Goal: Task Accomplishment & Management: Use online tool/utility

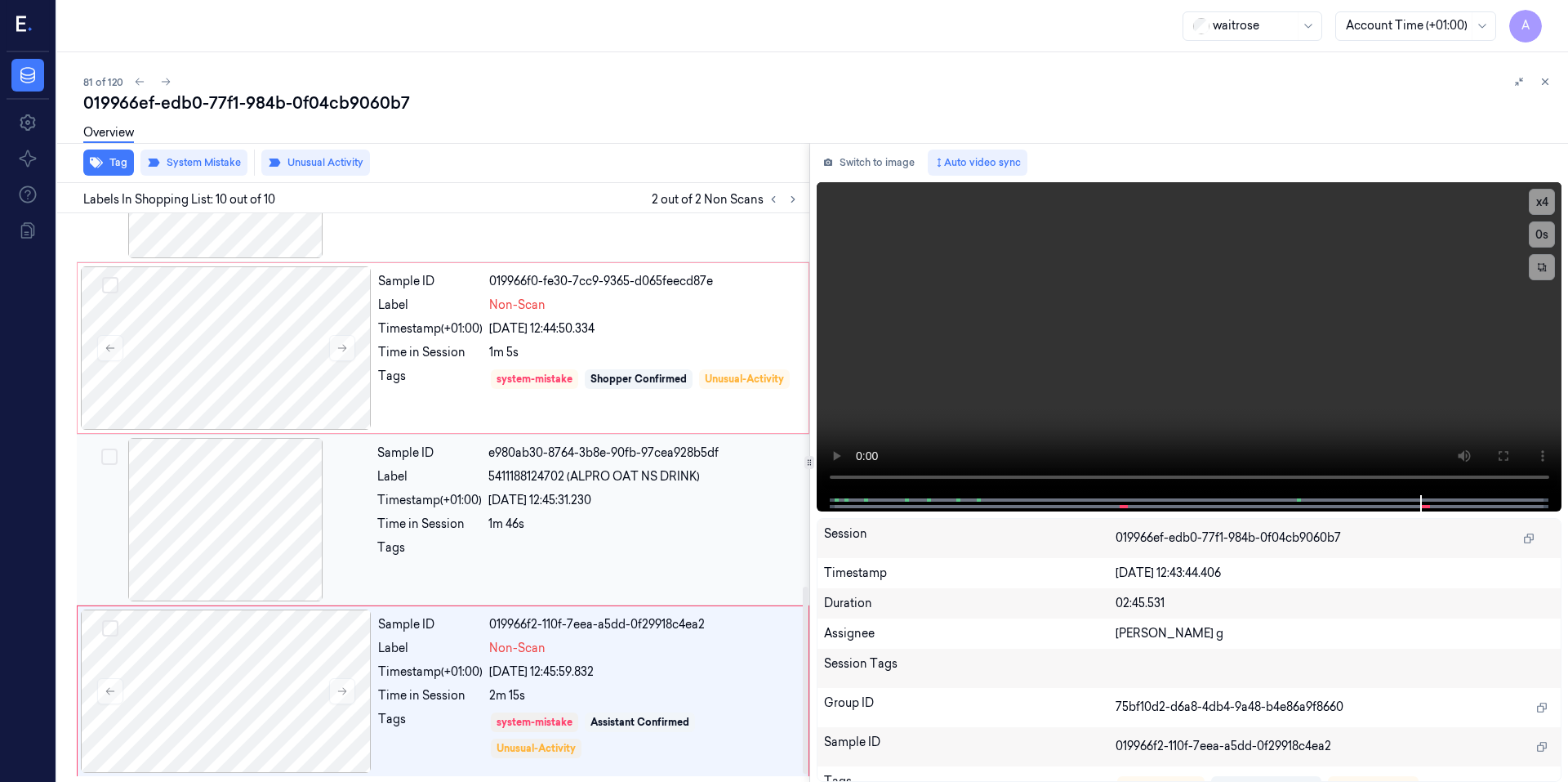
scroll to position [1152, 0]
click at [993, 425] on video at bounding box center [1189, 338] width 746 height 312
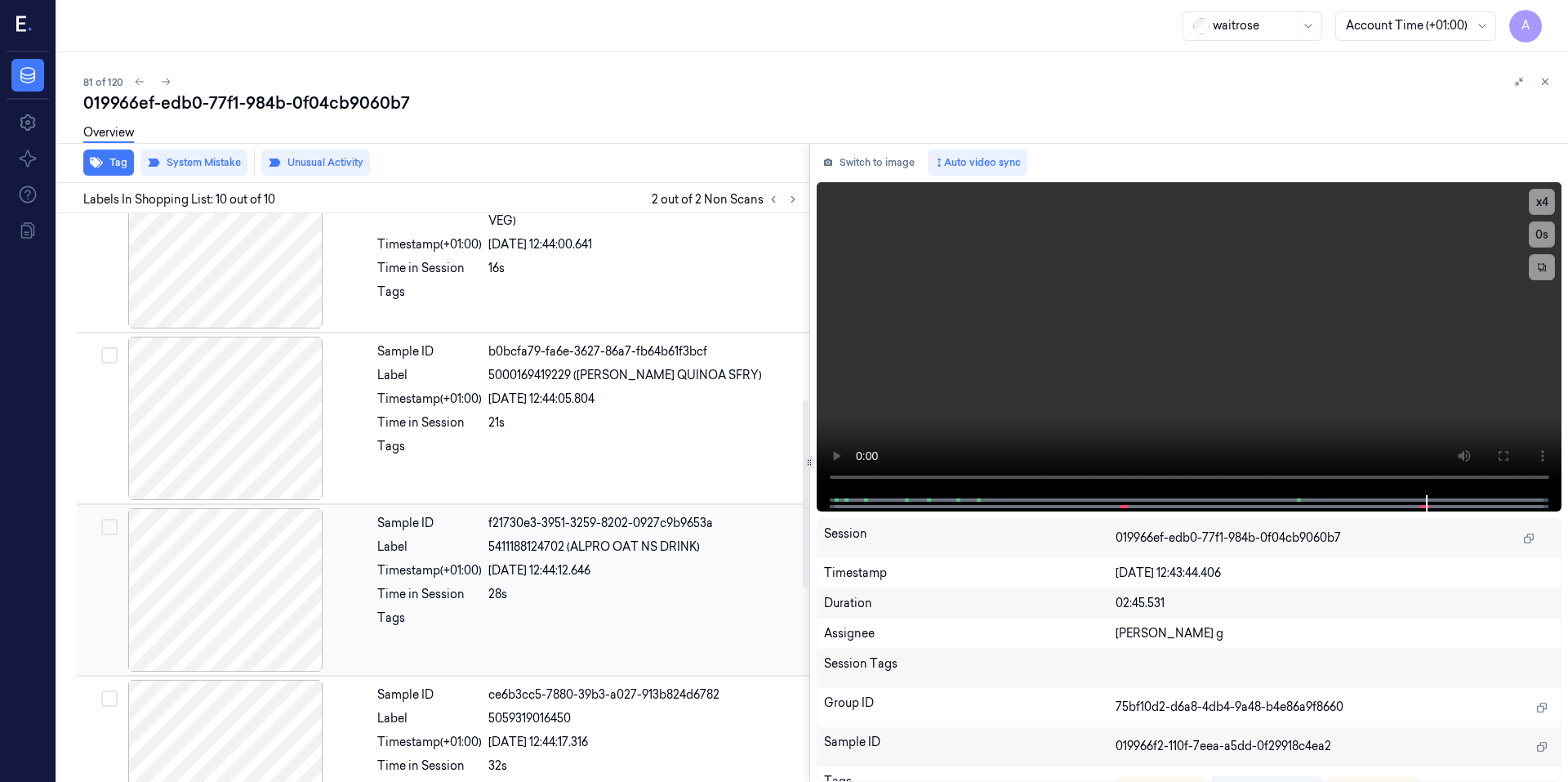
scroll to position [565, 0]
drag, startPoint x: 1247, startPoint y: 270, endPoint x: 1233, endPoint y: 274, distance: 14.6
click at [1247, 270] on video at bounding box center [1189, 338] width 746 height 312
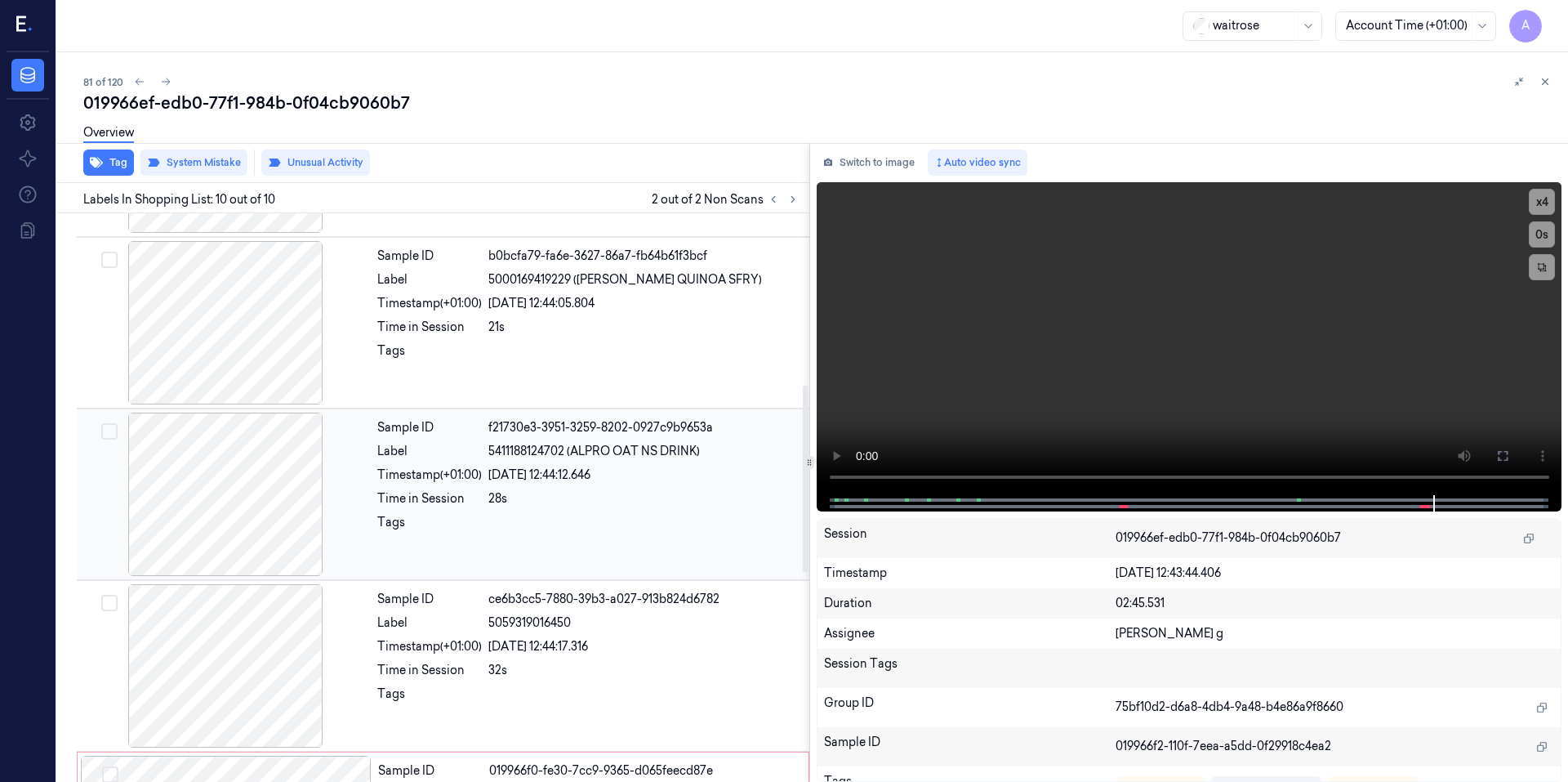
scroll to position [743, 0]
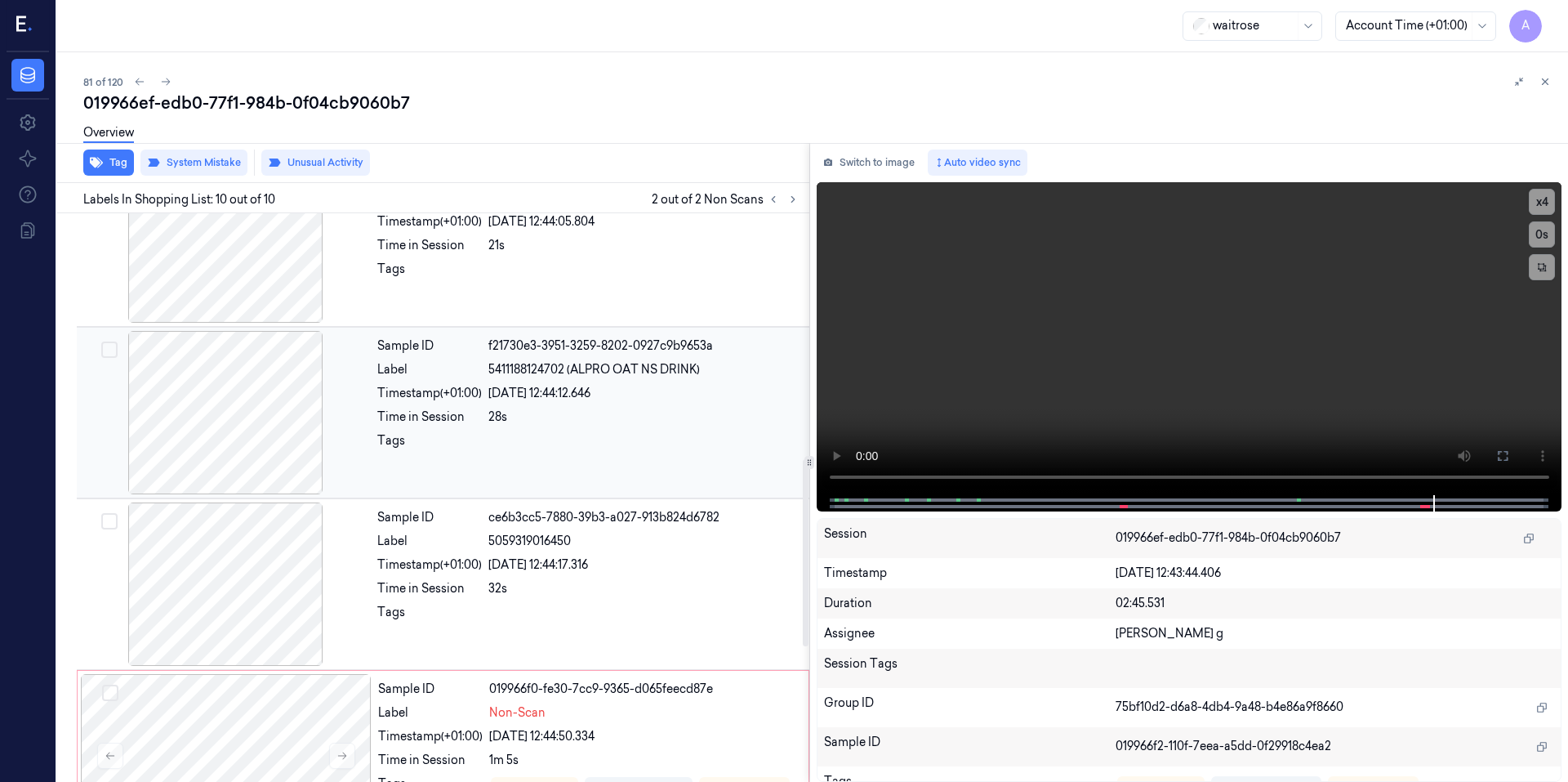
click at [629, 411] on div "28s" at bounding box center [644, 417] width 311 height 17
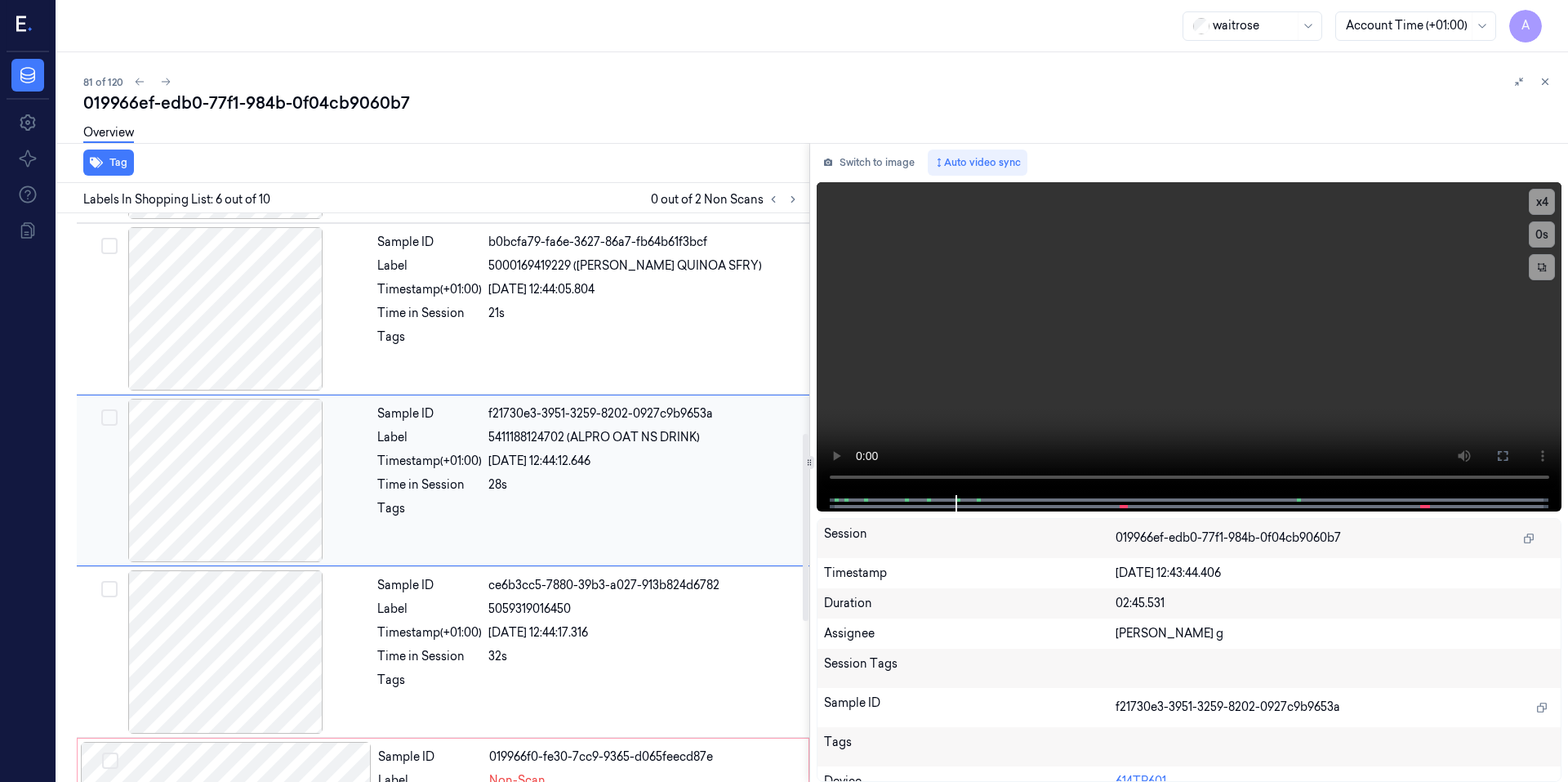
scroll to position [658, 0]
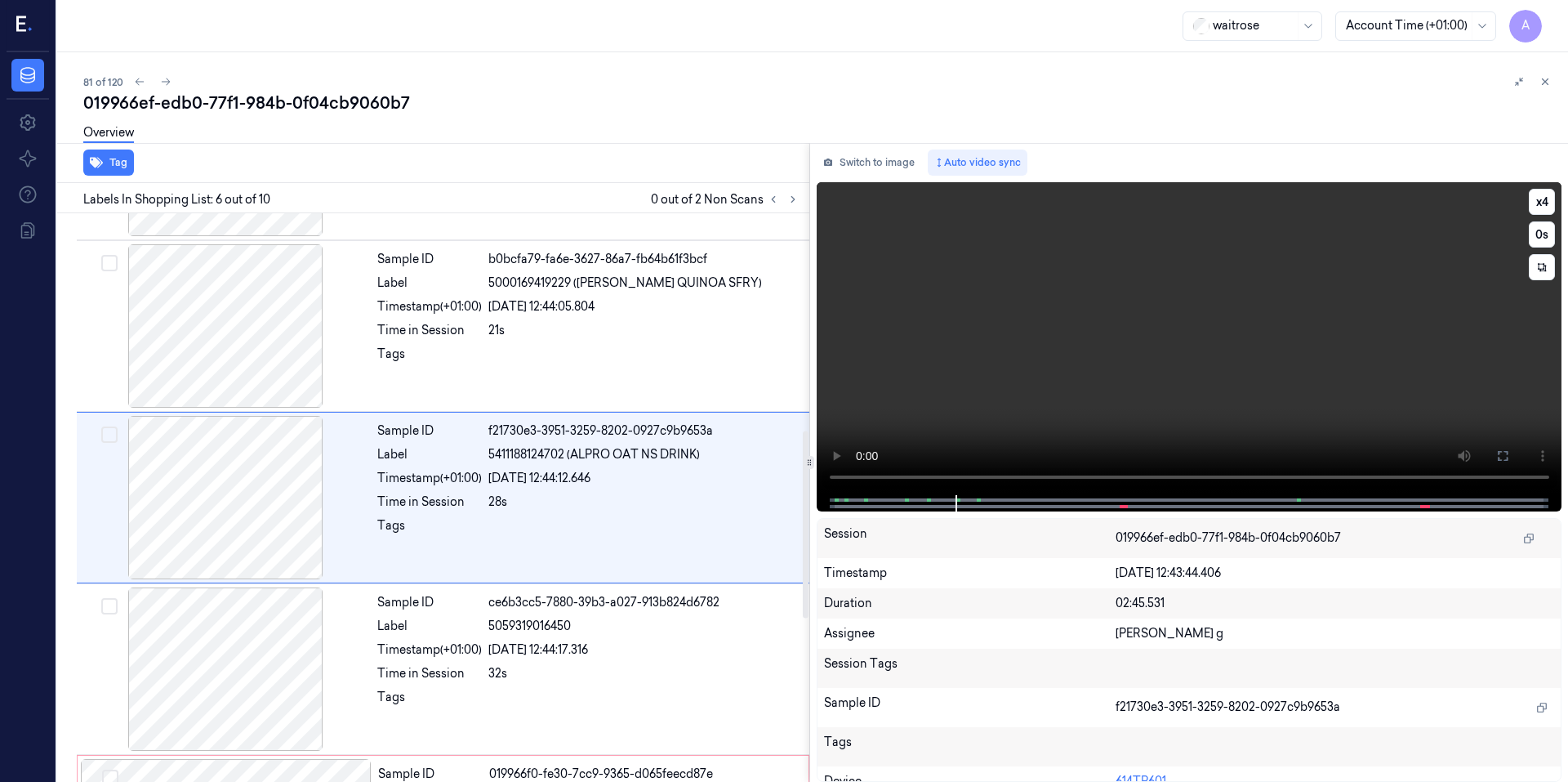
click at [914, 344] on video at bounding box center [1189, 338] width 746 height 312
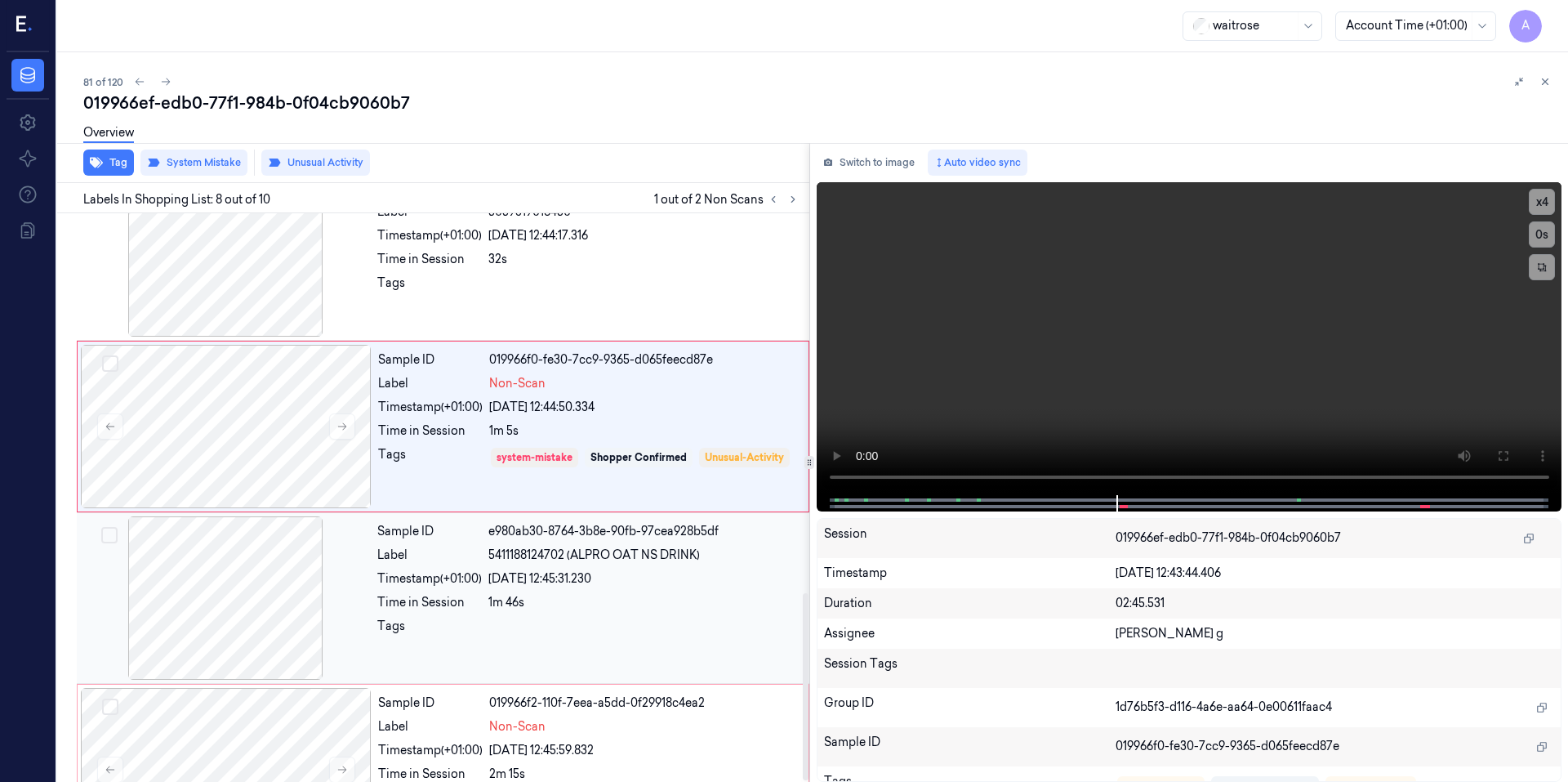
scroll to position [1001, 0]
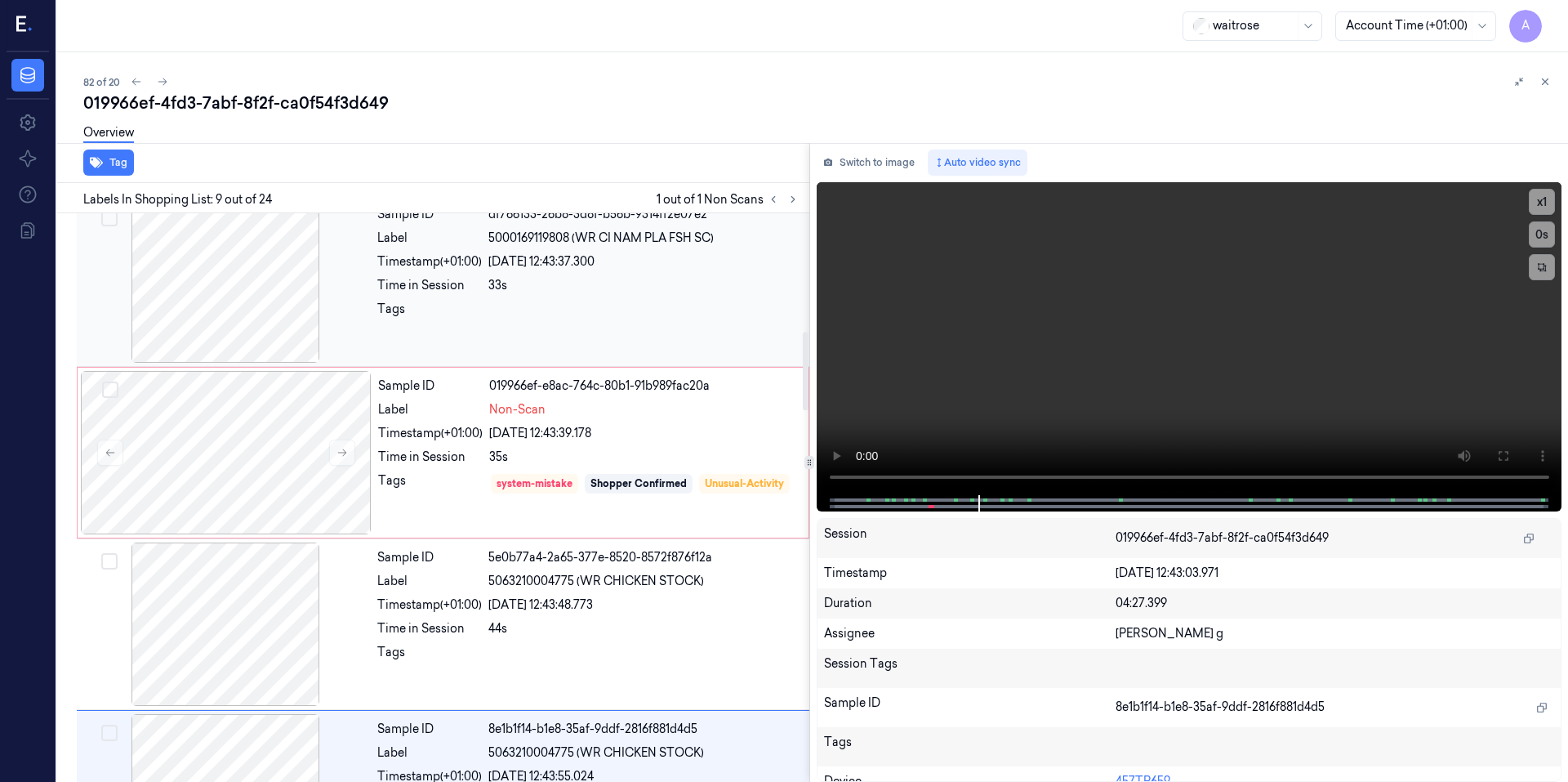
scroll to position [846, 0]
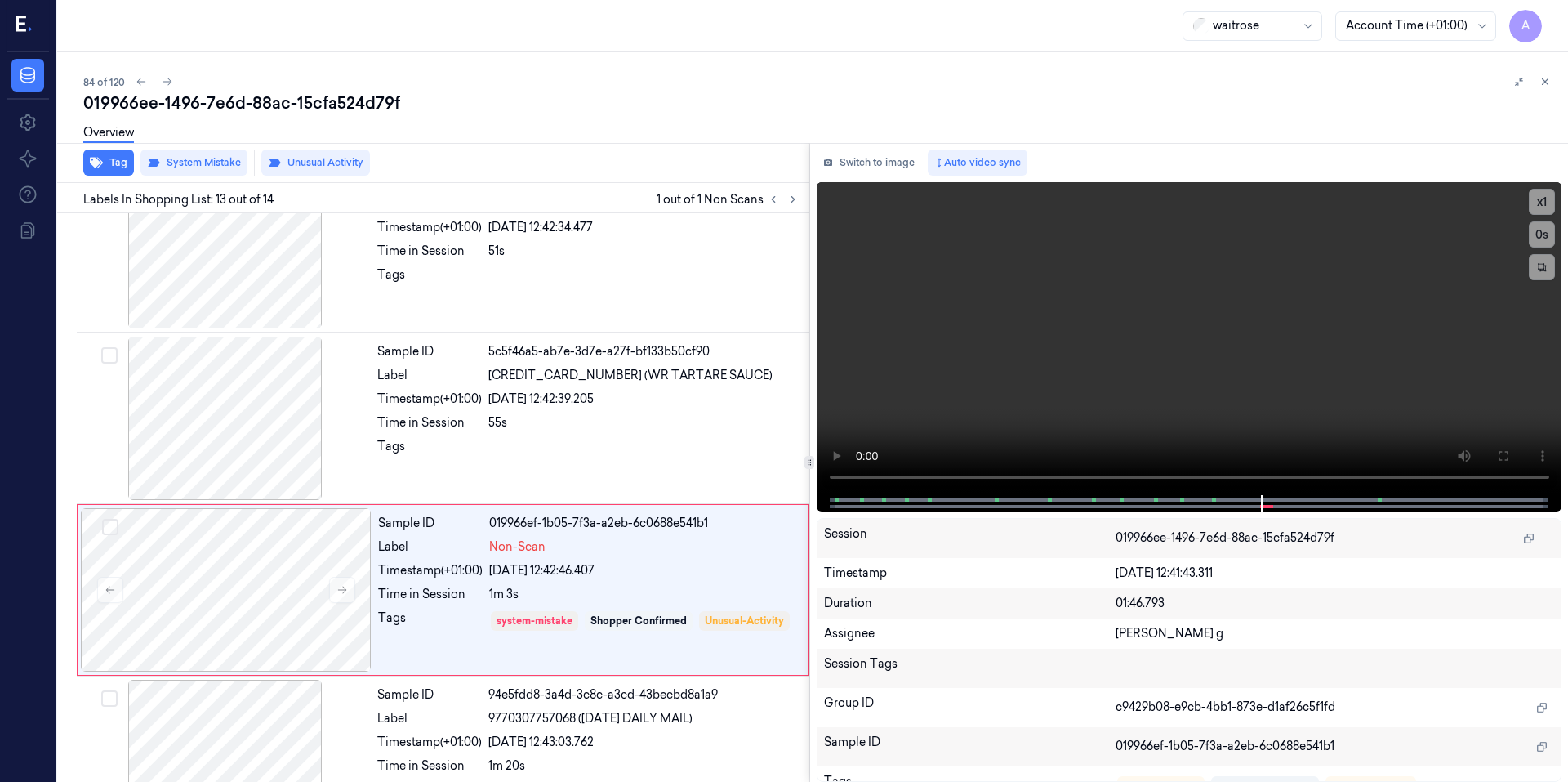
scroll to position [1838, 0]
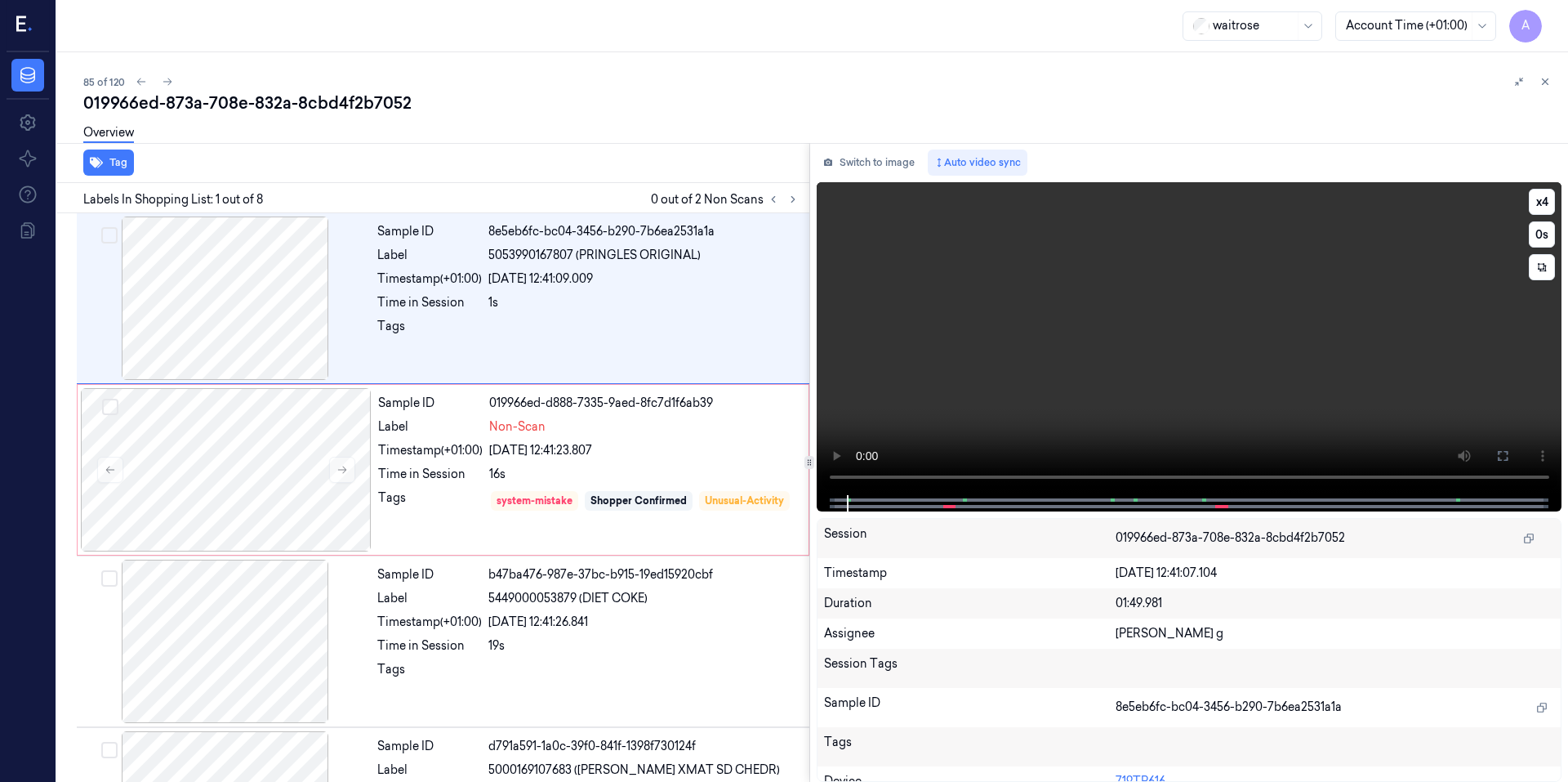
click at [1252, 326] on video at bounding box center [1189, 338] width 746 height 312
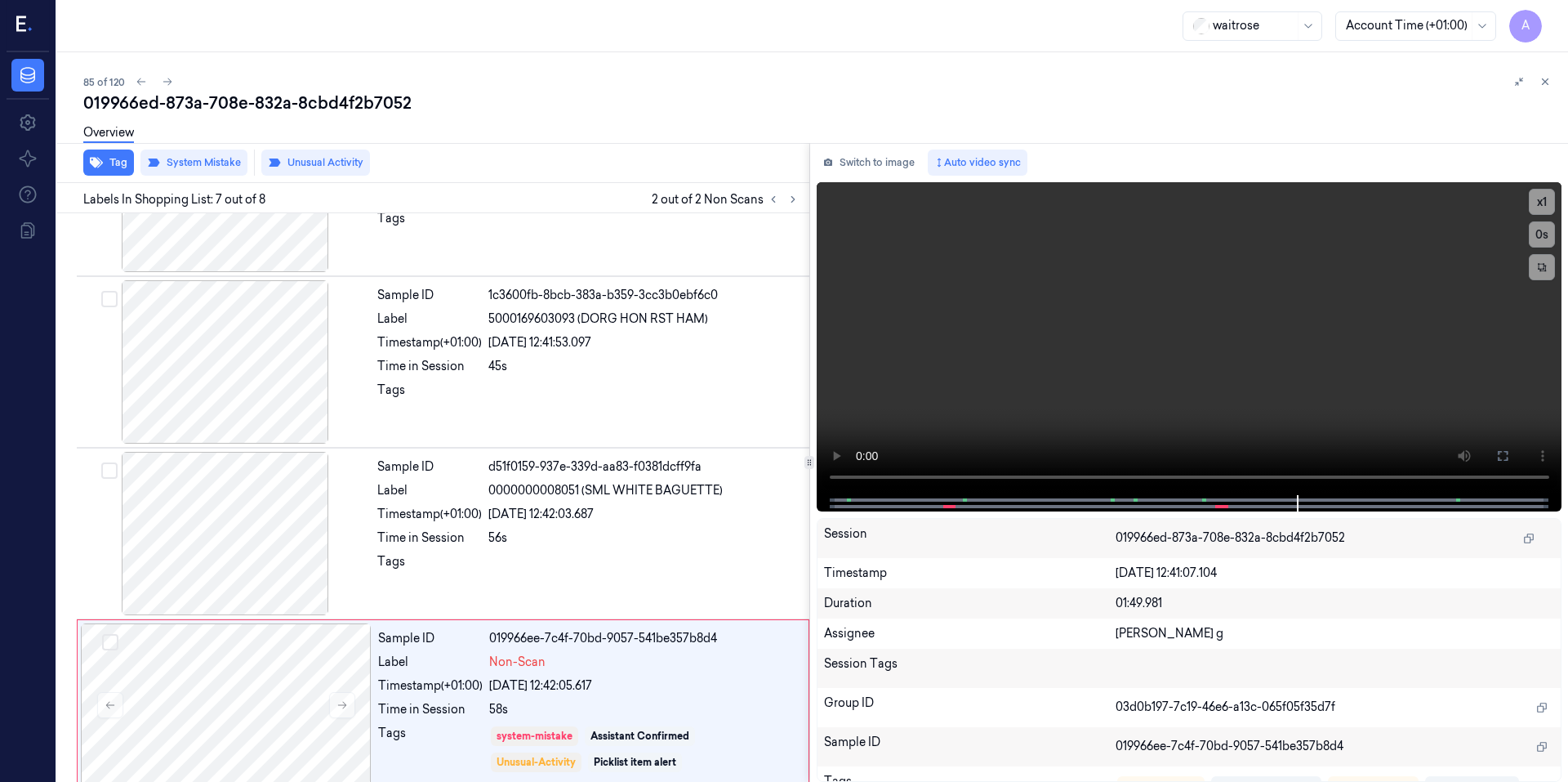
scroll to position [809, 0]
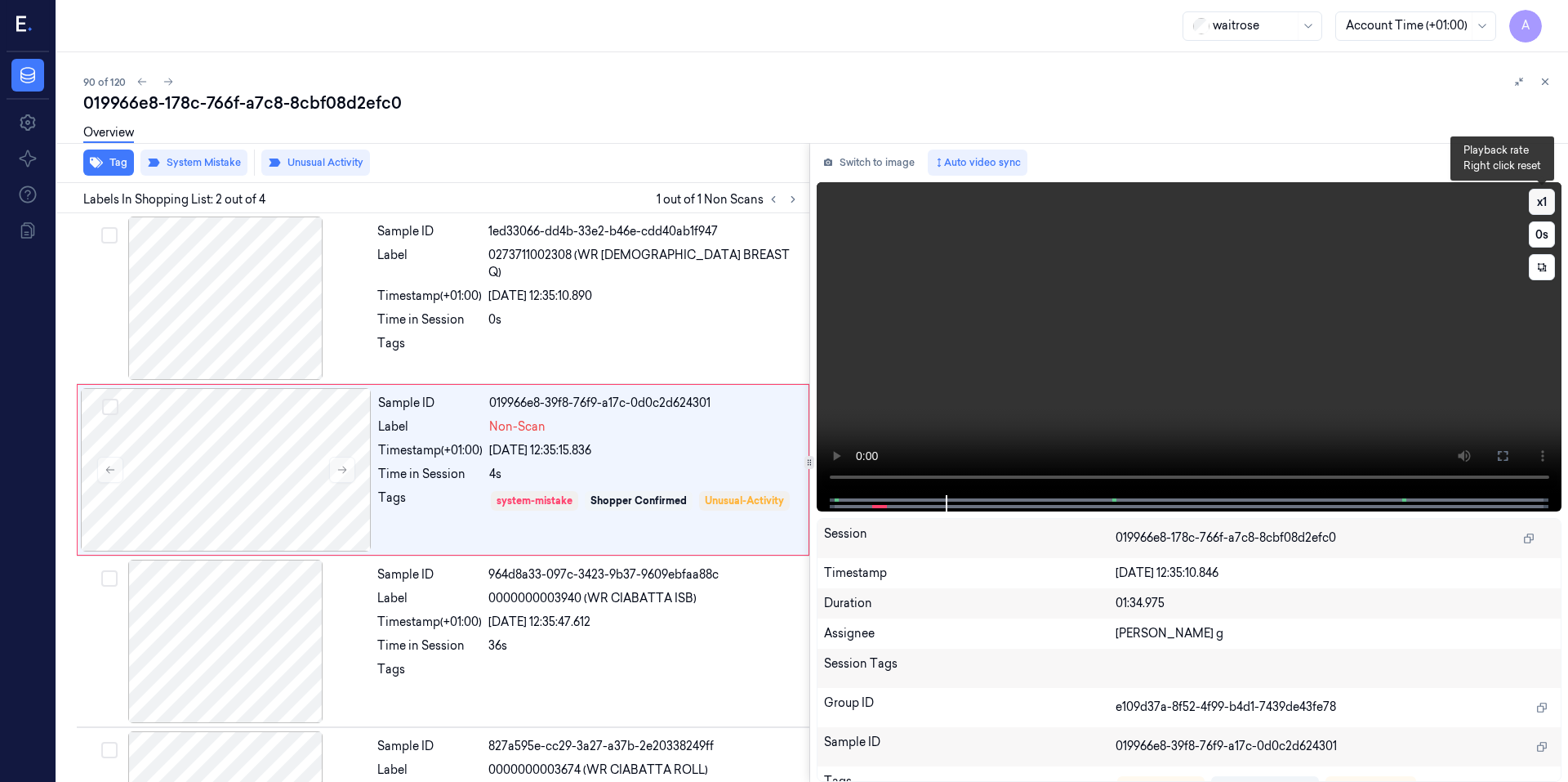
click at [1540, 195] on button "x 1" at bounding box center [1541, 202] width 26 height 26
click at [1540, 199] on button "x 2" at bounding box center [1541, 202] width 26 height 26
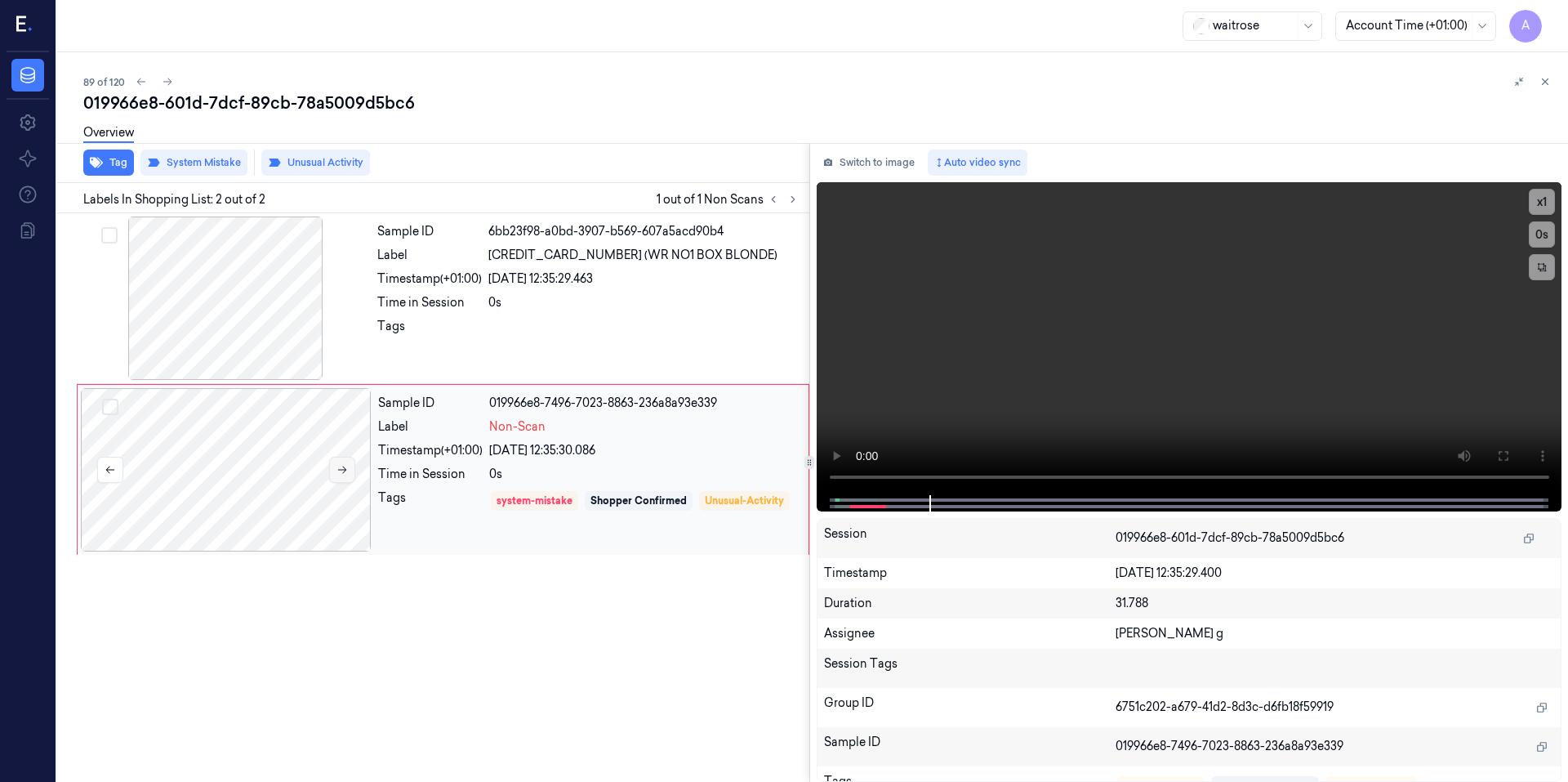
click at [340, 470] on icon at bounding box center [342, 469] width 11 height 11
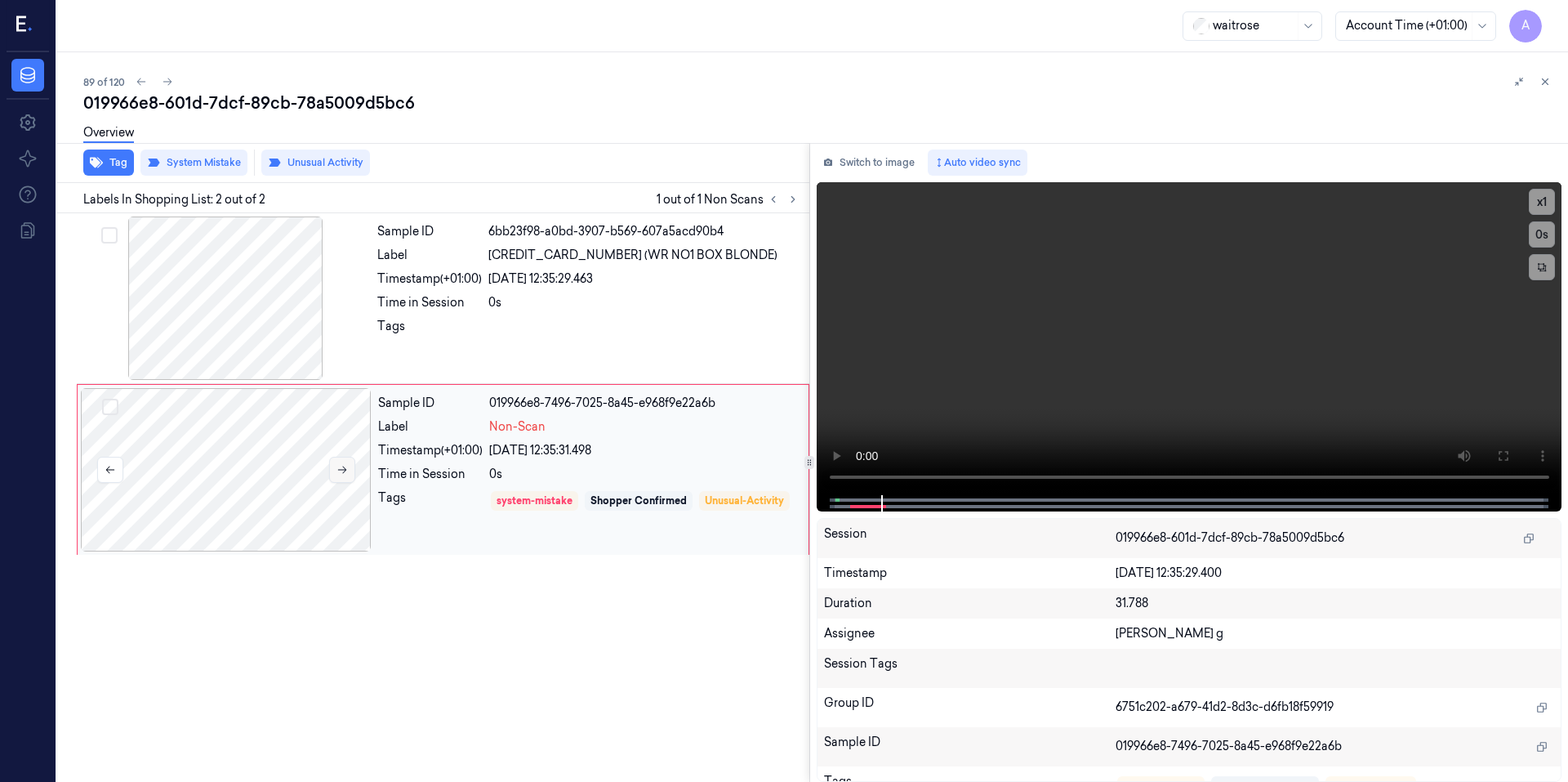
click at [340, 470] on icon at bounding box center [342, 469] width 11 height 11
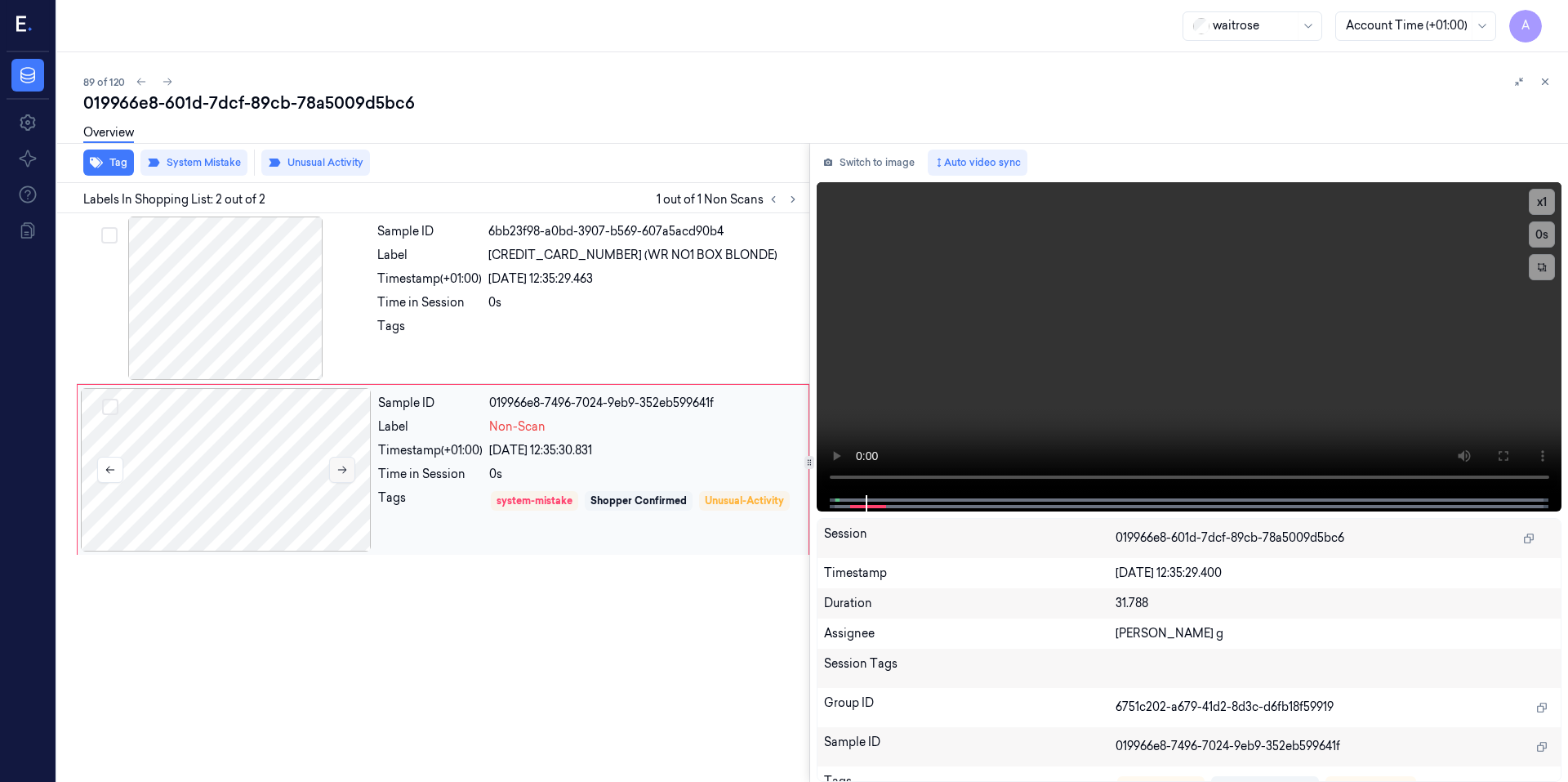
click at [340, 470] on icon at bounding box center [342, 469] width 11 height 11
click at [856, 167] on button "Switch to image" at bounding box center [869, 162] width 105 height 26
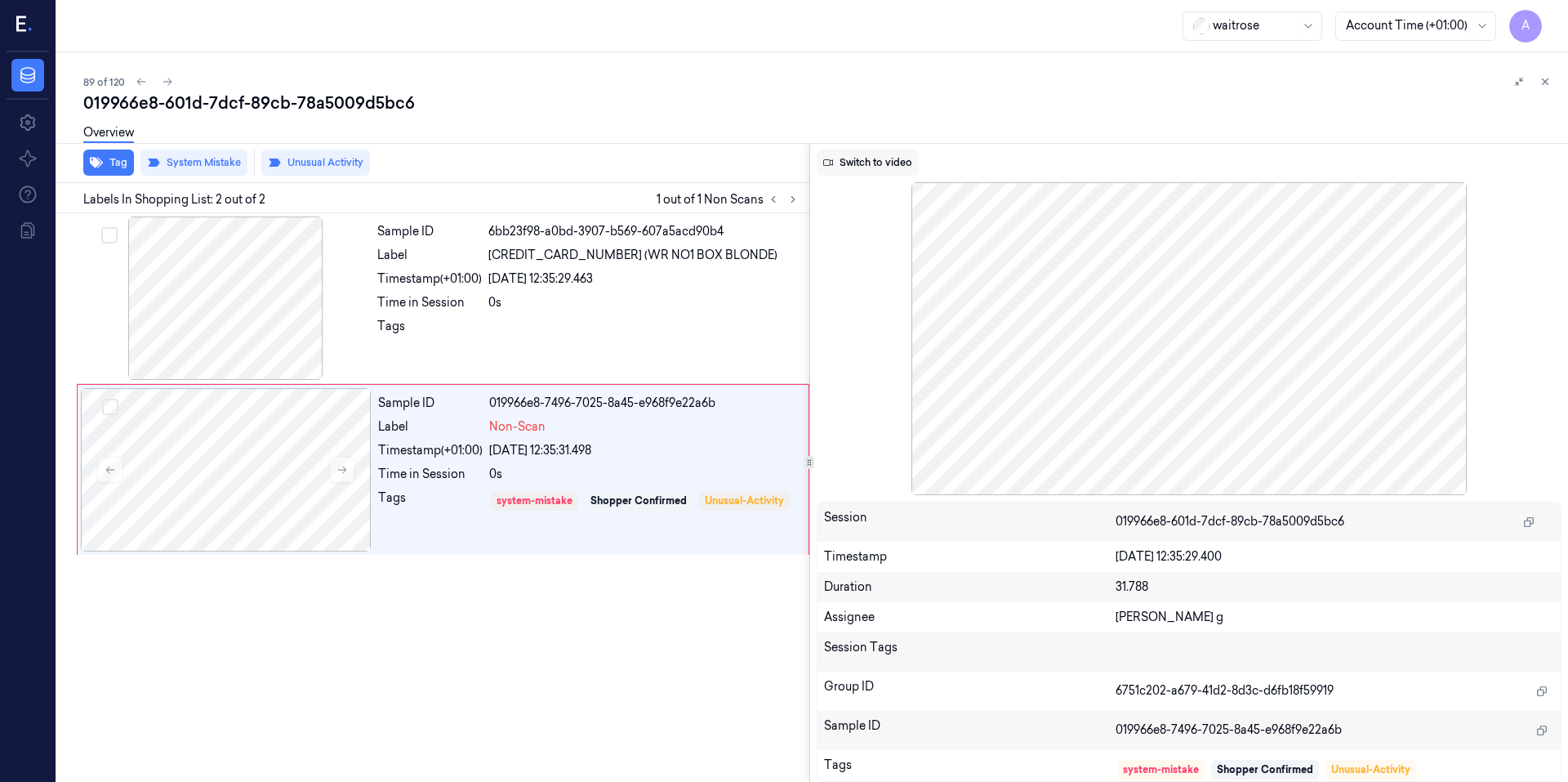
click at [857, 167] on button "Switch to video" at bounding box center [867, 162] width 102 height 26
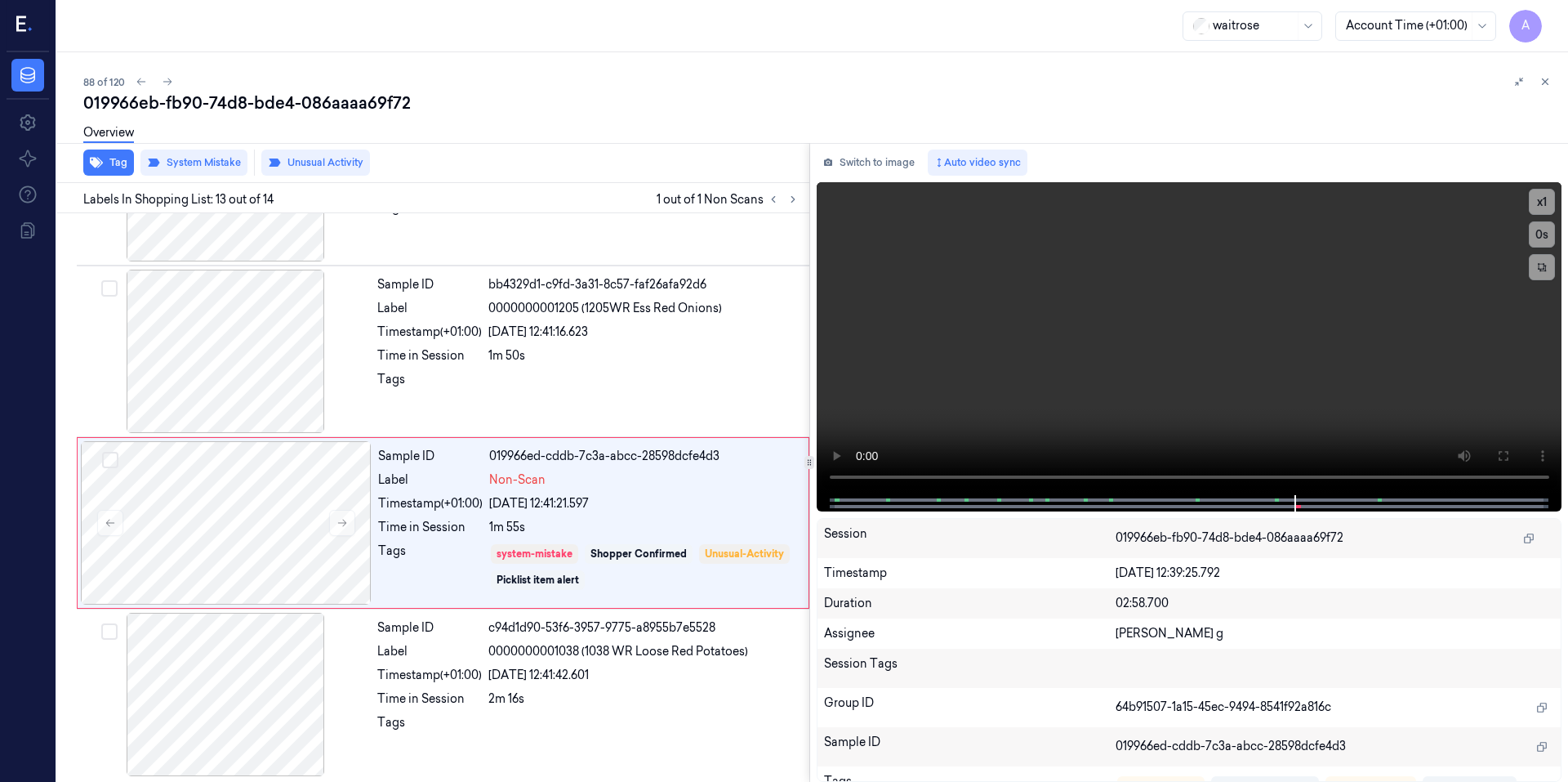
scroll to position [1838, 0]
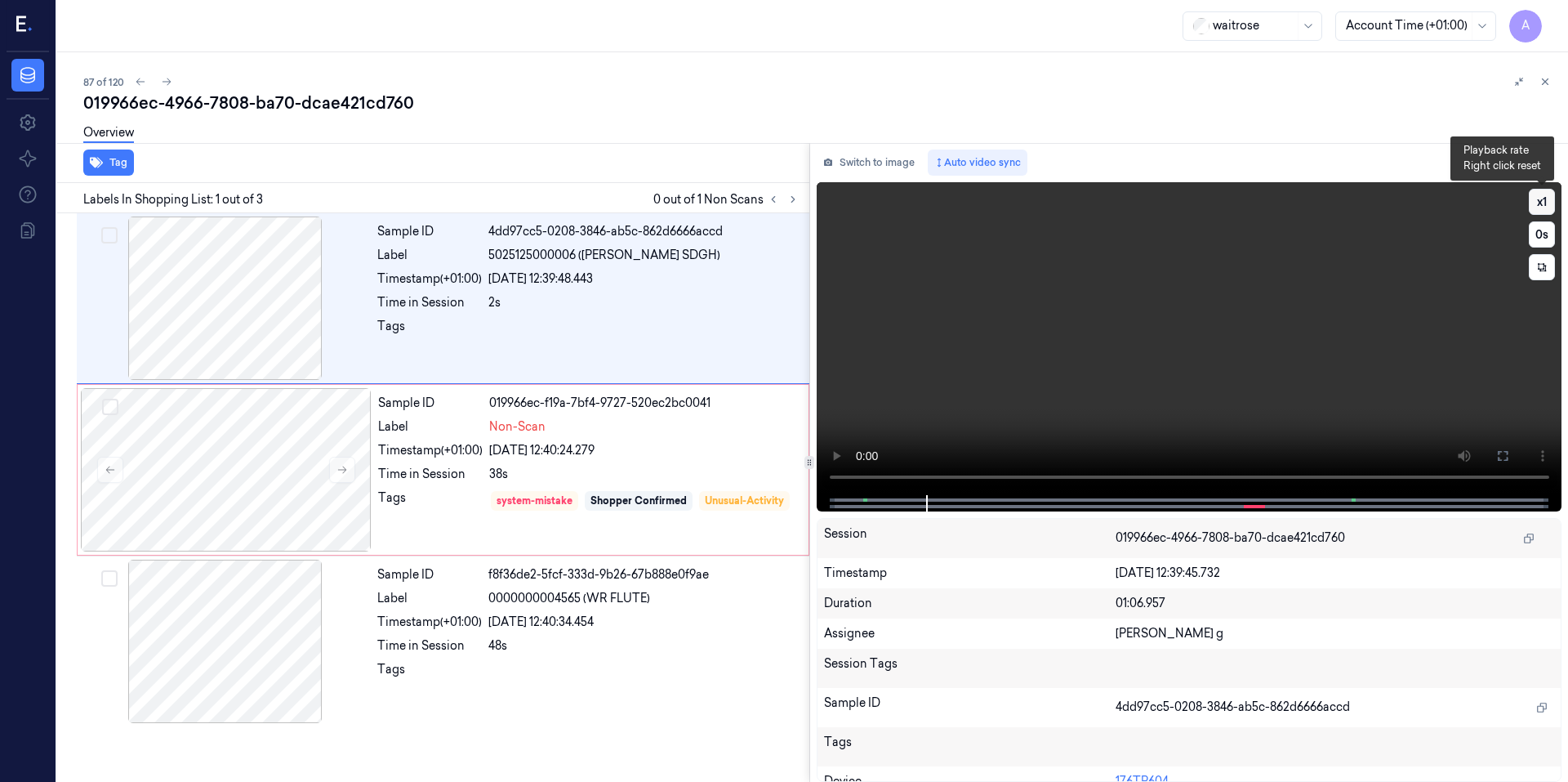
click at [1537, 197] on button "x 1" at bounding box center [1541, 202] width 26 height 26
click at [1537, 197] on button "x 2" at bounding box center [1541, 202] width 26 height 26
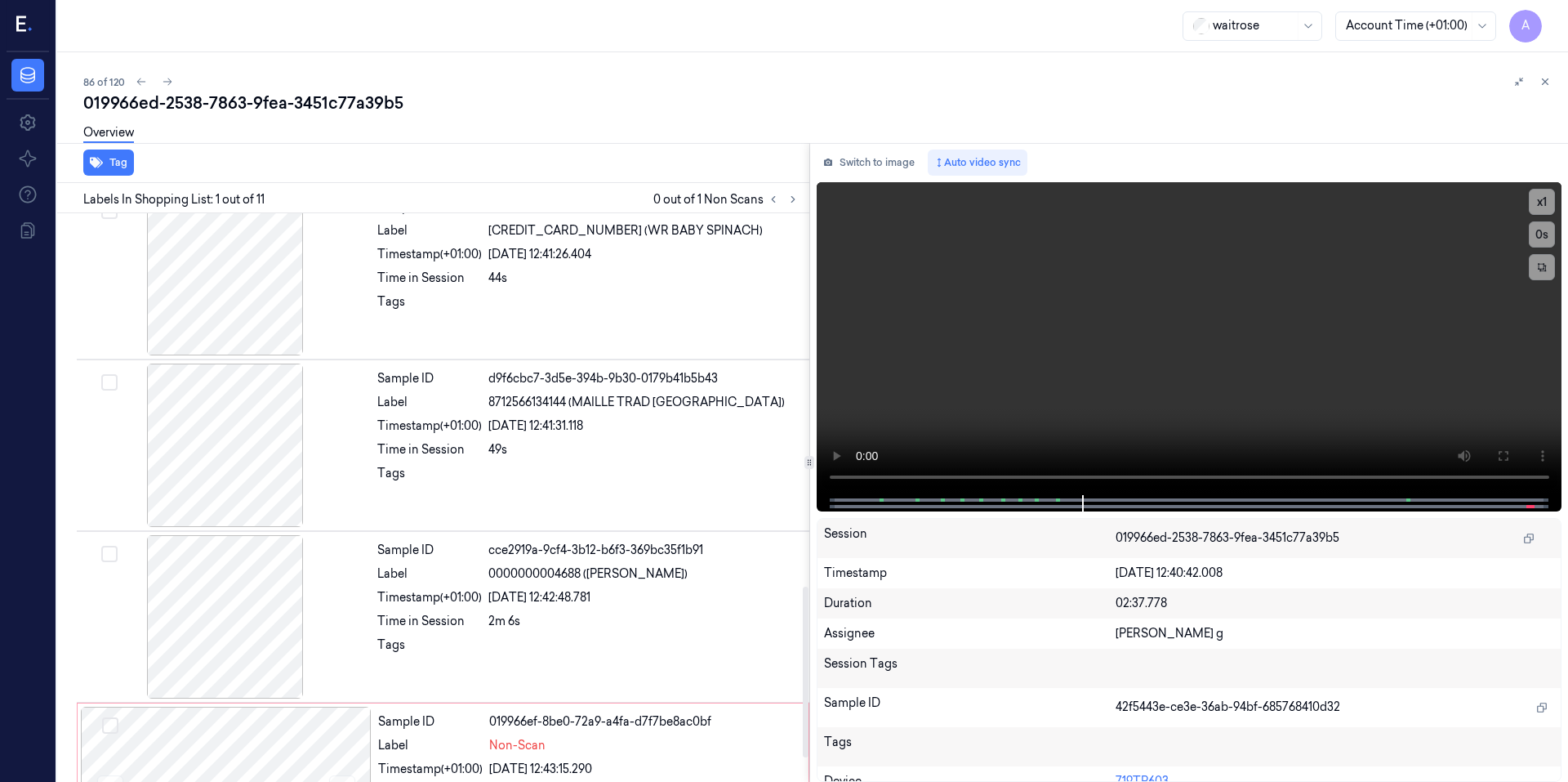
scroll to position [1323, 0]
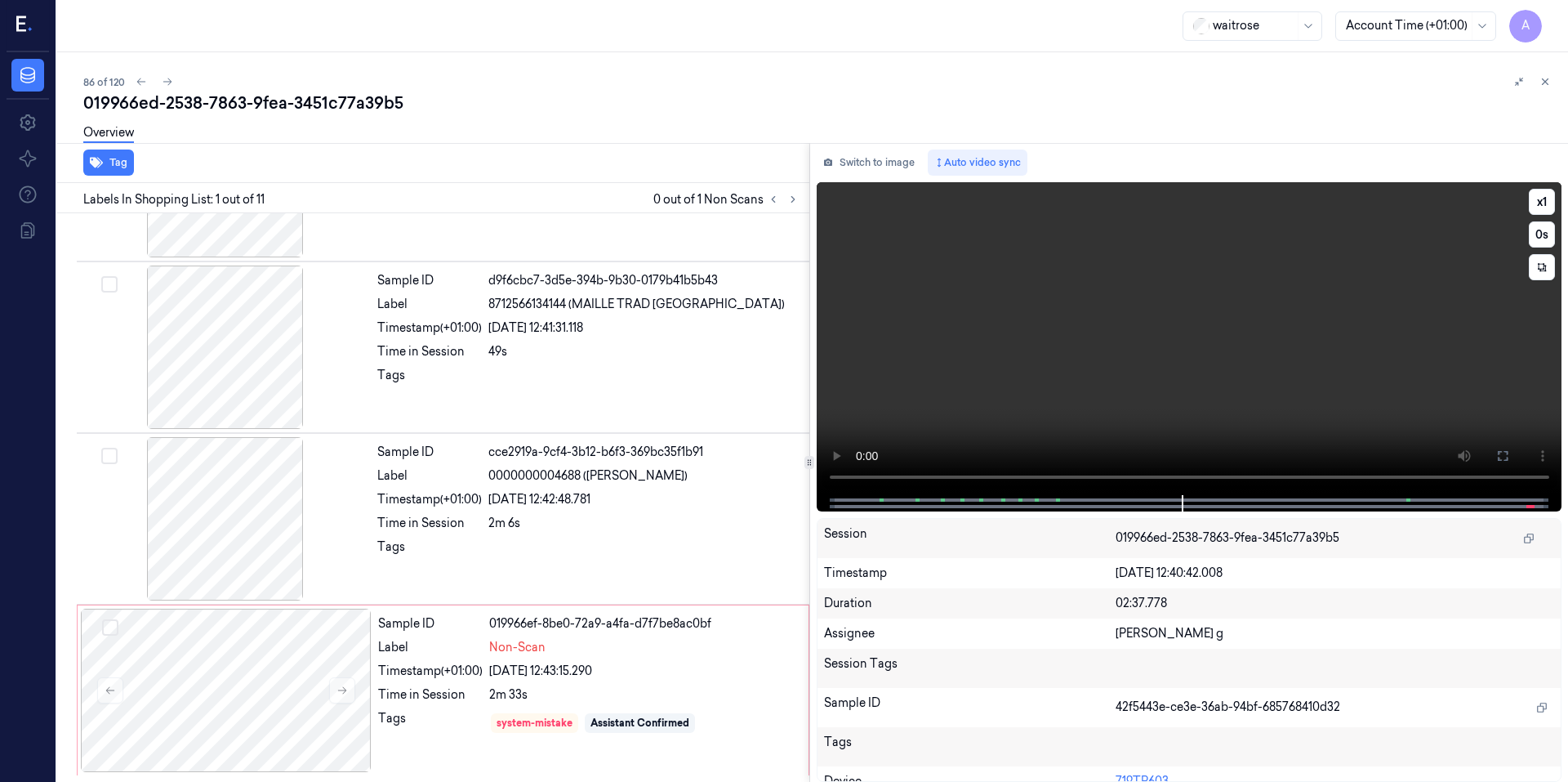
drag, startPoint x: 1146, startPoint y: 385, endPoint x: 1137, endPoint y: 384, distance: 9.1
click at [1146, 385] on video at bounding box center [1189, 338] width 746 height 312
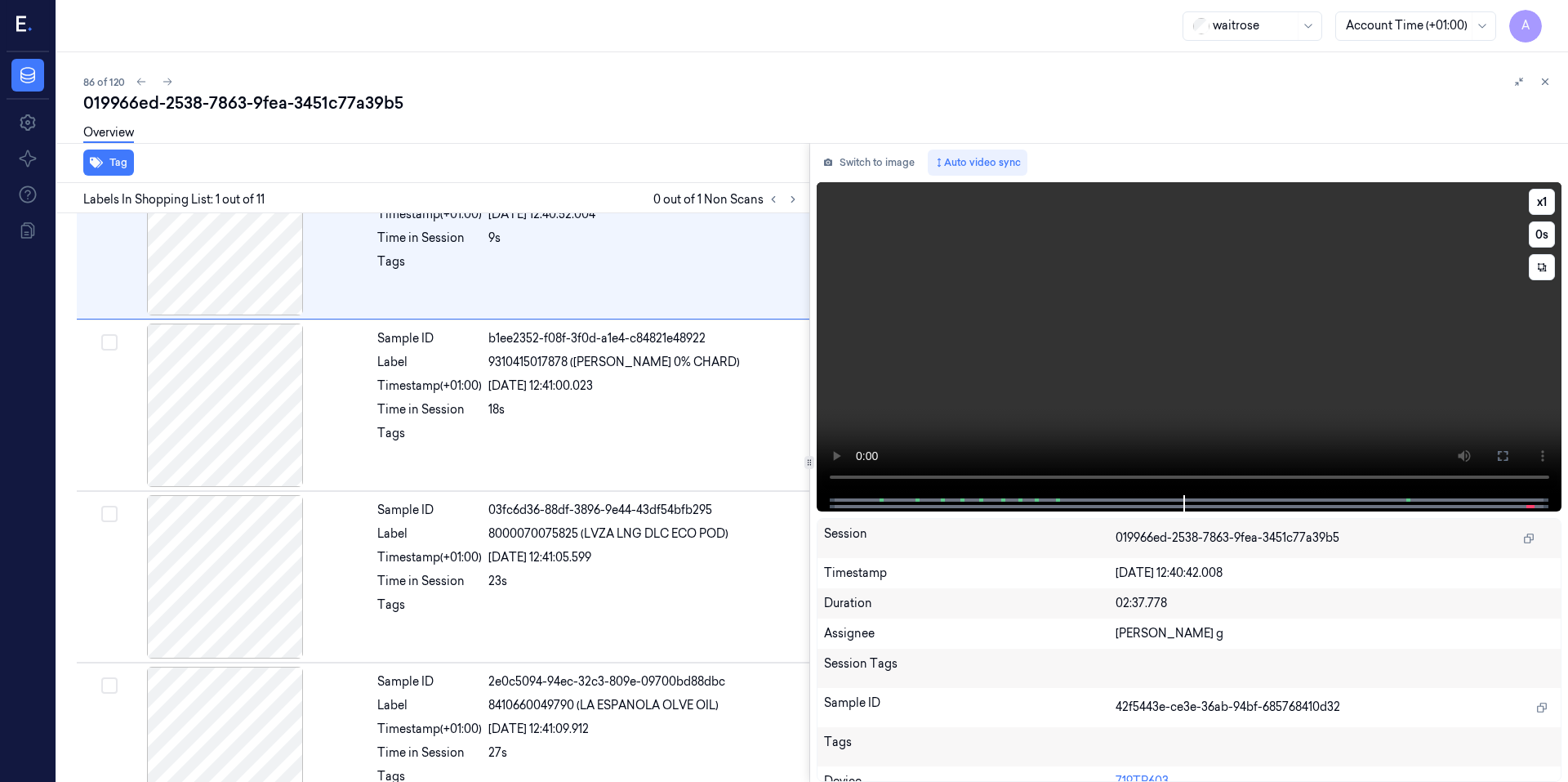
scroll to position [0, 0]
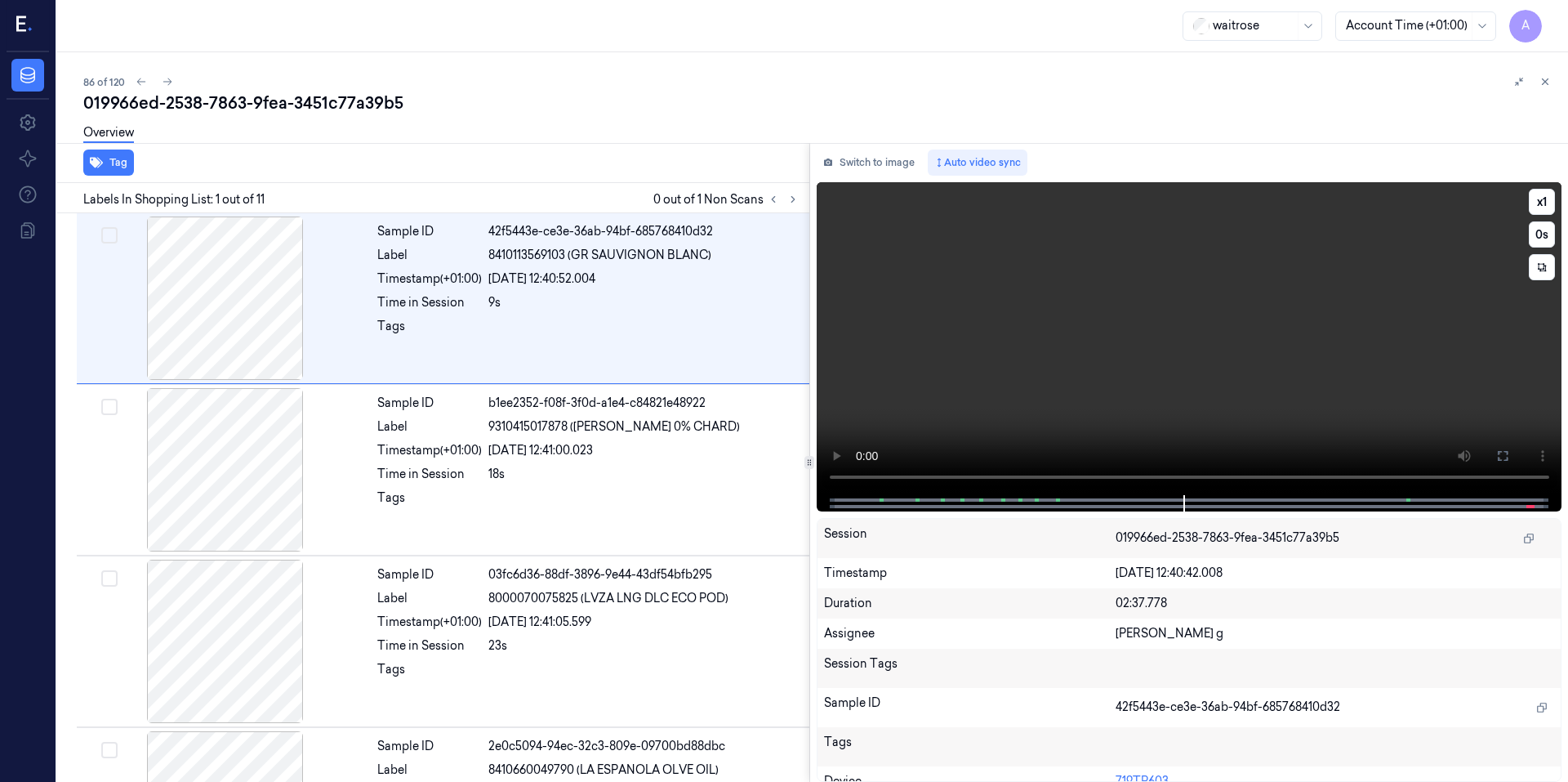
click at [1114, 424] on video at bounding box center [1189, 338] width 746 height 312
click at [1212, 306] on video at bounding box center [1189, 338] width 746 height 312
click at [1225, 412] on video at bounding box center [1189, 338] width 746 height 312
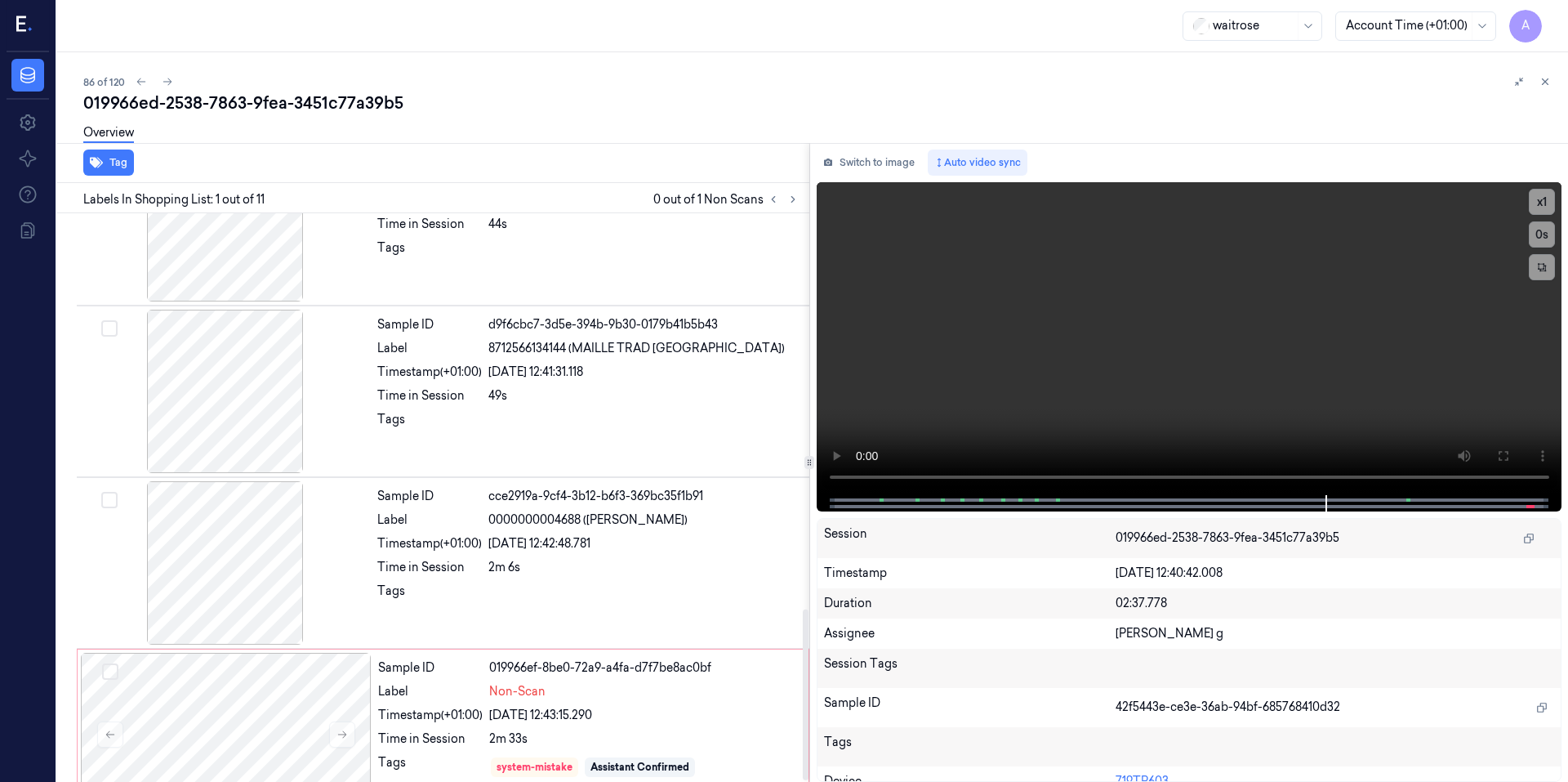
scroll to position [1323, 0]
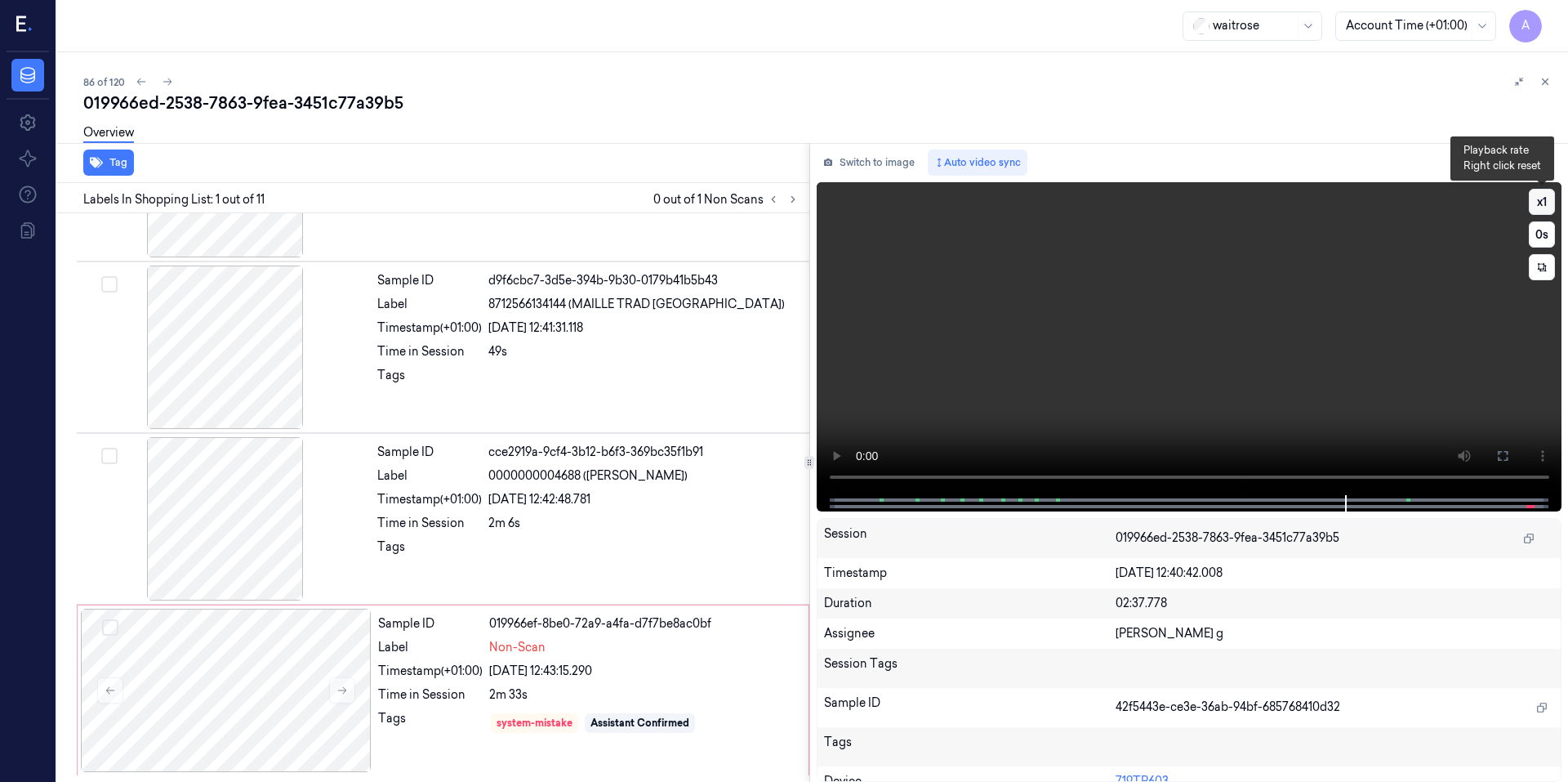
click at [1546, 193] on button "x 1" at bounding box center [1541, 202] width 26 height 26
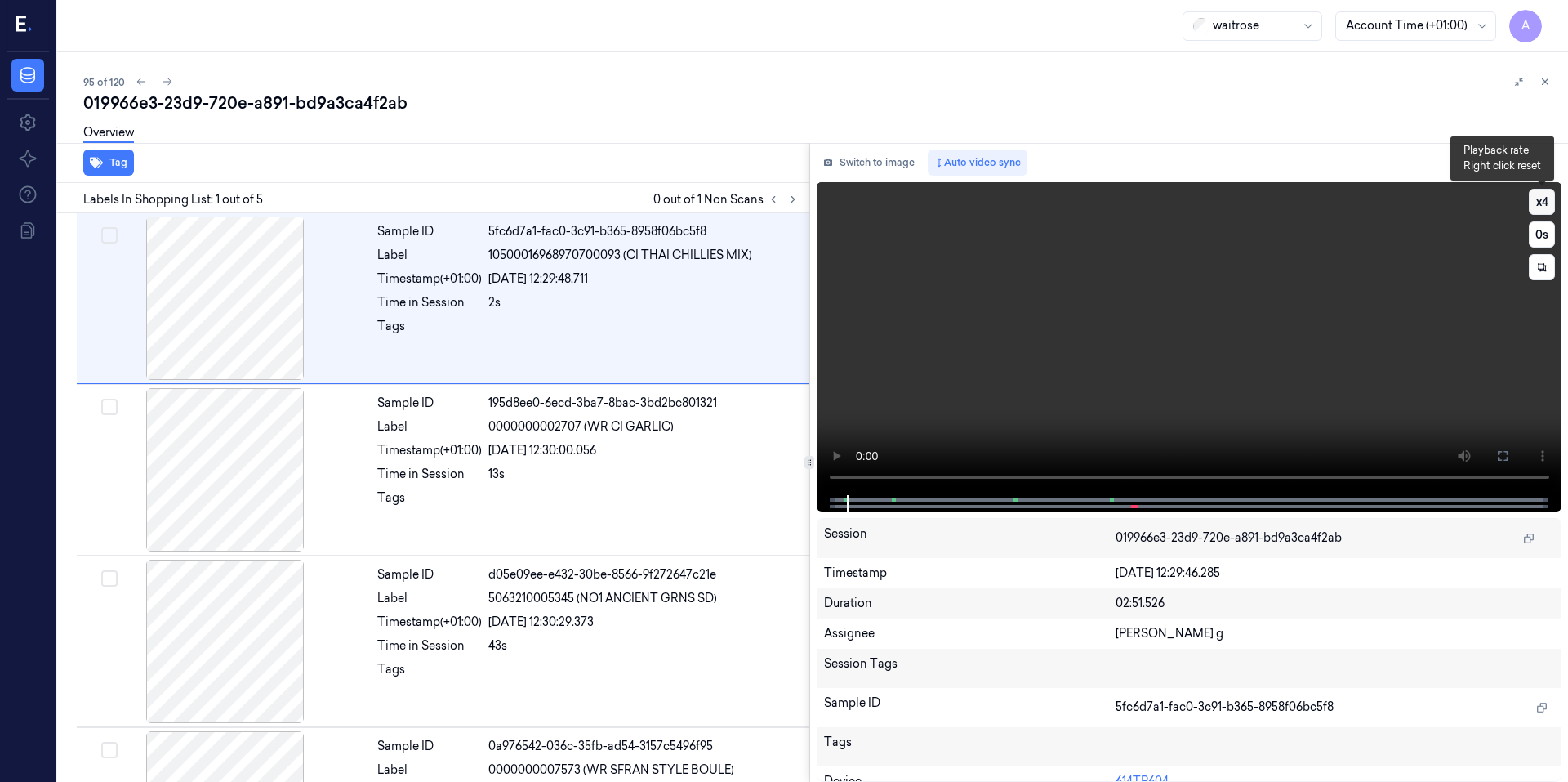
click at [1538, 196] on button "x 4" at bounding box center [1541, 202] width 26 height 26
click at [1117, 414] on video at bounding box center [1189, 338] width 746 height 312
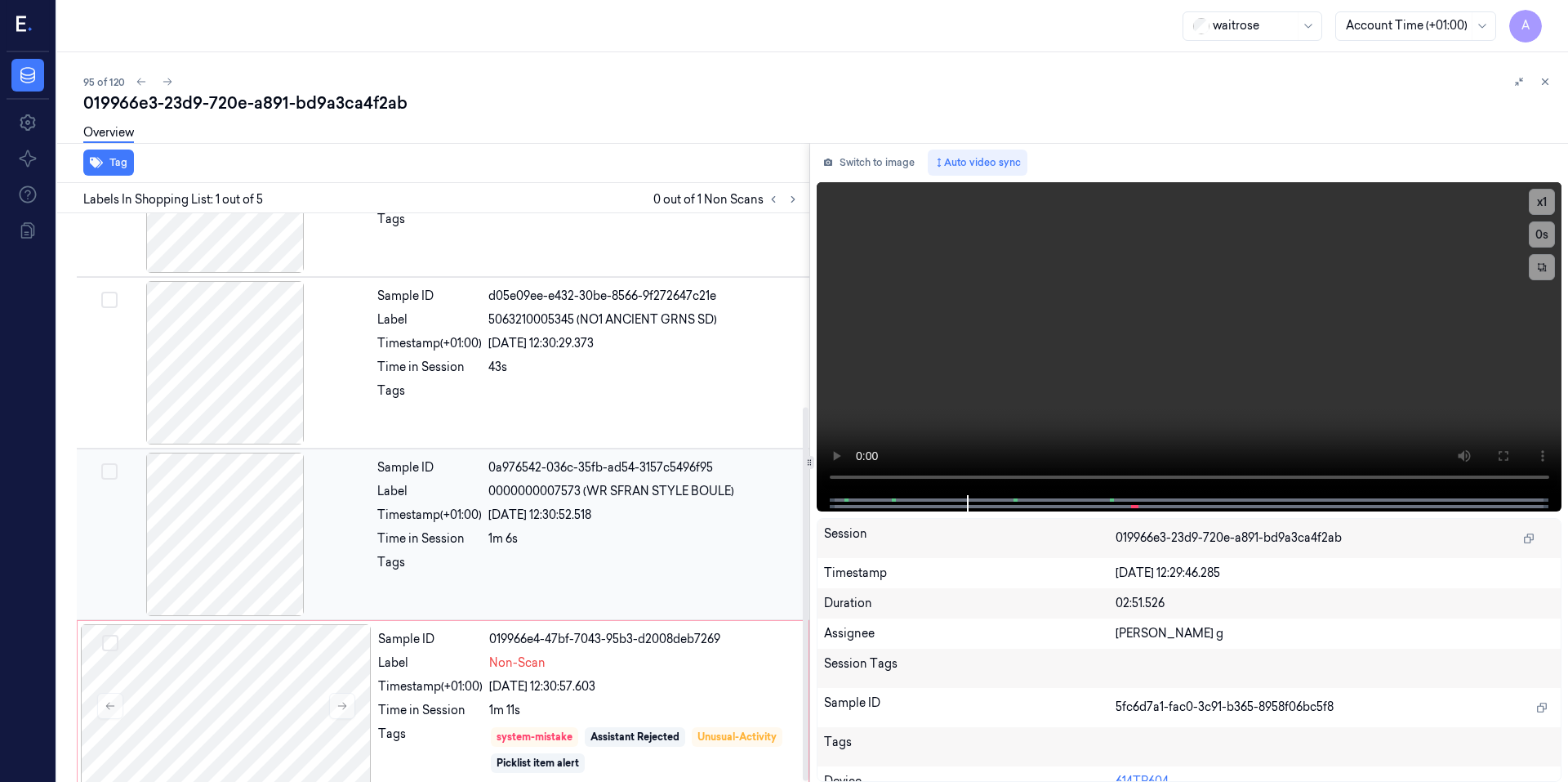
scroll to position [294, 0]
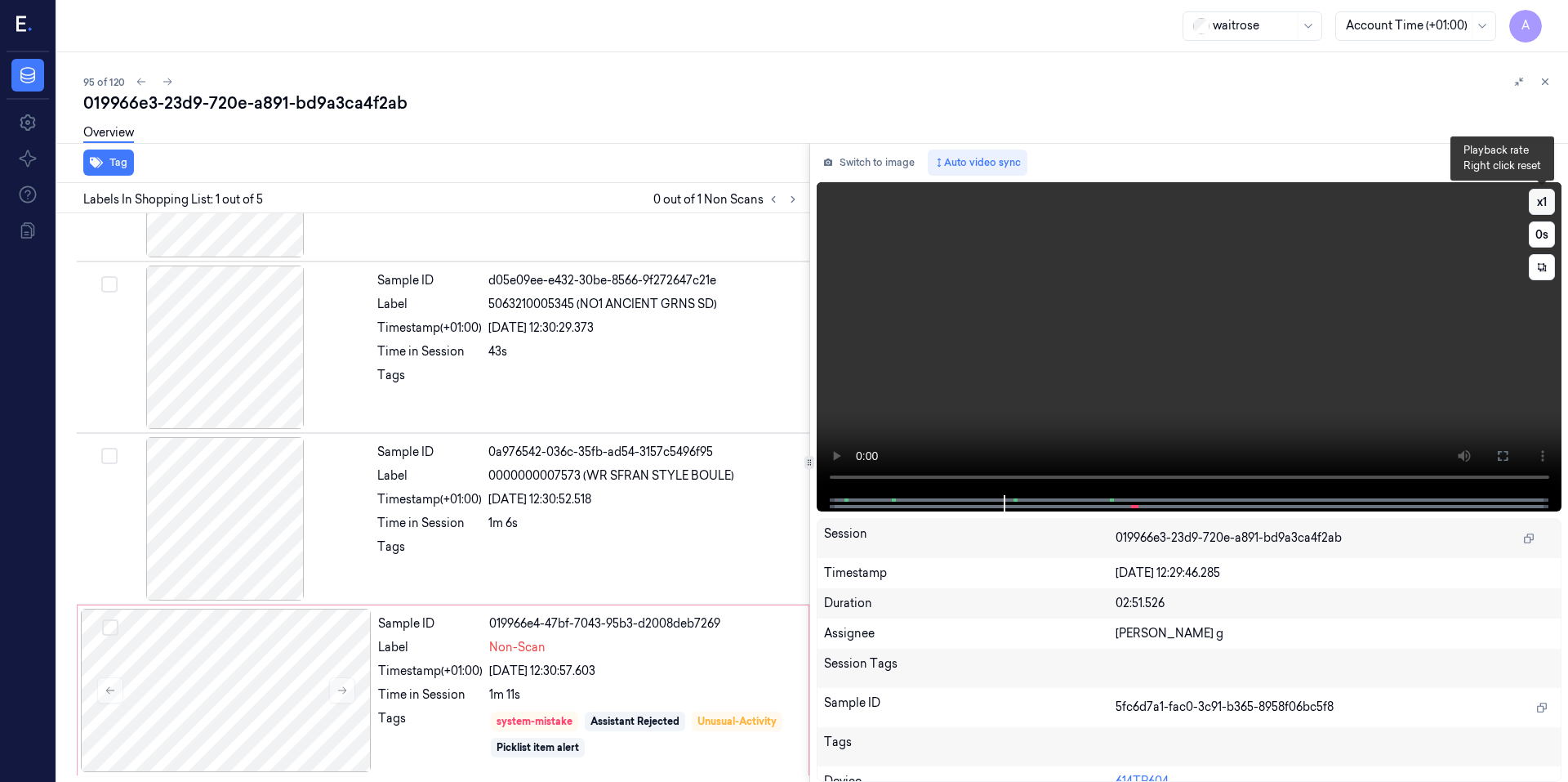
click at [1551, 206] on button "x 1" at bounding box center [1541, 202] width 26 height 26
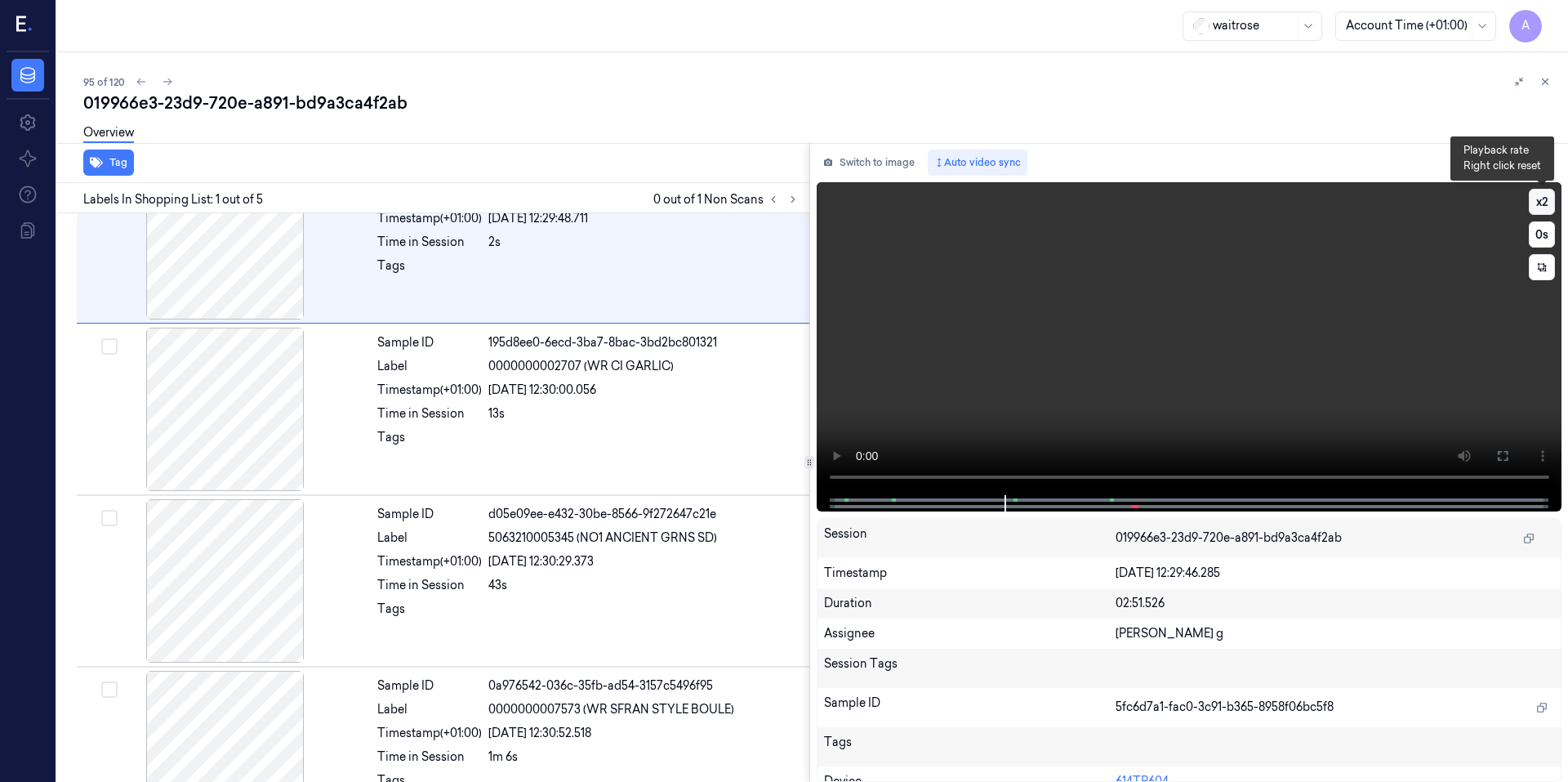
scroll to position [0, 0]
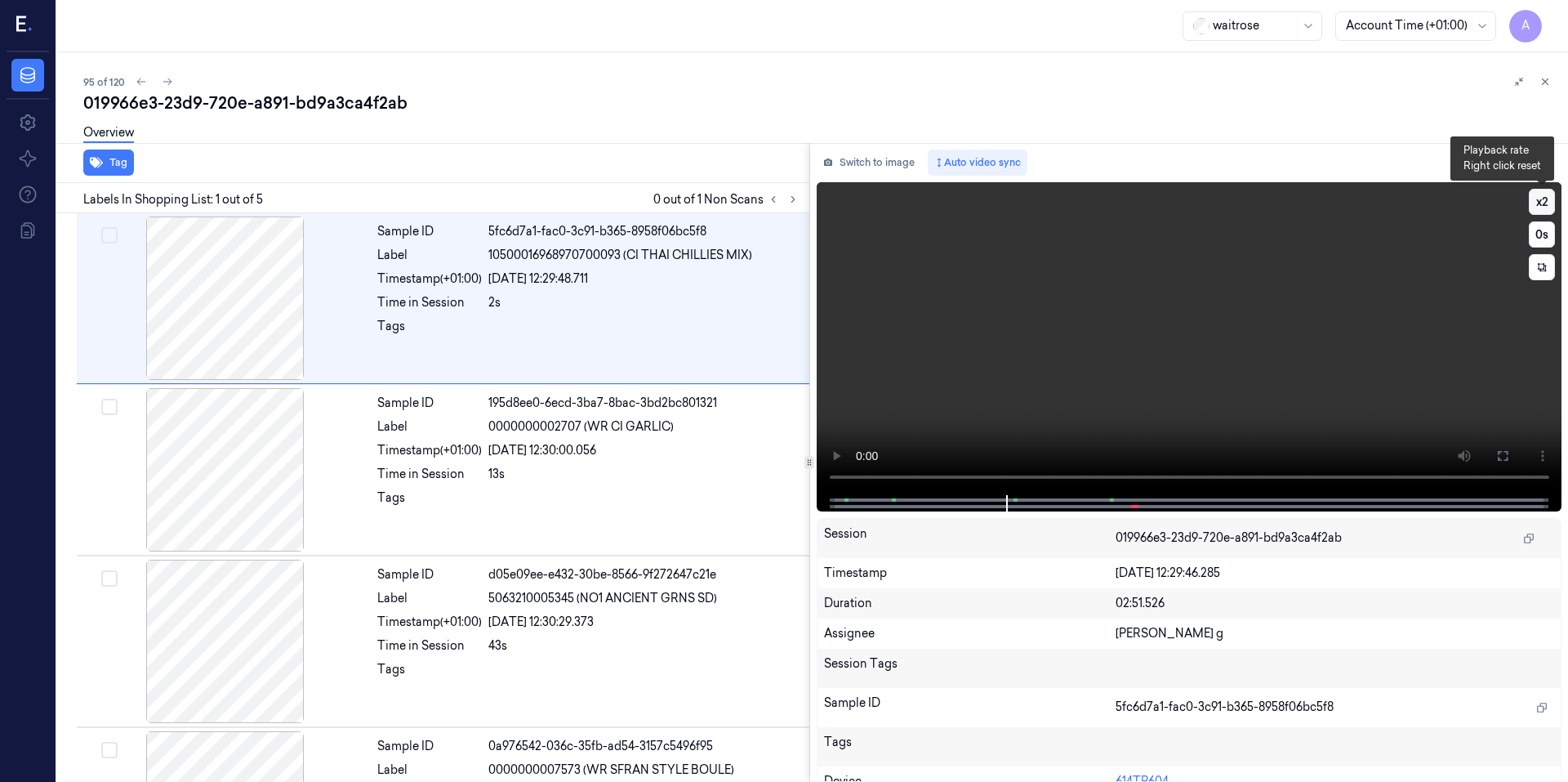
click at [1551, 206] on button "x 2" at bounding box center [1541, 202] width 26 height 26
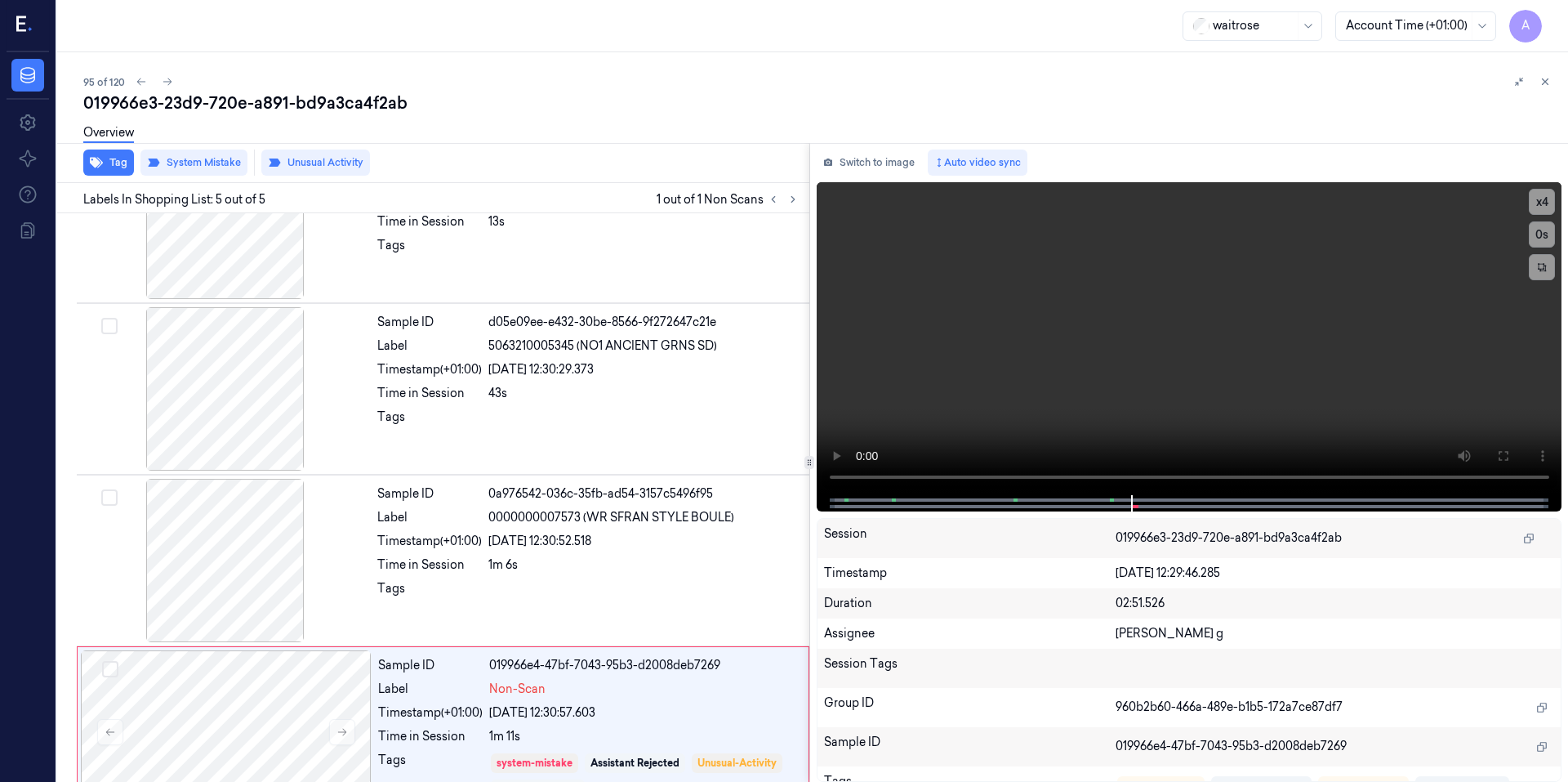
scroll to position [294, 0]
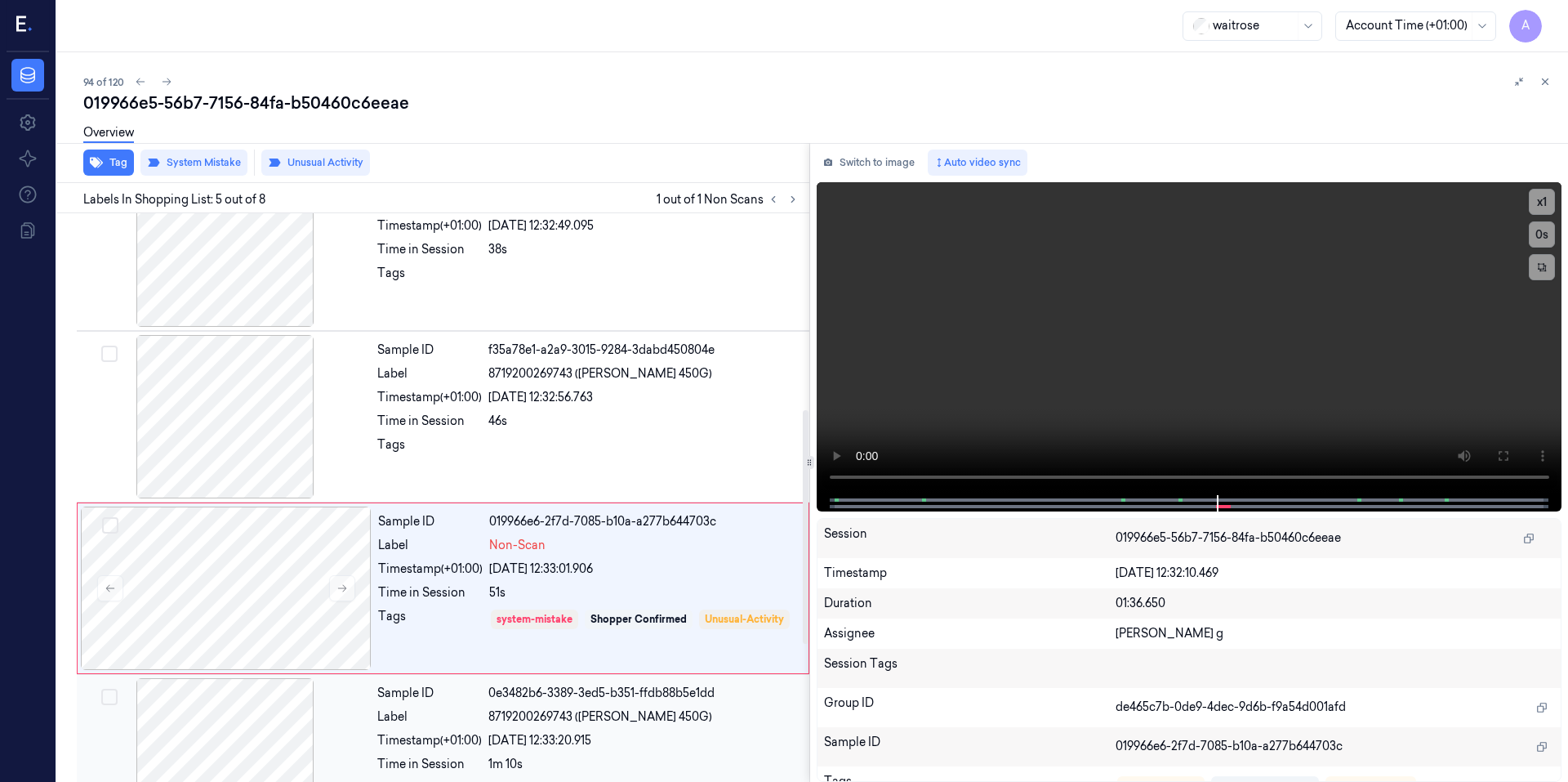
scroll to position [487, 0]
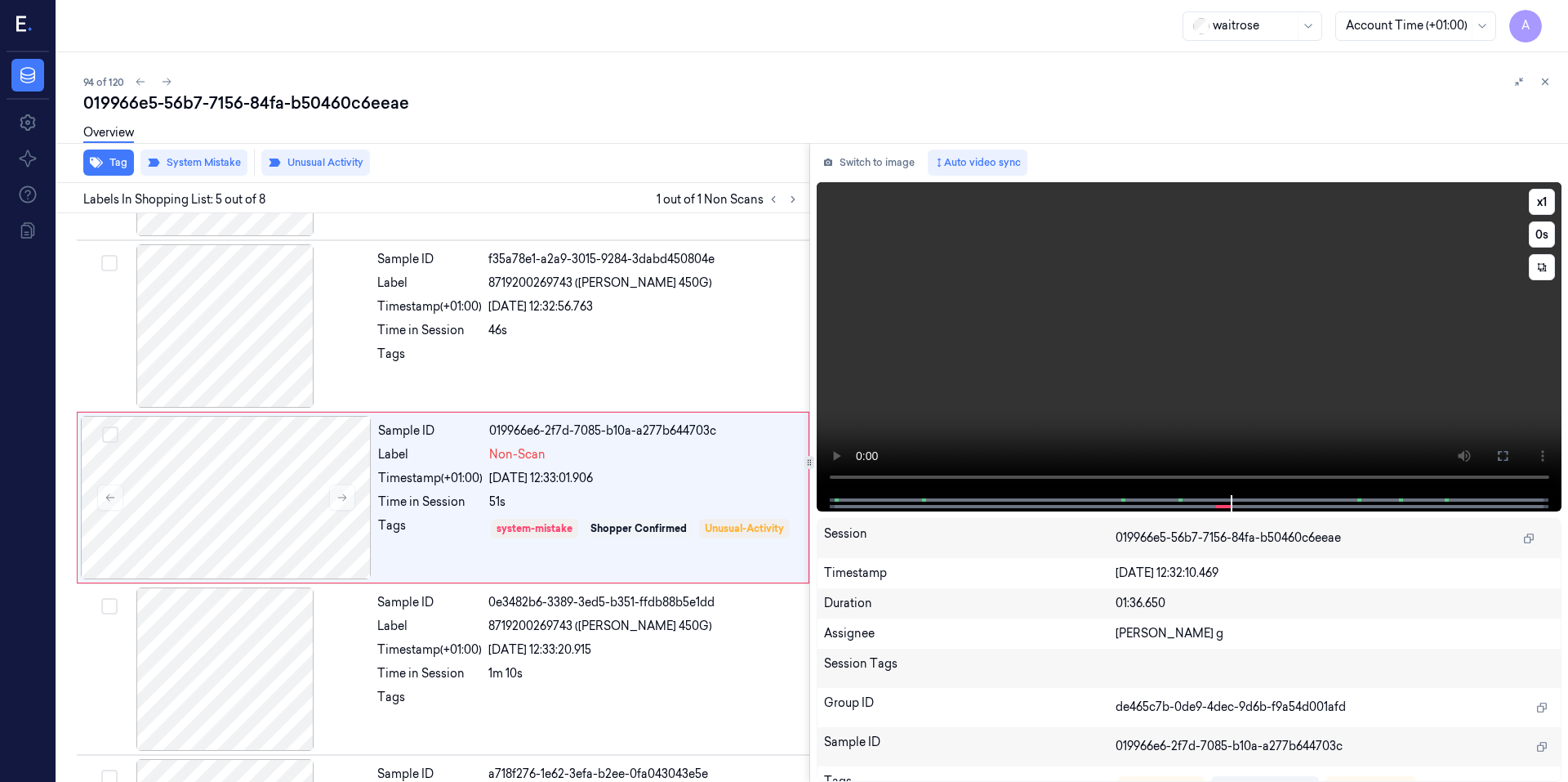
click at [1253, 318] on video at bounding box center [1189, 338] width 746 height 312
click at [1171, 349] on video at bounding box center [1189, 338] width 746 height 312
click at [1548, 197] on button "x 1" at bounding box center [1541, 202] width 26 height 26
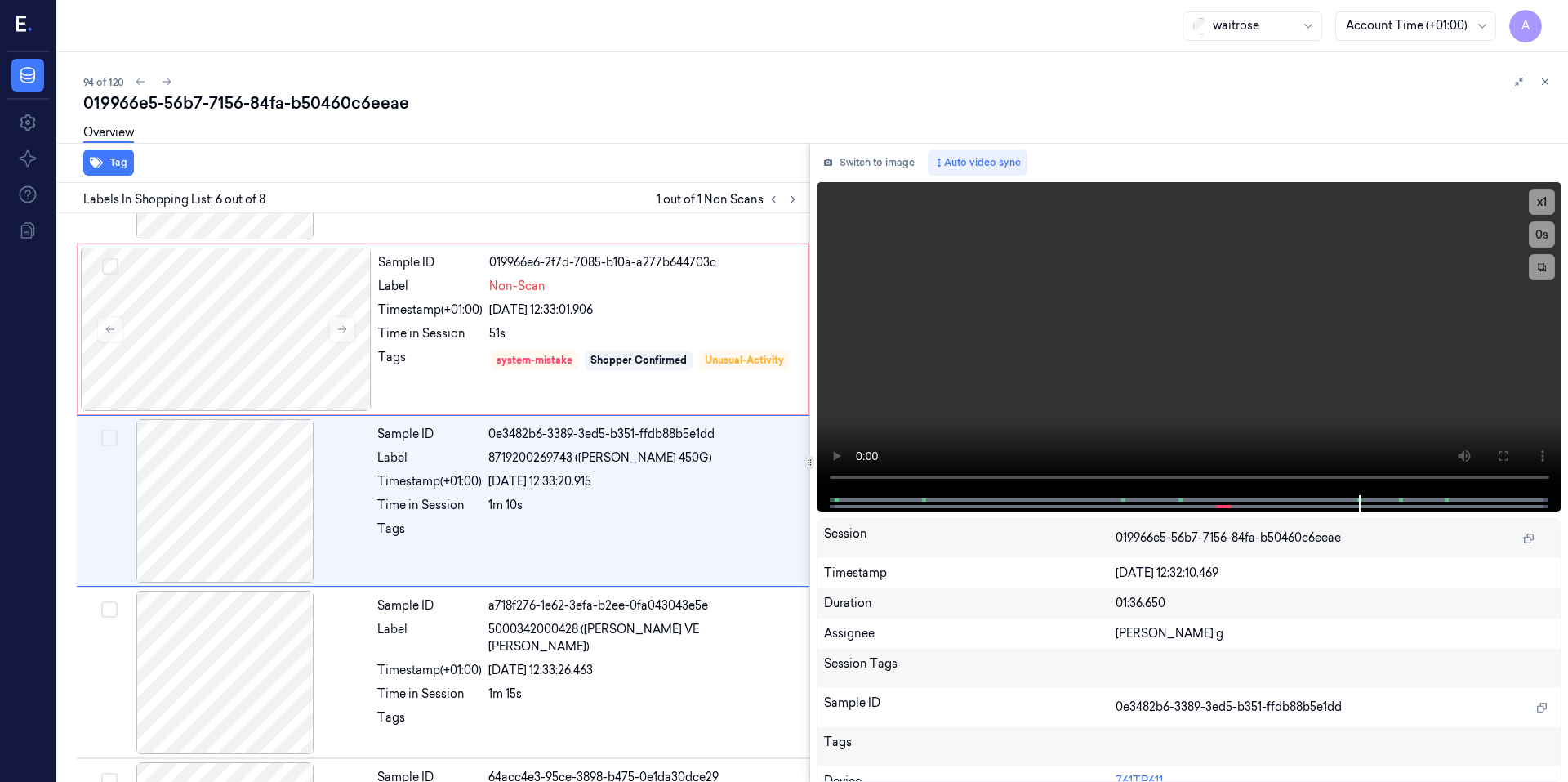
scroll to position [658, 0]
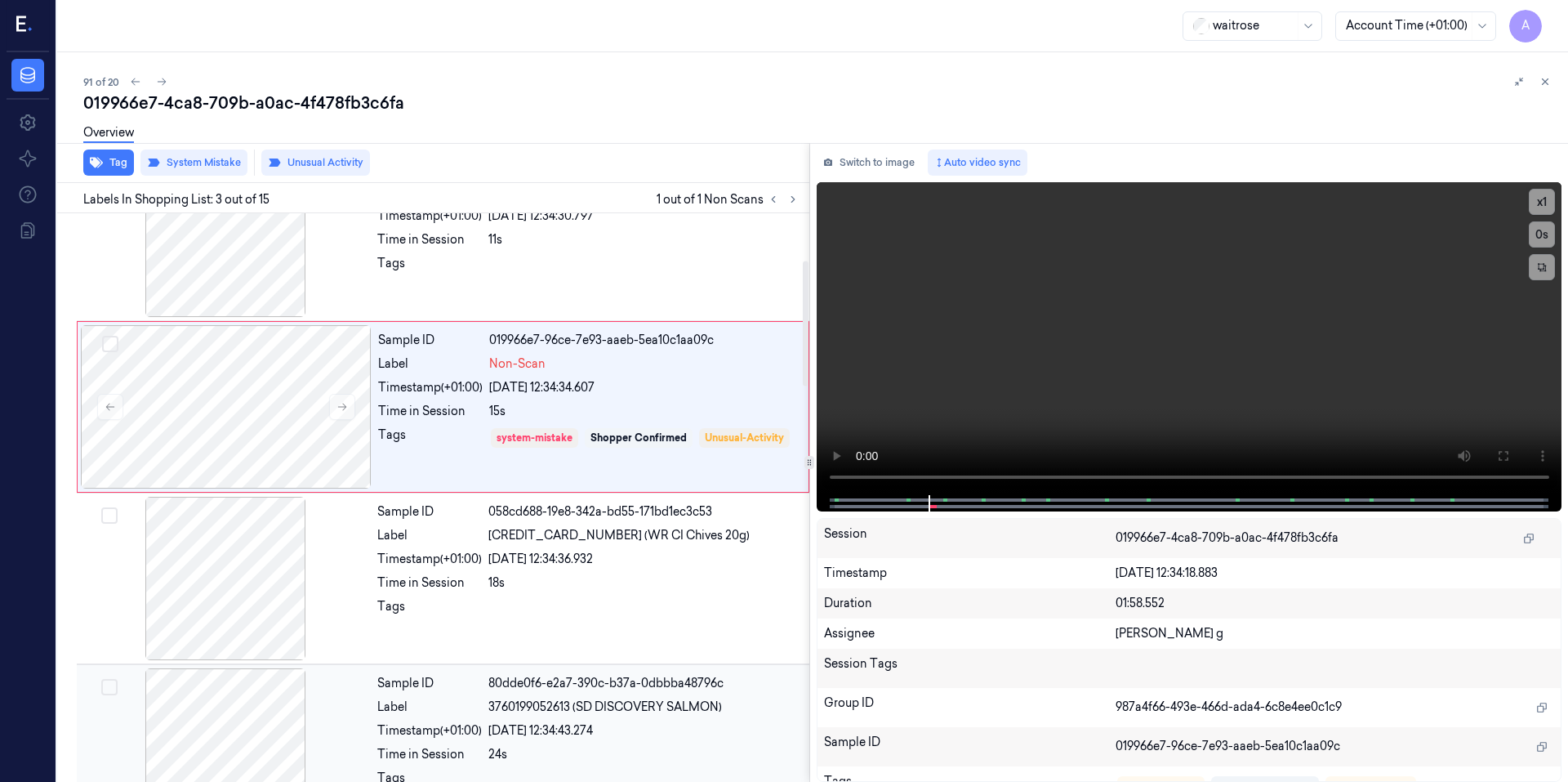
scroll to position [143, 0]
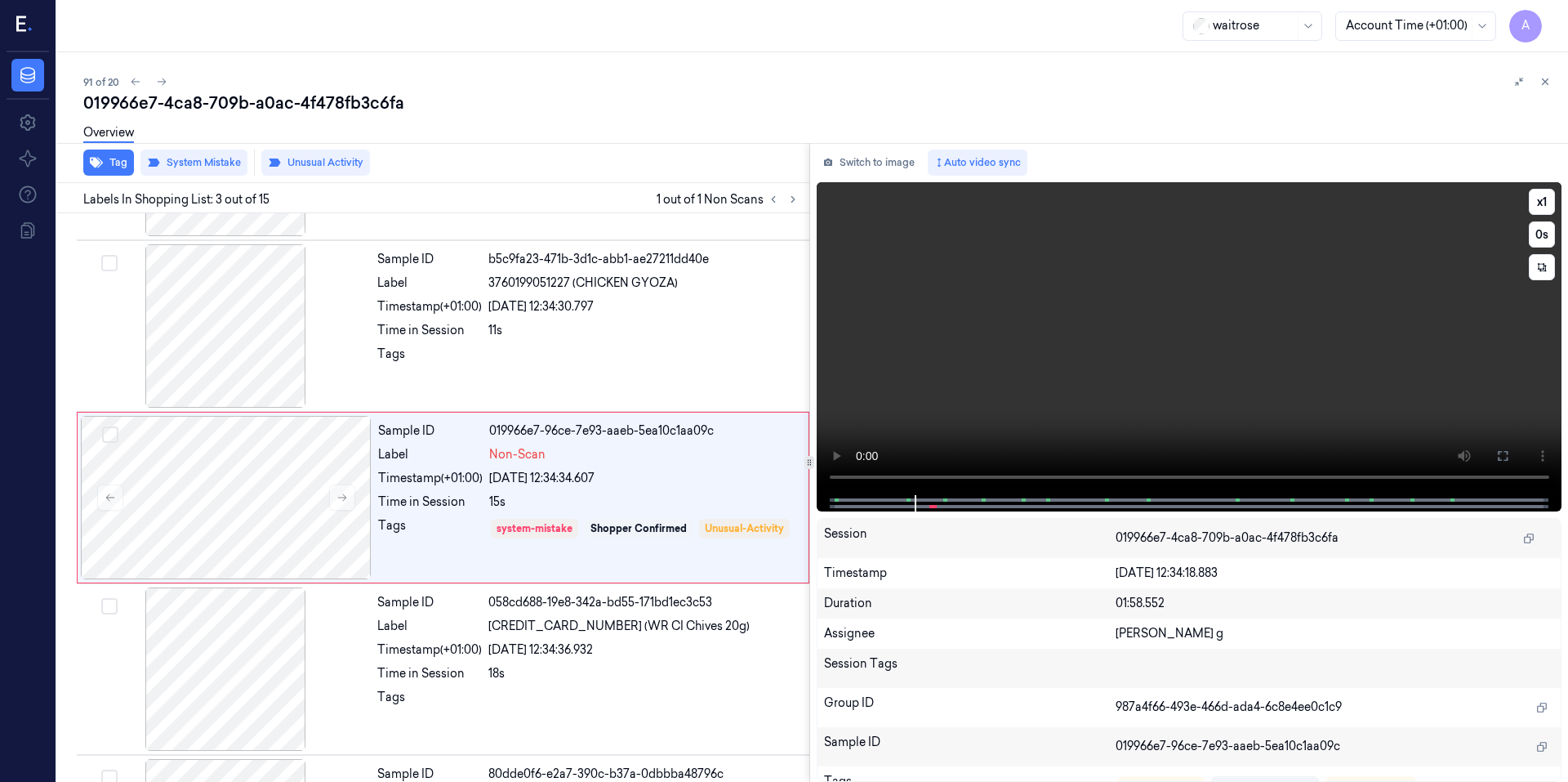
click at [1208, 359] on video at bounding box center [1189, 338] width 746 height 312
click at [1105, 395] on video at bounding box center [1189, 338] width 746 height 312
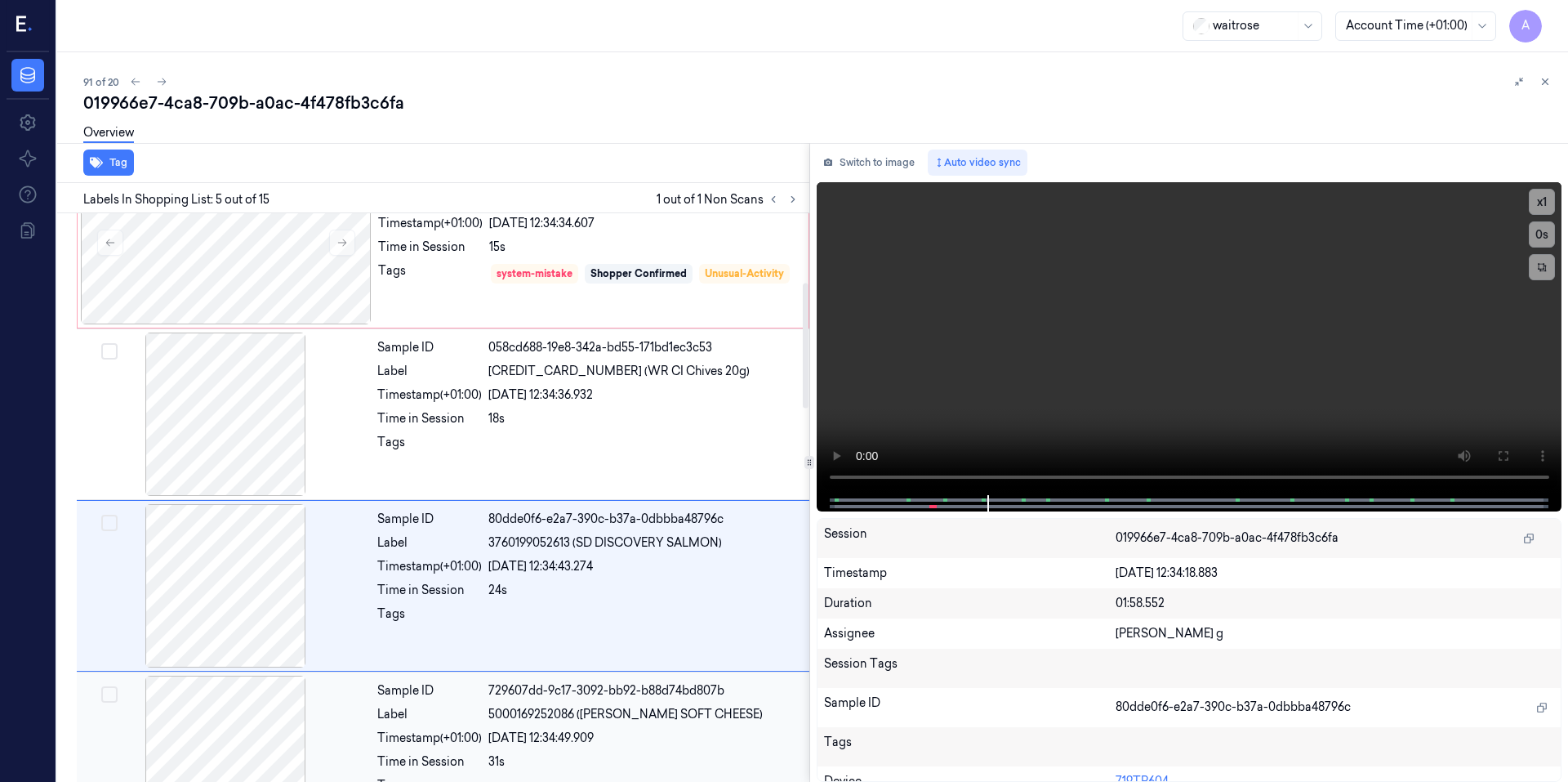
scroll to position [160, 0]
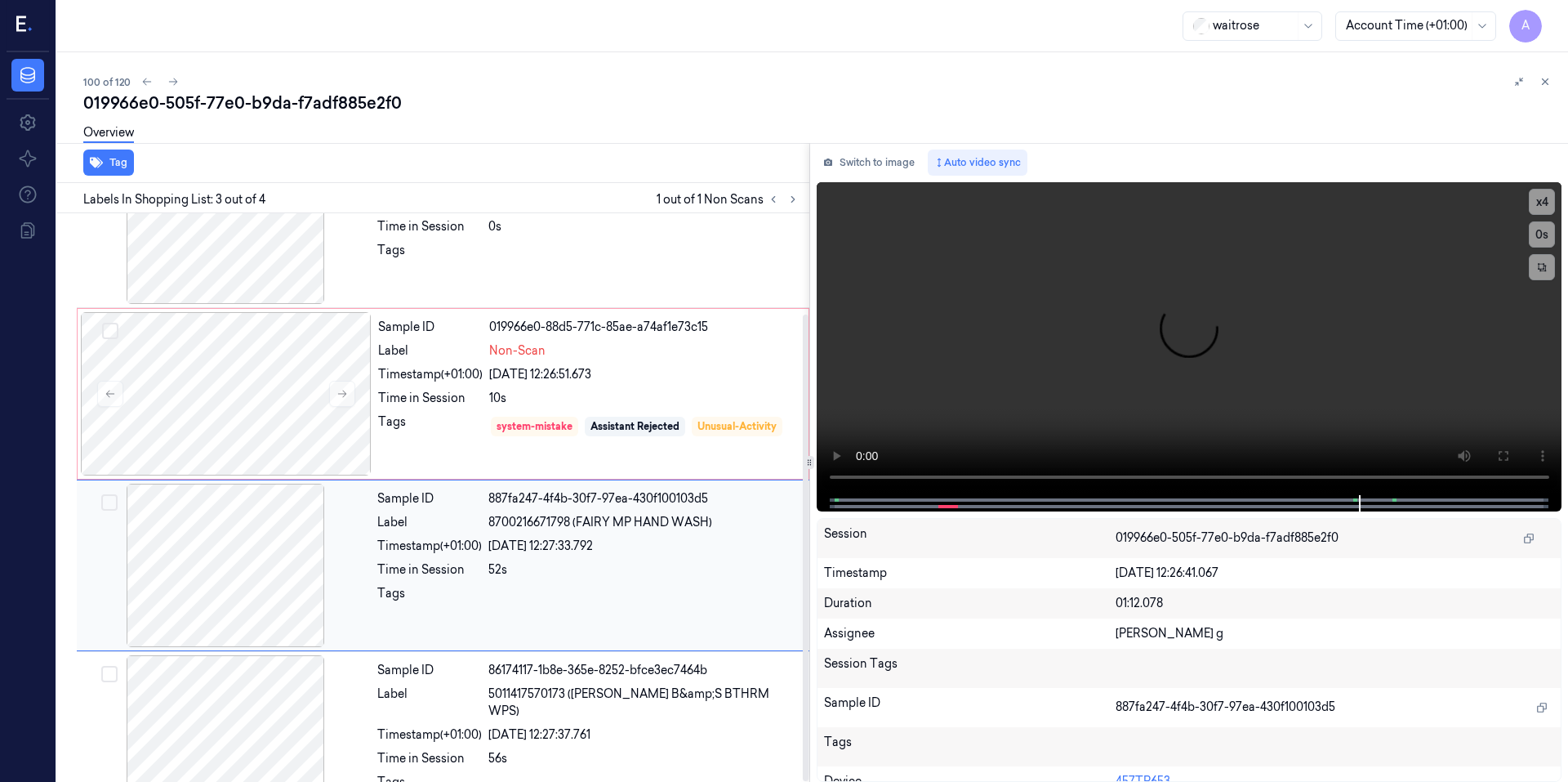
scroll to position [123, 0]
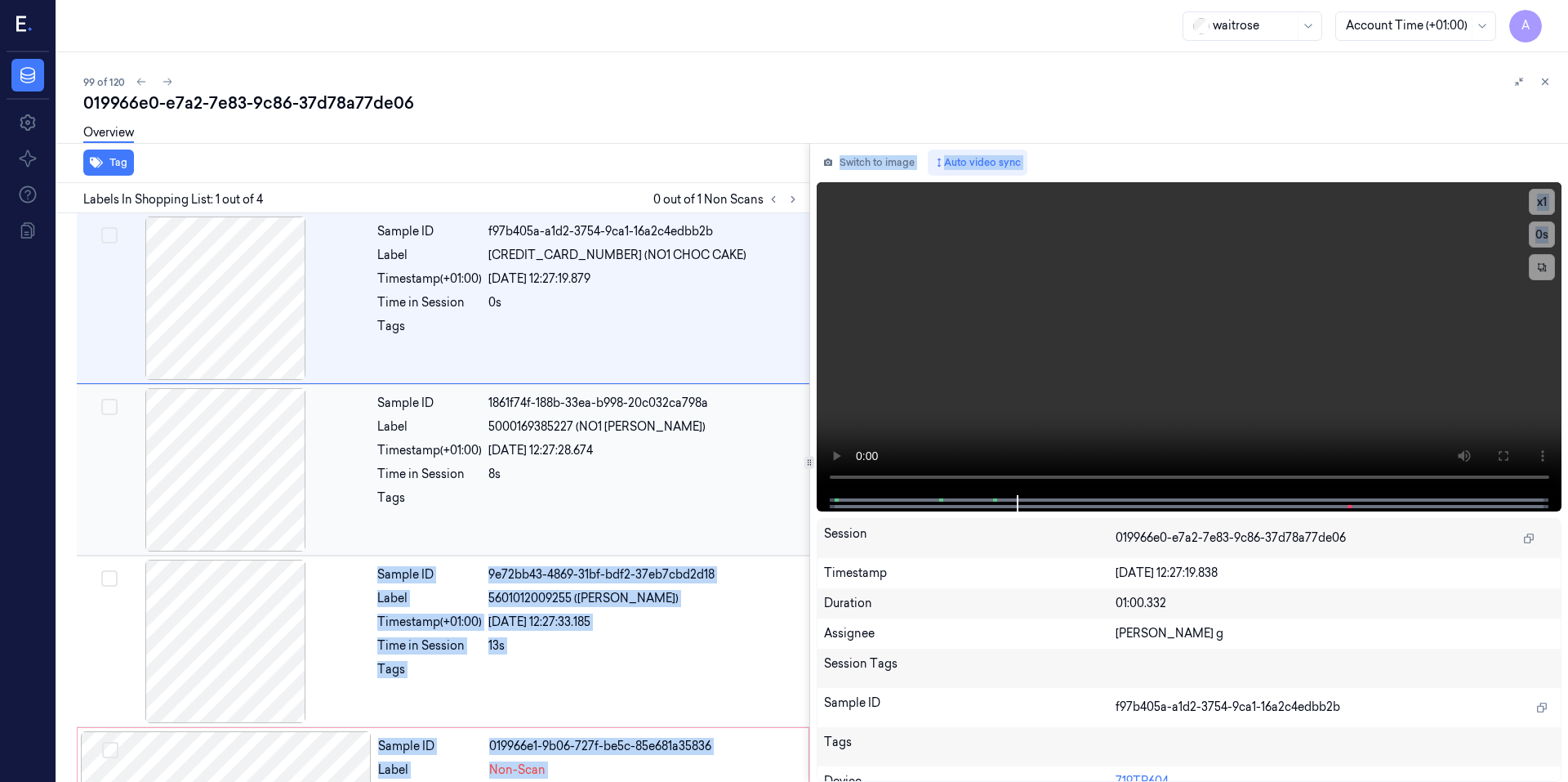
drag, startPoint x: 875, startPoint y: 500, endPoint x: 792, endPoint y: 500, distance: 83.0
click at [792, 500] on div "Tag Labels In Shopping List: 1 out of 4 0 out of 1 Non Scans Sample ID f97b405a…" at bounding box center [809, 463] width 1517 height 639
click at [866, 486] on video at bounding box center [1189, 338] width 746 height 312
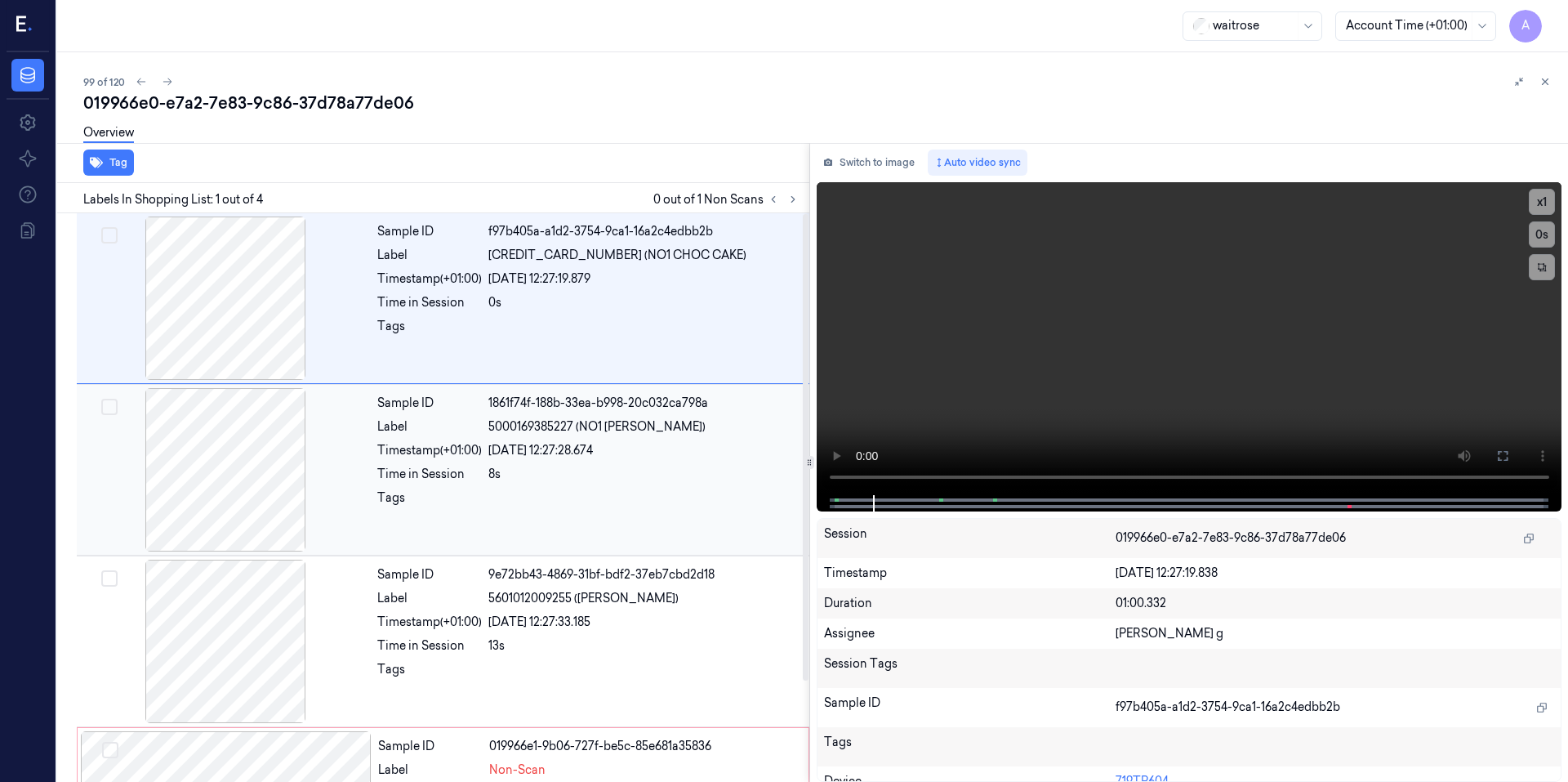
click at [786, 484] on div "Sample ID 1861f74f-188b-33ea-b998-20c032ca798a Label 5000169385227 (NO1 VICTORI…" at bounding box center [588, 470] width 435 height 163
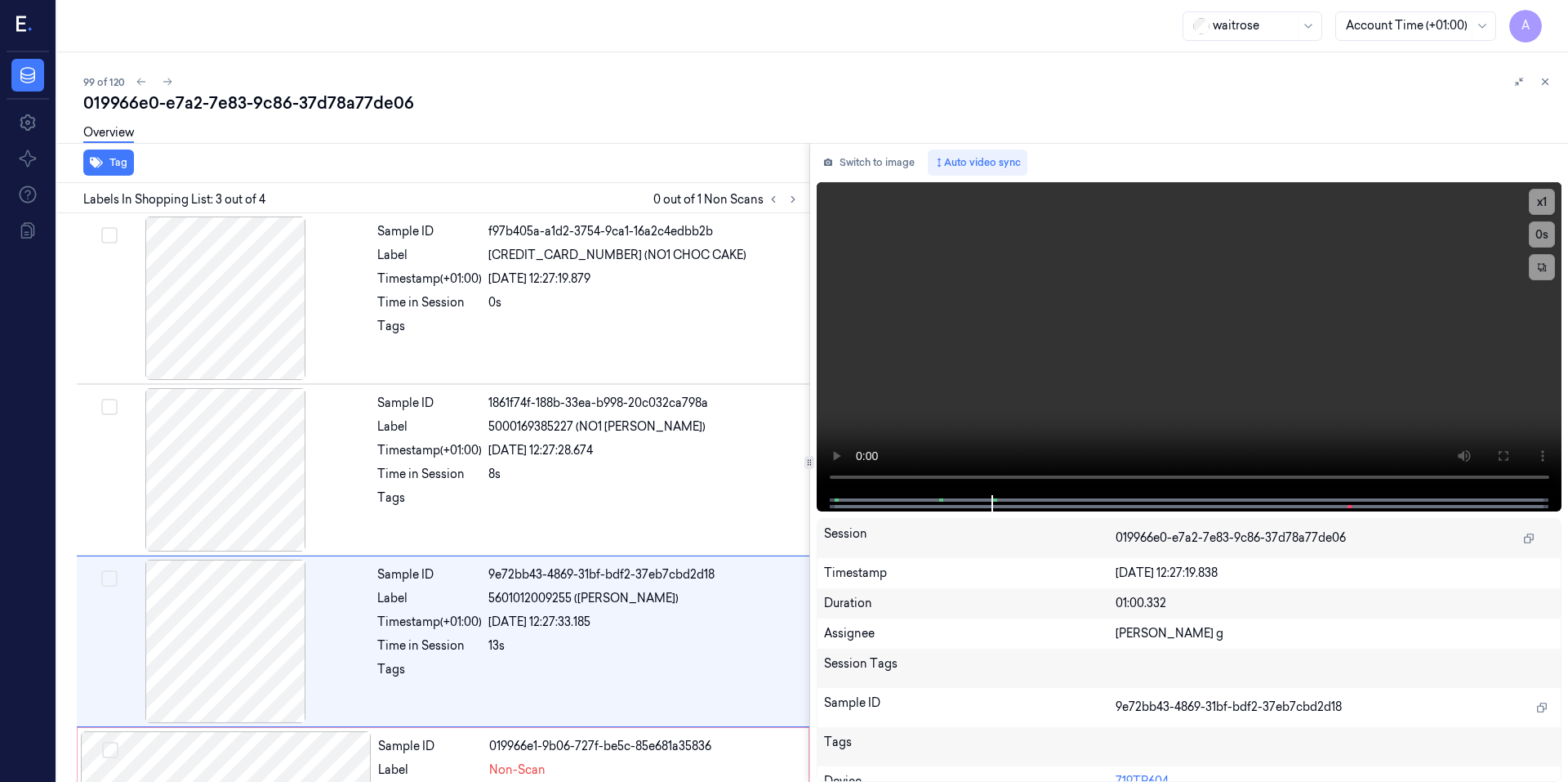
scroll to position [123, 0]
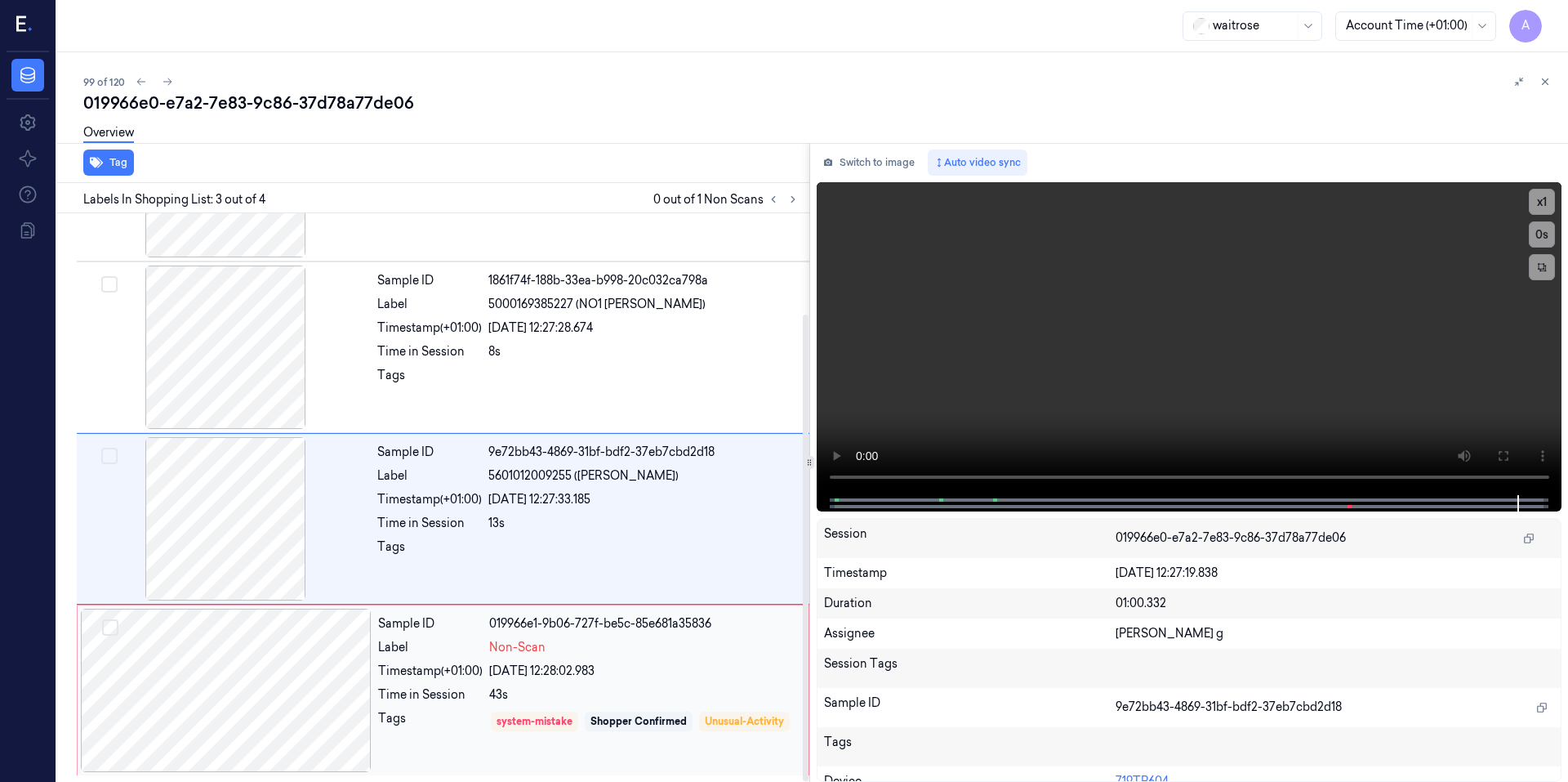
click at [299, 682] on div at bounding box center [226, 690] width 291 height 163
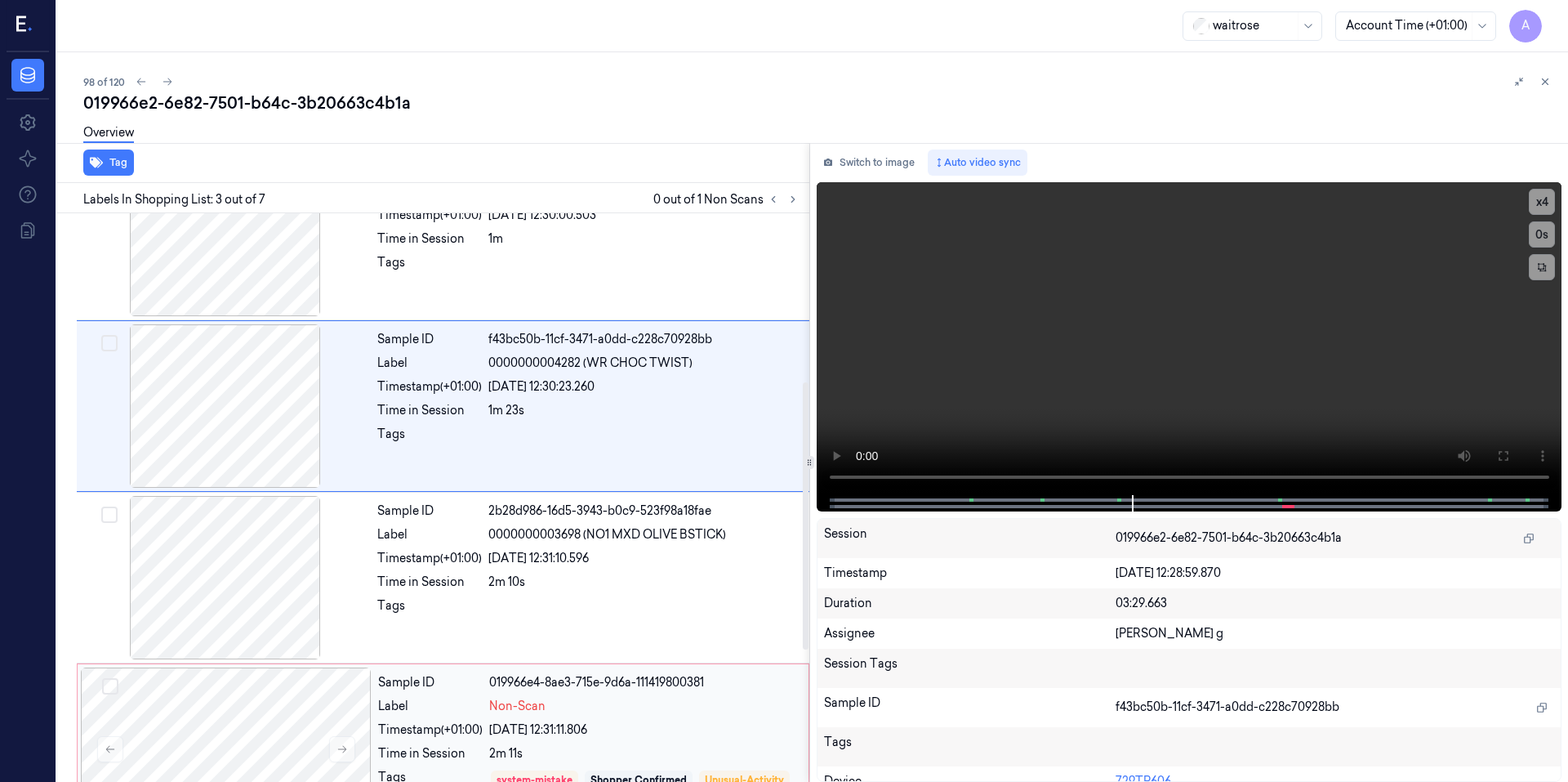
scroll to position [389, 0]
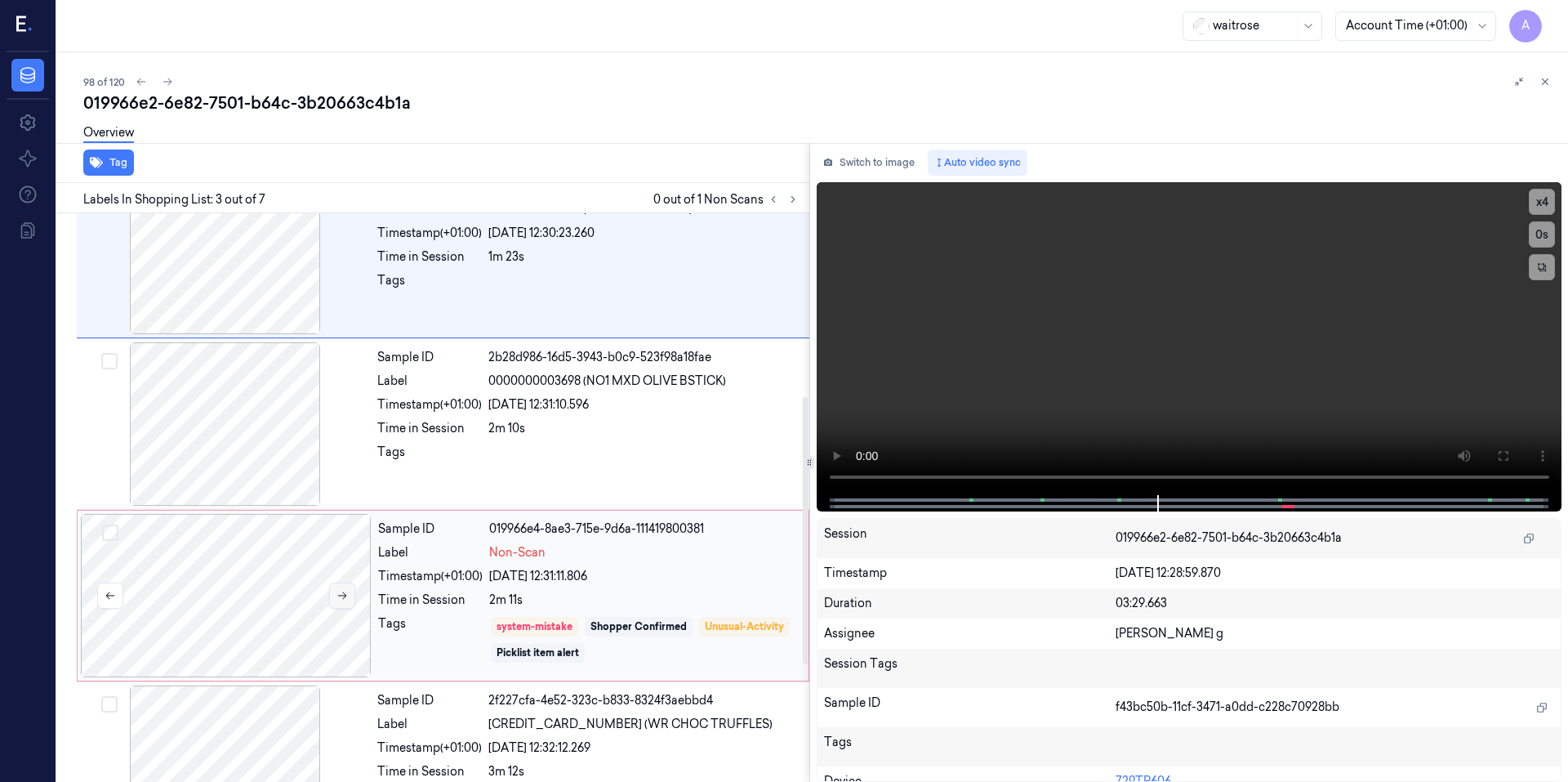
click at [339, 599] on icon at bounding box center [342, 595] width 11 height 11
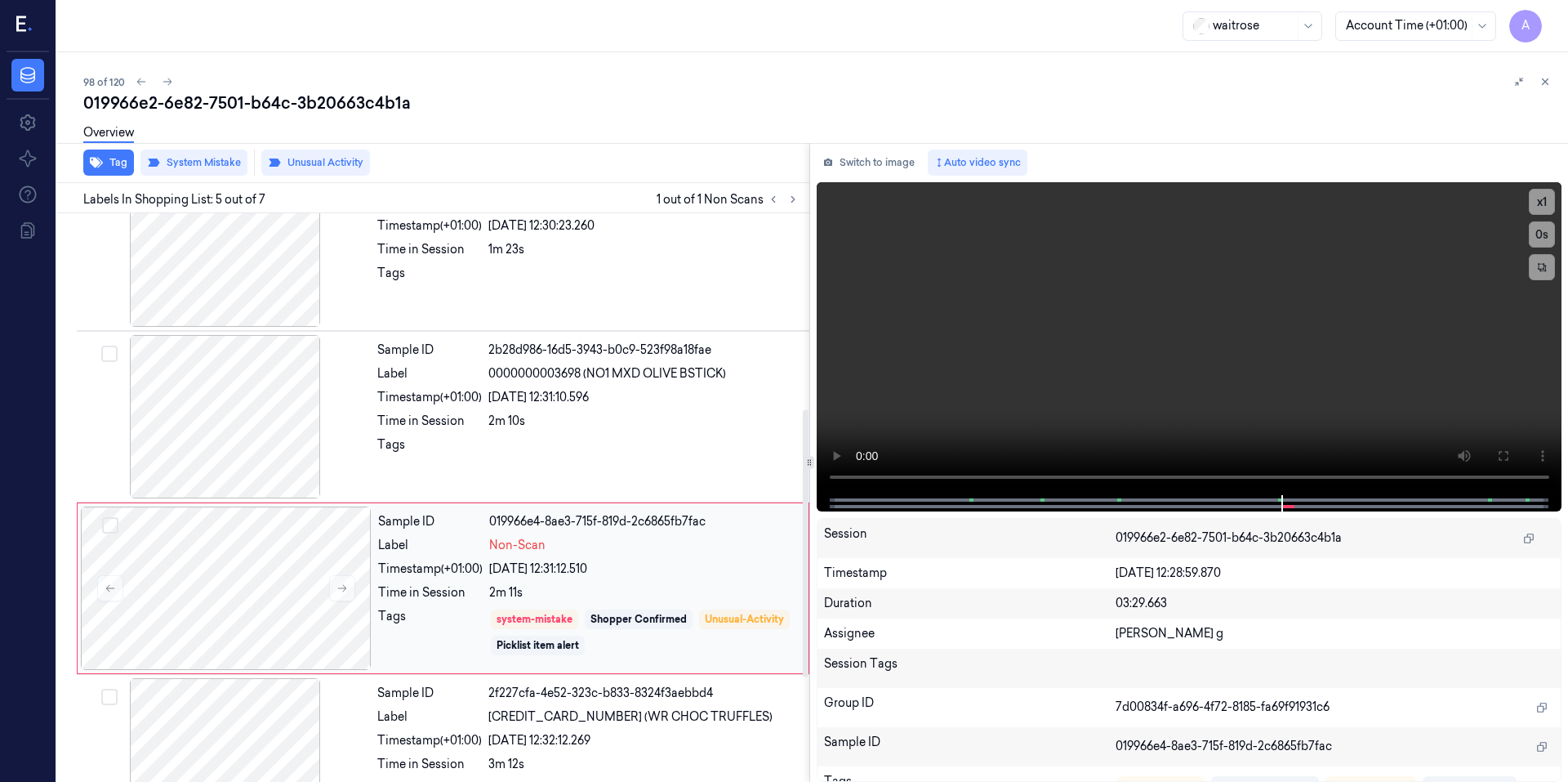
scroll to position [487, 0]
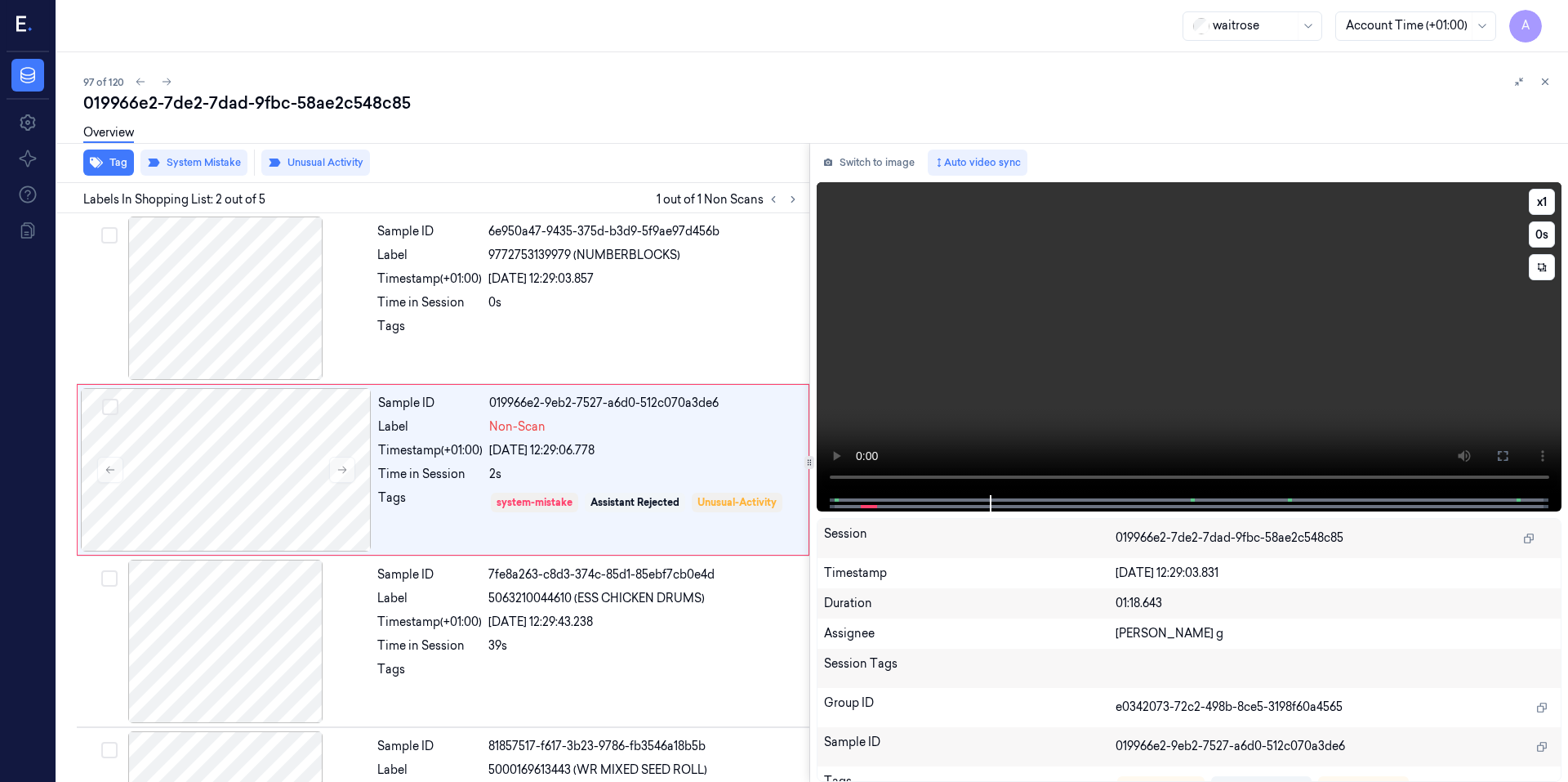
click at [876, 495] on div at bounding box center [1188, 503] width 711 height 16
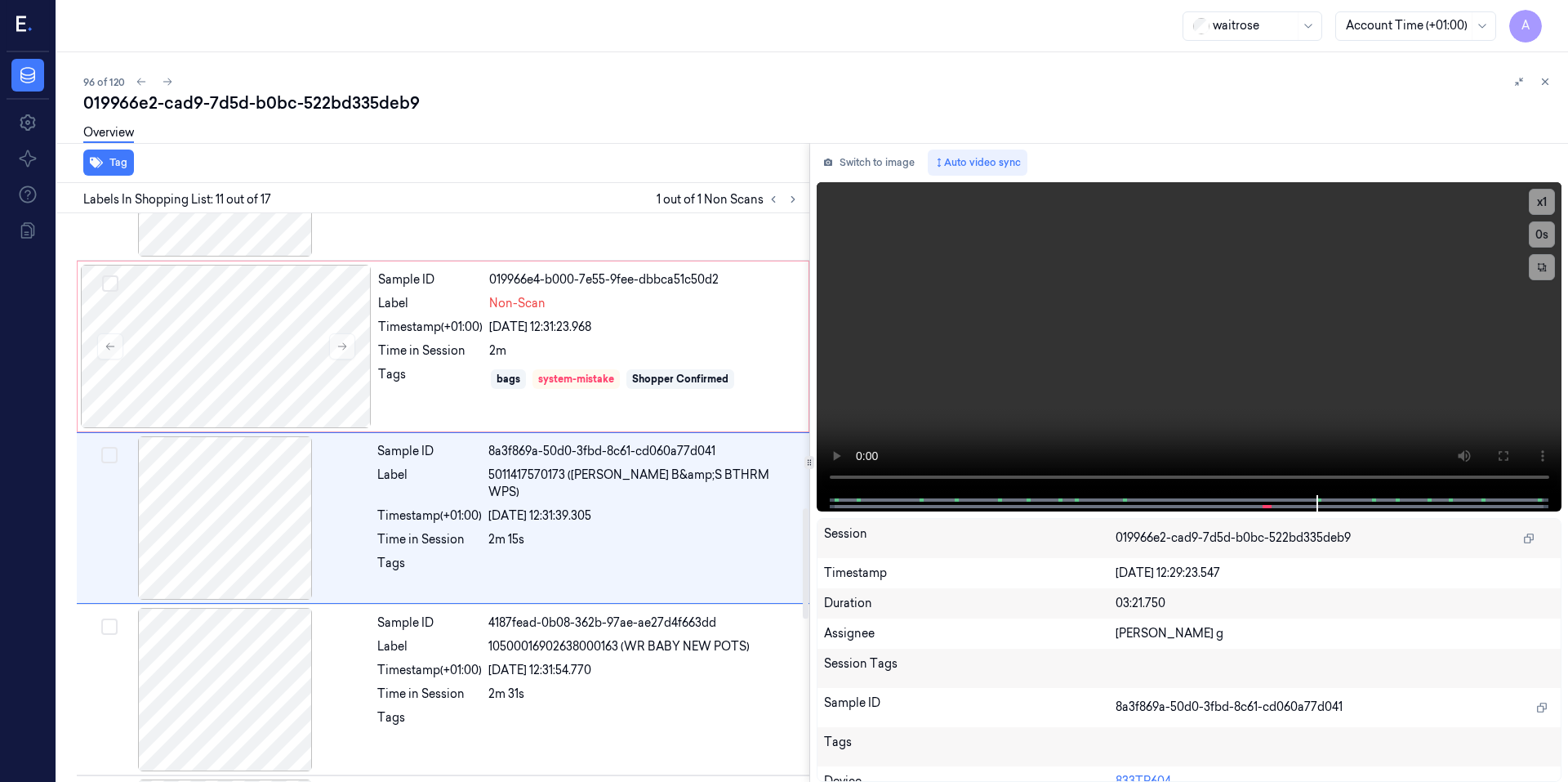
scroll to position [1516, 0]
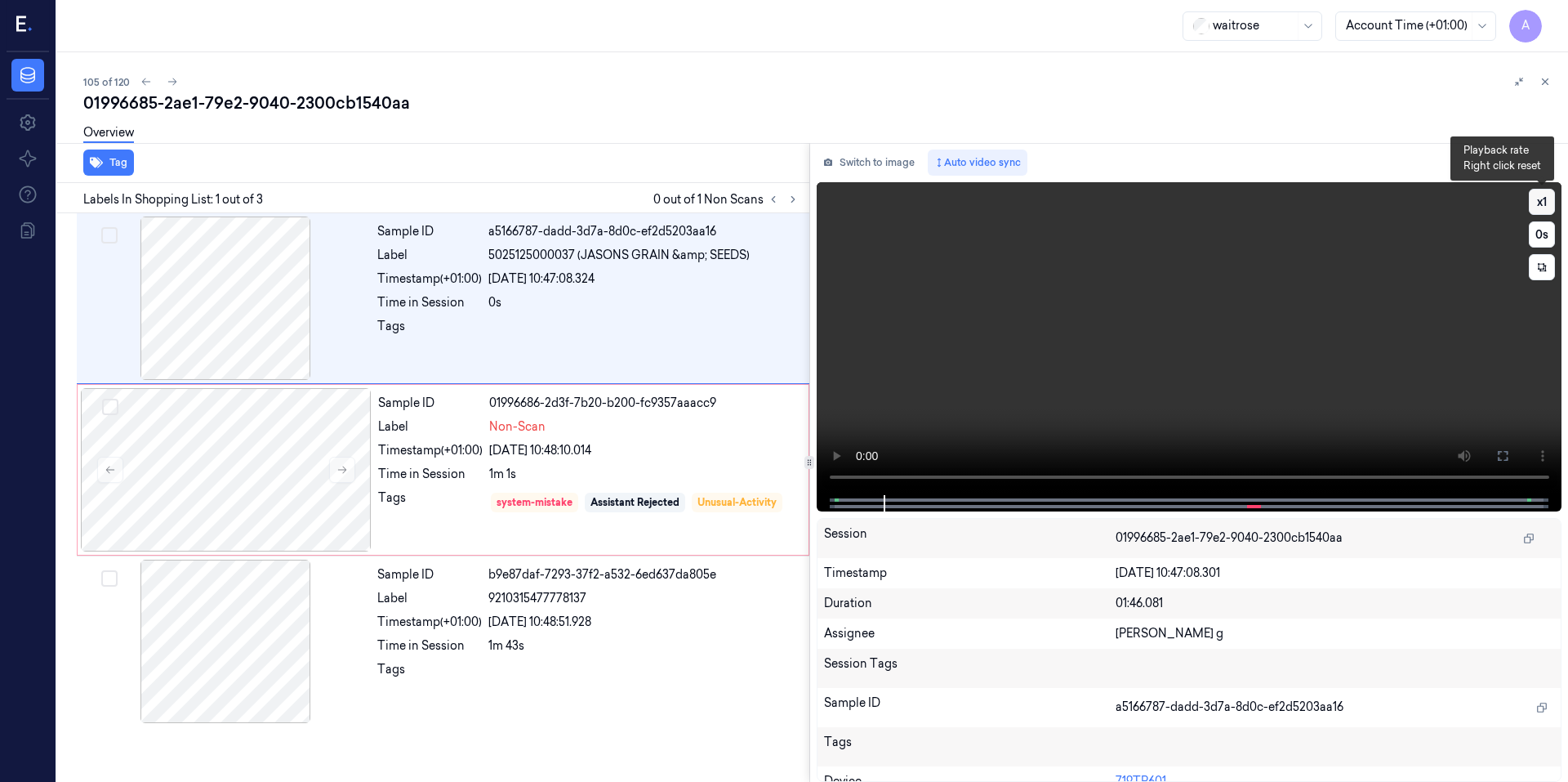
click at [1535, 208] on button "x 1" at bounding box center [1541, 202] width 26 height 26
click at [1535, 208] on button "x 2" at bounding box center [1541, 202] width 26 height 26
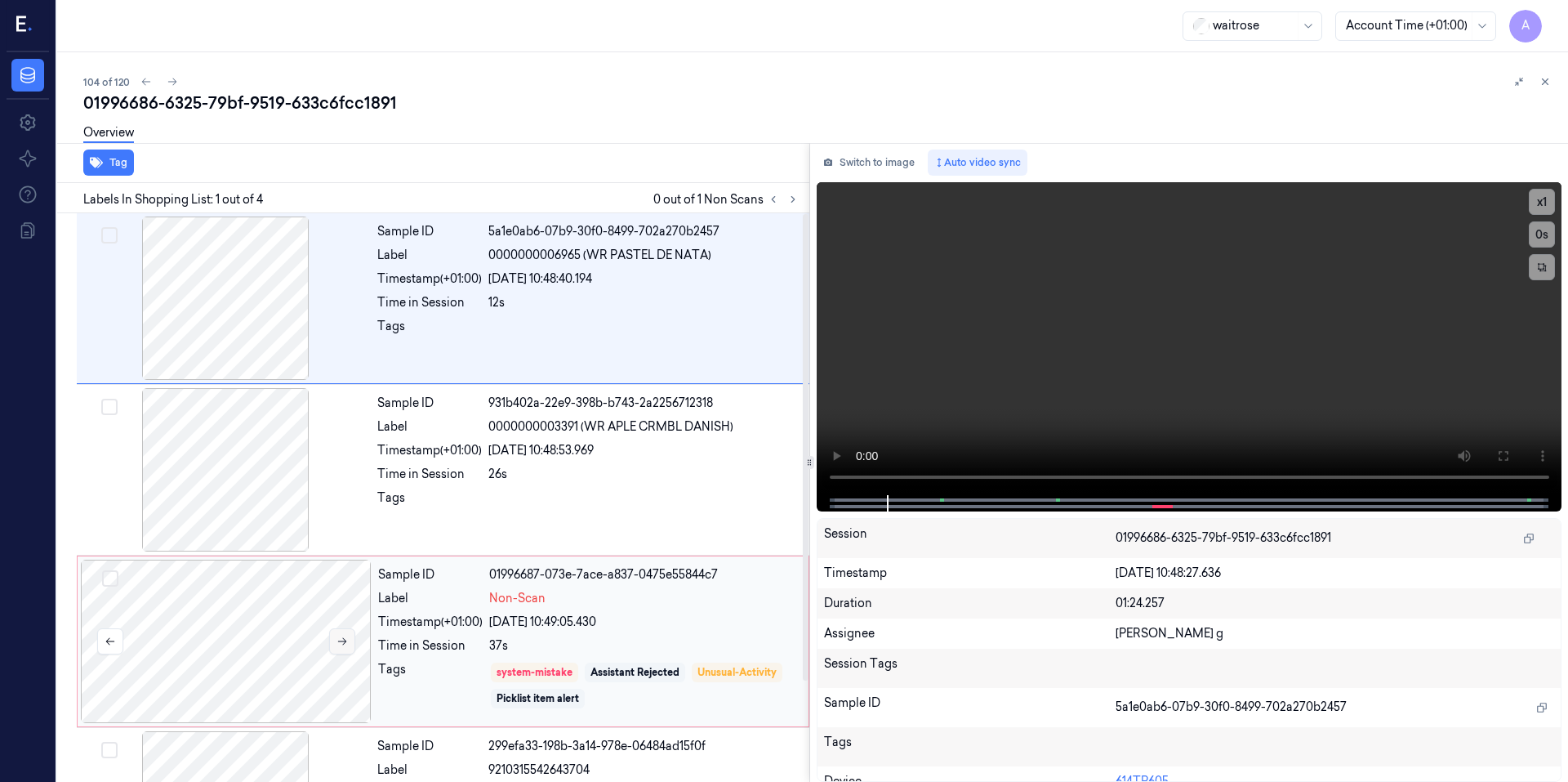
click at [339, 646] on icon at bounding box center [342, 640] width 11 height 11
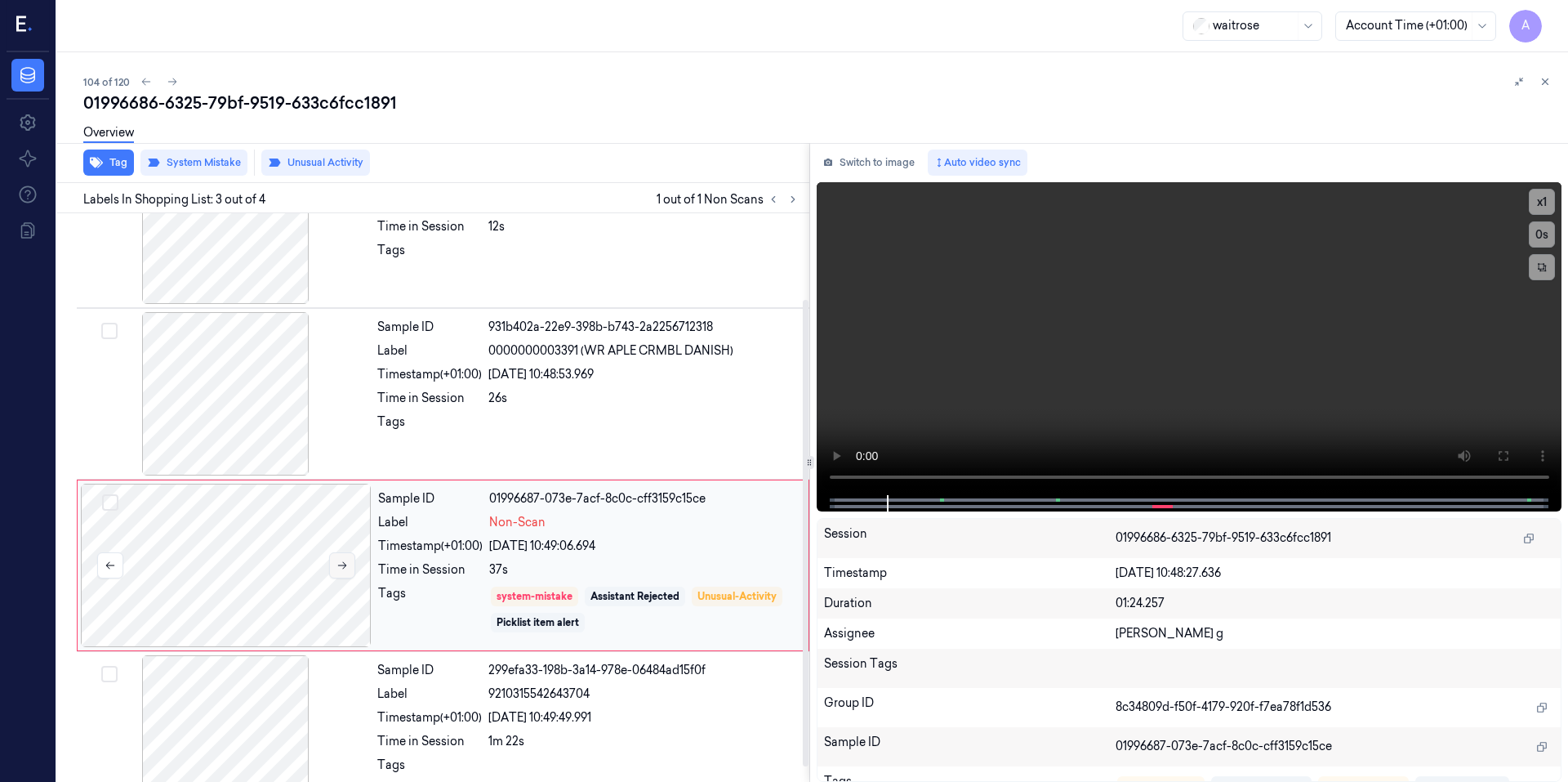
scroll to position [123, 0]
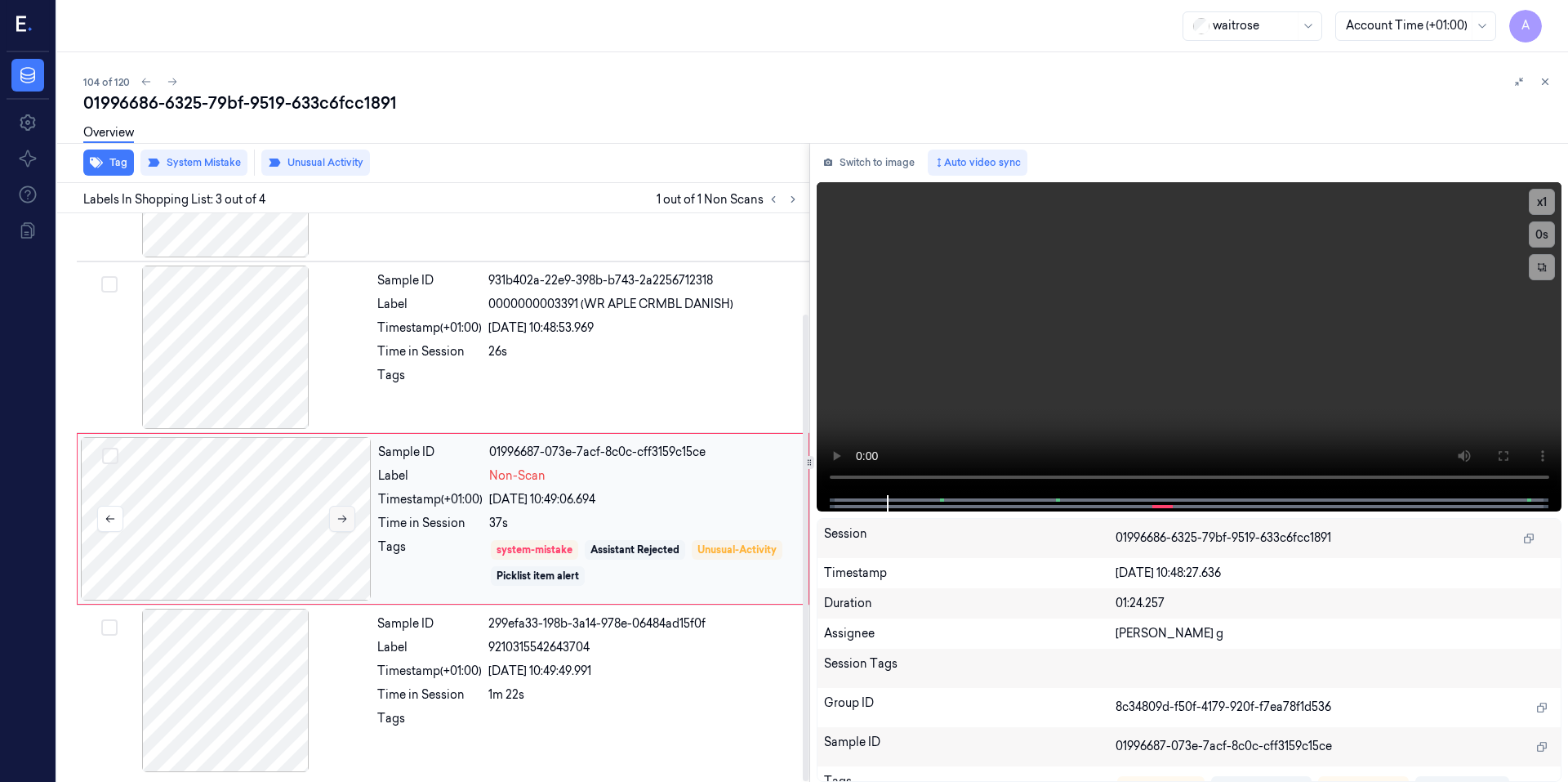
click at [338, 513] on icon at bounding box center [342, 518] width 11 height 11
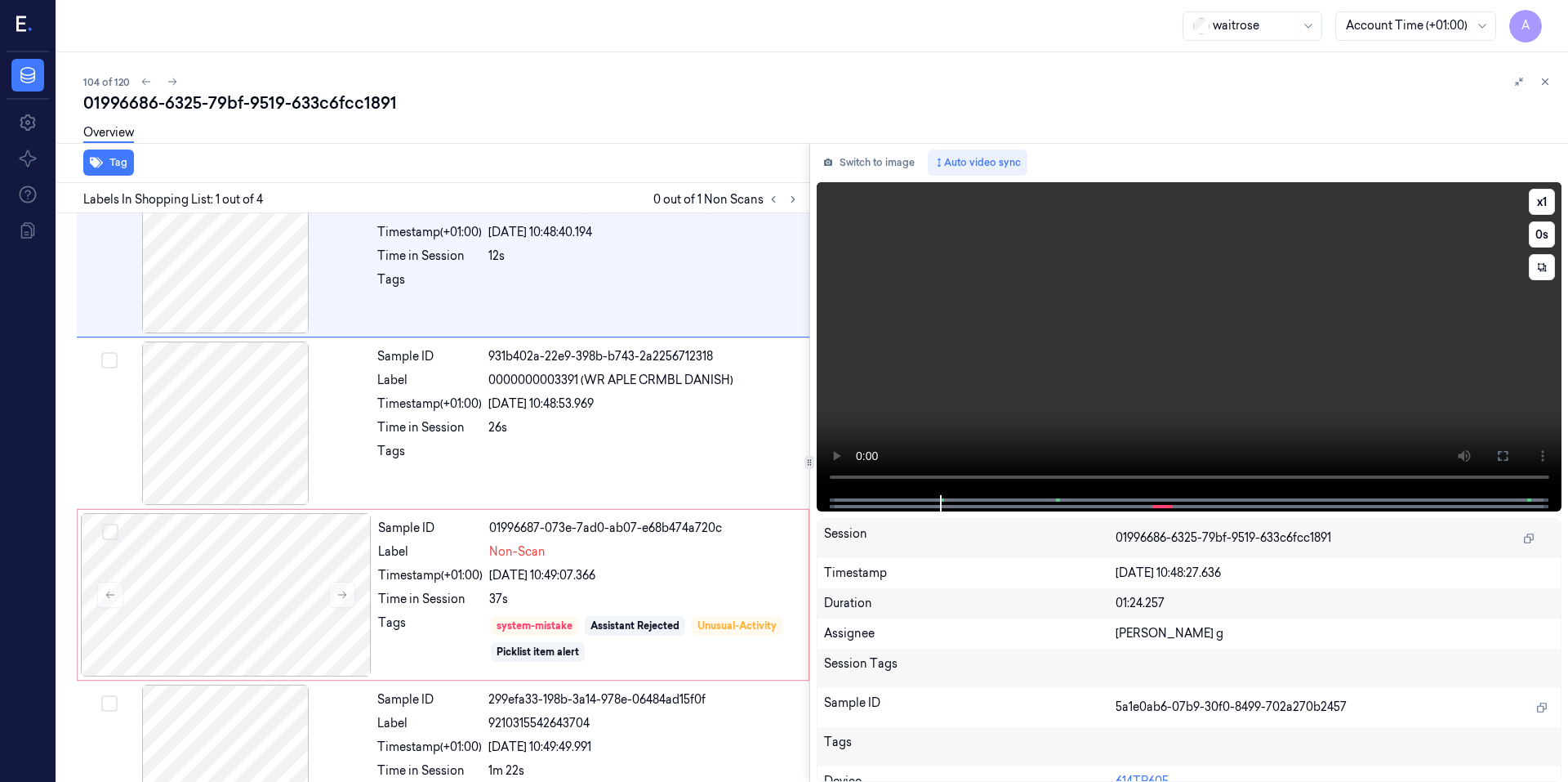
scroll to position [0, 0]
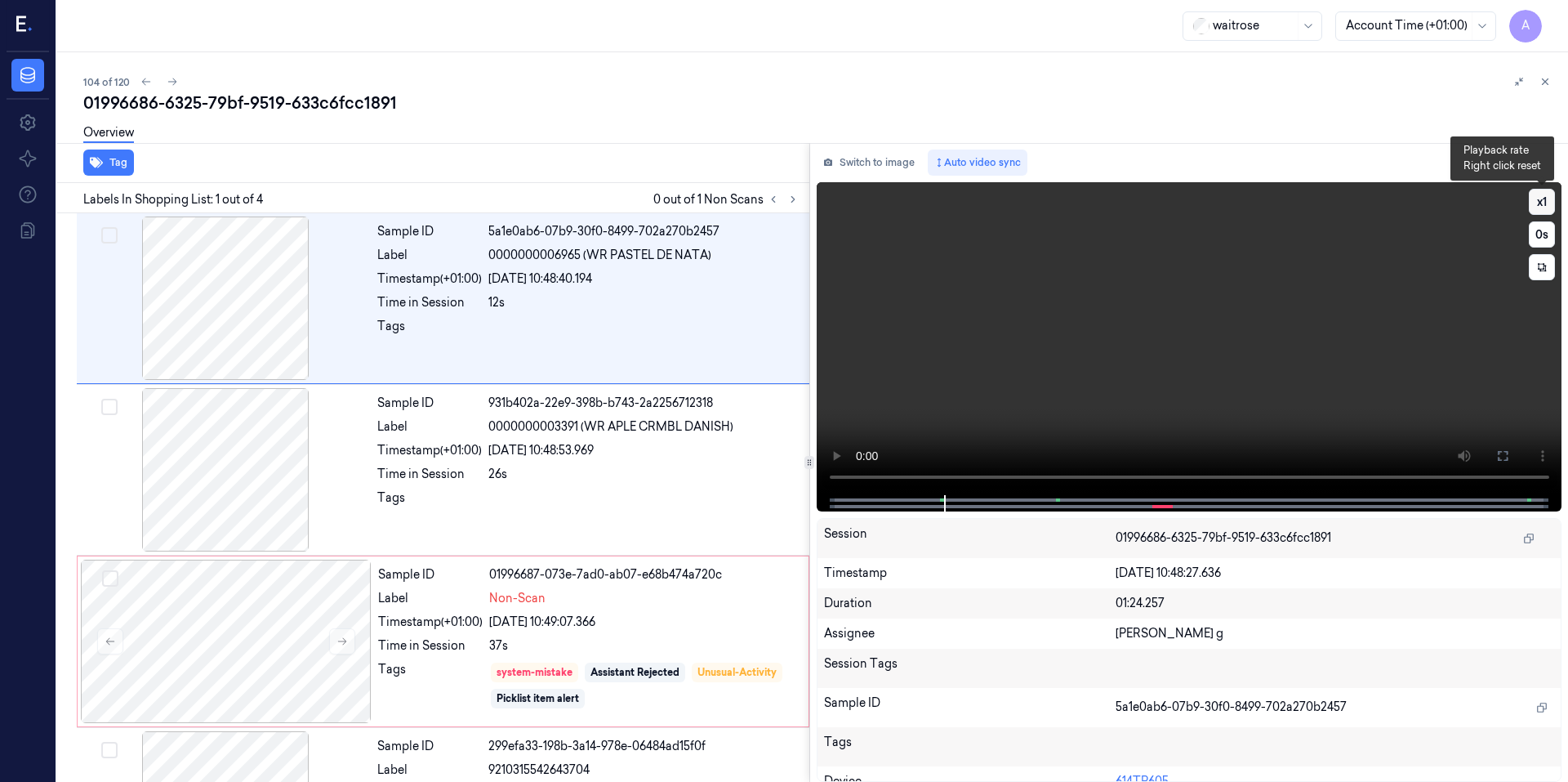
click at [1542, 200] on button "x 1" at bounding box center [1541, 202] width 26 height 26
click at [1542, 200] on button "x 2" at bounding box center [1541, 202] width 26 height 26
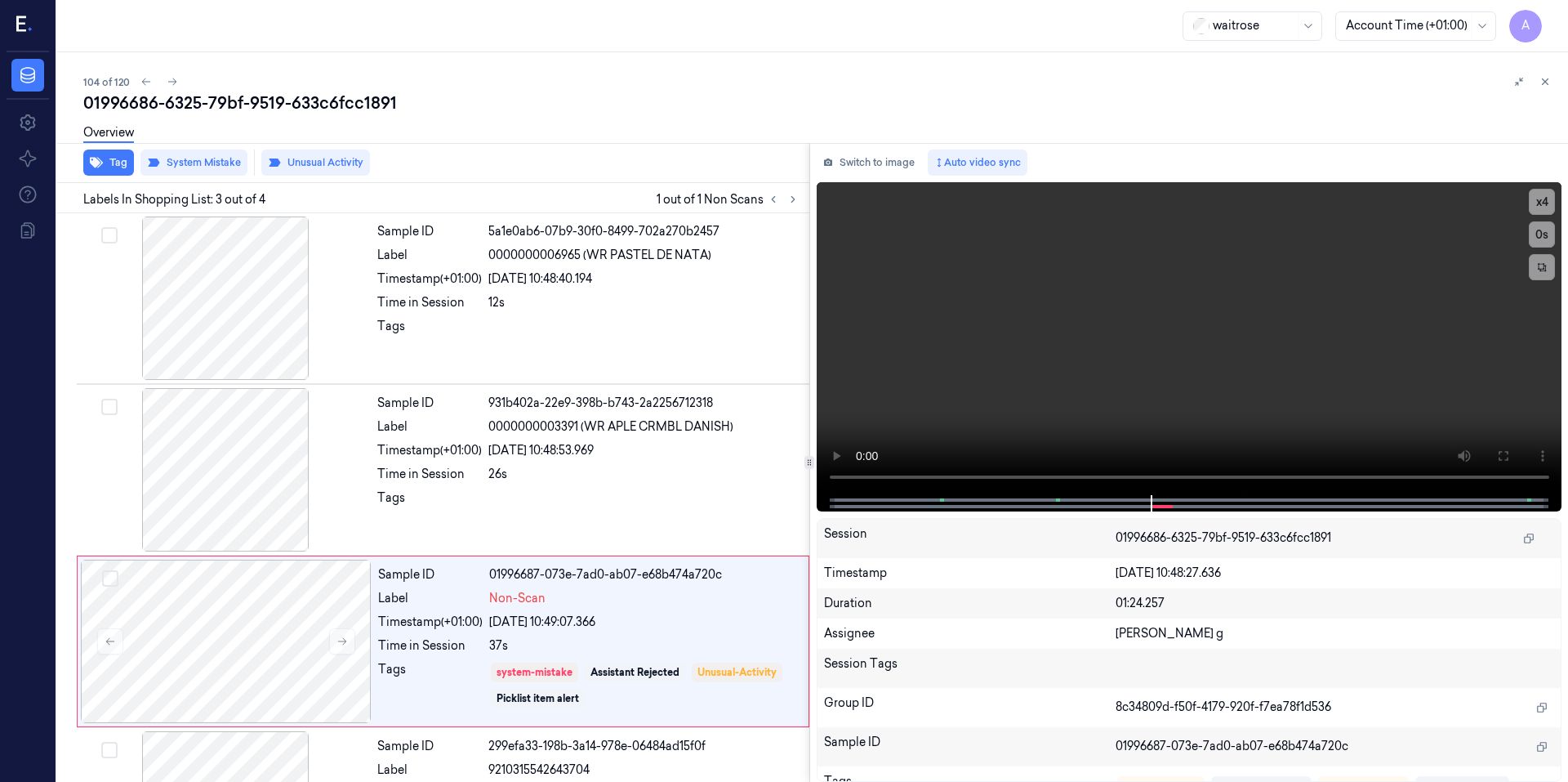
scroll to position [123, 0]
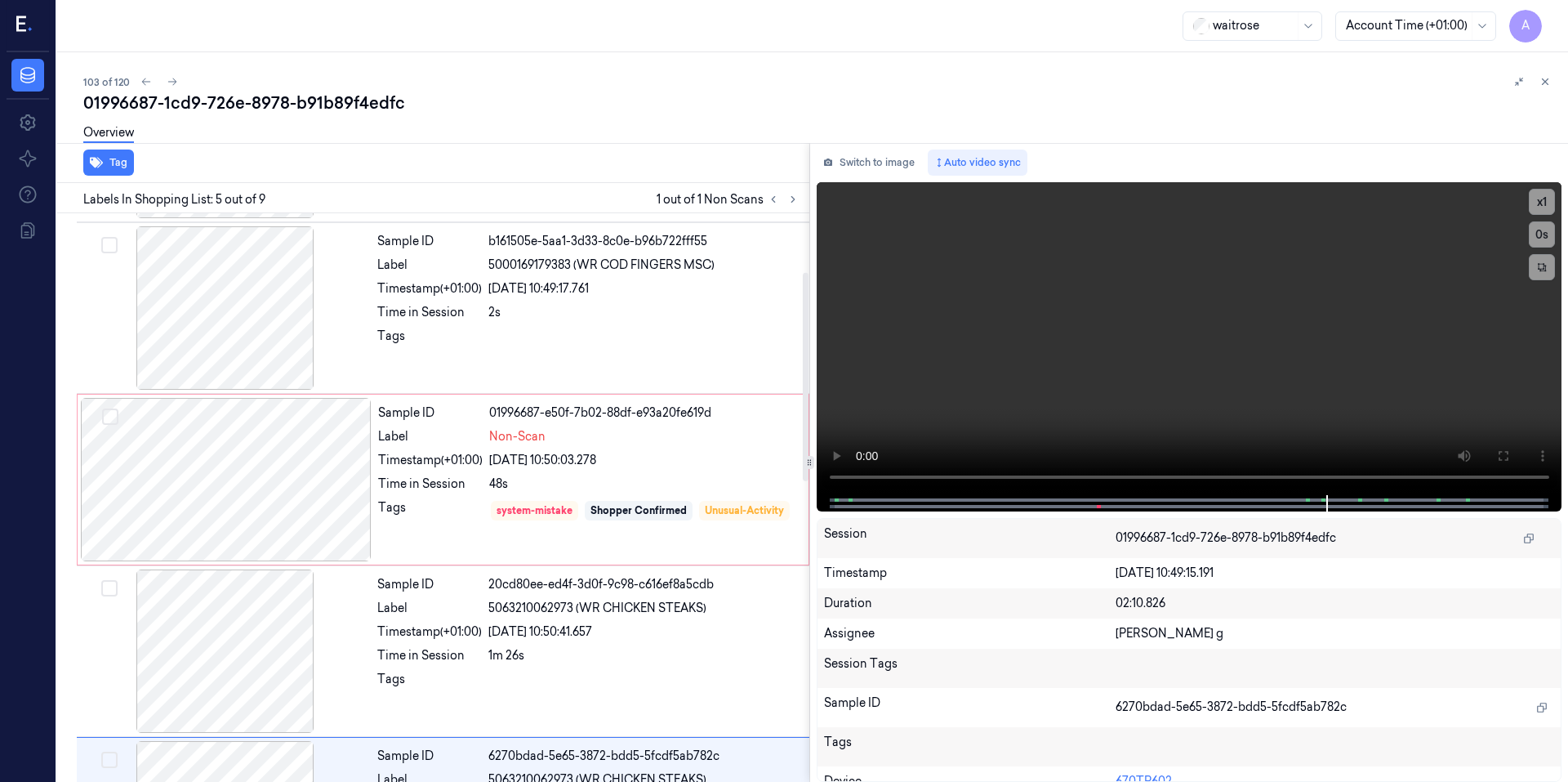
scroll to position [160, 0]
click at [1057, 322] on video at bounding box center [1189, 338] width 746 height 312
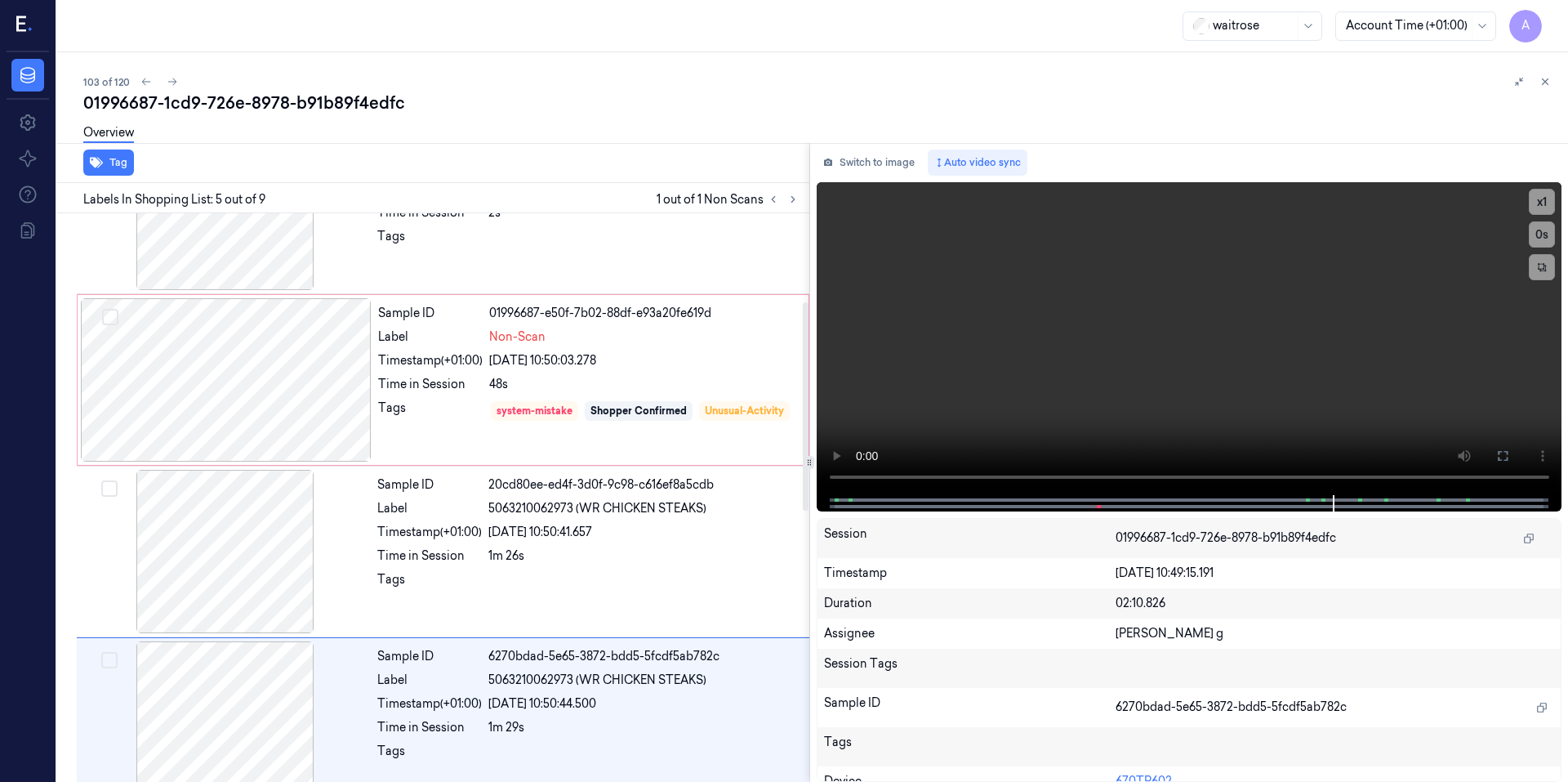
scroll to position [242, 0]
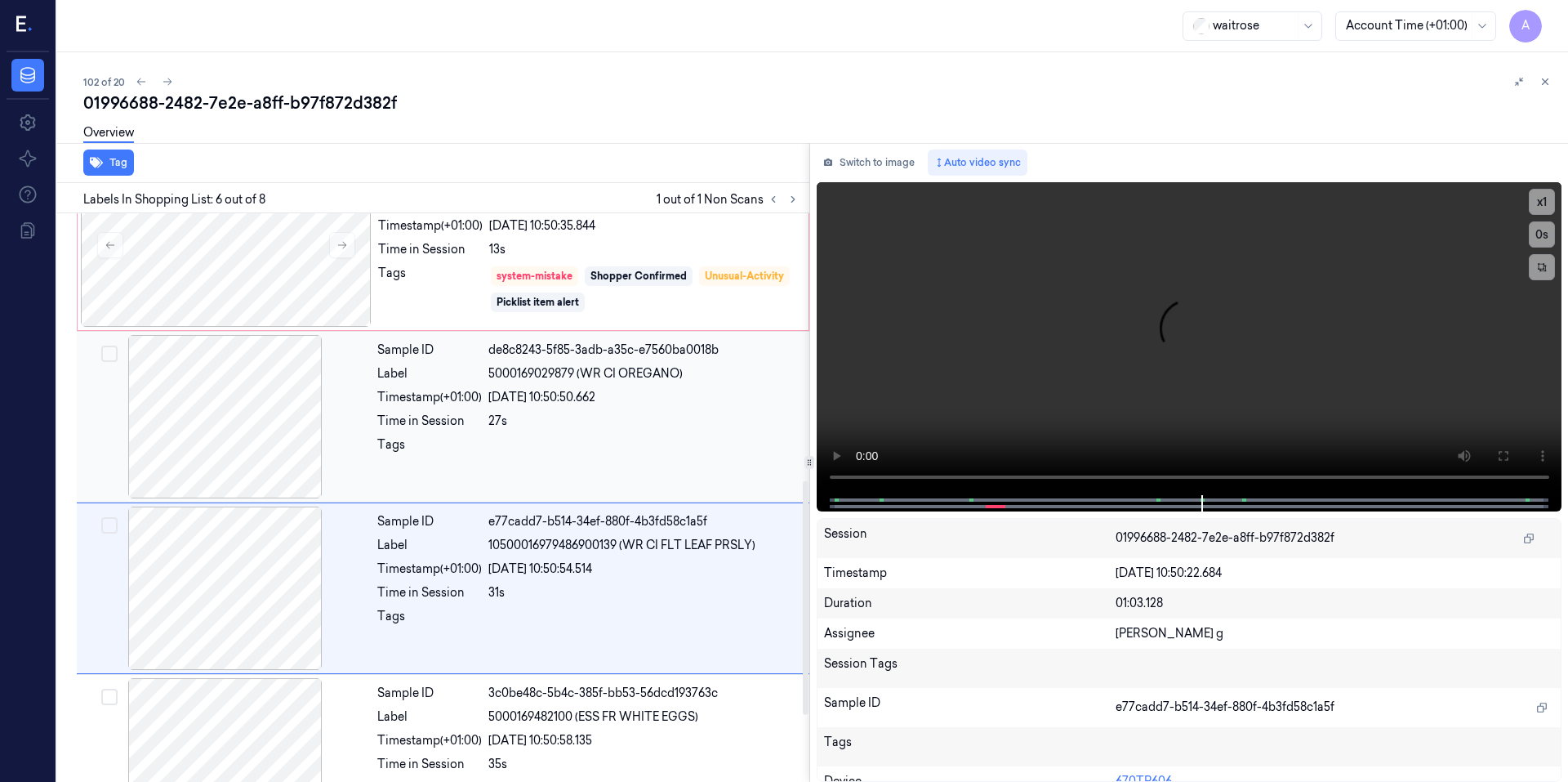
scroll to position [658, 0]
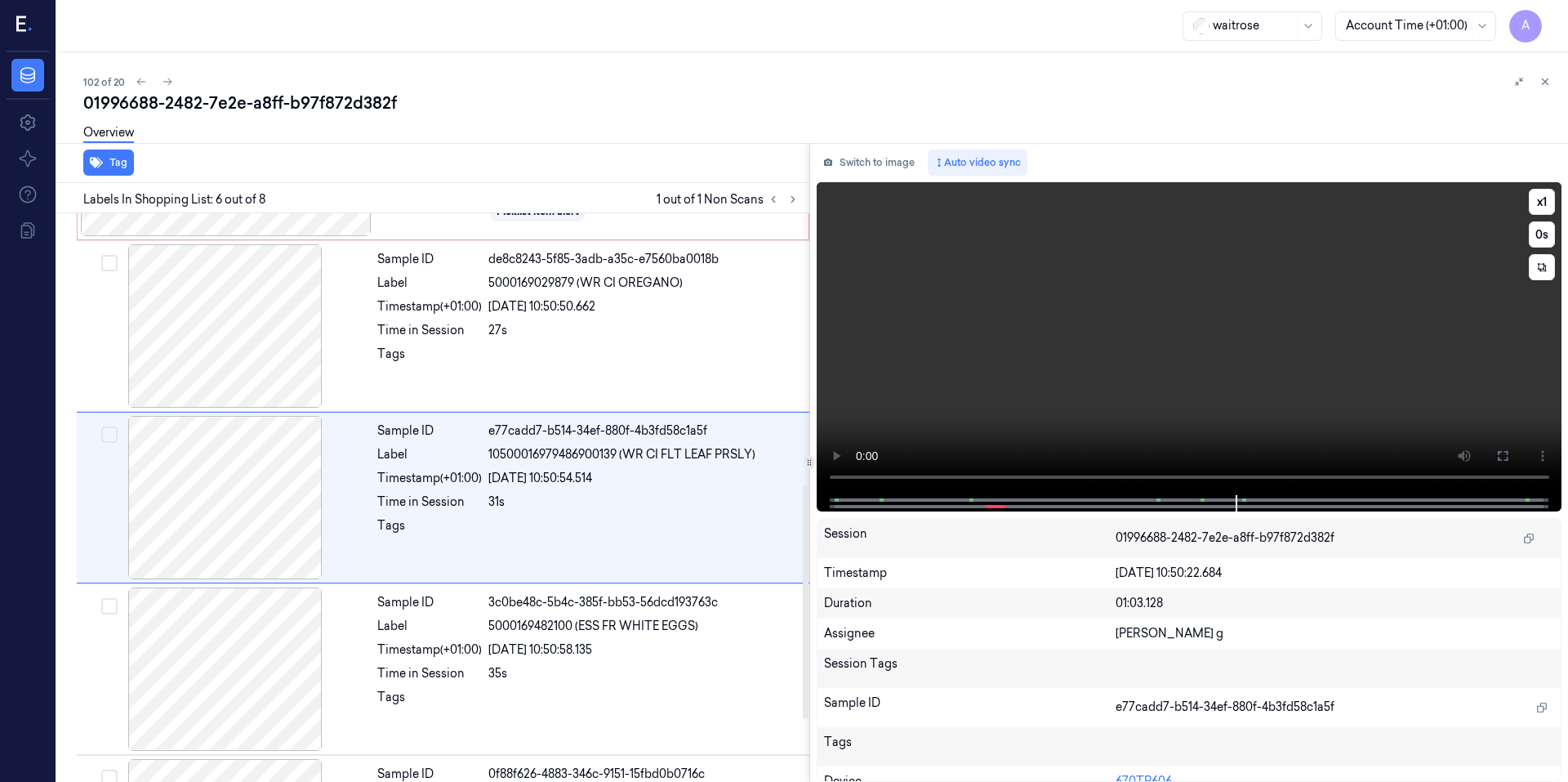
click at [1145, 389] on video at bounding box center [1189, 338] width 746 height 312
click at [1004, 403] on video at bounding box center [1189, 338] width 746 height 312
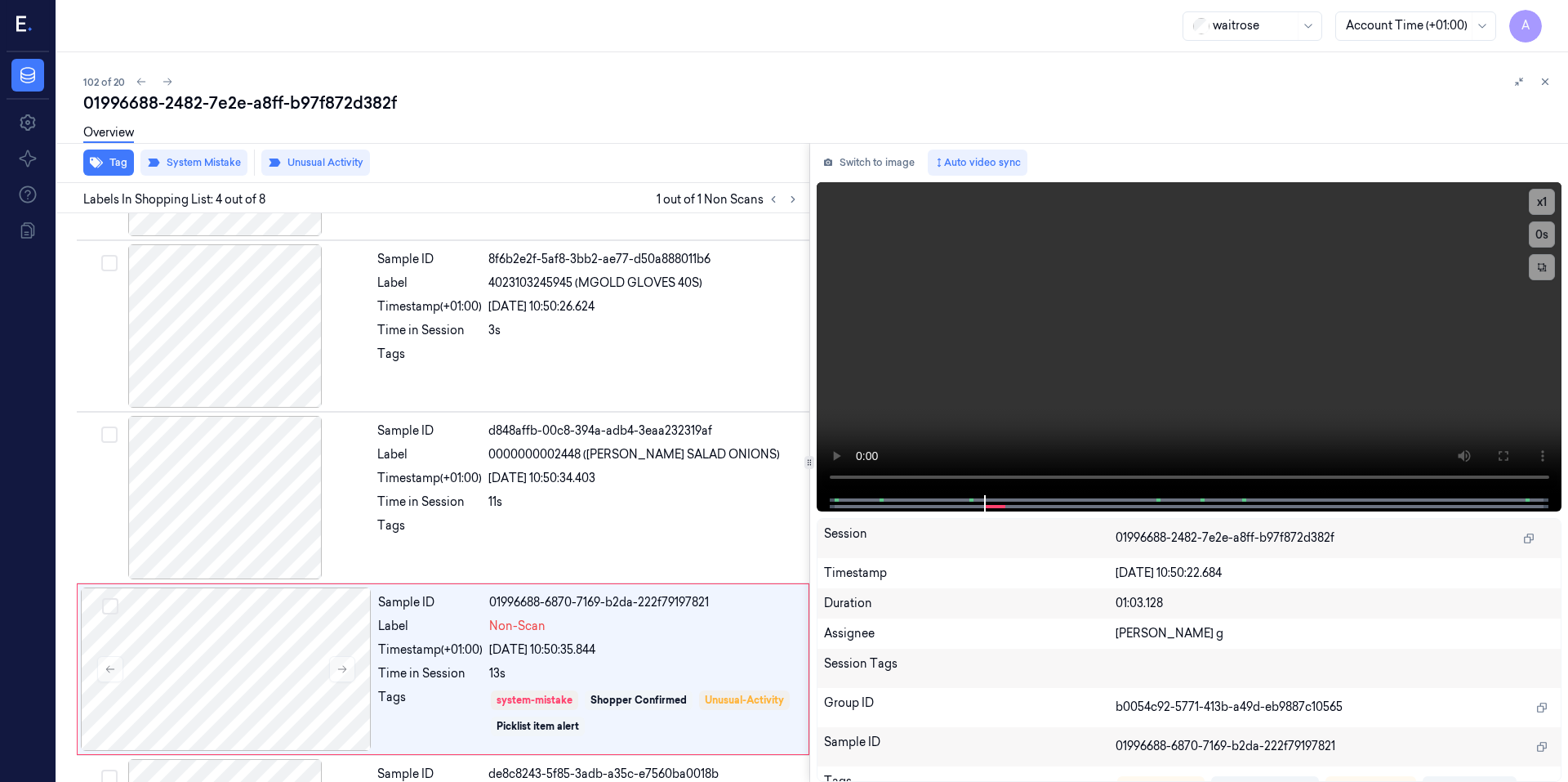
scroll to position [315, 0]
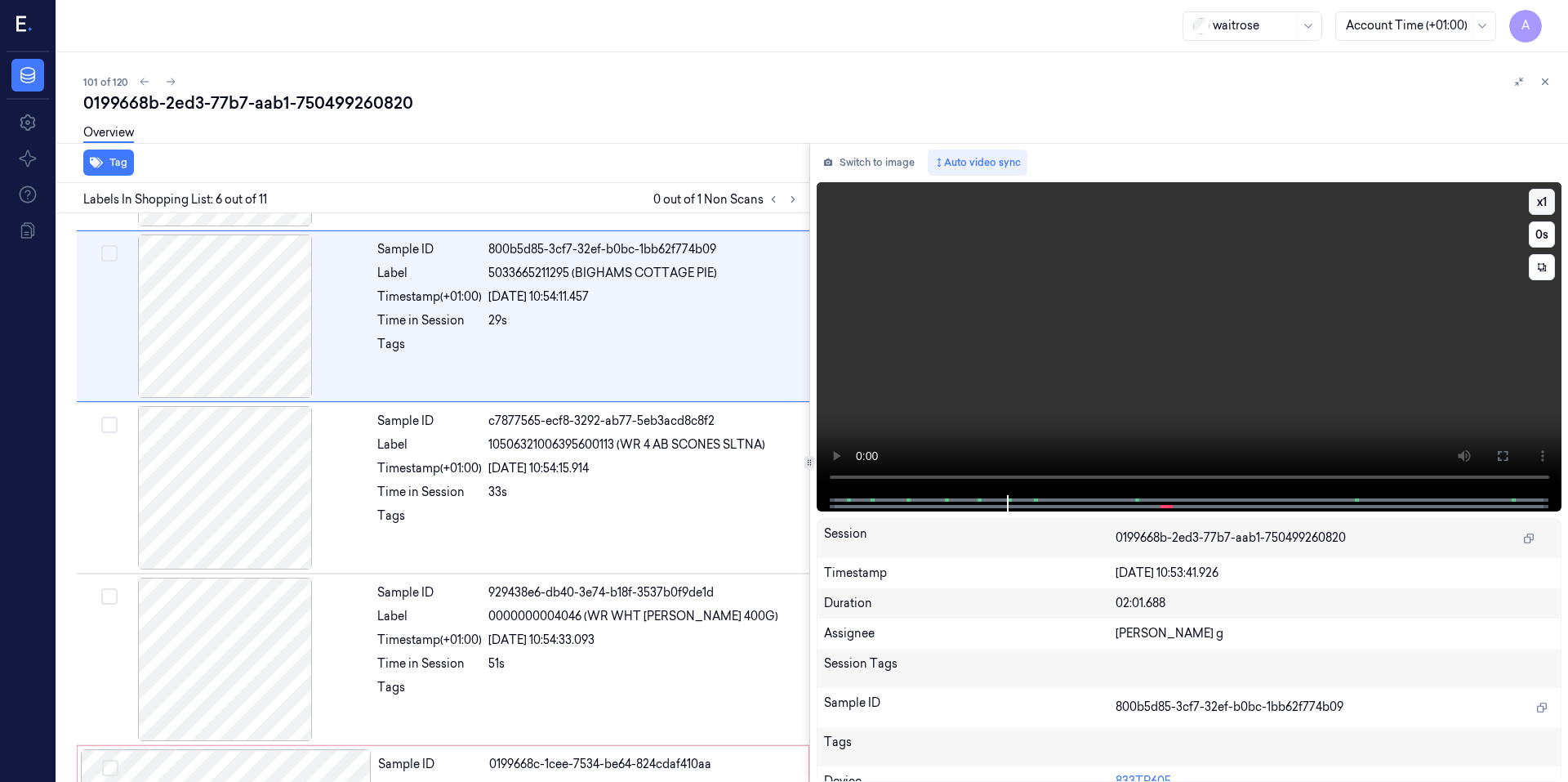
scroll to position [658, 0]
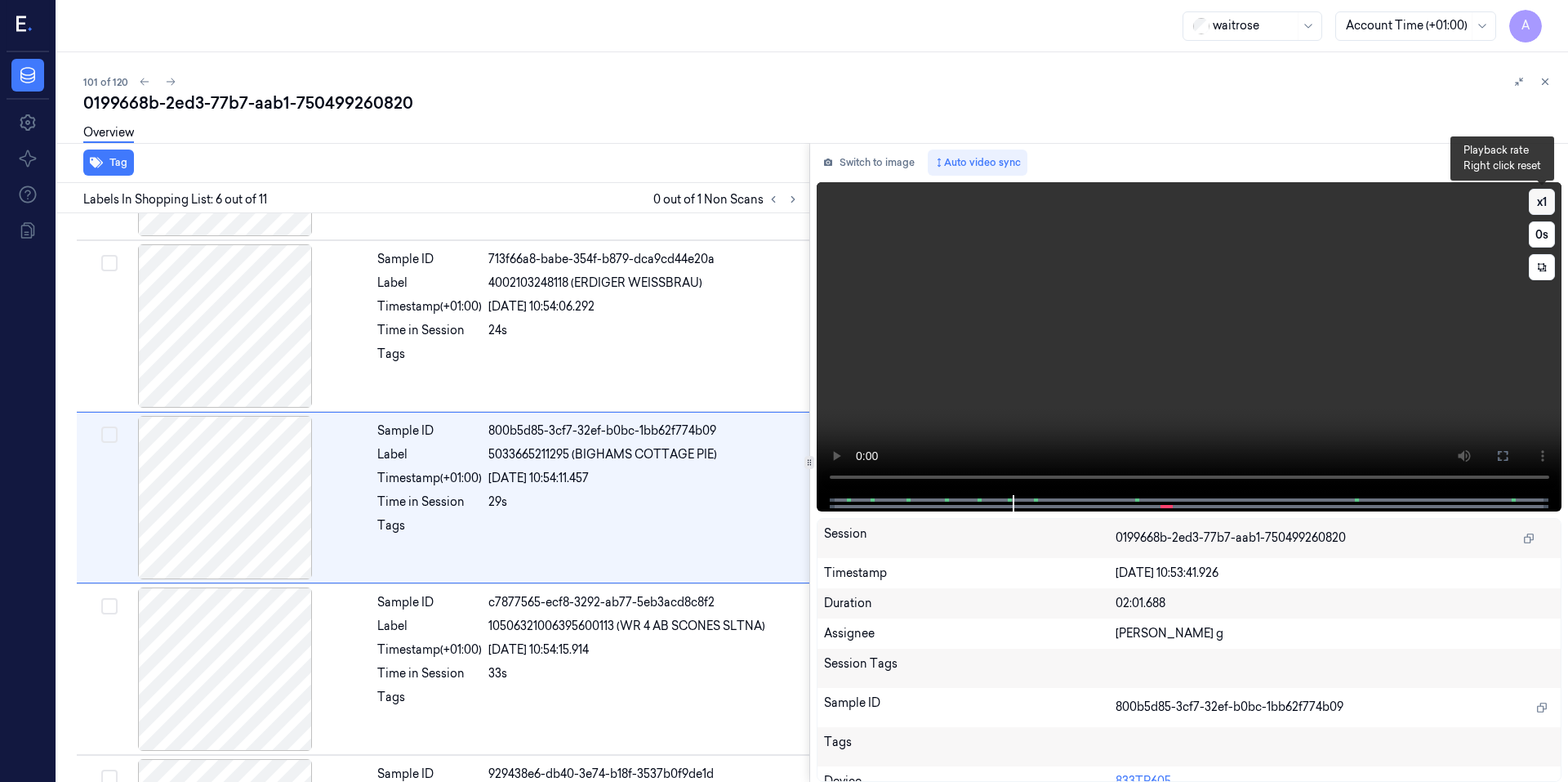
click at [1540, 200] on button "x 1" at bounding box center [1541, 202] width 26 height 26
click at [1540, 200] on button "x 2" at bounding box center [1541, 202] width 26 height 26
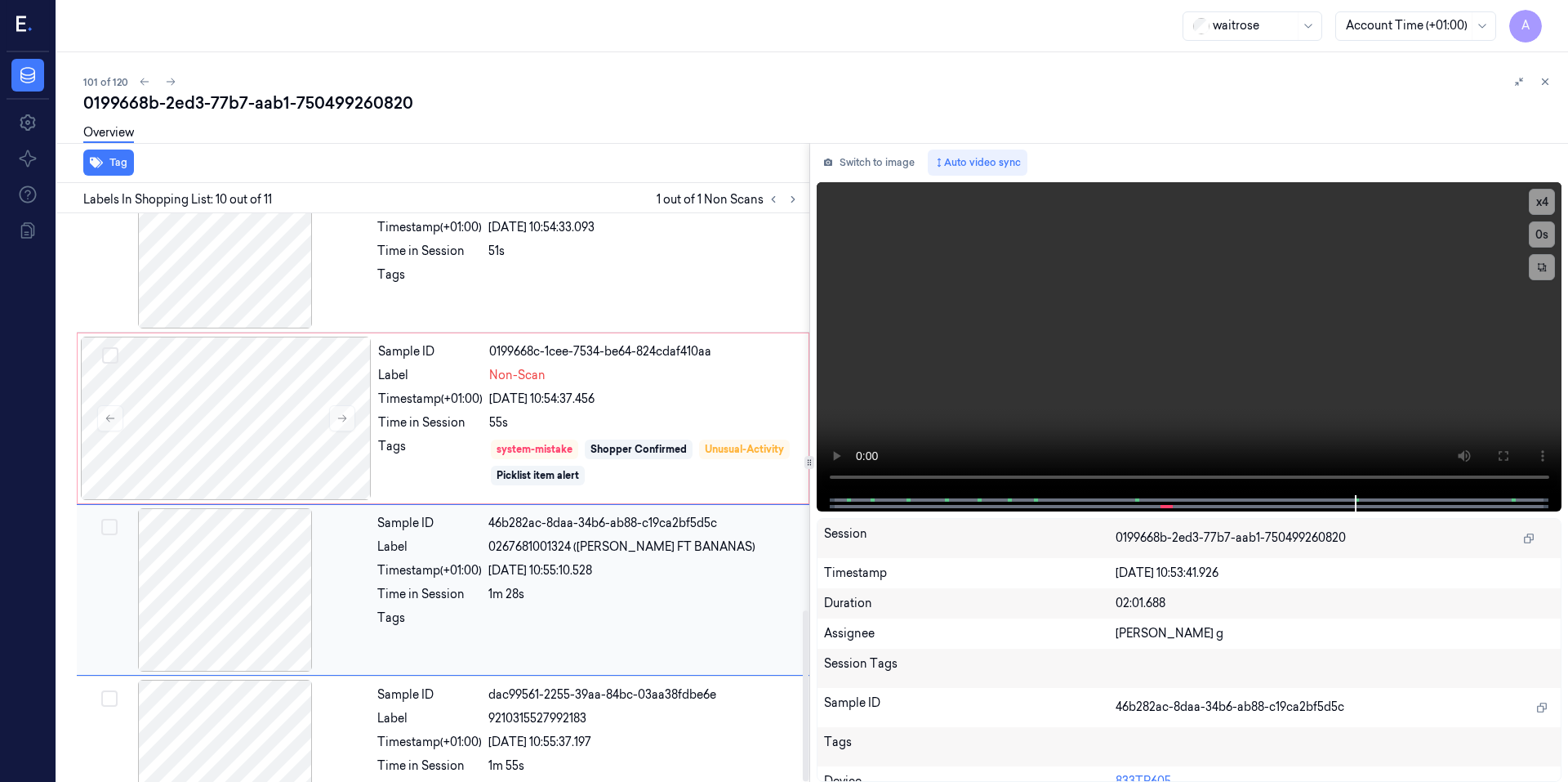
scroll to position [1323, 0]
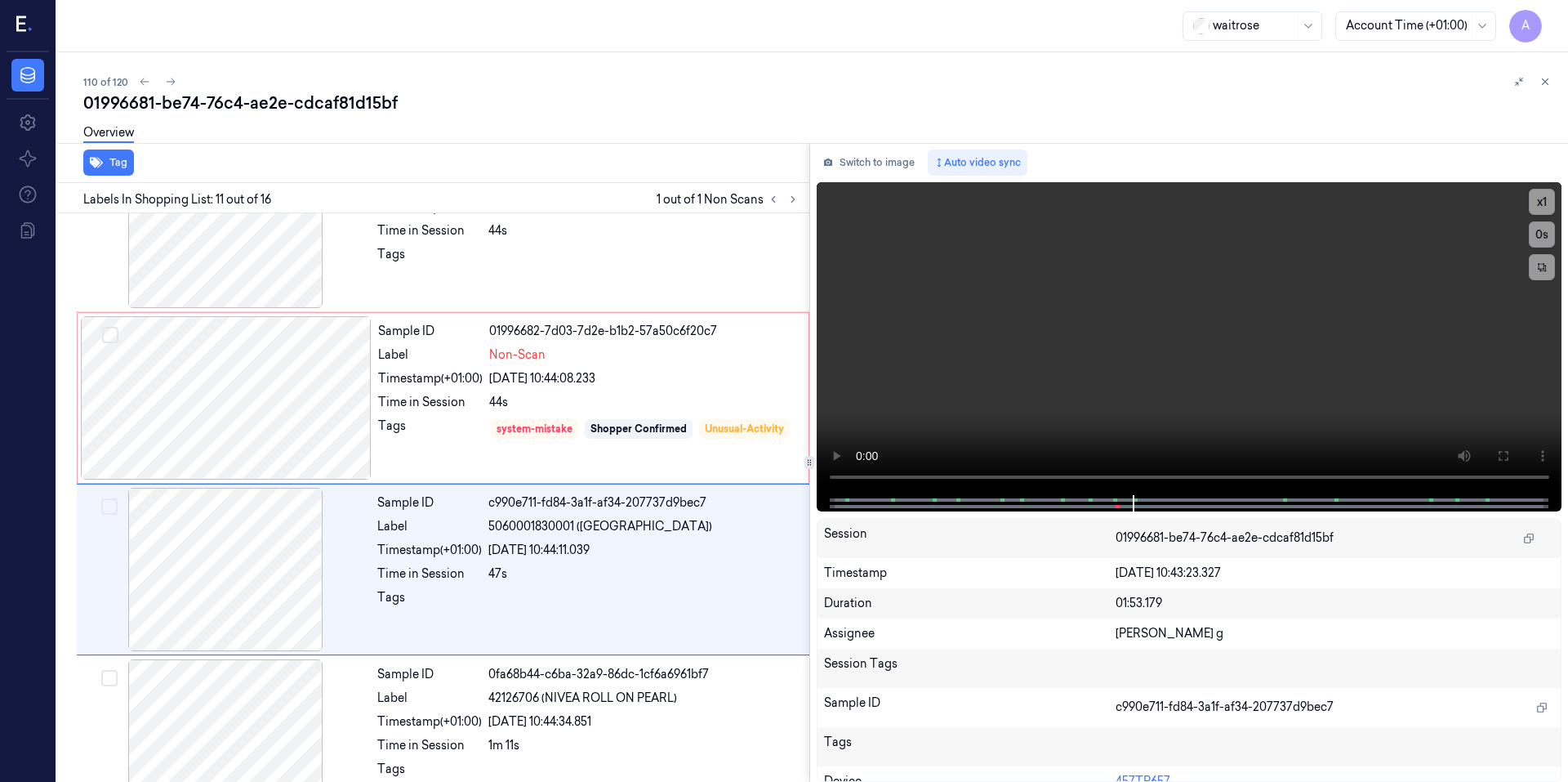
scroll to position [1516, 0]
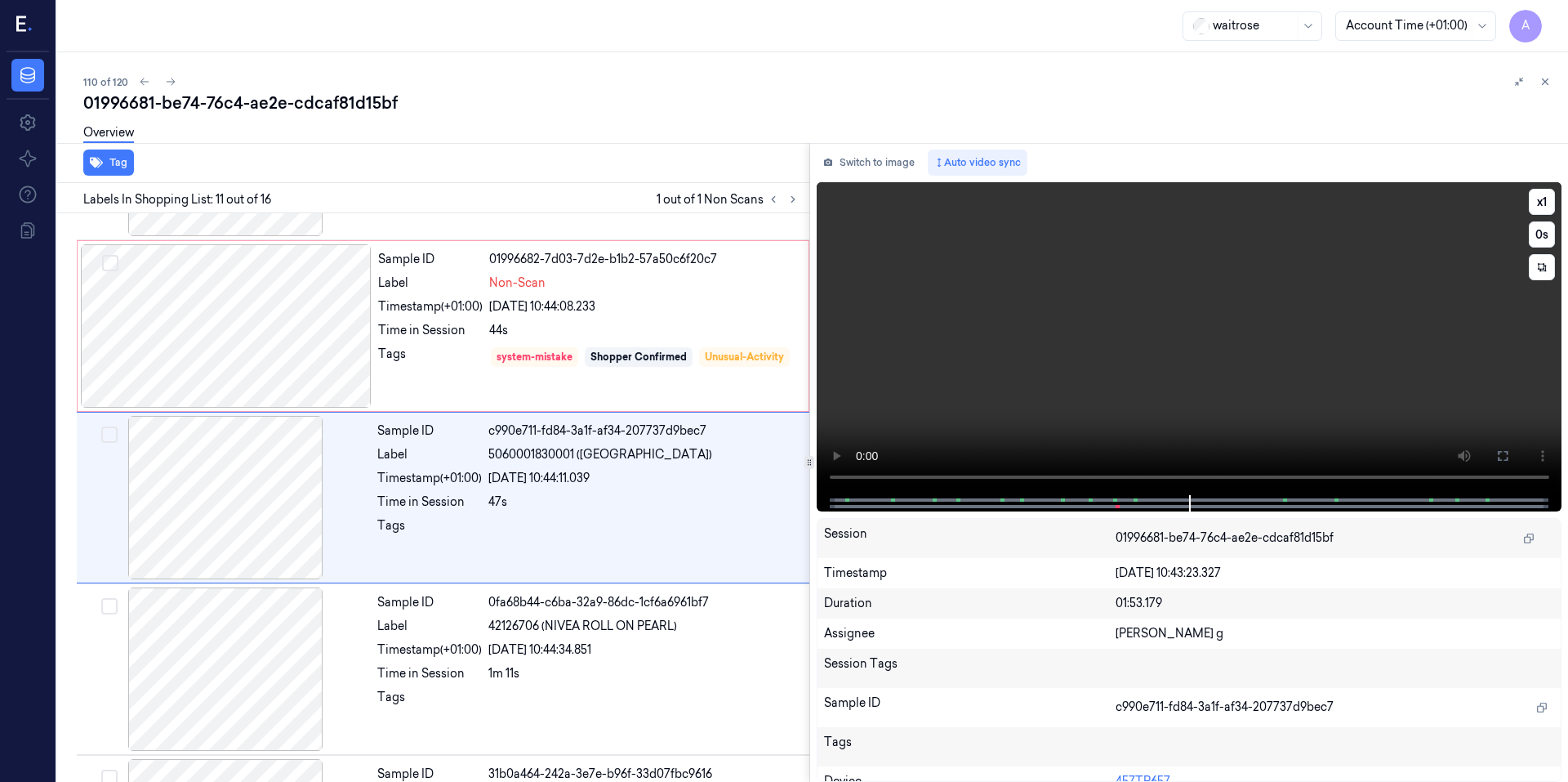
click at [1046, 324] on video at bounding box center [1189, 338] width 746 height 312
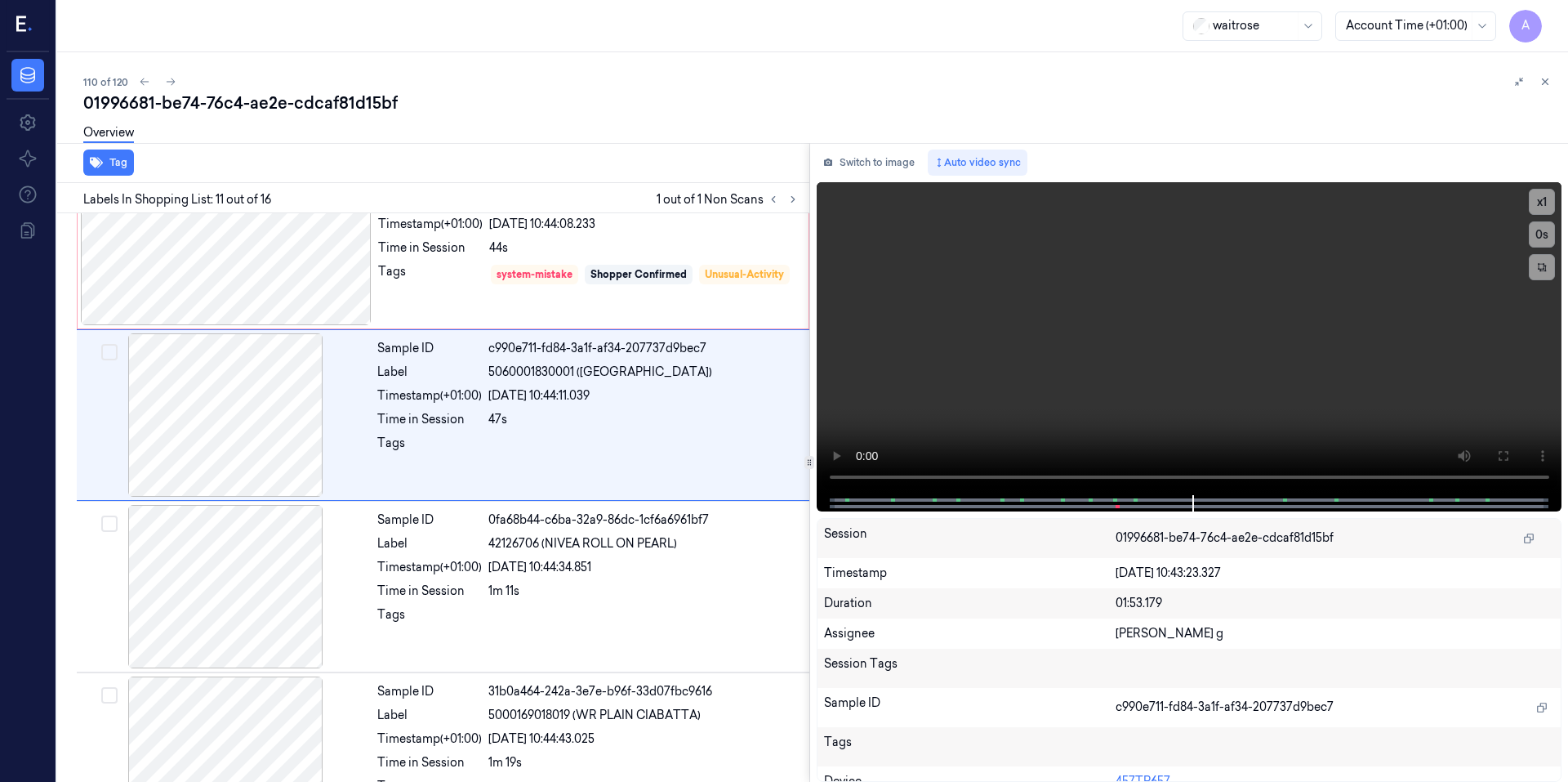
scroll to position [1519, 0]
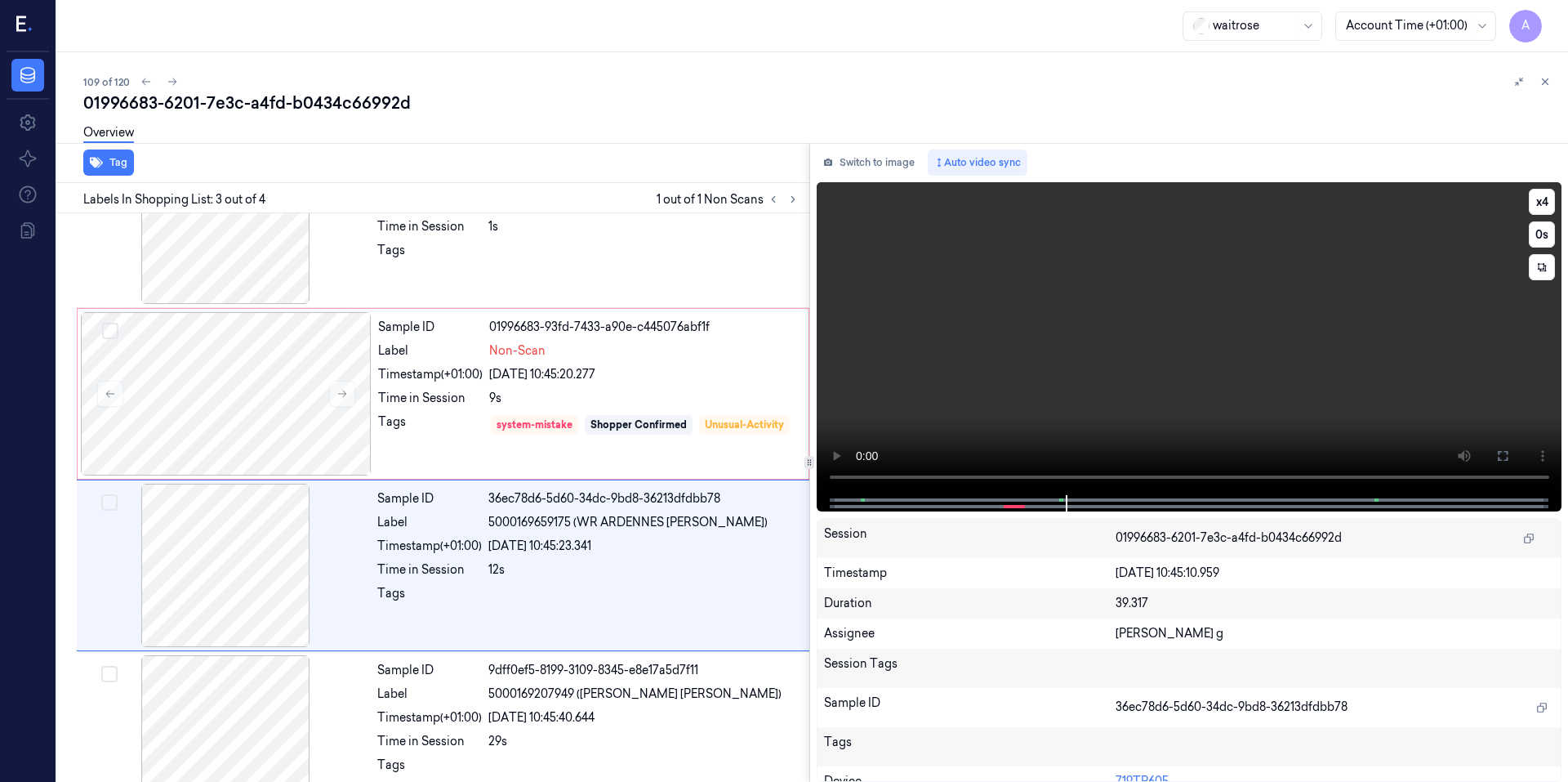
scroll to position [123, 0]
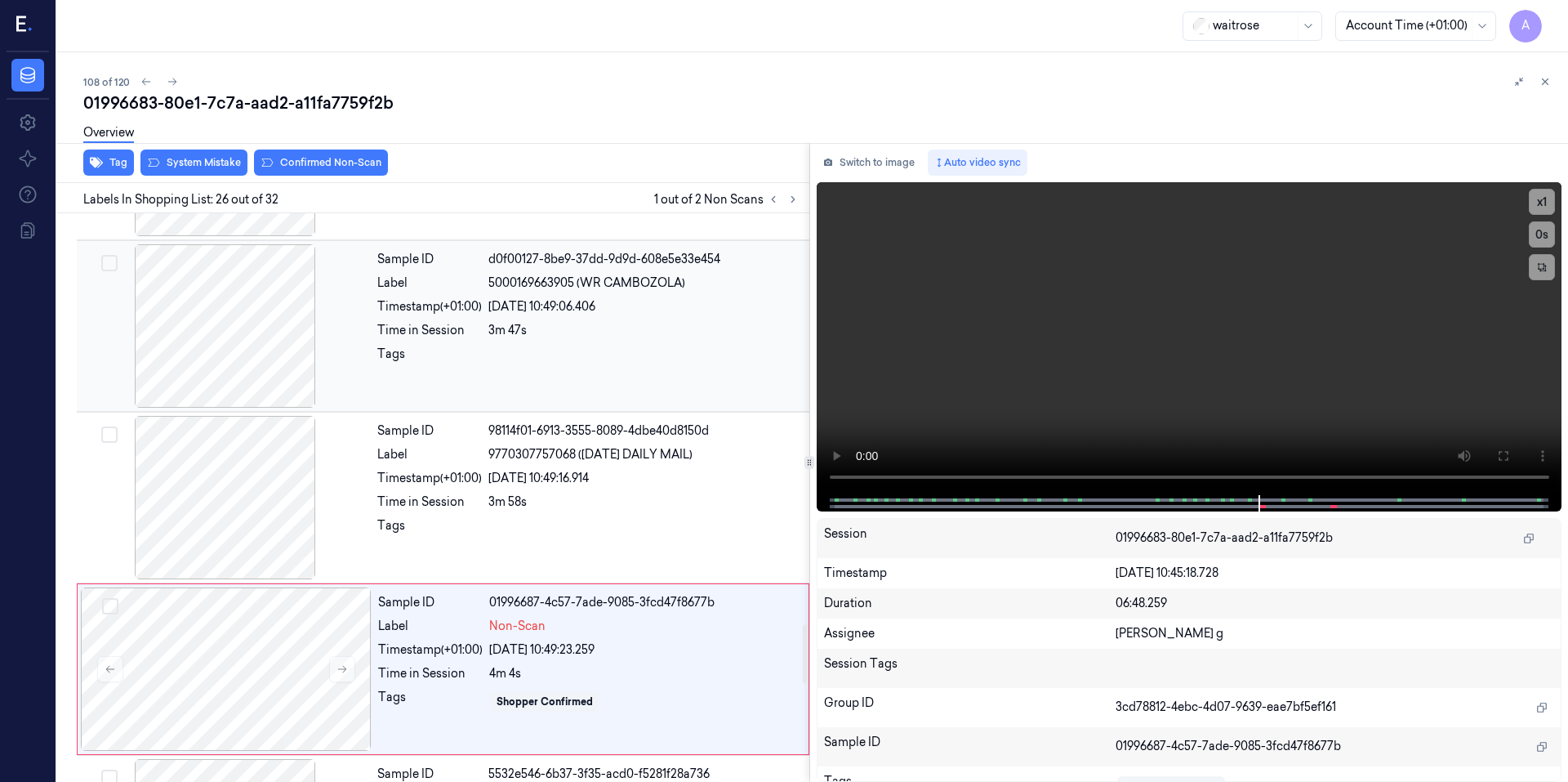
scroll to position [4089, 0]
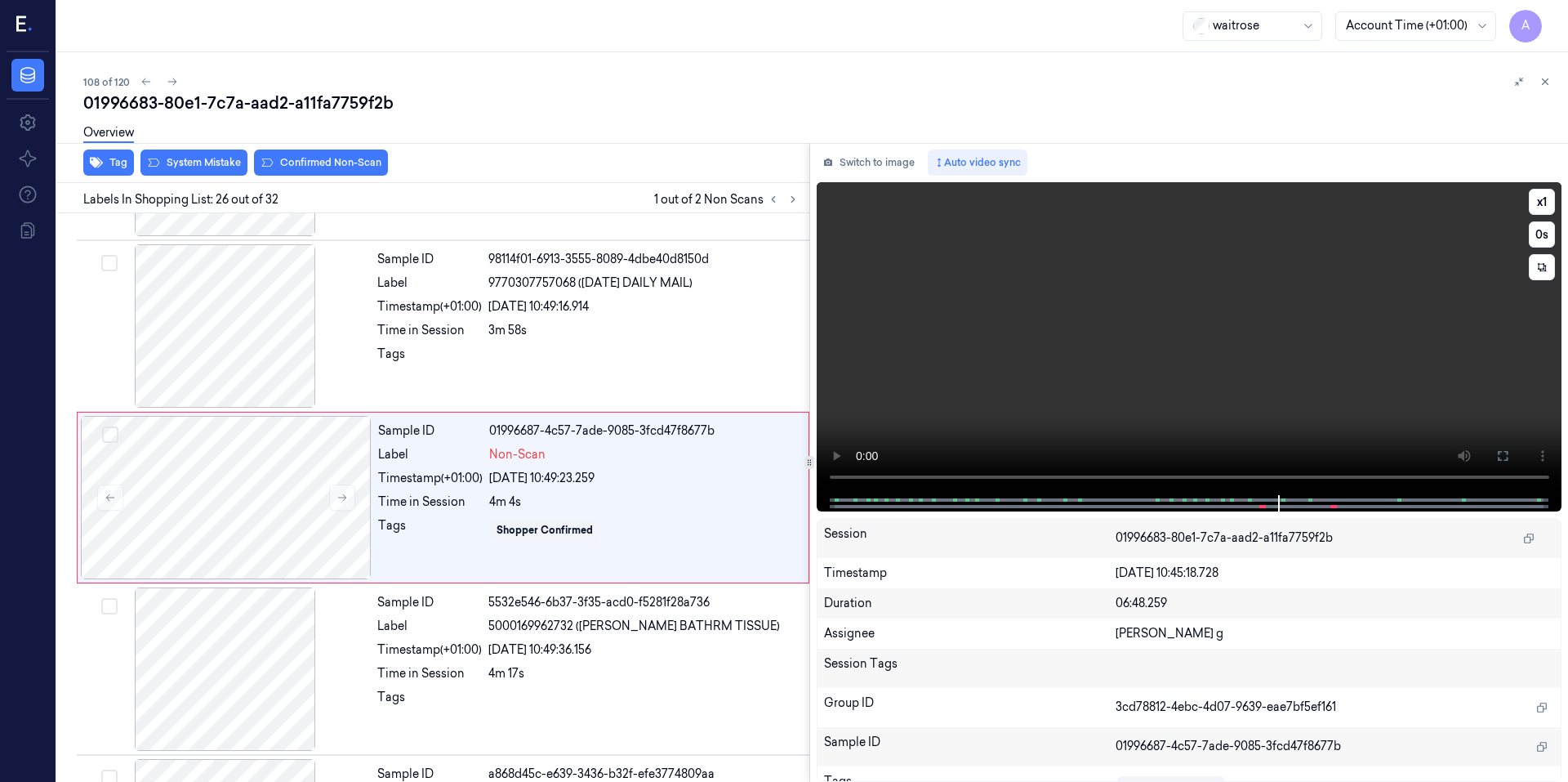
click at [1135, 351] on video at bounding box center [1189, 338] width 746 height 312
click at [1133, 352] on video at bounding box center [1189, 338] width 746 height 312
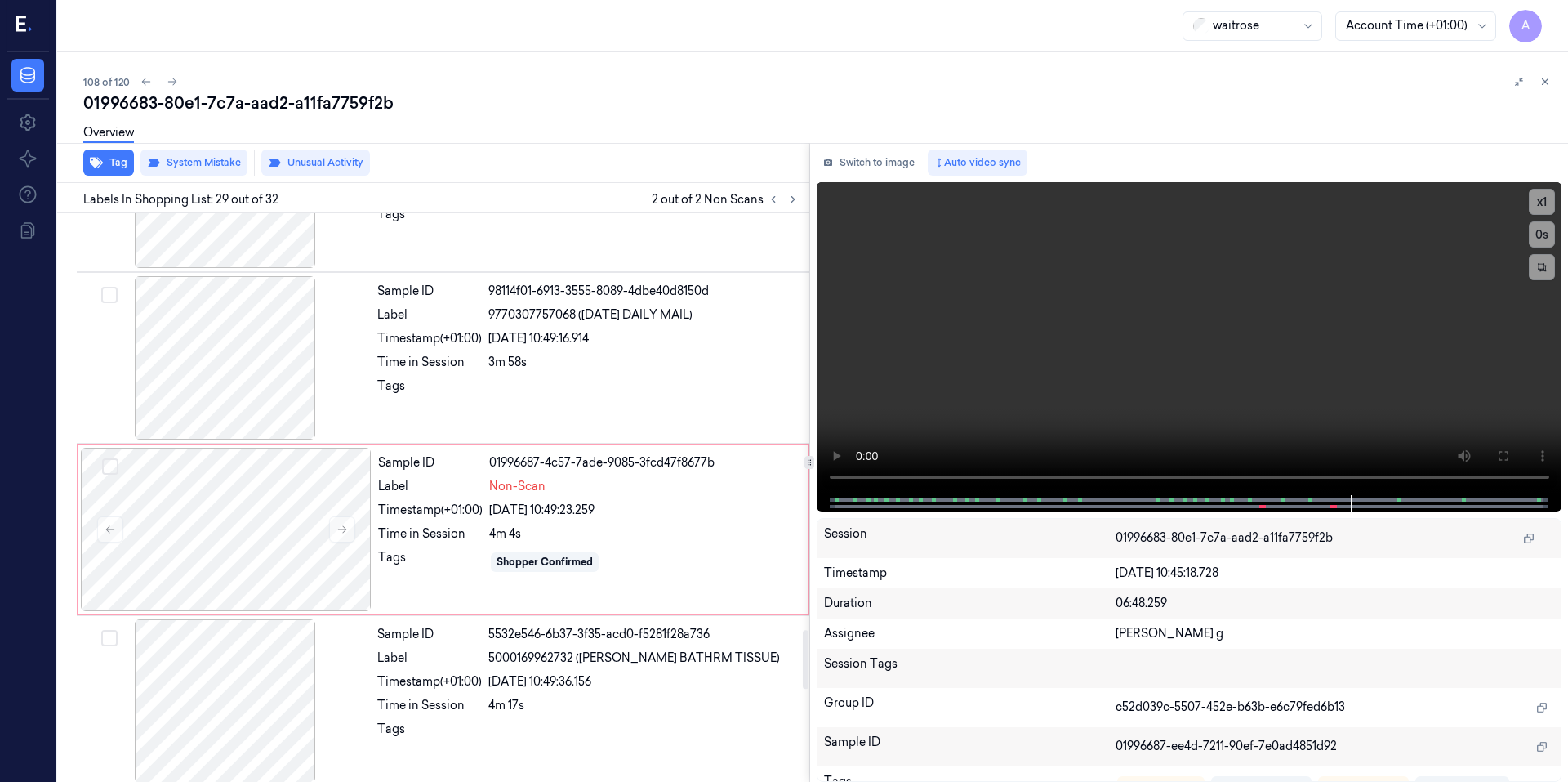
scroll to position [4031, 0]
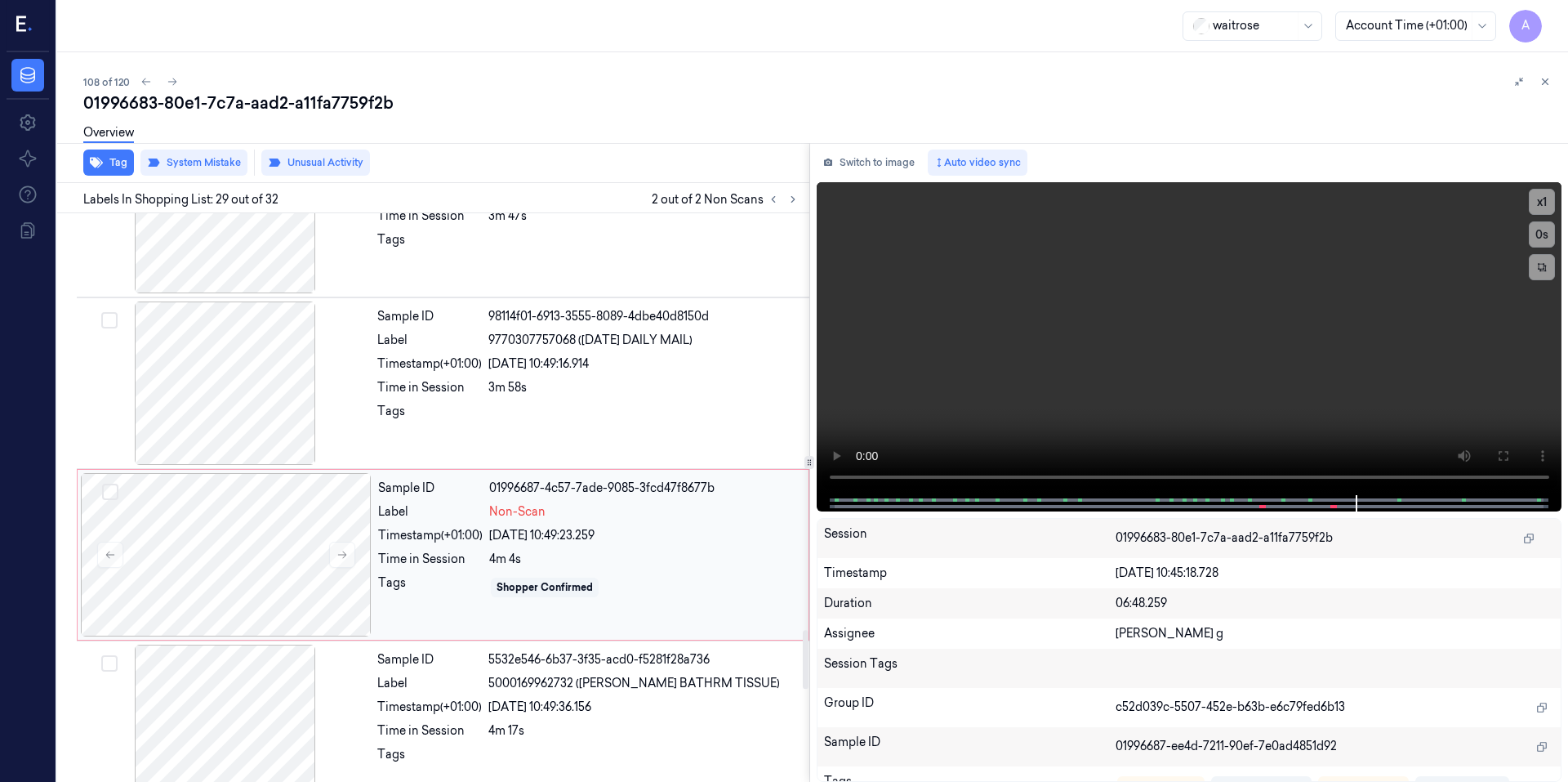
click at [688, 583] on div "Shopper Confirmed" at bounding box center [644, 587] width 310 height 26
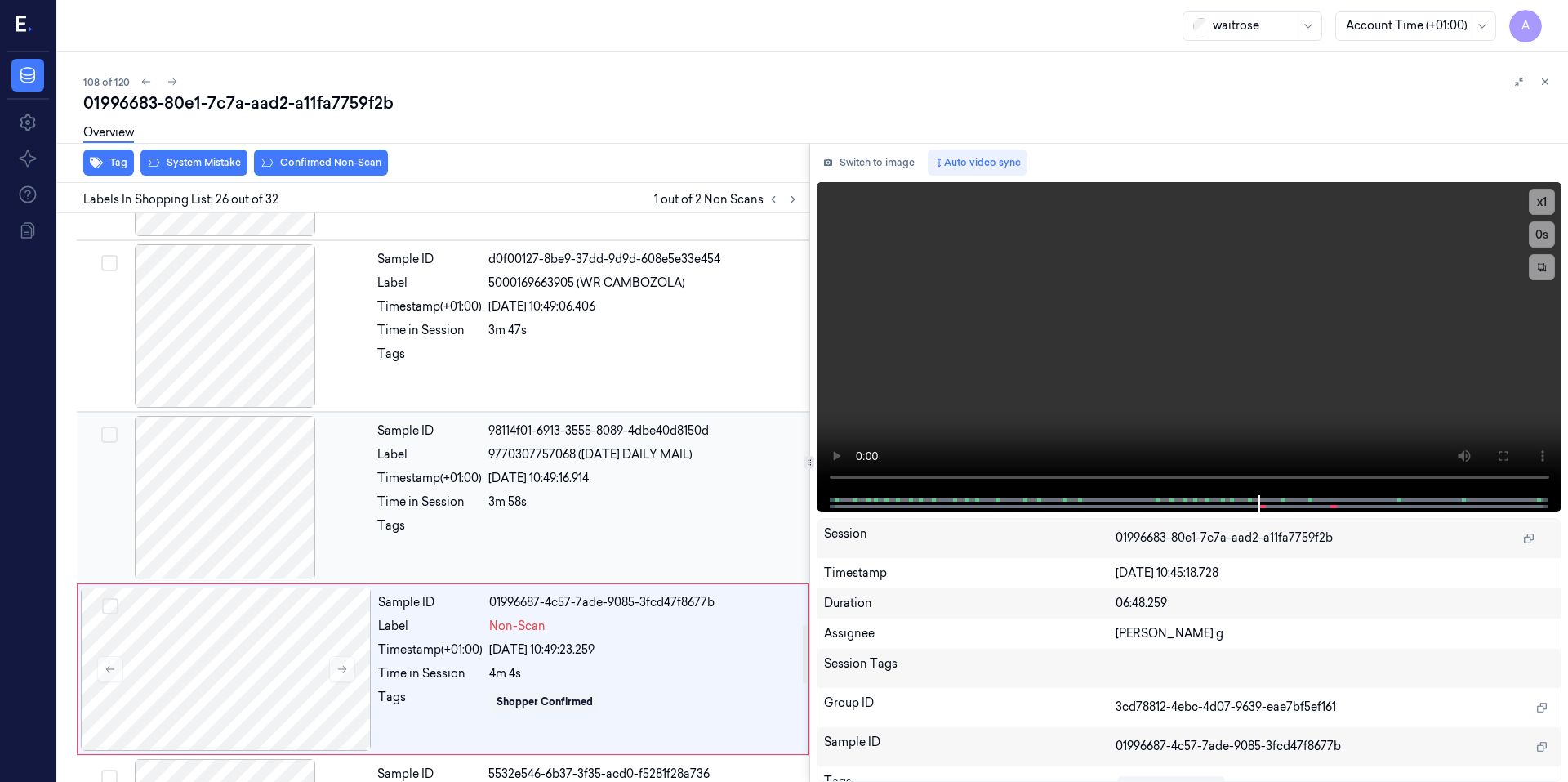
scroll to position [4089, 0]
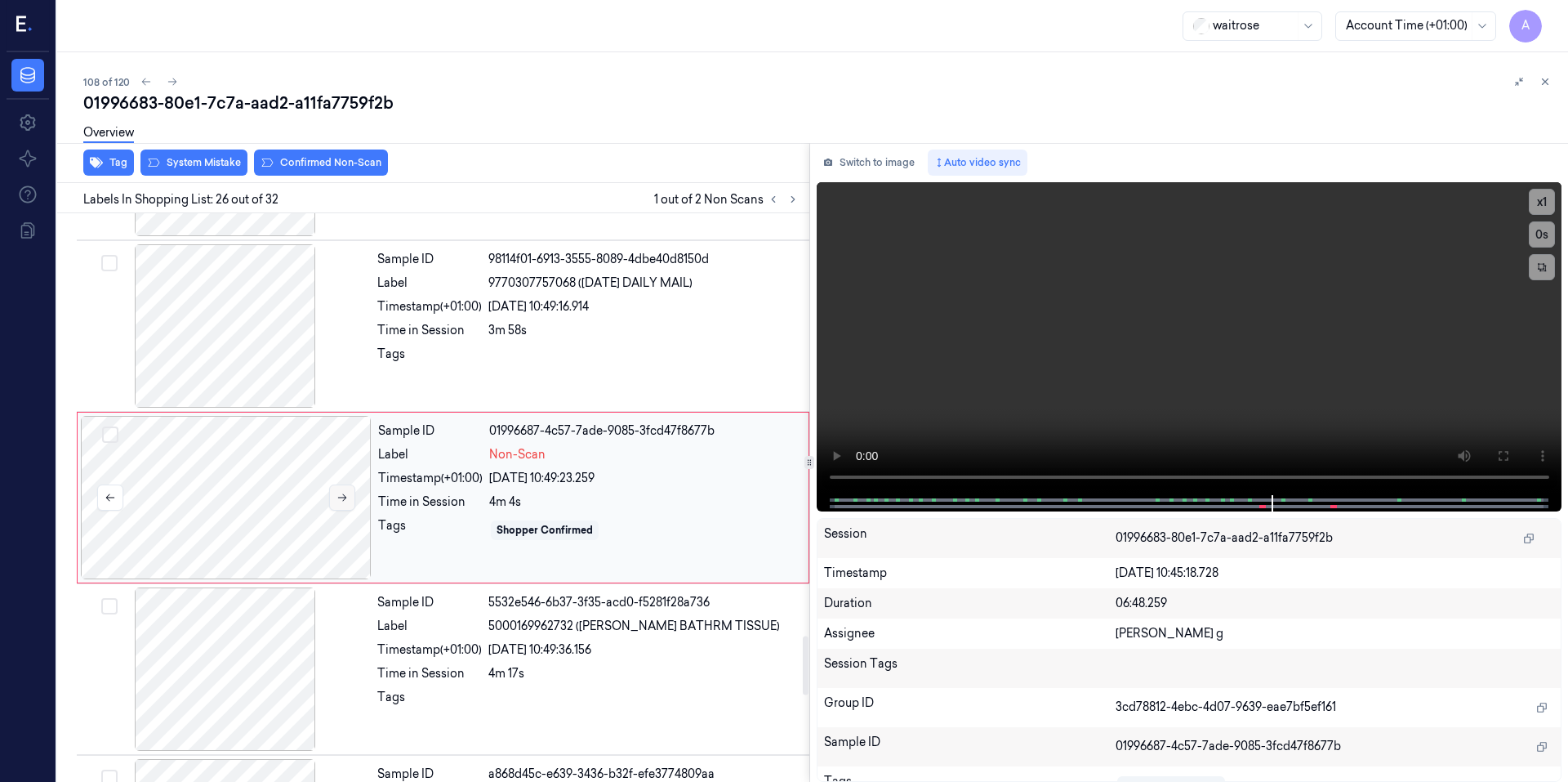
click at [336, 498] on icon at bounding box center [342, 497] width 11 height 11
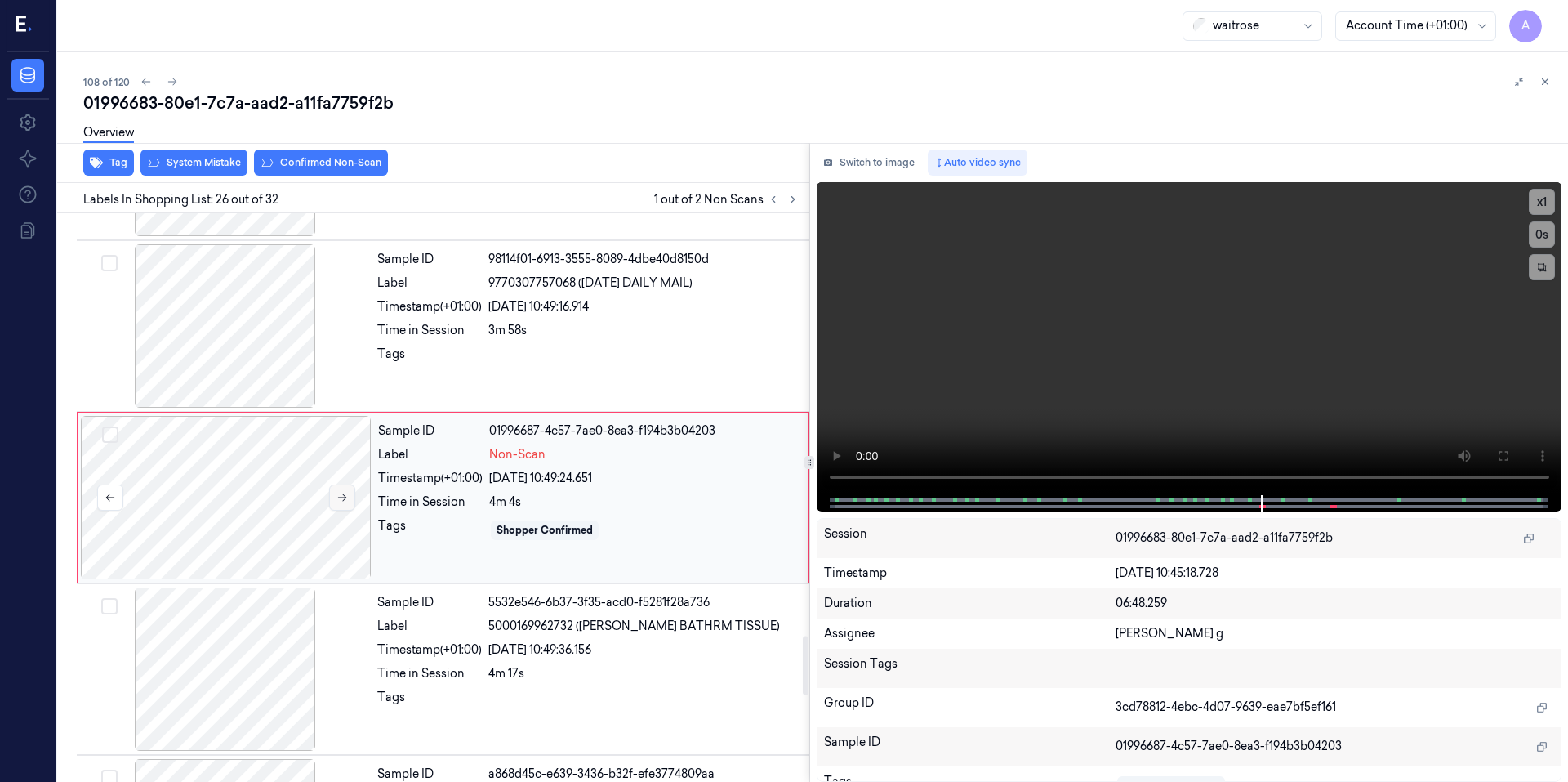
click at [336, 498] on icon at bounding box center [342, 497] width 11 height 11
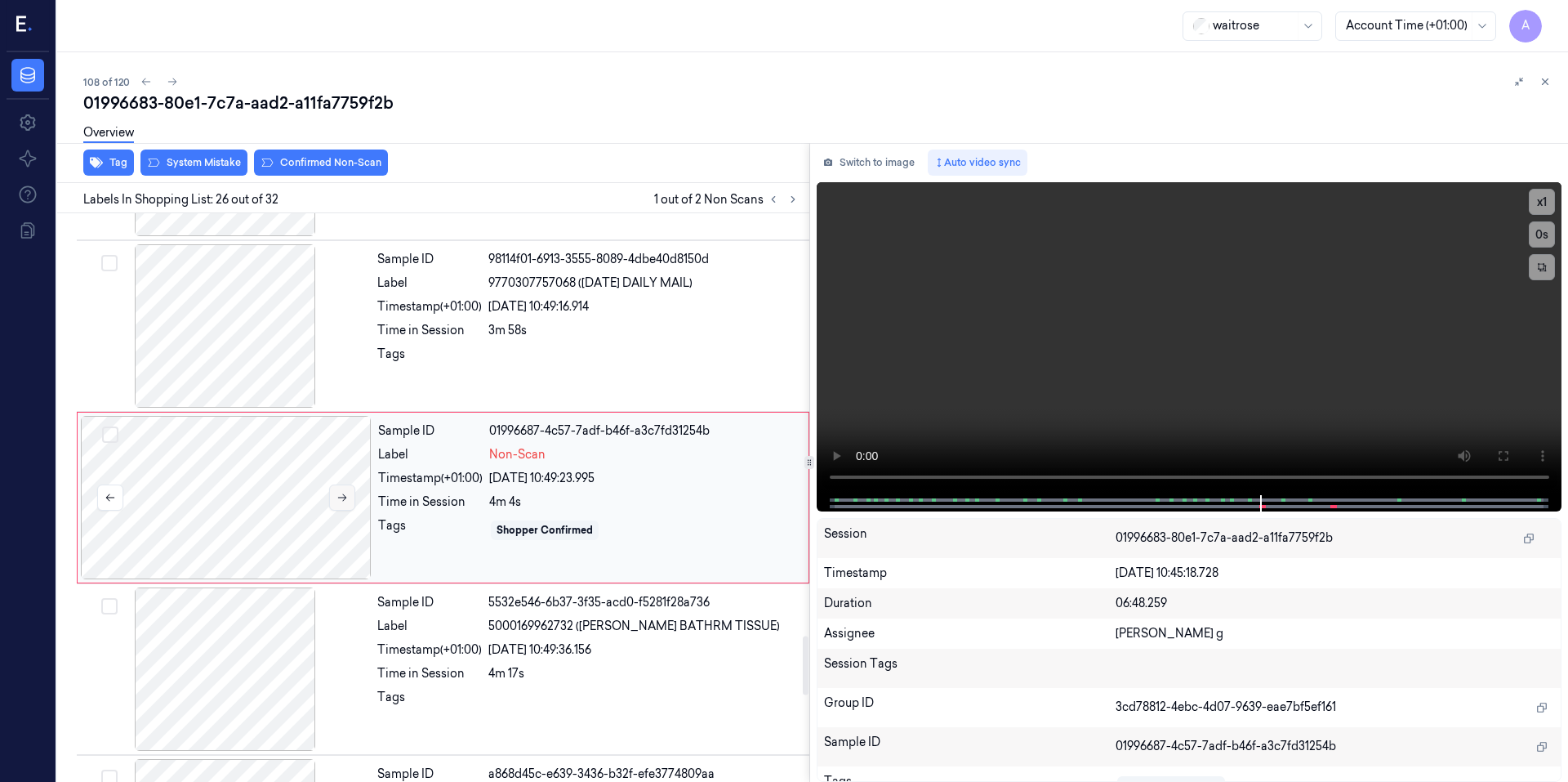
click at [336, 498] on icon at bounding box center [342, 497] width 11 height 11
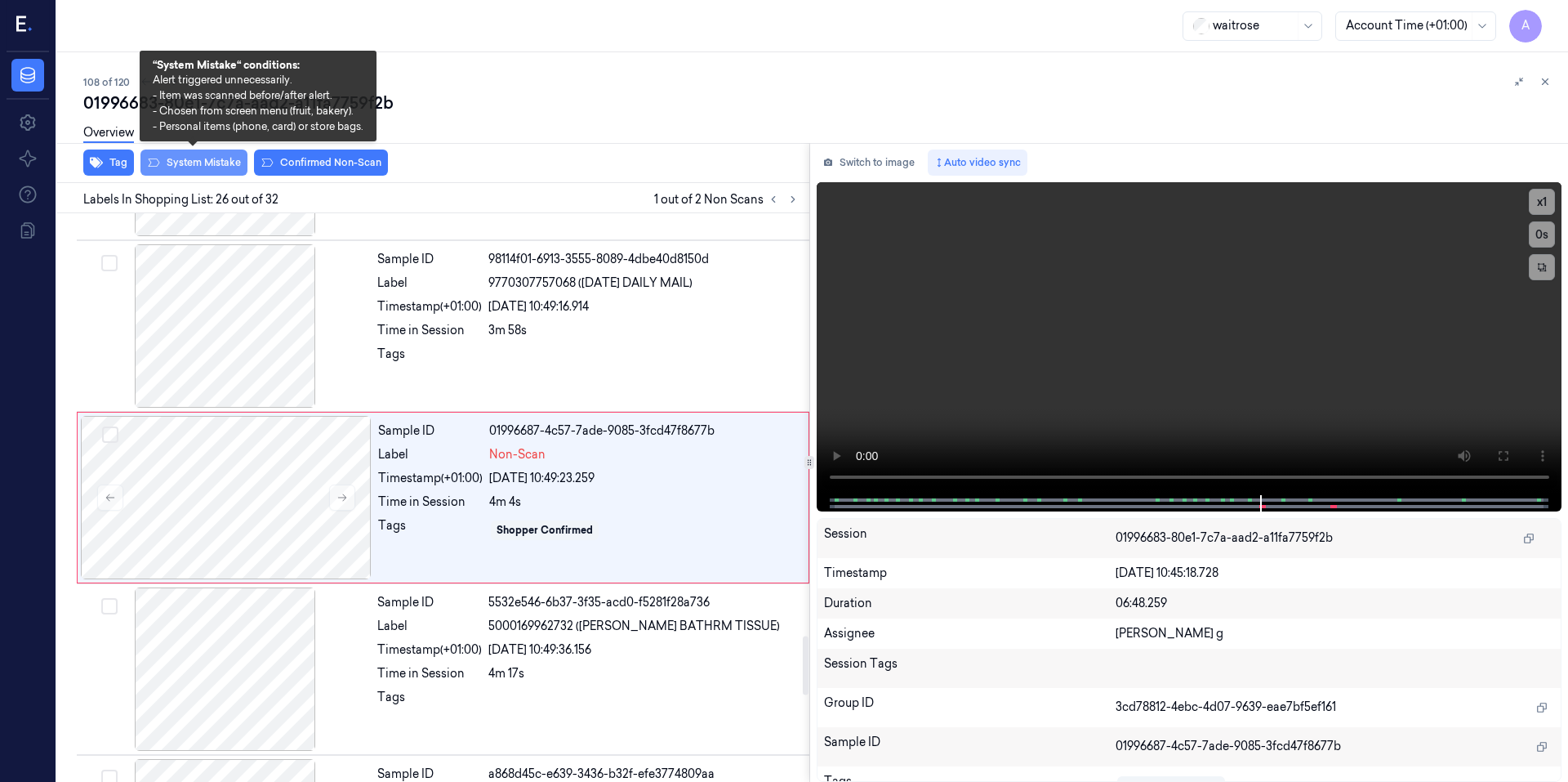
click at [208, 166] on button "System Mistake" at bounding box center [194, 162] width 107 height 26
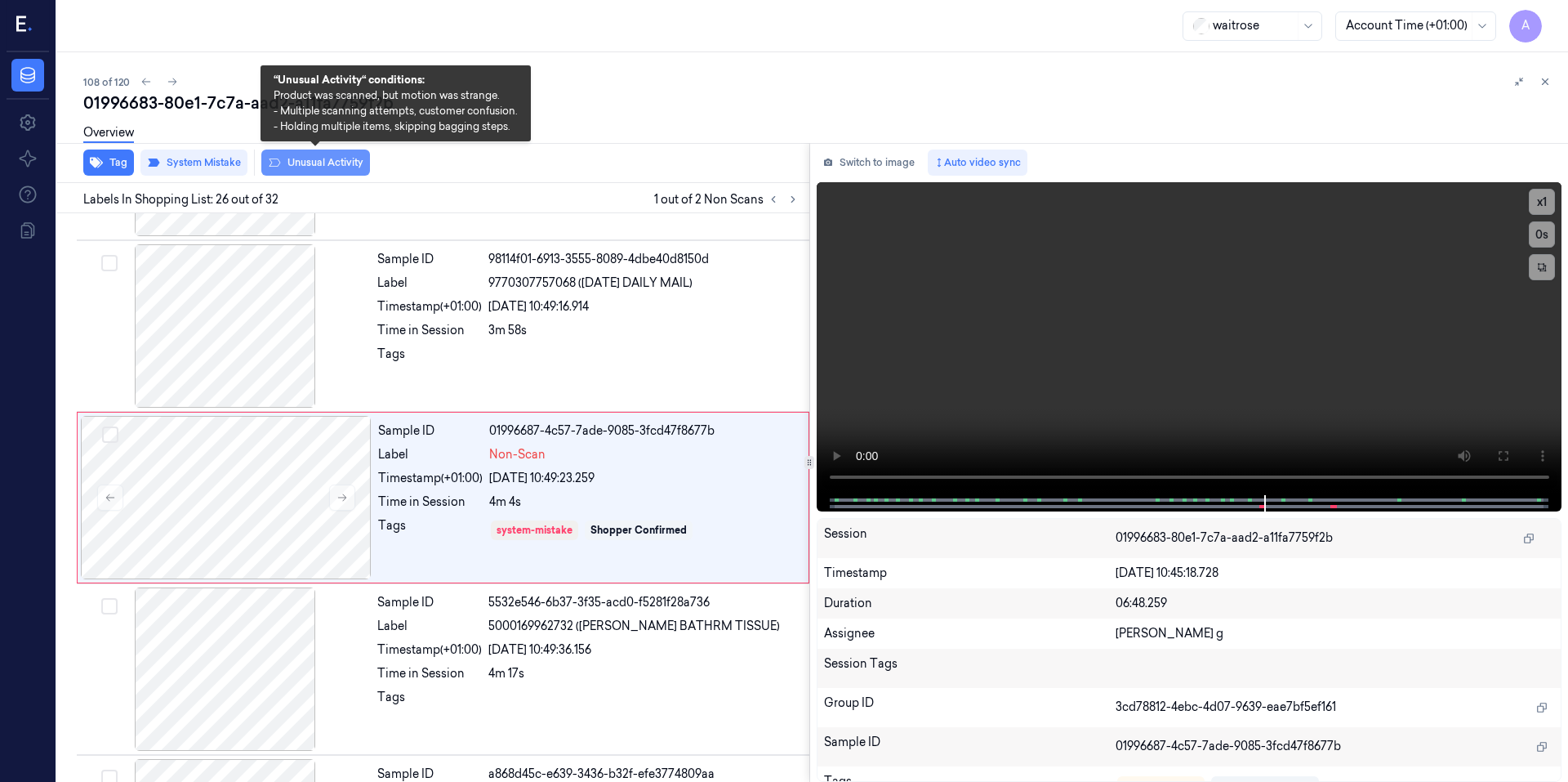
click at [284, 163] on button "Unusual Activity" at bounding box center [315, 162] width 109 height 26
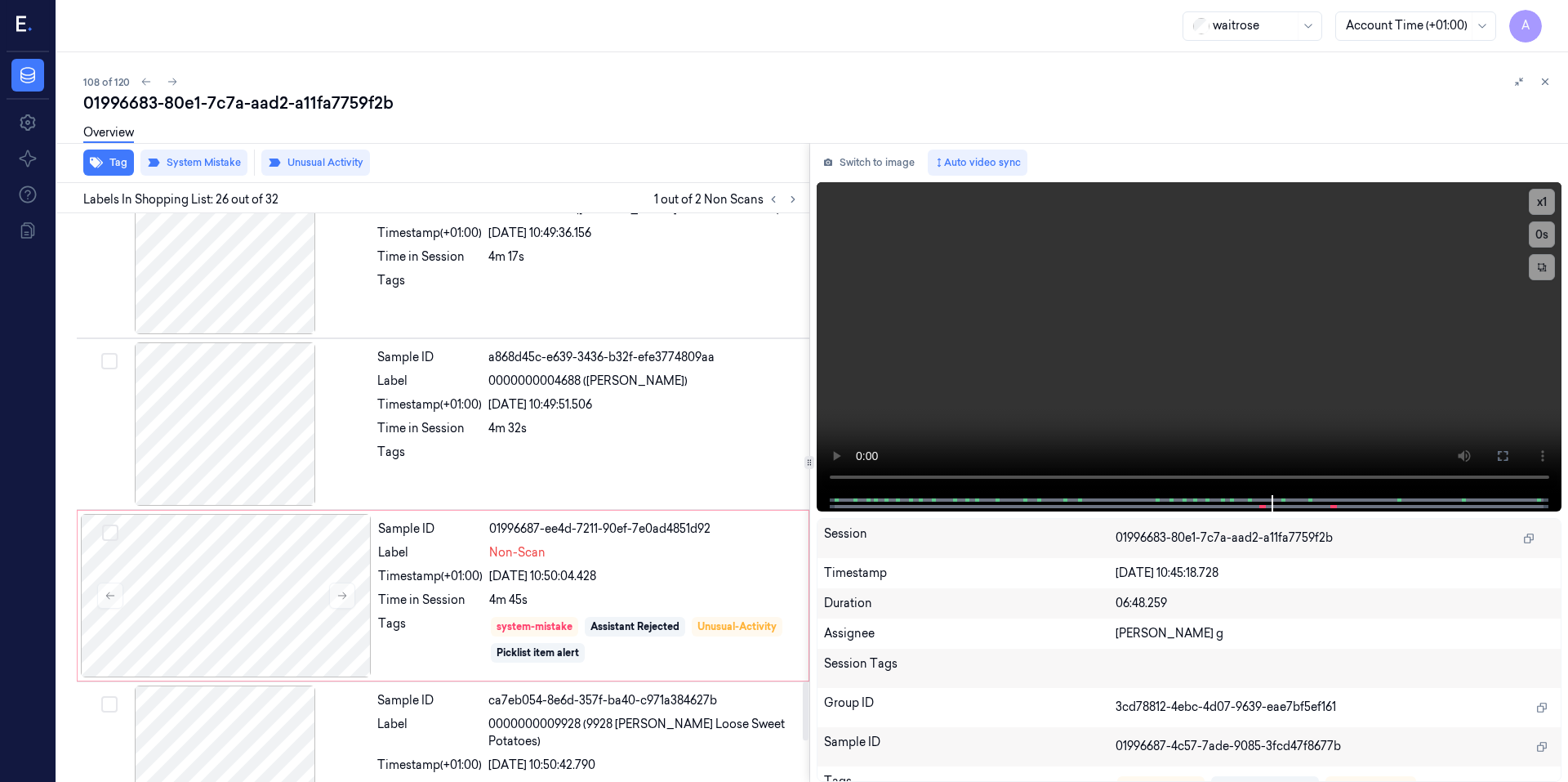
scroll to position [4497, 0]
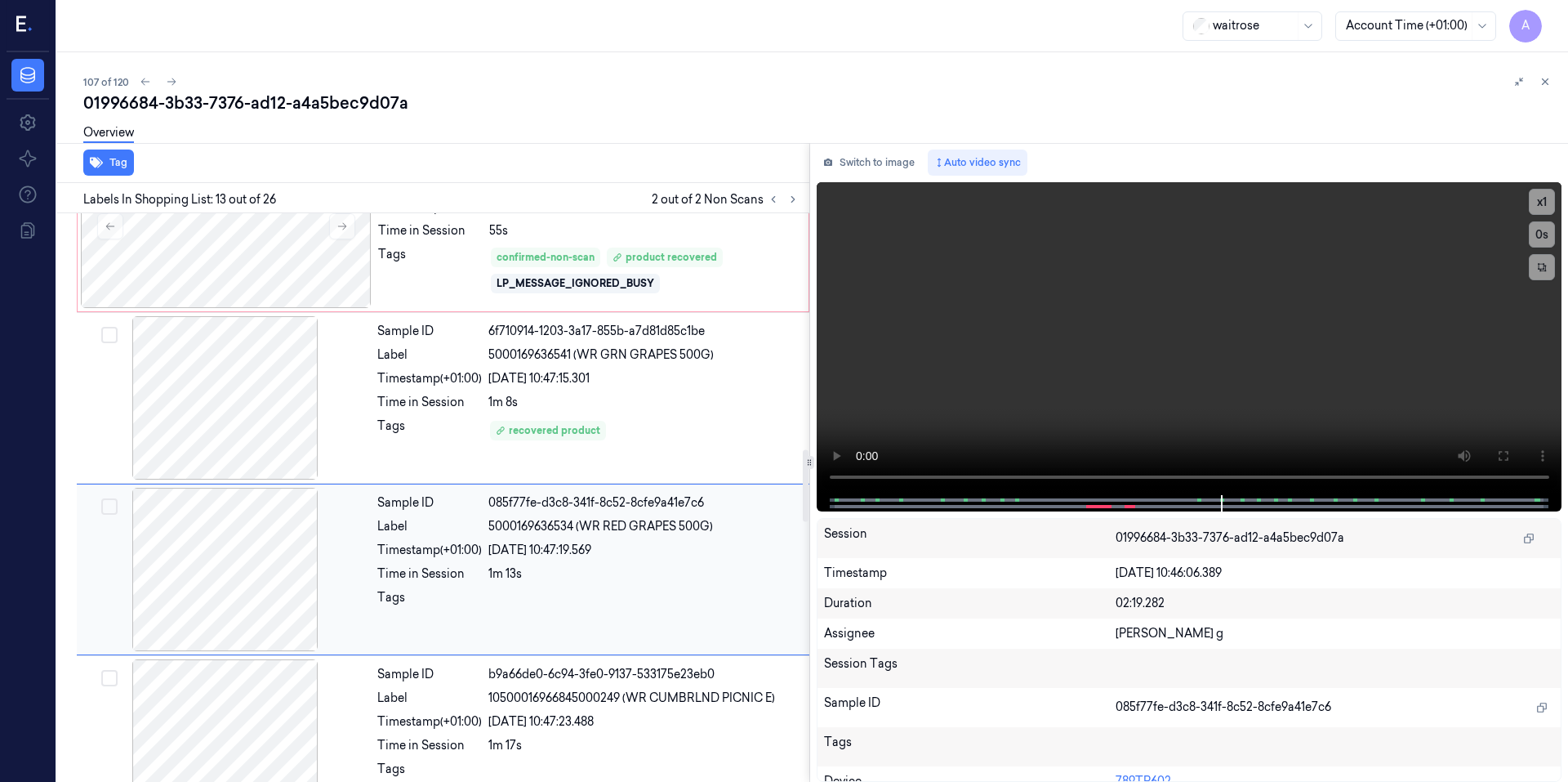
scroll to position [1858, 0]
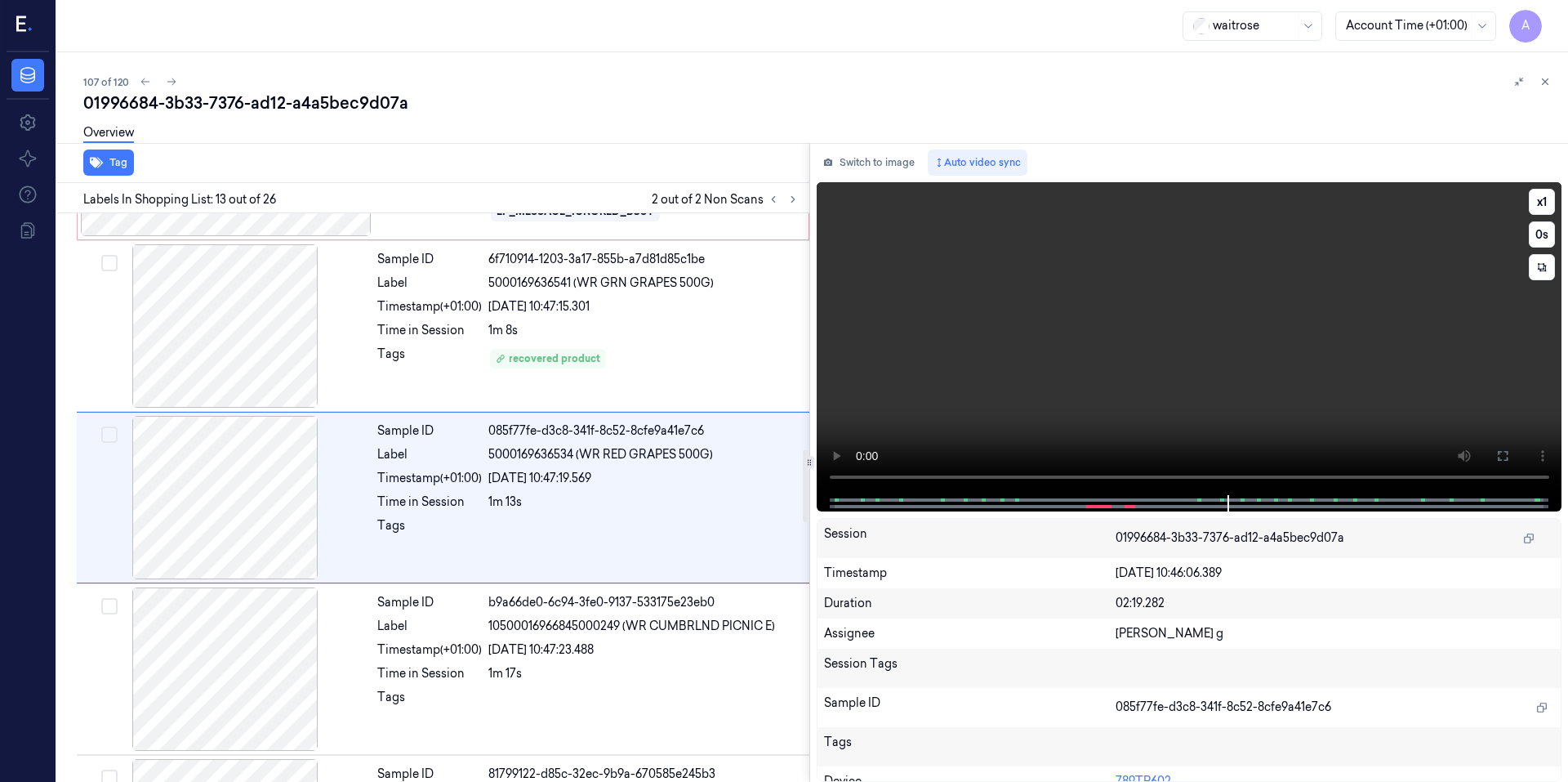
click at [1069, 384] on video at bounding box center [1189, 338] width 746 height 312
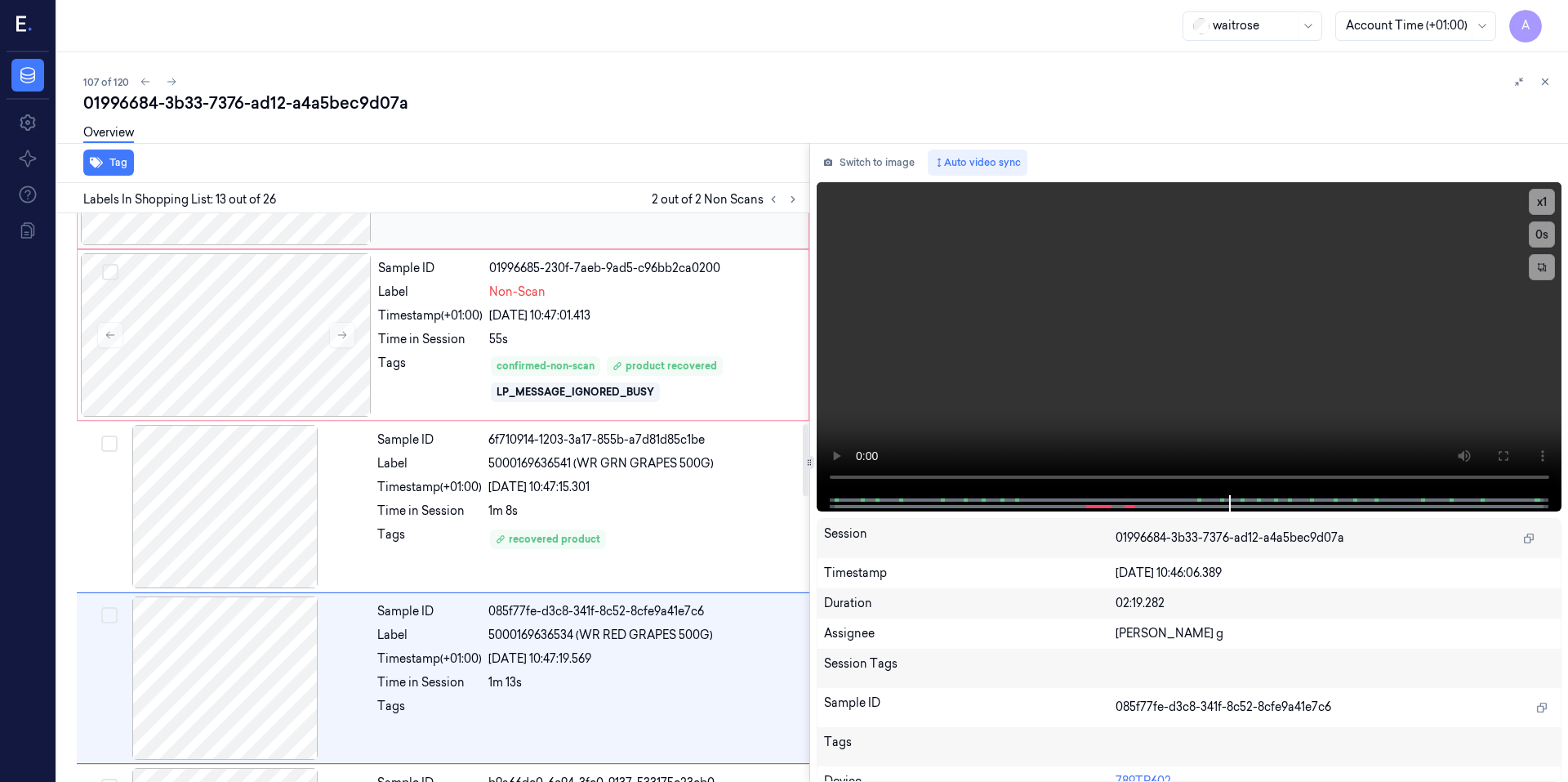
scroll to position [1695, 0]
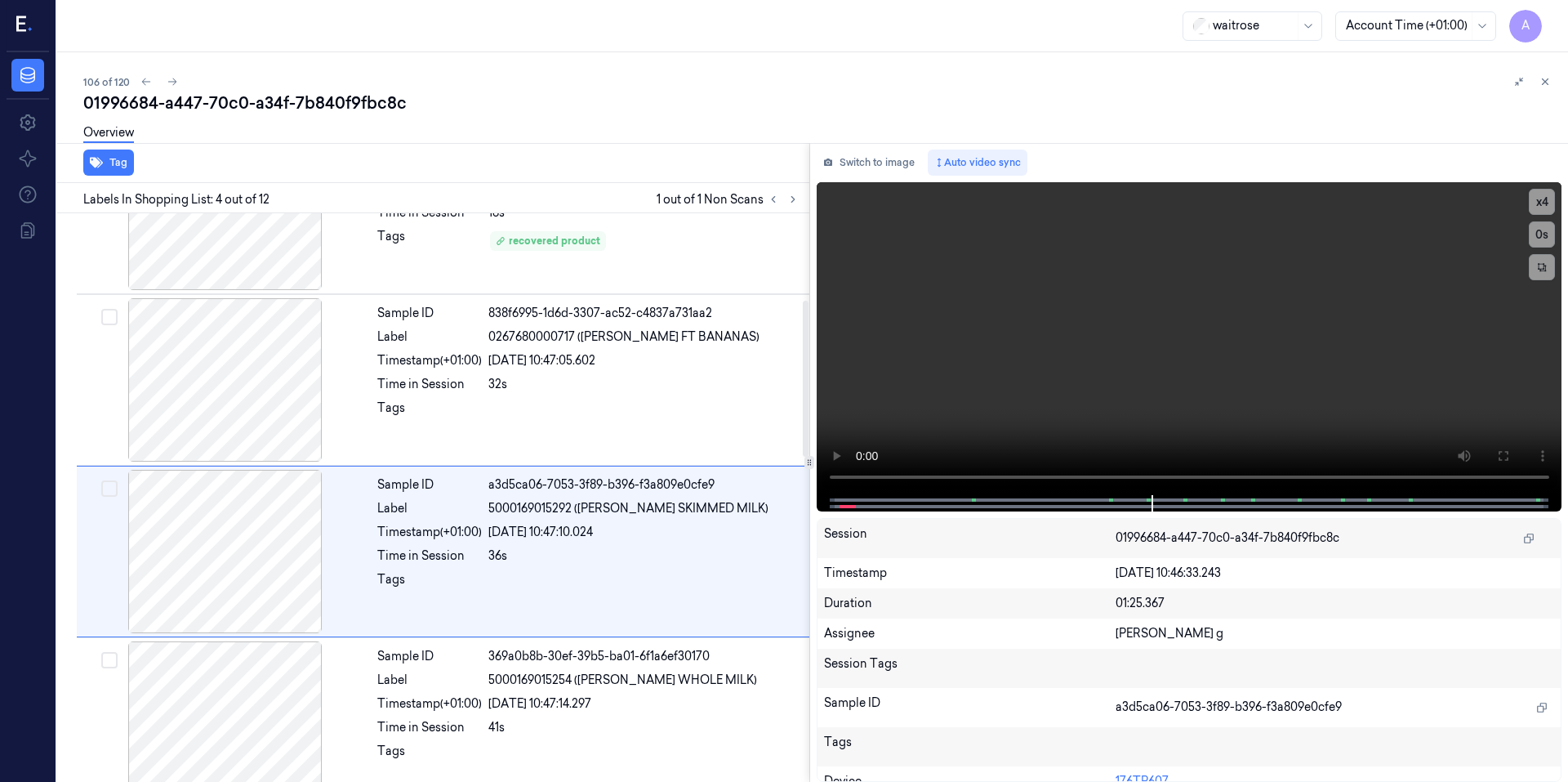
scroll to position [315, 0]
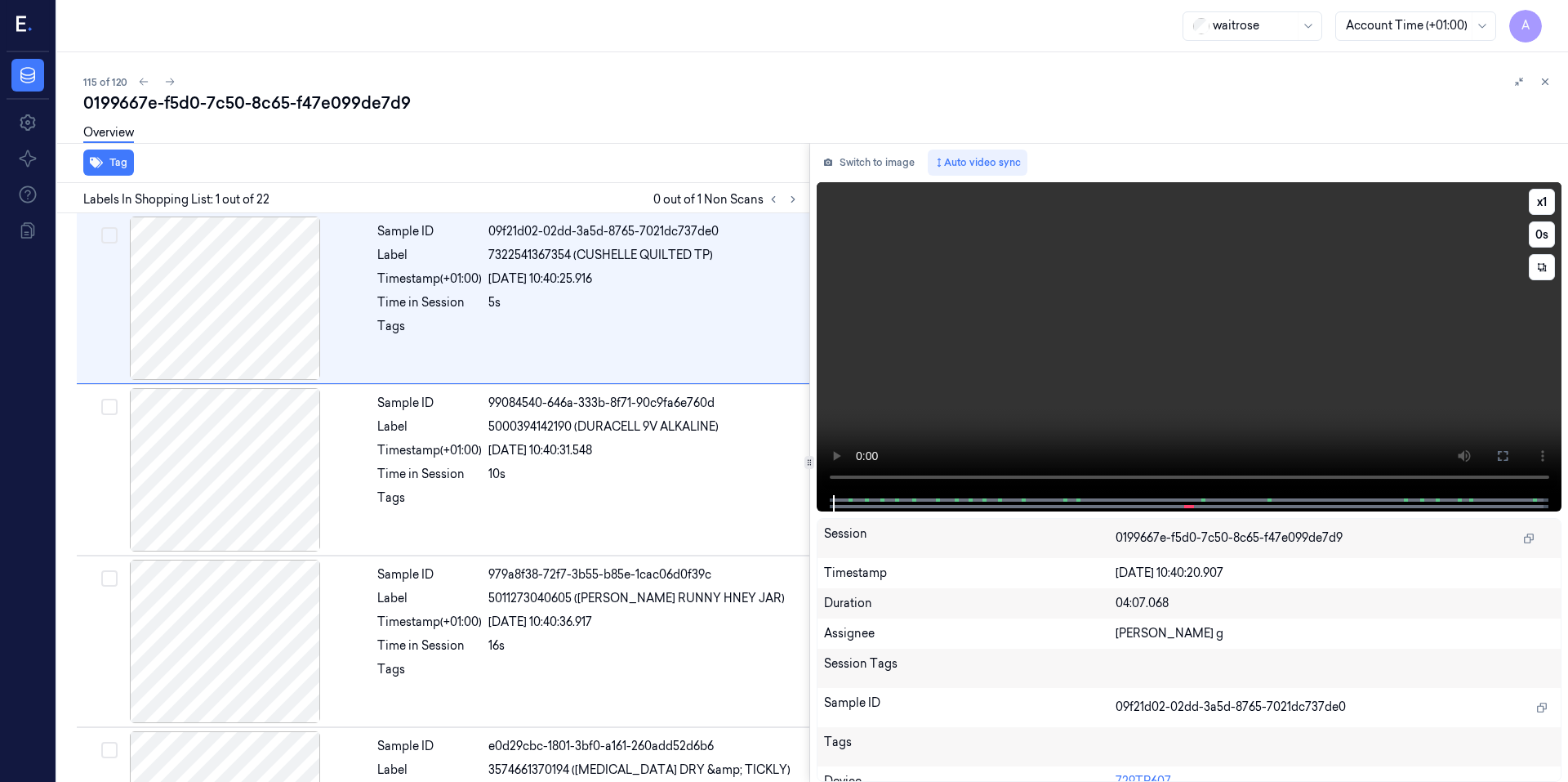
click at [1023, 415] on video at bounding box center [1189, 338] width 746 height 312
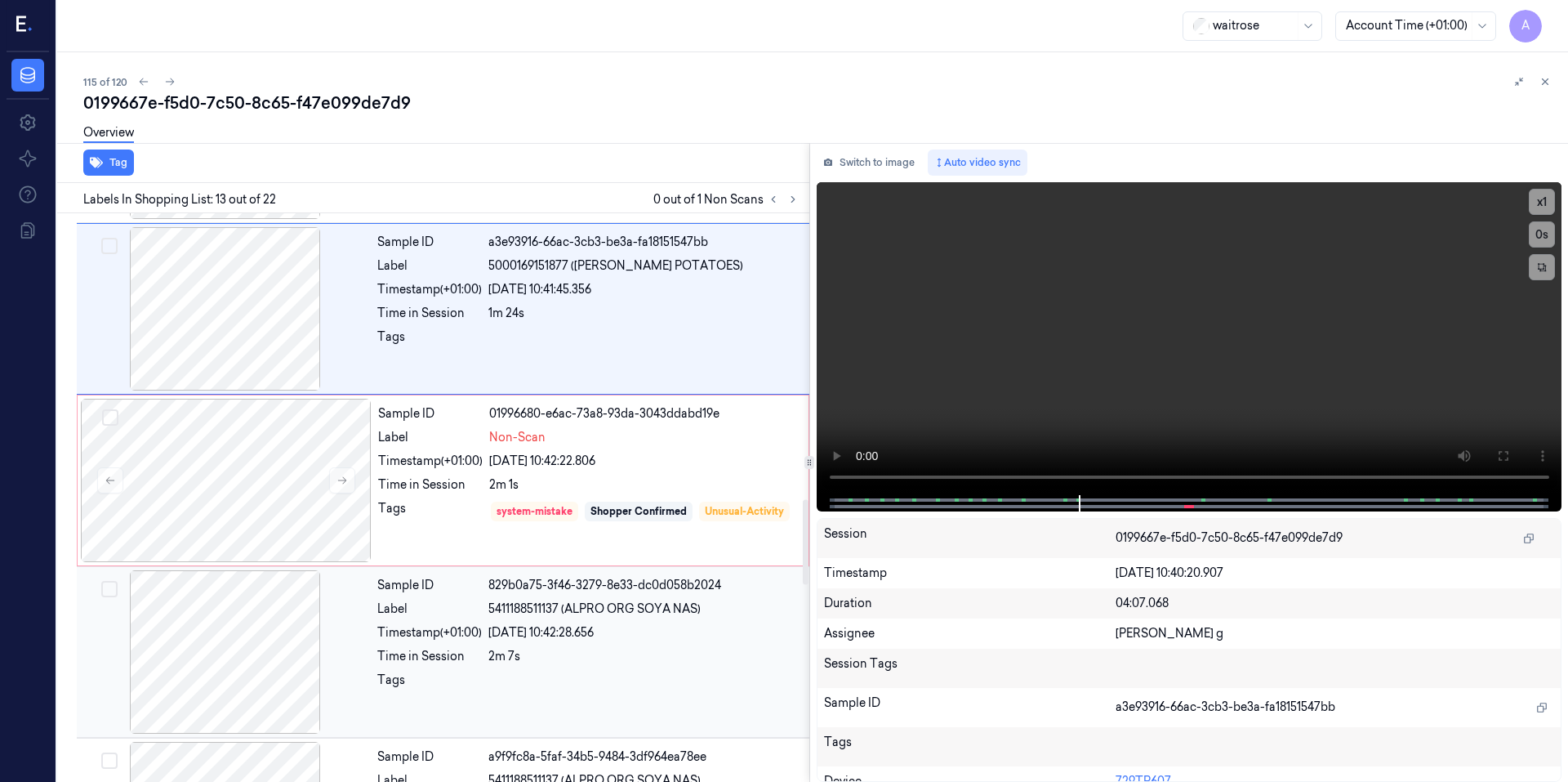
scroll to position [2104, 0]
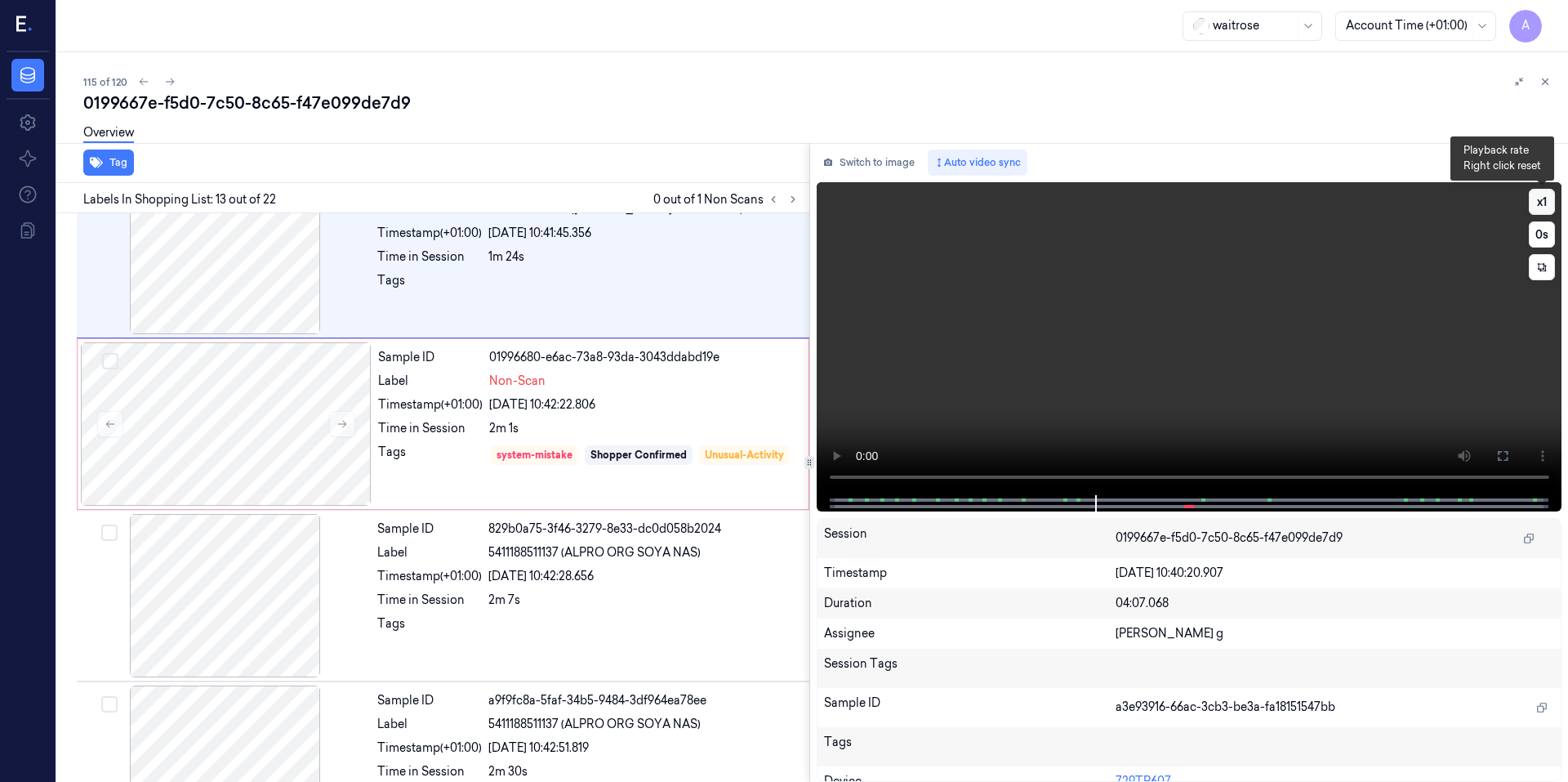
click at [1547, 202] on button "x 1" at bounding box center [1541, 202] width 26 height 26
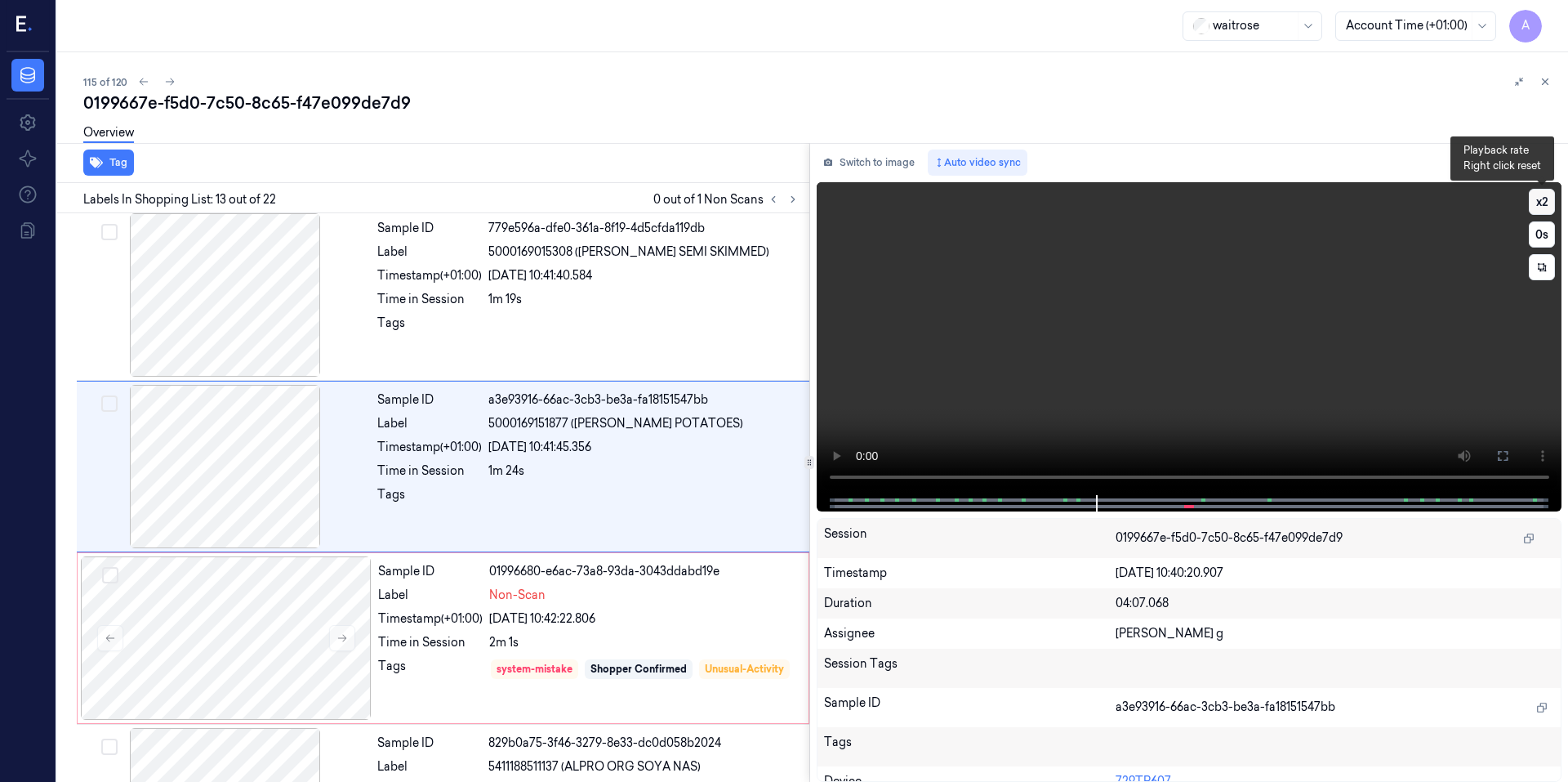
scroll to position [1858, 0]
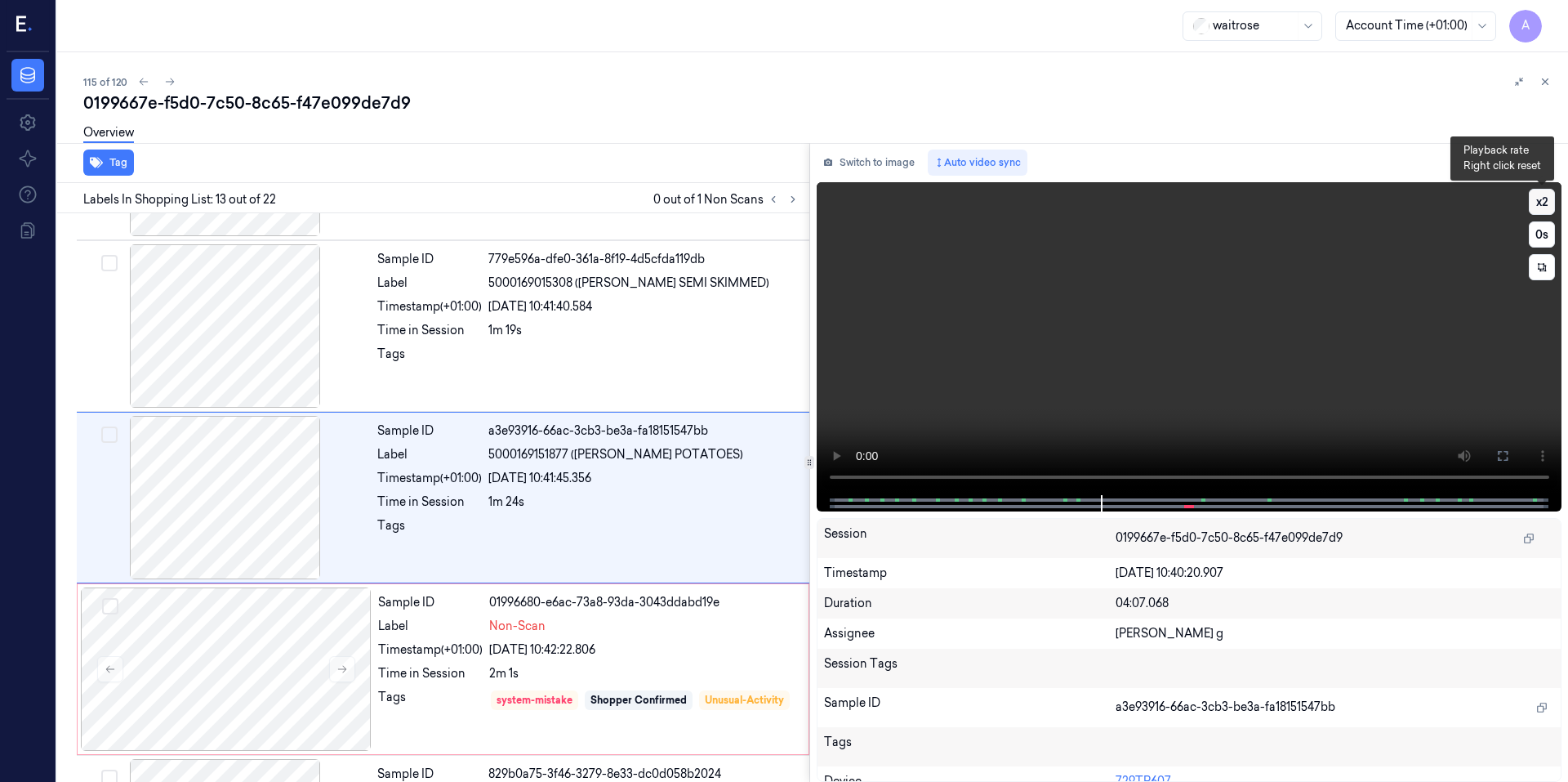
click at [1547, 202] on button "x 2" at bounding box center [1541, 202] width 26 height 26
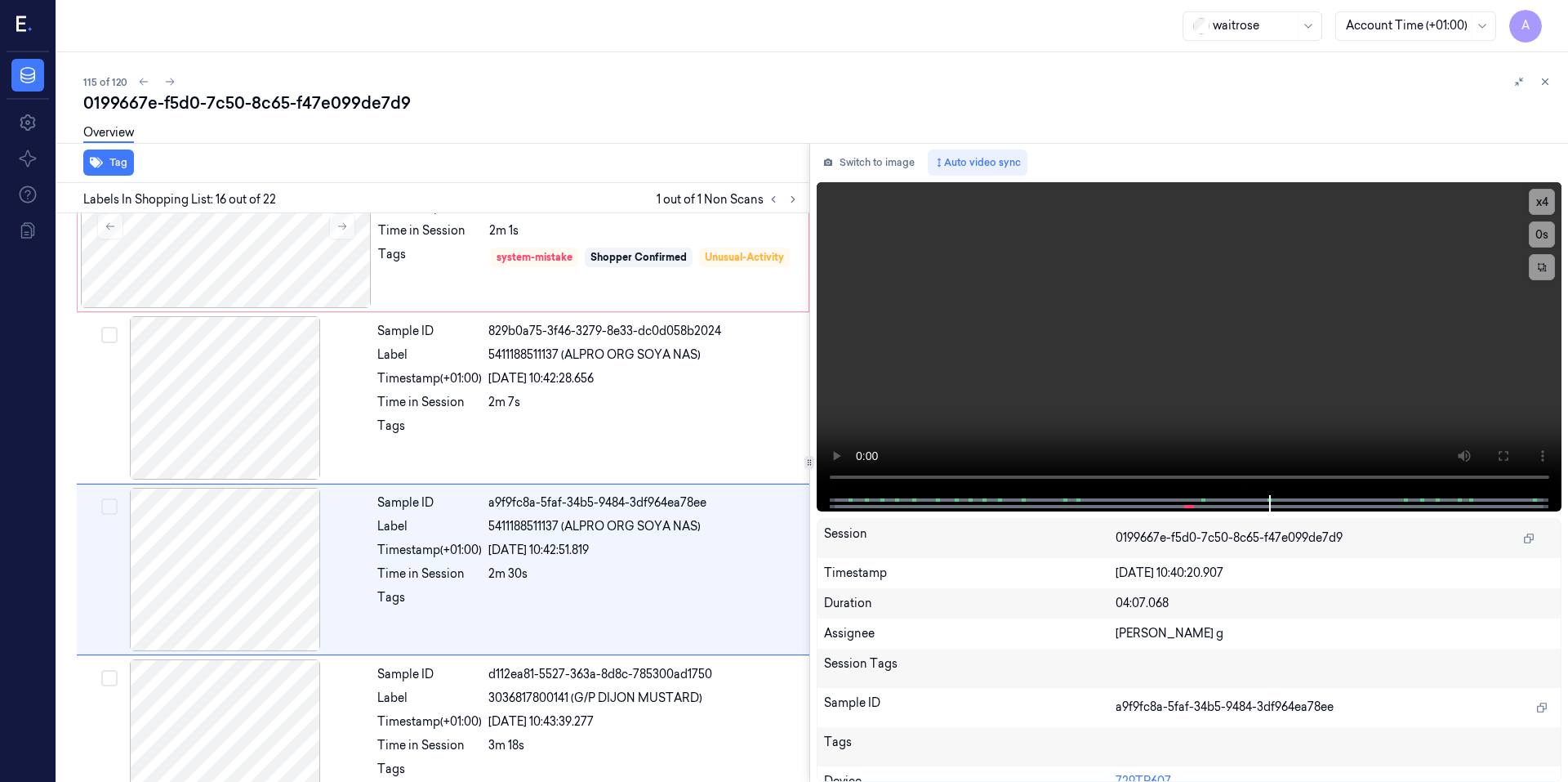
scroll to position [2373, 0]
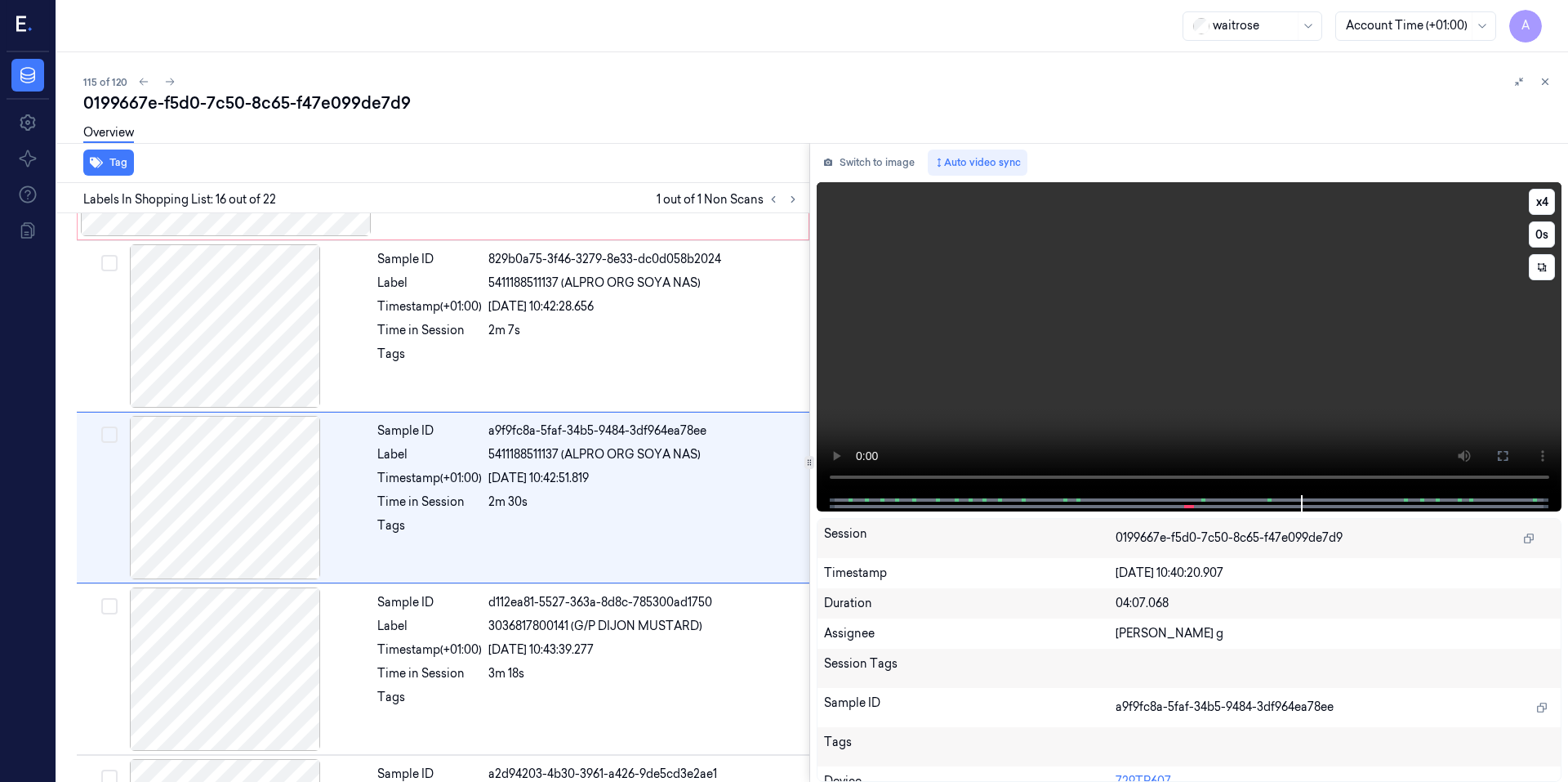
click at [1176, 368] on video at bounding box center [1189, 338] width 746 height 312
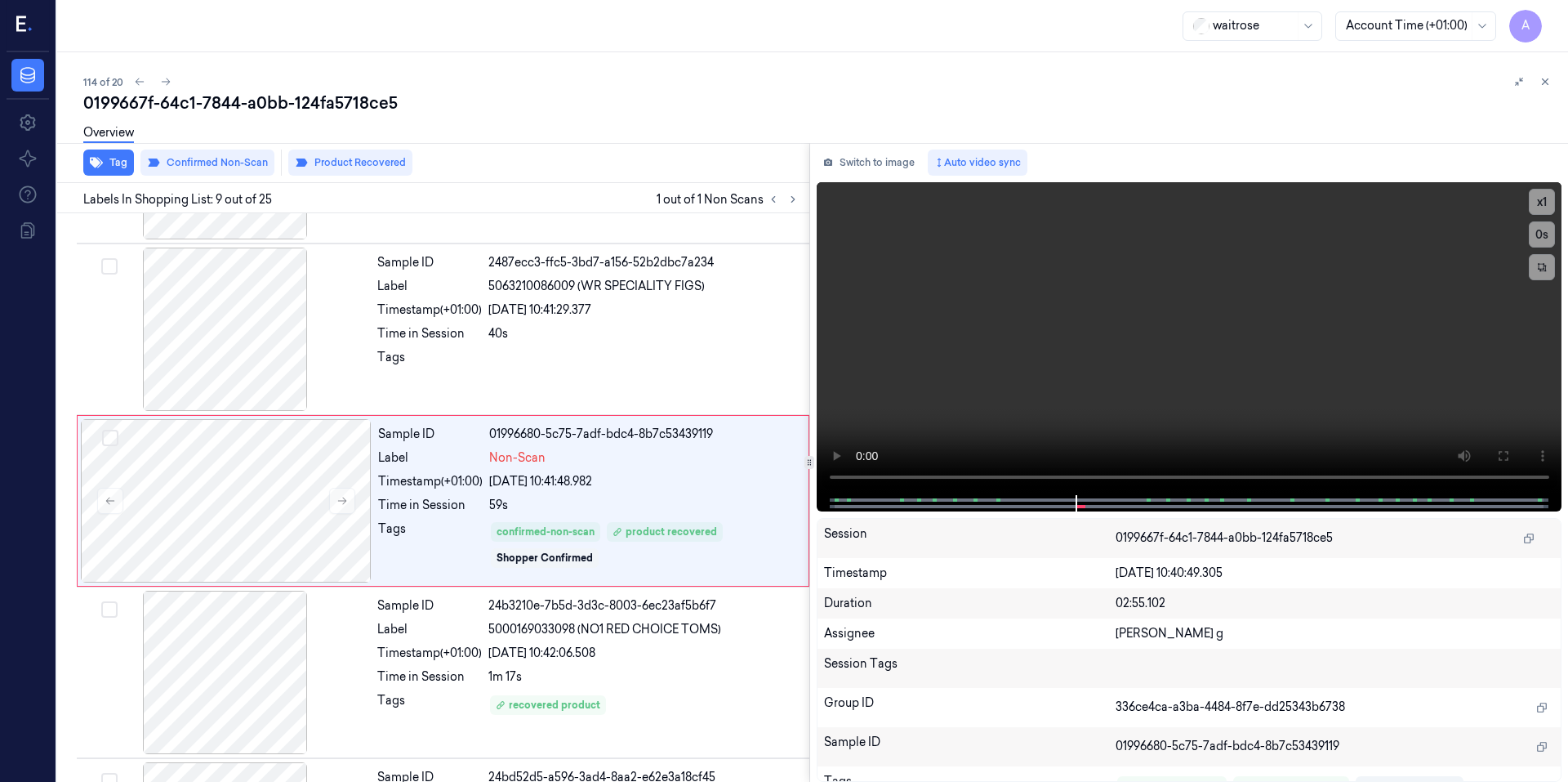
scroll to position [1173, 0]
click at [1543, 203] on button "x 1" at bounding box center [1541, 202] width 26 height 26
click at [1543, 203] on button "x 2" at bounding box center [1541, 202] width 26 height 26
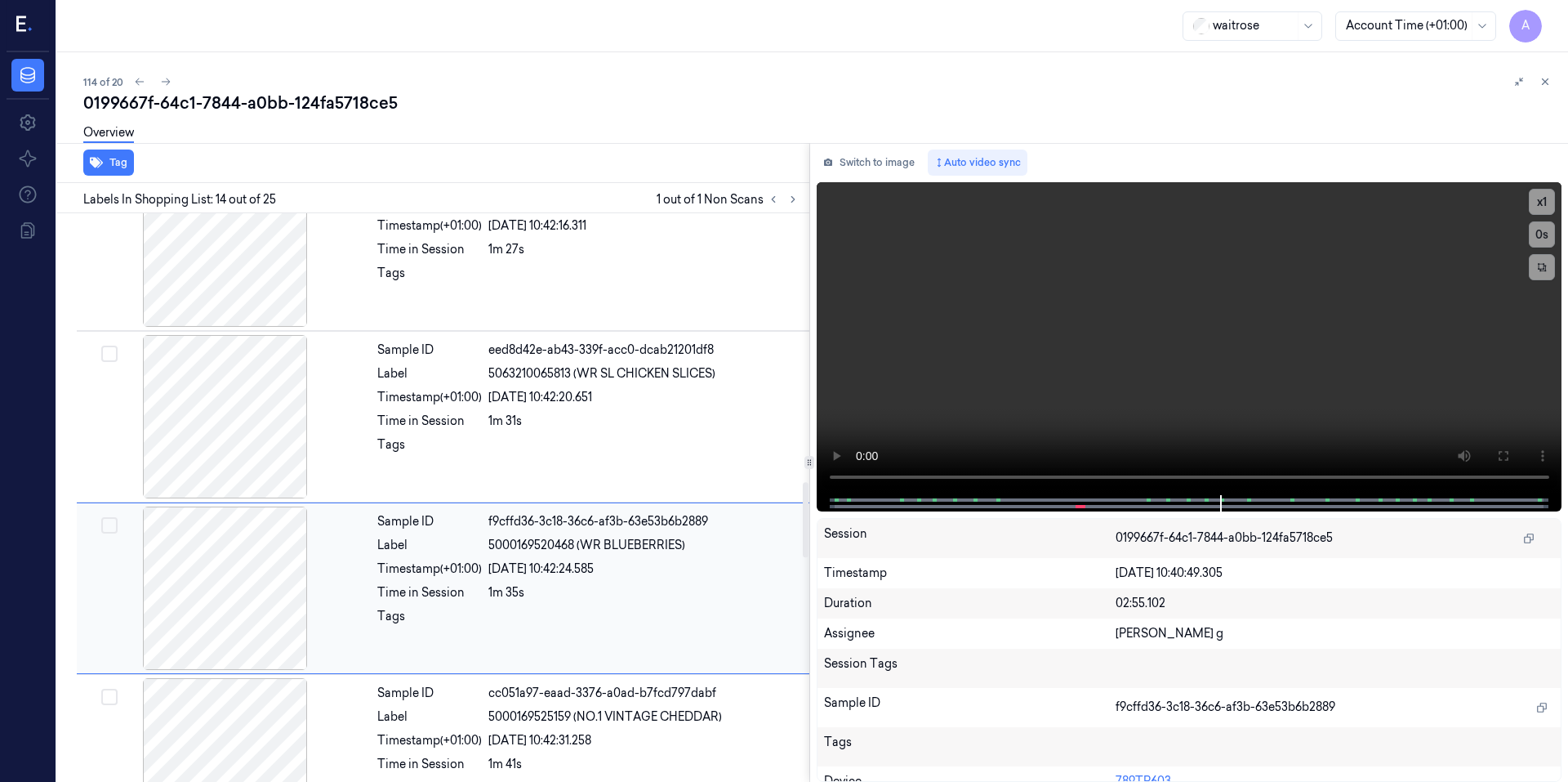
scroll to position [2030, 0]
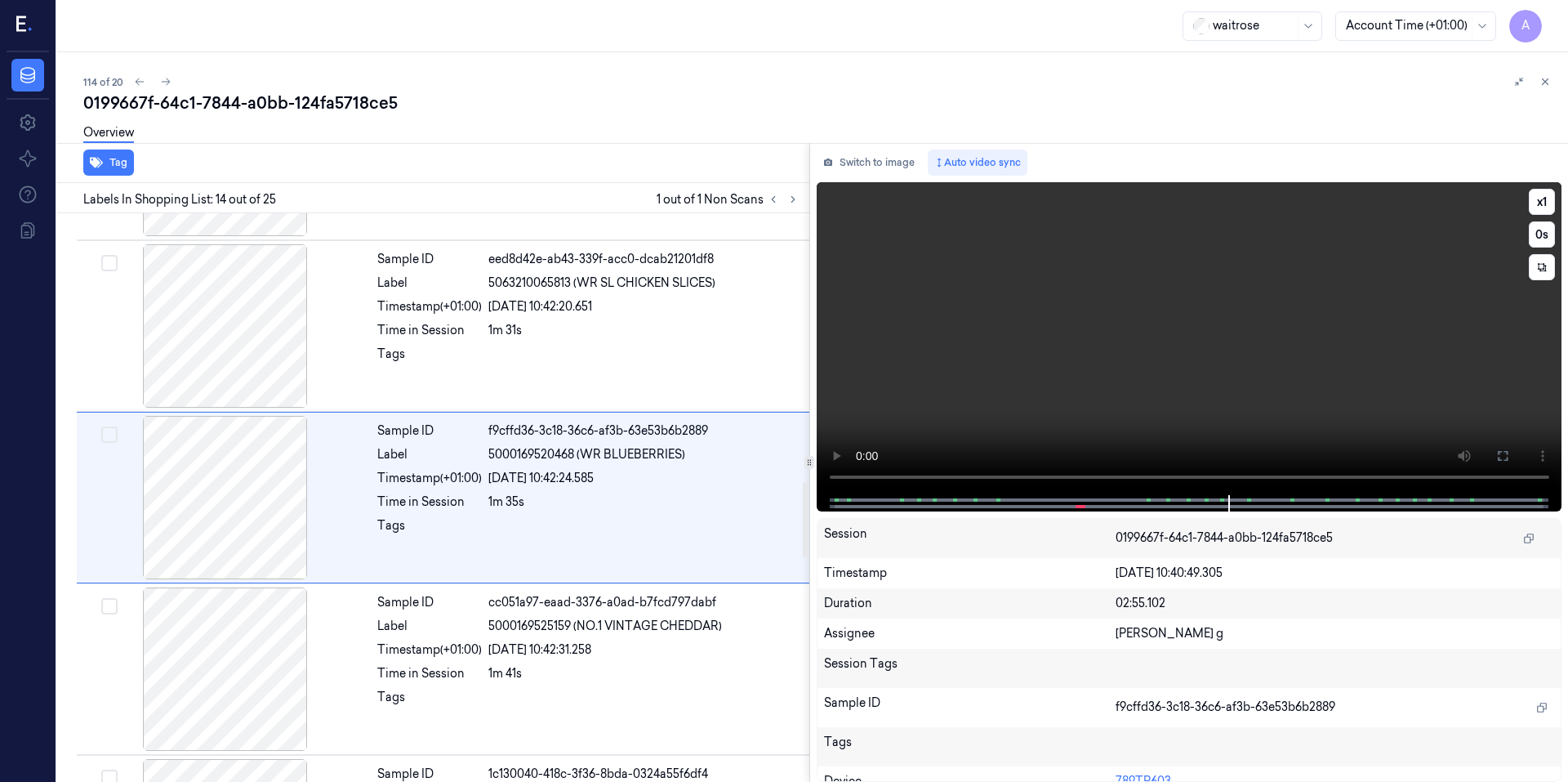
click at [1159, 388] on video at bounding box center [1189, 338] width 746 height 312
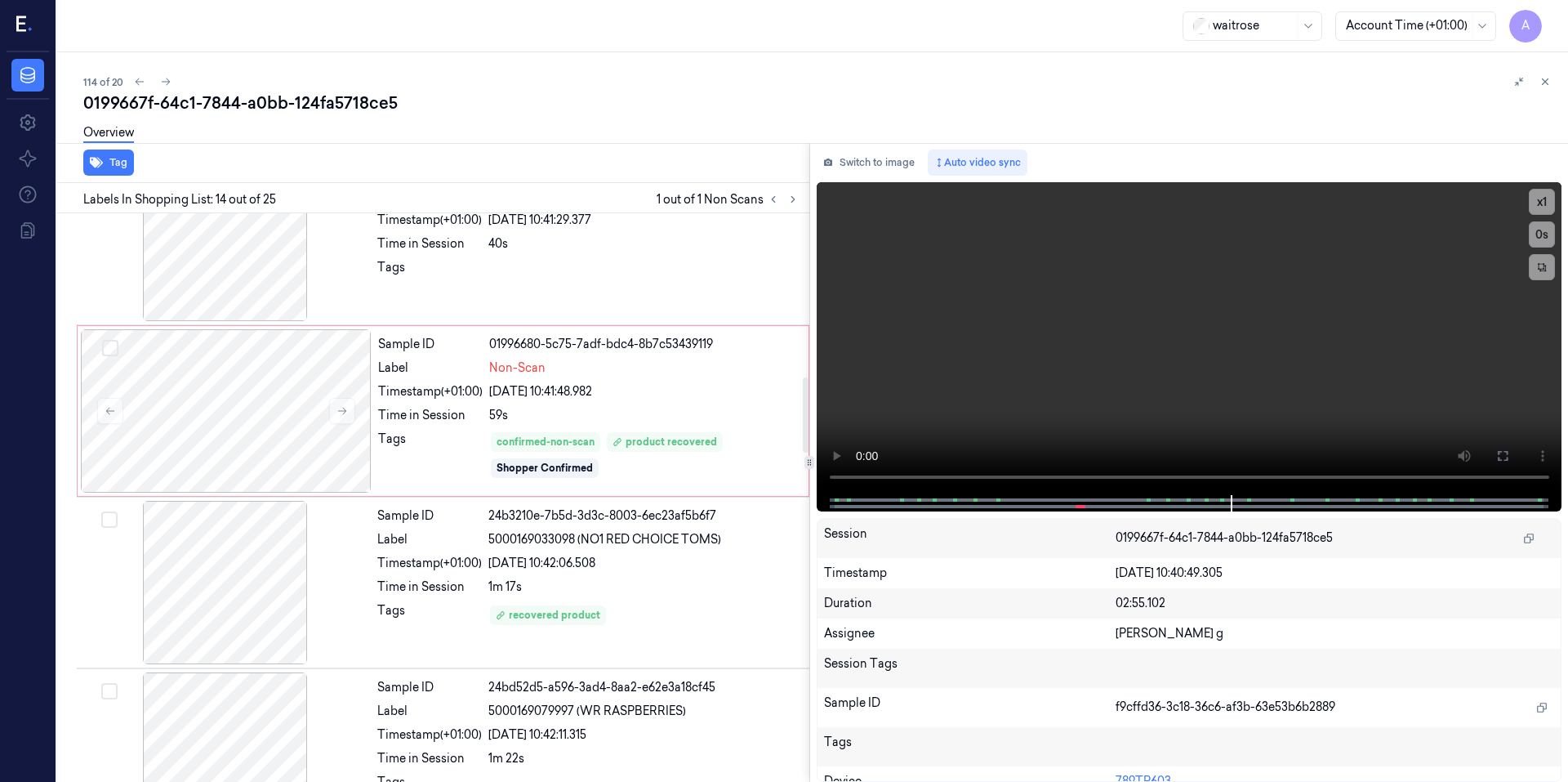
scroll to position [1214, 0]
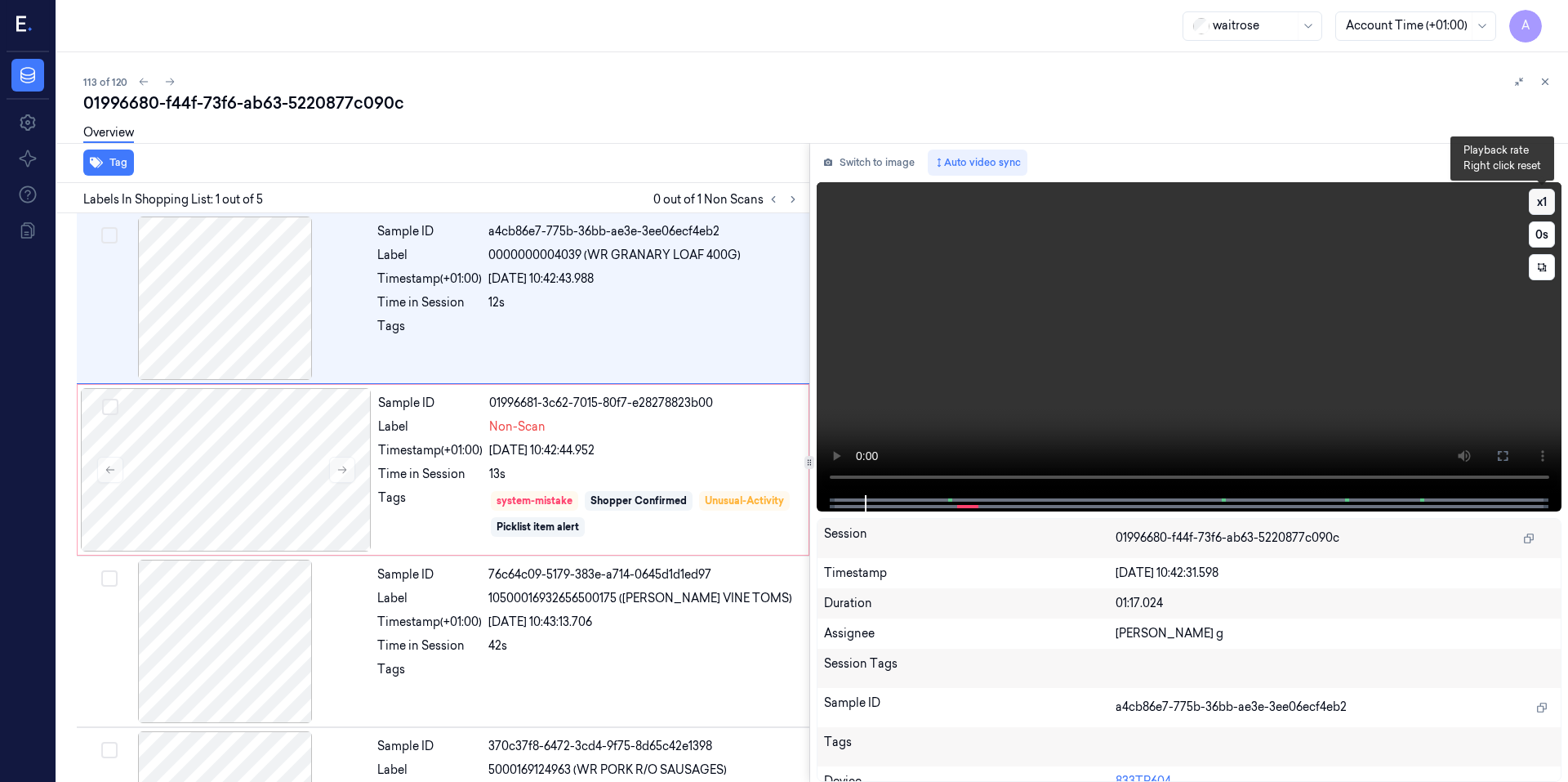
click at [1548, 203] on button "x 1" at bounding box center [1541, 202] width 26 height 26
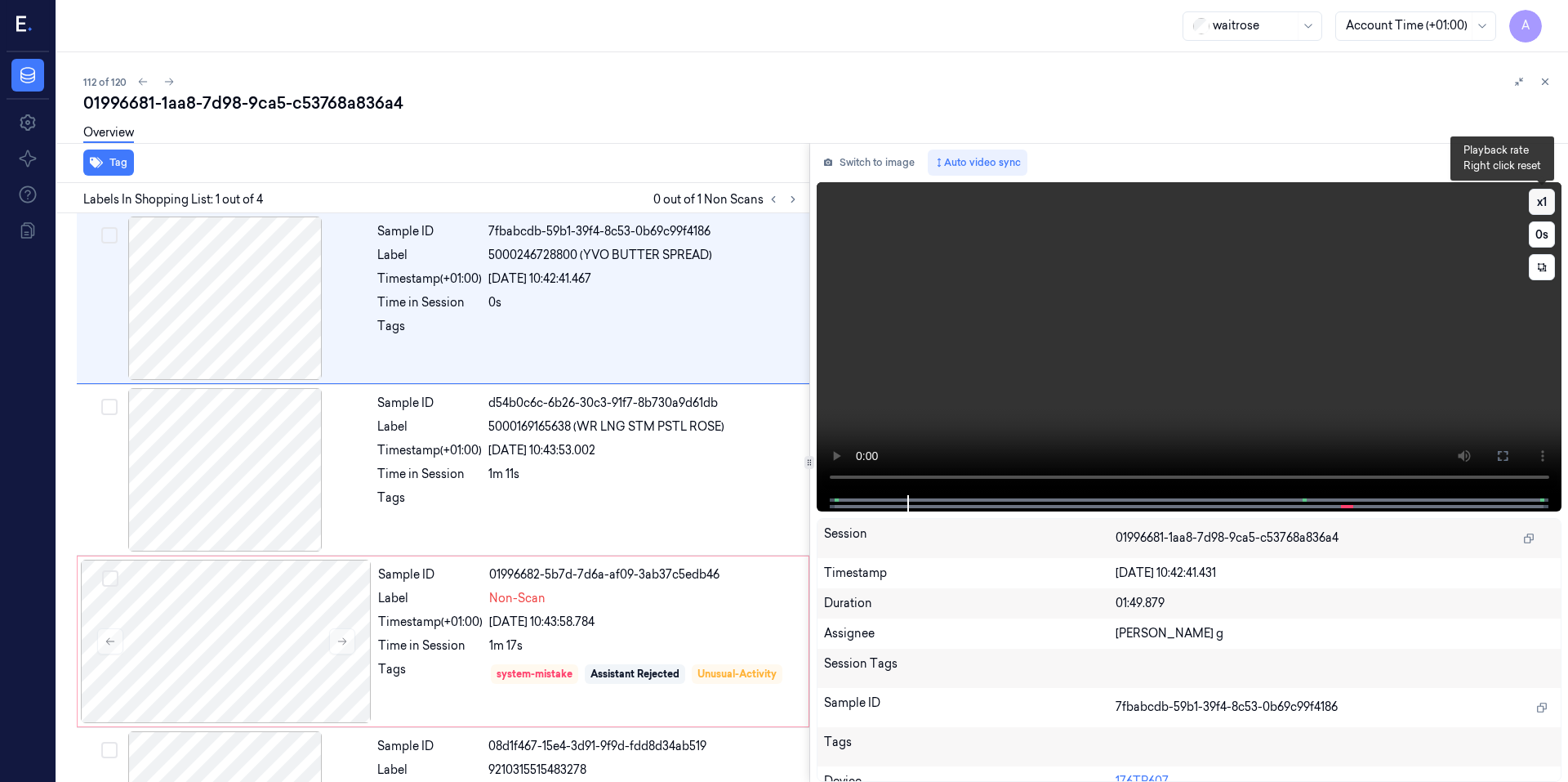
click at [1546, 191] on button "x 1" at bounding box center [1541, 202] width 26 height 26
click at [1546, 192] on button "x 2" at bounding box center [1541, 202] width 26 height 26
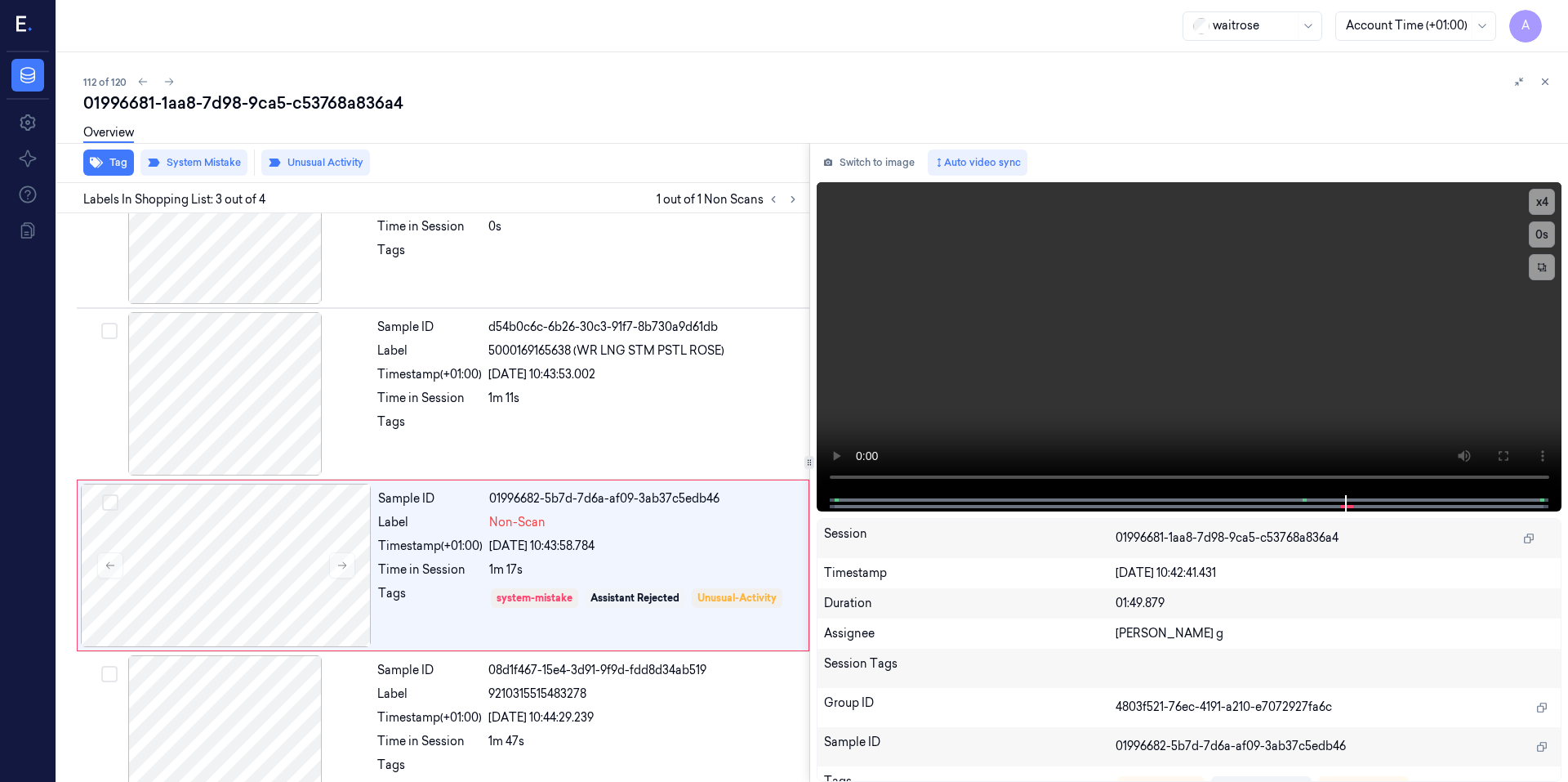
scroll to position [123, 0]
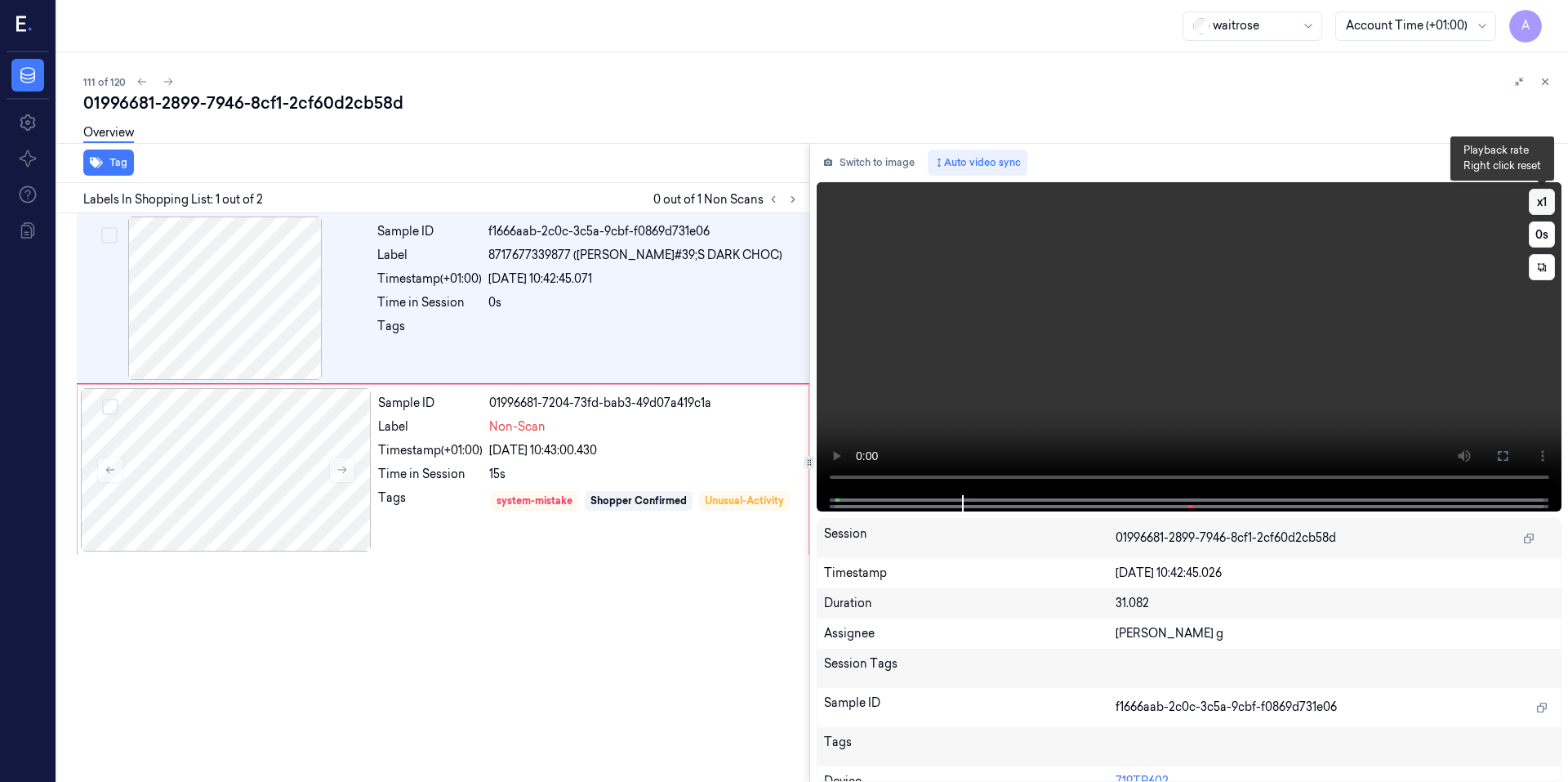
click at [1532, 195] on button "x 1" at bounding box center [1541, 202] width 26 height 26
click at [1532, 195] on button "x 2" at bounding box center [1541, 202] width 26 height 26
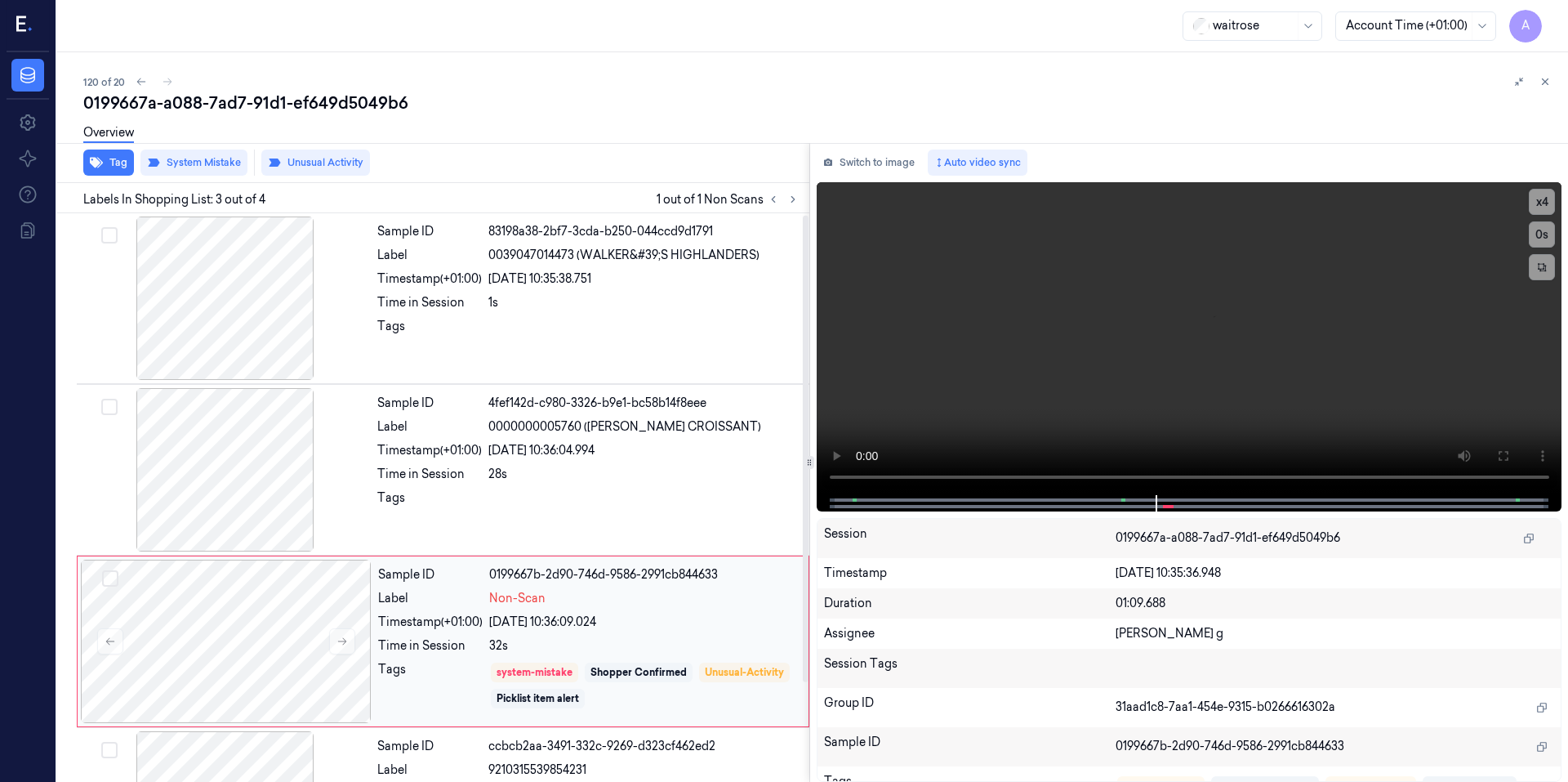
scroll to position [123, 0]
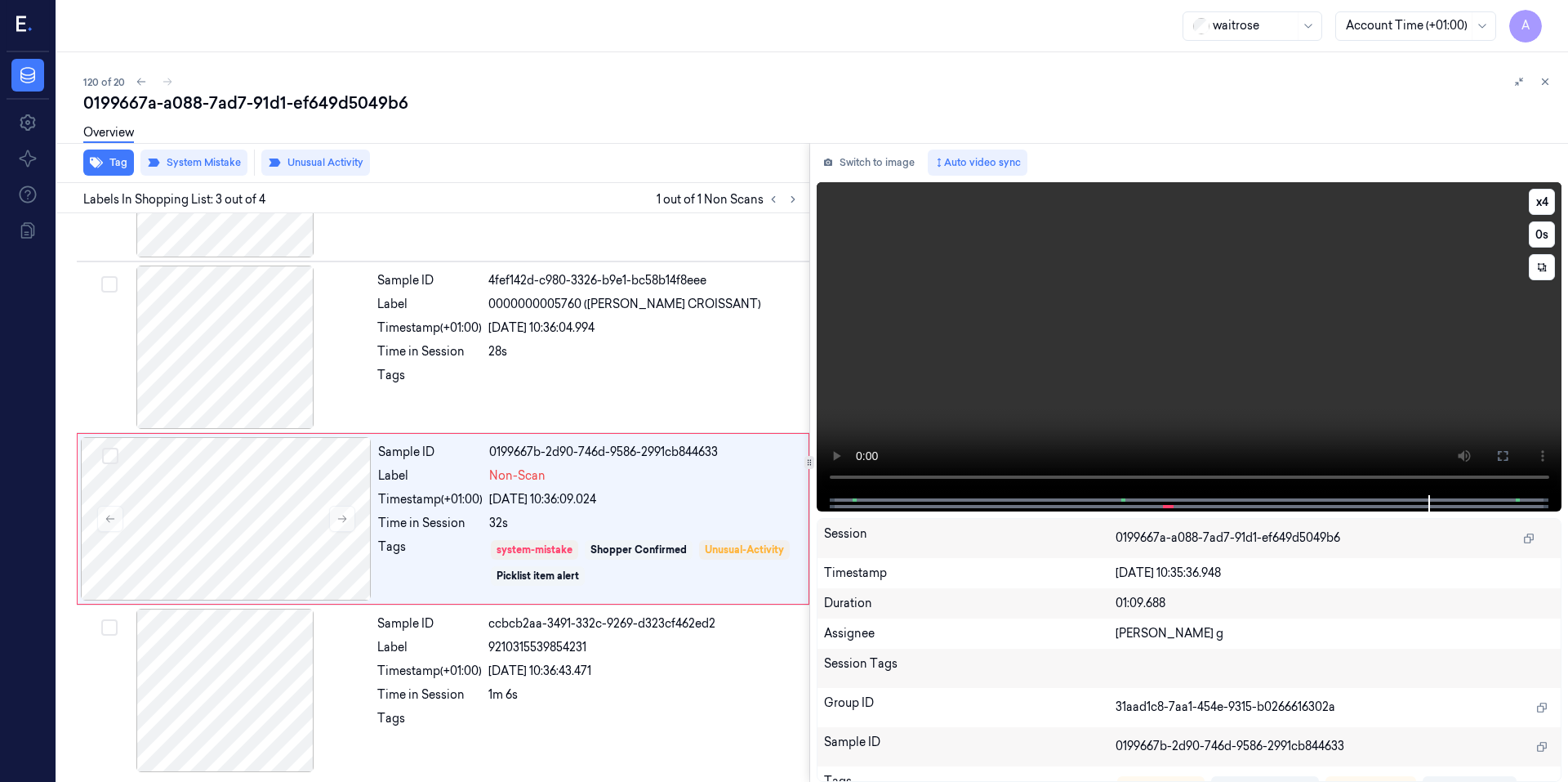
click at [1073, 331] on video at bounding box center [1189, 338] width 746 height 312
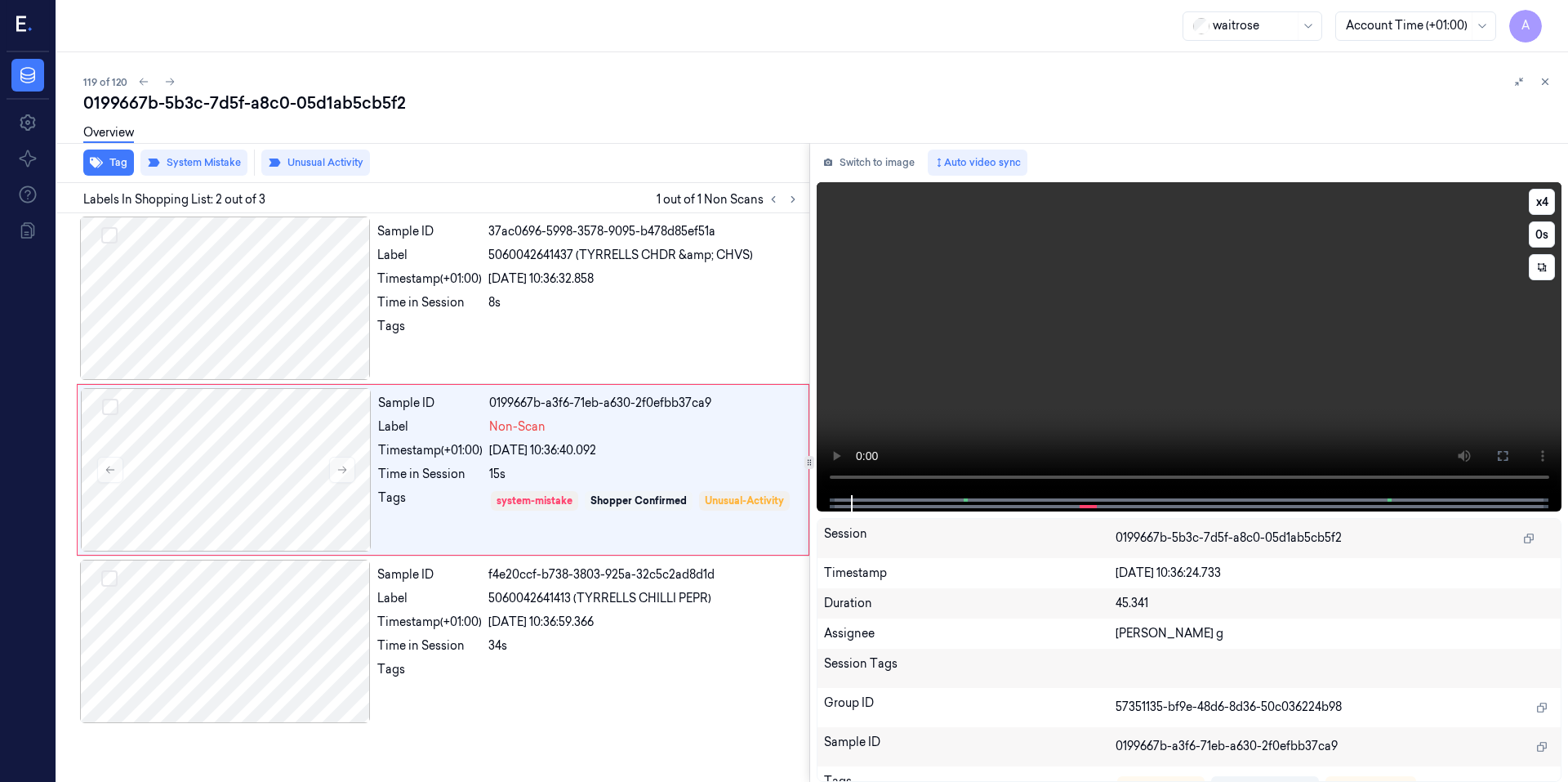
click at [1071, 390] on video at bounding box center [1189, 338] width 746 height 312
click at [338, 470] on icon at bounding box center [342, 469] width 11 height 11
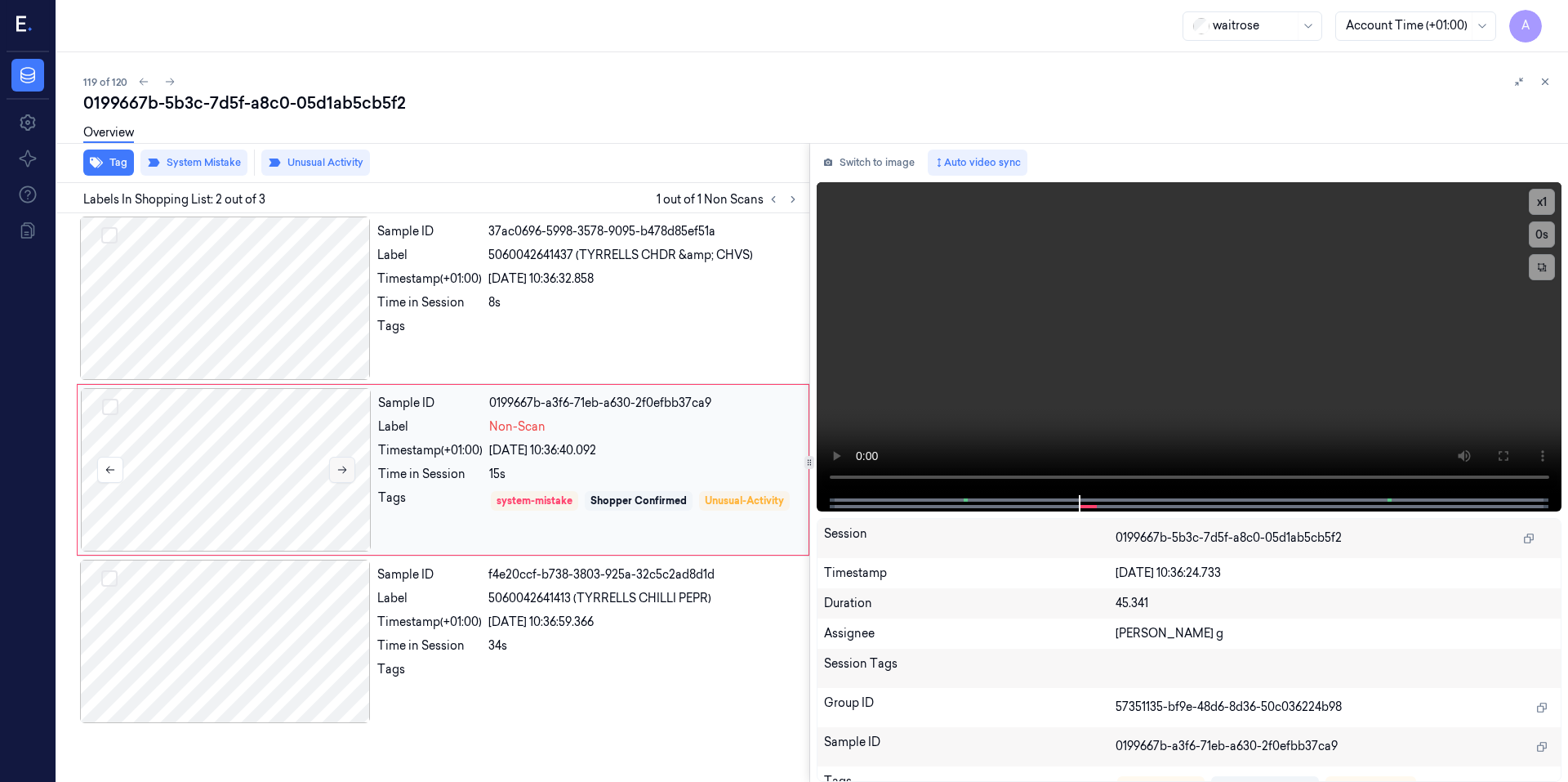
click at [338, 470] on icon at bounding box center [342, 469] width 11 height 11
click at [337, 470] on icon at bounding box center [342, 469] width 11 height 11
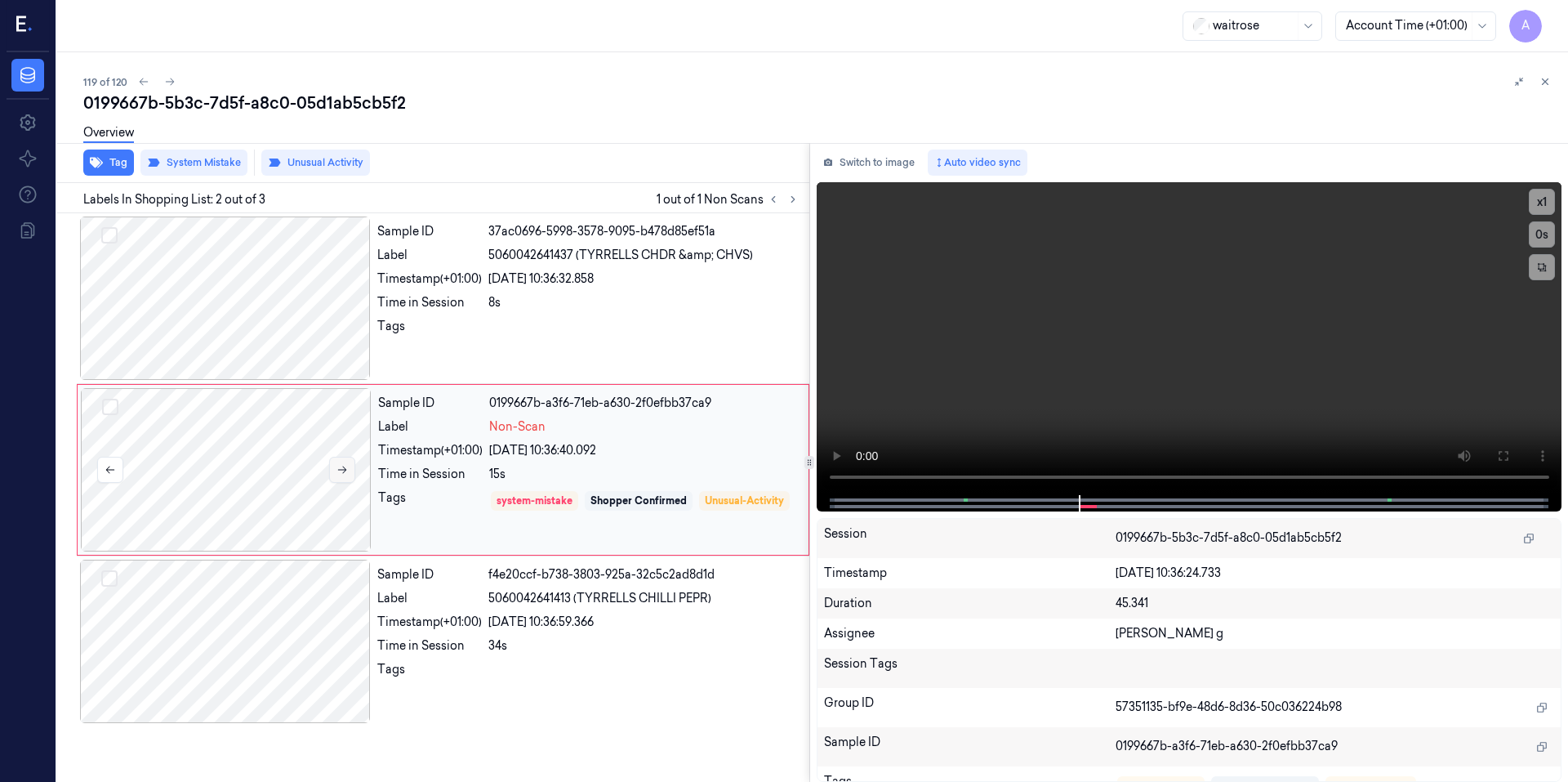
click at [337, 470] on icon at bounding box center [342, 469] width 11 height 11
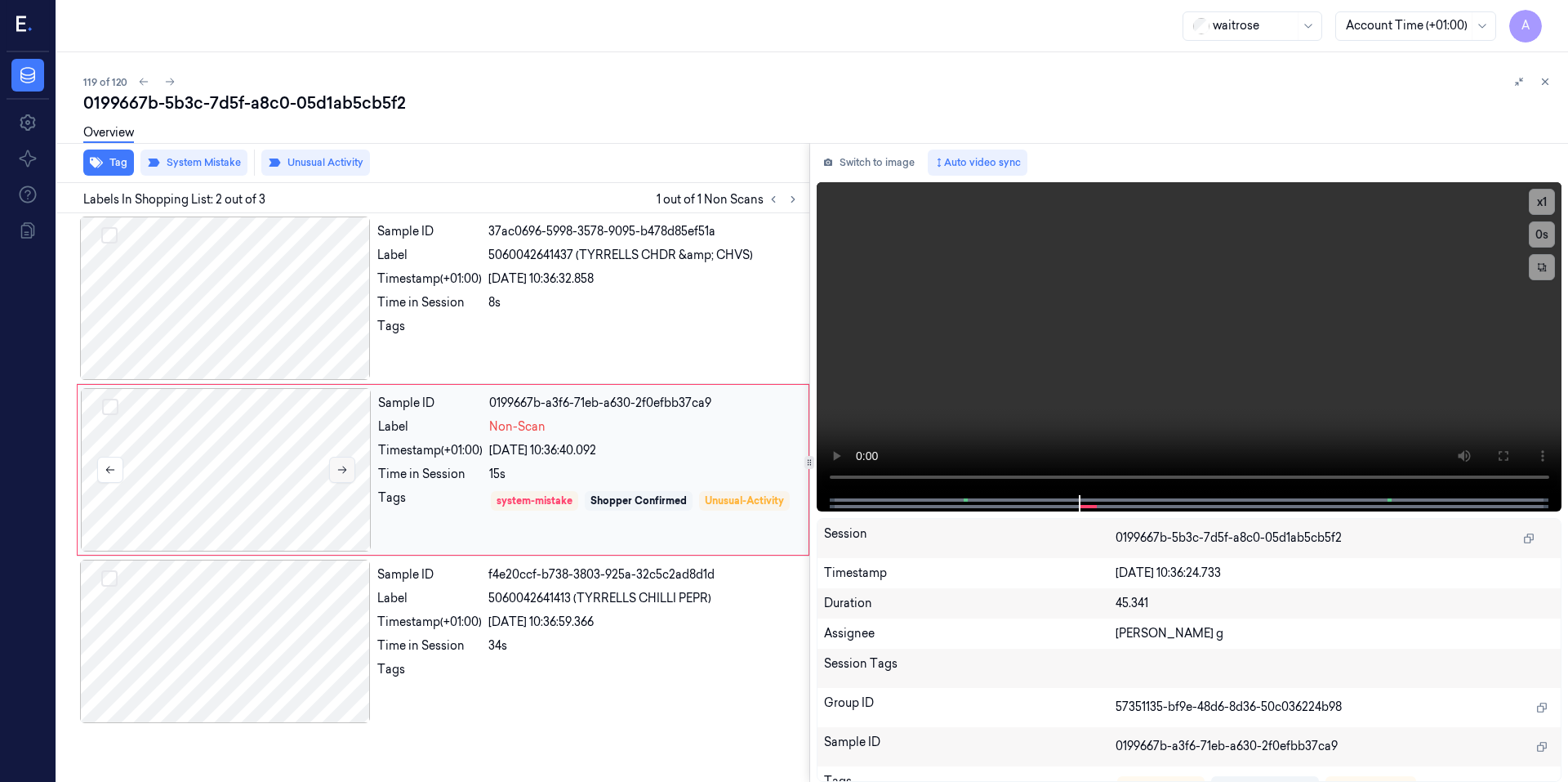
click at [336, 470] on icon at bounding box center [342, 469] width 11 height 11
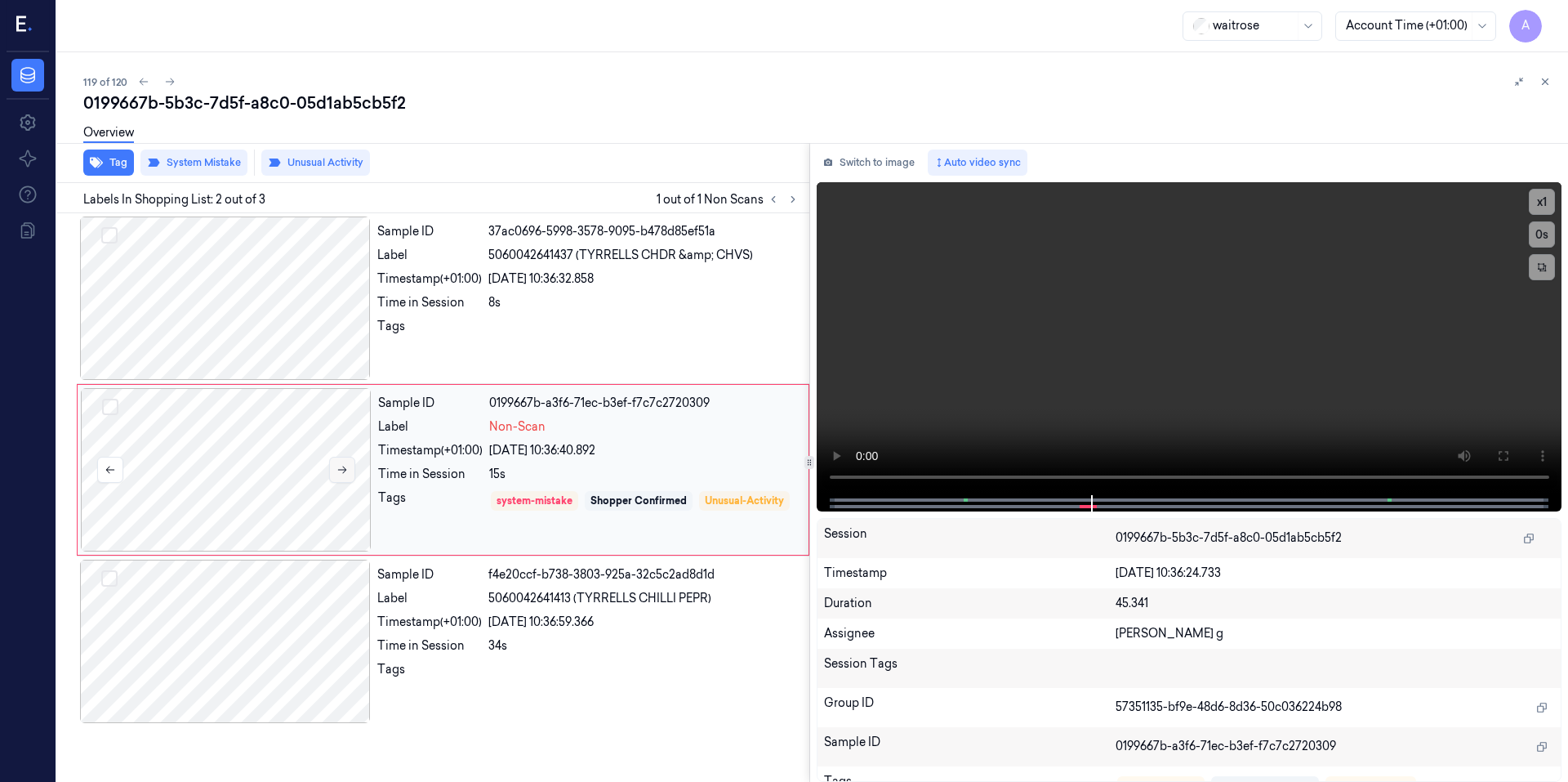
click at [336, 470] on icon at bounding box center [342, 469] width 11 height 11
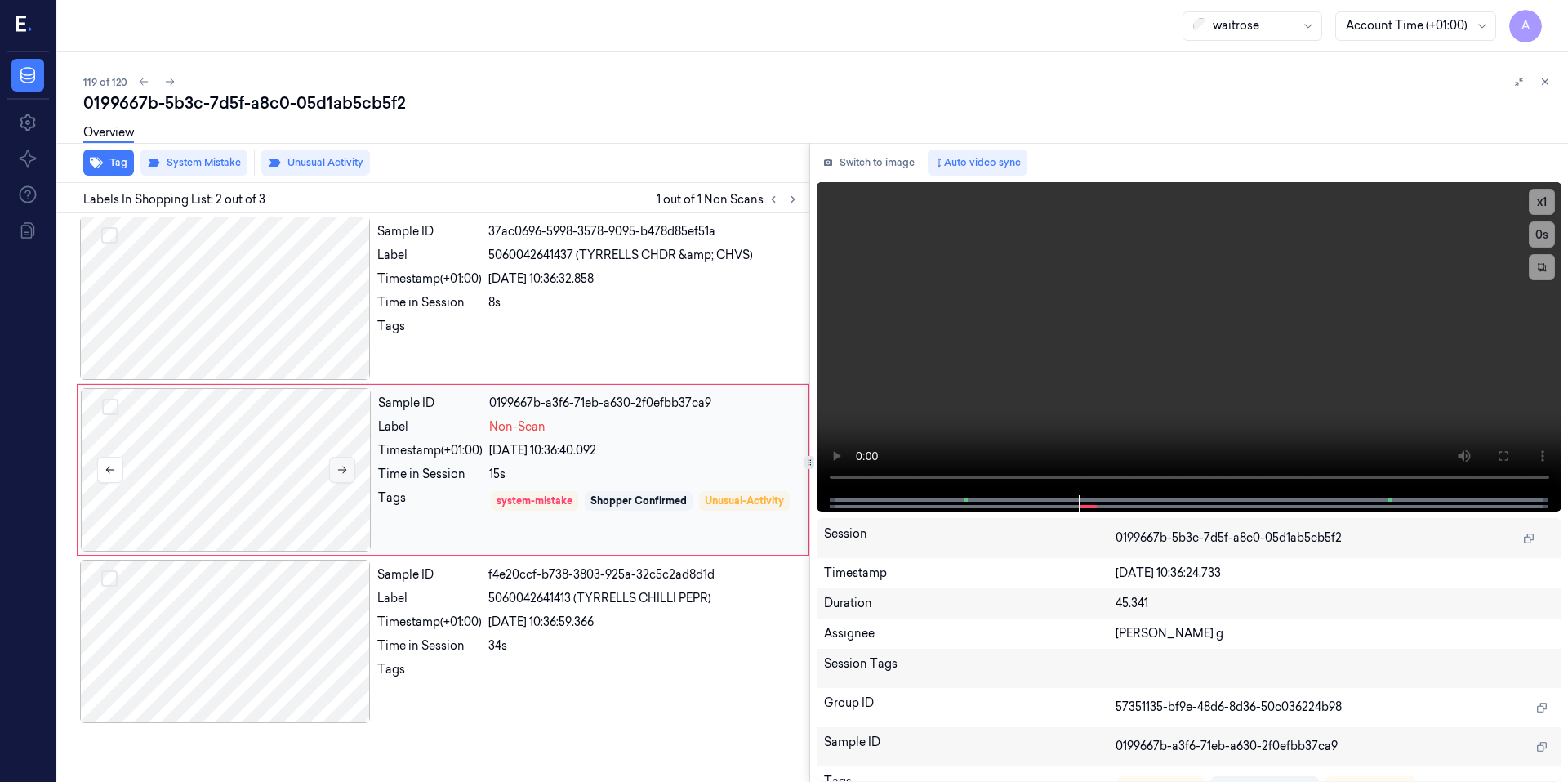
click at [336, 470] on icon at bounding box center [342, 469] width 11 height 11
click at [346, 466] on icon at bounding box center [342, 469] width 11 height 11
click at [802, 494] on div "Sample ID 0199667b-a3f6-71eb-a630-2f0efbb37ca9 Label Non-Scan Timestamp (+01:00…" at bounding box center [588, 470] width 433 height 163
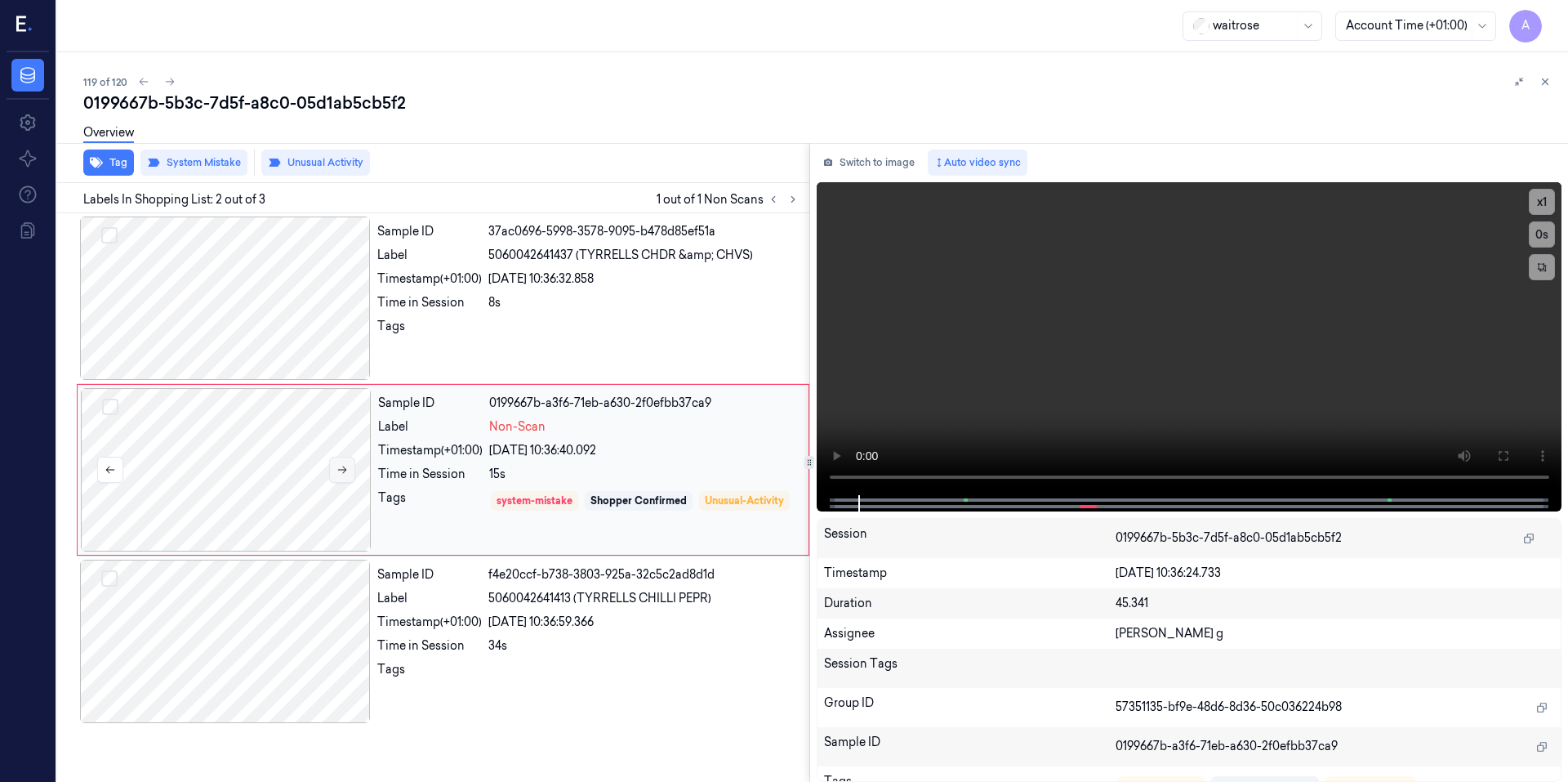
click at [341, 472] on icon at bounding box center [342, 469] width 11 height 11
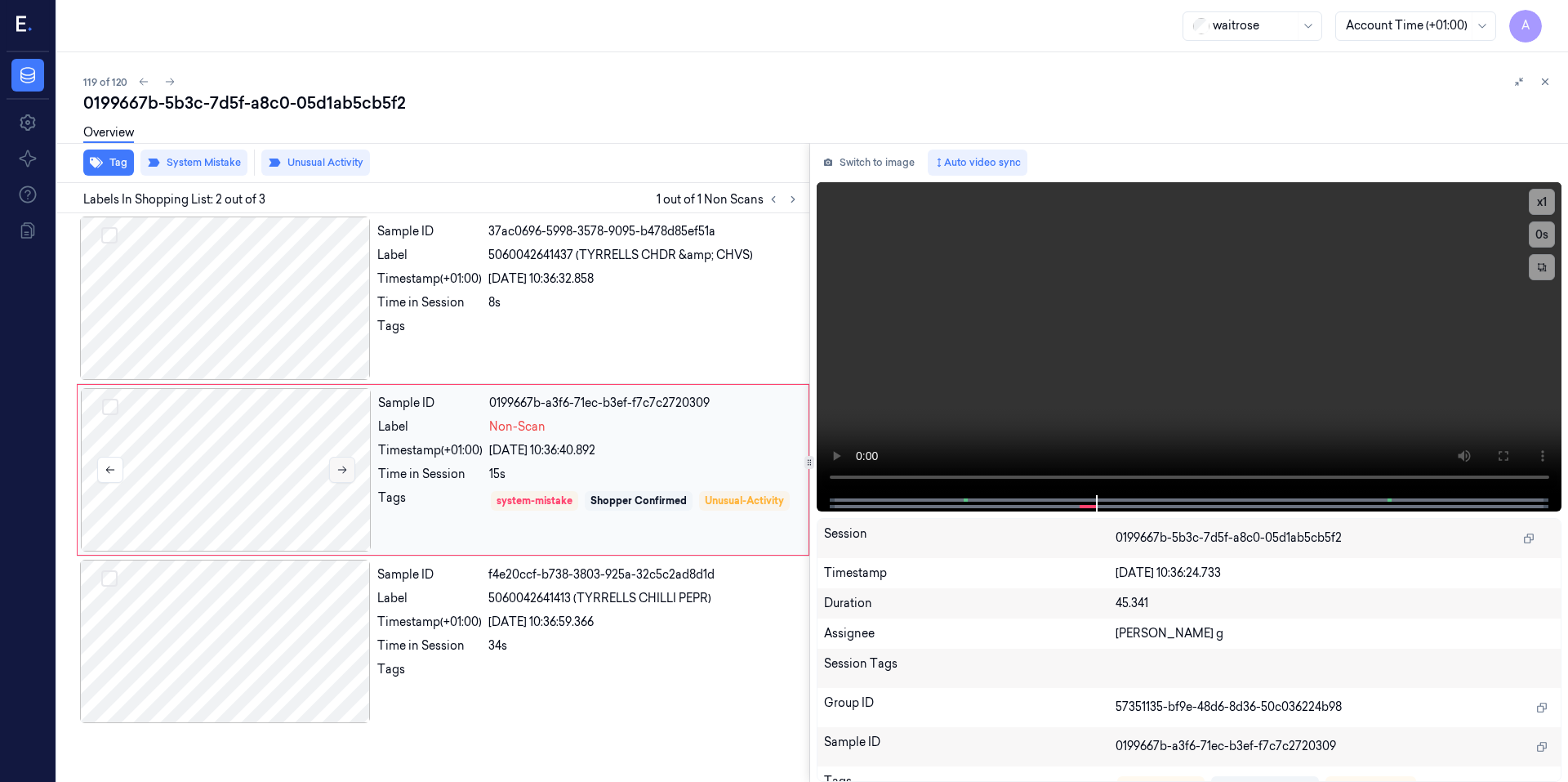
click at [341, 472] on icon at bounding box center [342, 469] width 11 height 11
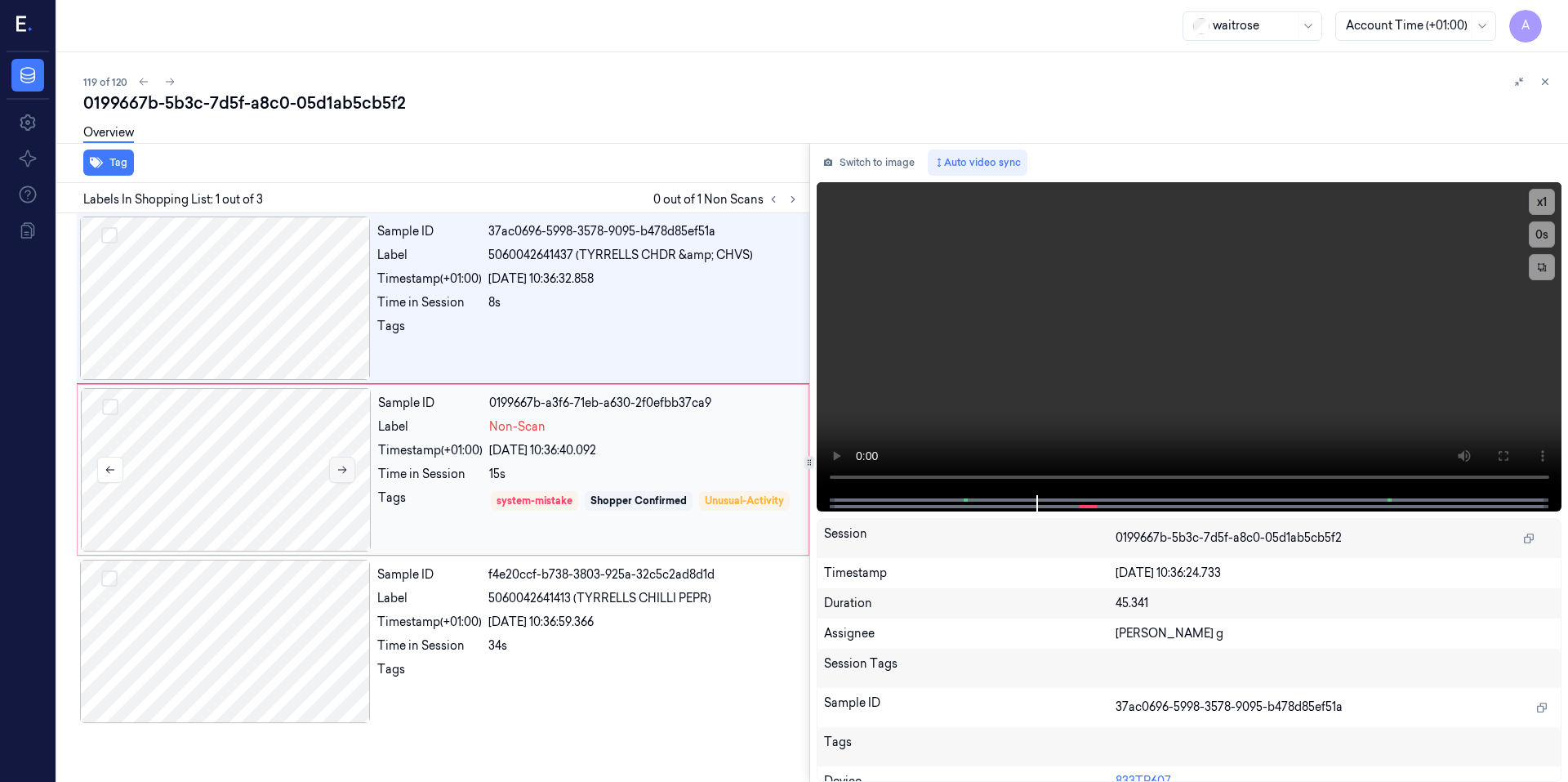
click at [342, 467] on icon at bounding box center [342, 469] width 11 height 11
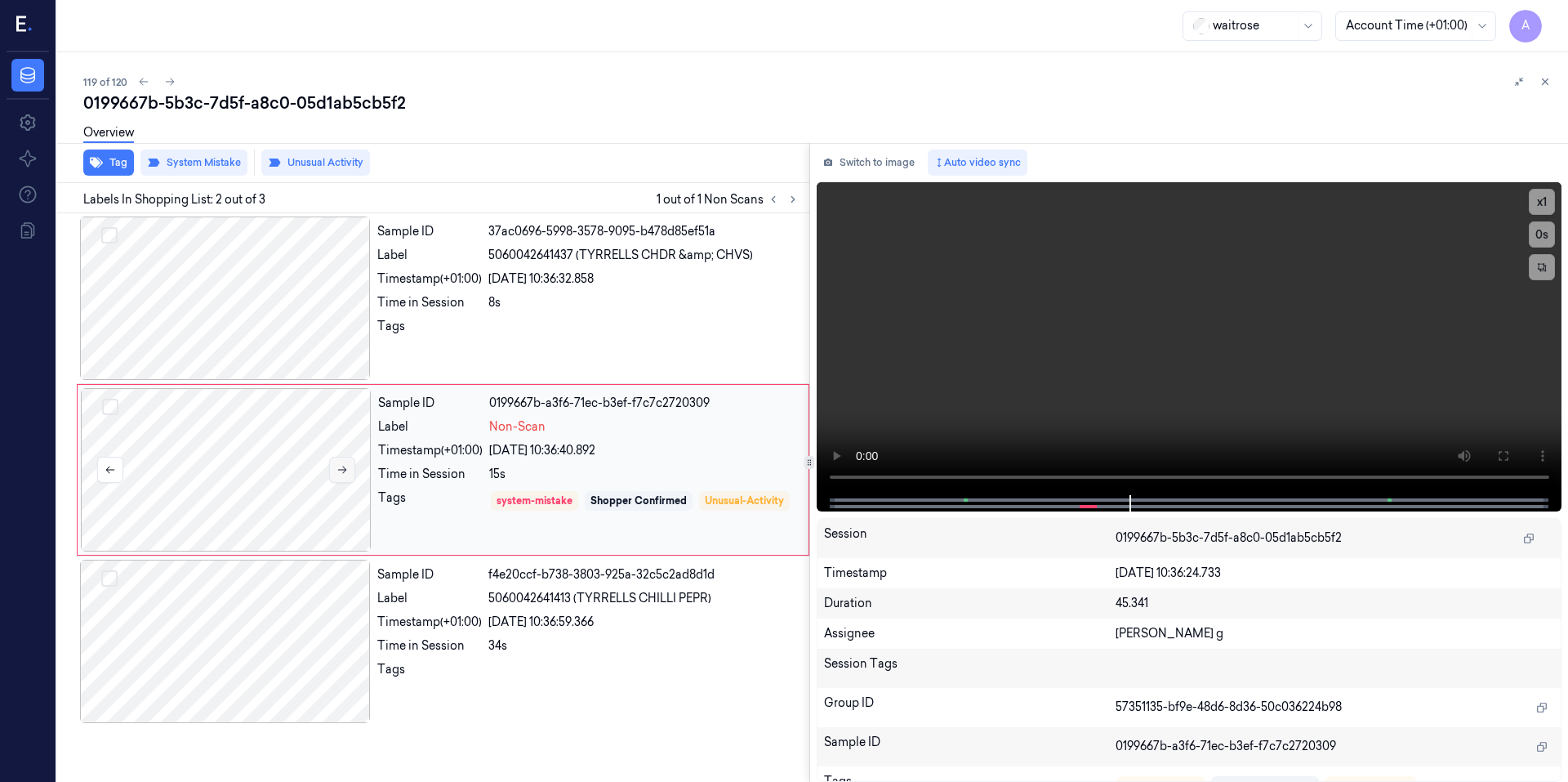
click at [342, 467] on icon at bounding box center [342, 469] width 11 height 11
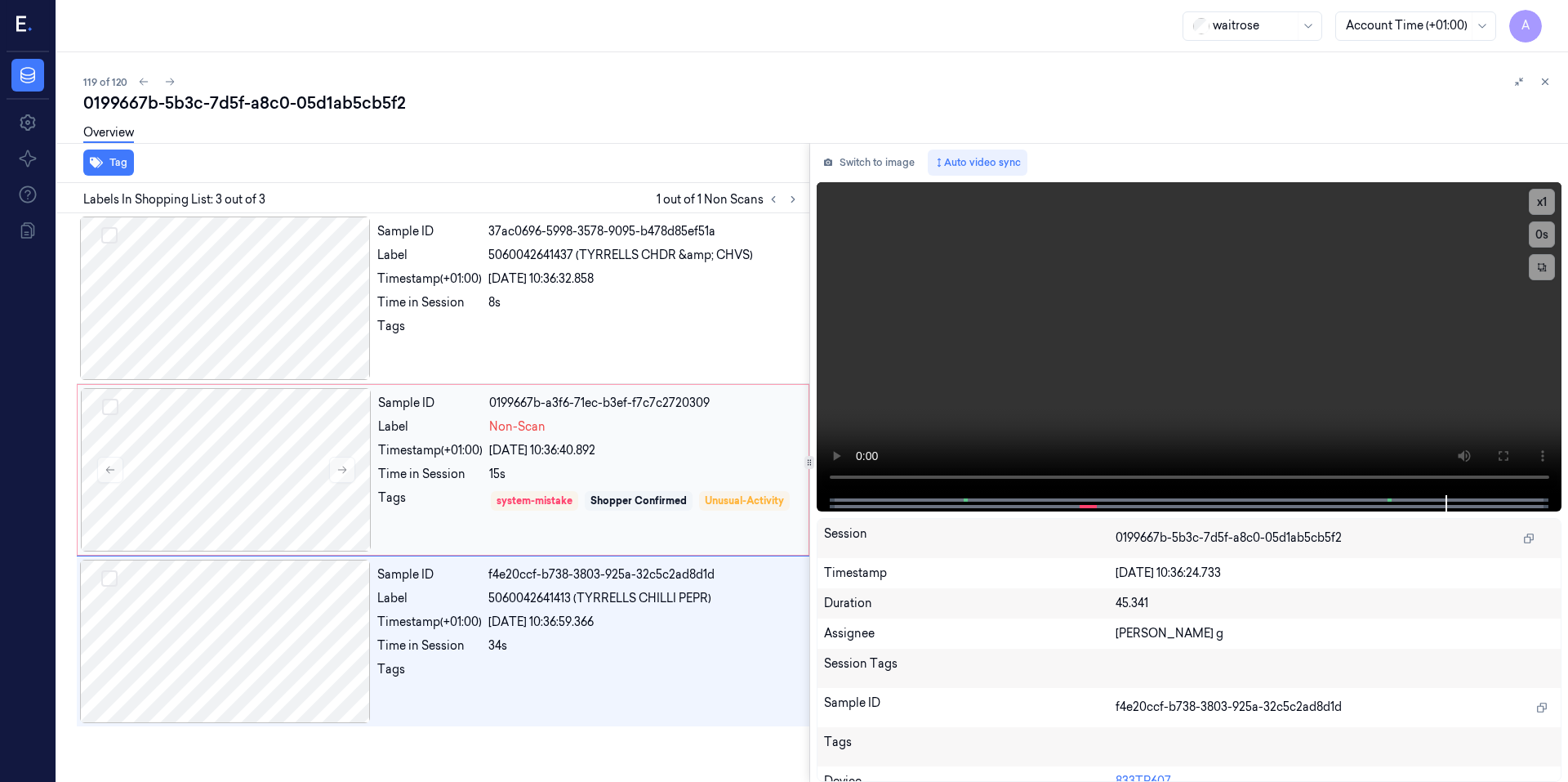
click at [458, 488] on div "Sample ID 0199667b-a3f6-71ec-b3ef-f7c7c2720309 Label Non-Scan Timestamp (+01:00…" at bounding box center [588, 470] width 433 height 163
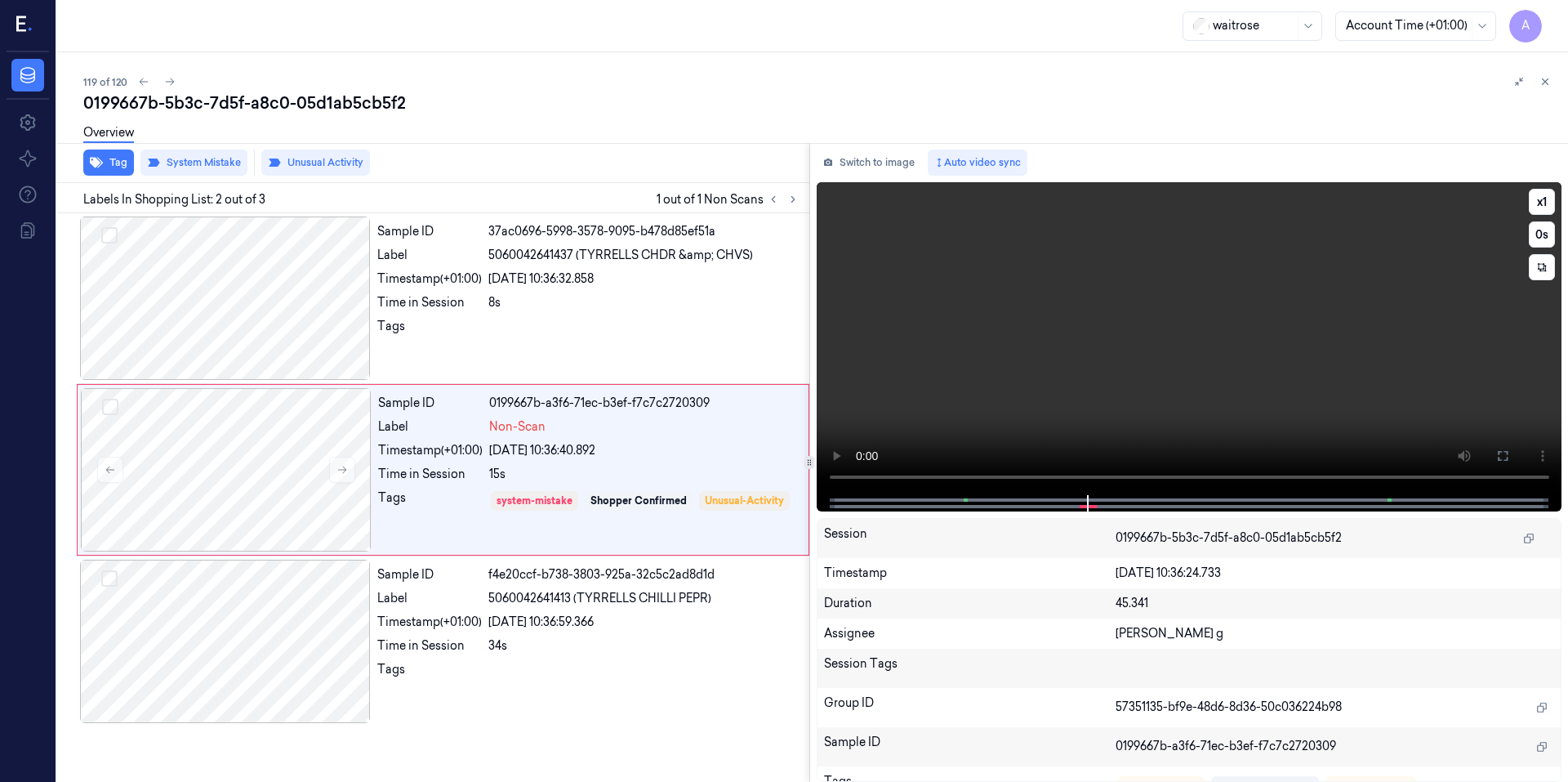
click at [939, 339] on video at bounding box center [1189, 338] width 746 height 312
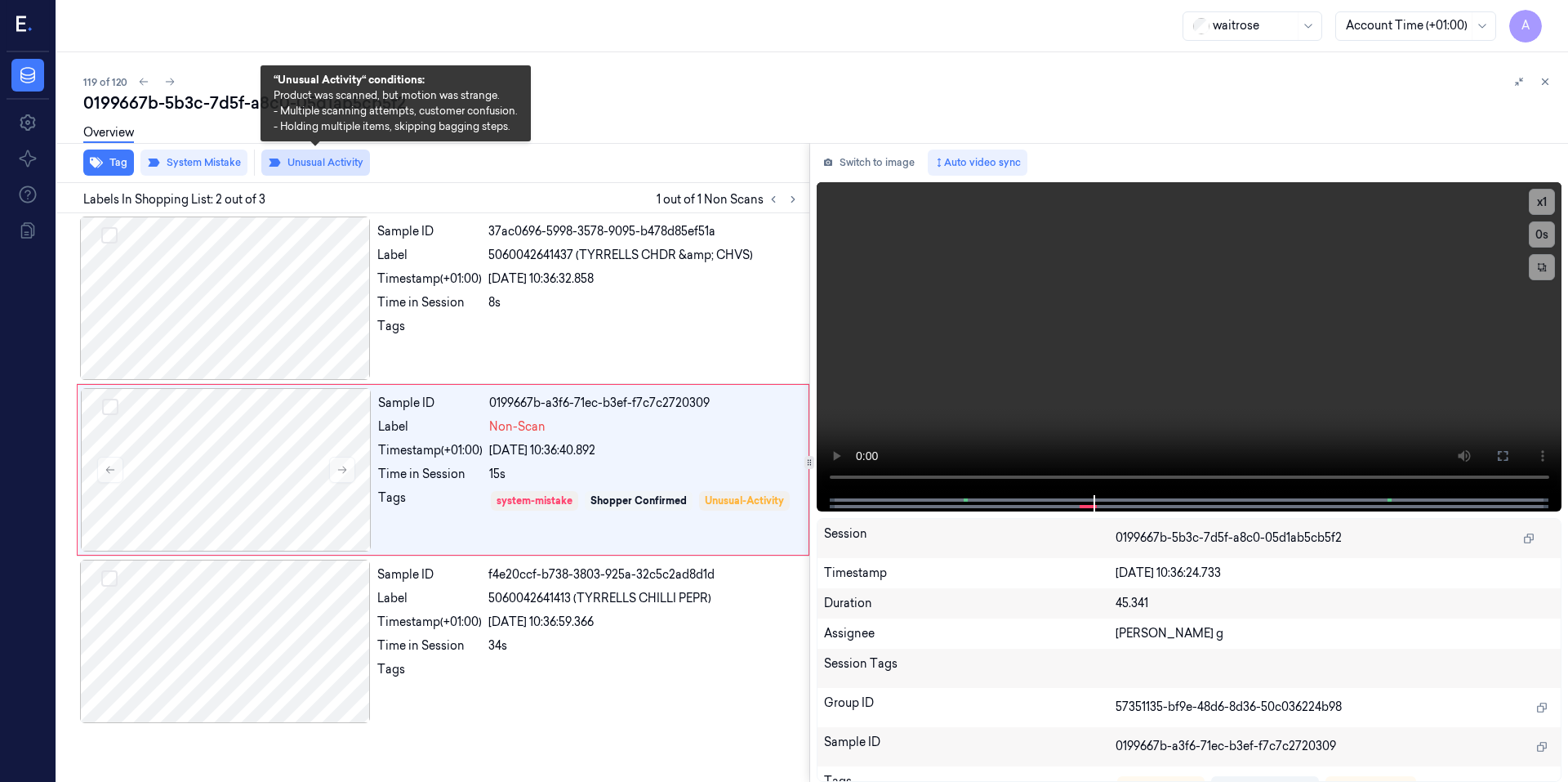
click at [300, 164] on button "Unusual Activity" at bounding box center [315, 162] width 109 height 26
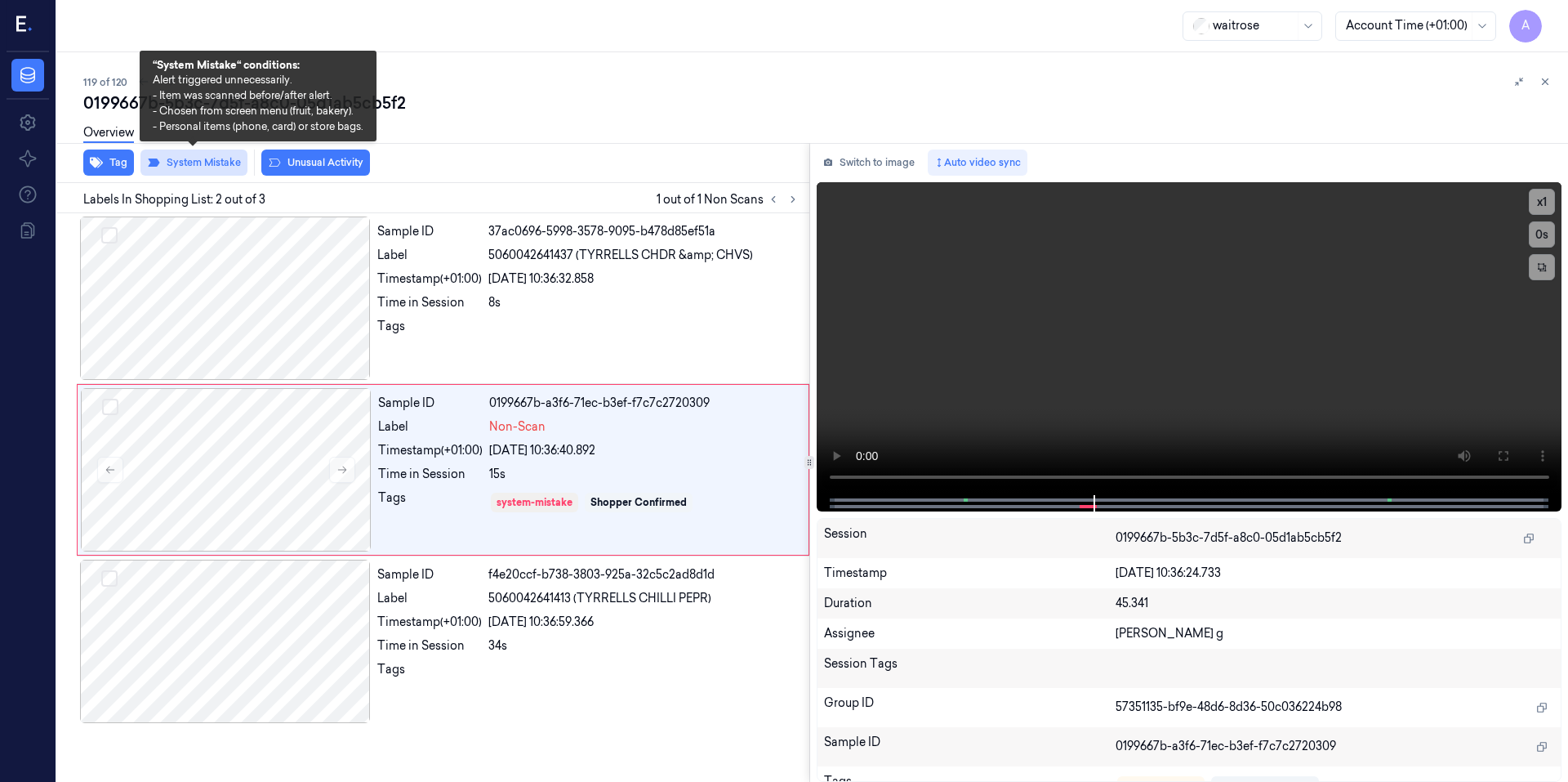
click at [198, 166] on button "System Mistake" at bounding box center [194, 162] width 107 height 26
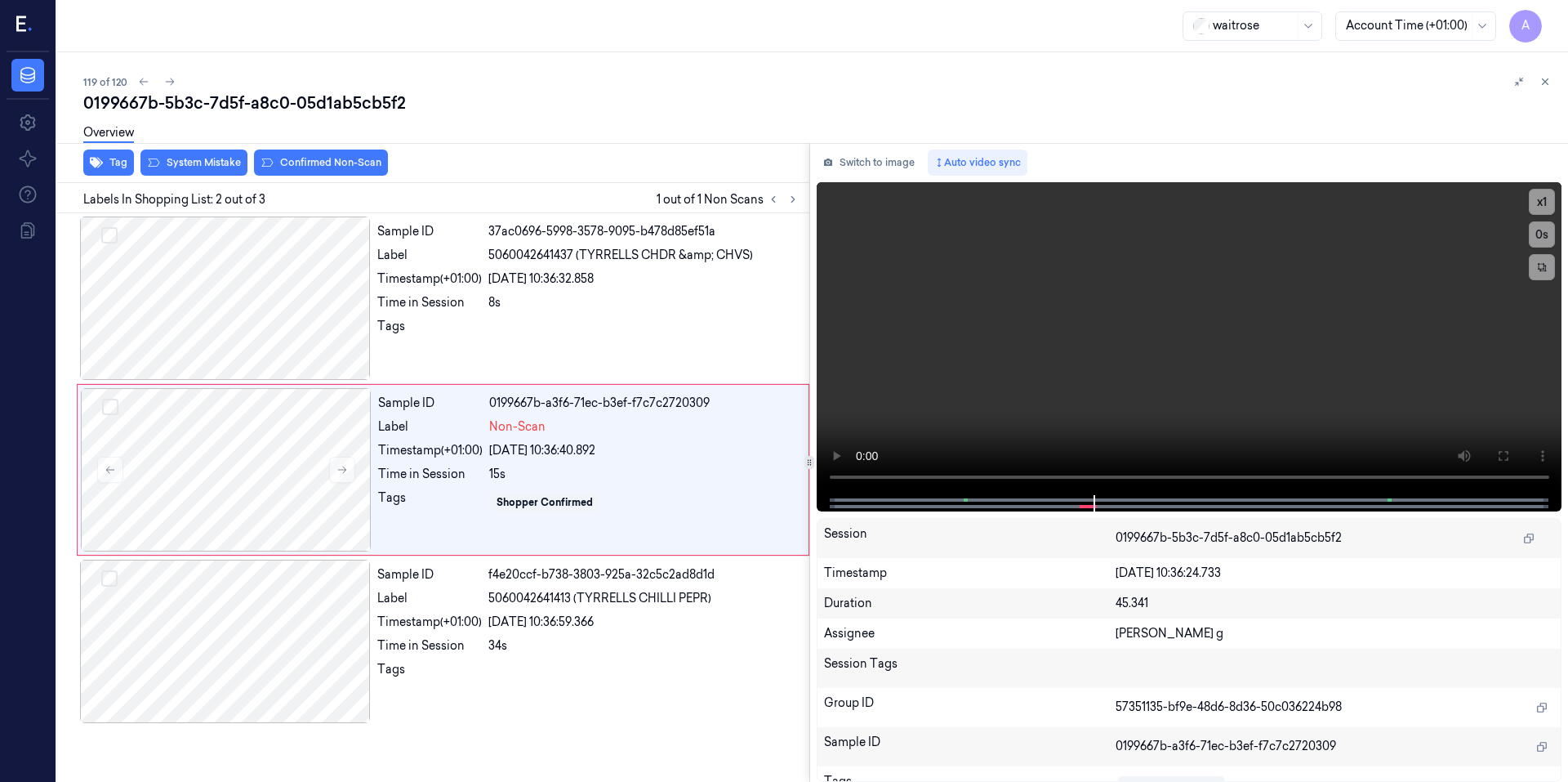
click at [288, 154] on div "Overview" at bounding box center [819, 135] width 1471 height 42
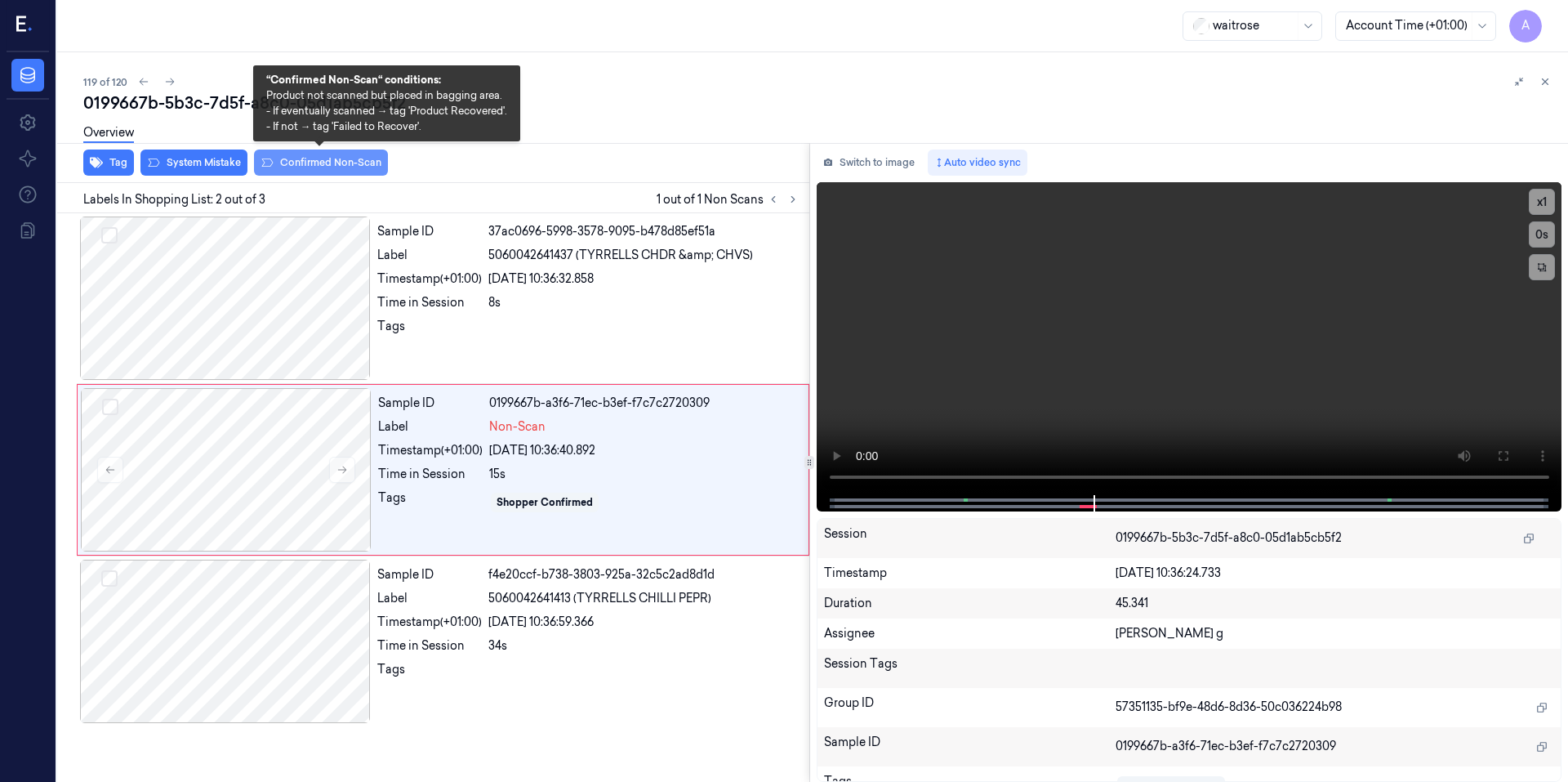
click at [315, 161] on button "Confirmed Non-Scan" at bounding box center [321, 162] width 134 height 26
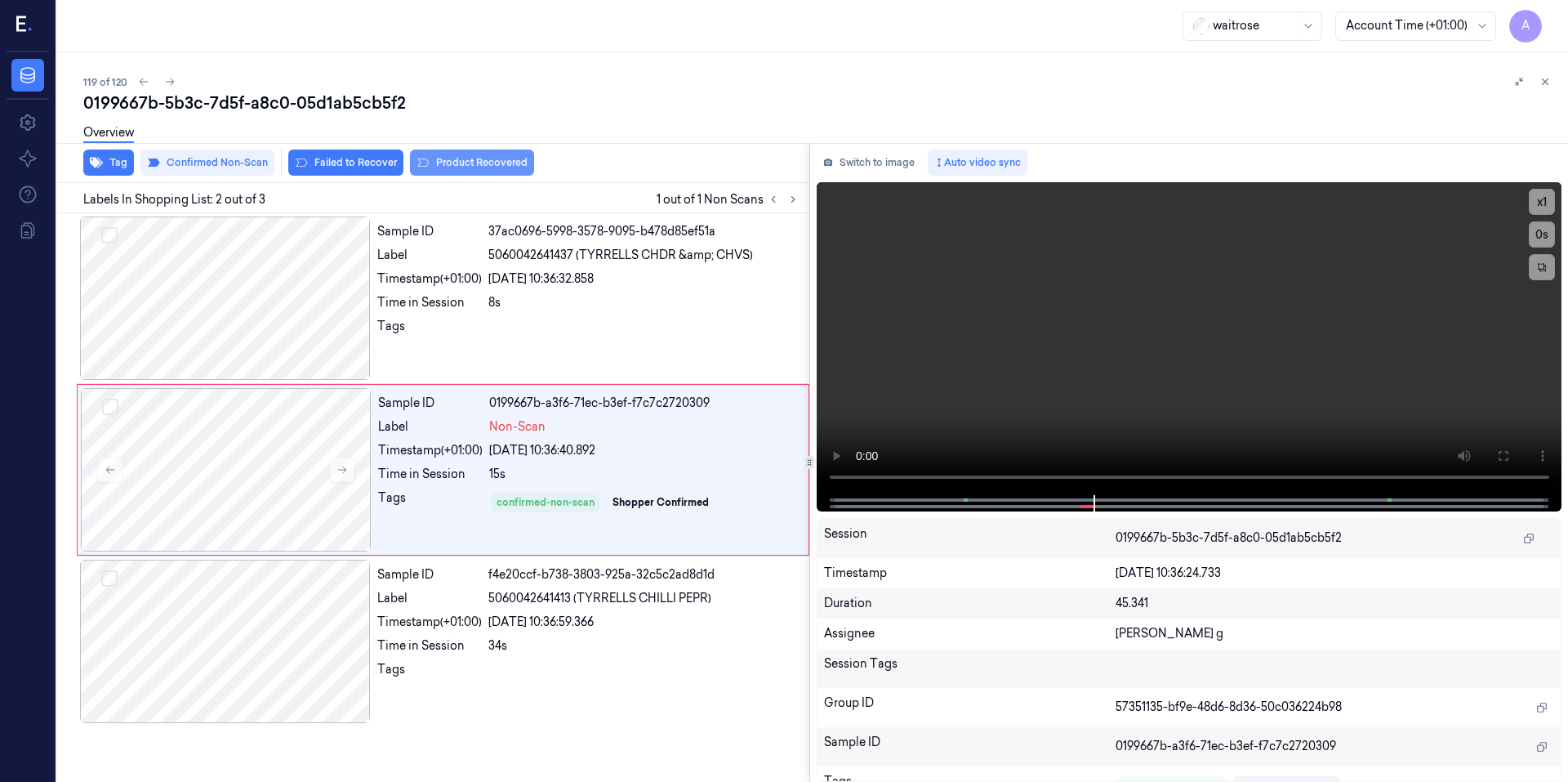
click at [445, 159] on button "Product Recovered" at bounding box center [472, 162] width 124 height 26
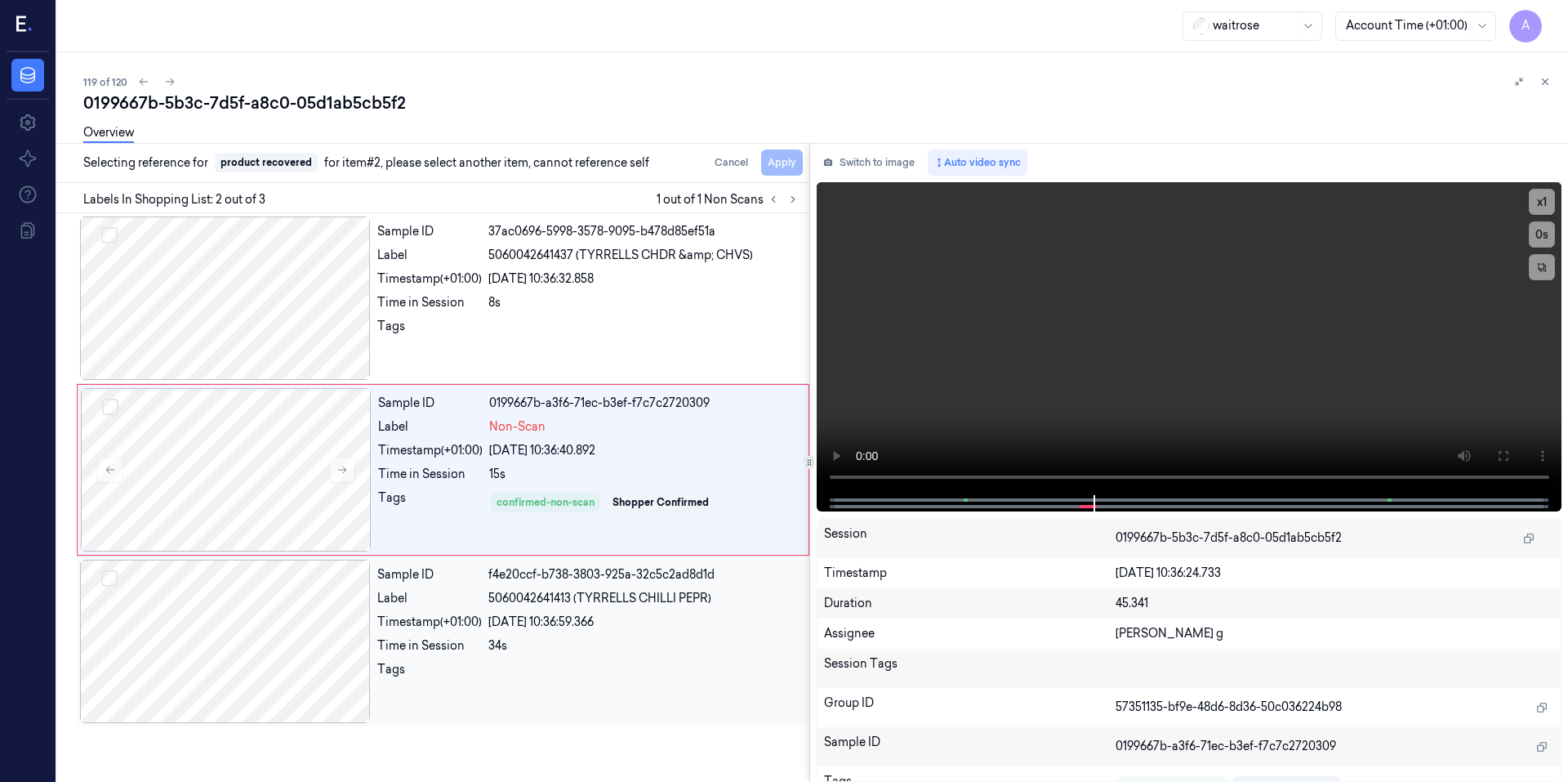
click at [528, 631] on div "Sample ID f4e20ccf-b738-3803-925a-32c5c2ad8d1d Label 5060042641413 (TYRRELLS CH…" at bounding box center [588, 641] width 435 height 163
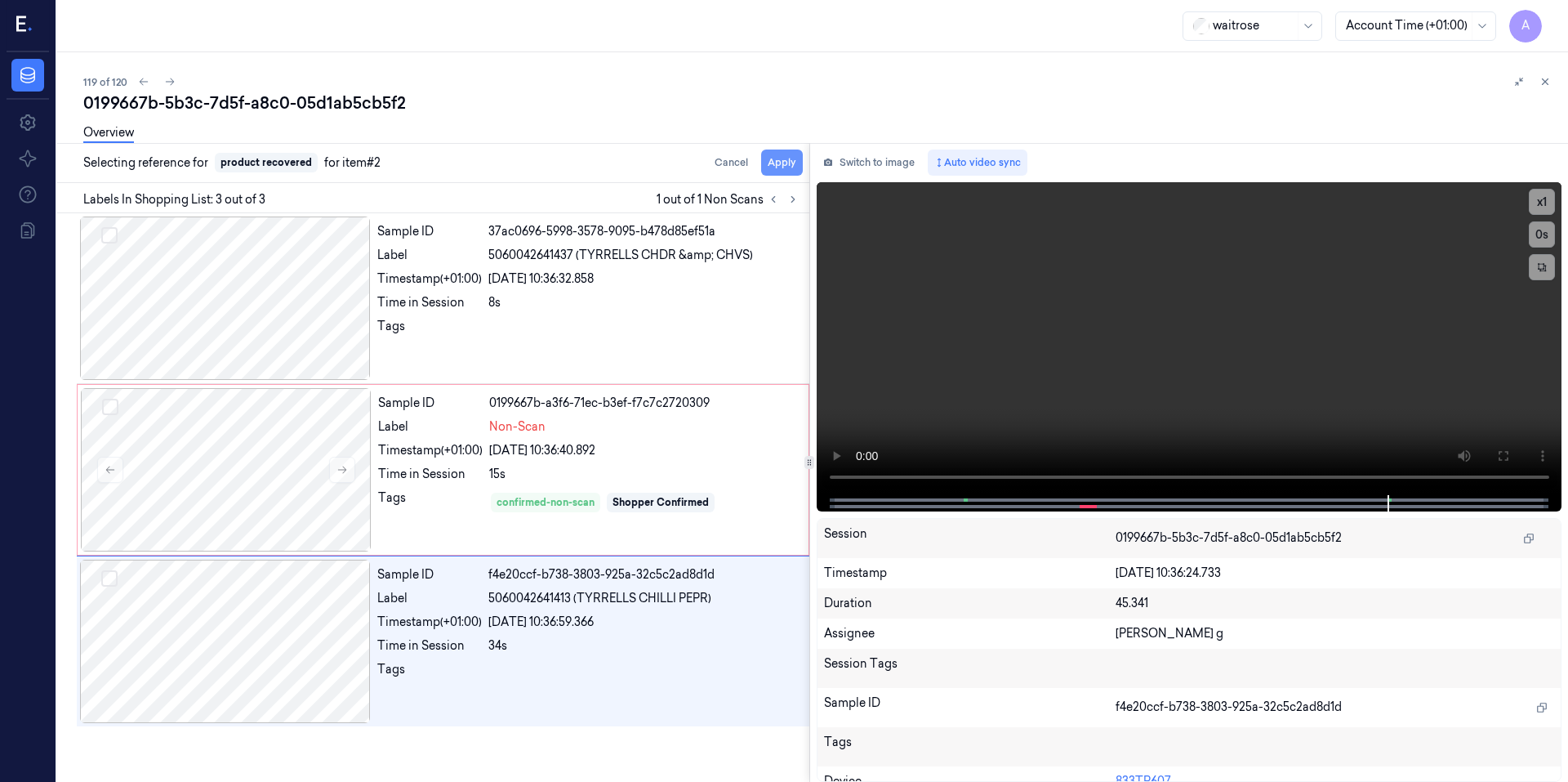
click at [775, 168] on button "Apply" at bounding box center [782, 162] width 42 height 26
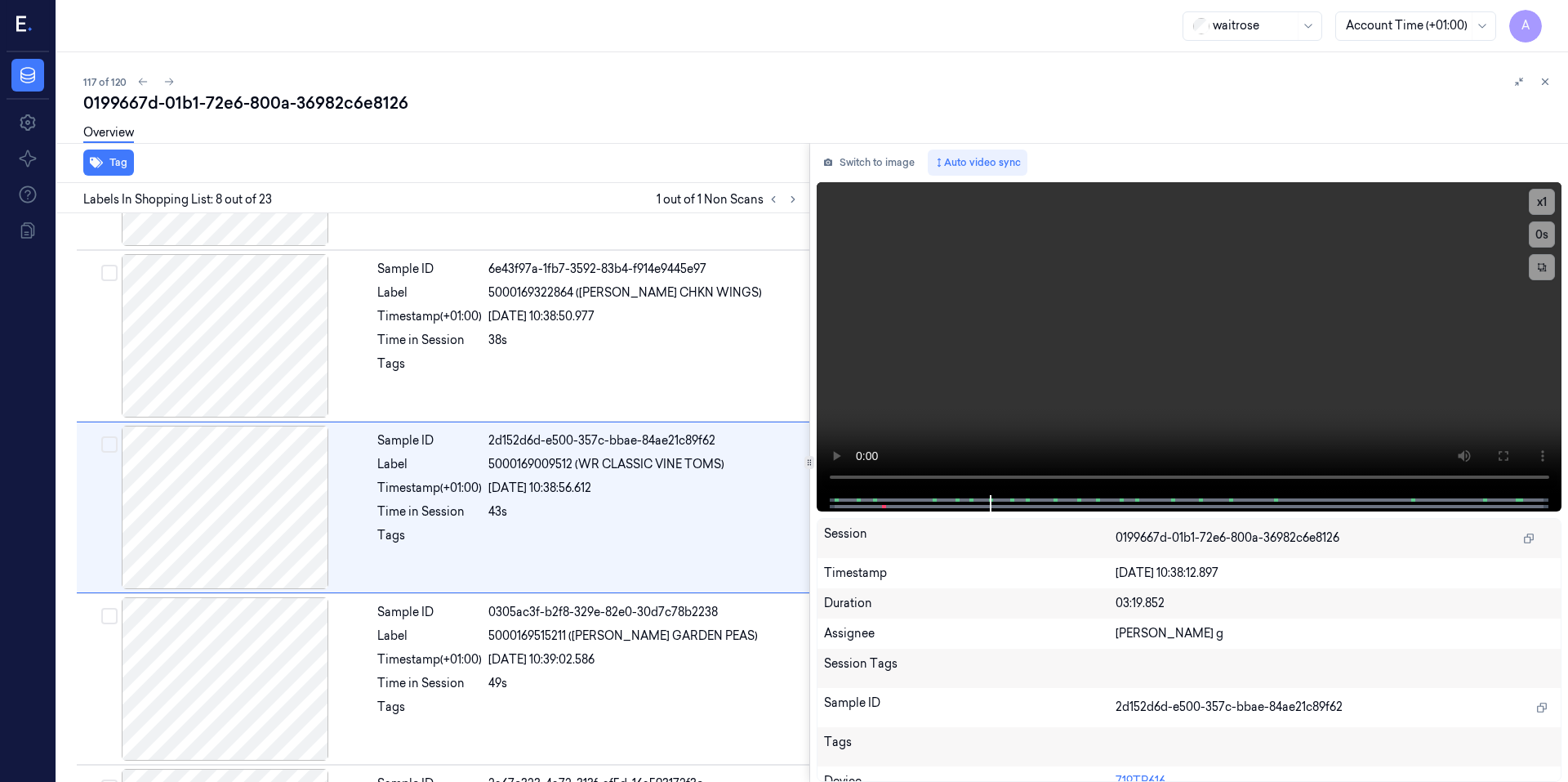
scroll to position [1001, 0]
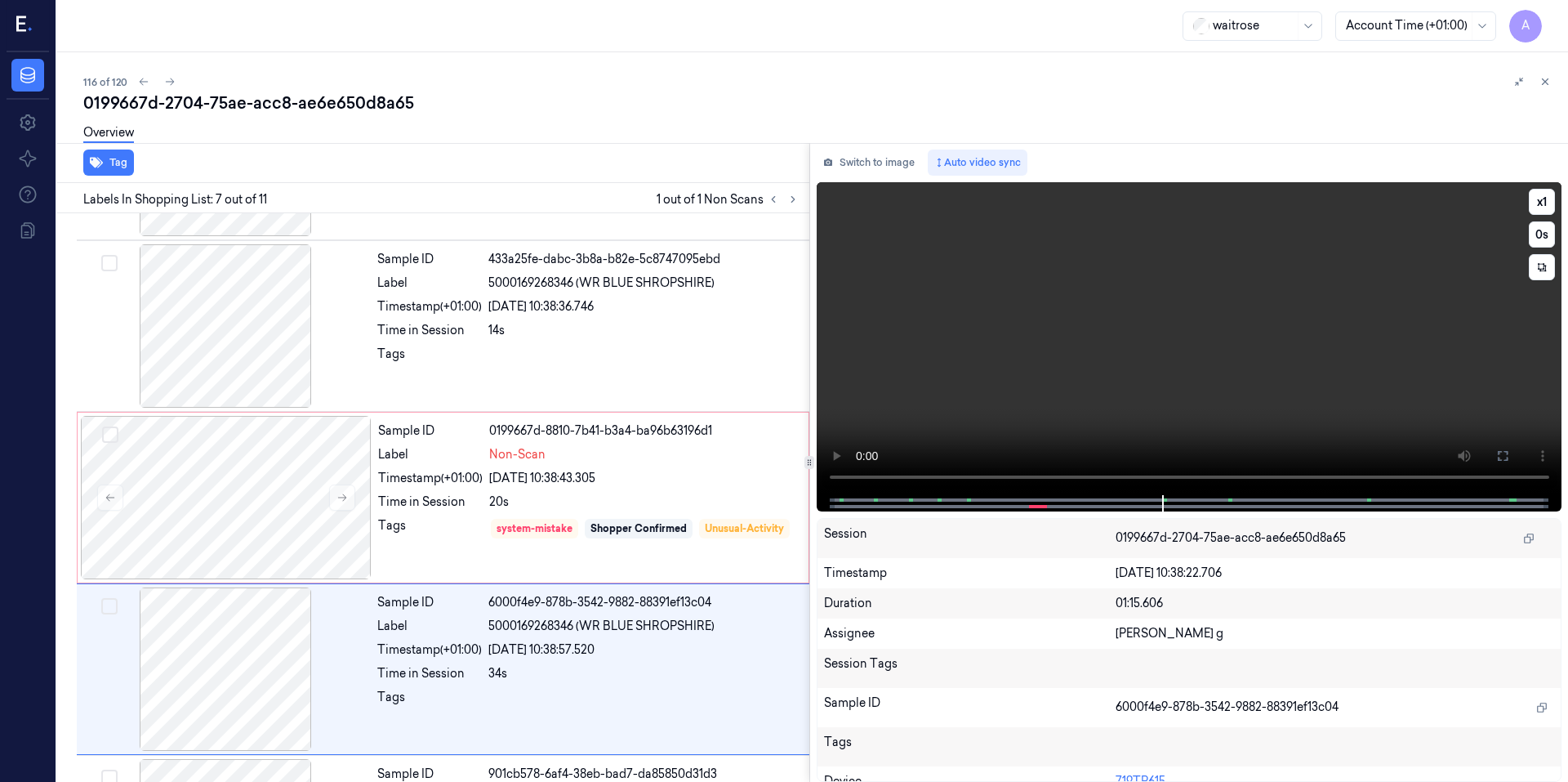
scroll to position [830, 0]
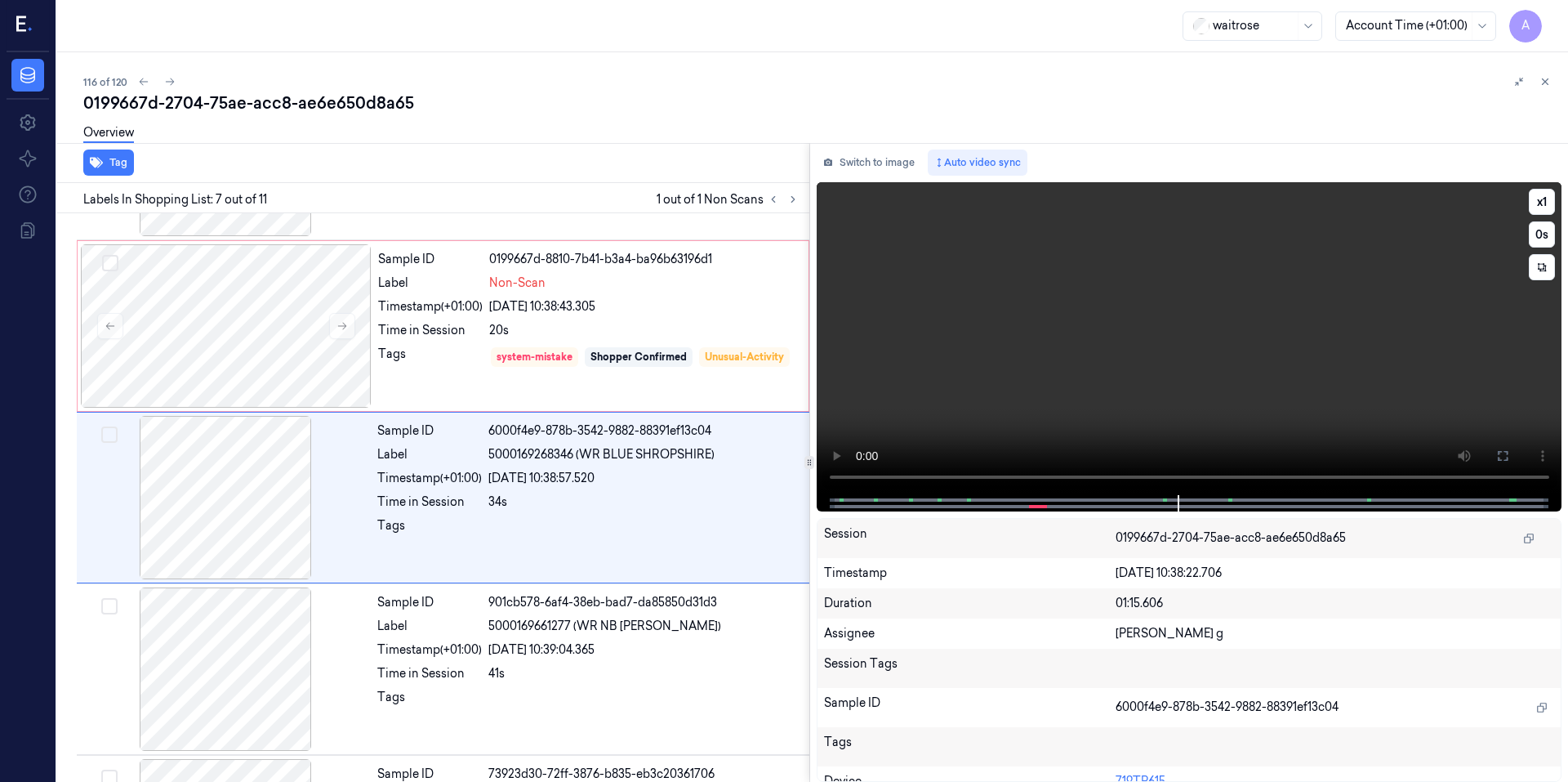
click at [1167, 350] on video at bounding box center [1189, 338] width 746 height 312
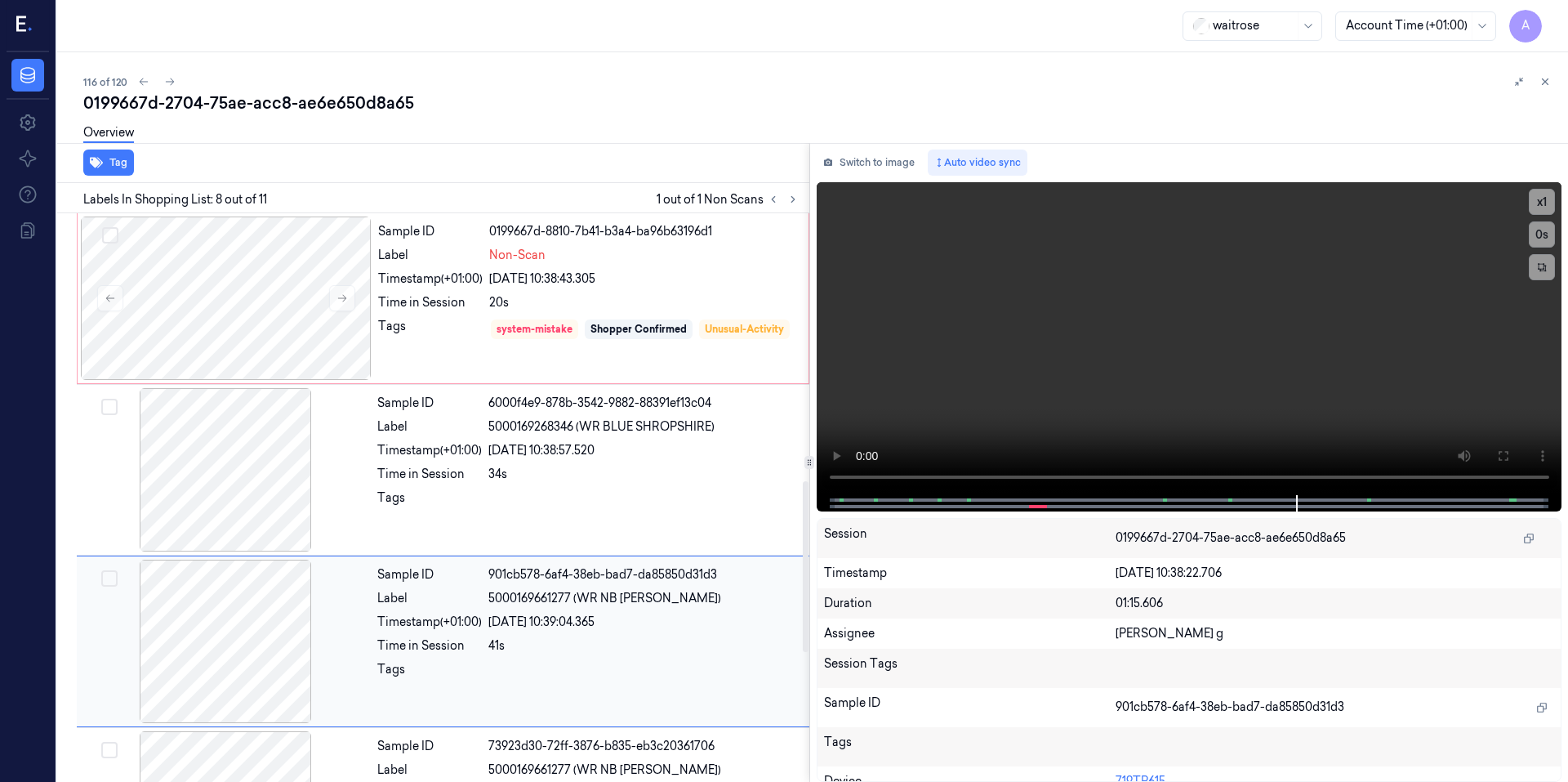
scroll to position [675, 0]
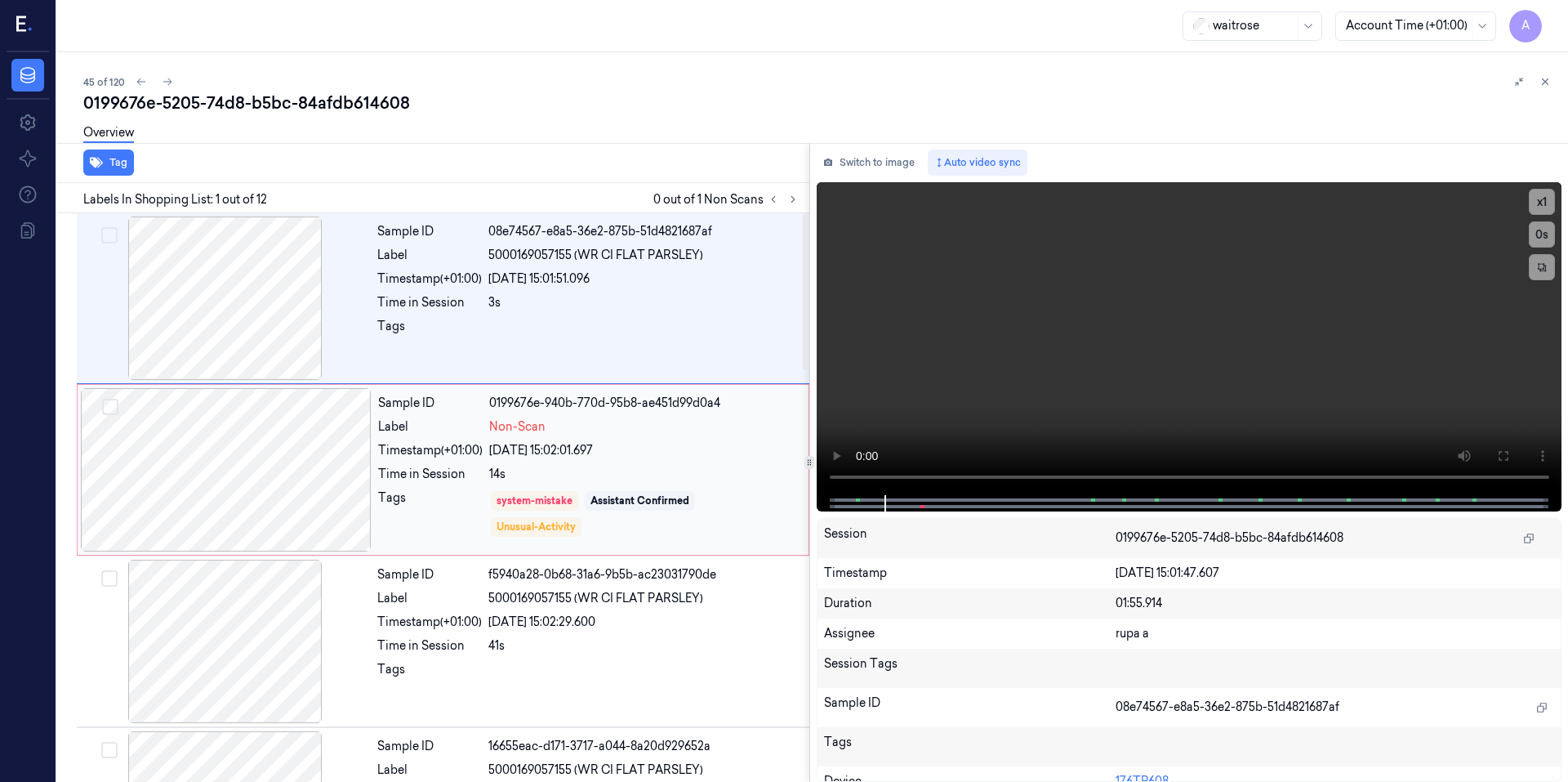
click at [350, 470] on div at bounding box center [226, 470] width 291 height 163
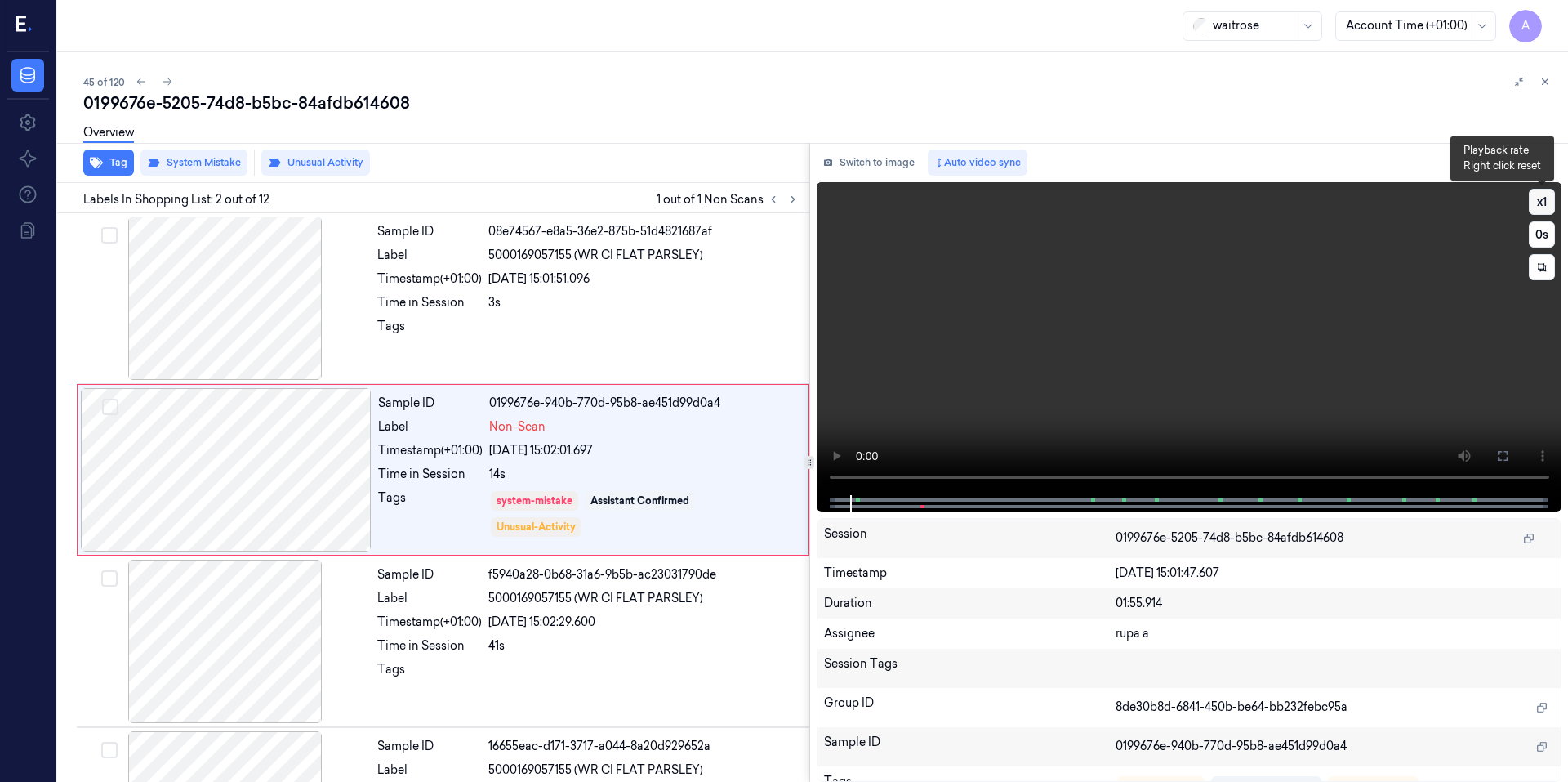
click at [1546, 195] on button "x 1" at bounding box center [1541, 202] width 26 height 26
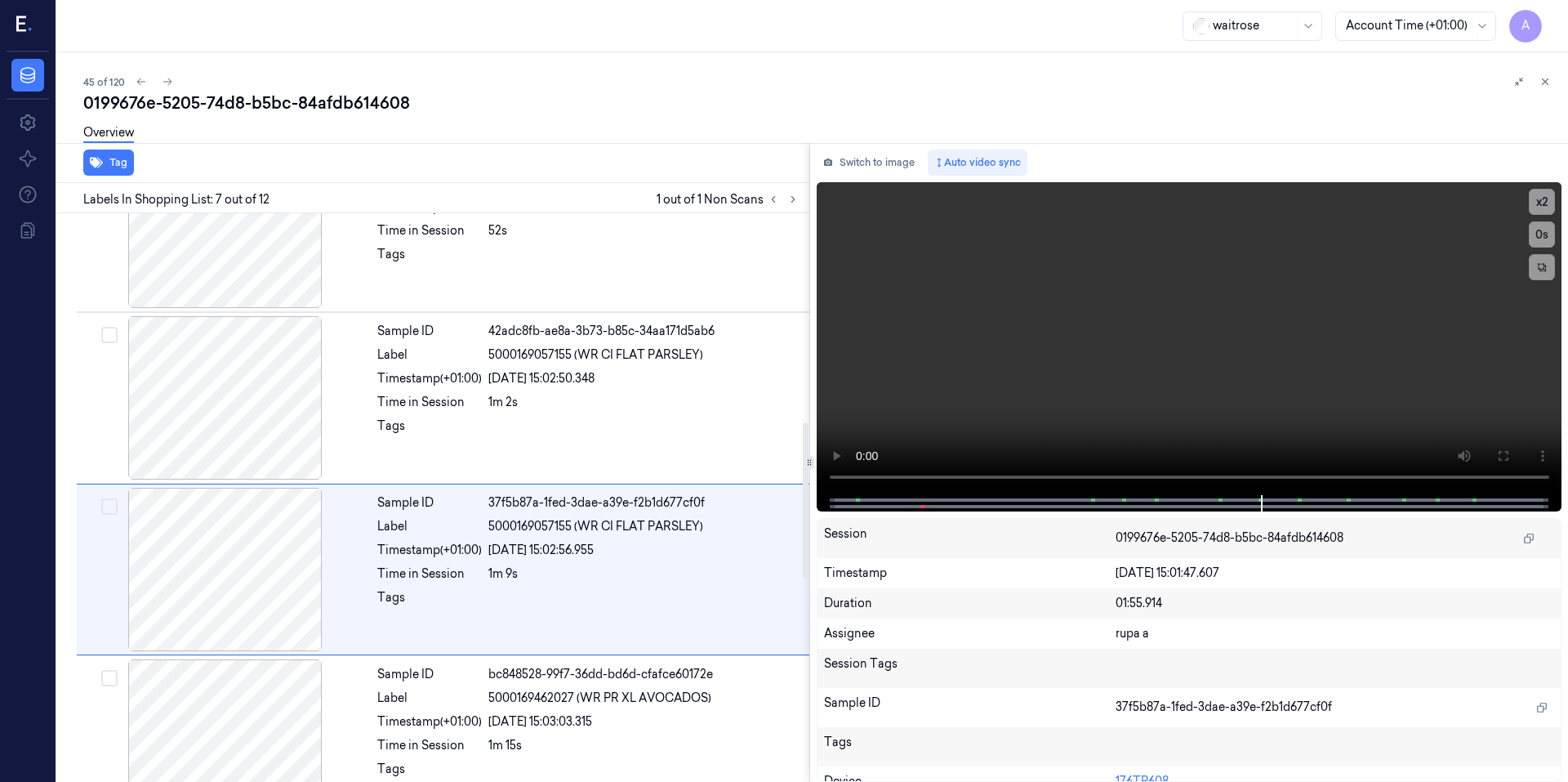
scroll to position [830, 0]
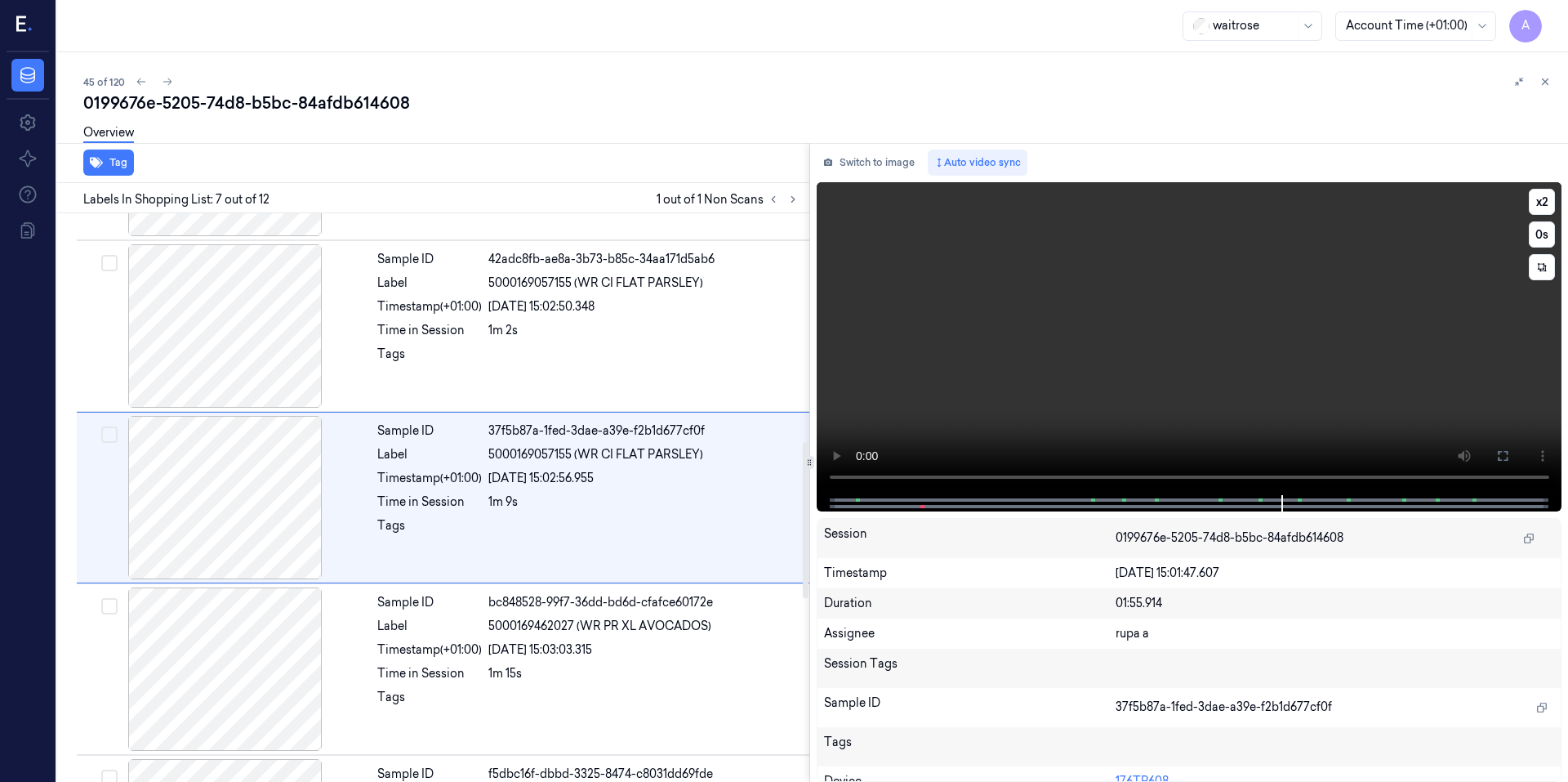
click at [967, 290] on video at bounding box center [1189, 338] width 746 height 312
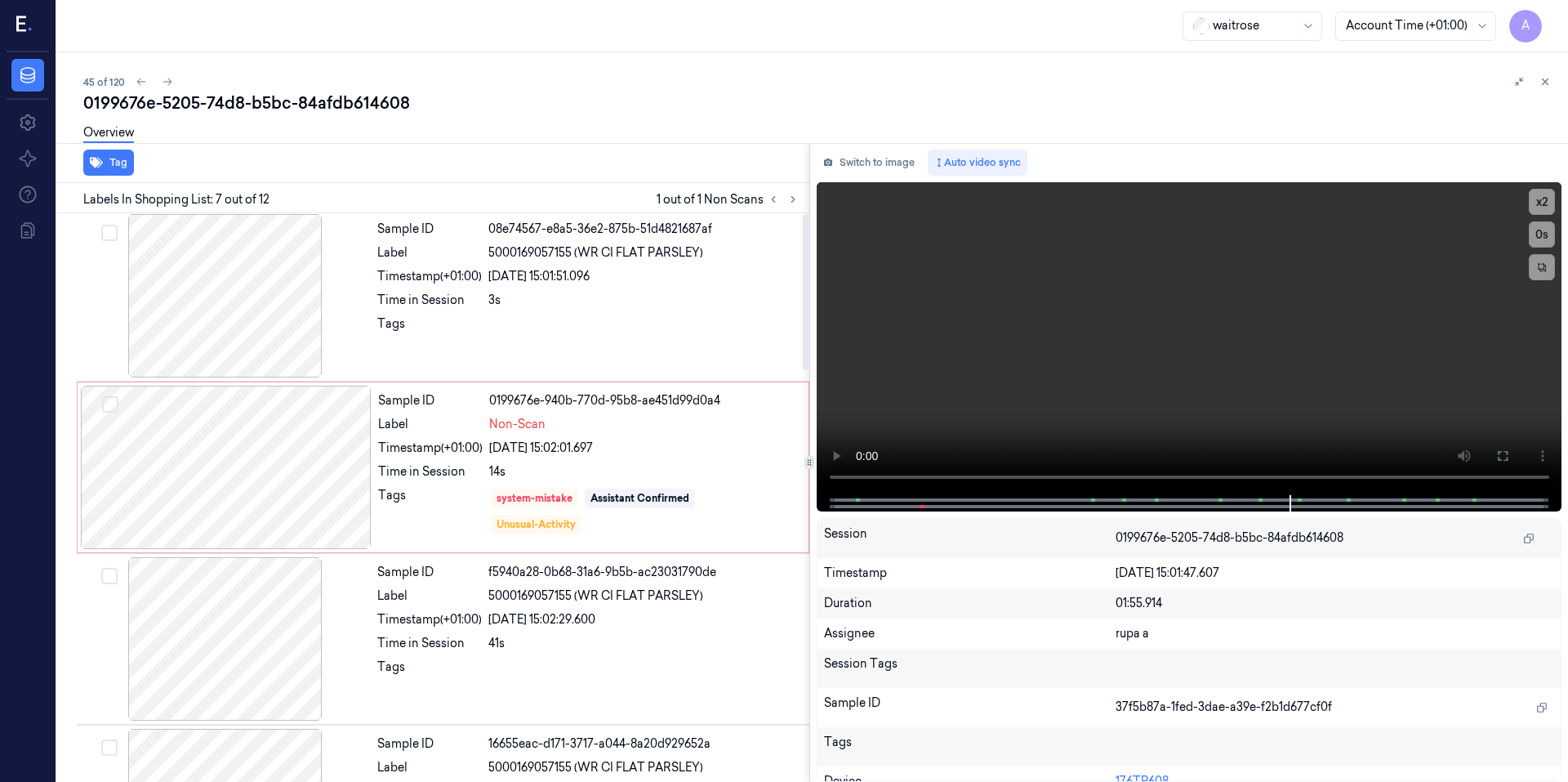
scroll to position [0, 0]
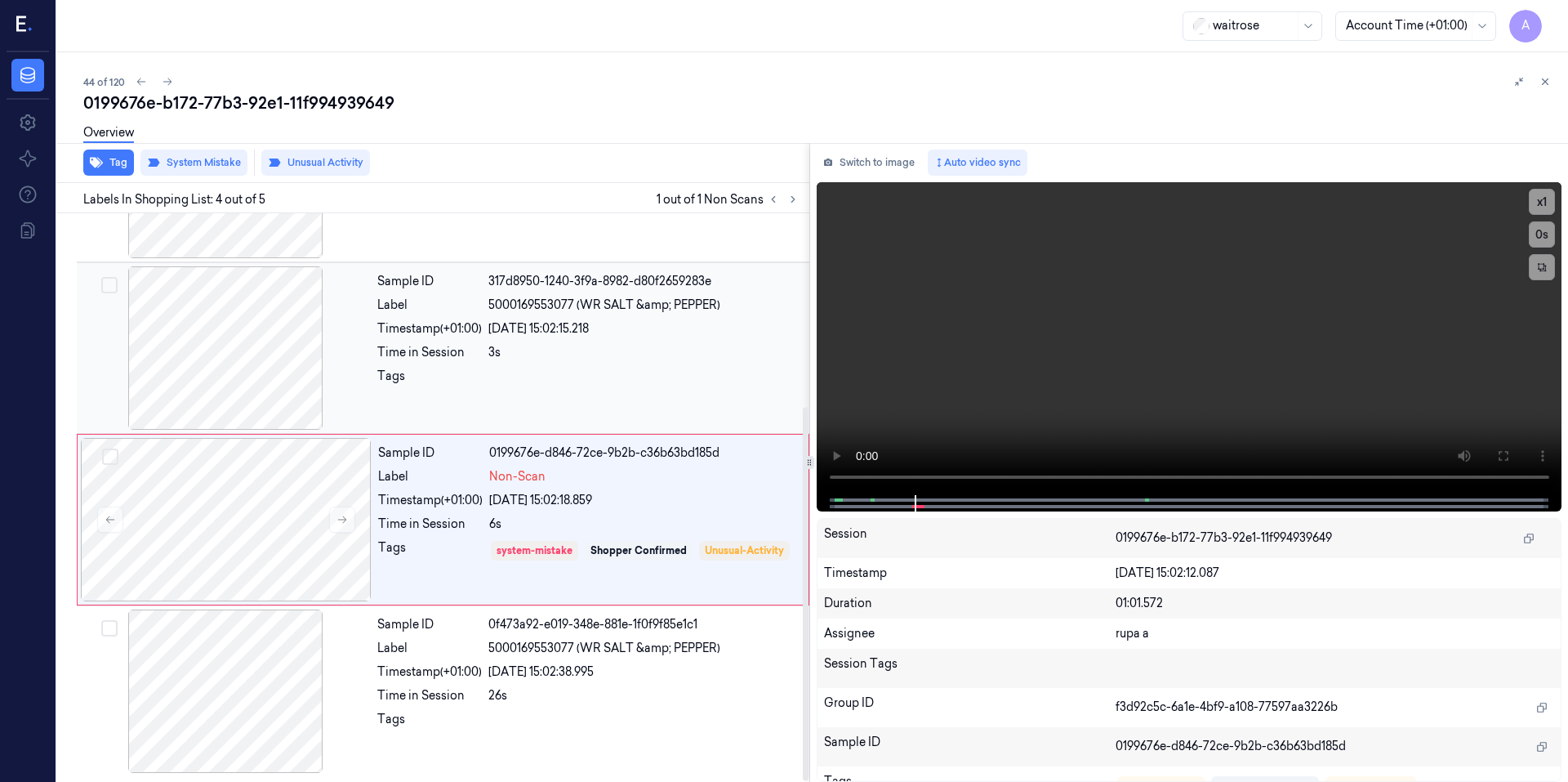
scroll to position [294, 0]
click at [1547, 202] on button "x 1" at bounding box center [1541, 202] width 26 height 26
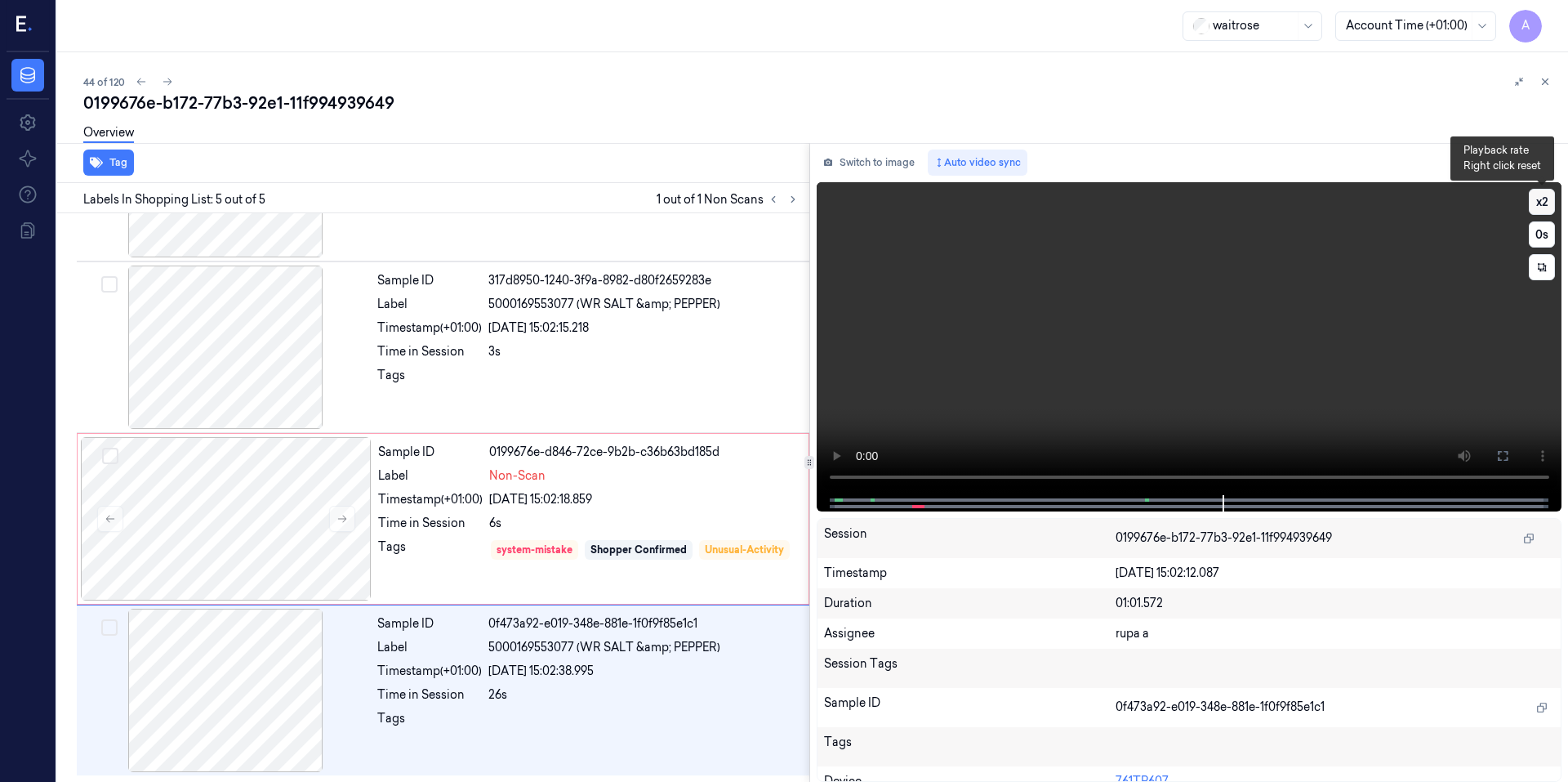
click at [1547, 202] on button "x 2" at bounding box center [1541, 202] width 26 height 26
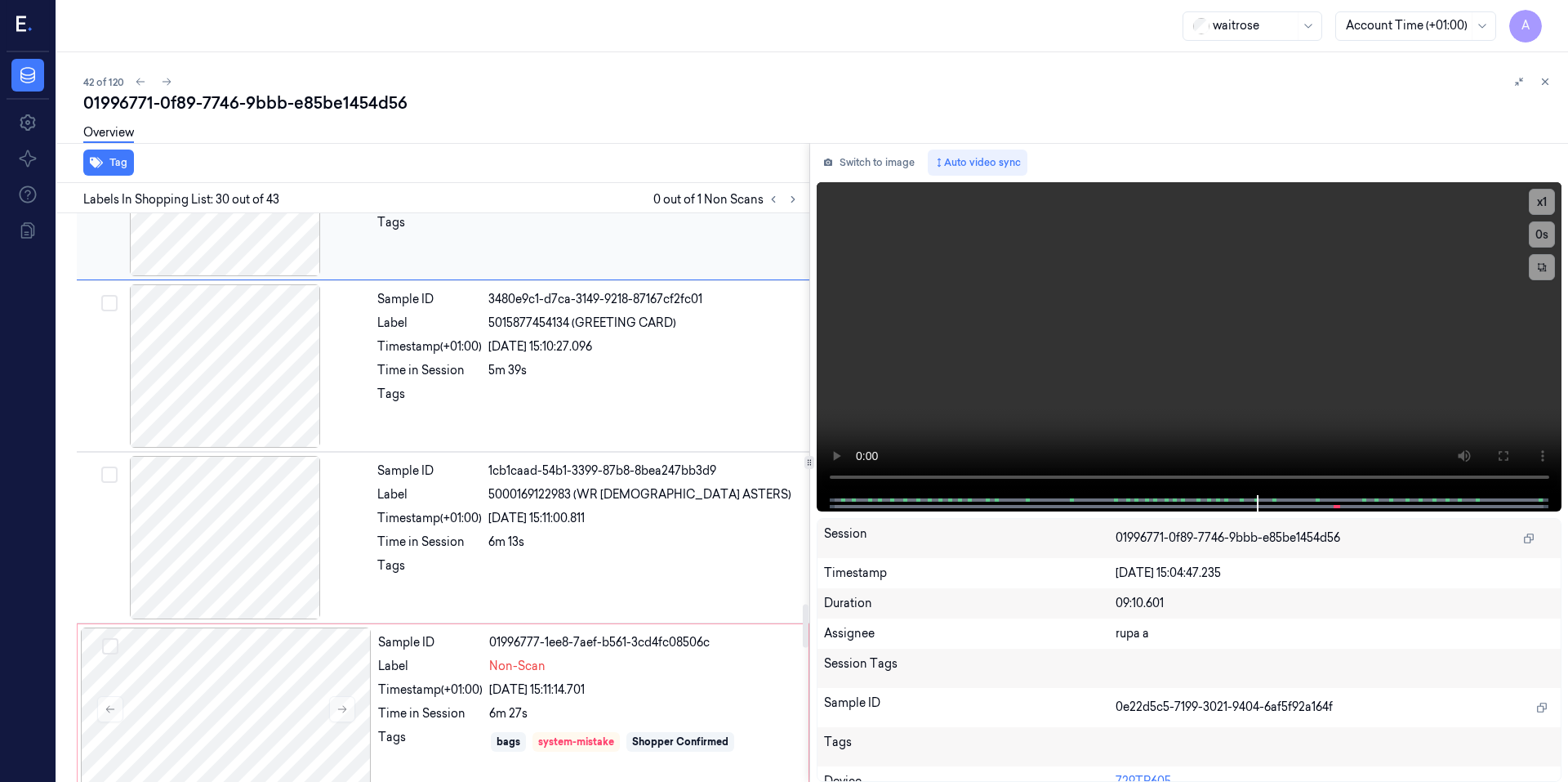
scroll to position [5101, 0]
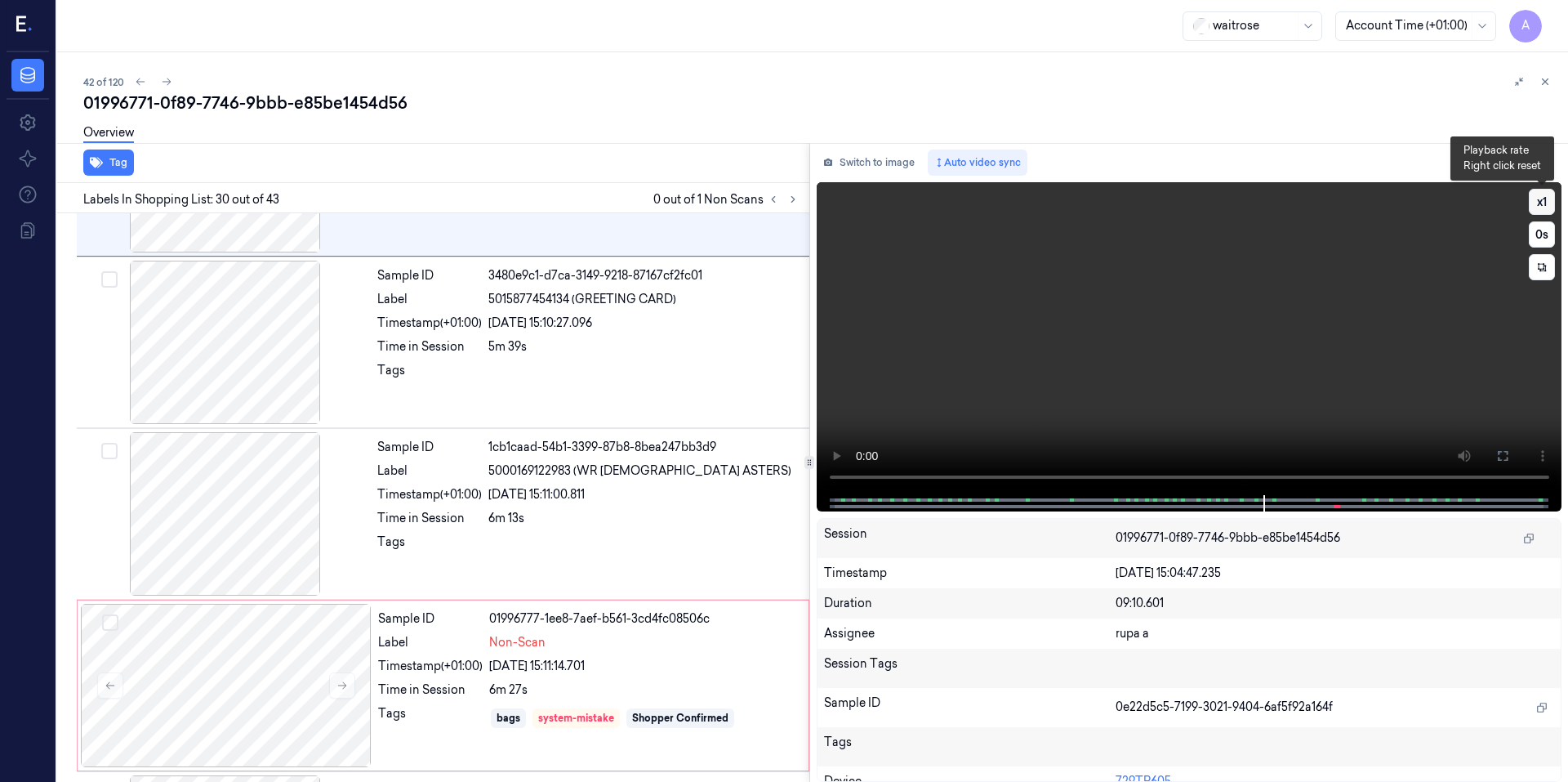
click at [1535, 204] on button "x 1" at bounding box center [1541, 202] width 26 height 26
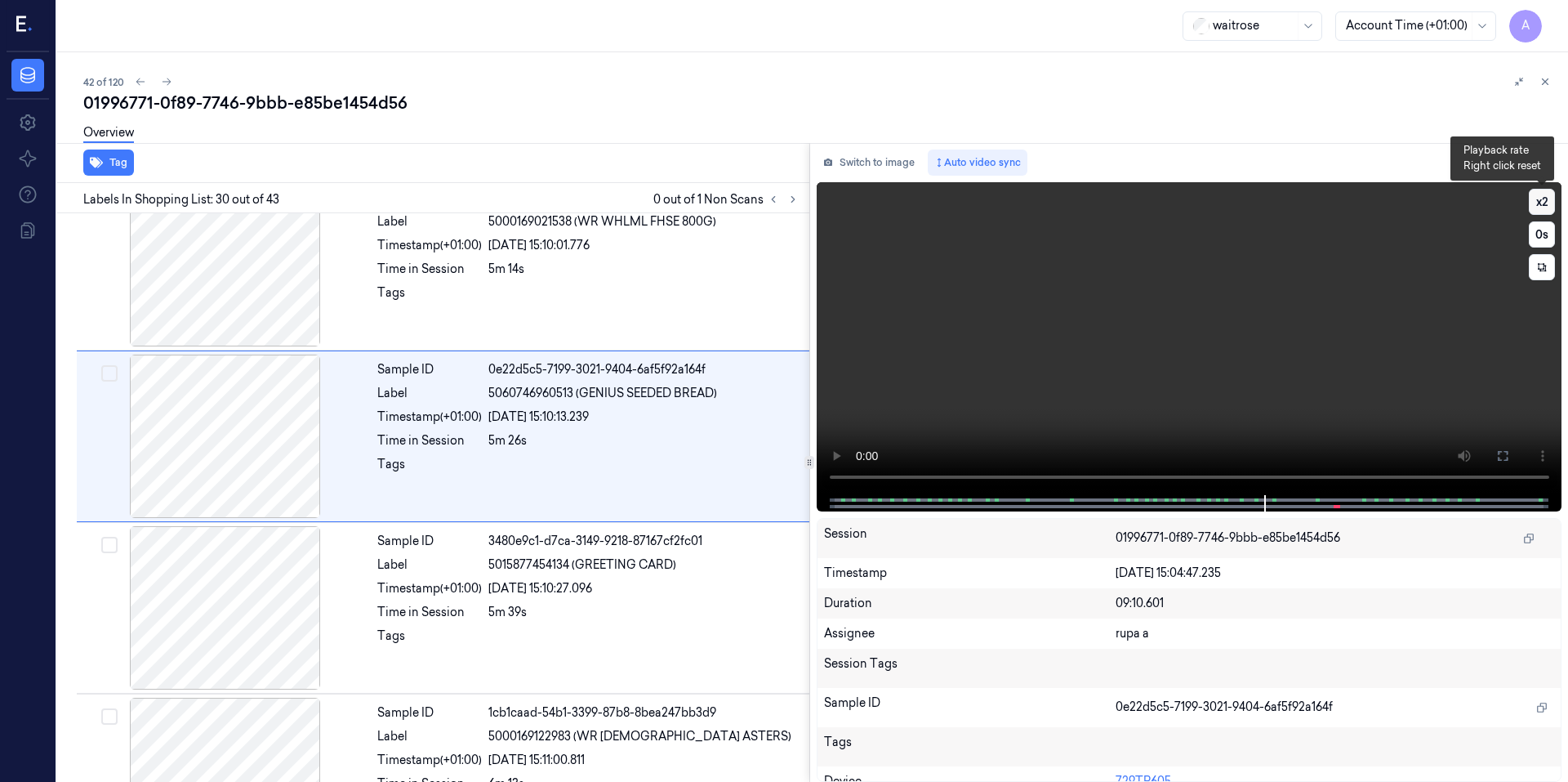
scroll to position [4774, 0]
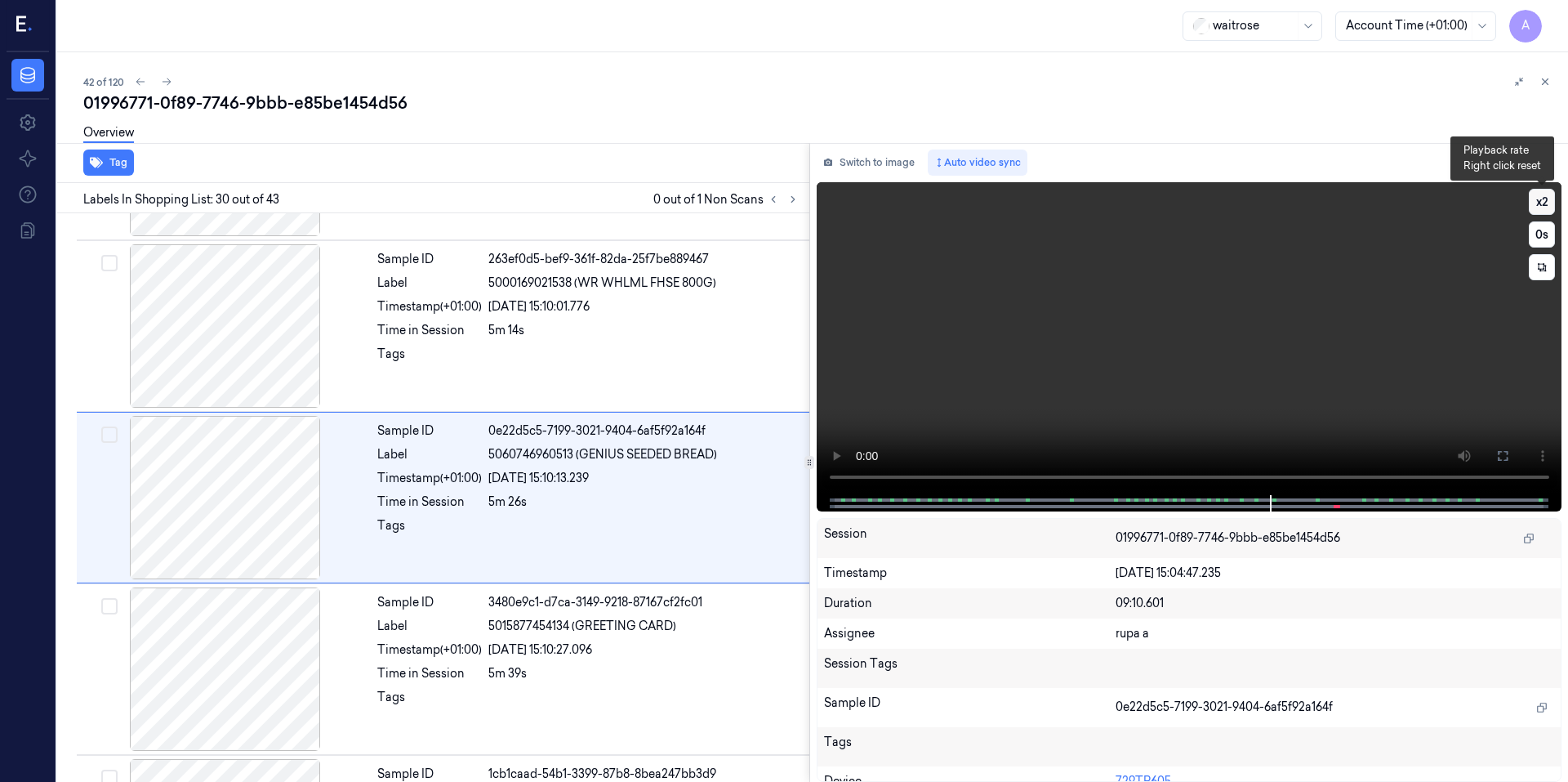
click at [1535, 204] on button "x 2" at bounding box center [1541, 202] width 26 height 26
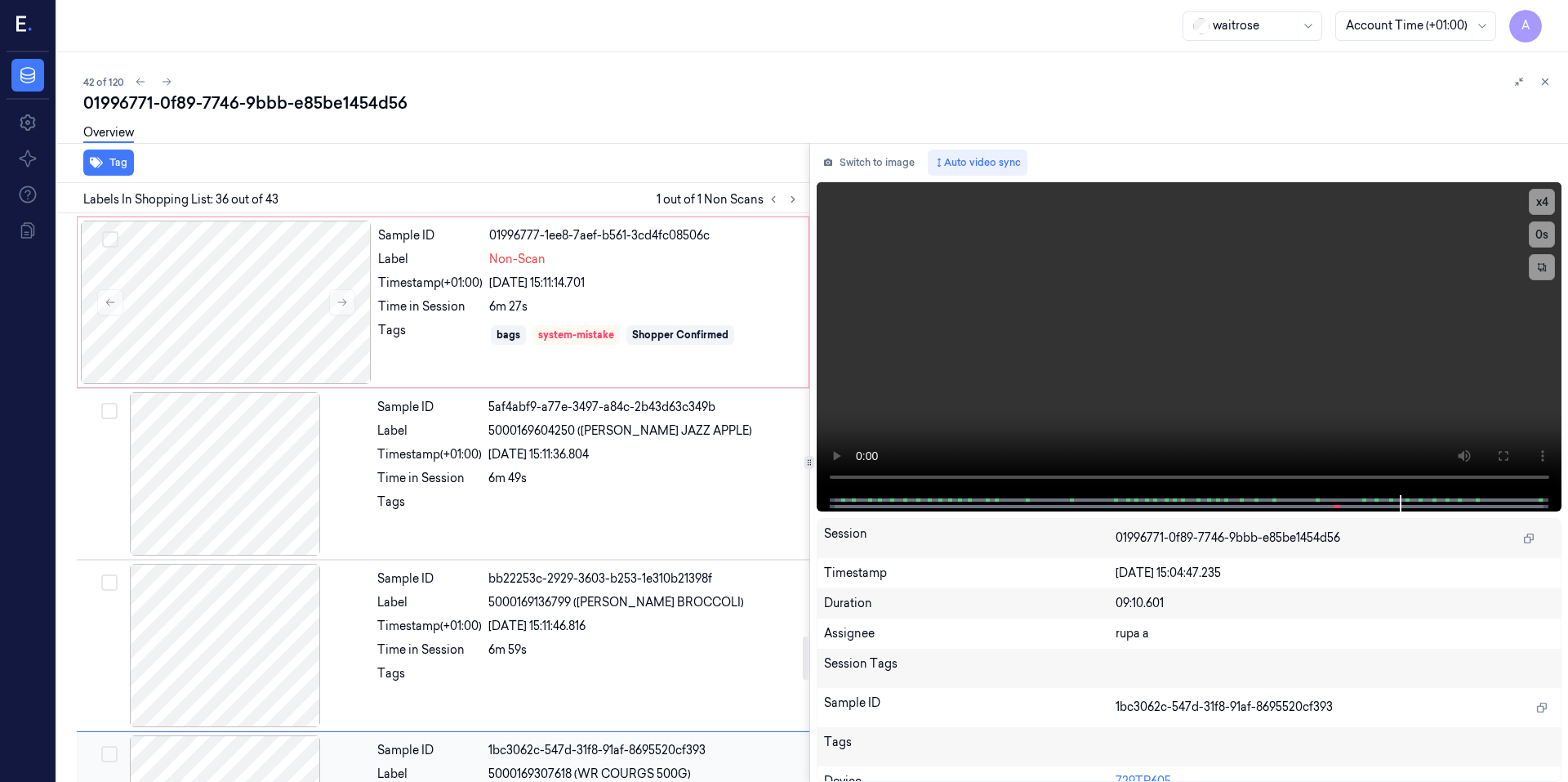
scroll to position [5477, 0]
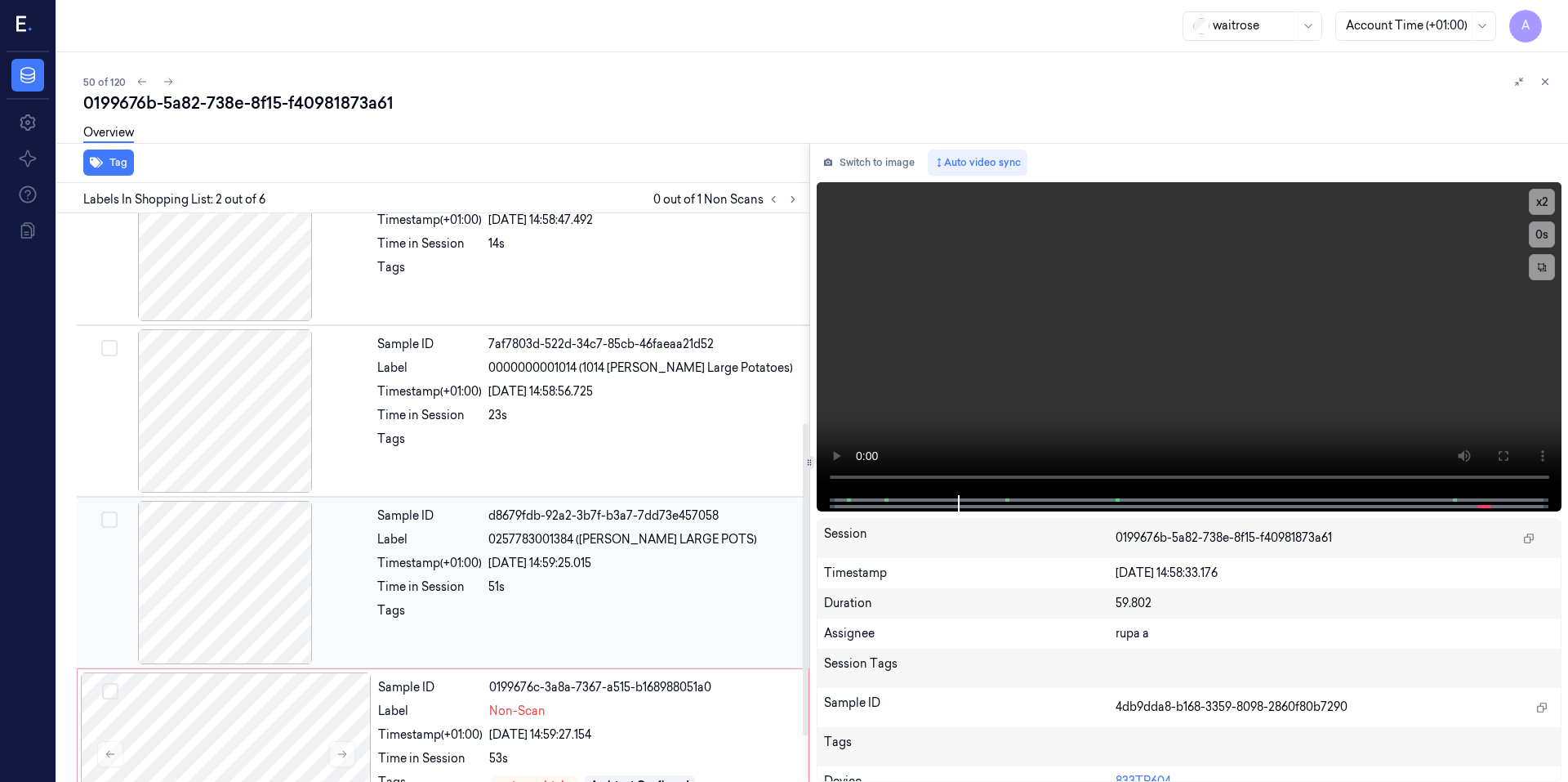
scroll to position [465, 0]
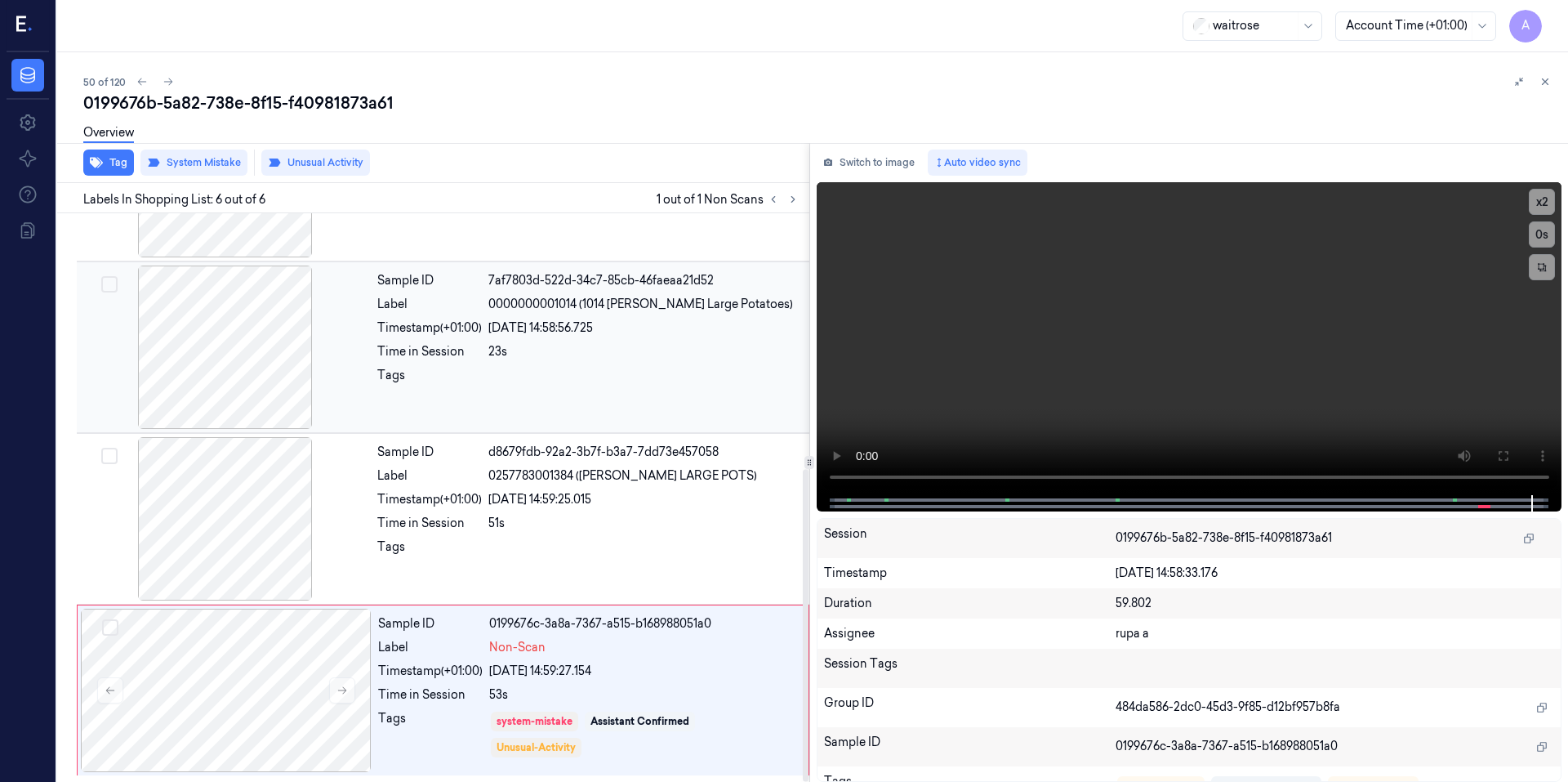
click at [526, 361] on div "Sample ID 7af7803d-522d-34c7-85cb-46faeaa21d52 Label 0000000001014 (1014 WR Ess…" at bounding box center [588, 347] width 435 height 163
click at [699, 688] on div "53s" at bounding box center [644, 694] width 310 height 17
click at [1125, 302] on video at bounding box center [1189, 338] width 746 height 312
click at [101, 160] on icon "button" at bounding box center [96, 162] width 13 height 13
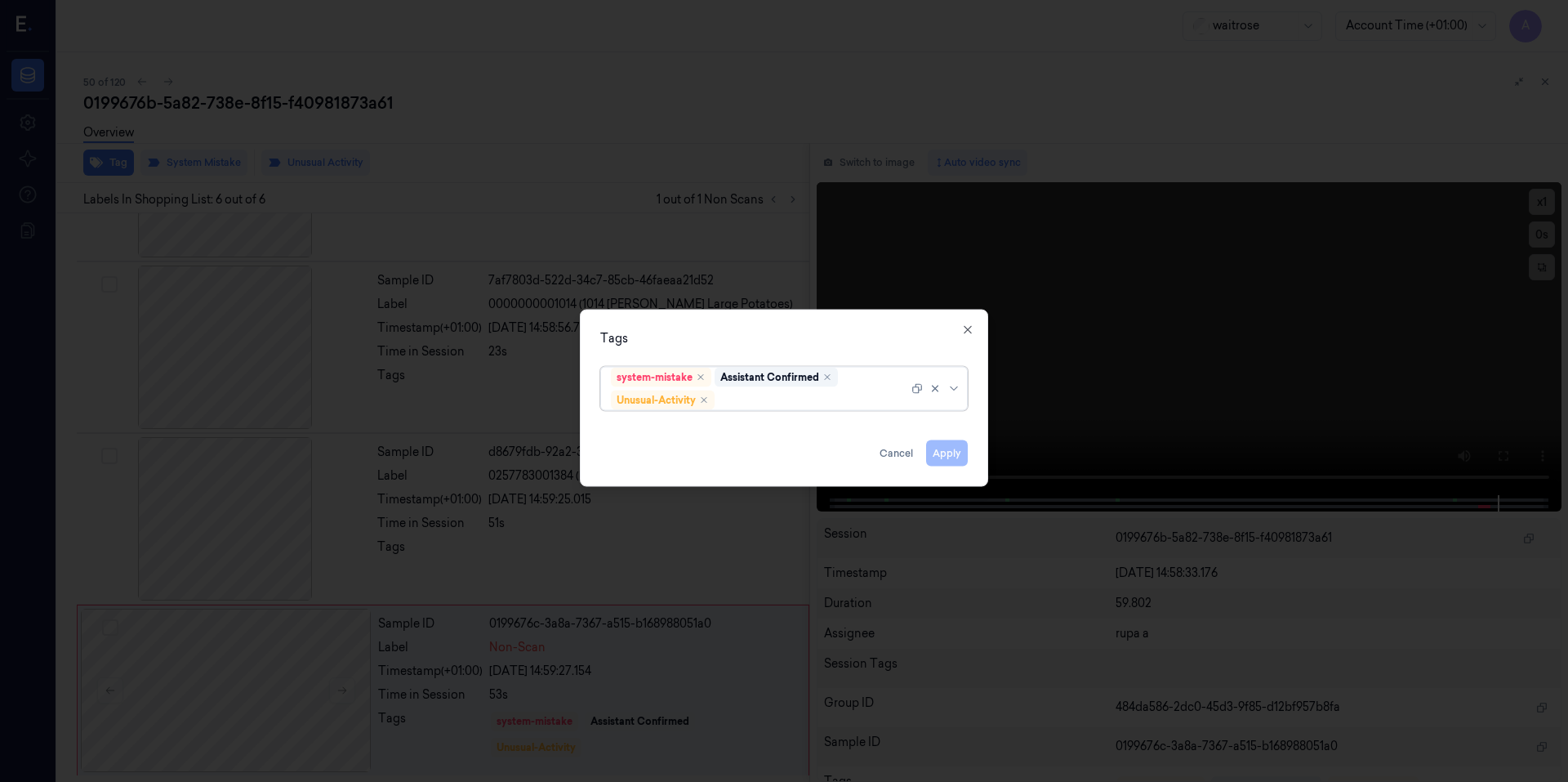
click at [802, 405] on div at bounding box center [813, 400] width 191 height 17
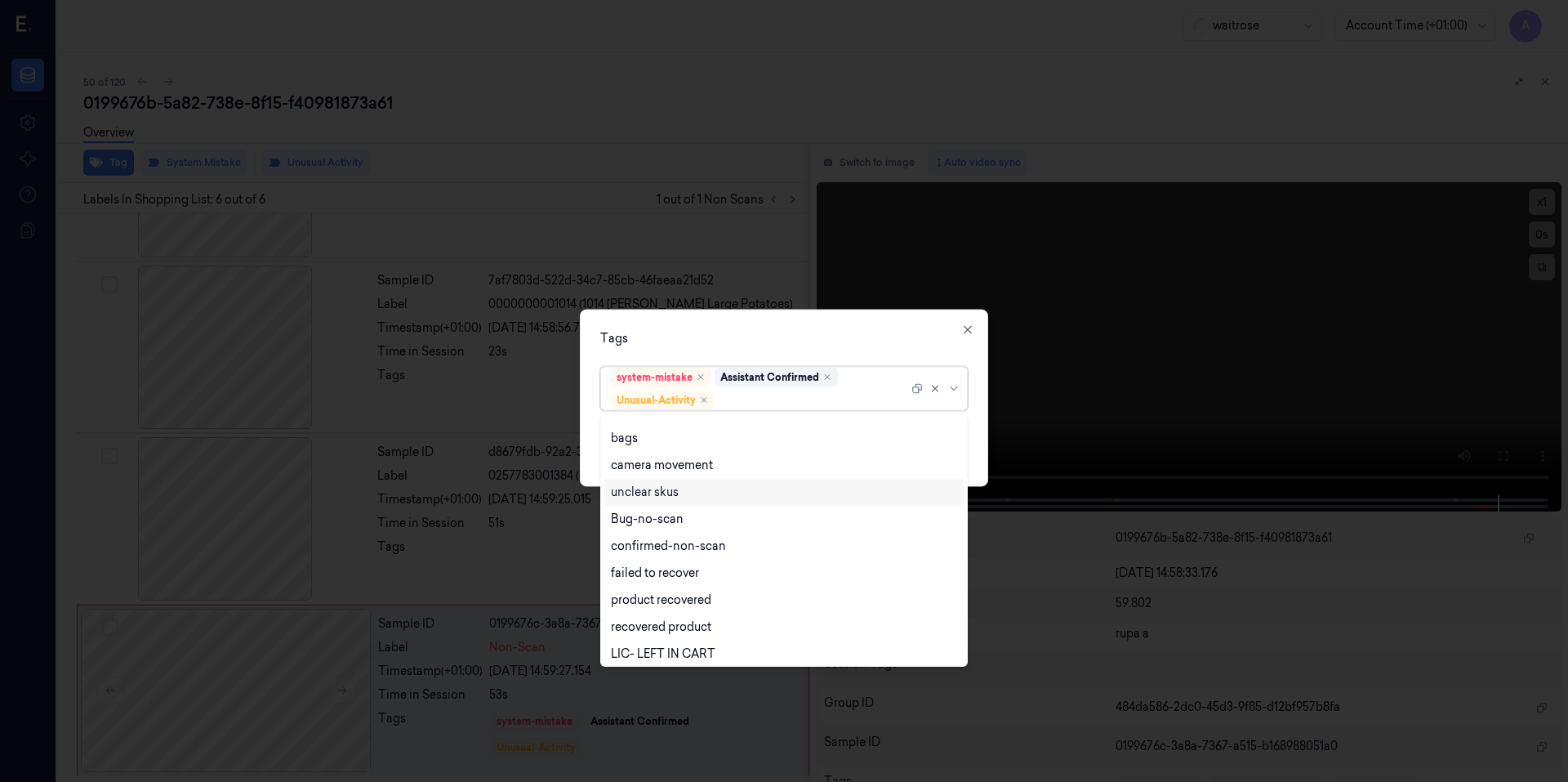
scroll to position [213, 0]
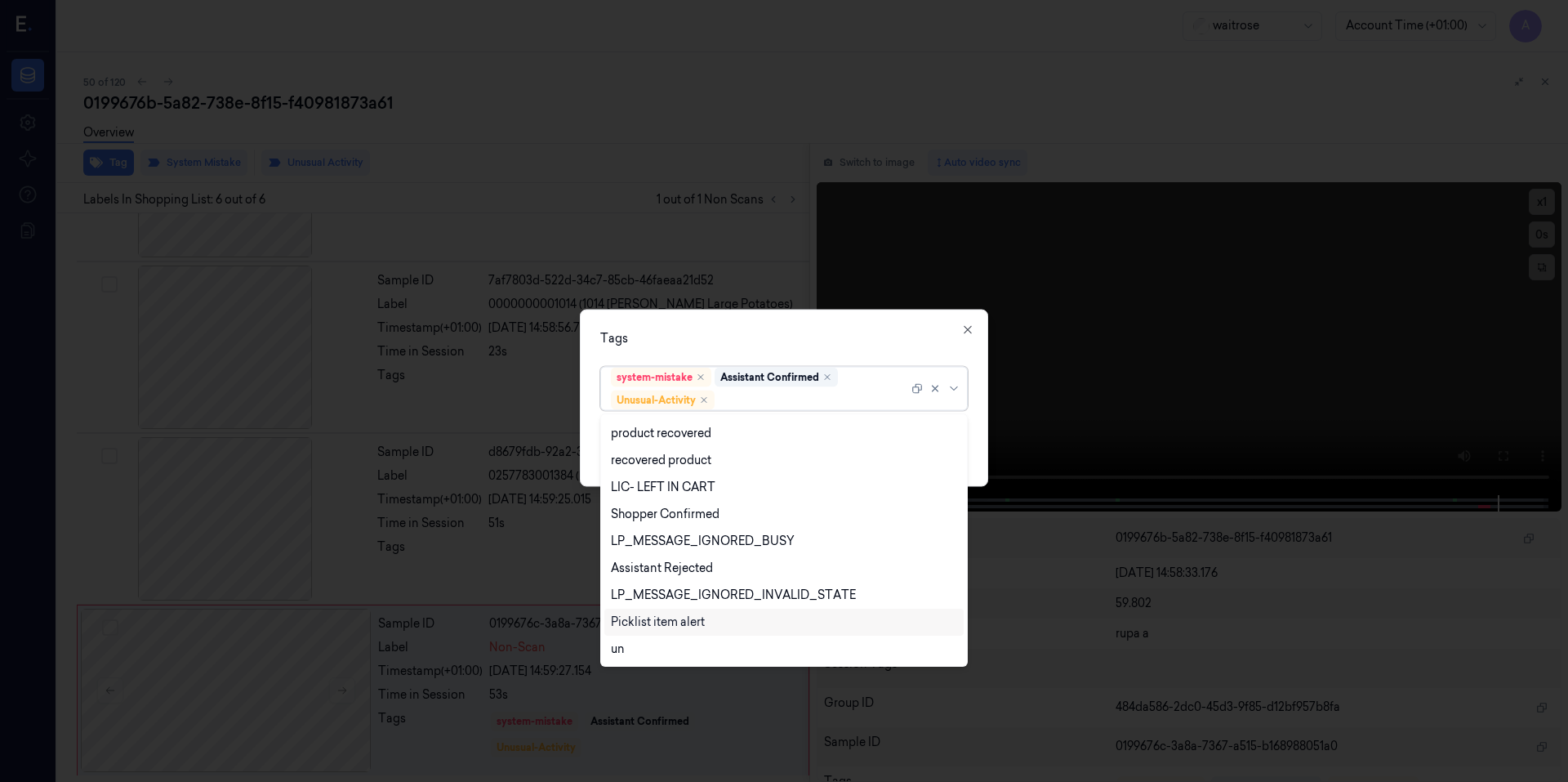
click at [675, 613] on div "Picklist item alert" at bounding box center [784, 621] width 360 height 27
click at [907, 326] on div "Tags option Picklist item alert, selected. 20 results available. Use Up and Dow…" at bounding box center [784, 397] width 409 height 177
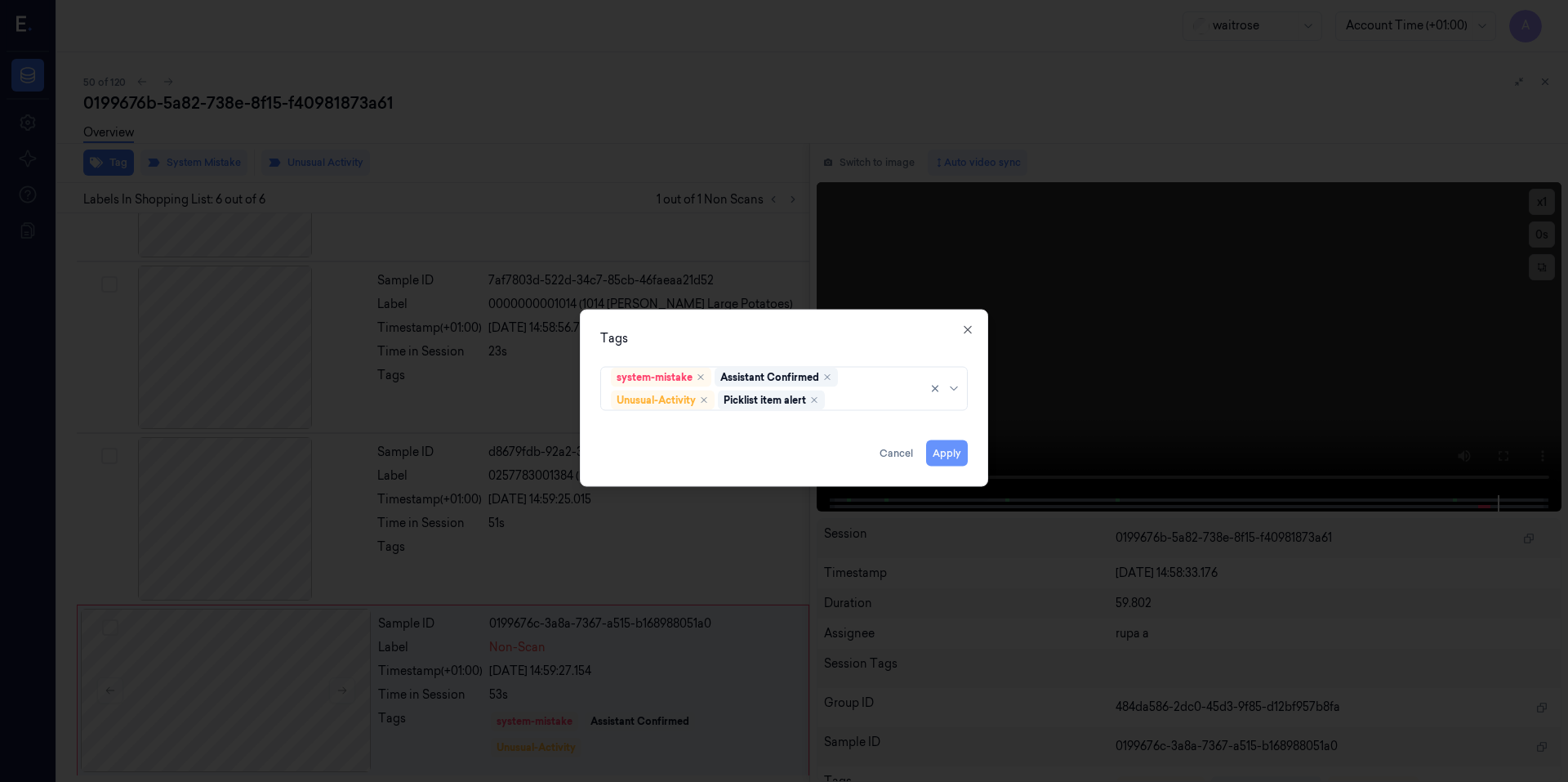
click at [938, 452] on button "Apply" at bounding box center [947, 452] width 42 height 26
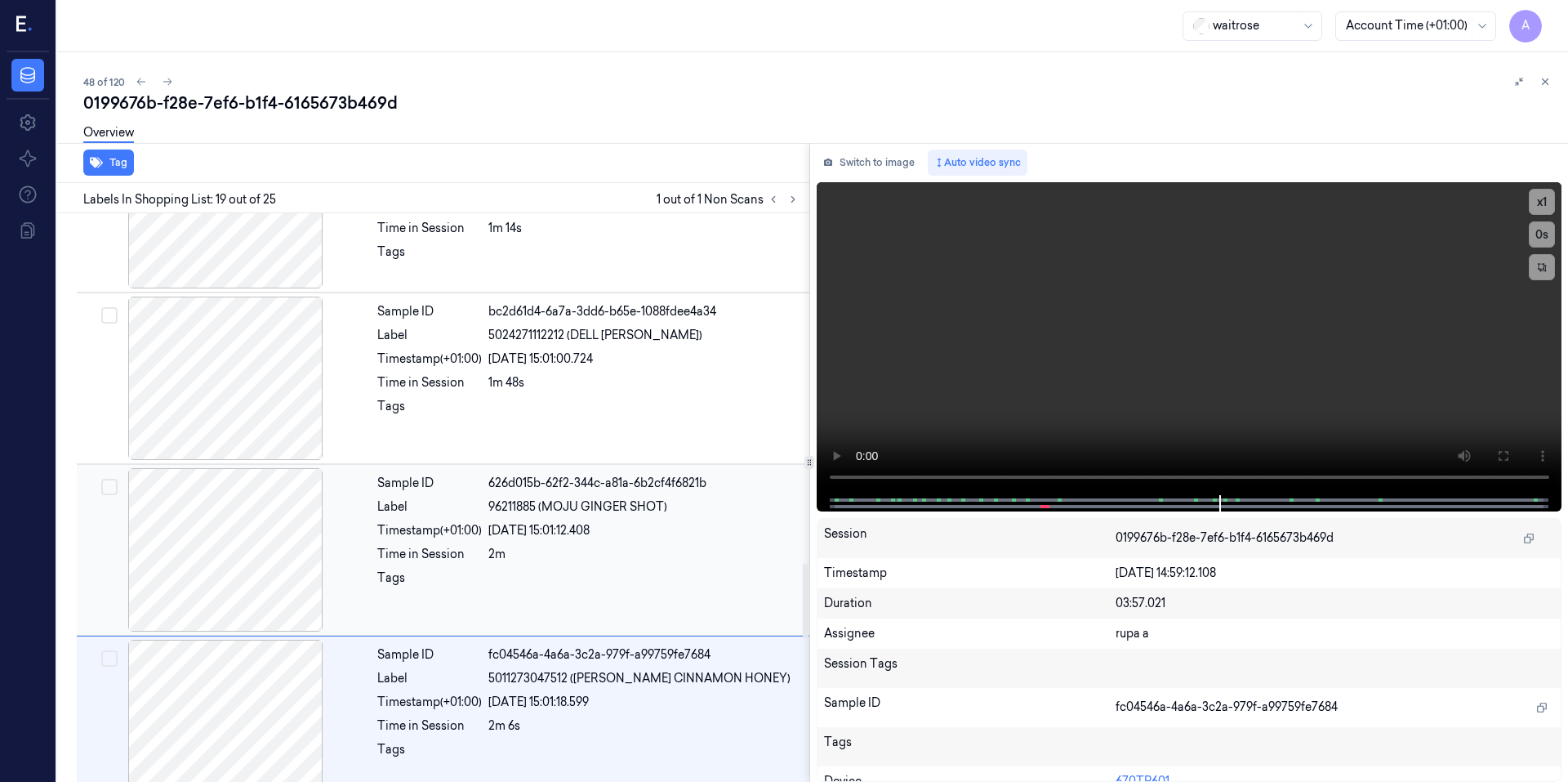
scroll to position [2643, 0]
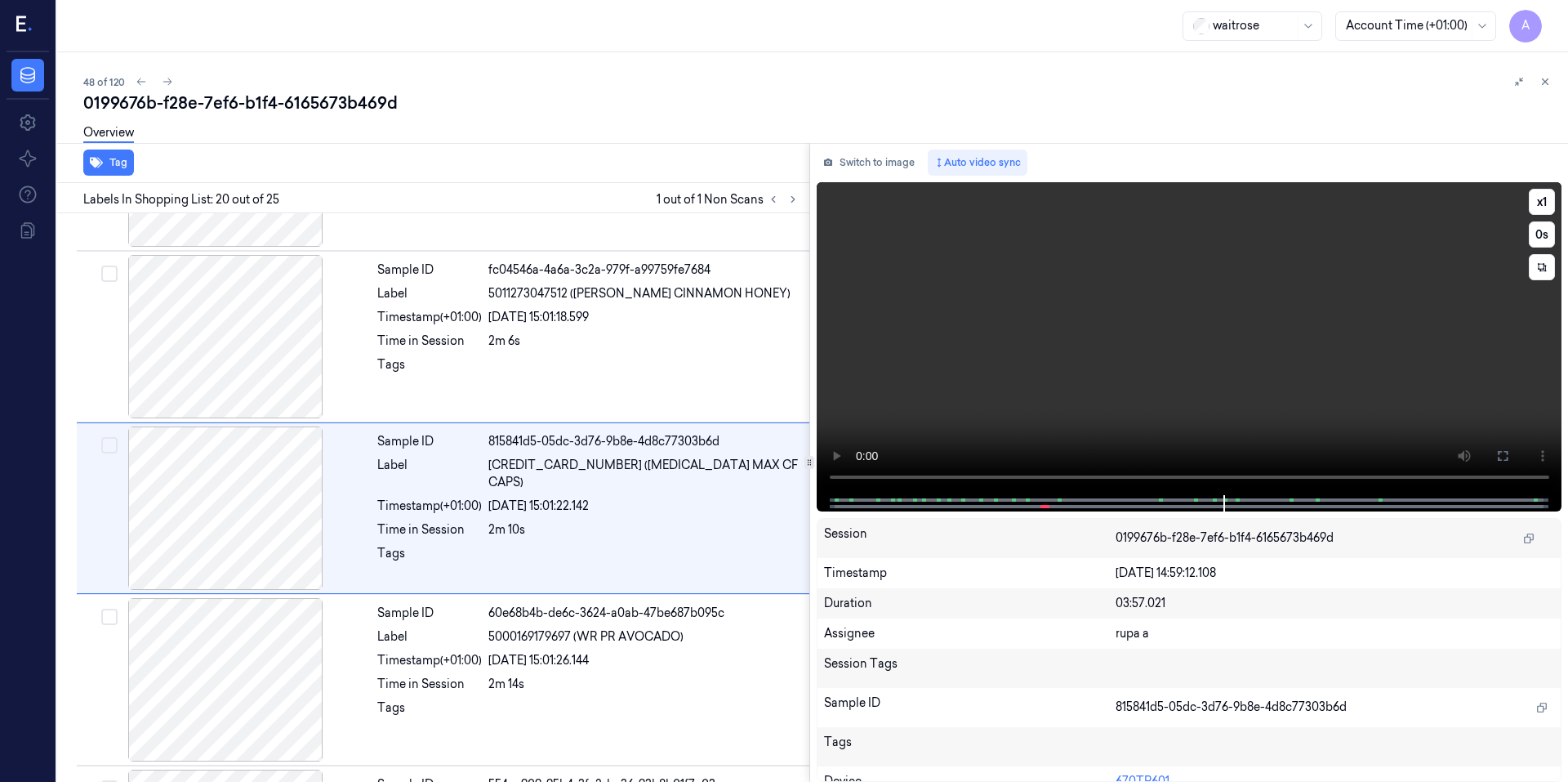
click at [1195, 367] on video at bounding box center [1189, 338] width 746 height 312
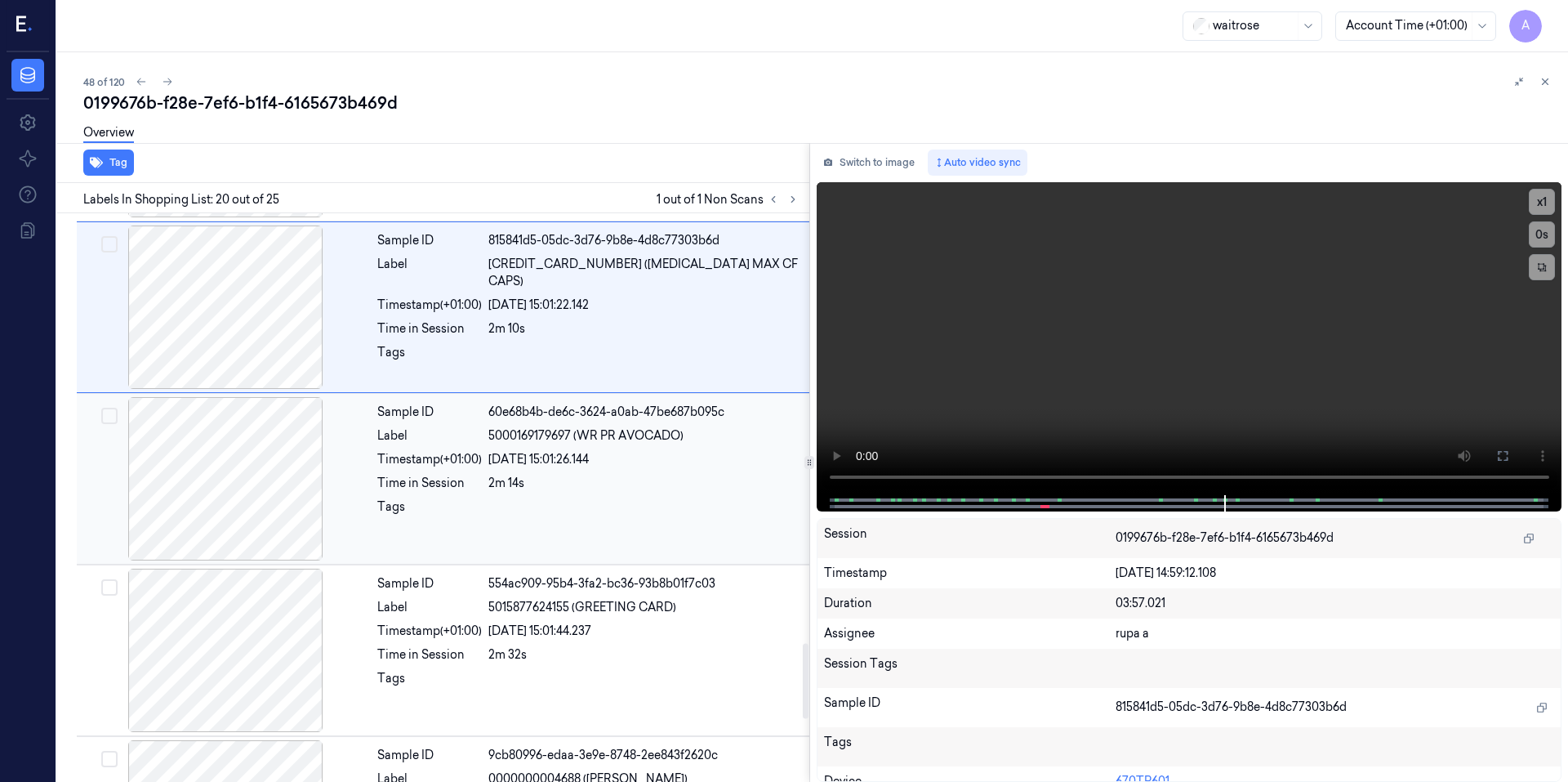
scroll to position [3468, 0]
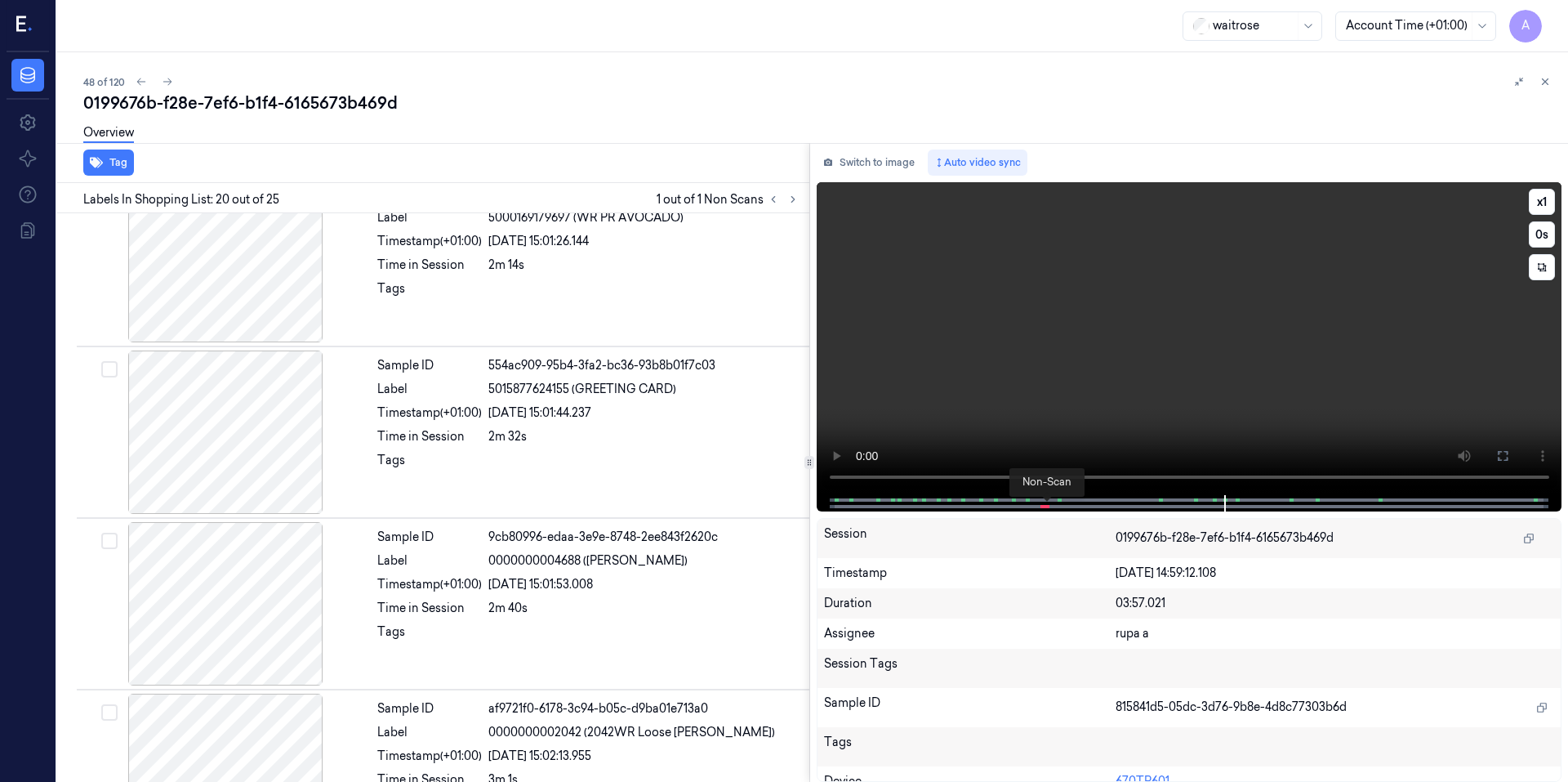
click at [1047, 505] on span at bounding box center [1048, 506] width 3 height 9
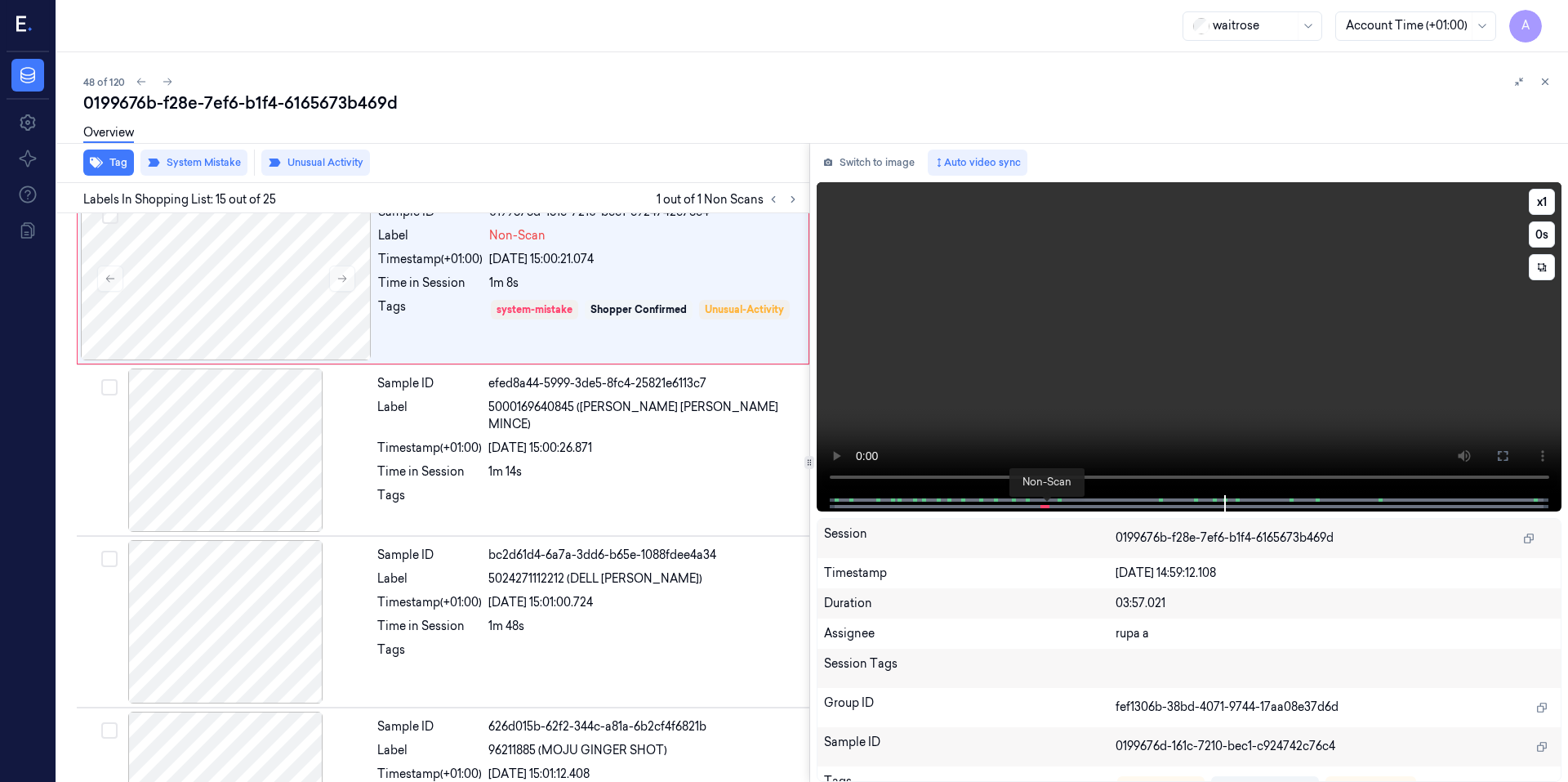
scroll to position [2202, 0]
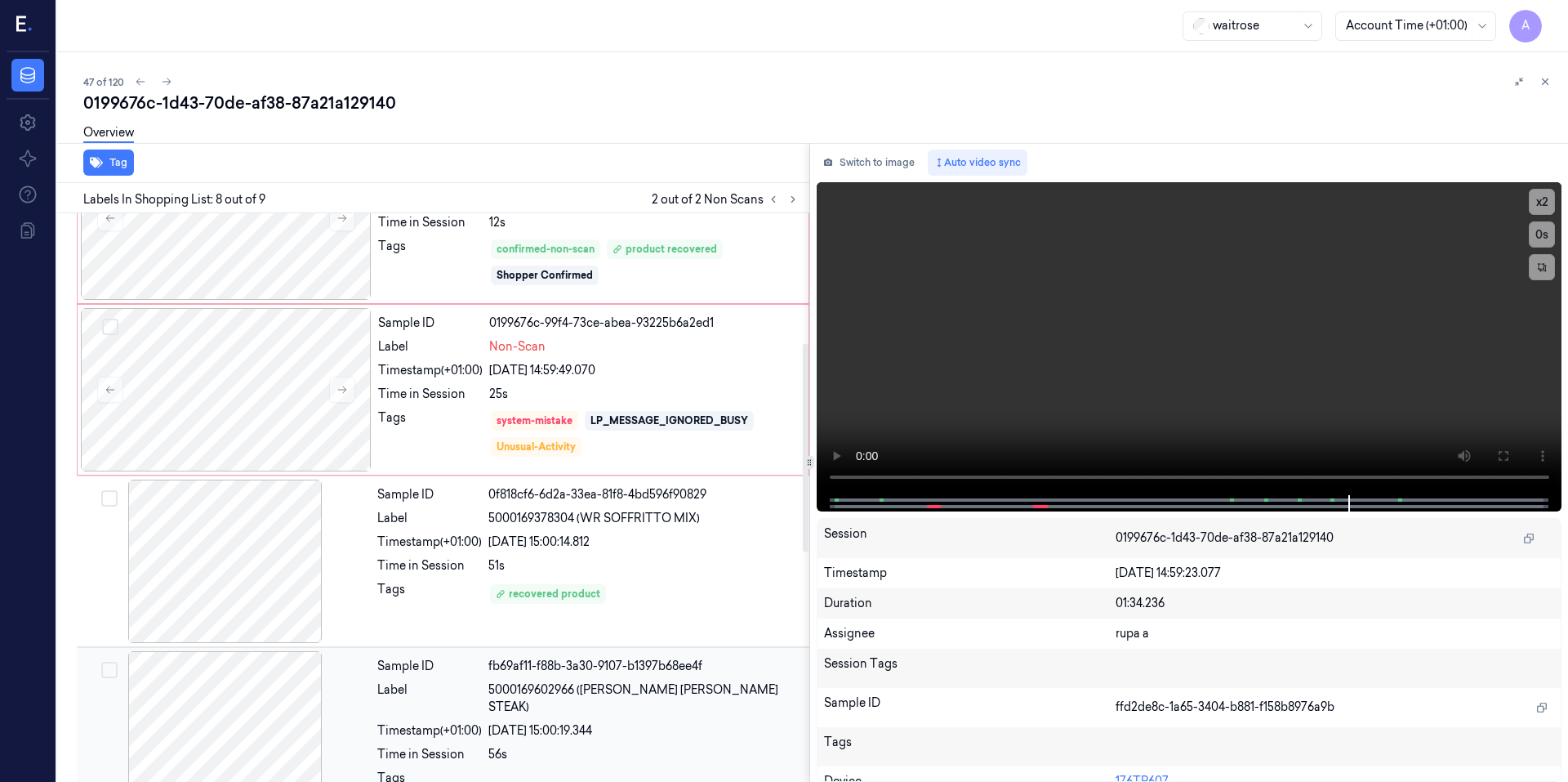
scroll to position [163, 0]
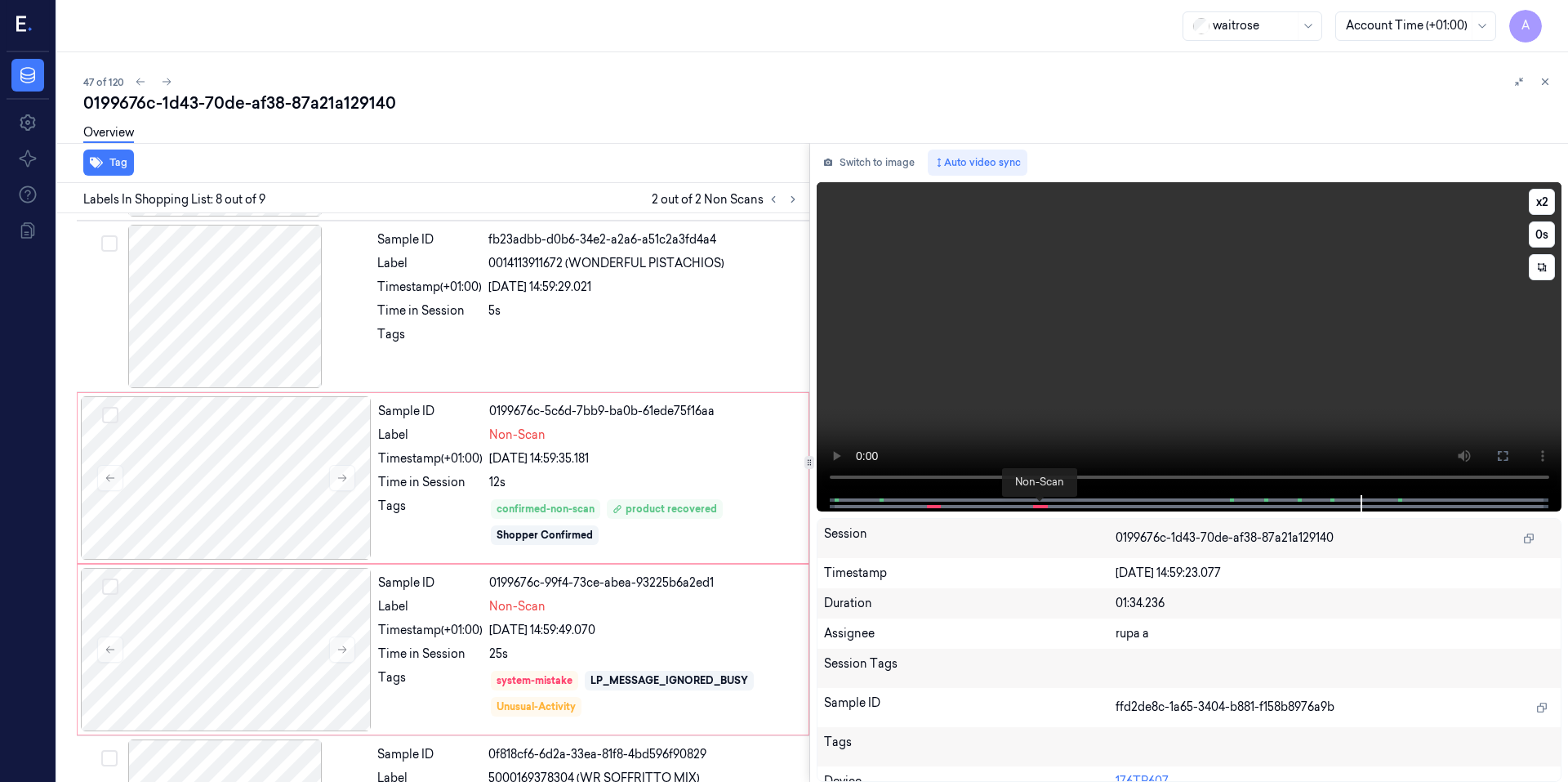
click at [1038, 503] on span at bounding box center [1038, 506] width 3 height 9
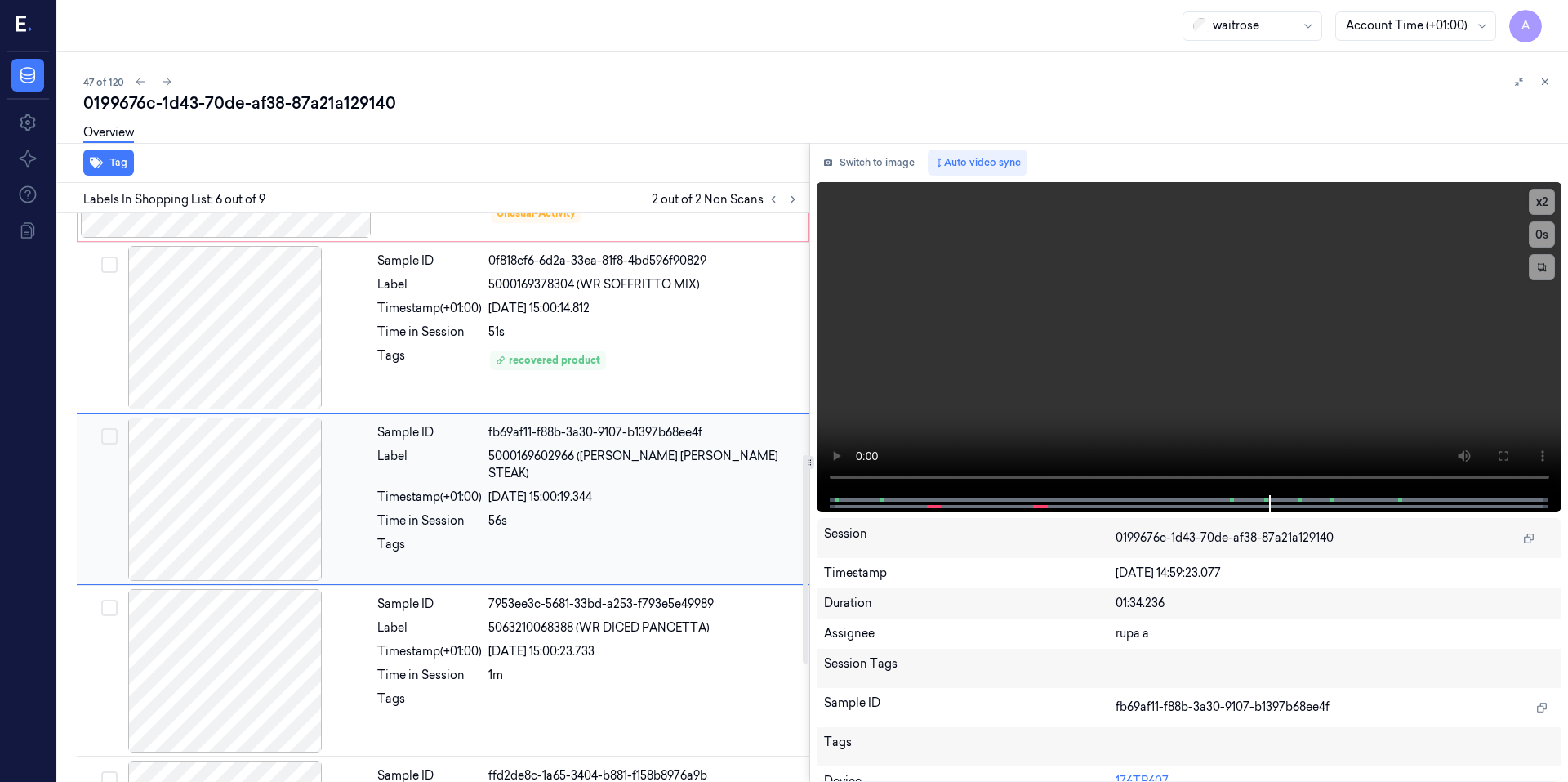
scroll to position [658, 0]
click at [1240, 291] on video at bounding box center [1189, 338] width 746 height 312
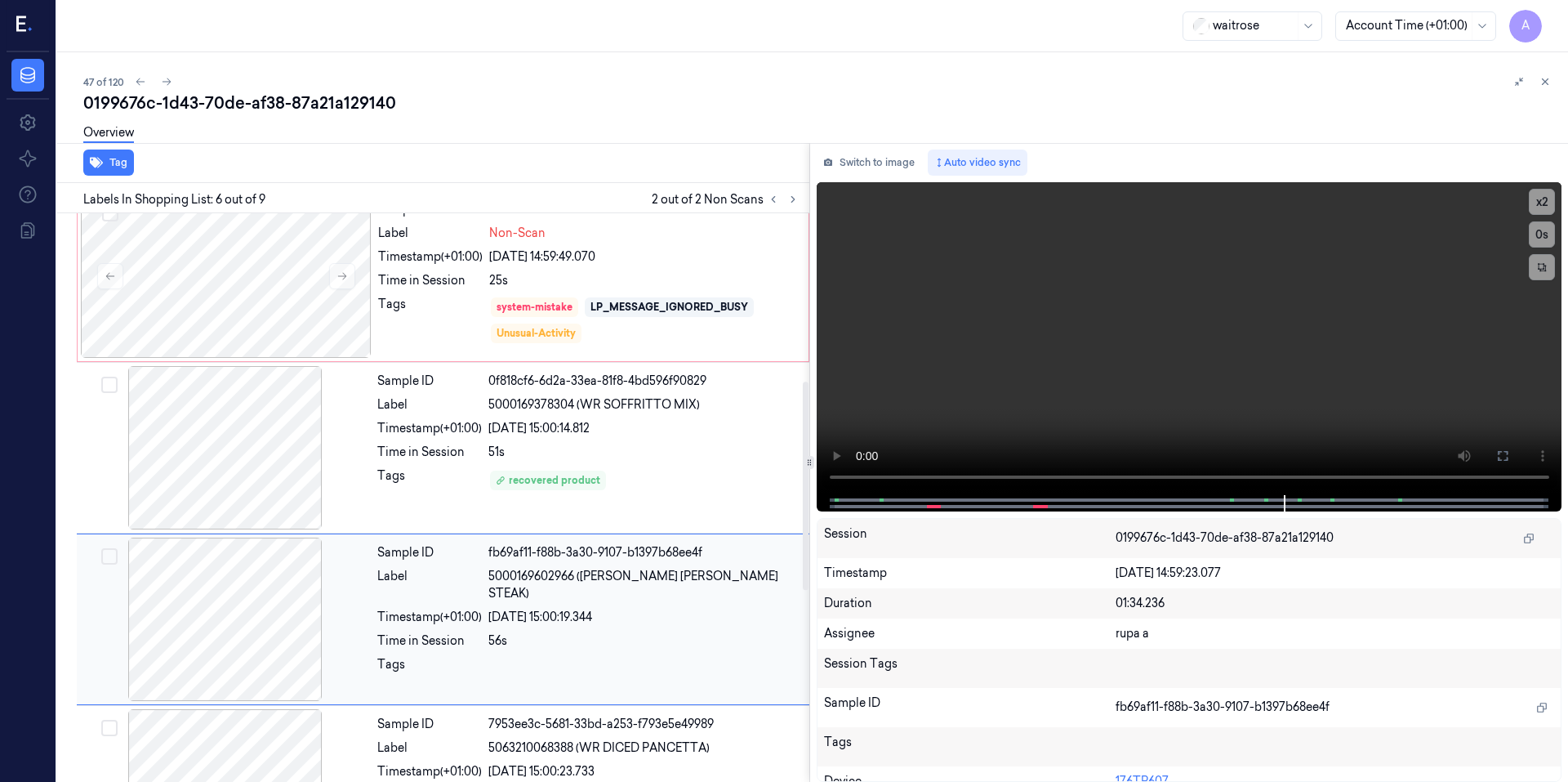
scroll to position [331, 0]
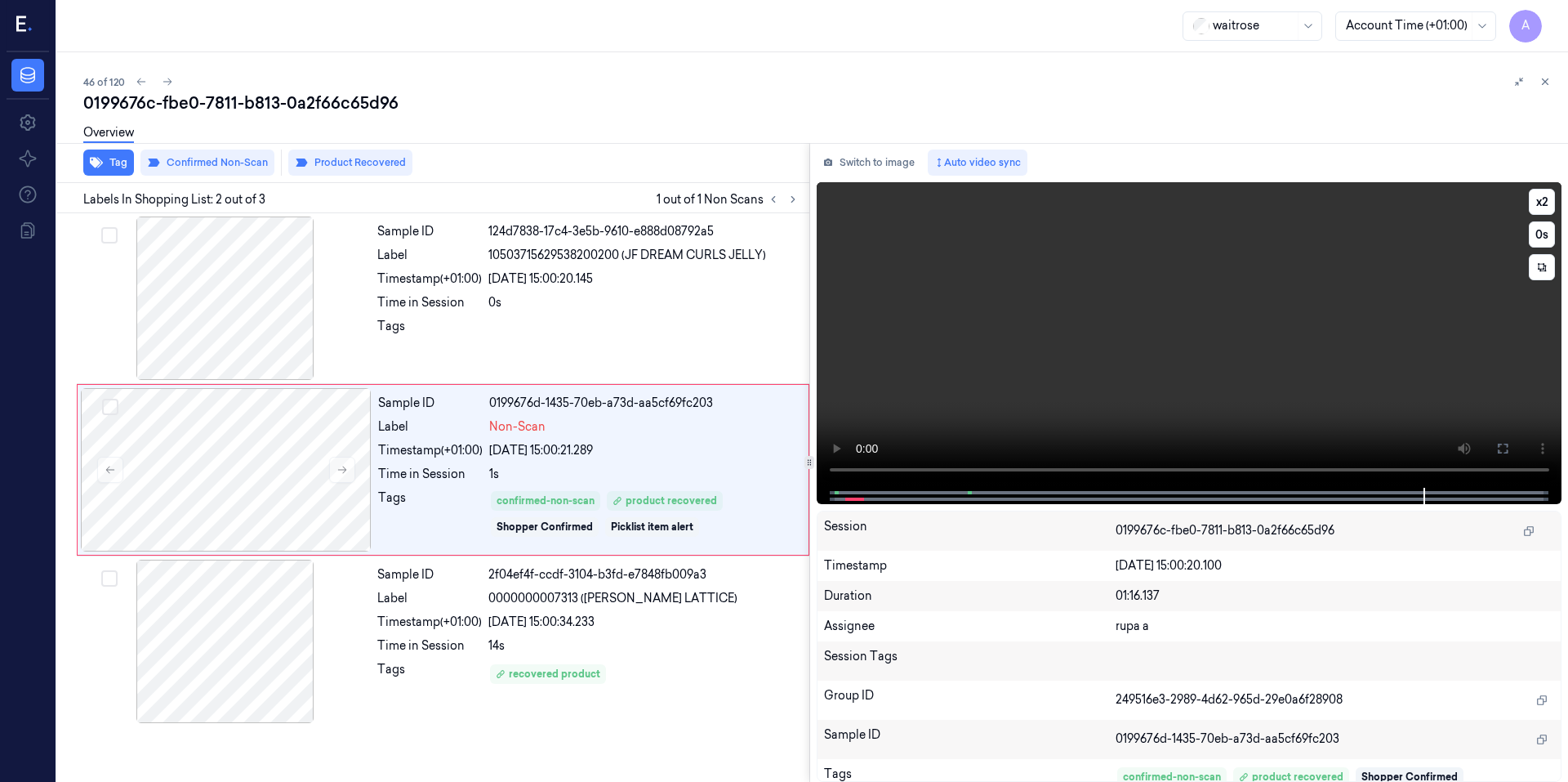
click at [1174, 332] on video at bounding box center [1189, 335] width 746 height 306
click at [1117, 344] on video at bounding box center [1189, 335] width 746 height 306
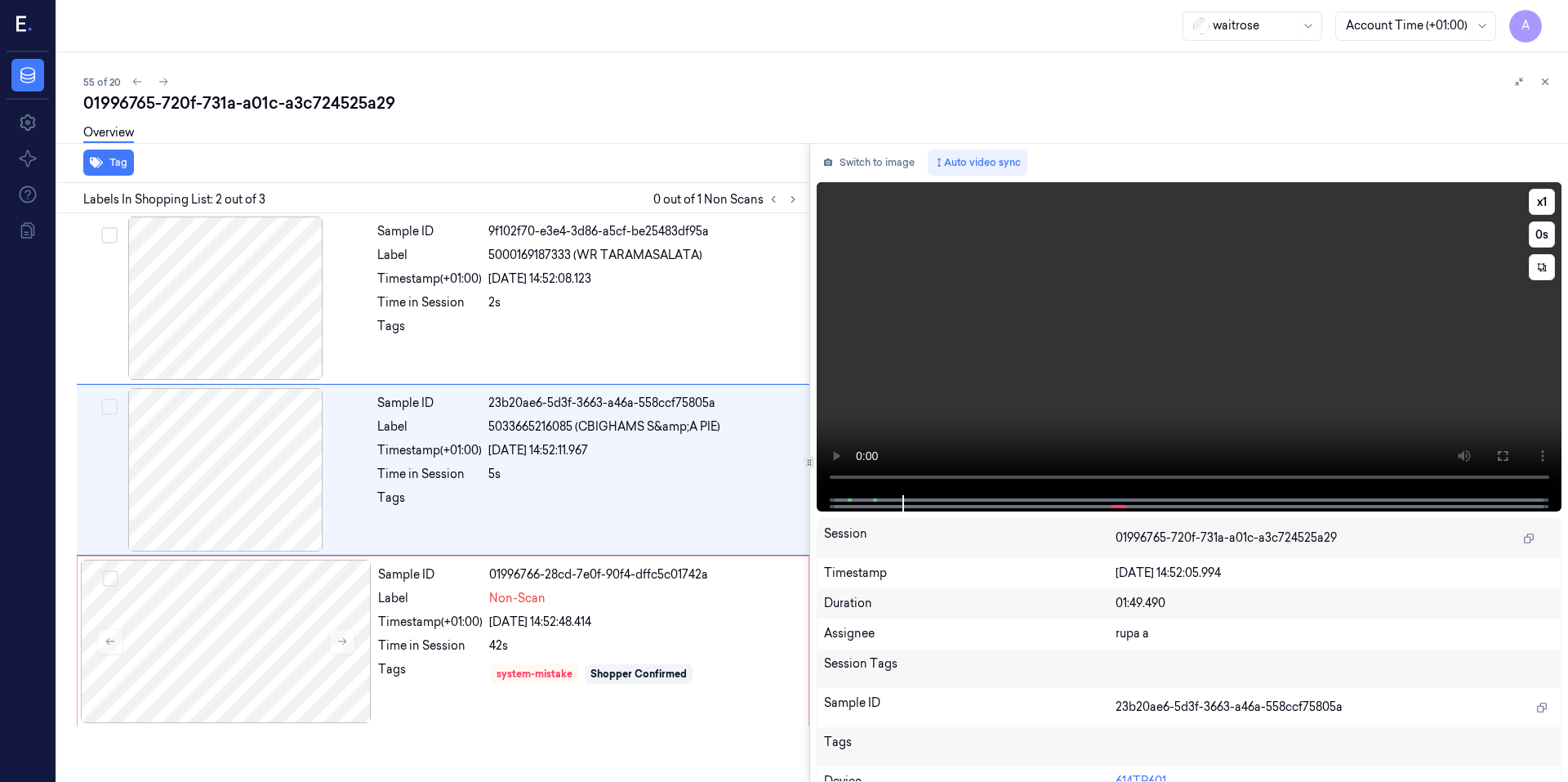
click at [1163, 341] on video at bounding box center [1189, 338] width 746 height 312
click at [1539, 194] on button "x 1" at bounding box center [1541, 202] width 26 height 26
click at [1541, 193] on button "x 2" at bounding box center [1541, 202] width 26 height 26
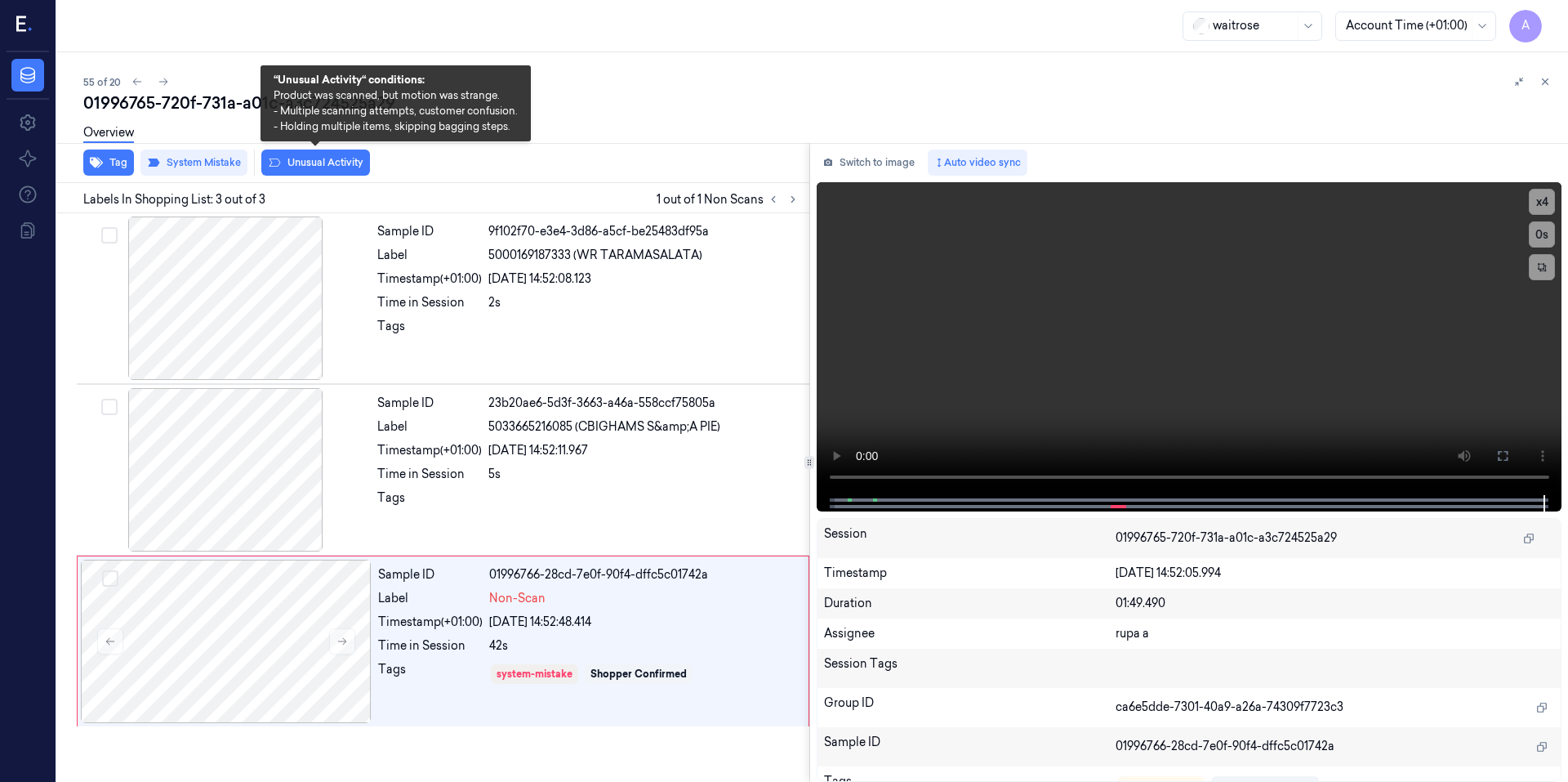
click at [321, 161] on button "Unusual Activity" at bounding box center [315, 162] width 109 height 26
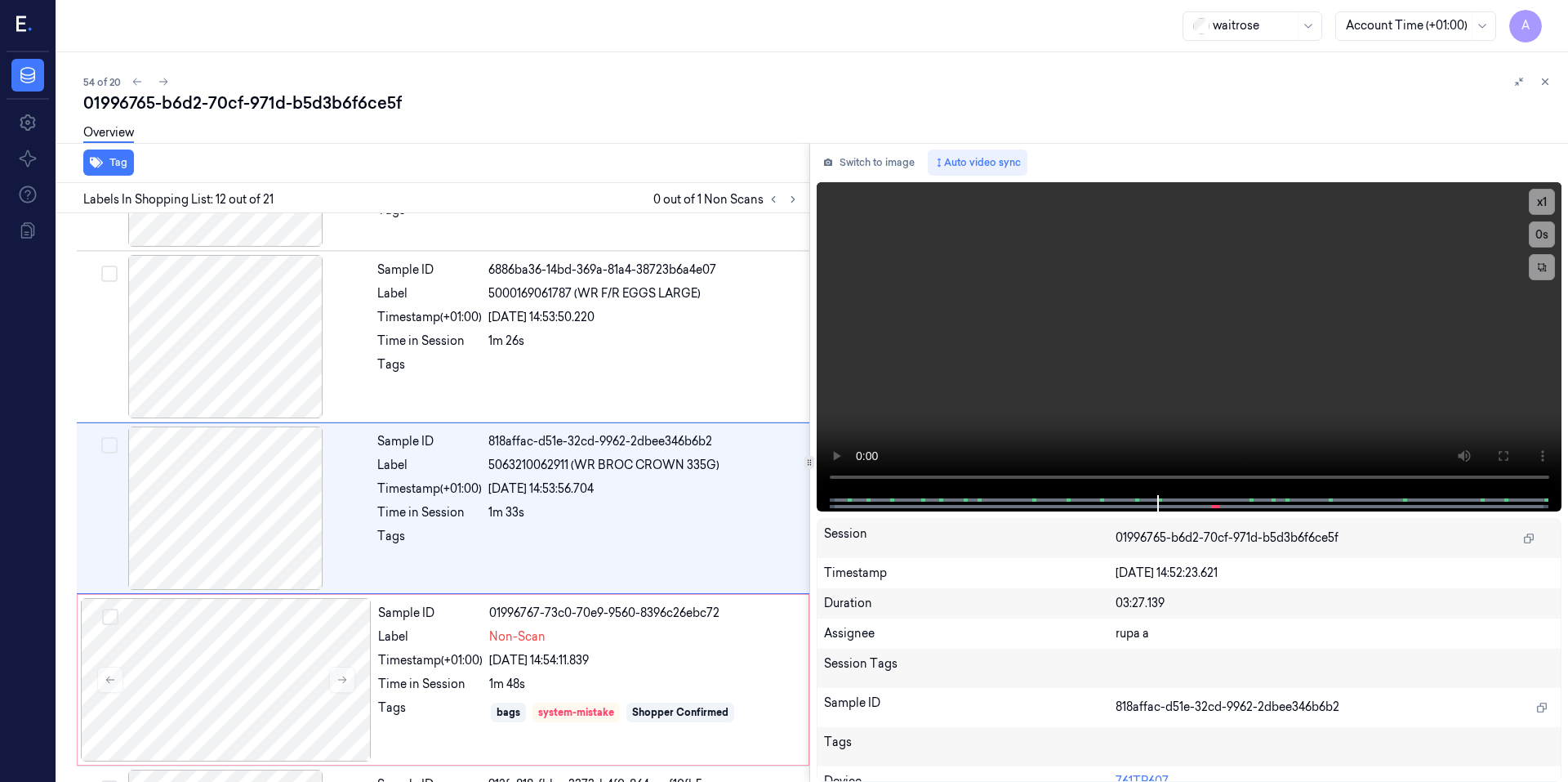
scroll to position [1688, 0]
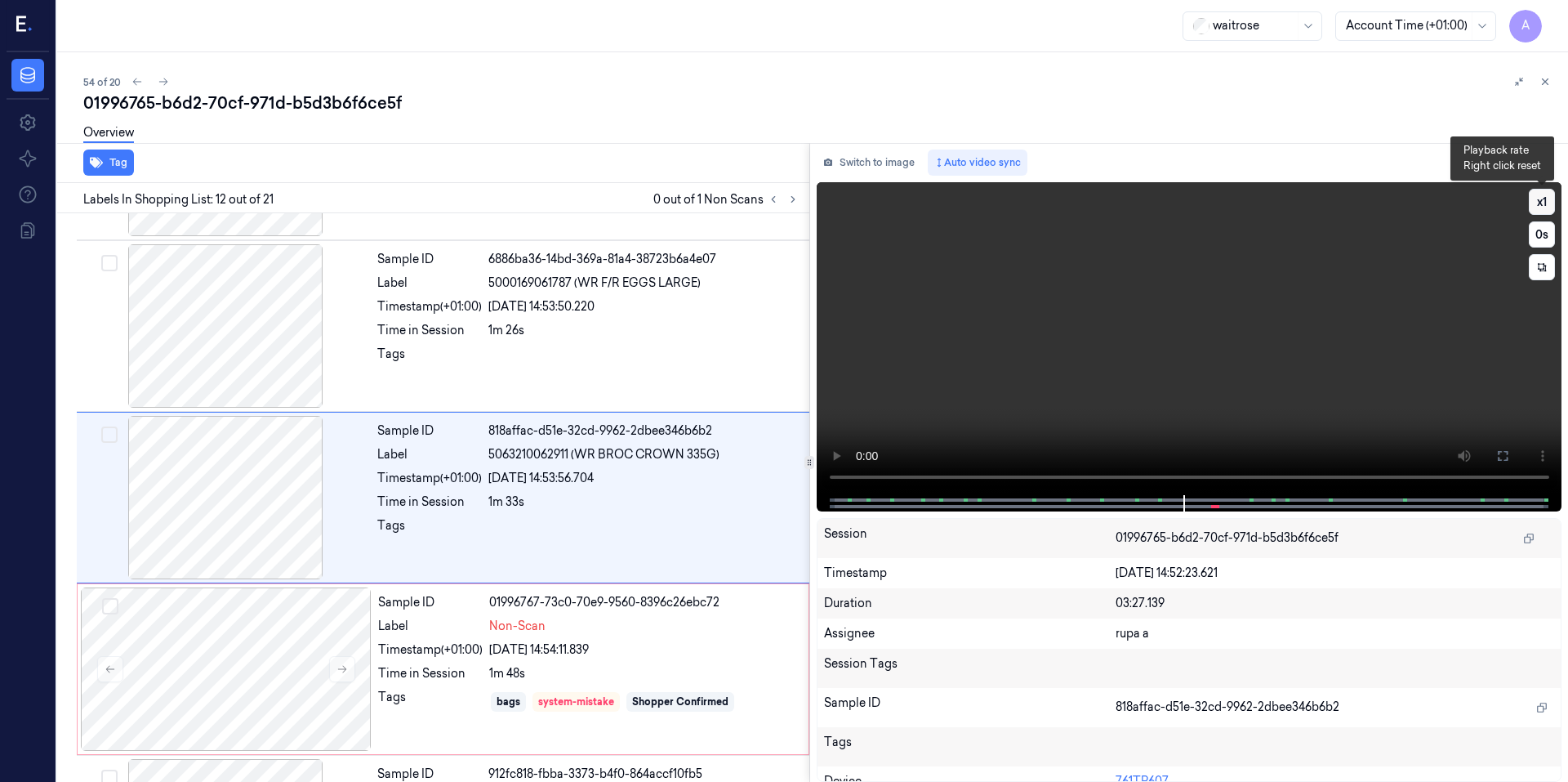
click at [1541, 203] on button "x 1" at bounding box center [1541, 202] width 26 height 26
click at [1541, 203] on button "x 2" at bounding box center [1541, 202] width 26 height 26
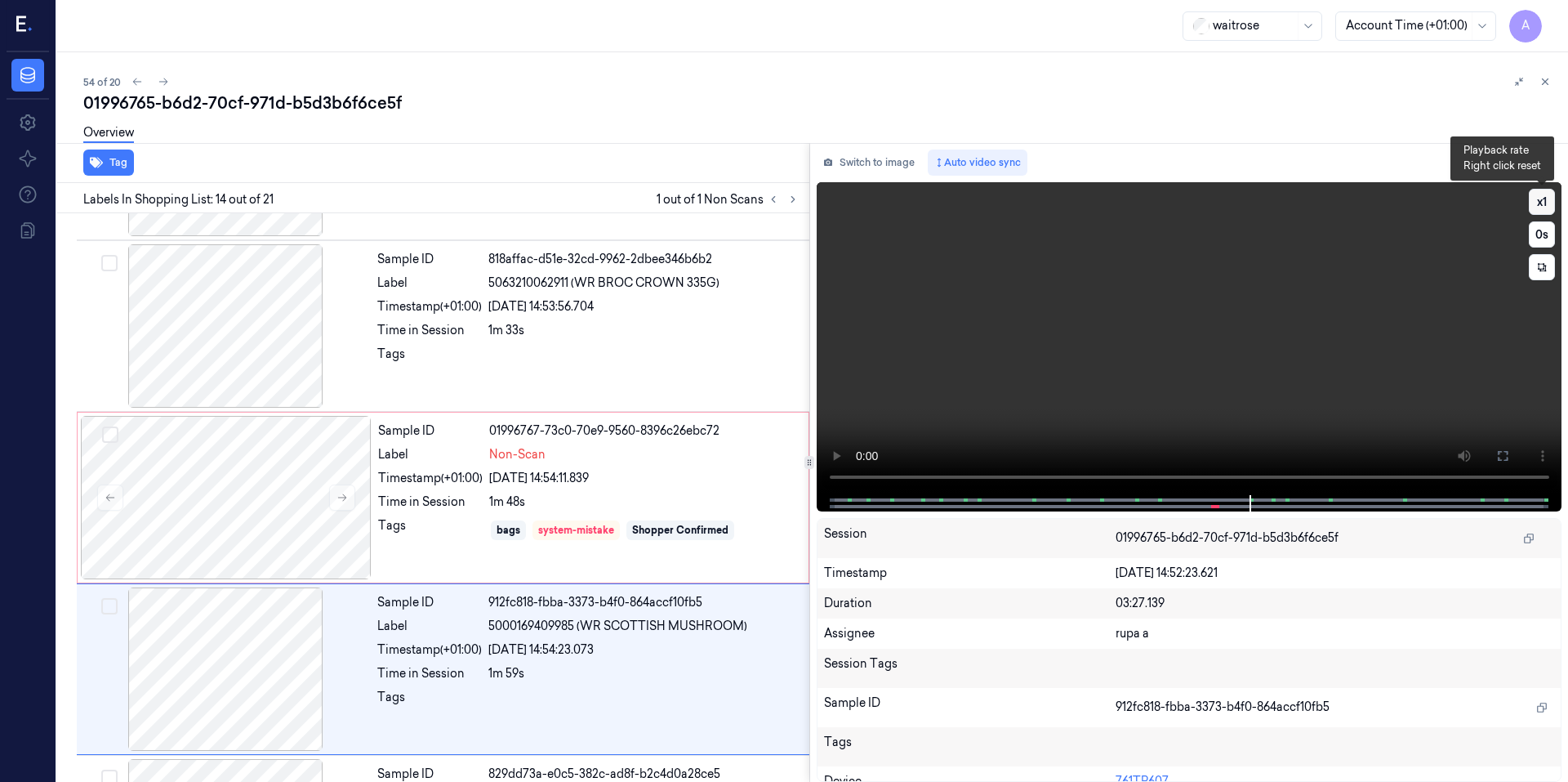
scroll to position [2030, 0]
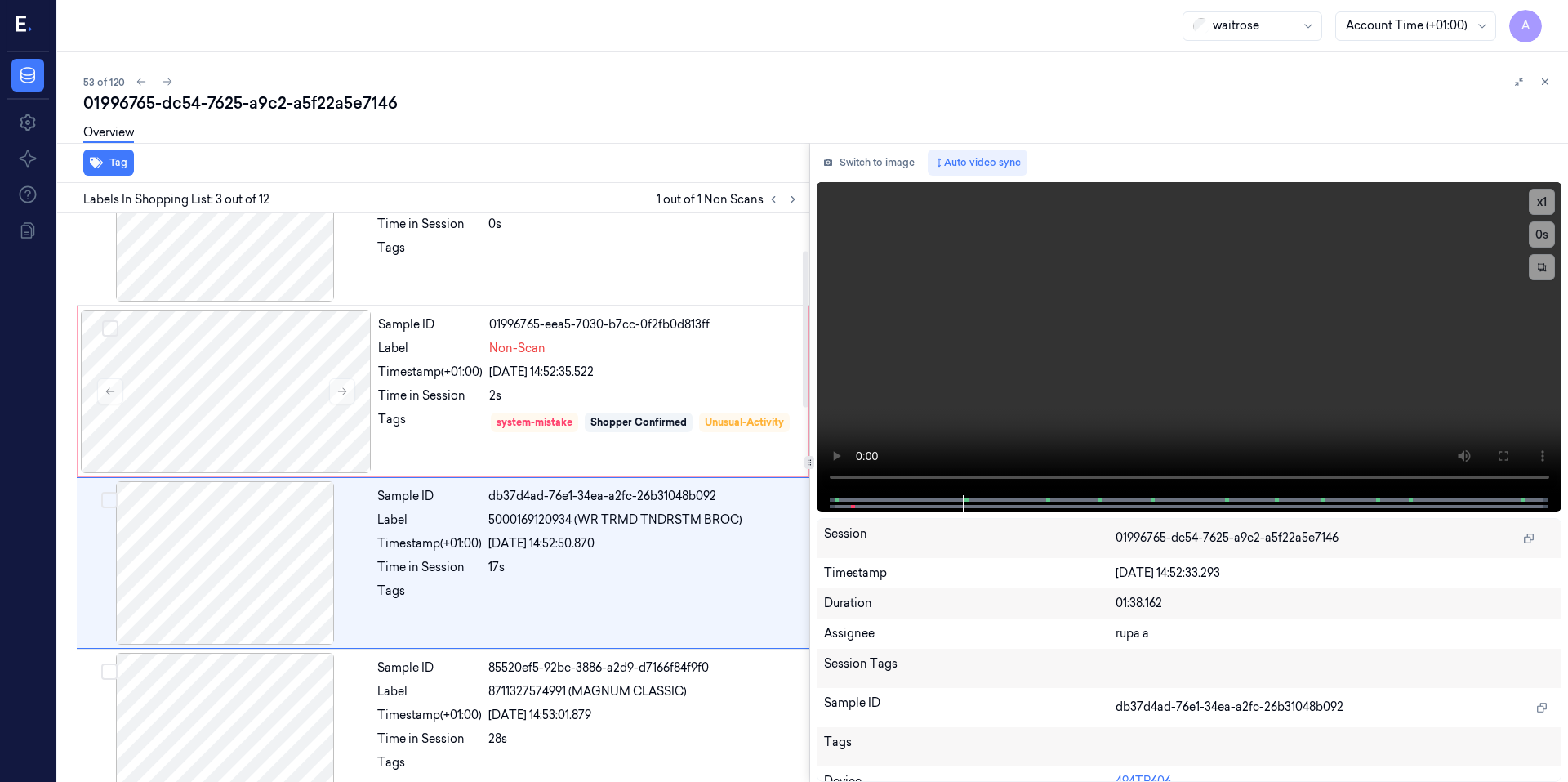
scroll to position [143, 0]
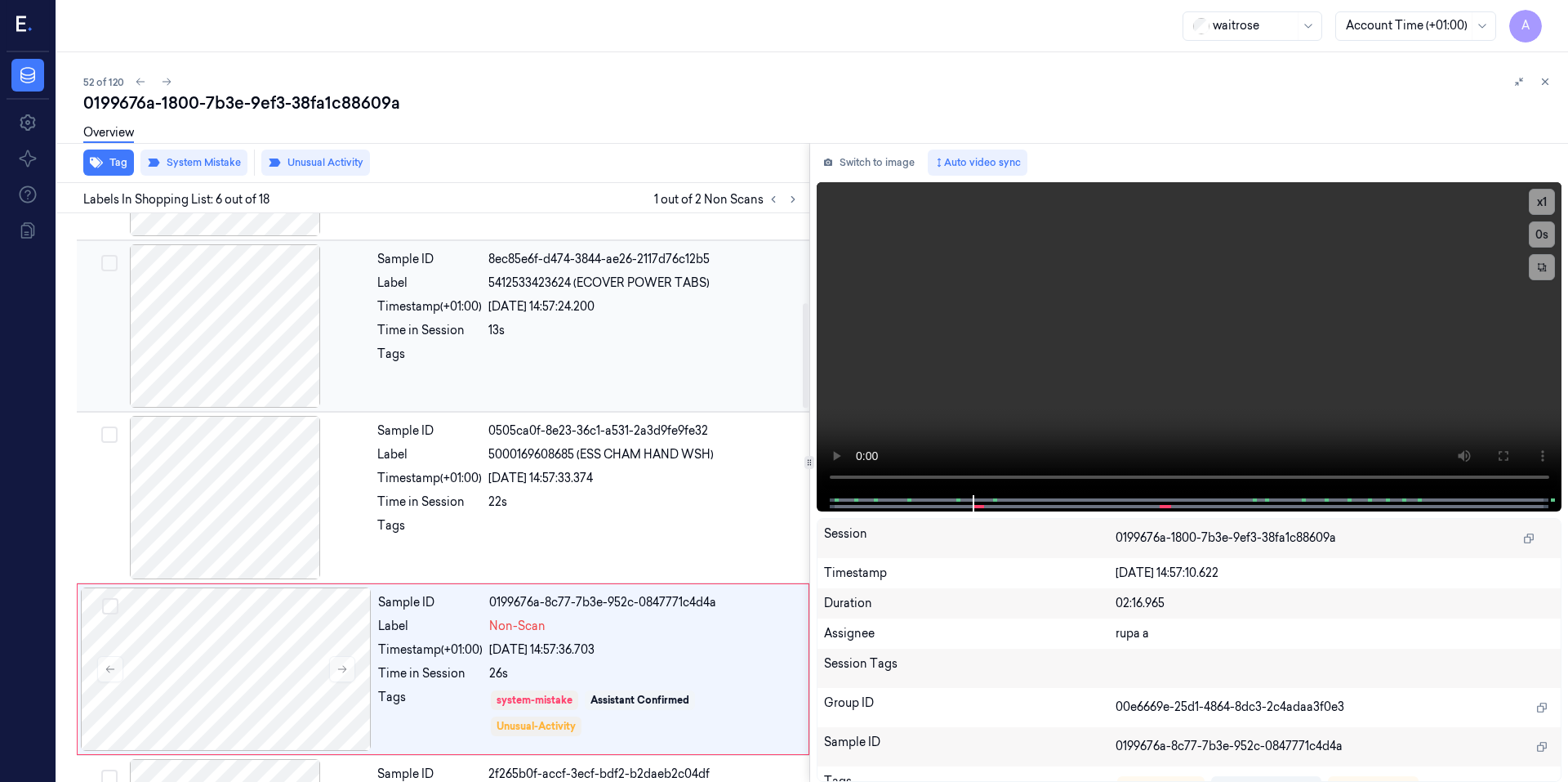
scroll to position [658, 0]
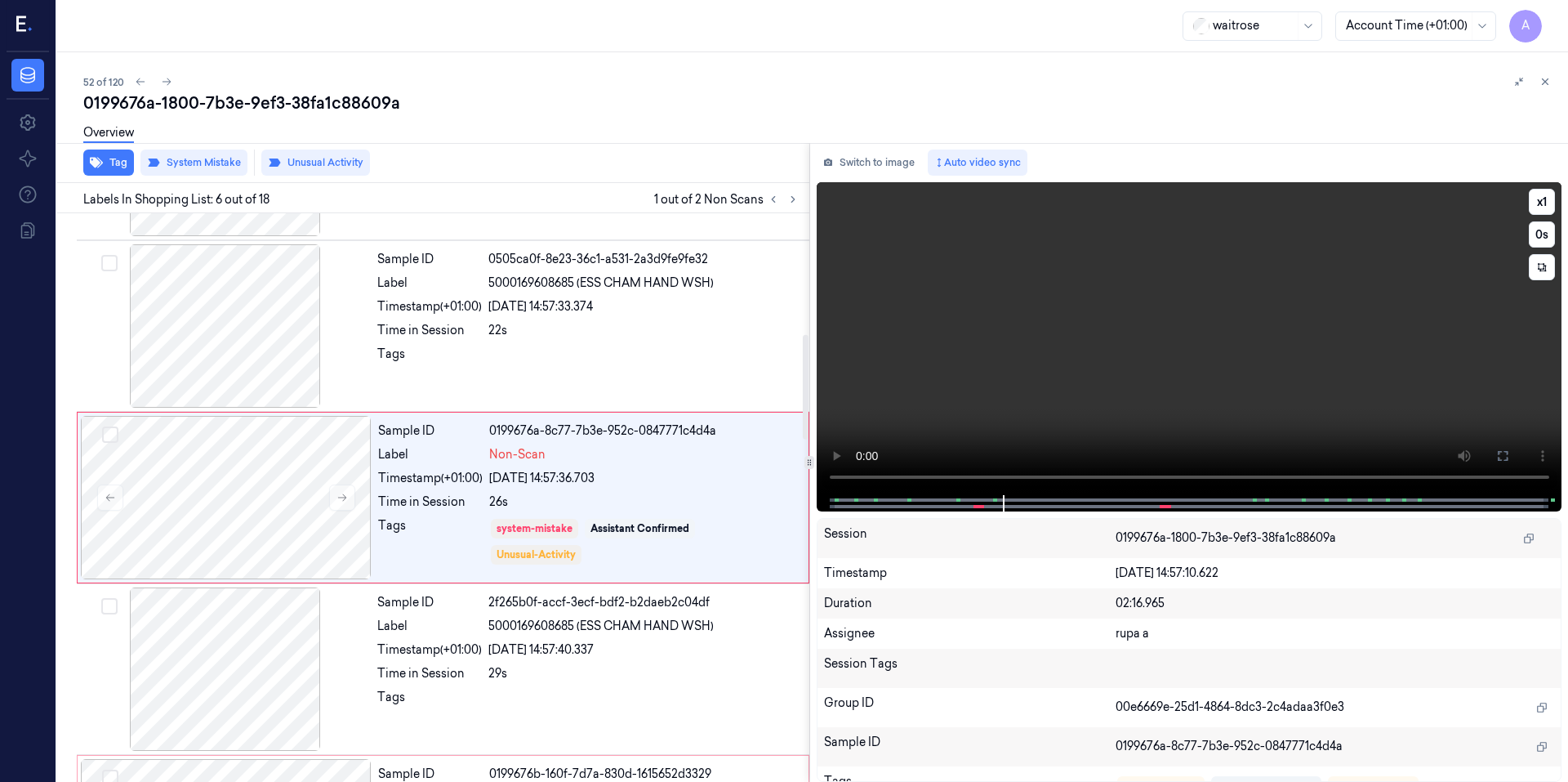
click at [947, 403] on video at bounding box center [1189, 338] width 746 height 312
click at [342, 498] on icon at bounding box center [342, 497] width 11 height 11
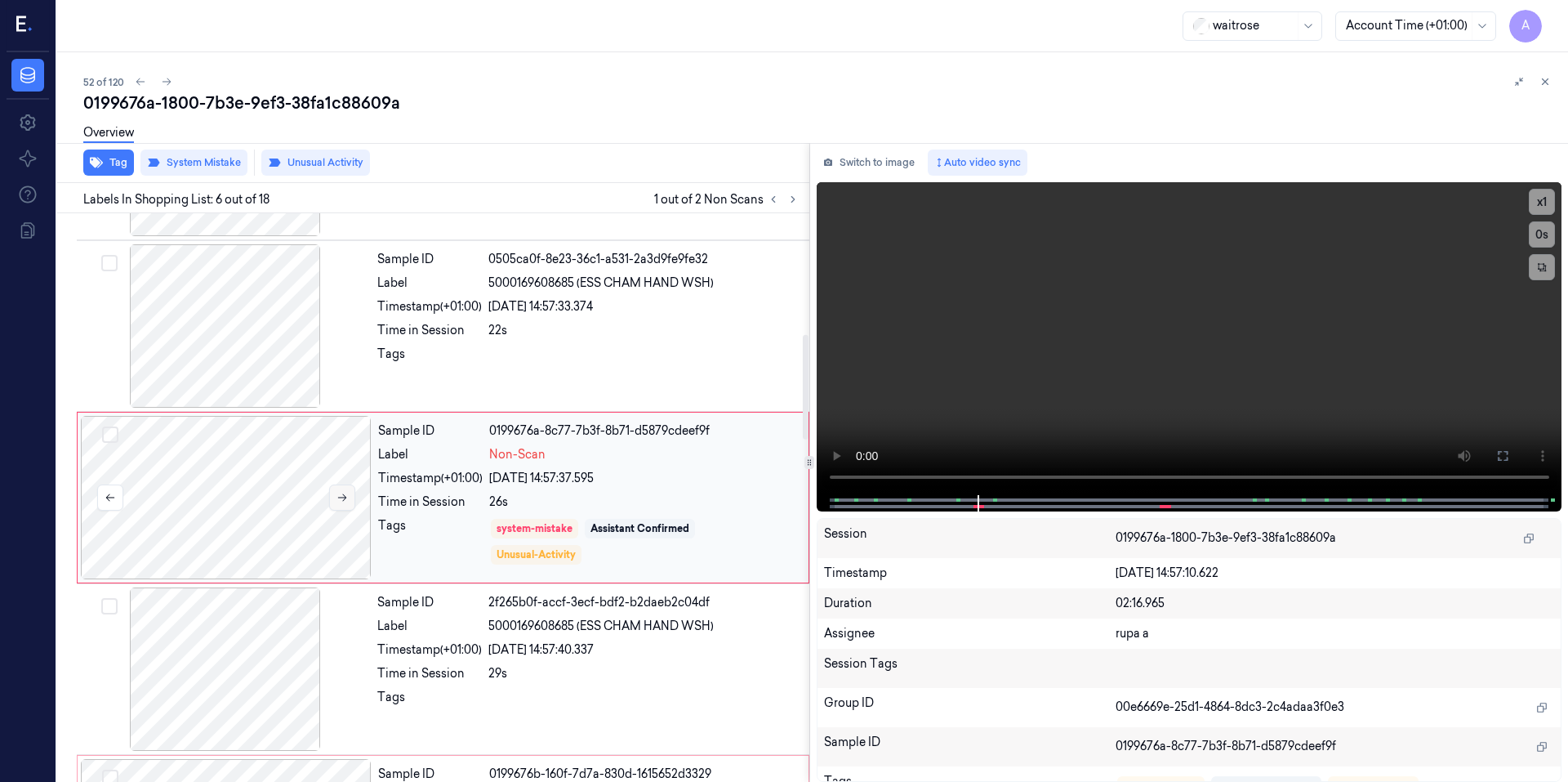
click at [342, 498] on icon at bounding box center [342, 497] width 11 height 11
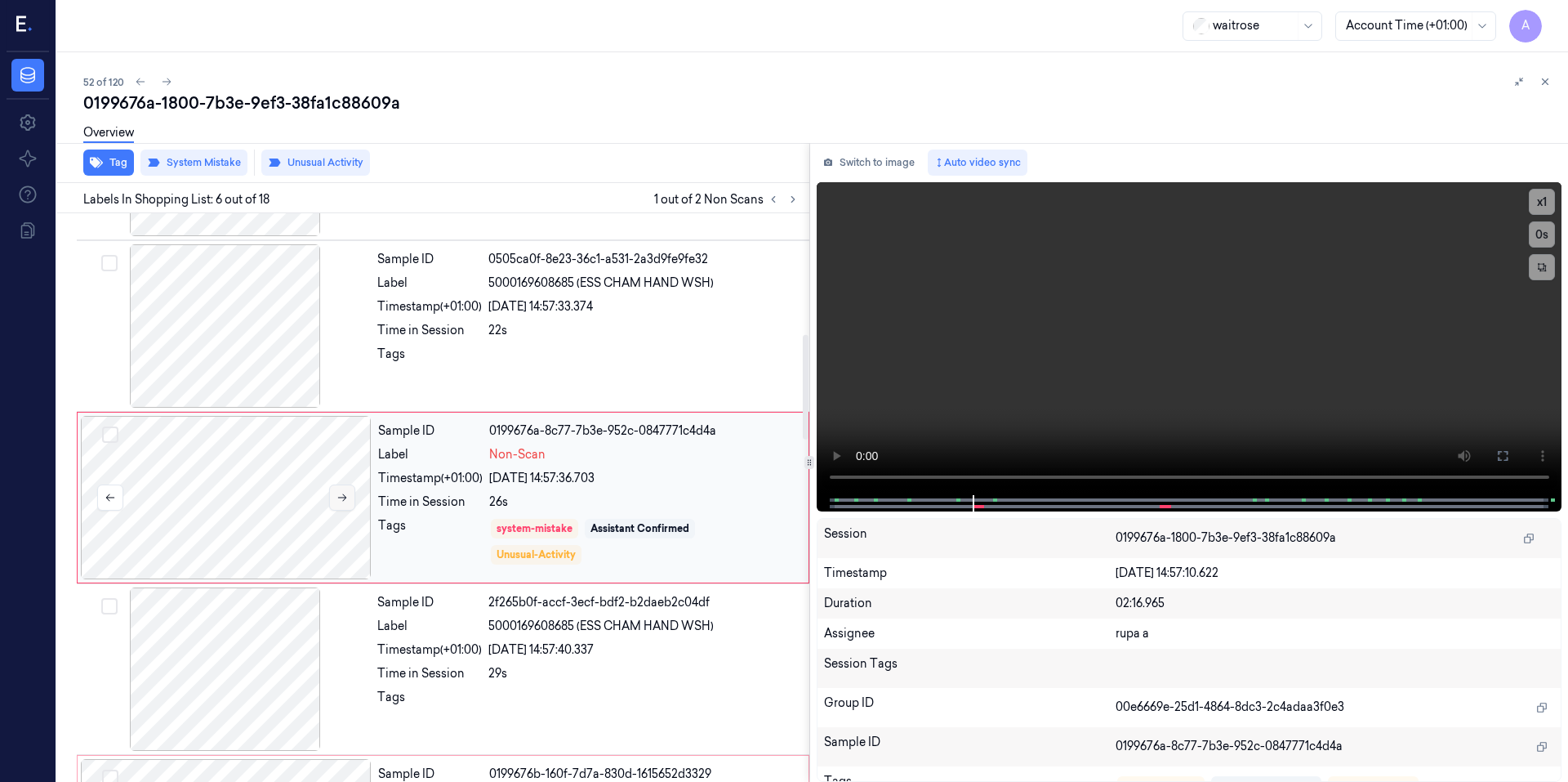
click at [342, 498] on icon at bounding box center [342, 497] width 11 height 11
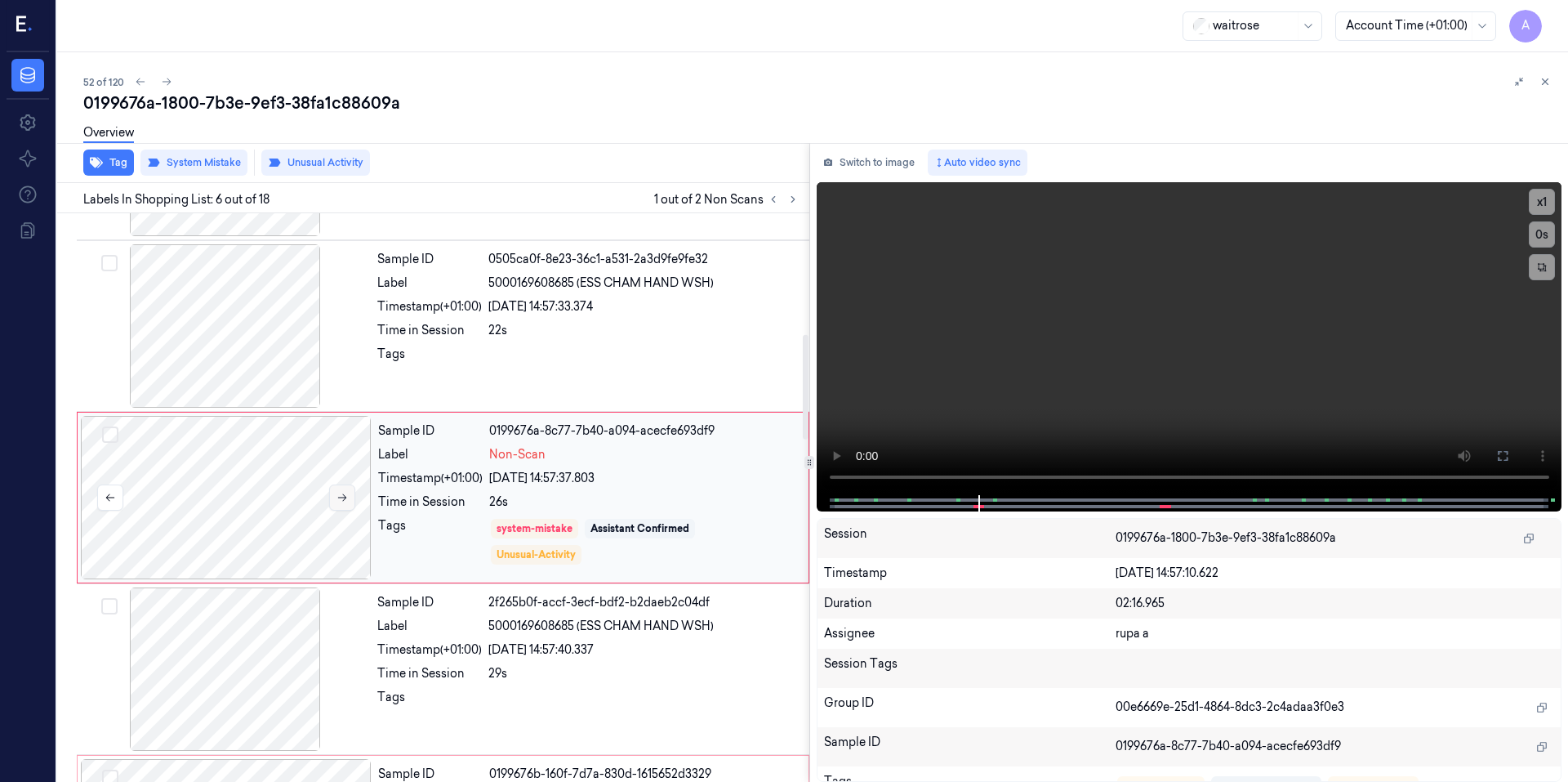
click at [342, 498] on icon at bounding box center [342, 497] width 11 height 11
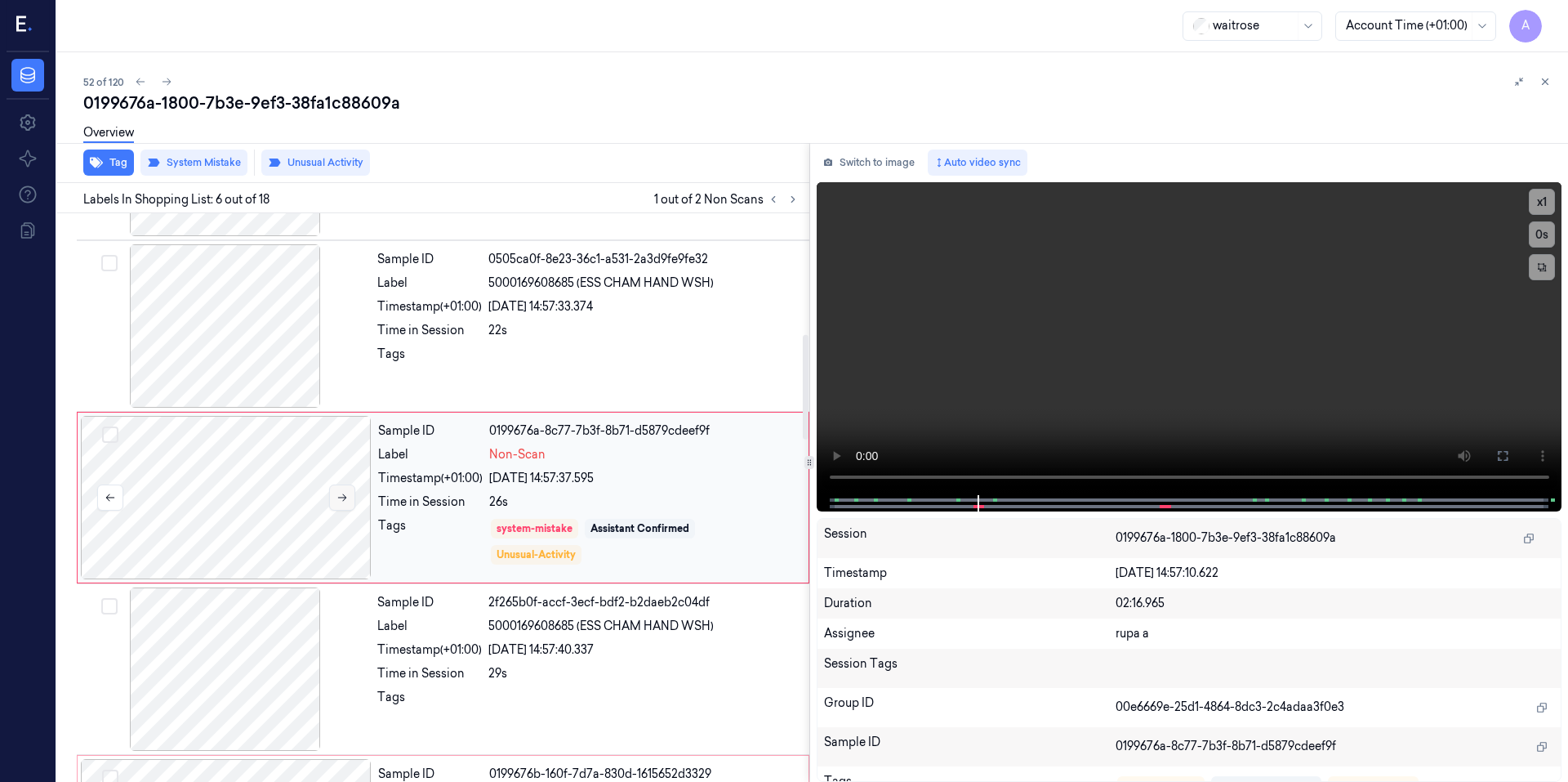
click at [342, 498] on icon at bounding box center [342, 497] width 11 height 11
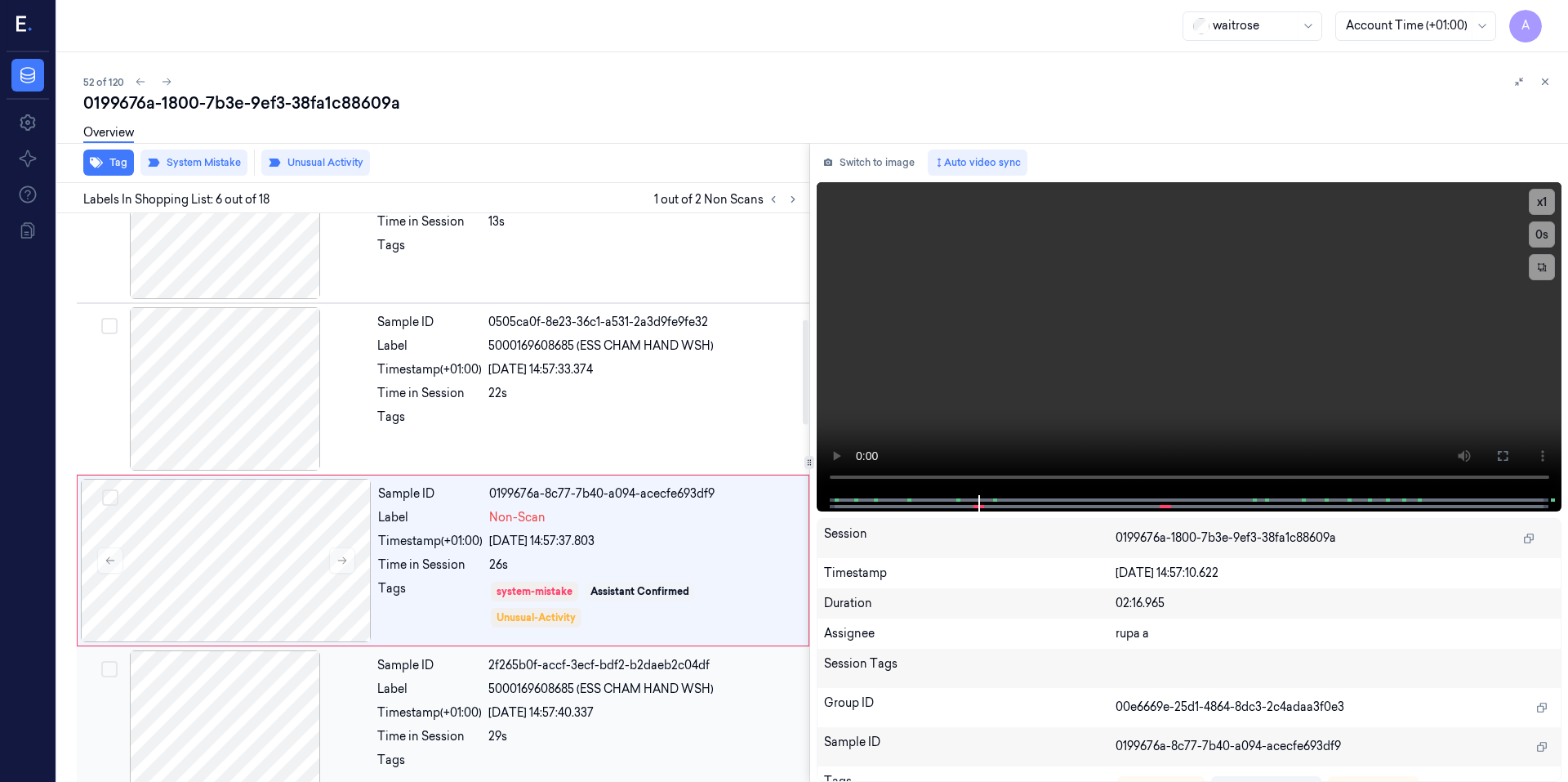
scroll to position [577, 0]
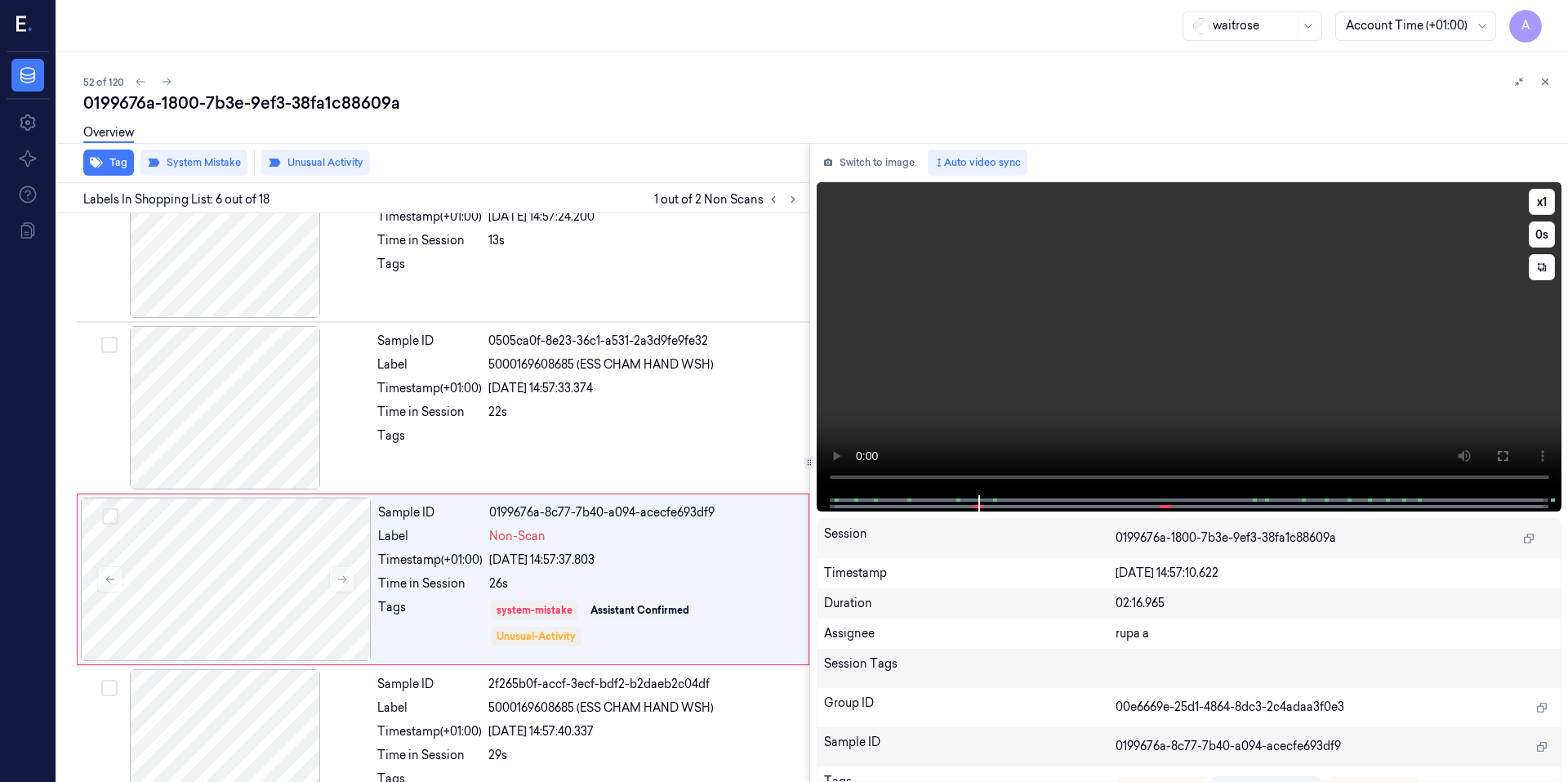
click at [1107, 400] on video at bounding box center [1189, 338] width 746 height 312
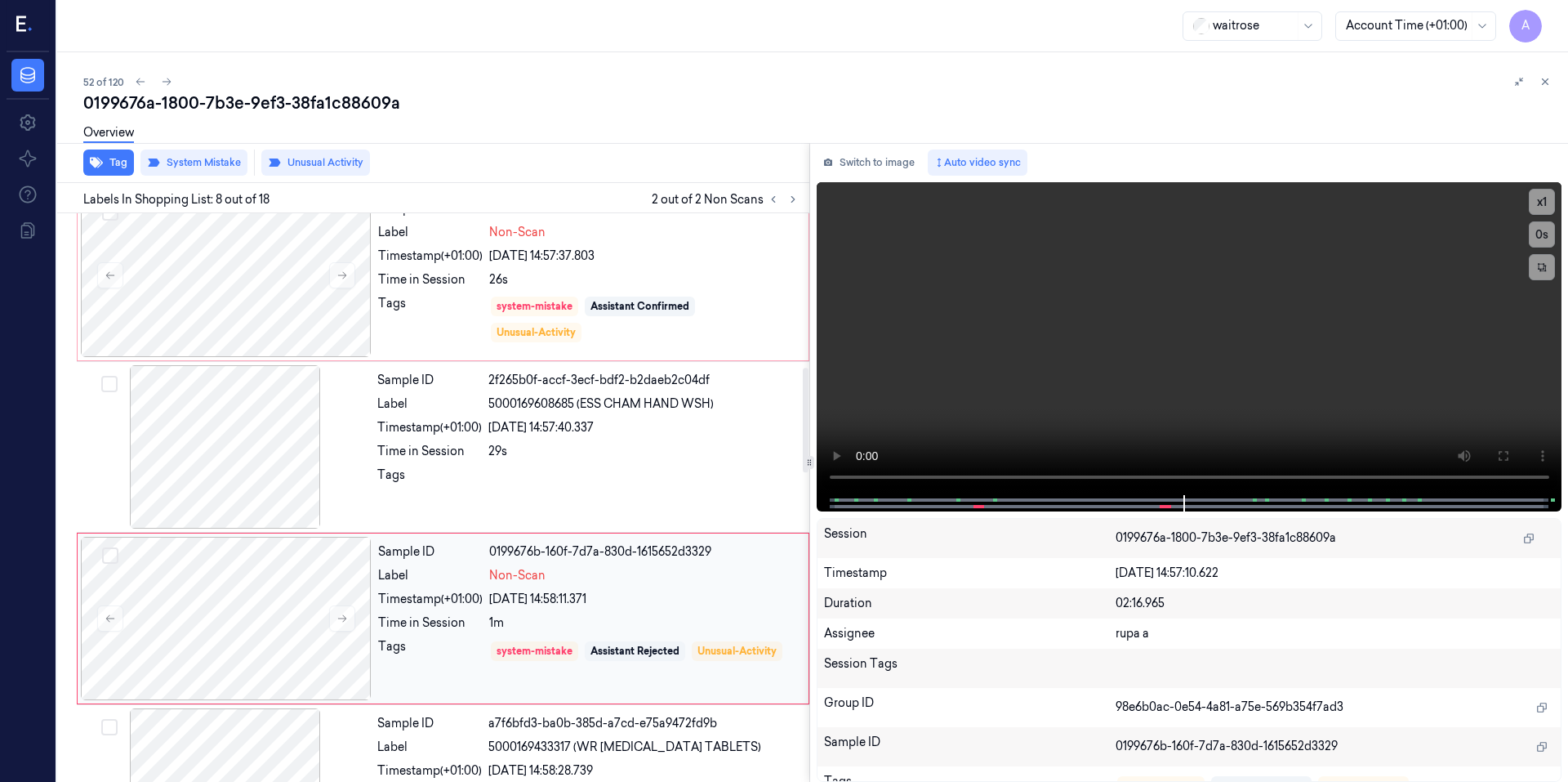
scroll to position [838, 0]
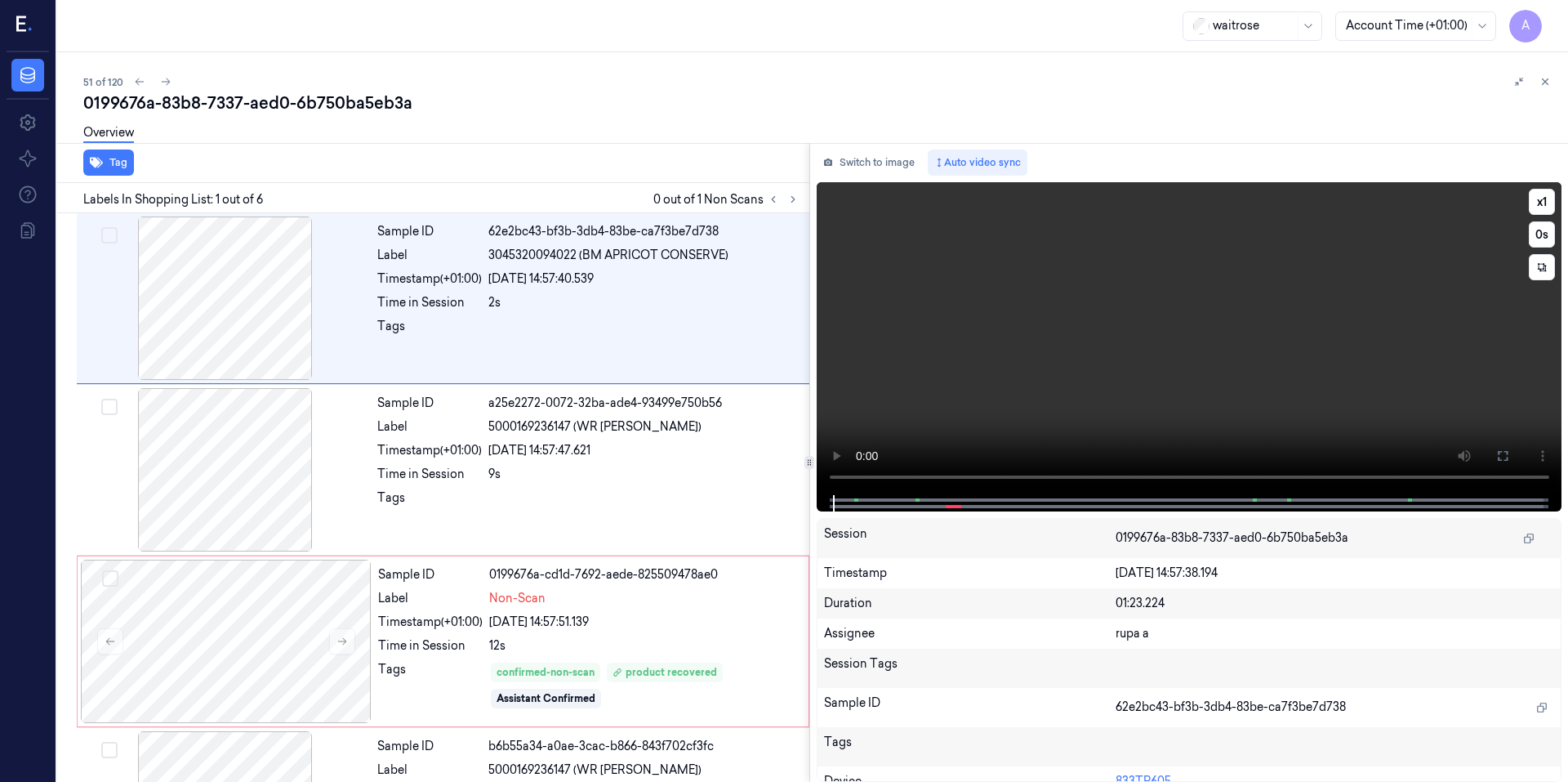
click at [1154, 345] on video at bounding box center [1189, 338] width 746 height 312
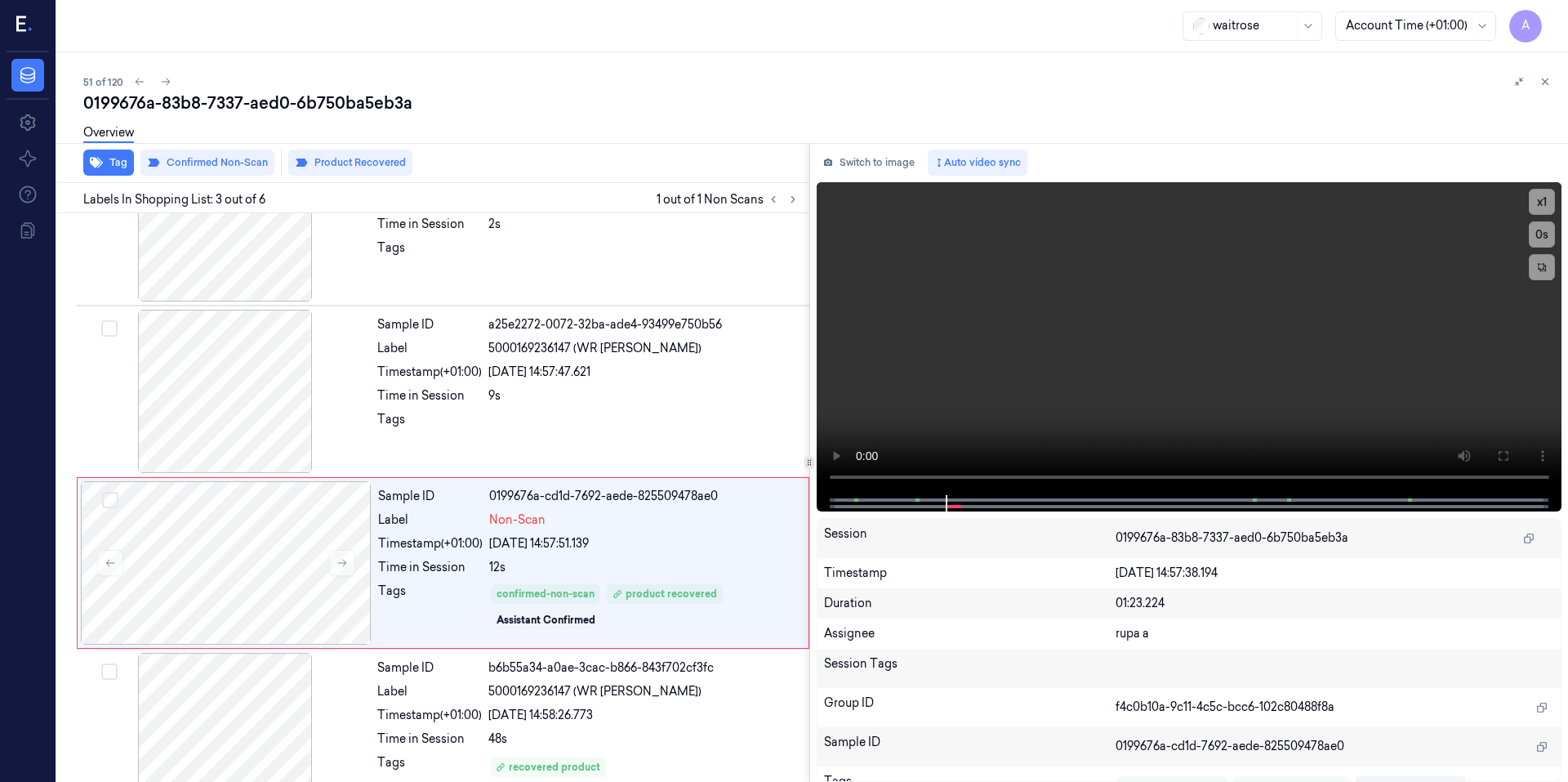
scroll to position [143, 0]
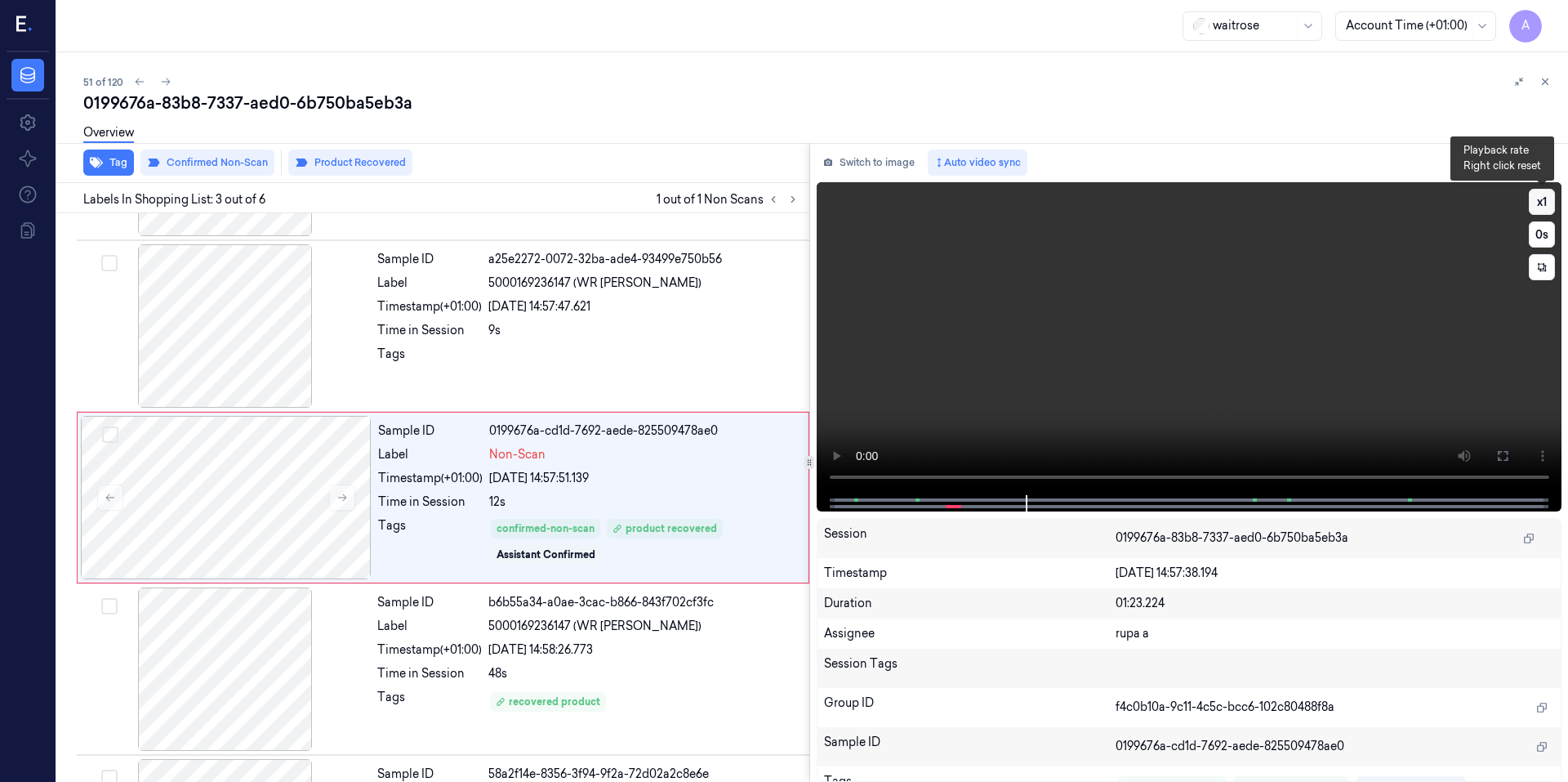
click at [1539, 195] on button "x 1" at bounding box center [1541, 202] width 26 height 26
click at [1539, 195] on button "x 2" at bounding box center [1541, 202] width 26 height 26
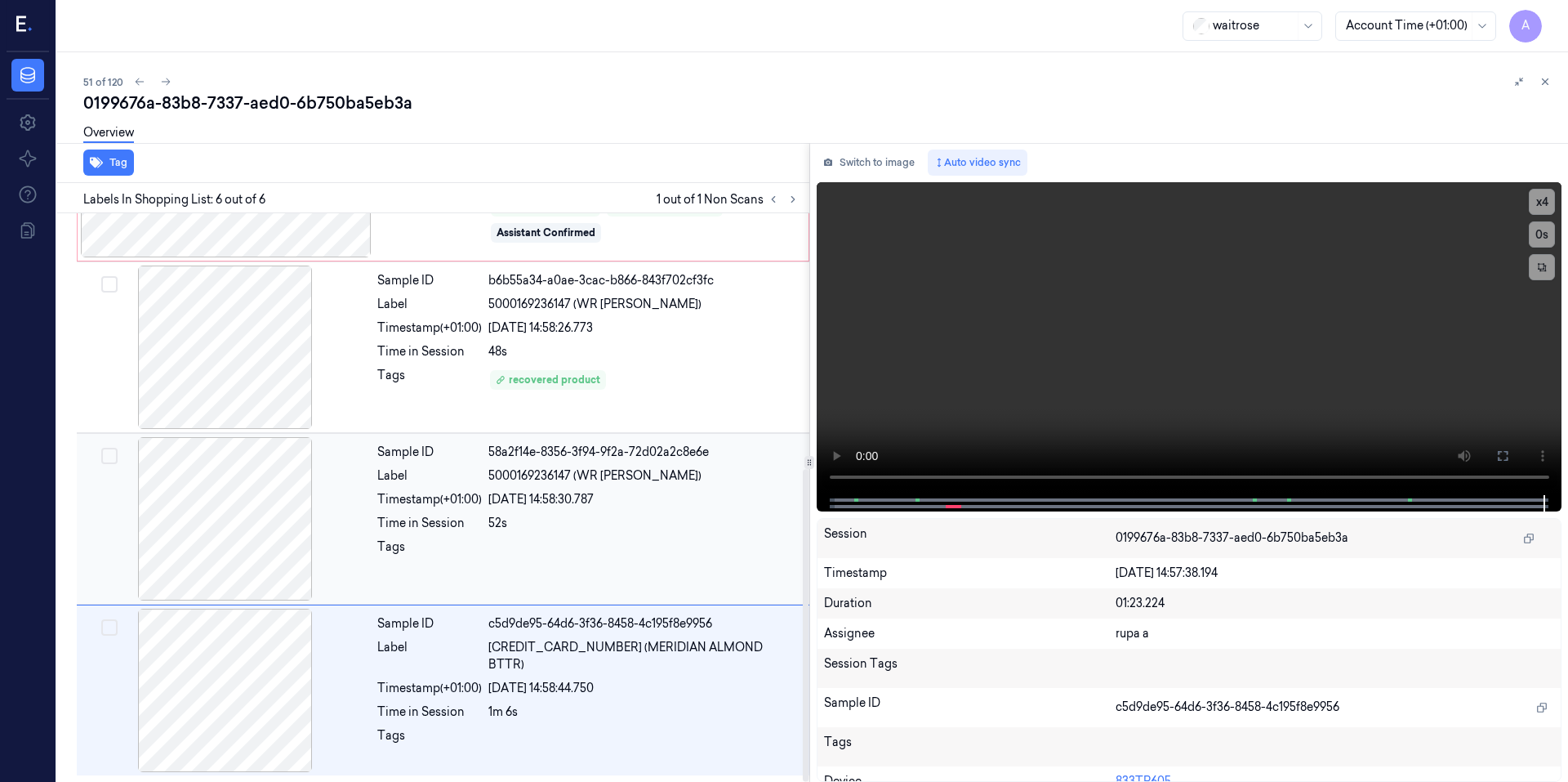
scroll to position [302, 0]
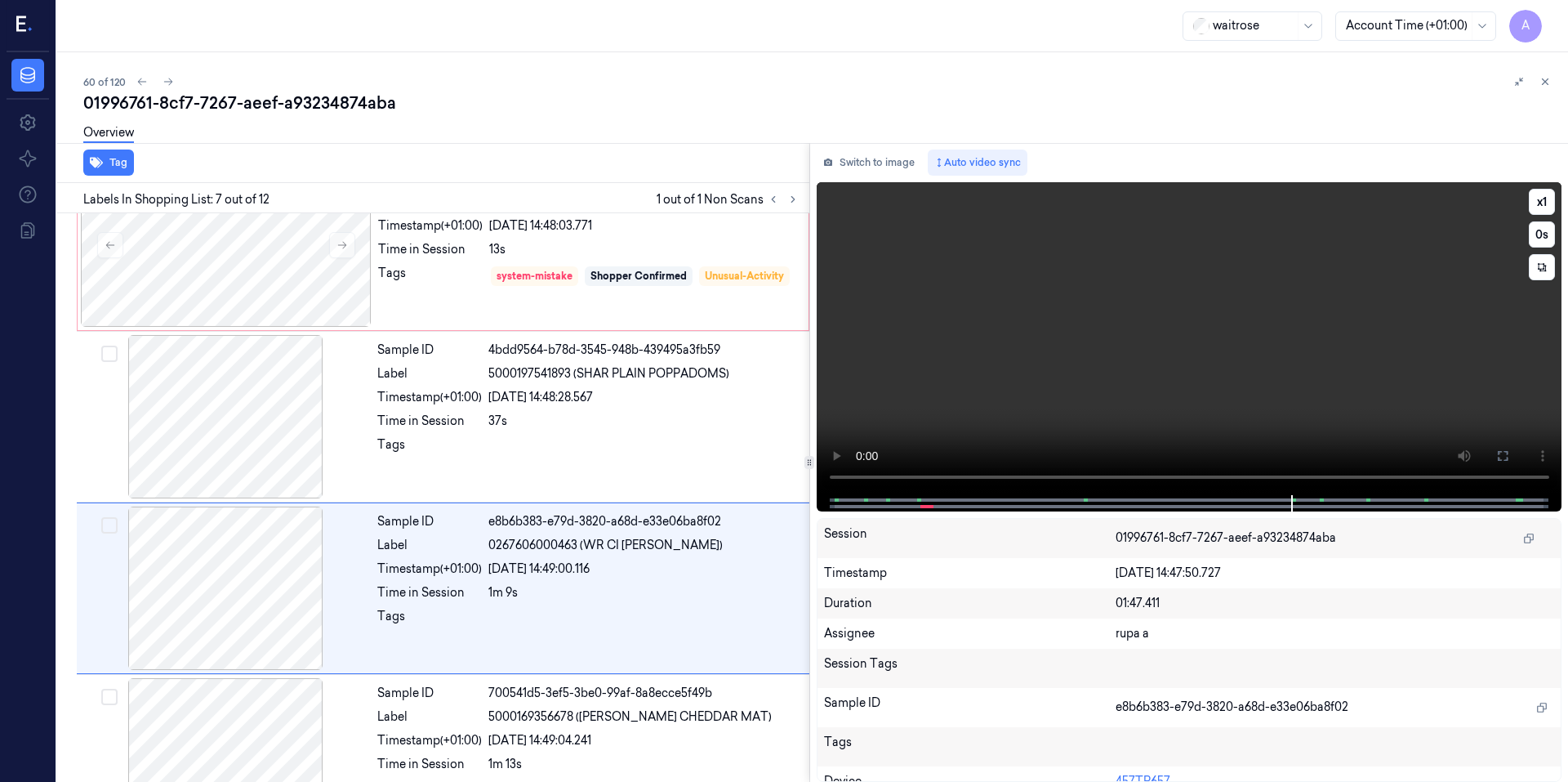
scroll to position [830, 0]
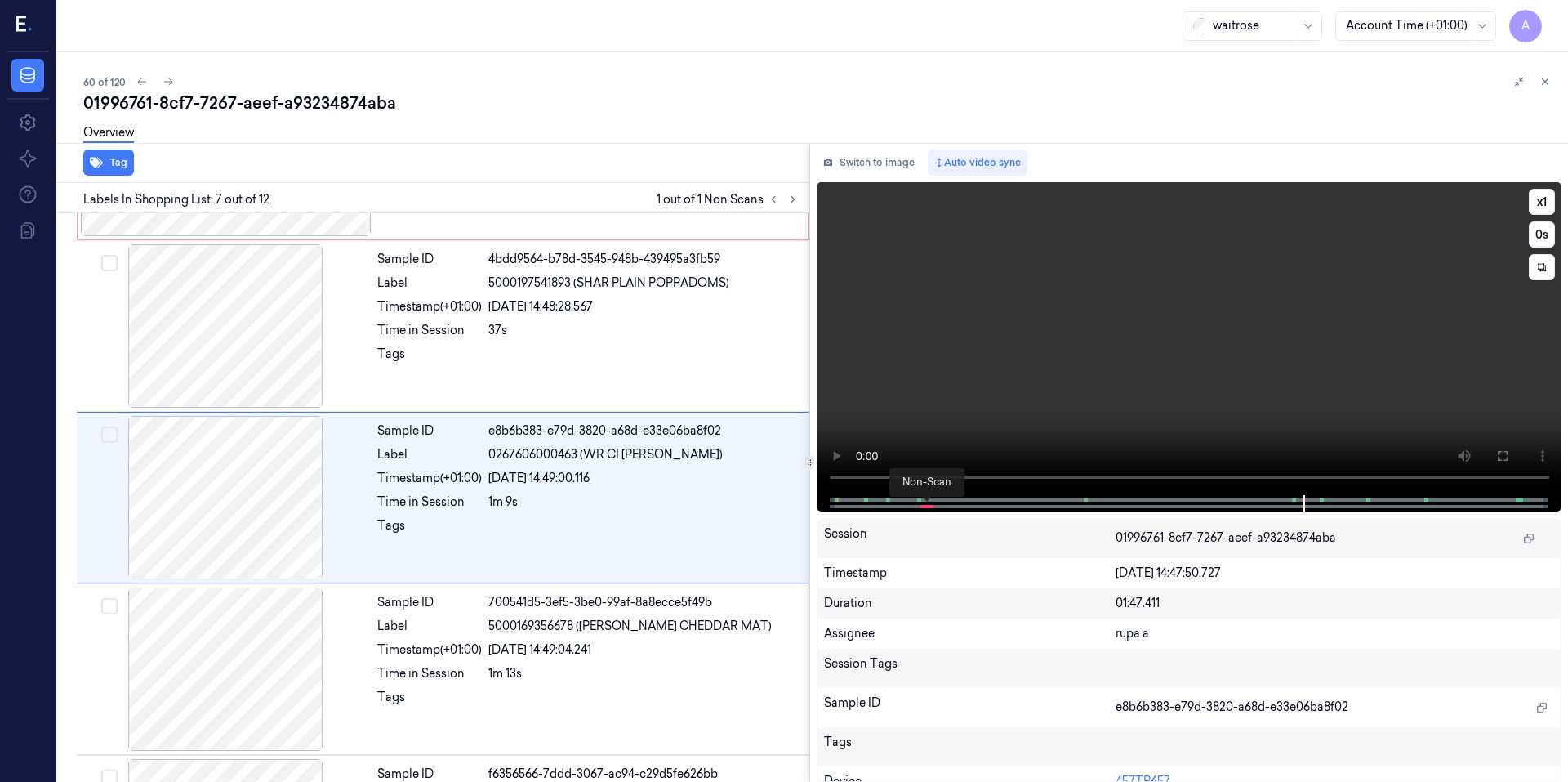
drag, startPoint x: 965, startPoint y: 500, endPoint x: 928, endPoint y: 502, distance: 37.1
click at [928, 502] on div at bounding box center [1189, 503] width 746 height 16
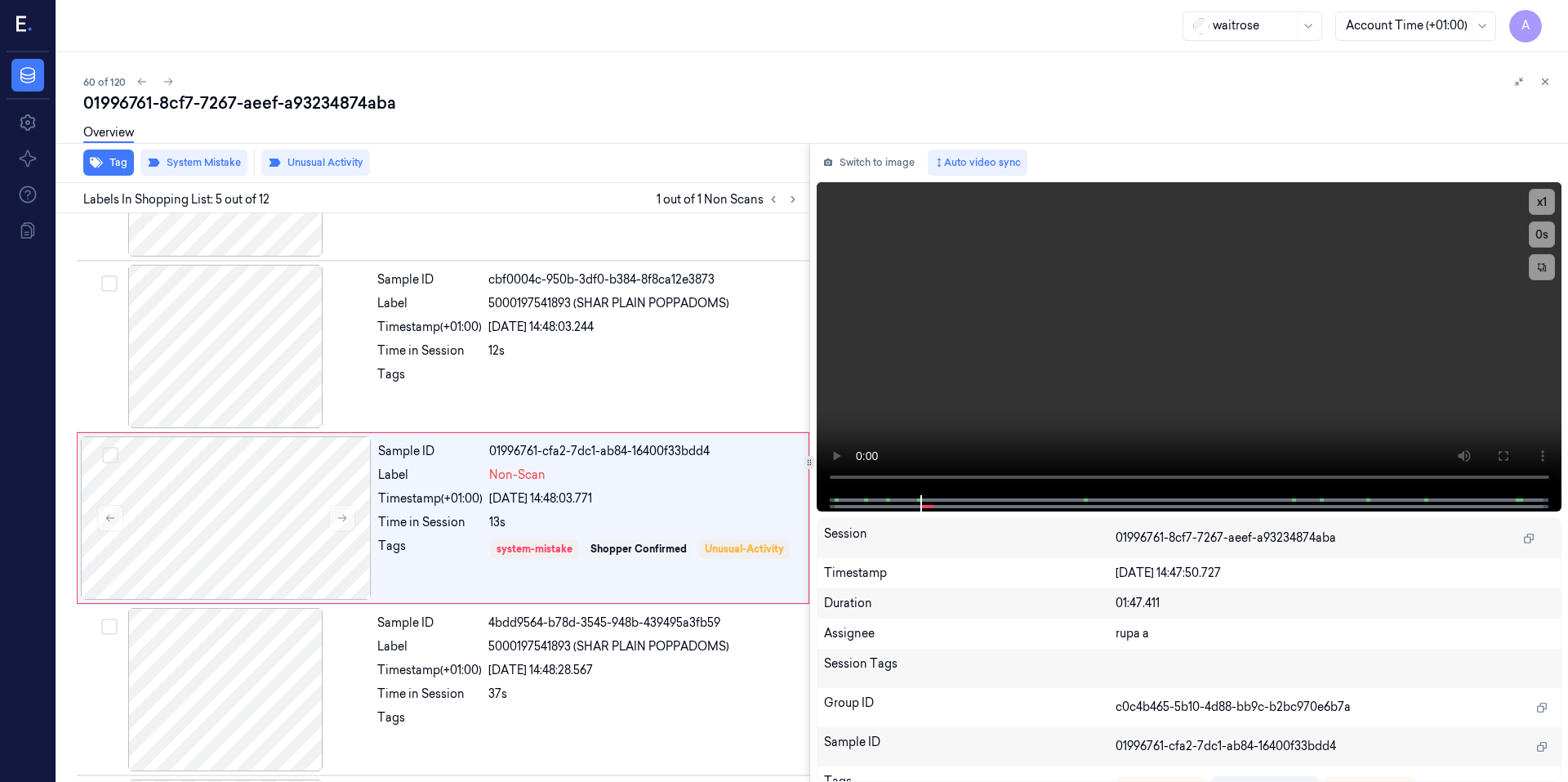
scroll to position [487, 0]
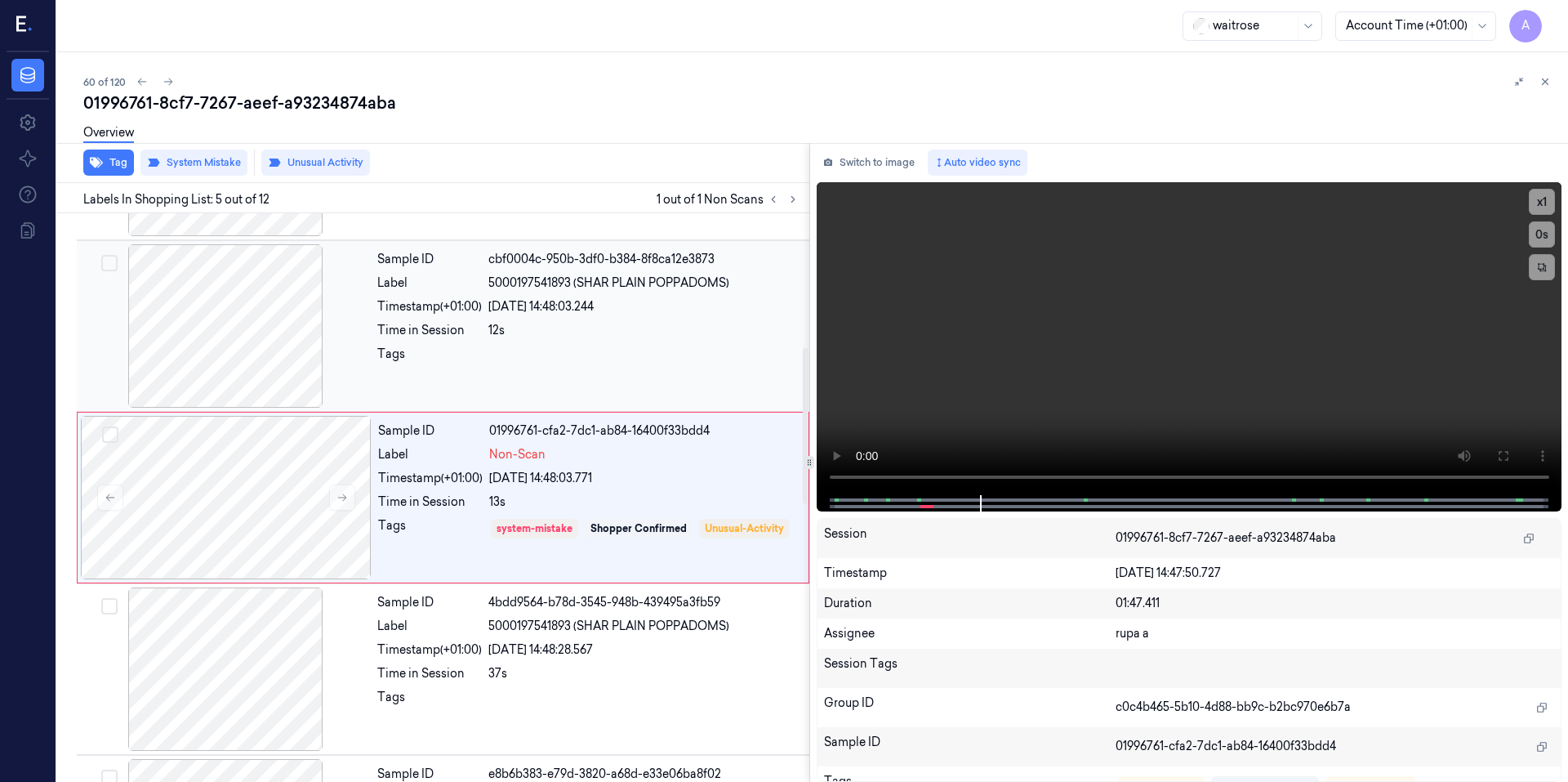
click at [610, 318] on div "Sample ID cbf0004c-950b-3df0-b384-8f8ca12e3873 Label 5000197541893 (SHAR PLAIN …" at bounding box center [588, 325] width 435 height 163
click at [1178, 328] on video at bounding box center [1189, 338] width 746 height 312
click at [1000, 433] on video at bounding box center [1189, 338] width 746 height 312
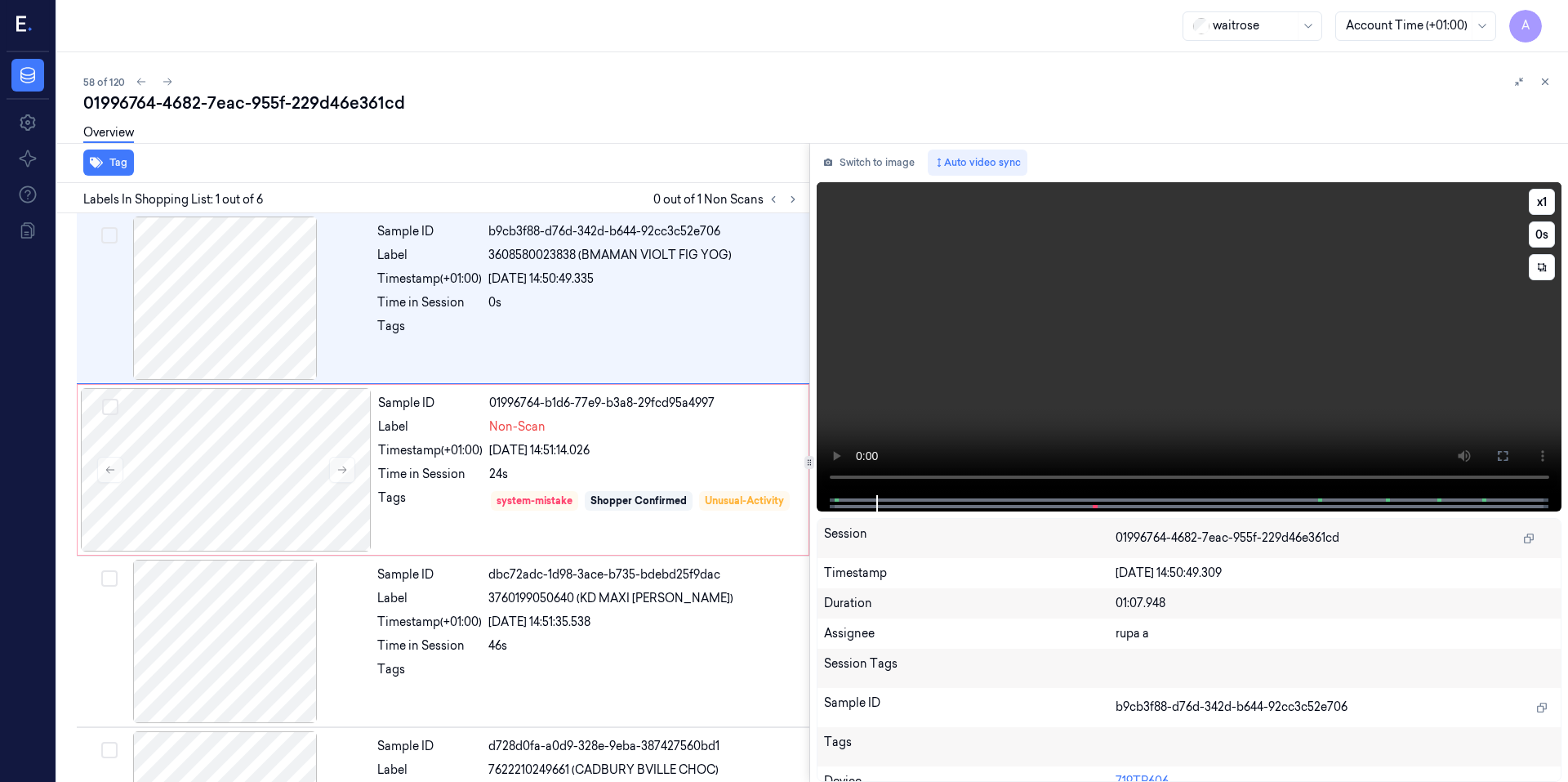
drag, startPoint x: 872, startPoint y: 496, endPoint x: 857, endPoint y: 496, distance: 15.0
click at [857, 496] on div at bounding box center [1188, 503] width 711 height 16
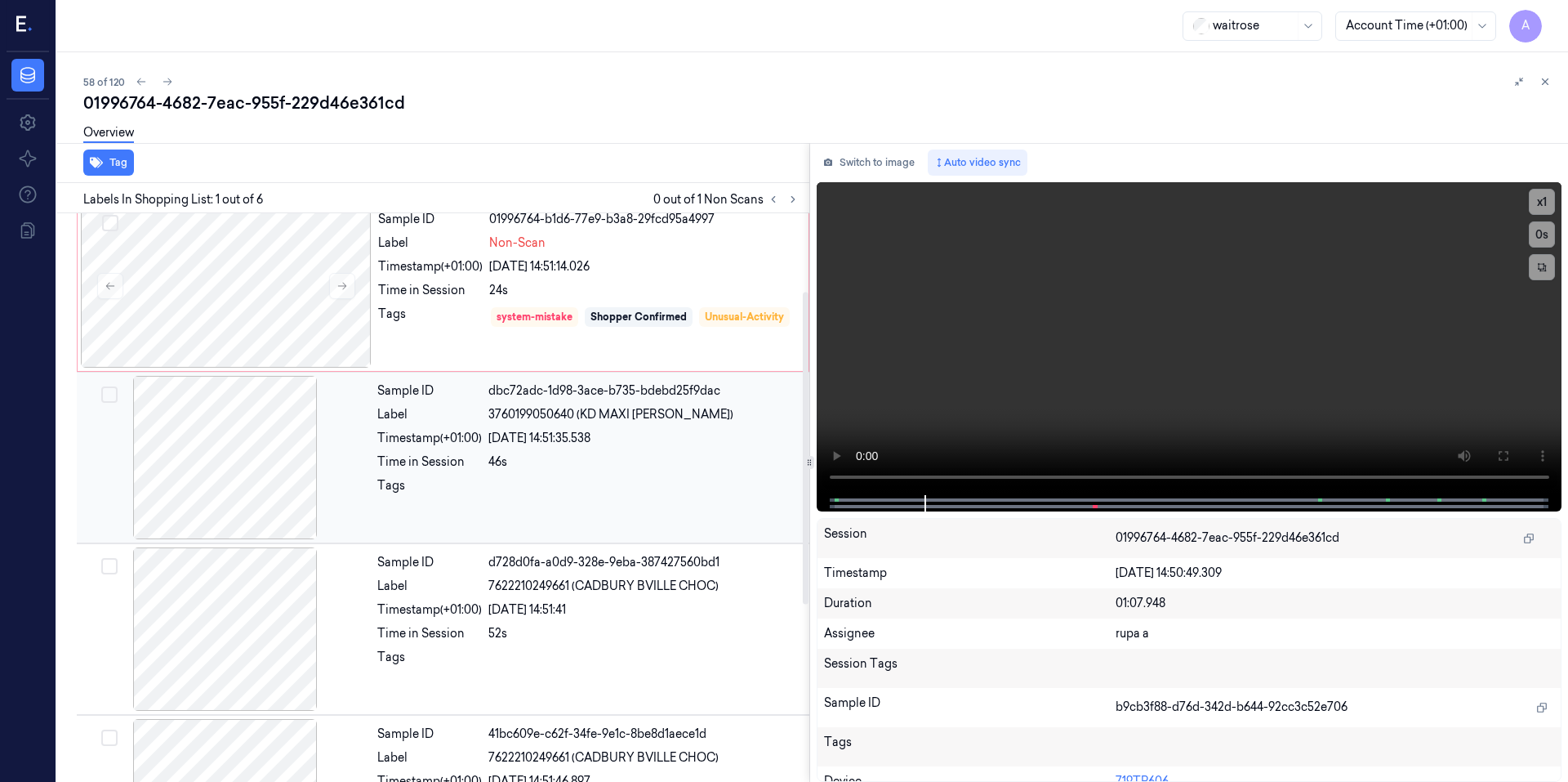
scroll to position [139, 0]
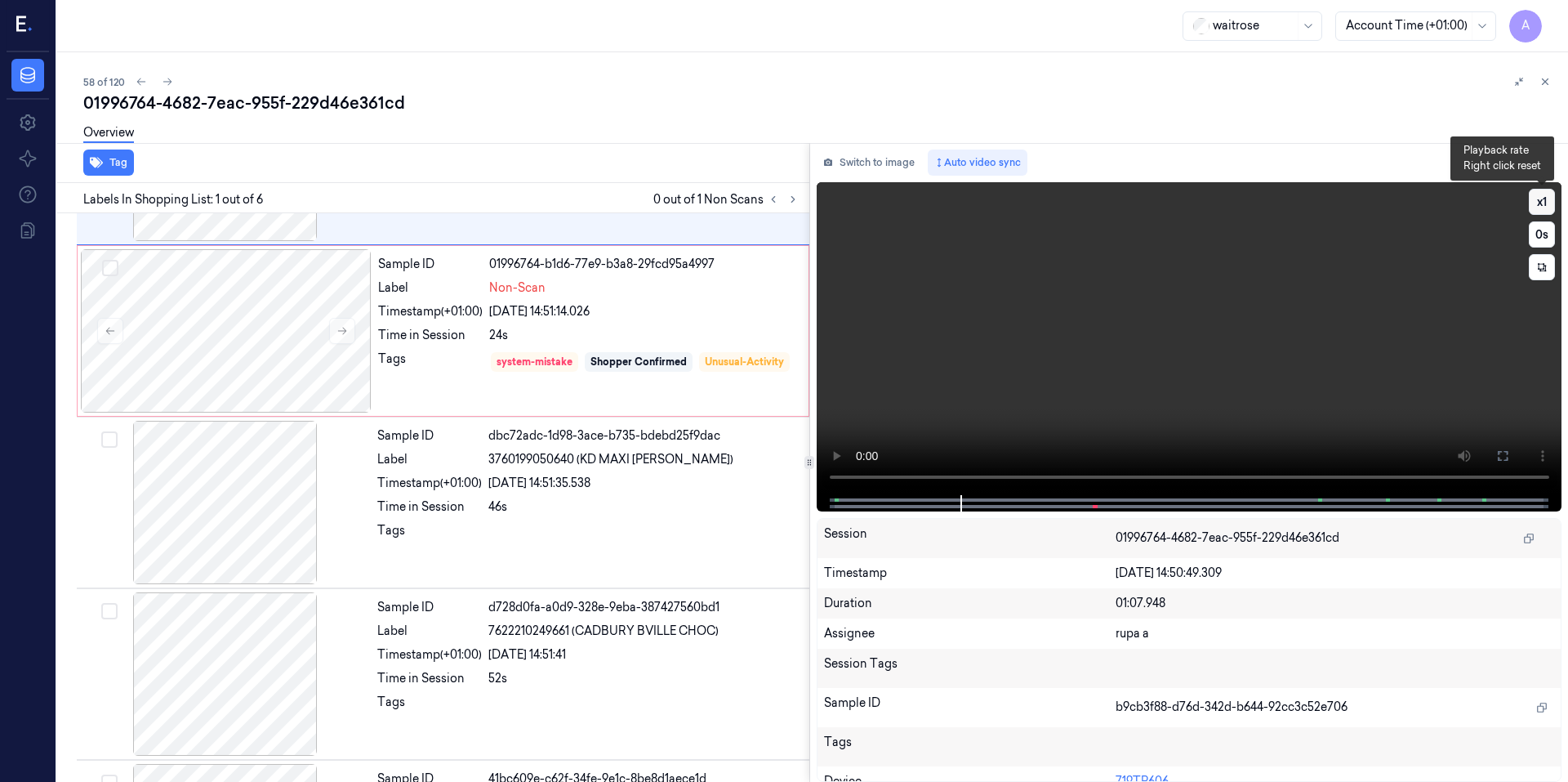
click at [1535, 206] on button "x 1" at bounding box center [1541, 202] width 26 height 26
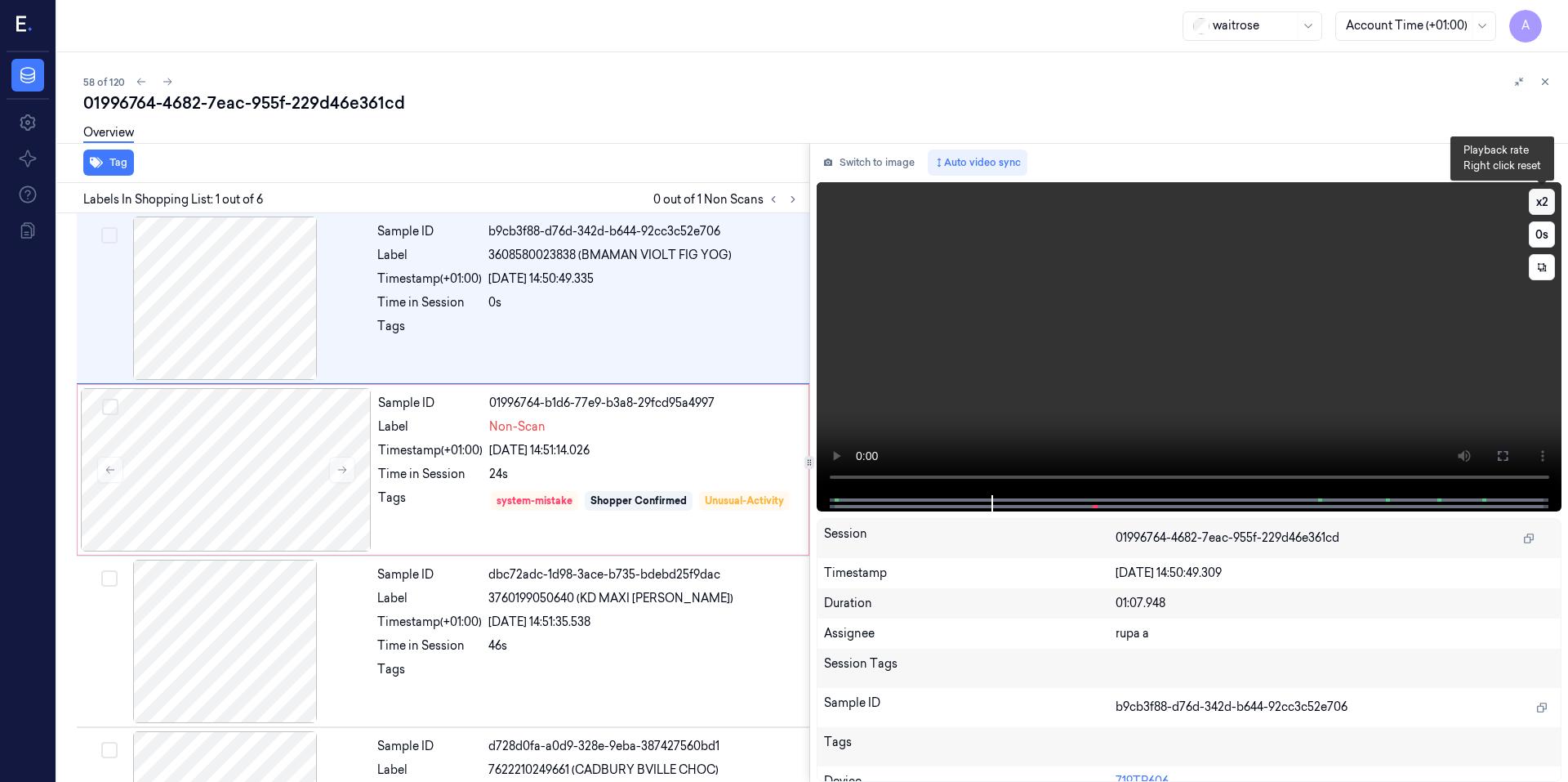
click at [1539, 203] on button "x 2" at bounding box center [1541, 202] width 26 height 26
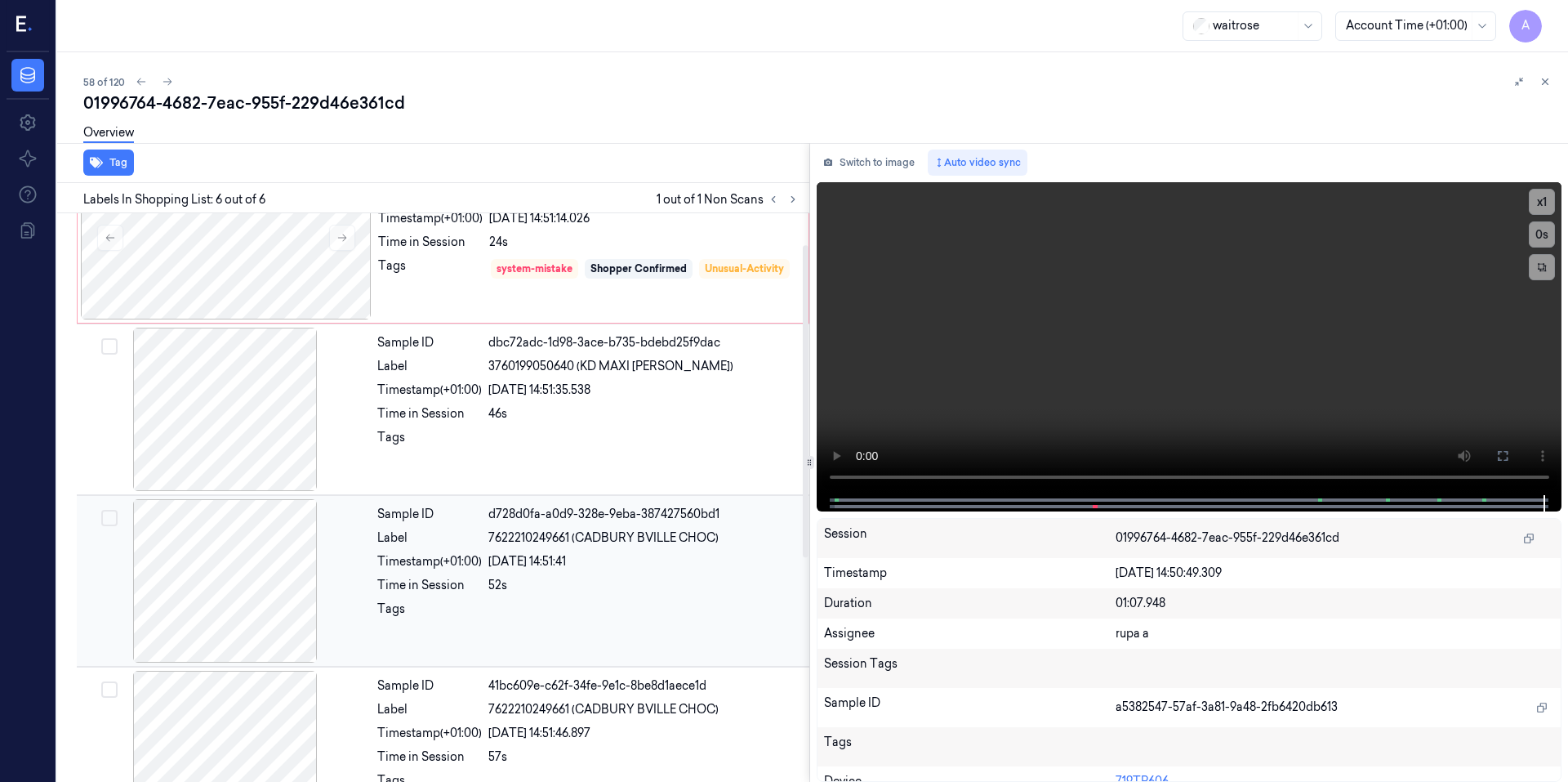
scroll to position [58, 0]
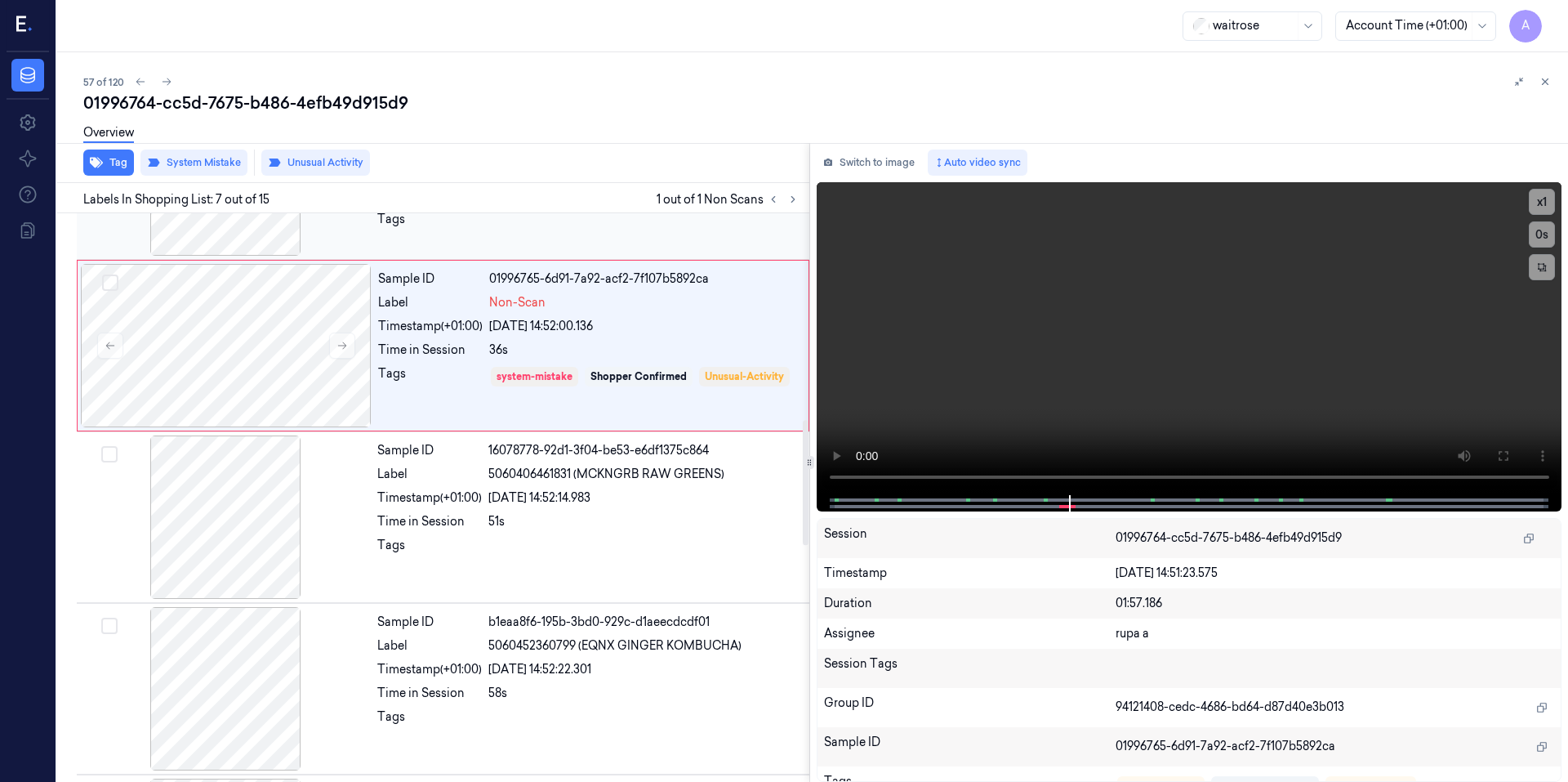
scroll to position [993, 0]
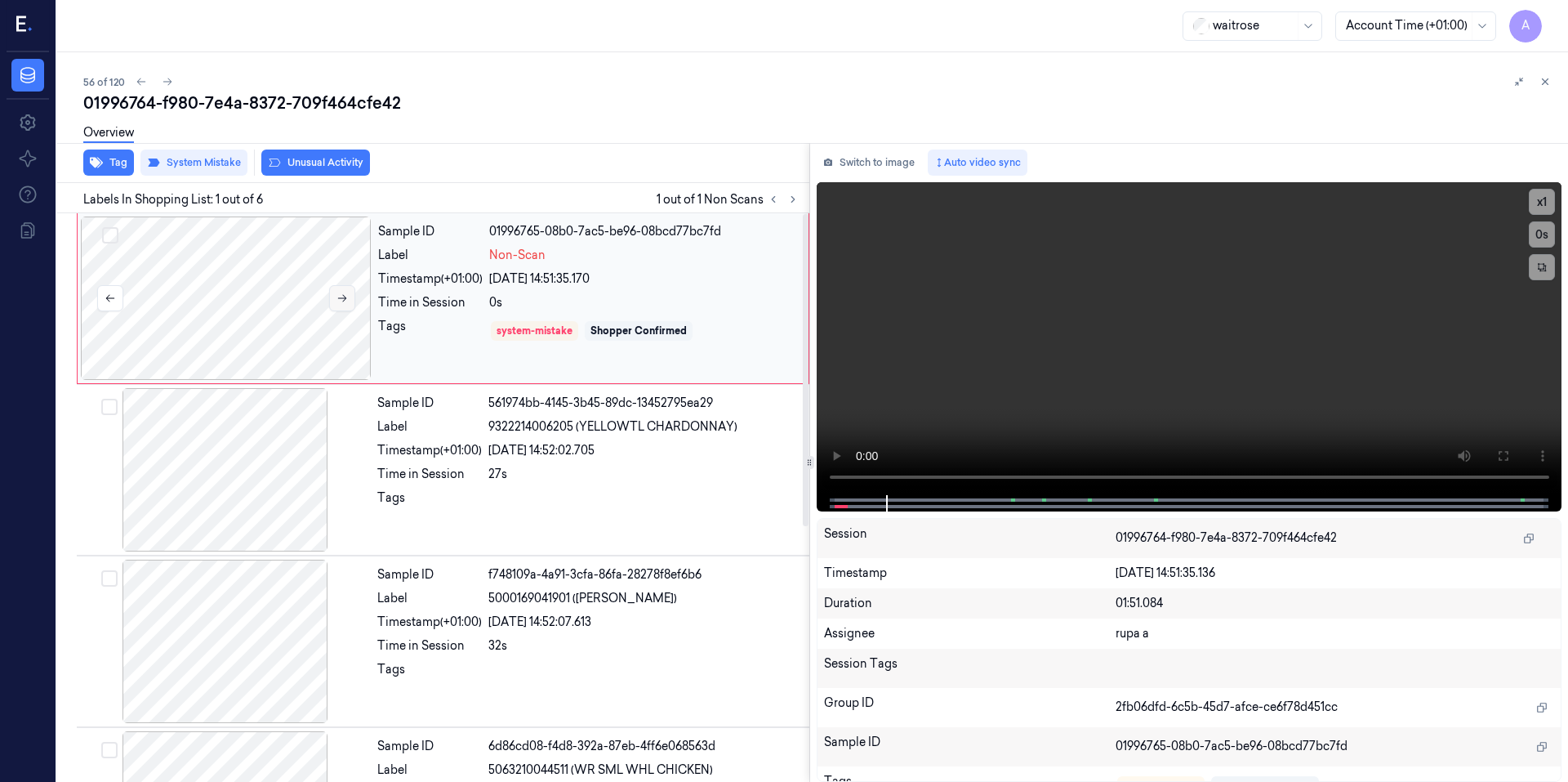
click at [342, 307] on button at bounding box center [342, 298] width 26 height 26
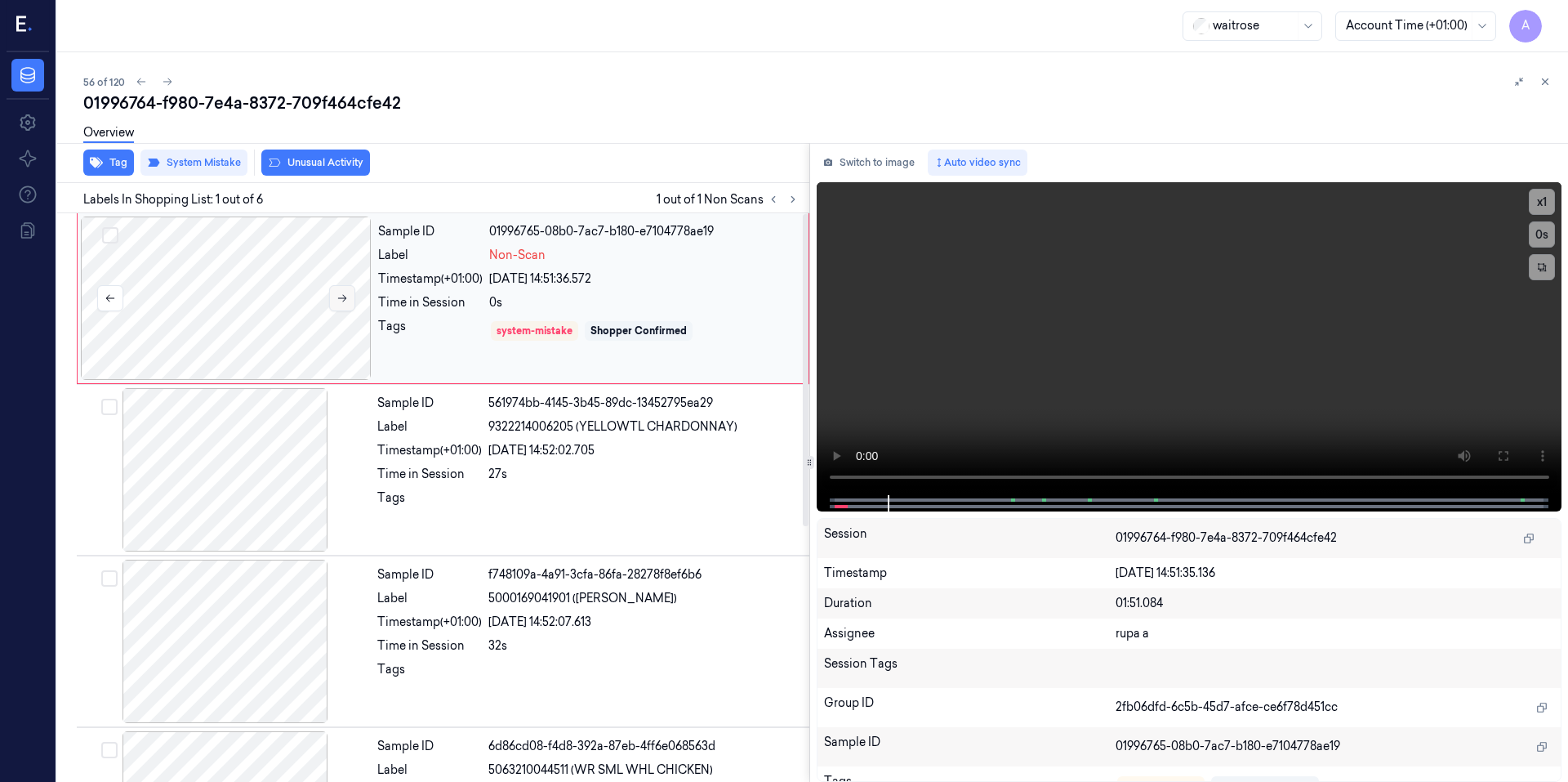
click at [342, 307] on button at bounding box center [342, 298] width 26 height 26
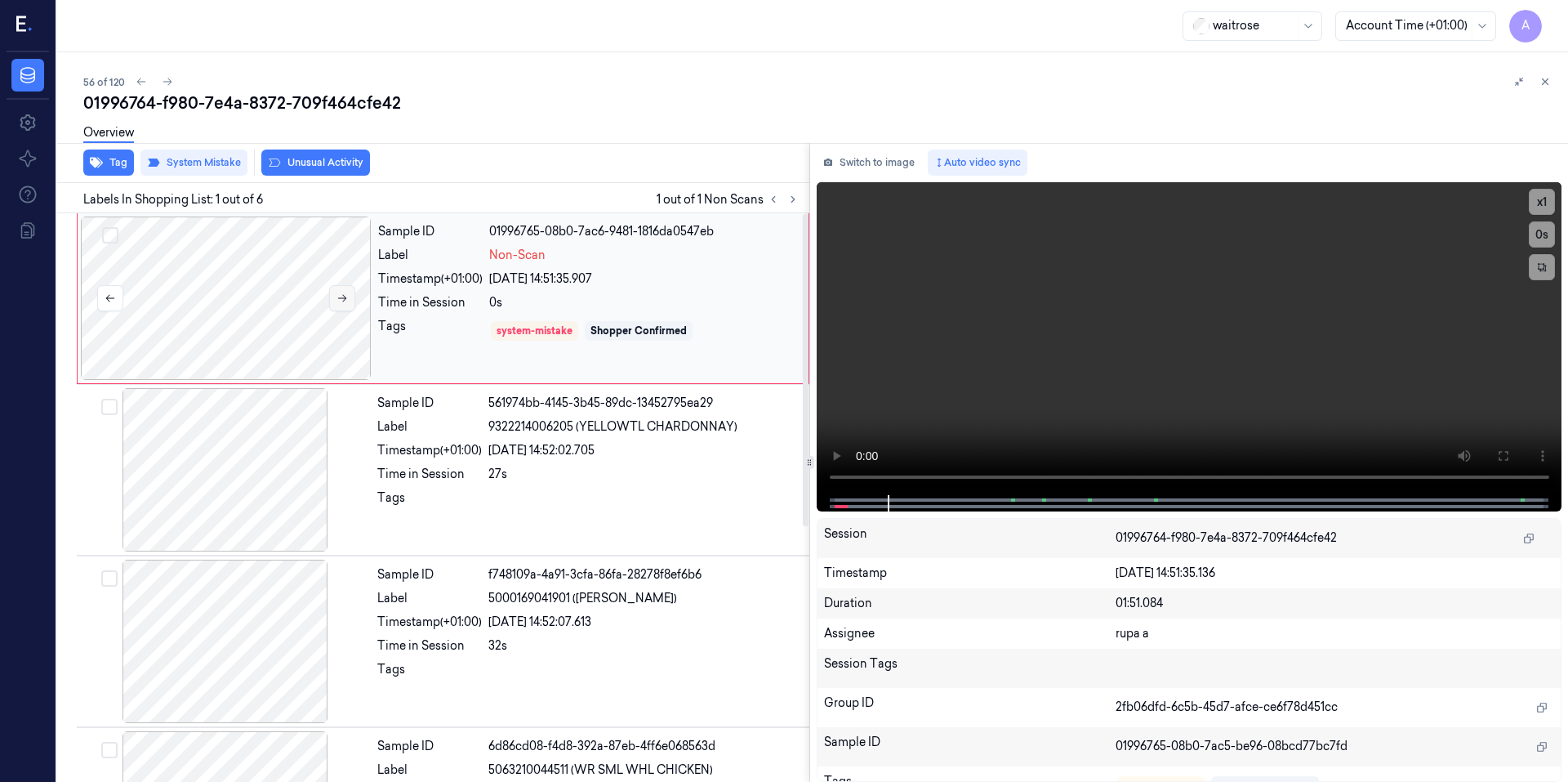
click at [342, 307] on button at bounding box center [342, 298] width 26 height 26
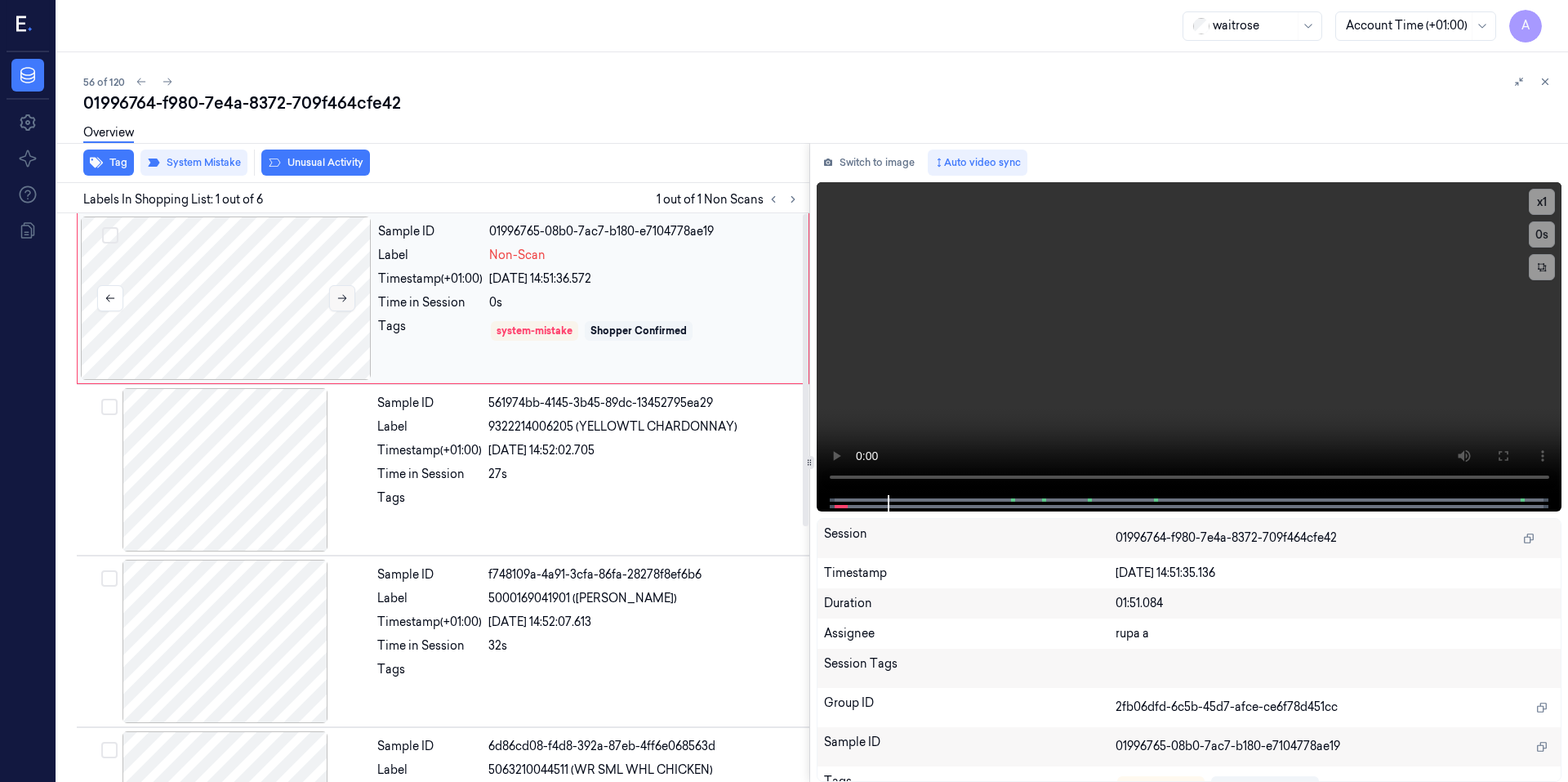
click at [342, 307] on button at bounding box center [342, 298] width 26 height 26
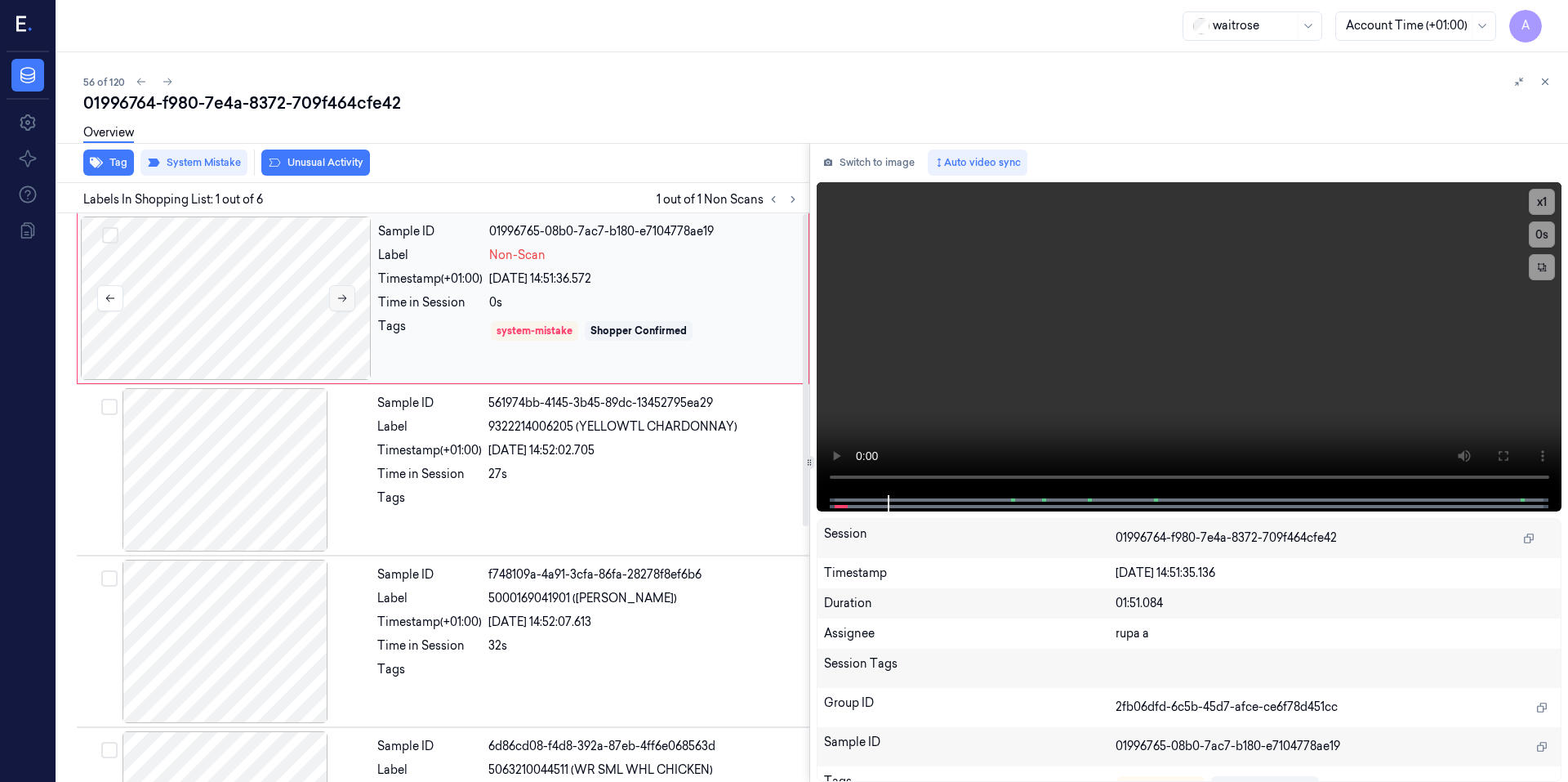
click at [342, 307] on button at bounding box center [342, 298] width 26 height 26
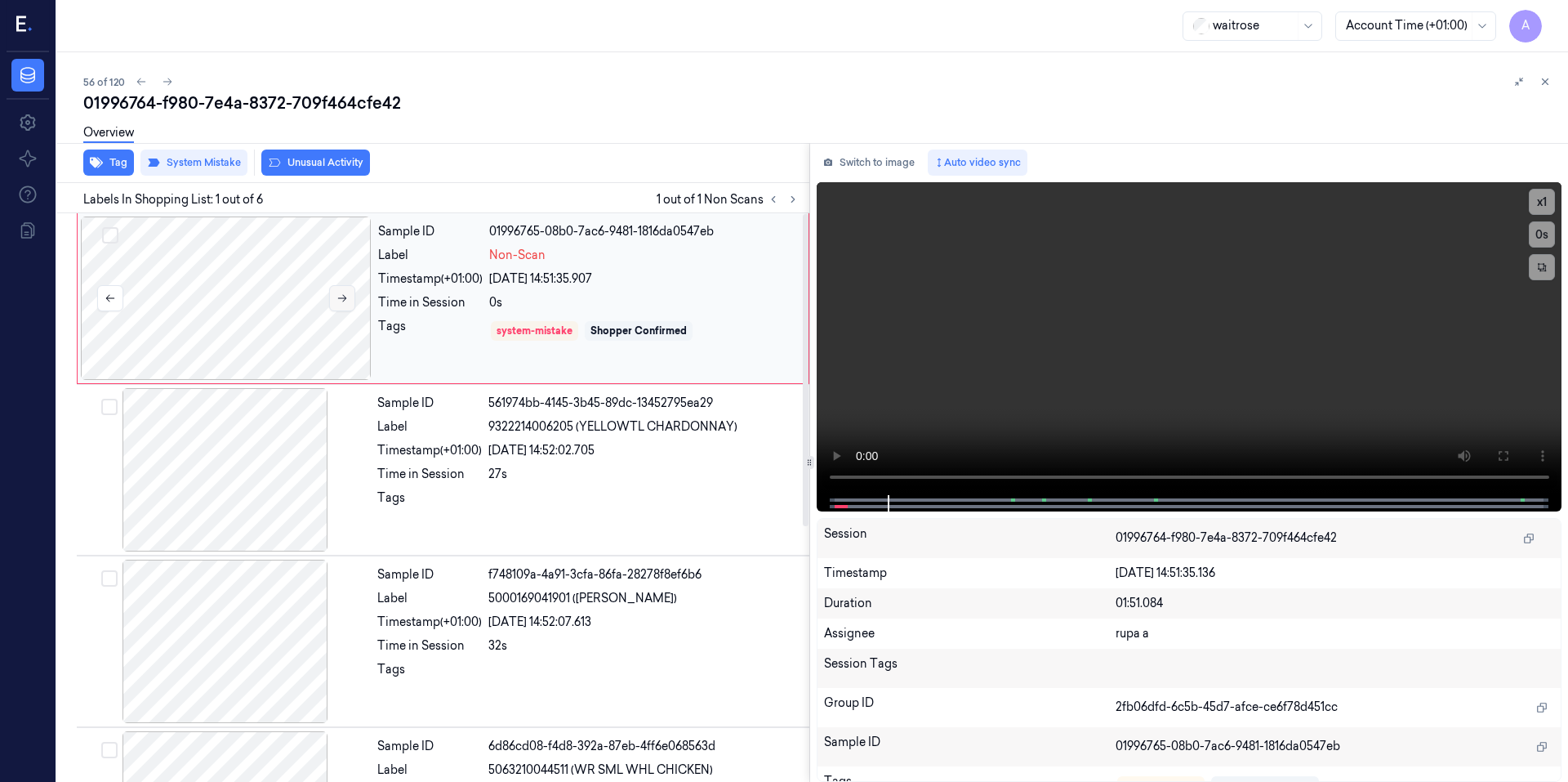
click at [342, 307] on button at bounding box center [342, 298] width 26 height 26
click at [338, 288] on button at bounding box center [342, 298] width 26 height 26
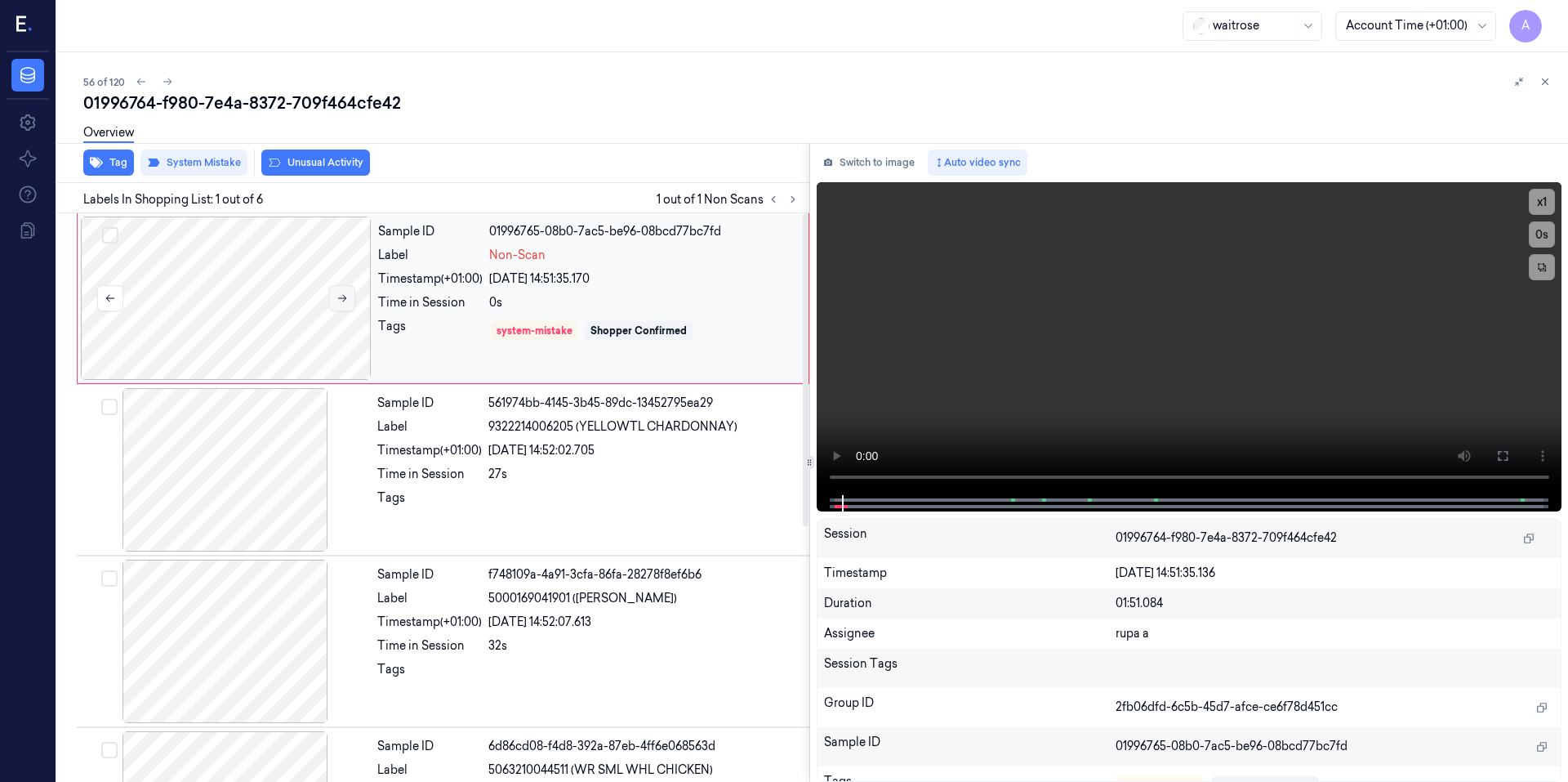
click at [339, 290] on button at bounding box center [342, 298] width 26 height 26
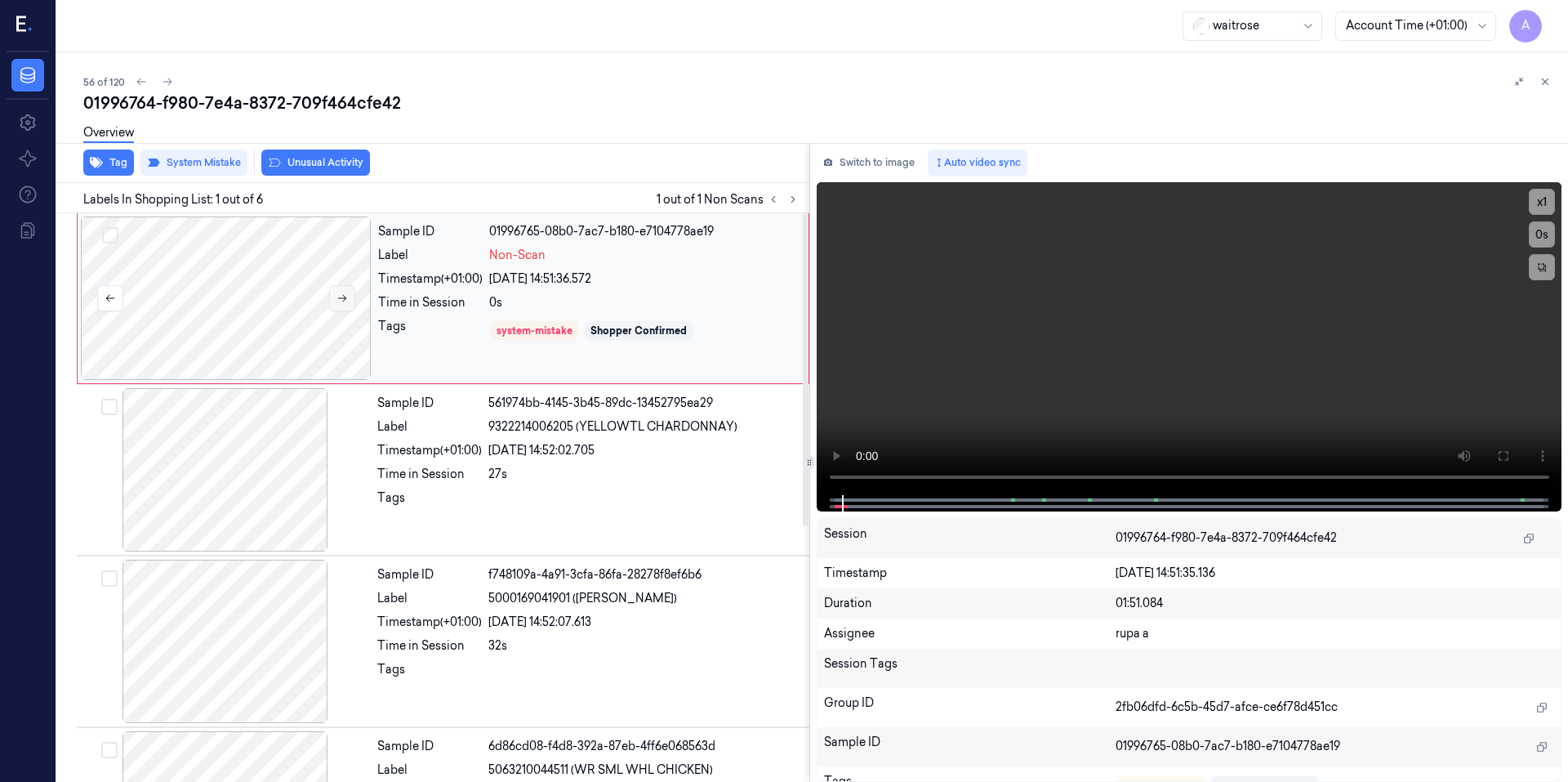
click at [339, 290] on button at bounding box center [342, 298] width 26 height 26
click at [339, 295] on icon at bounding box center [342, 298] width 11 height 11
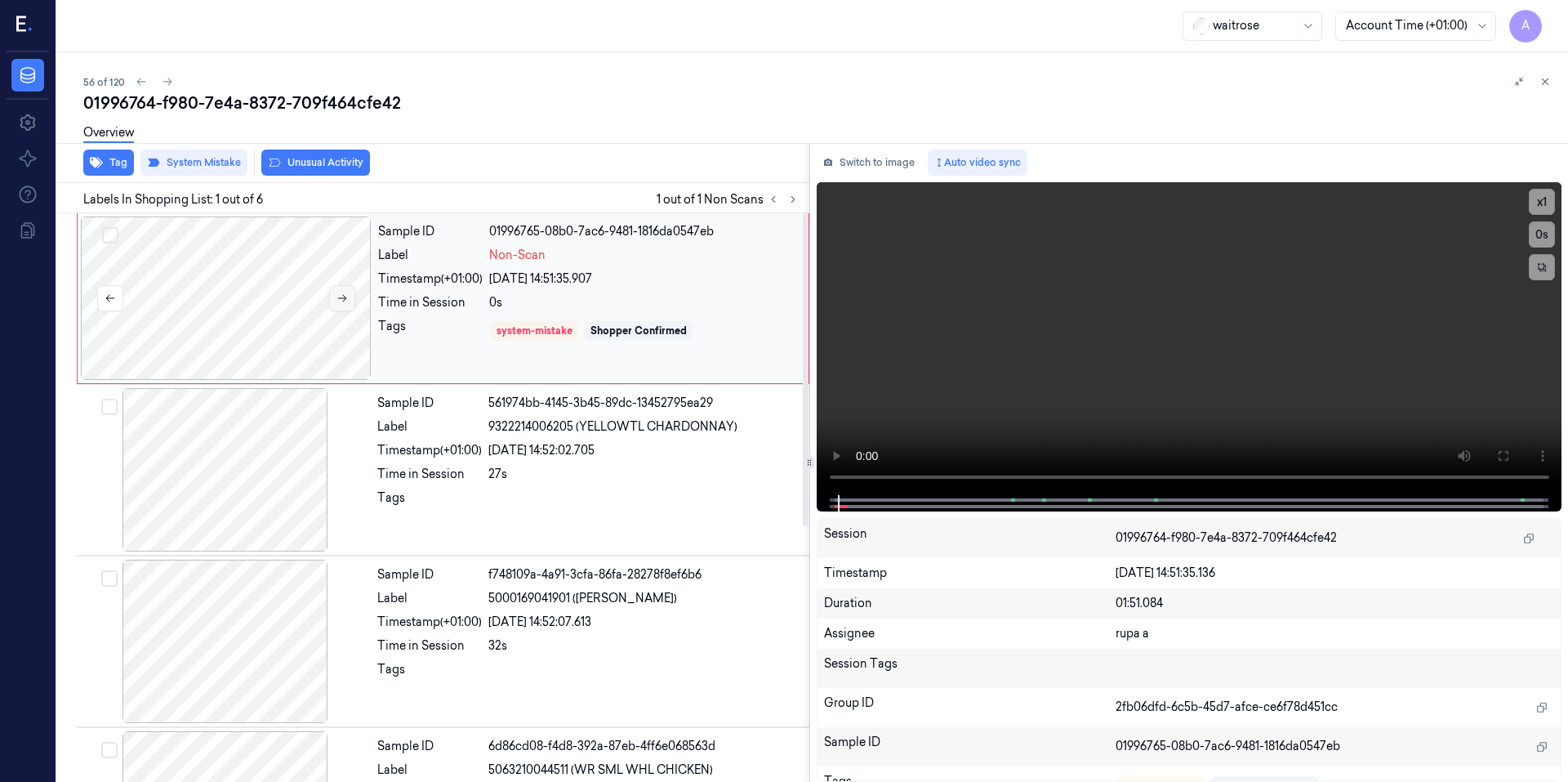
click at [339, 295] on icon at bounding box center [342, 298] width 11 height 11
click at [875, 172] on button "Switch to image" at bounding box center [869, 162] width 105 height 26
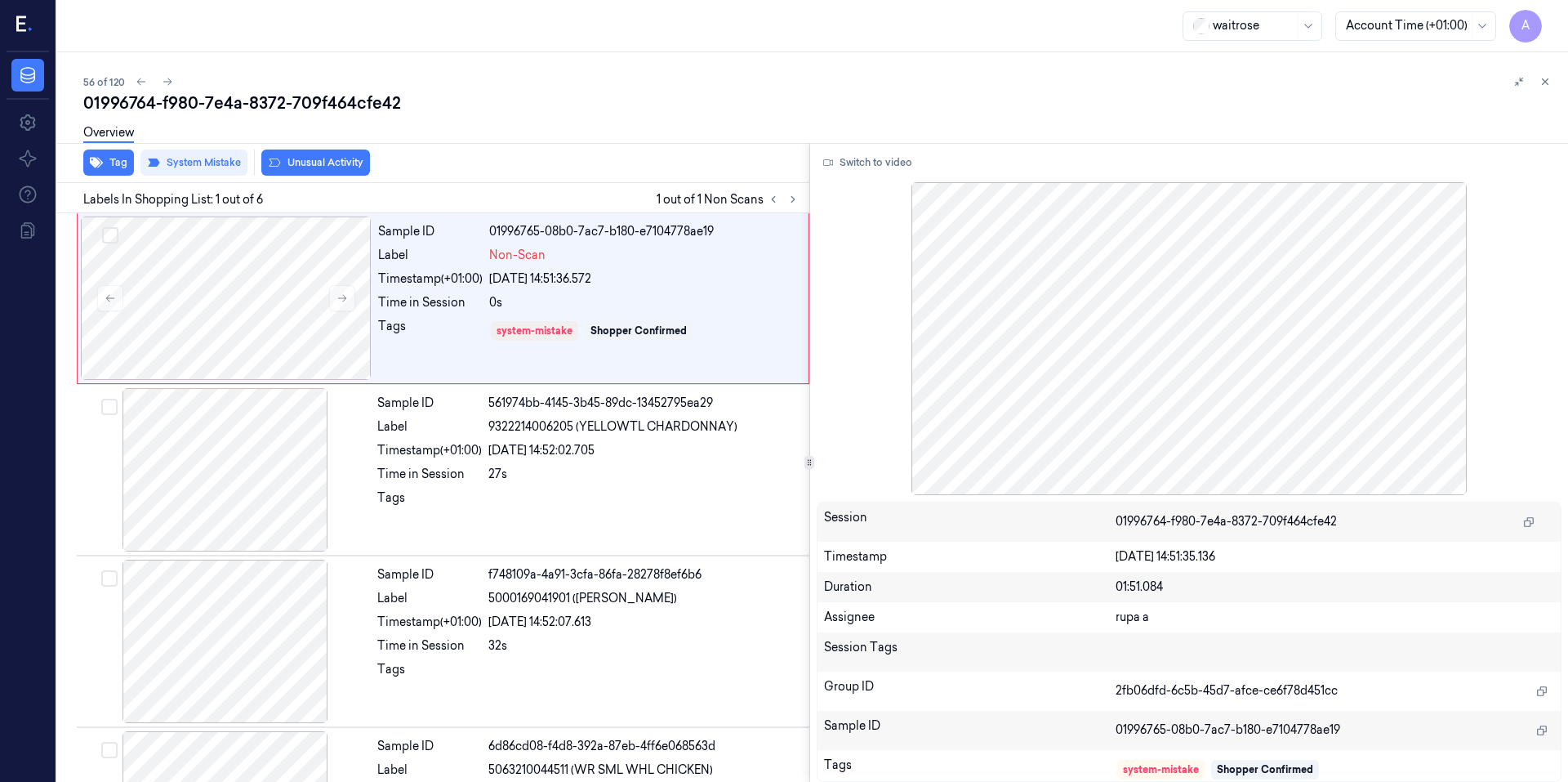
drag, startPoint x: 916, startPoint y: 177, endPoint x: 1377, endPoint y: 364, distance: 497.5
click at [1373, 364] on div at bounding box center [1189, 338] width 746 height 312
click at [851, 155] on button "Switch to video" at bounding box center [867, 162] width 102 height 26
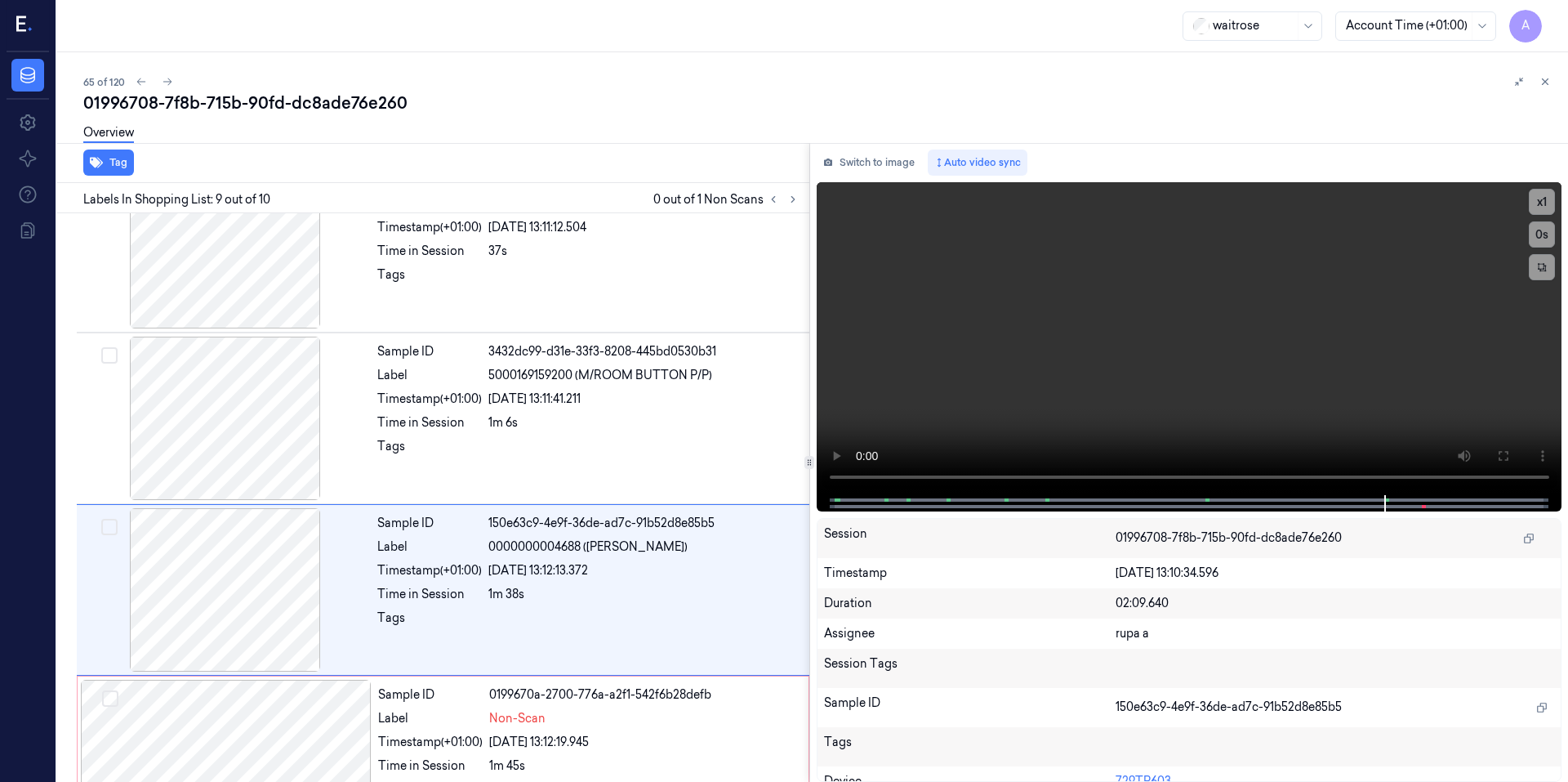
scroll to position [1152, 0]
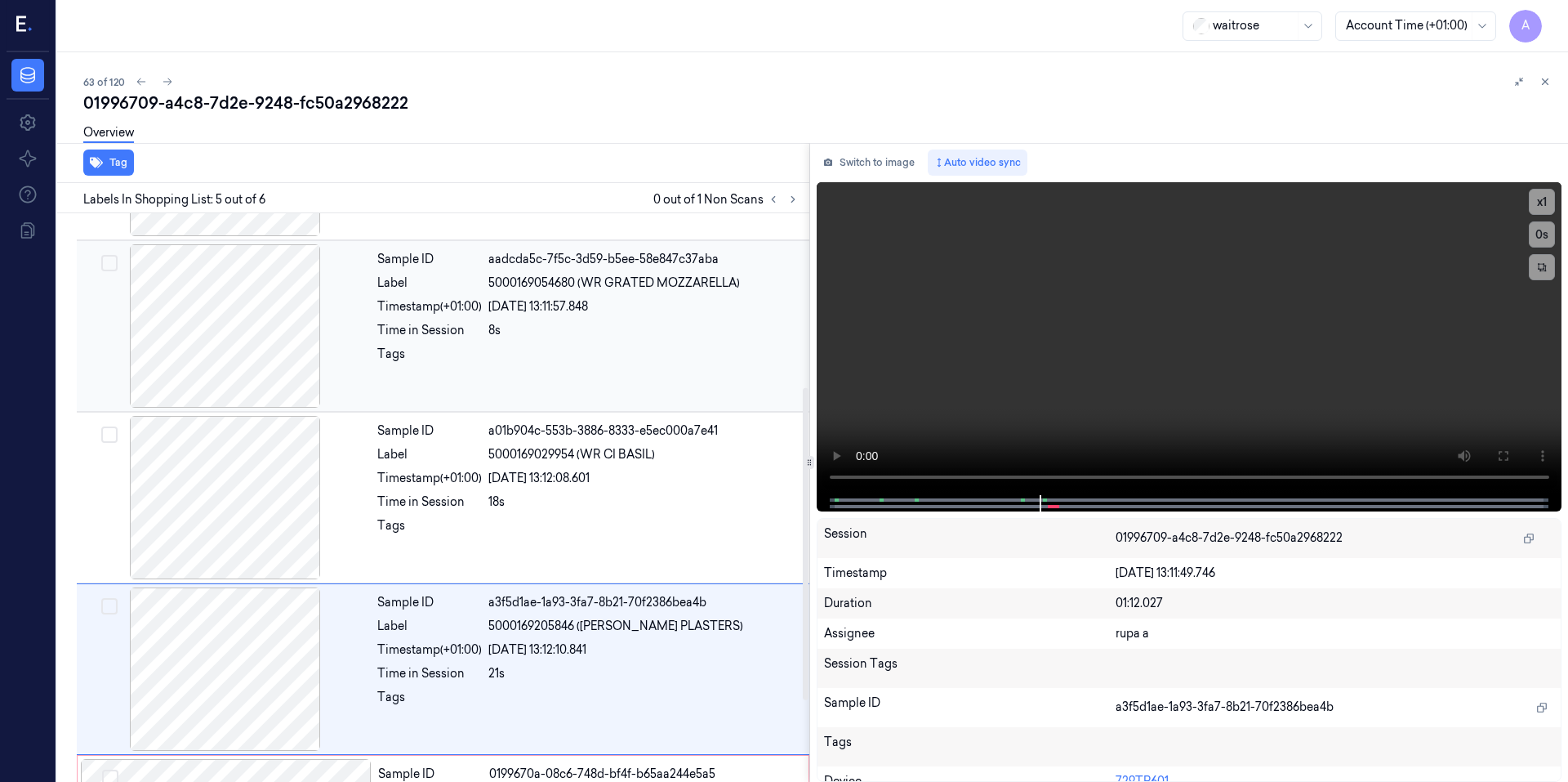
scroll to position [465, 0]
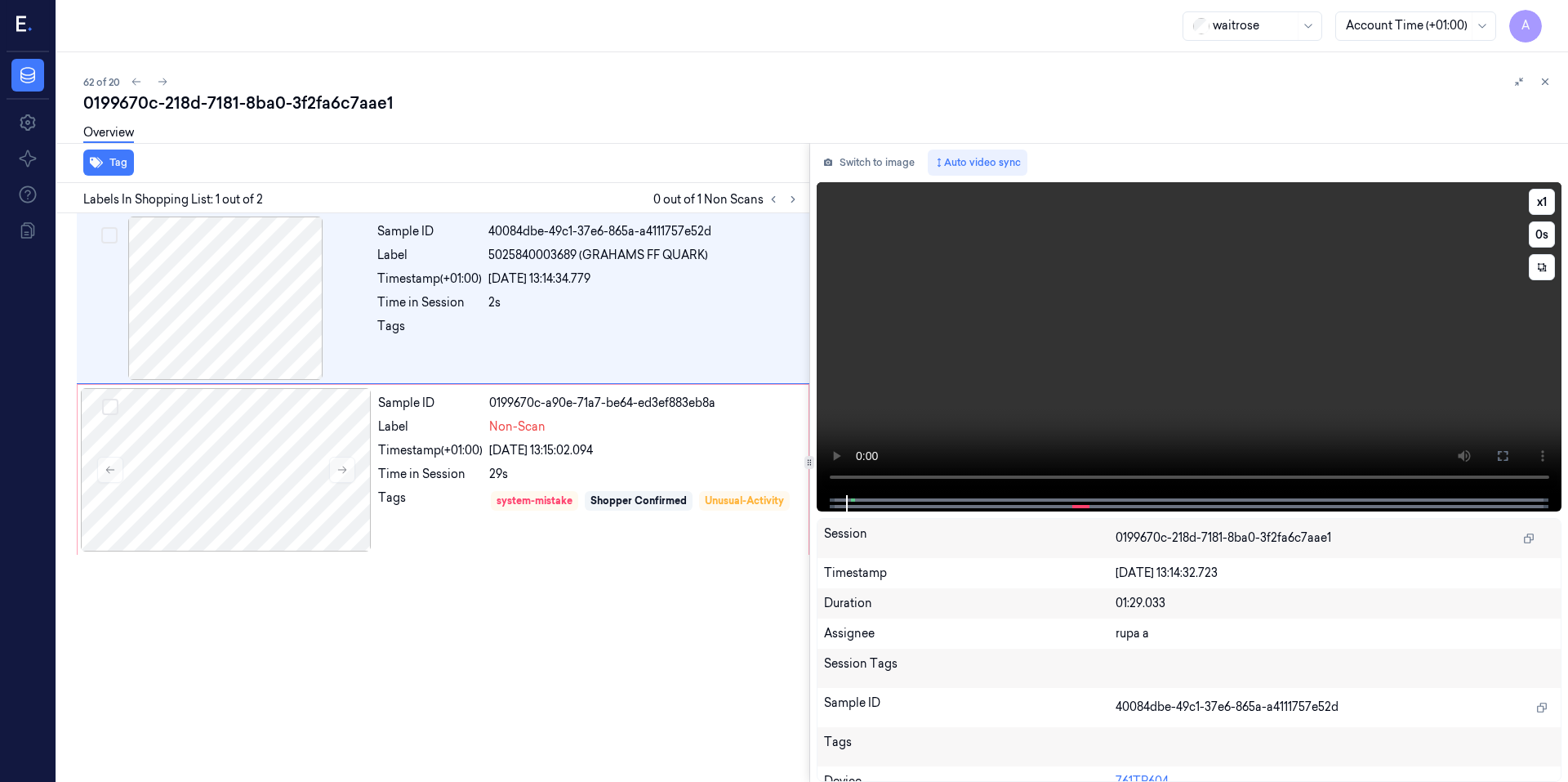
click at [1051, 423] on video at bounding box center [1189, 338] width 746 height 312
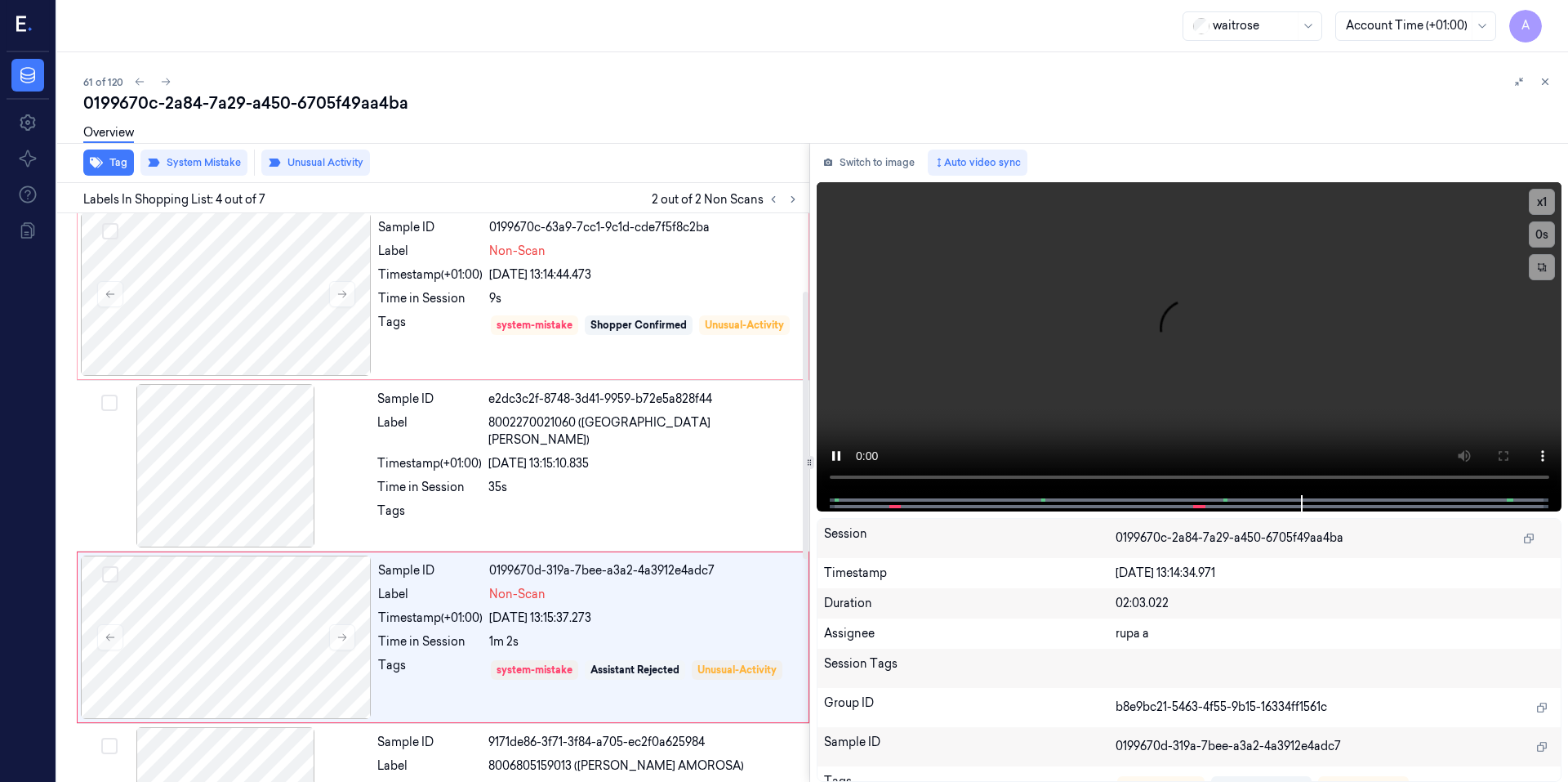
scroll to position [147, 0]
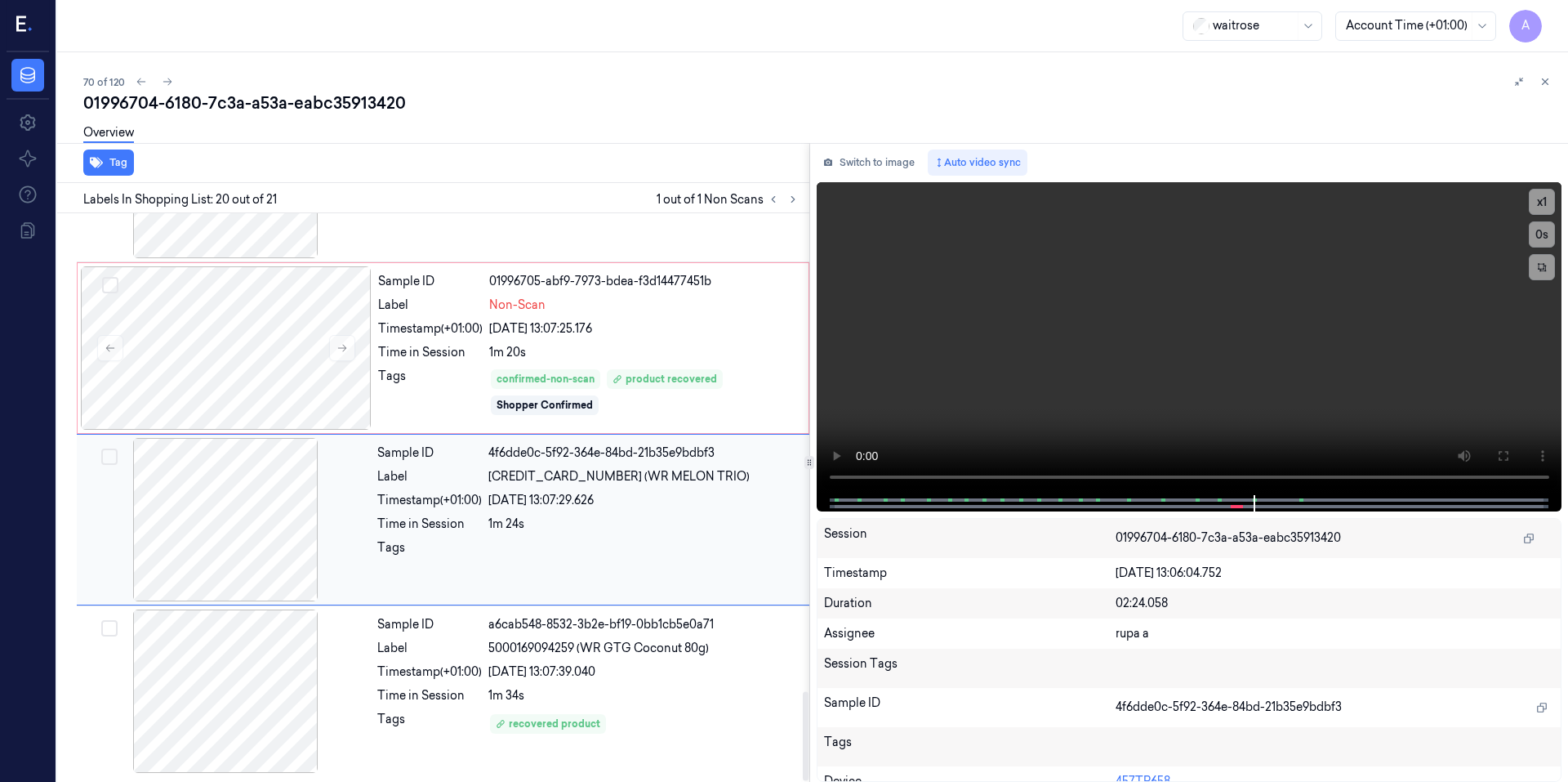
scroll to position [3038, 0]
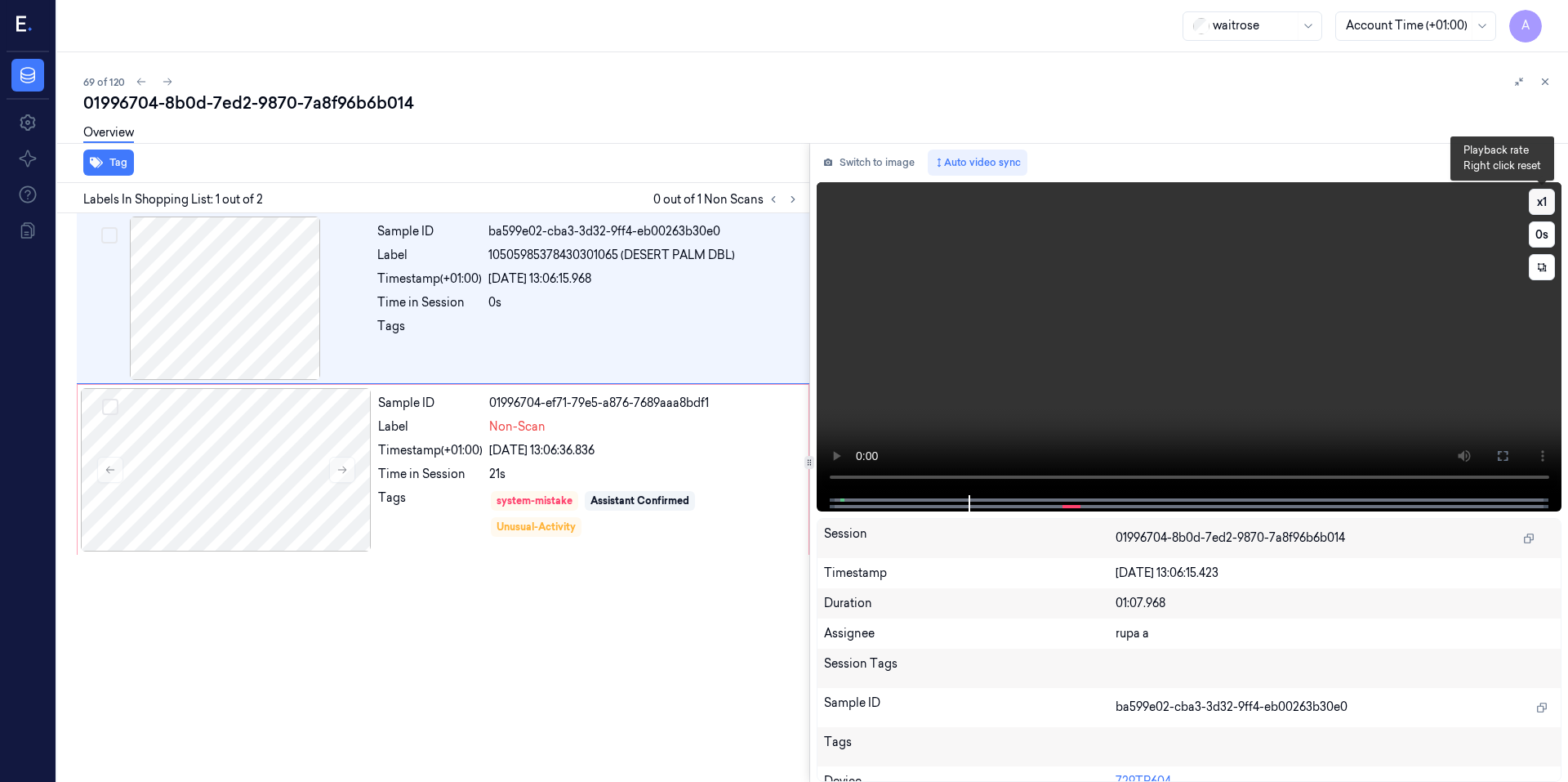
click at [1541, 197] on button "x 1" at bounding box center [1541, 202] width 26 height 26
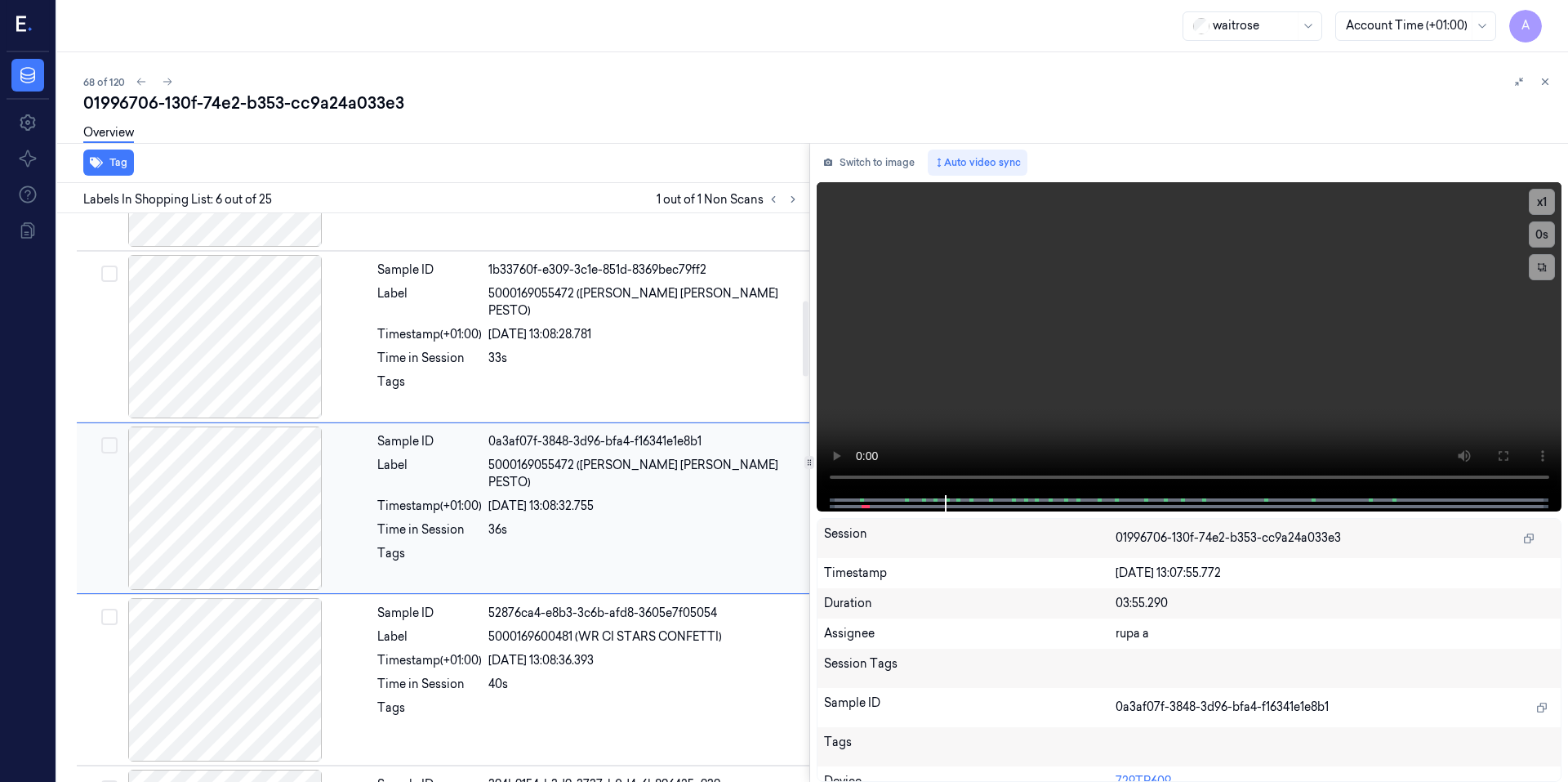
scroll to position [658, 0]
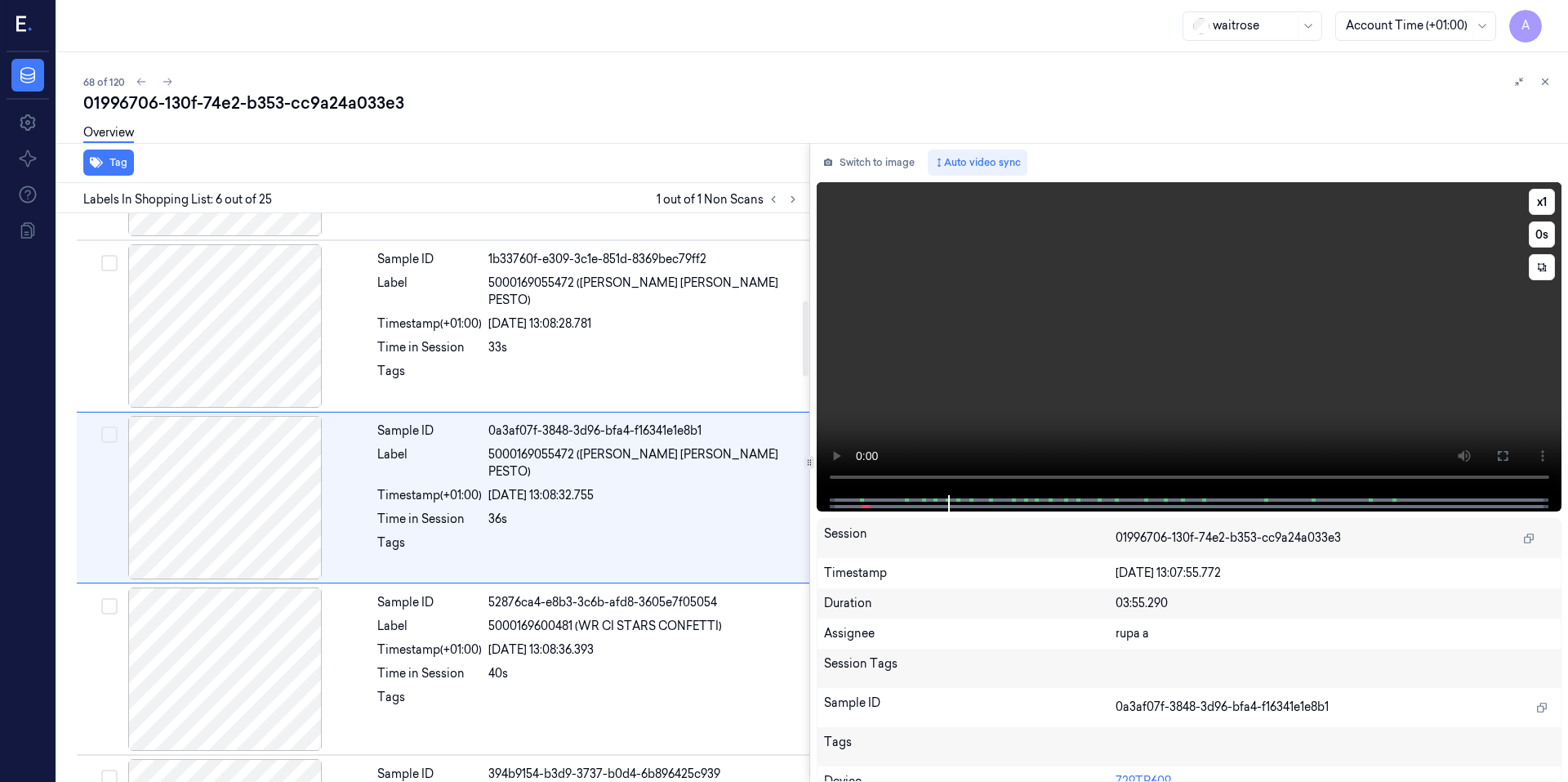
click at [1026, 429] on video at bounding box center [1189, 338] width 746 height 312
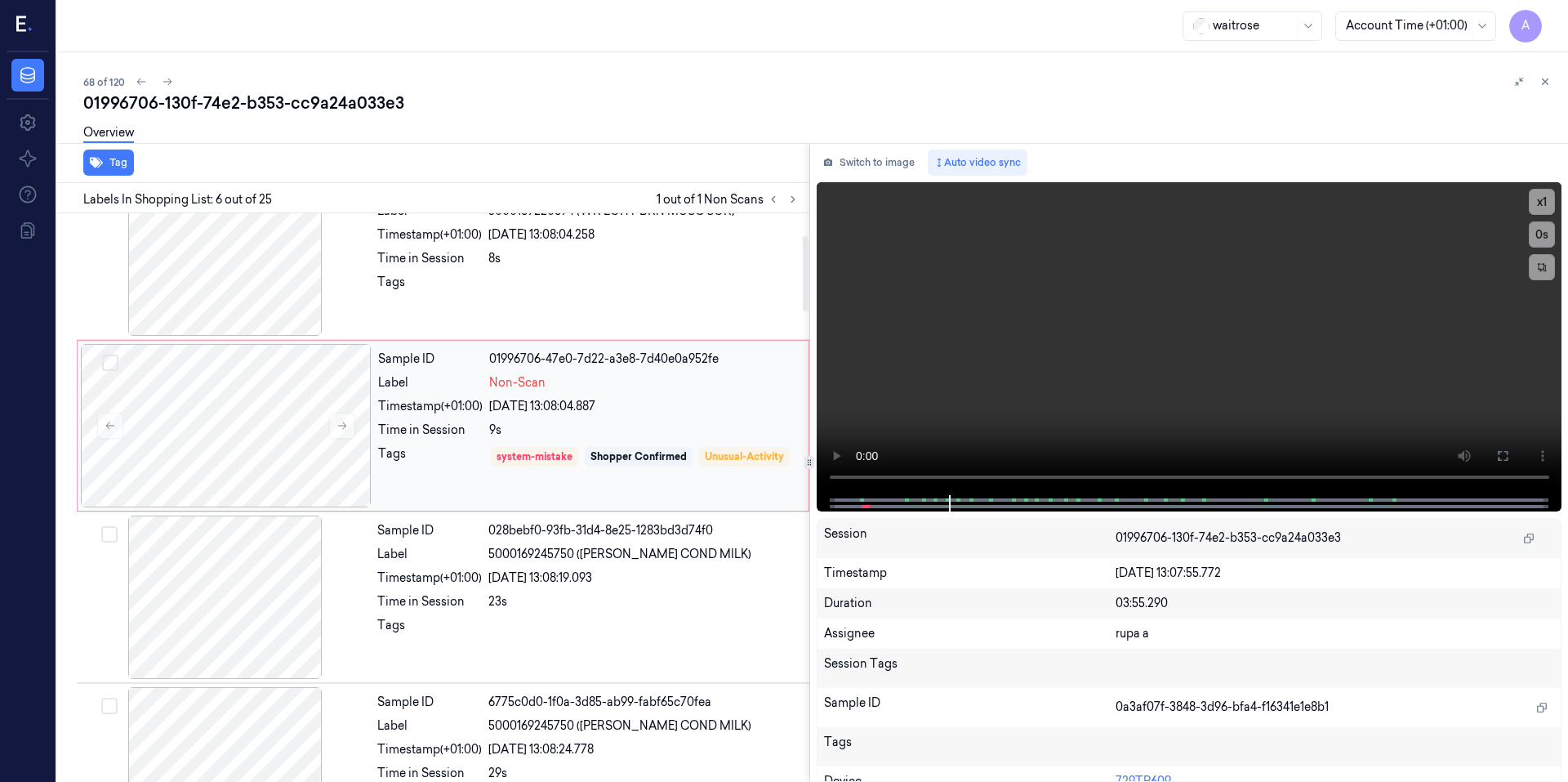
scroll to position [0, 0]
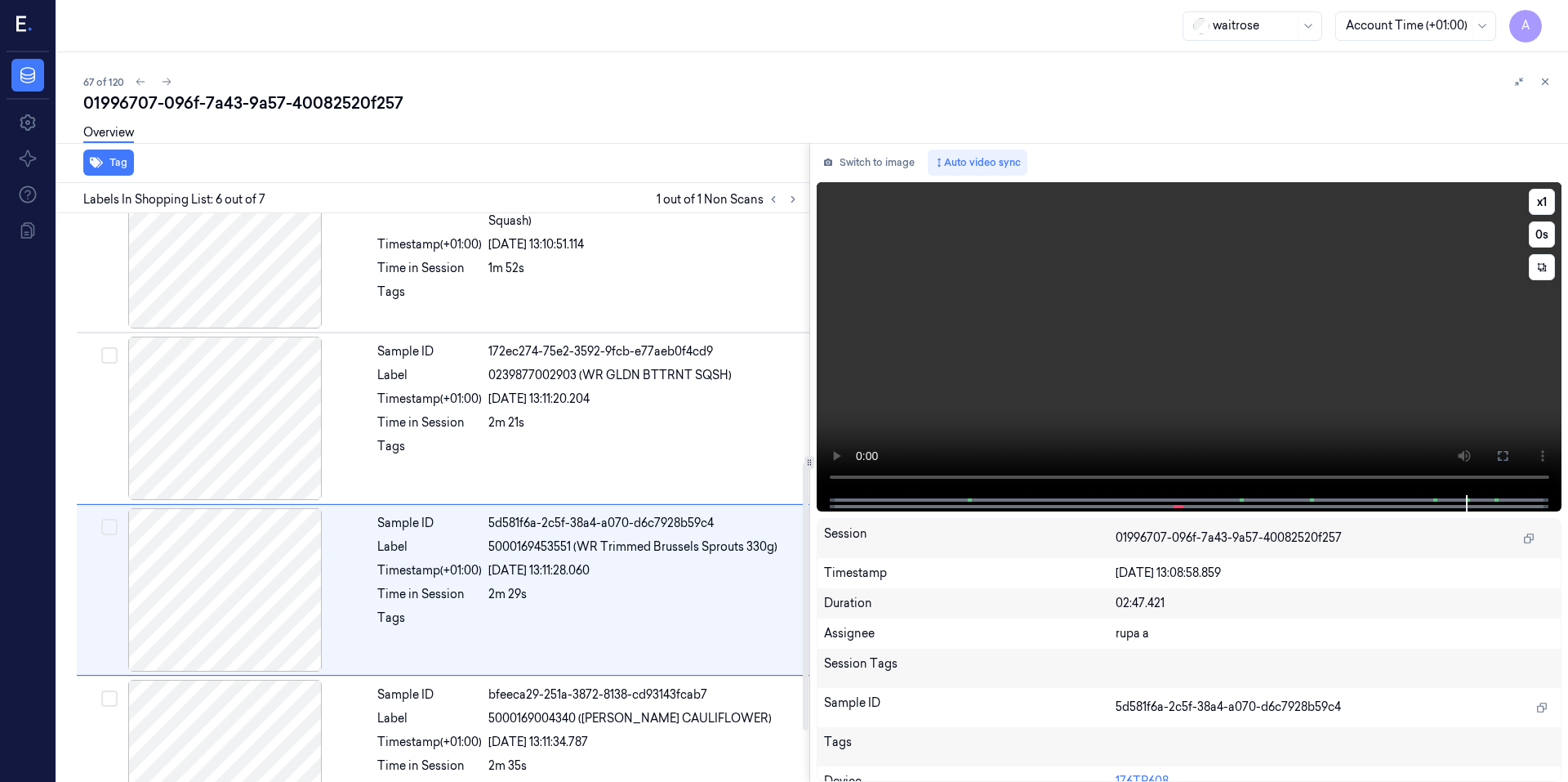
scroll to position [637, 0]
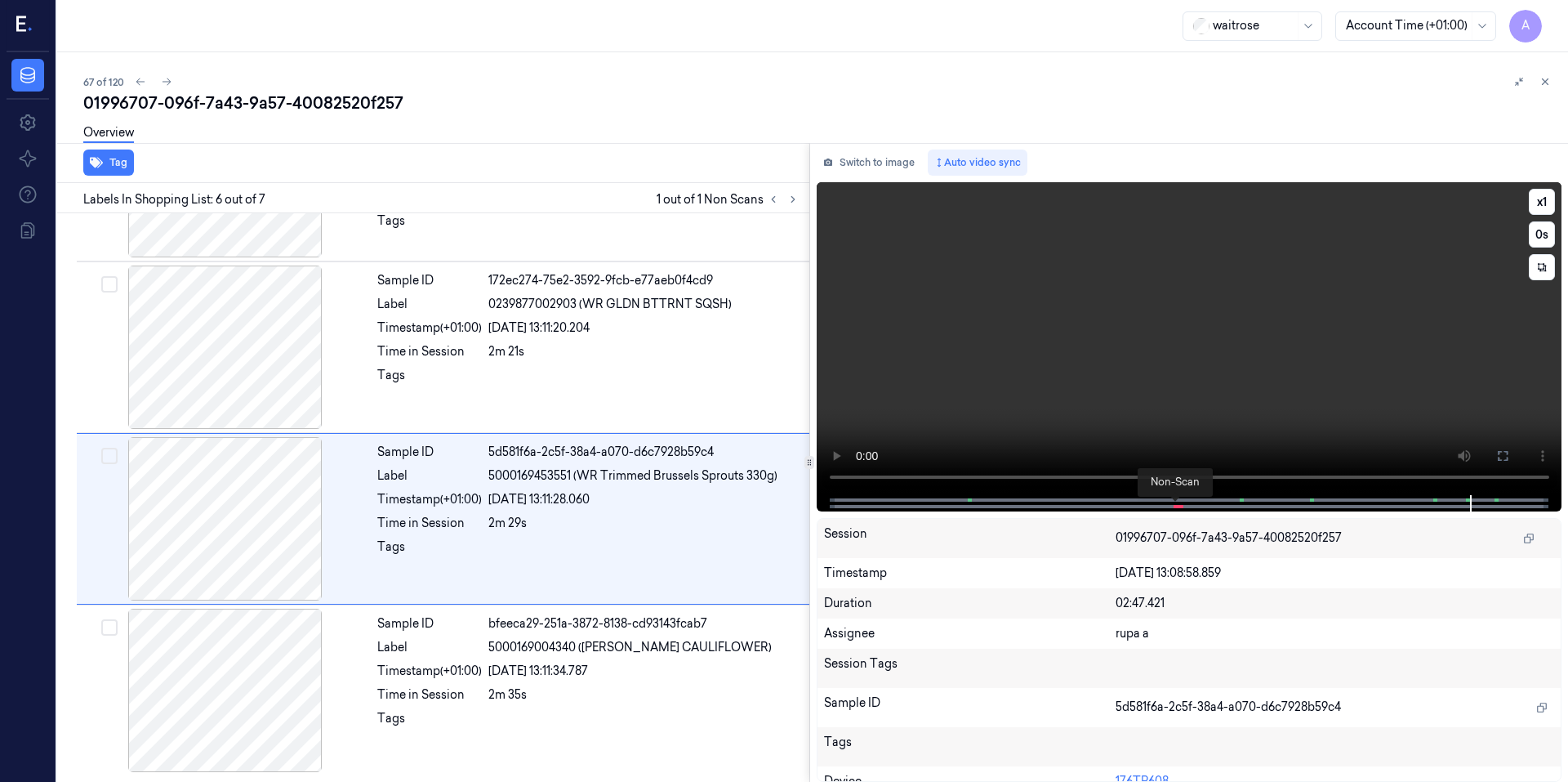
click at [1175, 506] on span at bounding box center [1176, 506] width 3 height 9
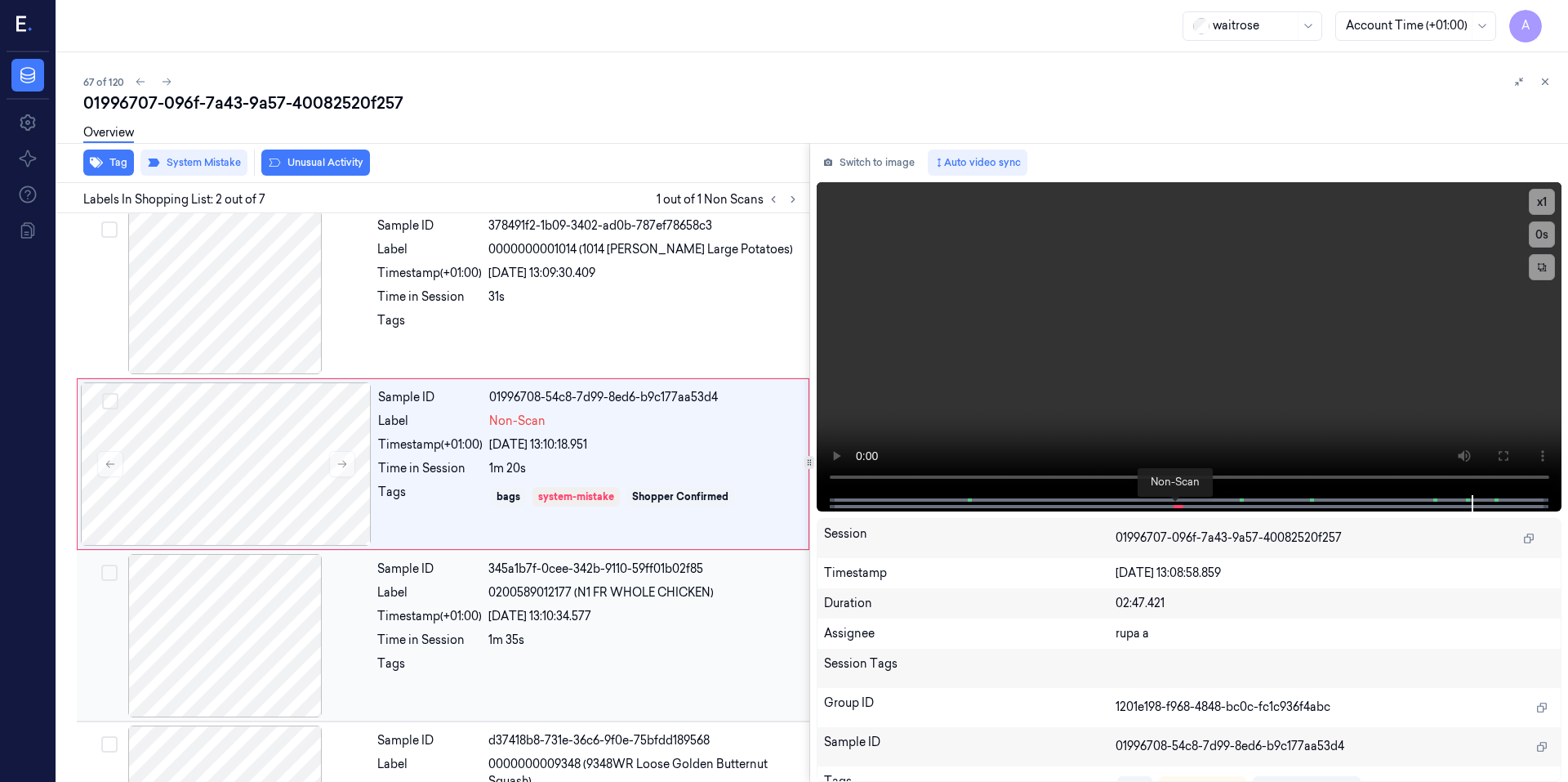
scroll to position [0, 0]
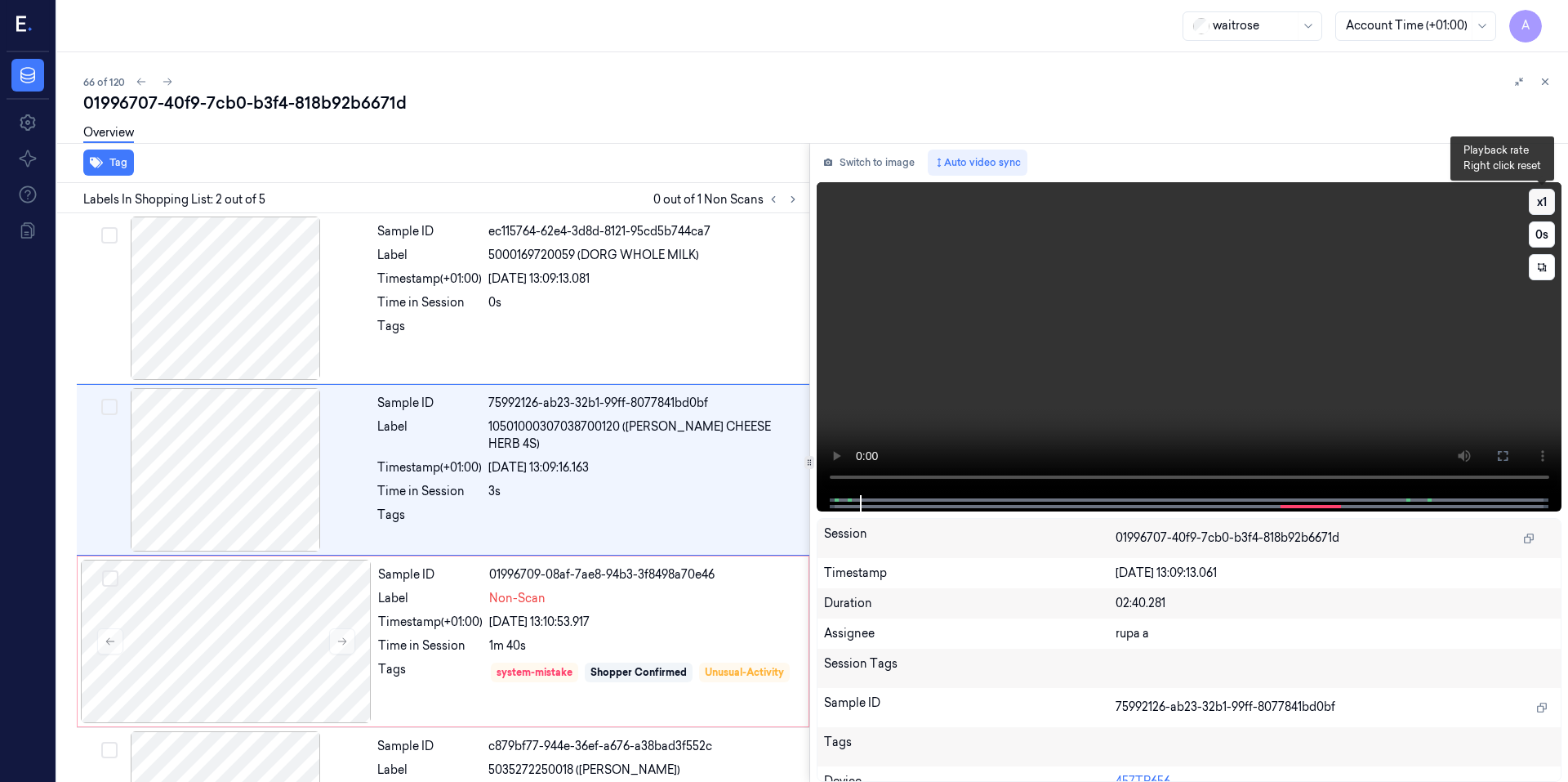
click at [1529, 199] on button "x 1" at bounding box center [1541, 202] width 26 height 26
click at [1529, 199] on button "x 2" at bounding box center [1541, 202] width 26 height 26
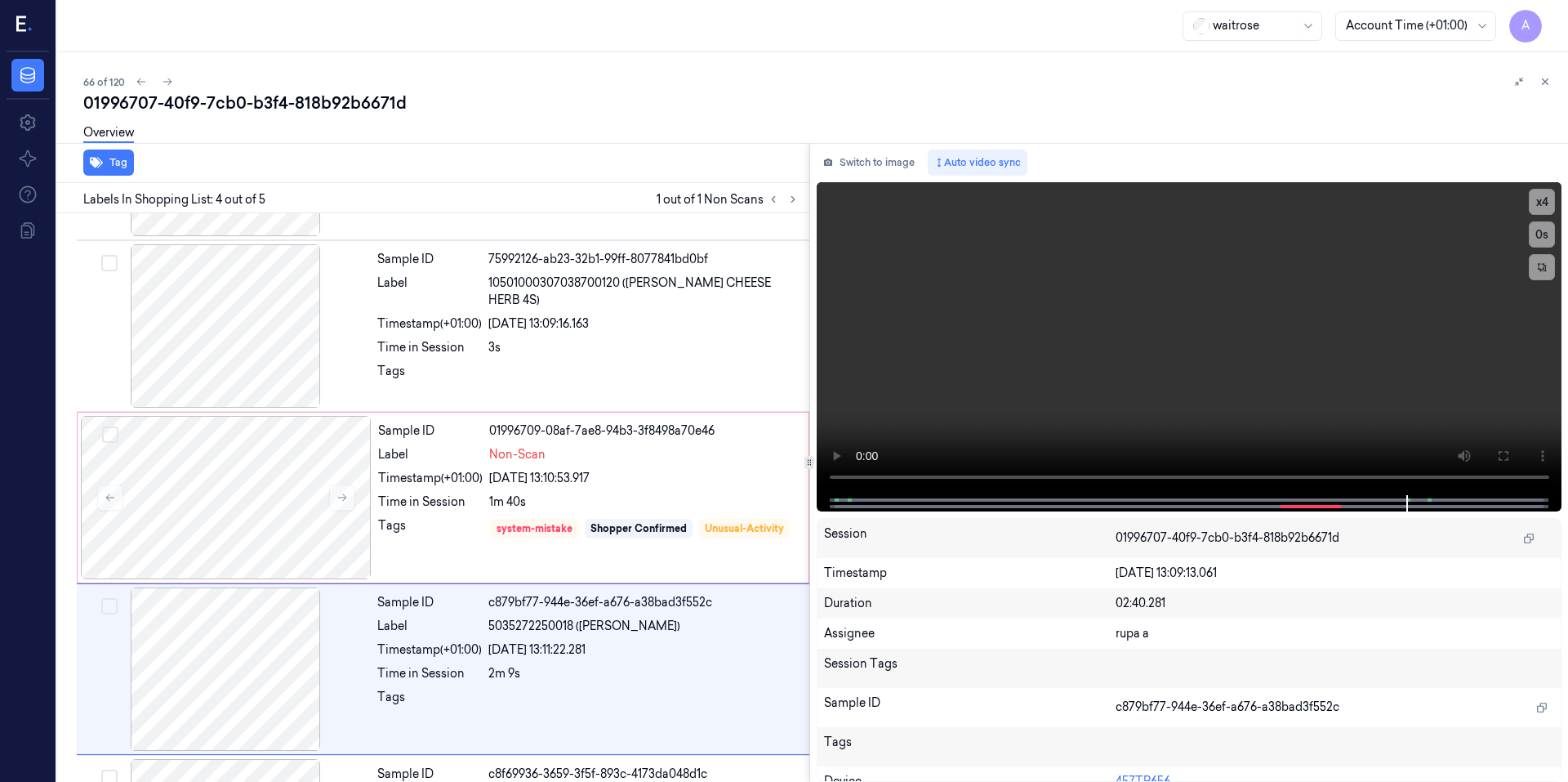
scroll to position [294, 0]
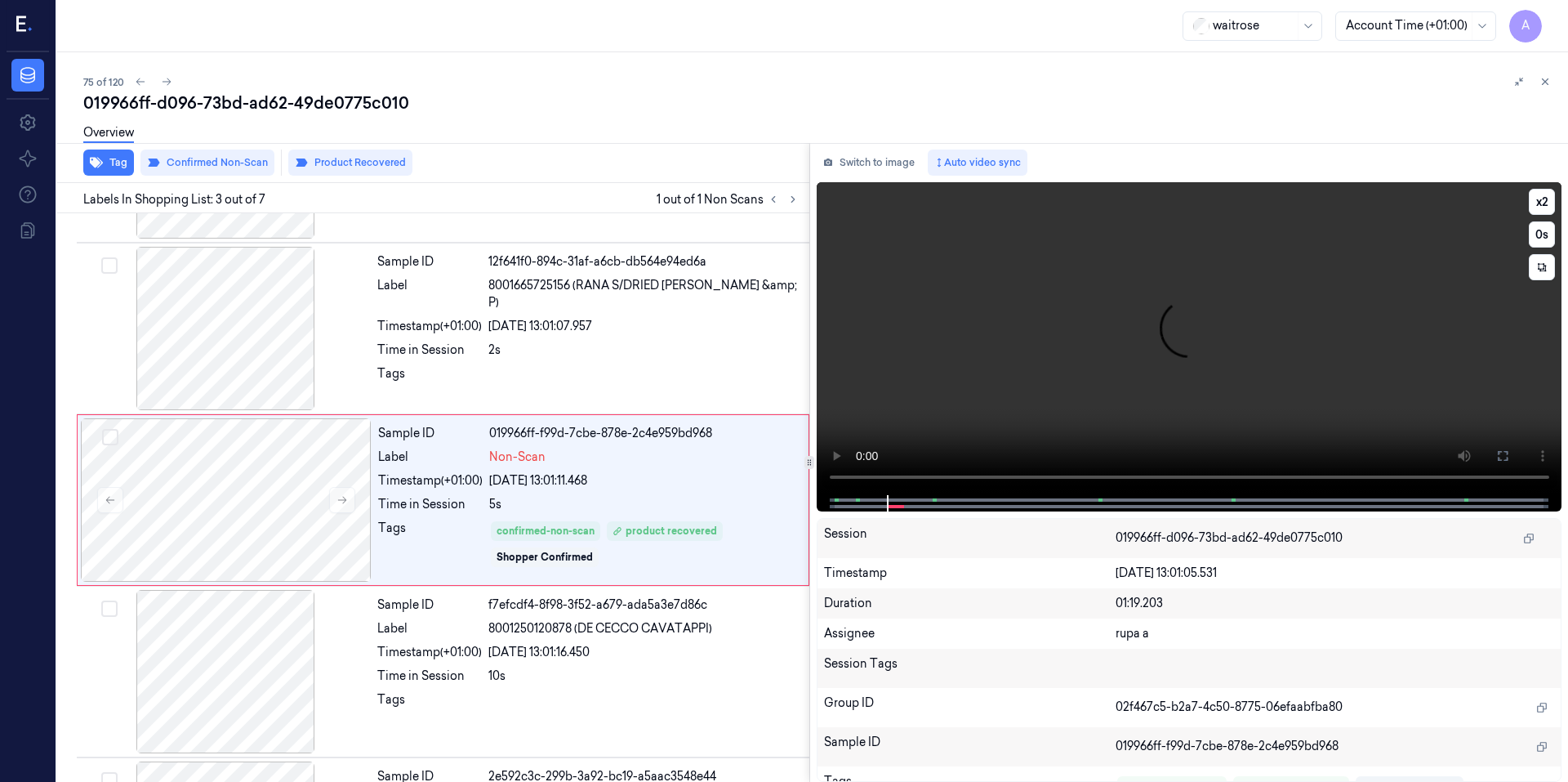
scroll to position [143, 0]
drag, startPoint x: 1555, startPoint y: 201, endPoint x: 1251, endPoint y: 271, distance: 312.0
click at [1243, 276] on video at bounding box center [1189, 338] width 746 height 312
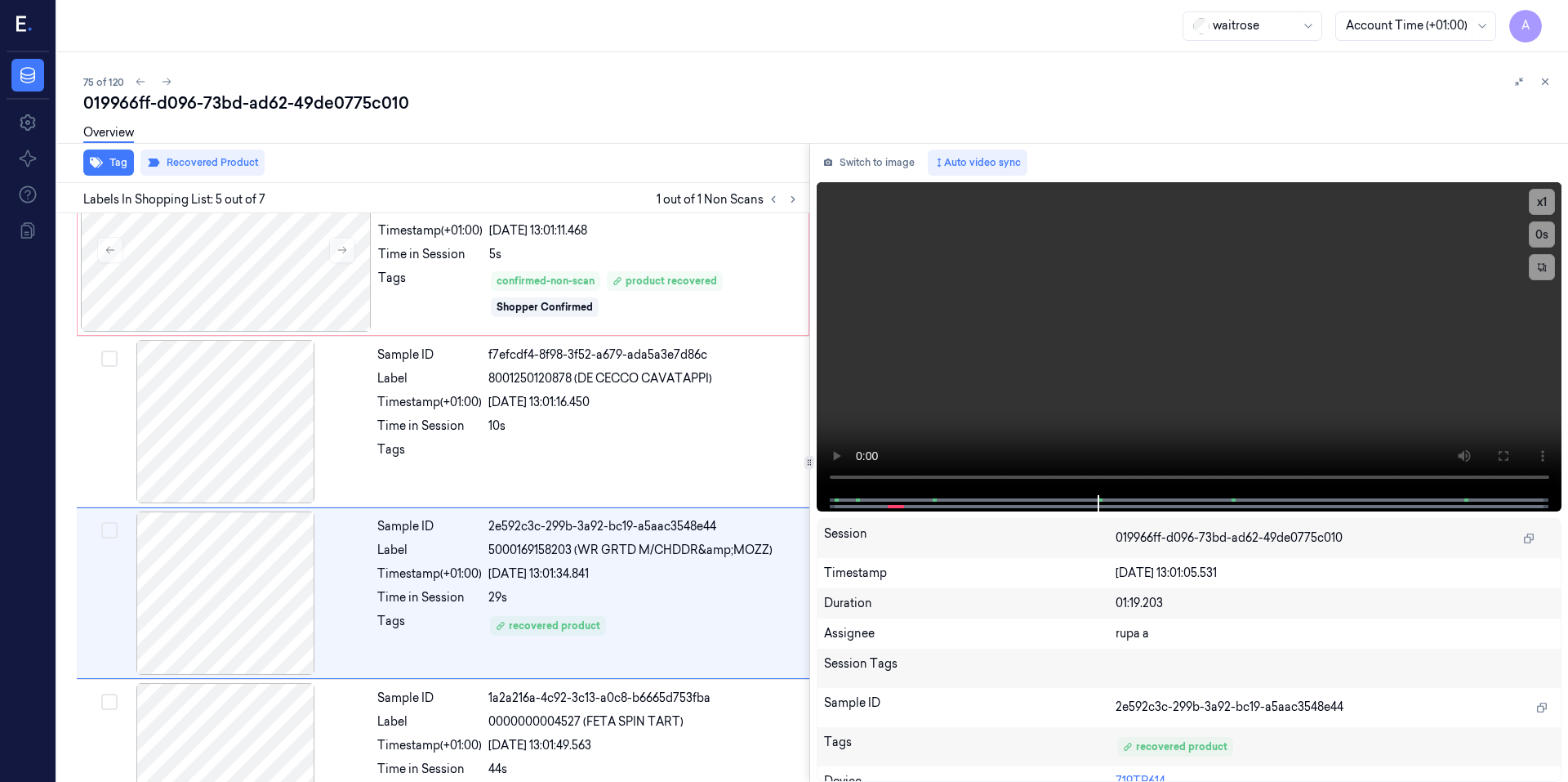
scroll to position [487, 0]
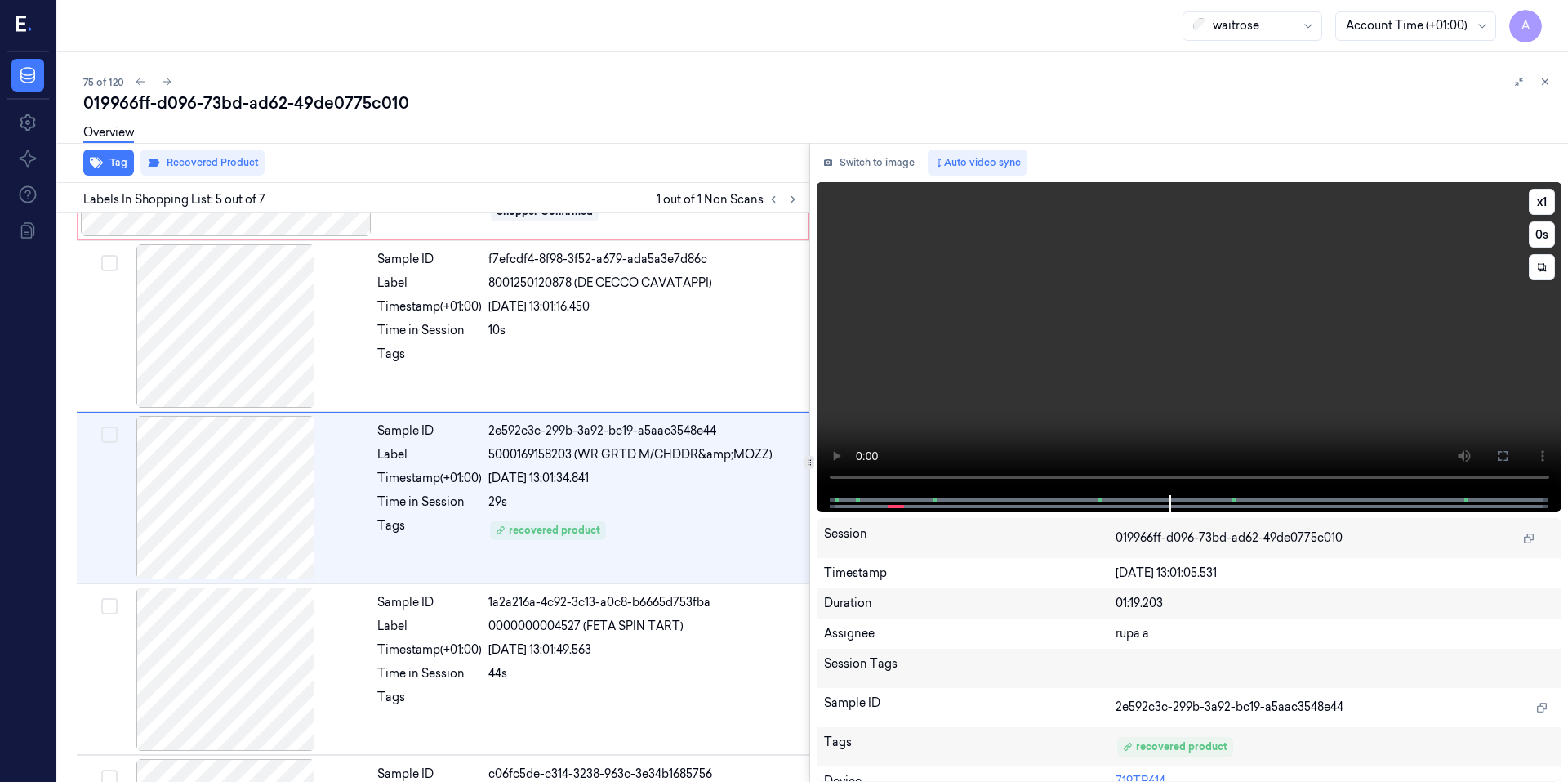
click at [1169, 351] on video at bounding box center [1189, 338] width 746 height 312
click at [1073, 425] on video at bounding box center [1189, 338] width 746 height 312
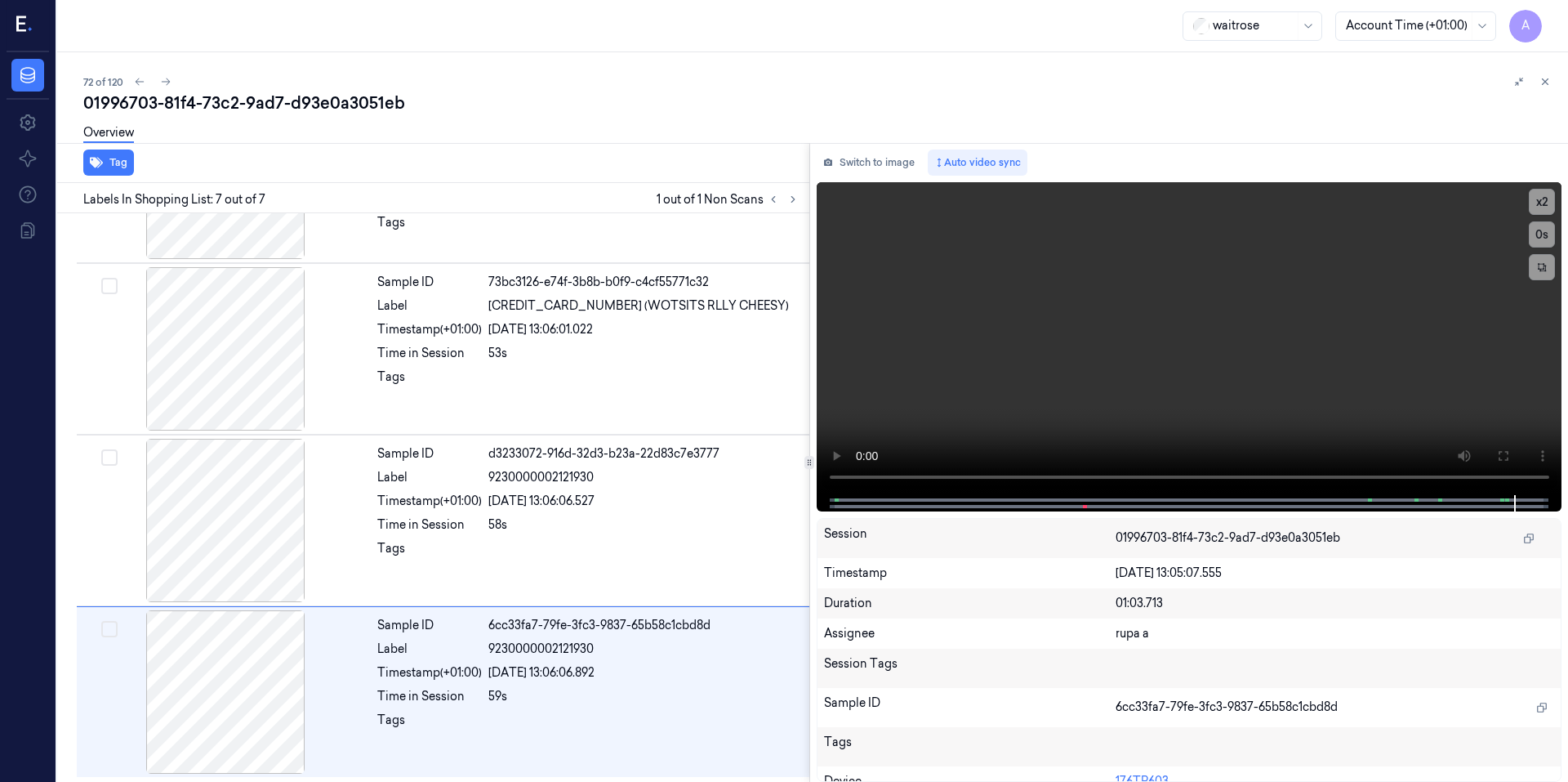
scroll to position [637, 0]
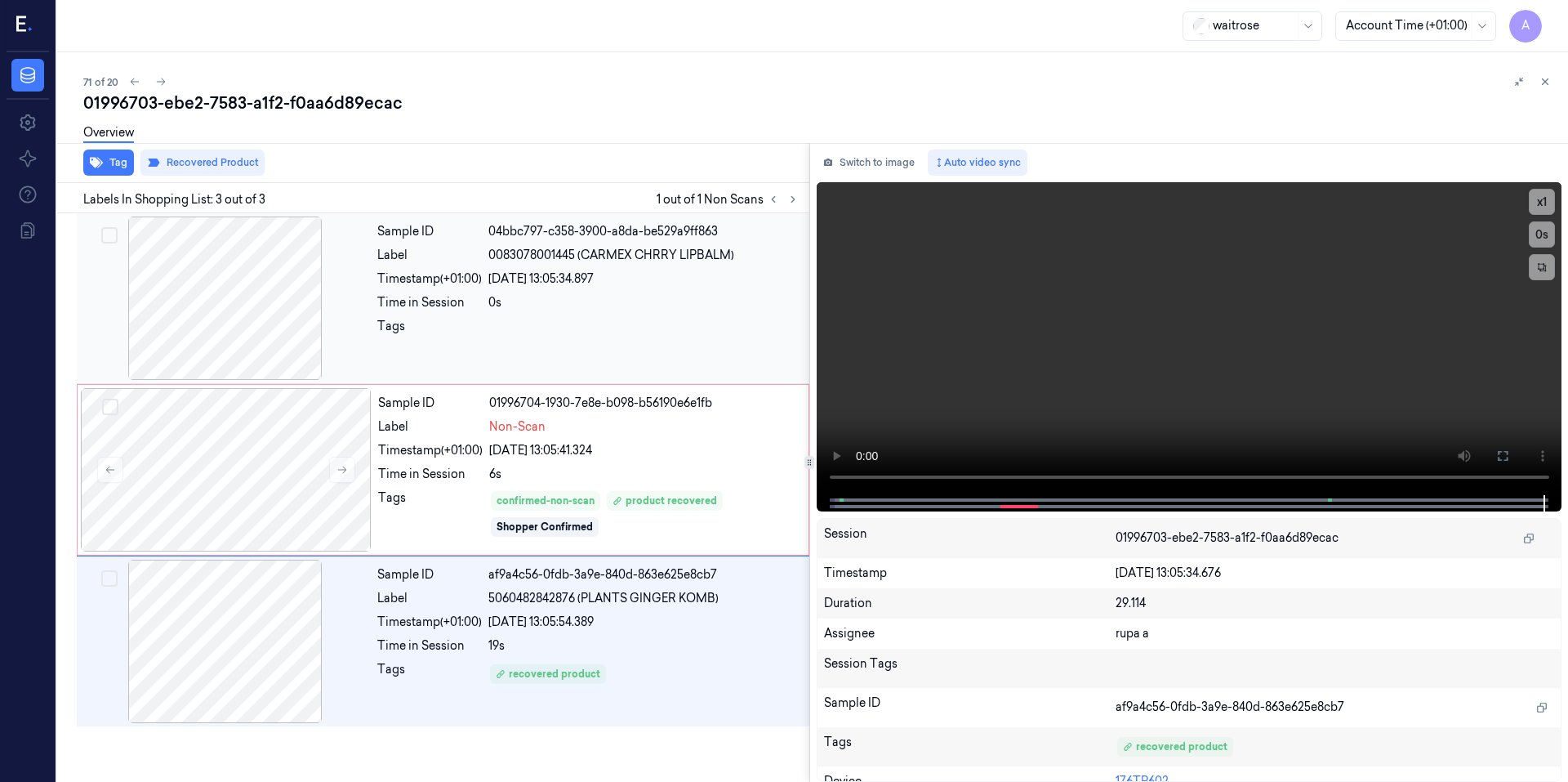
click at [750, 299] on div "0s" at bounding box center [644, 303] width 311 height 17
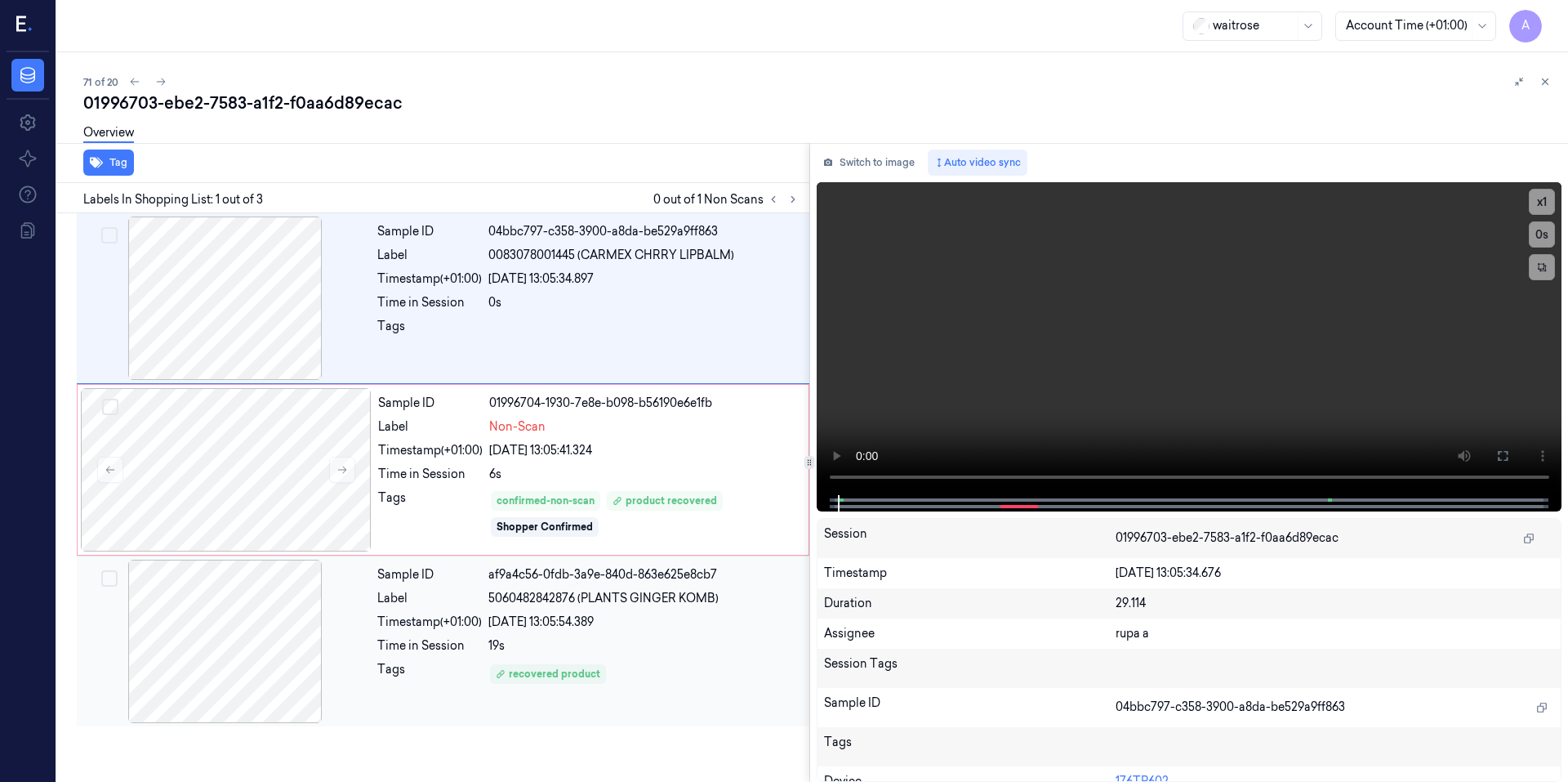
click at [723, 669] on div "recovered product" at bounding box center [644, 674] width 311 height 26
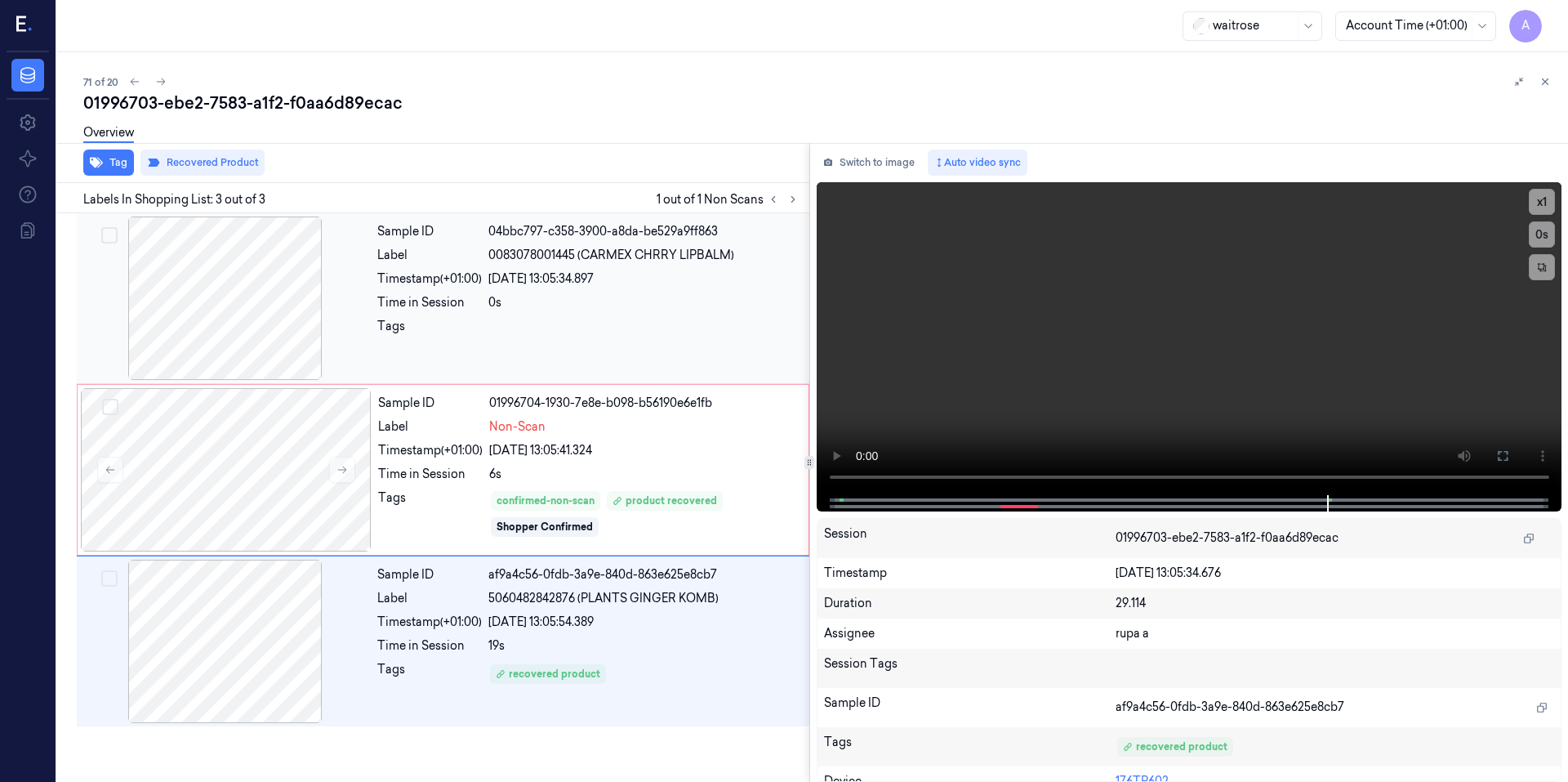
click at [584, 269] on div "Sample ID 04bbc797-c358-3900-a8da-be529a9ff863 Label 0083078001445 (CARMEX CHRR…" at bounding box center [588, 298] width 435 height 163
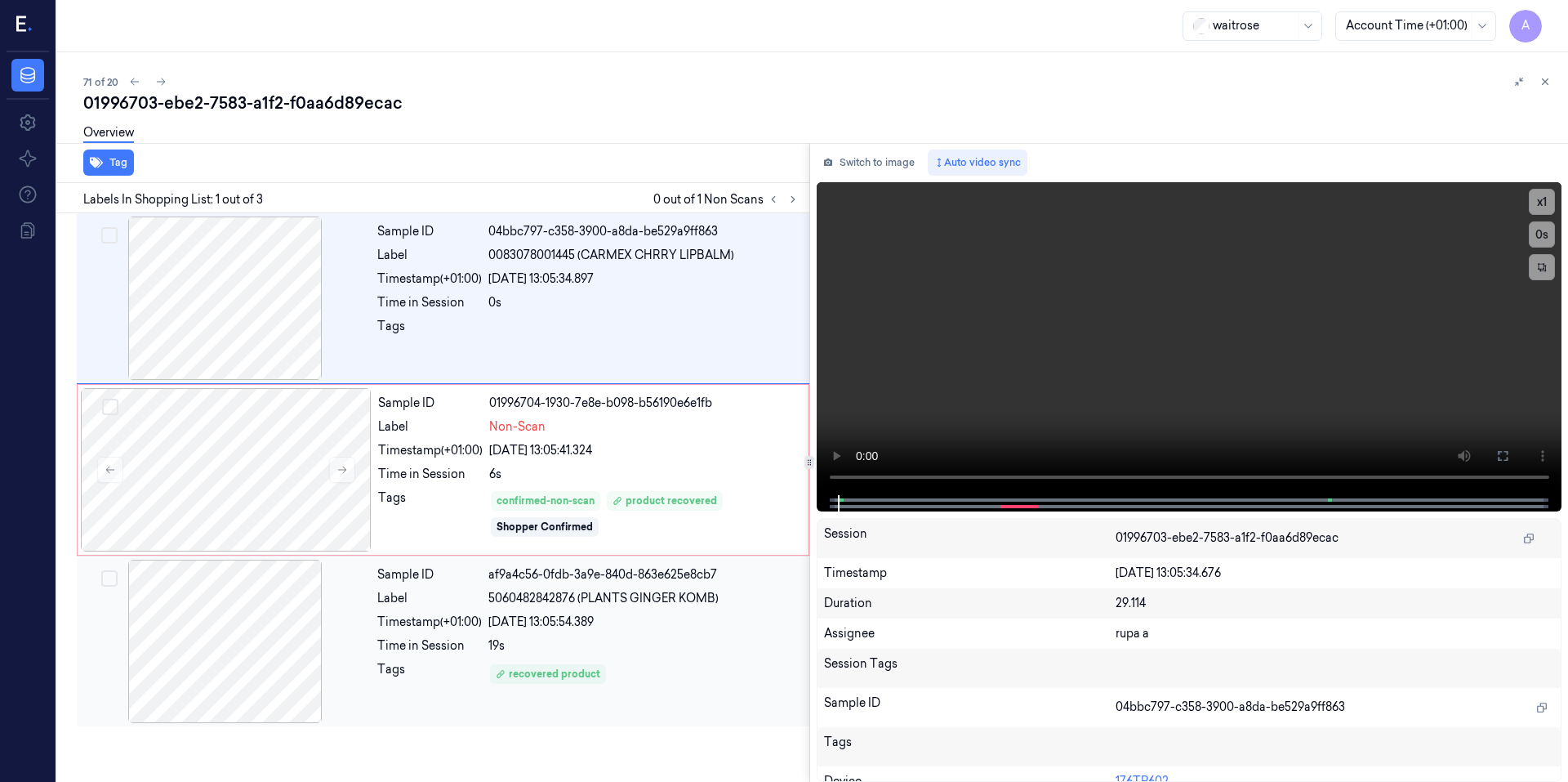
click at [609, 633] on div "Sample ID af9a4c56-0fdb-3a9e-840d-863e625e8cb7 Label 5060482842876 (PLANTS GING…" at bounding box center [588, 641] width 435 height 163
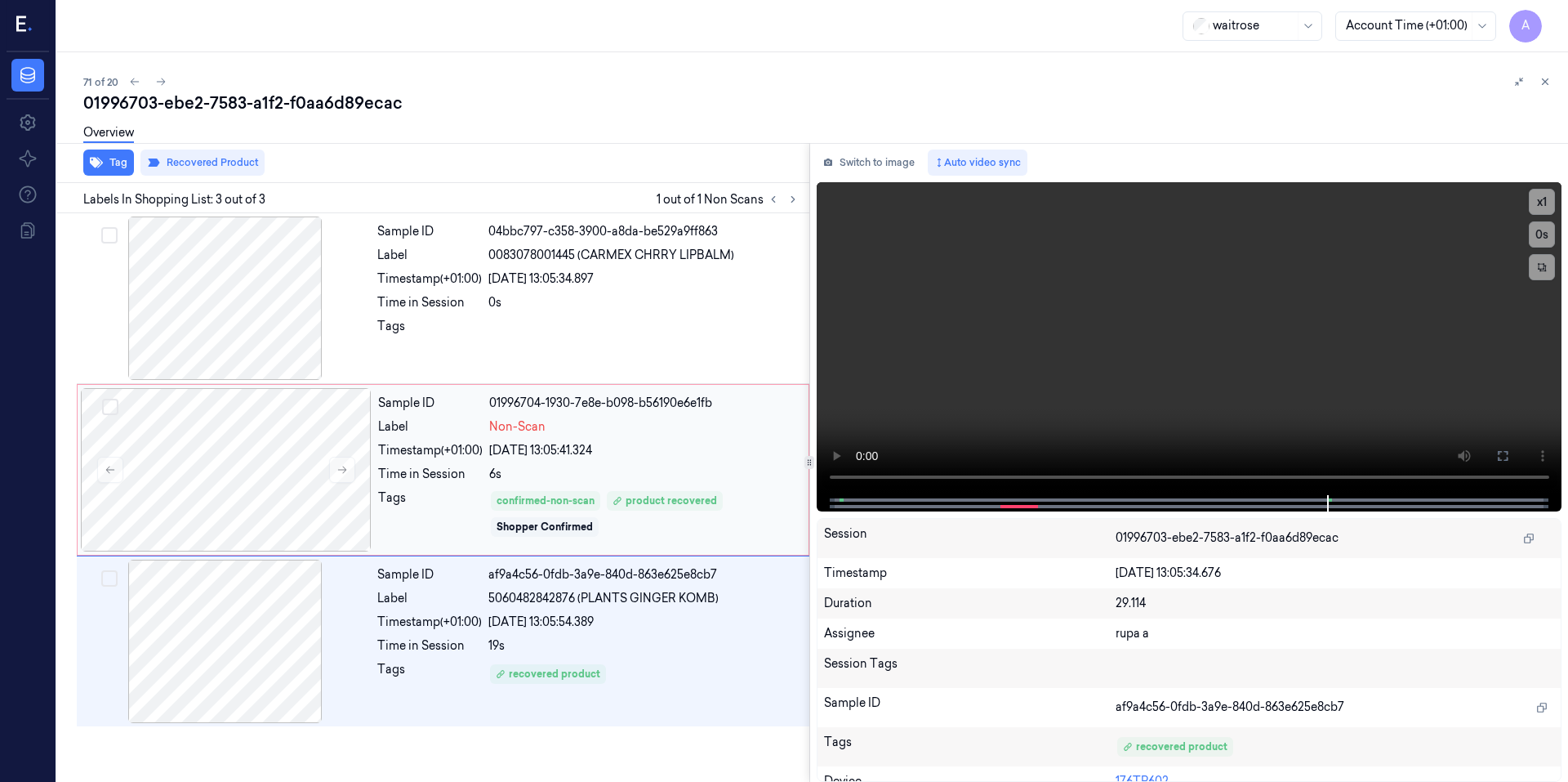
click at [711, 488] on div "Sample ID 01996704-1930-7e8e-b098-b56190e6e1fb Label Non-Scan Timestamp (+01:00…" at bounding box center [588, 470] width 433 height 163
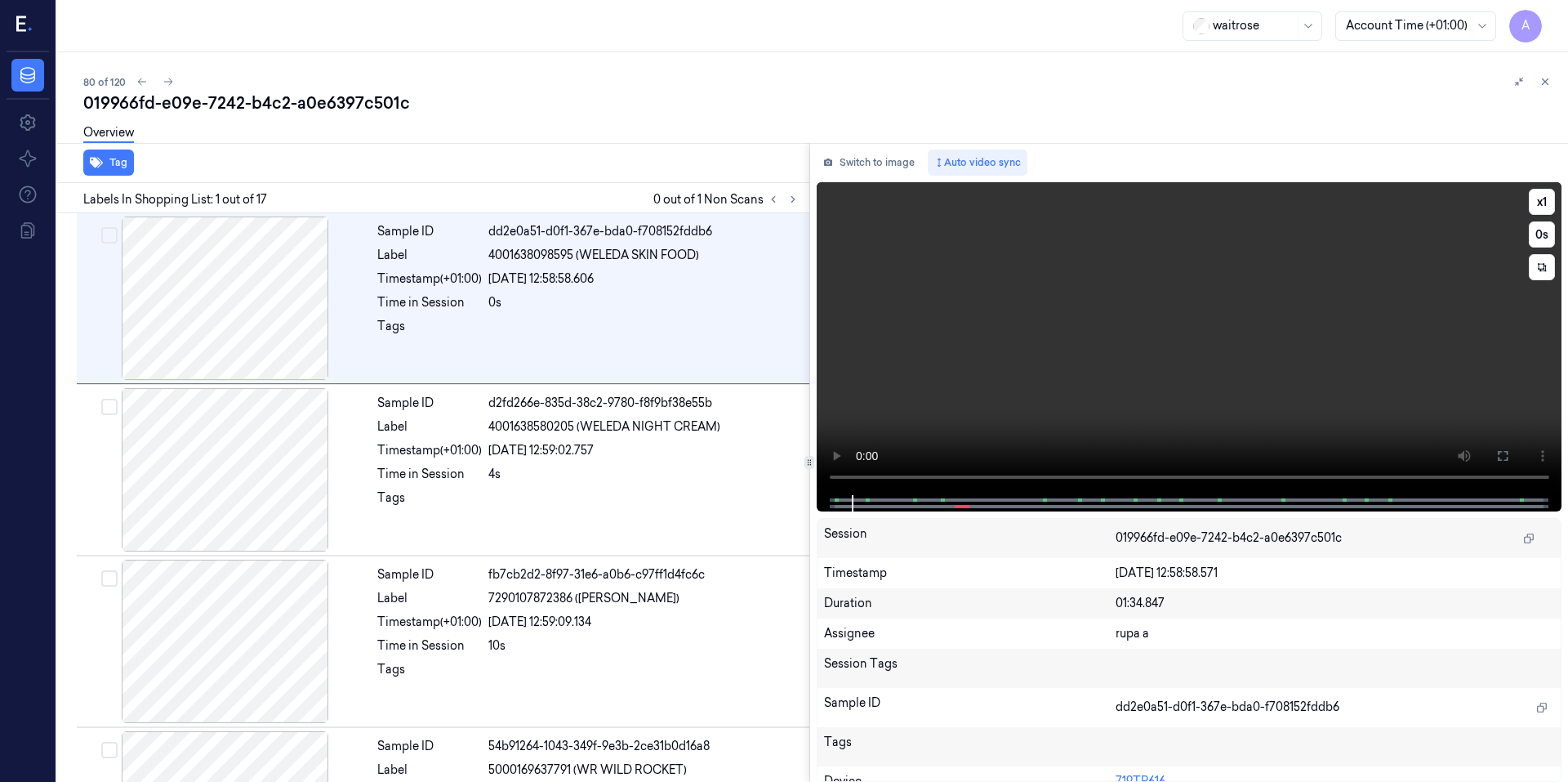
click at [1164, 342] on video at bounding box center [1189, 338] width 746 height 312
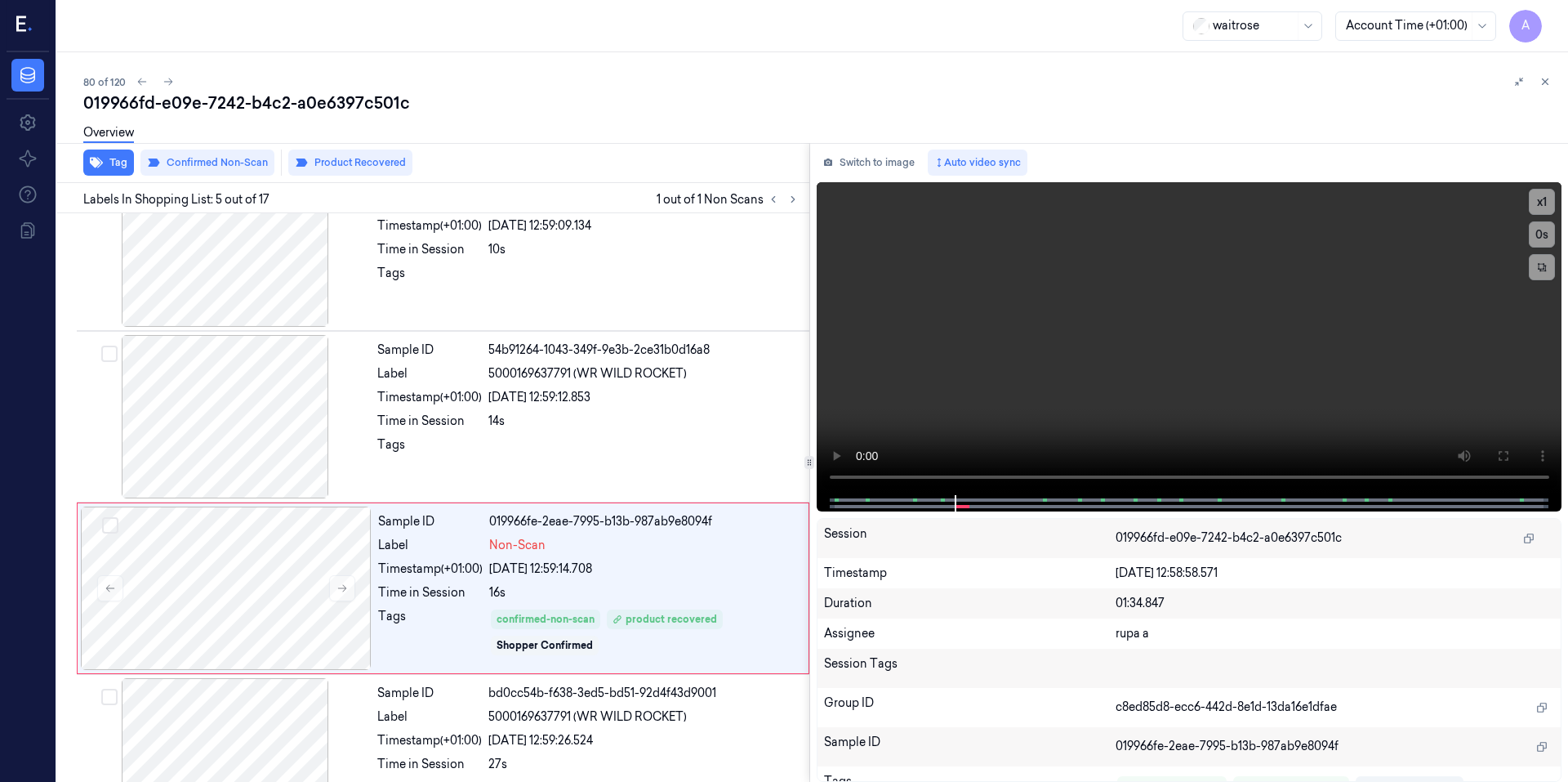
scroll to position [487, 0]
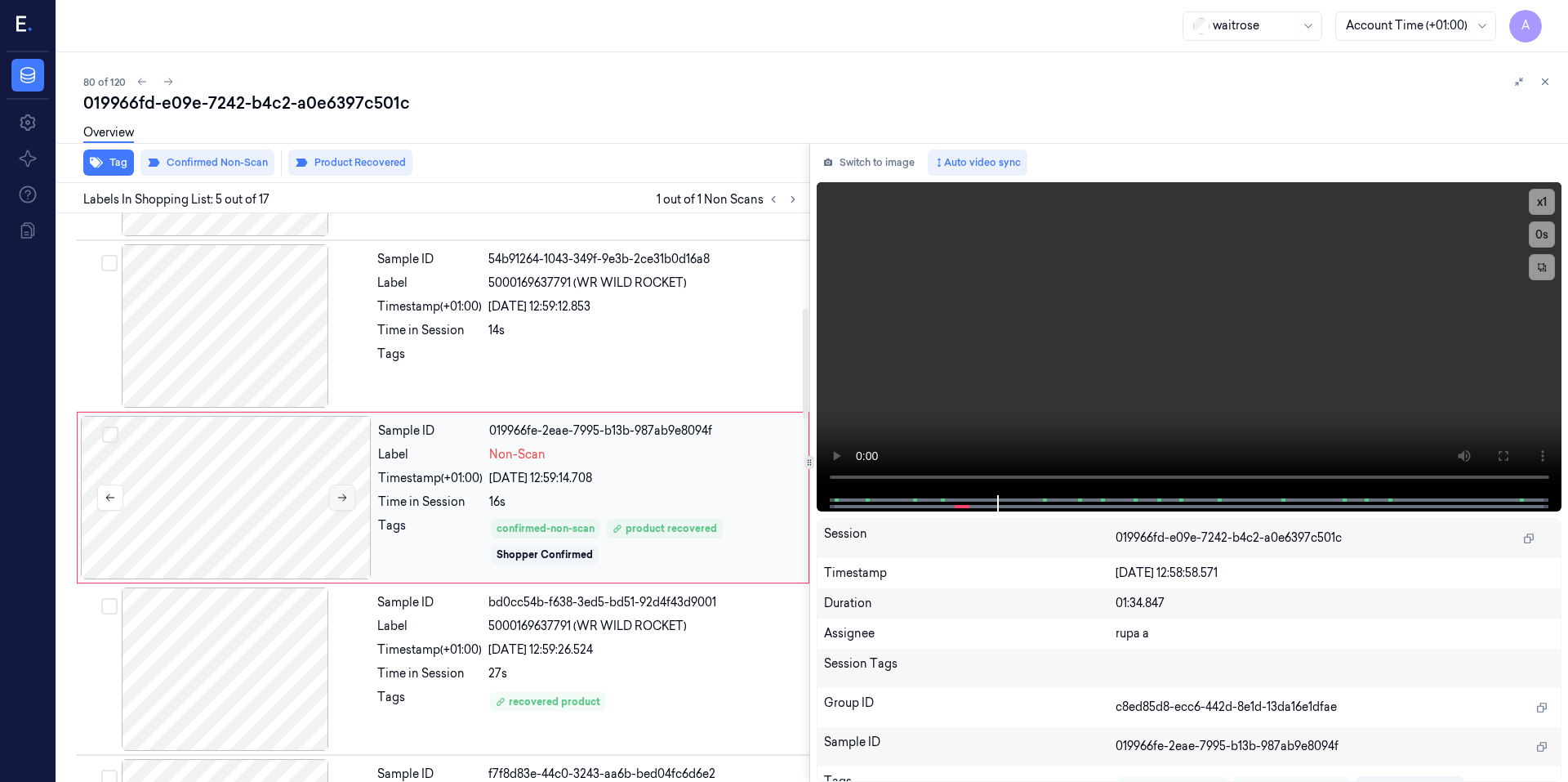
click at [339, 494] on icon at bounding box center [342, 497] width 11 height 11
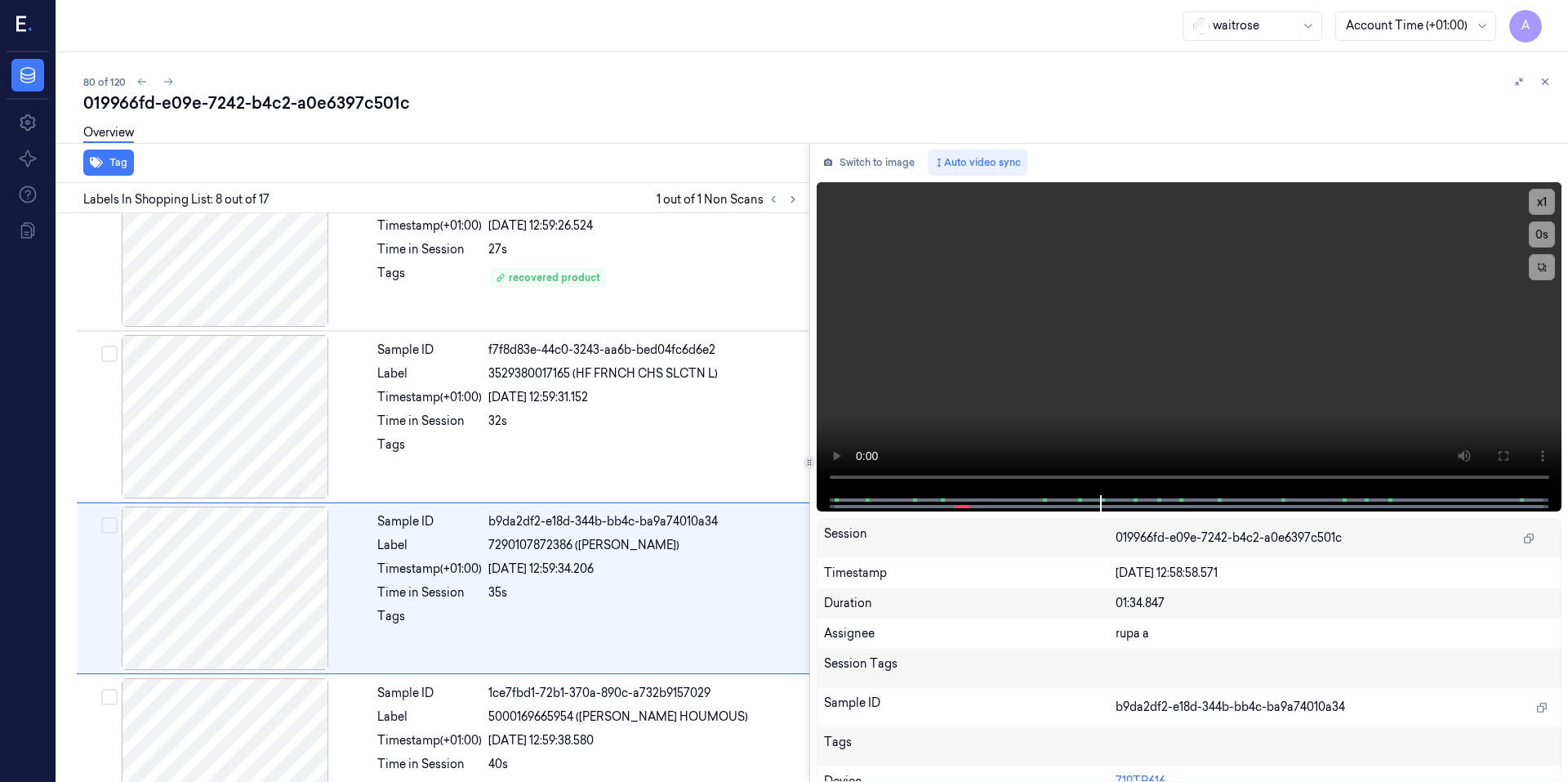
scroll to position [1001, 0]
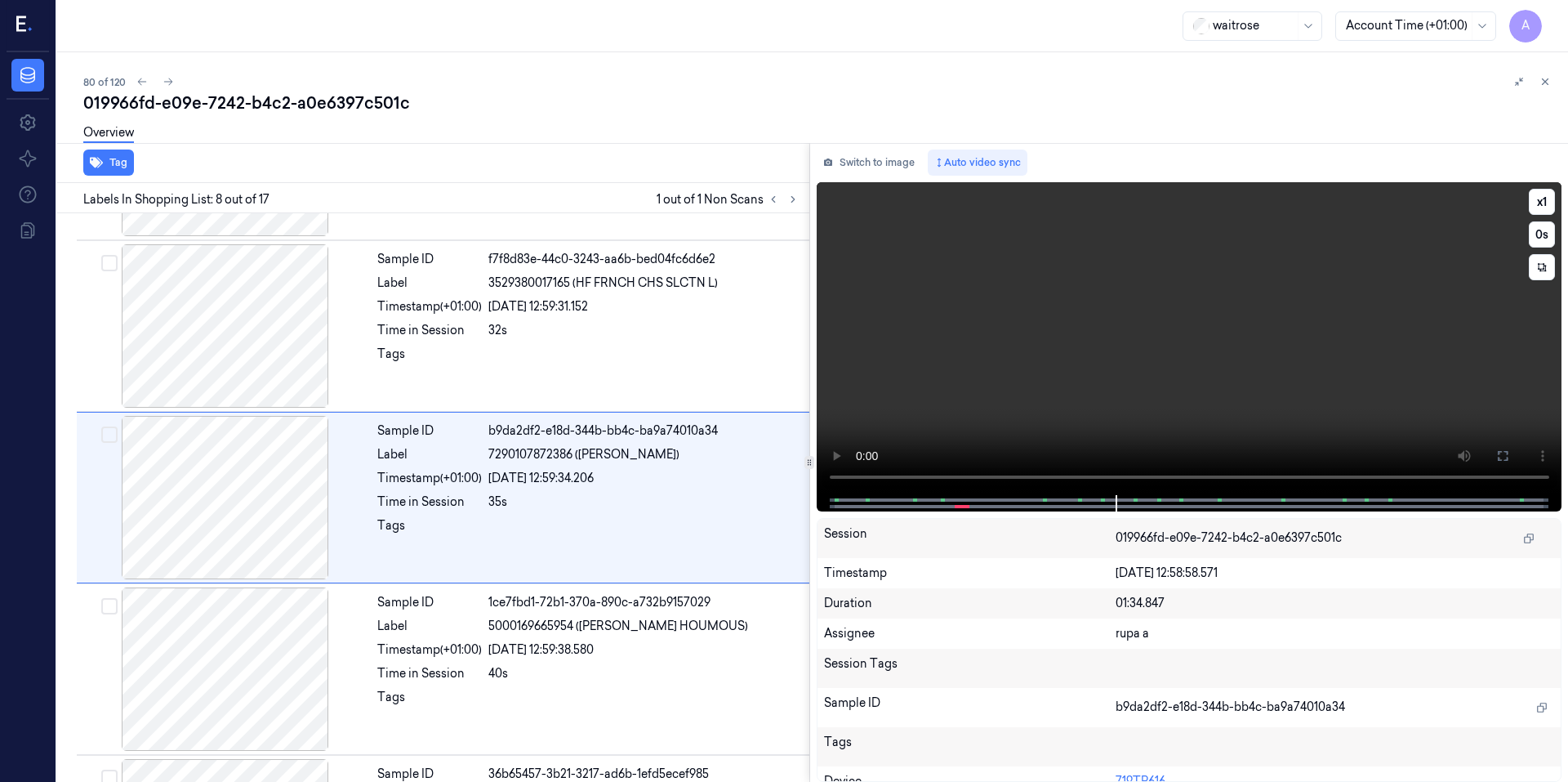
click at [1183, 341] on video at bounding box center [1189, 338] width 746 height 312
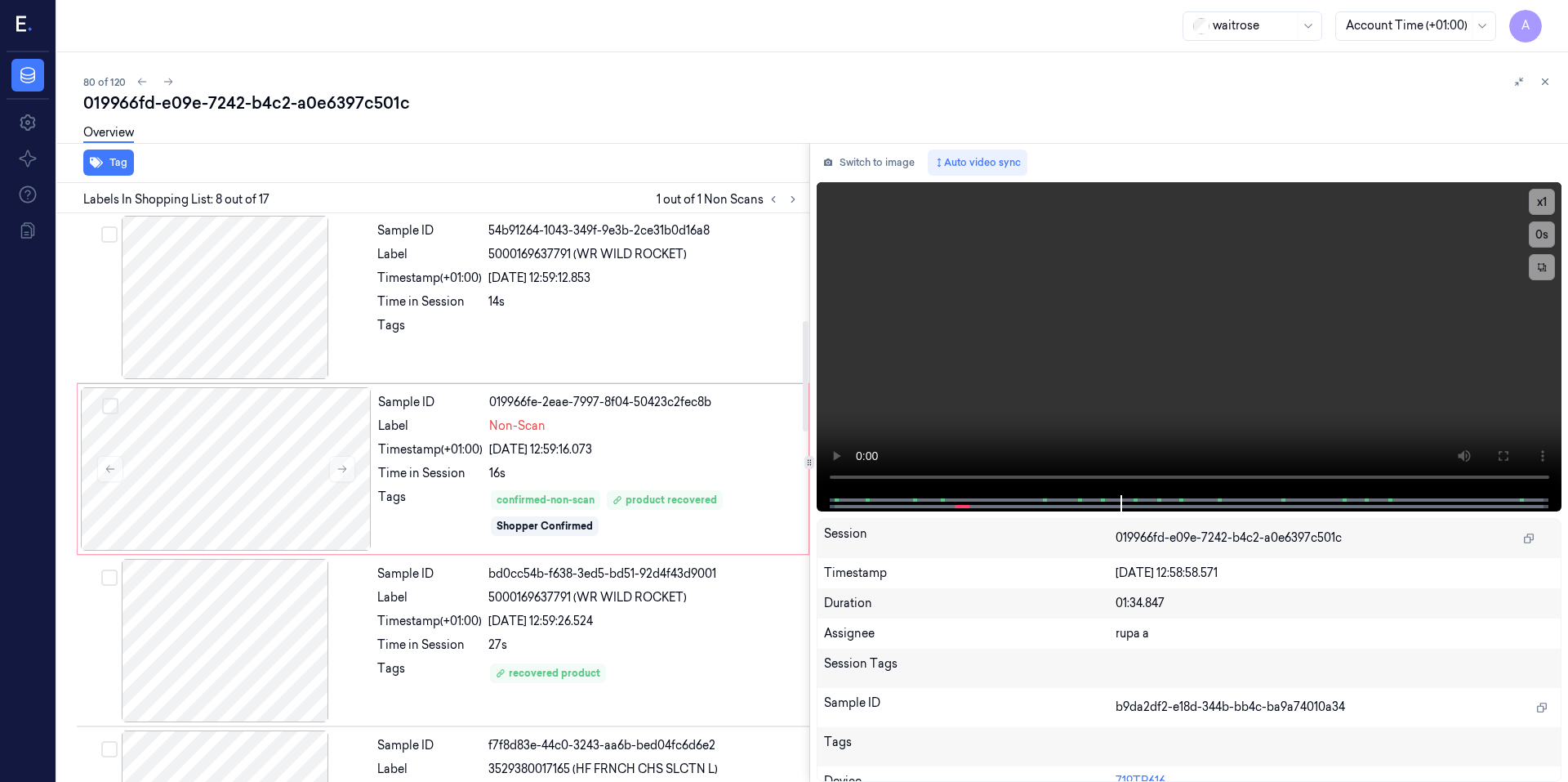
scroll to position [512, 0]
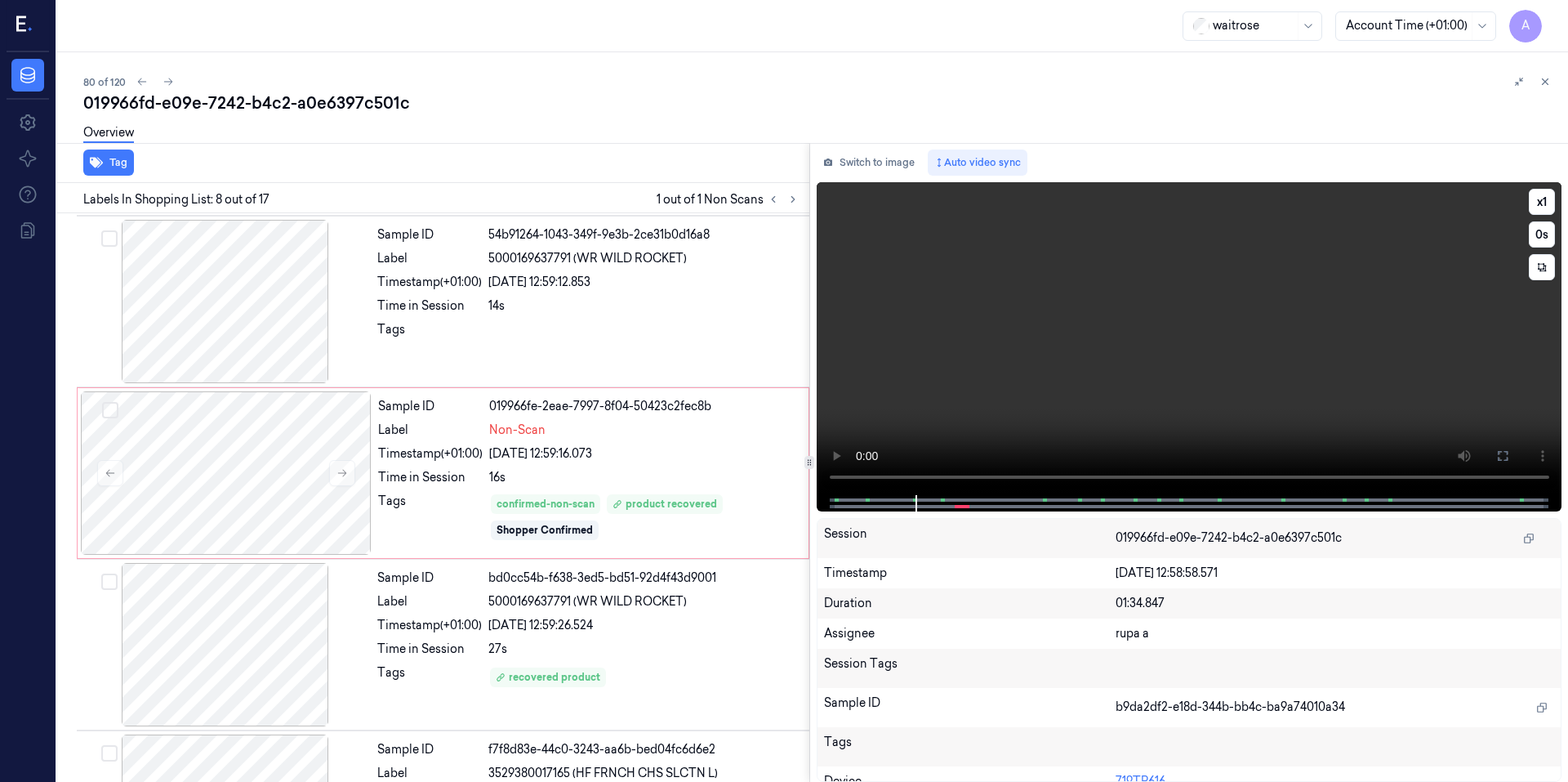
click at [1149, 397] on video at bounding box center [1189, 338] width 746 height 312
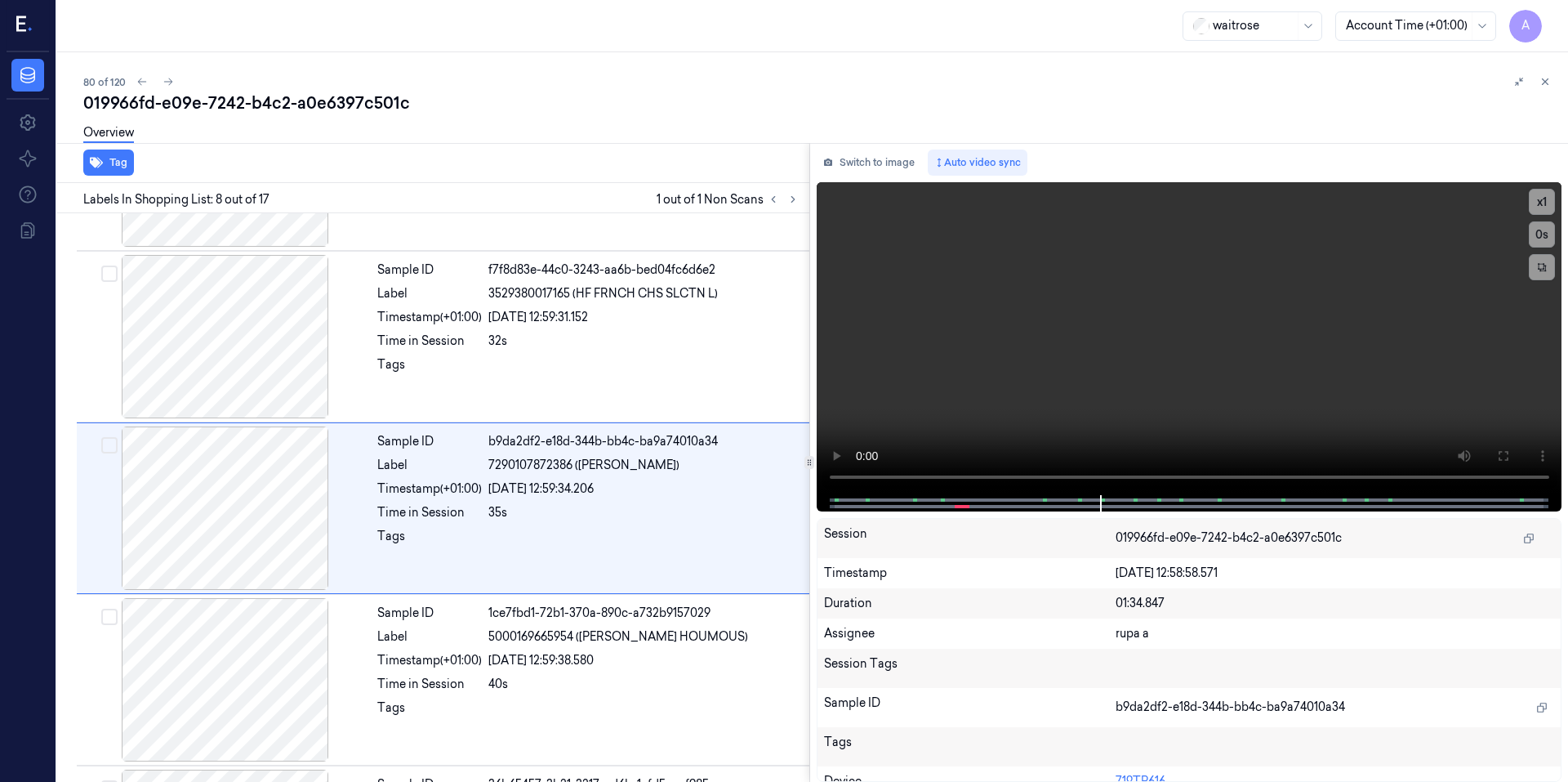
scroll to position [1001, 0]
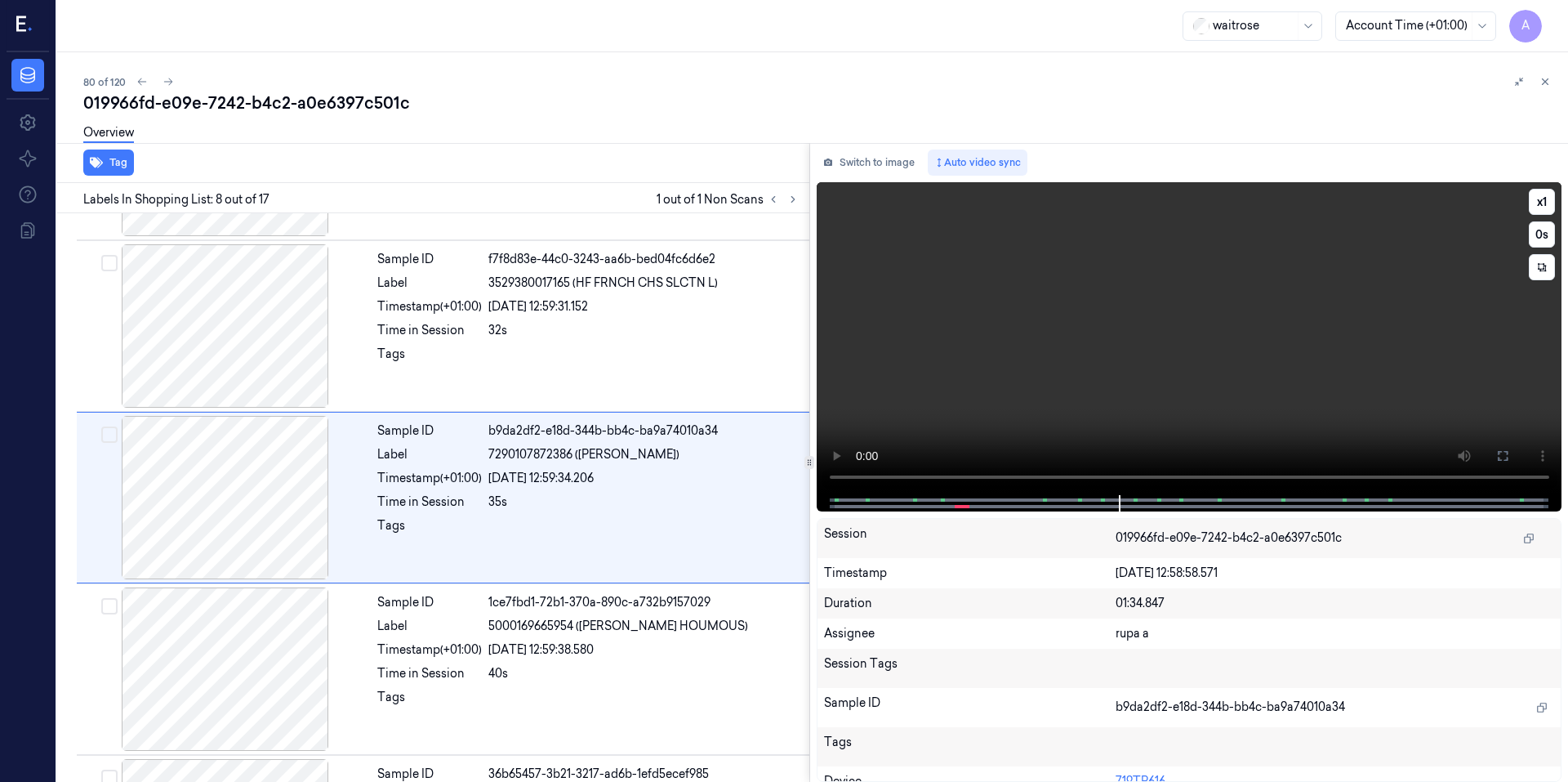
click at [1235, 380] on video at bounding box center [1189, 338] width 746 height 312
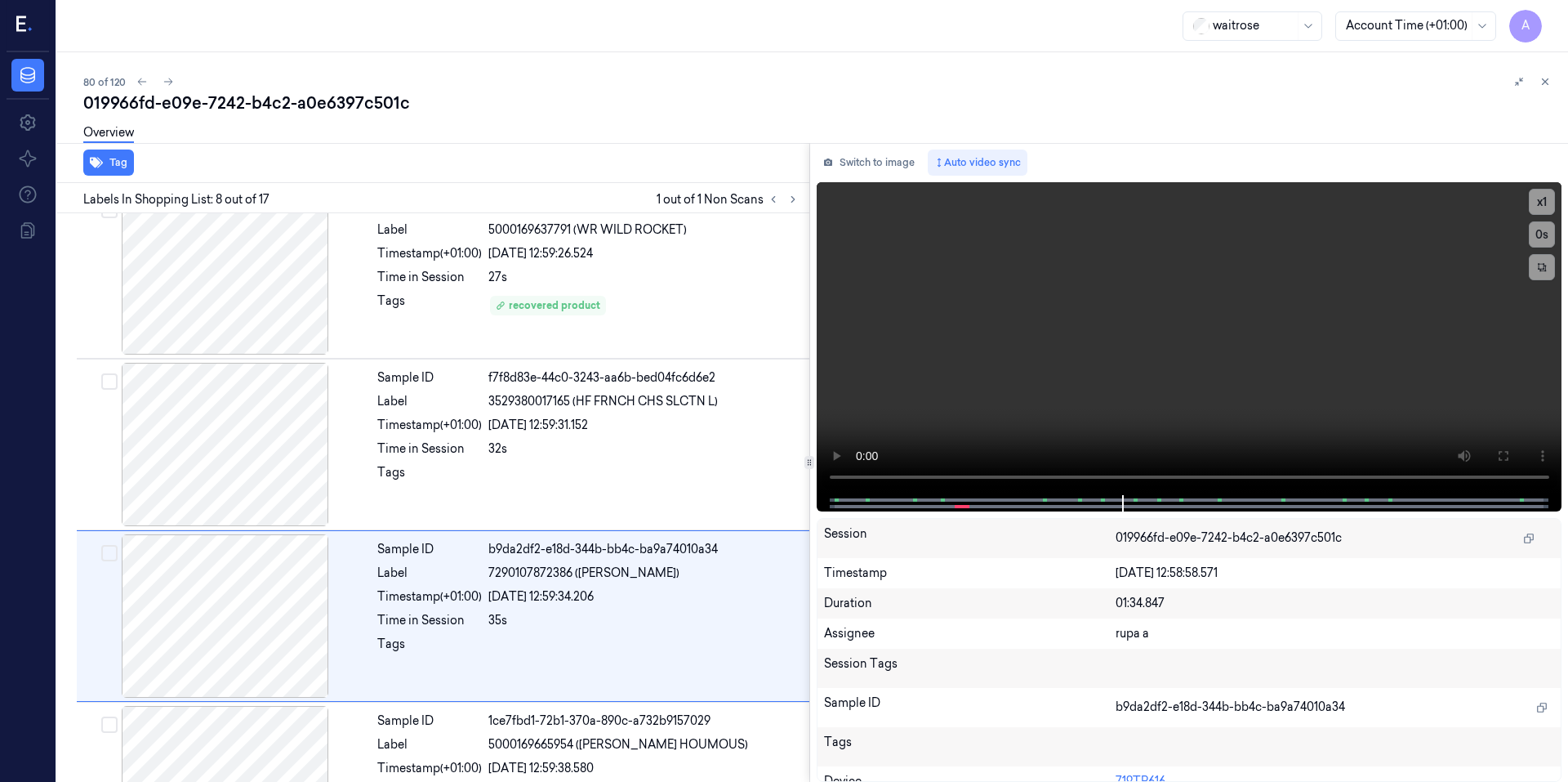
scroll to position [998, 0]
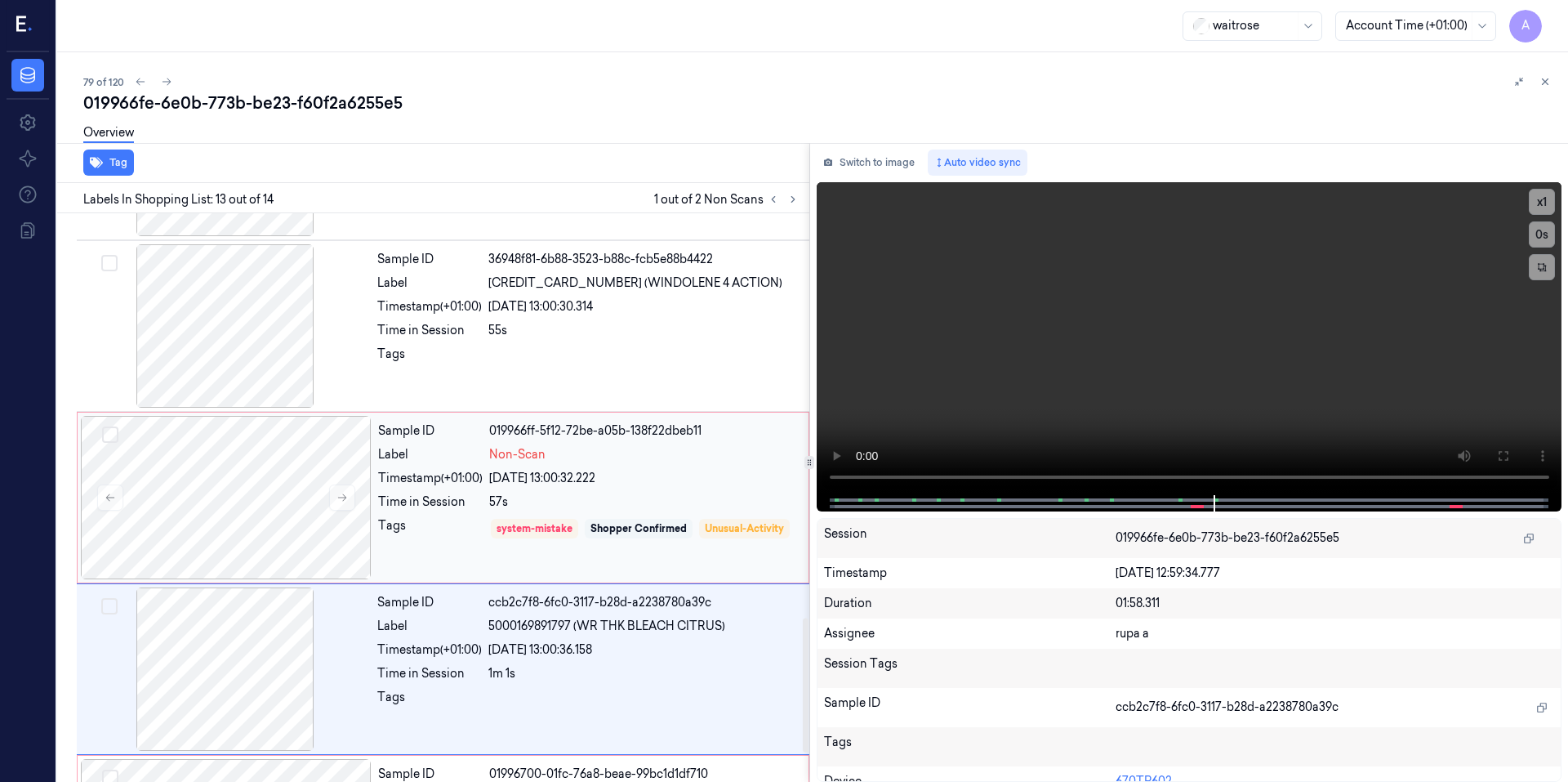
scroll to position [1838, 0]
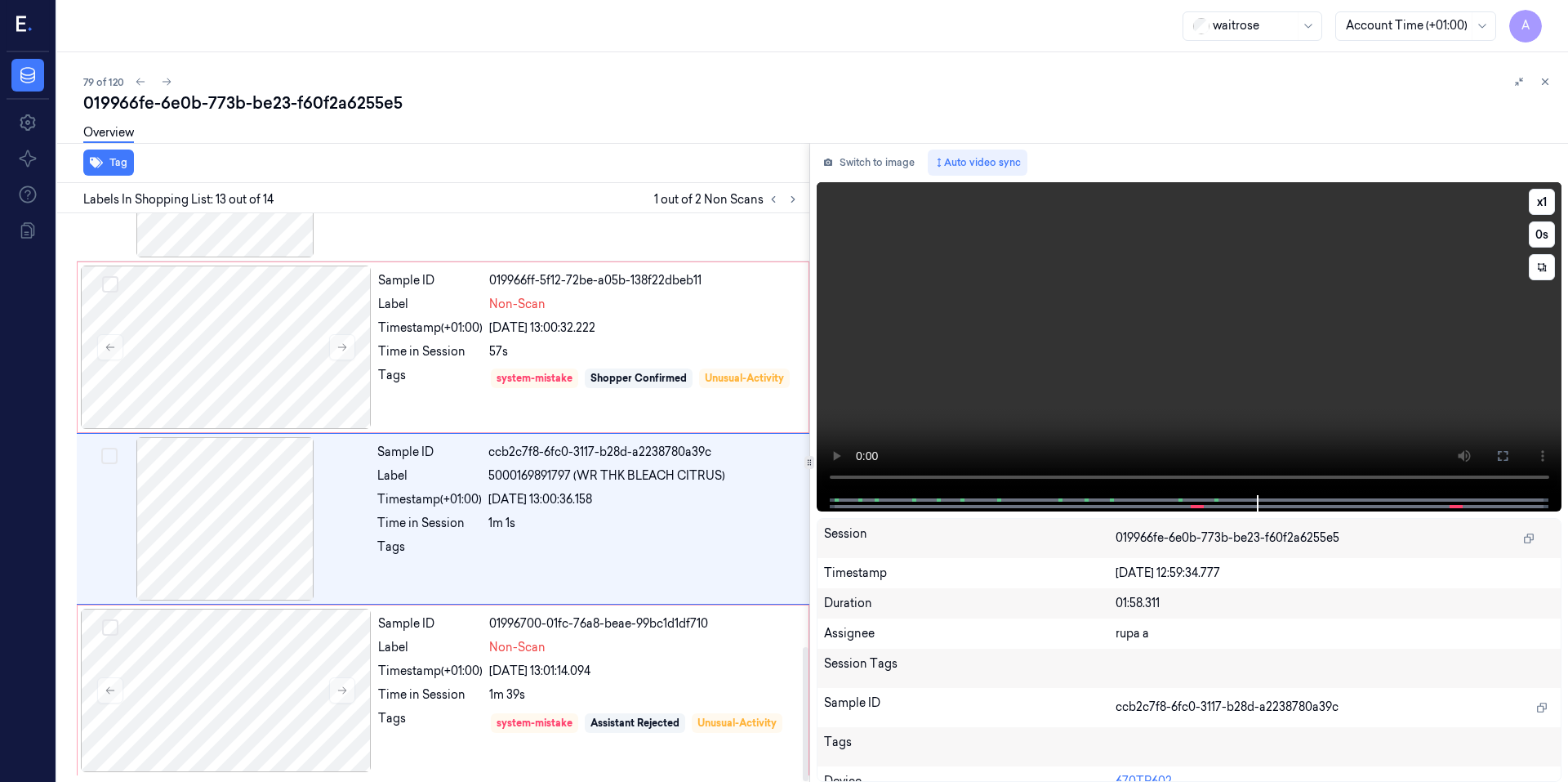
click at [927, 429] on video at bounding box center [1189, 338] width 746 height 312
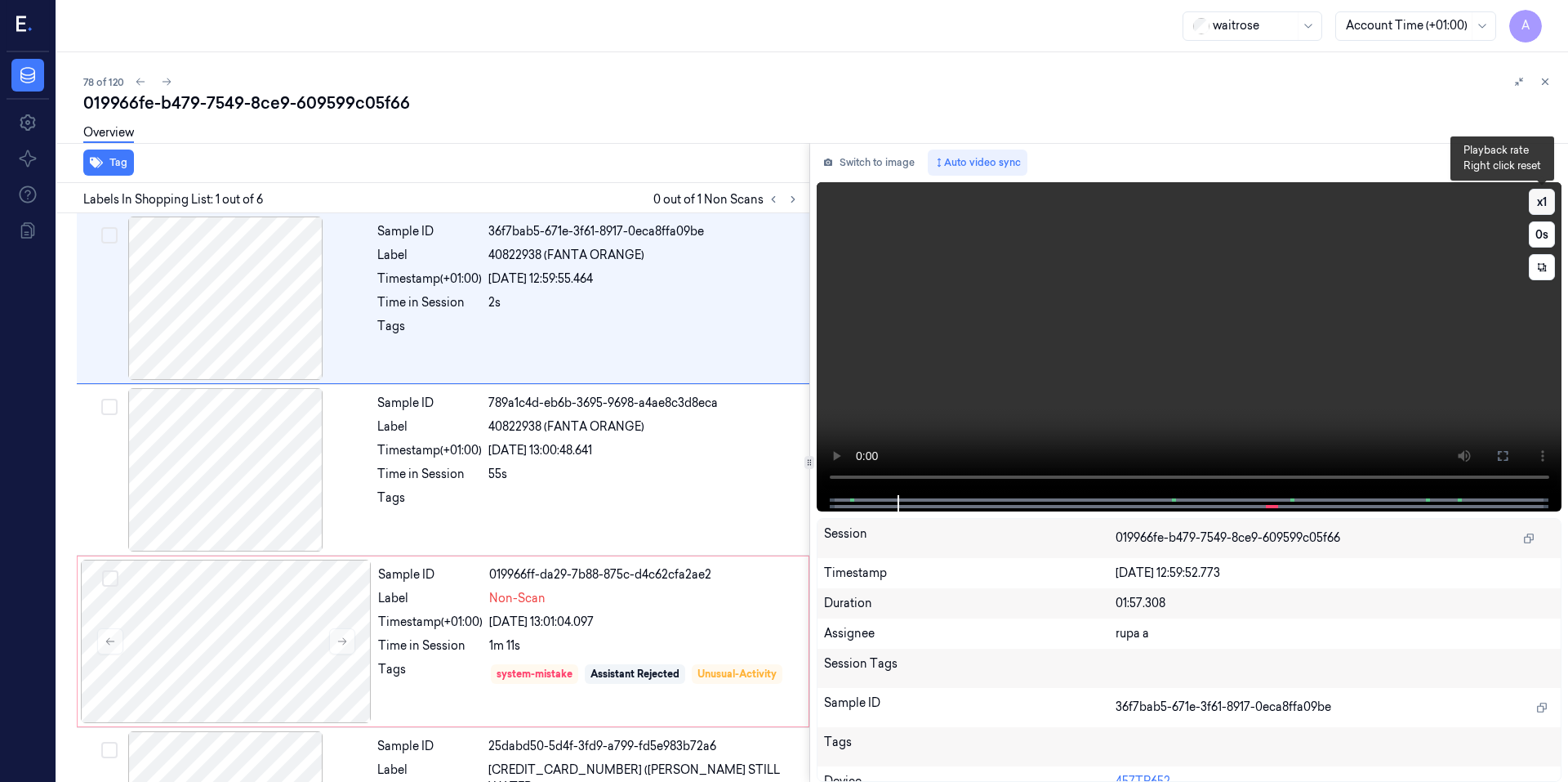
click at [1539, 200] on button "x 1" at bounding box center [1541, 202] width 26 height 26
click at [1539, 200] on button "x 2" at bounding box center [1541, 202] width 26 height 26
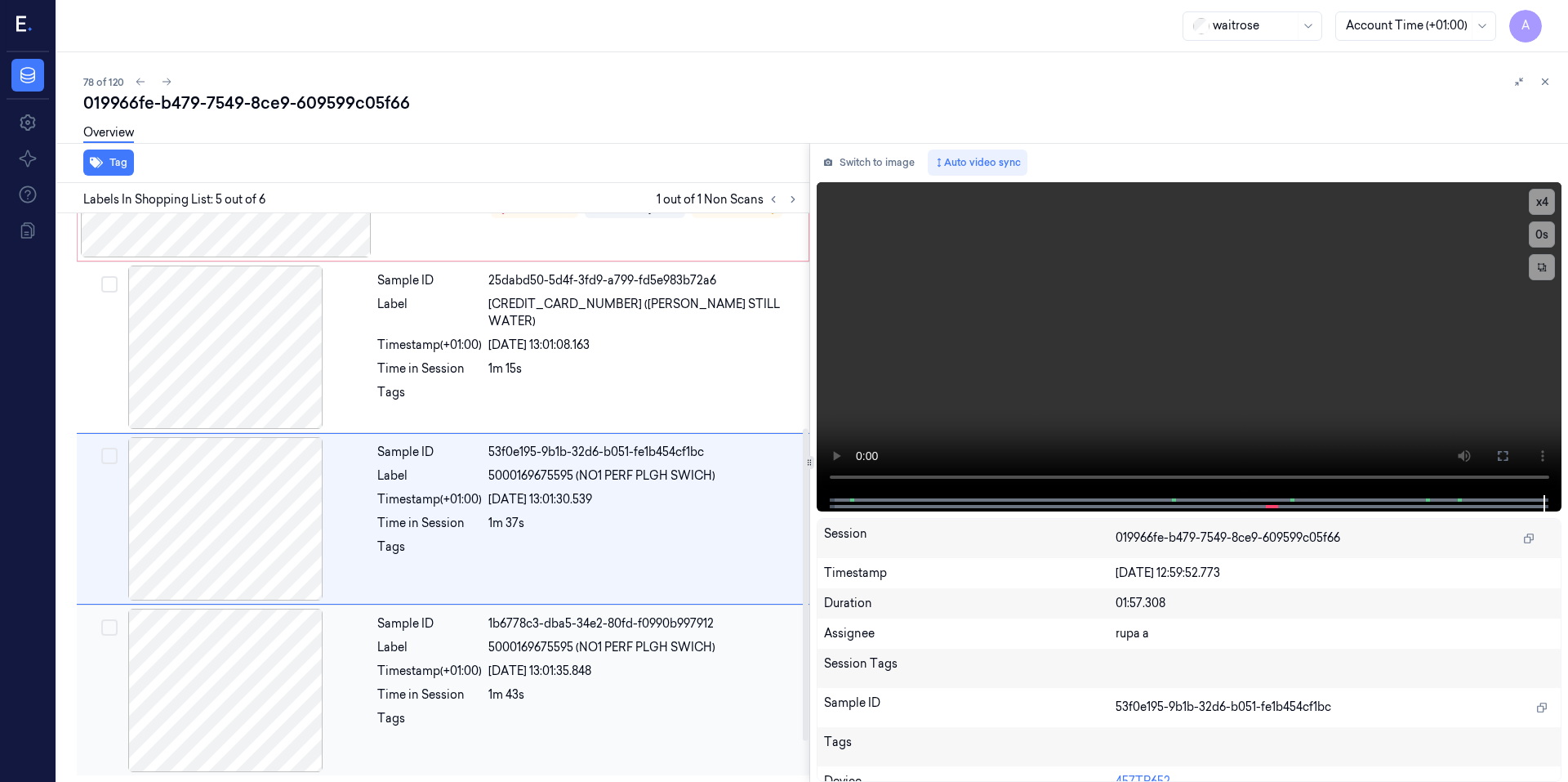
scroll to position [139, 0]
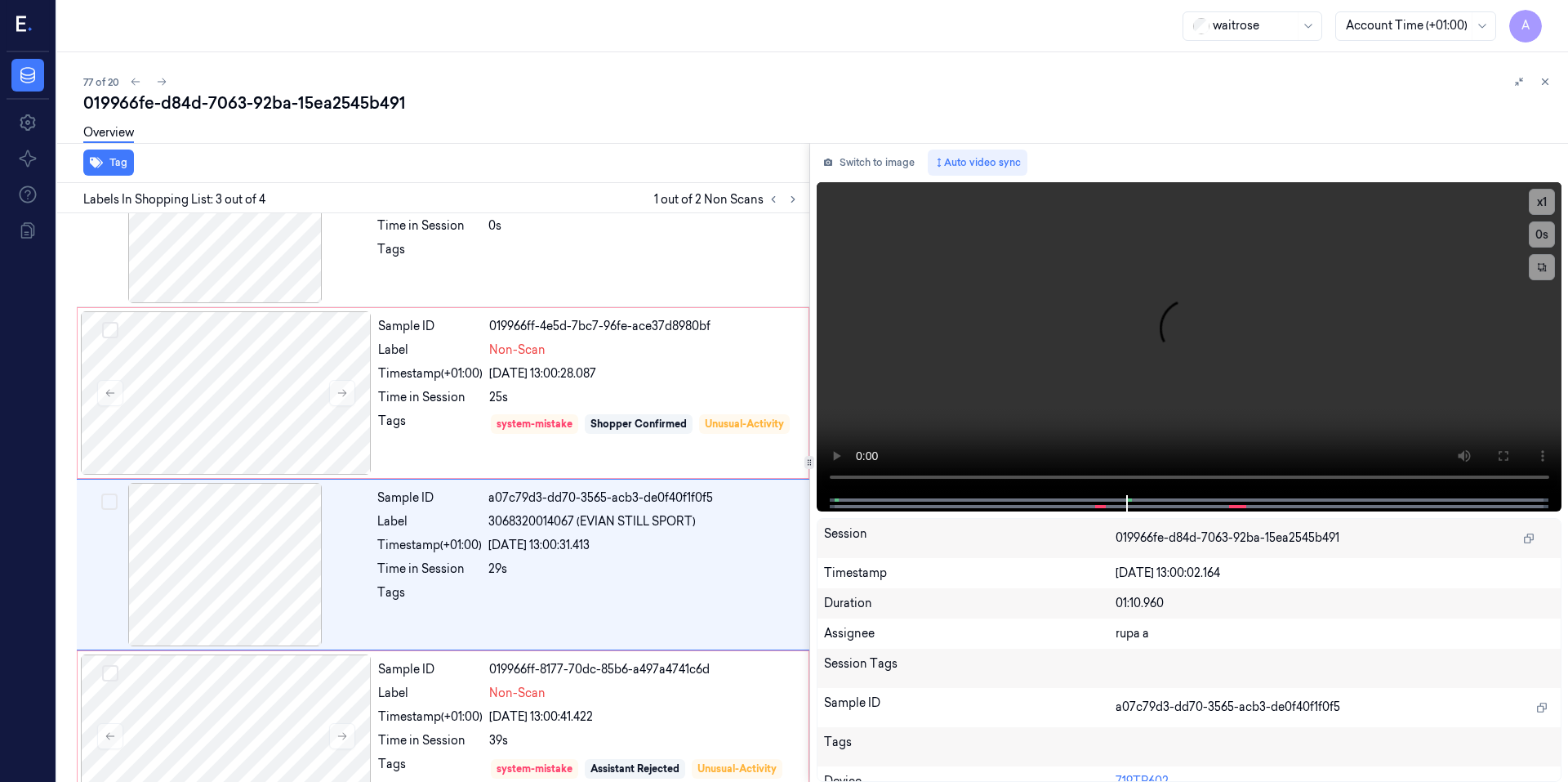
scroll to position [123, 0]
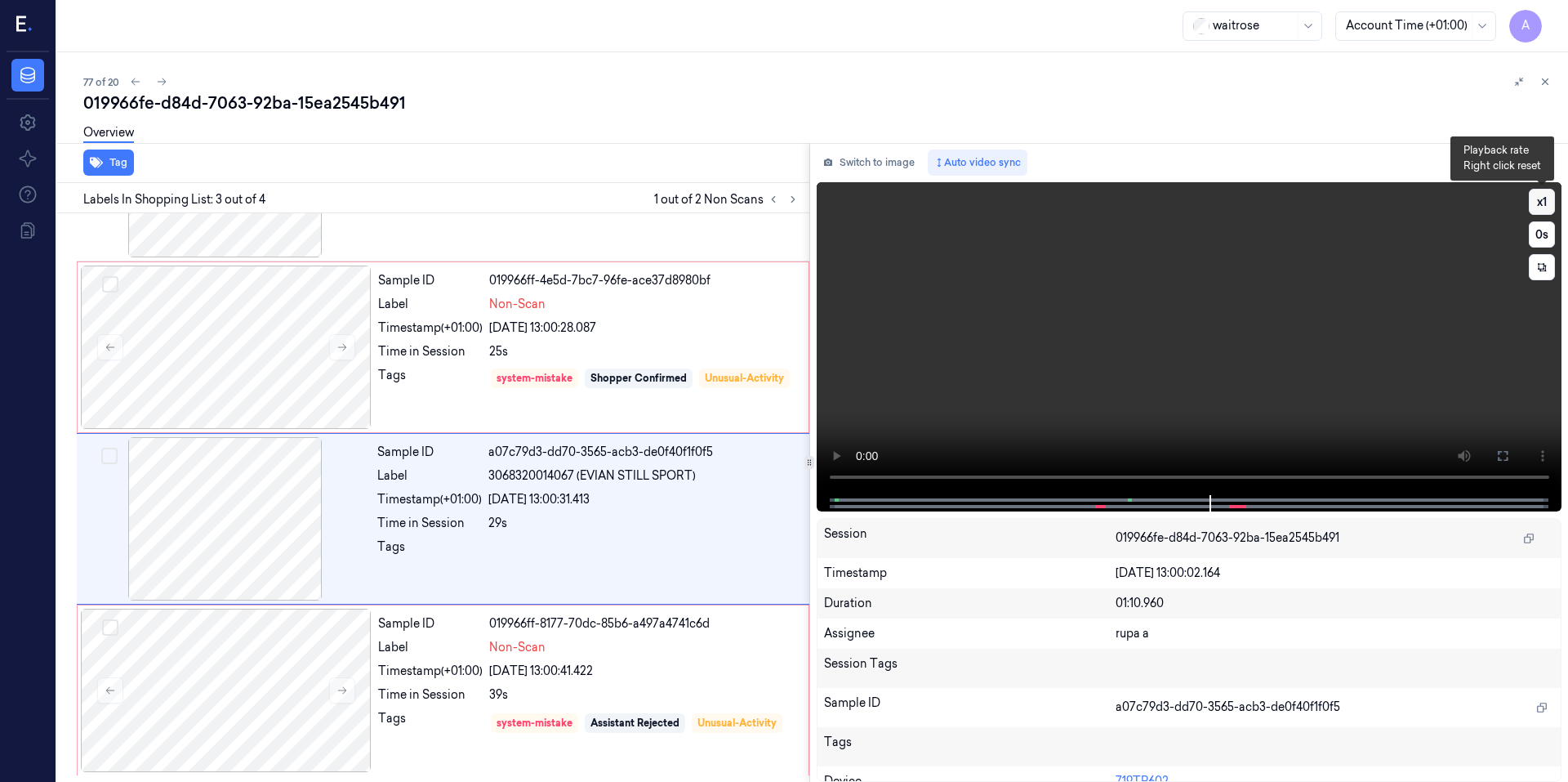
click at [1533, 203] on button "x 1" at bounding box center [1541, 202] width 26 height 26
click at [1533, 203] on button "x 2" at bounding box center [1541, 202] width 26 height 26
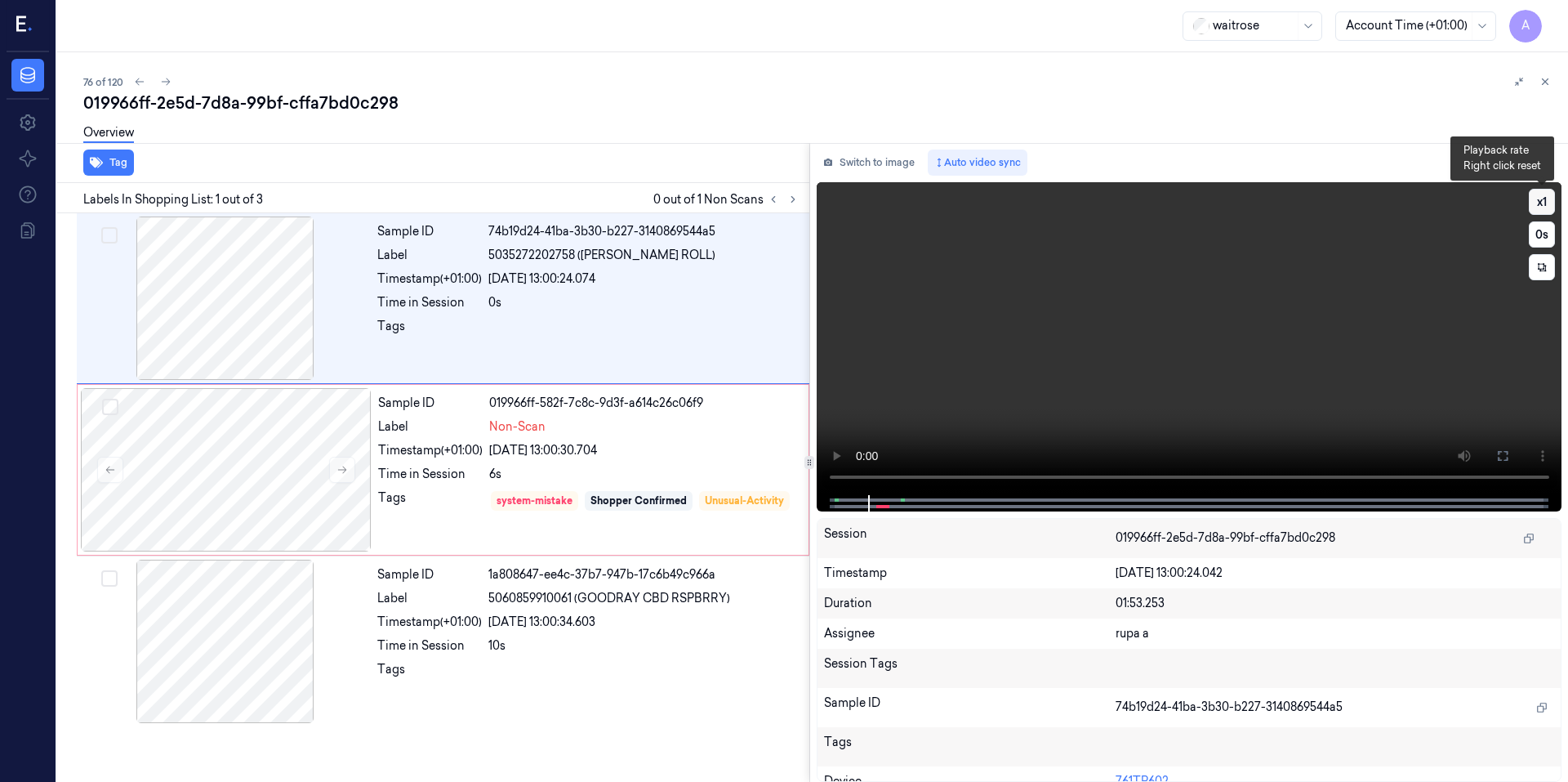
click at [1535, 201] on button "x 1" at bounding box center [1541, 202] width 26 height 26
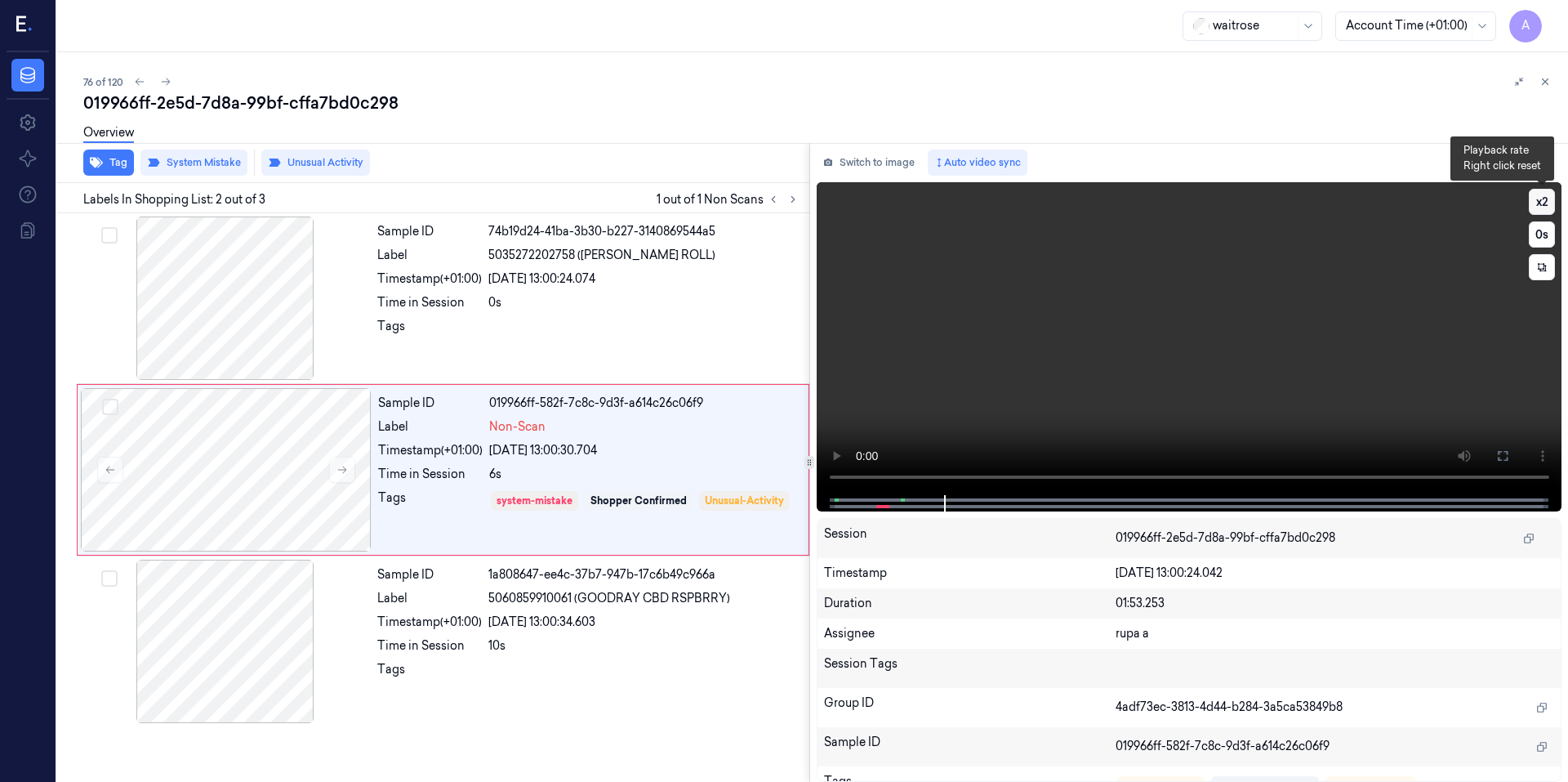
click at [1535, 201] on button "x 2" at bounding box center [1541, 202] width 26 height 26
click at [1212, 327] on video at bounding box center [1189, 338] width 746 height 312
click at [1202, 332] on video at bounding box center [1189, 338] width 746 height 312
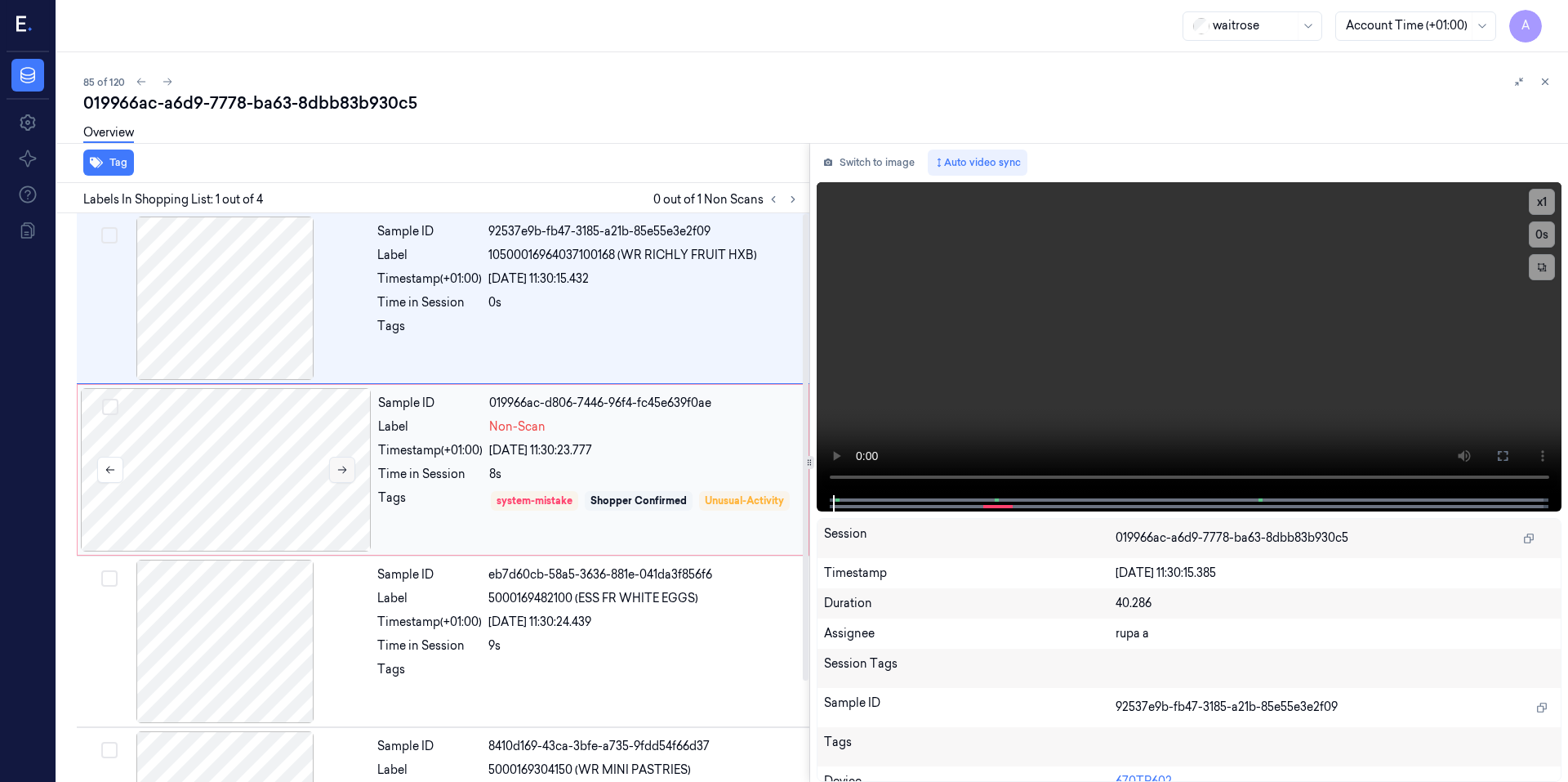
click at [340, 470] on icon at bounding box center [342, 470] width 9 height 8
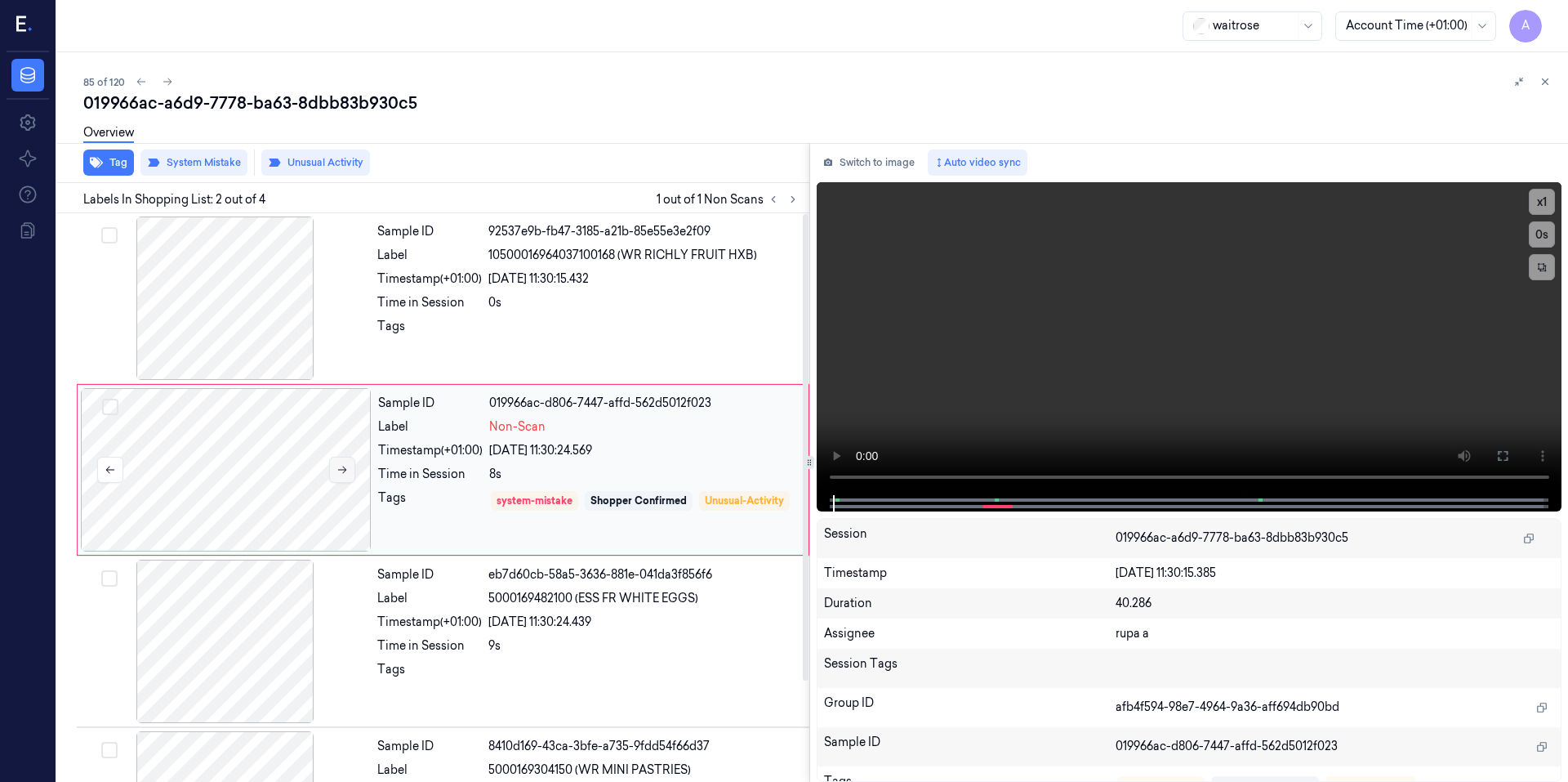
click at [340, 470] on icon at bounding box center [342, 470] width 9 height 8
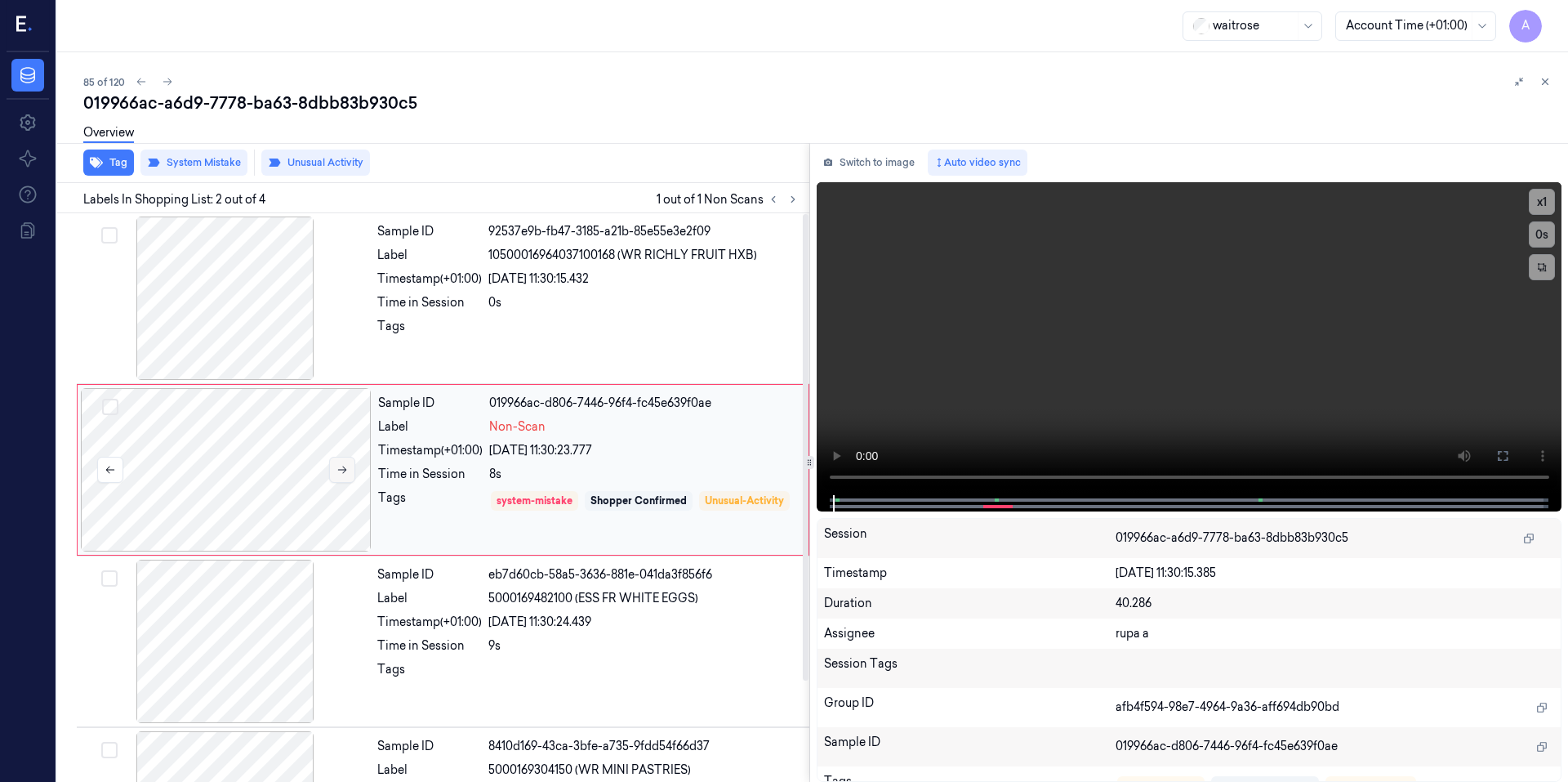
click at [340, 470] on icon at bounding box center [342, 470] width 9 height 8
click at [875, 162] on button "Switch to image" at bounding box center [869, 162] width 105 height 26
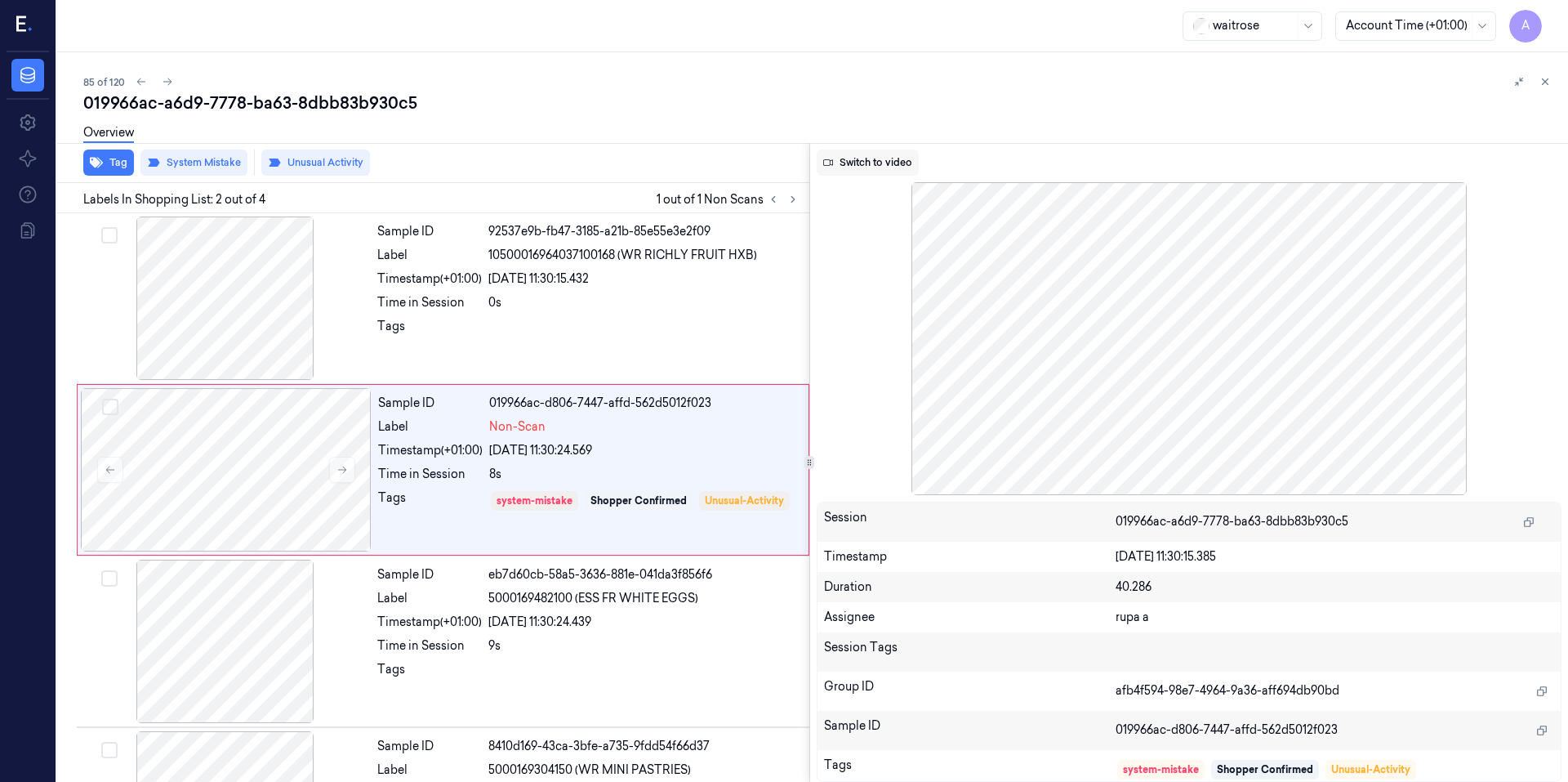
click at [872, 164] on button "Switch to video" at bounding box center [867, 162] width 102 height 26
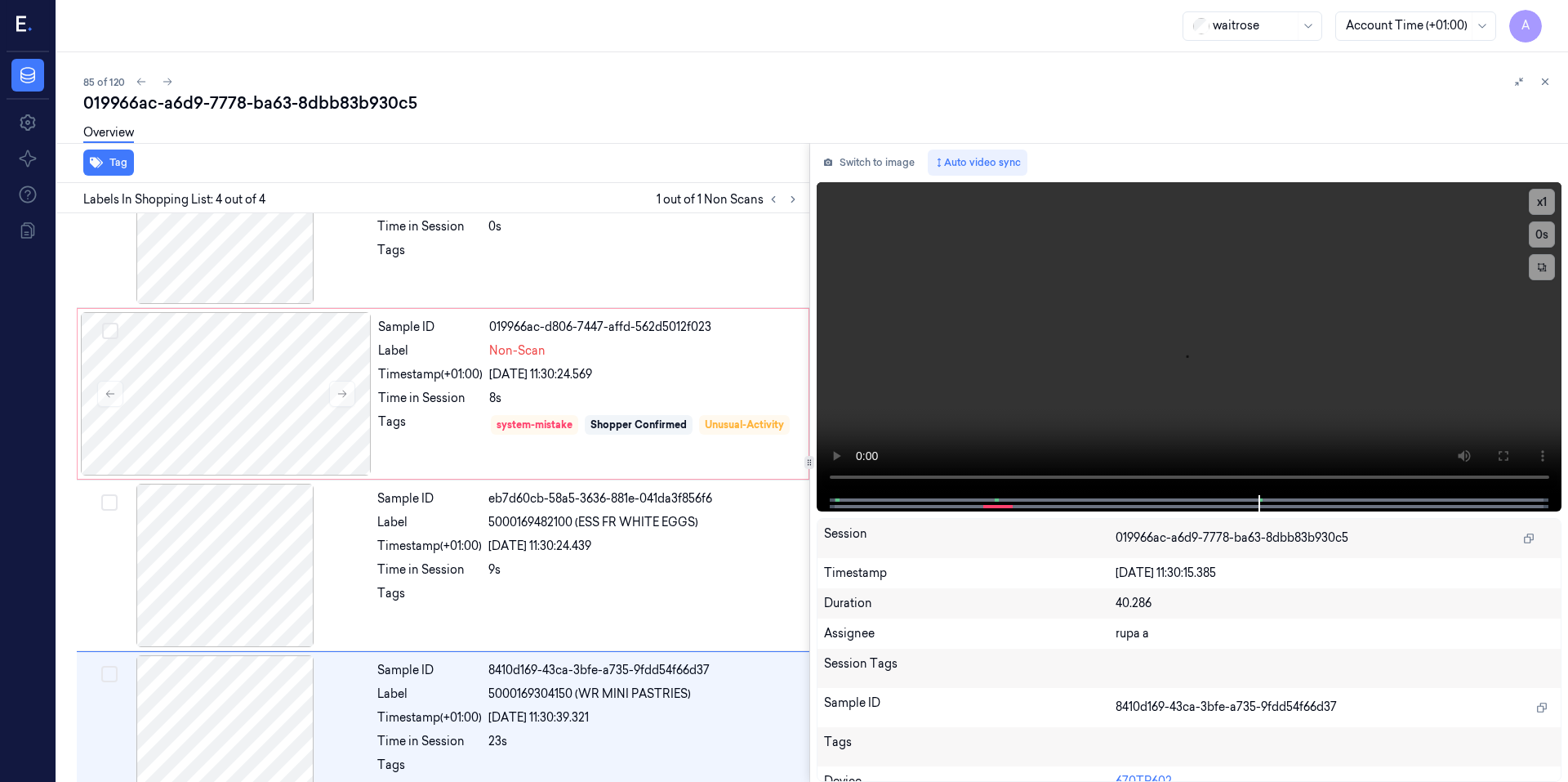
scroll to position [123, 0]
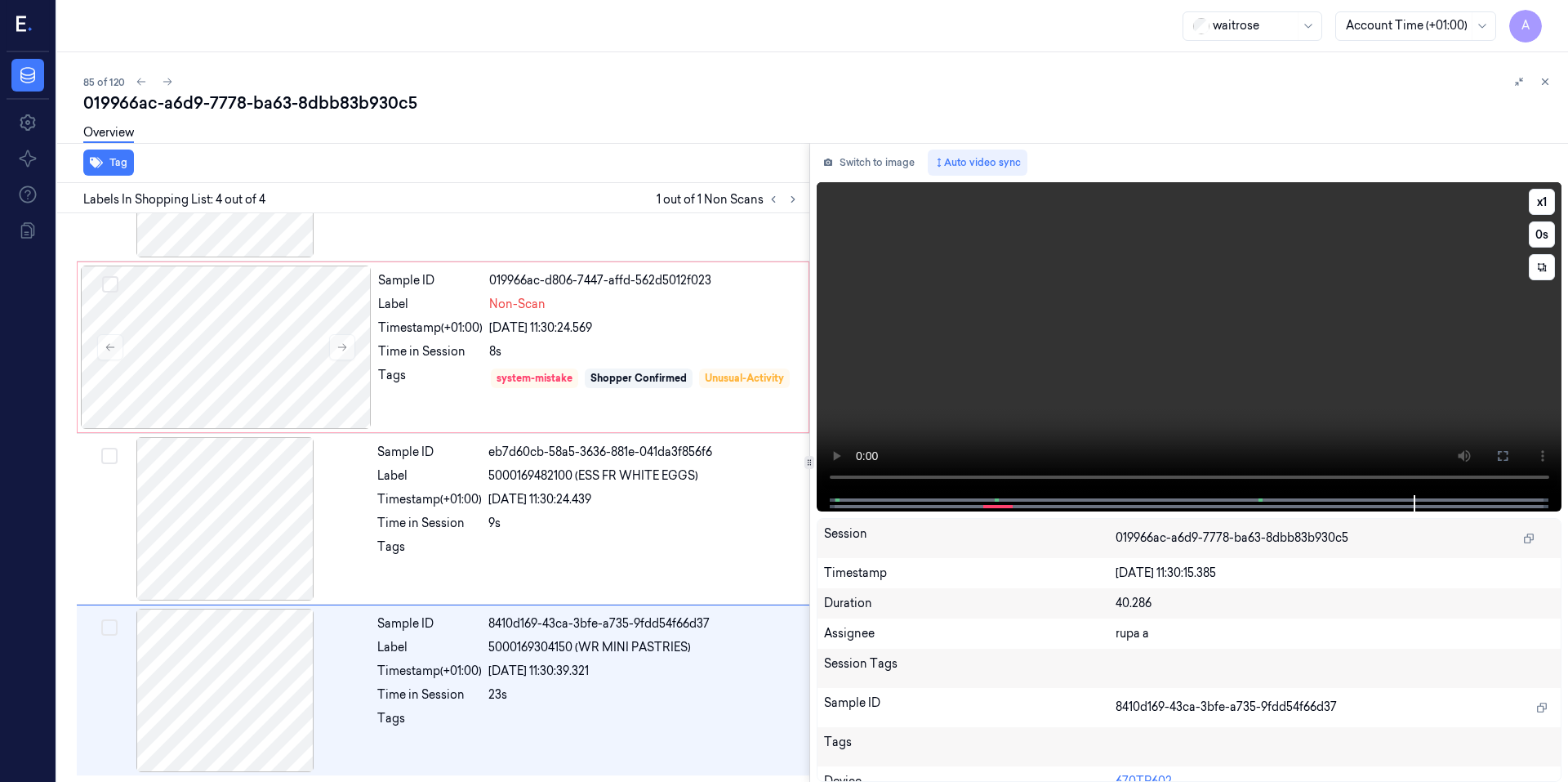
click at [1085, 371] on video at bounding box center [1189, 338] width 746 height 312
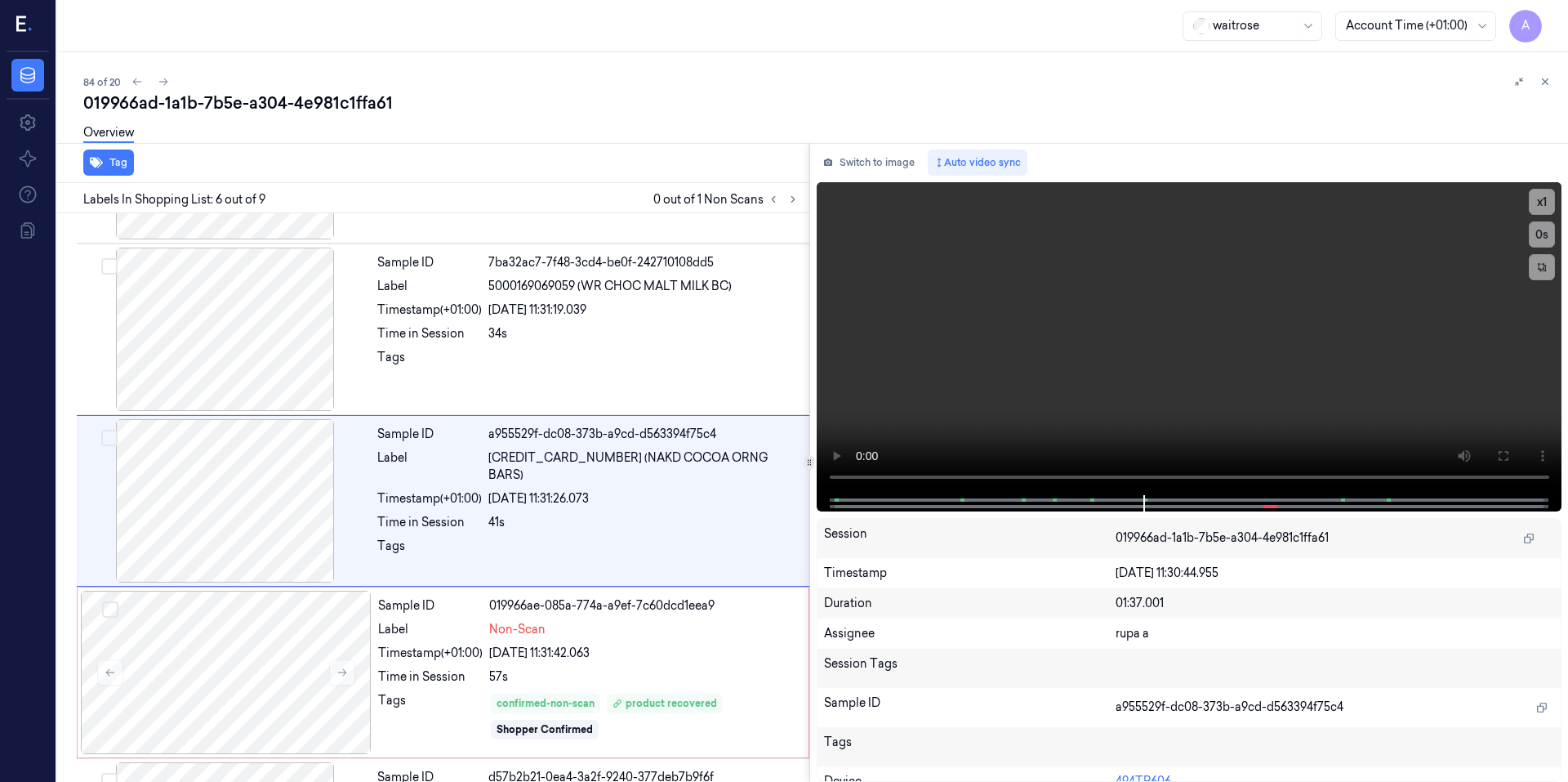
scroll to position [658, 0]
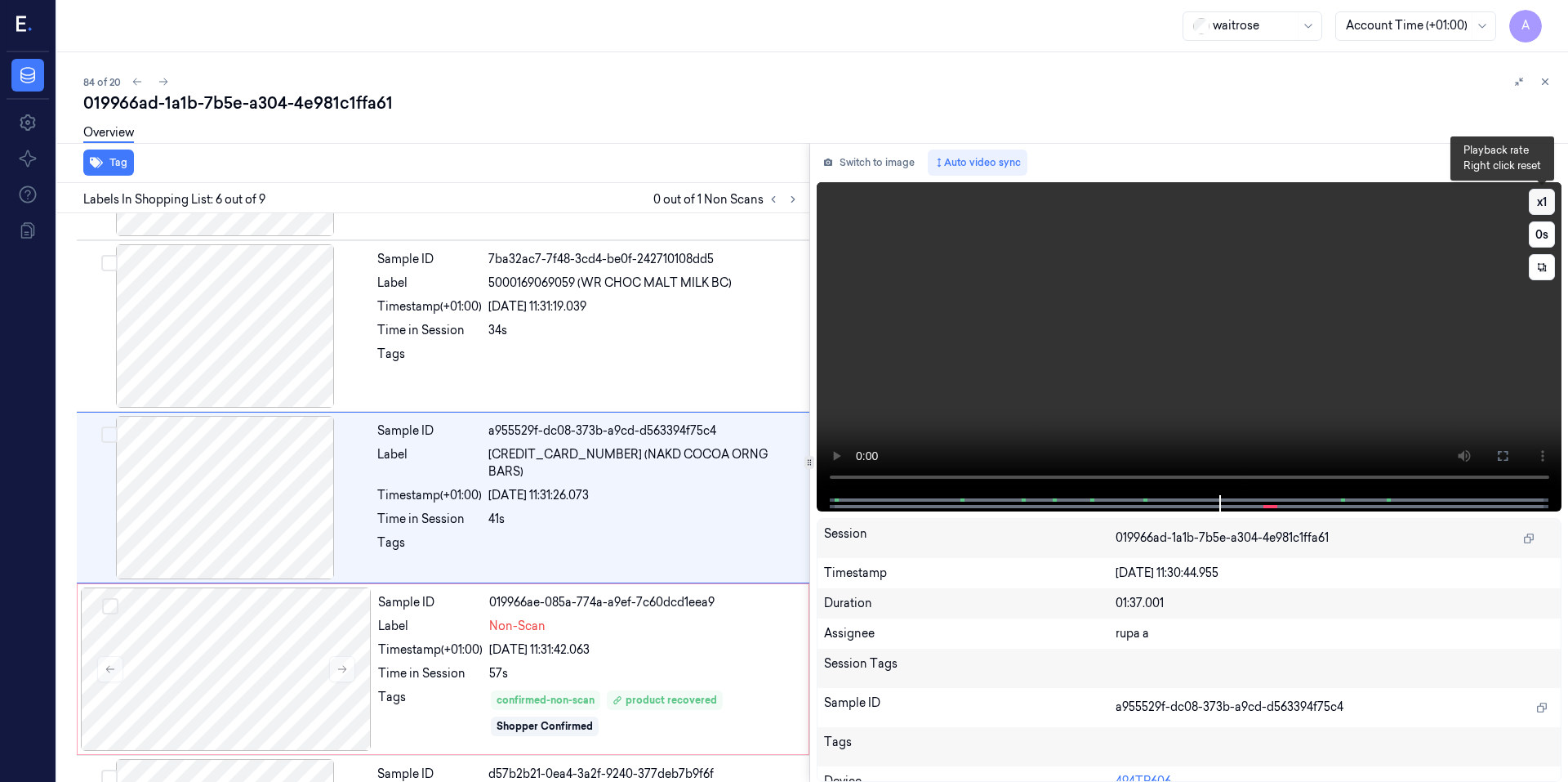
click at [1545, 204] on button "x 1" at bounding box center [1541, 202] width 26 height 26
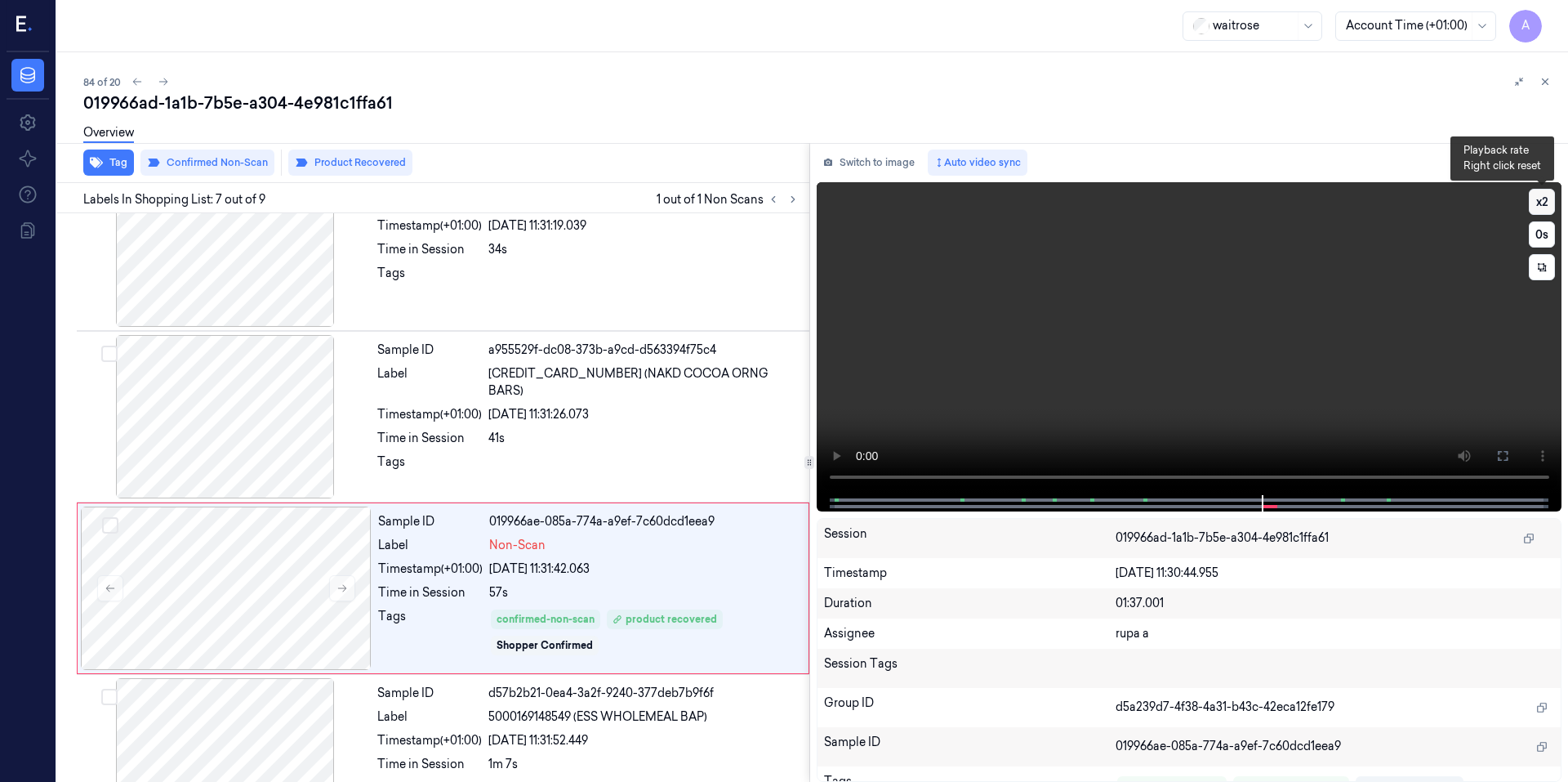
scroll to position [830, 0]
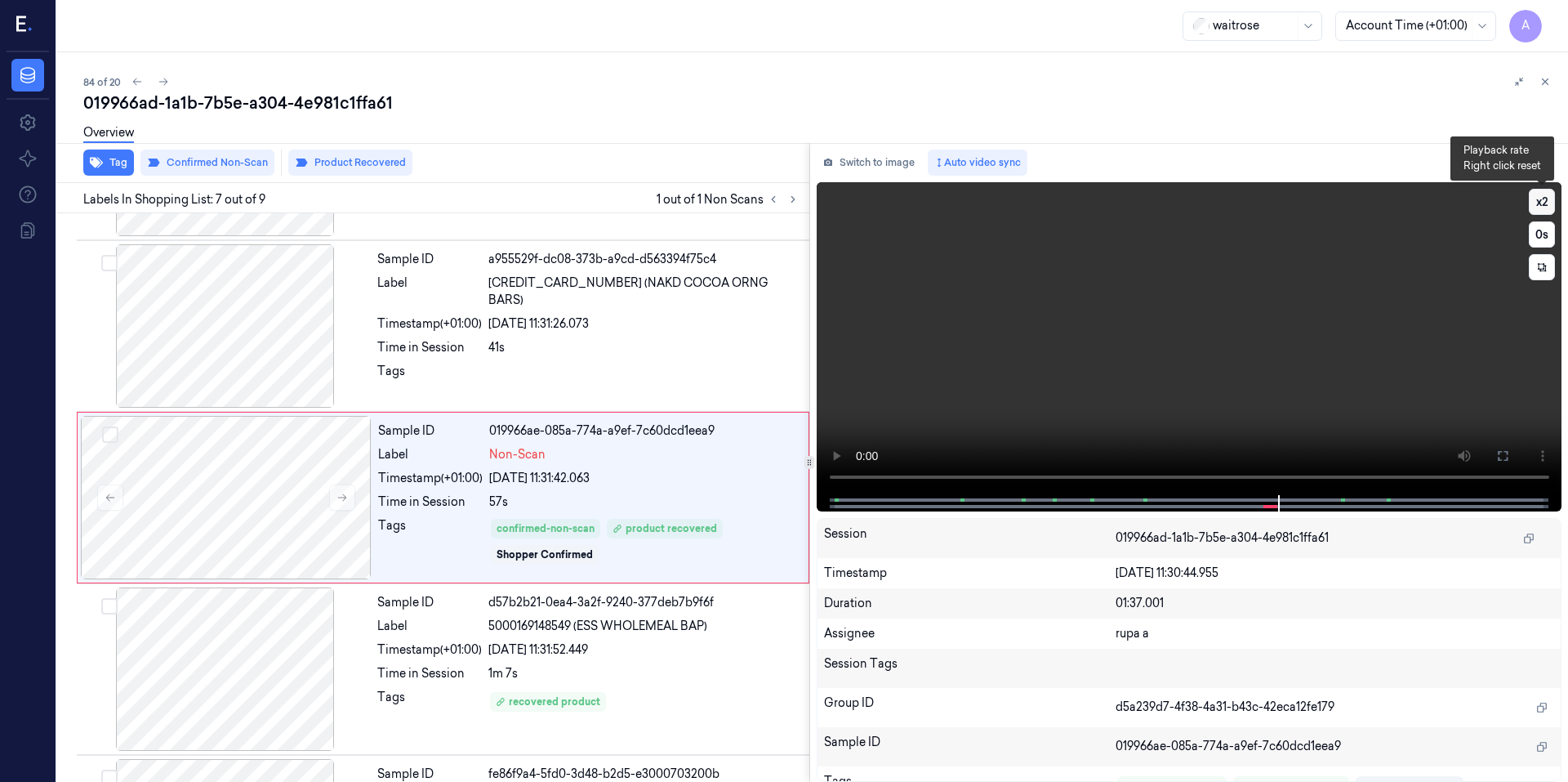
click at [1545, 204] on button "x 2" at bounding box center [1541, 202] width 26 height 26
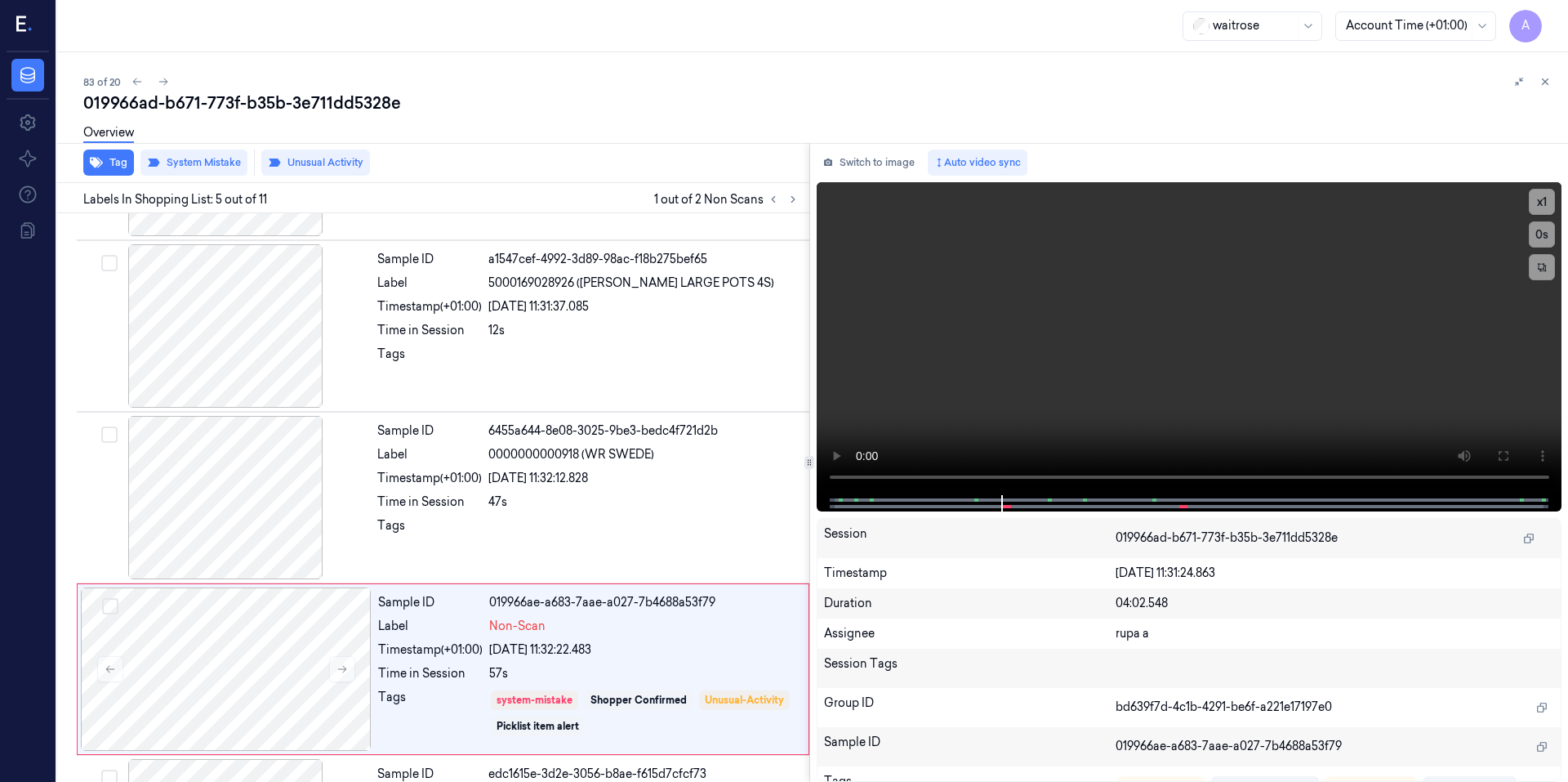
scroll to position [487, 0]
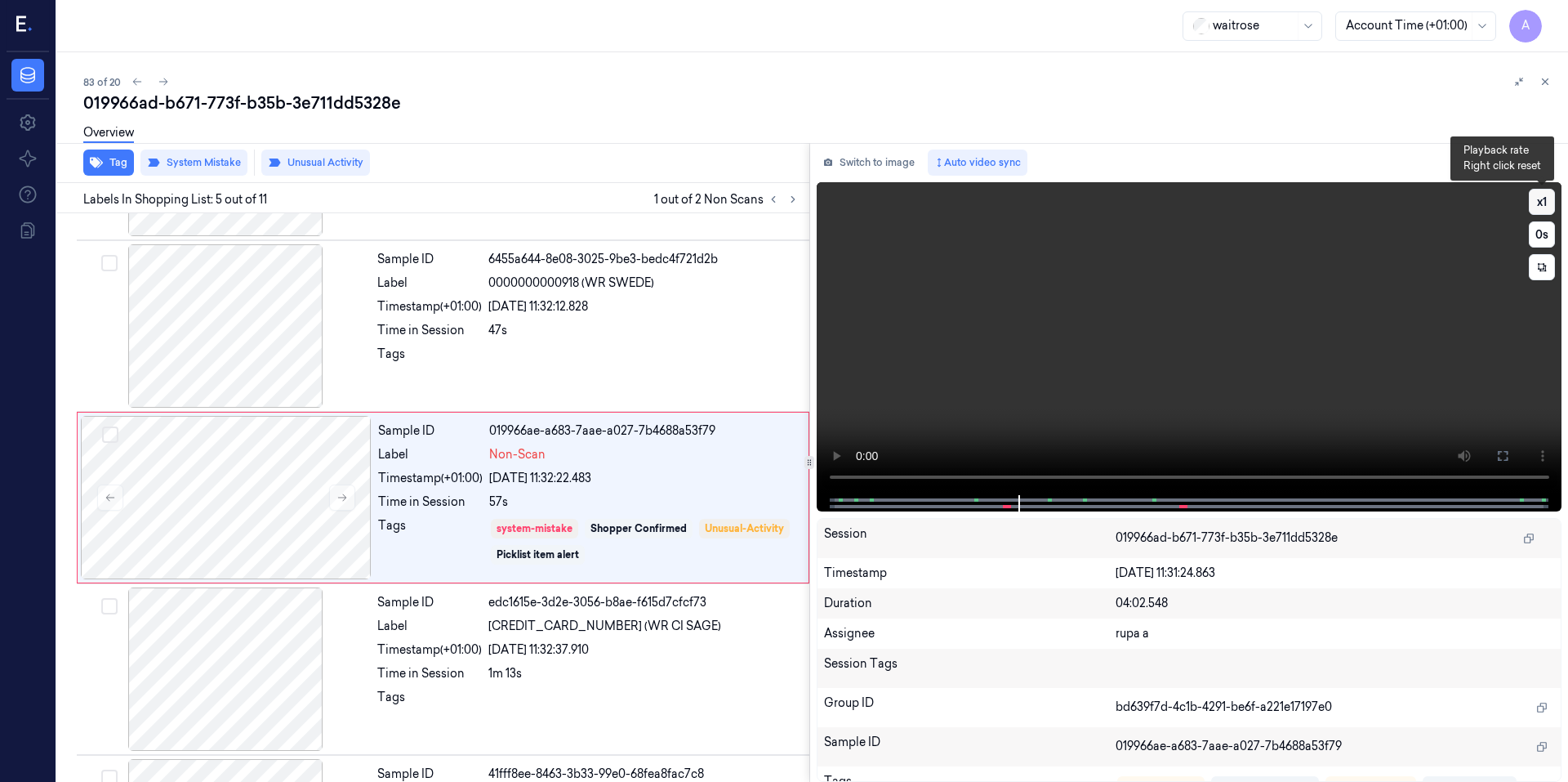
click at [1539, 197] on button "x 1" at bounding box center [1541, 202] width 26 height 26
click at [1539, 199] on button "x 1" at bounding box center [1541, 202] width 26 height 26
click at [1298, 353] on video at bounding box center [1189, 338] width 746 height 312
click at [1221, 419] on video at bounding box center [1189, 338] width 746 height 312
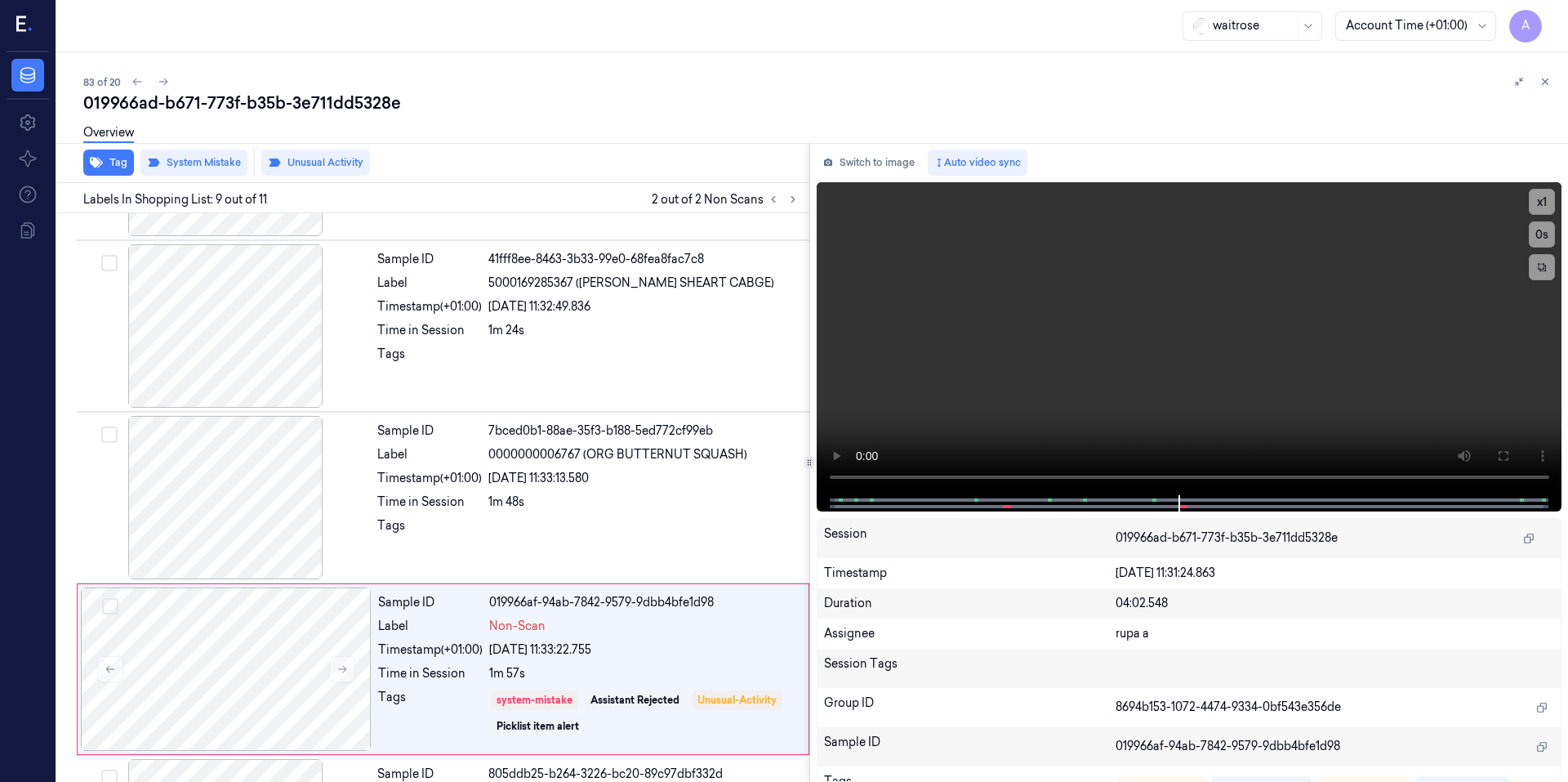
scroll to position [1173, 0]
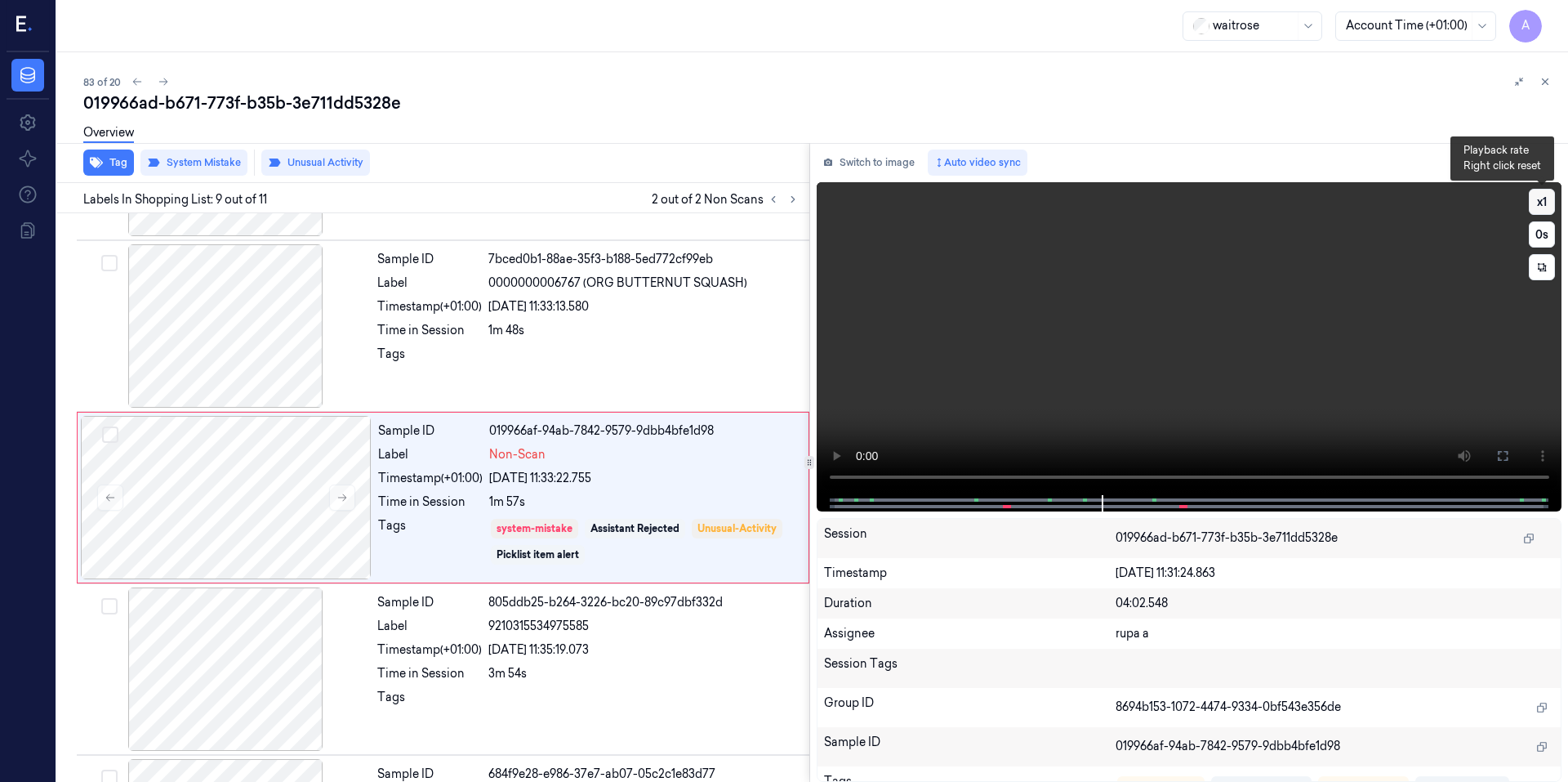
click at [1539, 197] on button "x 1" at bounding box center [1541, 202] width 26 height 26
click at [1539, 197] on button "x 2" at bounding box center [1541, 202] width 26 height 26
click at [1223, 341] on video at bounding box center [1189, 338] width 746 height 312
click at [1182, 505] on span at bounding box center [1182, 506] width 3 height 9
click at [1008, 506] on span at bounding box center [1009, 506] width 3 height 9
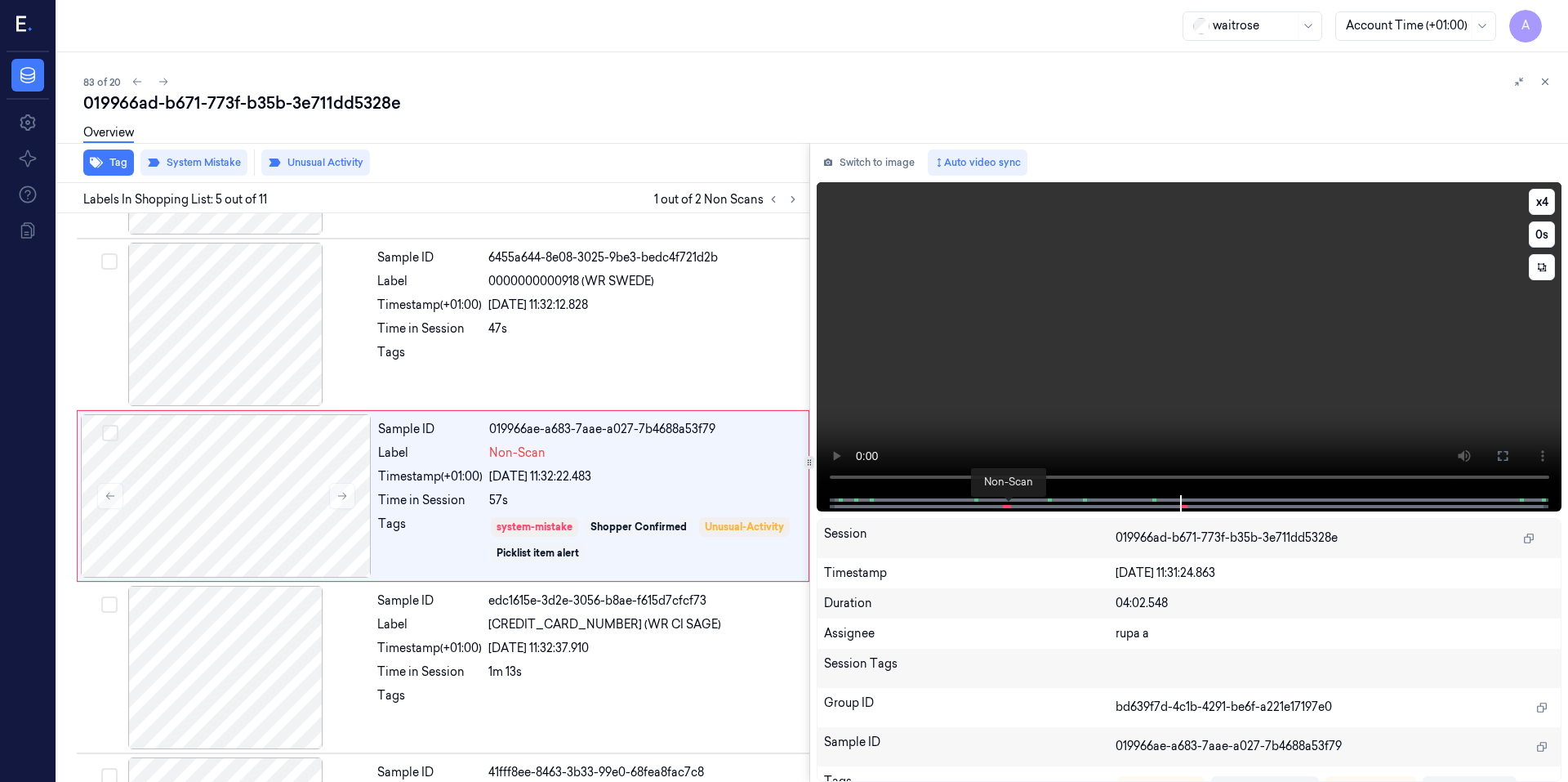
scroll to position [487, 0]
click at [1184, 503] on span at bounding box center [1184, 506] width 3 height 9
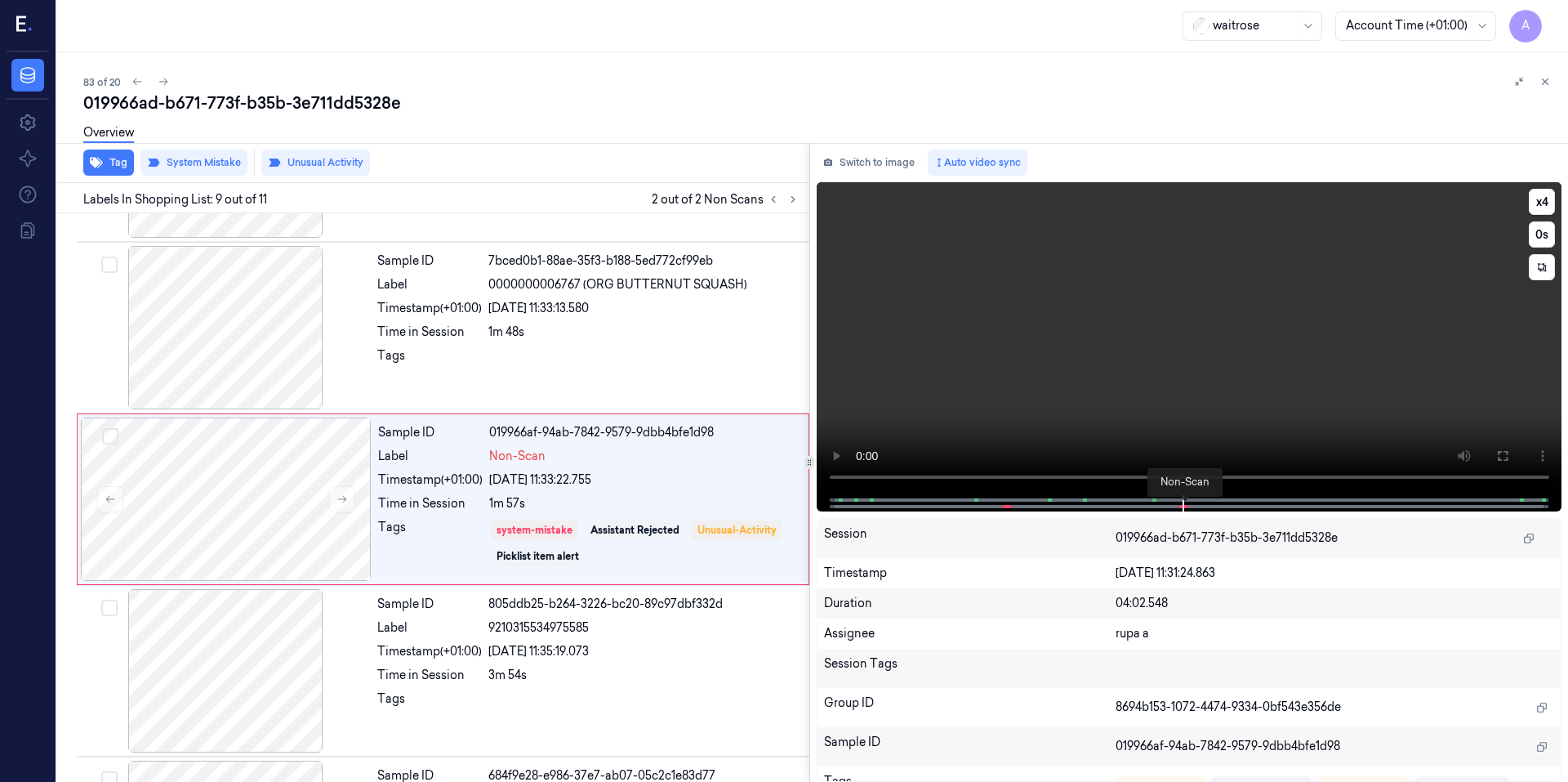
scroll to position [1173, 0]
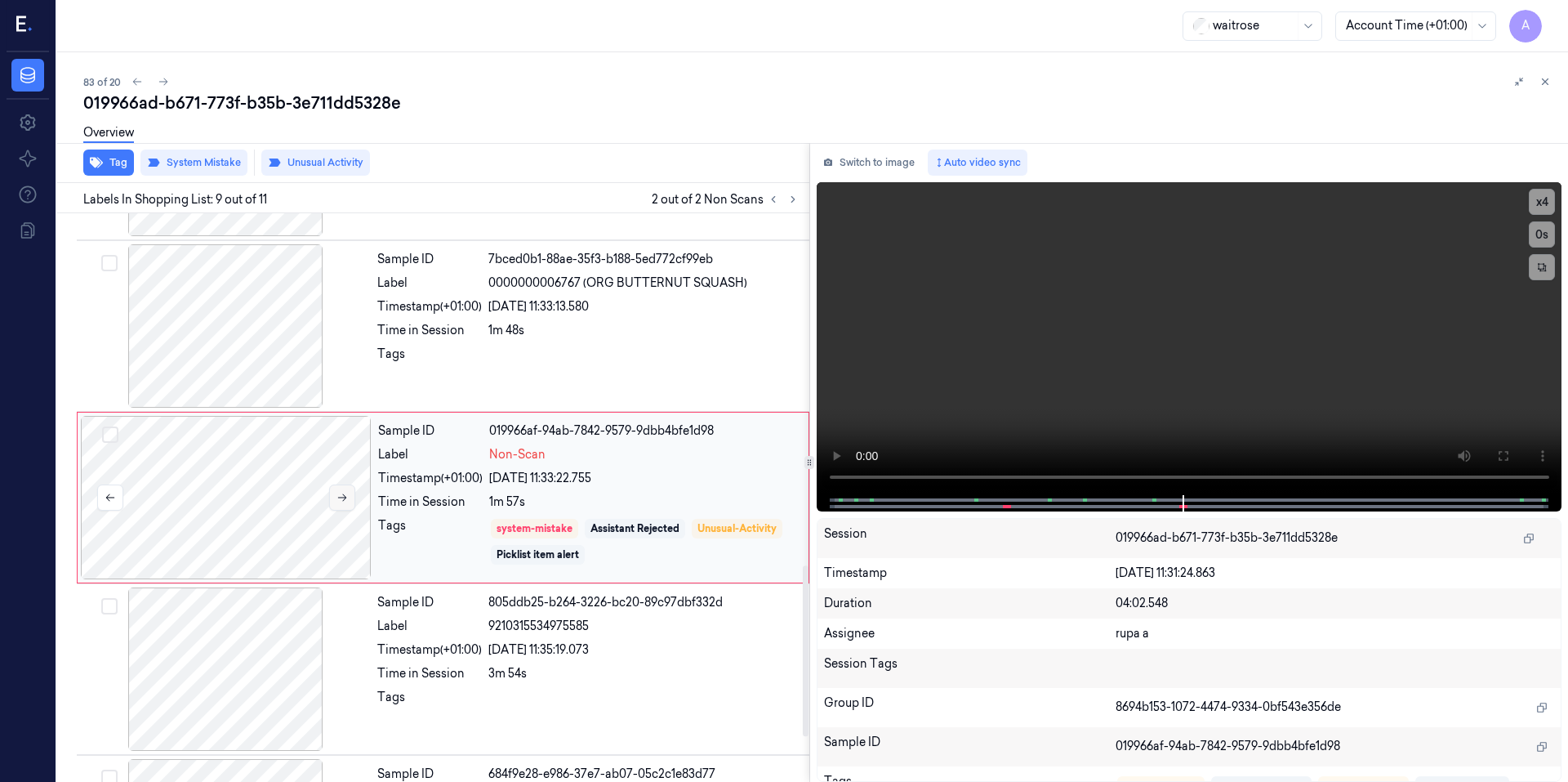
click at [342, 495] on icon at bounding box center [342, 497] width 11 height 11
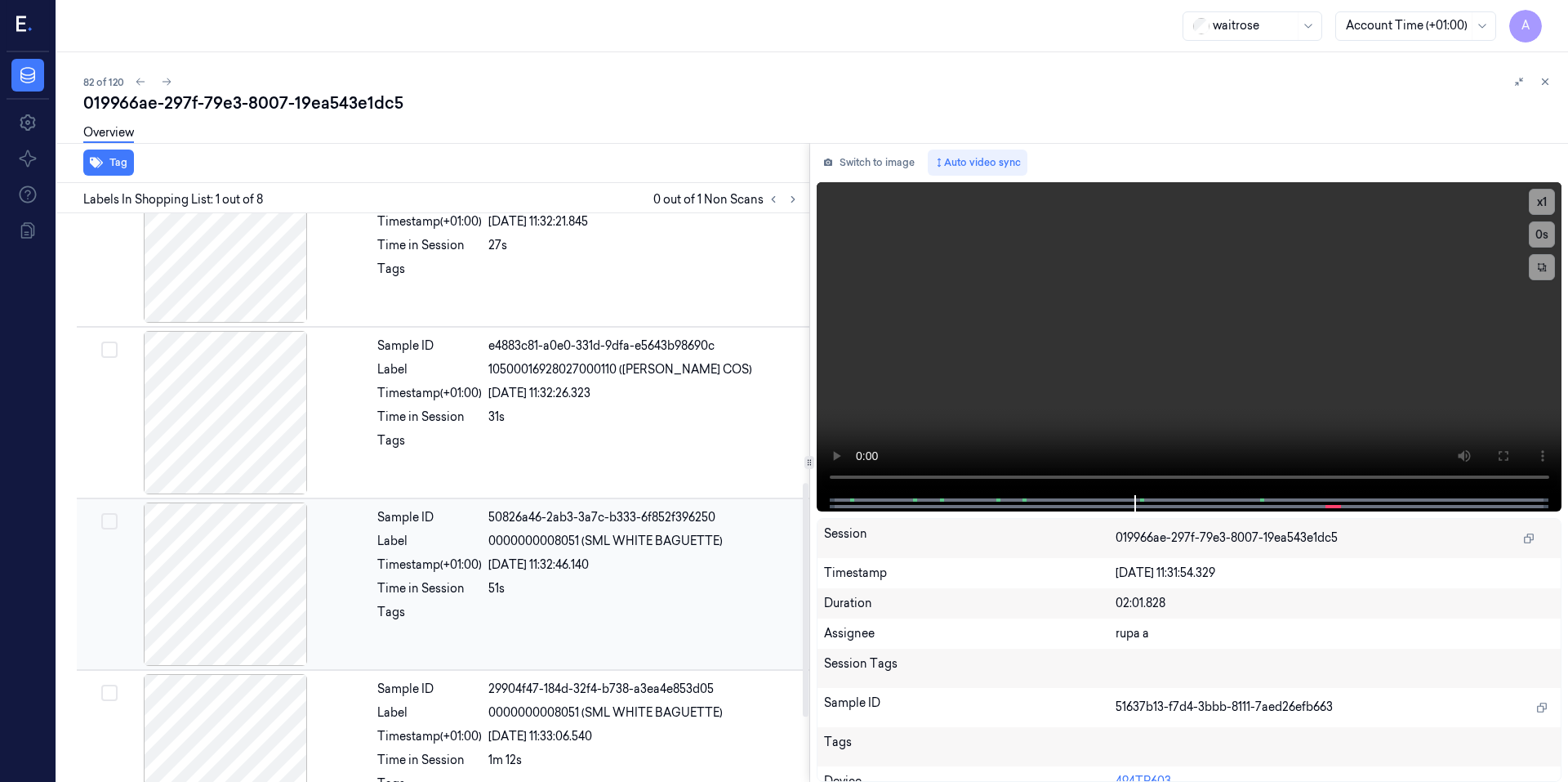
scroll to position [809, 0]
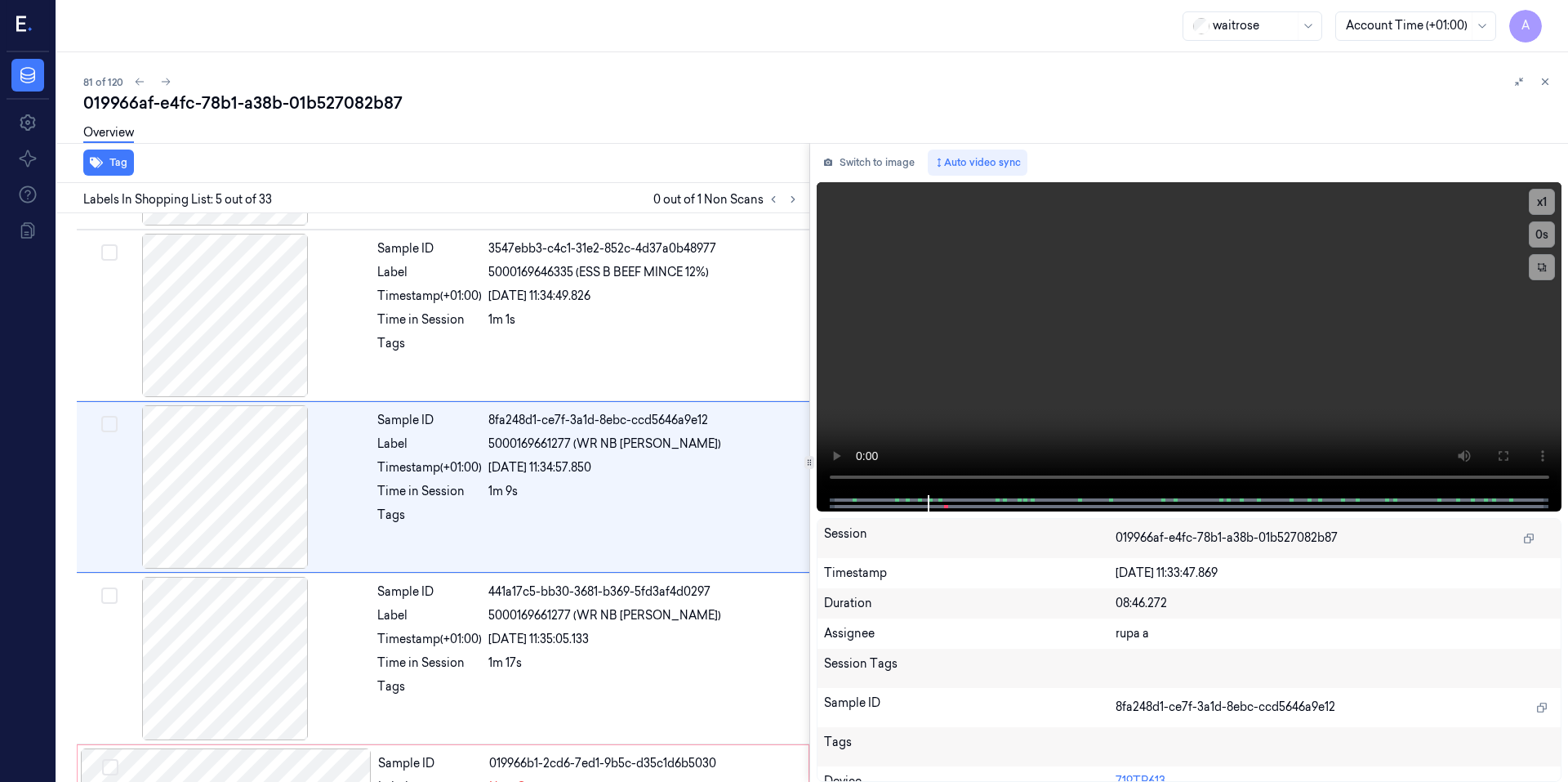
scroll to position [487, 0]
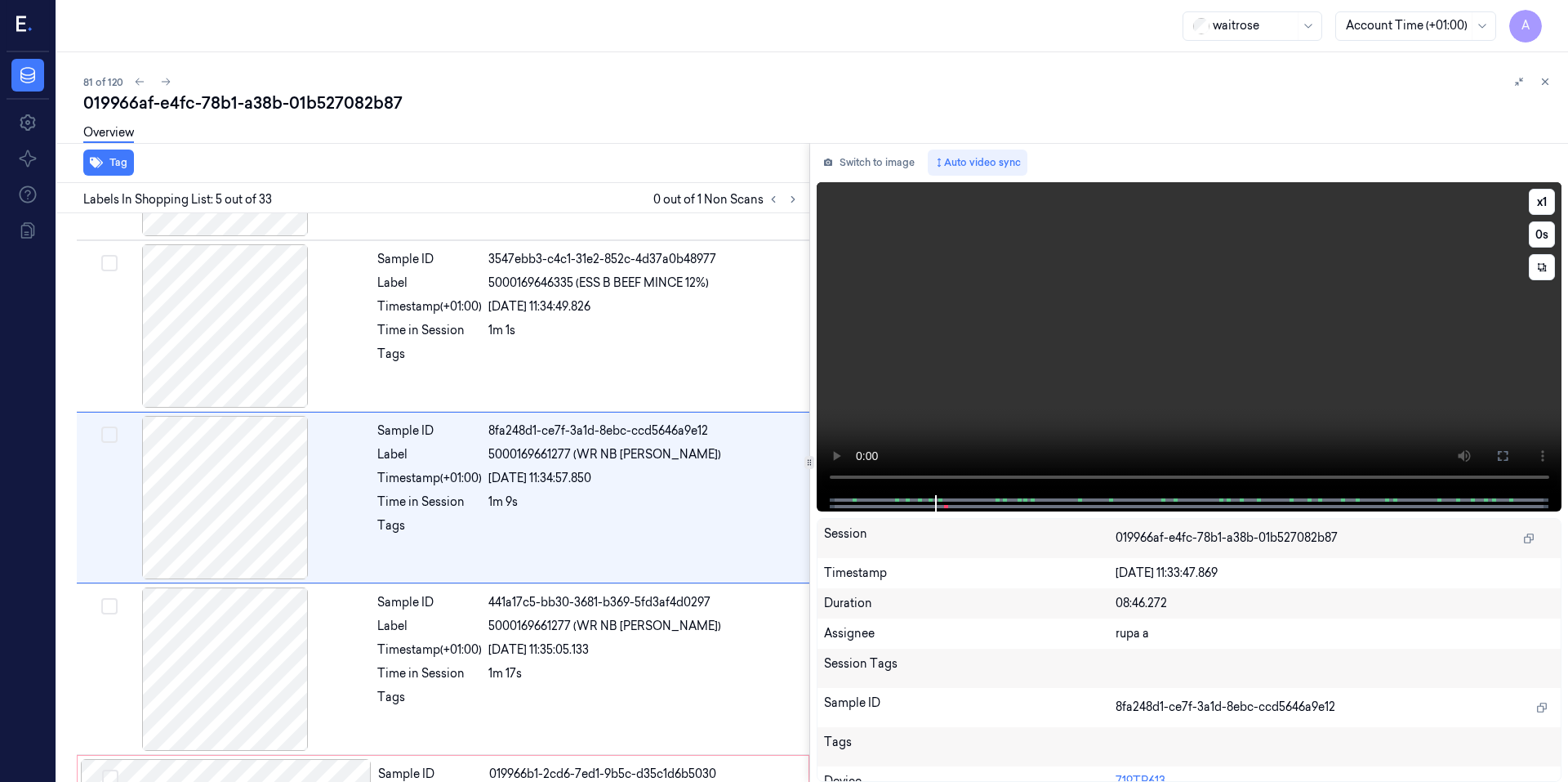
click at [1109, 350] on video at bounding box center [1189, 338] width 746 height 312
click at [966, 423] on video at bounding box center [1189, 338] width 746 height 312
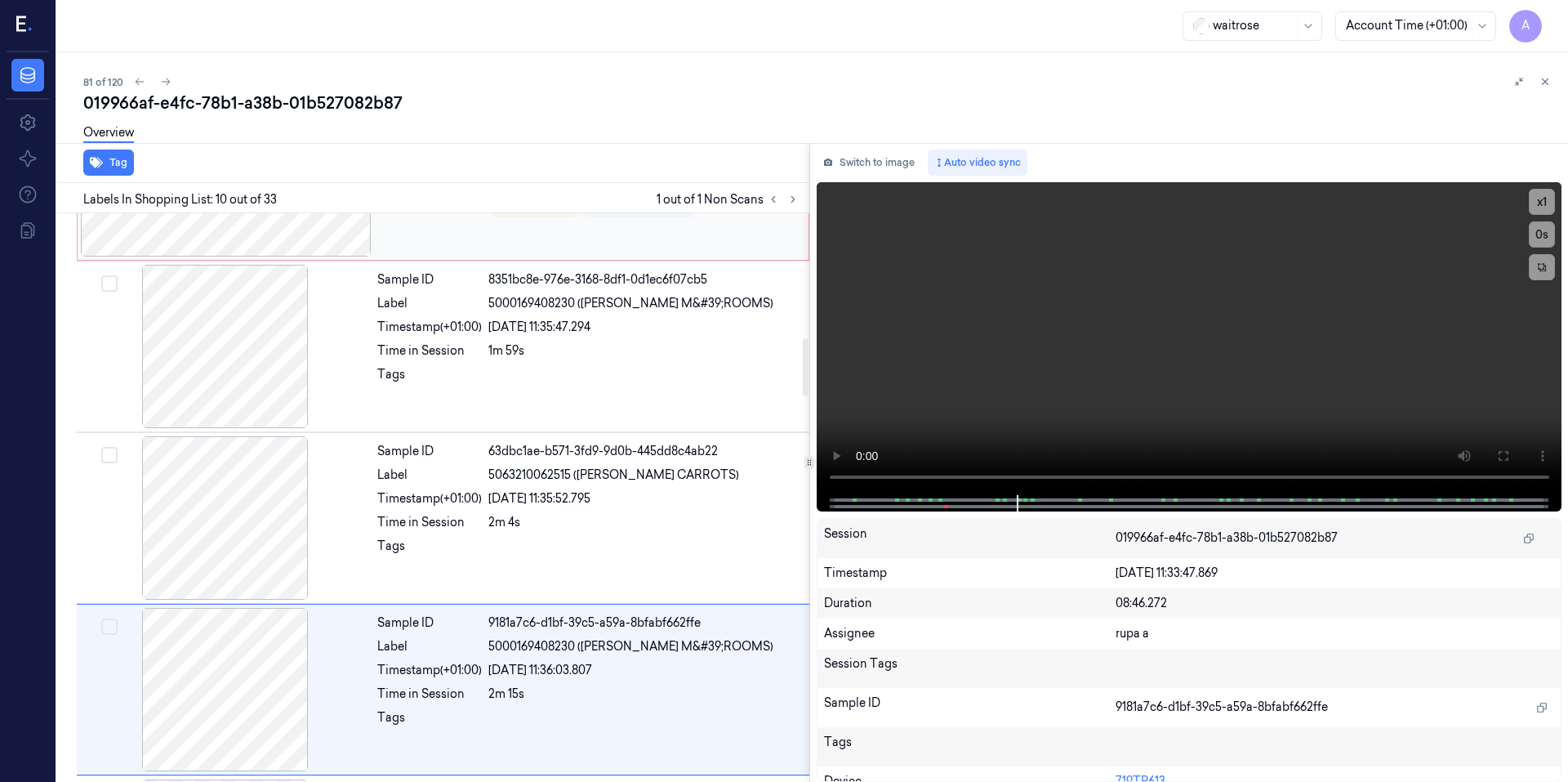
scroll to position [1344, 0]
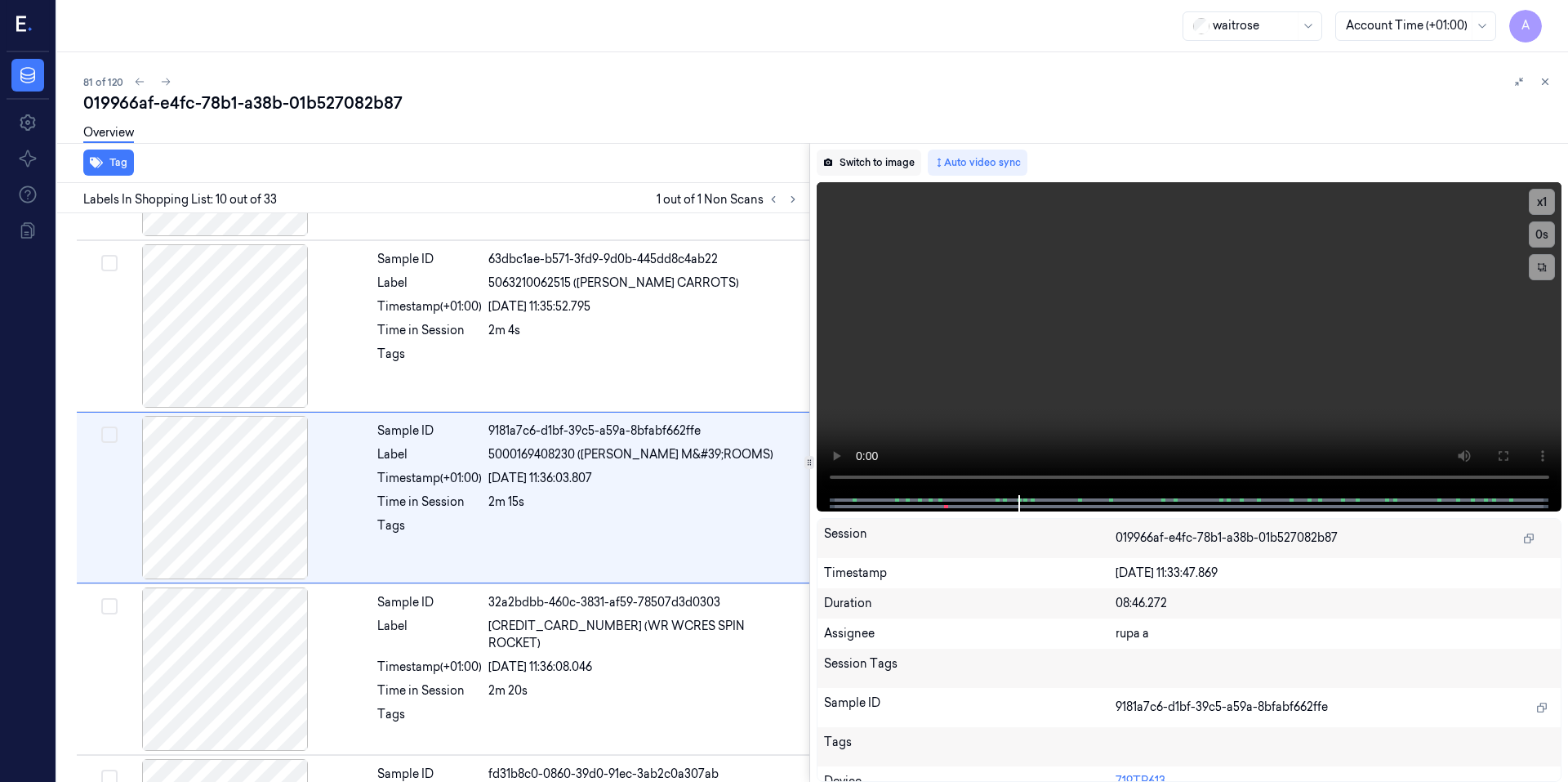
click at [887, 161] on button "Switch to image" at bounding box center [869, 162] width 105 height 26
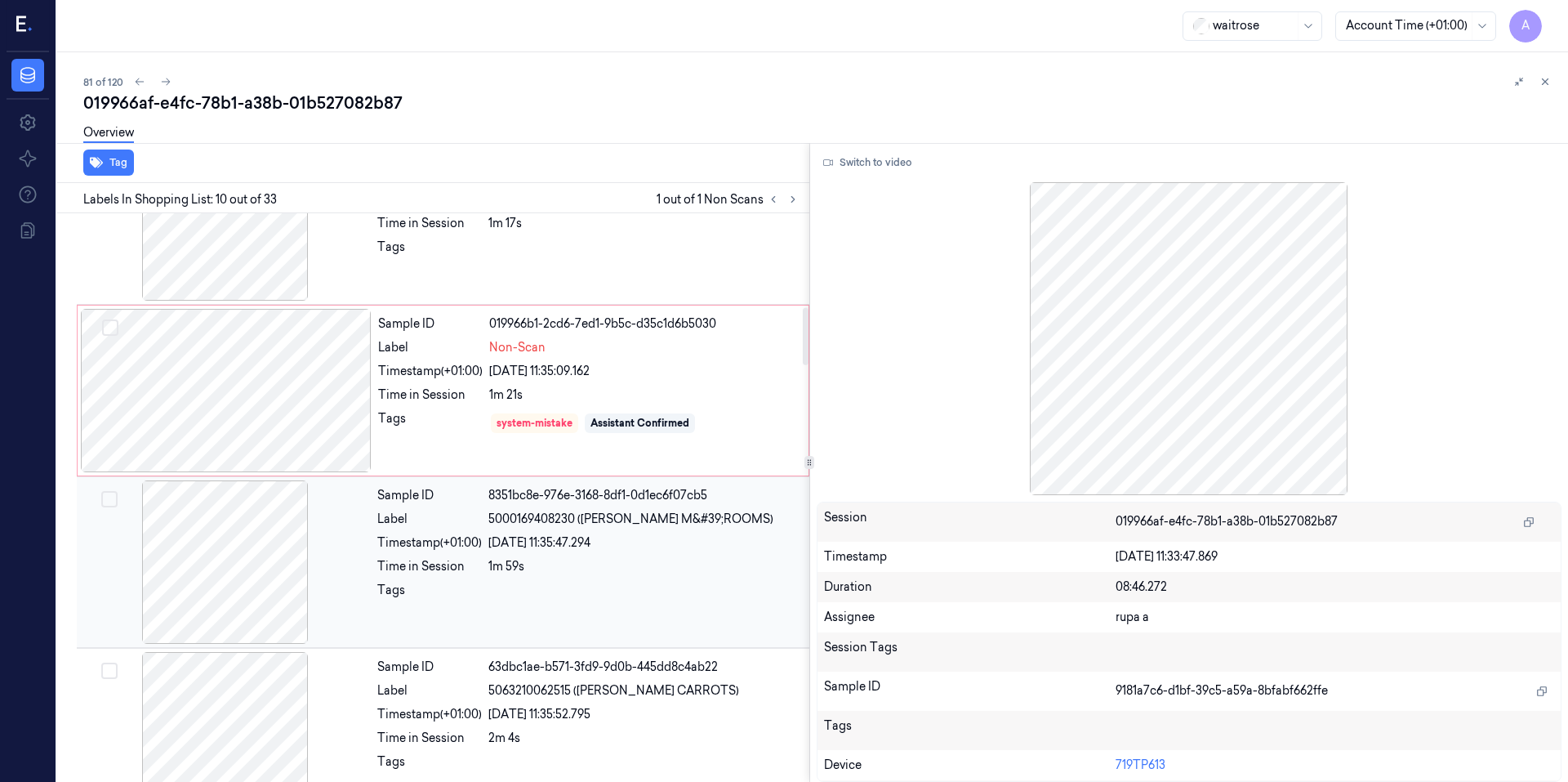
scroll to position [936, 0]
click at [703, 379] on div "20/09/2025 11:35:09.162" at bounding box center [644, 372] width 310 height 17
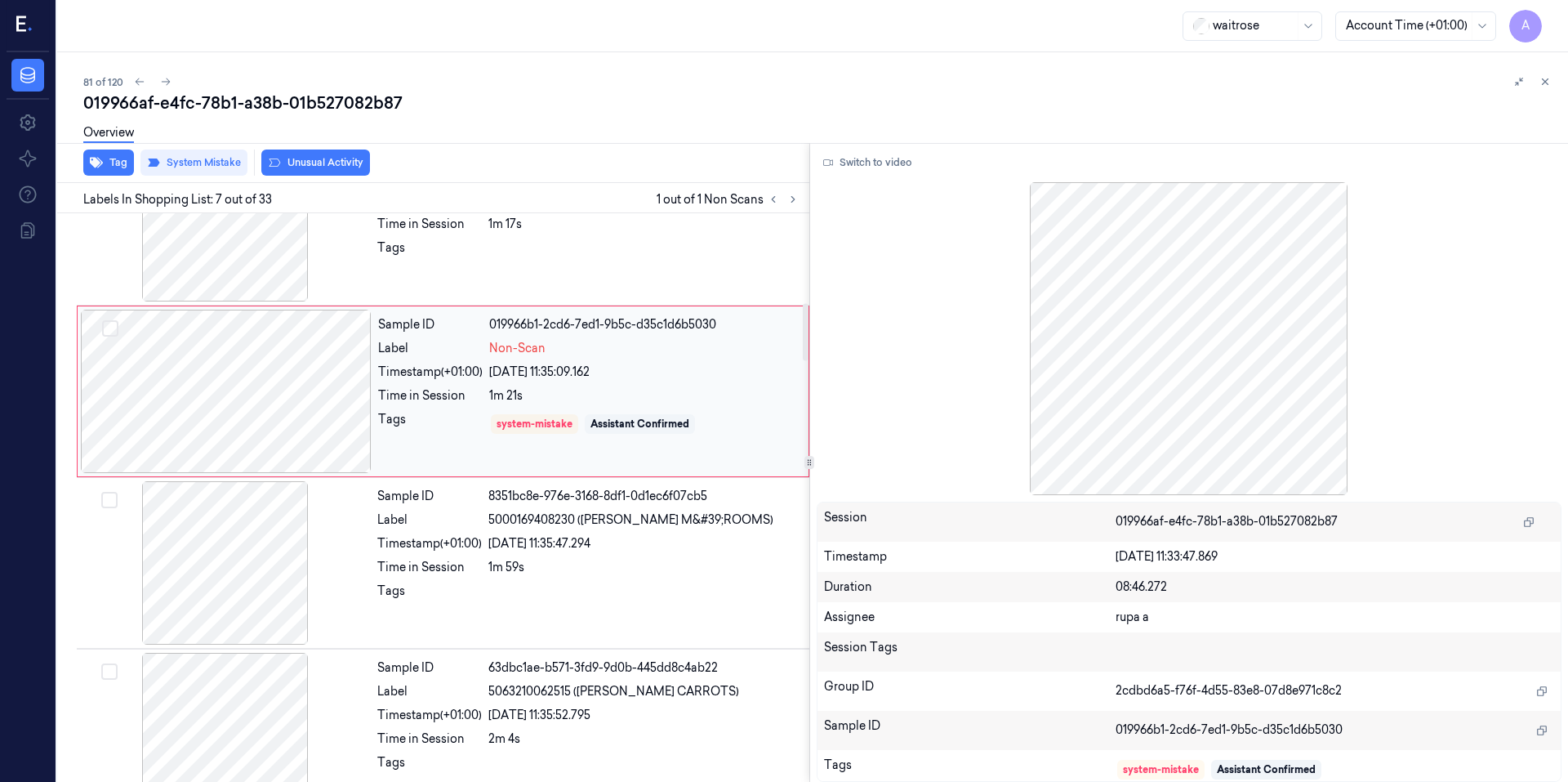
scroll to position [830, 0]
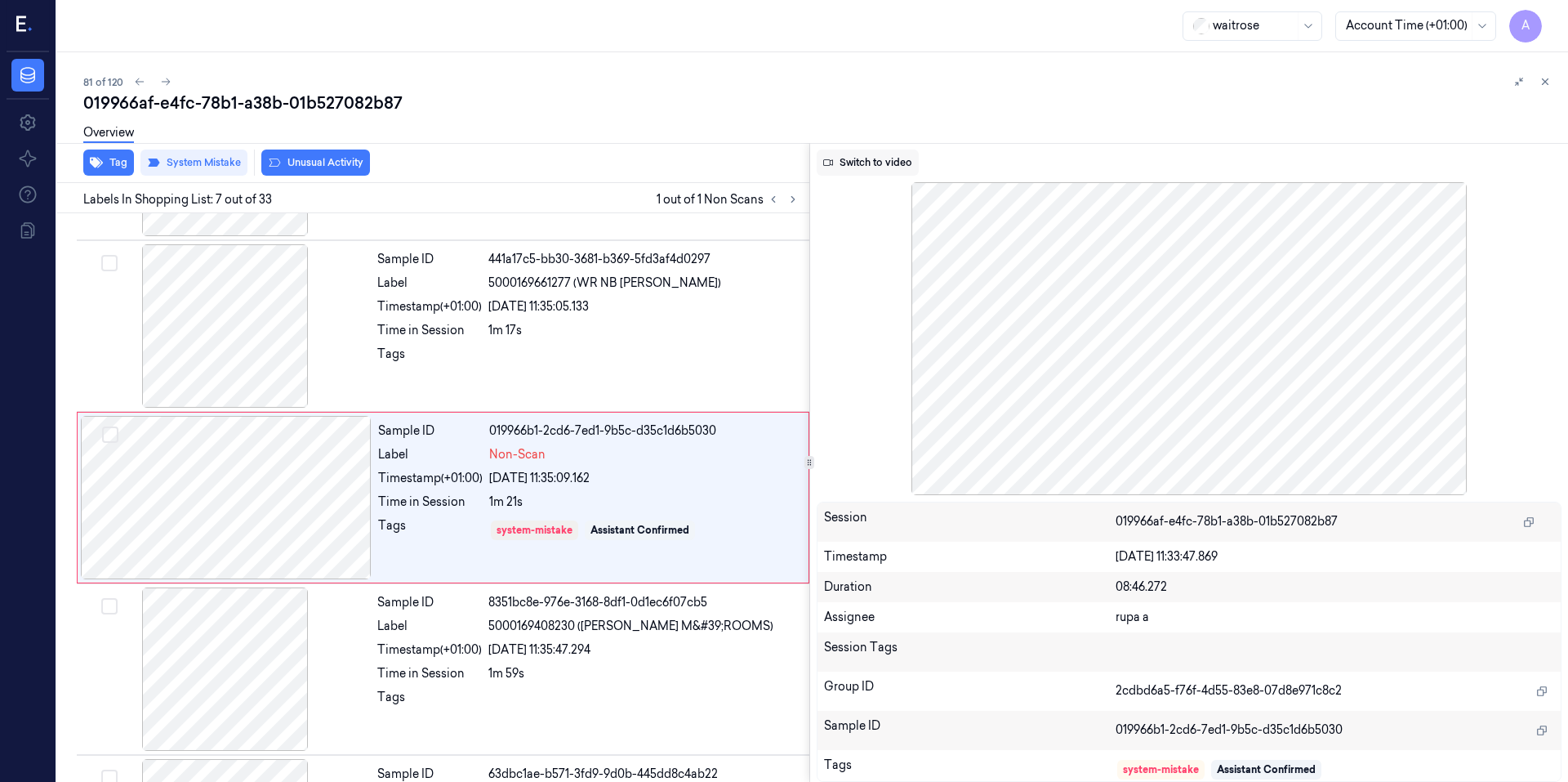
click at [887, 159] on button "Switch to video" at bounding box center [867, 162] width 102 height 26
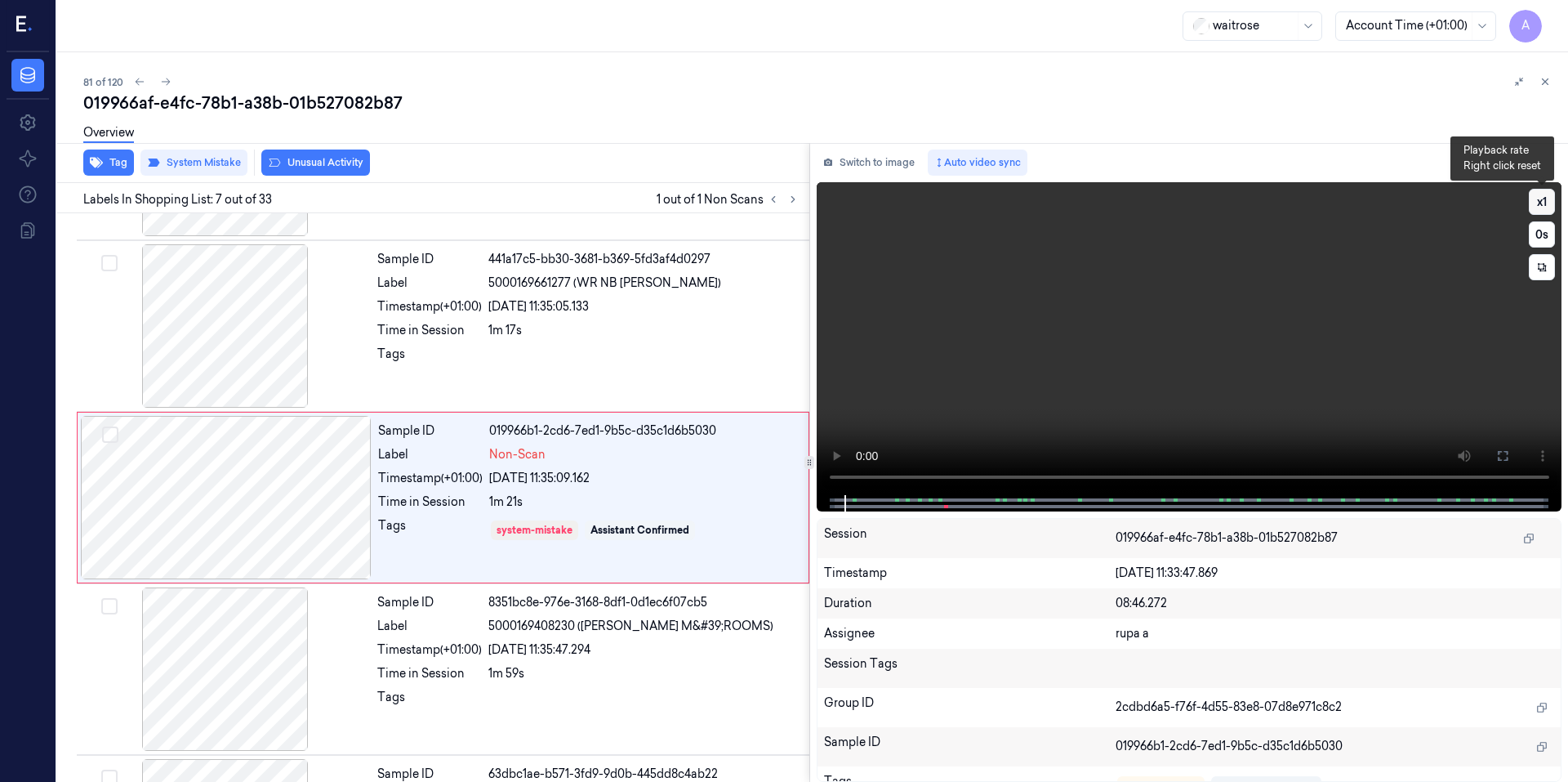
click at [1541, 193] on button "x 1" at bounding box center [1541, 202] width 26 height 26
click at [1549, 197] on button "x 2" at bounding box center [1541, 202] width 26 height 26
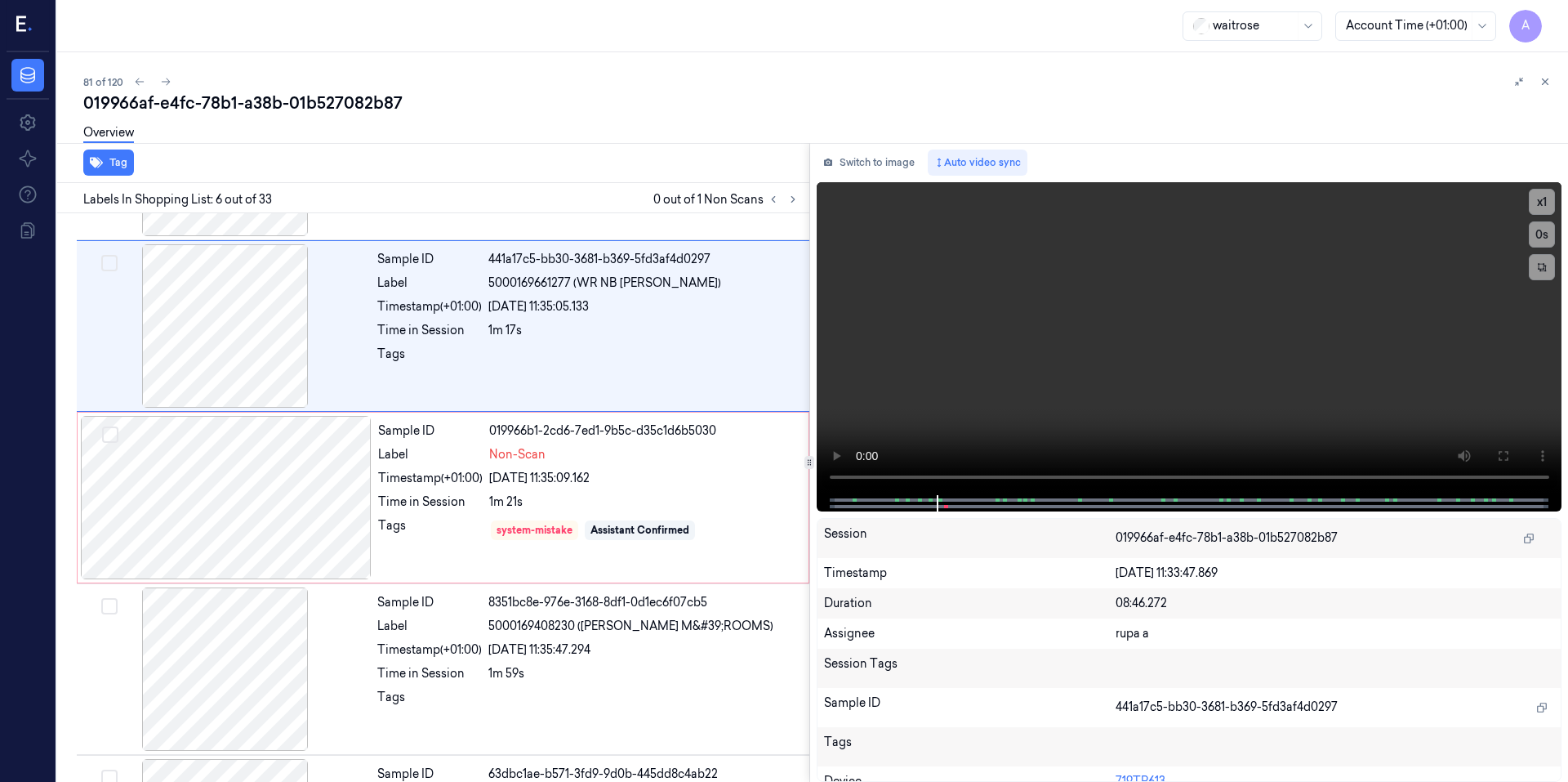
scroll to position [658, 0]
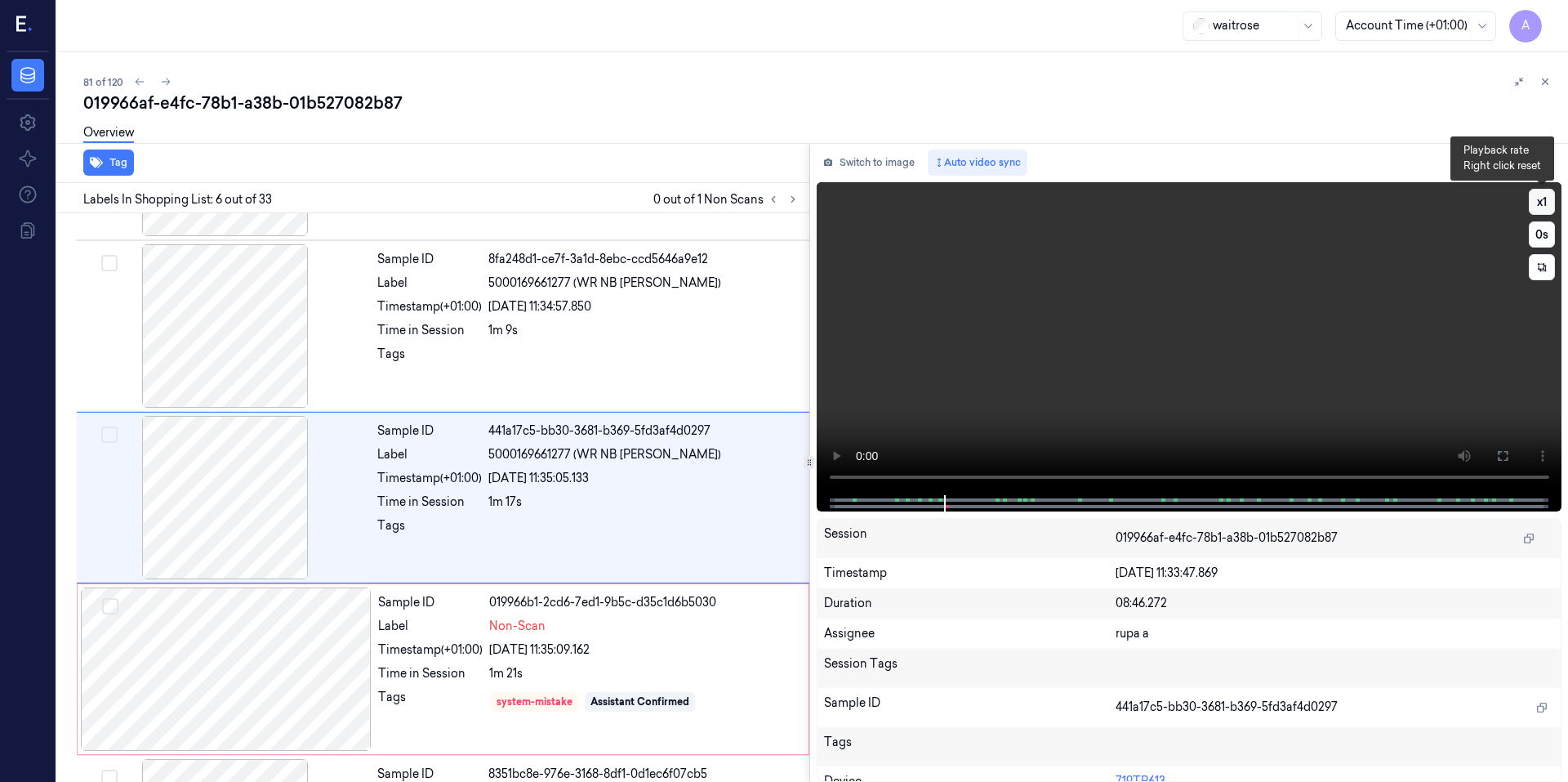
click at [1549, 204] on button "x 1" at bounding box center [1541, 202] width 26 height 26
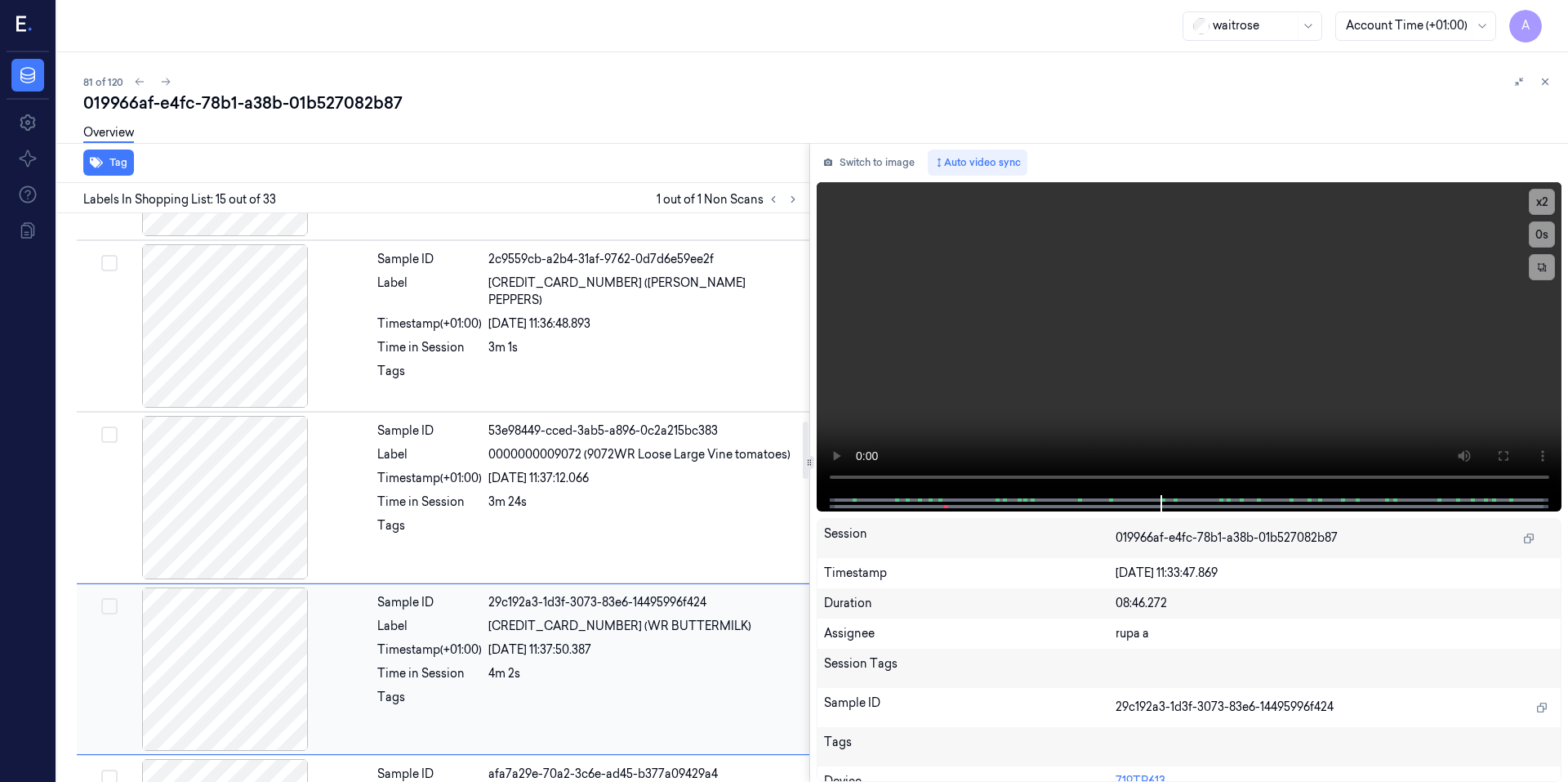
scroll to position [2202, 0]
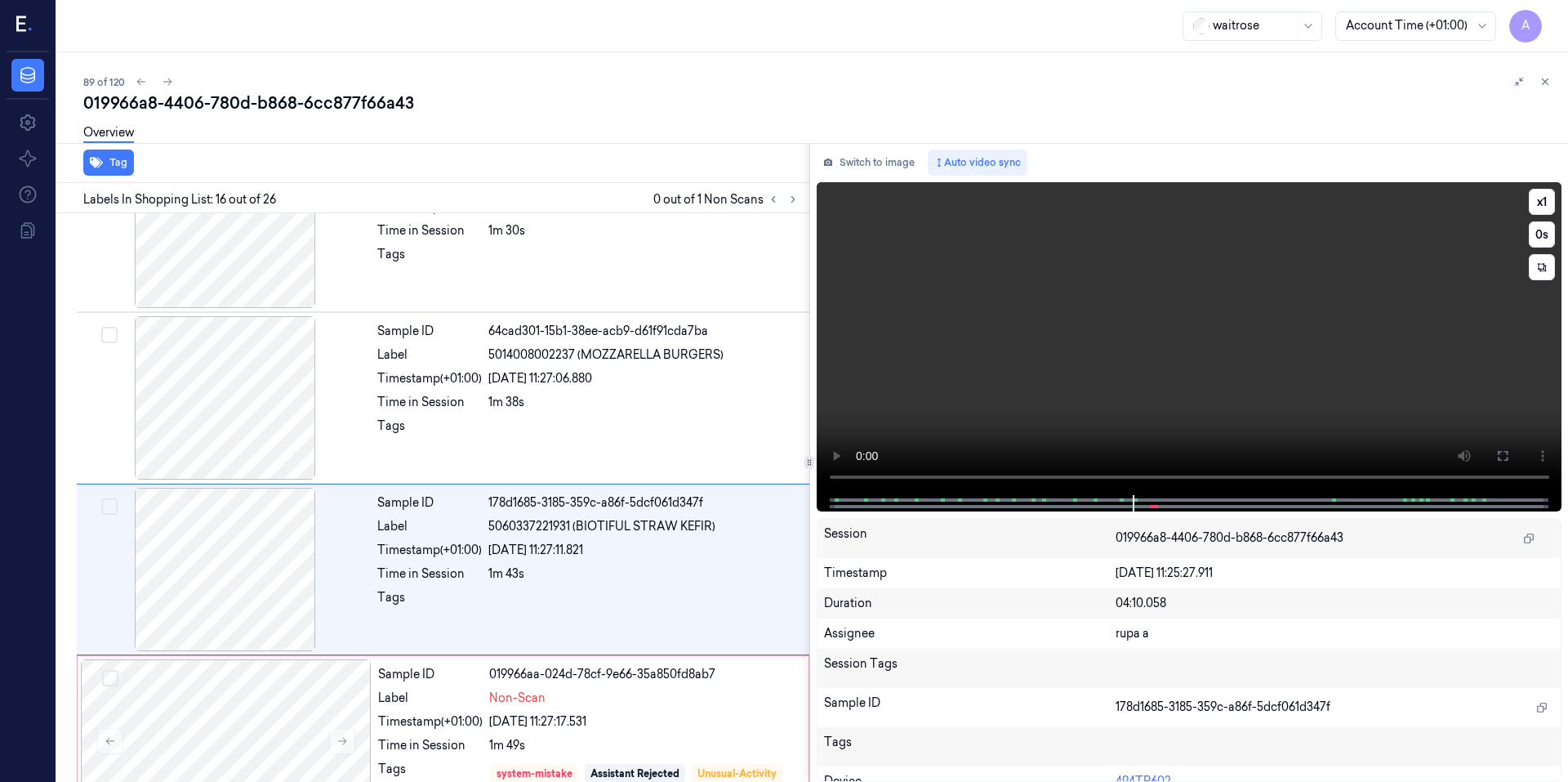
scroll to position [2373, 0]
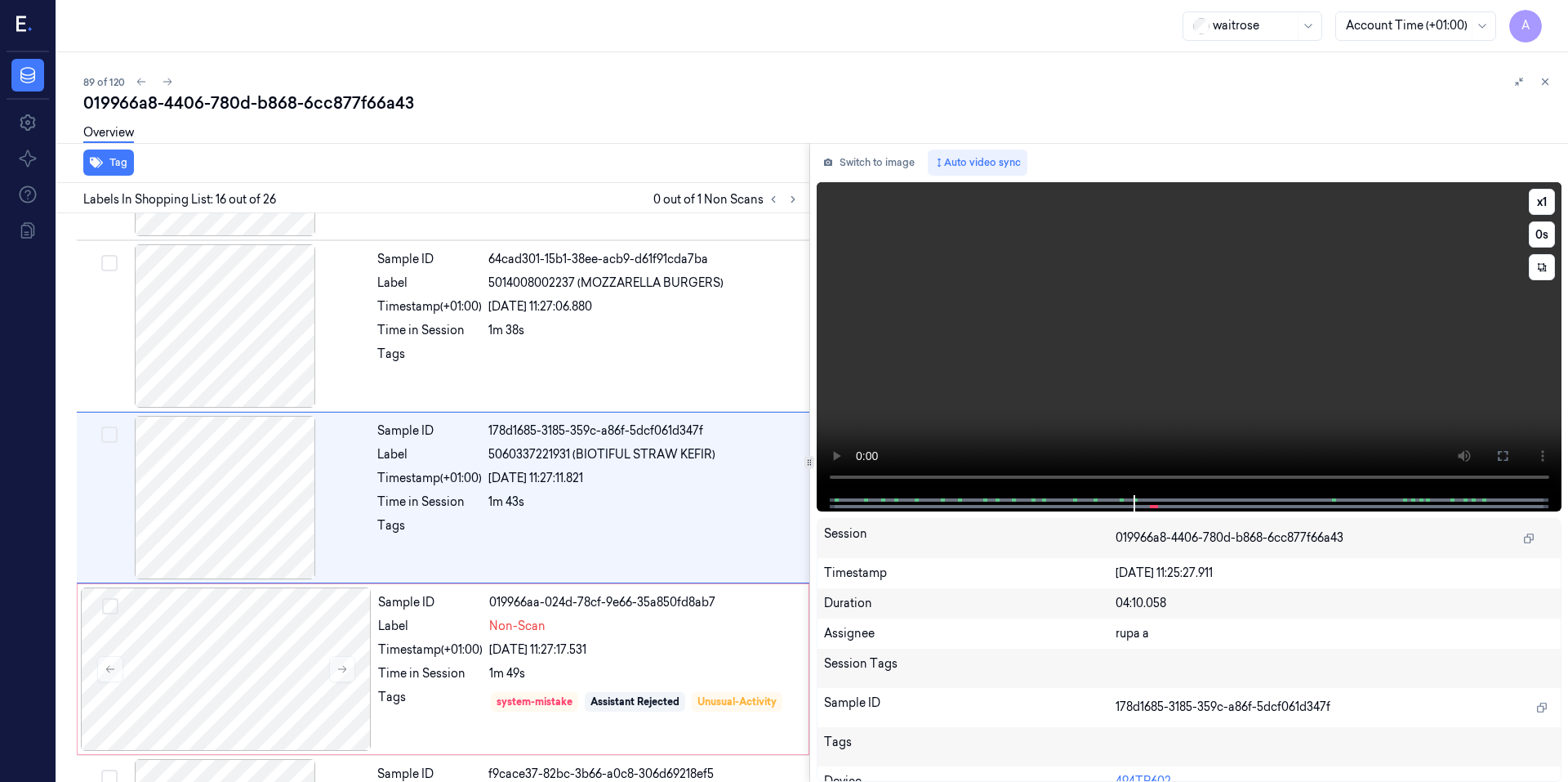
click at [1185, 419] on video at bounding box center [1189, 338] width 746 height 312
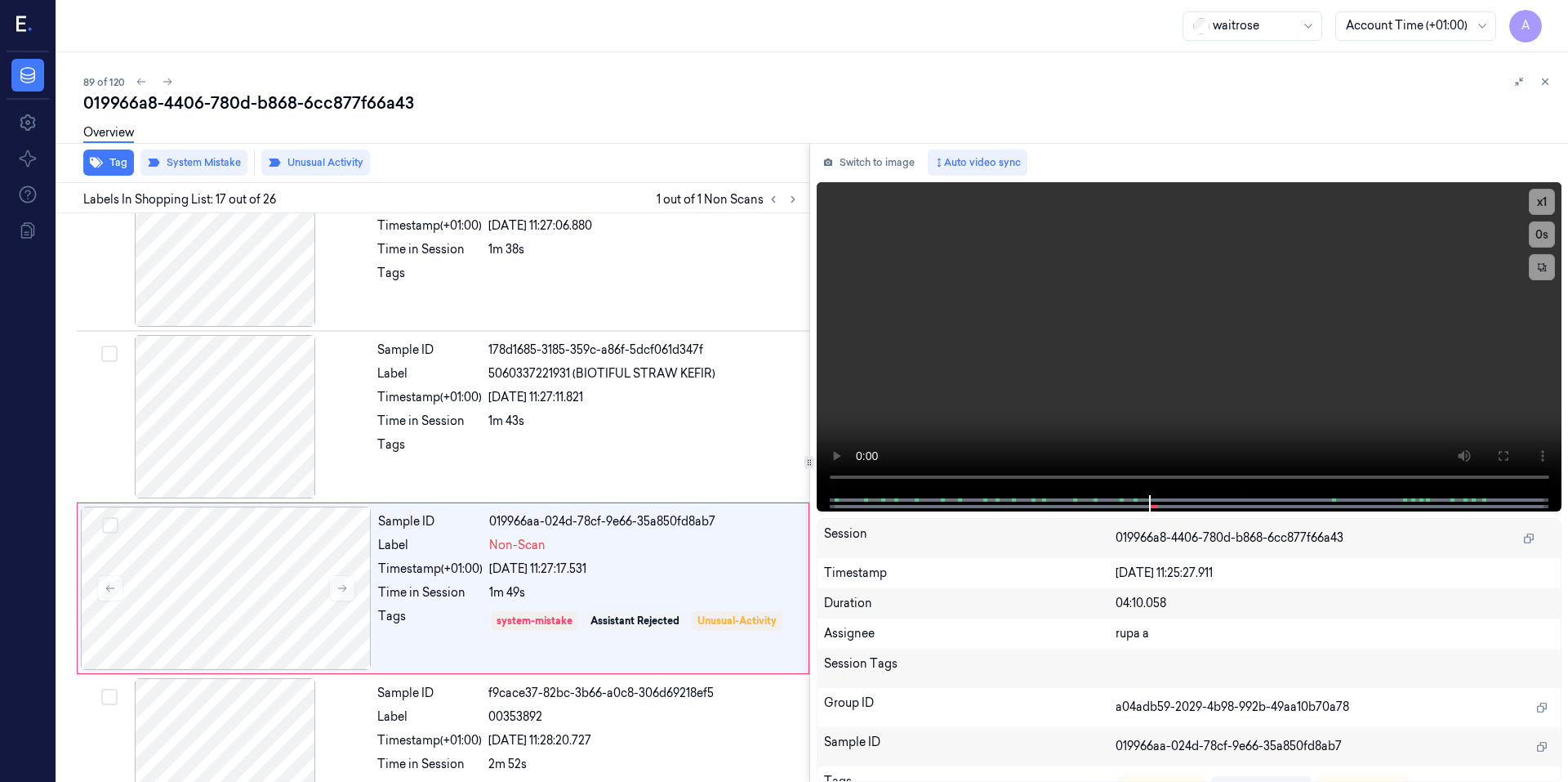
scroll to position [2545, 0]
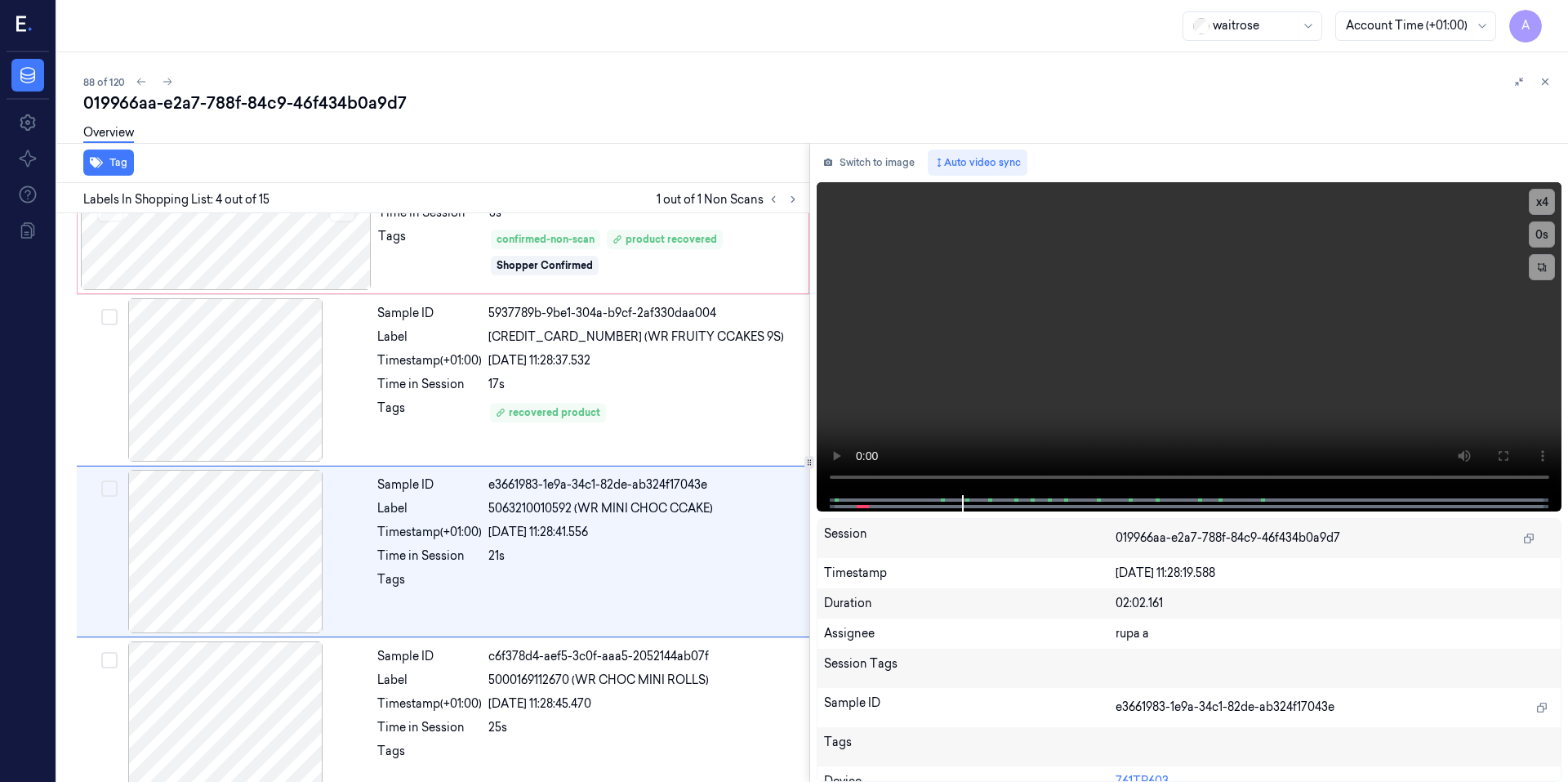
scroll to position [315, 0]
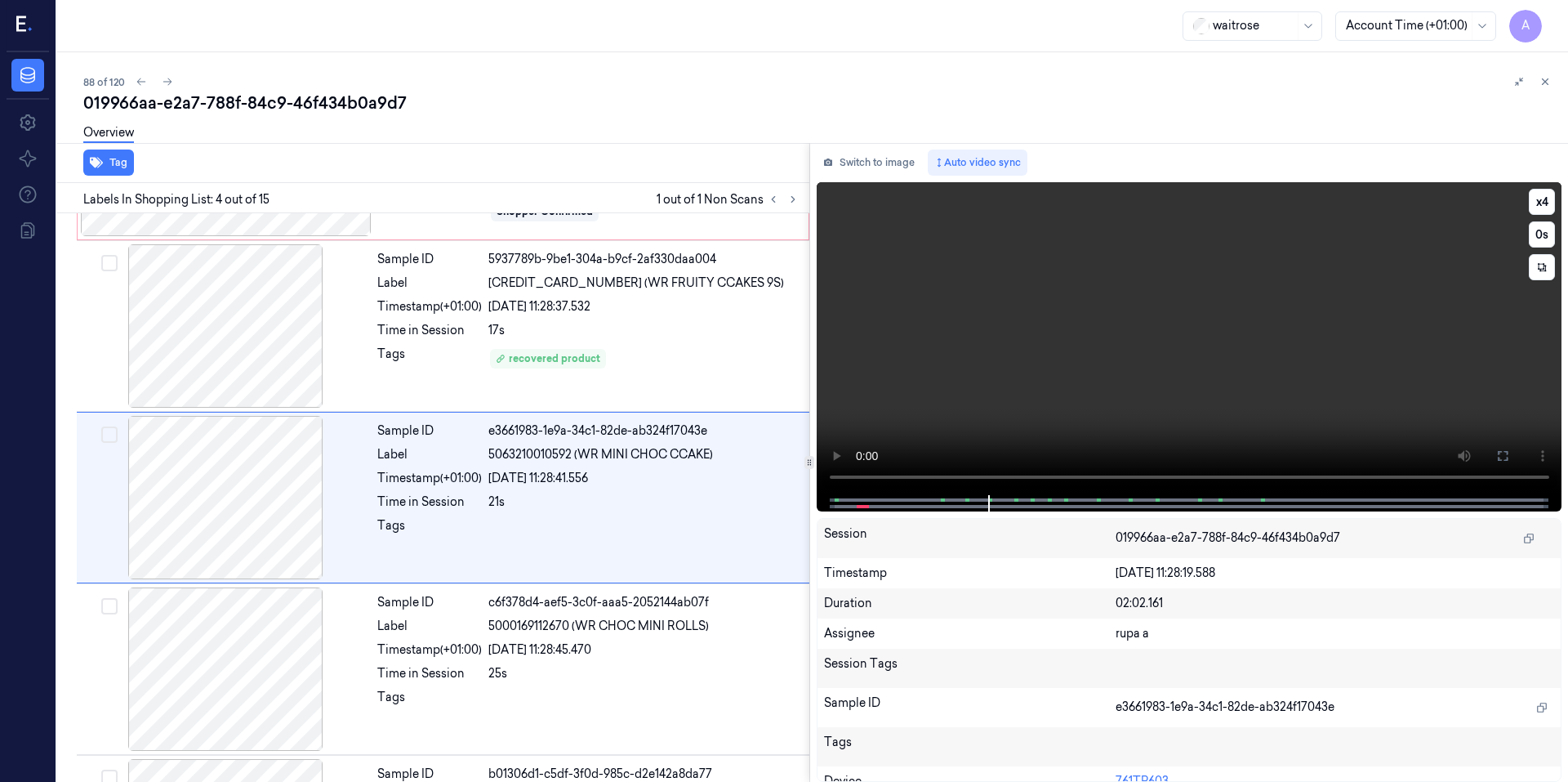
click at [1132, 388] on video at bounding box center [1189, 338] width 746 height 312
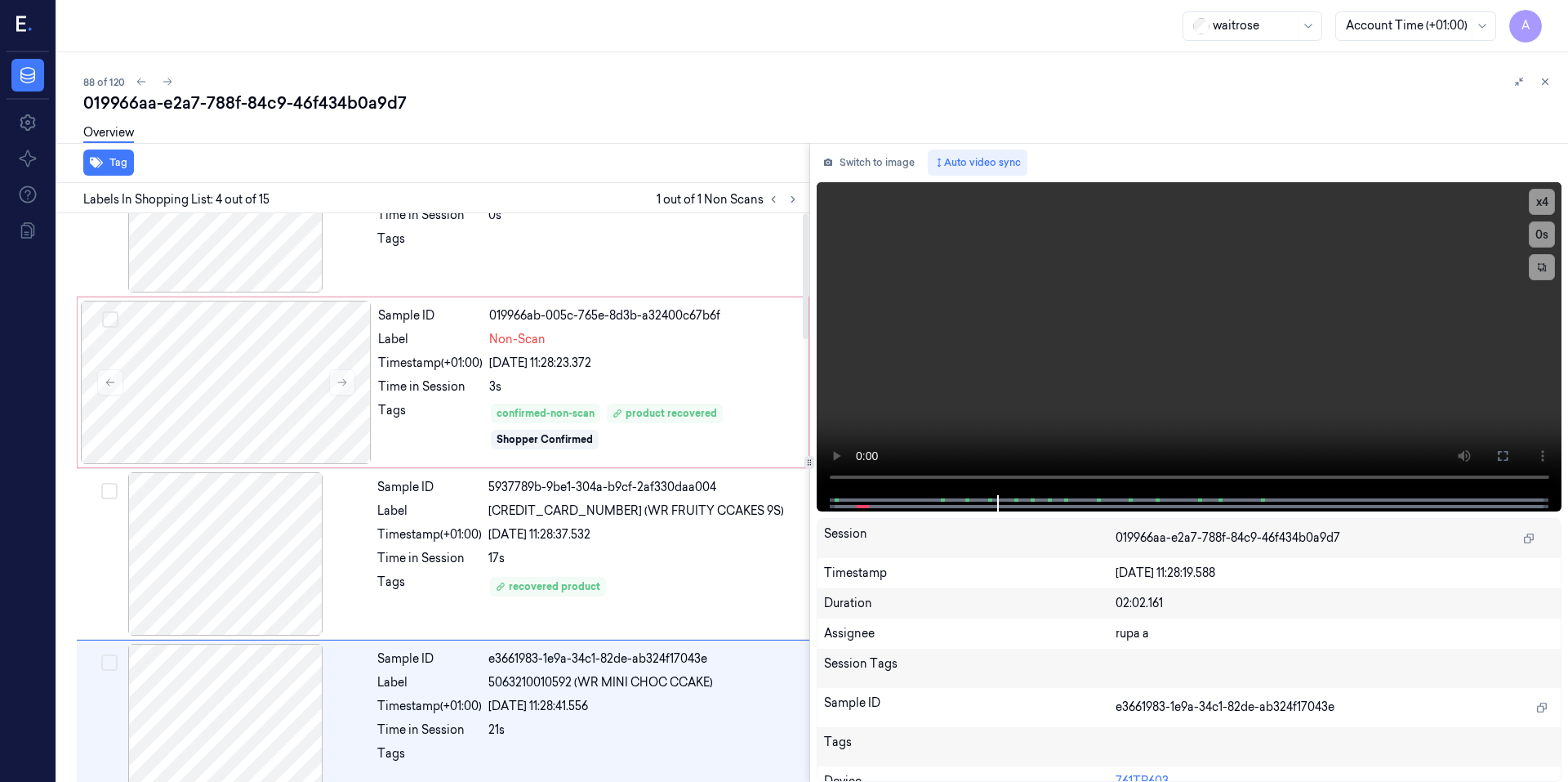
scroll to position [0, 0]
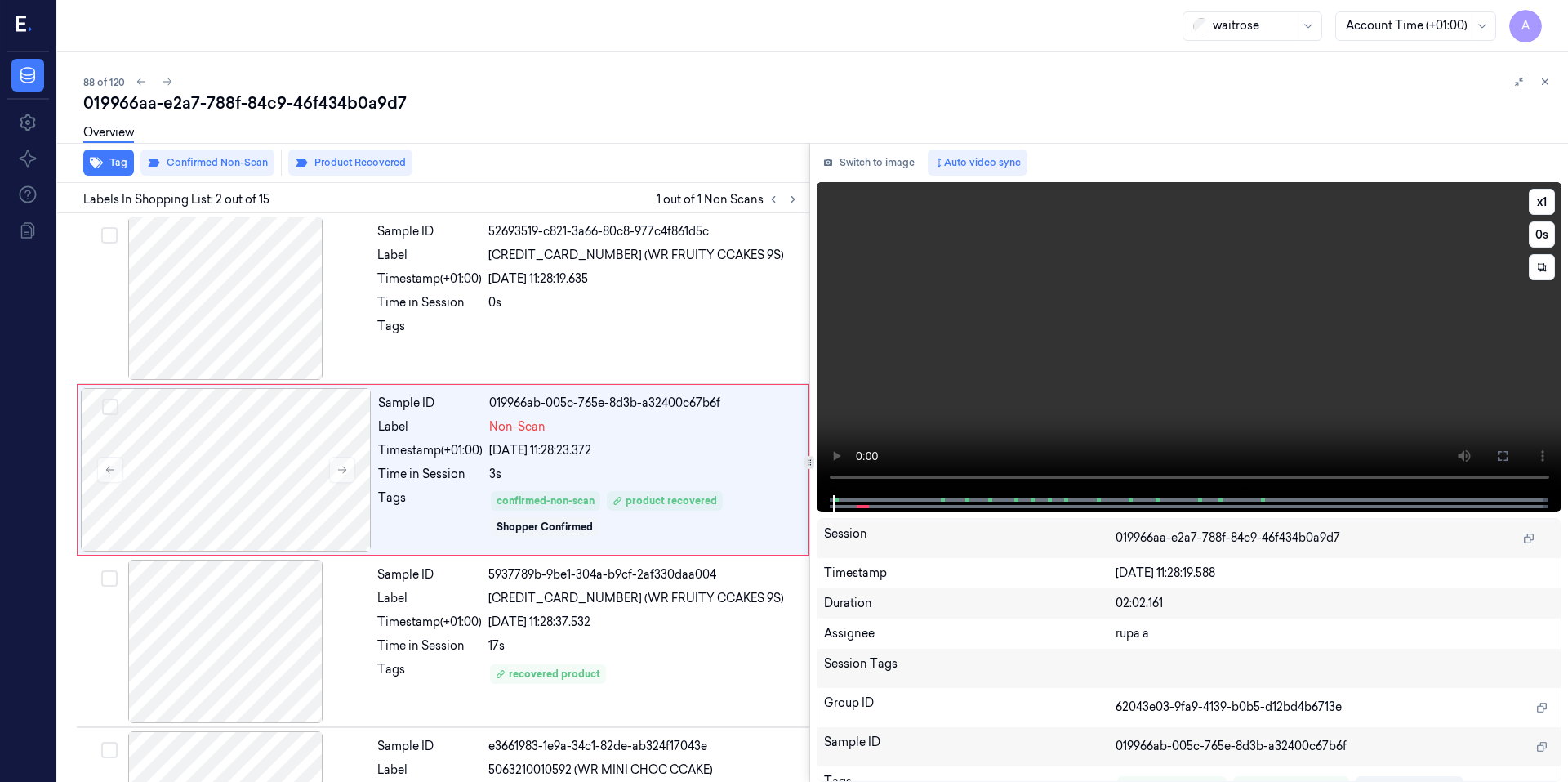
click at [1205, 306] on video at bounding box center [1189, 338] width 746 height 312
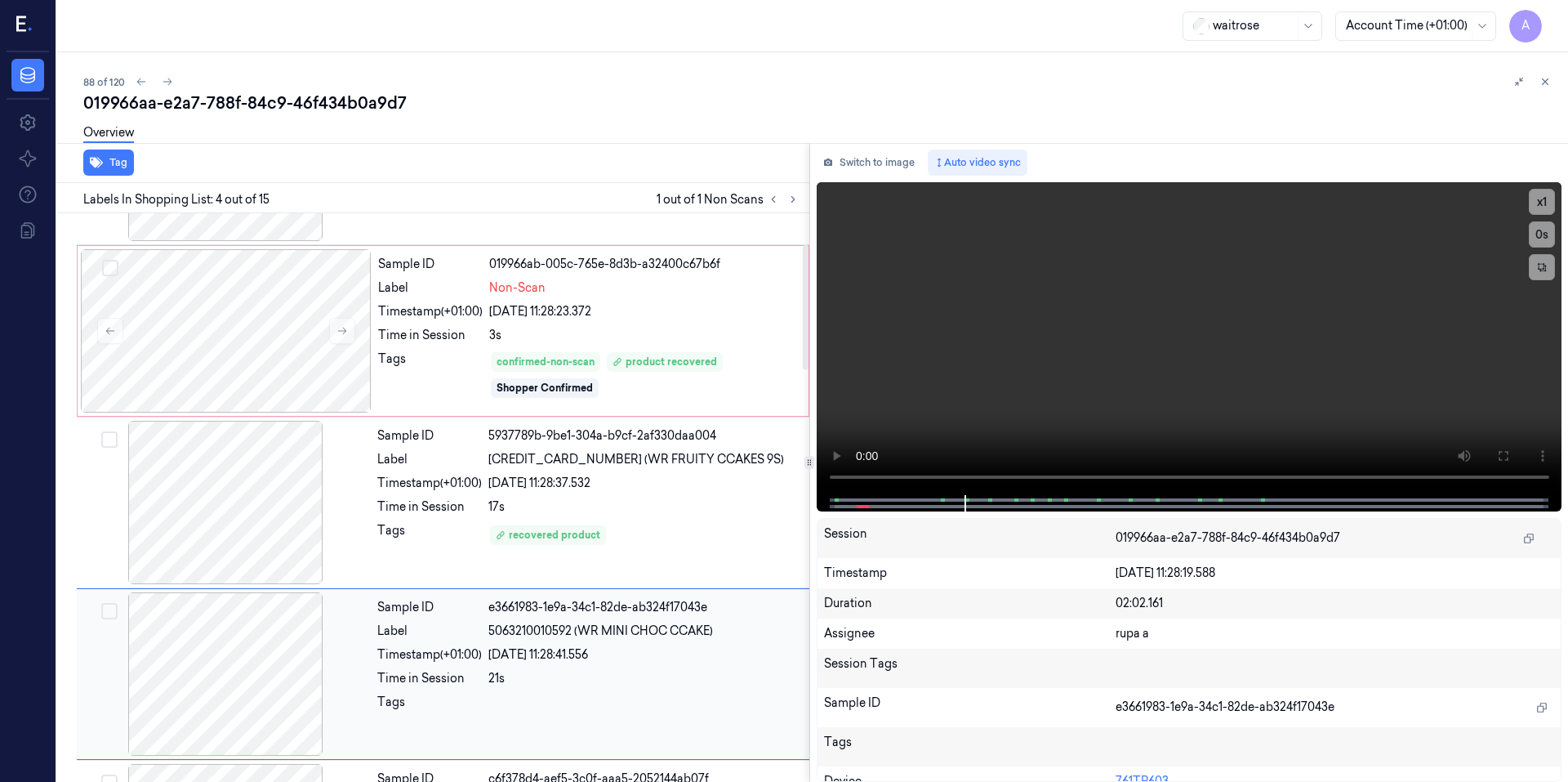
scroll to position [315, 0]
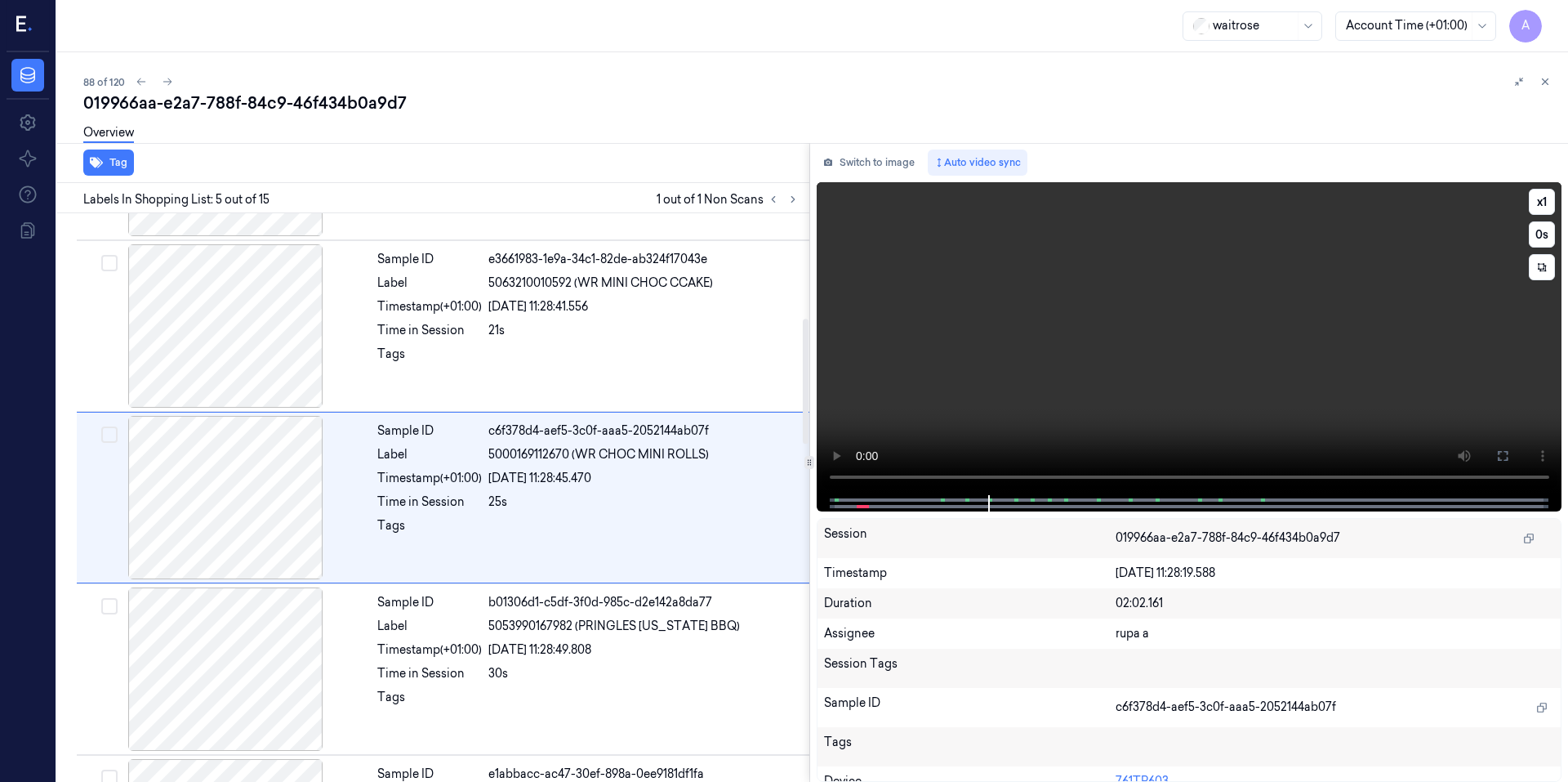
click at [1029, 365] on video at bounding box center [1189, 338] width 746 height 312
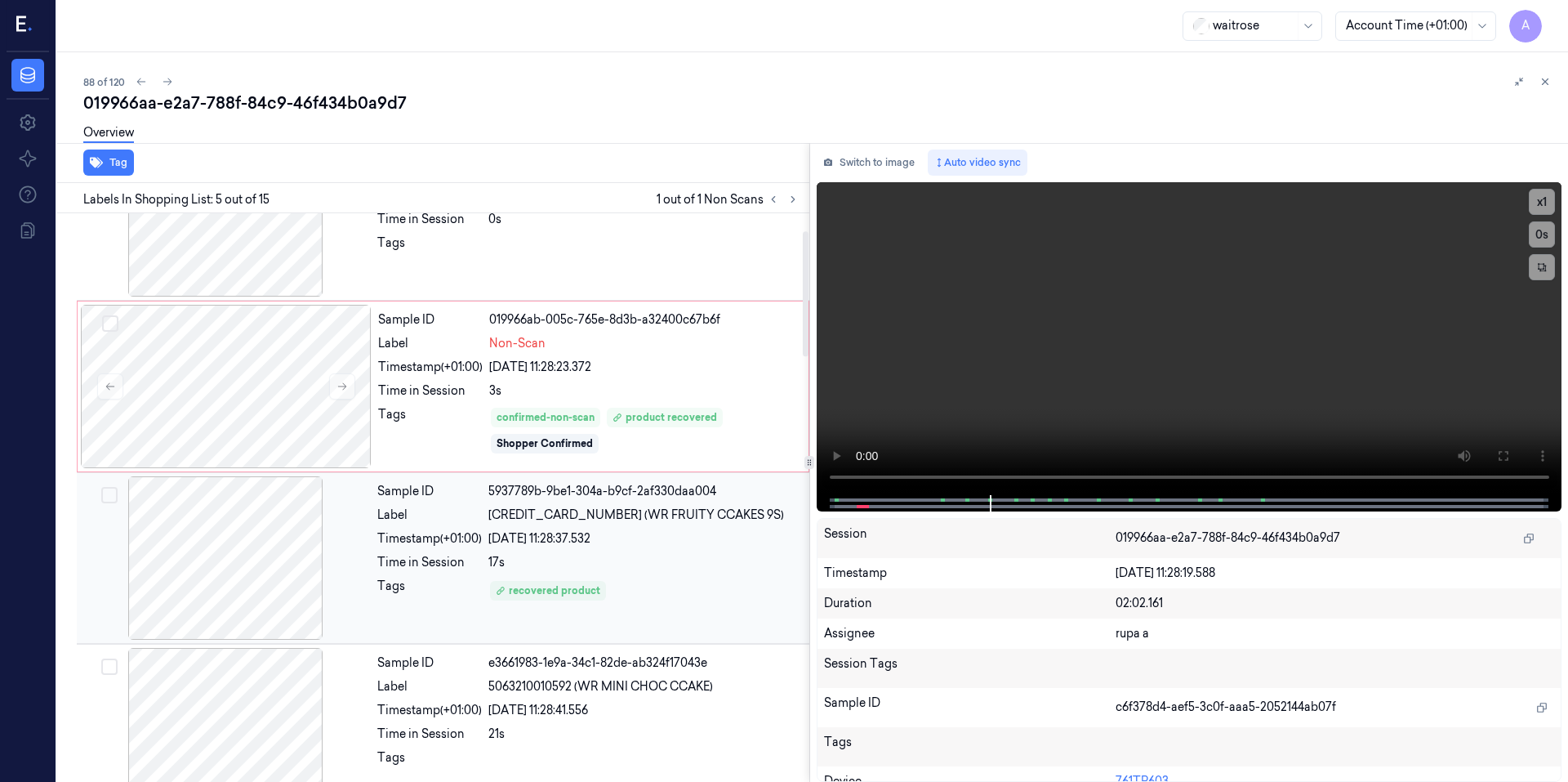
scroll to position [78, 0]
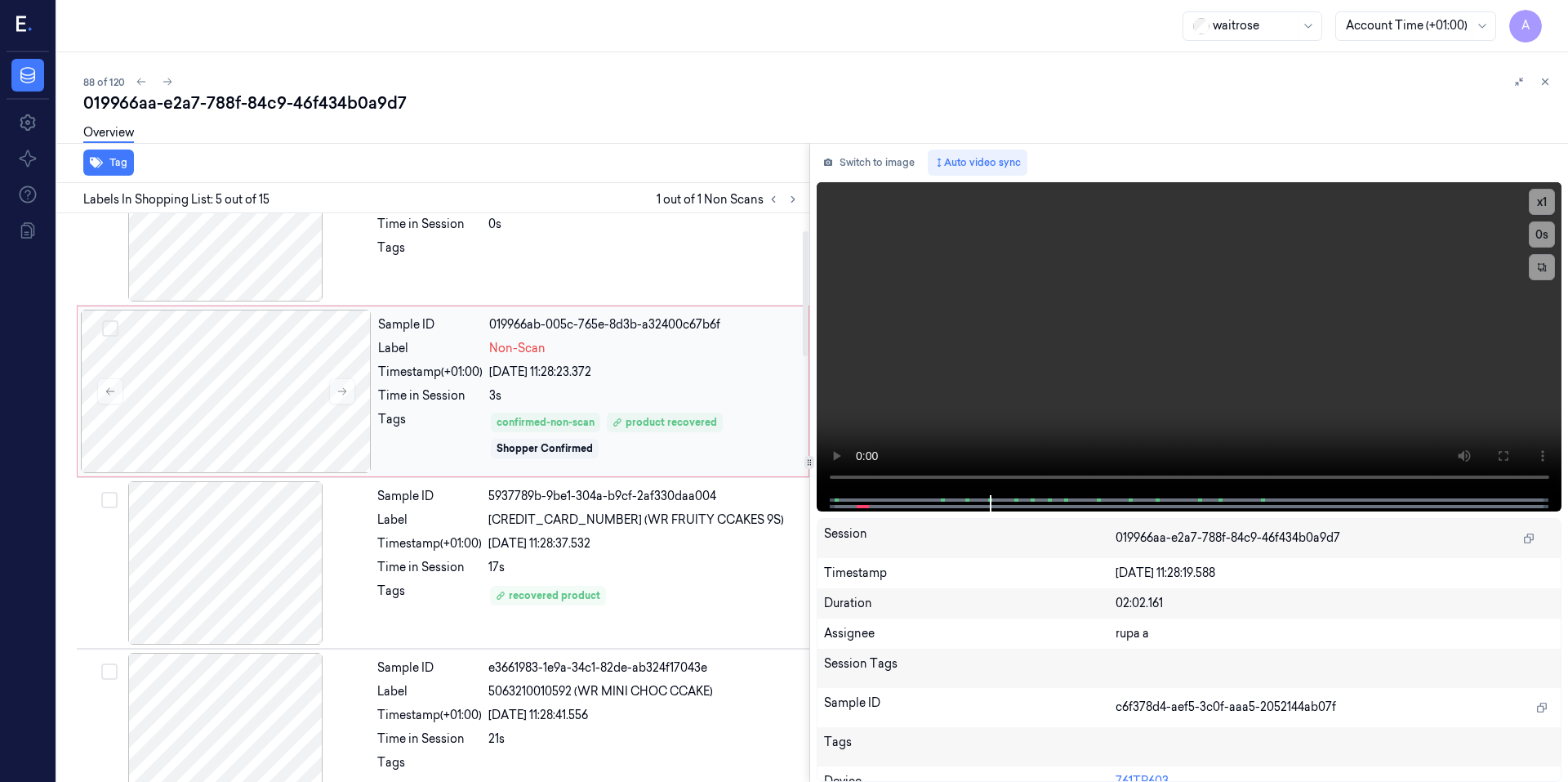
click at [768, 339] on div "Sample ID 019966ab-005c-765e-8d3b-a32400c67b6f Label Non-Scan Timestamp (+01:00…" at bounding box center [588, 391] width 433 height 163
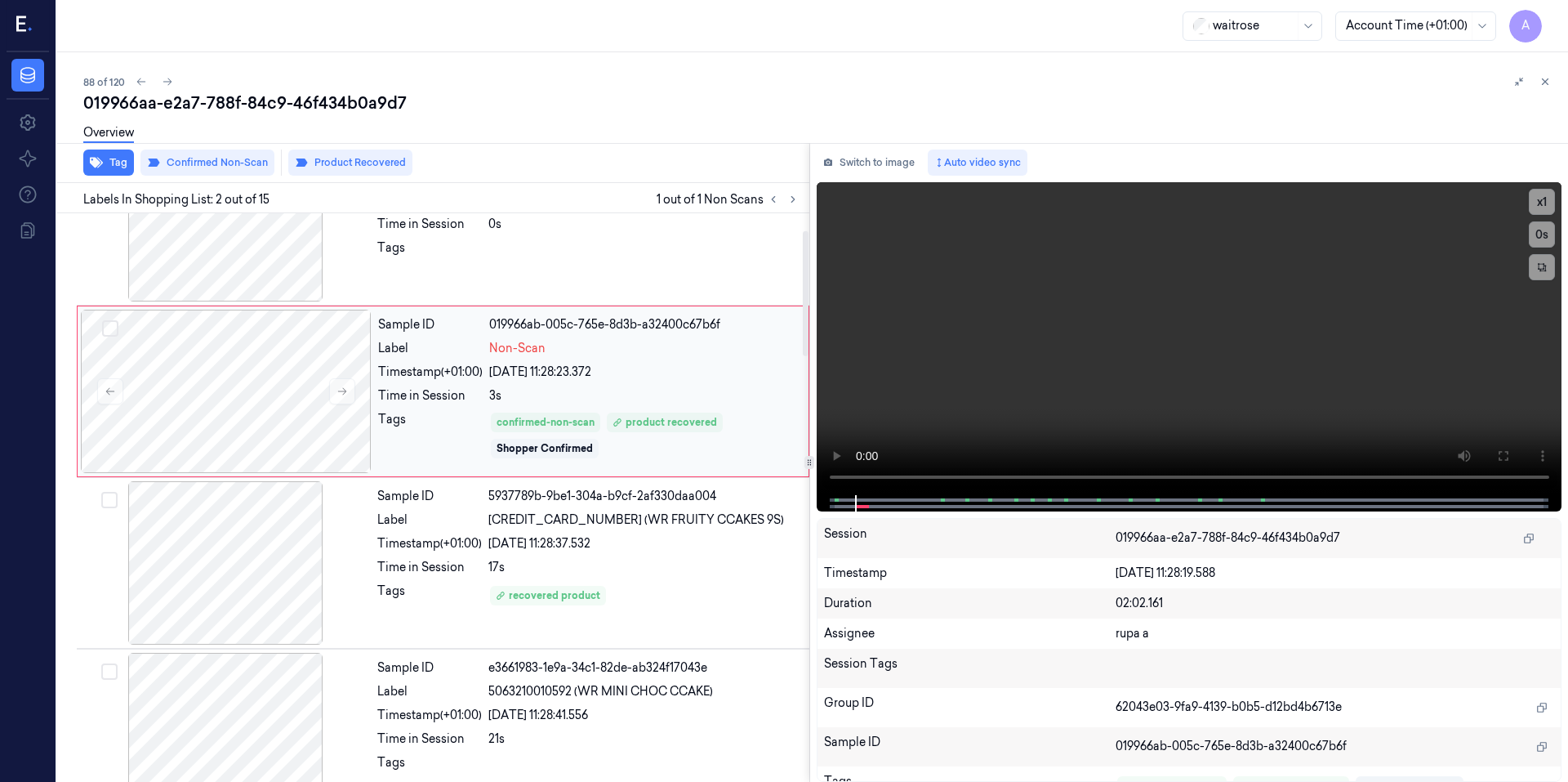
scroll to position [0, 0]
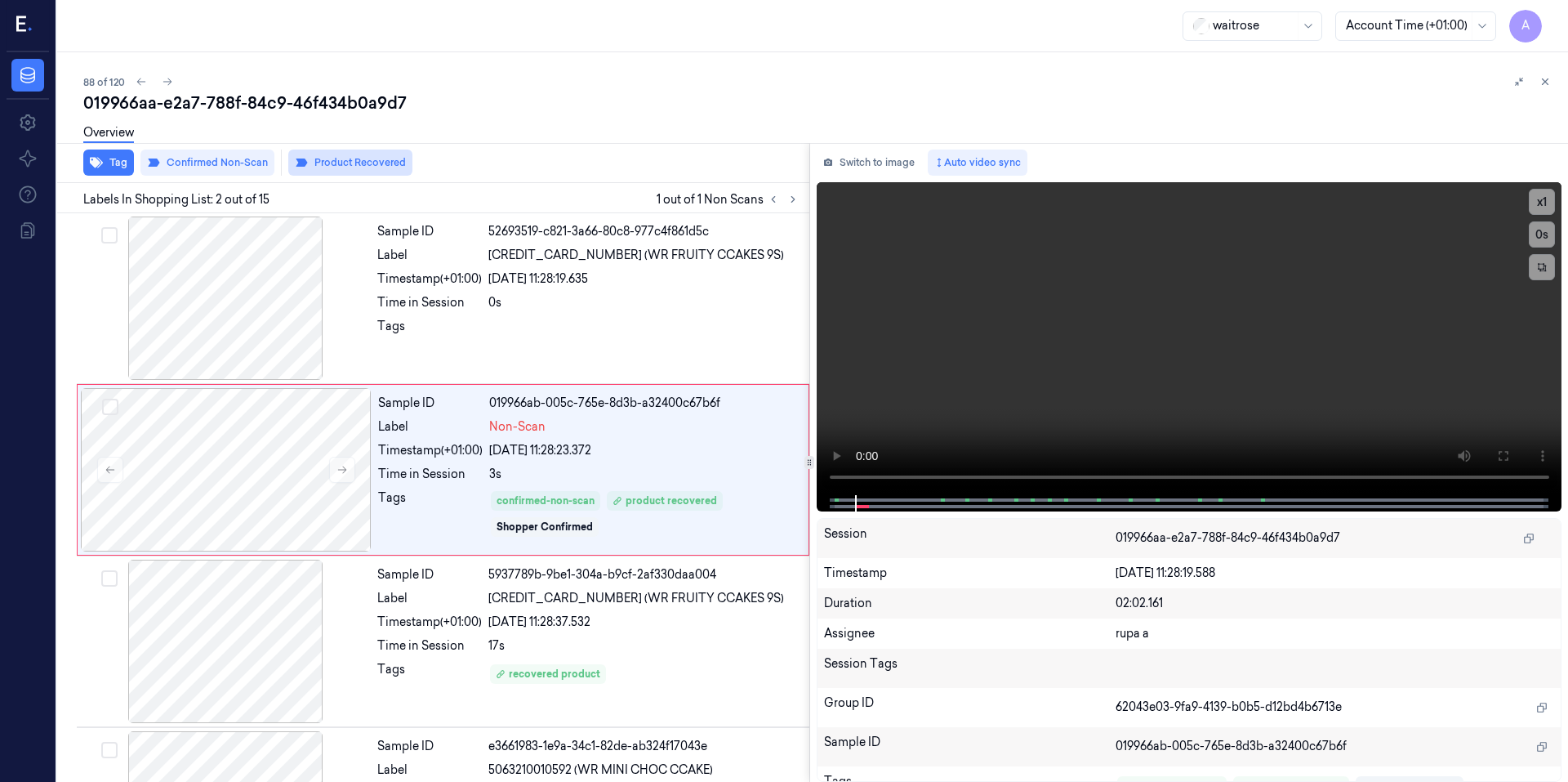
click at [353, 159] on button "Product Recovered" at bounding box center [350, 162] width 124 height 26
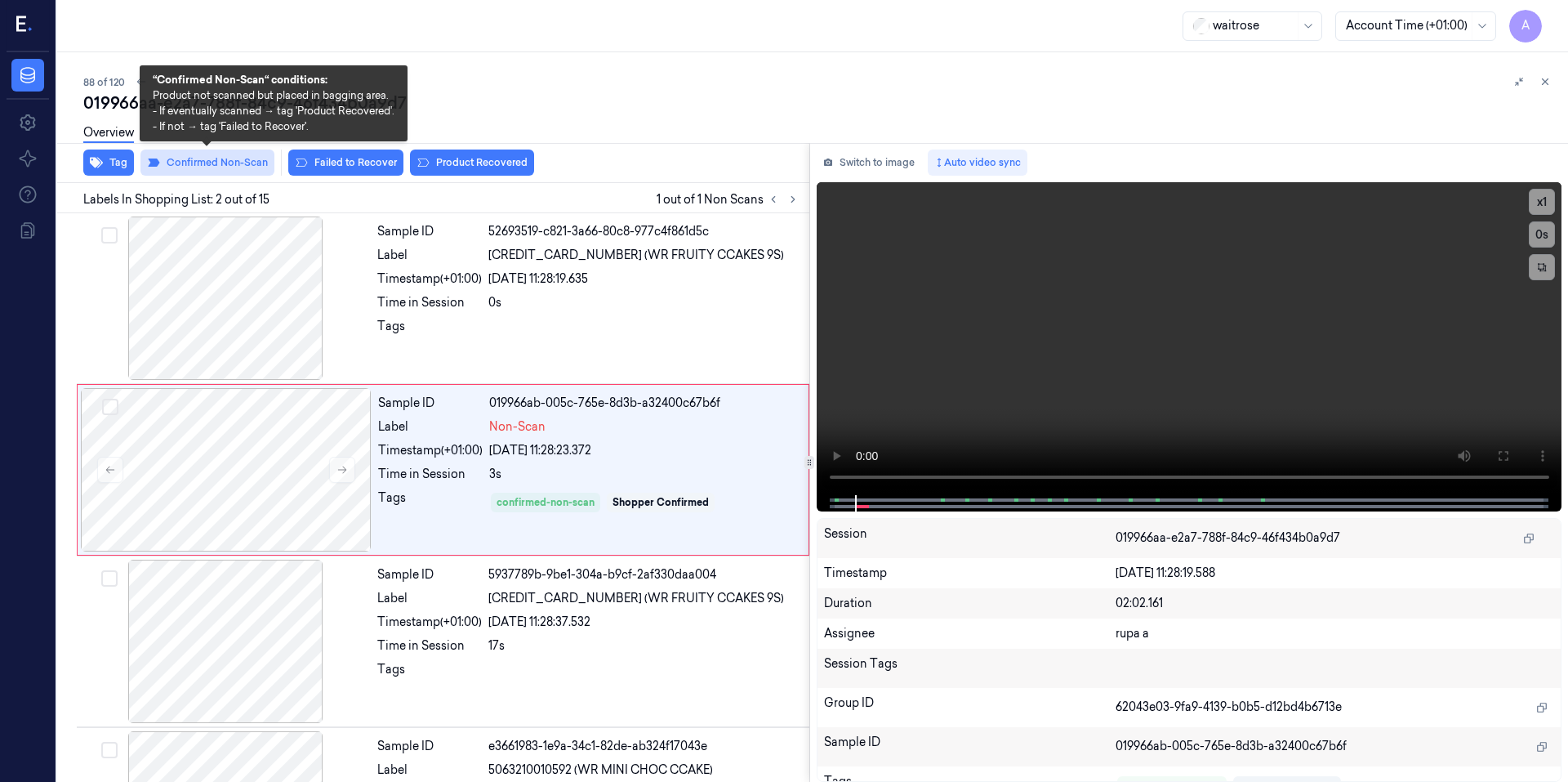
click at [190, 161] on button "Confirmed Non-Scan" at bounding box center [208, 162] width 134 height 26
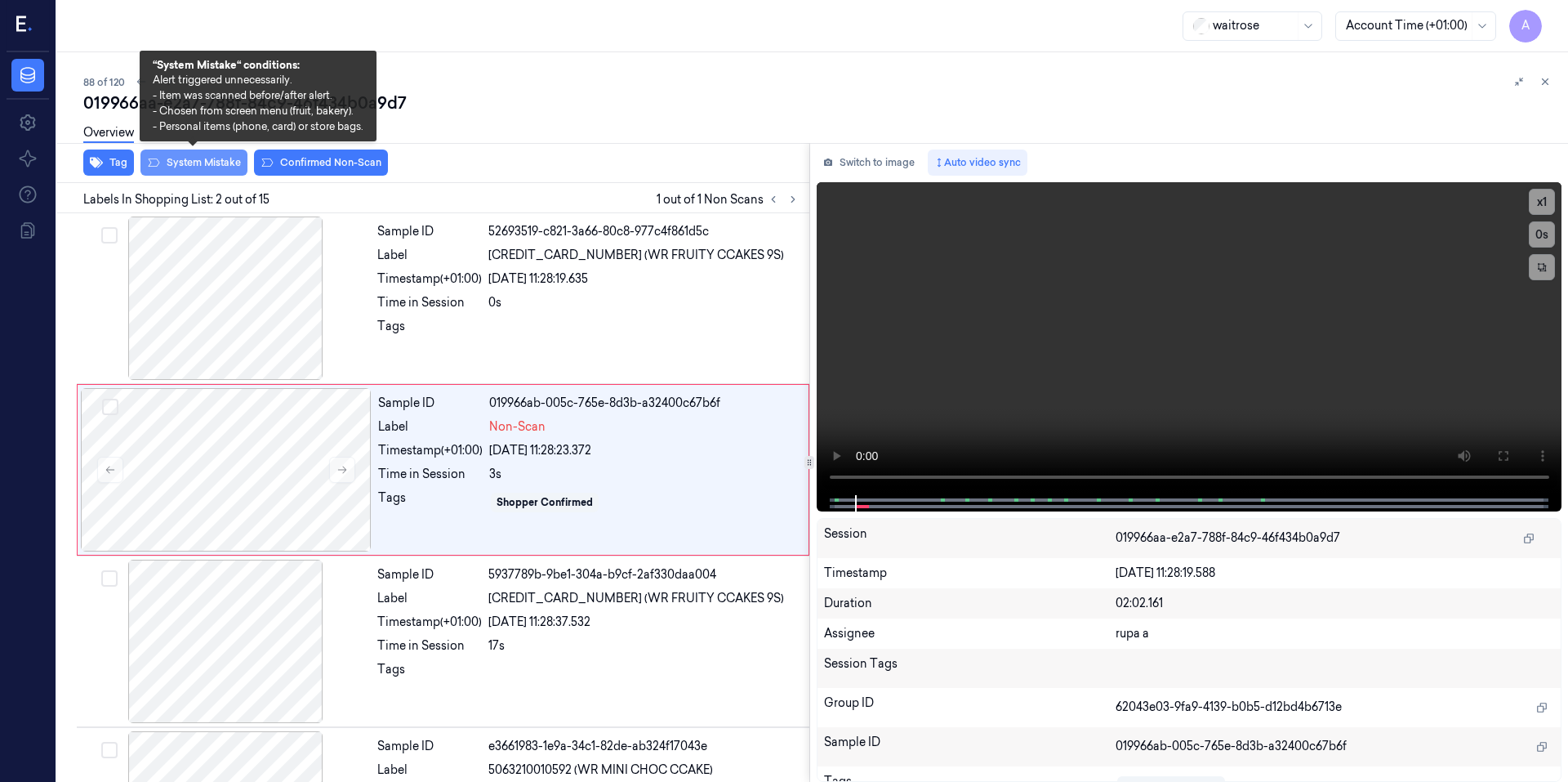
click at [188, 171] on button "System Mistake" at bounding box center [194, 162] width 107 height 26
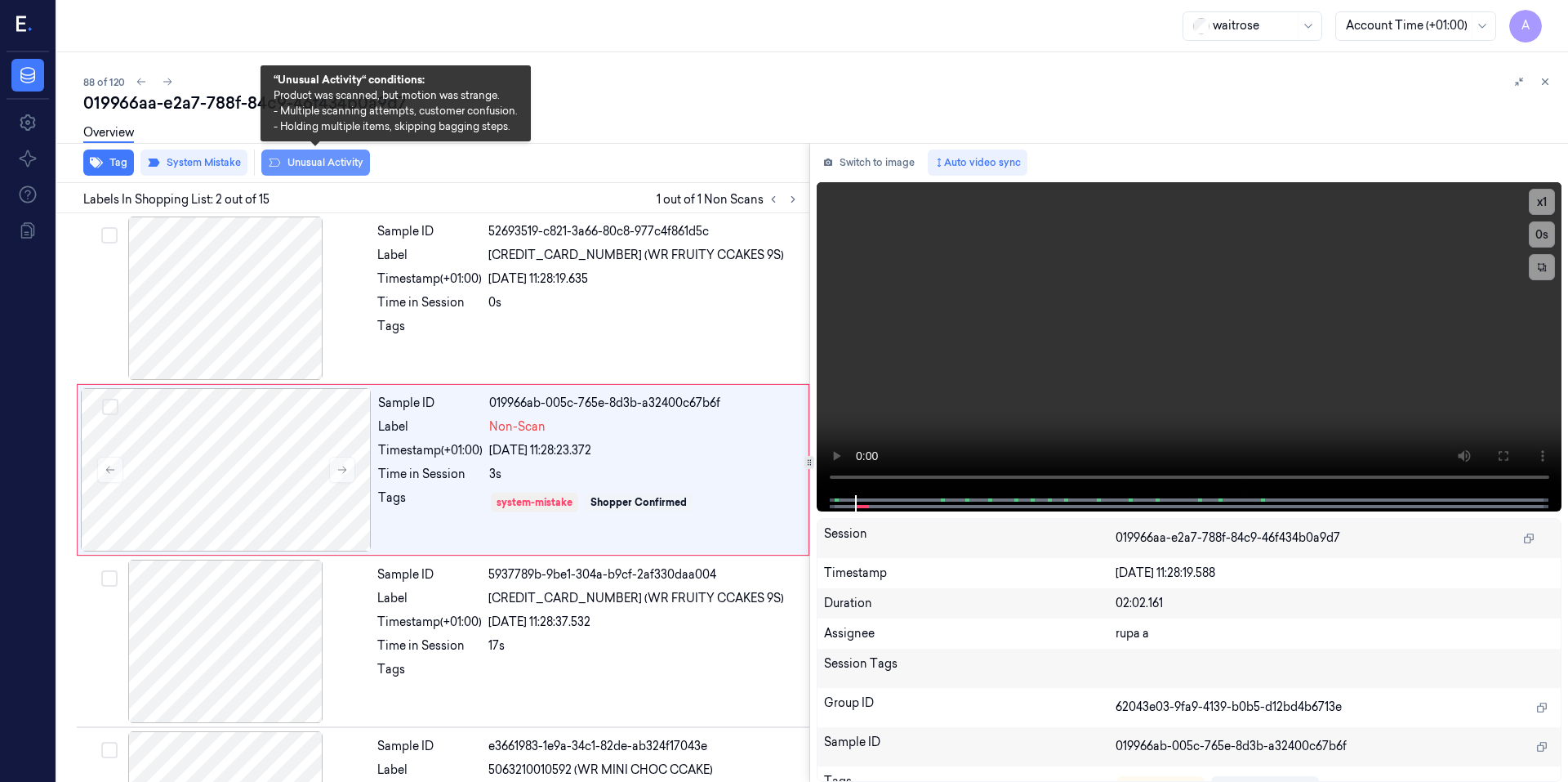
click at [305, 160] on button "Unusual Activity" at bounding box center [315, 162] width 109 height 26
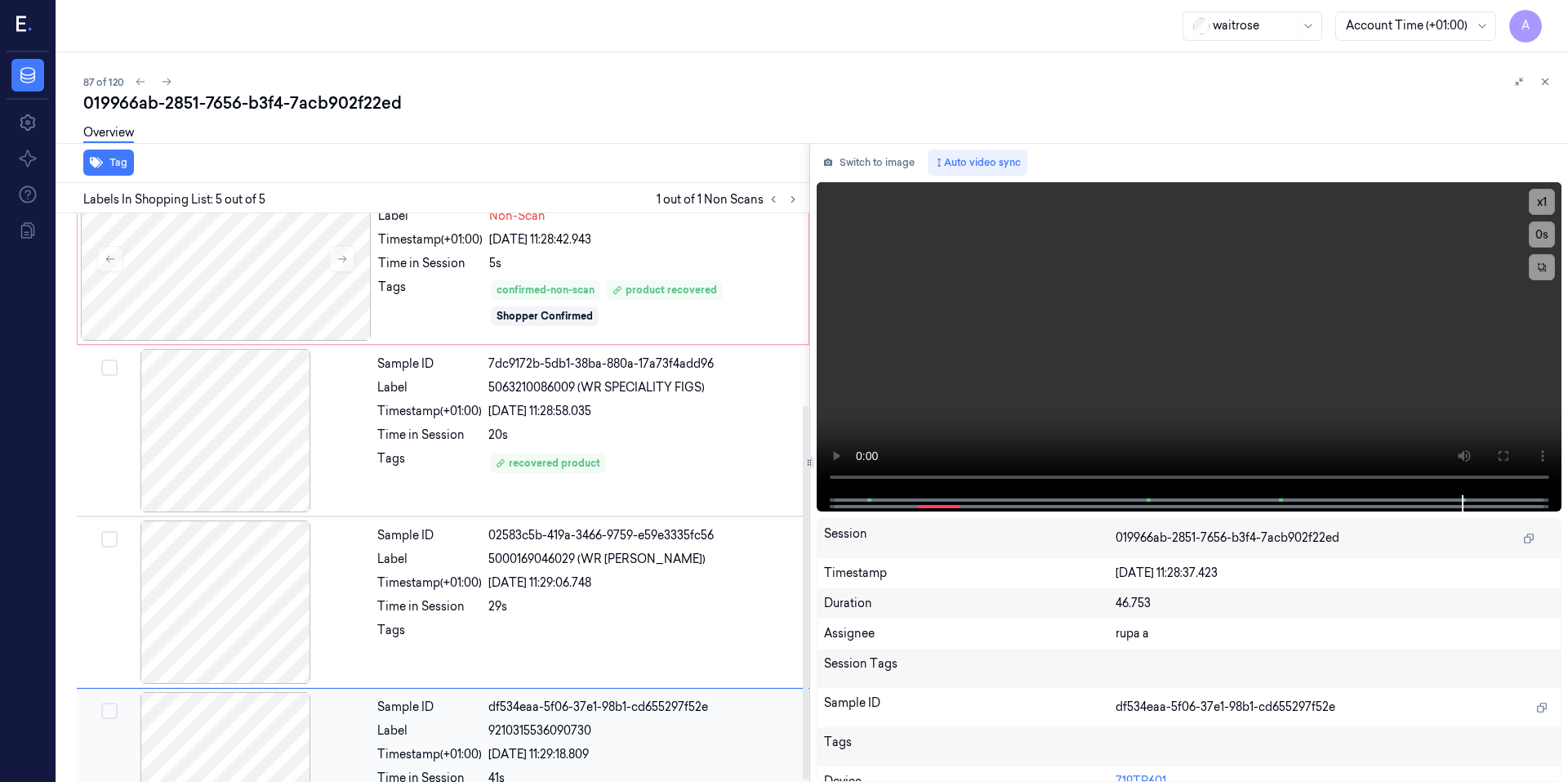
scroll to position [294, 0]
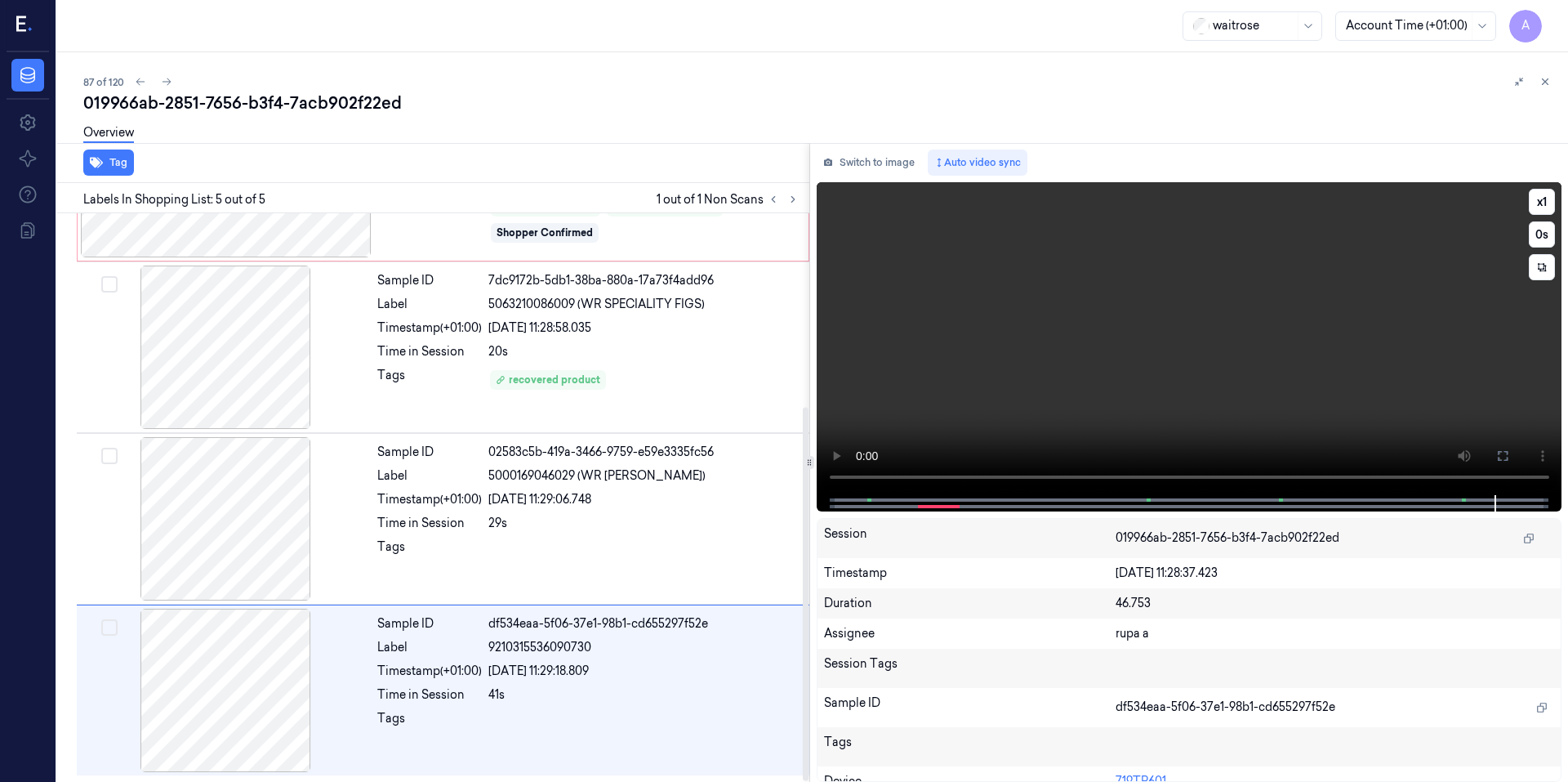
click at [1114, 397] on video at bounding box center [1189, 338] width 746 height 312
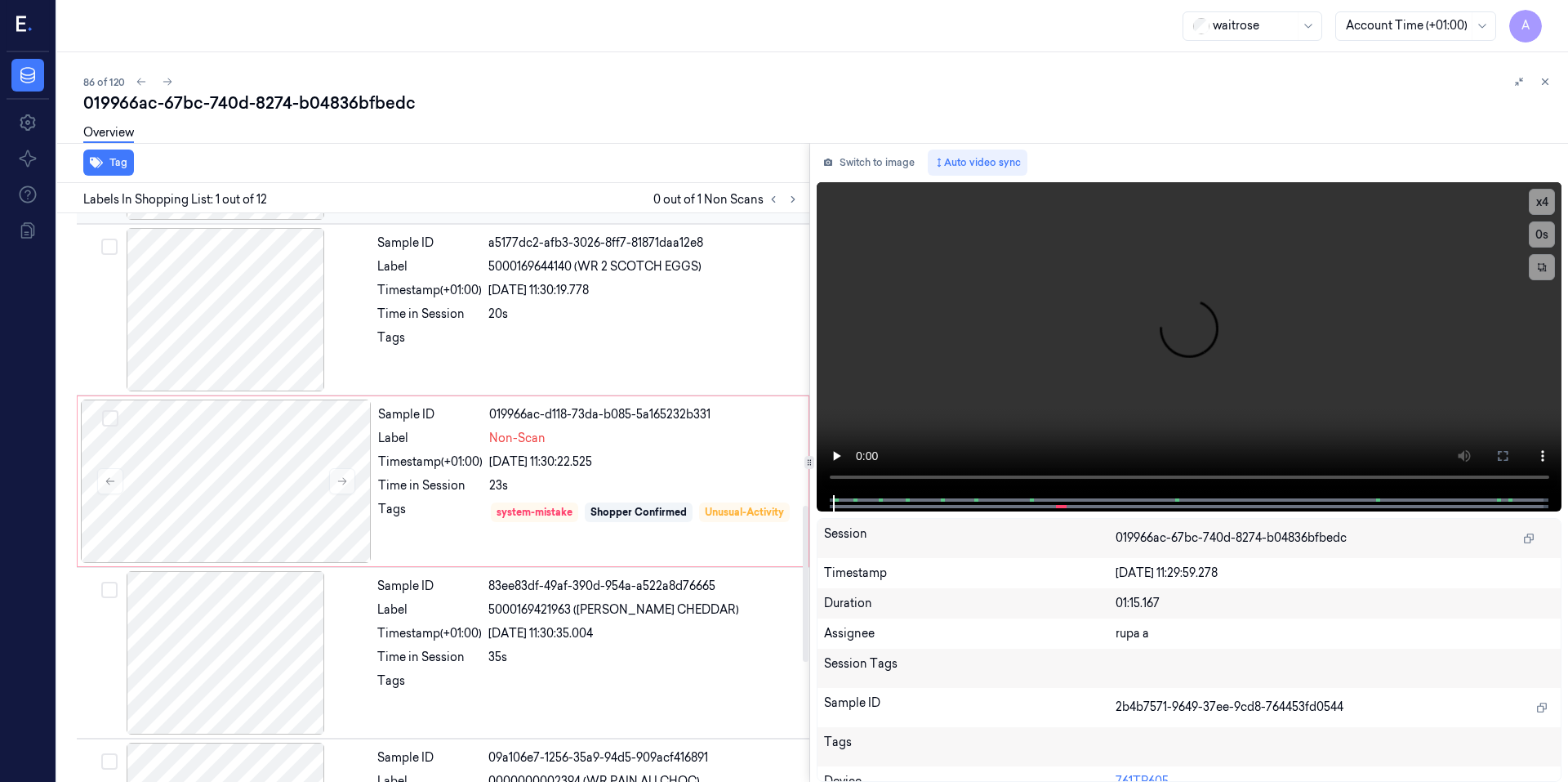
scroll to position [1062, 0]
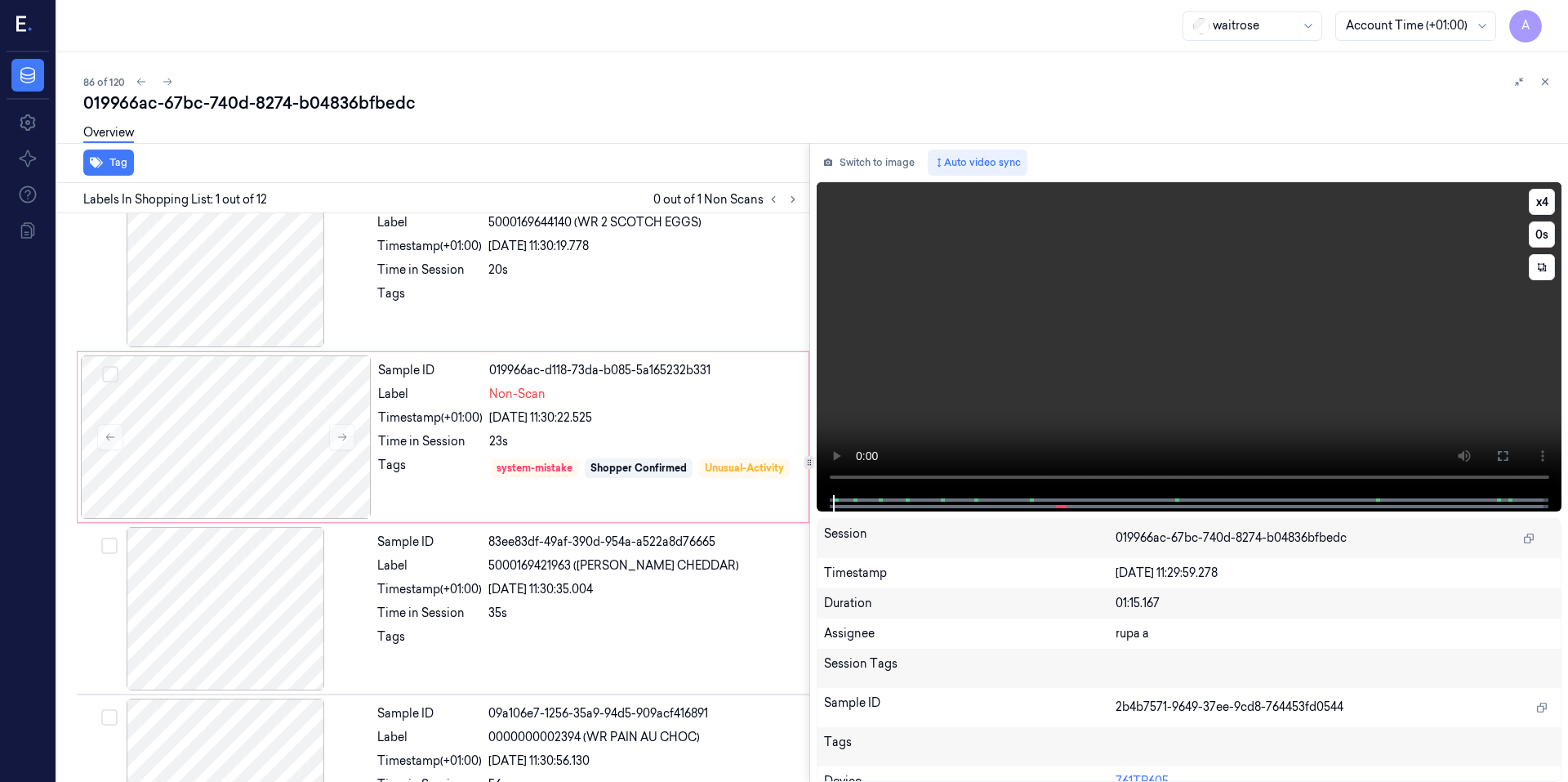
click at [1001, 379] on video at bounding box center [1189, 338] width 746 height 312
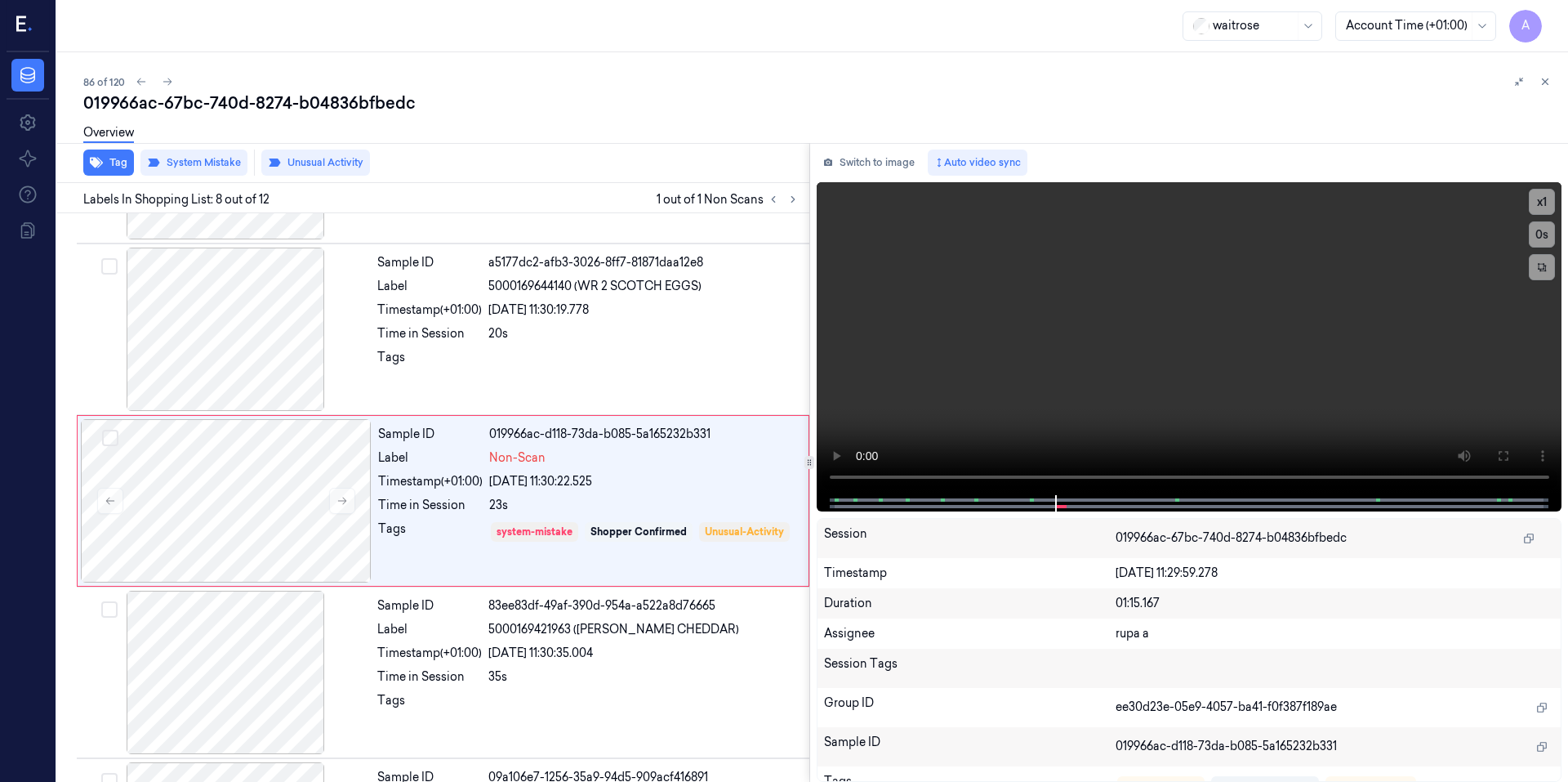
scroll to position [1001, 0]
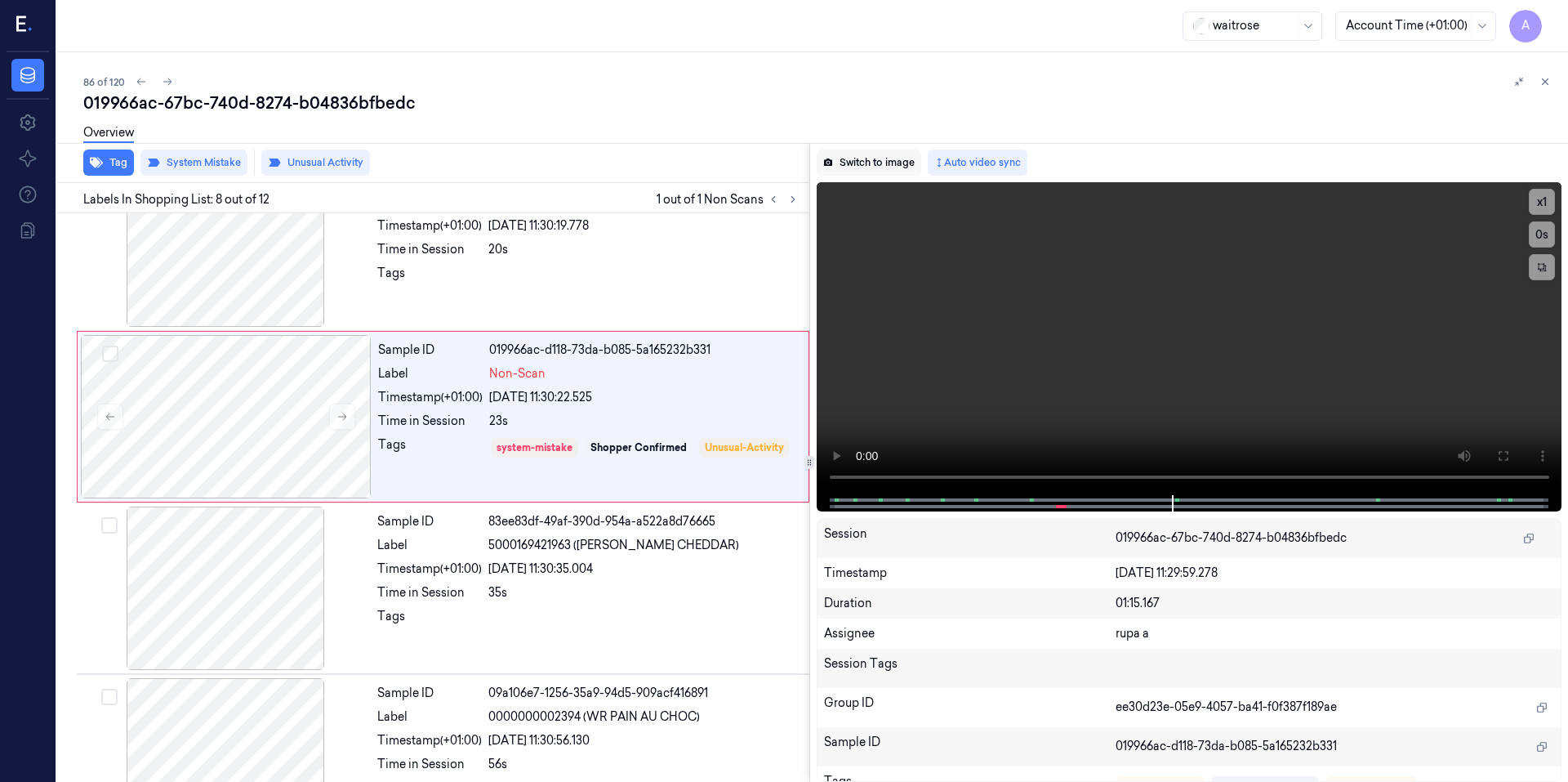
click at [858, 161] on button "Switch to image" at bounding box center [869, 162] width 105 height 26
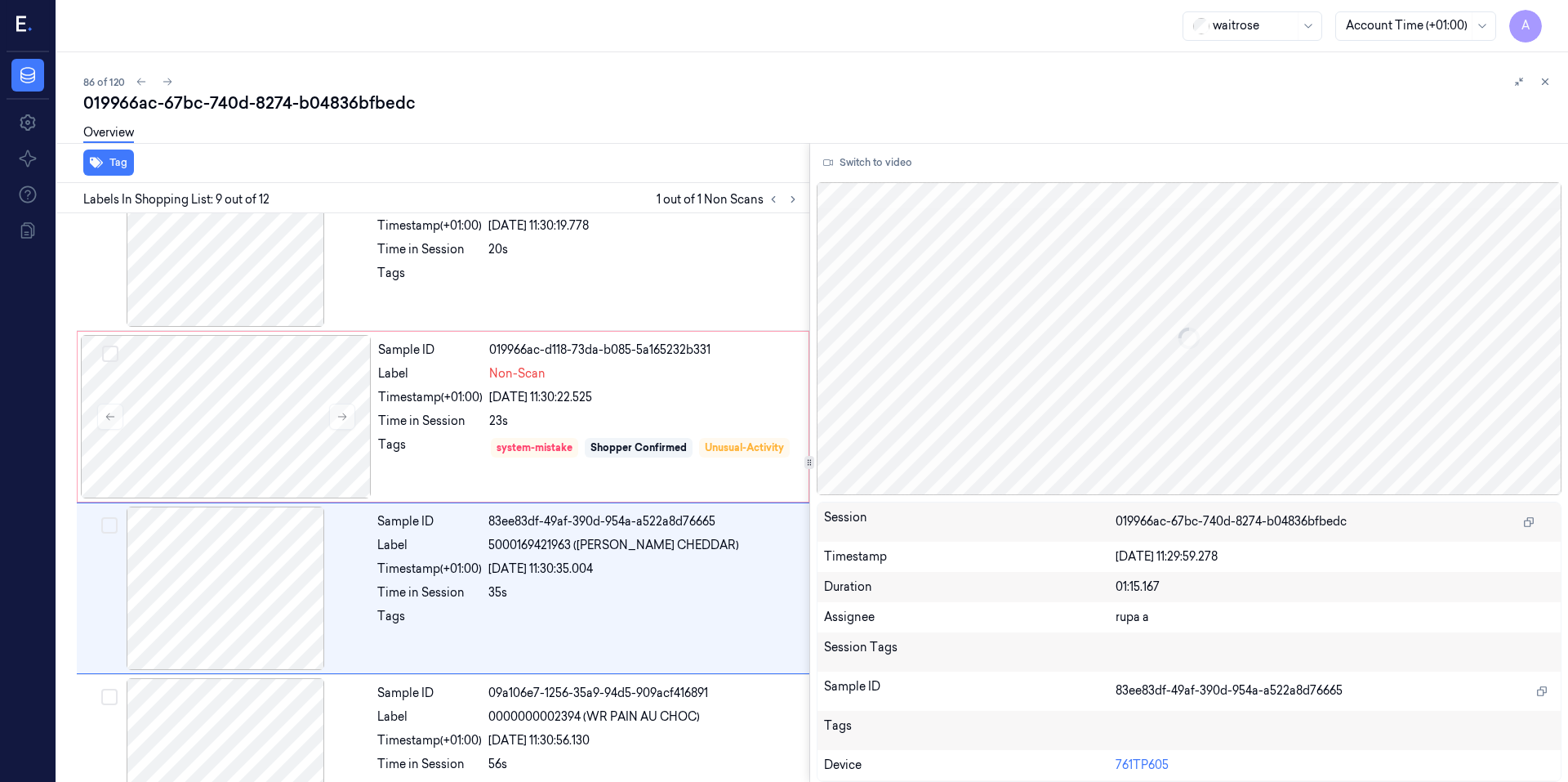
scroll to position [1173, 0]
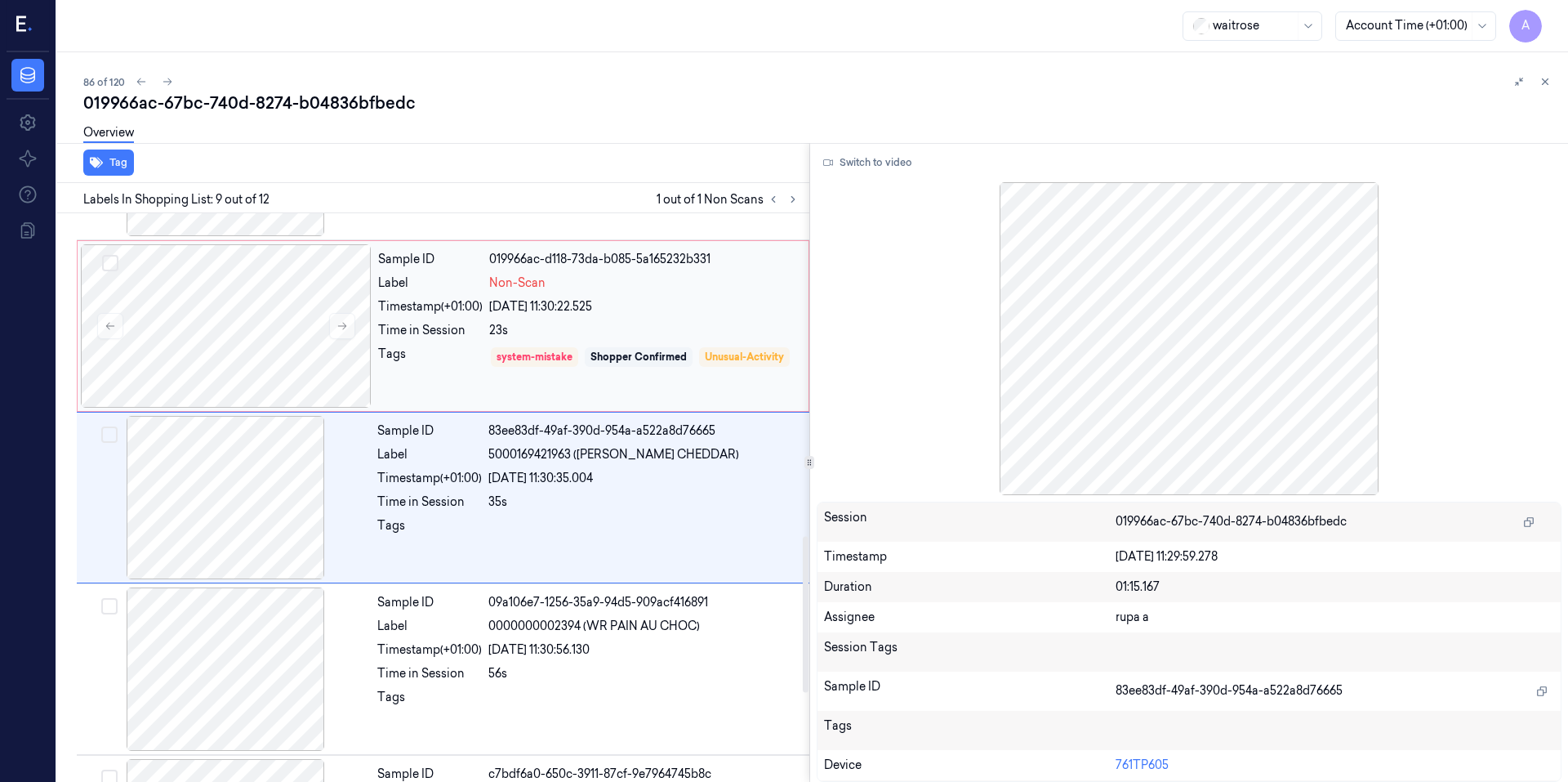
click at [725, 319] on div "Sample ID 019966ac-d118-73da-b085-5a165232b331 Label Non-Scan Timestamp (+01:00…" at bounding box center [588, 325] width 433 height 163
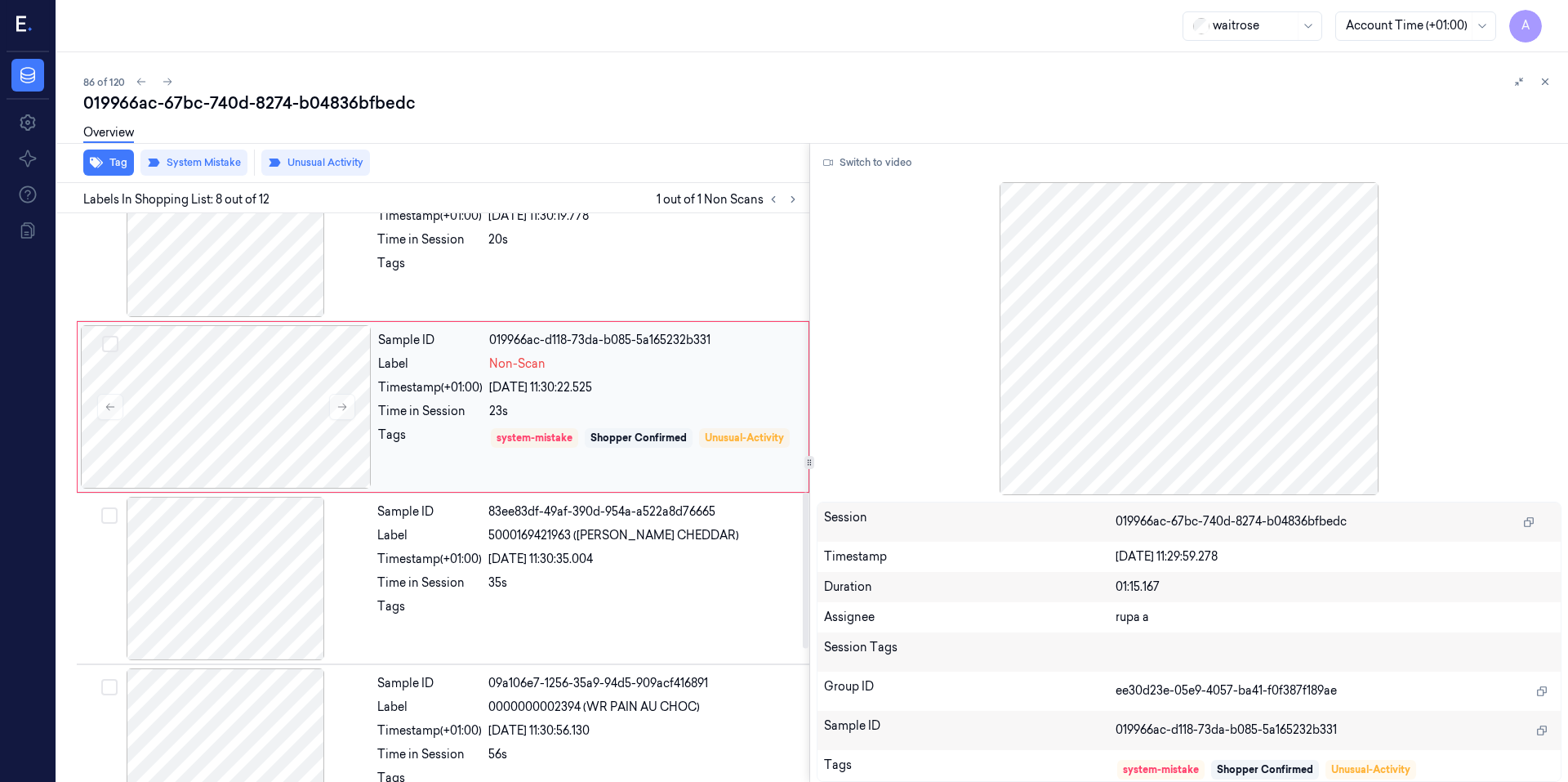
scroll to position [1001, 0]
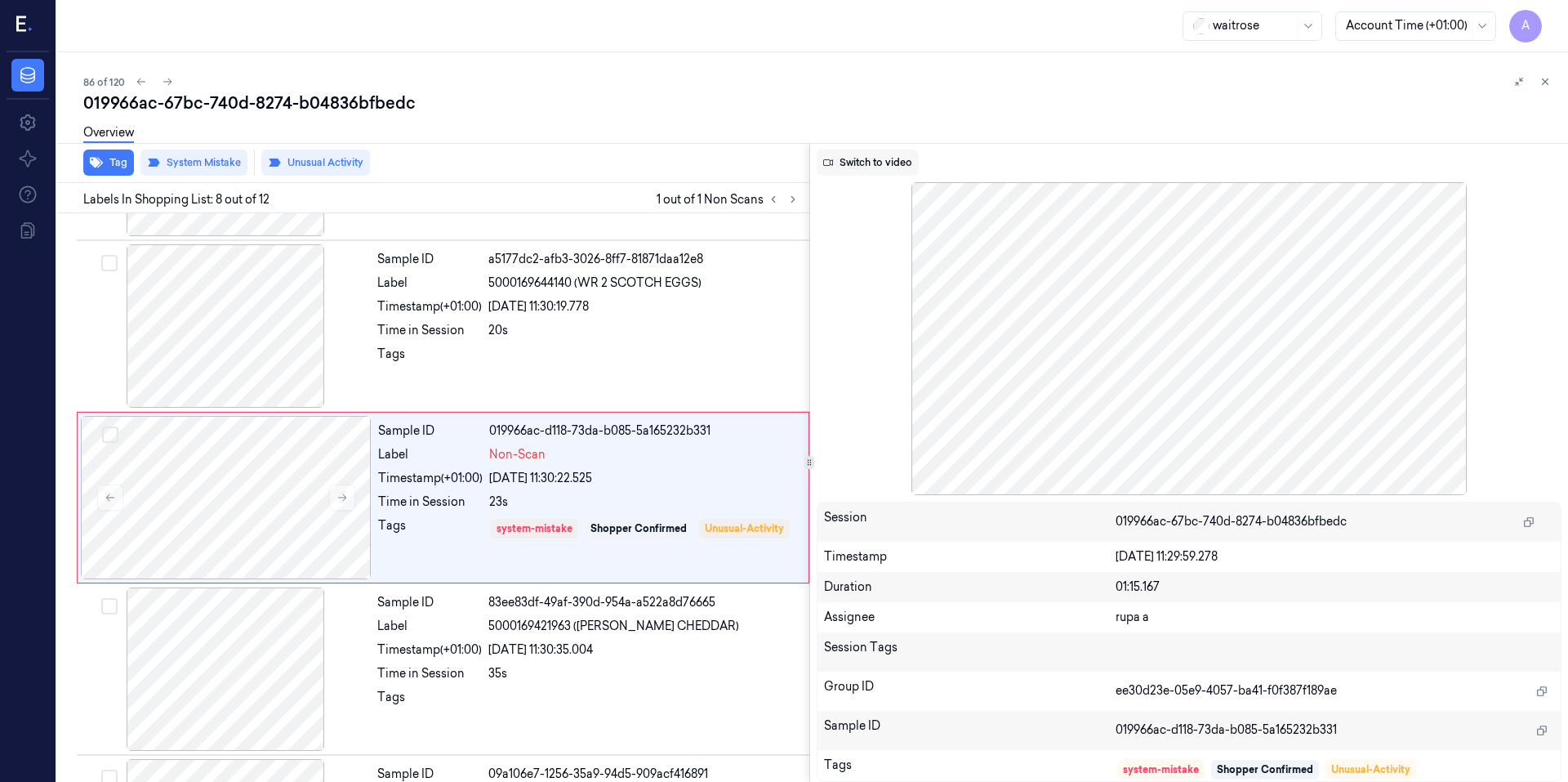
click at [865, 159] on button "Switch to video" at bounding box center [867, 162] width 102 height 26
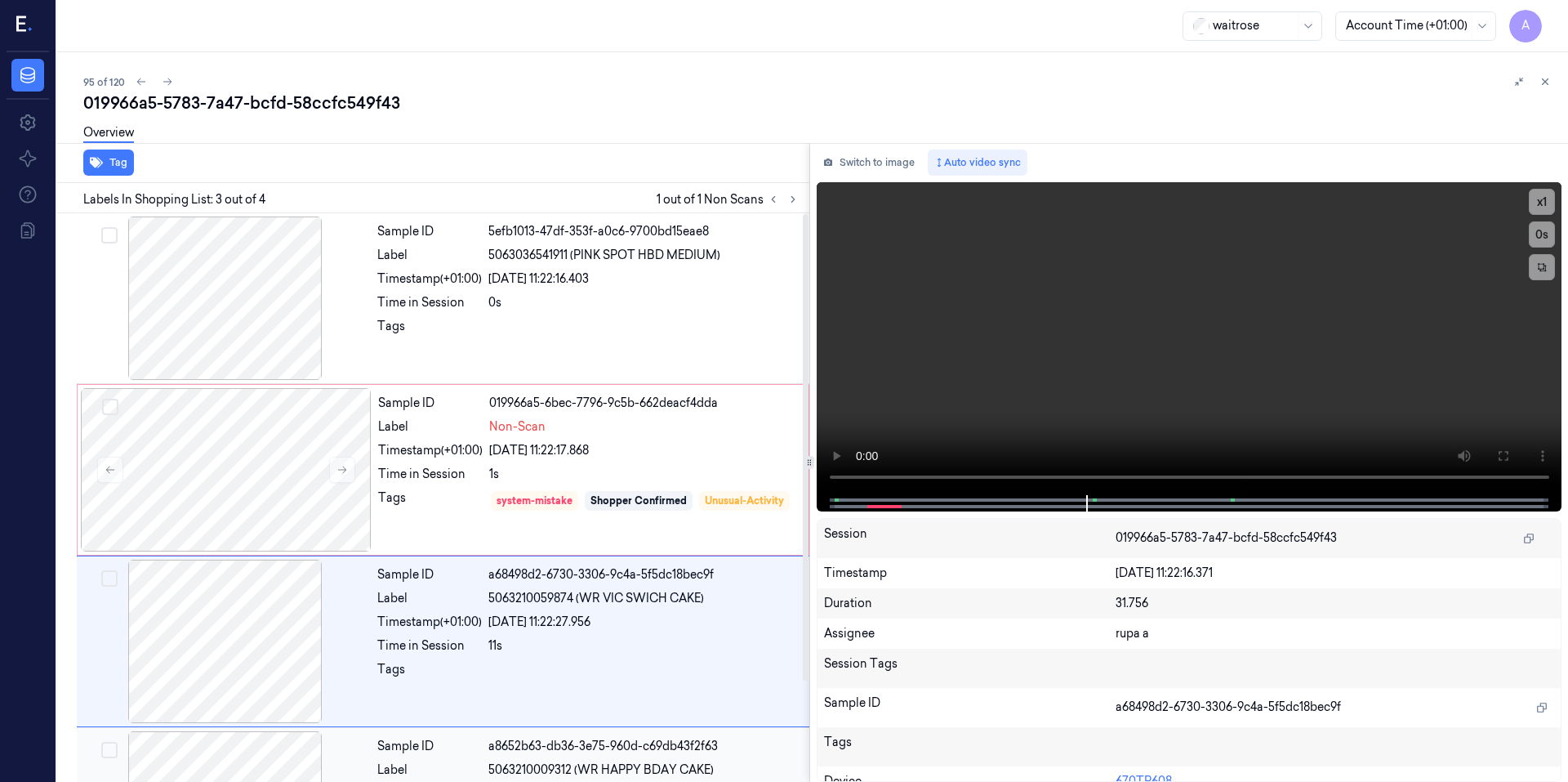
scroll to position [123, 0]
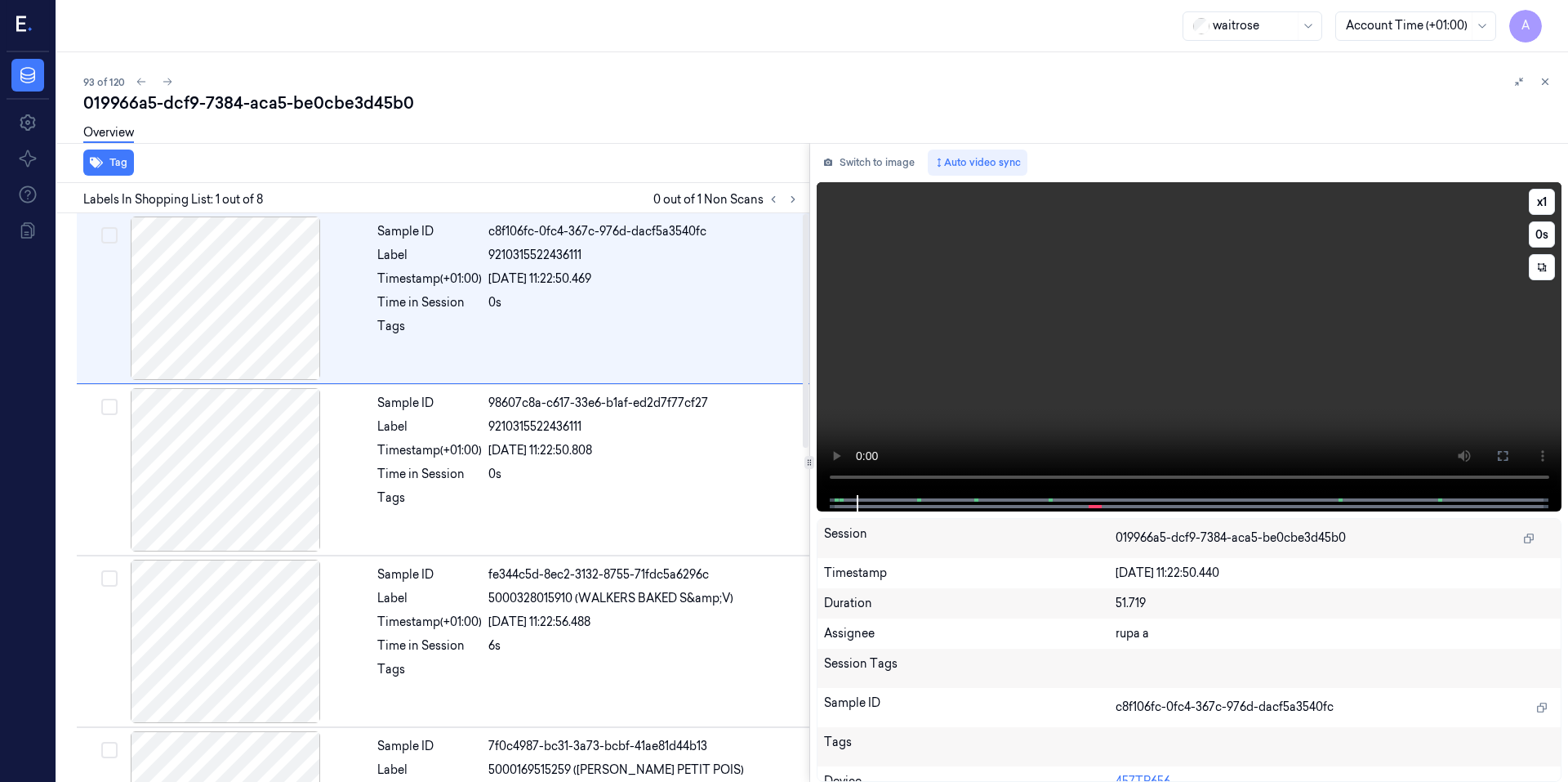
click at [1026, 429] on video at bounding box center [1189, 338] width 746 height 312
click at [1117, 375] on video at bounding box center [1189, 338] width 746 height 312
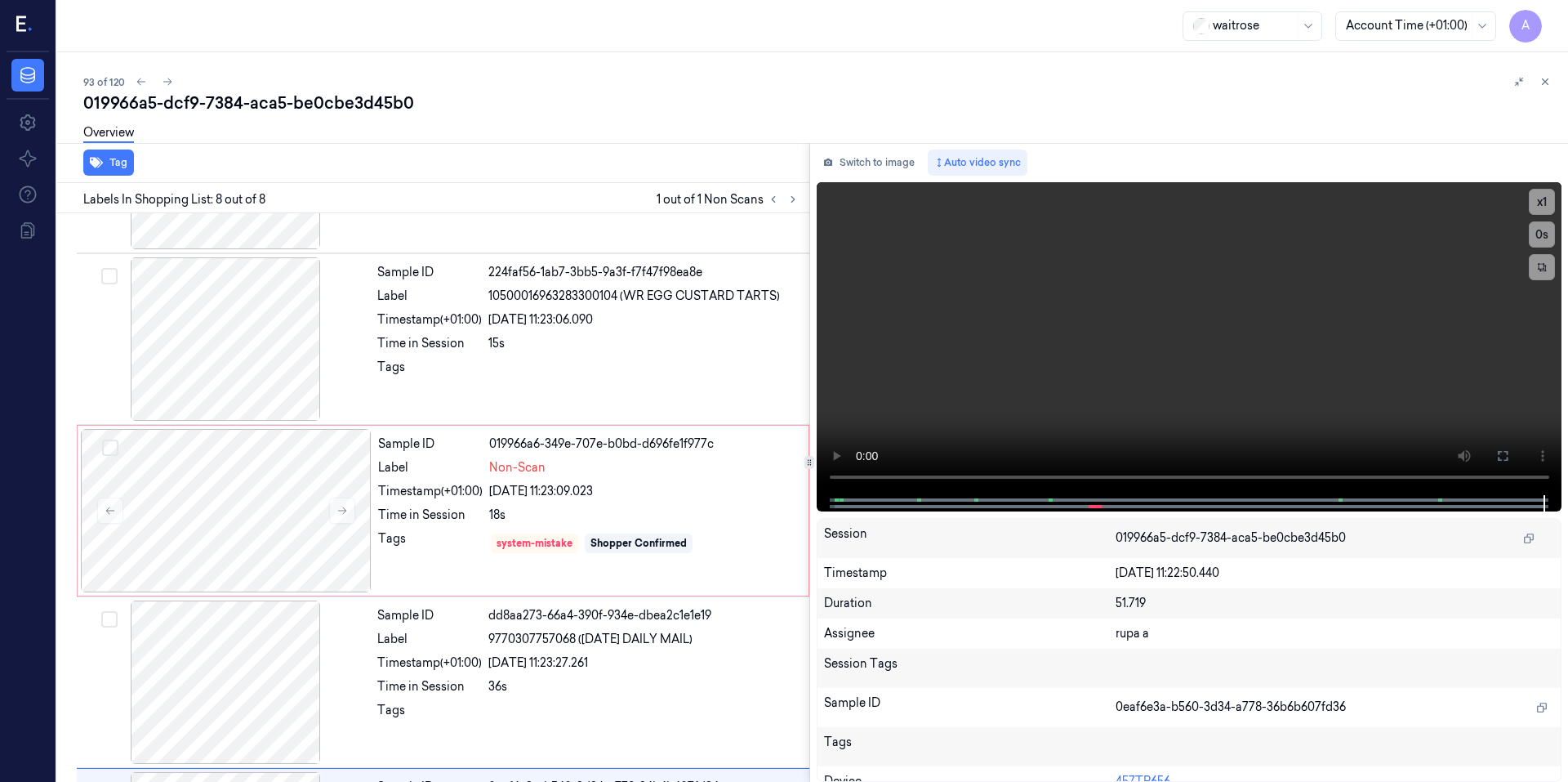
scroll to position [809, 0]
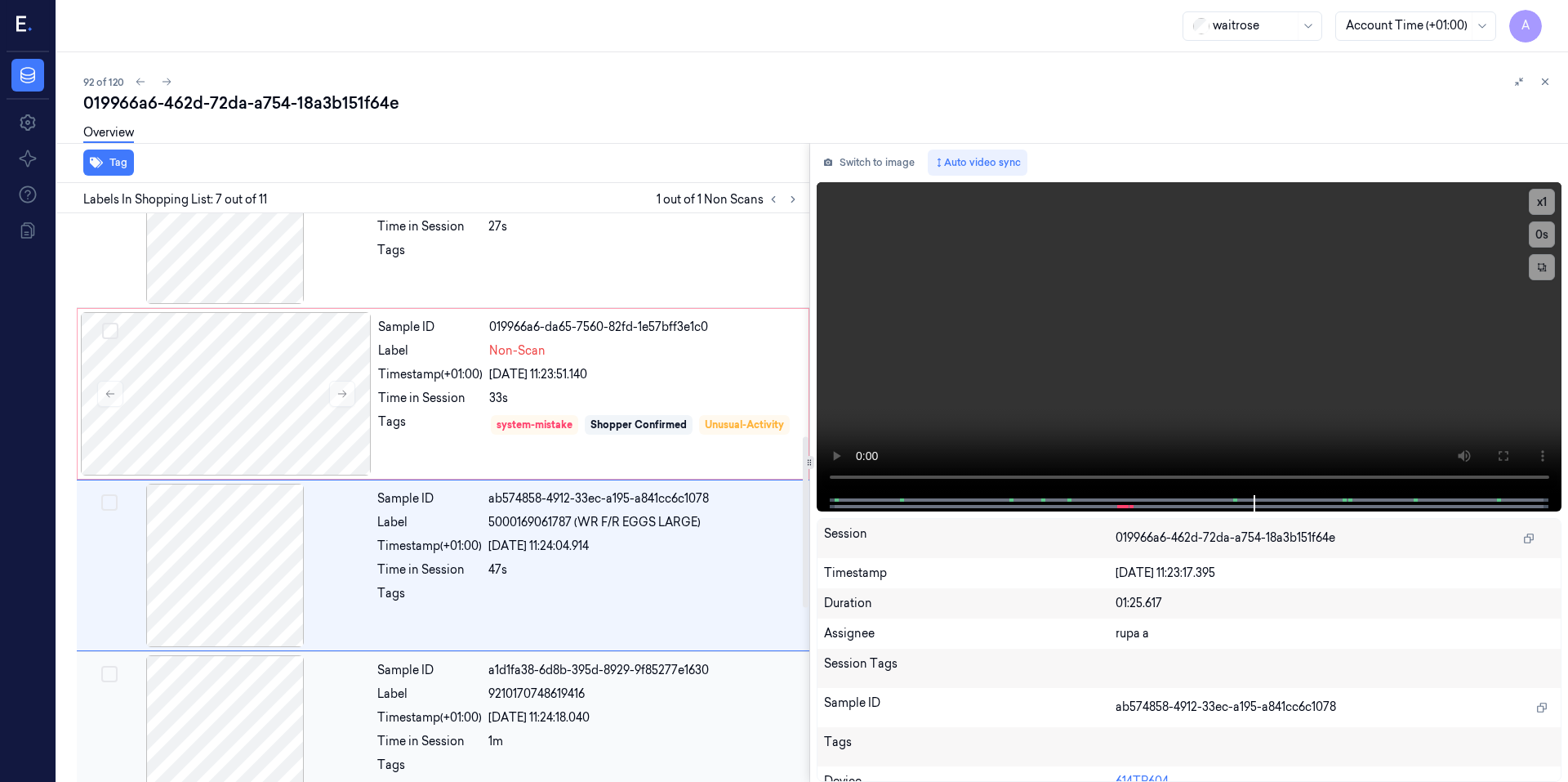
scroll to position [666, 0]
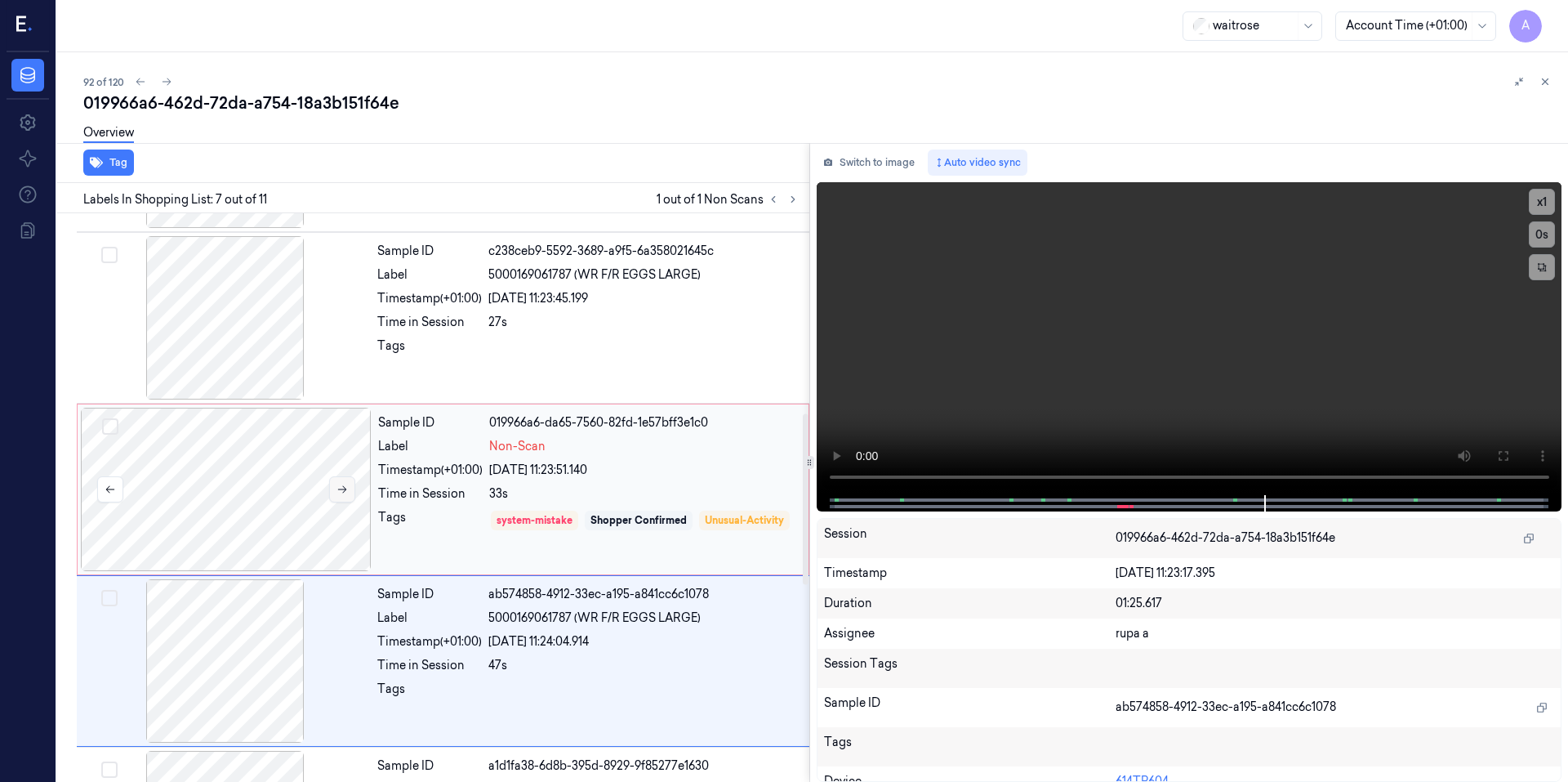
click at [342, 488] on icon at bounding box center [342, 488] width 11 height 11
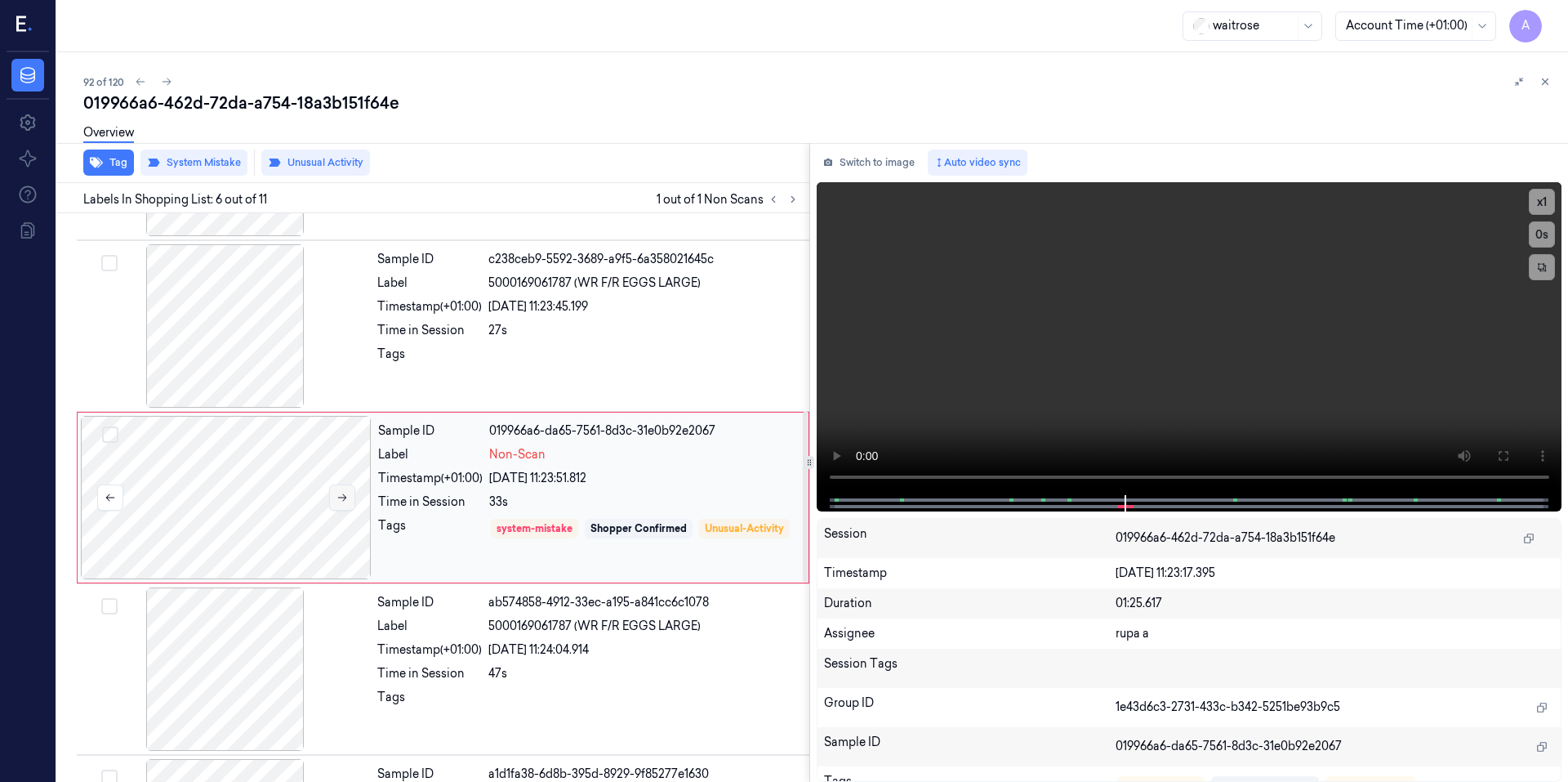
click at [342, 488] on button at bounding box center [342, 497] width 26 height 26
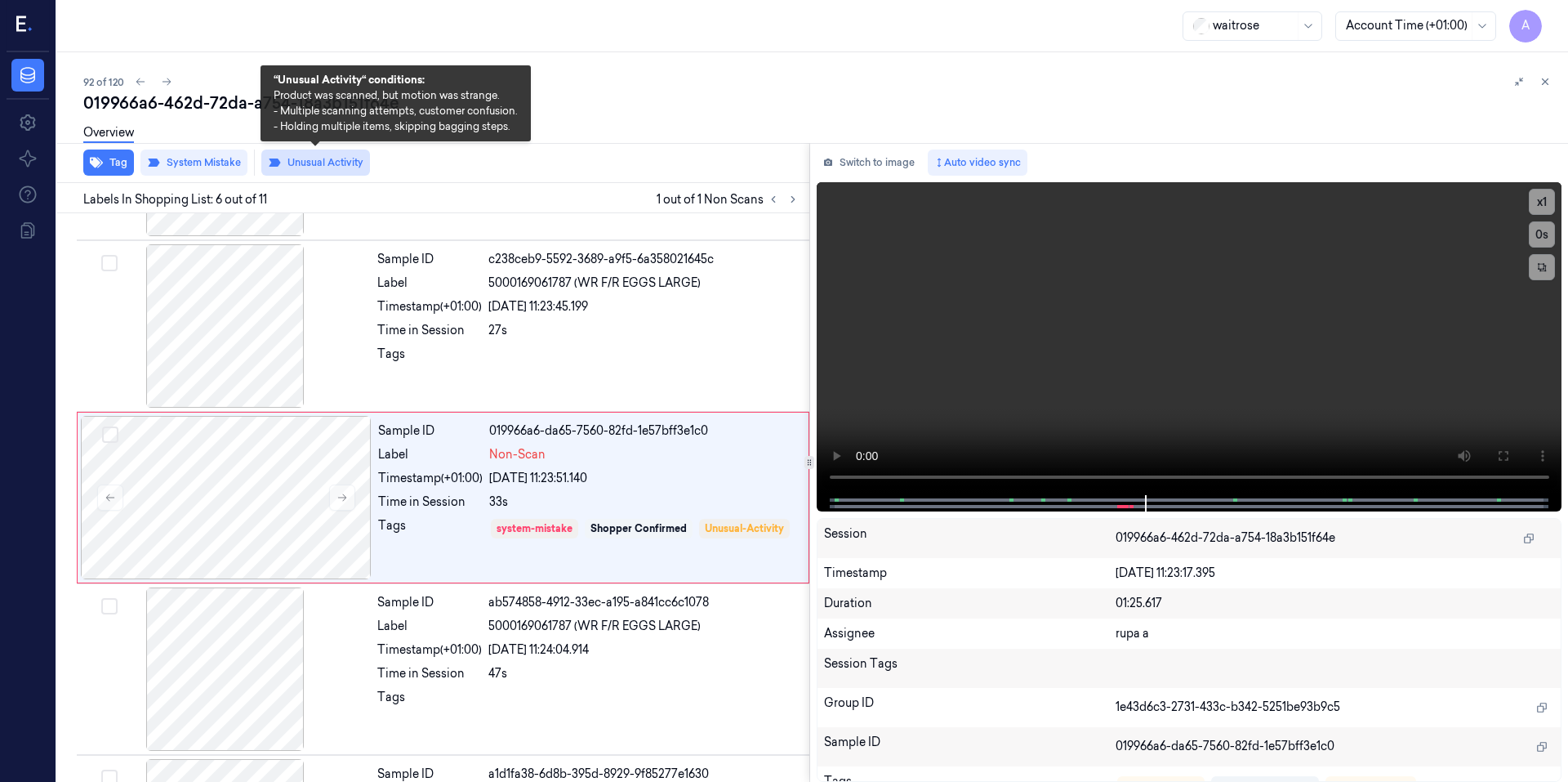
click at [329, 173] on button "Unusual Activity" at bounding box center [315, 162] width 109 height 26
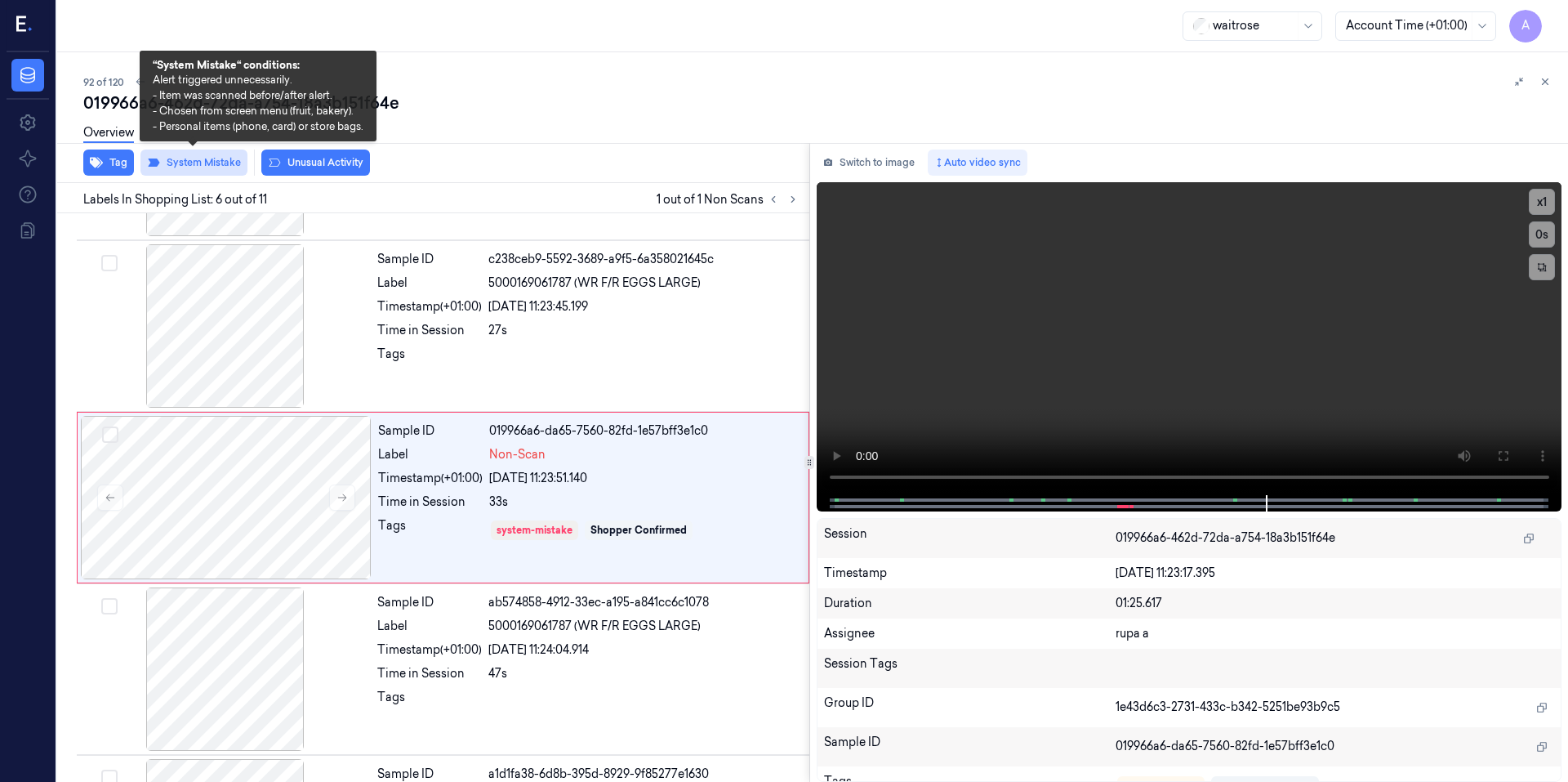
click at [179, 161] on button "System Mistake" at bounding box center [194, 162] width 107 height 26
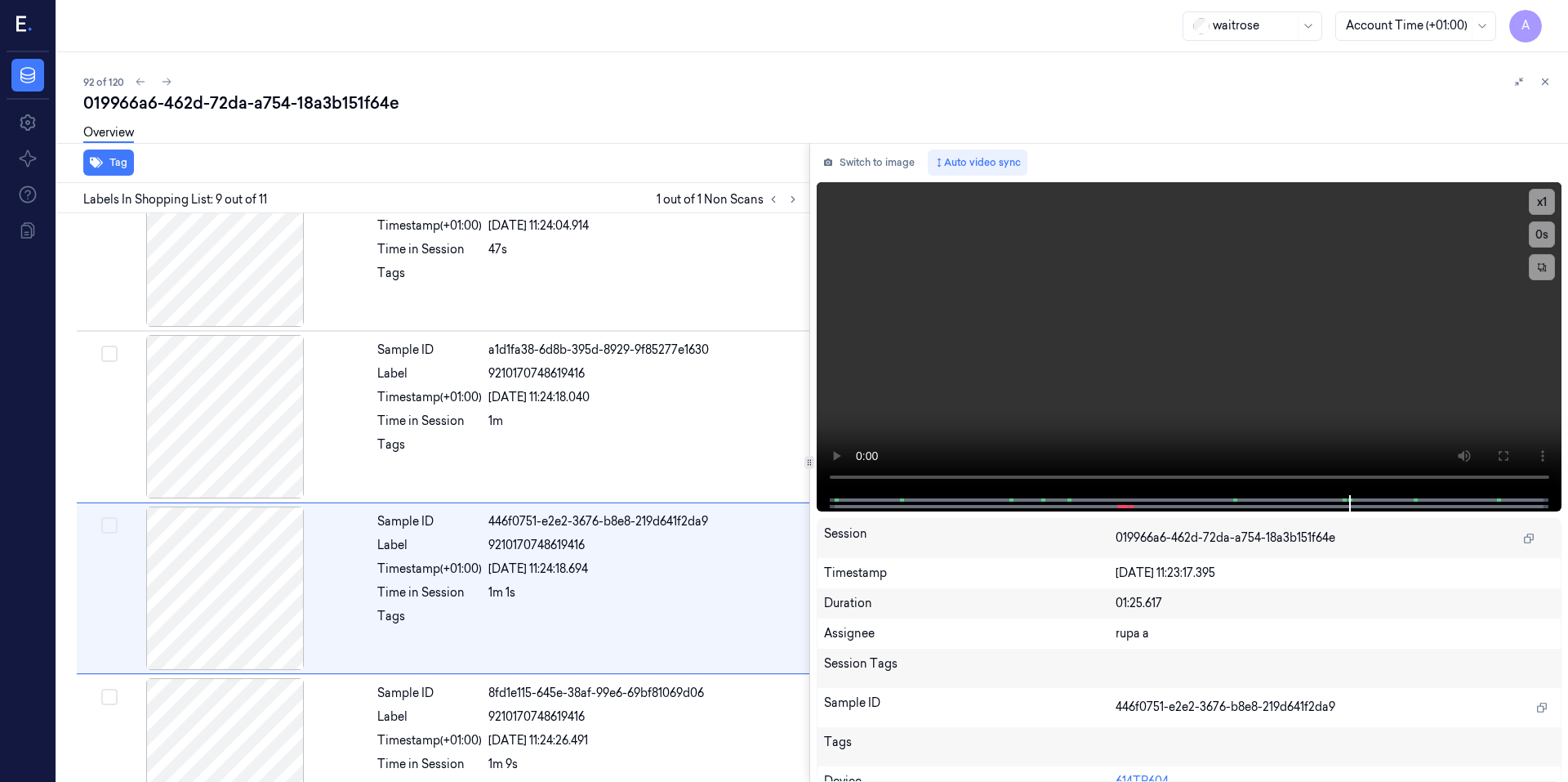
scroll to position [1173, 0]
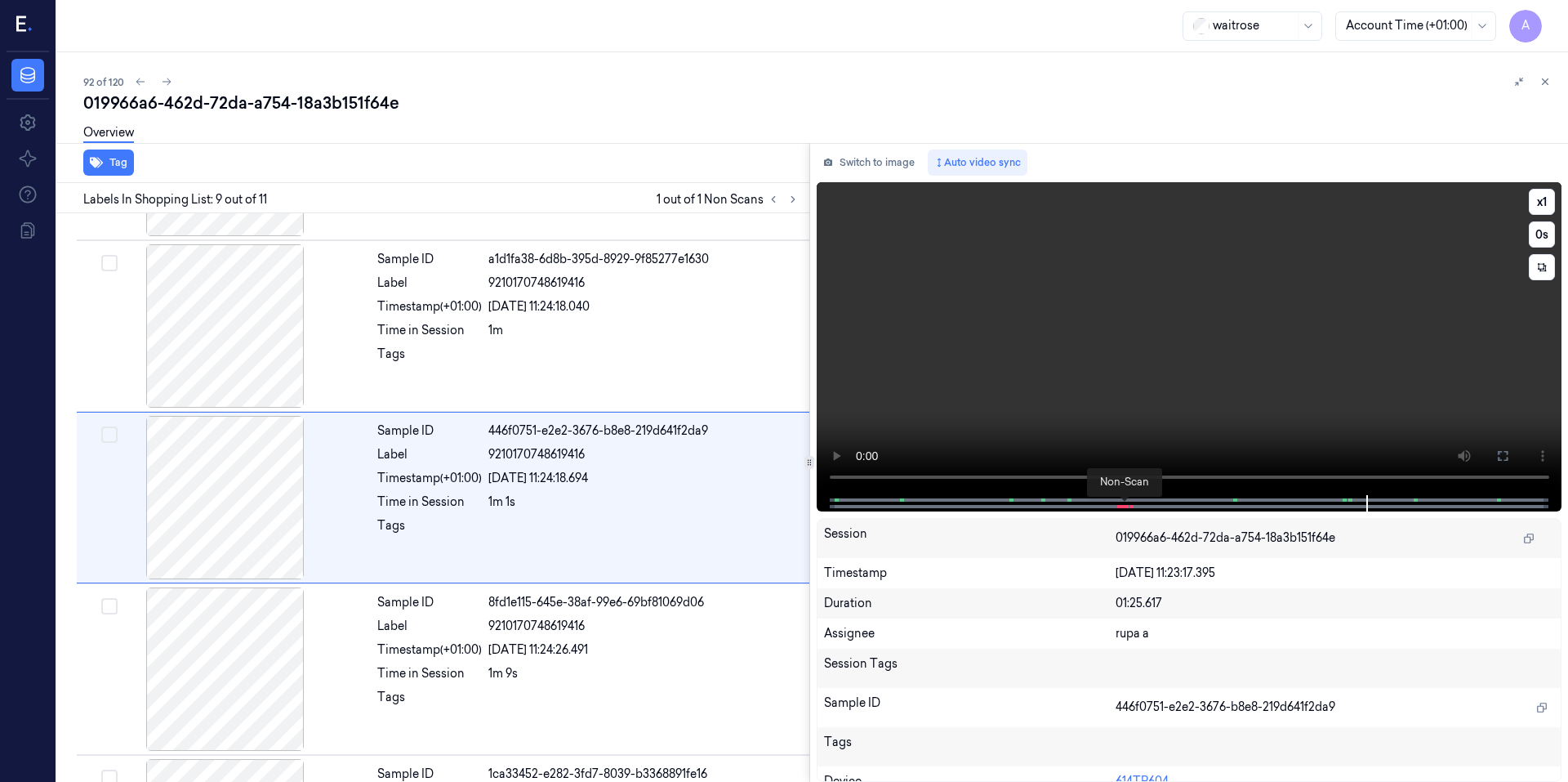
click at [1123, 504] on span at bounding box center [1123, 506] width 3 height 9
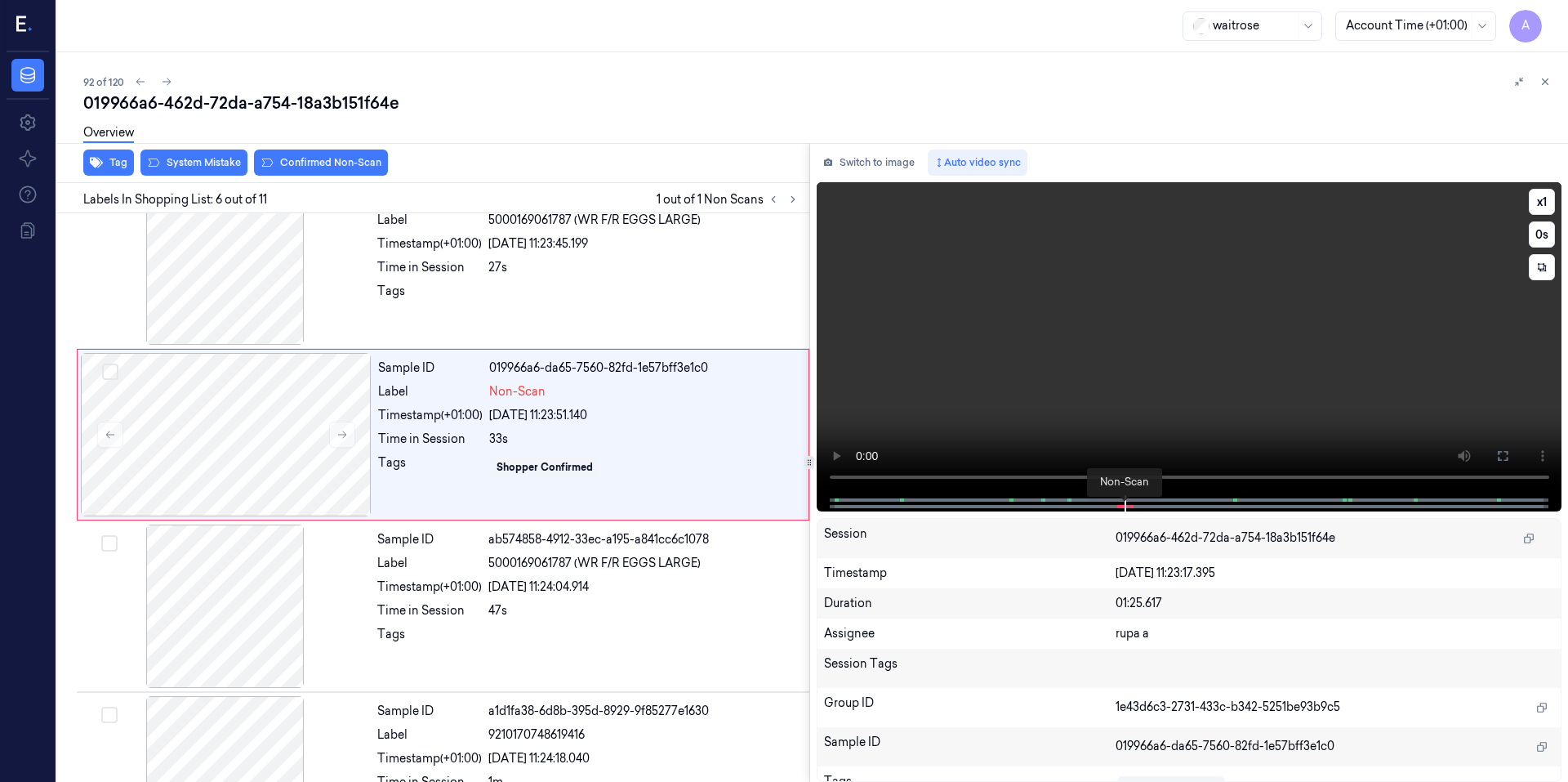
scroll to position [658, 0]
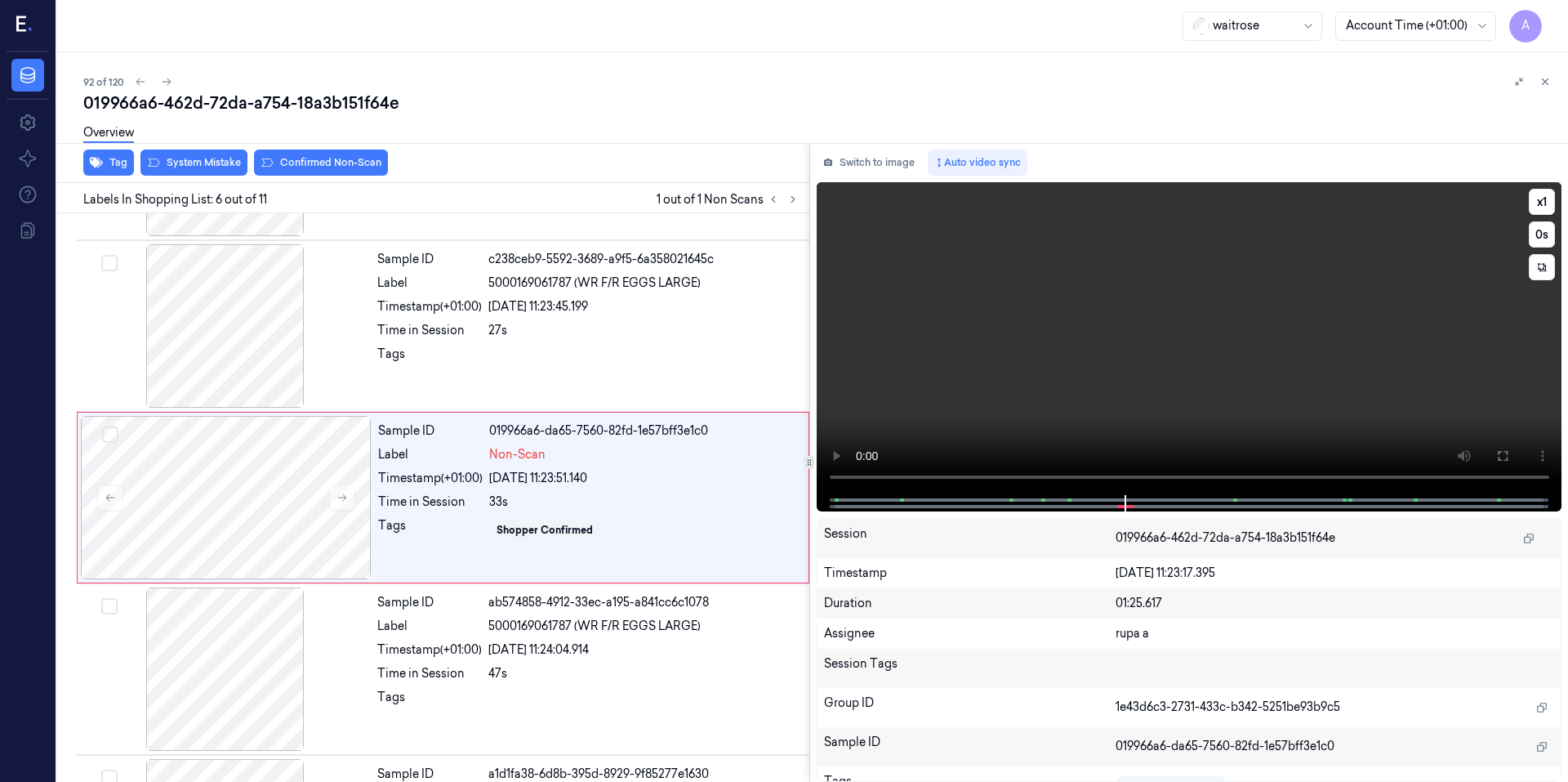
click at [1151, 367] on video at bounding box center [1189, 338] width 746 height 312
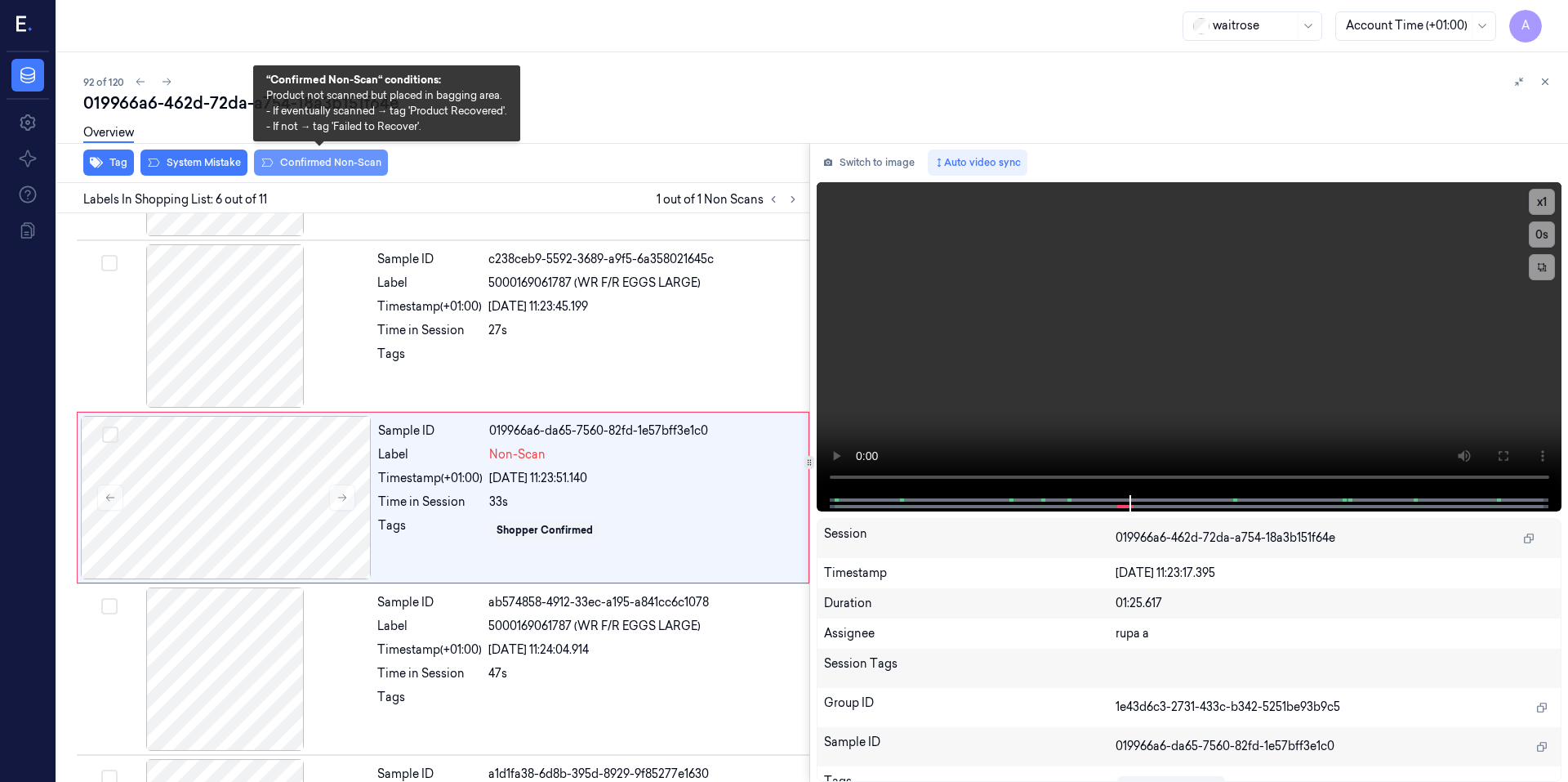
click at [332, 163] on button "Confirmed Non-Scan" at bounding box center [321, 162] width 134 height 26
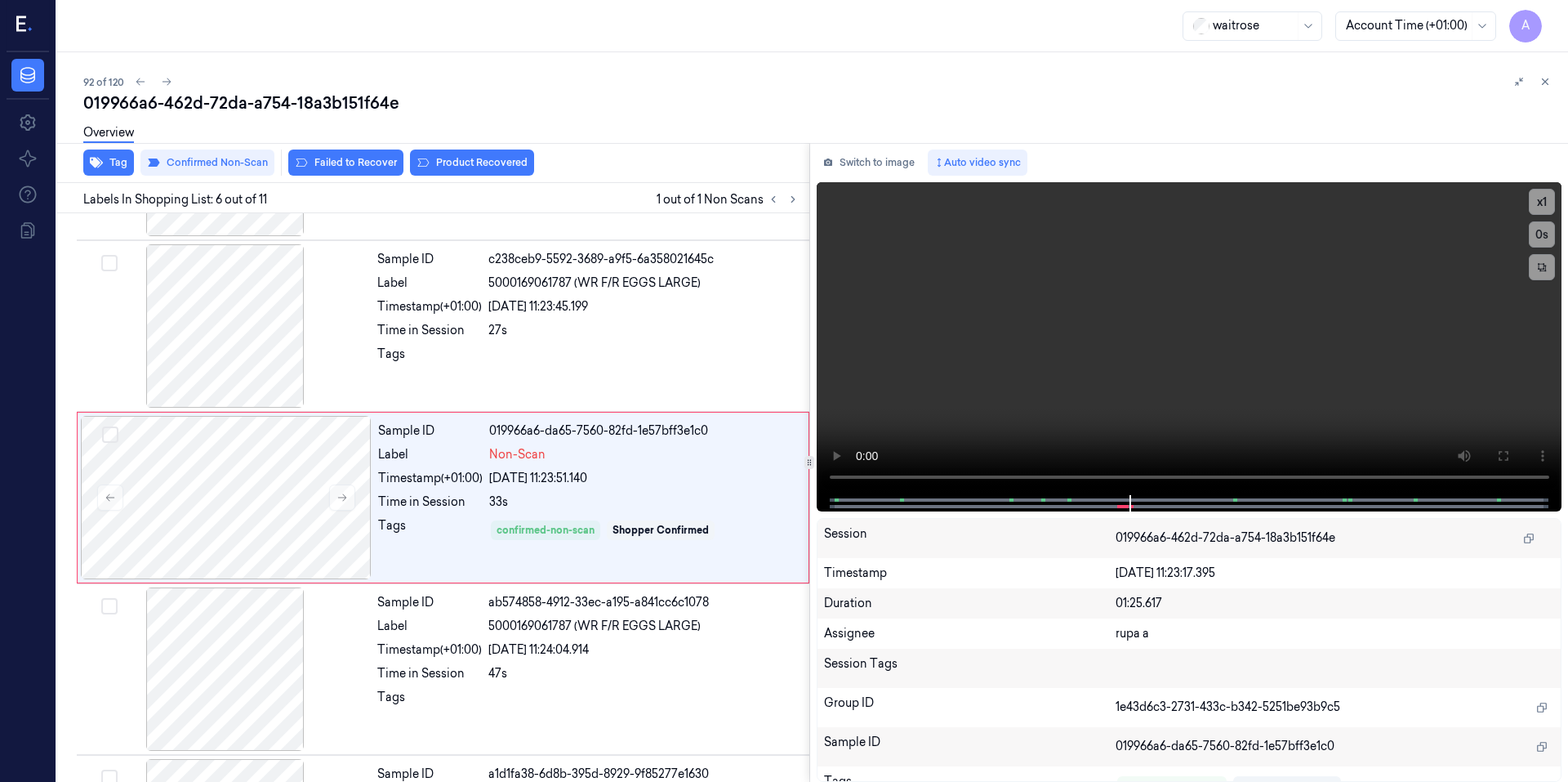
click at [454, 152] on div "Overview" at bounding box center [819, 135] width 1471 height 42
click at [451, 163] on button "Product Recovered" at bounding box center [472, 162] width 124 height 26
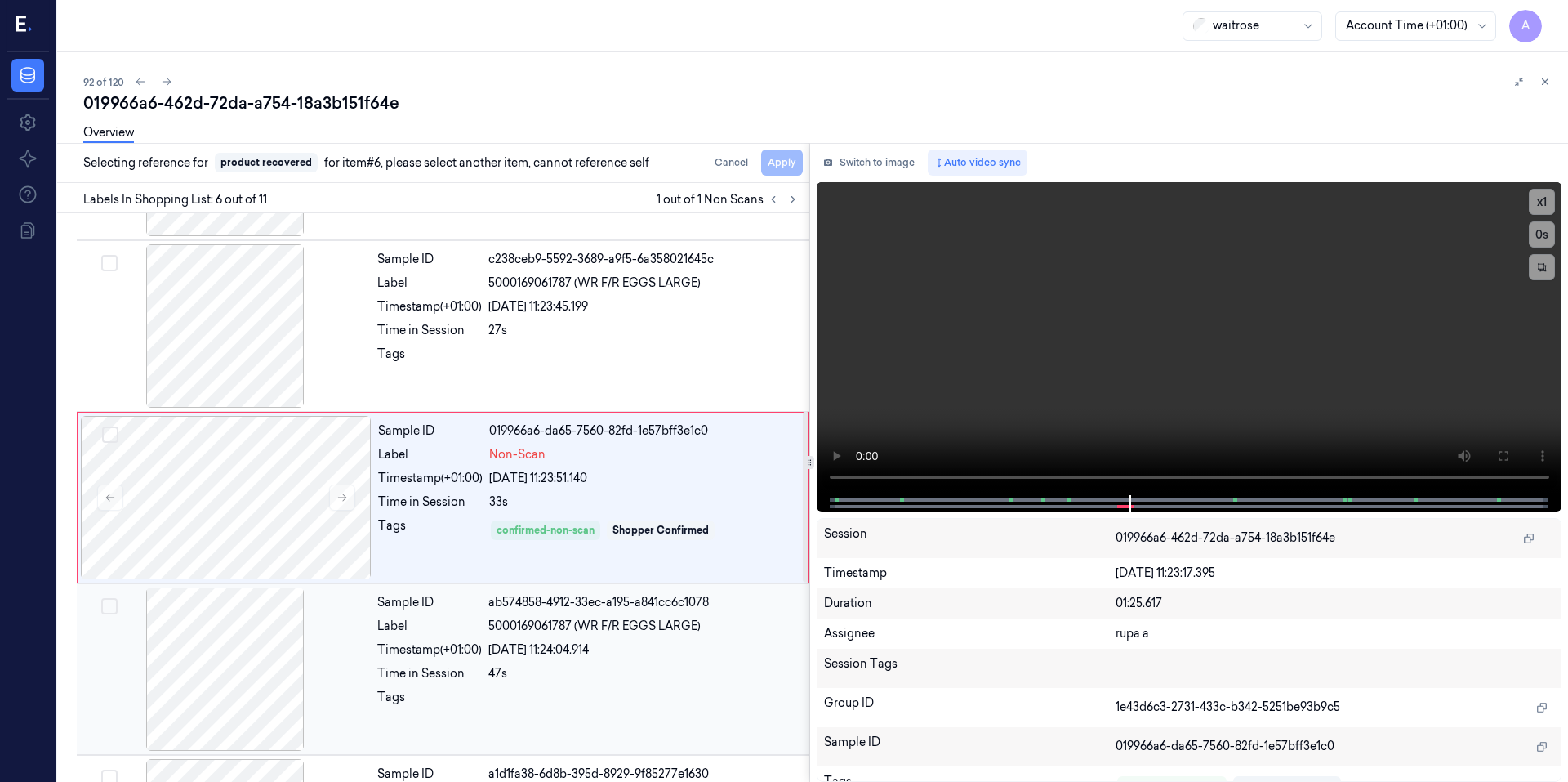
click at [509, 664] on div "Sample ID ab574858-4912-33ec-a195-a841cc6c1078 Label 5000169061787 (WR F/R EGGS…" at bounding box center [588, 669] width 435 height 163
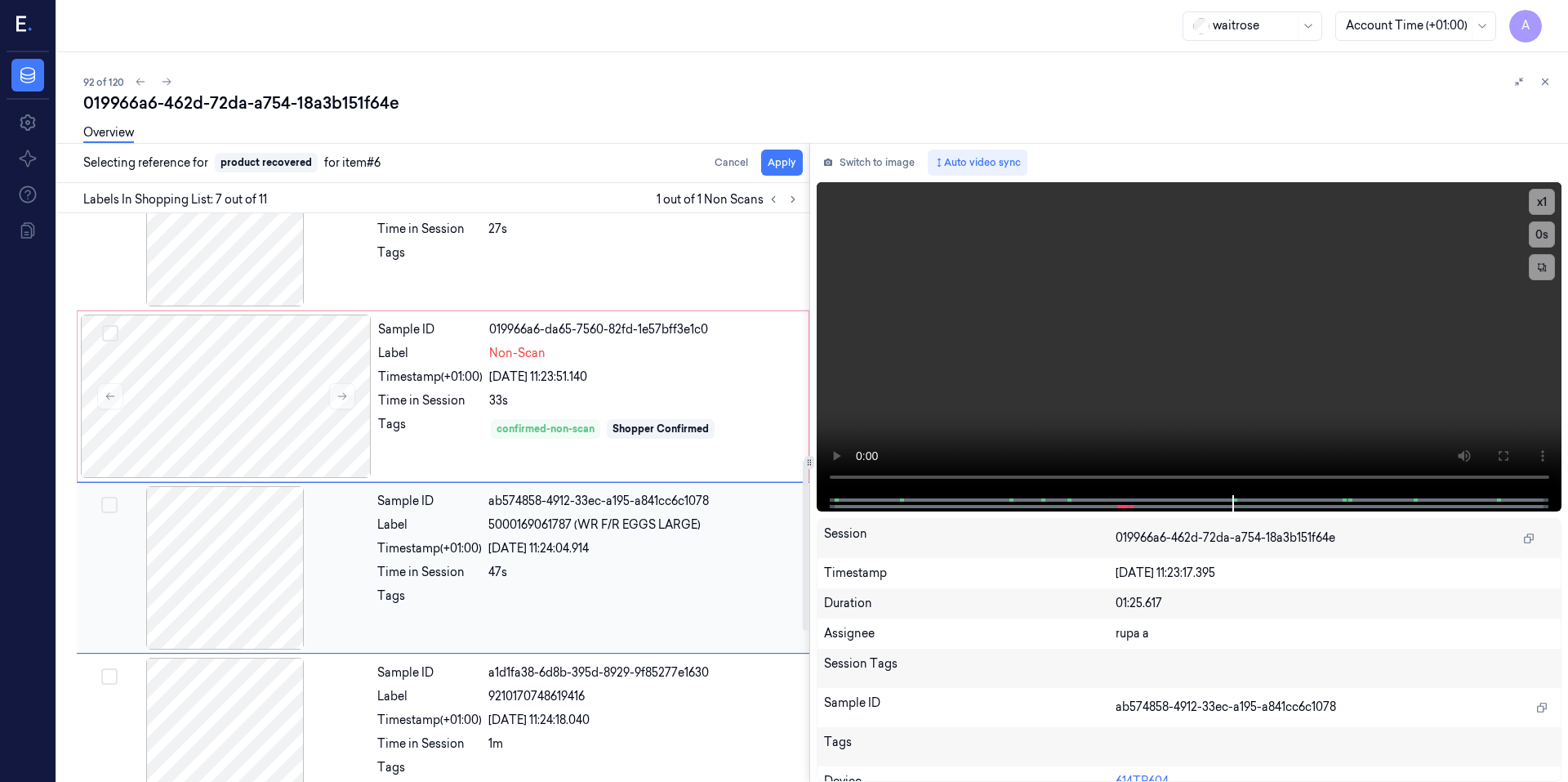
scroll to position [830, 0]
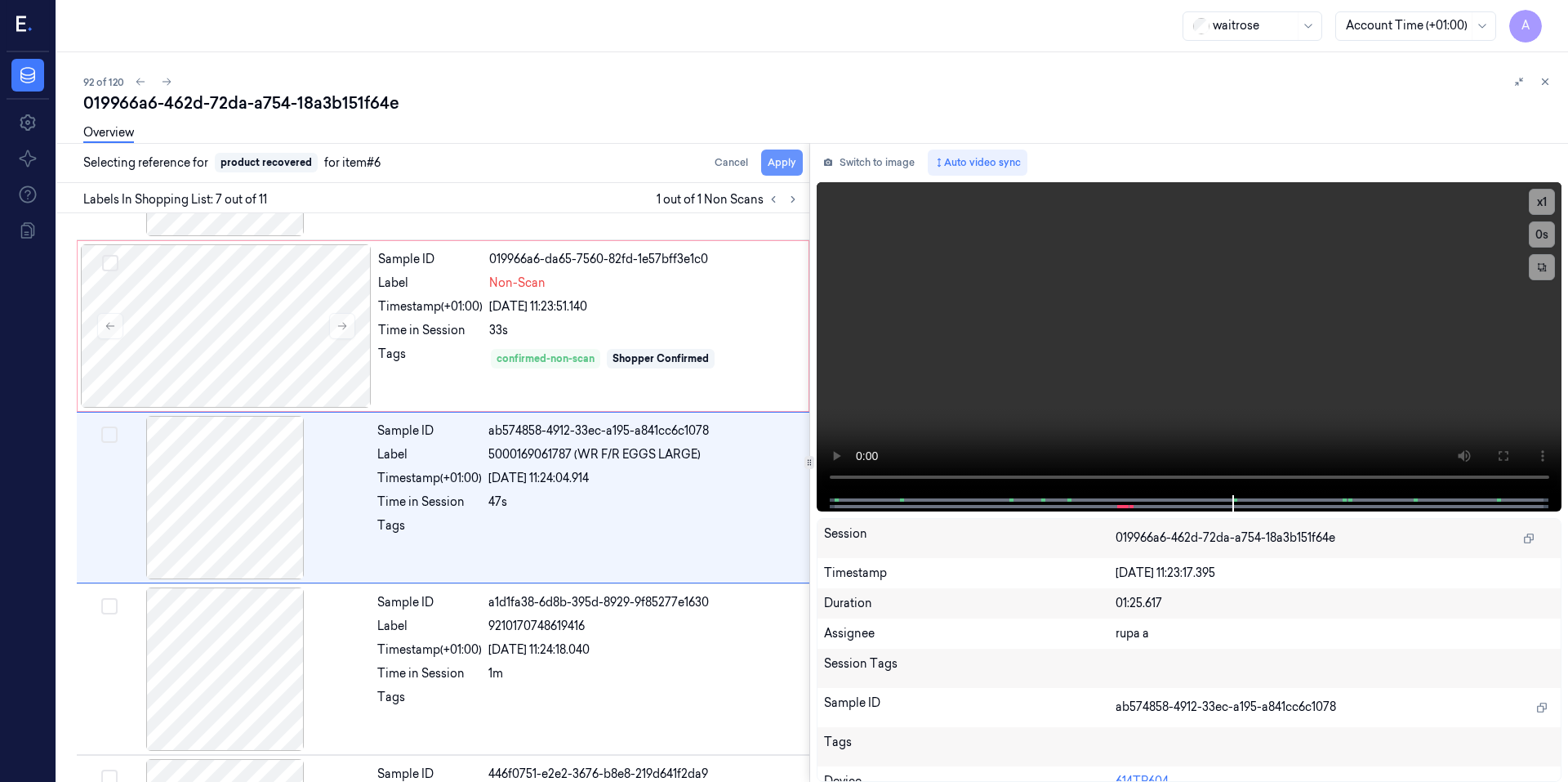
click at [776, 161] on button "Apply" at bounding box center [782, 162] width 42 height 26
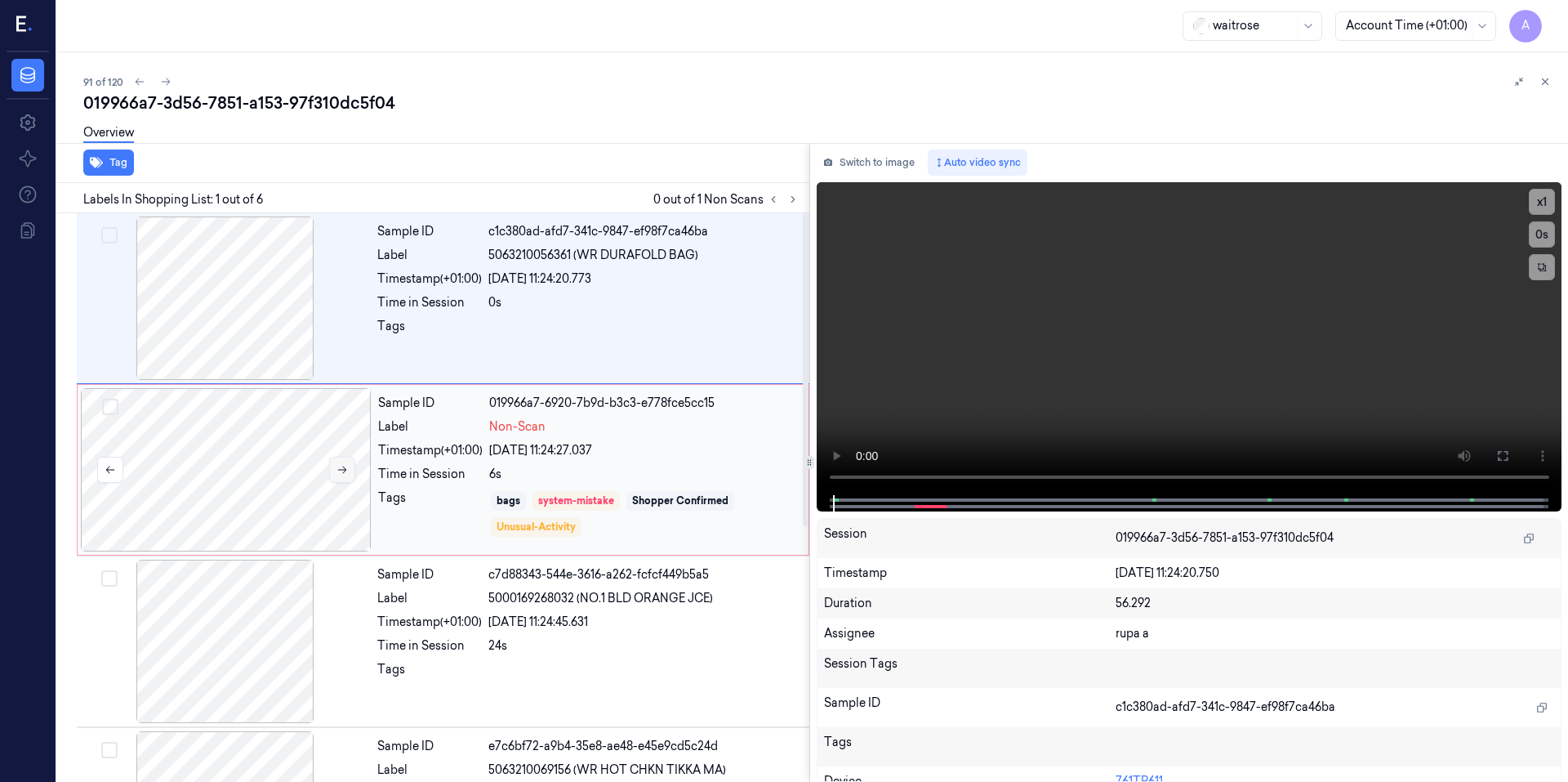
click at [338, 468] on icon at bounding box center [342, 469] width 11 height 11
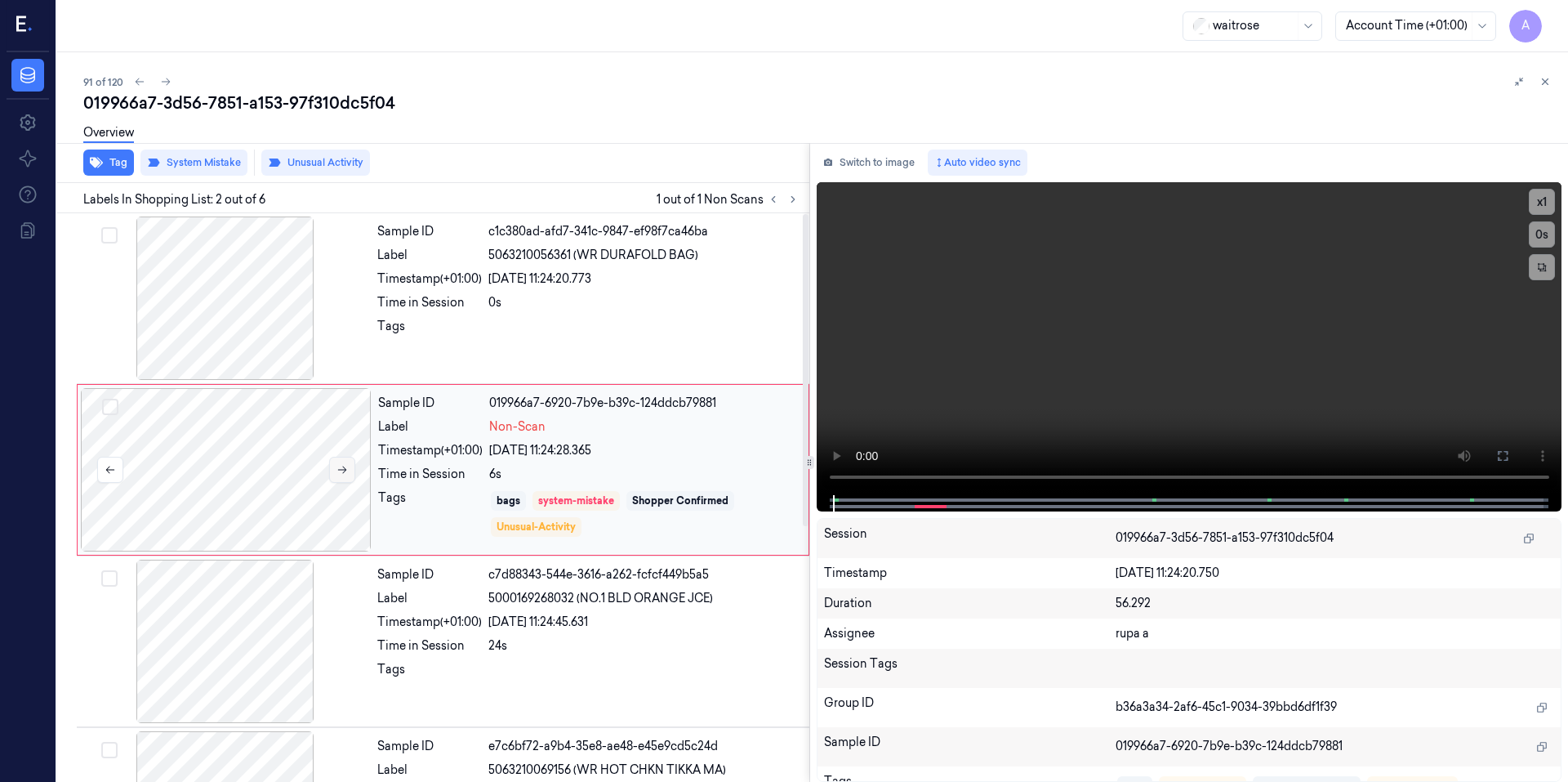
click at [338, 468] on icon at bounding box center [342, 469] width 11 height 11
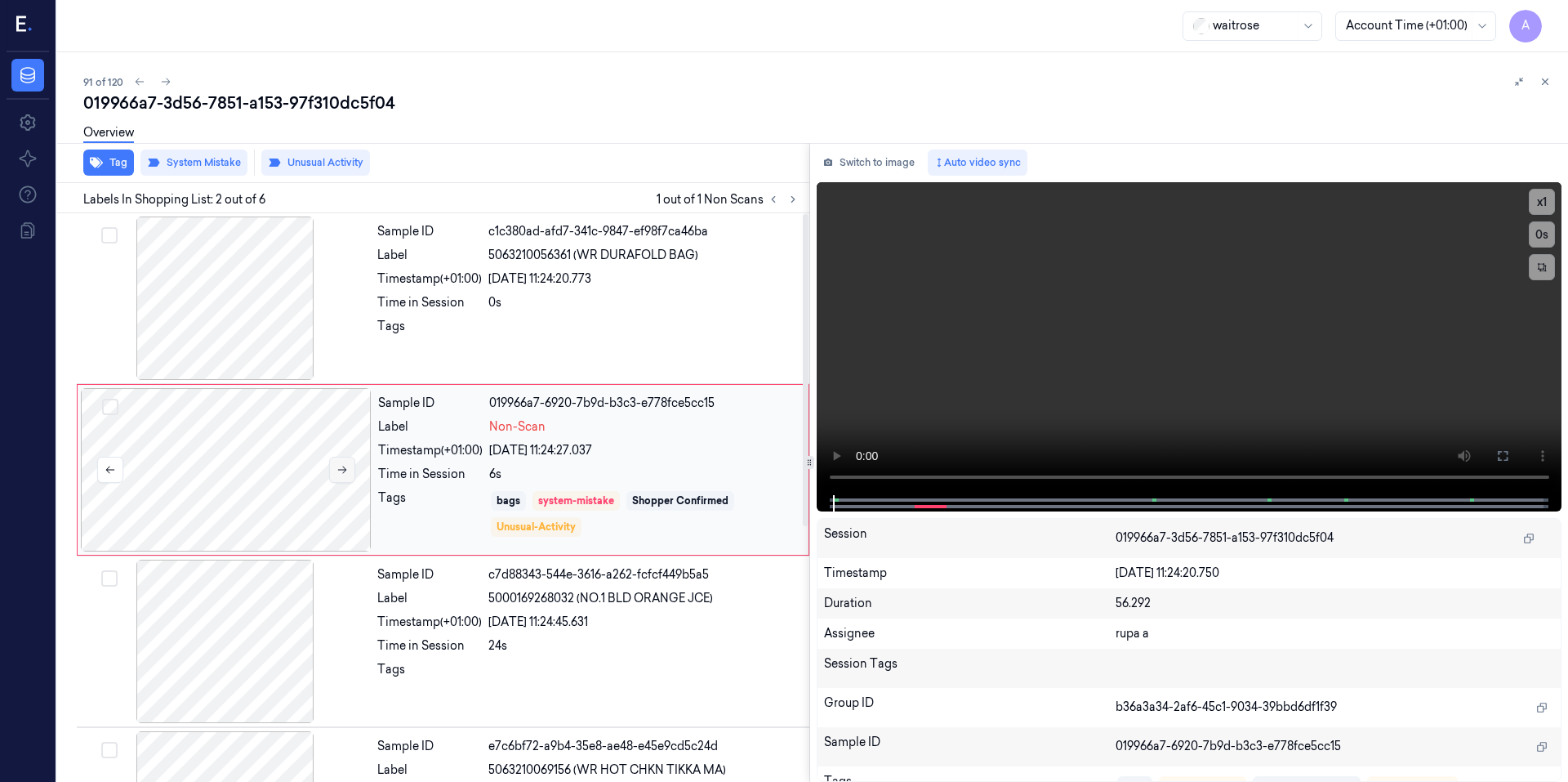
click at [338, 468] on icon at bounding box center [342, 469] width 11 height 11
click at [874, 163] on button "Switch to image" at bounding box center [869, 162] width 105 height 26
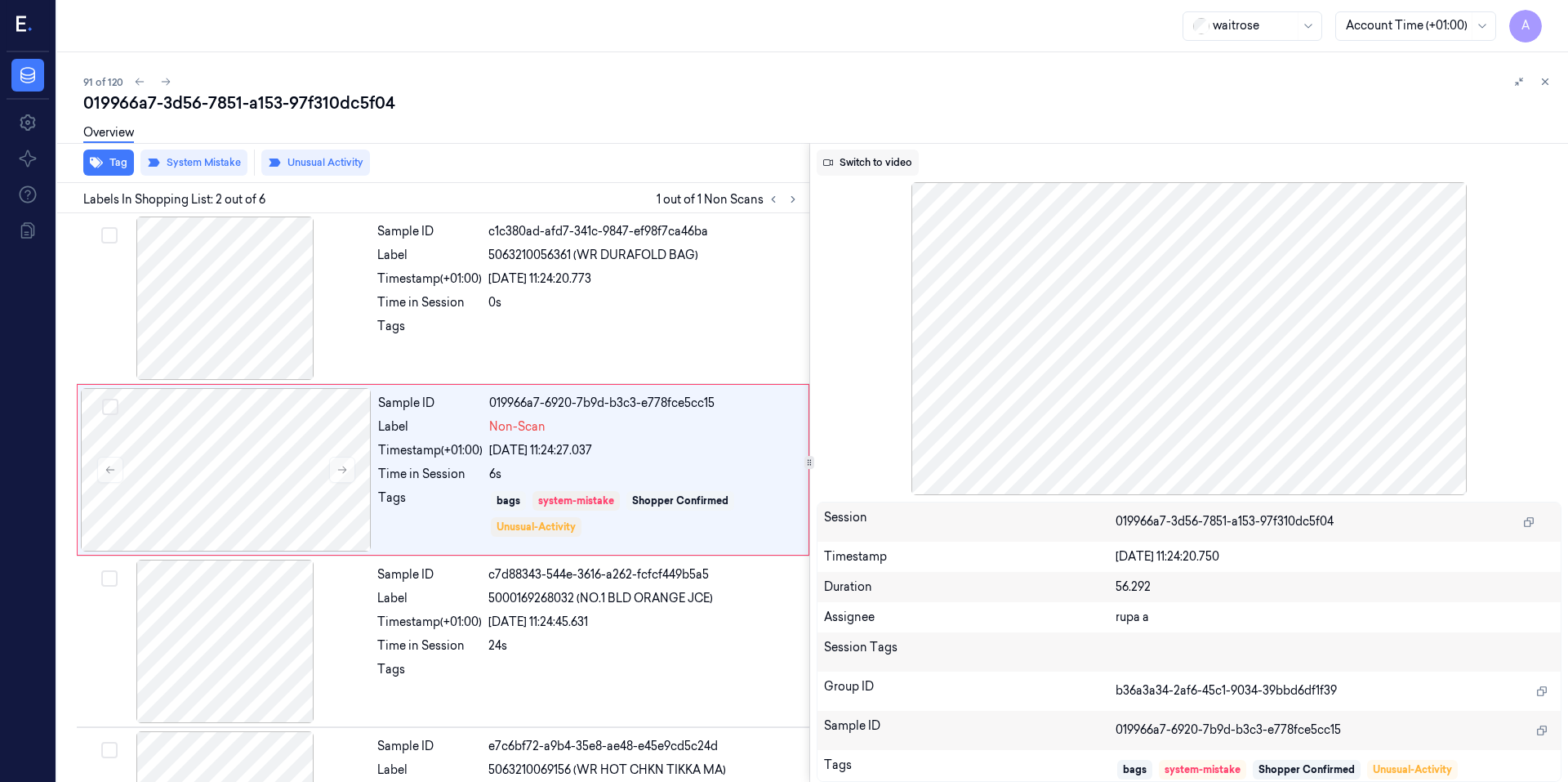
click at [874, 160] on button "Switch to video" at bounding box center [867, 162] width 102 height 26
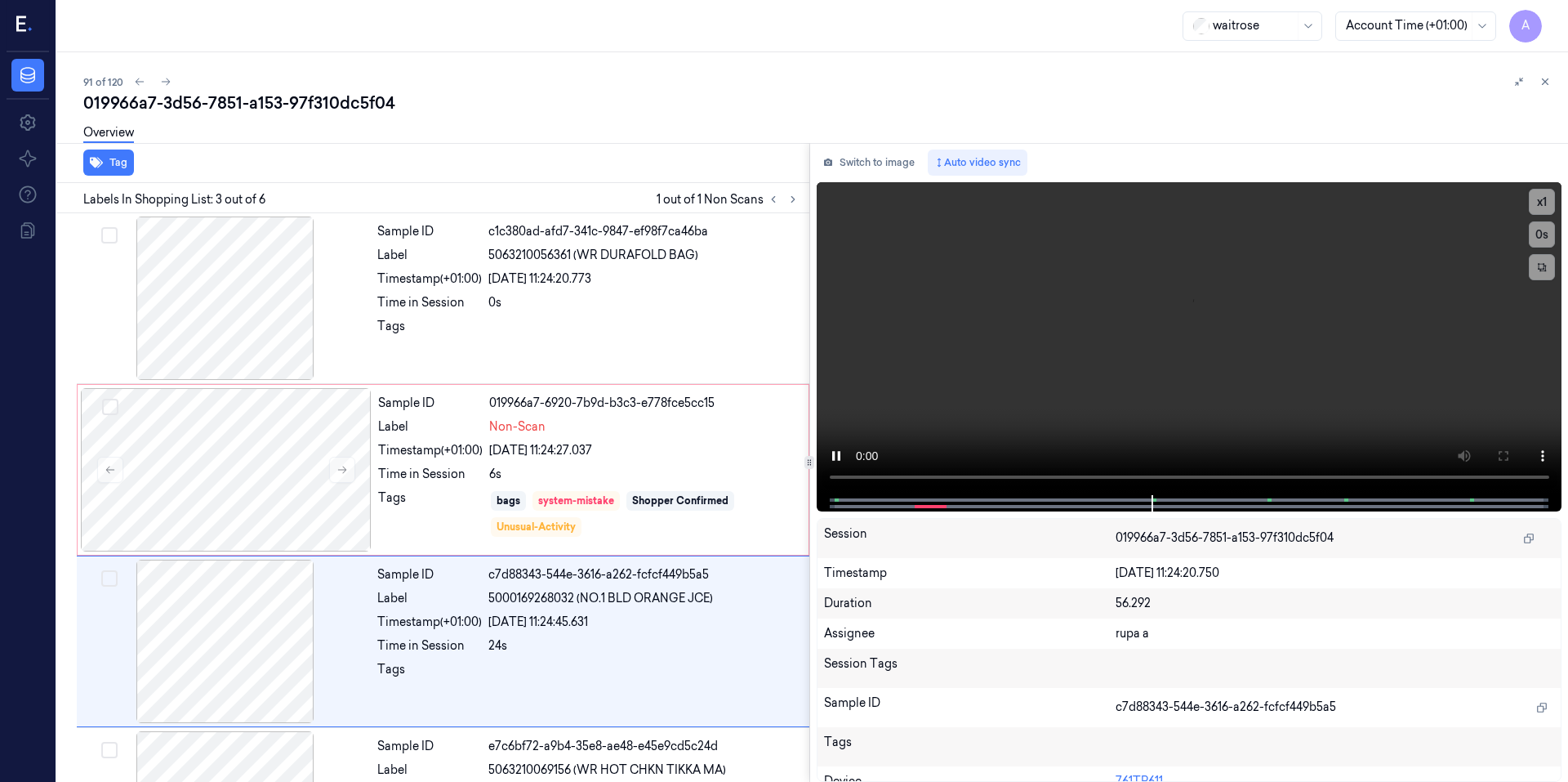
scroll to position [143, 0]
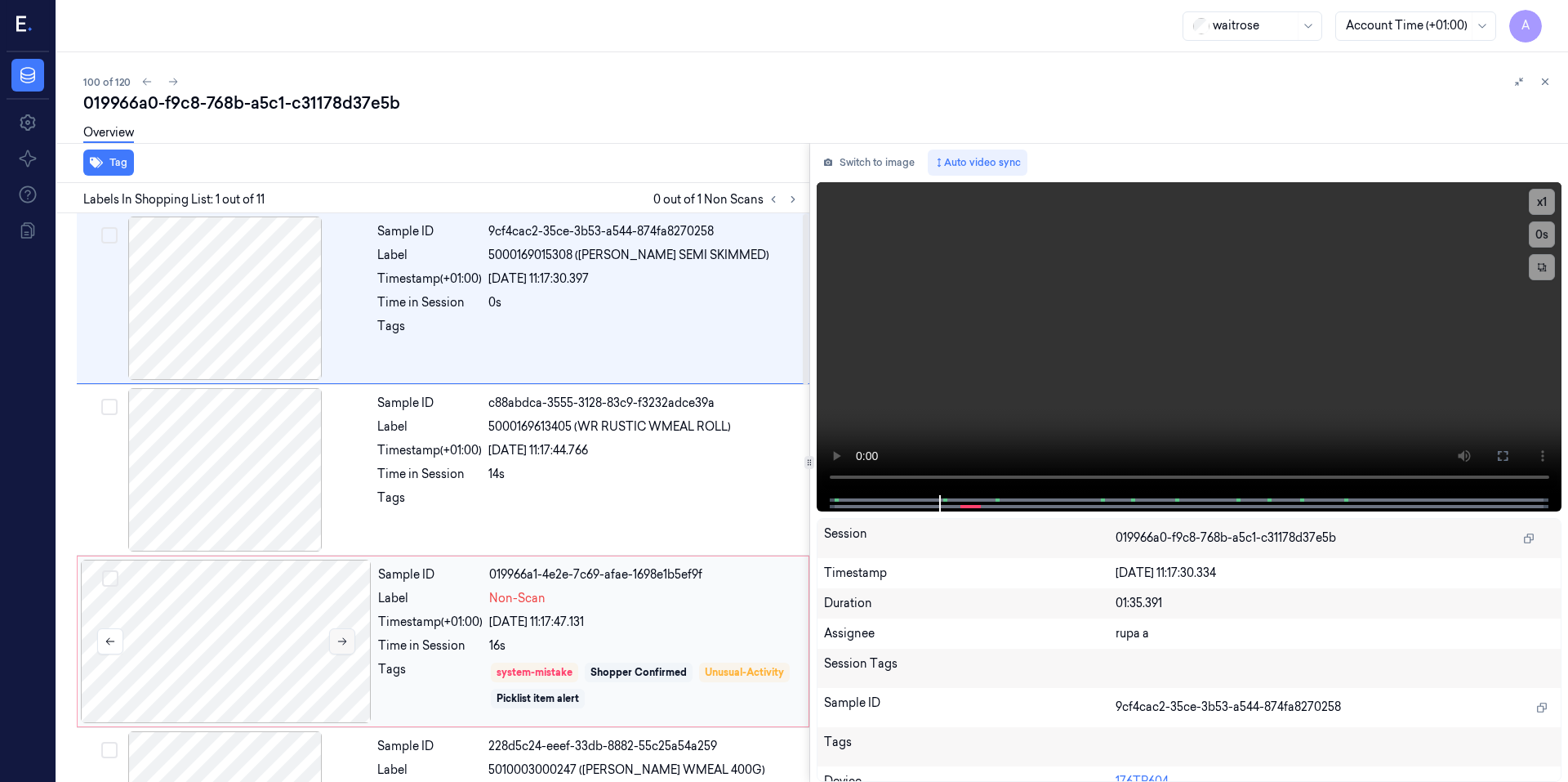
click at [346, 641] on icon at bounding box center [342, 641] width 9 height 8
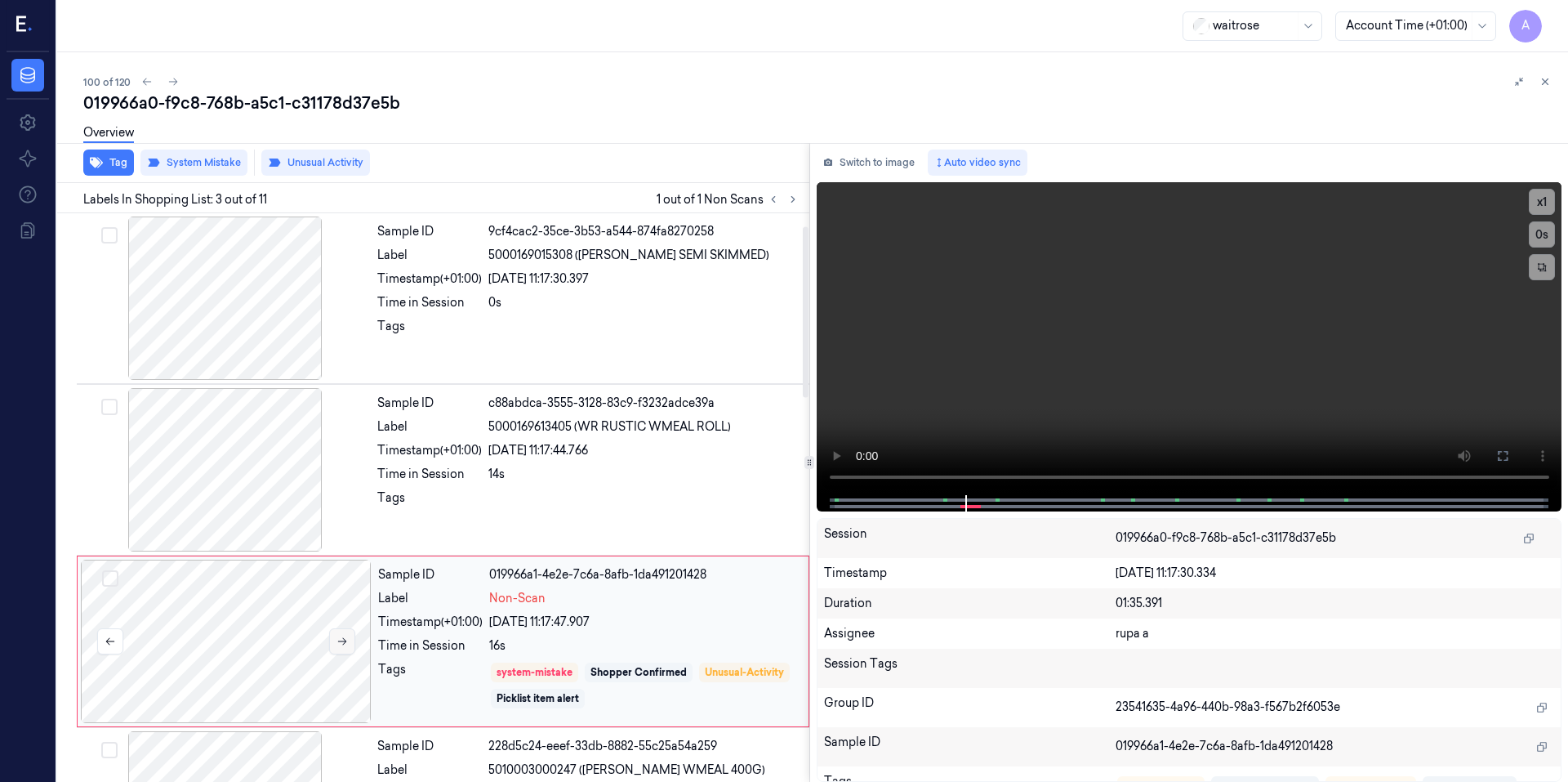
scroll to position [143, 0]
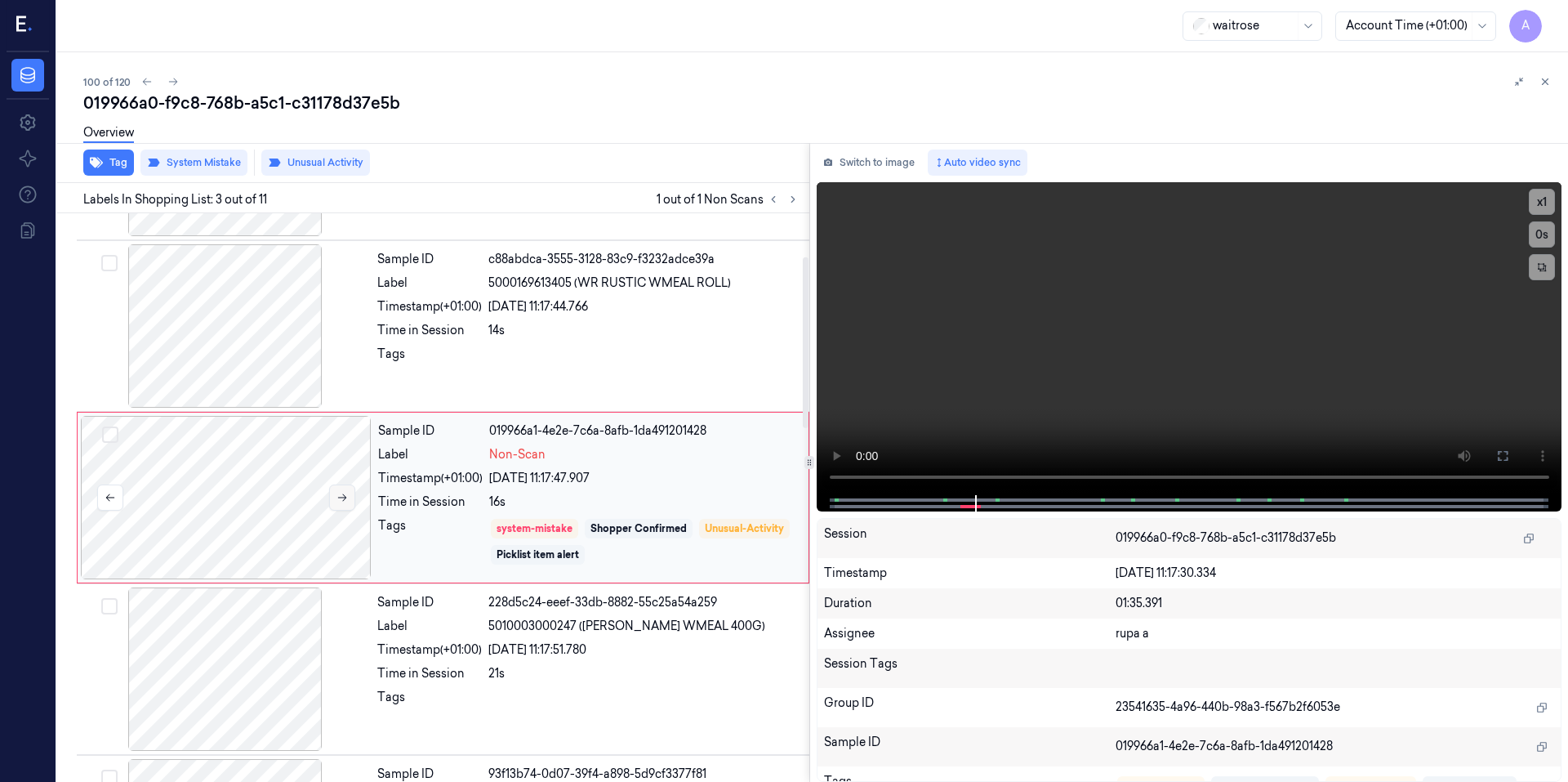
click at [340, 496] on icon at bounding box center [342, 497] width 11 height 11
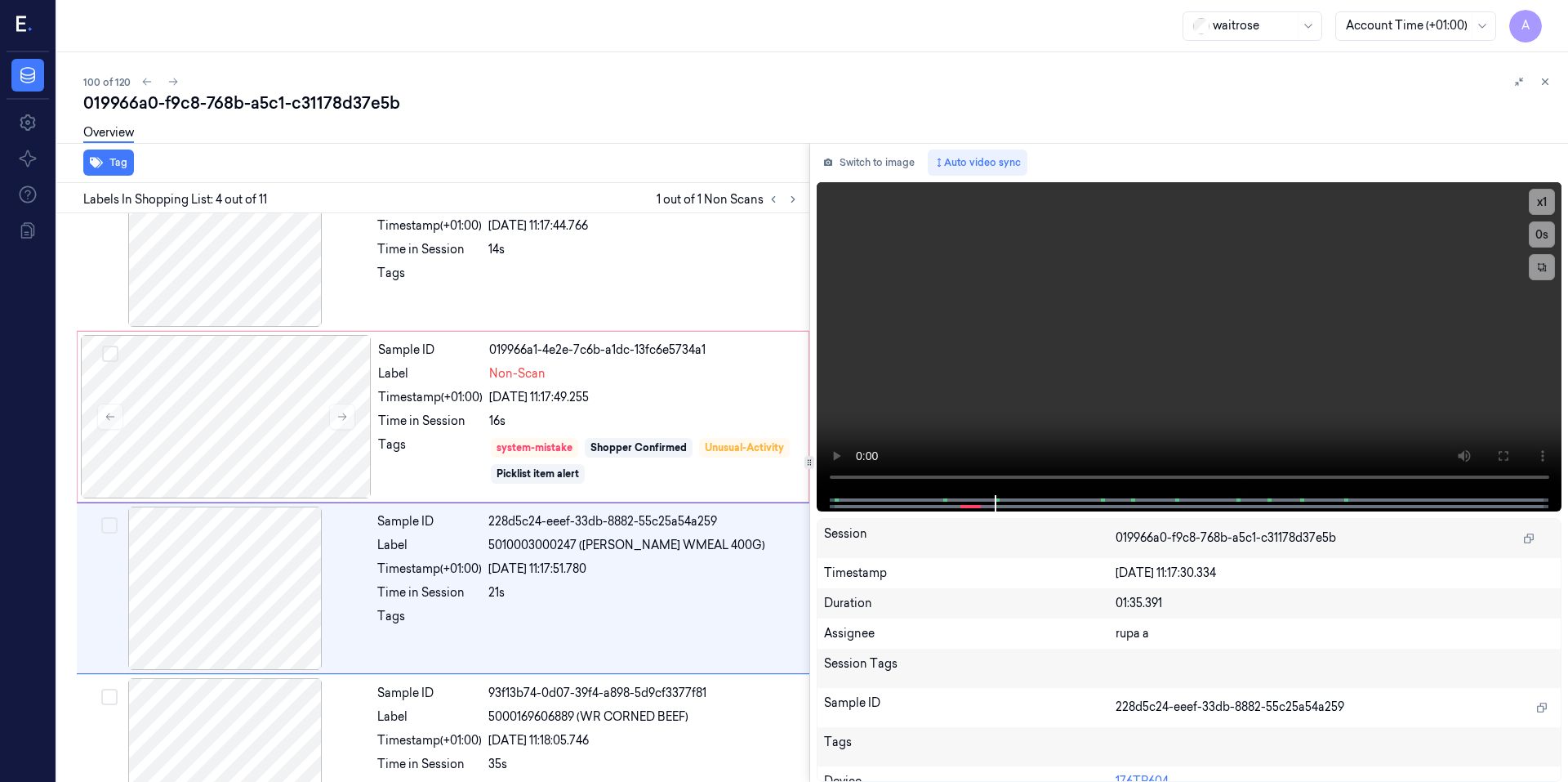
scroll to position [315, 0]
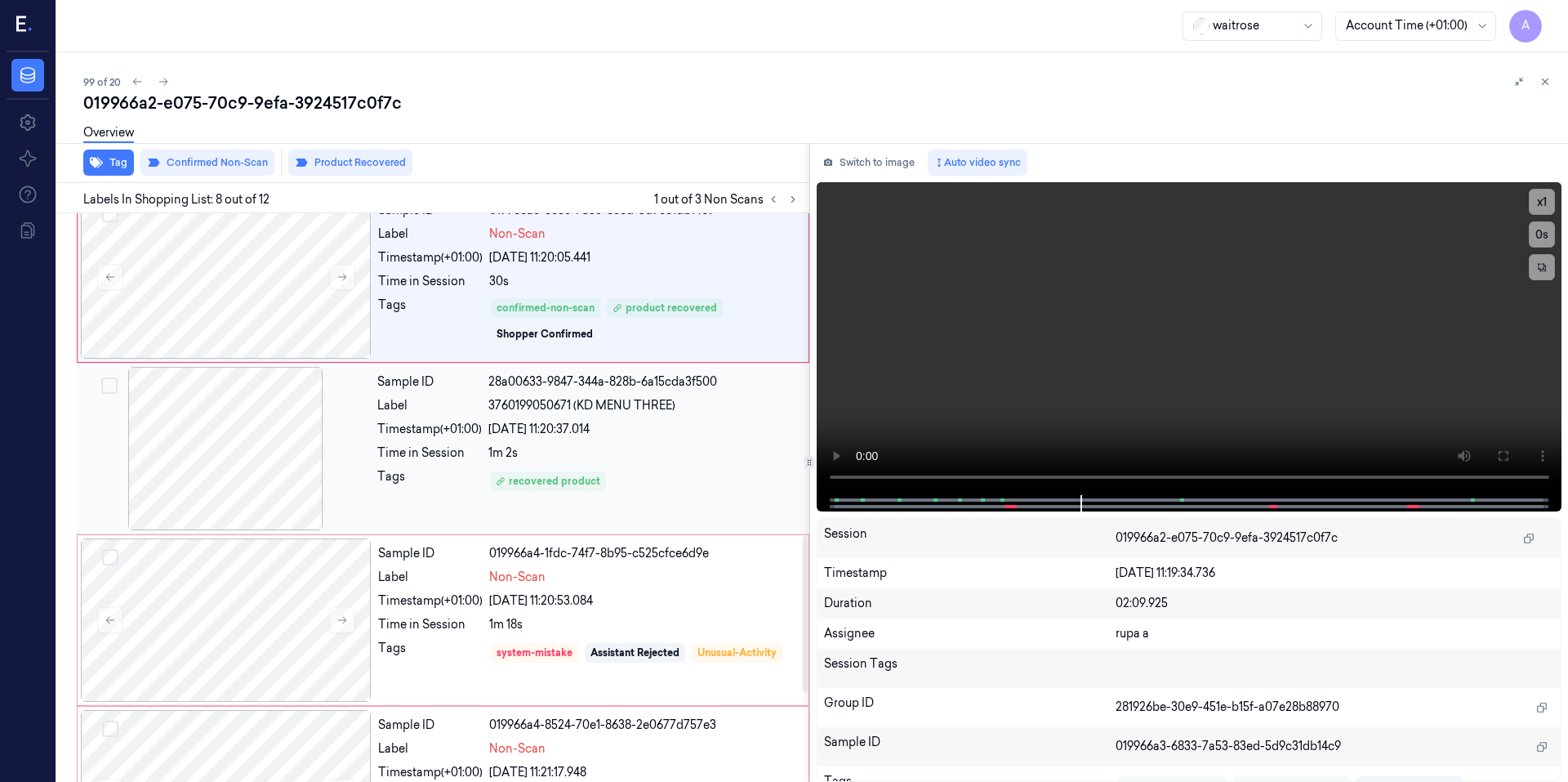
scroll to position [1165, 0]
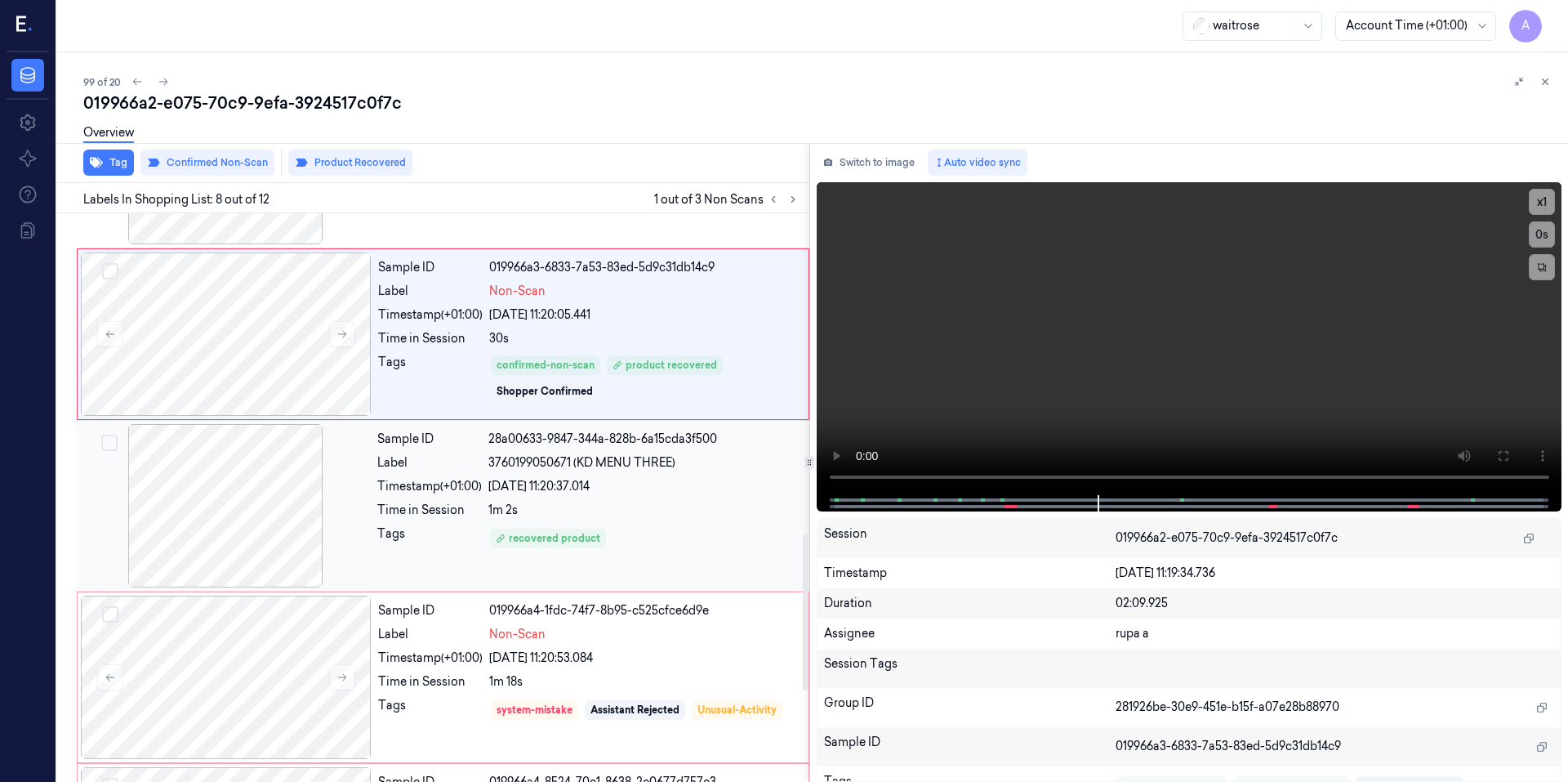
click at [669, 534] on div "recovered product" at bounding box center [644, 538] width 311 height 26
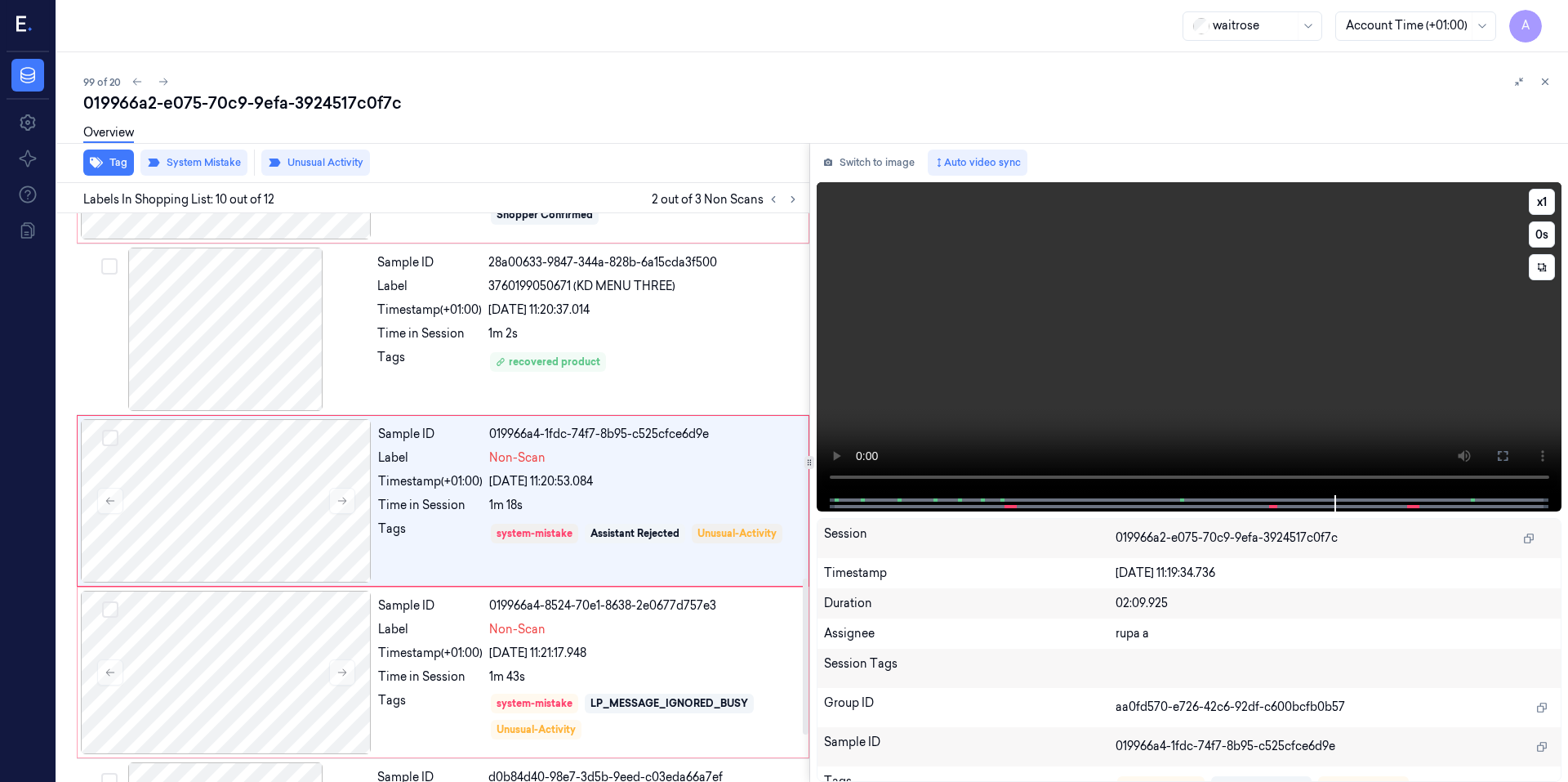
scroll to position [1344, 0]
click at [1225, 332] on video at bounding box center [1189, 338] width 746 height 312
click at [1211, 336] on video at bounding box center [1189, 338] width 746 height 312
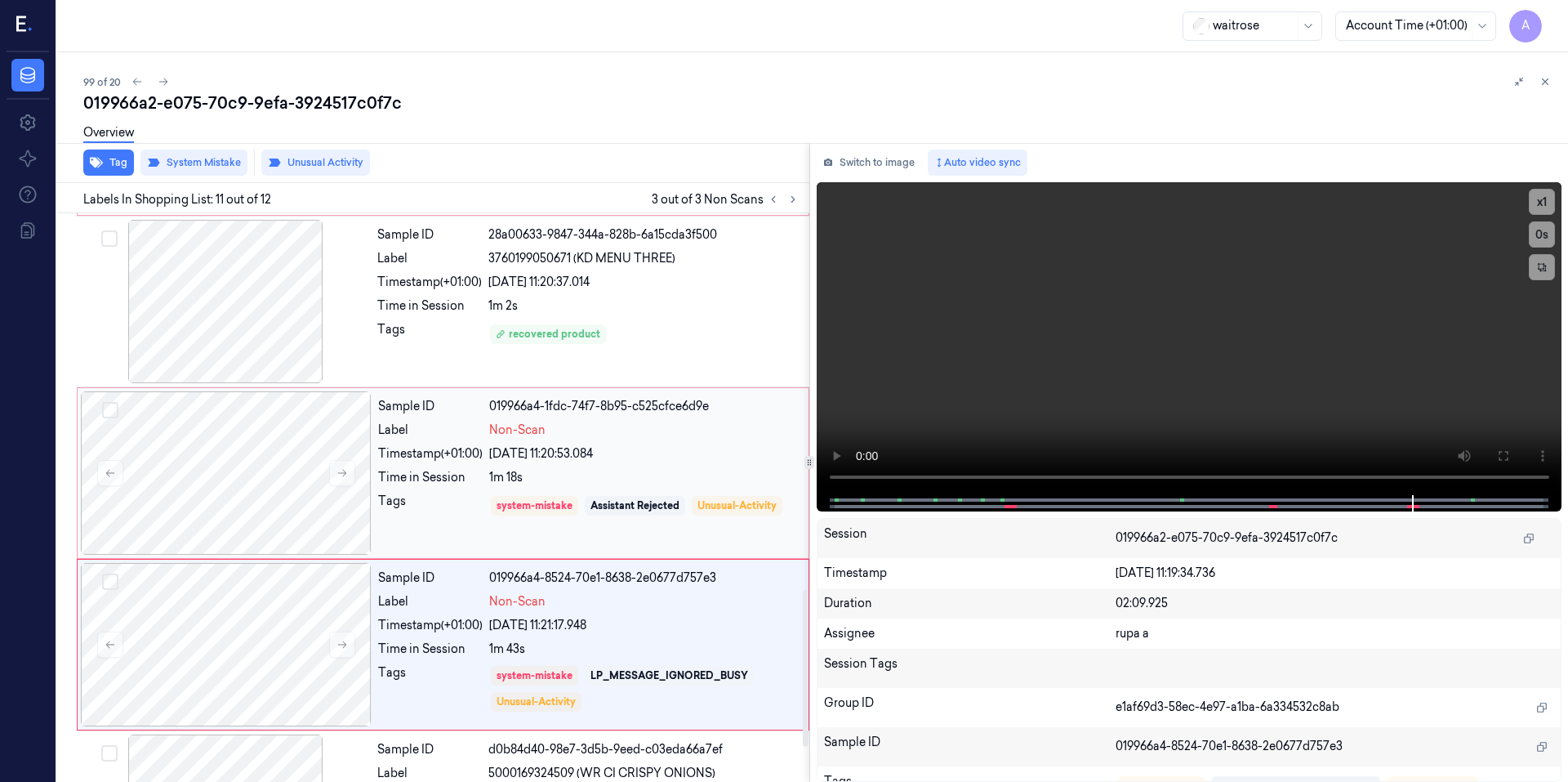
scroll to position [1250, 0]
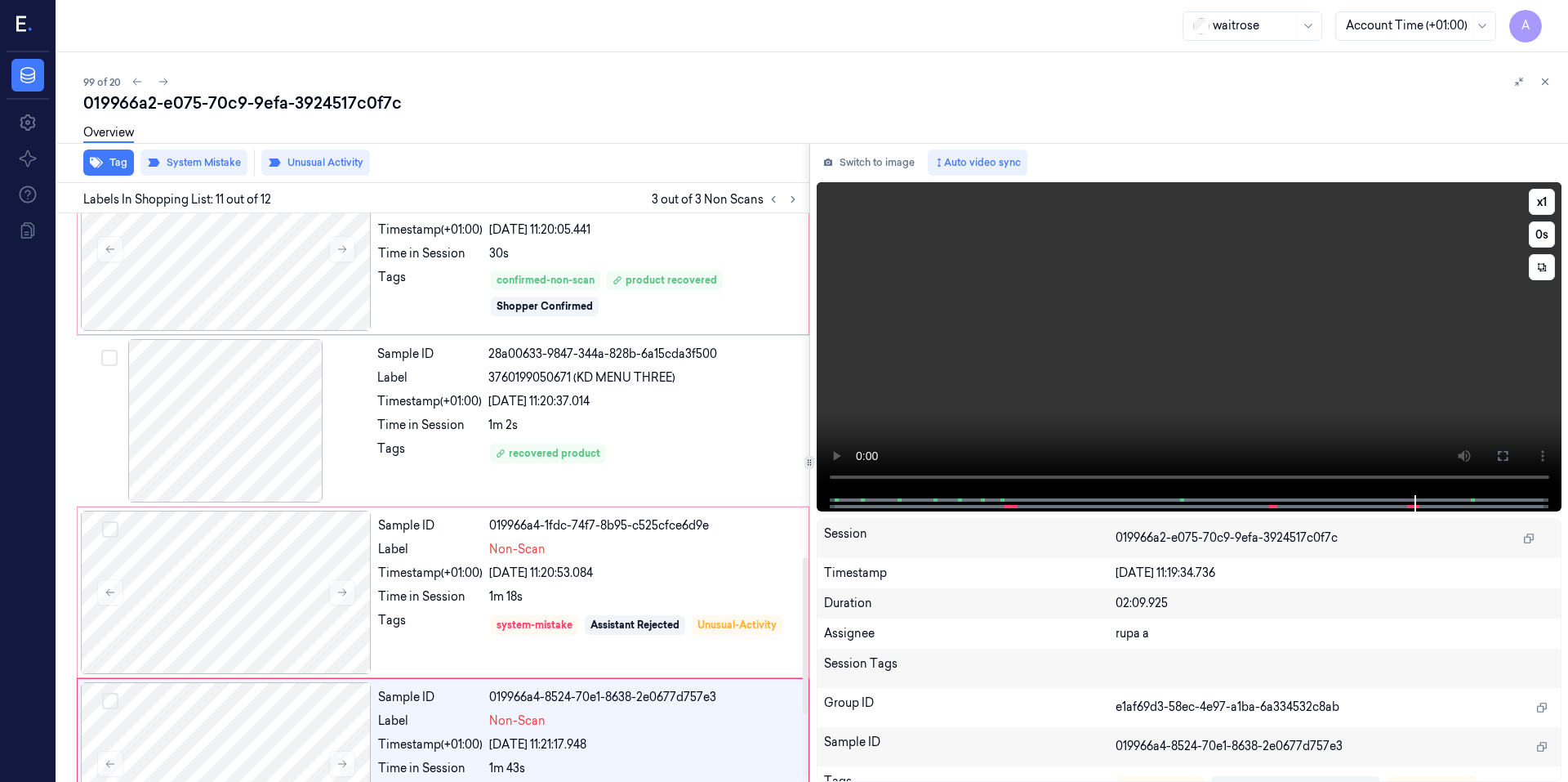
click at [1079, 374] on video at bounding box center [1189, 338] width 746 height 312
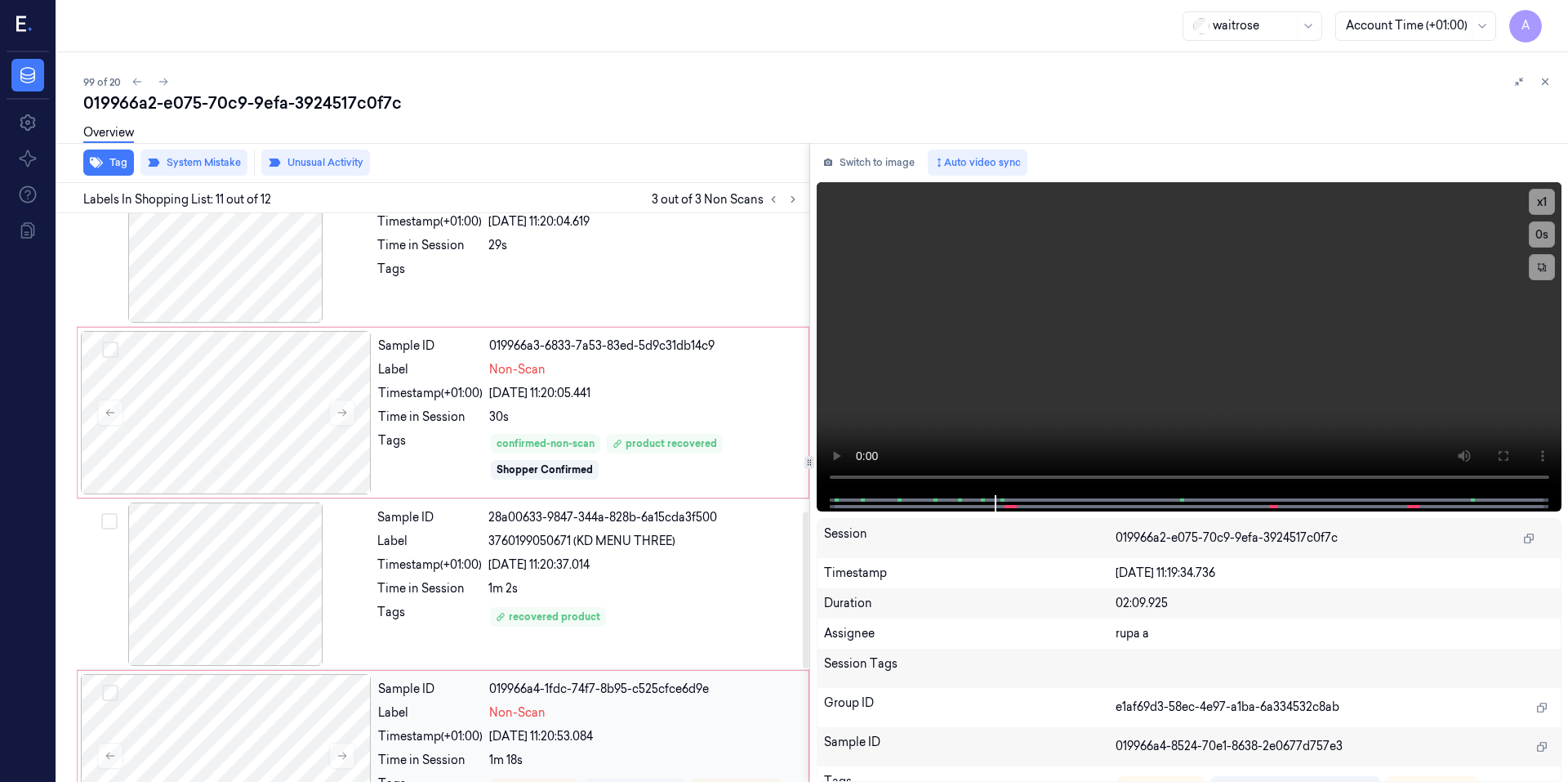
scroll to position [1004, 0]
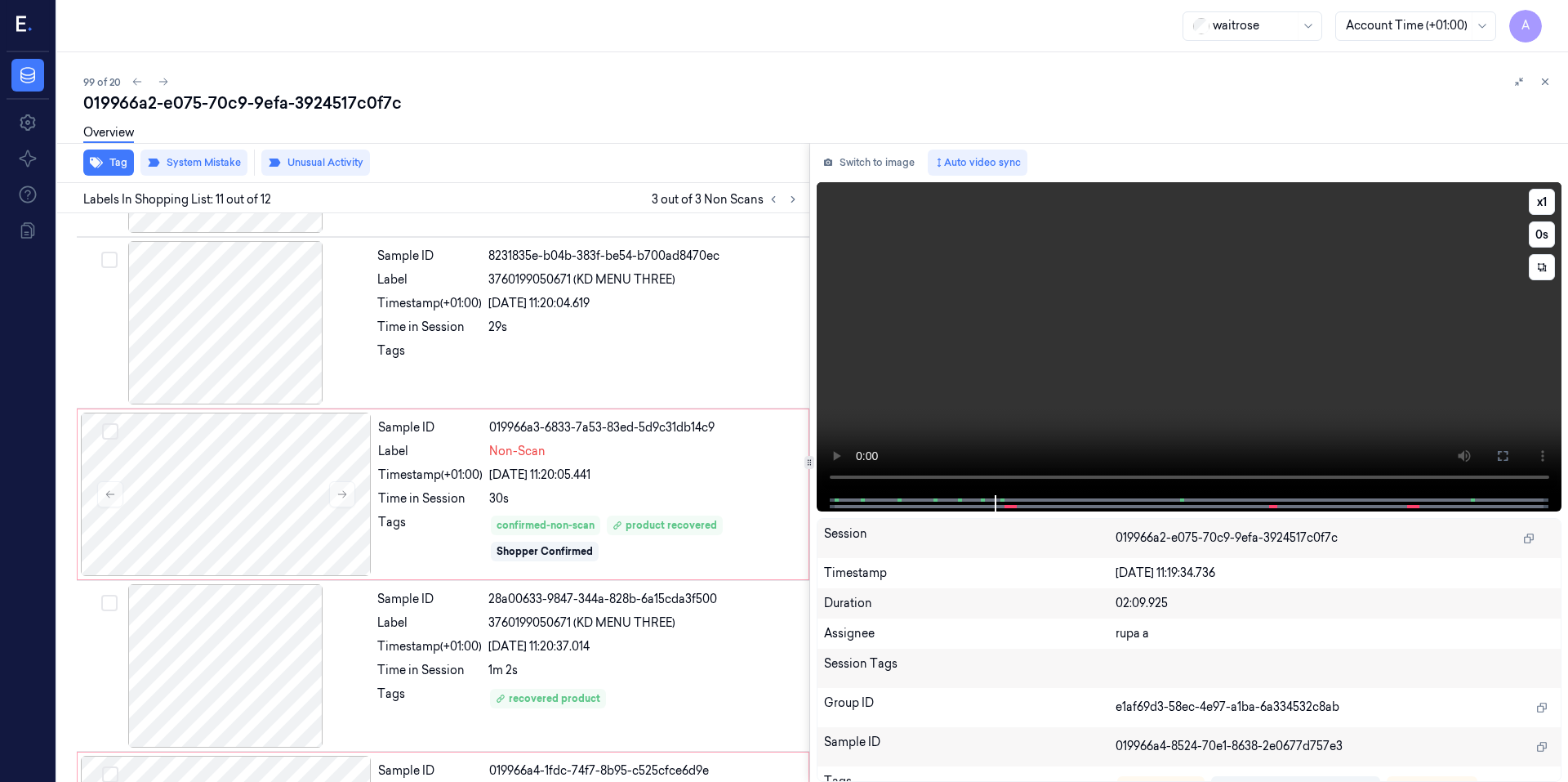
click at [1041, 404] on video at bounding box center [1189, 338] width 746 height 312
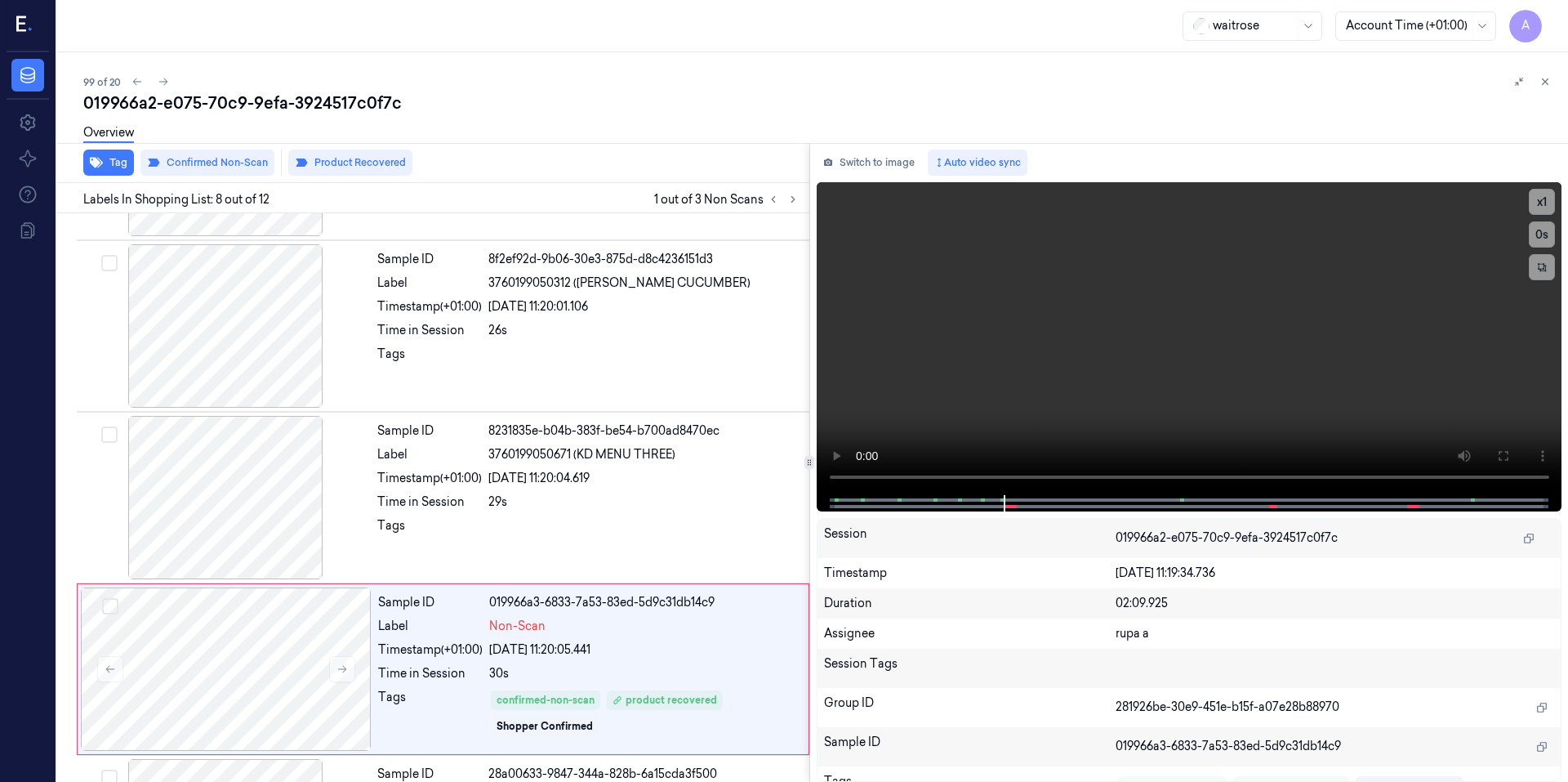
scroll to position [1001, 0]
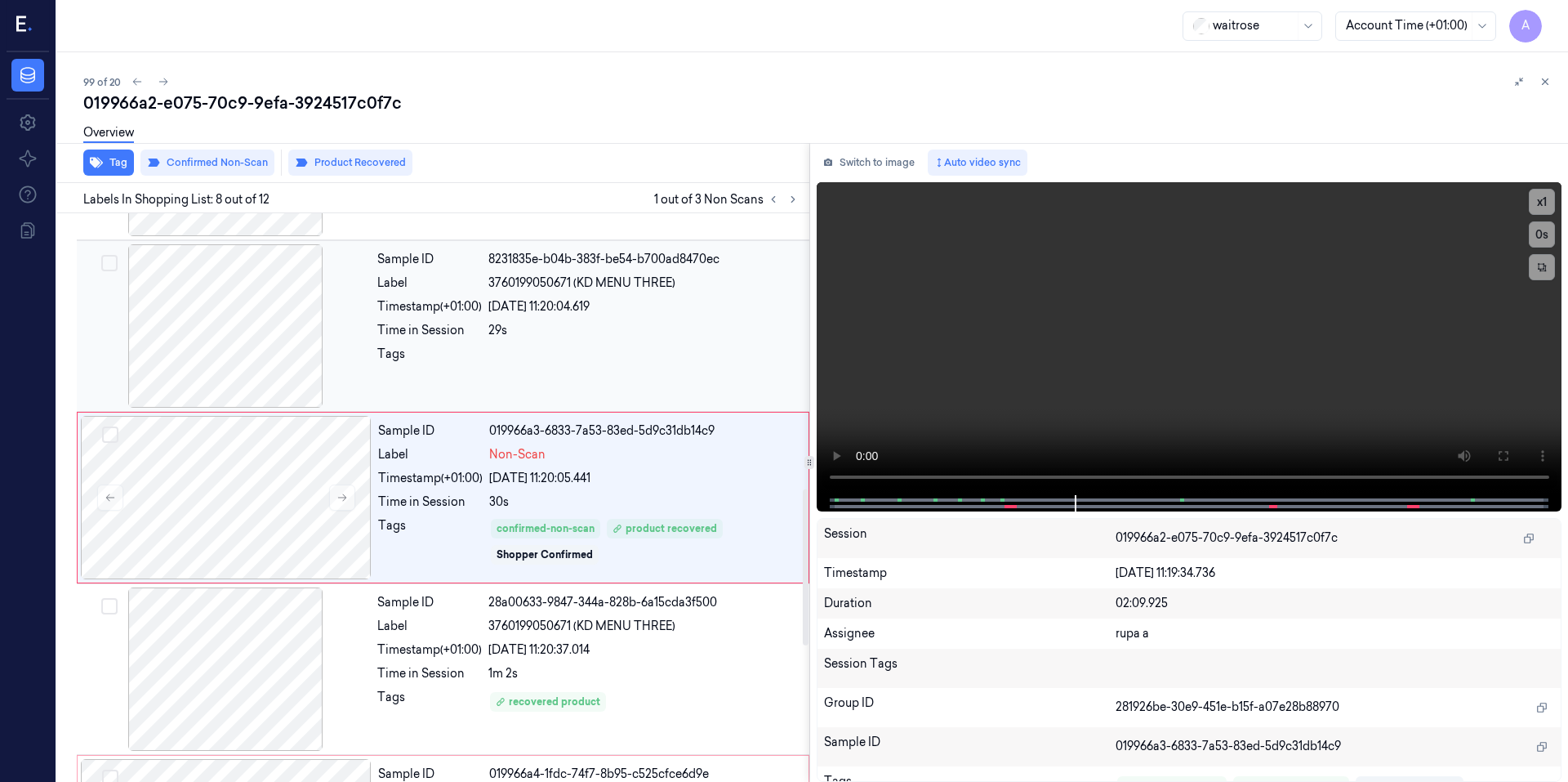
click at [609, 349] on div at bounding box center [644, 358] width 311 height 26
click at [996, 497] on div at bounding box center [1188, 503] width 711 height 16
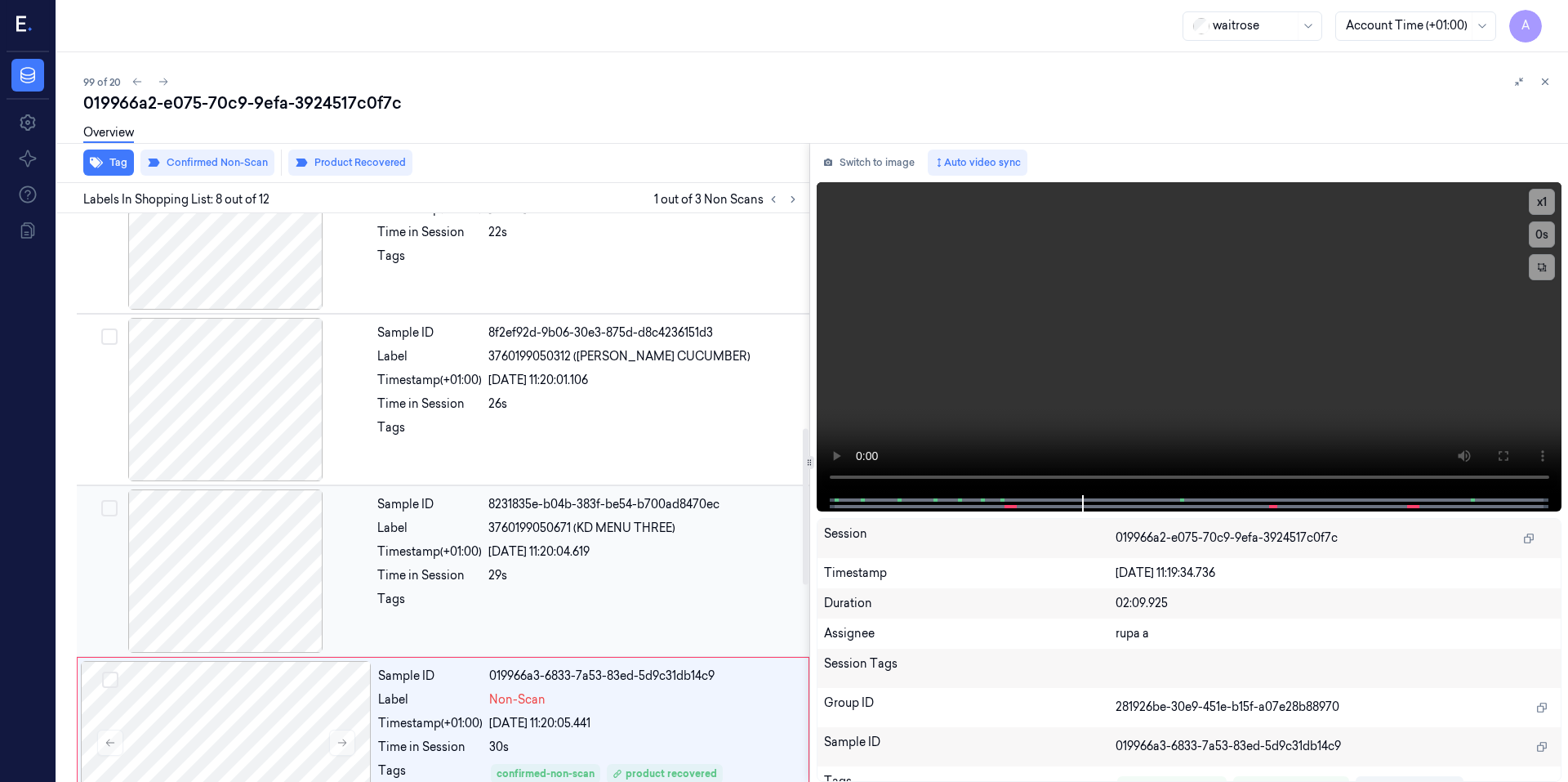
scroll to position [1083, 0]
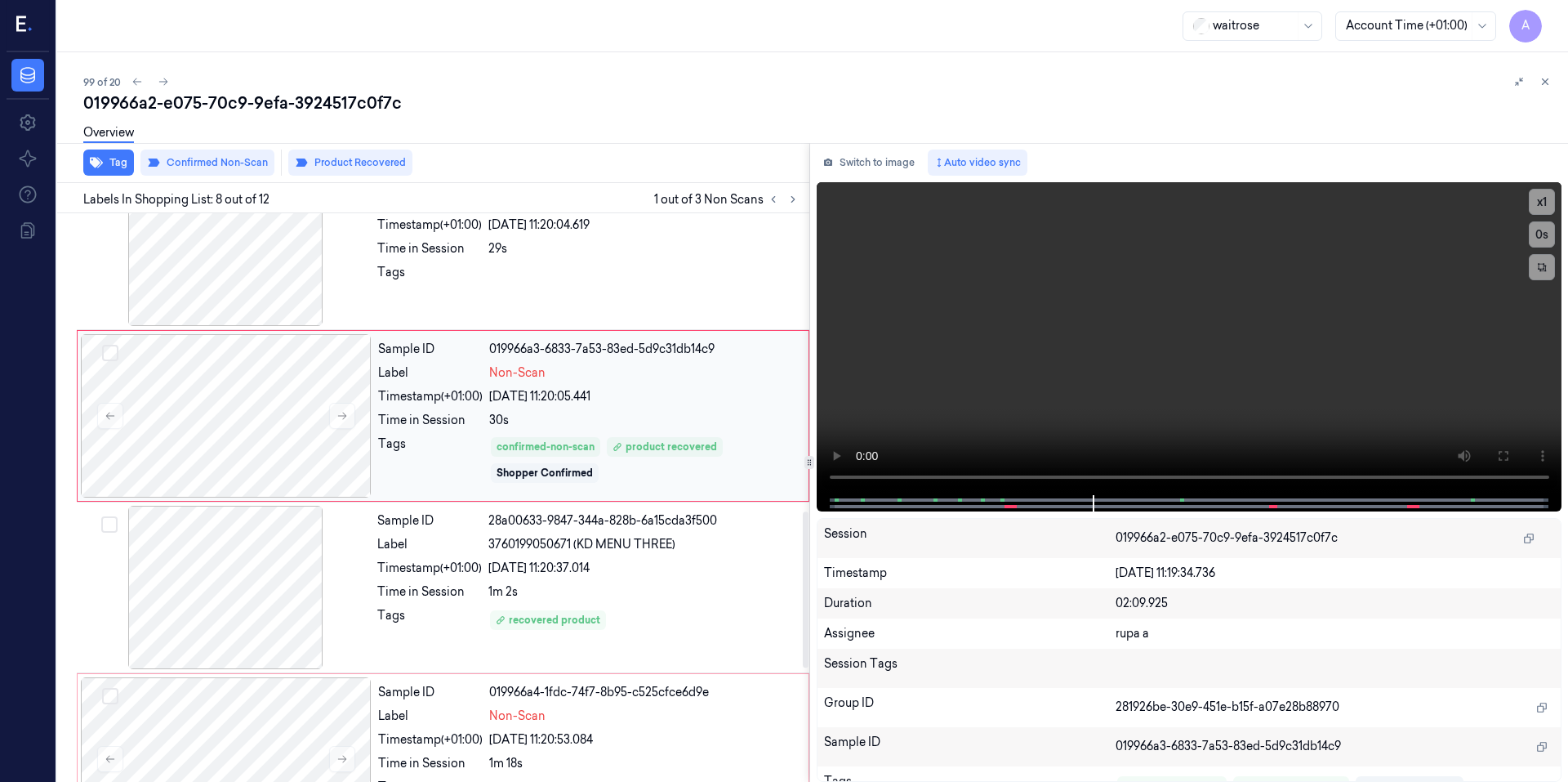
click at [777, 412] on div "30s" at bounding box center [644, 421] width 310 height 17
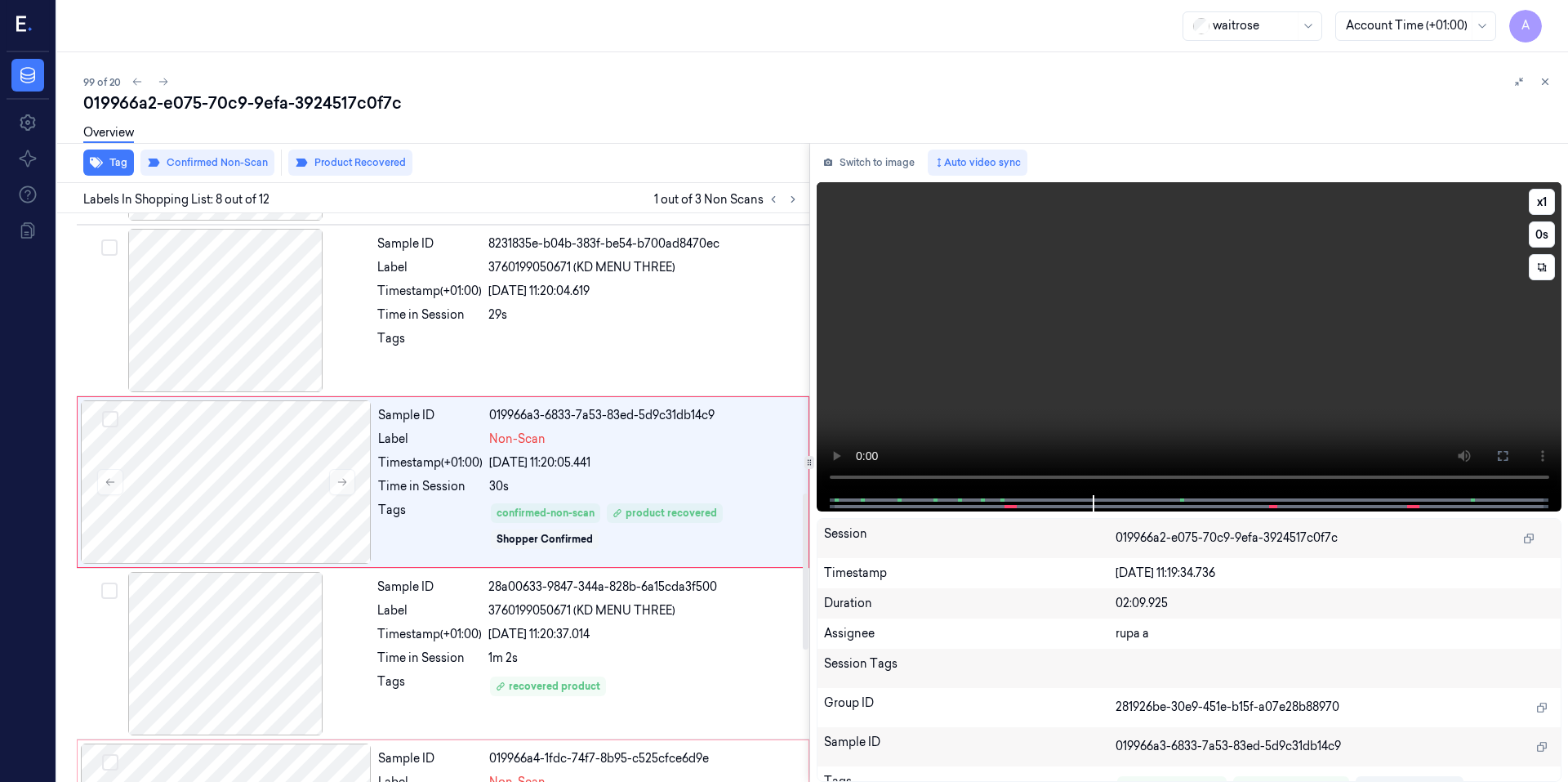
scroll to position [1001, 0]
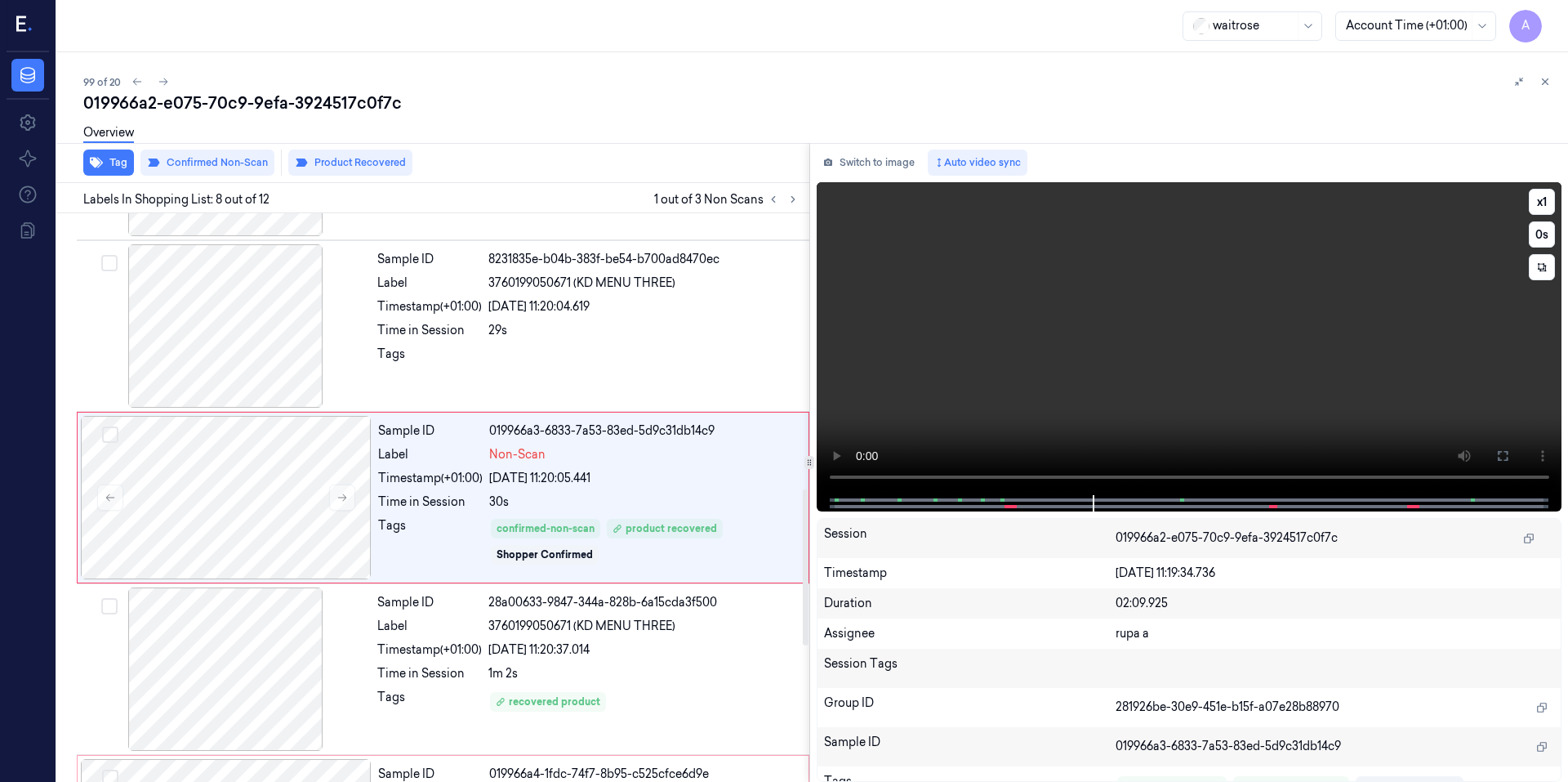
click at [1130, 370] on video at bounding box center [1189, 338] width 746 height 312
click at [342, 159] on button "Product Recovered" at bounding box center [350, 162] width 124 height 26
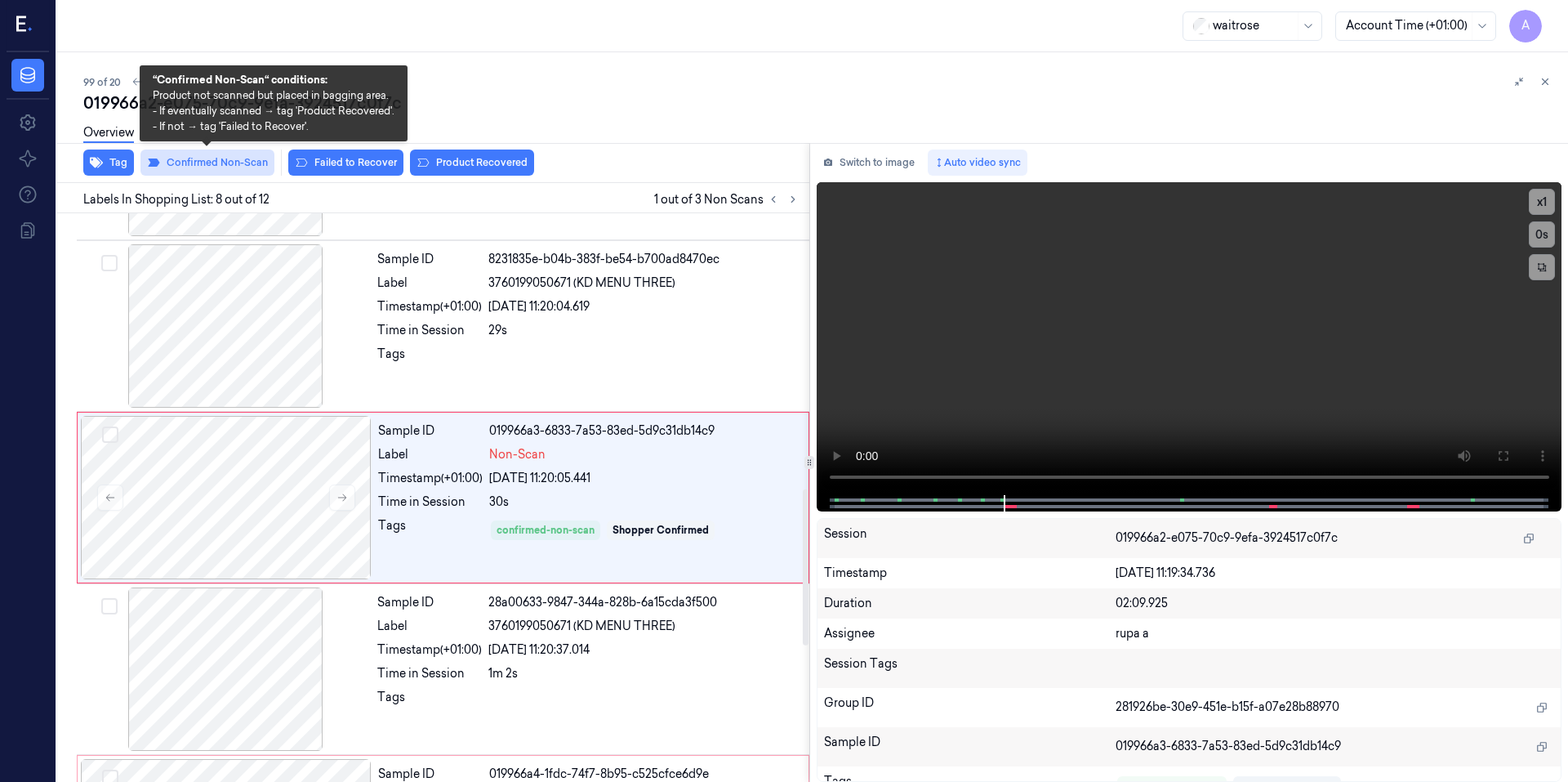
click at [191, 161] on button "Confirmed Non-Scan" at bounding box center [208, 162] width 134 height 26
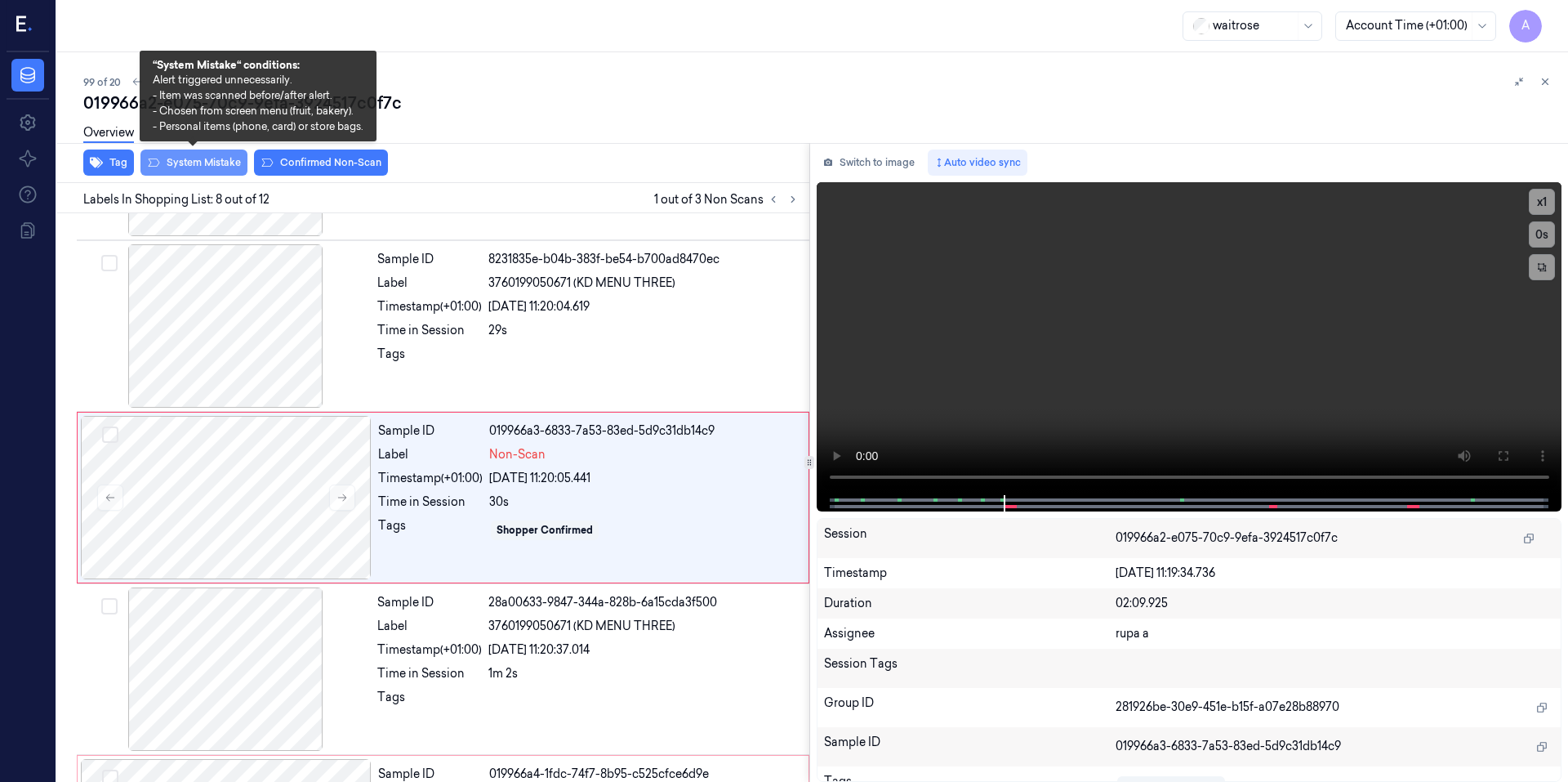
click at [188, 165] on button "System Mistake" at bounding box center [194, 162] width 107 height 26
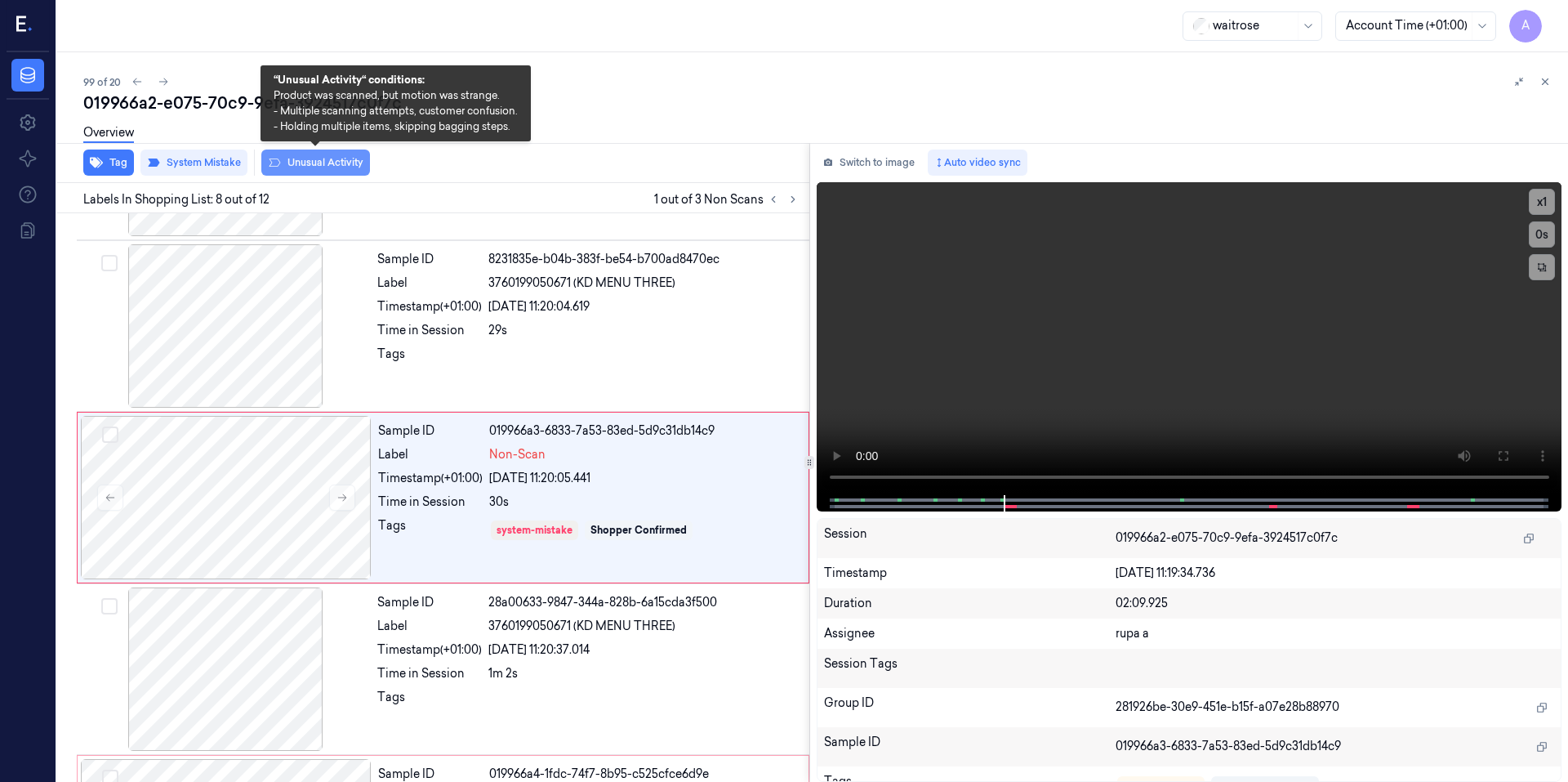
click at [287, 163] on button "Unusual Activity" at bounding box center [315, 162] width 109 height 26
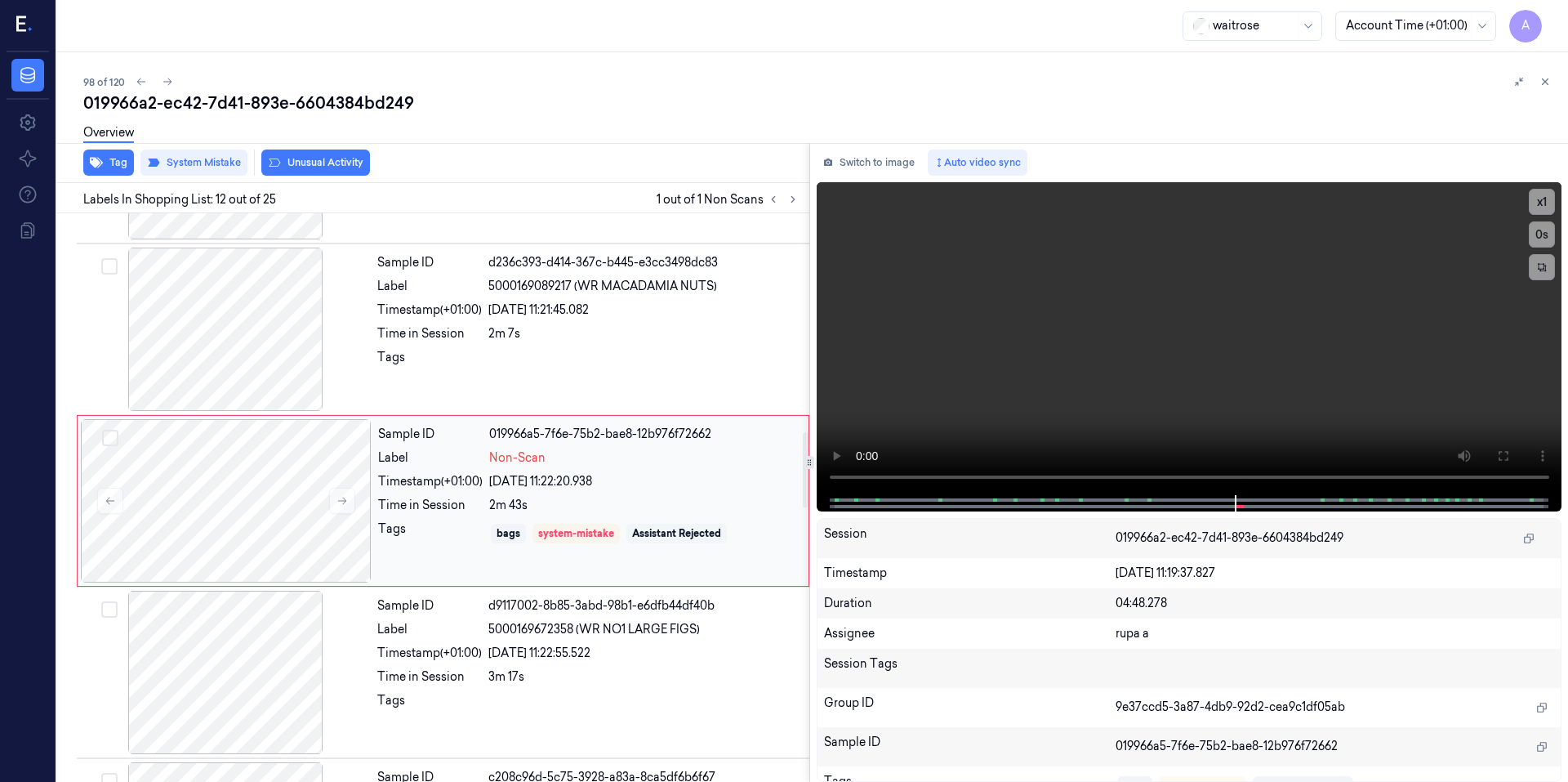
scroll to position [1688, 0]
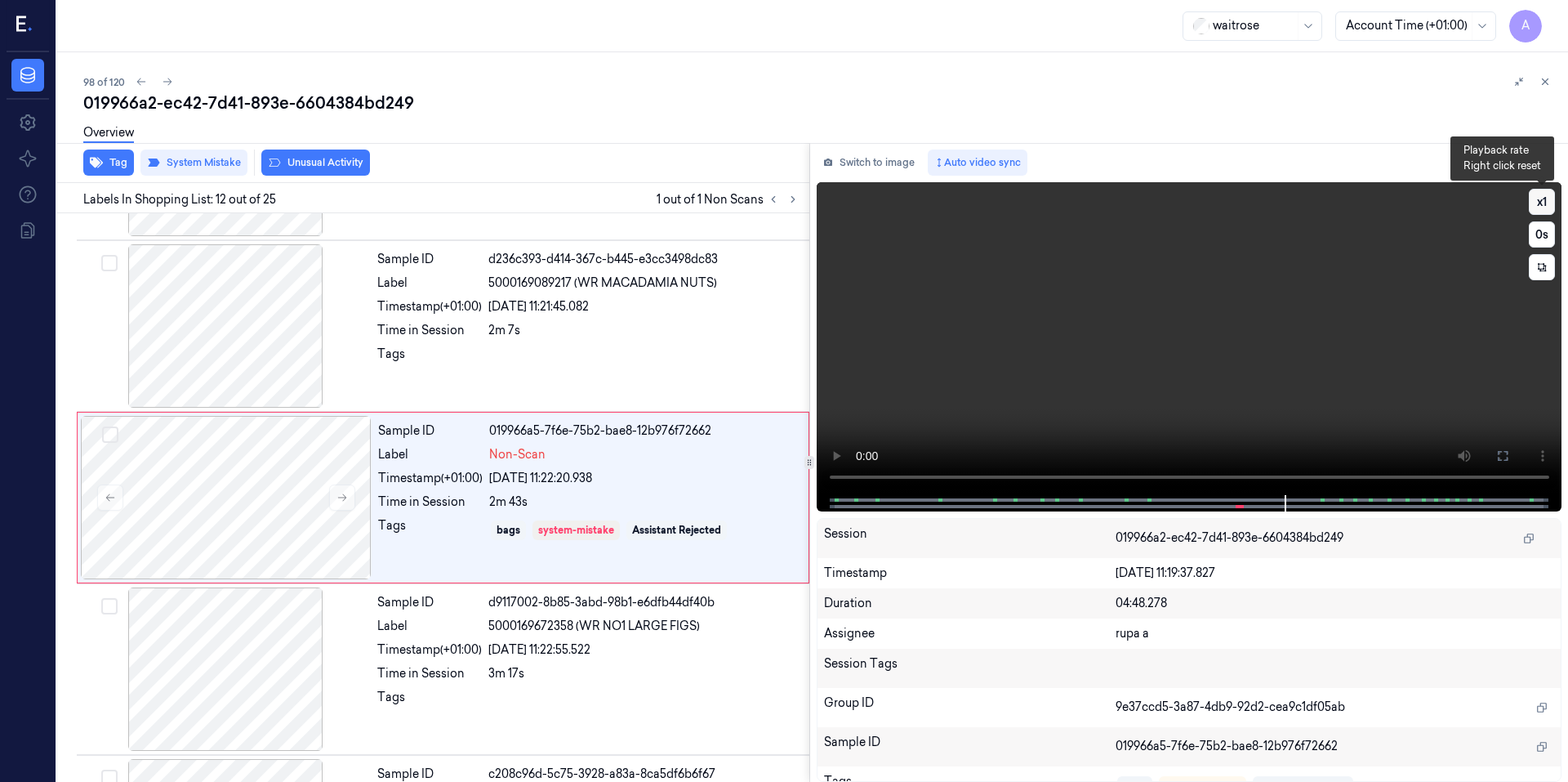
click at [1545, 201] on button "x 1" at bounding box center [1541, 202] width 26 height 26
click at [1545, 201] on button "x 2" at bounding box center [1541, 202] width 26 height 26
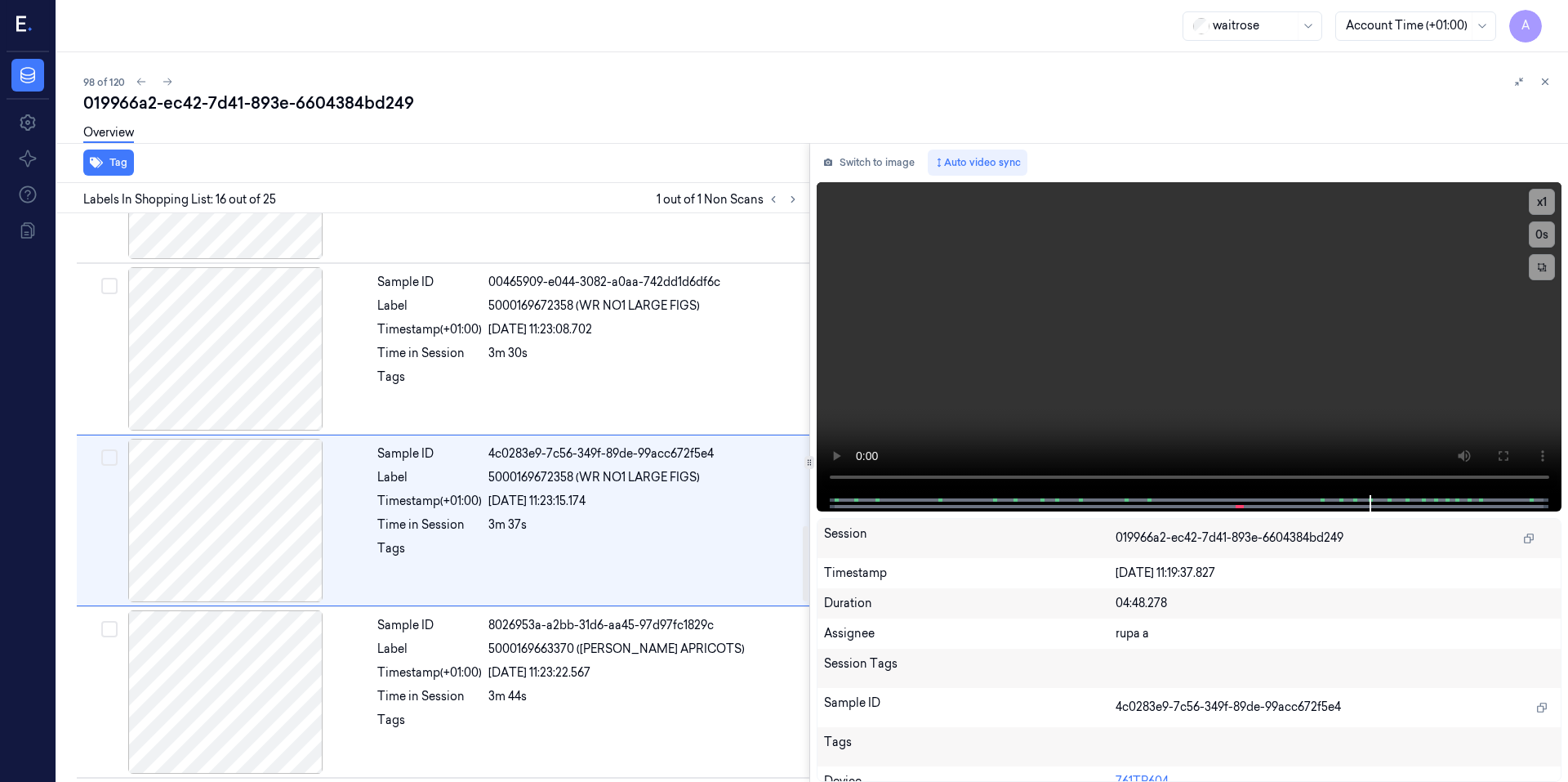
scroll to position [2373, 0]
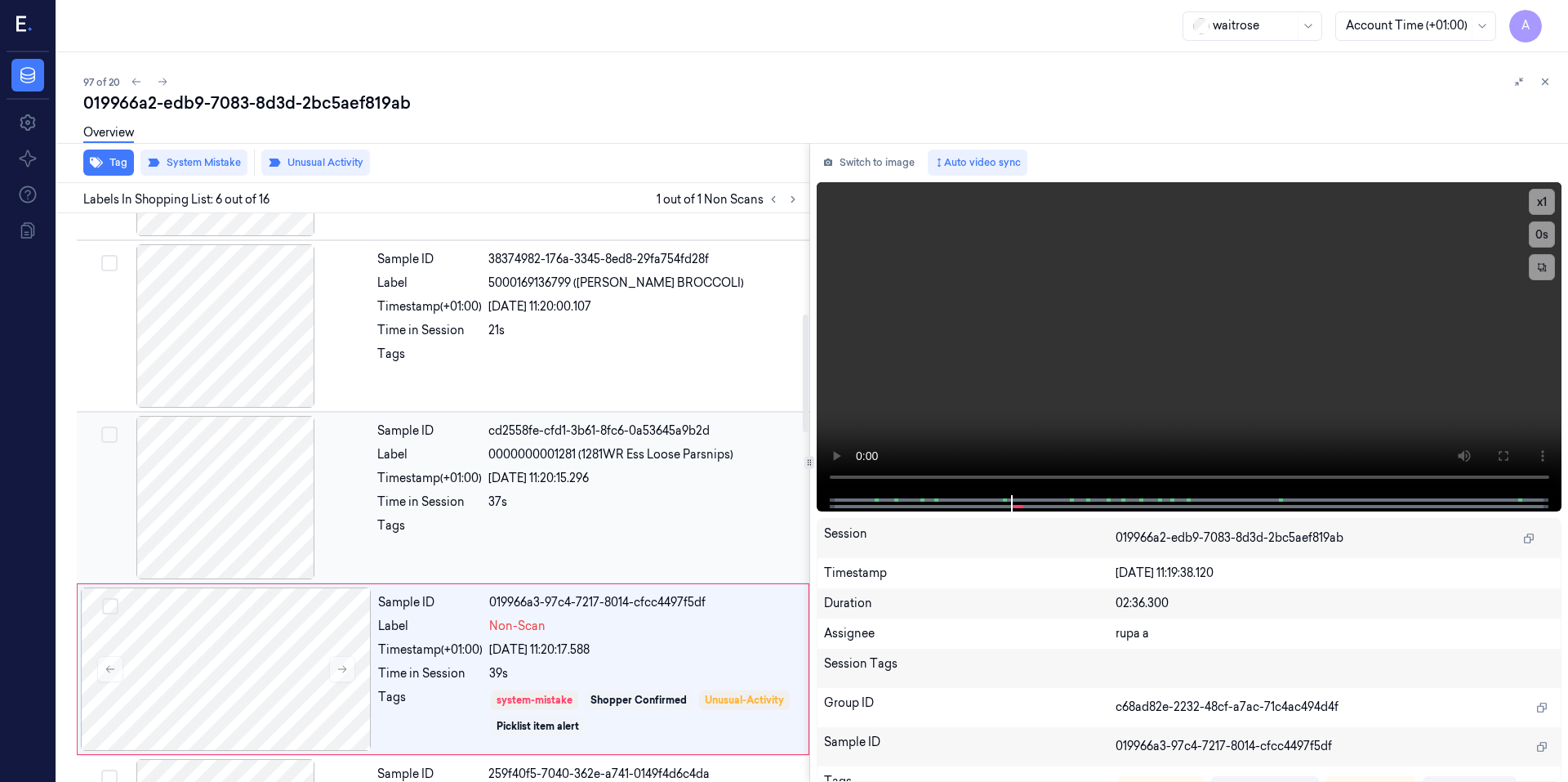
scroll to position [658, 0]
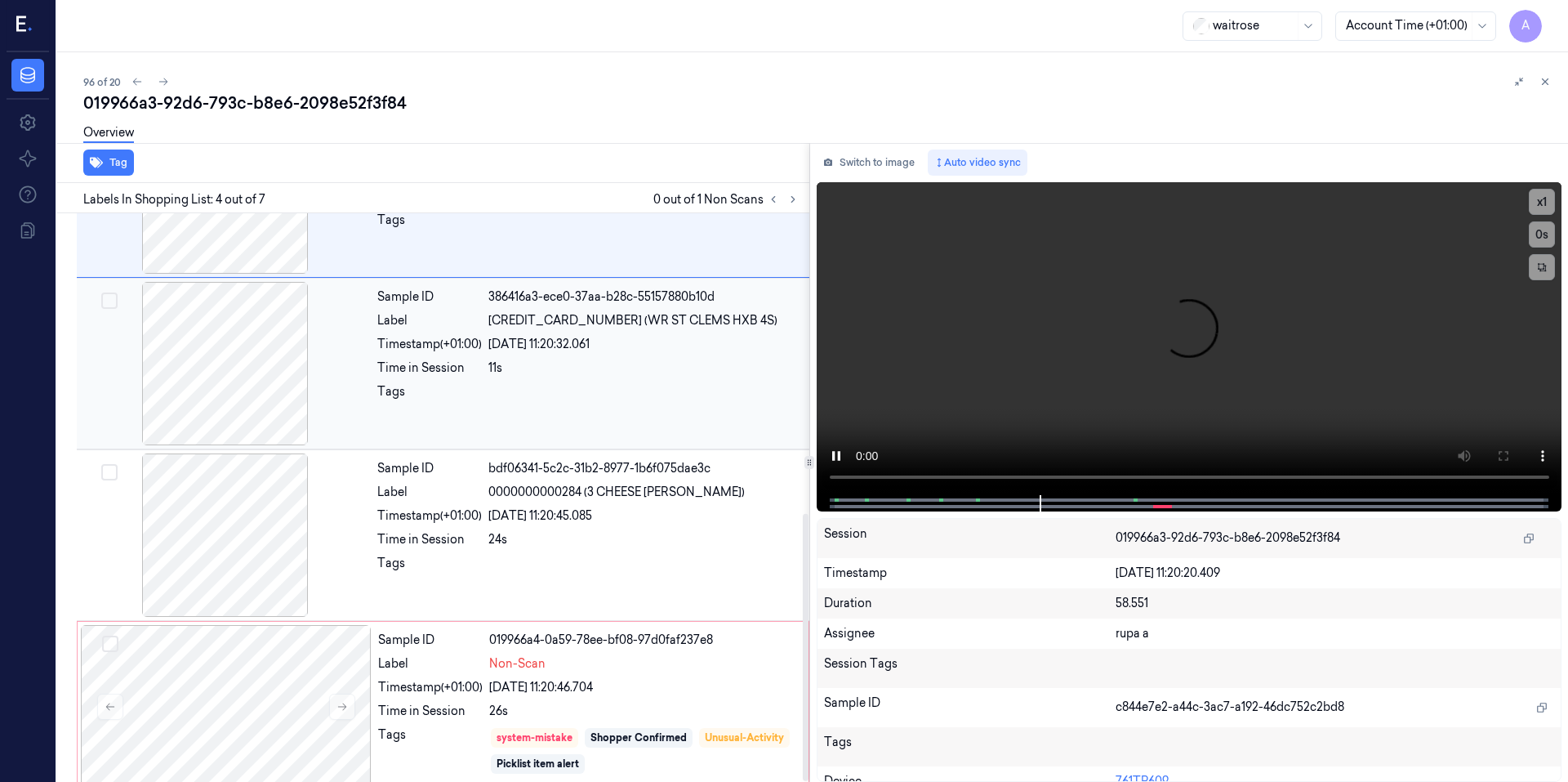
scroll to position [637, 0]
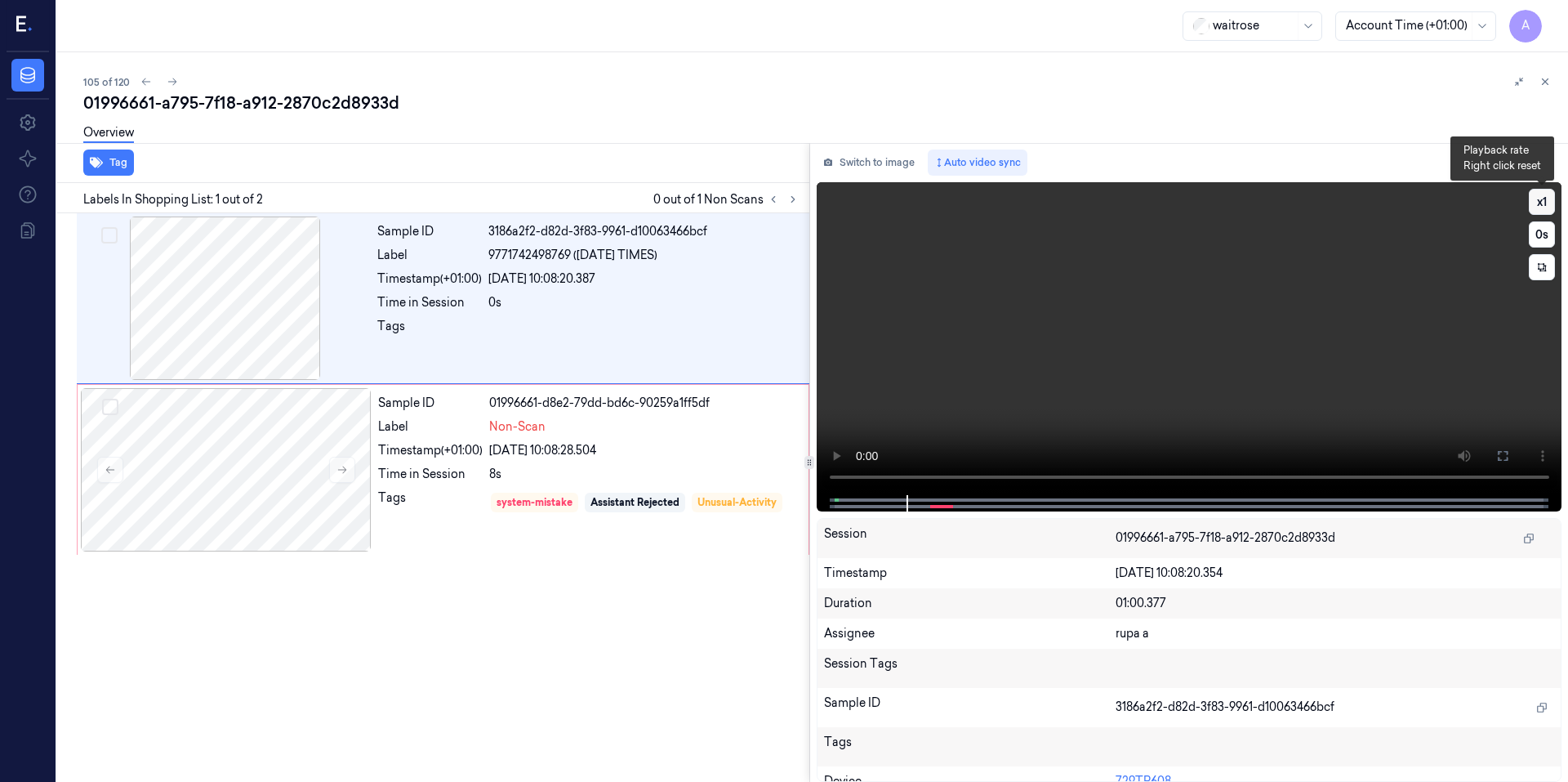
click at [1540, 203] on button "x 1" at bounding box center [1541, 202] width 26 height 26
click at [1540, 203] on button "x 2" at bounding box center [1541, 202] width 26 height 26
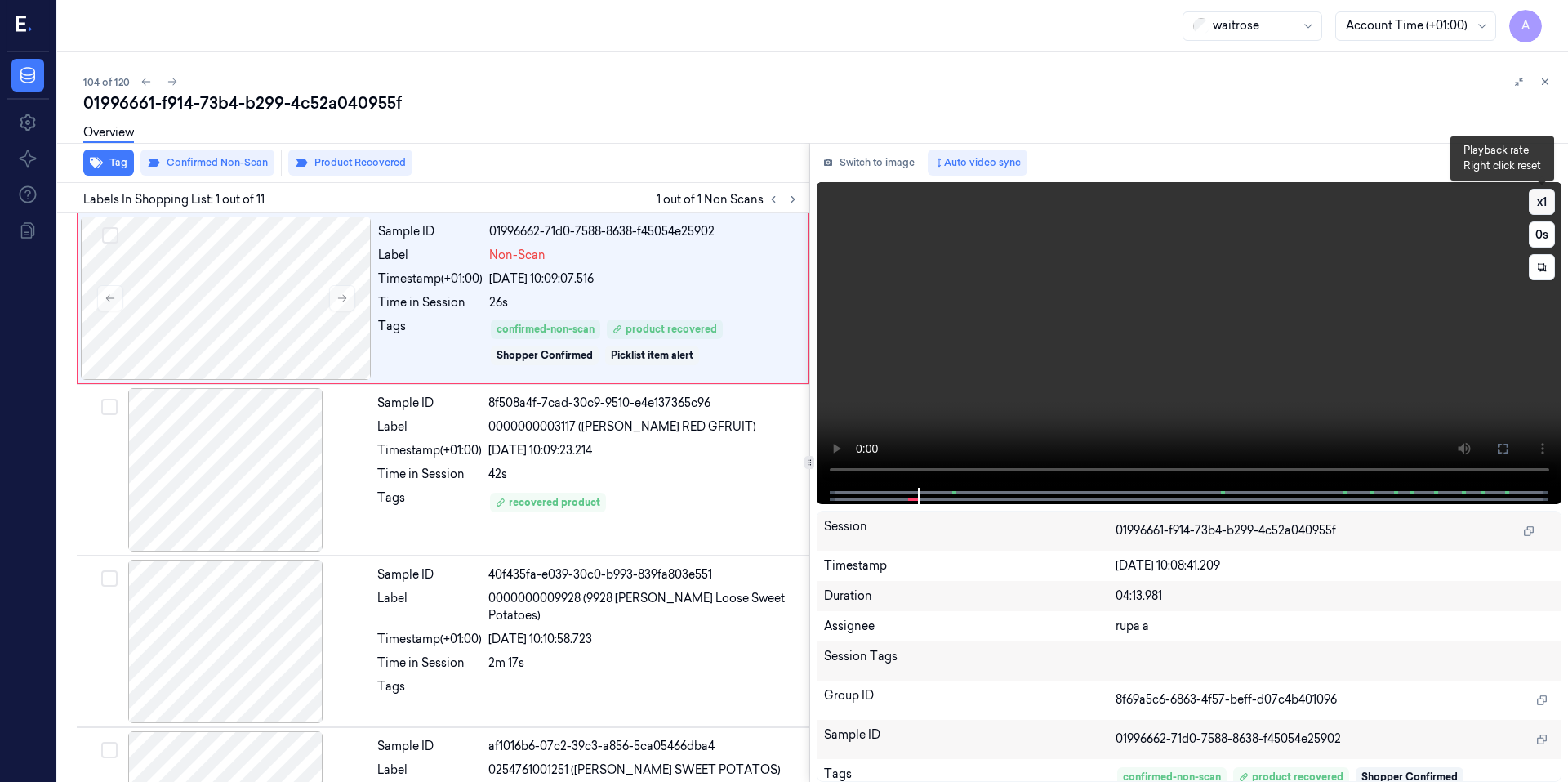
click at [1548, 199] on button "x 1" at bounding box center [1541, 202] width 26 height 26
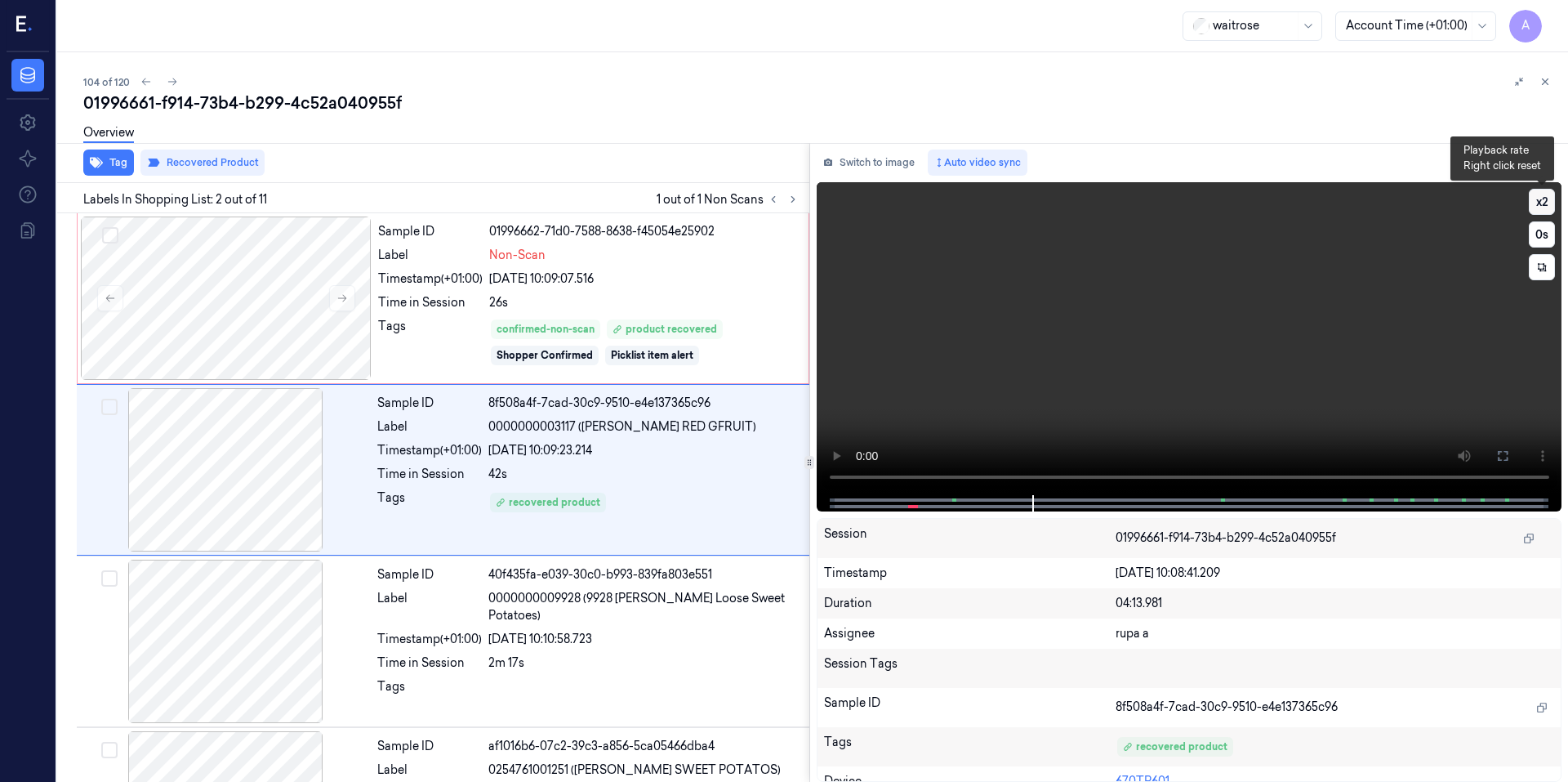
click at [1542, 198] on button "x 2" at bounding box center [1541, 202] width 26 height 26
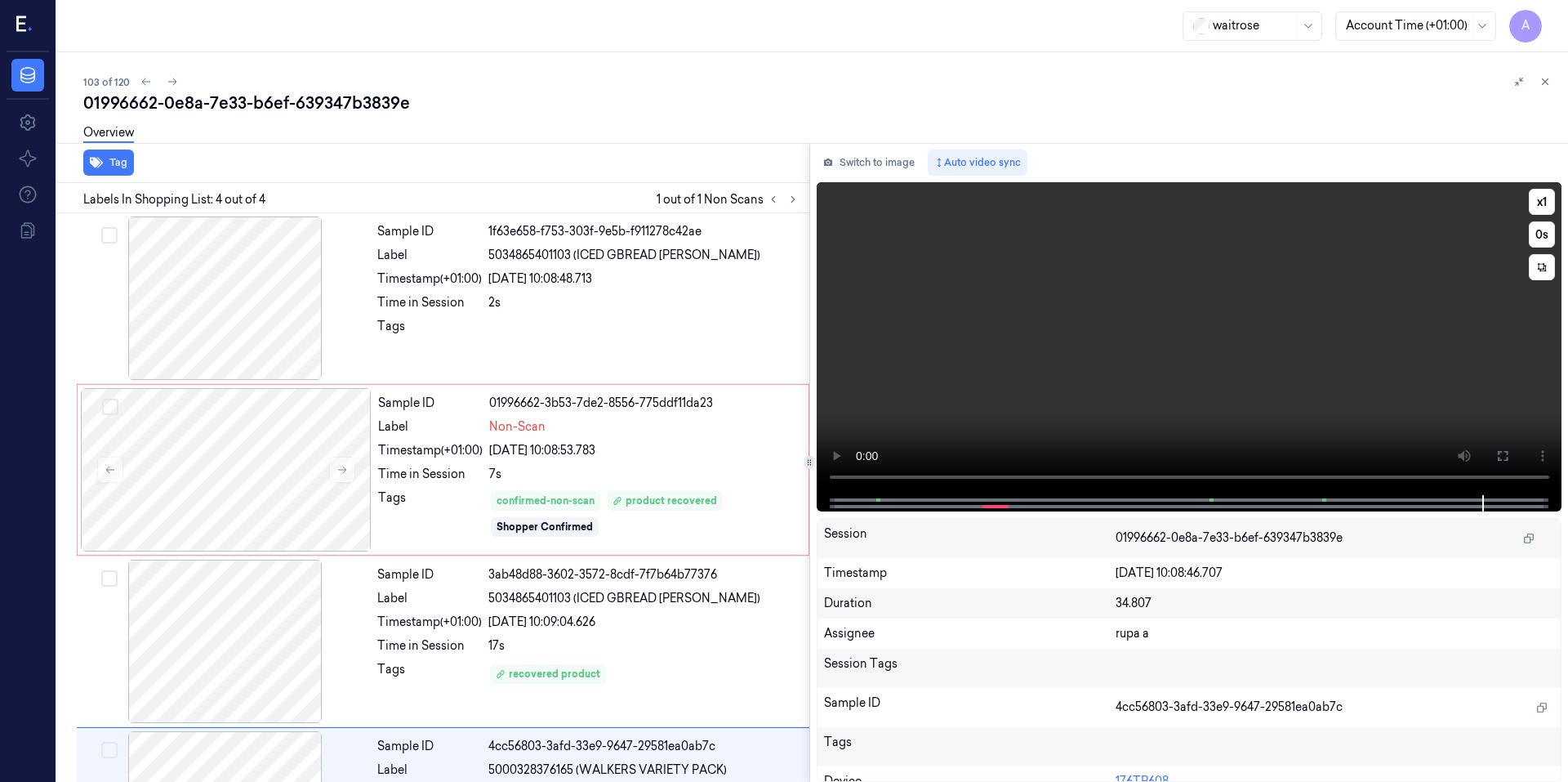
click at [1225, 366] on video at bounding box center [1189, 338] width 746 height 312
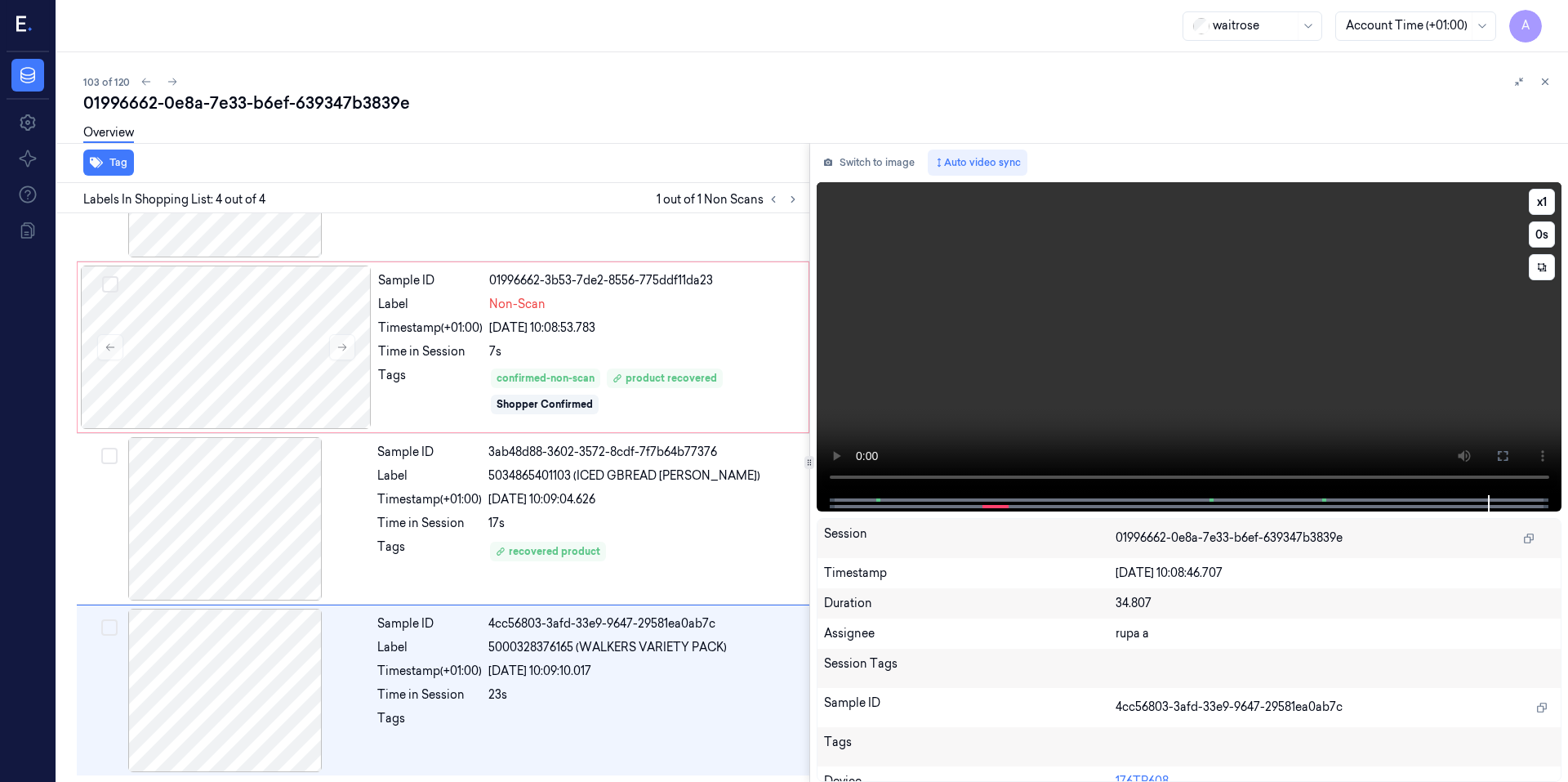
click at [1225, 366] on video at bounding box center [1189, 338] width 746 height 312
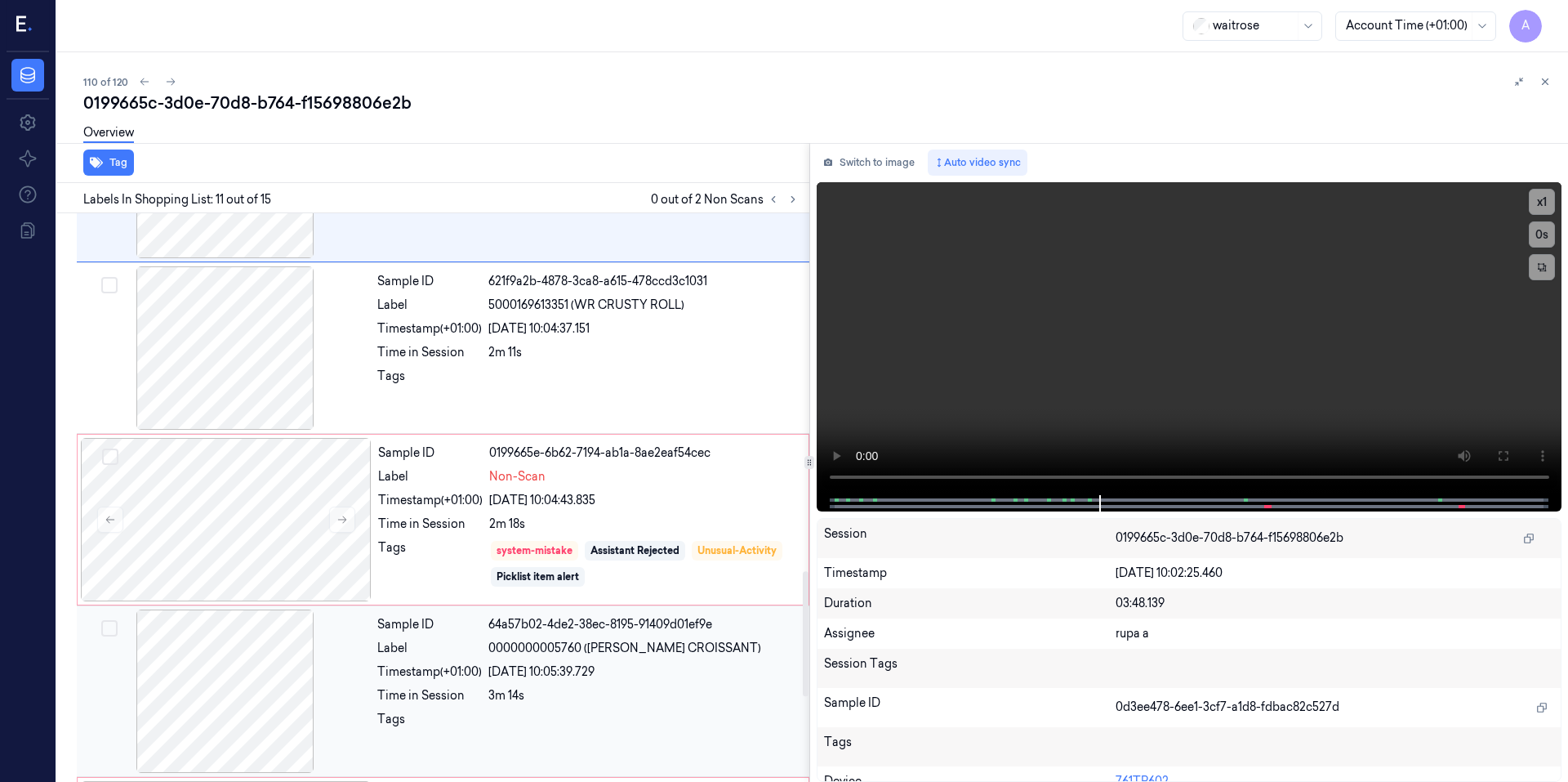
scroll to position [1842, 0]
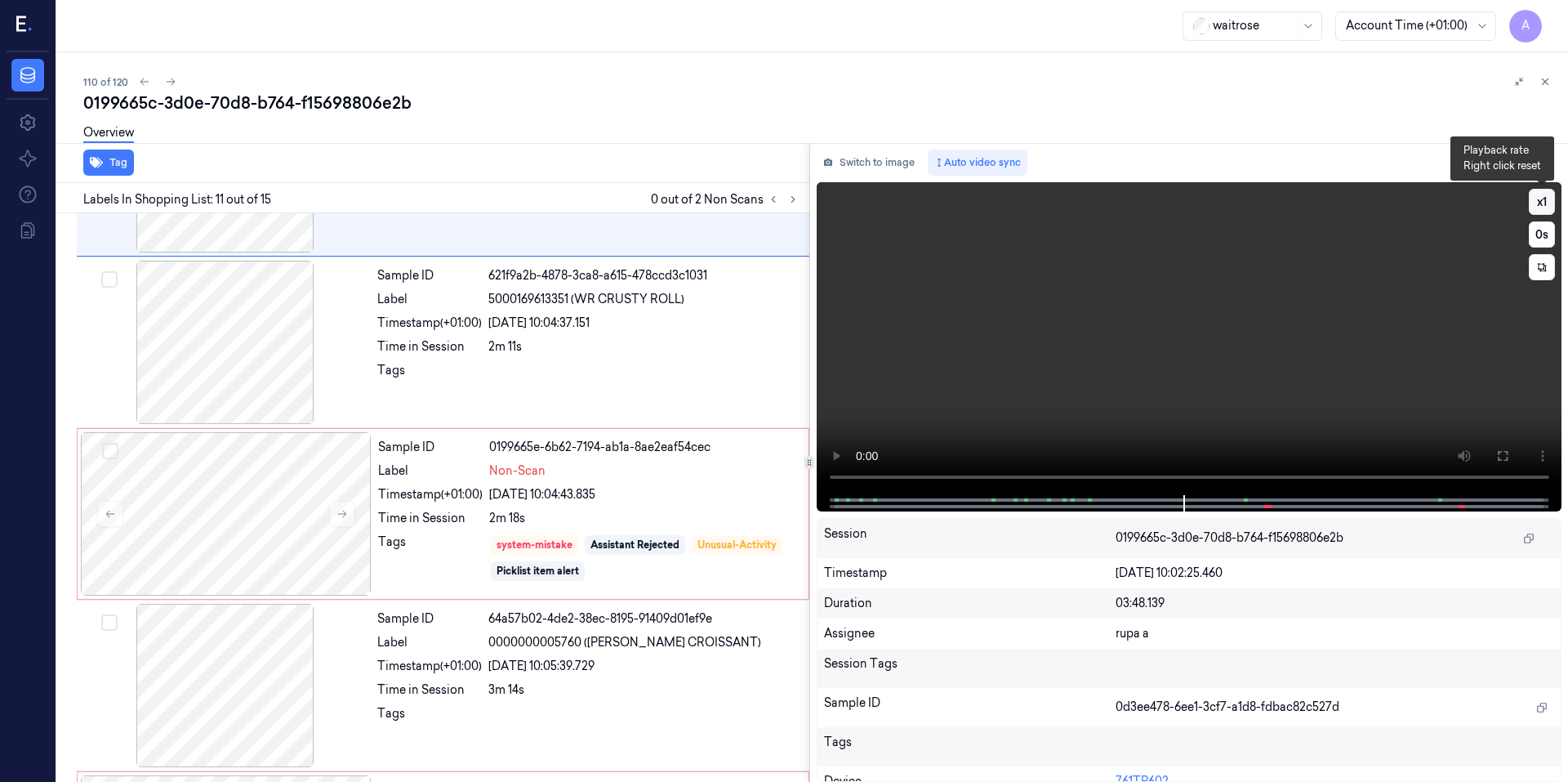
click at [1538, 208] on button "x 1" at bounding box center [1541, 202] width 26 height 26
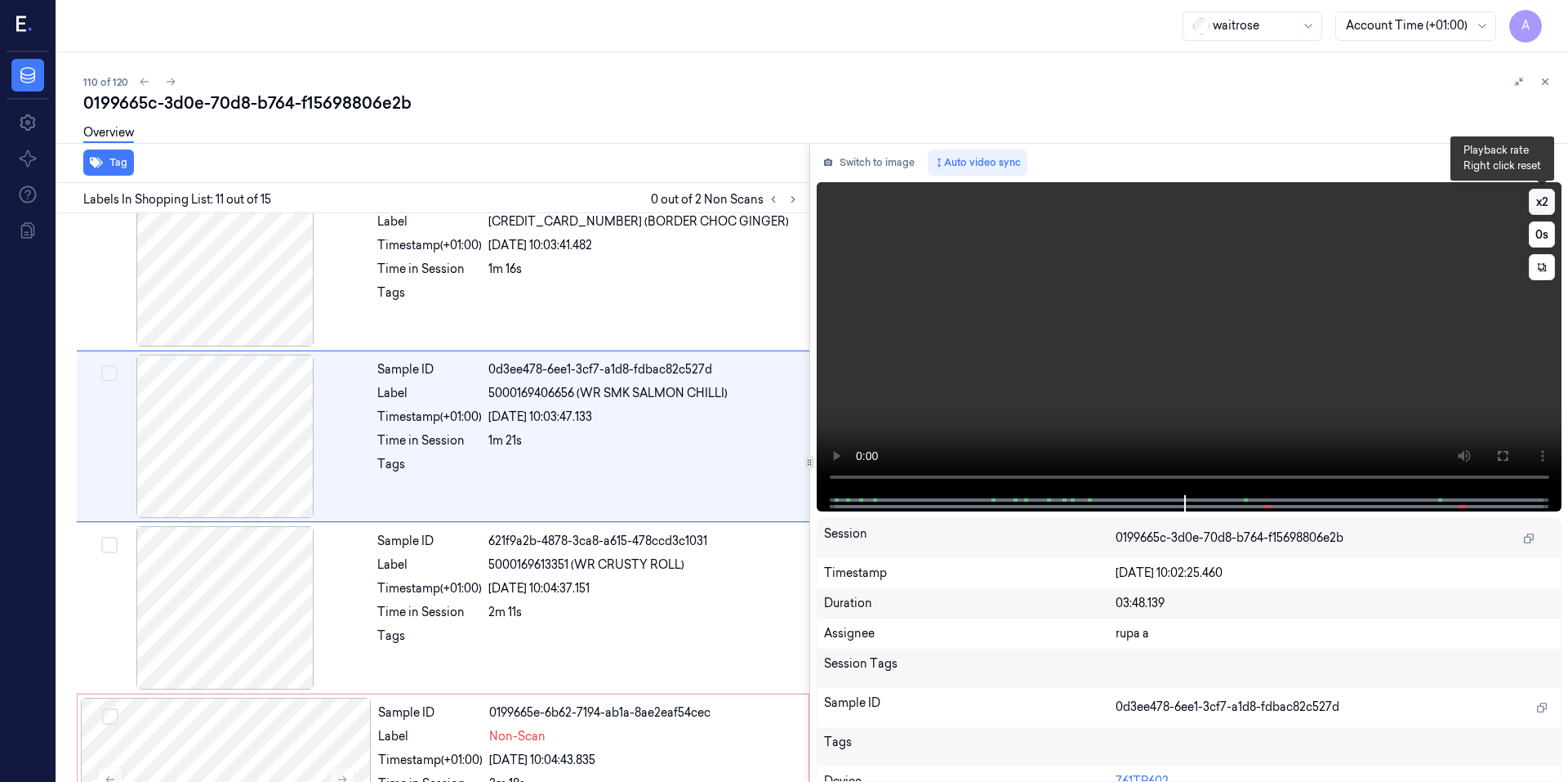
scroll to position [1516, 0]
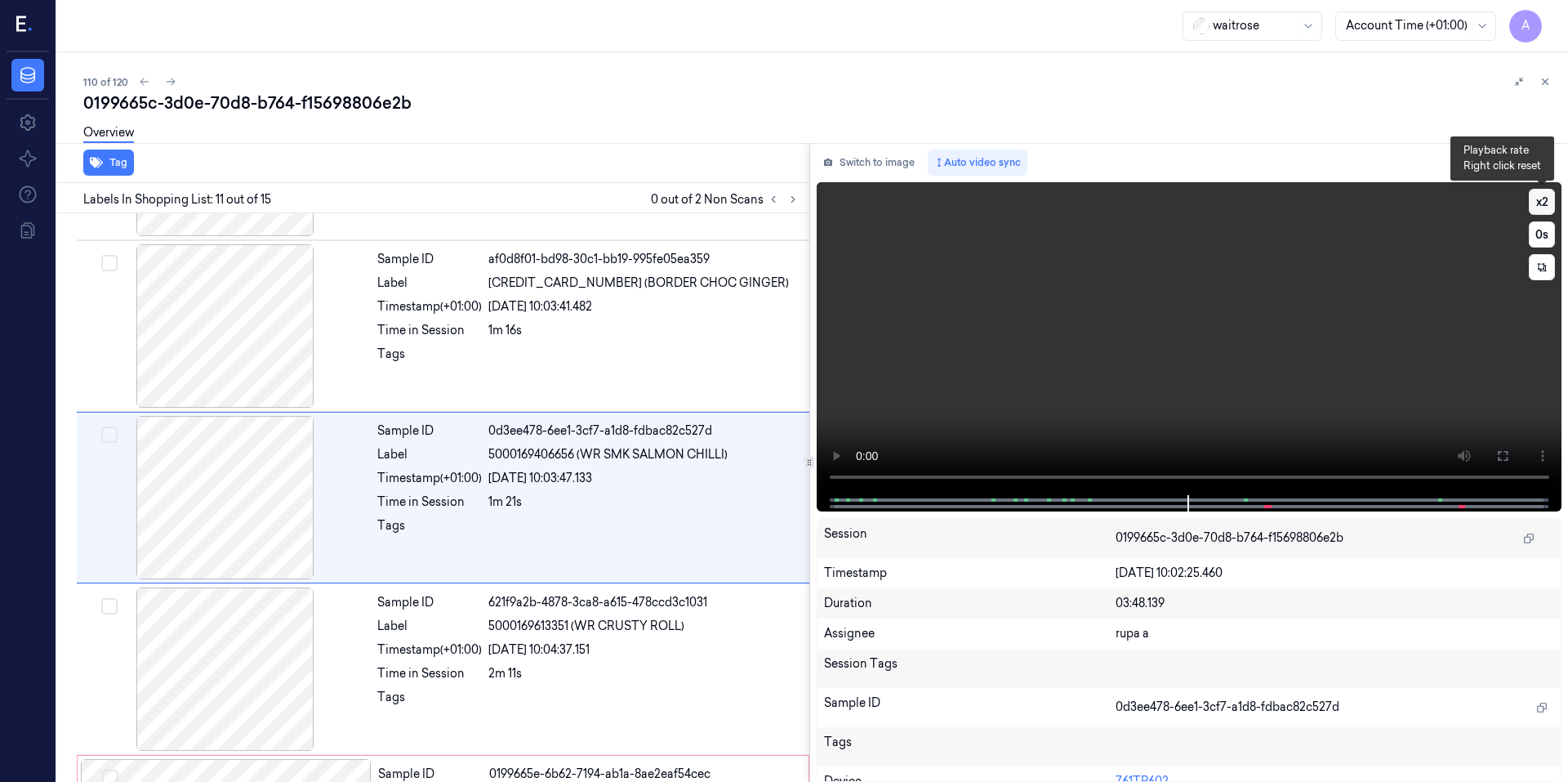
click at [1538, 208] on button "x 2" at bounding box center [1541, 202] width 26 height 26
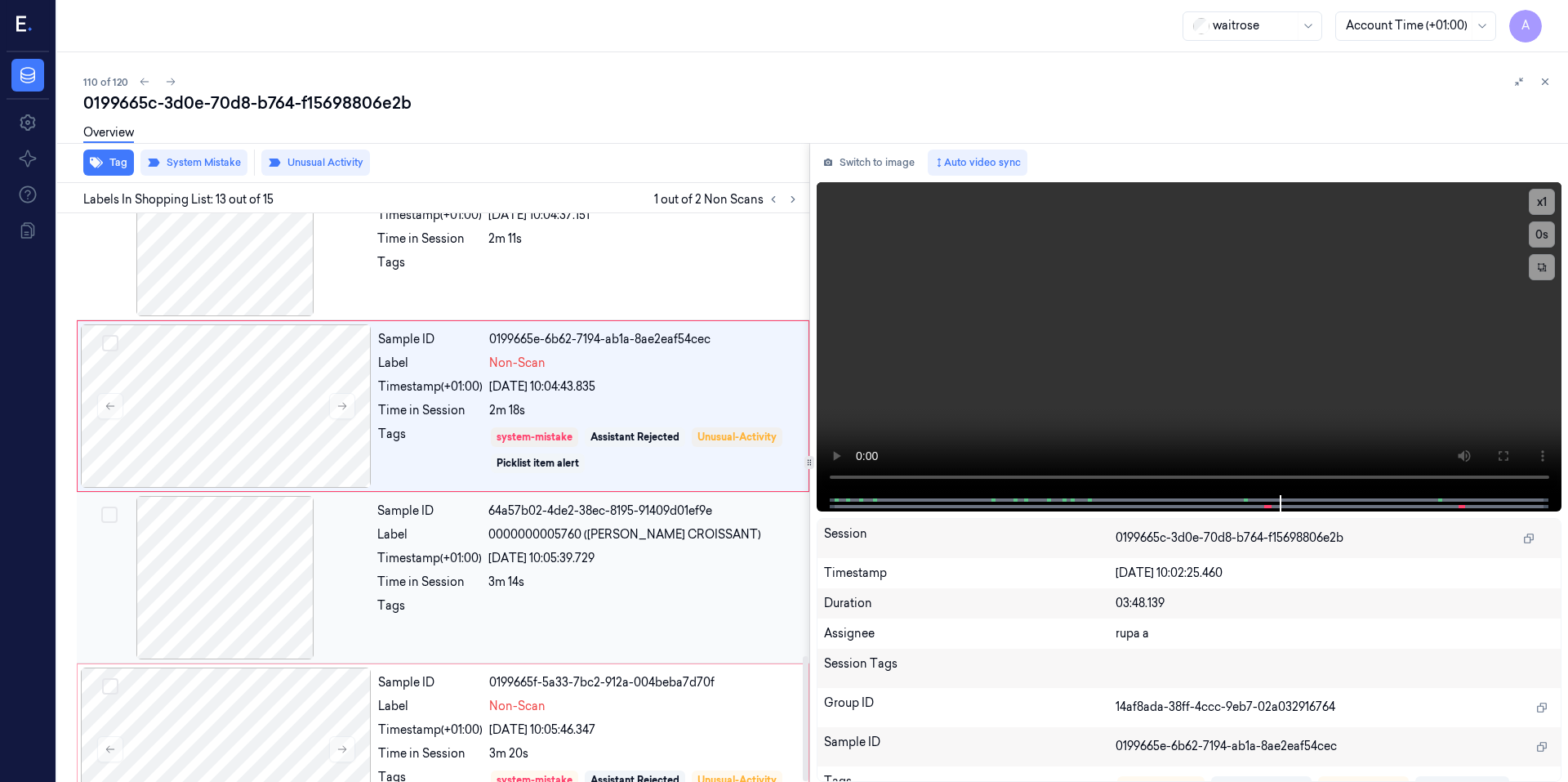
scroll to position [2010, 0]
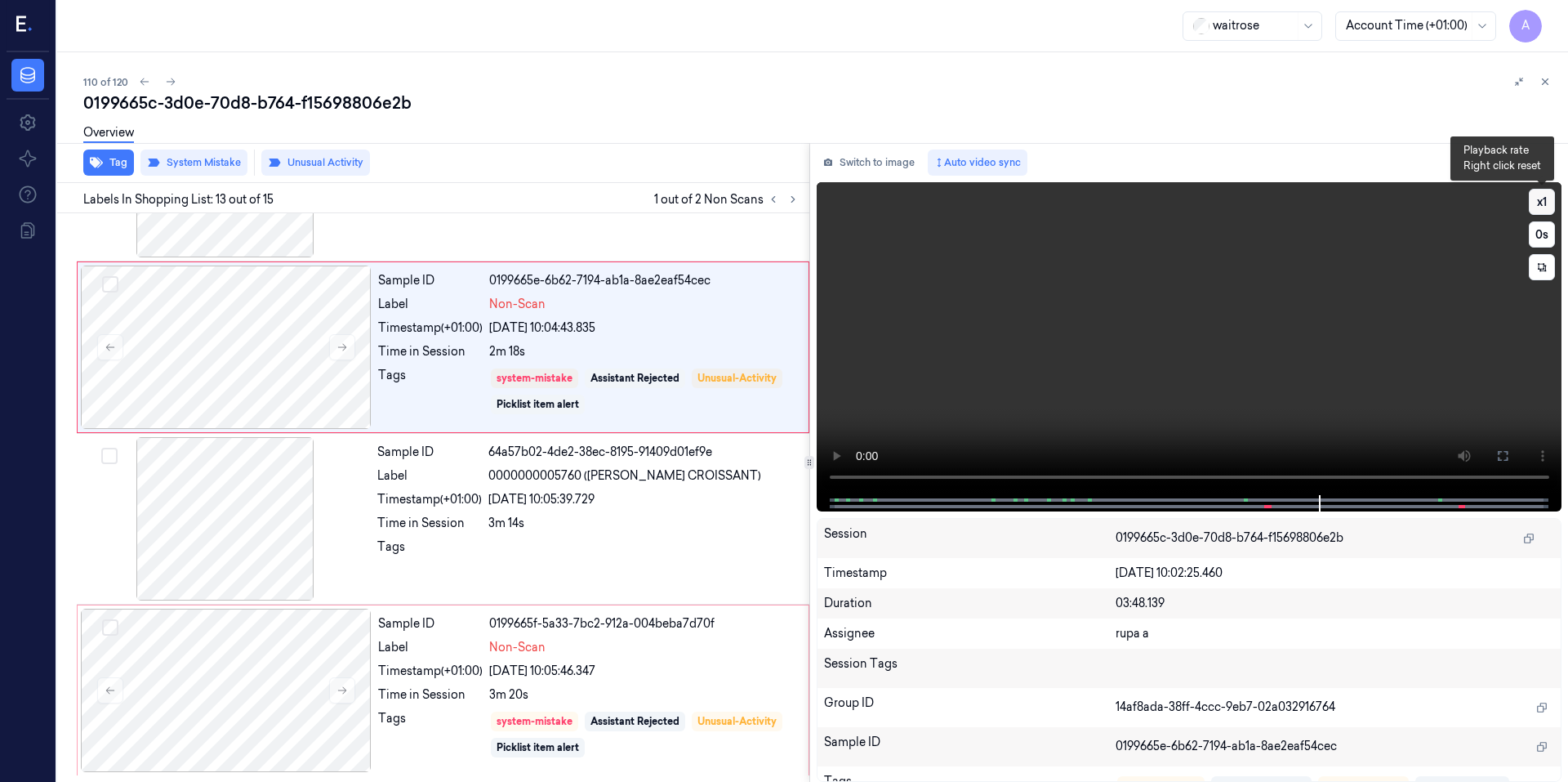
click at [1541, 197] on button "x 1" at bounding box center [1541, 202] width 26 height 26
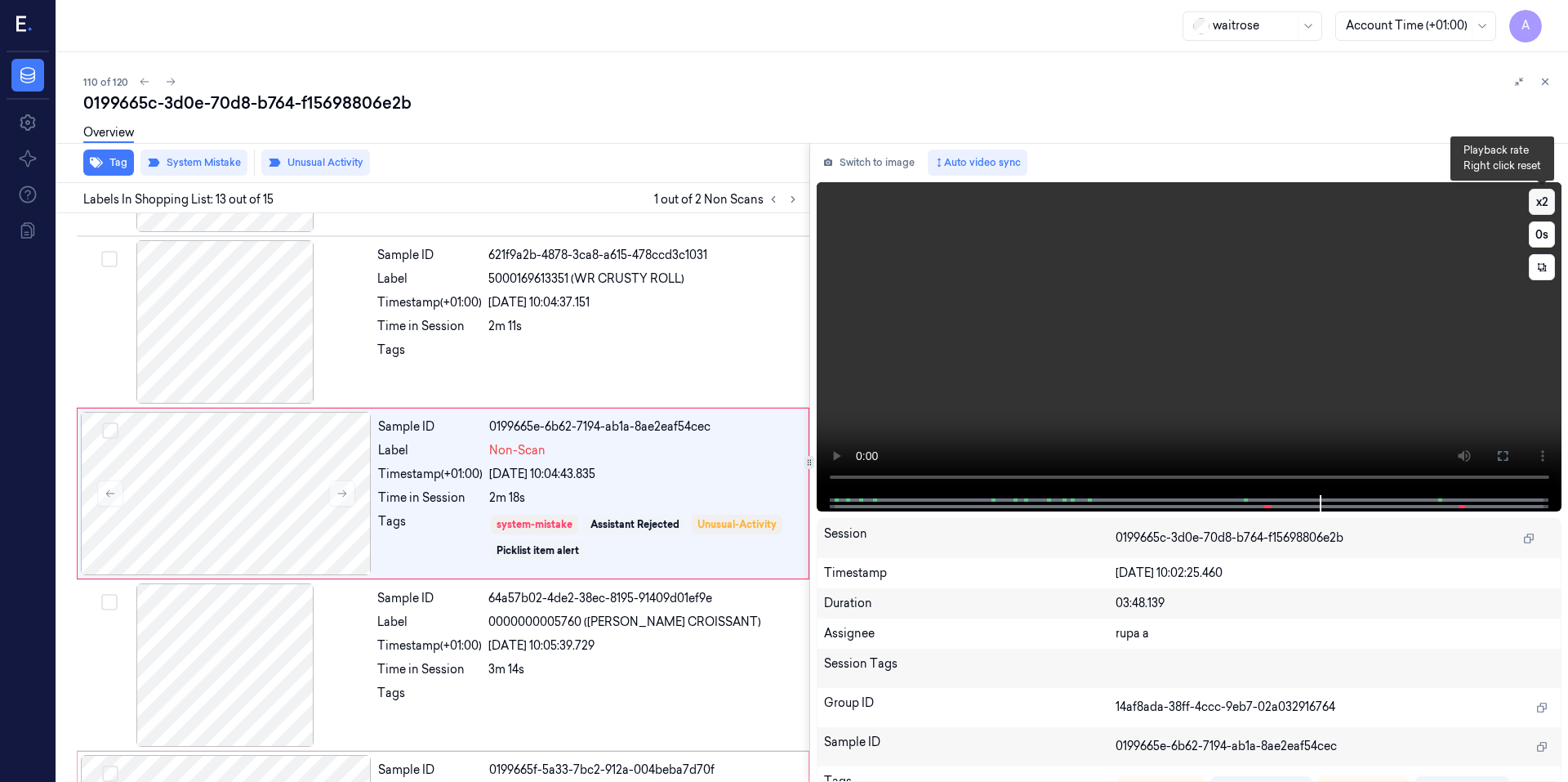
click at [1541, 197] on button "x 2" at bounding box center [1541, 202] width 26 height 26
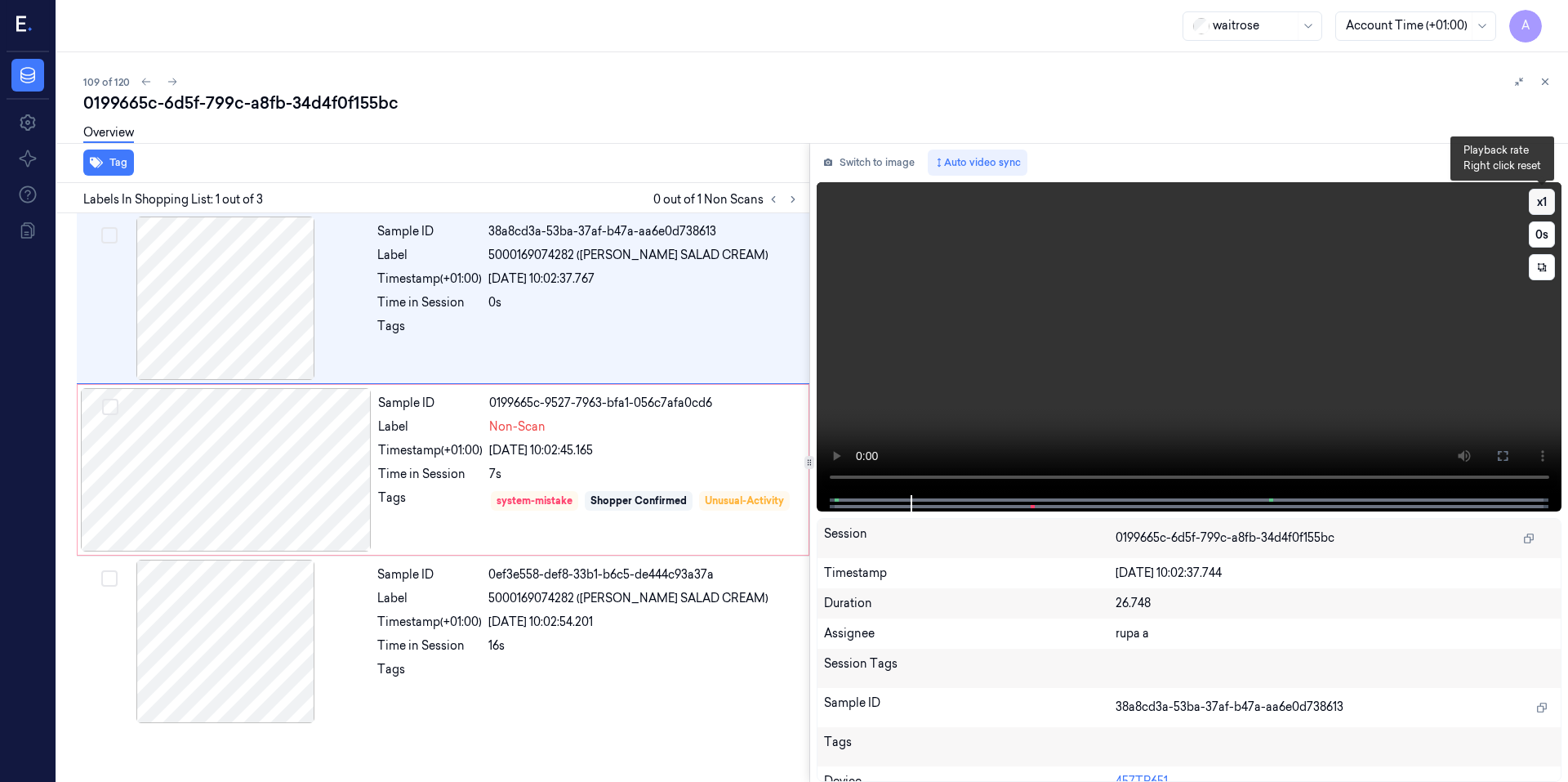
click at [1536, 200] on button "x 1" at bounding box center [1541, 202] width 26 height 26
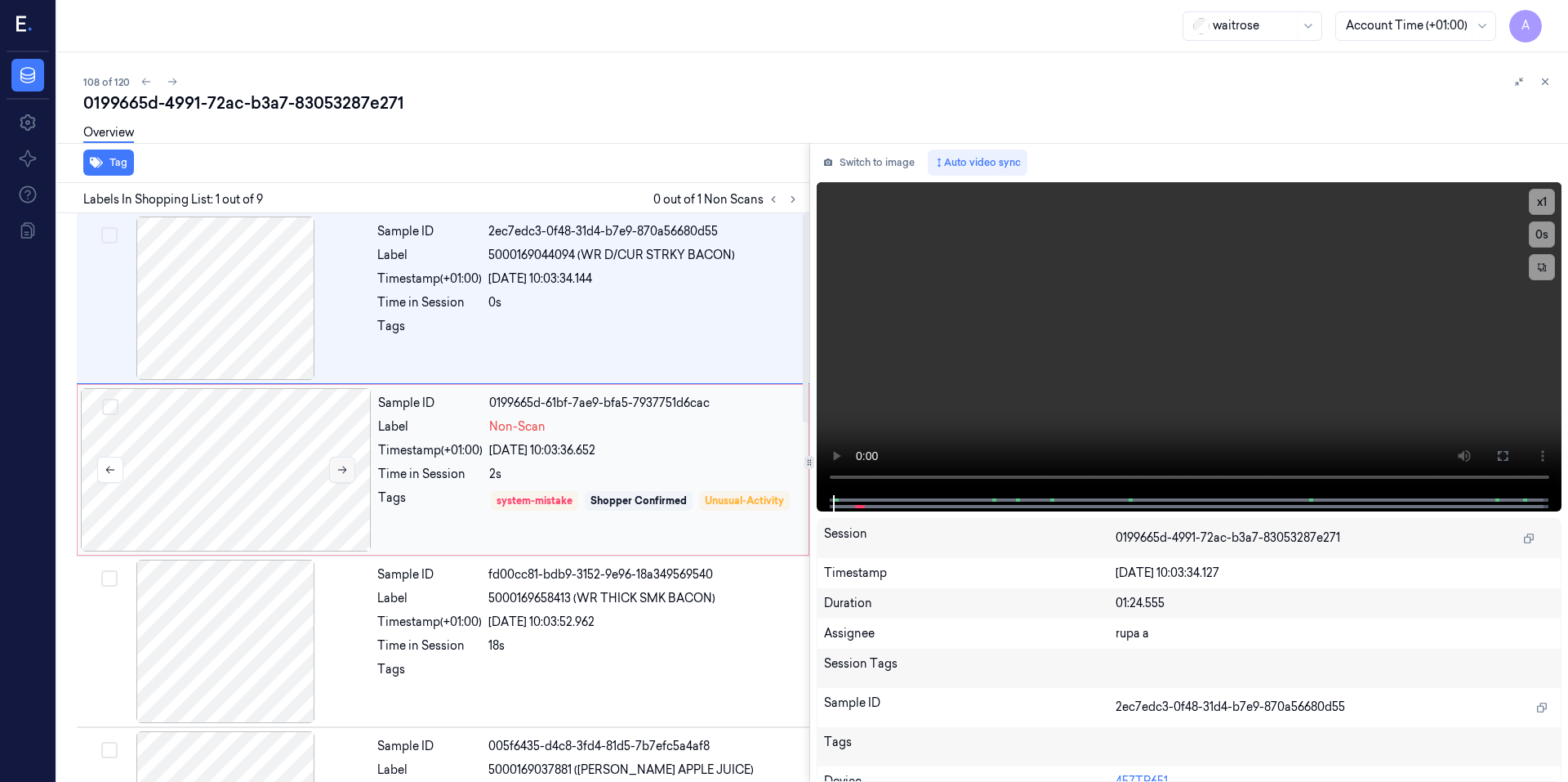
click at [342, 465] on icon at bounding box center [342, 469] width 11 height 11
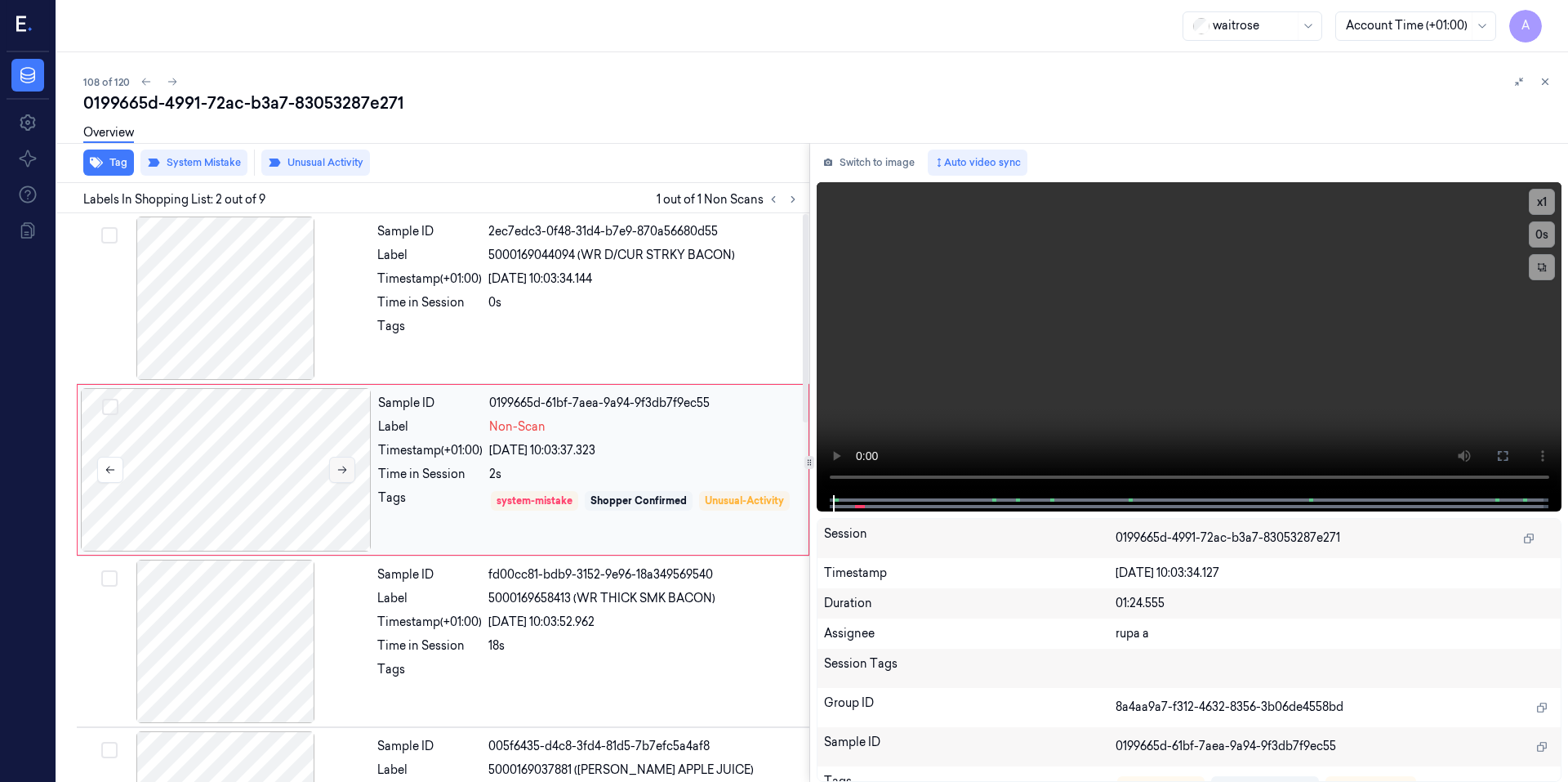
click at [342, 465] on icon at bounding box center [342, 469] width 11 height 11
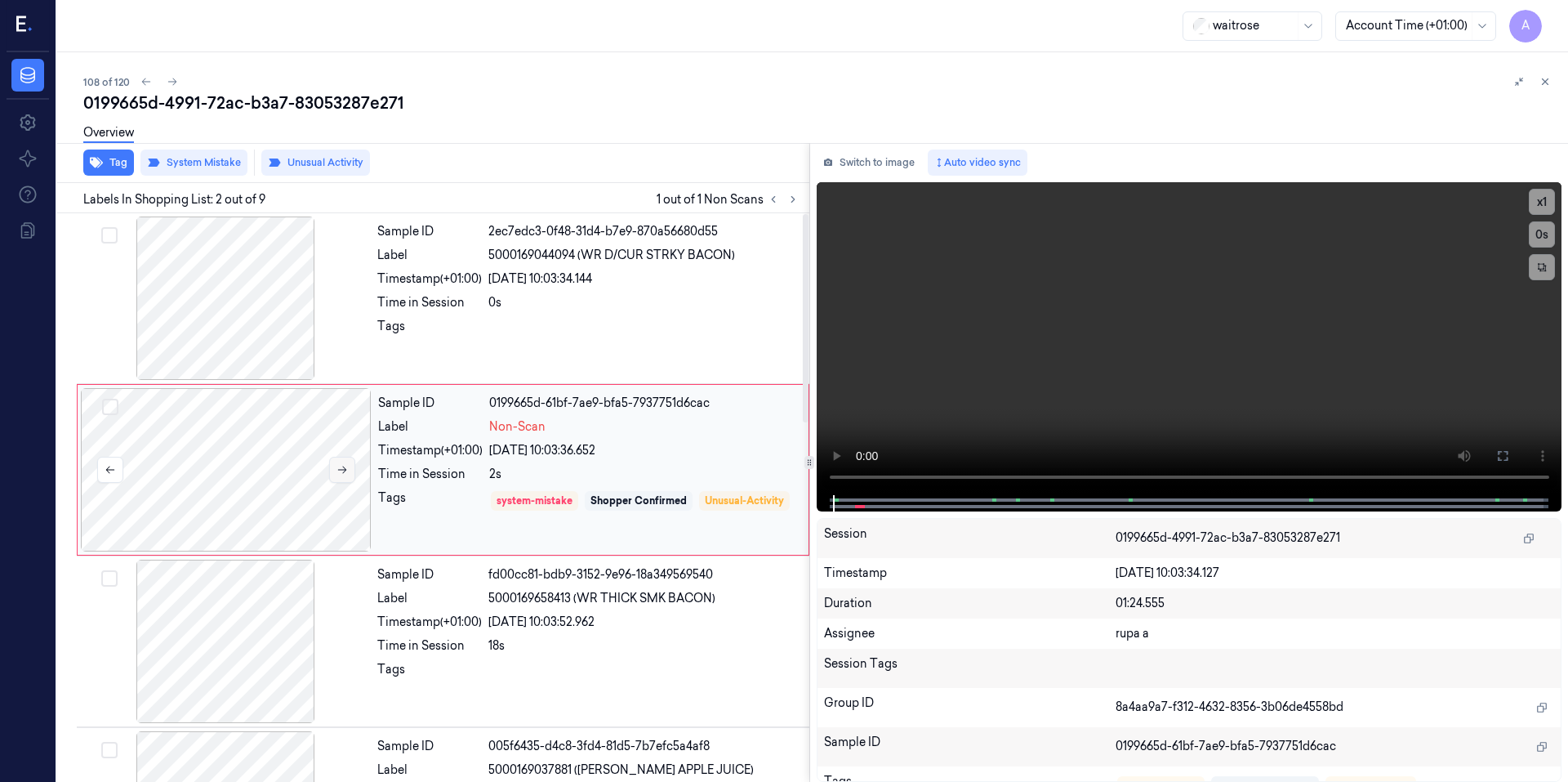
click at [342, 465] on icon at bounding box center [342, 469] width 11 height 11
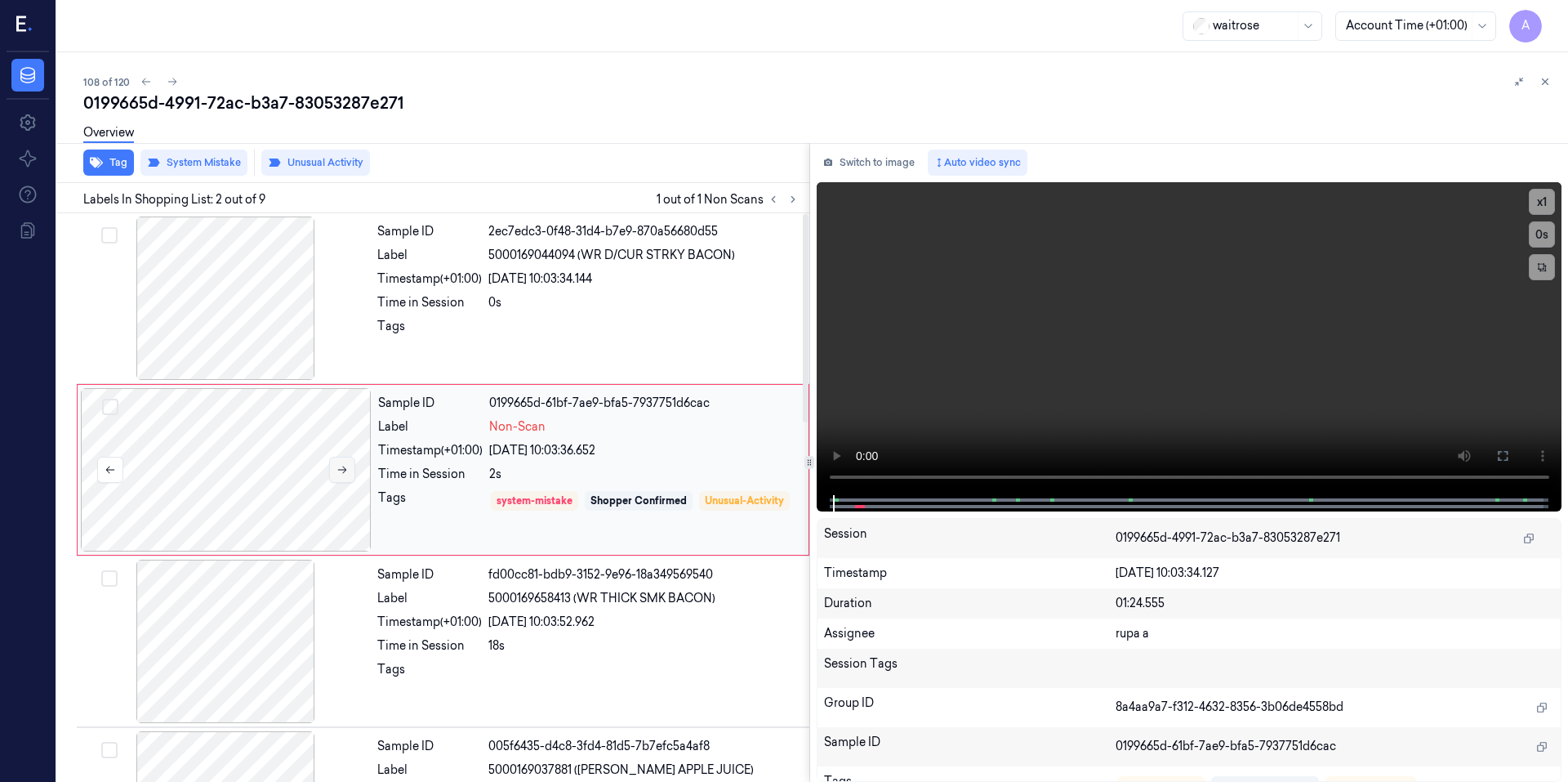
click at [342, 465] on icon at bounding box center [342, 469] width 11 height 11
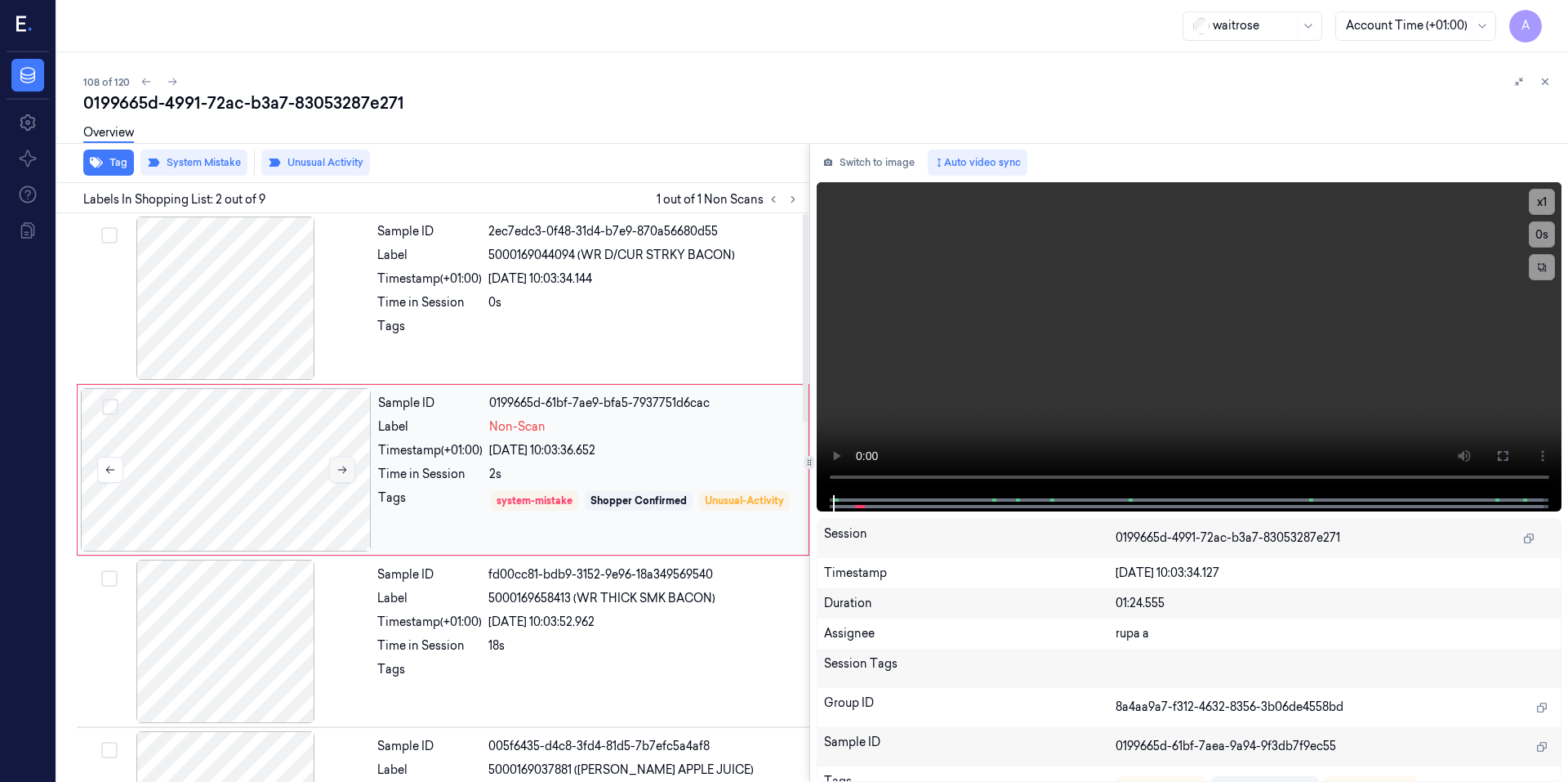
click at [342, 465] on icon at bounding box center [342, 469] width 11 height 11
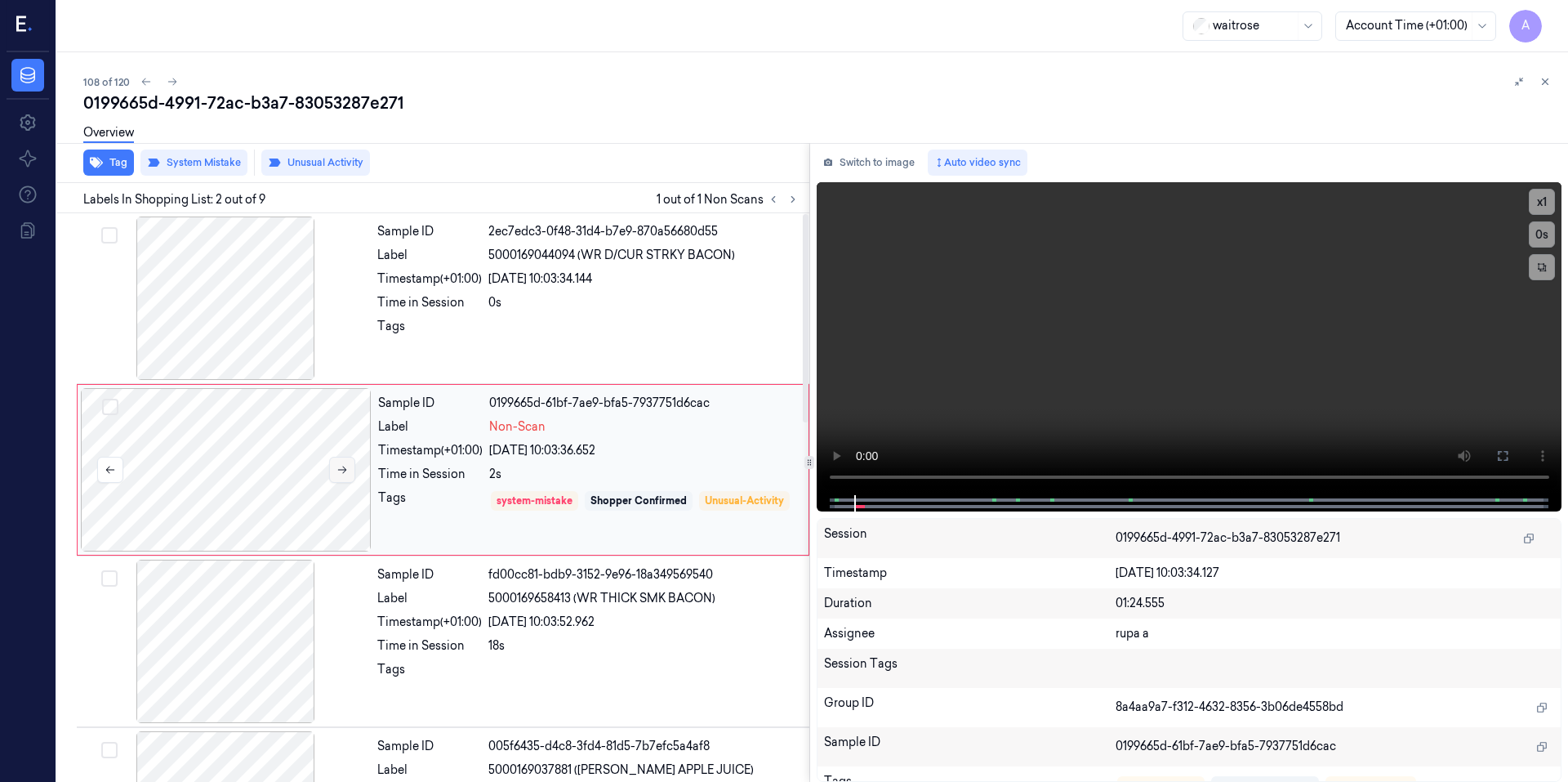
click at [342, 465] on icon at bounding box center [342, 469] width 11 height 11
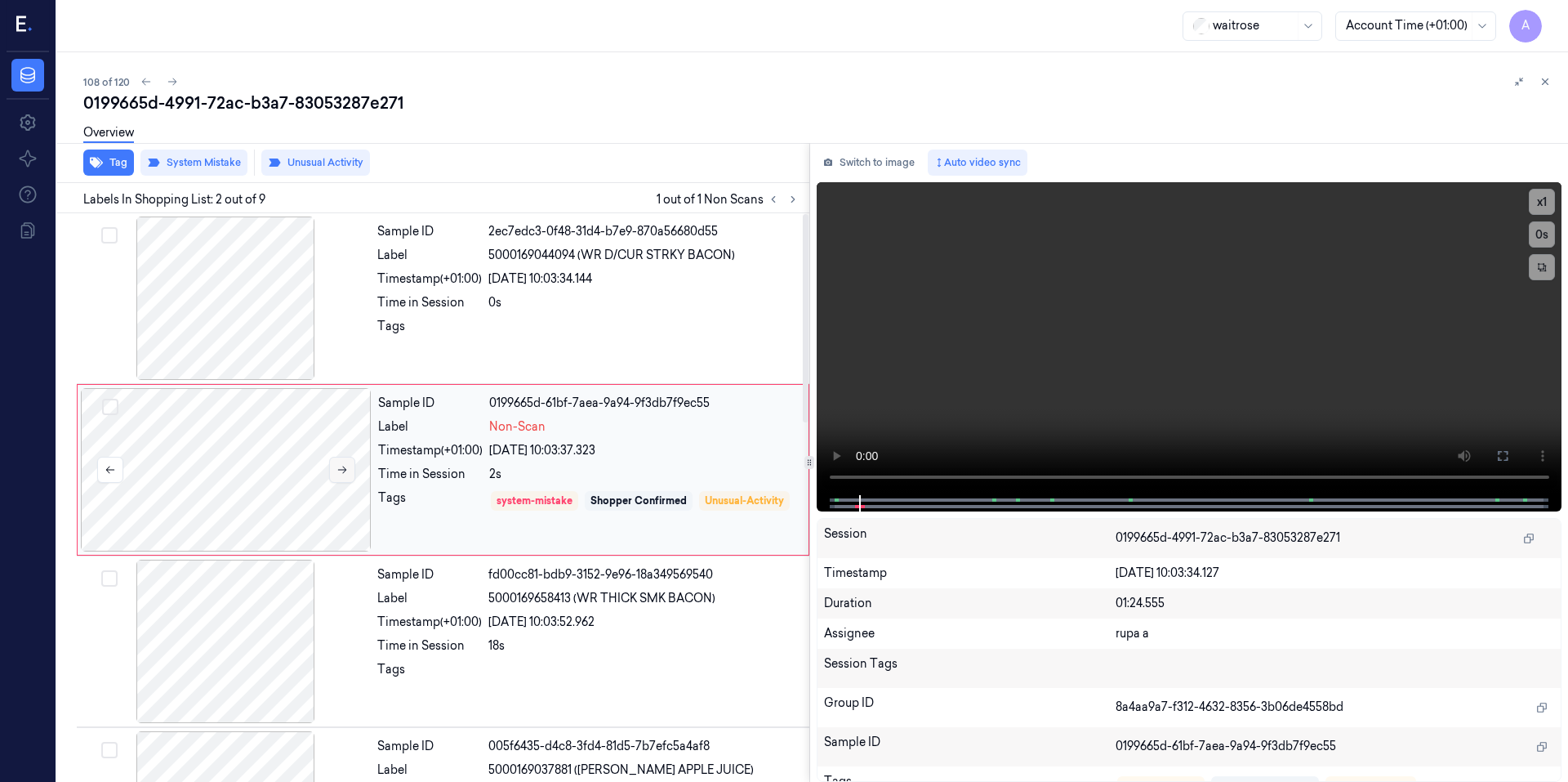
click at [342, 465] on icon at bounding box center [342, 469] width 11 height 11
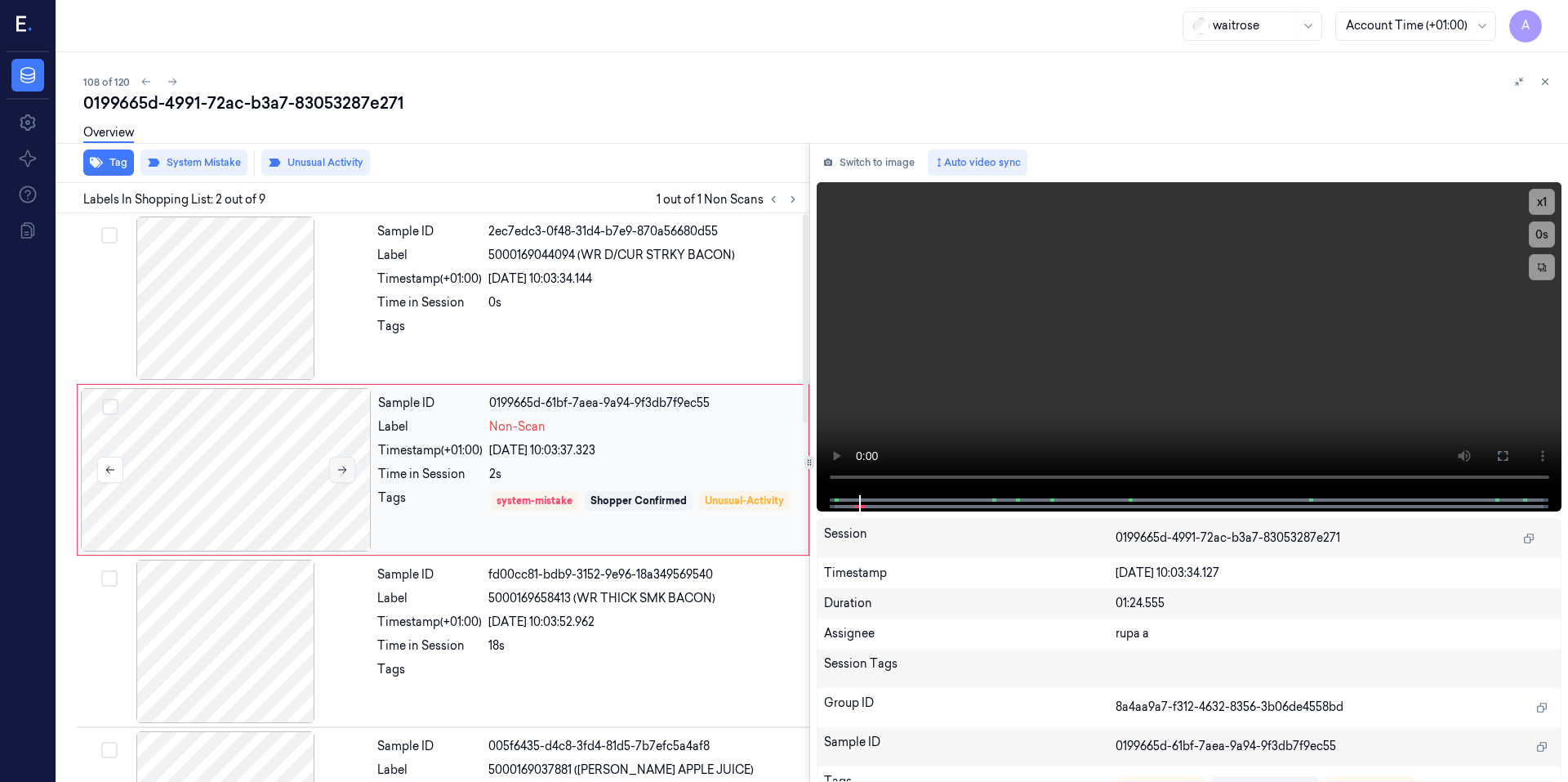
click at [342, 465] on icon at bounding box center [342, 469] width 11 height 11
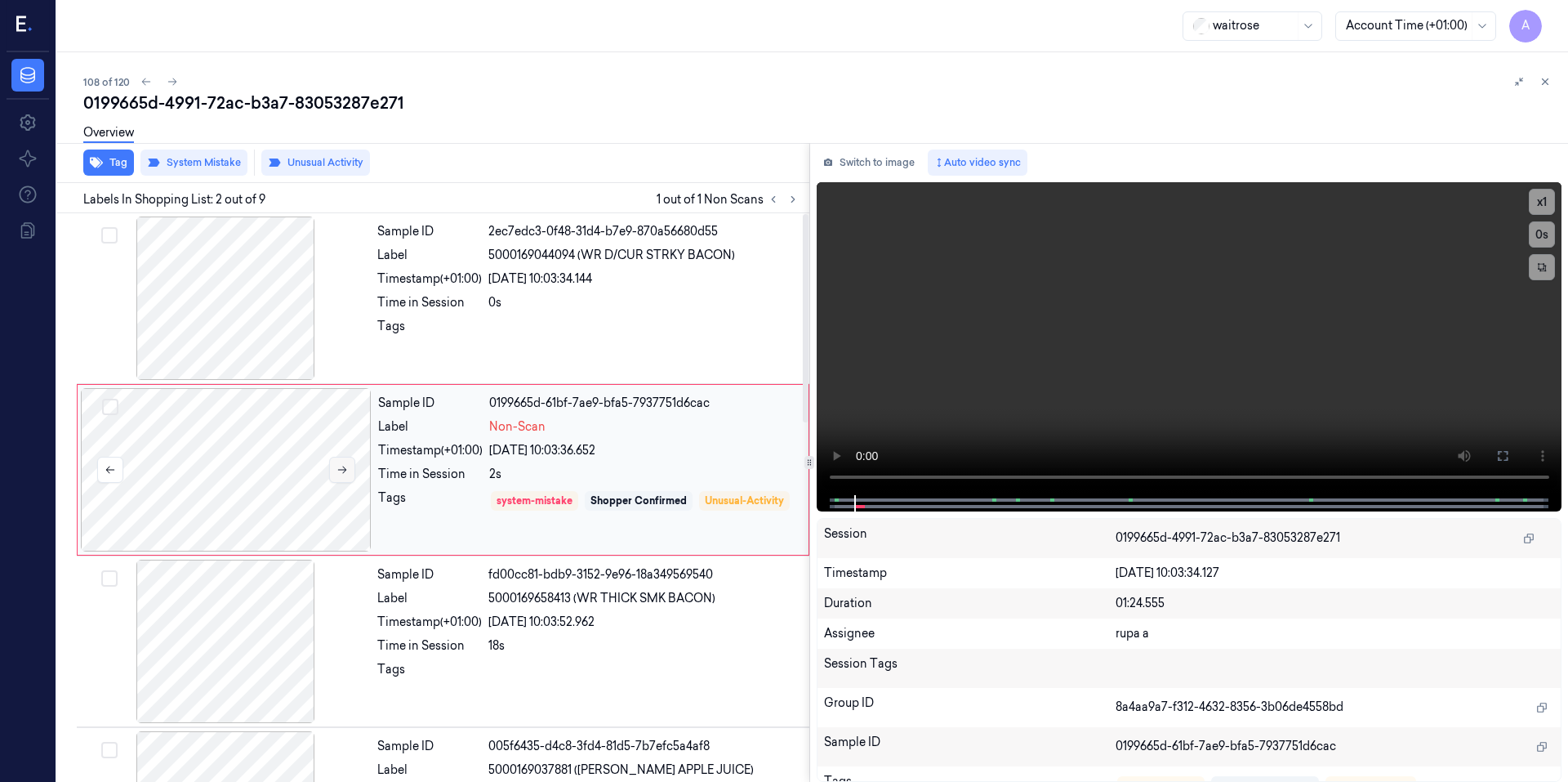
click at [342, 465] on icon at bounding box center [342, 469] width 11 height 11
click at [338, 476] on button at bounding box center [342, 470] width 26 height 26
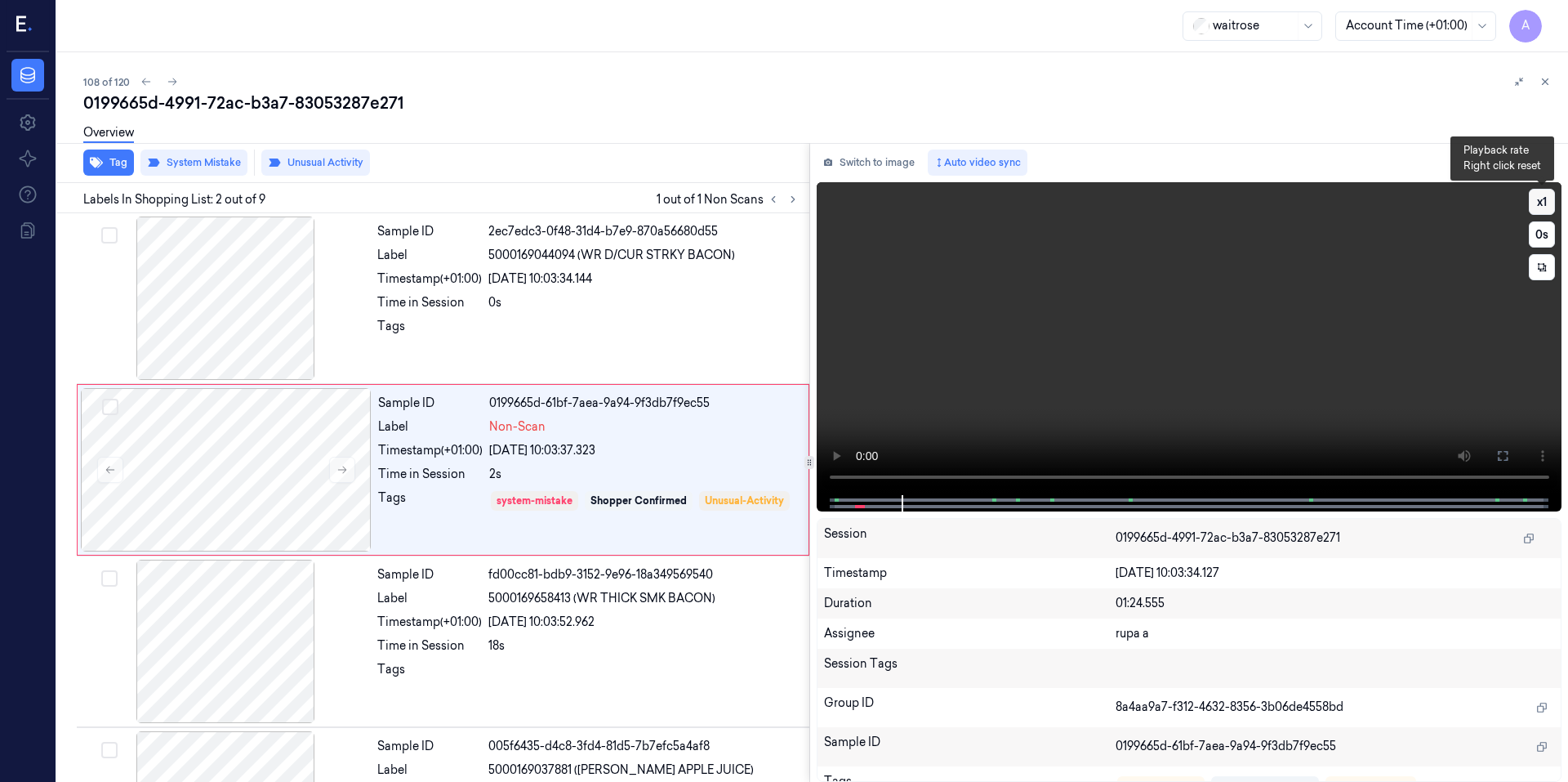
click at [1529, 203] on button "x 1" at bounding box center [1541, 202] width 26 height 26
click at [1529, 203] on button "x 2" at bounding box center [1541, 202] width 26 height 26
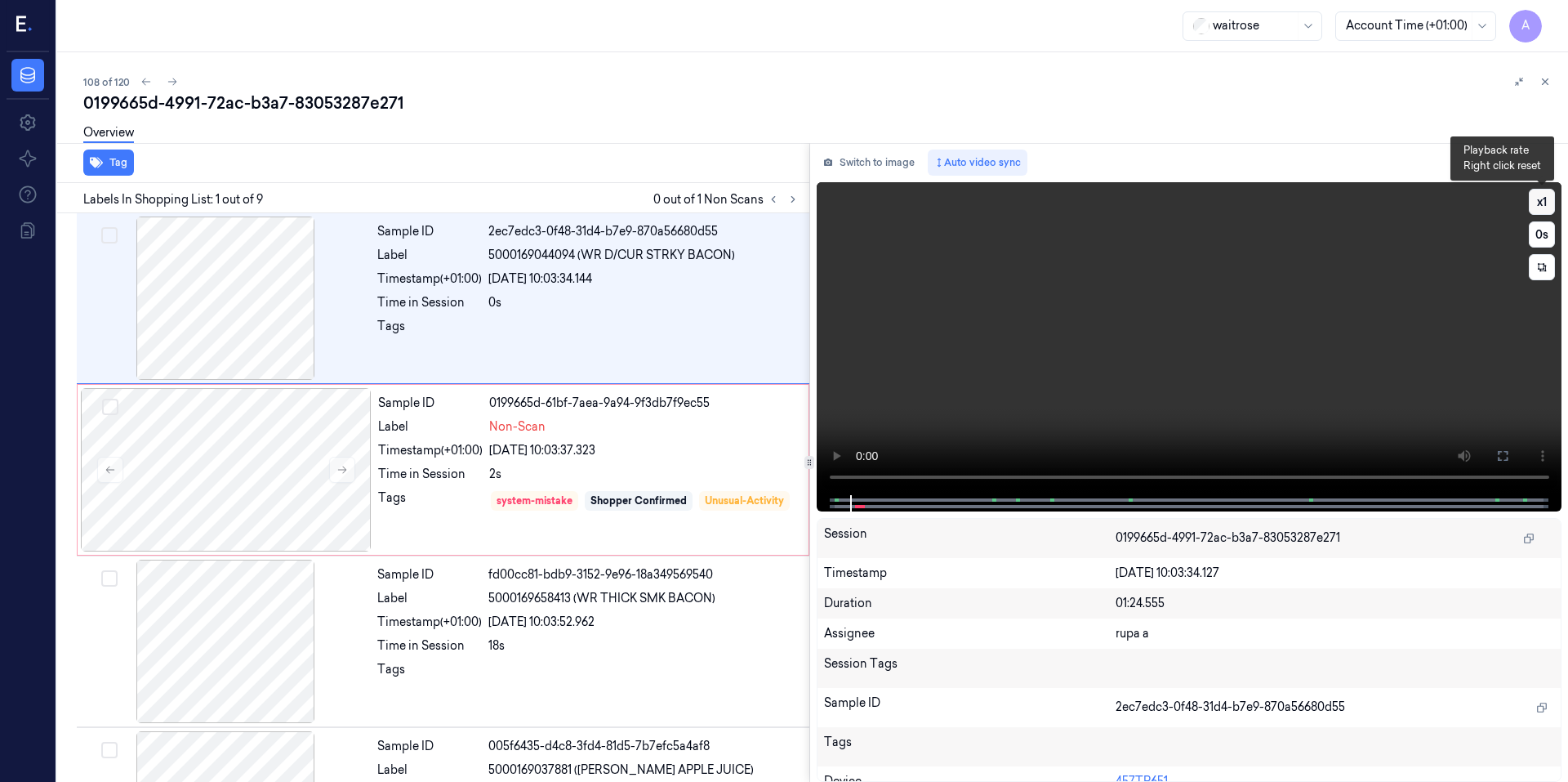
click at [1547, 208] on button "x 1" at bounding box center [1541, 202] width 26 height 26
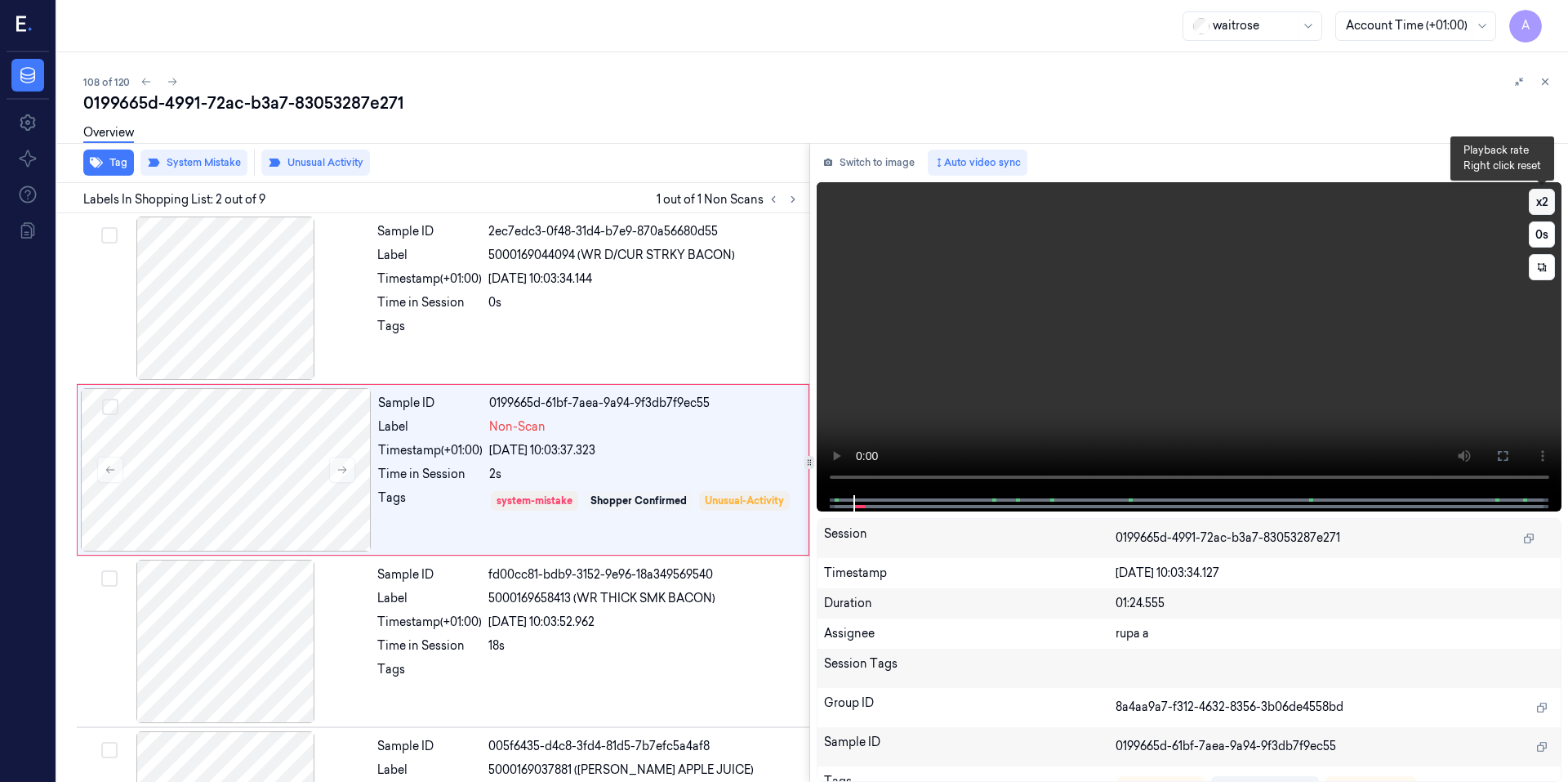
click at [1547, 208] on button "x 2" at bounding box center [1541, 202] width 26 height 26
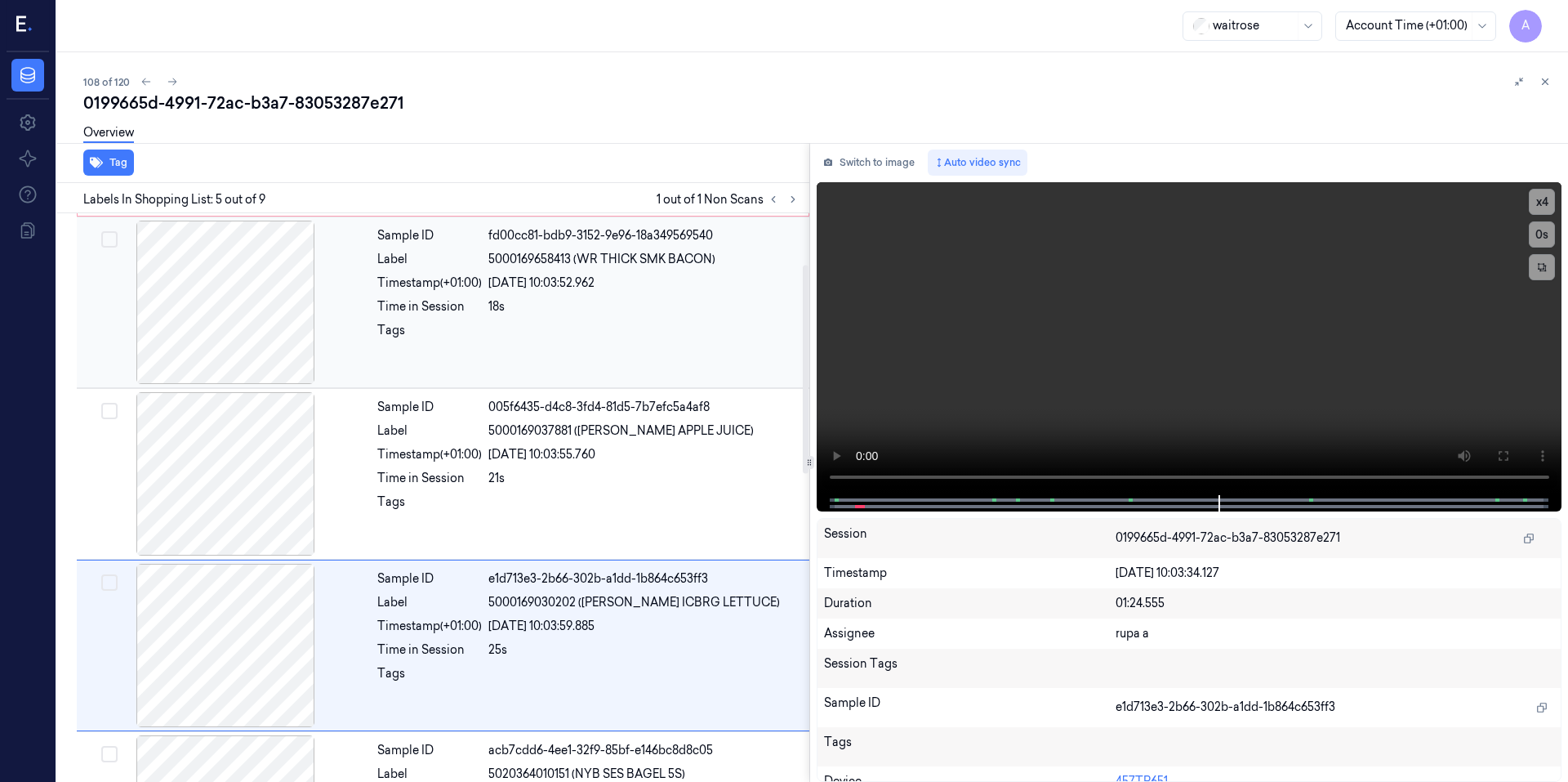
scroll to position [78, 0]
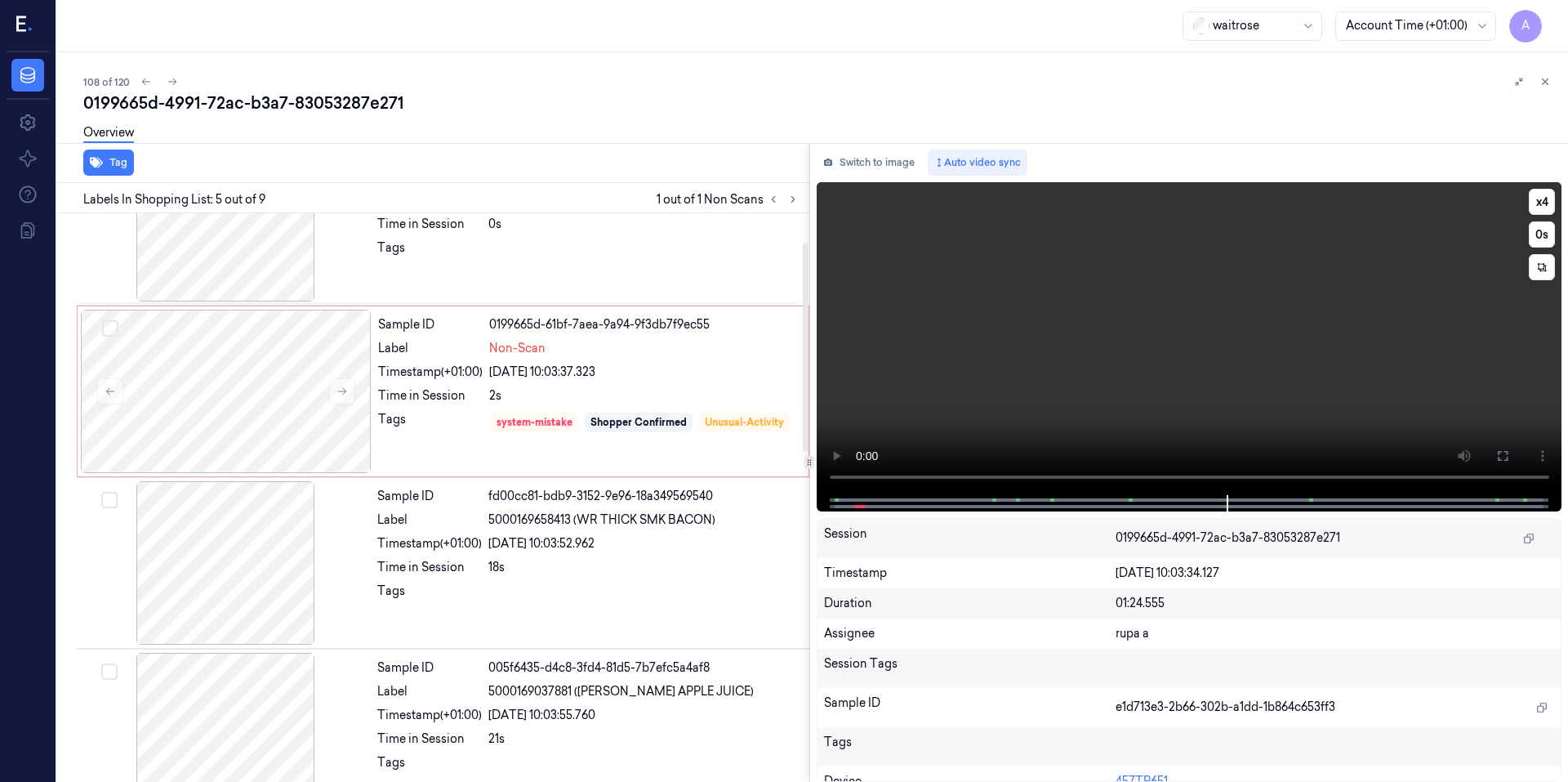
click at [1115, 312] on video at bounding box center [1189, 338] width 746 height 312
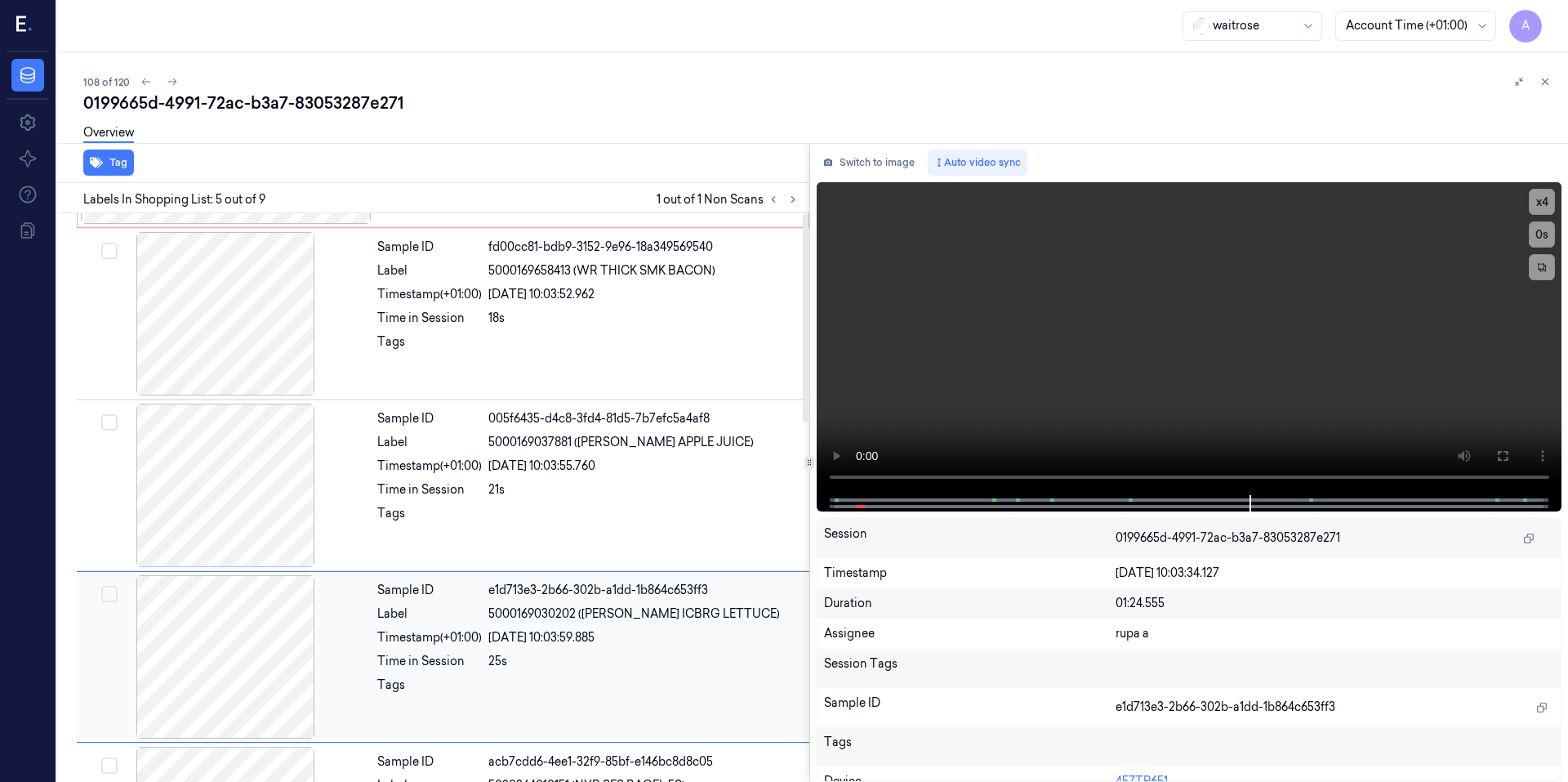
scroll to position [0, 0]
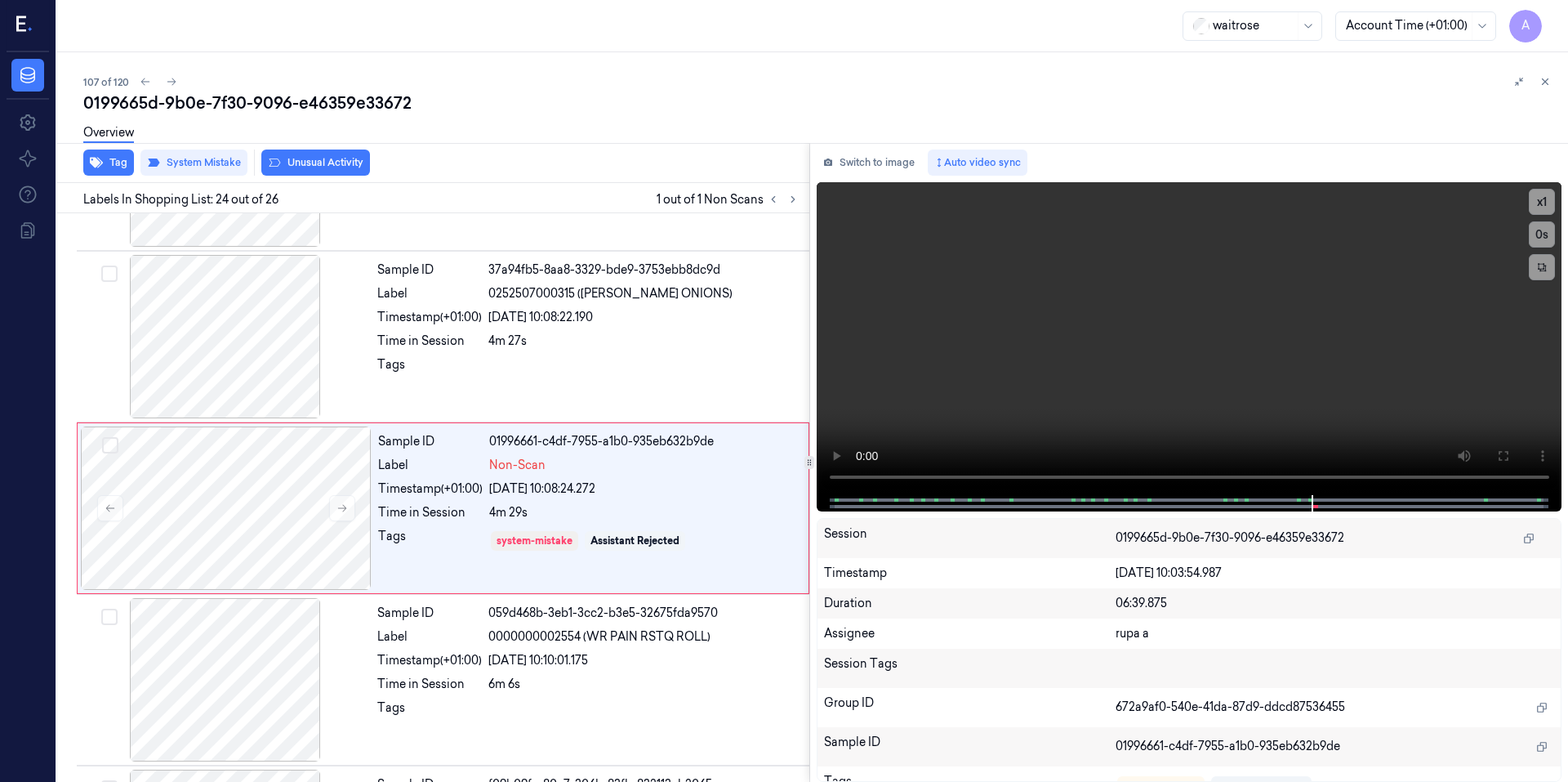
scroll to position [3745, 0]
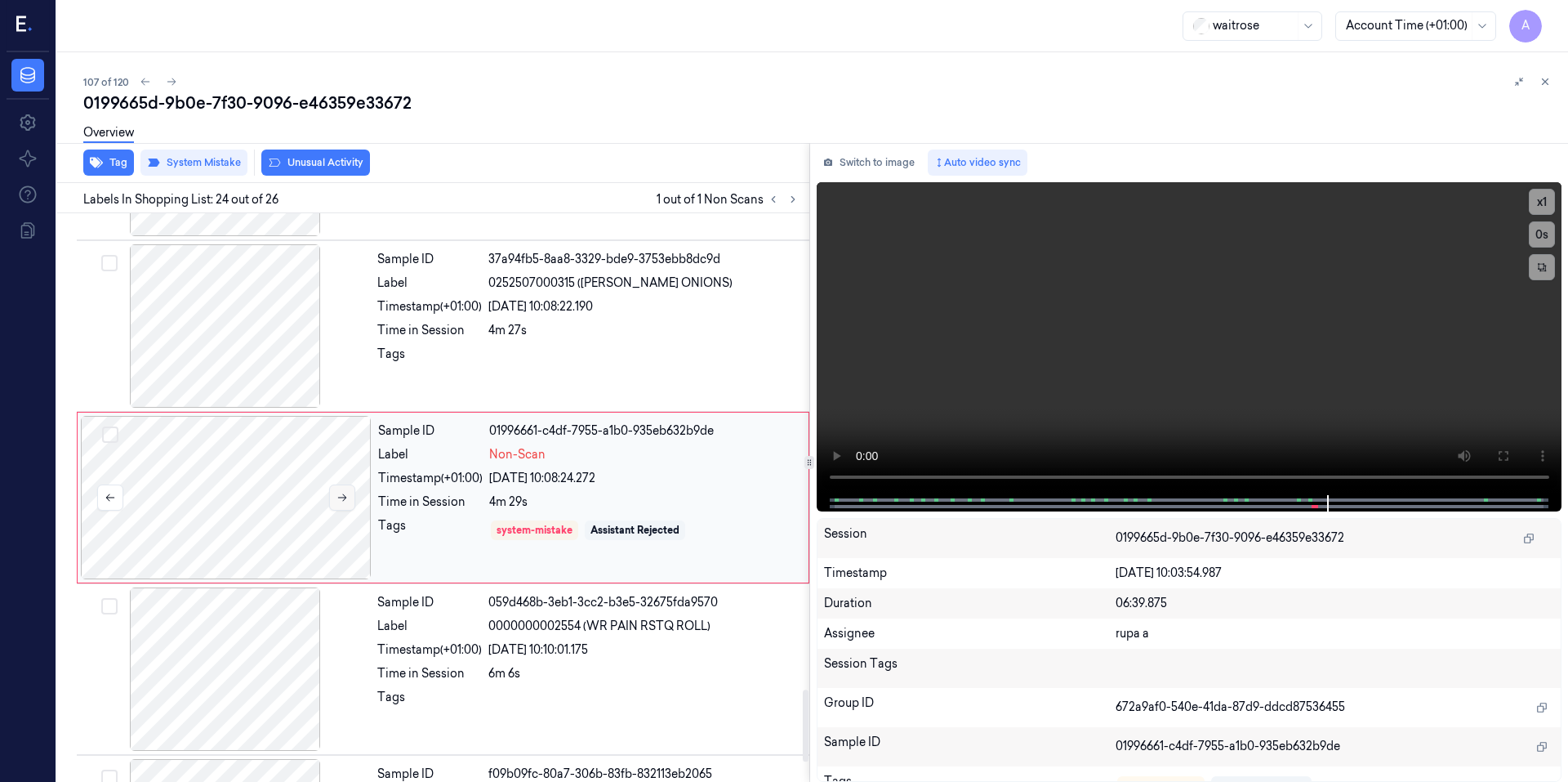
click at [348, 496] on button at bounding box center [342, 497] width 26 height 26
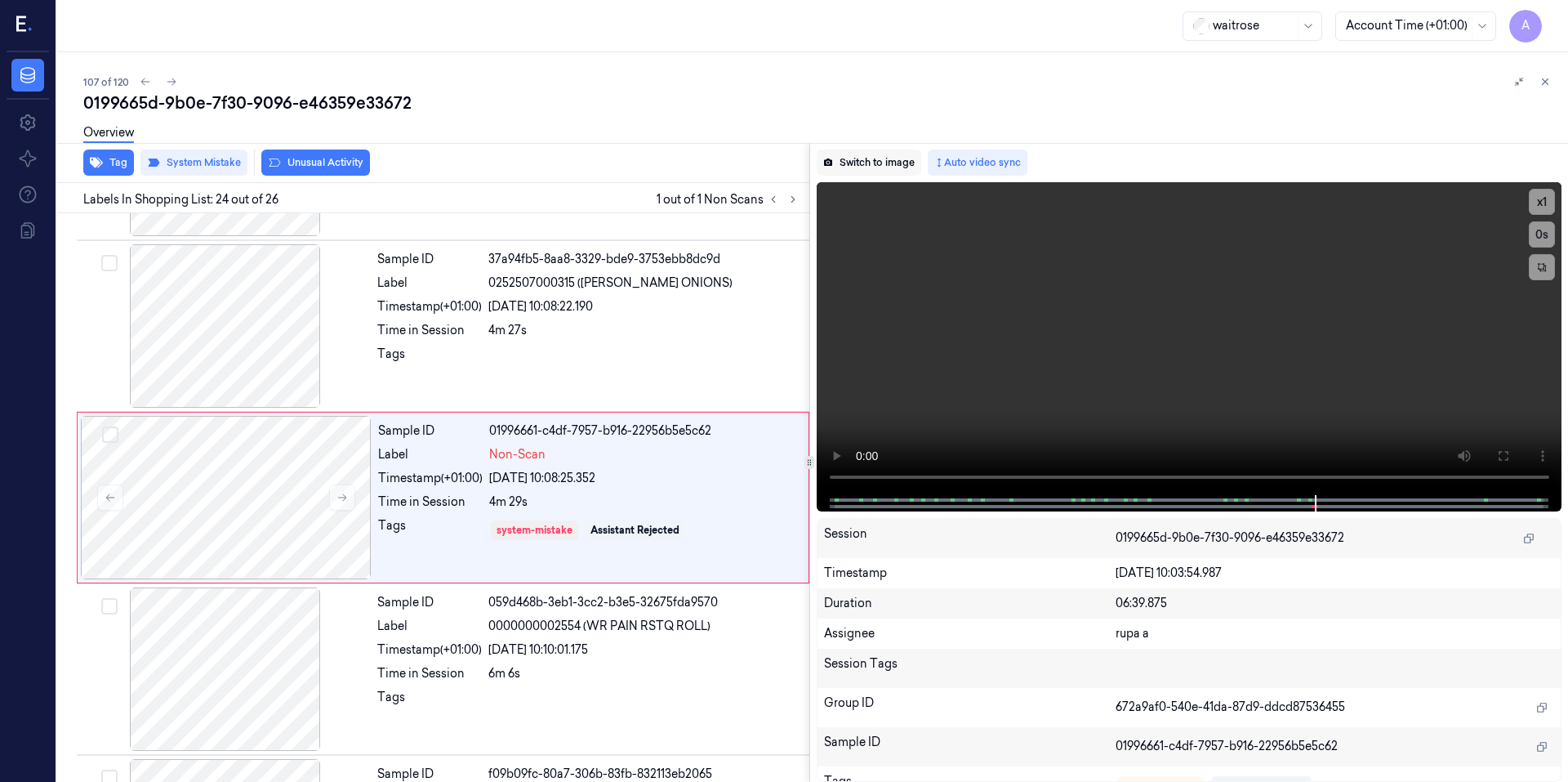
click at [851, 155] on button "Switch to image" at bounding box center [869, 162] width 105 height 26
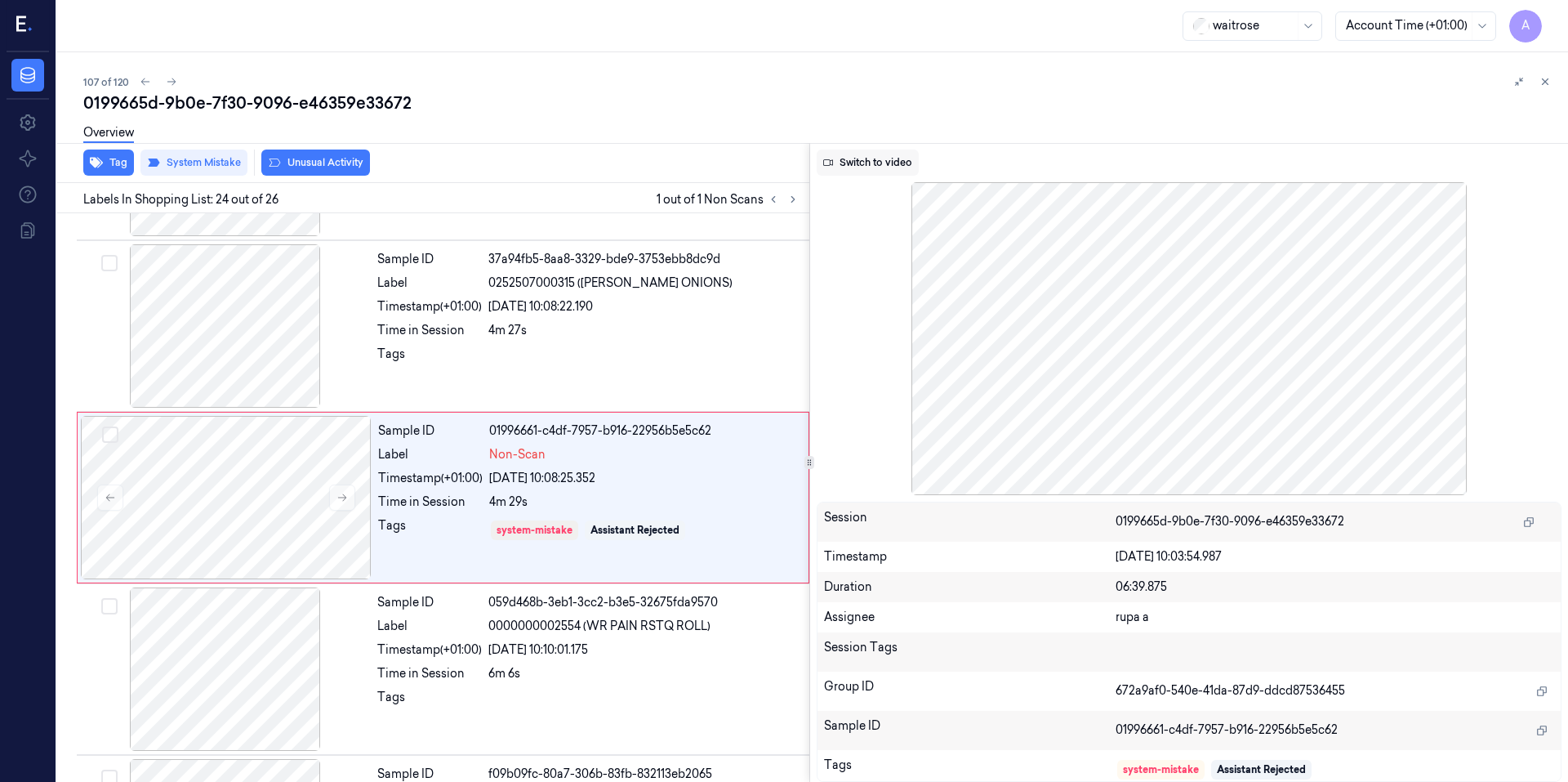
click at [872, 157] on button "Switch to video" at bounding box center [867, 162] width 102 height 26
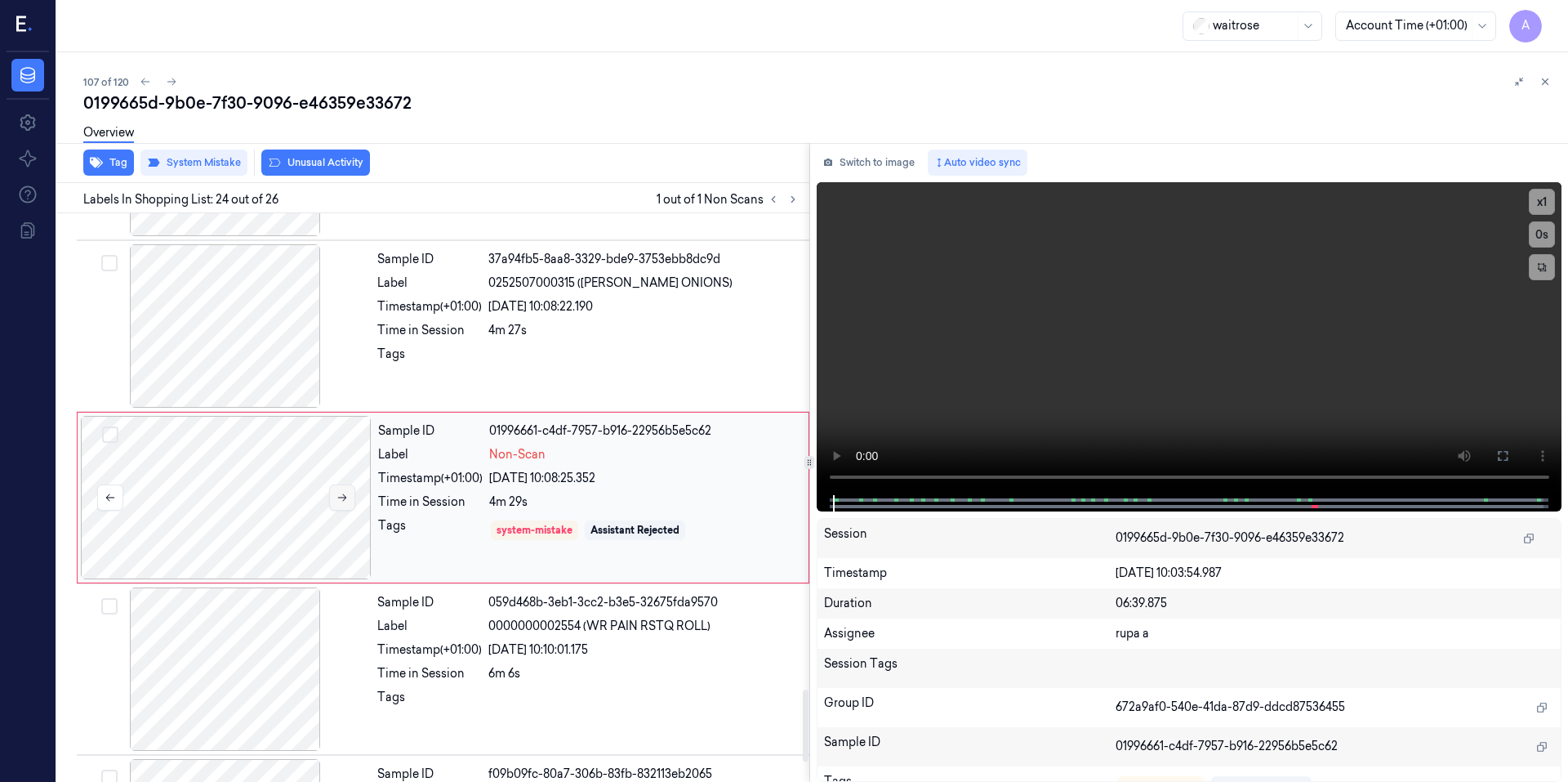
click at [349, 498] on button at bounding box center [342, 497] width 26 height 26
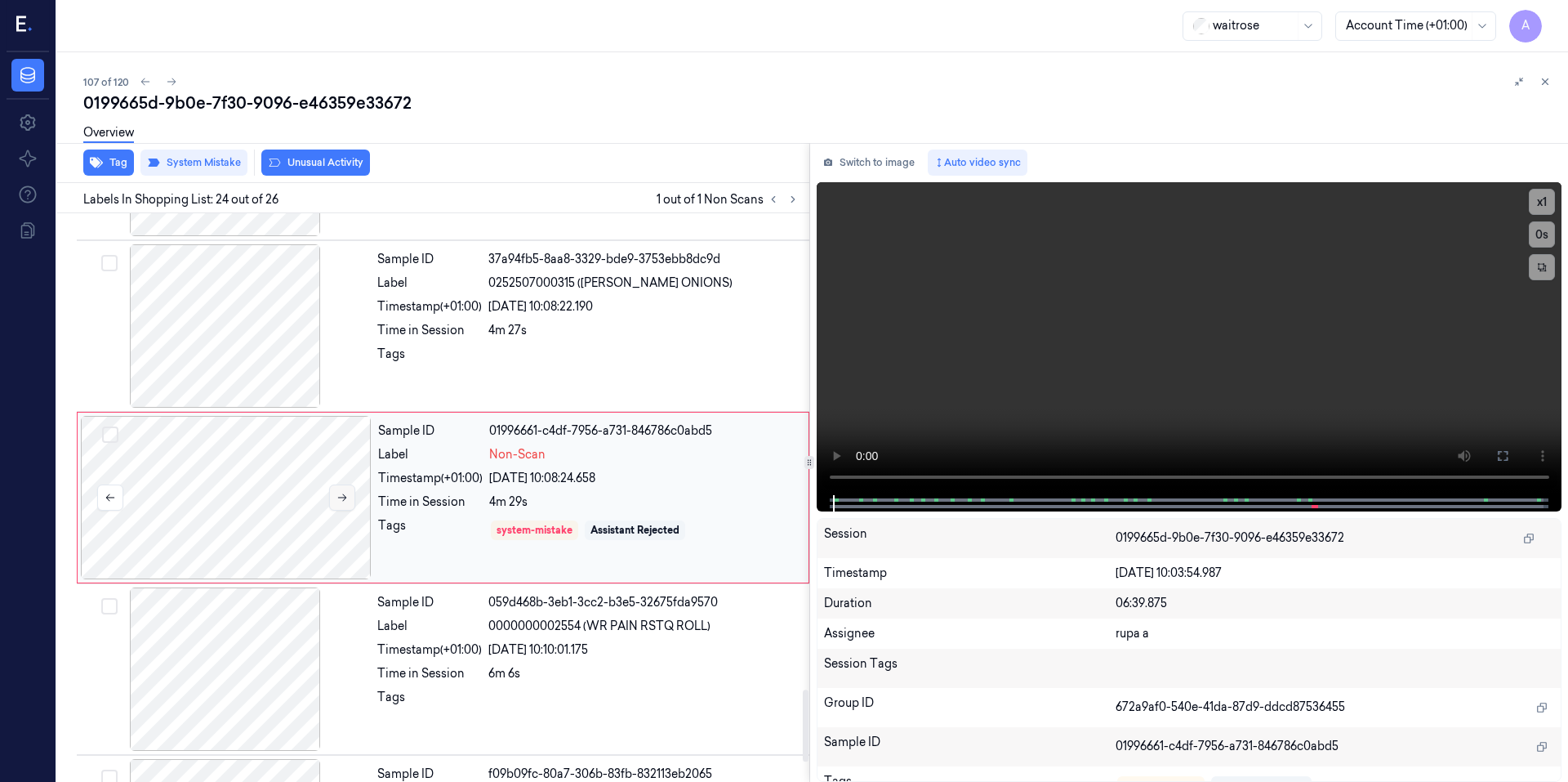
click at [349, 498] on button at bounding box center [342, 497] width 26 height 26
click at [351, 497] on button at bounding box center [342, 497] width 26 height 26
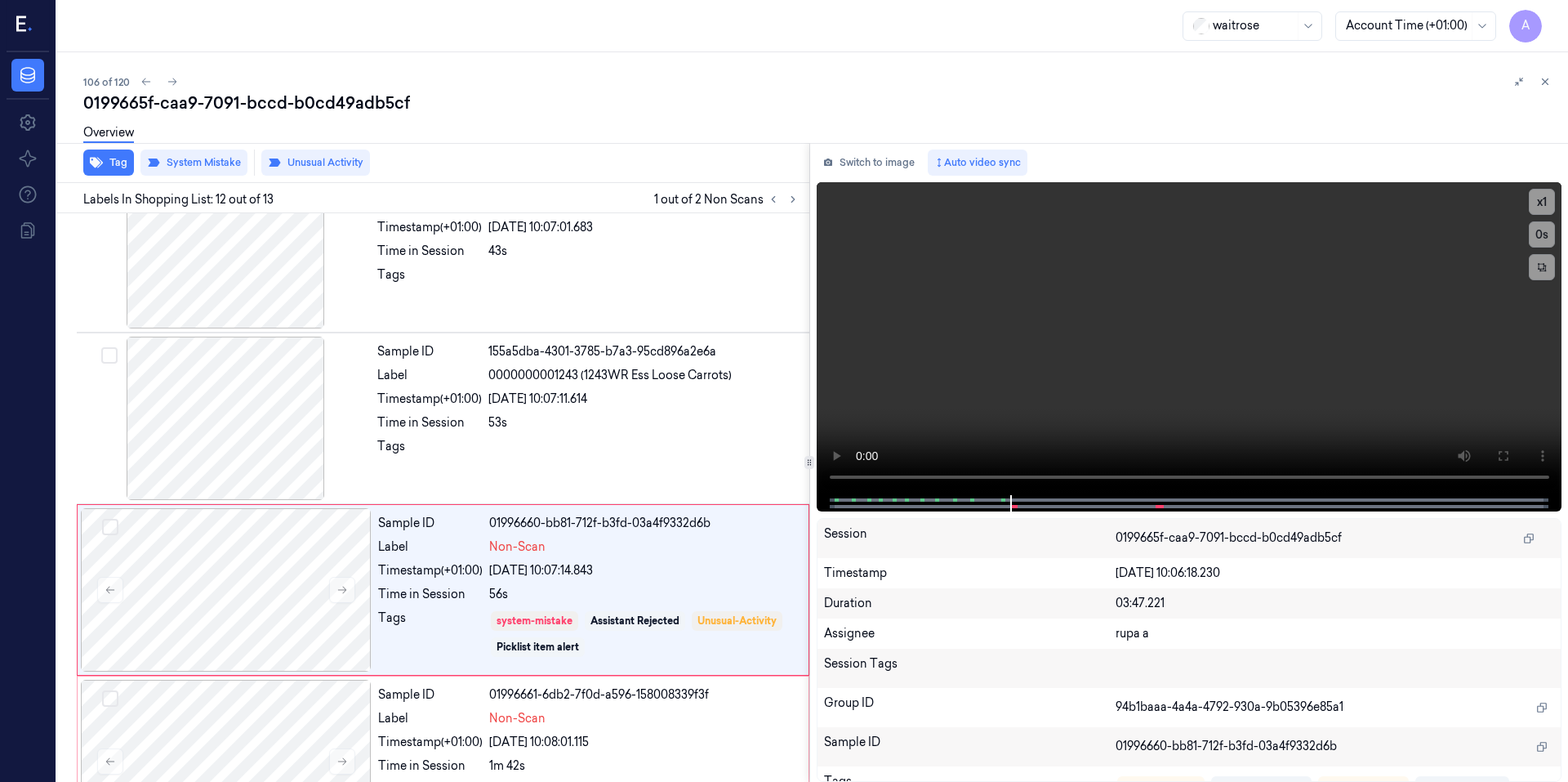
scroll to position [1666, 0]
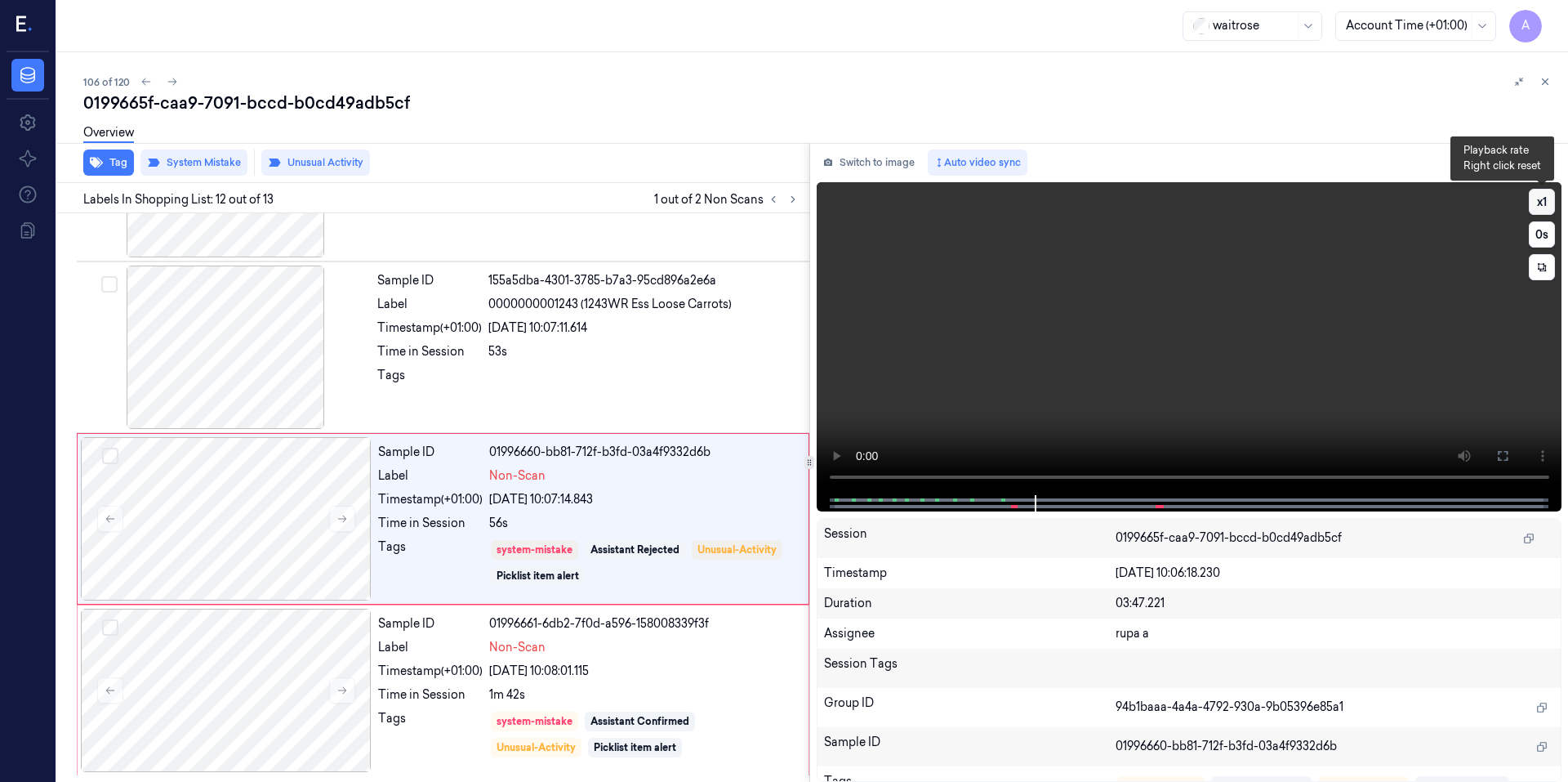
click at [1547, 196] on button "x 1" at bounding box center [1541, 202] width 26 height 26
click at [1547, 196] on button "x 2" at bounding box center [1541, 202] width 26 height 26
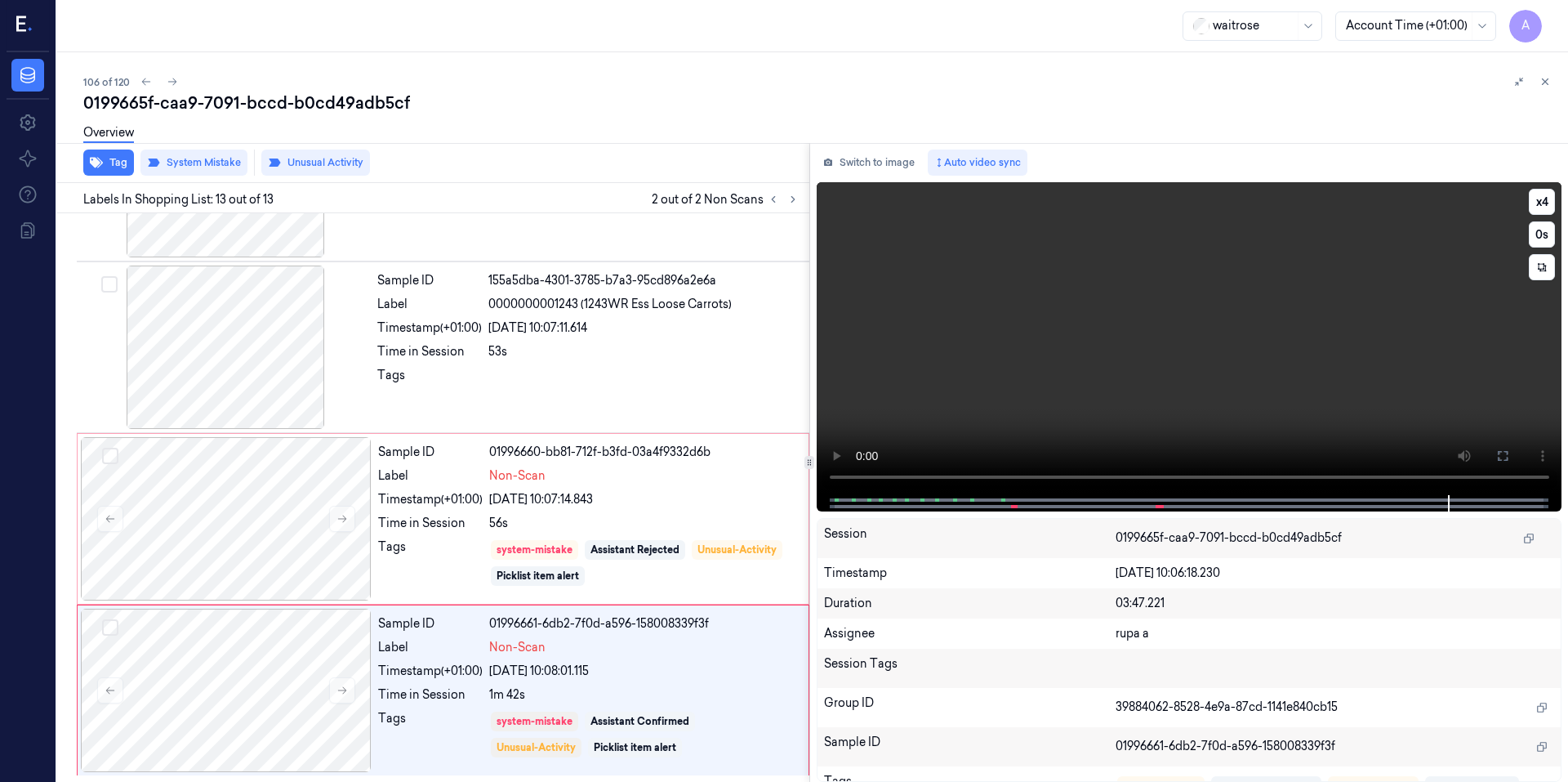
click at [1127, 392] on video at bounding box center [1189, 338] width 746 height 312
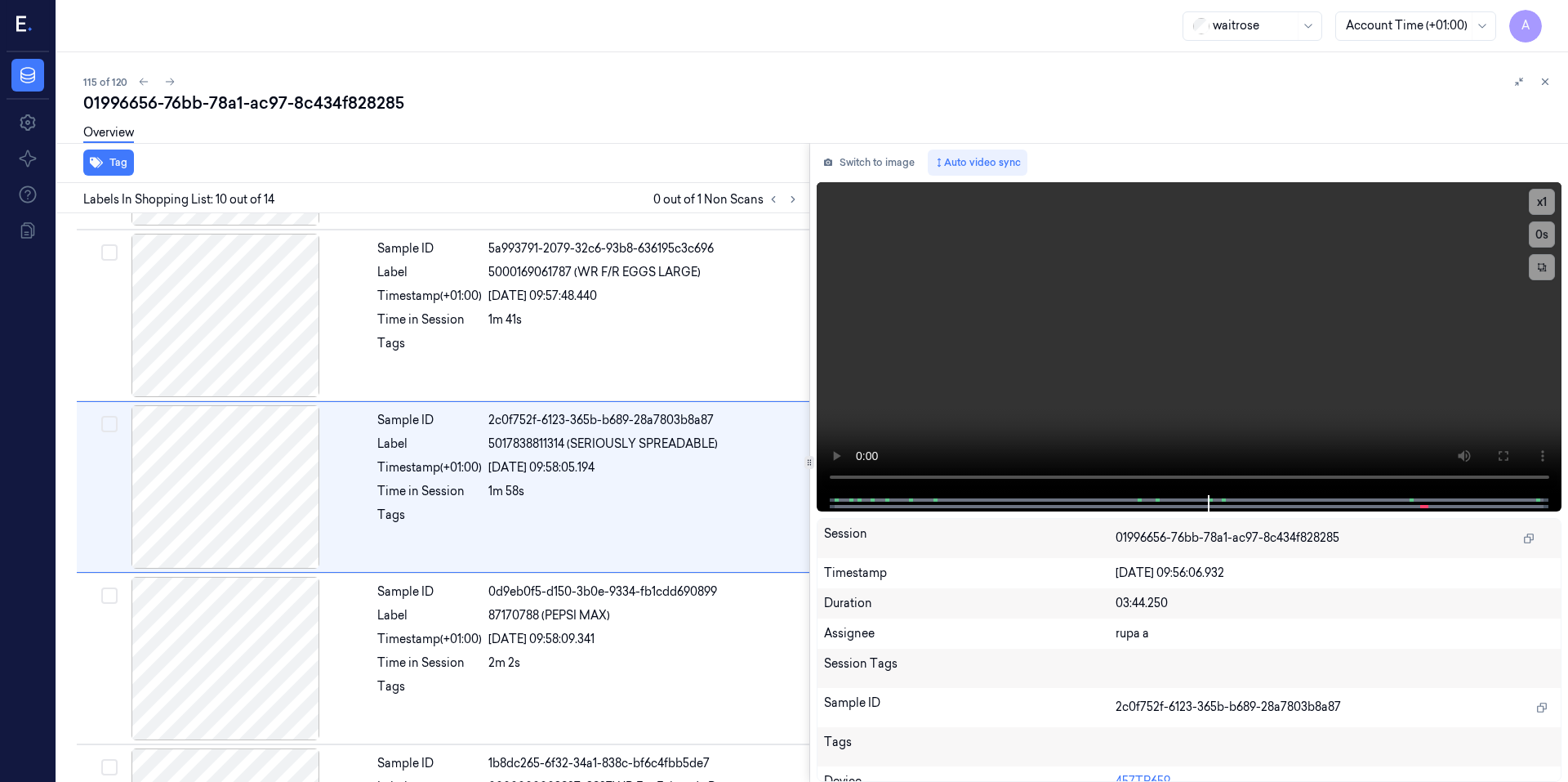
scroll to position [1344, 0]
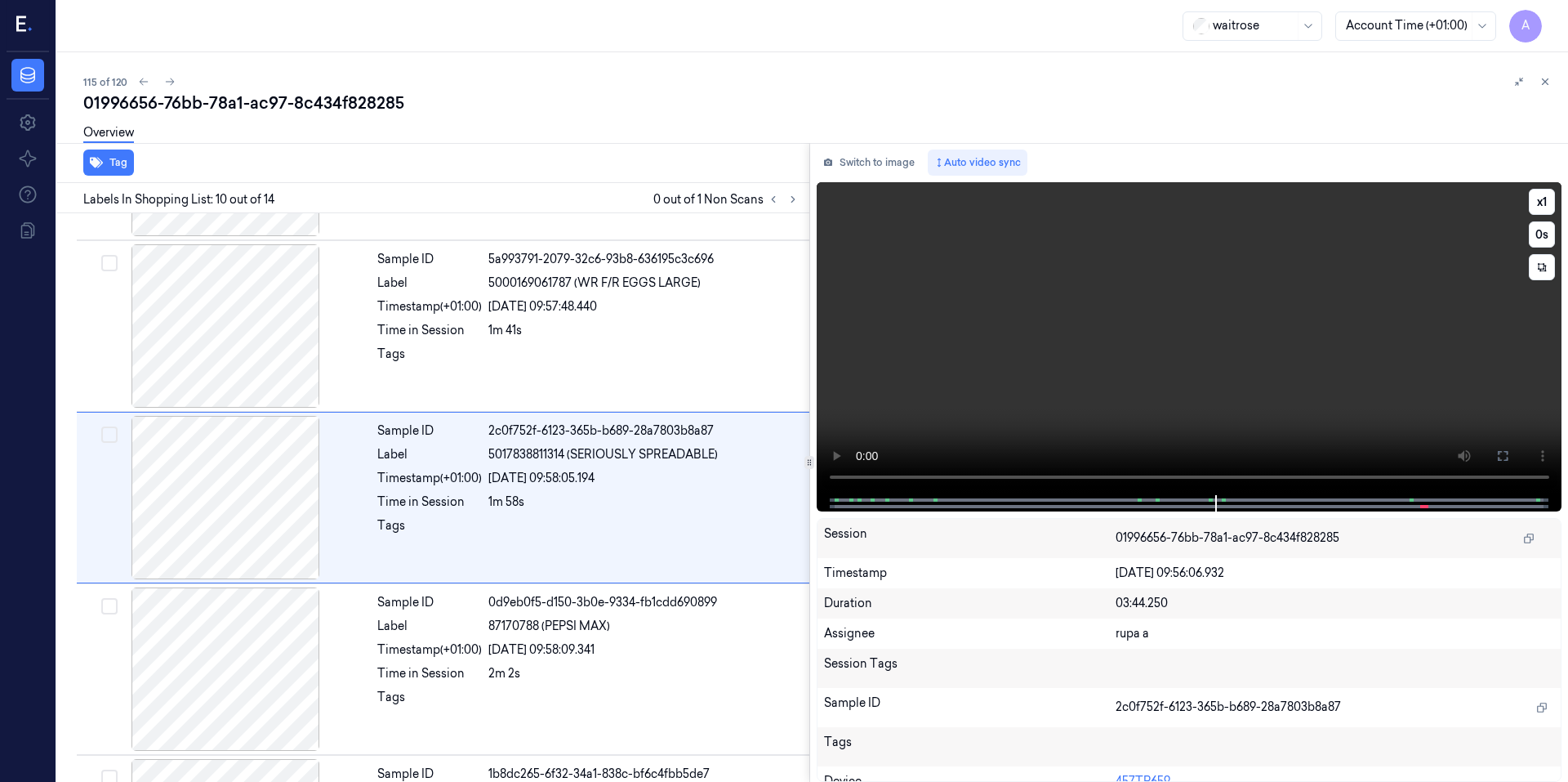
click at [1133, 383] on video at bounding box center [1189, 338] width 746 height 312
click at [1117, 391] on video at bounding box center [1189, 338] width 746 height 312
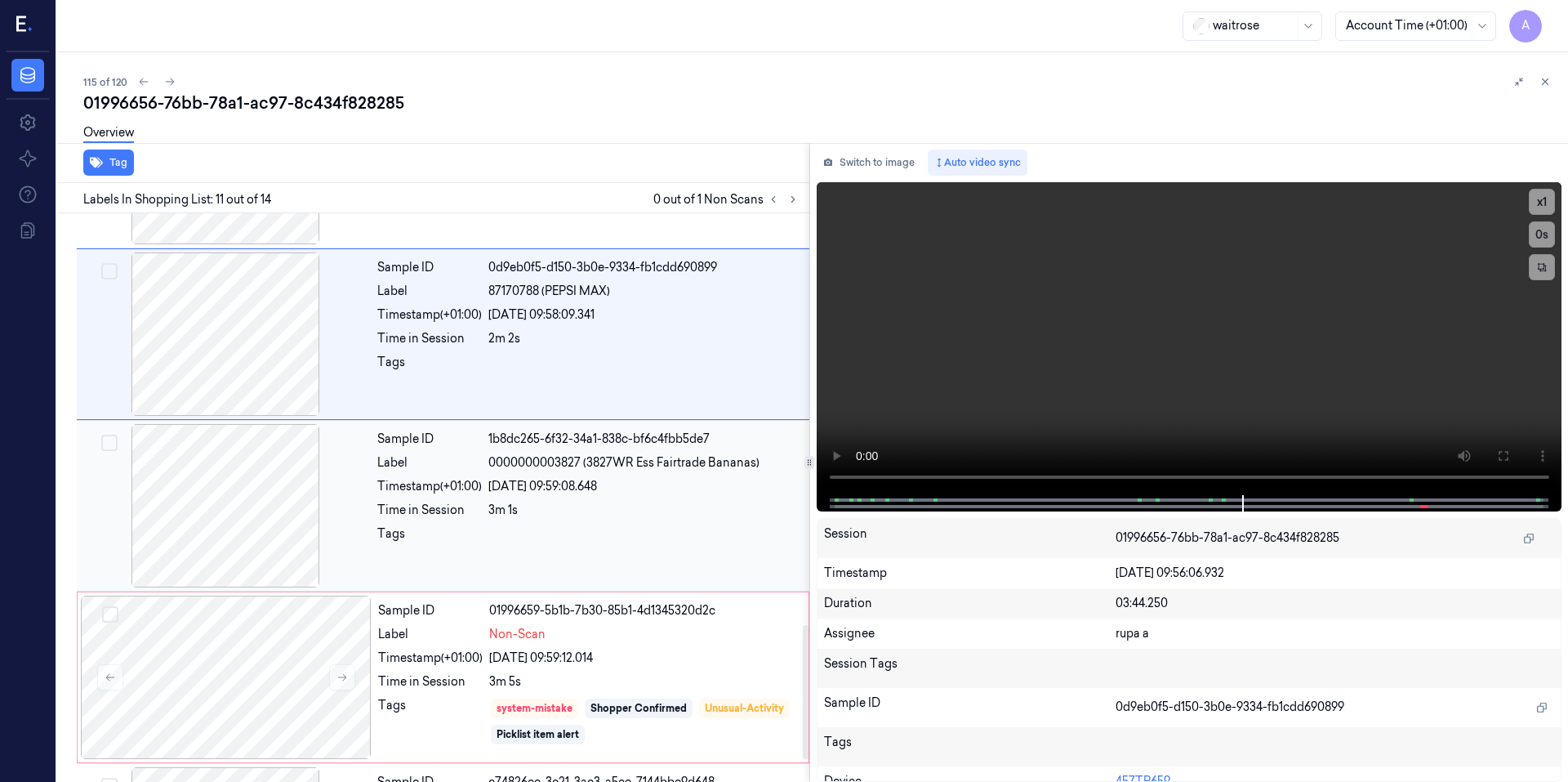
scroll to position [1838, 0]
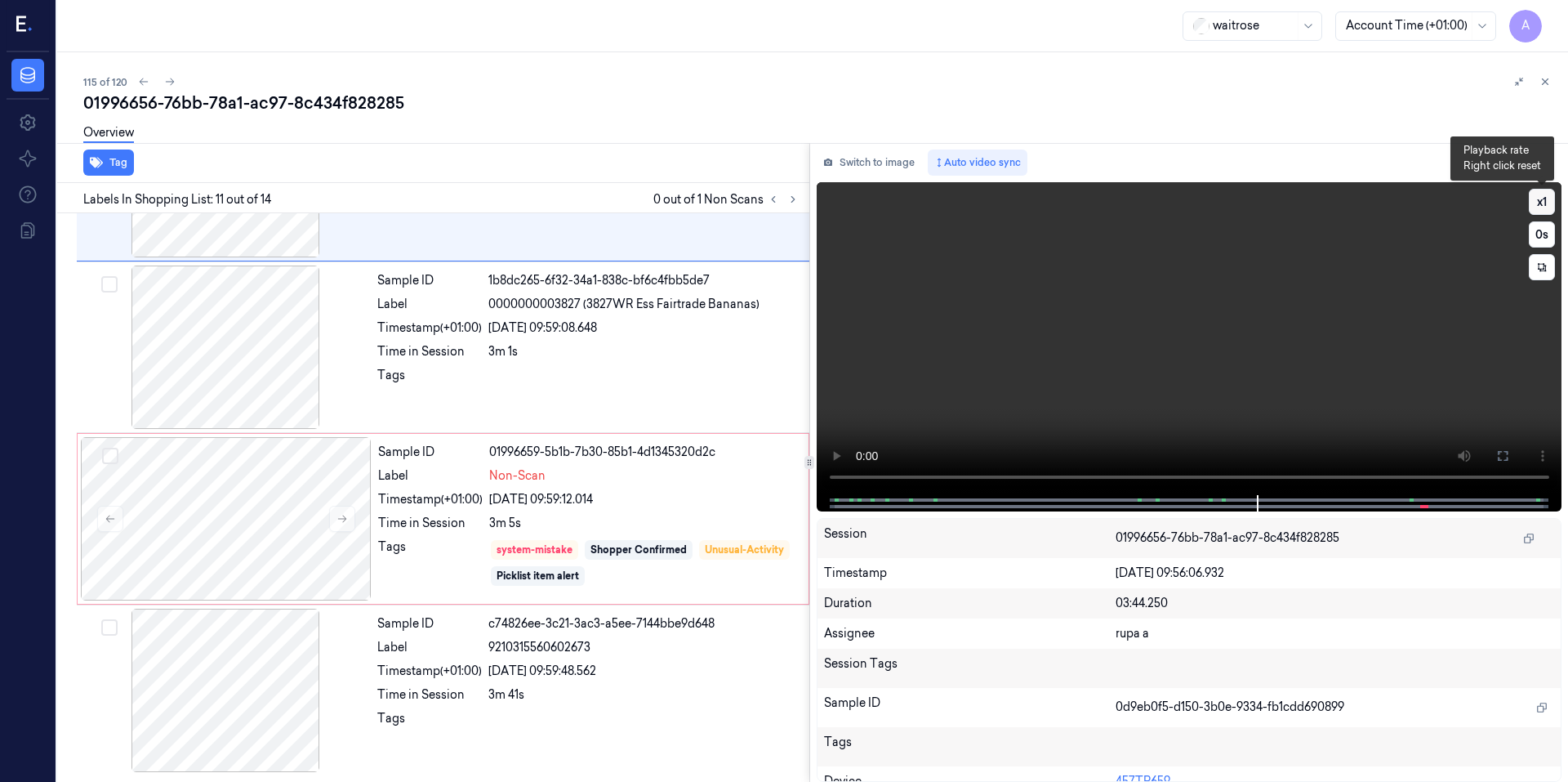
click at [1529, 210] on button "x 1" at bounding box center [1541, 202] width 26 height 26
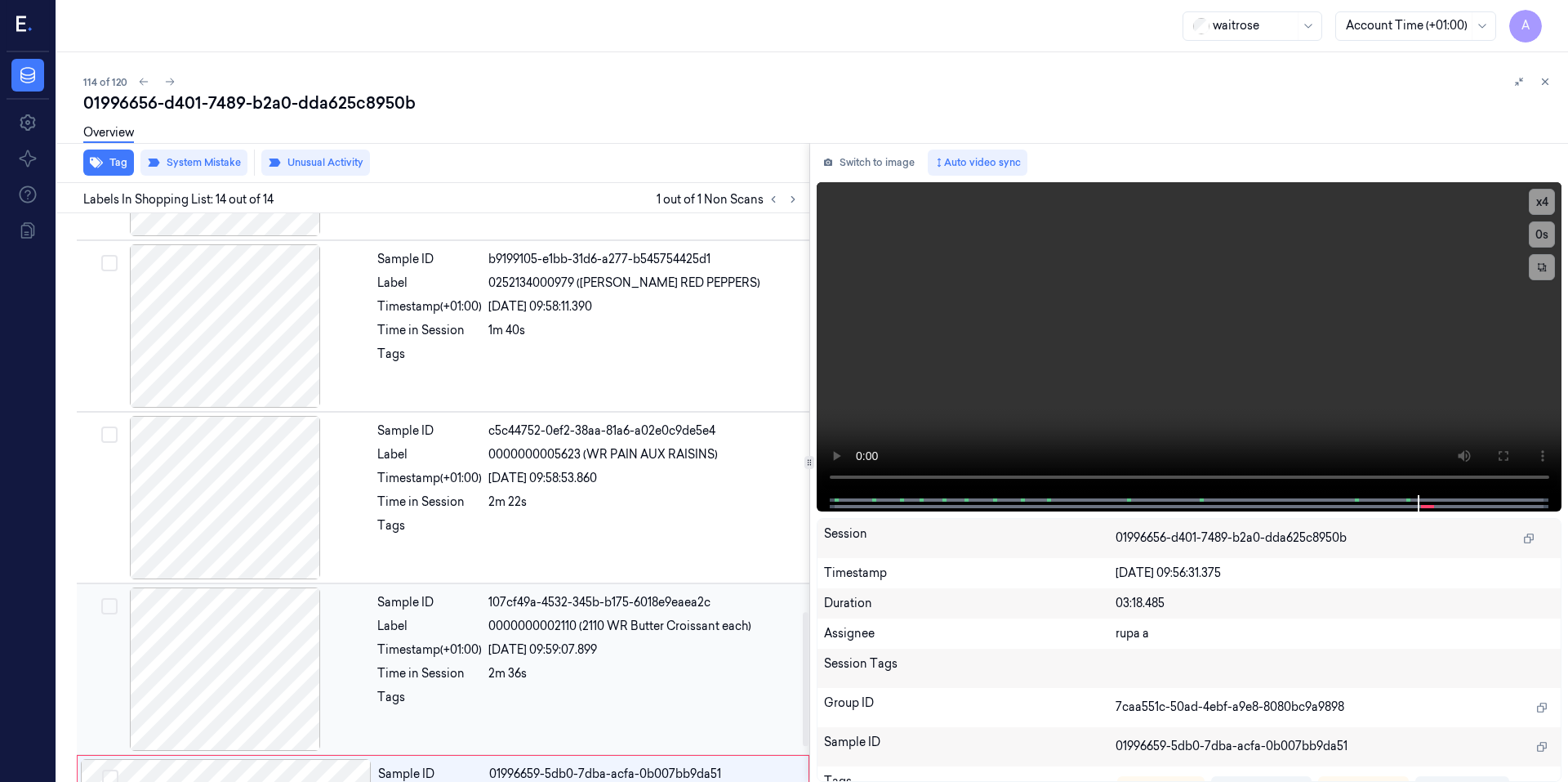
scroll to position [1838, 0]
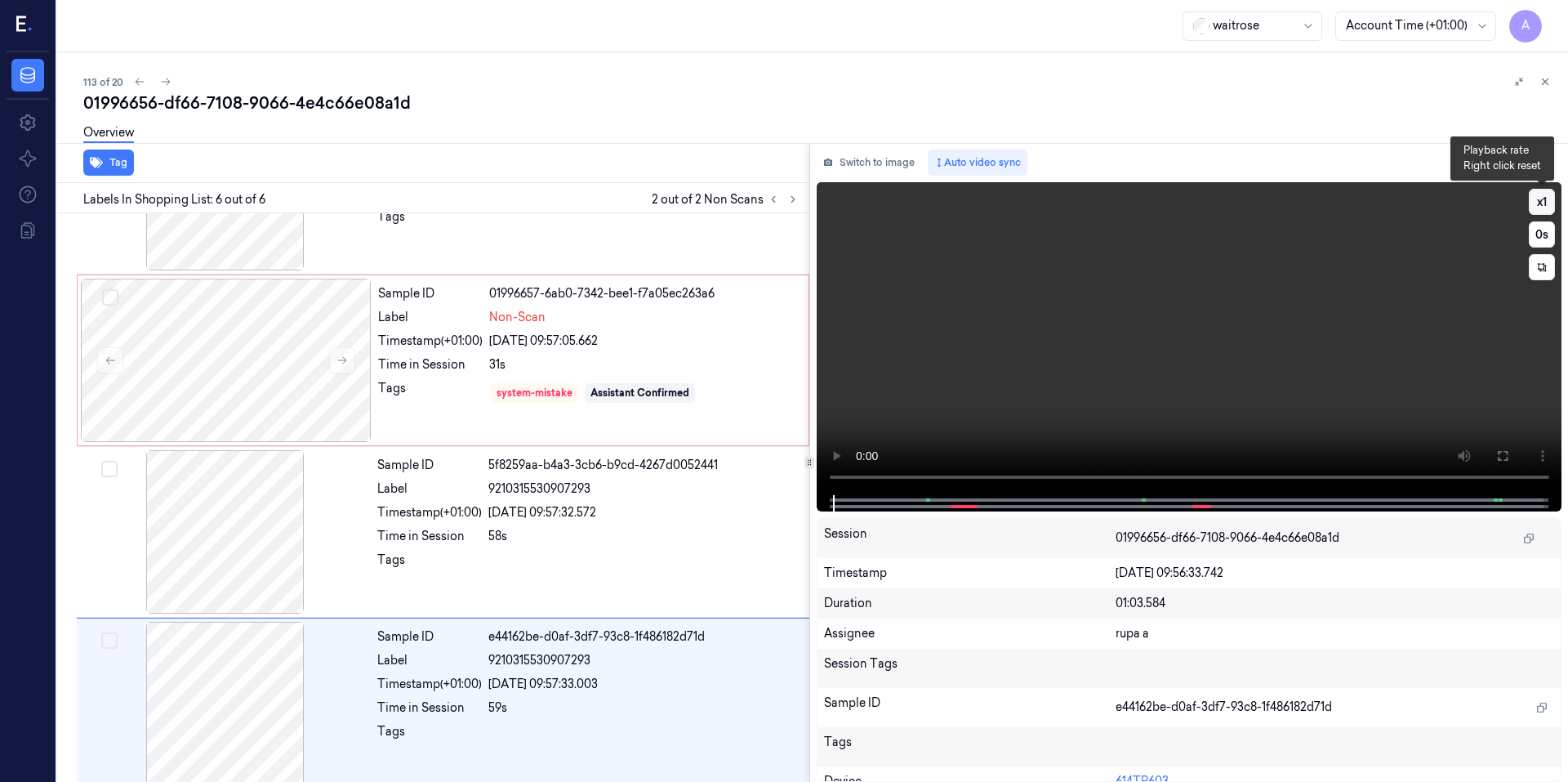
scroll to position [465, 0]
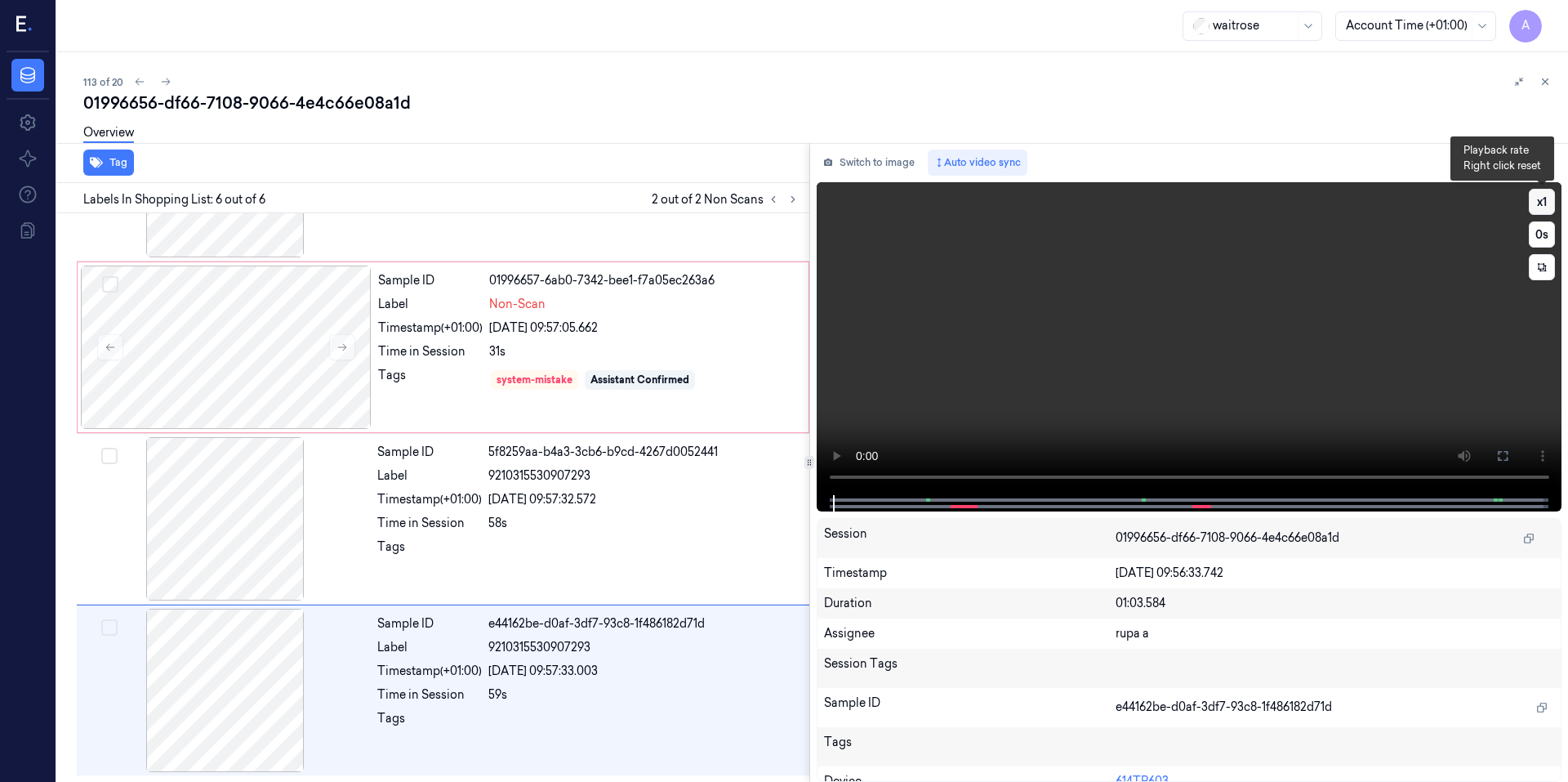
click at [1540, 199] on button "x 1" at bounding box center [1541, 202] width 26 height 26
click at [1129, 413] on video at bounding box center [1189, 338] width 746 height 312
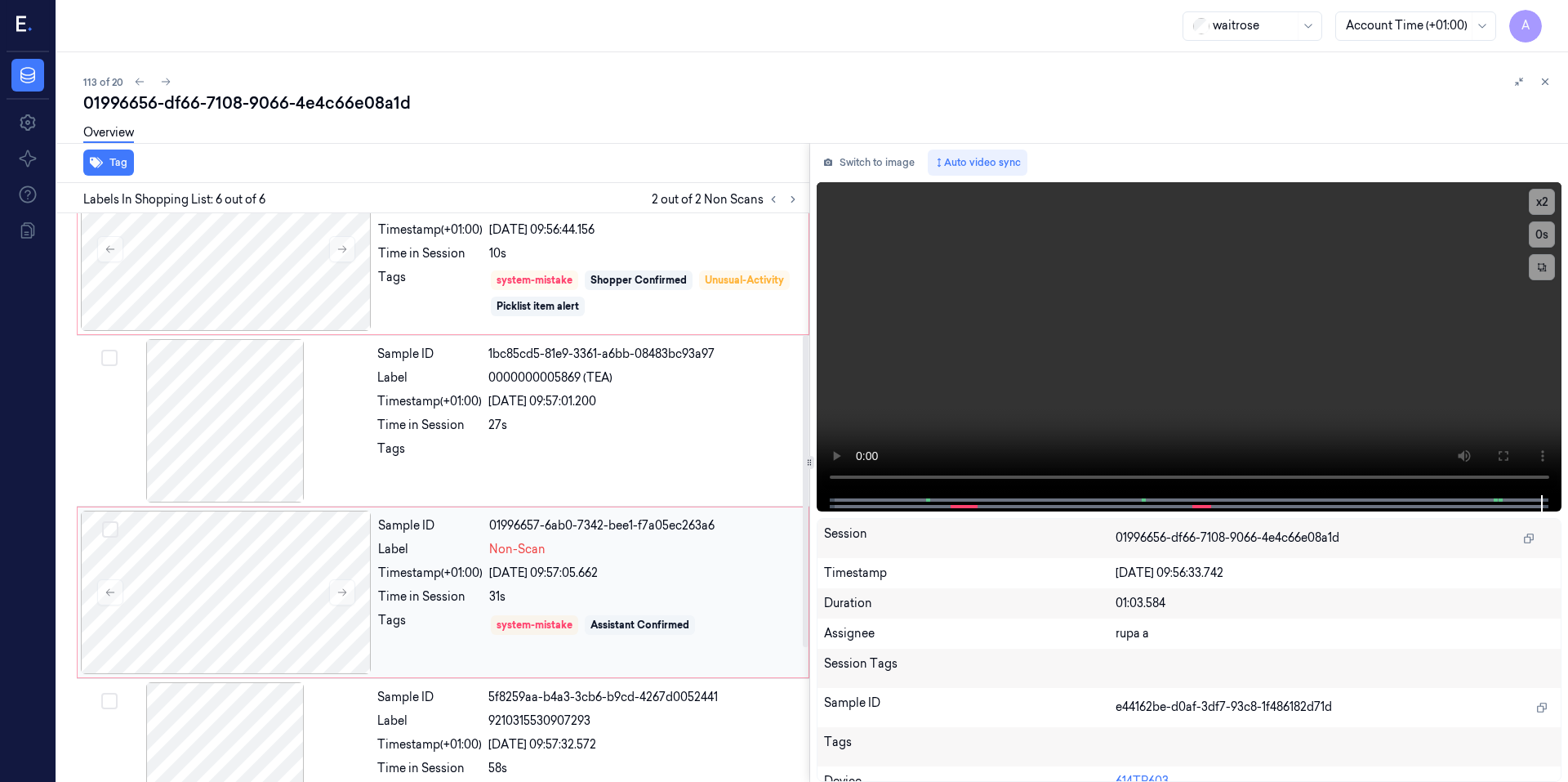
click at [723, 597] on div "31s" at bounding box center [644, 597] width 310 height 17
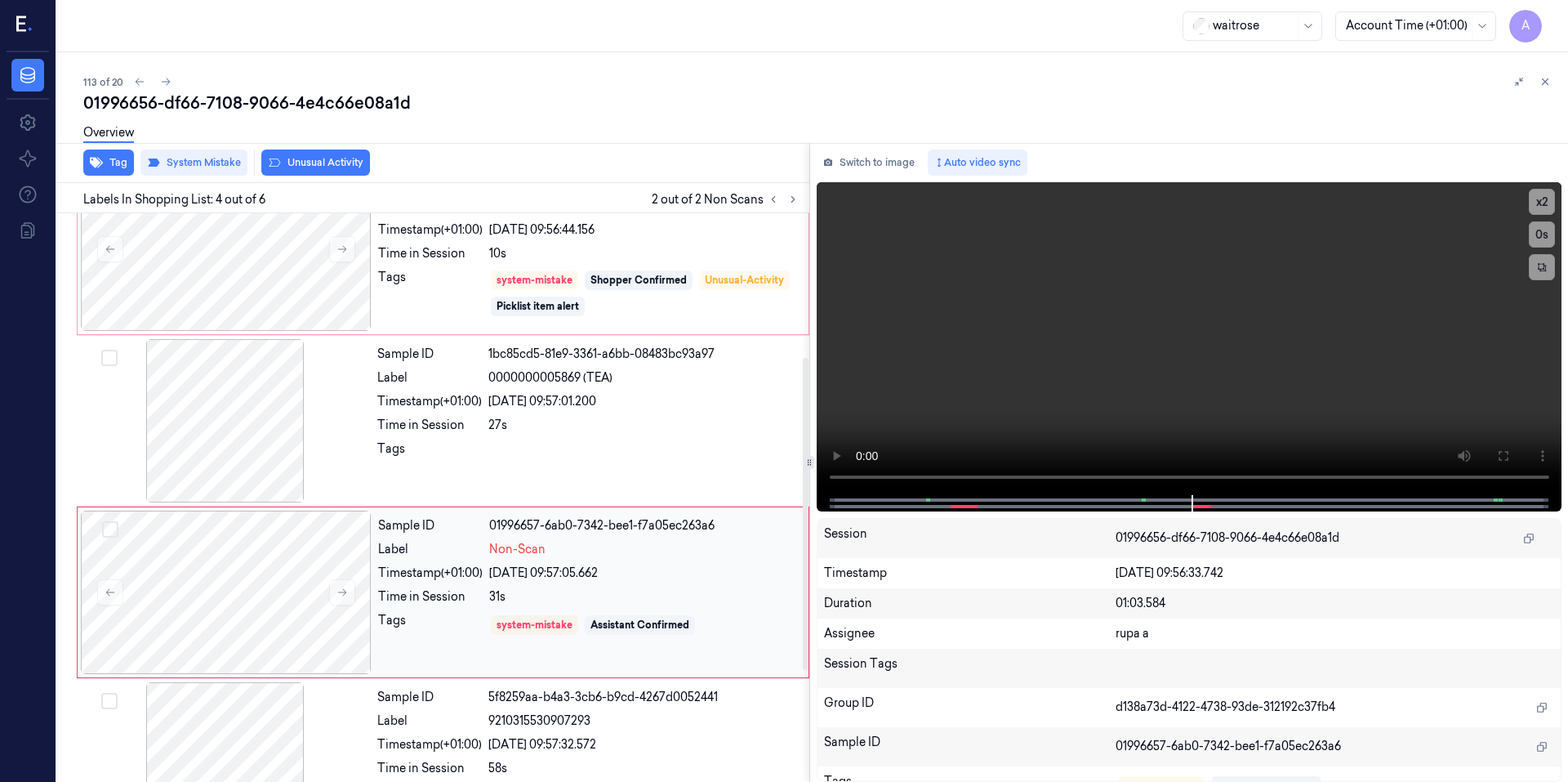
scroll to position [315, 0]
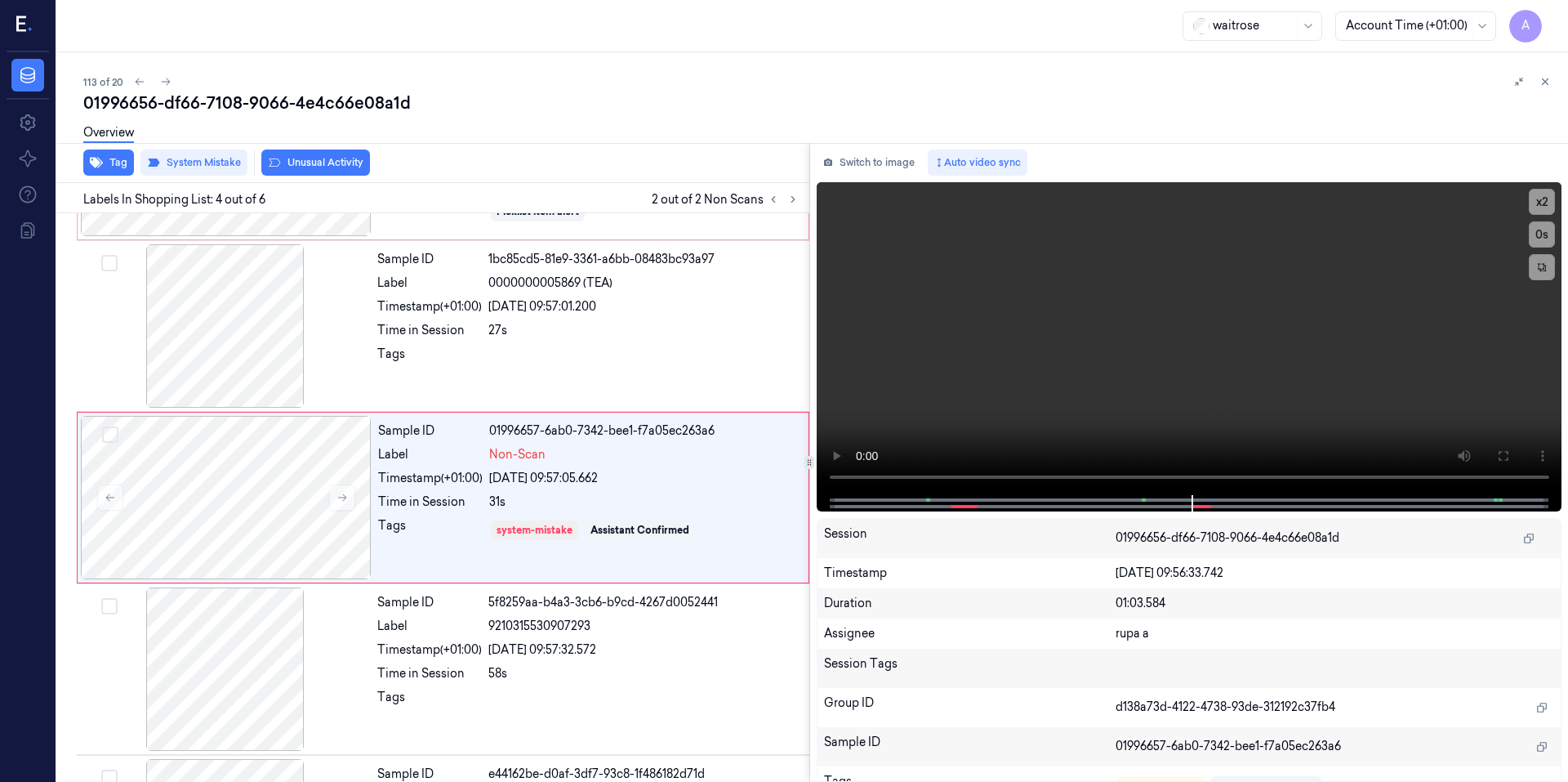
click at [292, 154] on div "Overview" at bounding box center [819, 135] width 1471 height 42
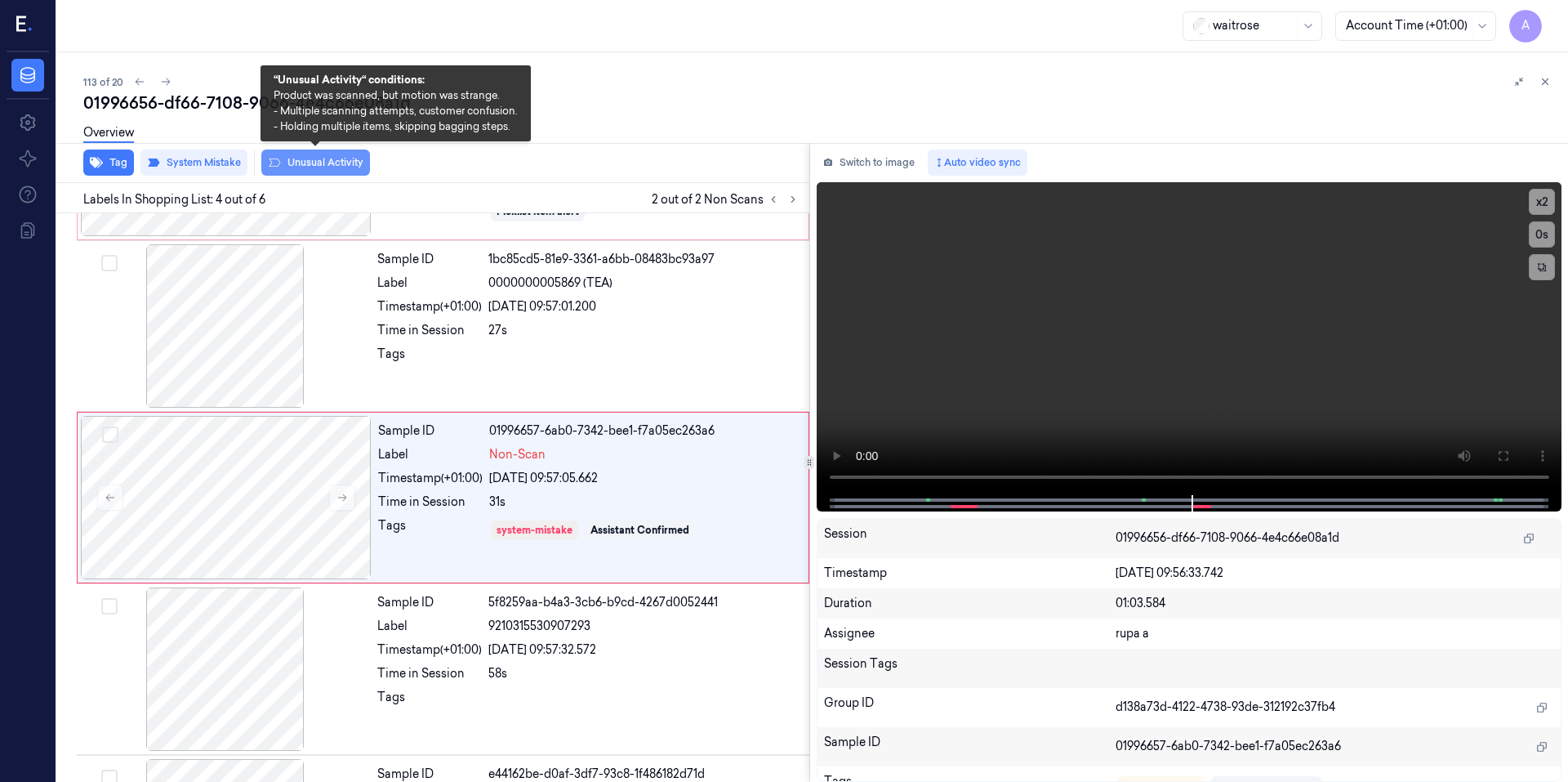
click at [308, 159] on button "Unusual Activity" at bounding box center [315, 162] width 109 height 26
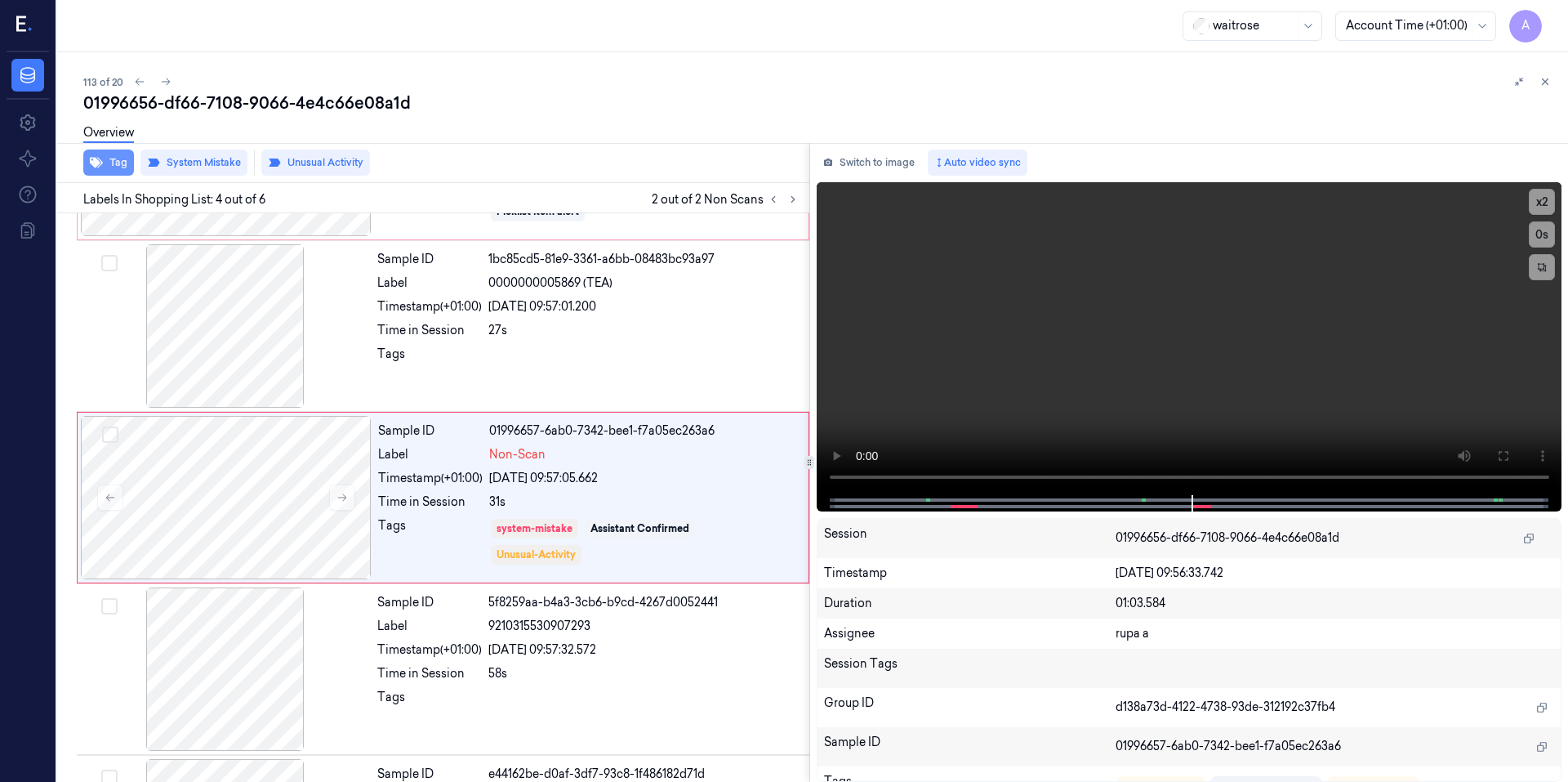
click at [115, 158] on button "Tag" at bounding box center [108, 162] width 51 height 26
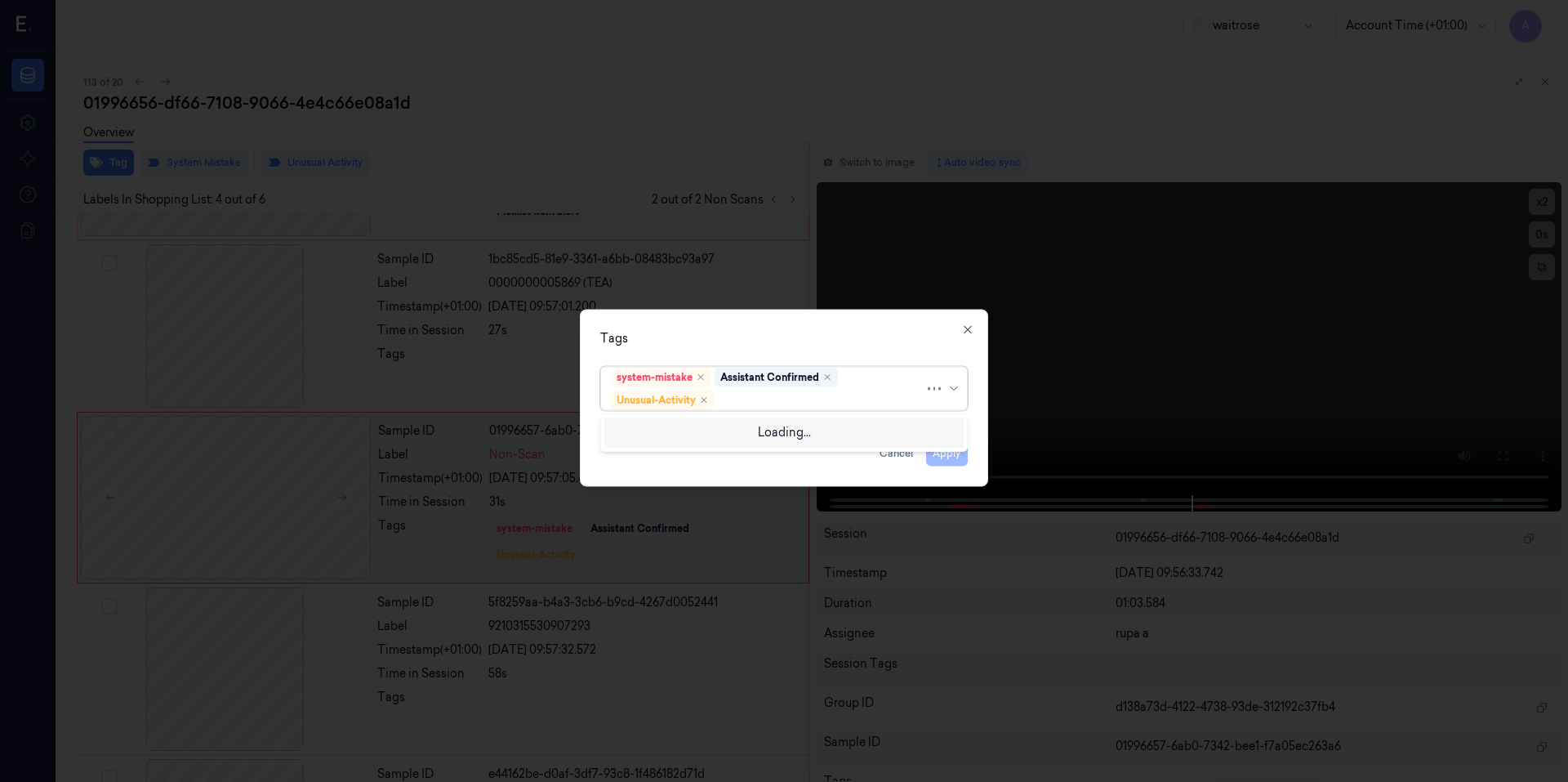
click at [755, 401] on div at bounding box center [820, 400] width 207 height 17
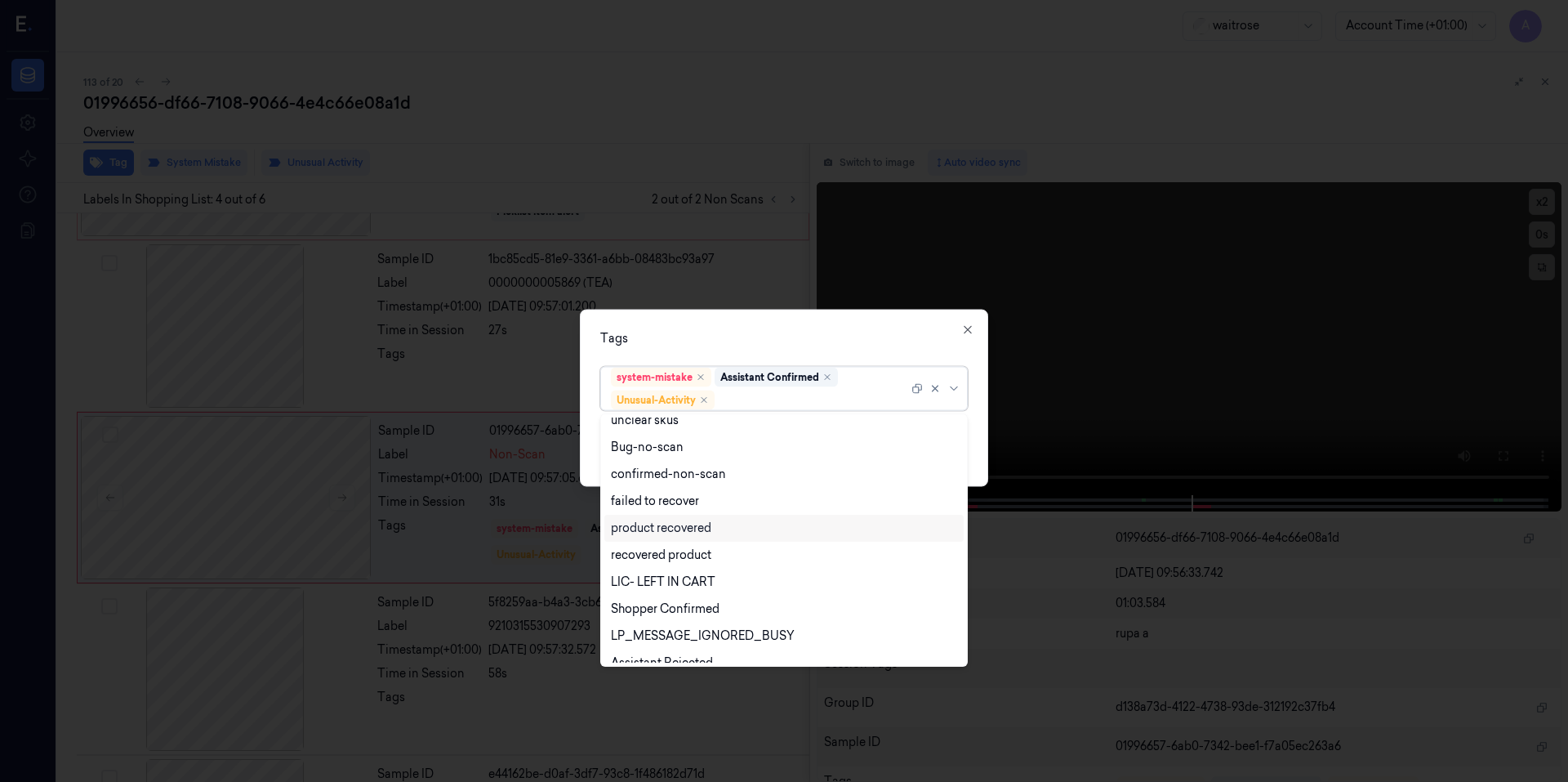
scroll to position [213, 0]
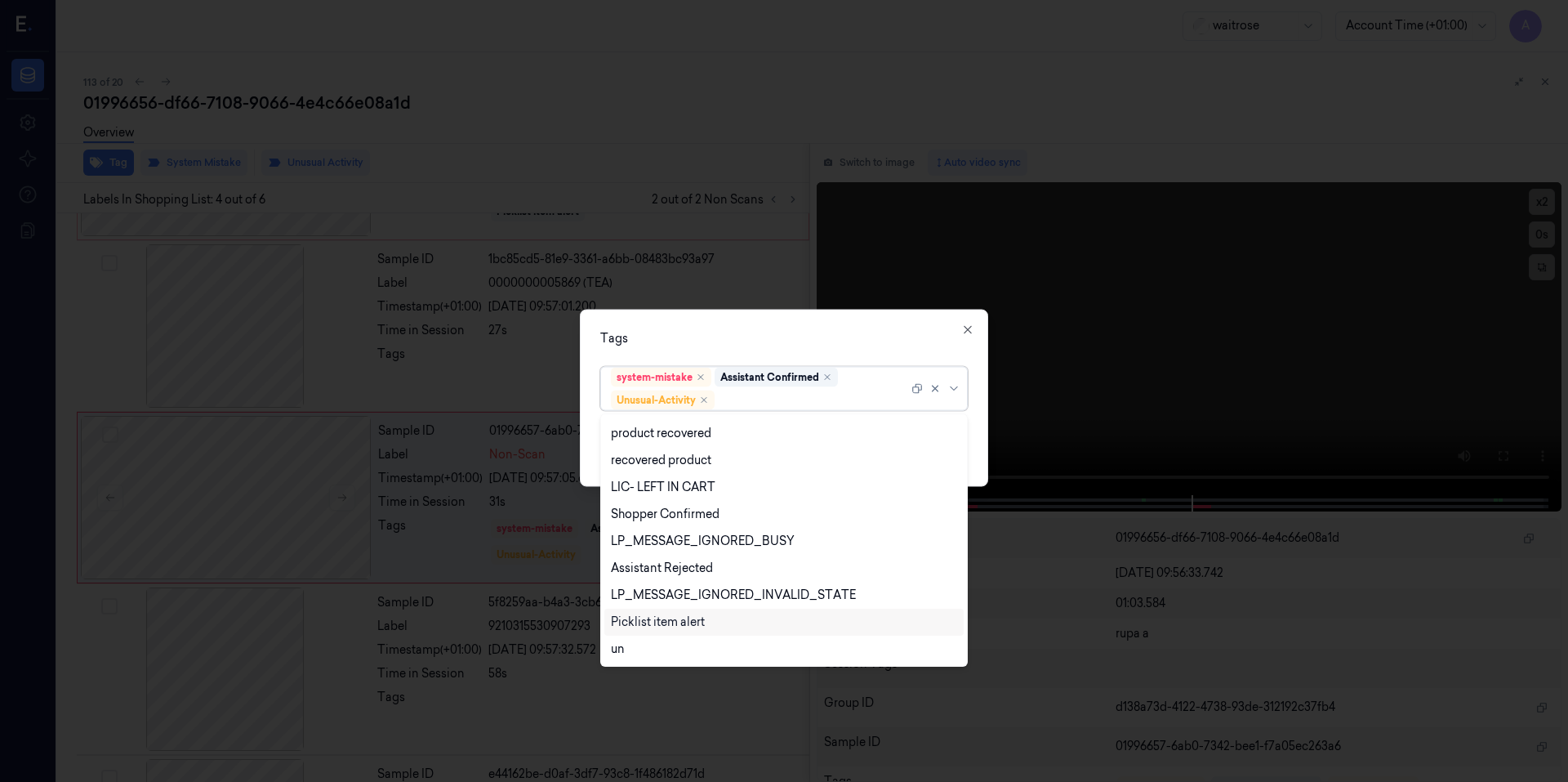
click at [679, 618] on div "Picklist item alert" at bounding box center [657, 622] width 94 height 17
click at [845, 340] on div "Tags" at bounding box center [784, 337] width 367 height 17
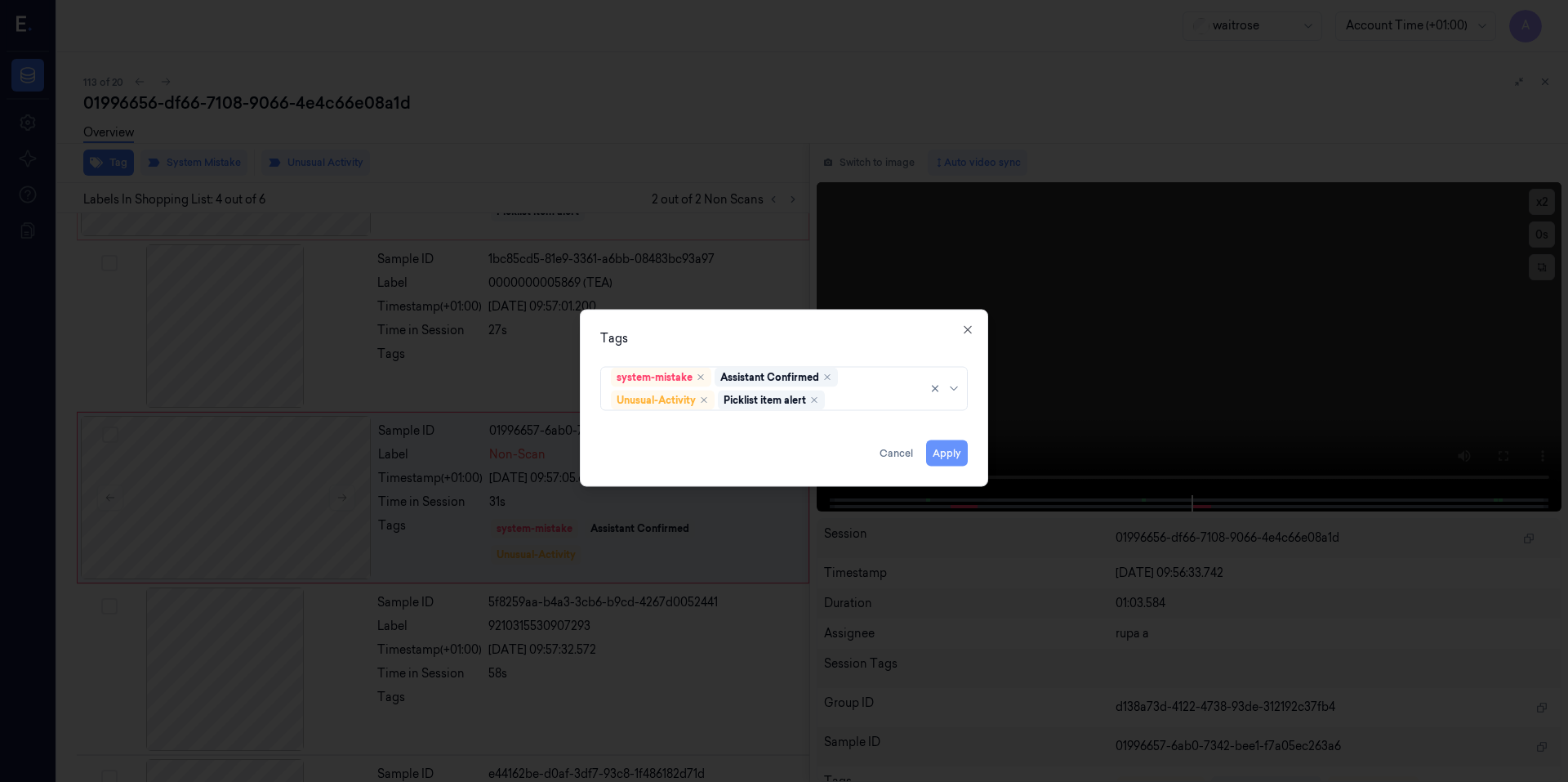
click at [947, 457] on button "Apply" at bounding box center [947, 452] width 42 height 26
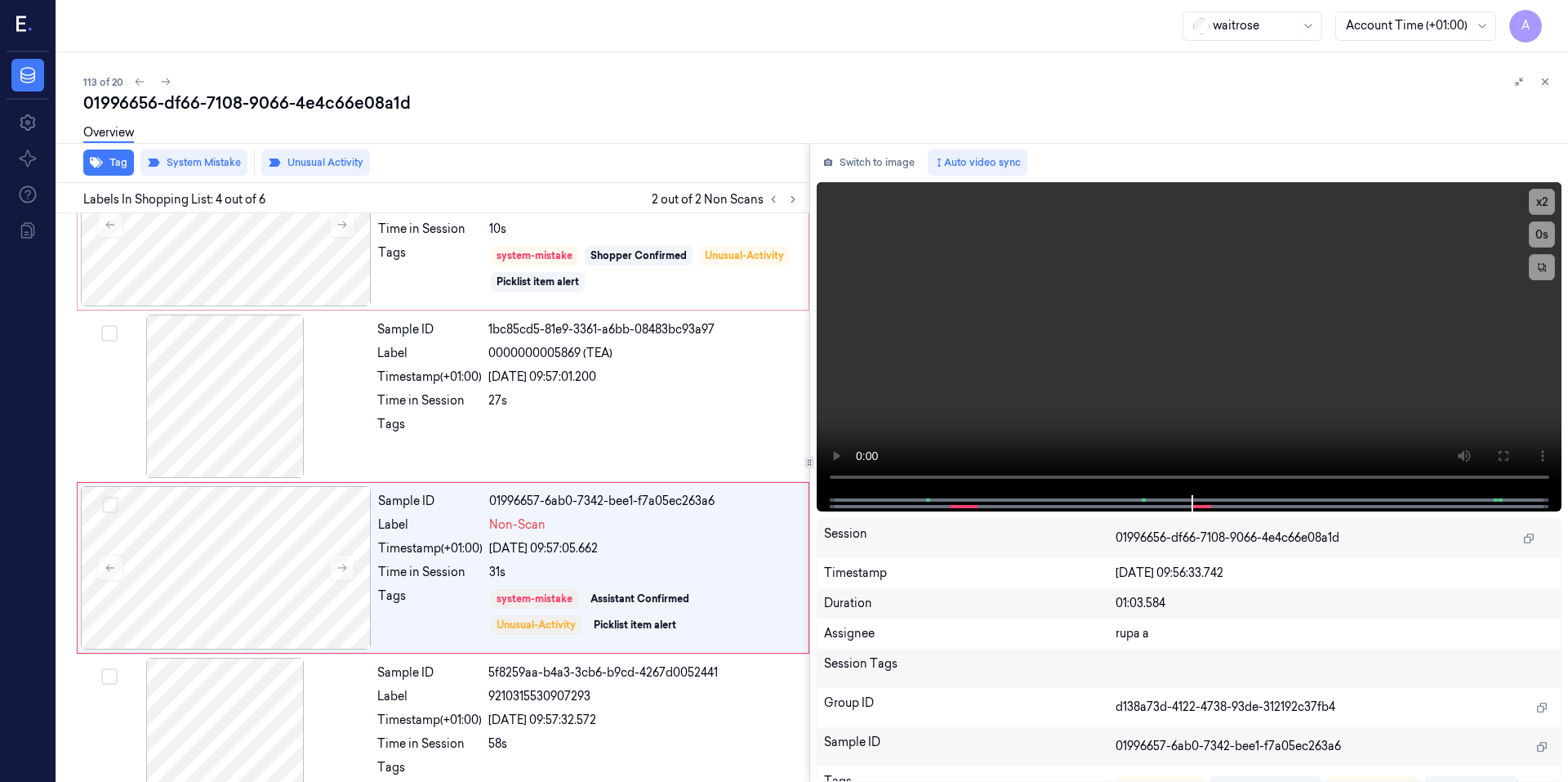
scroll to position [315, 0]
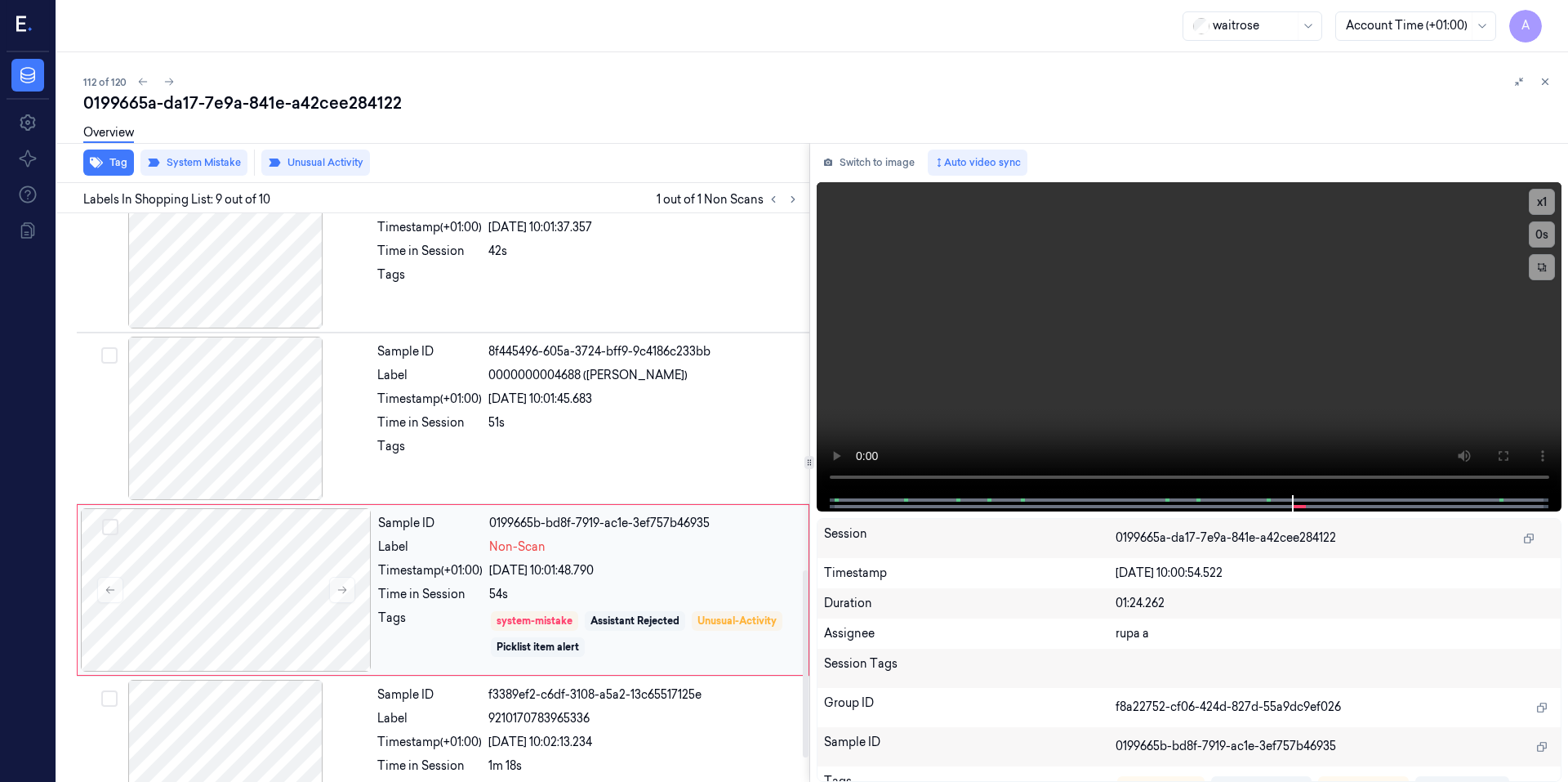
scroll to position [1152, 0]
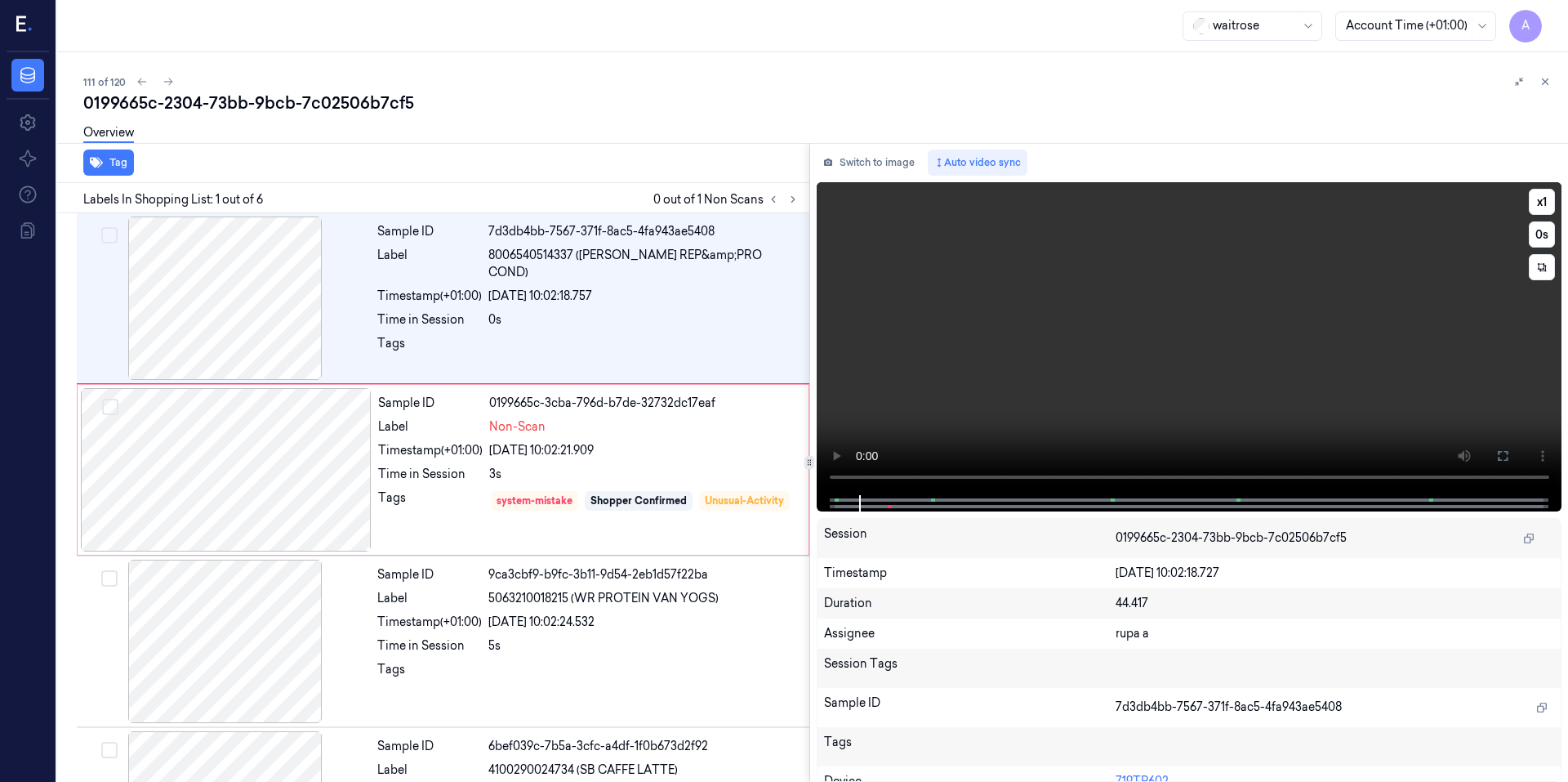
click at [1138, 383] on video at bounding box center [1189, 338] width 746 height 312
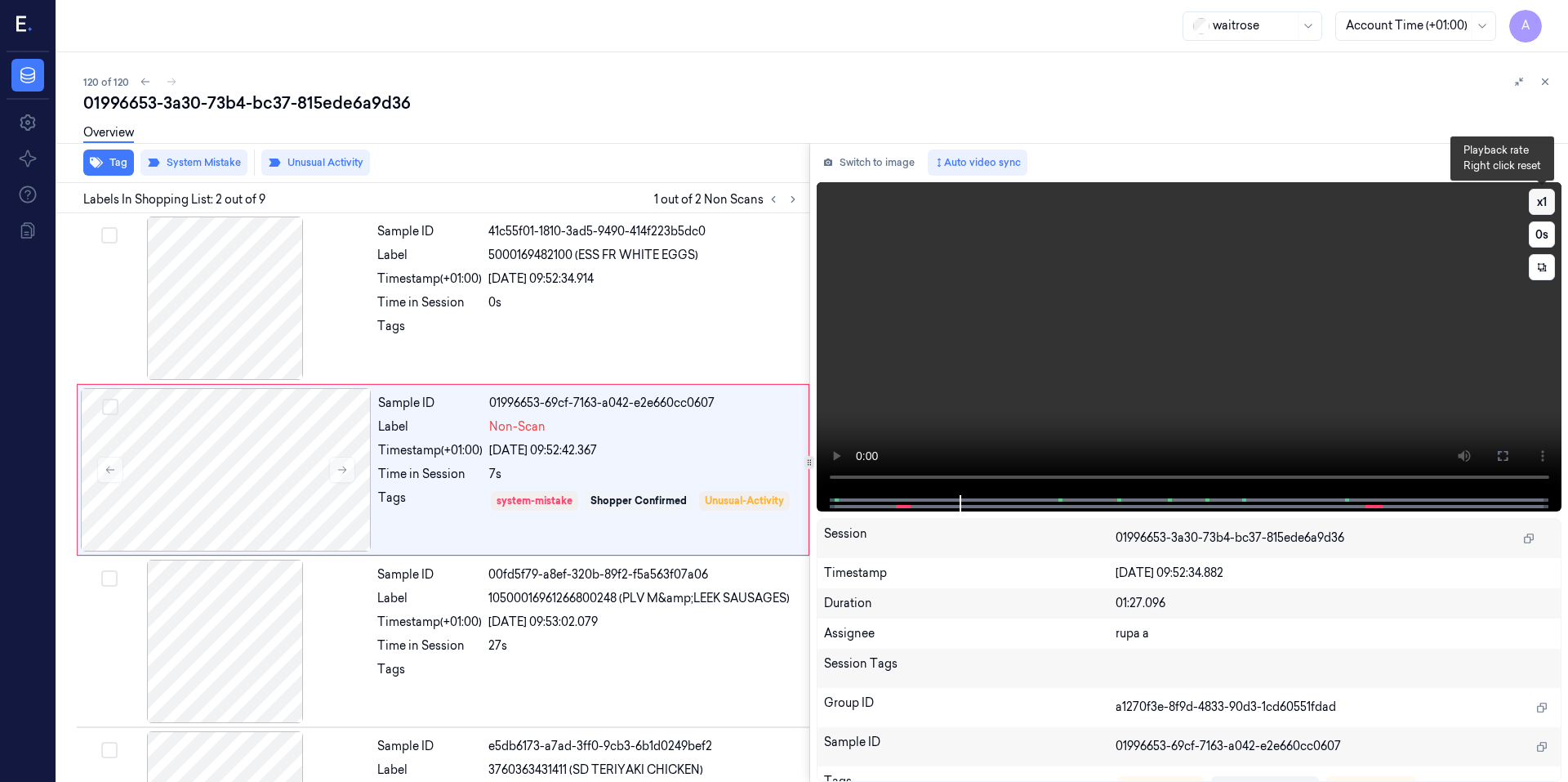
click at [1539, 205] on button "x 1" at bounding box center [1541, 202] width 26 height 26
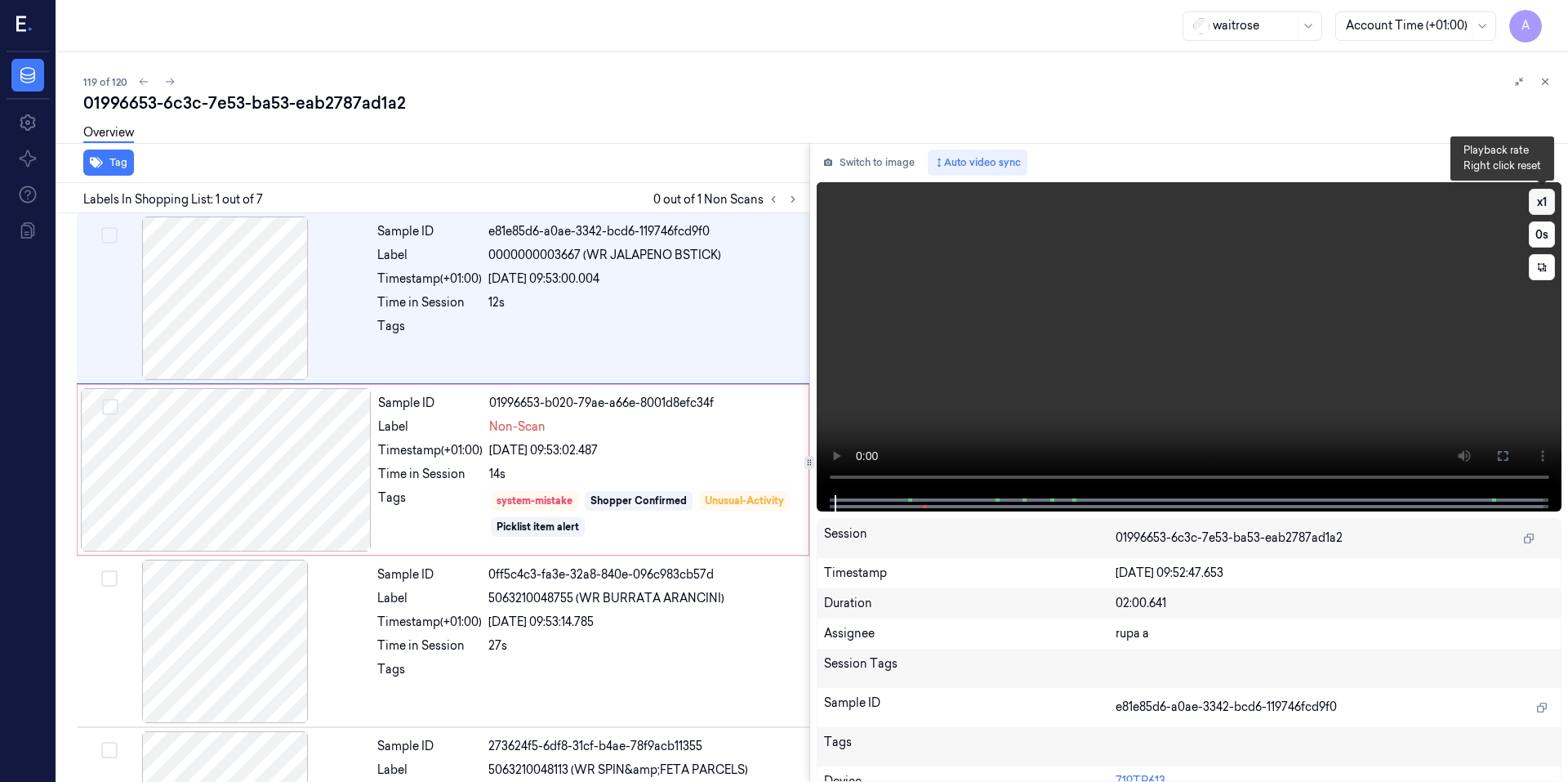
click at [1541, 198] on button "x 1" at bounding box center [1541, 202] width 26 height 26
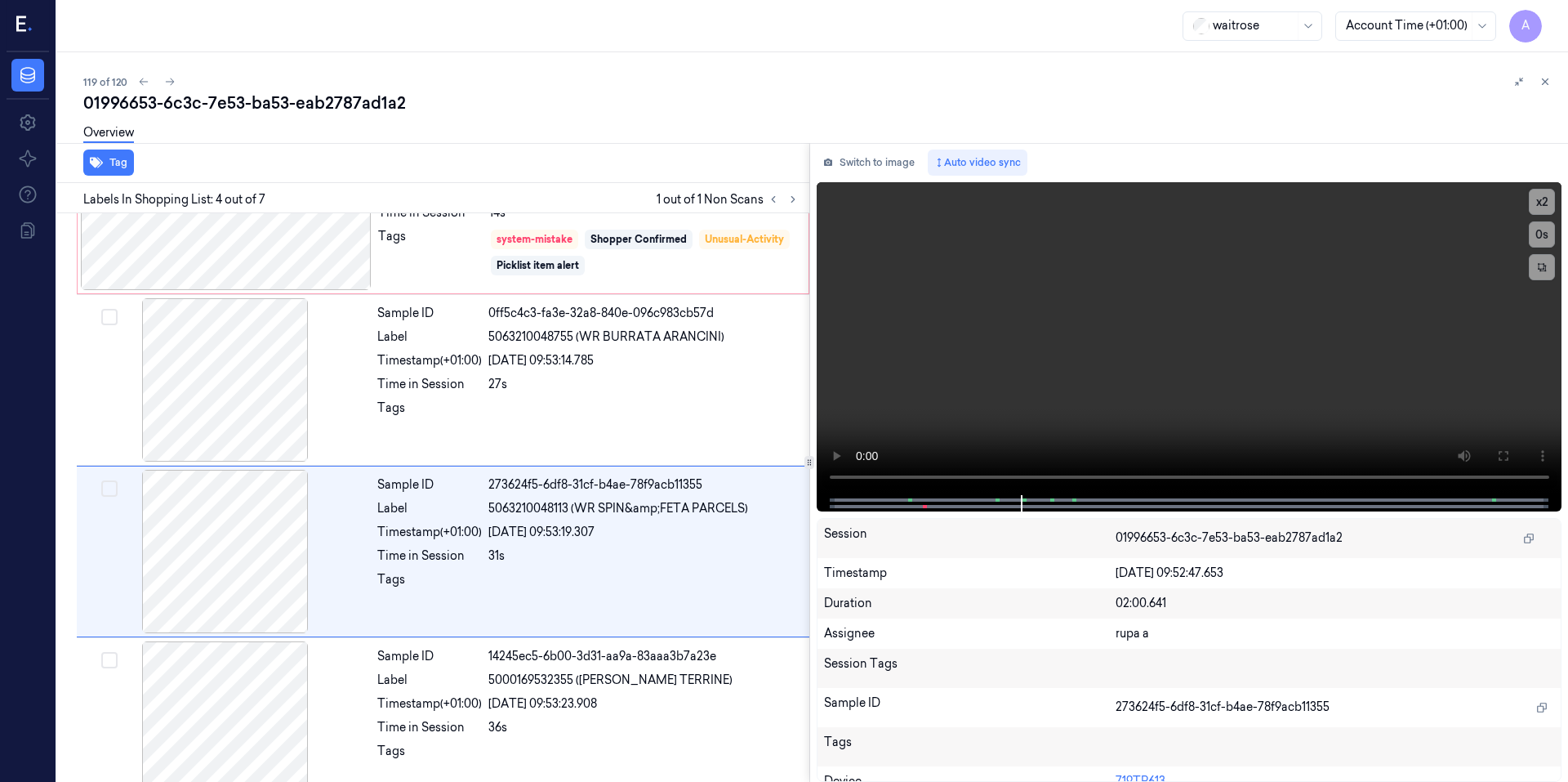
scroll to position [315, 0]
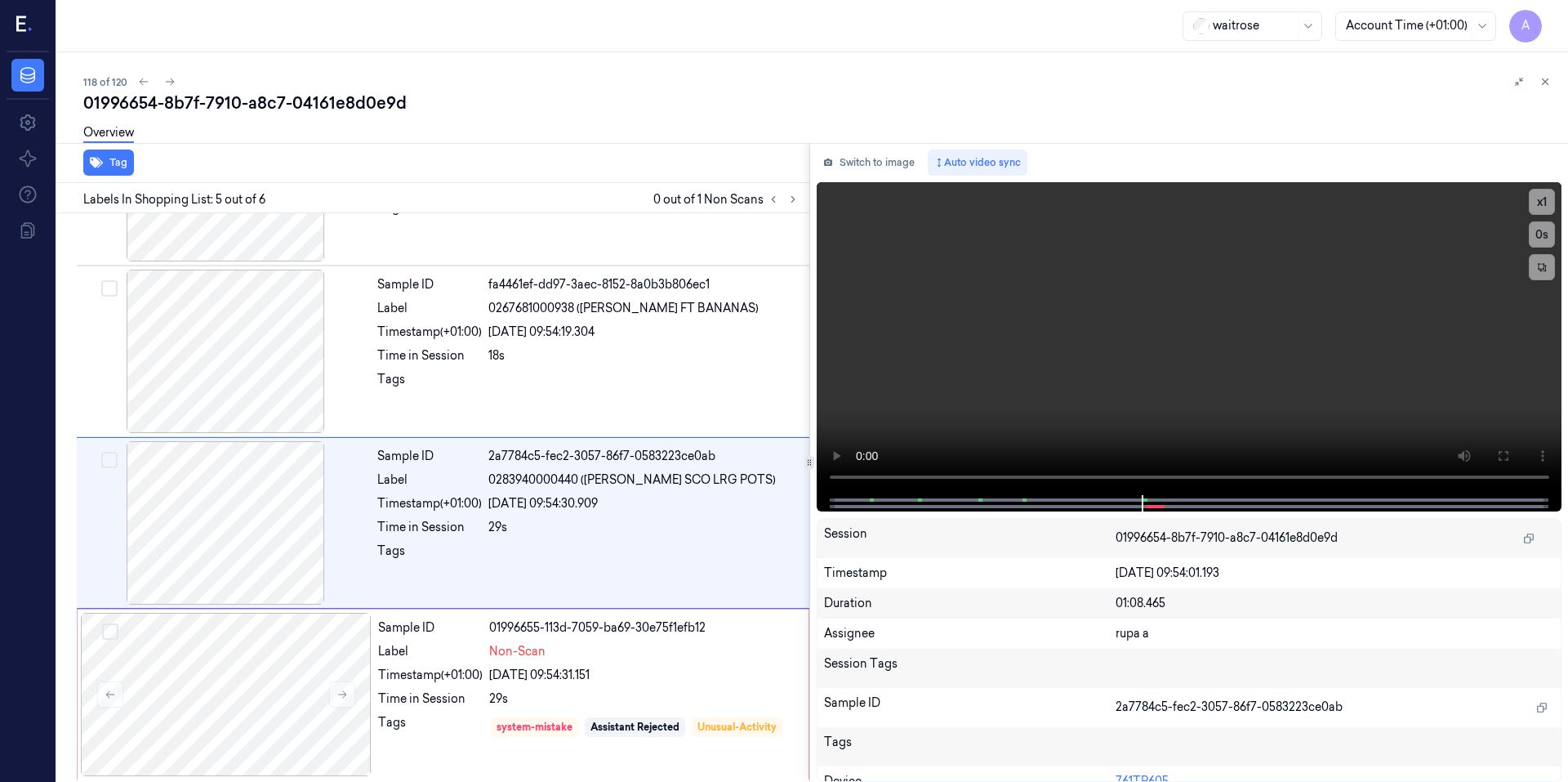
scroll to position [465, 0]
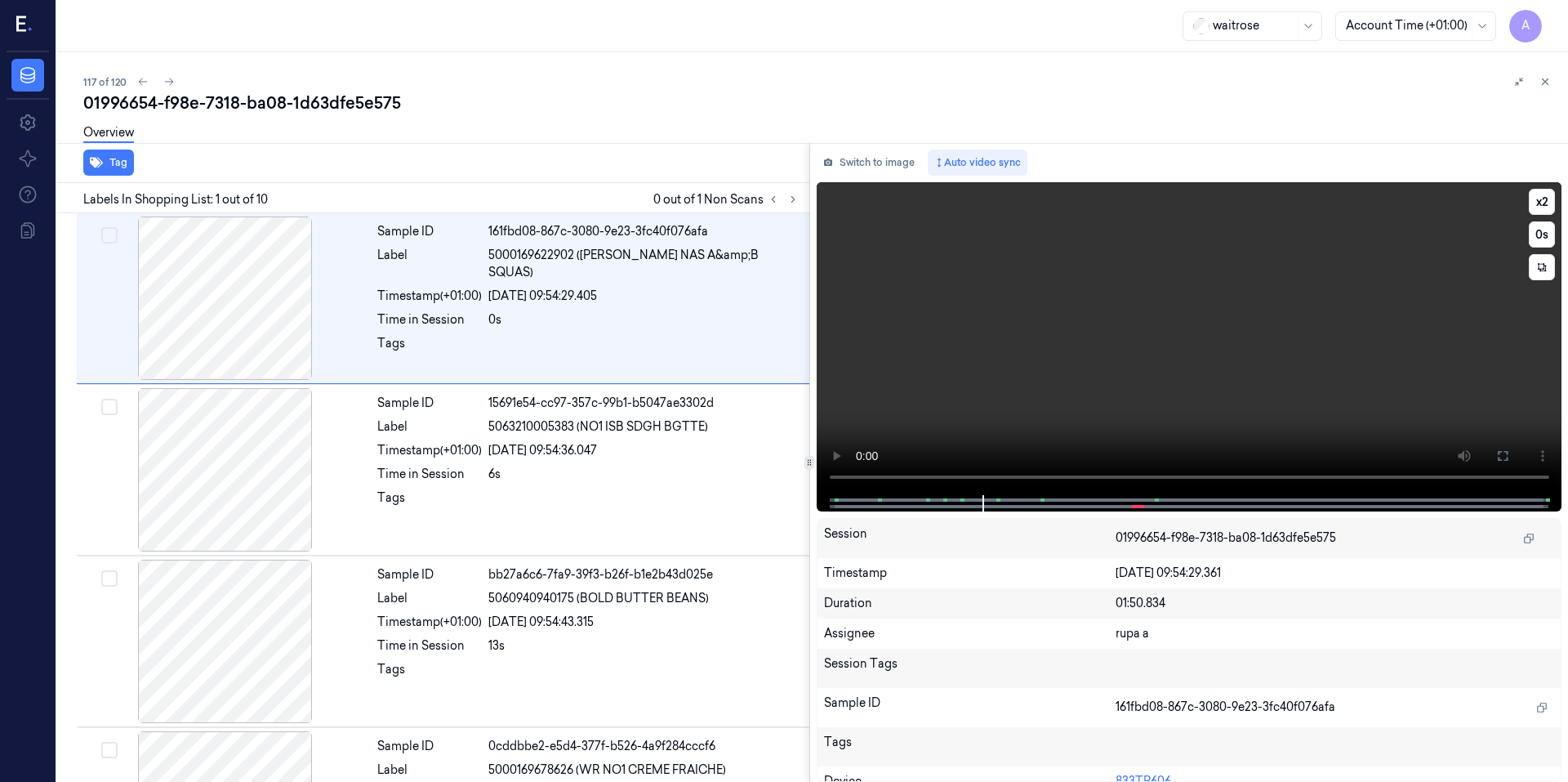
click at [1106, 359] on video at bounding box center [1189, 338] width 746 height 312
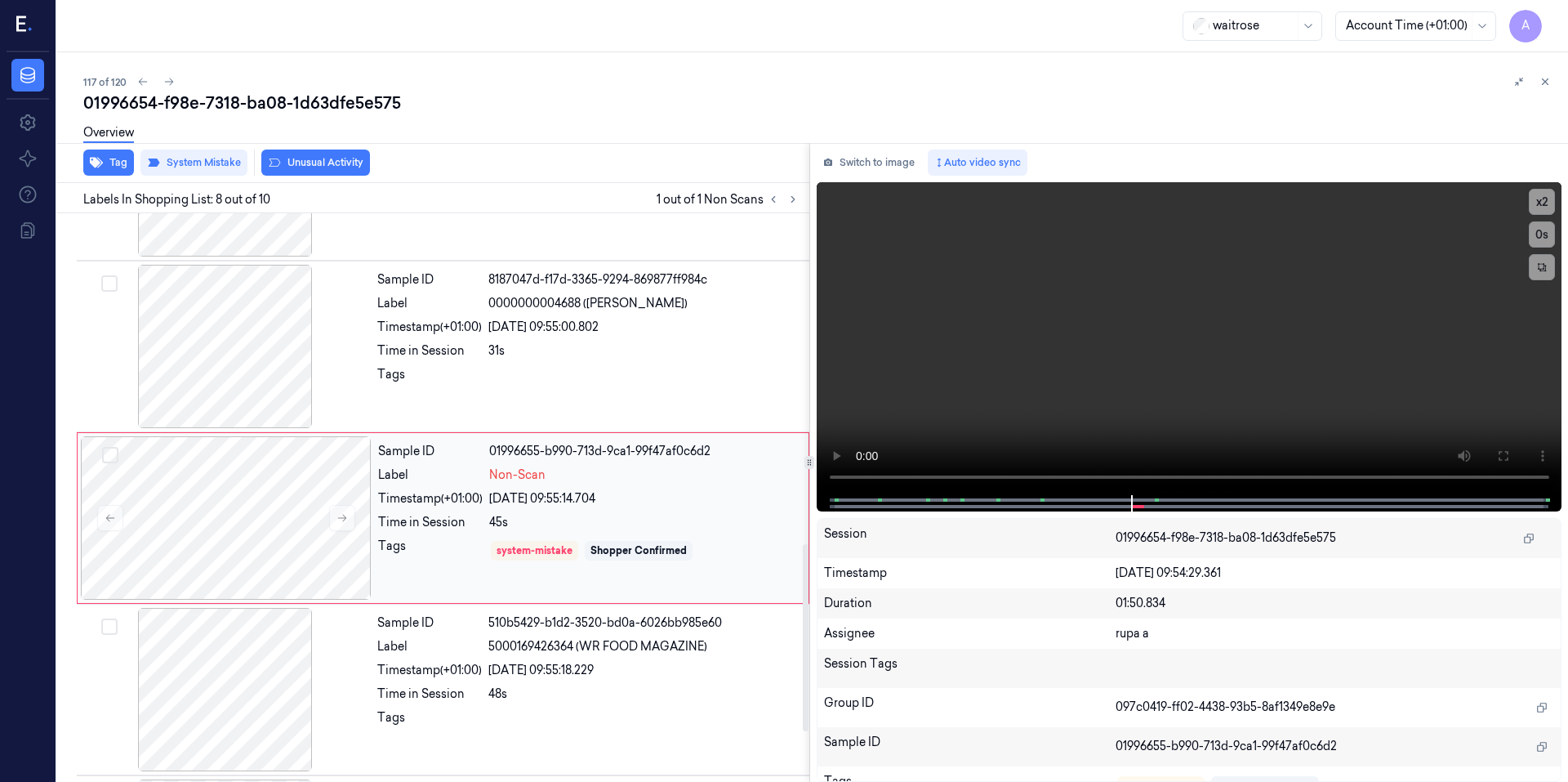
scroll to position [1001, 0]
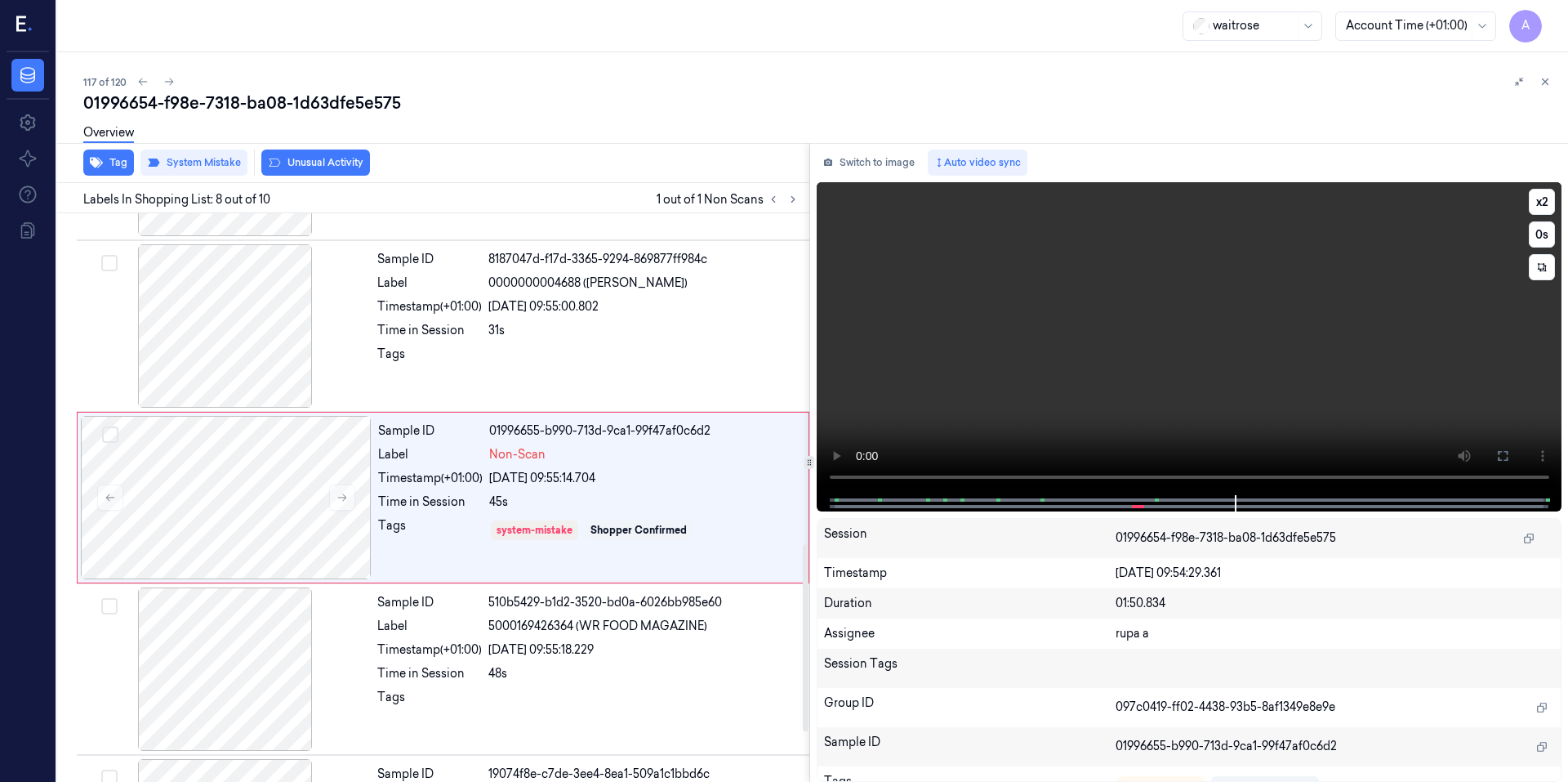
click at [1197, 398] on video at bounding box center [1189, 338] width 746 height 312
click at [345, 493] on icon at bounding box center [342, 497] width 11 height 11
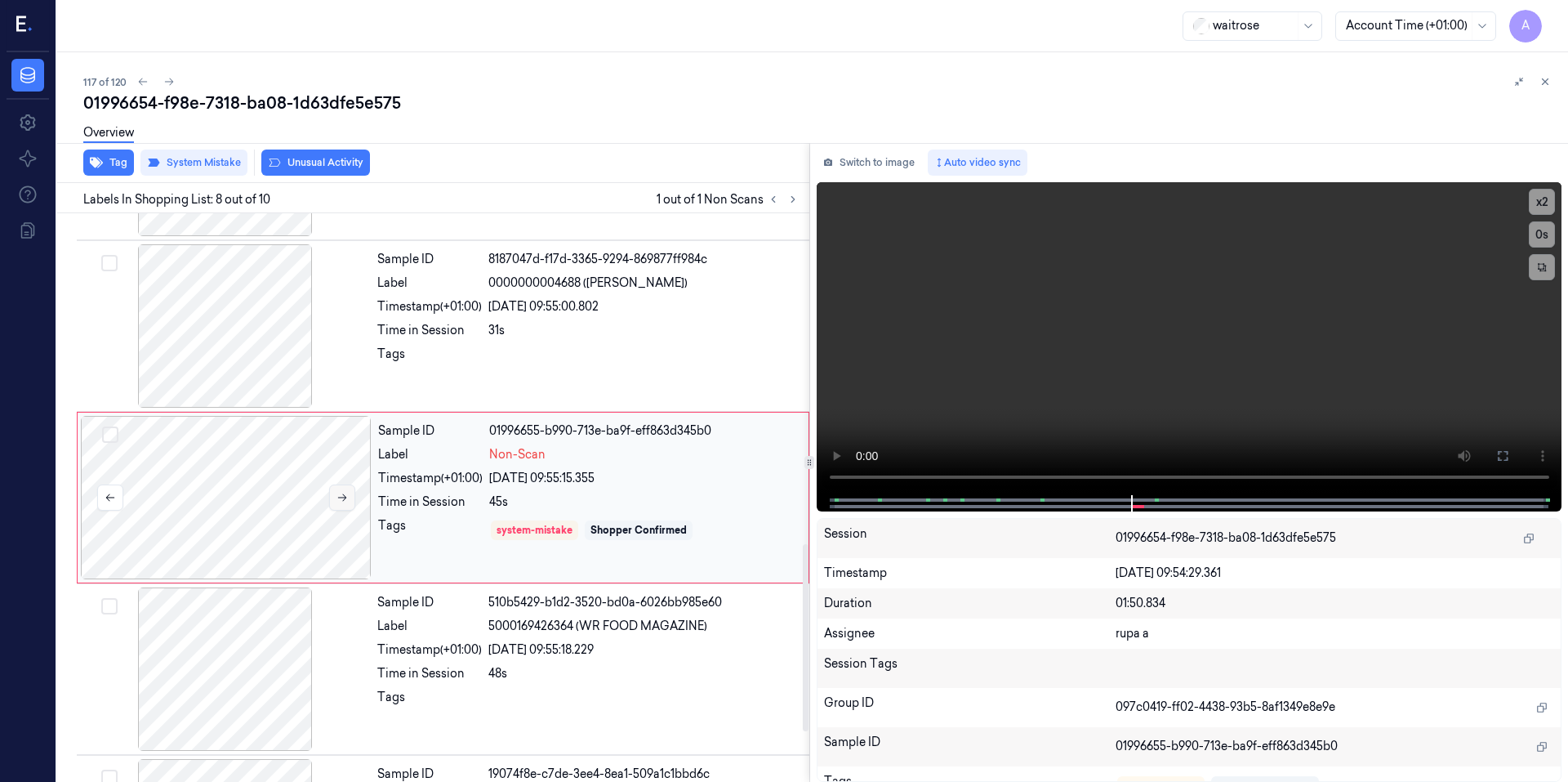
click at [345, 493] on icon at bounding box center [342, 497] width 11 height 11
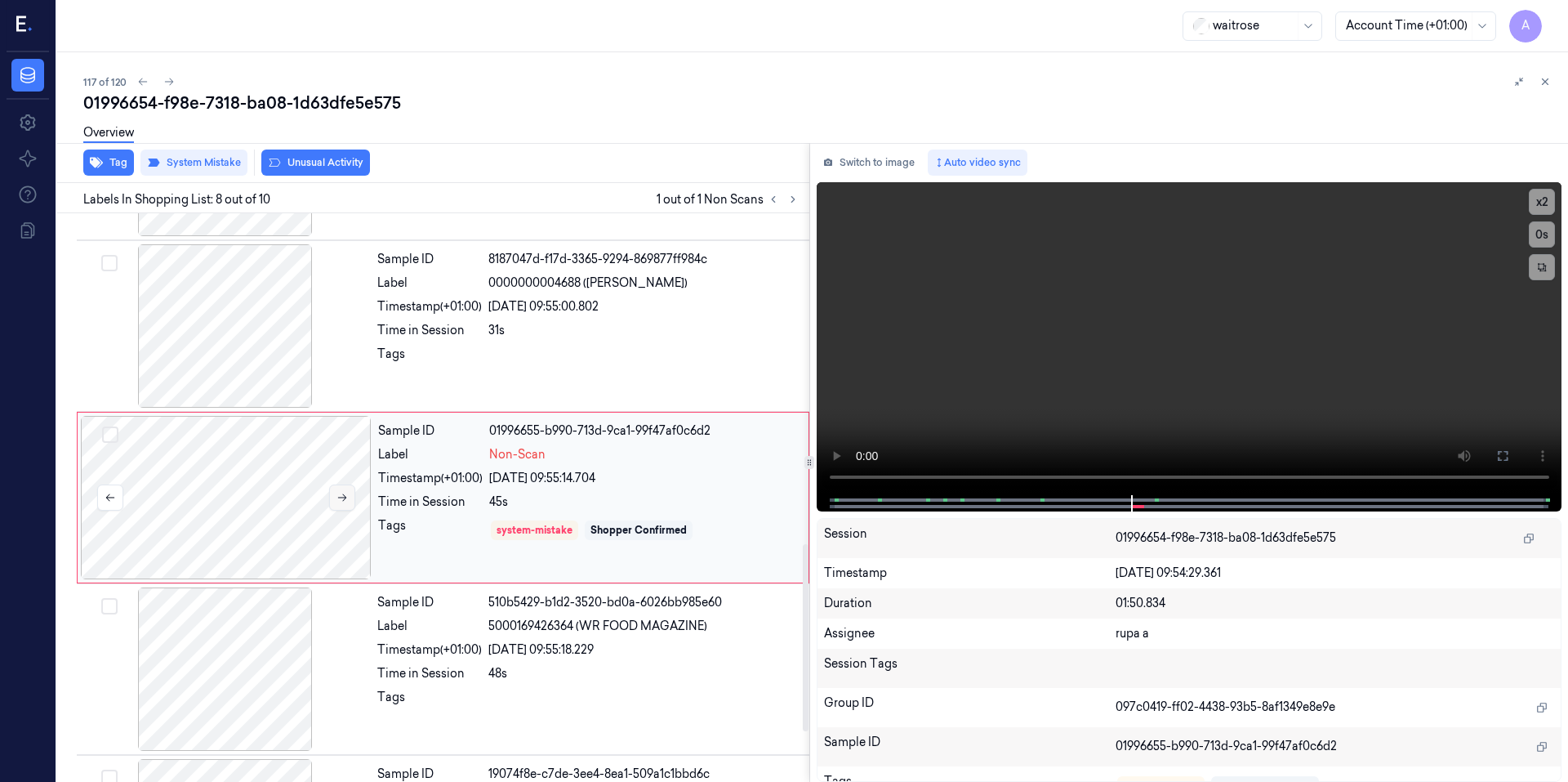
click at [345, 493] on icon at bounding box center [342, 497] width 11 height 11
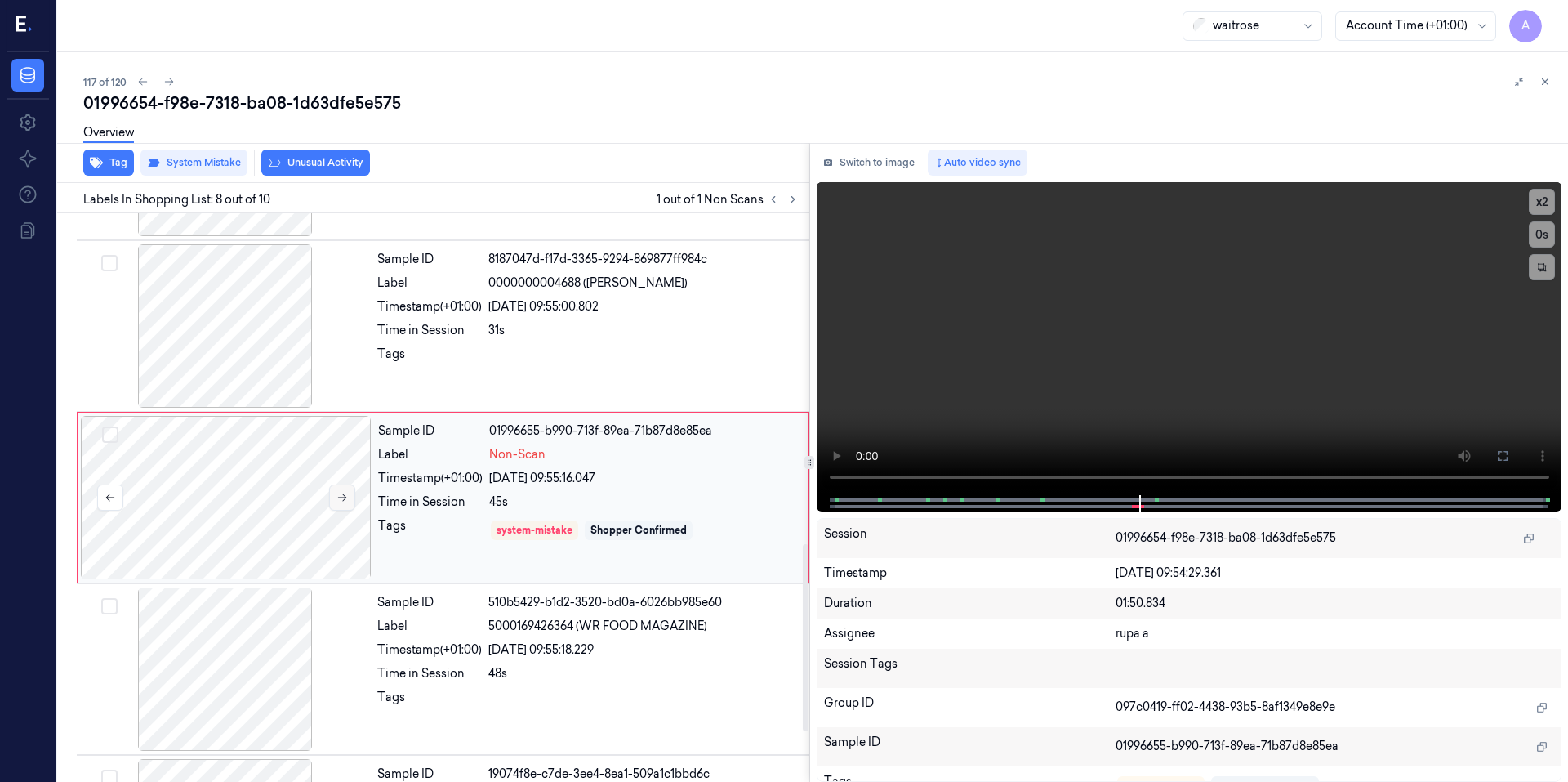
click at [345, 493] on icon at bounding box center [342, 497] width 11 height 11
click at [345, 497] on icon at bounding box center [342, 498] width 9 height 8
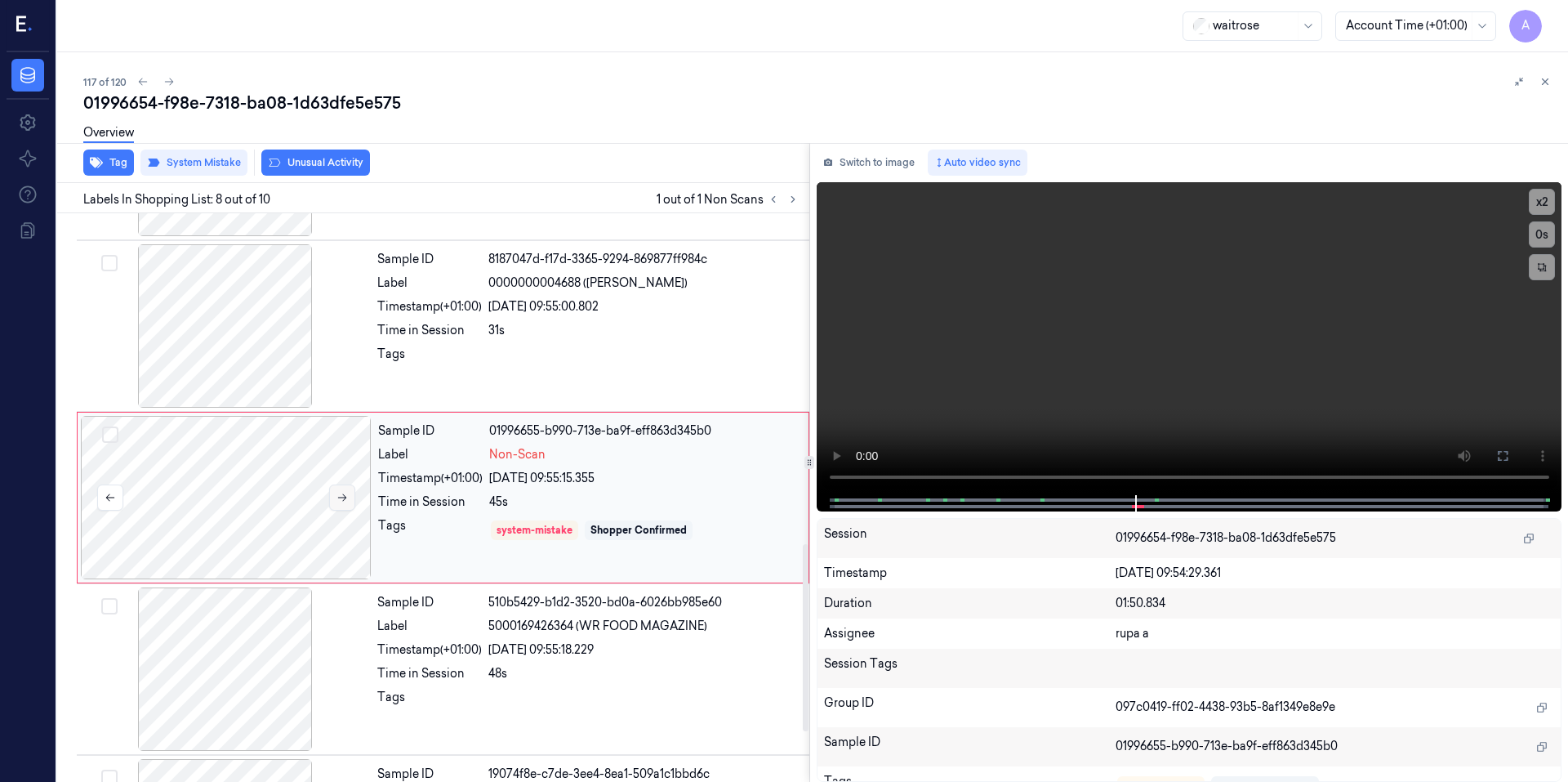
click at [345, 497] on icon at bounding box center [342, 498] width 9 height 8
click at [1076, 406] on video at bounding box center [1189, 338] width 746 height 312
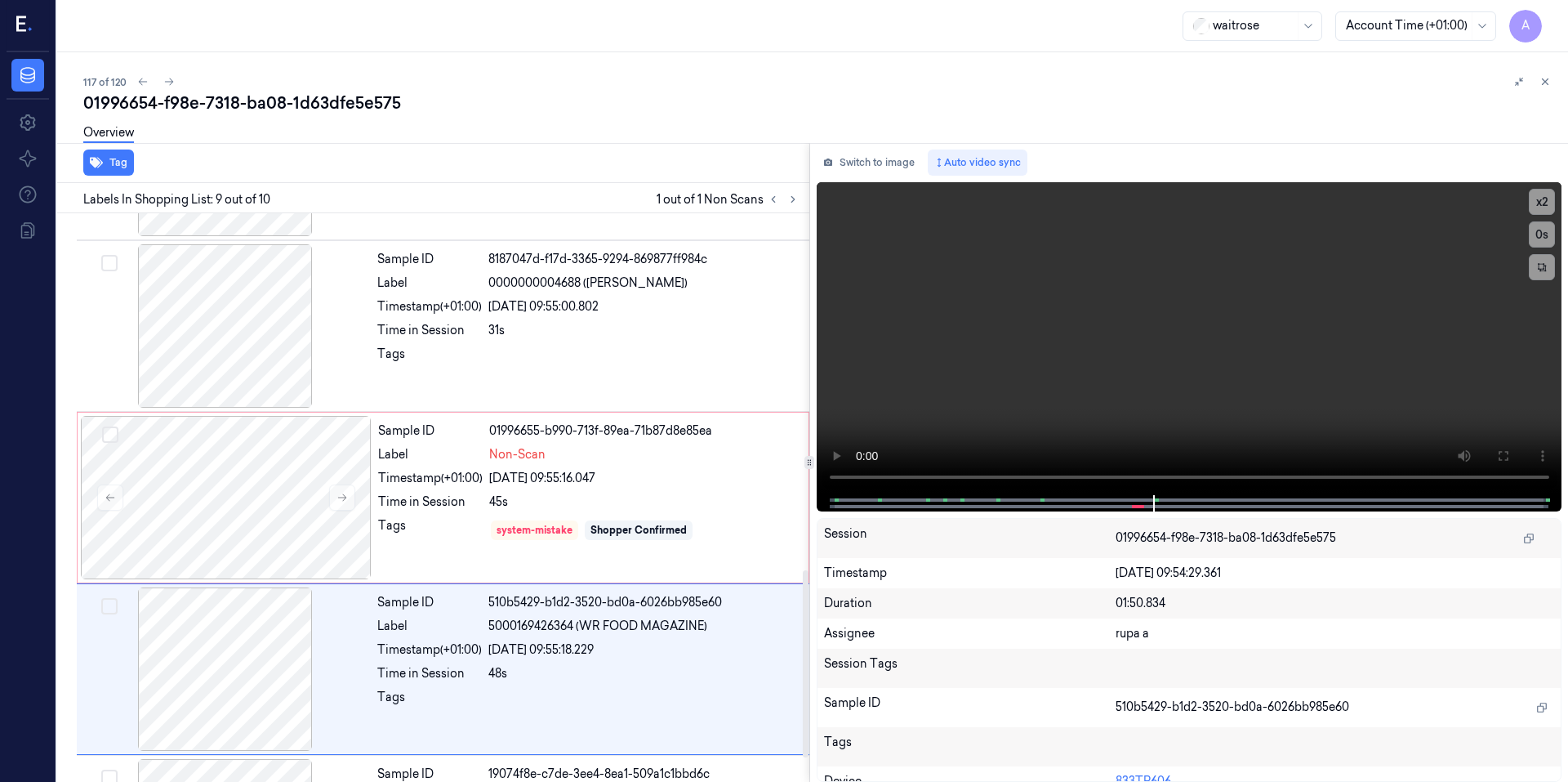
scroll to position [1152, 0]
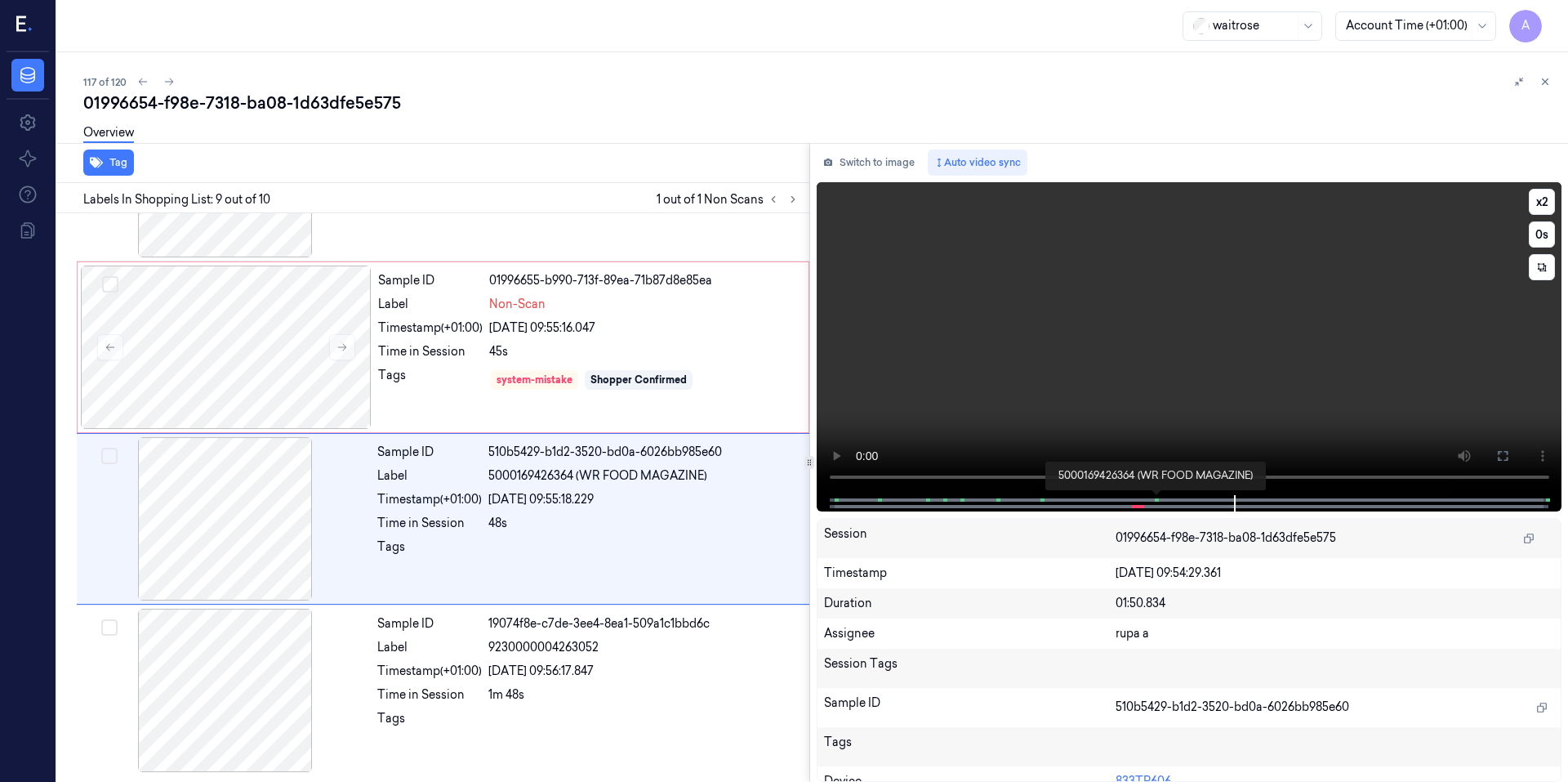
click at [1155, 500] on span at bounding box center [1155, 500] width 3 height 9
click at [1097, 385] on video at bounding box center [1189, 338] width 746 height 312
click at [1075, 410] on video at bounding box center [1189, 338] width 746 height 312
click at [457, 372] on div "Tags" at bounding box center [431, 379] width 105 height 26
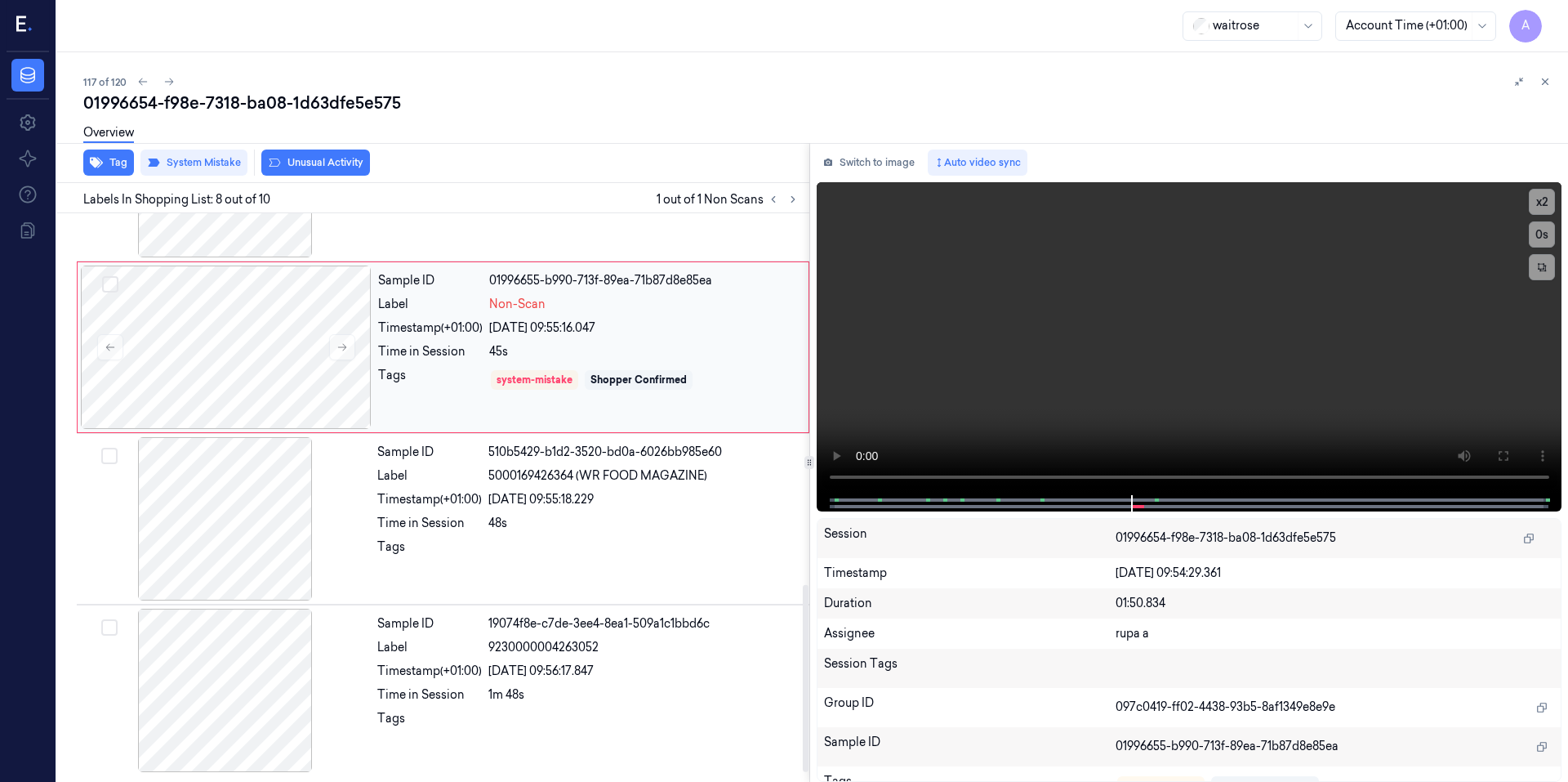
scroll to position [1001, 0]
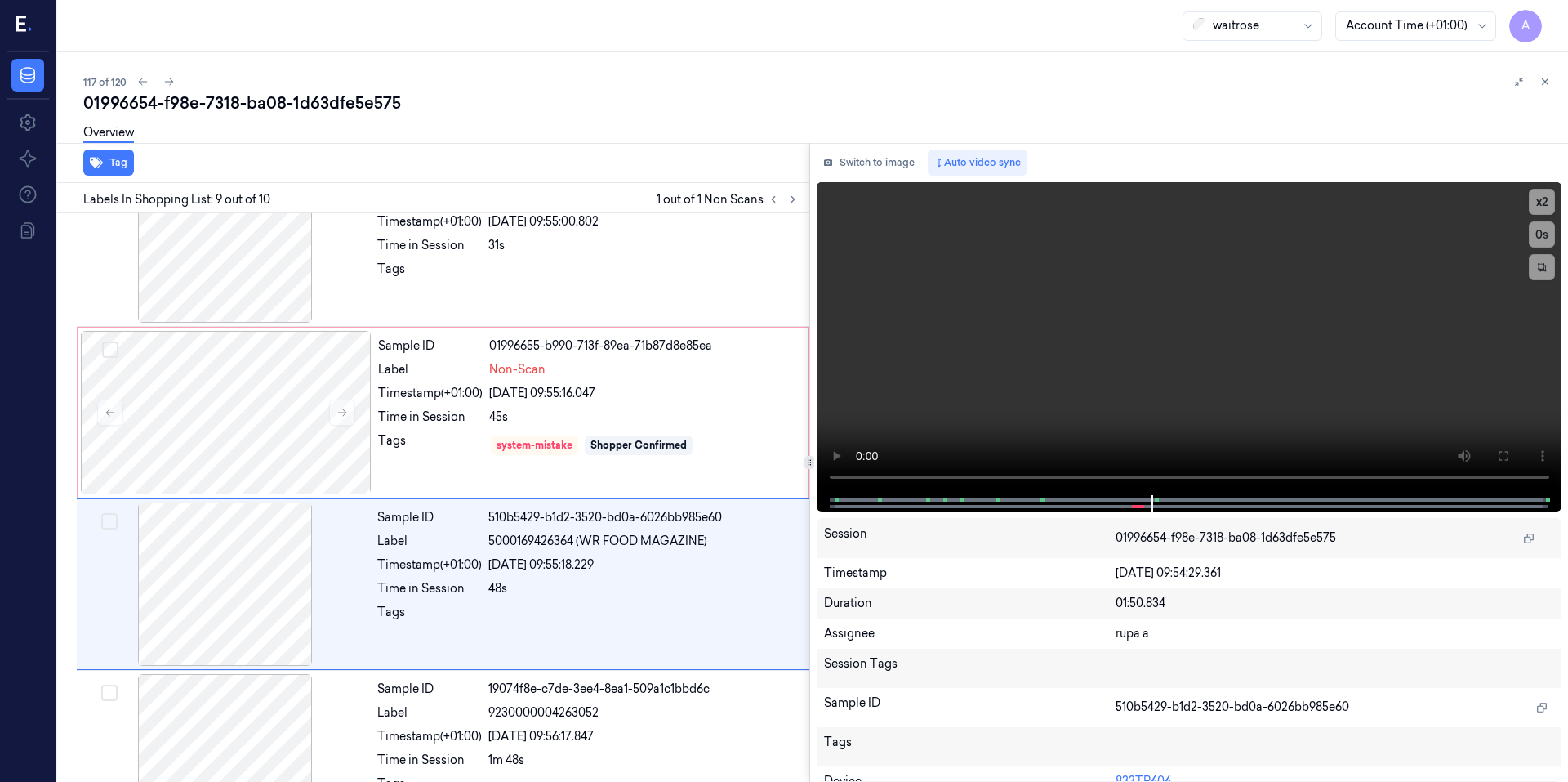
click at [307, 161] on div "Tag" at bounding box center [430, 163] width 759 height 40
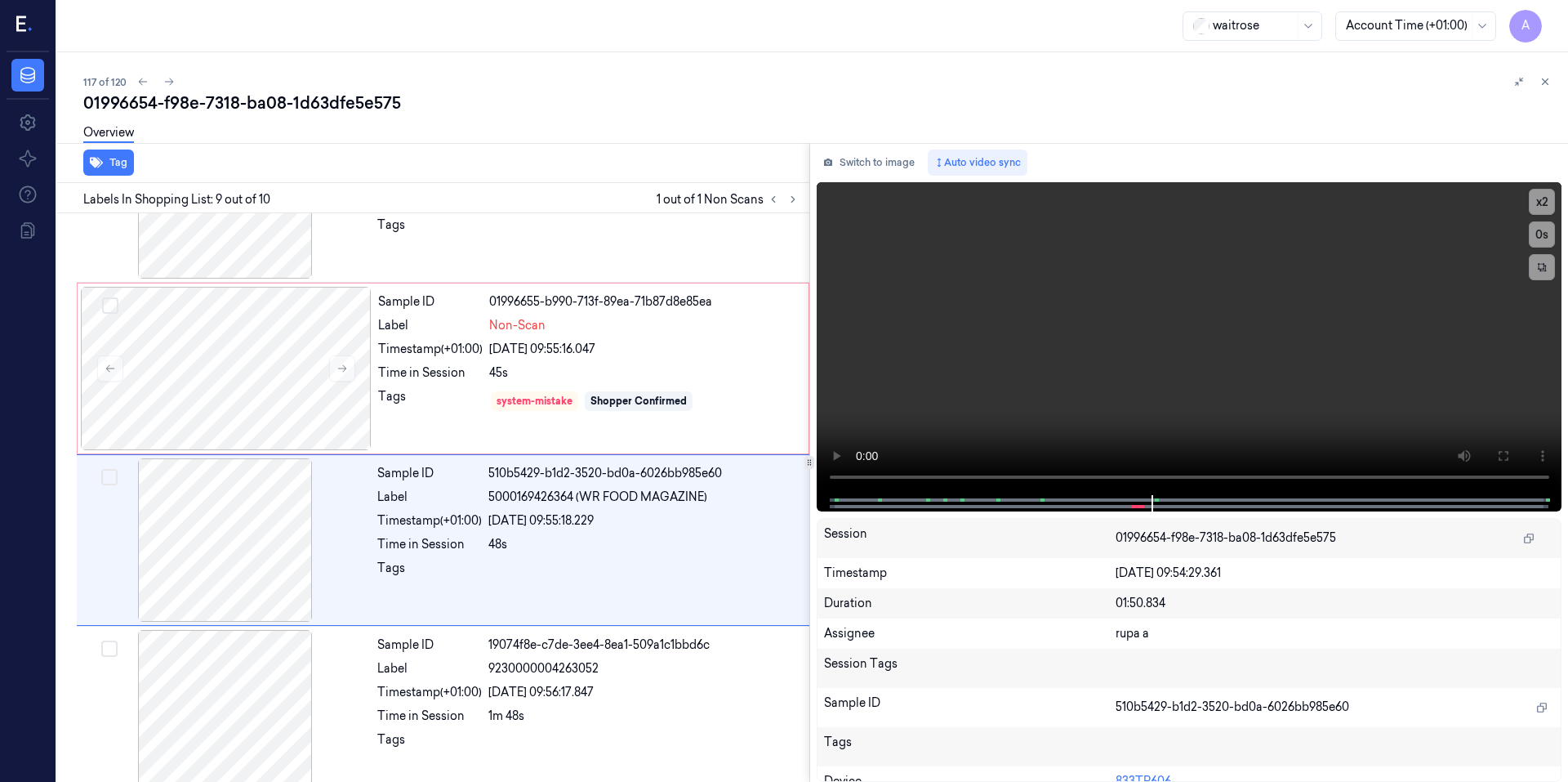
scroll to position [1152, 0]
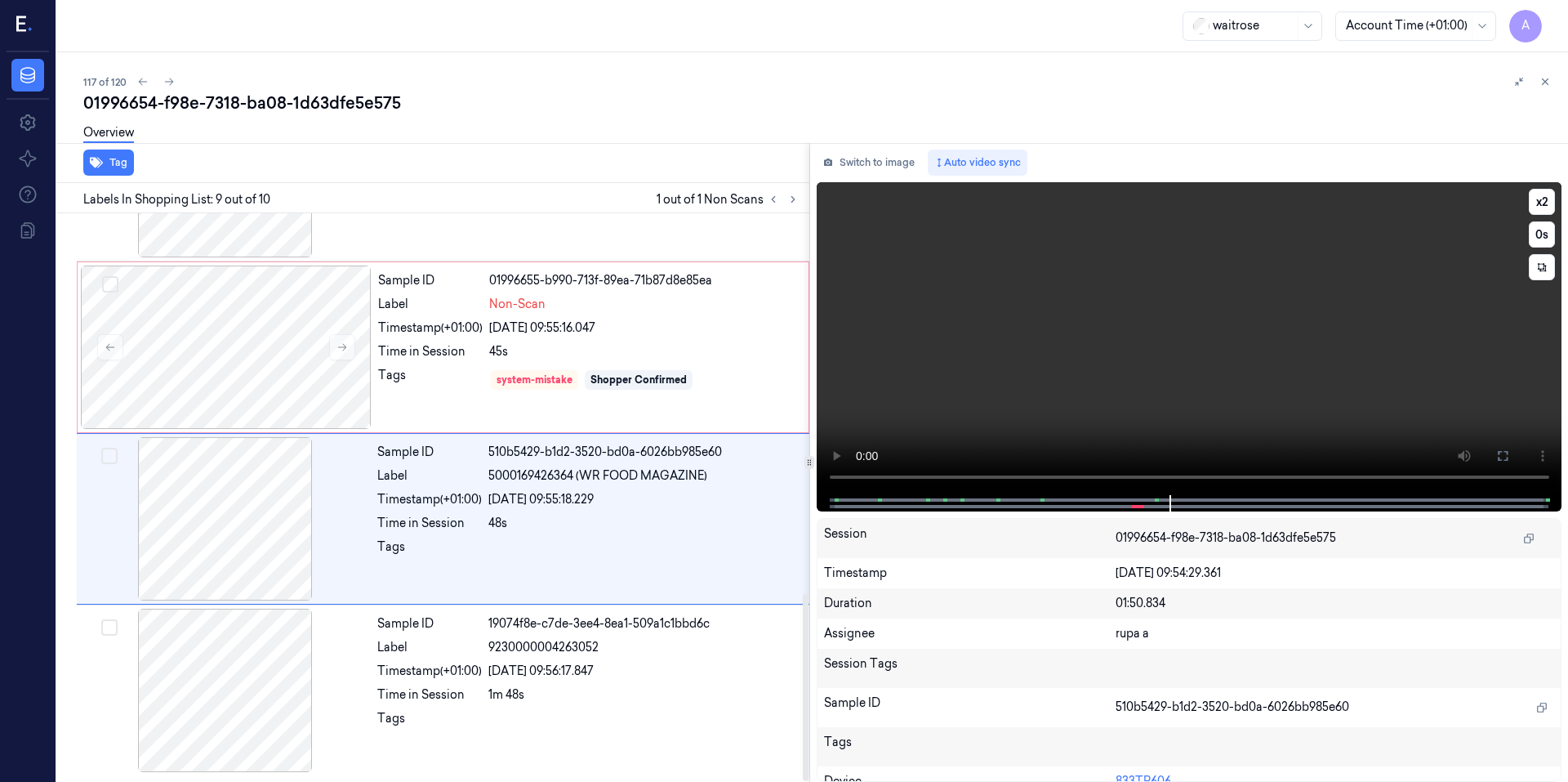
click at [1173, 306] on video at bounding box center [1189, 338] width 746 height 312
click at [679, 345] on div "45s" at bounding box center [644, 352] width 310 height 17
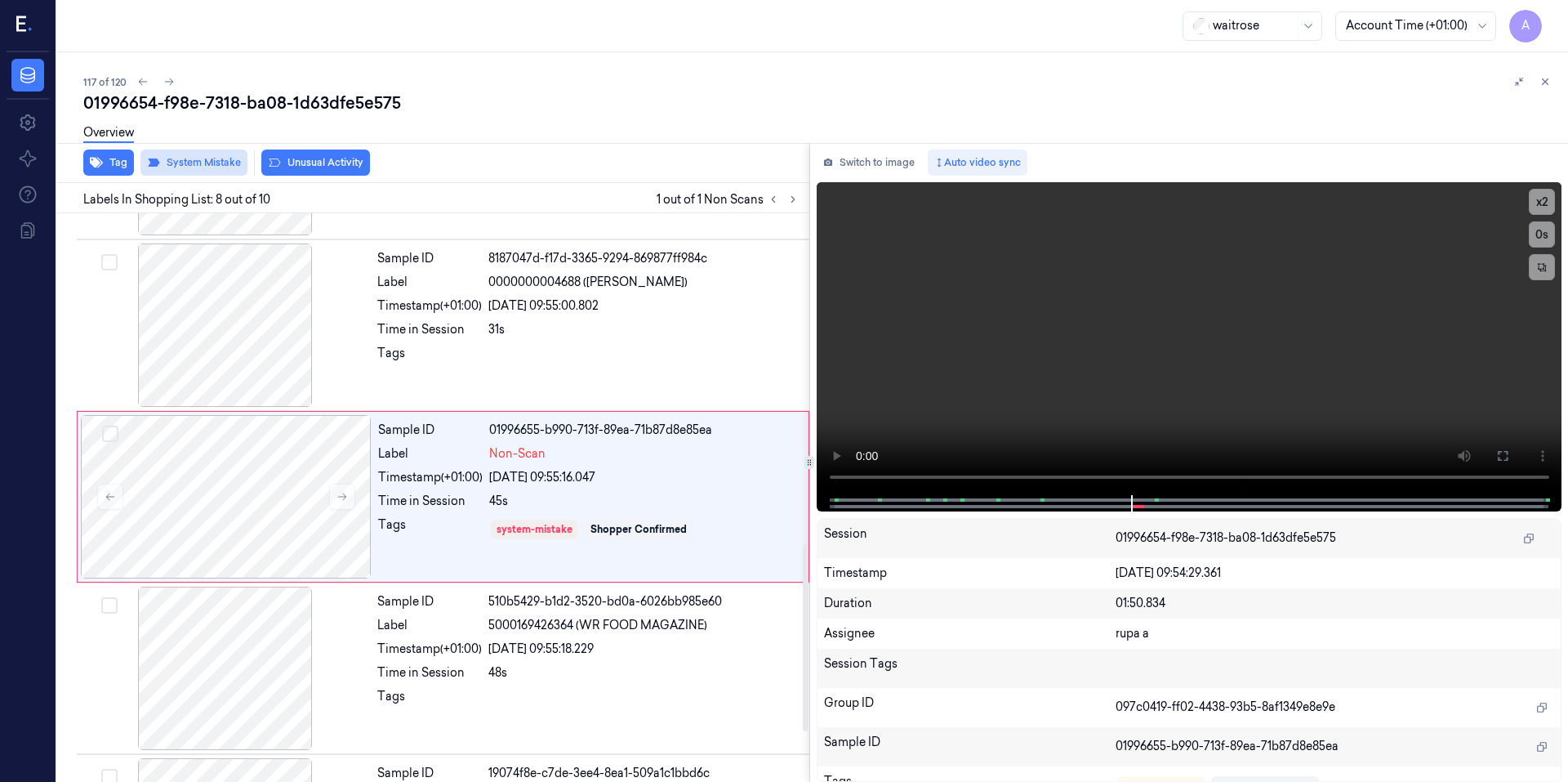
scroll to position [1001, 0]
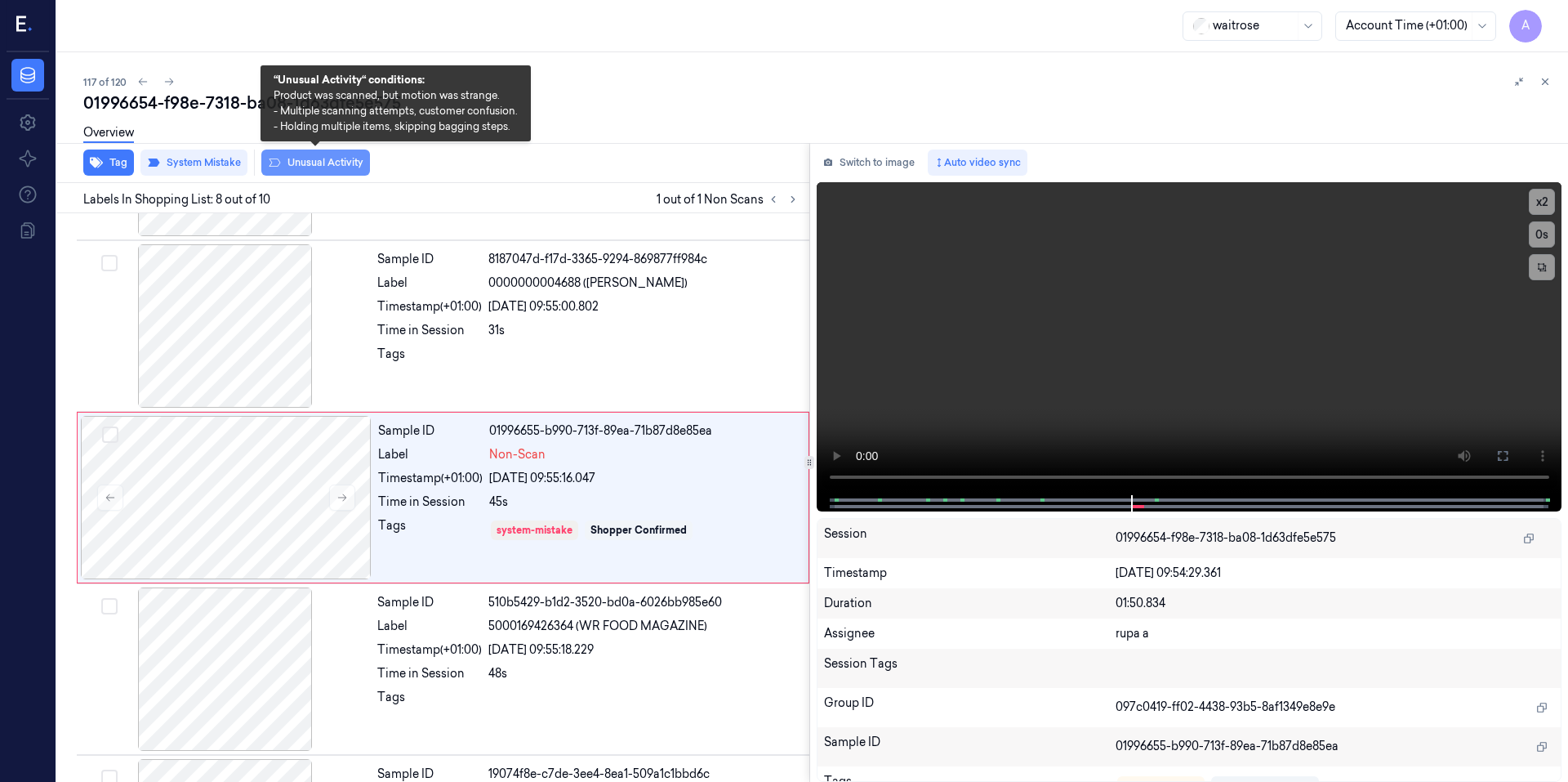
click at [320, 161] on button "Unusual Activity" at bounding box center [315, 162] width 109 height 26
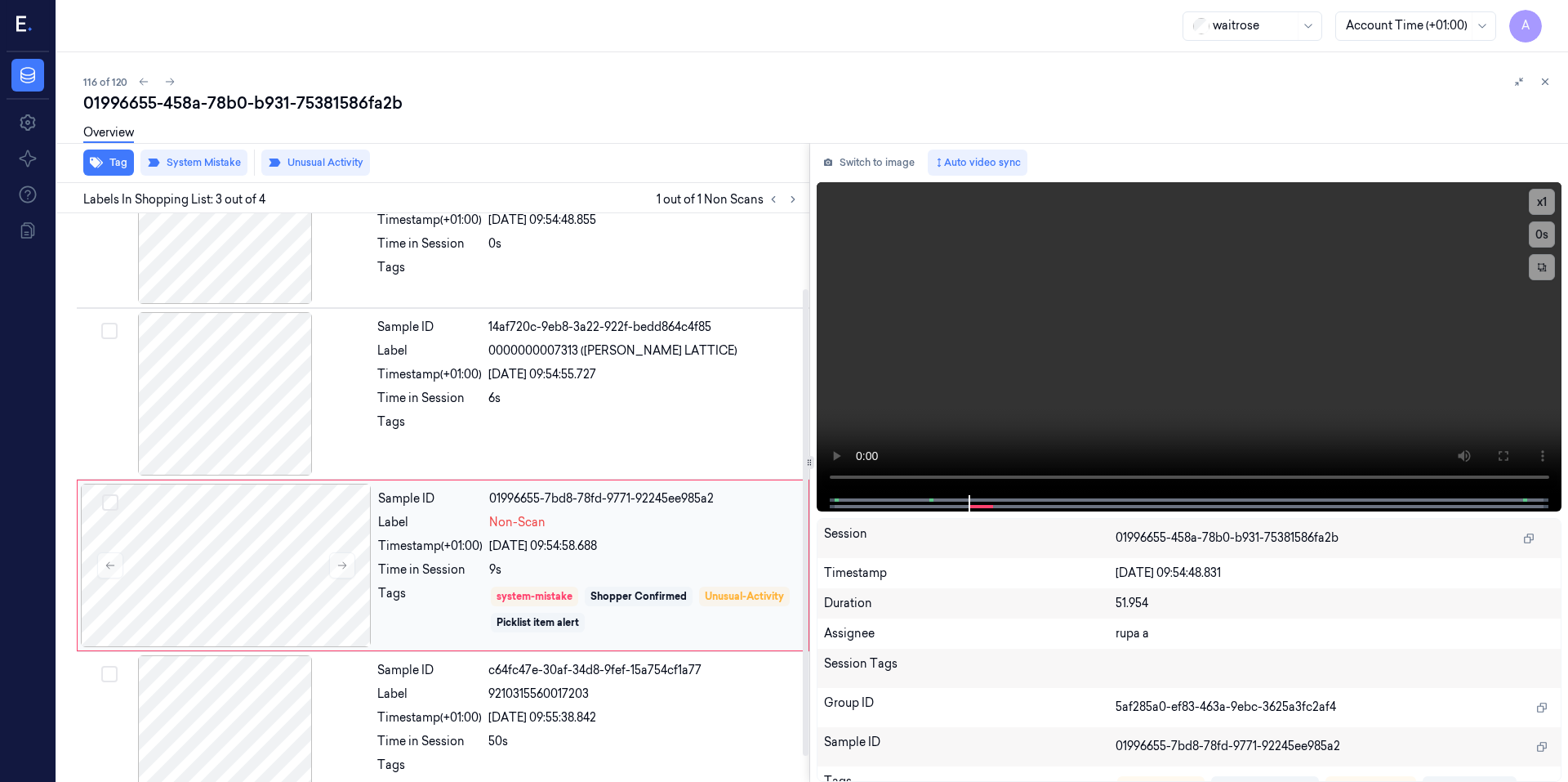
scroll to position [123, 0]
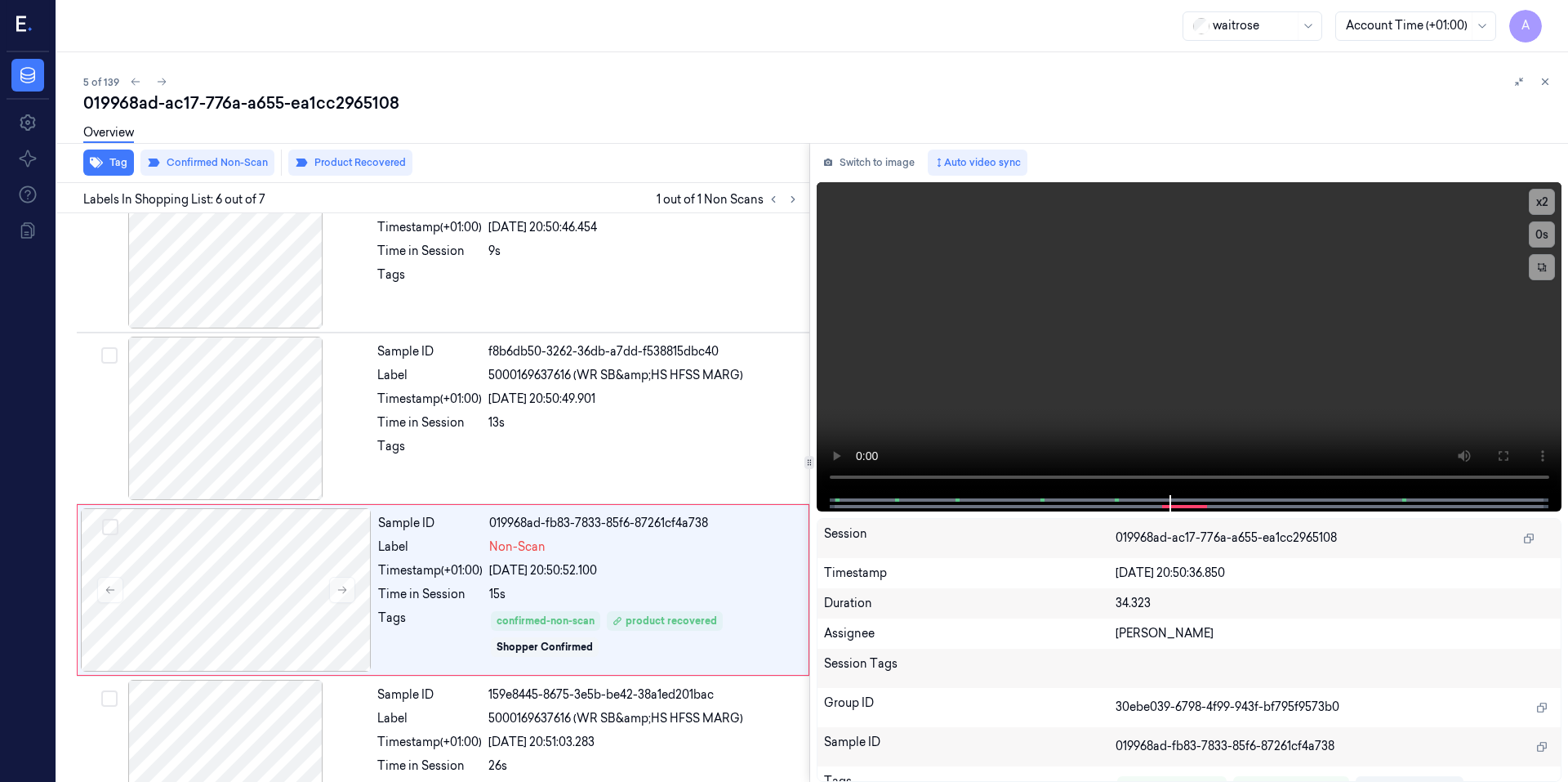
scroll to position [637, 0]
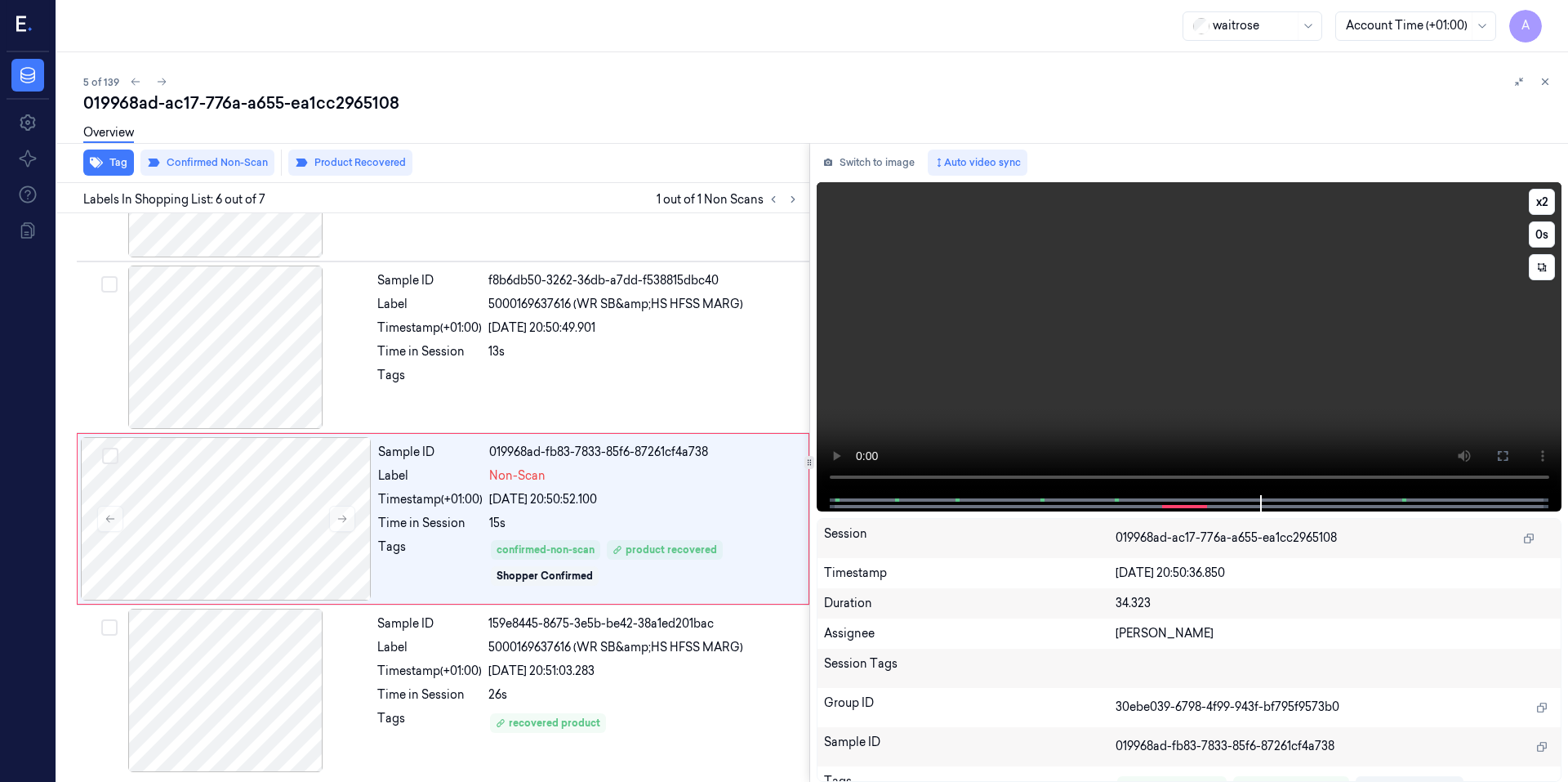
click at [1037, 496] on div at bounding box center [1188, 503] width 711 height 16
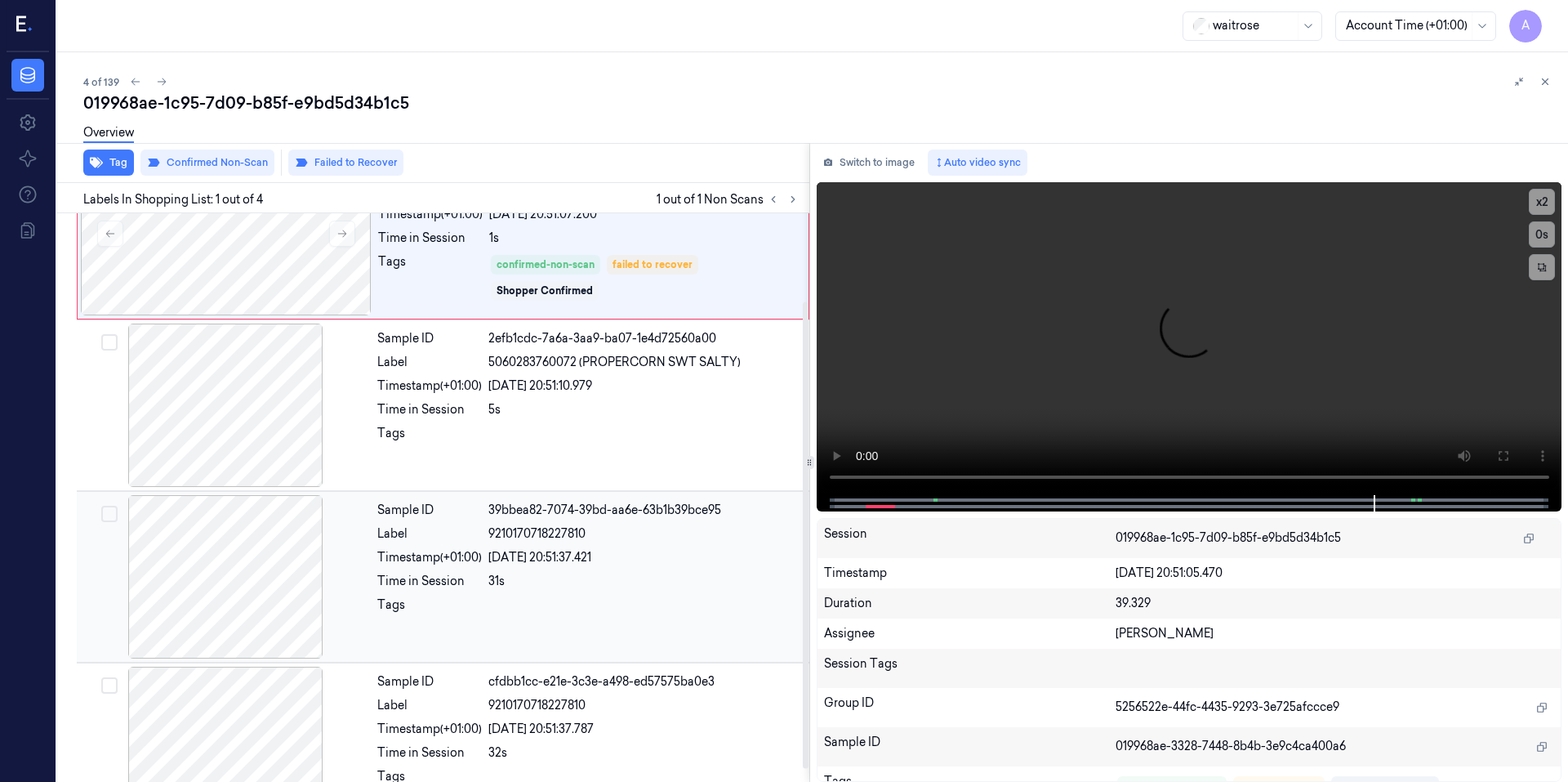
scroll to position [123, 0]
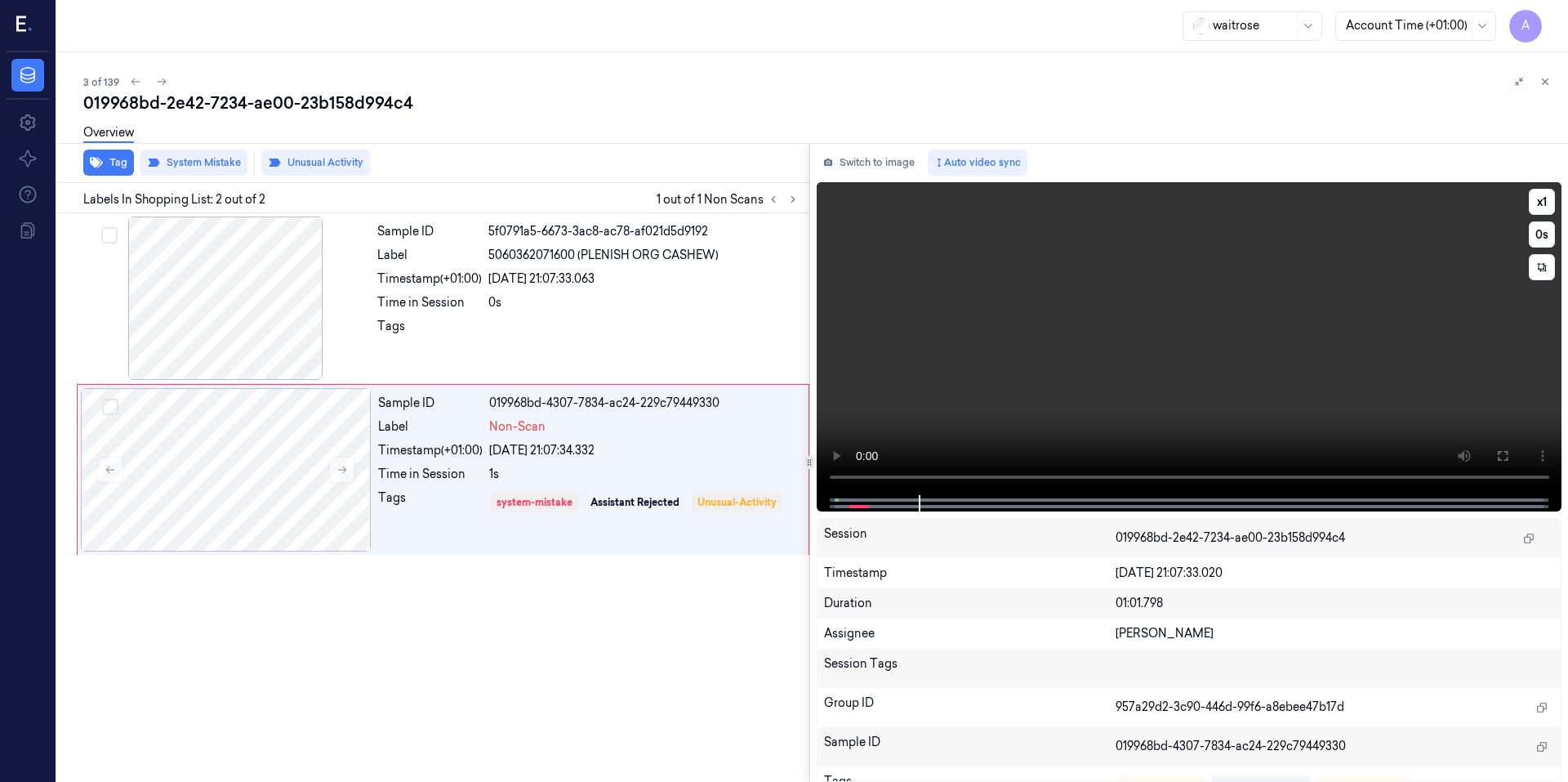
click at [1101, 425] on video at bounding box center [1189, 338] width 746 height 312
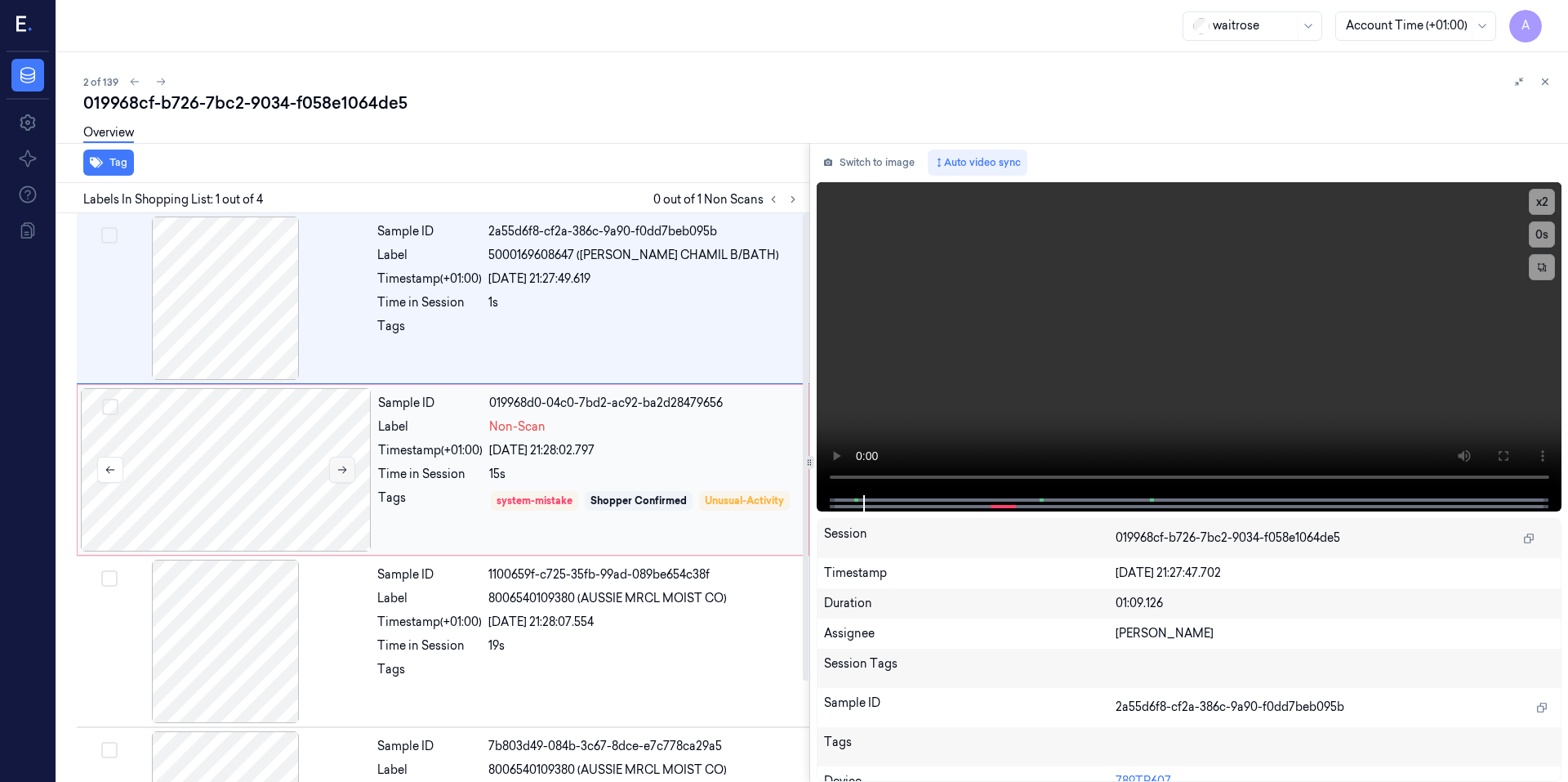
click at [347, 474] on icon at bounding box center [342, 469] width 11 height 11
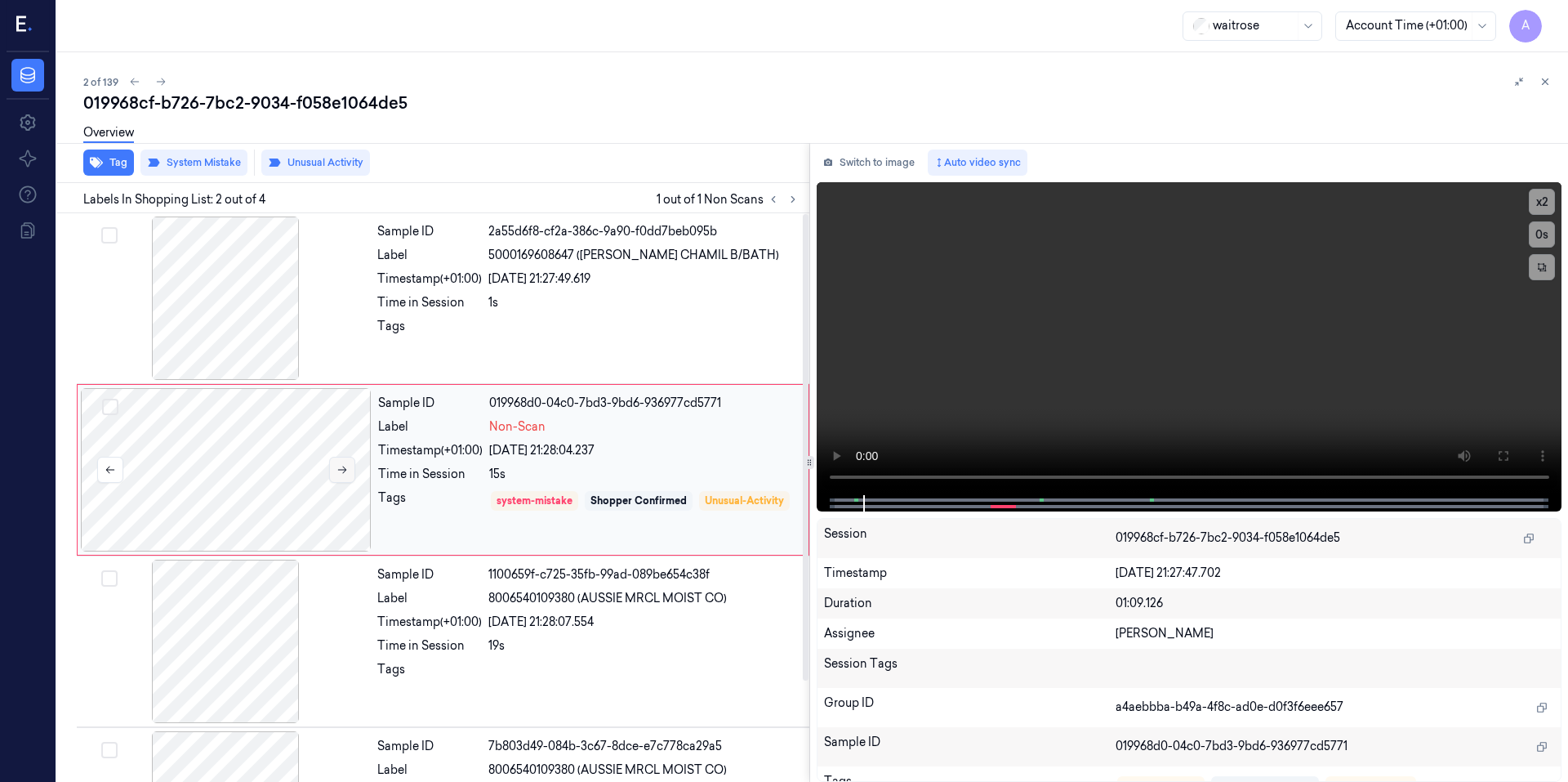
click at [340, 472] on icon at bounding box center [342, 469] width 11 height 11
click at [339, 472] on icon at bounding box center [342, 469] width 11 height 11
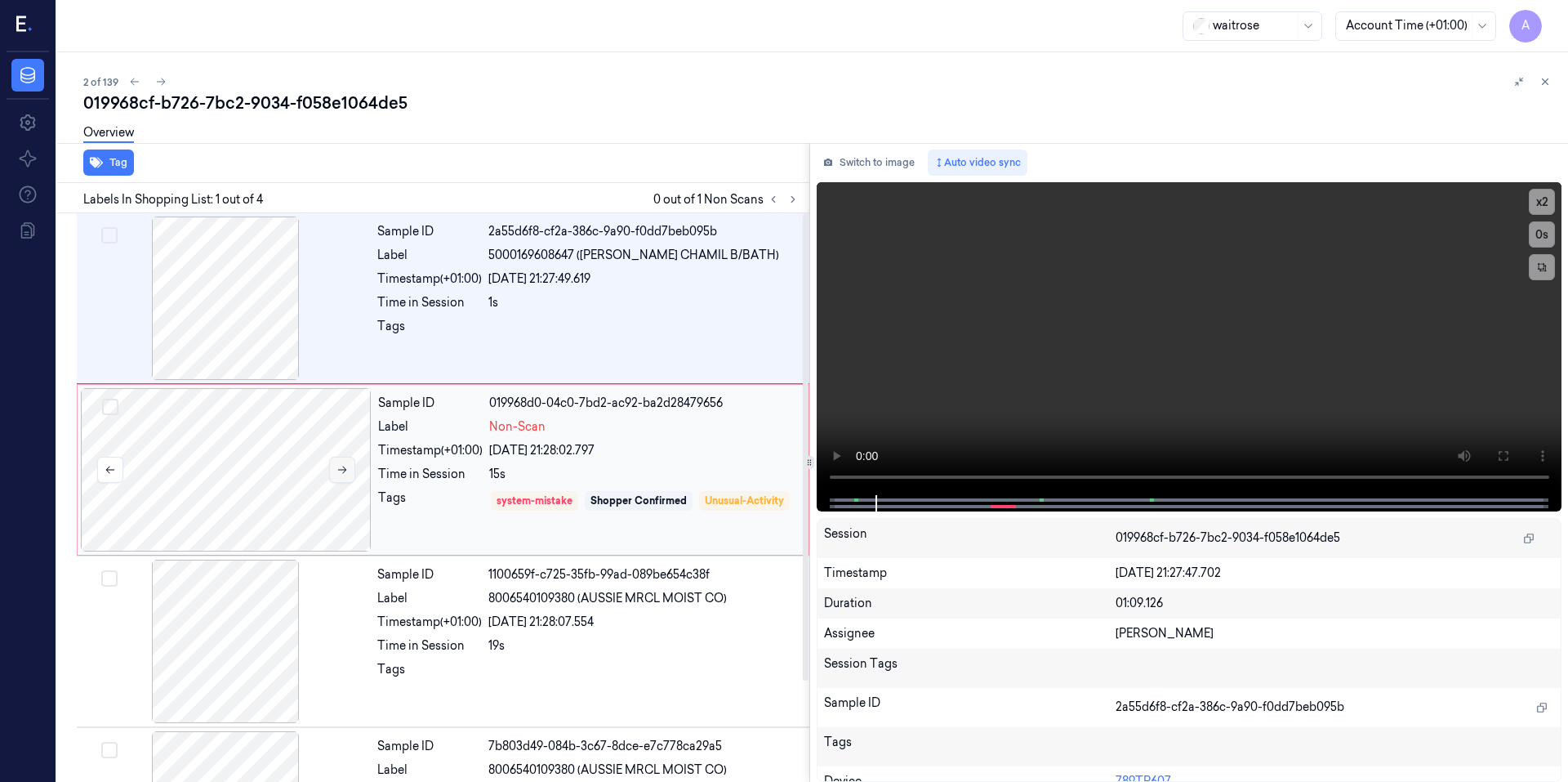
click at [336, 473] on icon at bounding box center [342, 469] width 11 height 11
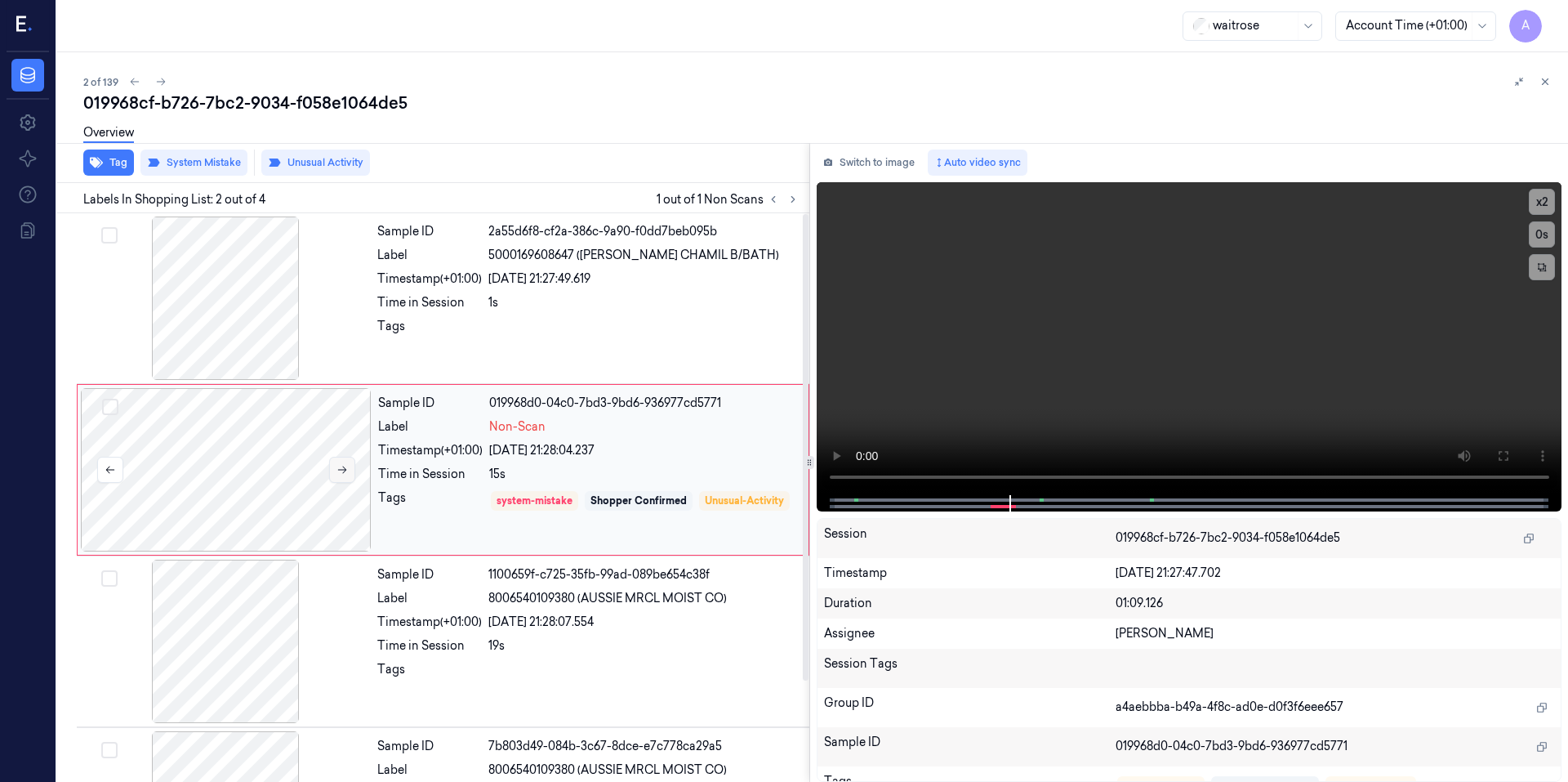
click at [336, 473] on icon at bounding box center [342, 469] width 11 height 11
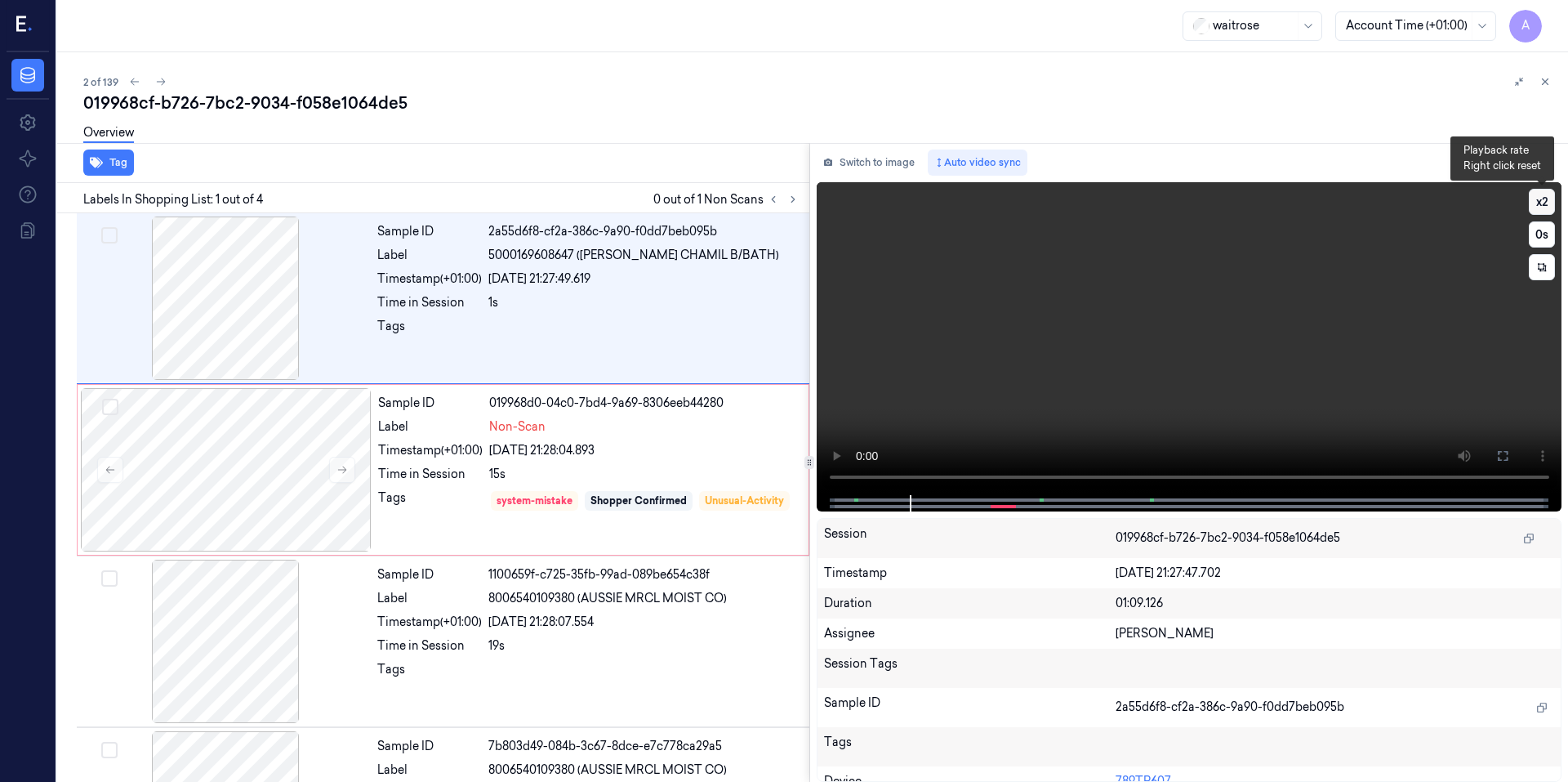
click at [1533, 201] on button "x 2" at bounding box center [1541, 202] width 26 height 26
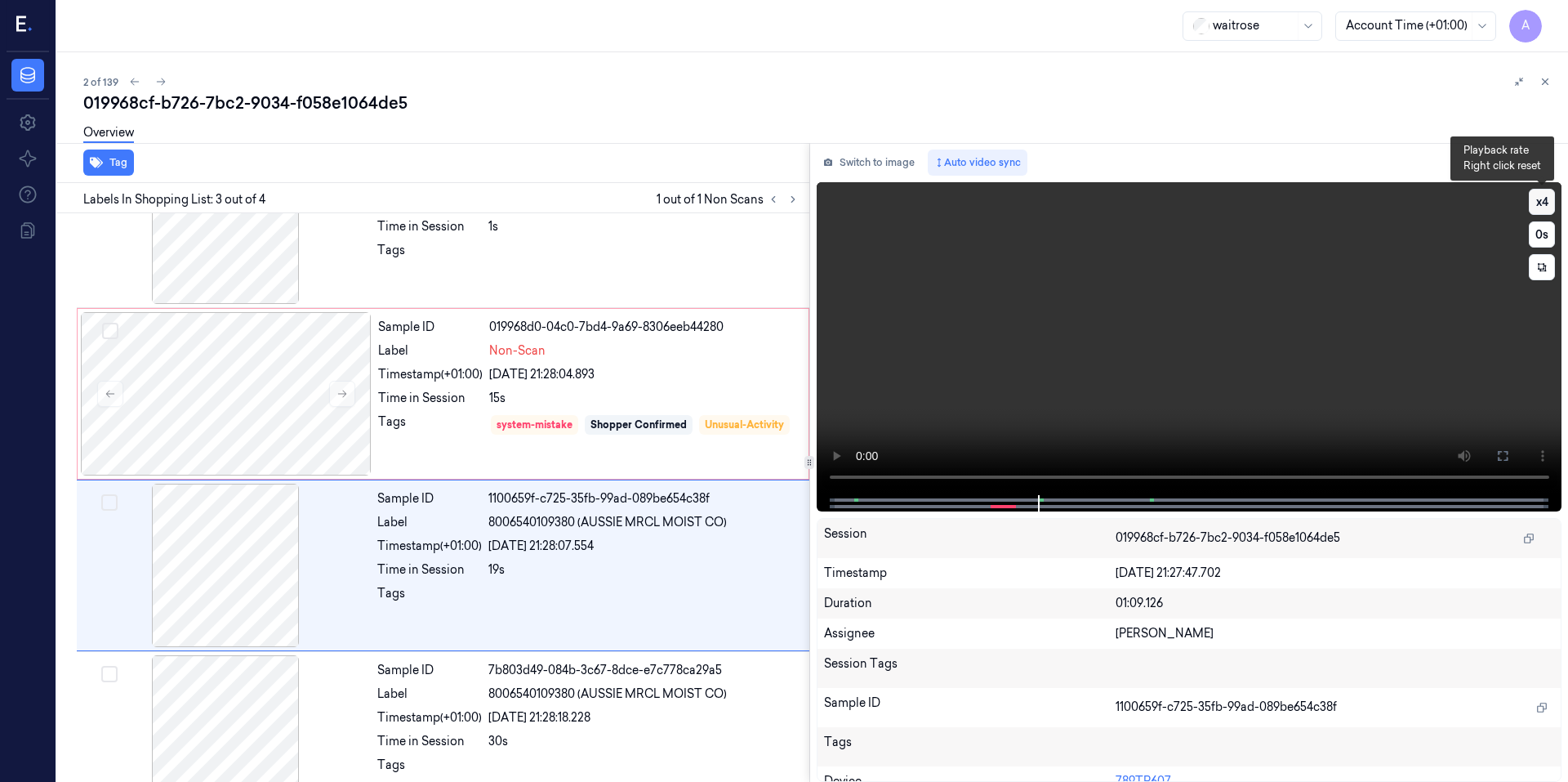
scroll to position [123, 0]
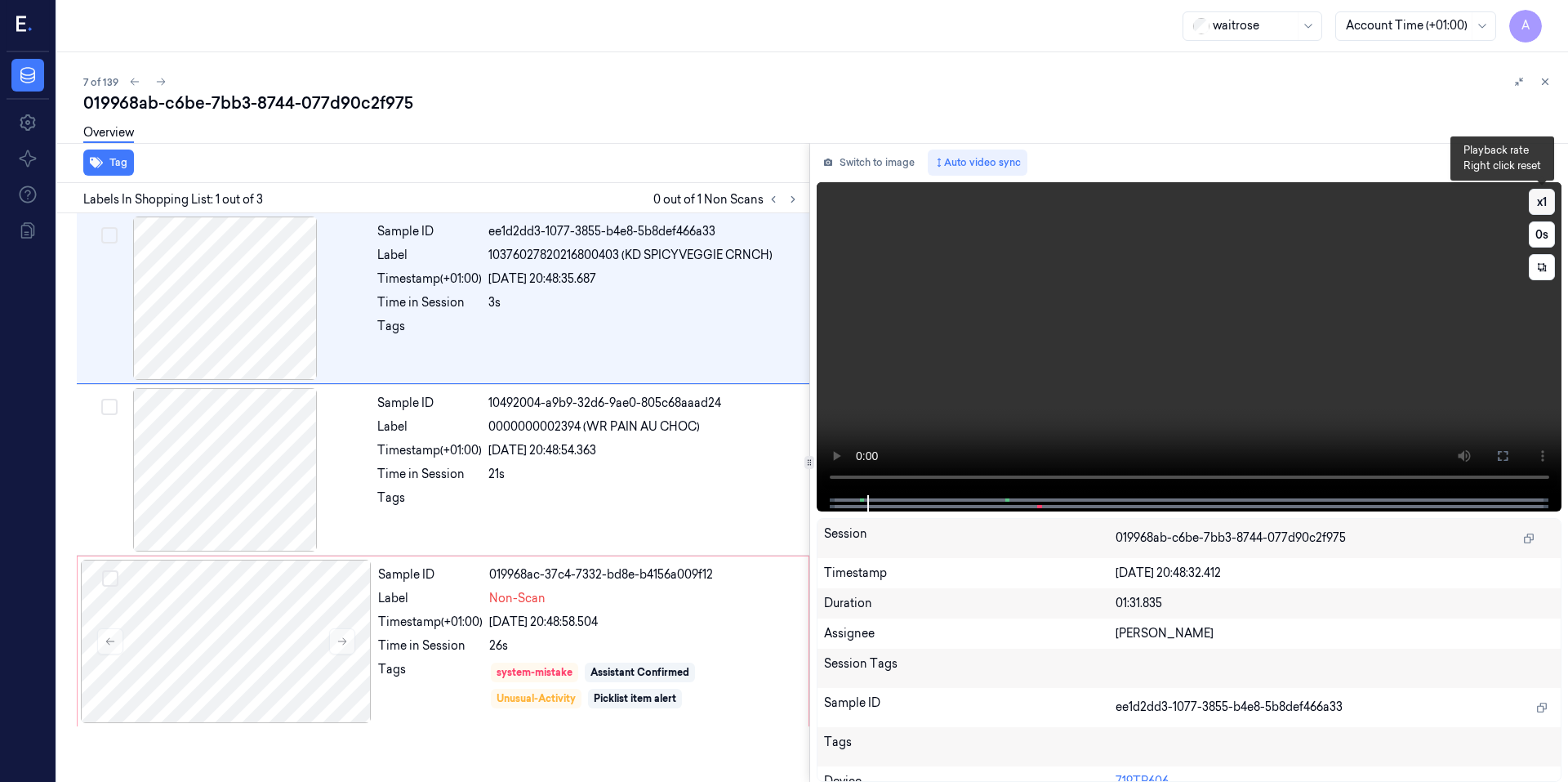
click at [1537, 198] on button "x 1" at bounding box center [1541, 202] width 26 height 26
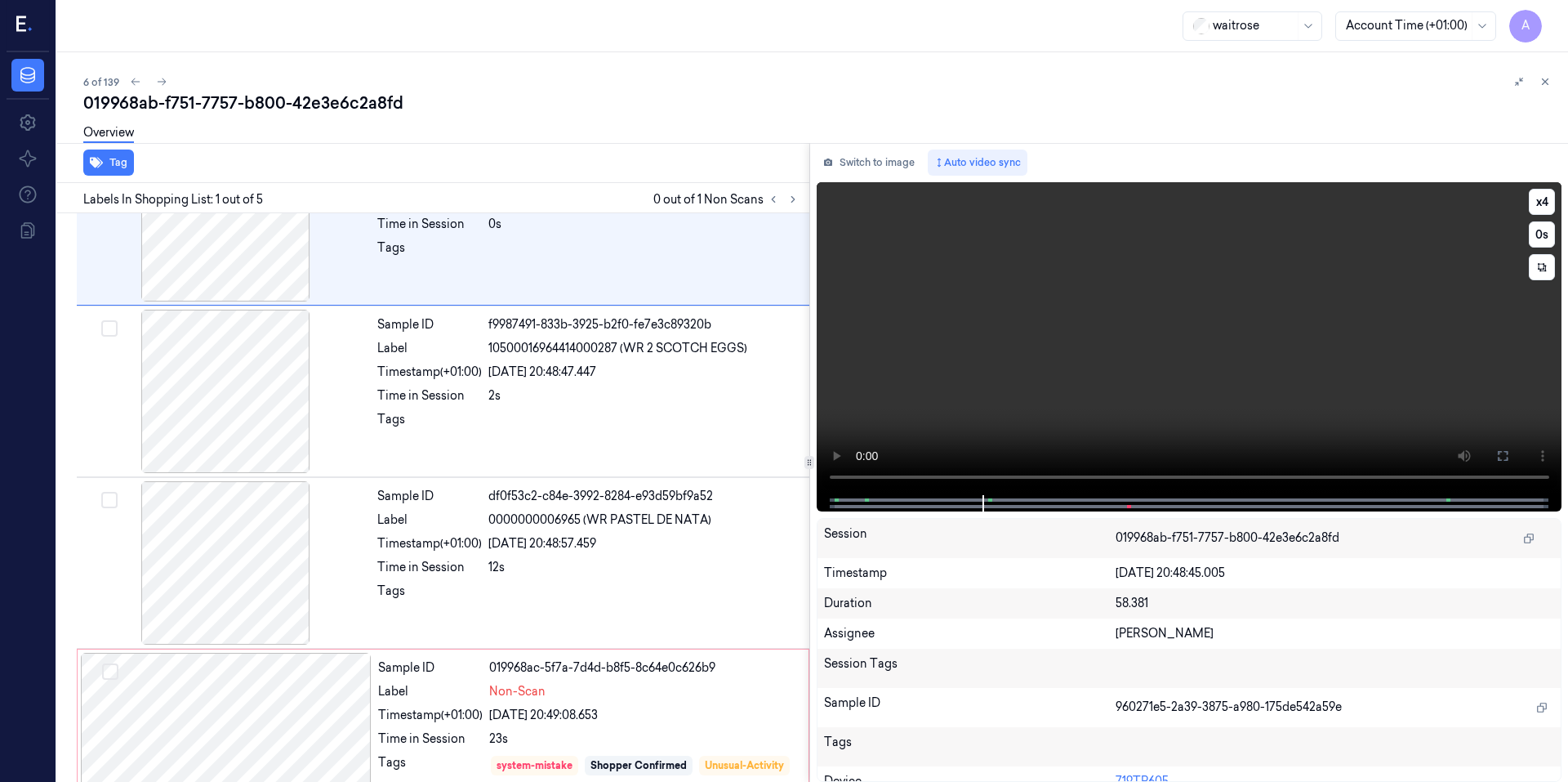
scroll to position [143, 0]
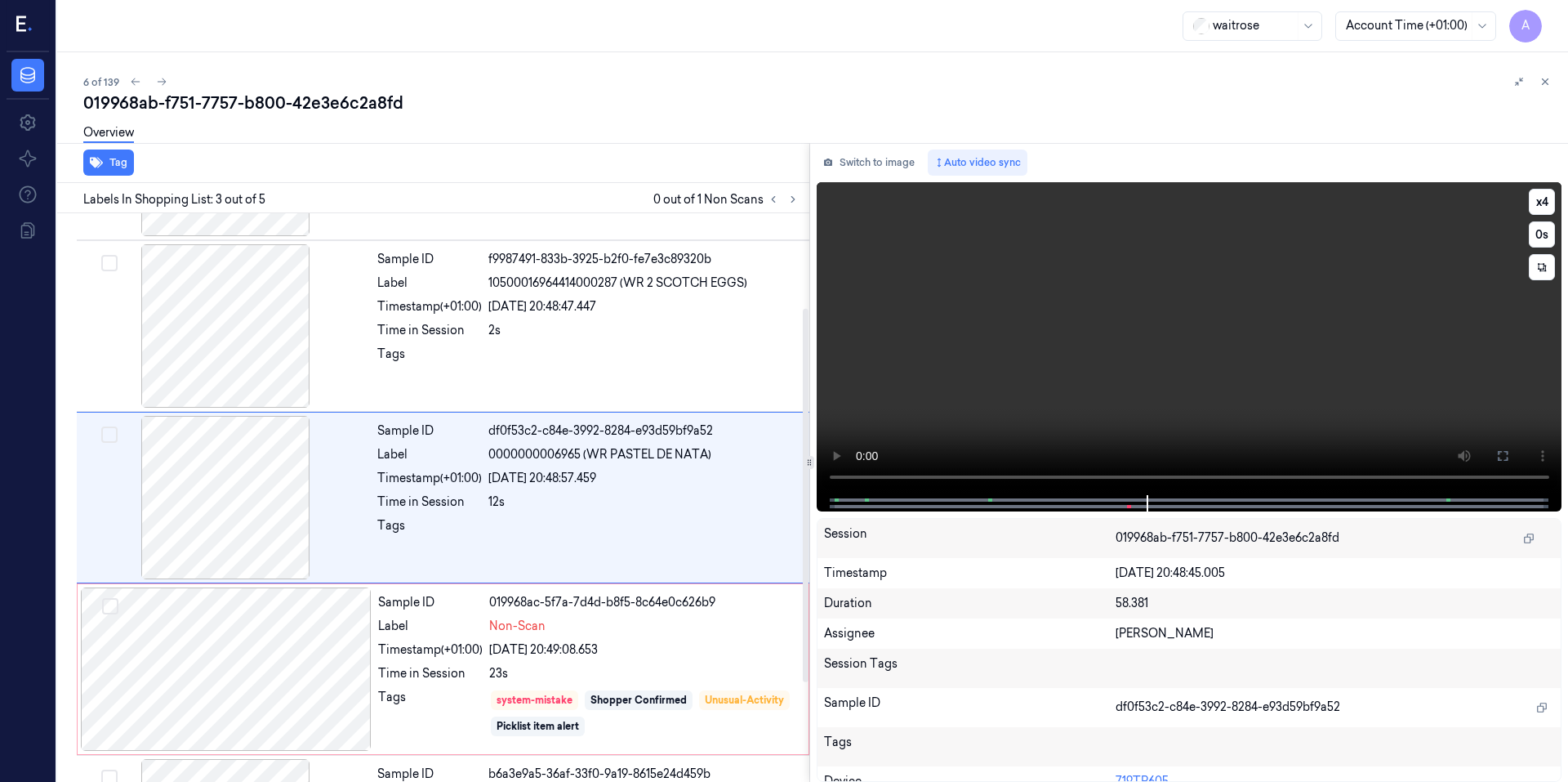
click at [1250, 385] on video at bounding box center [1189, 338] width 746 height 312
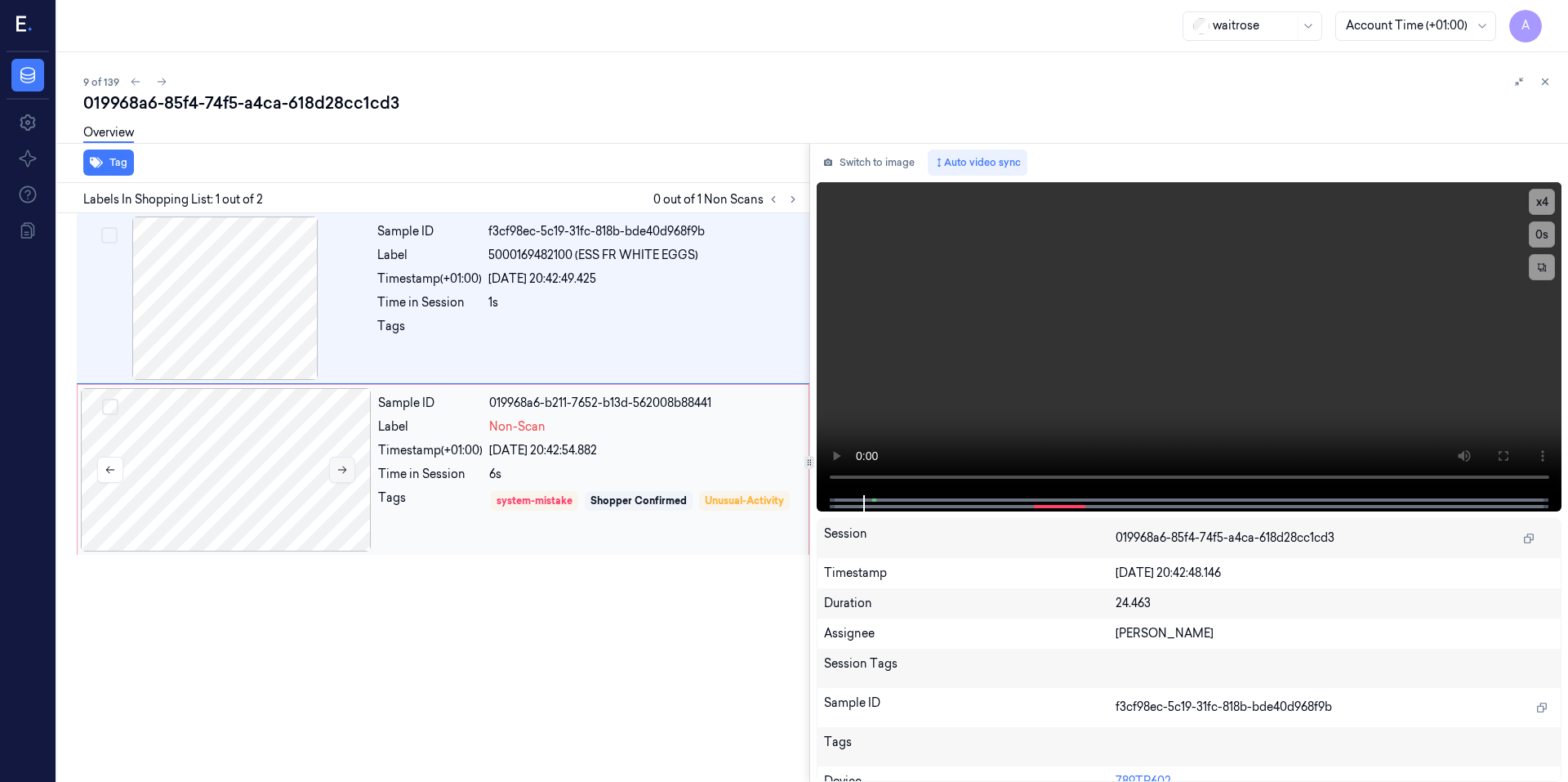
click at [339, 474] on icon at bounding box center [342, 469] width 11 height 11
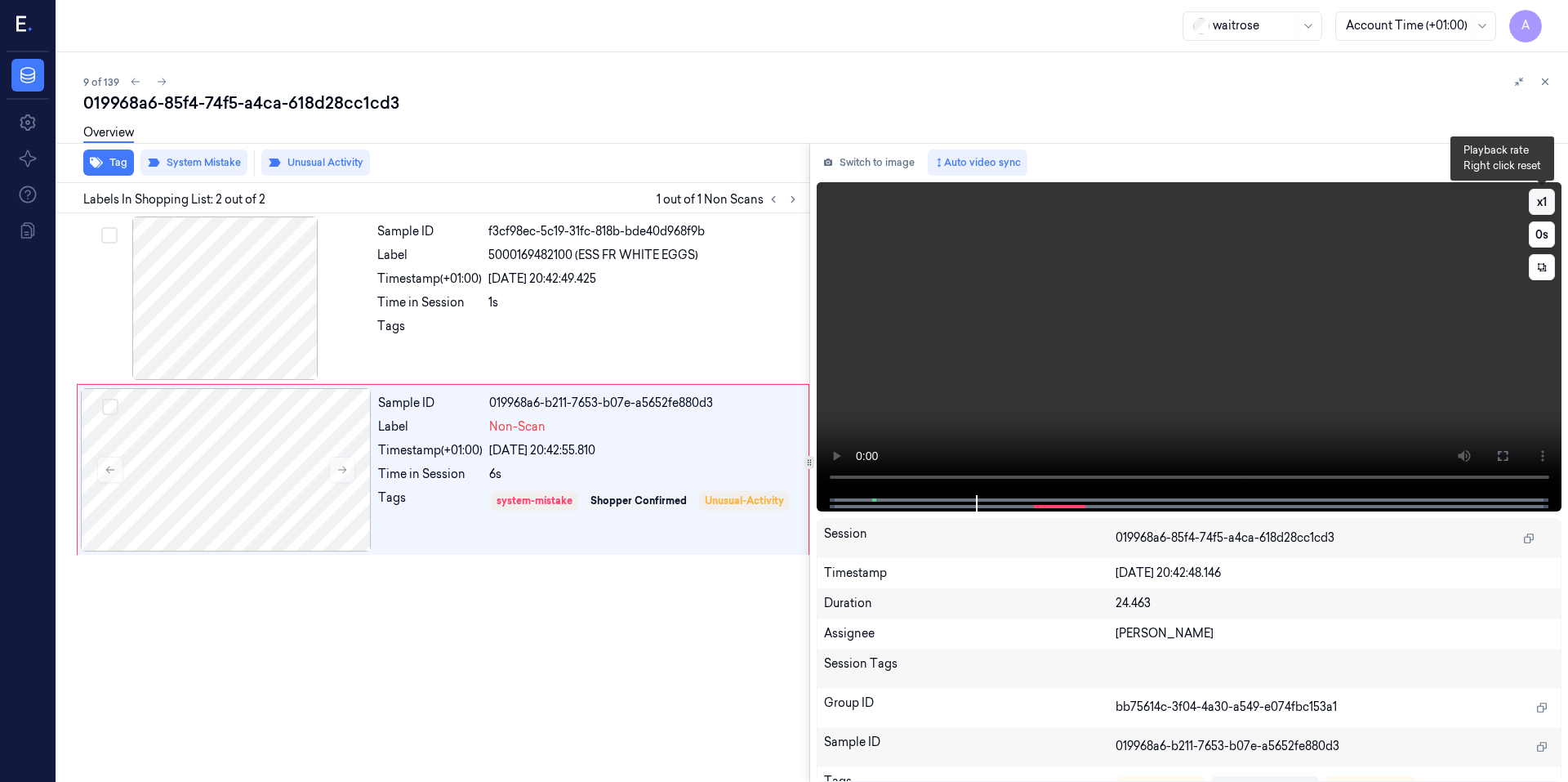
click at [1546, 203] on button "x 1" at bounding box center [1541, 202] width 26 height 26
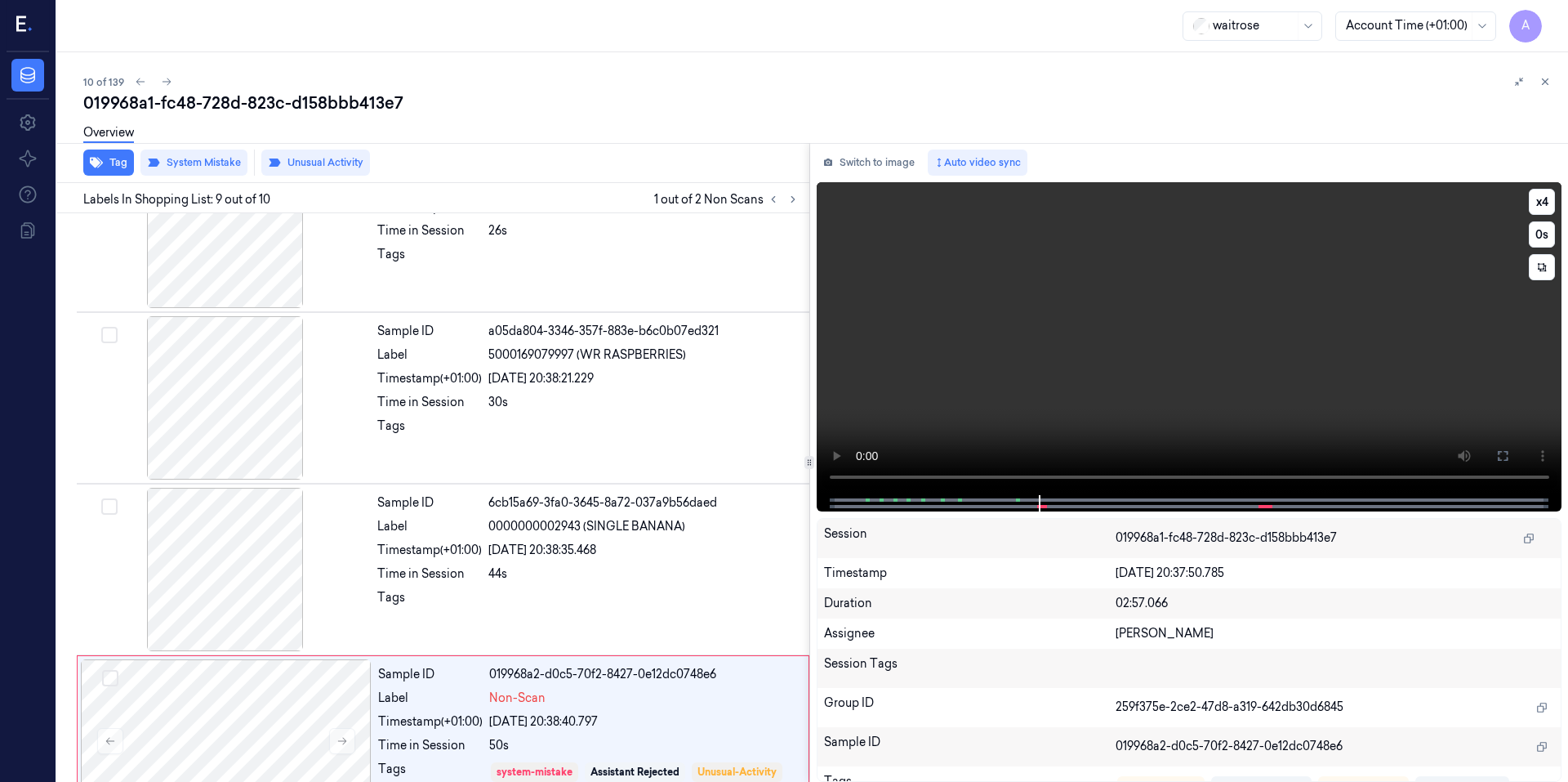
scroll to position [1152, 0]
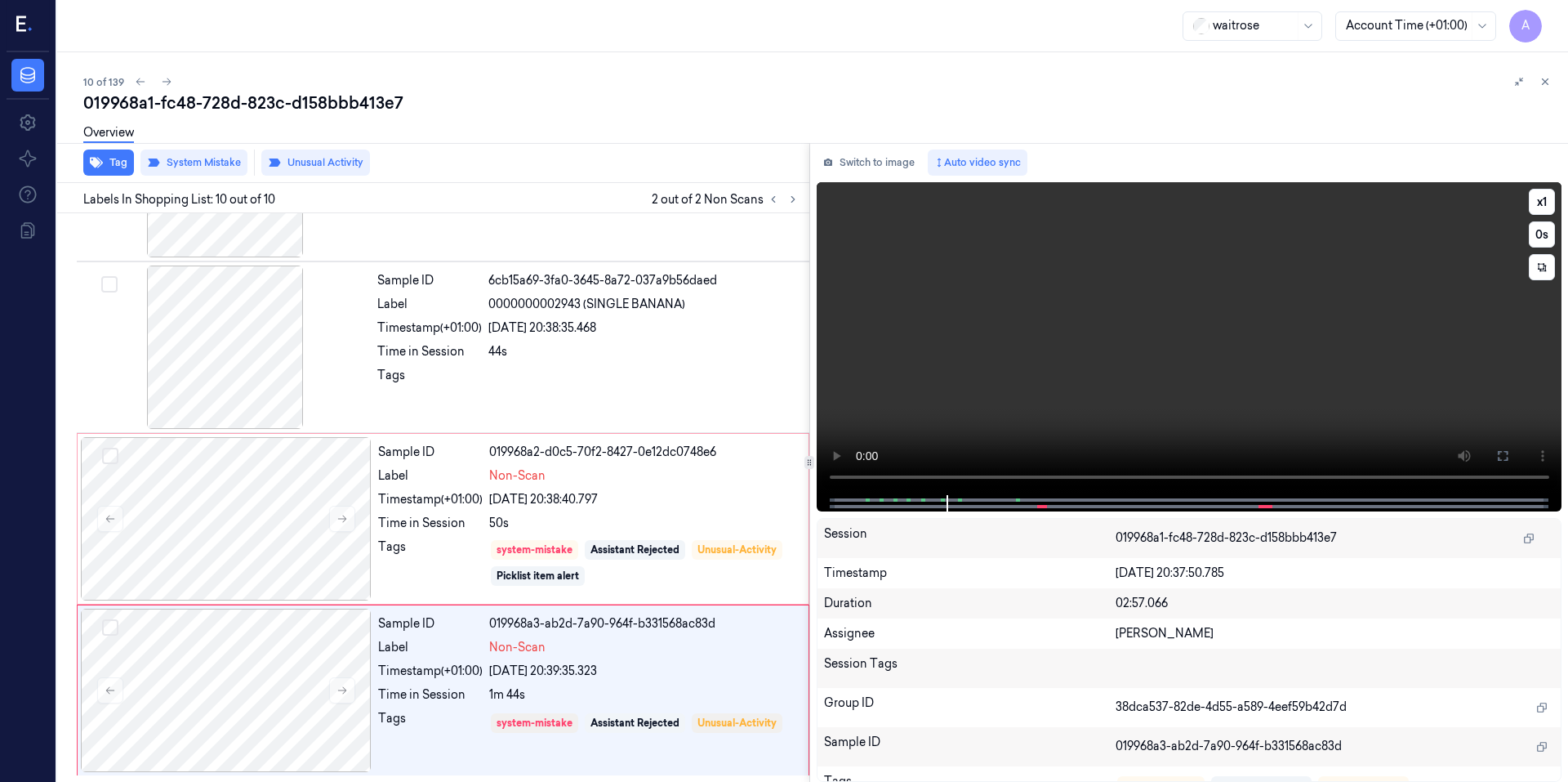
click at [1250, 315] on video at bounding box center [1189, 338] width 746 height 312
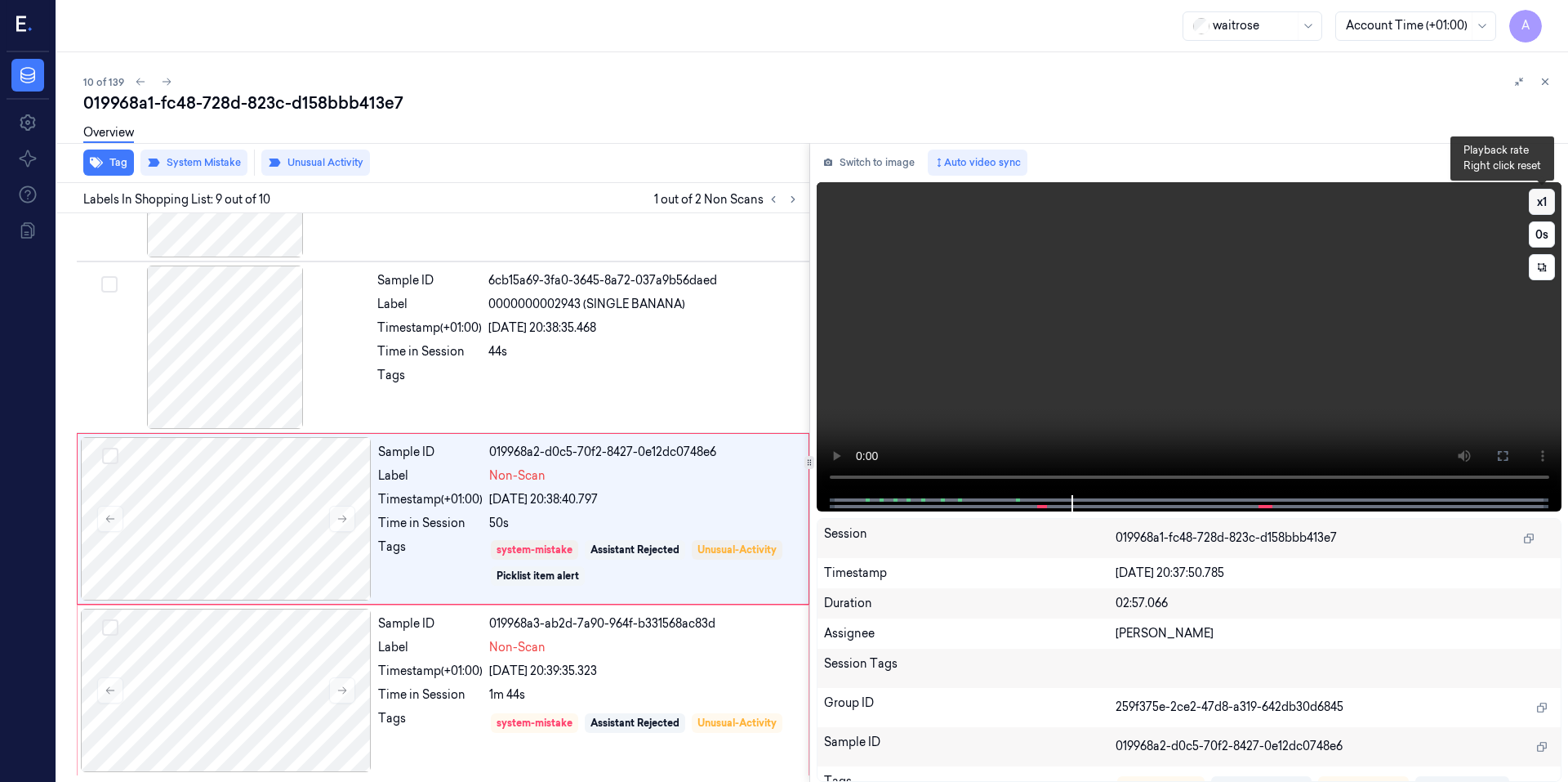
click at [1550, 205] on button "x 1" at bounding box center [1541, 202] width 26 height 26
click at [1550, 205] on button "x 2" at bounding box center [1541, 202] width 26 height 26
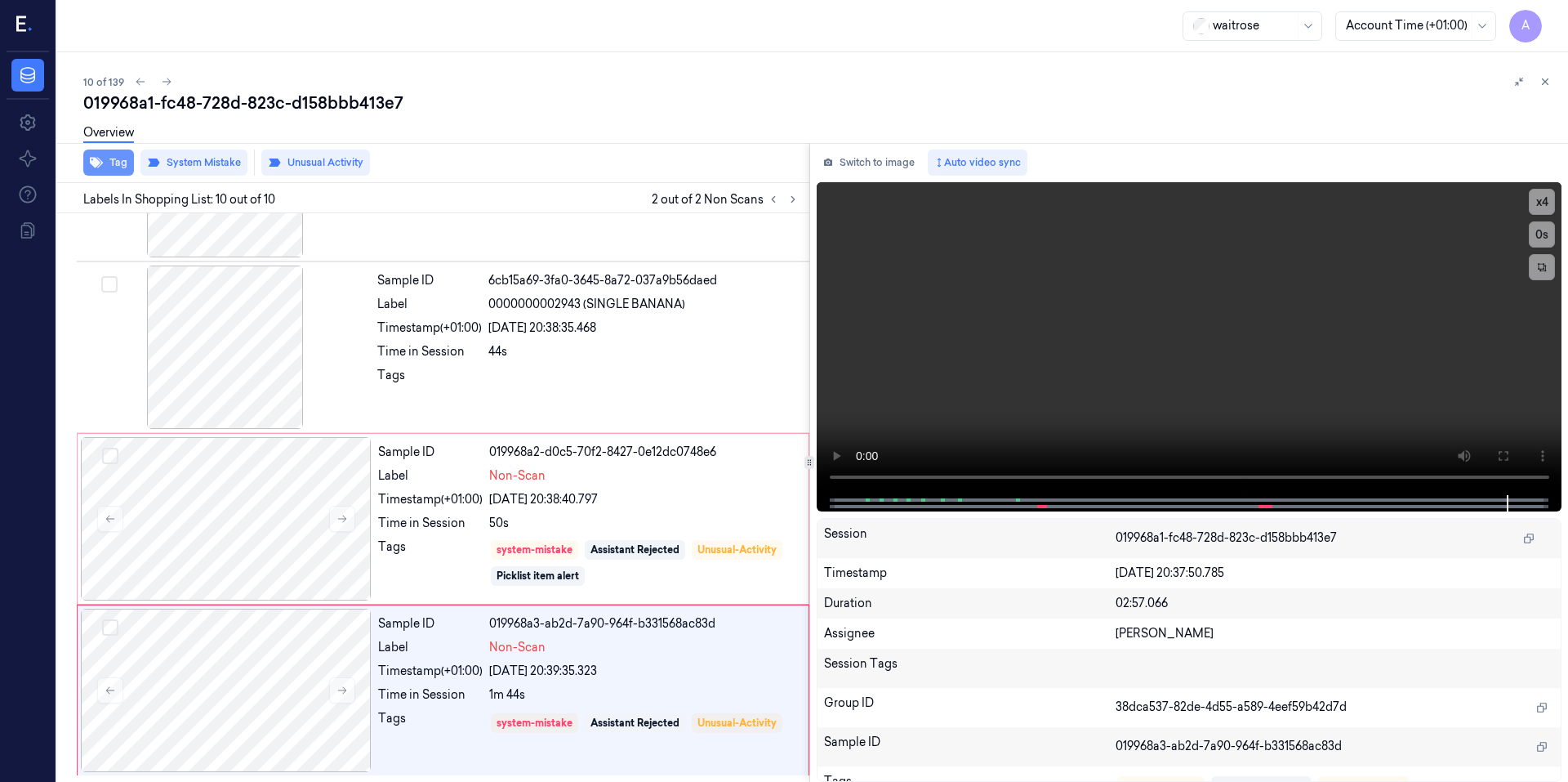
click at [112, 162] on button "Tag" at bounding box center [108, 162] width 51 height 26
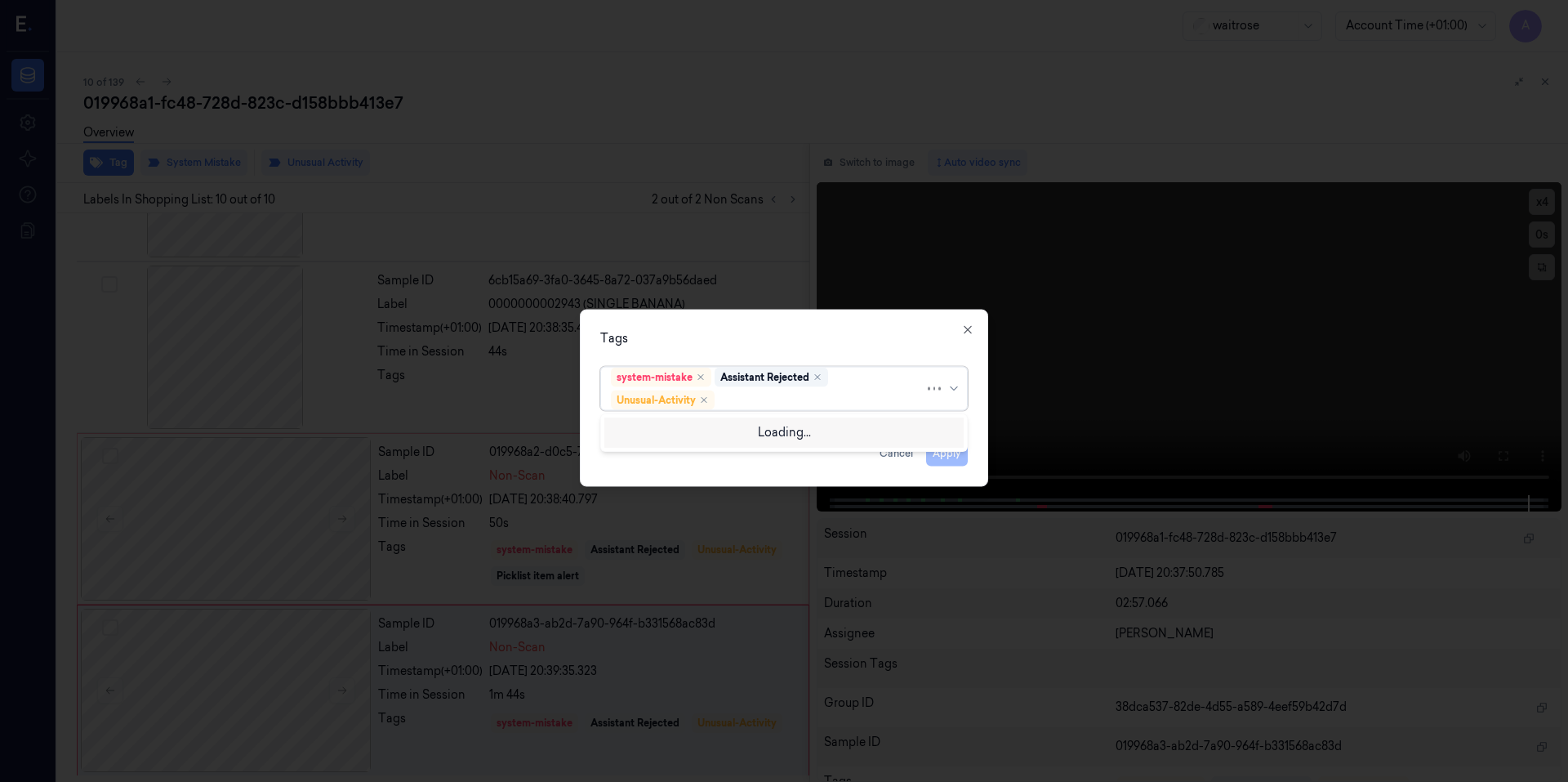
click at [752, 395] on div at bounding box center [820, 400] width 207 height 17
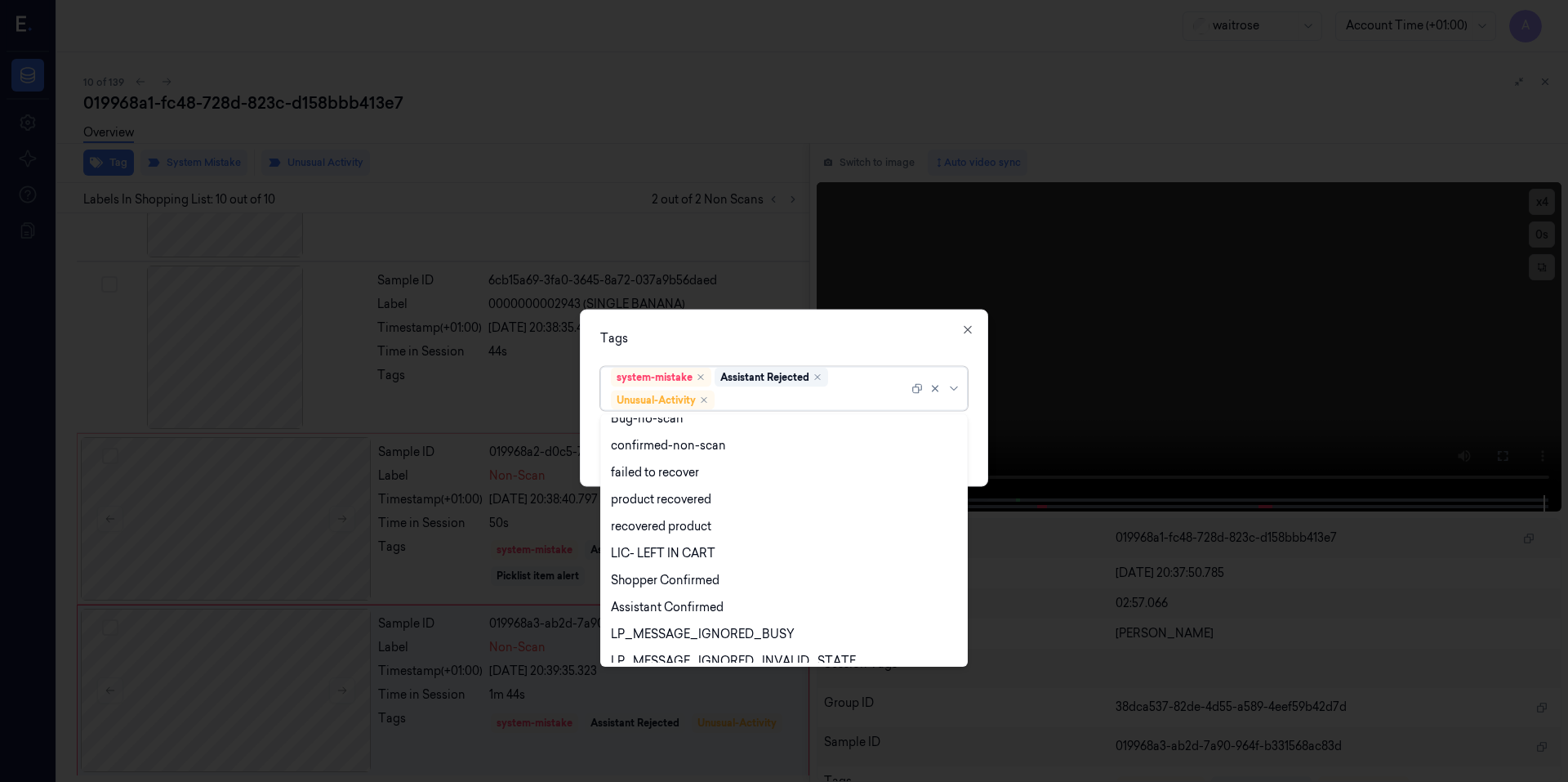
scroll to position [213, 0]
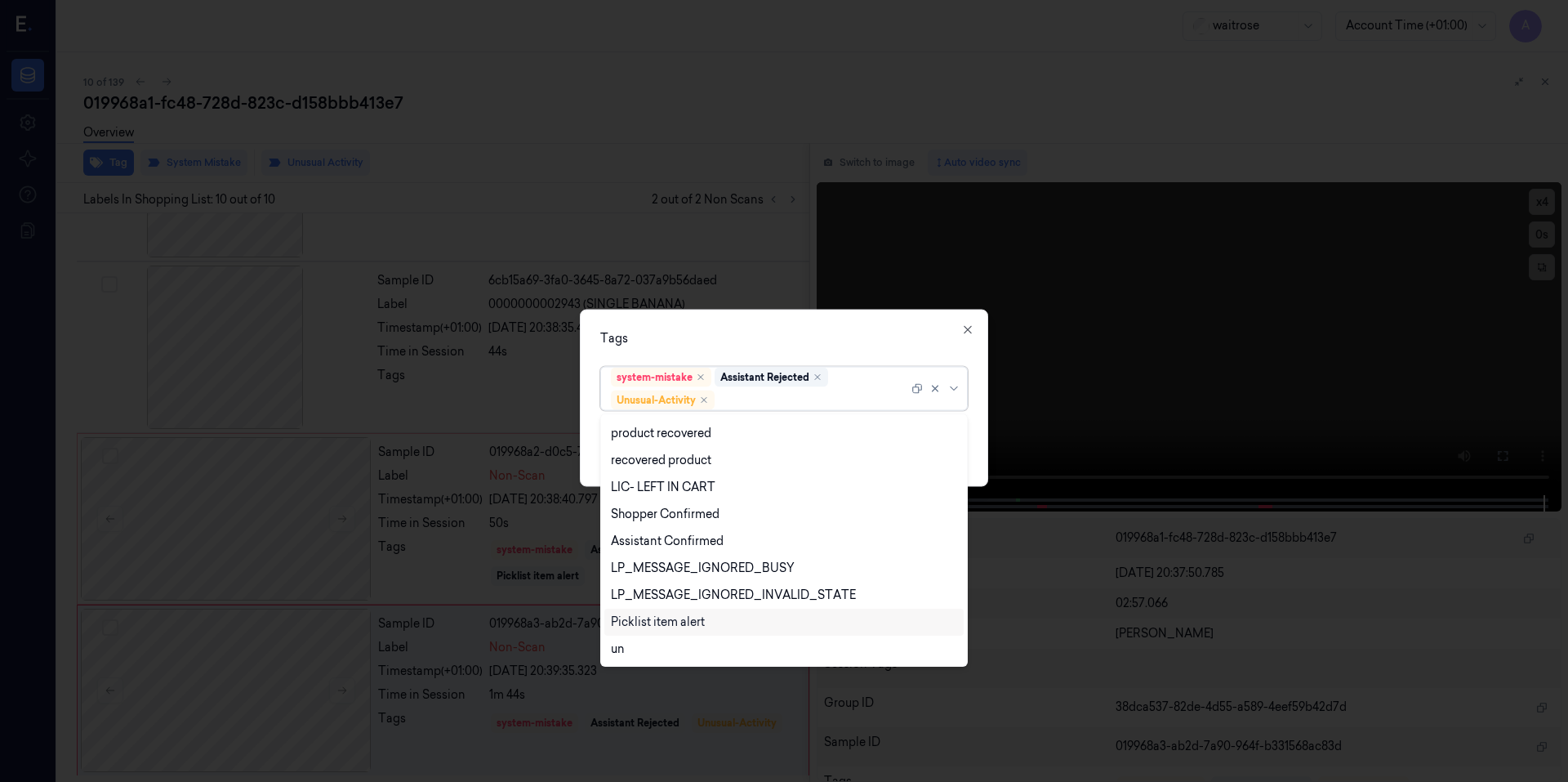
click at [663, 630] on div "Picklist item alert" at bounding box center [657, 622] width 94 height 17
click at [896, 324] on div "Tags option Picklist item alert, selected. 20 results available. Use Up and Dow…" at bounding box center [784, 397] width 409 height 177
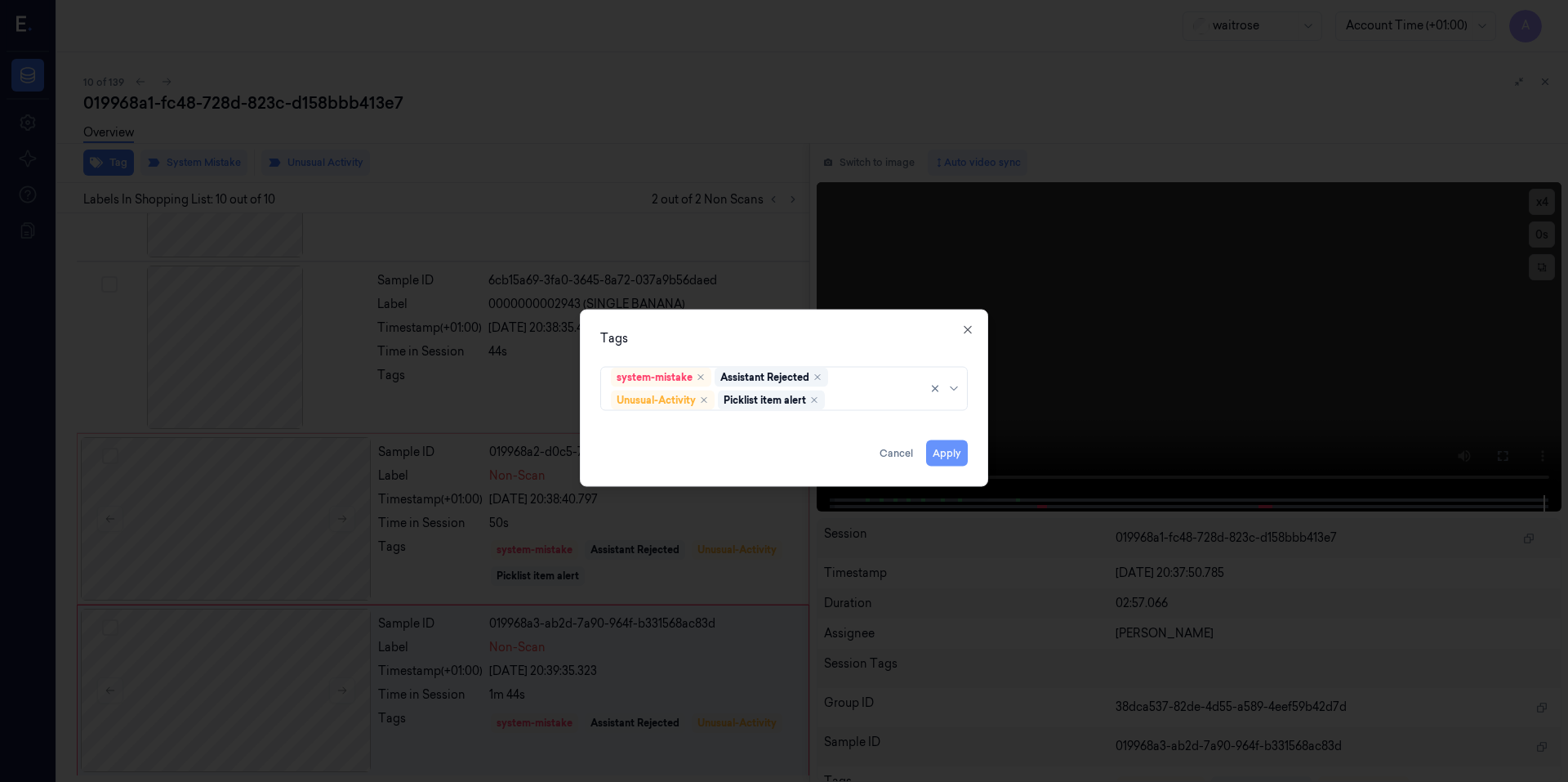
click at [938, 453] on button "Apply" at bounding box center [947, 452] width 42 height 26
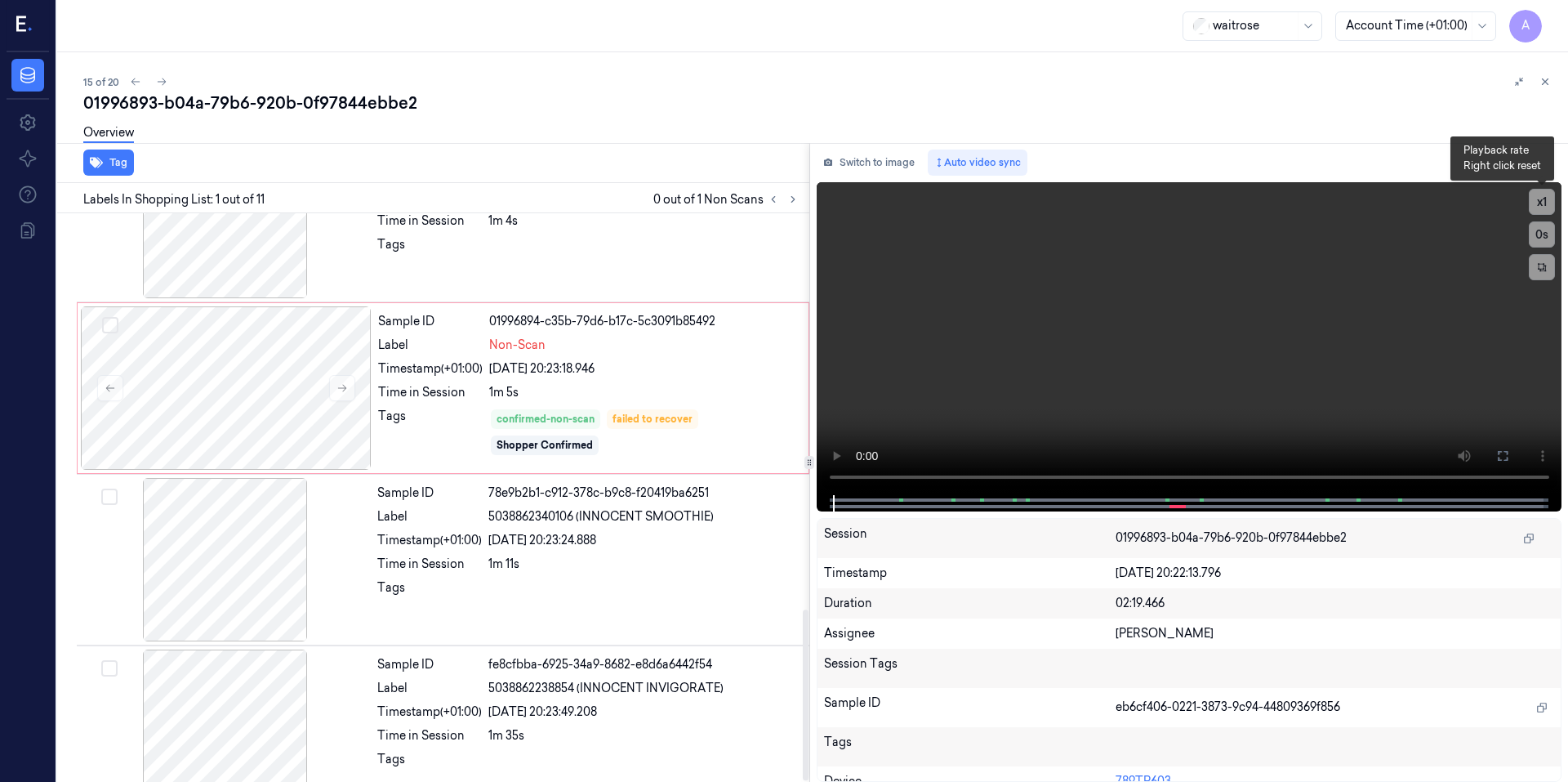
scroll to position [915, 0]
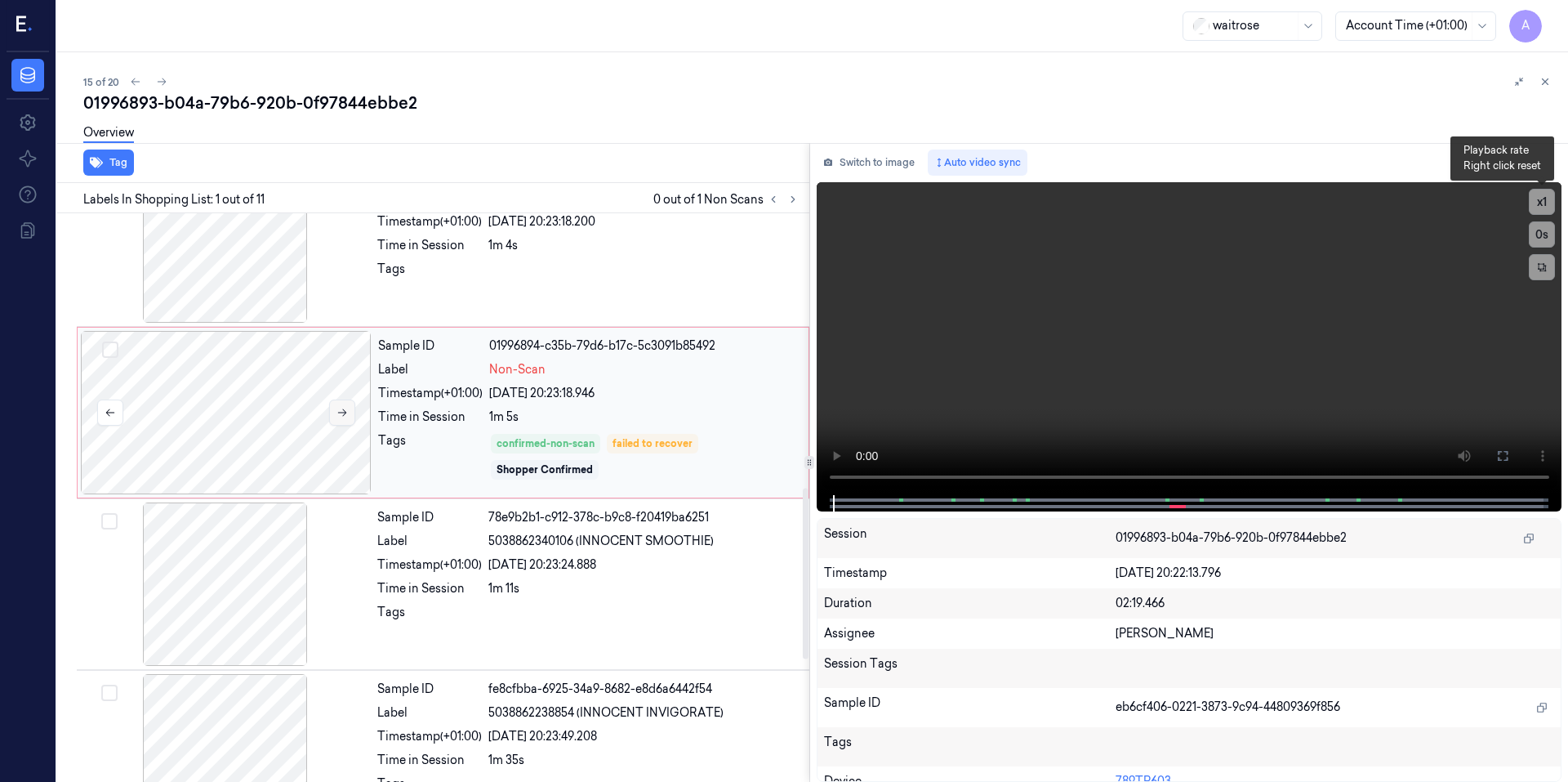
click at [342, 413] on icon at bounding box center [342, 412] width 11 height 11
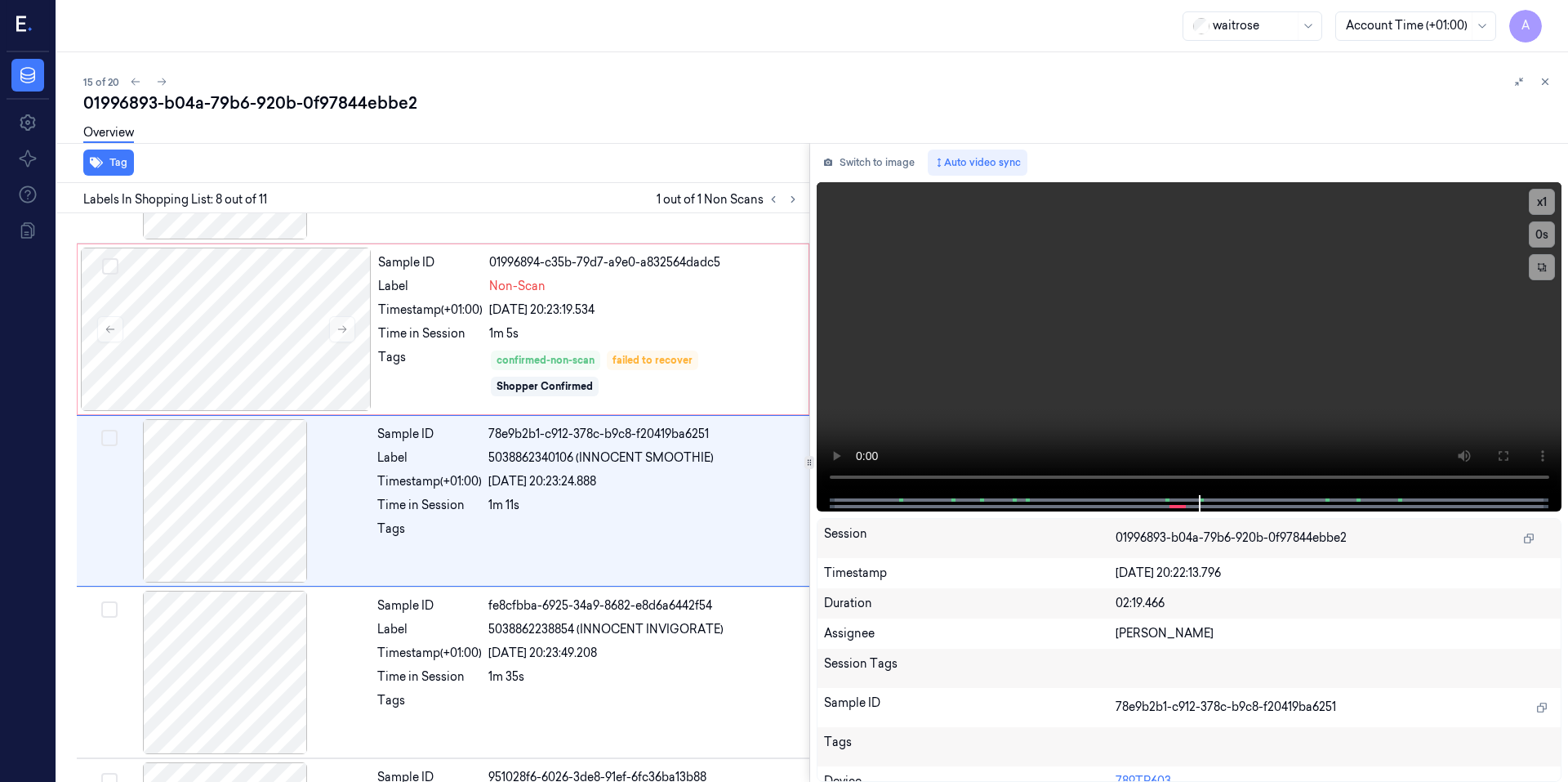
scroll to position [1001, 0]
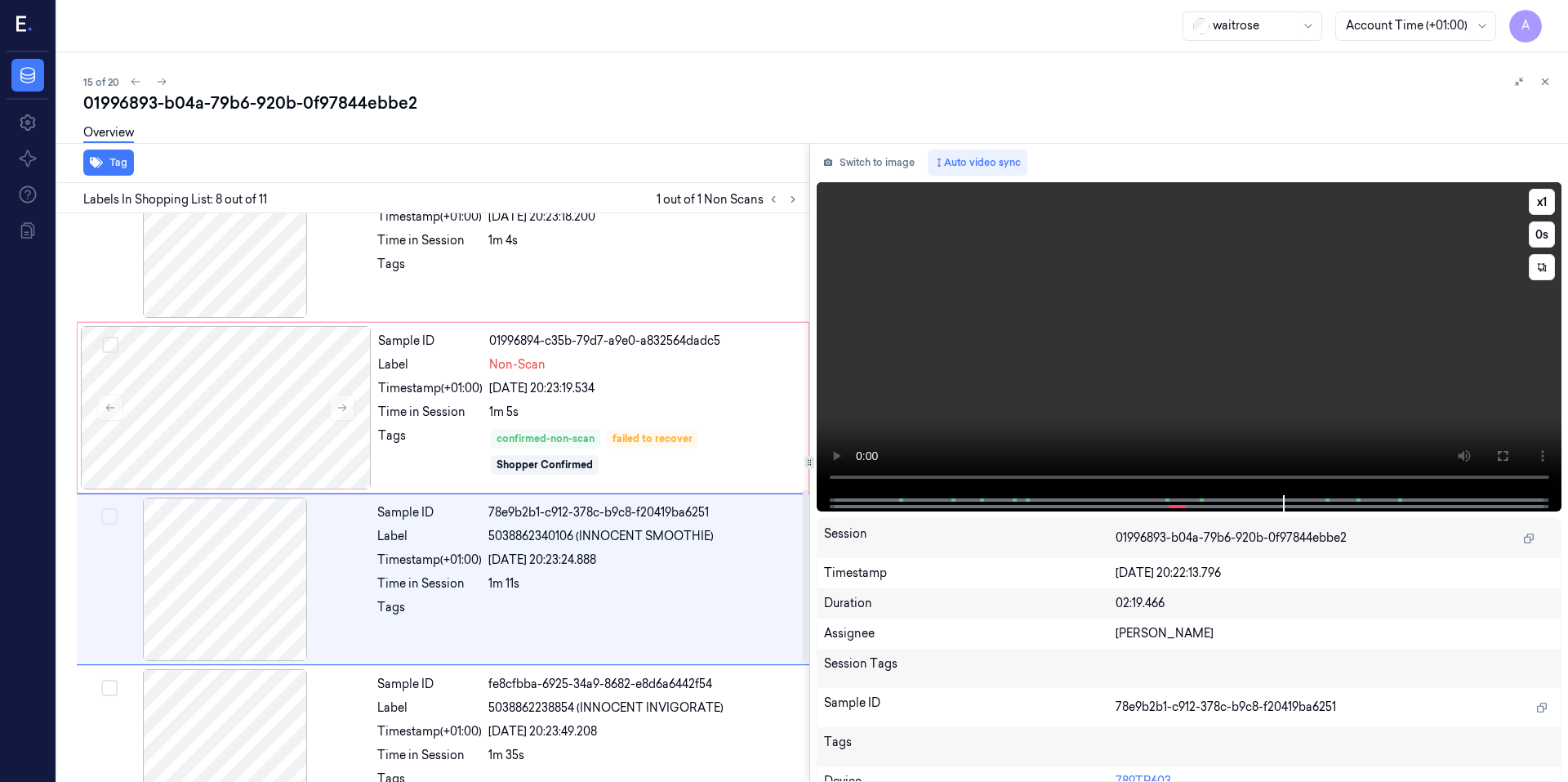
click at [966, 361] on video at bounding box center [1189, 338] width 746 height 312
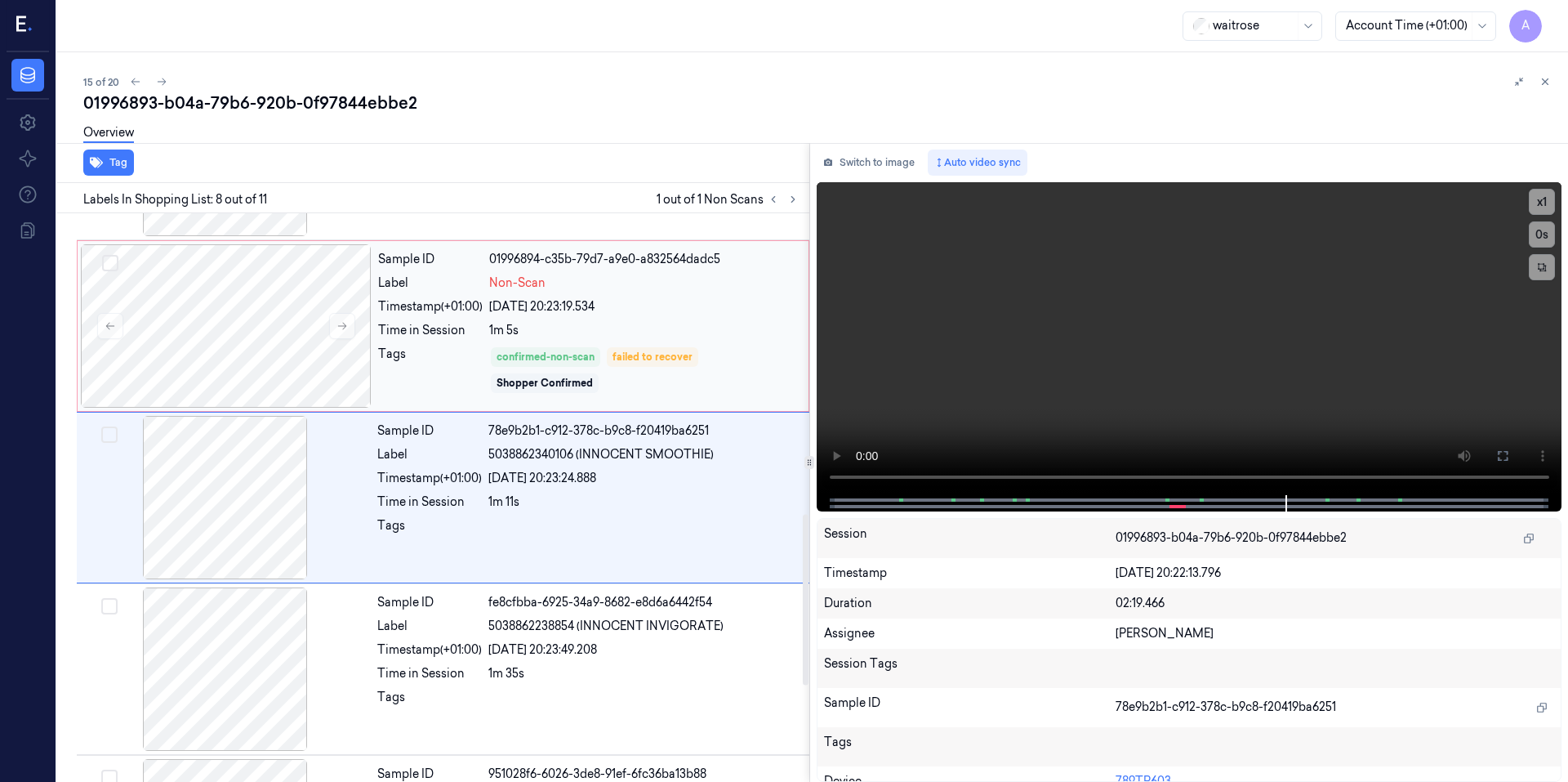
click at [765, 365] on div "confirmed-non-scan failed to recover Shopper Confirmed" at bounding box center [644, 369] width 310 height 49
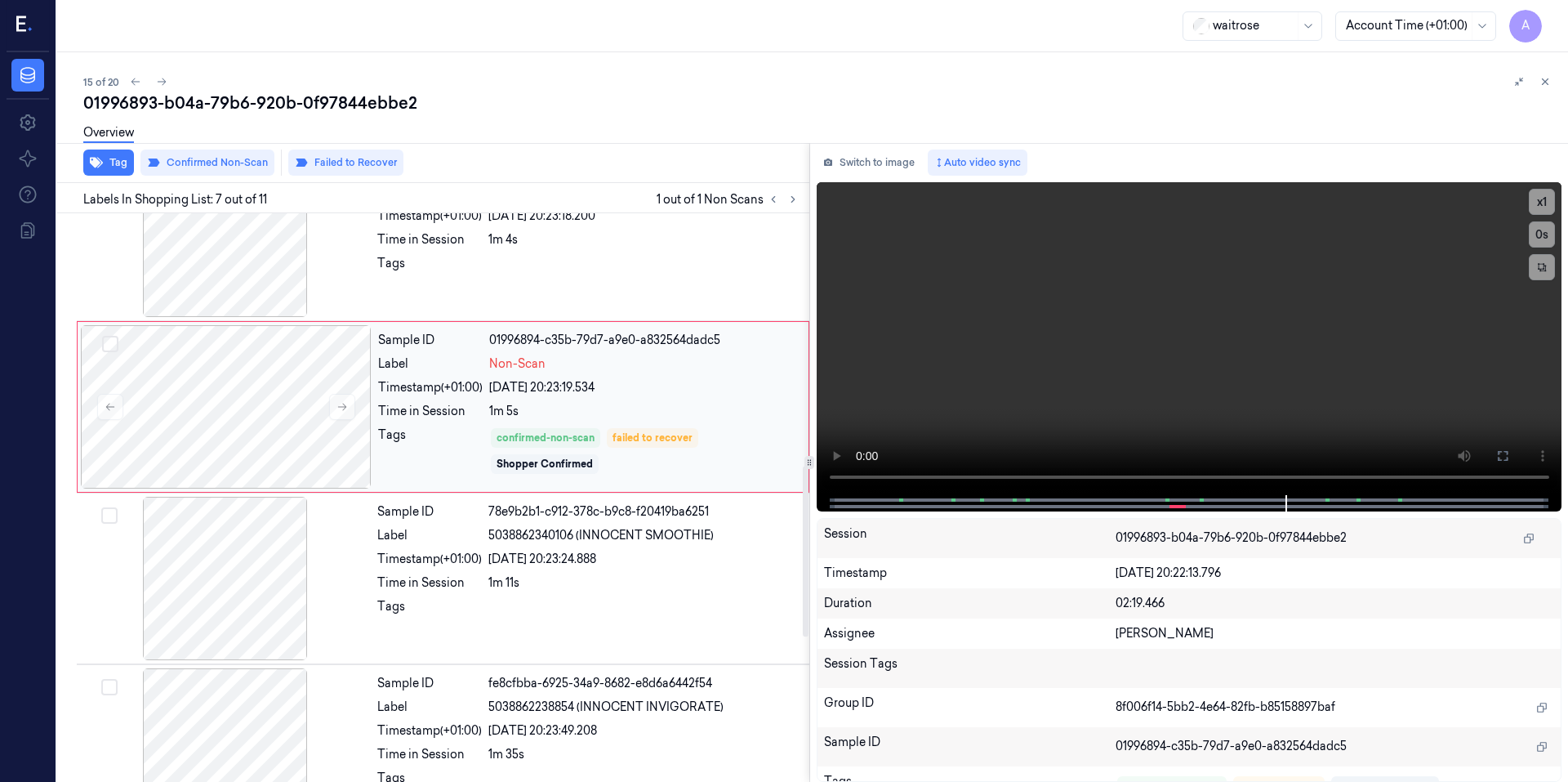
scroll to position [830, 0]
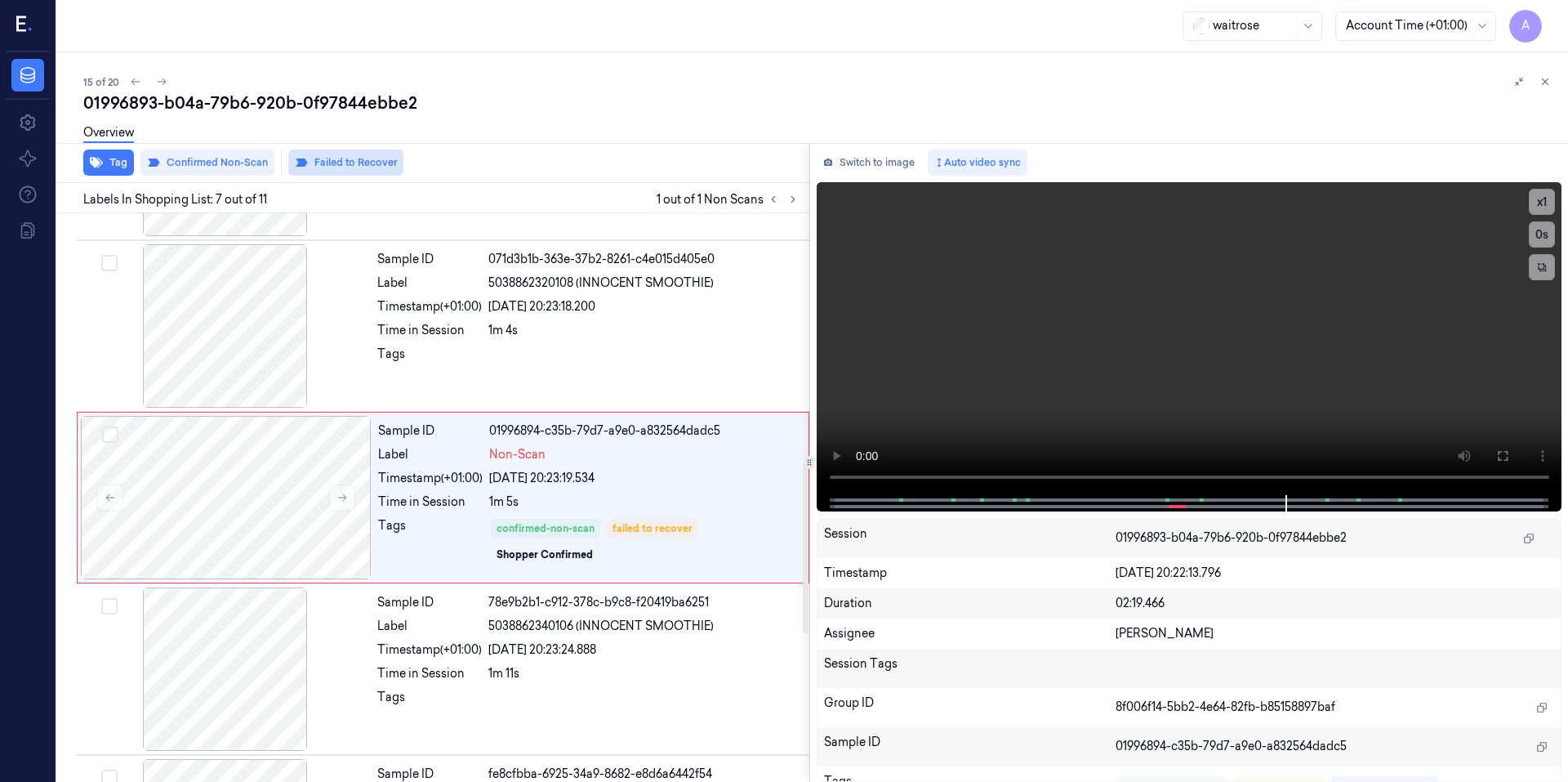
click at [349, 167] on button "Failed to Recover" at bounding box center [346, 162] width 115 height 26
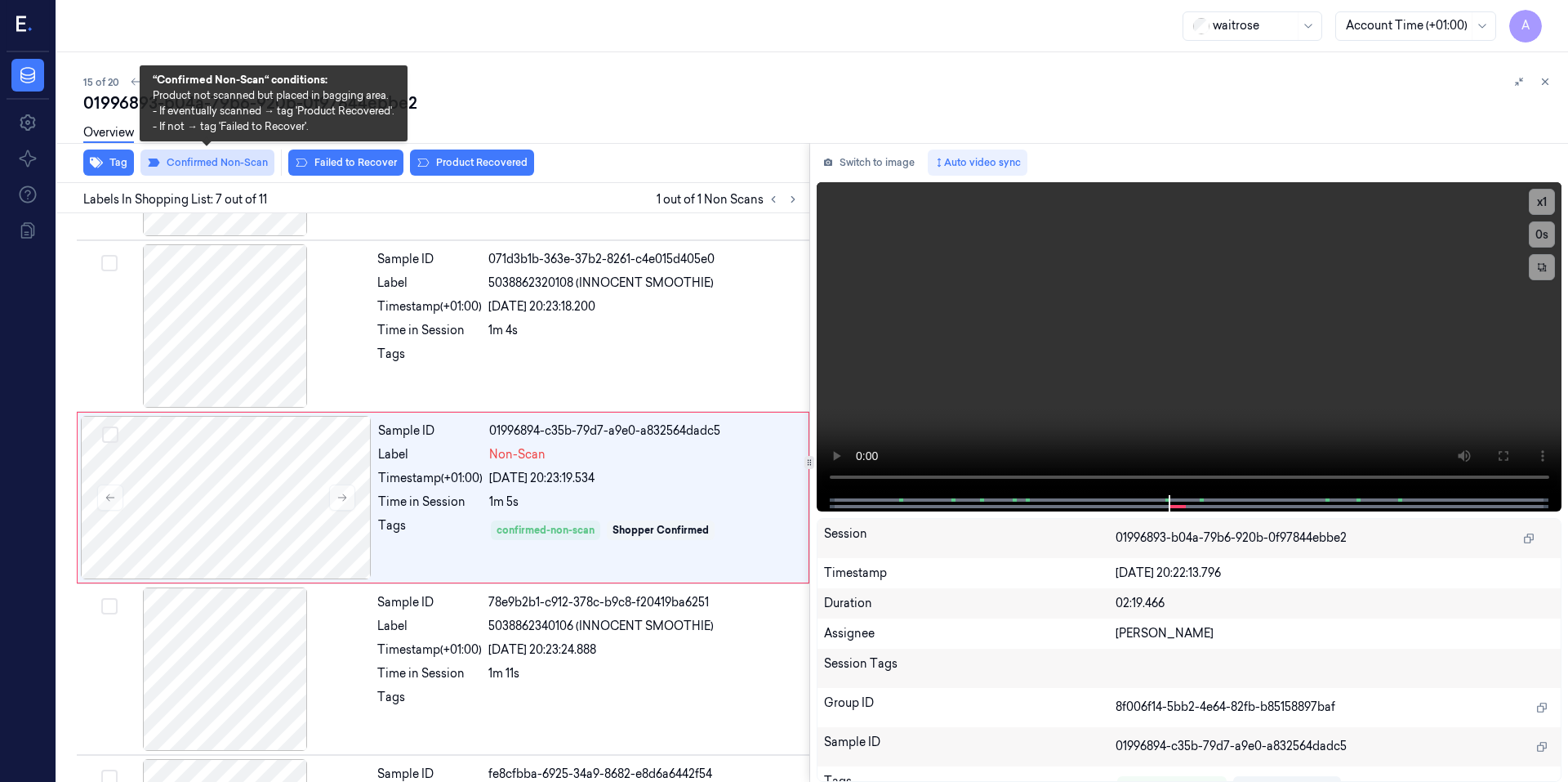
click at [235, 167] on button "Confirmed Non-Scan" at bounding box center [208, 162] width 134 height 26
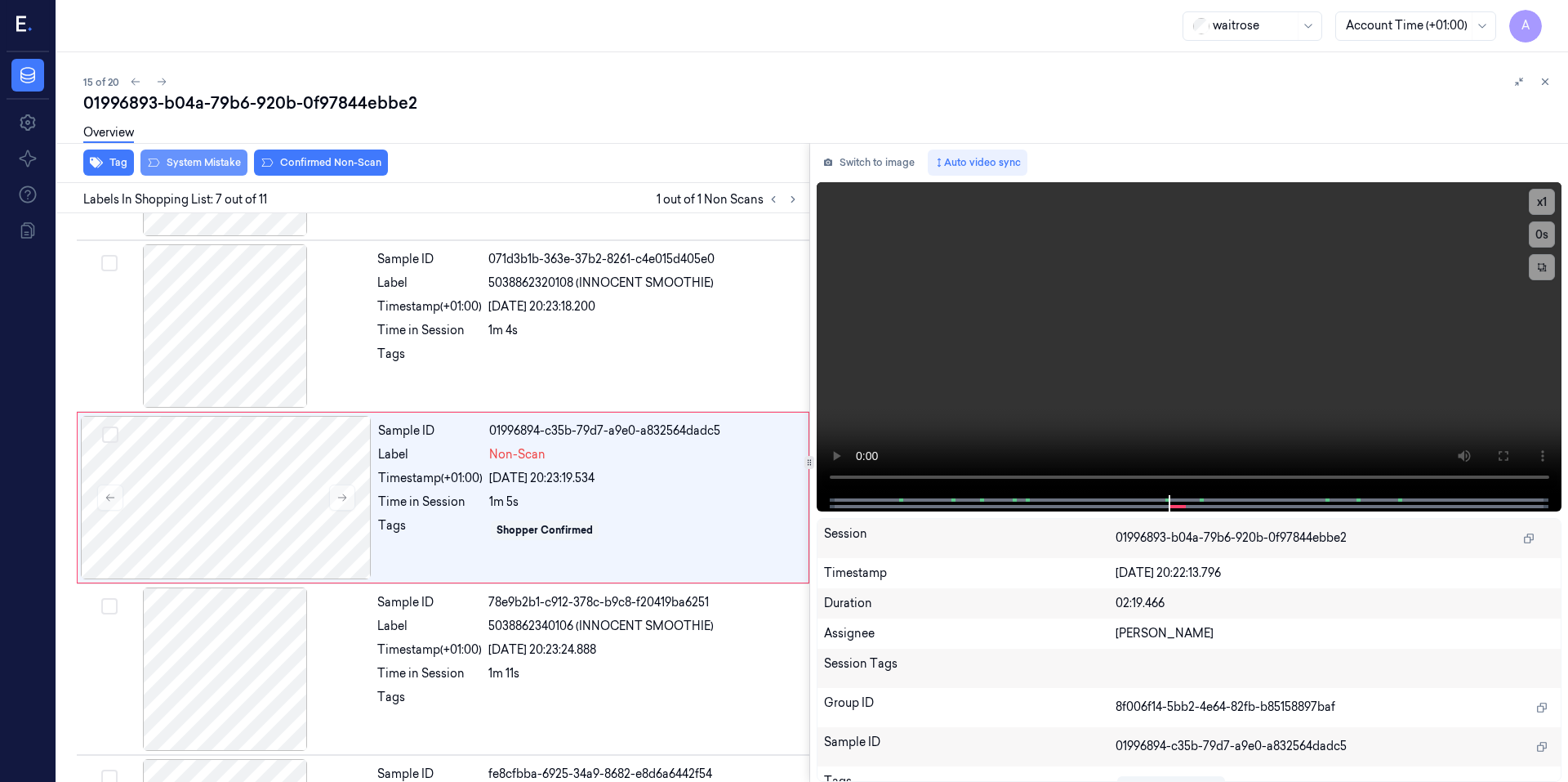
click at [226, 162] on button "System Mistake" at bounding box center [194, 162] width 107 height 26
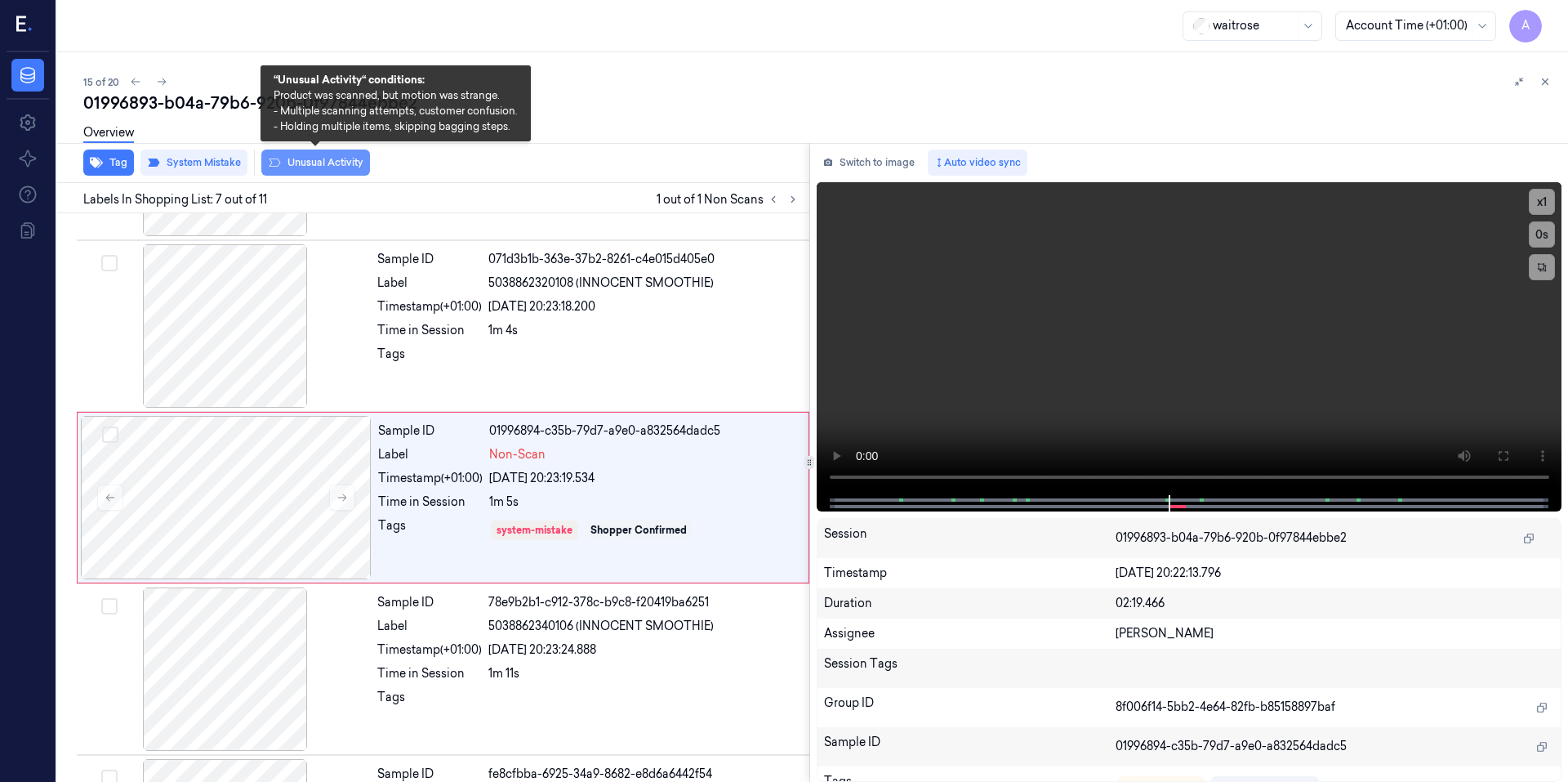
click at [318, 166] on button "Unusual Activity" at bounding box center [315, 162] width 109 height 26
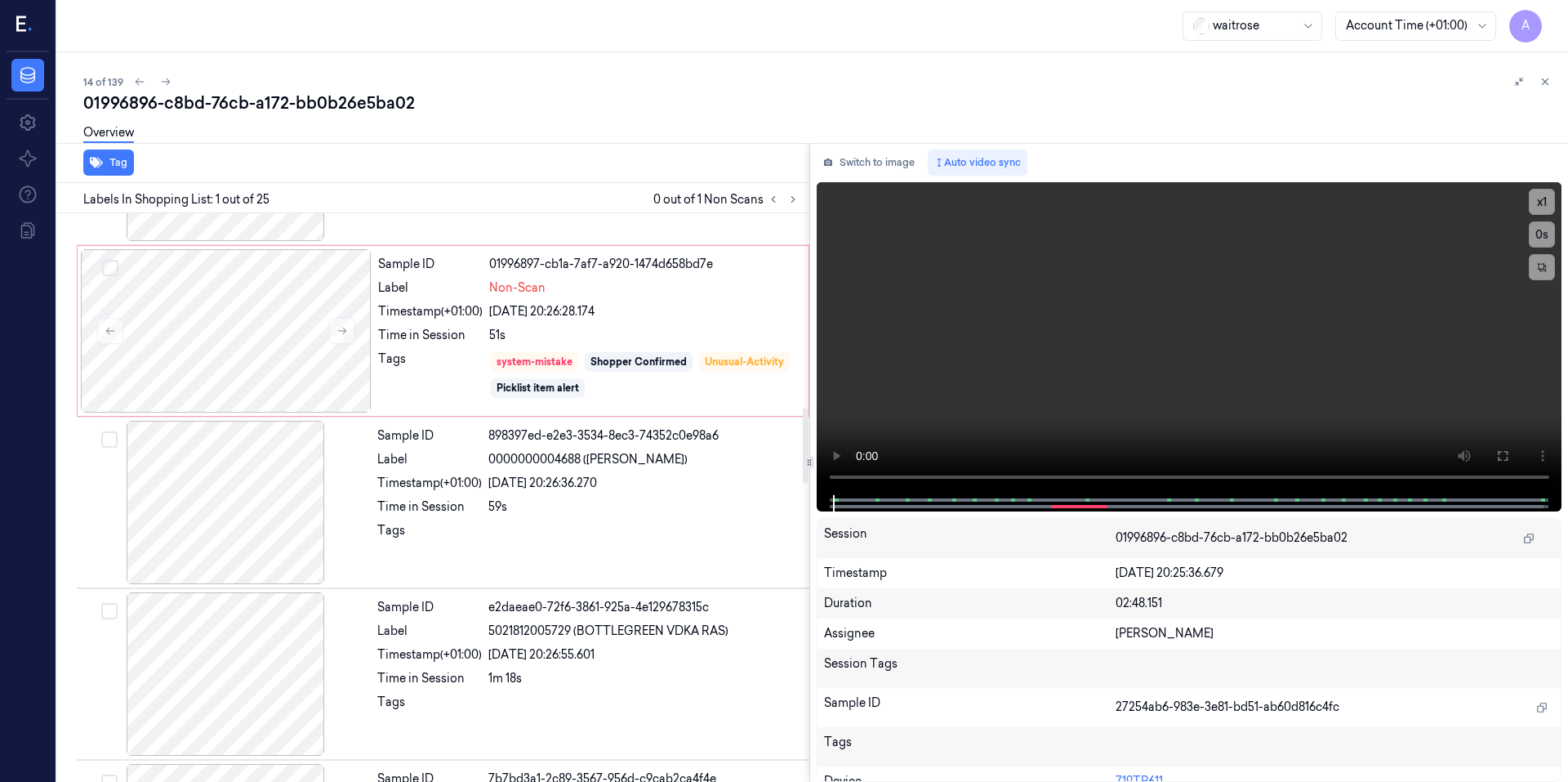
scroll to position [1470, 0]
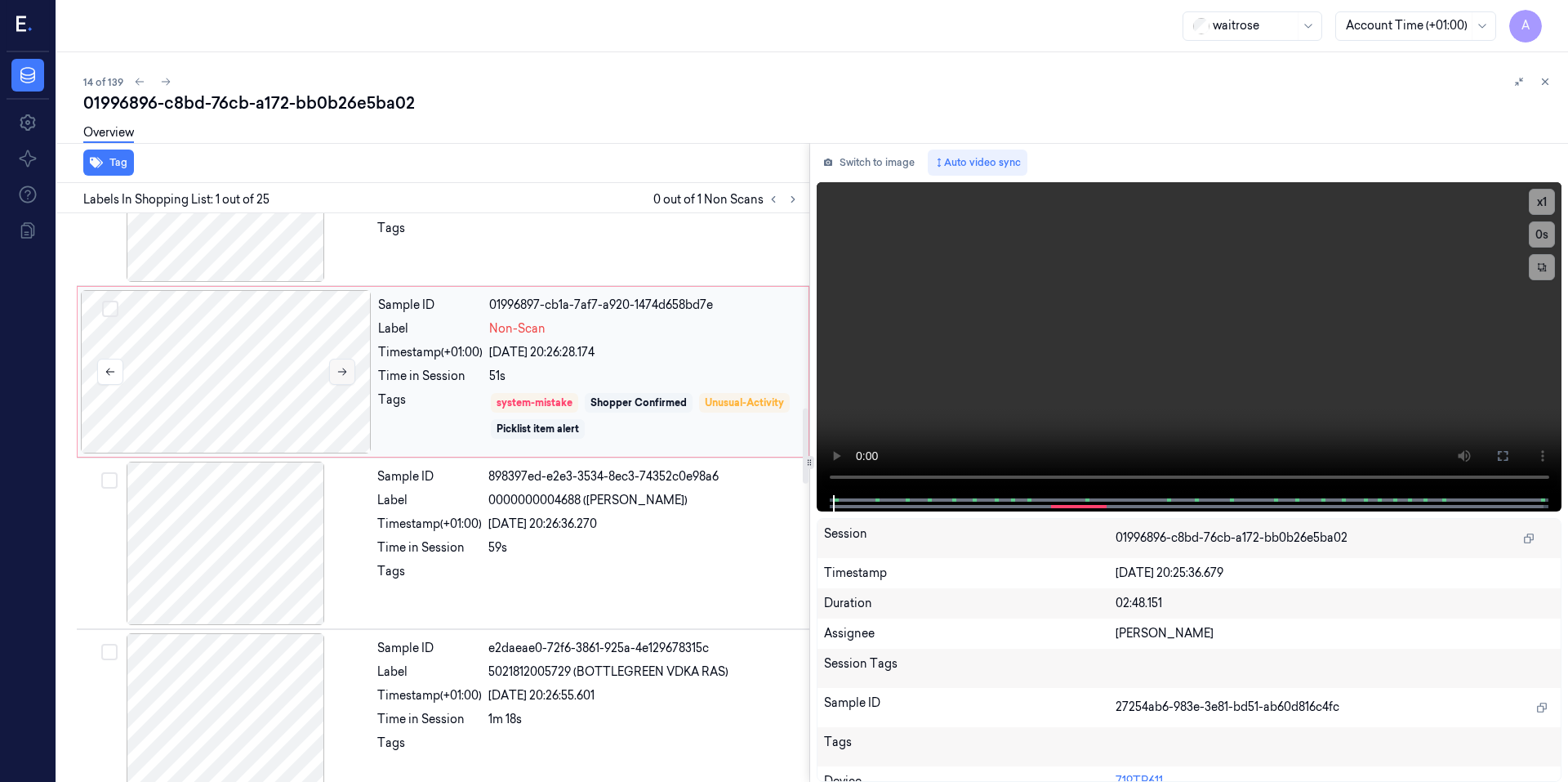
click at [338, 369] on icon at bounding box center [342, 371] width 11 height 11
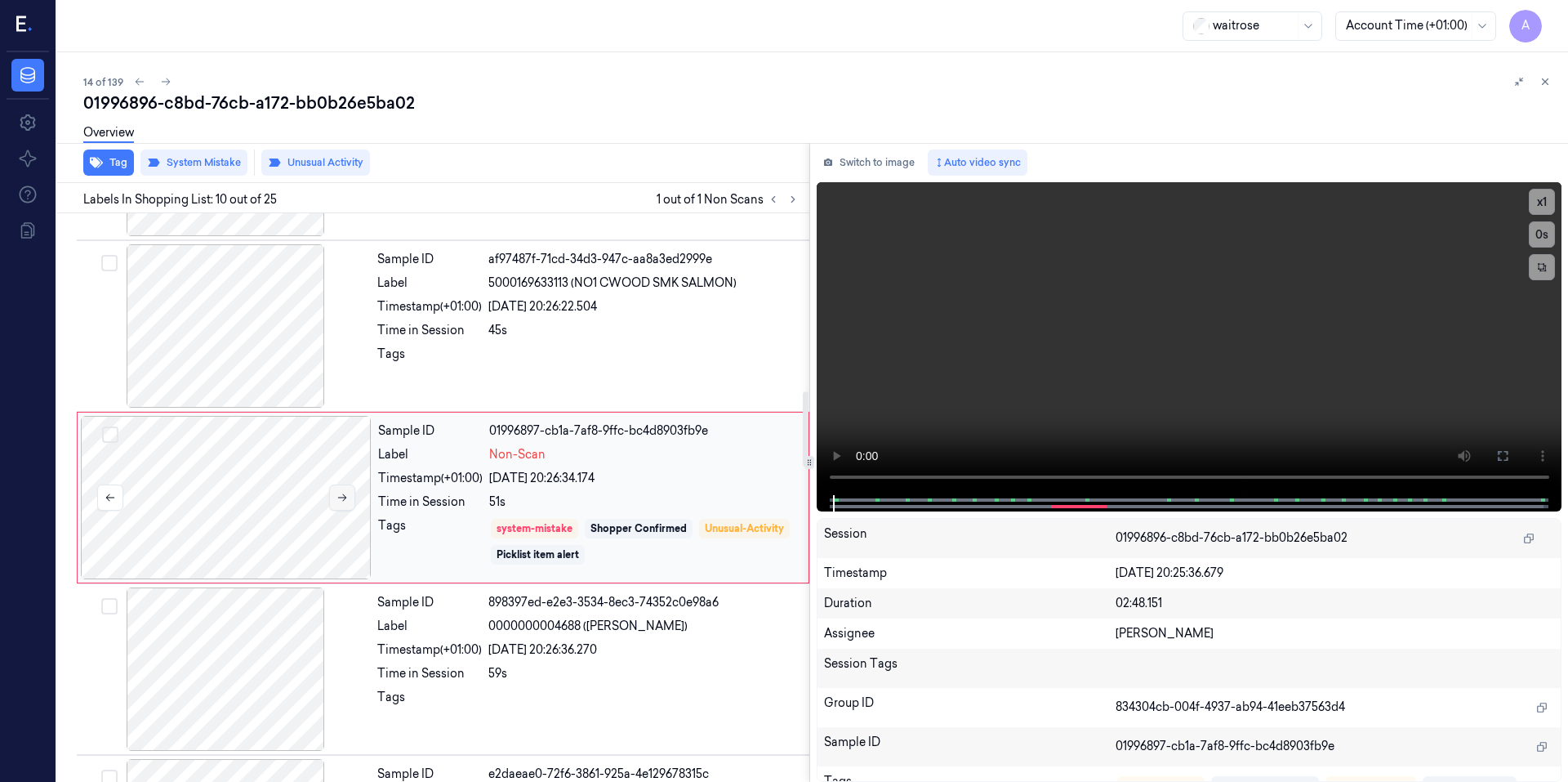
click at [341, 500] on icon at bounding box center [342, 497] width 11 height 11
click at [338, 500] on icon at bounding box center [342, 497] width 11 height 11
click at [1014, 375] on video at bounding box center [1189, 338] width 746 height 312
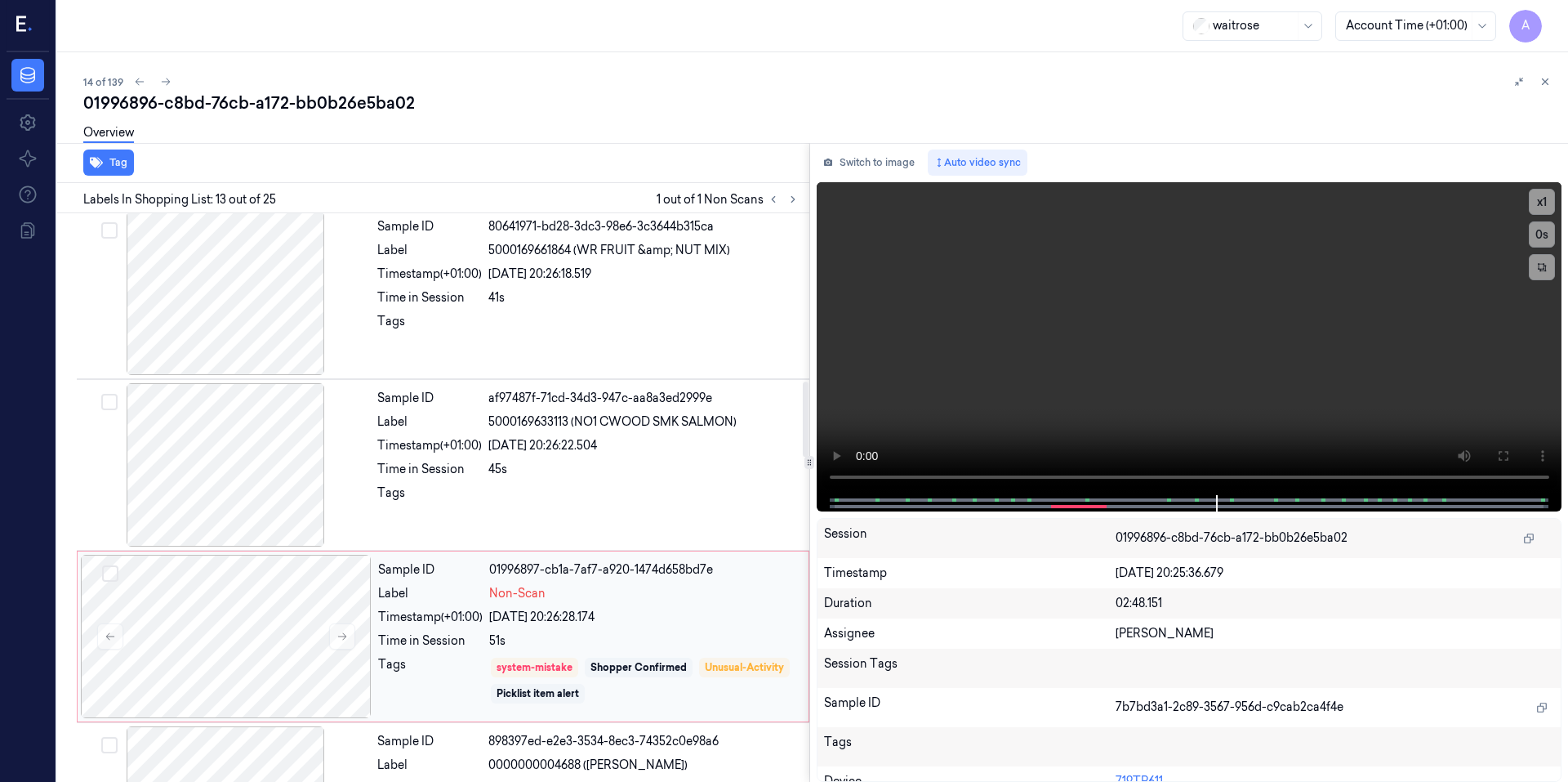
scroll to position [1451, 0]
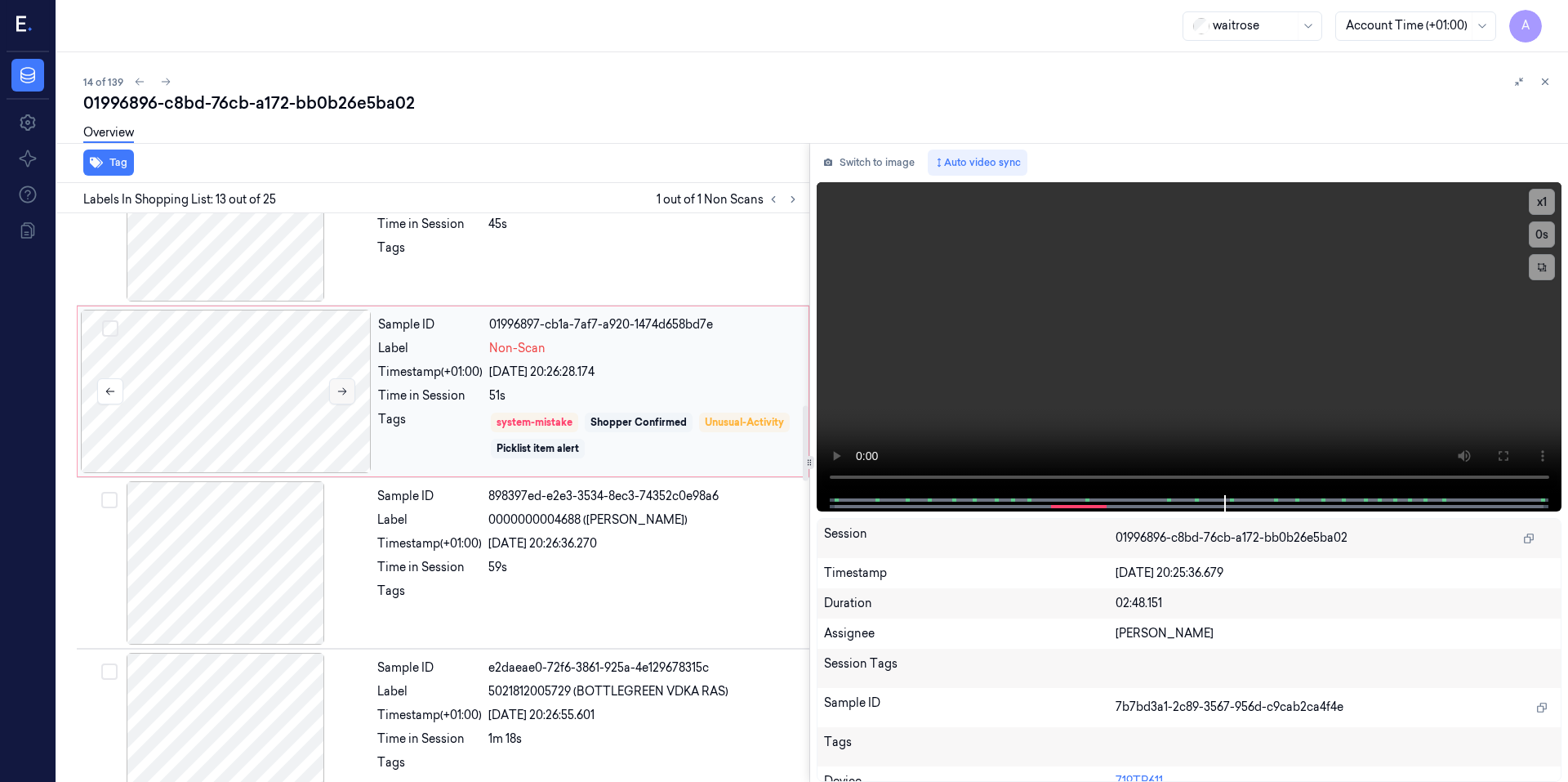
click at [335, 391] on button at bounding box center [342, 391] width 26 height 26
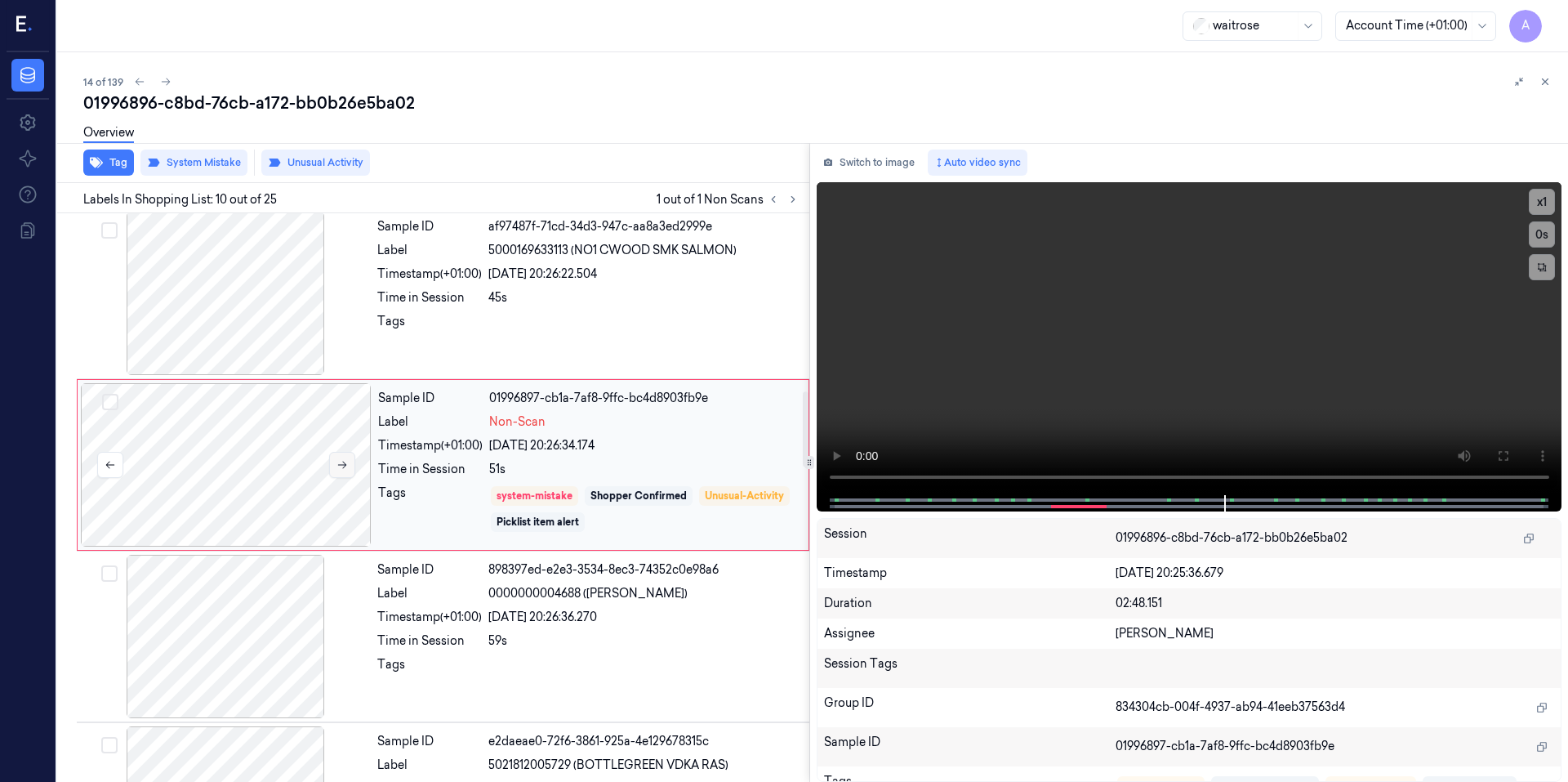
scroll to position [1344, 0]
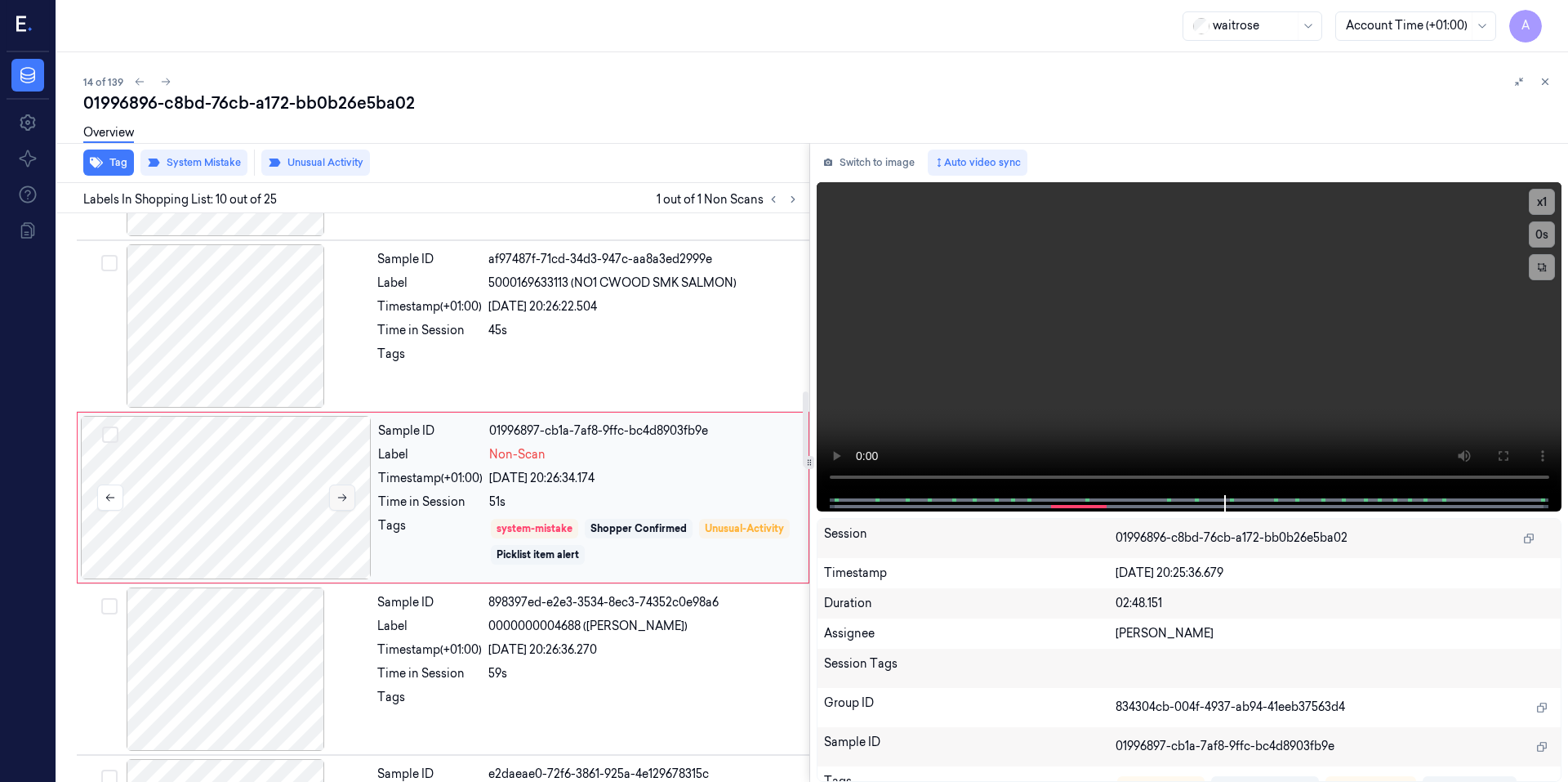
click at [340, 491] on button at bounding box center [342, 497] width 26 height 26
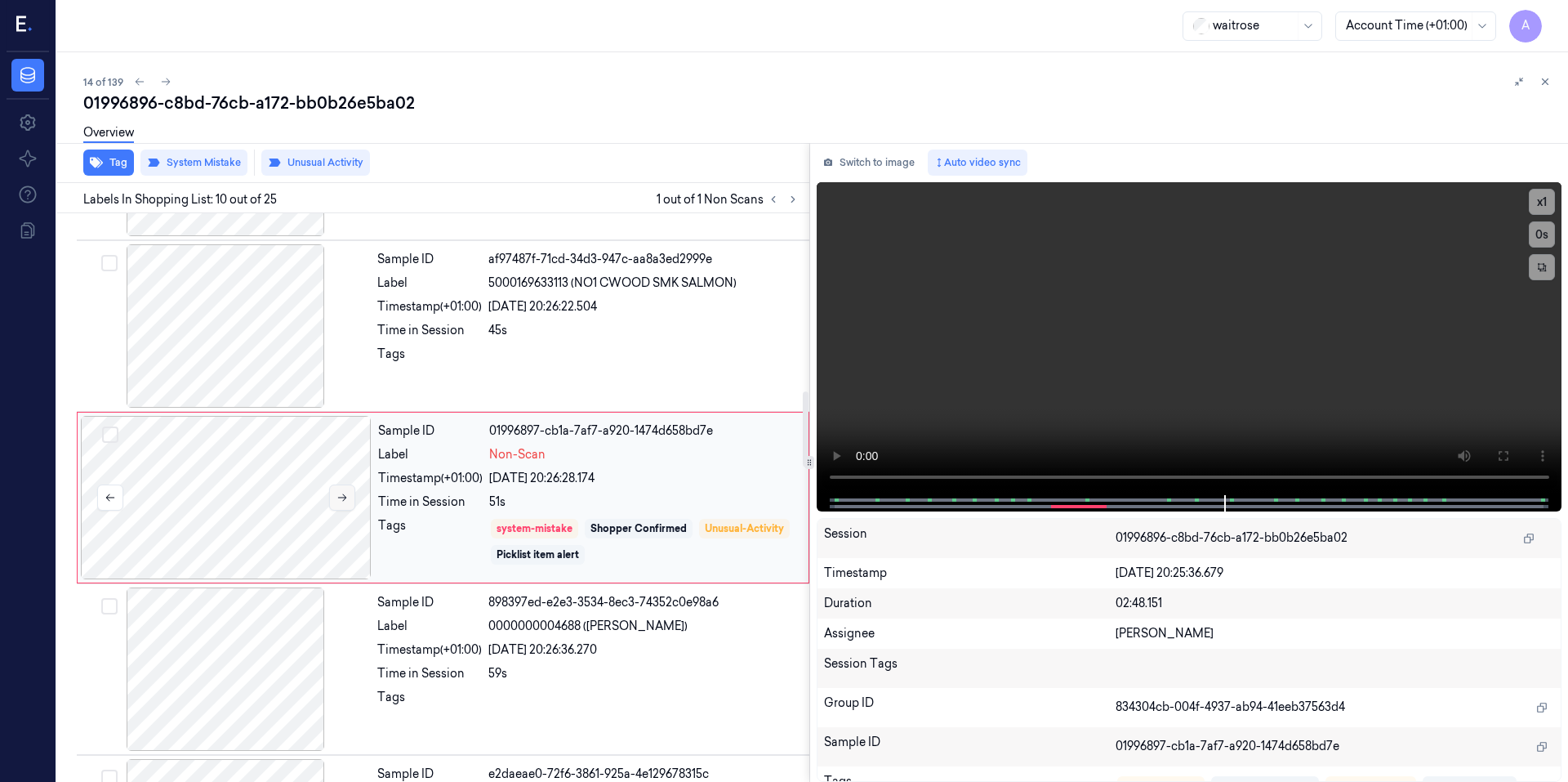
click at [340, 491] on button at bounding box center [342, 497] width 26 height 26
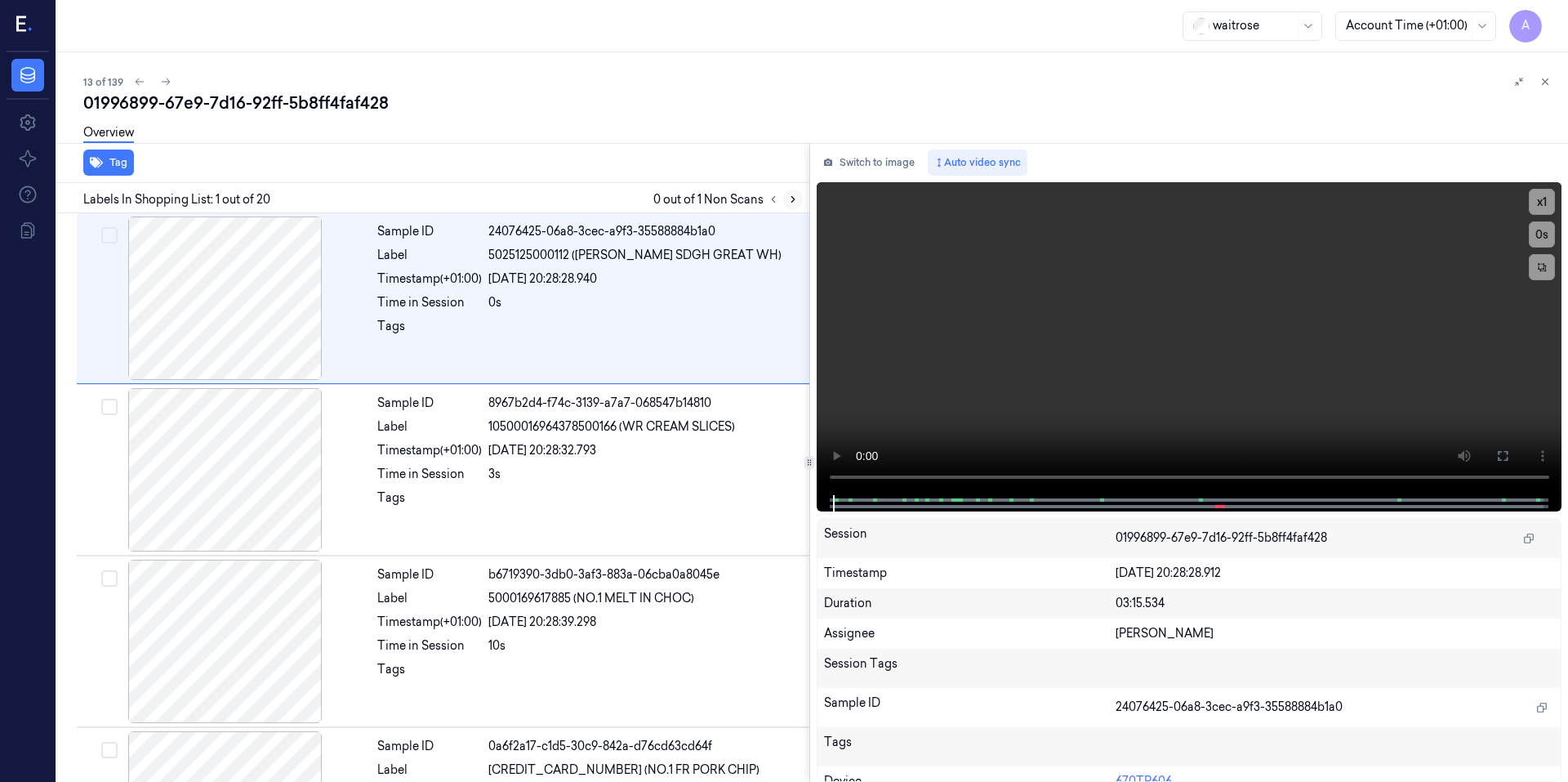
click at [796, 199] on icon at bounding box center [792, 198] width 11 height 11
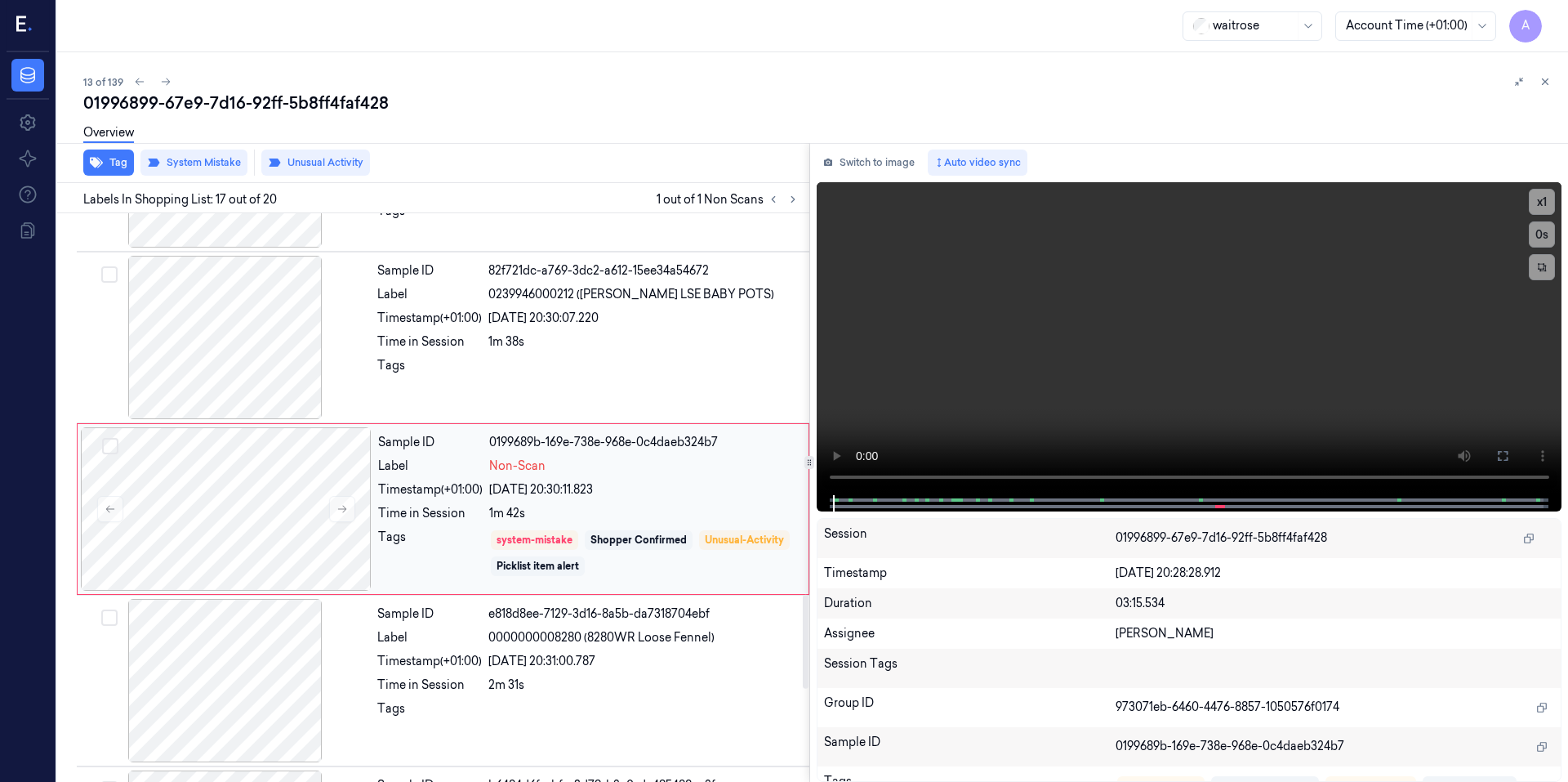
scroll to position [2545, 0]
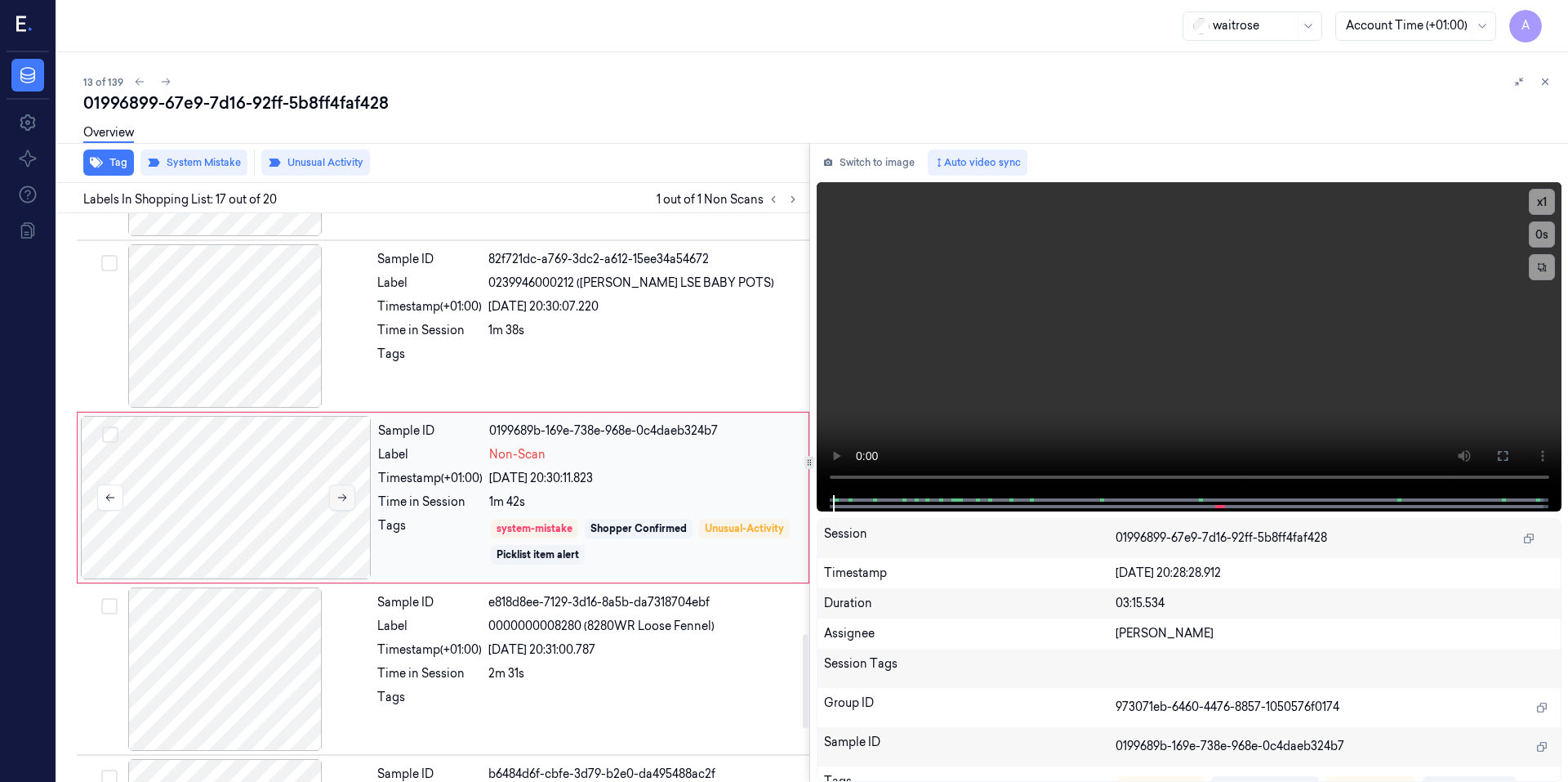
click at [343, 497] on icon at bounding box center [342, 498] width 9 height 8
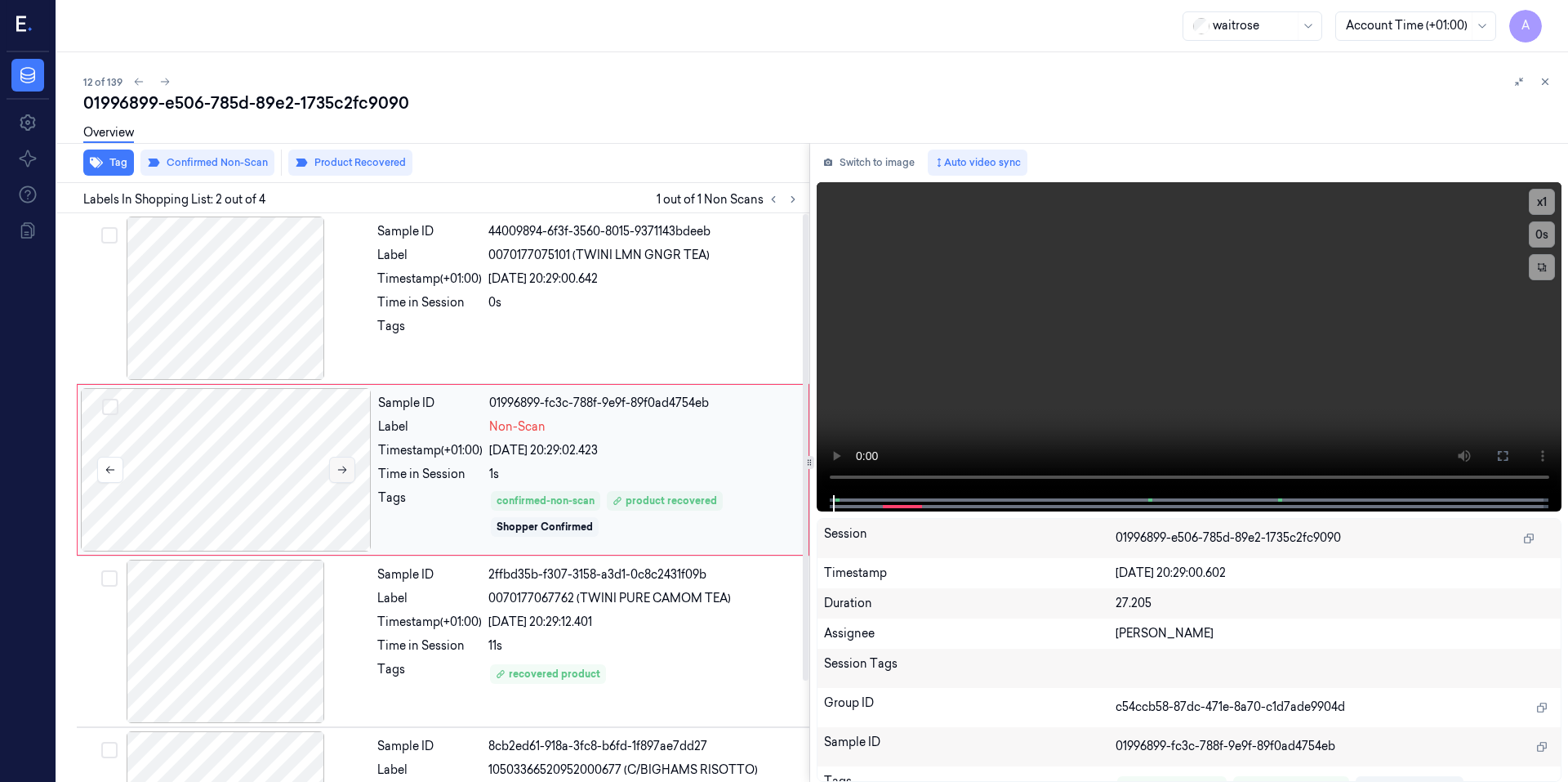
click at [338, 467] on icon at bounding box center [342, 469] width 11 height 11
click at [345, 463] on button at bounding box center [342, 470] width 26 height 26
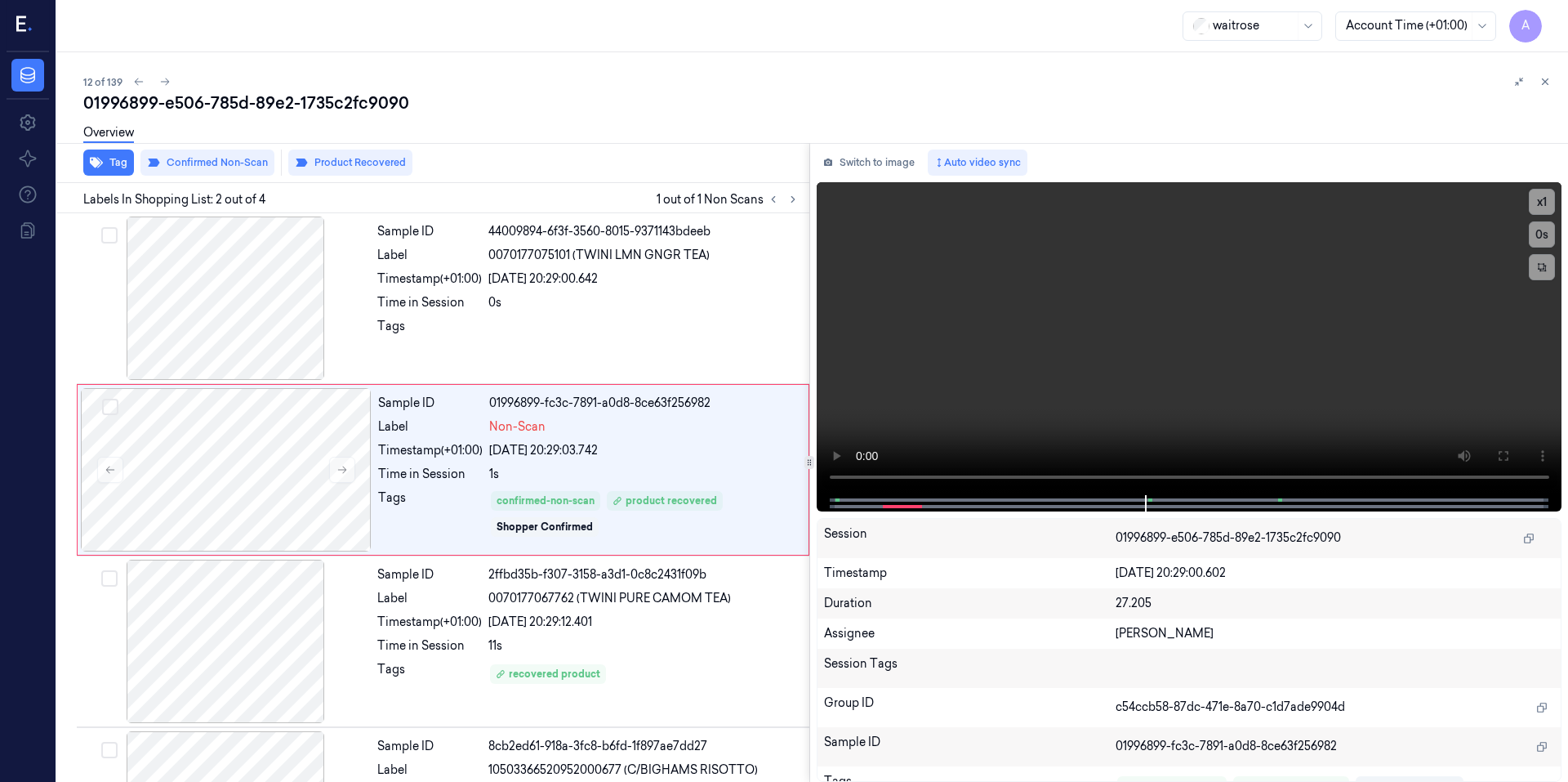
scroll to position [123, 0]
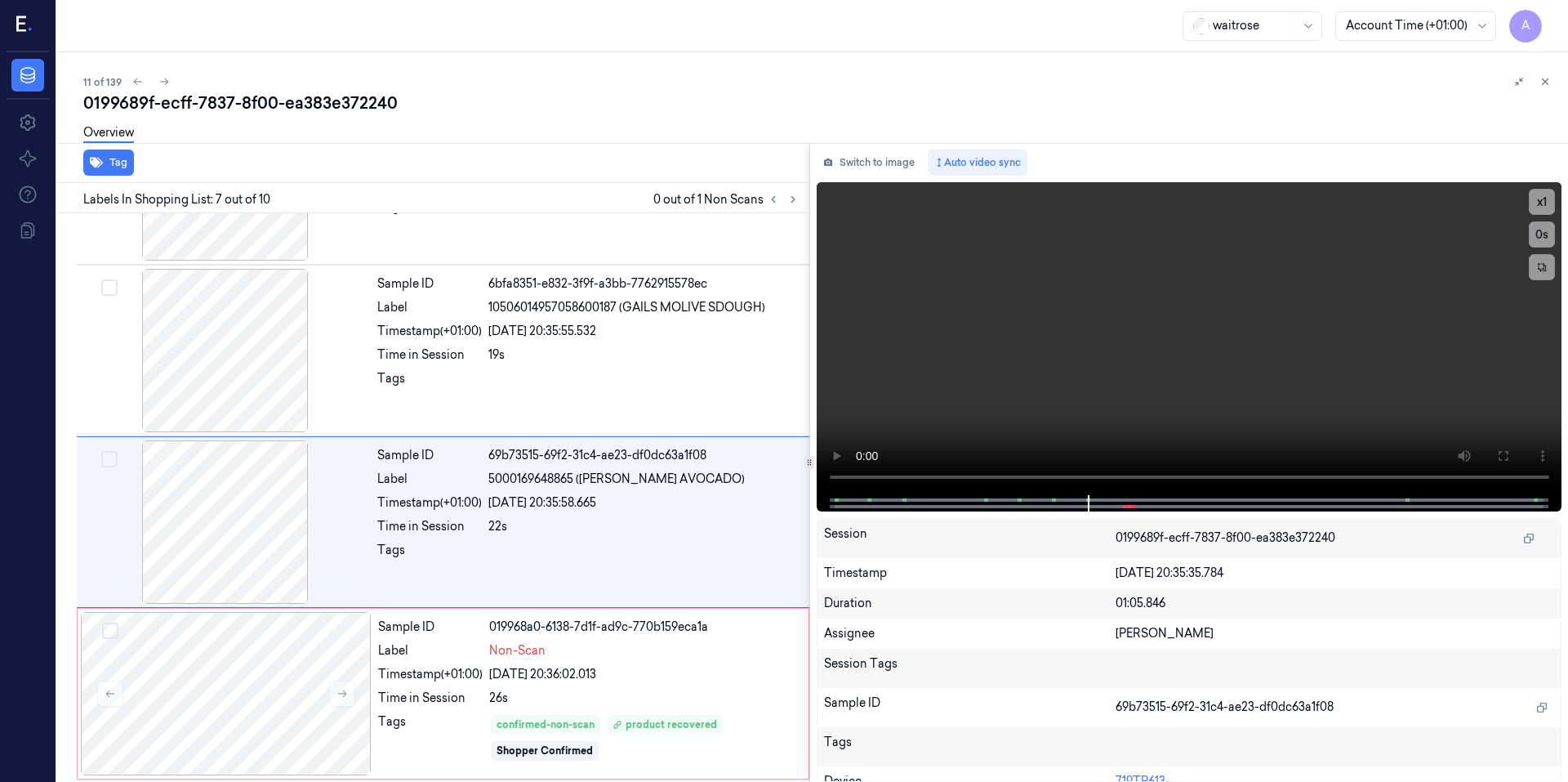
scroll to position [830, 0]
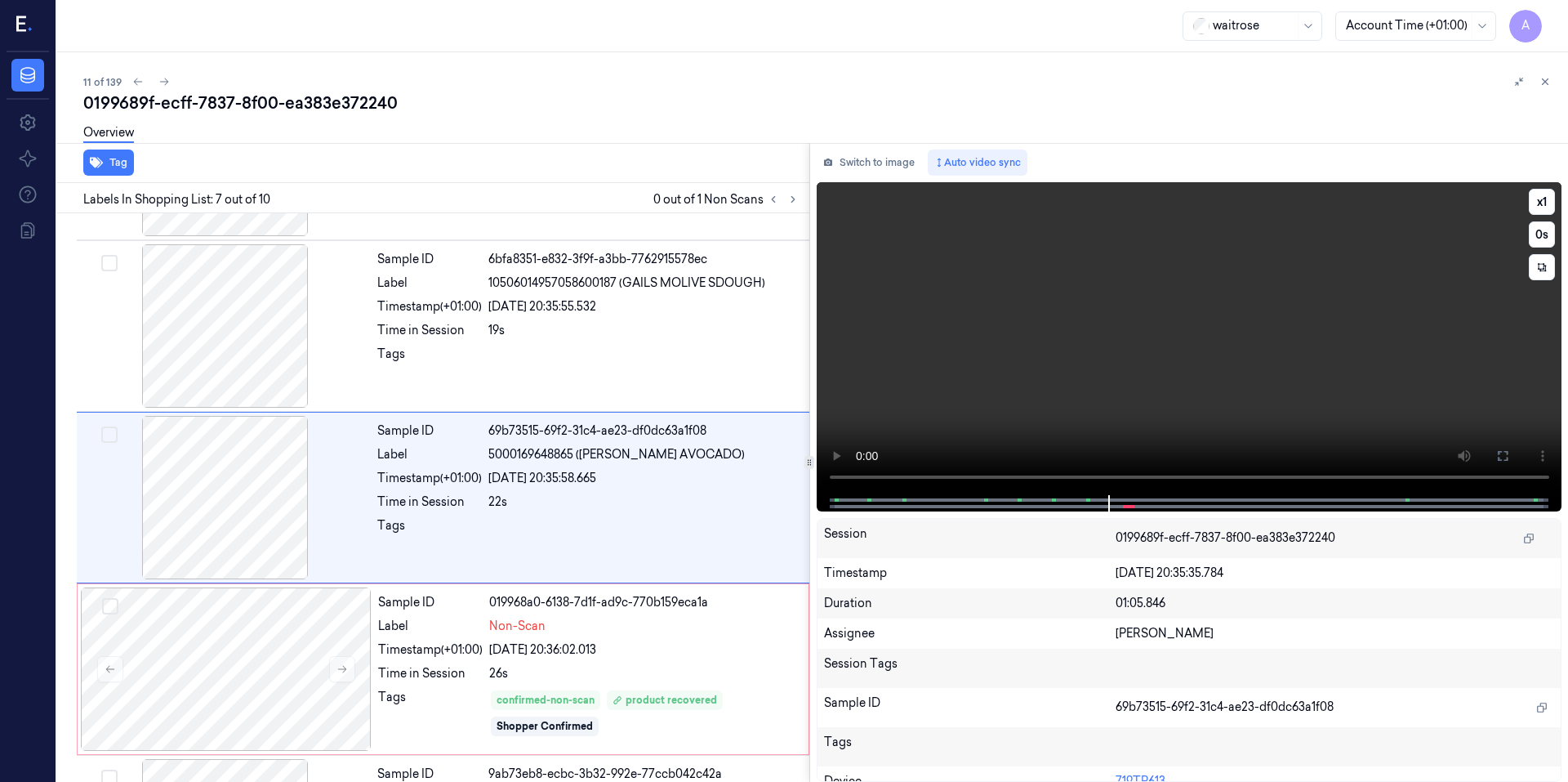
click at [1141, 385] on video at bounding box center [1189, 338] width 746 height 312
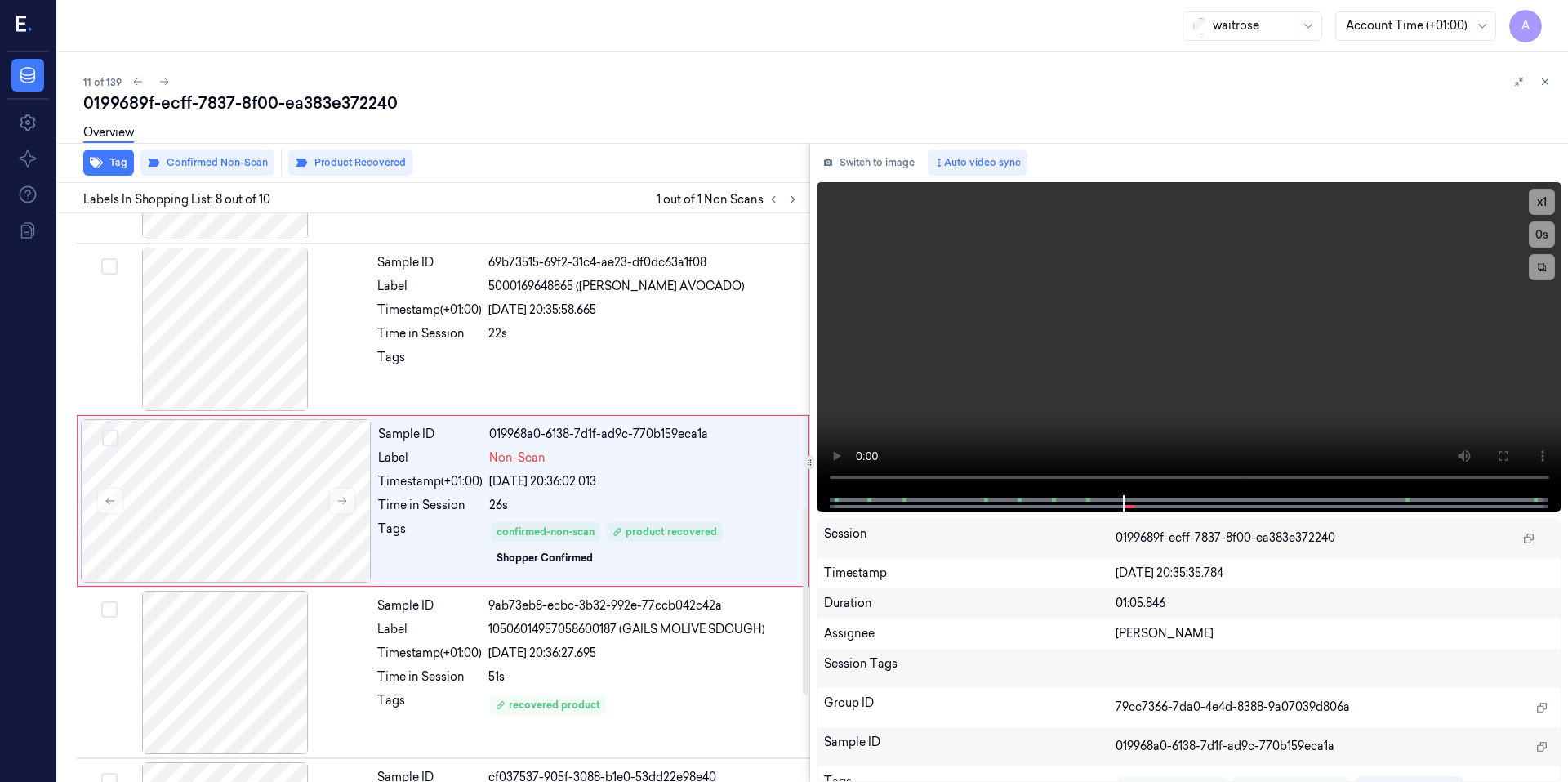
scroll to position [1001, 0]
click at [1116, 502] on div at bounding box center [1188, 503] width 711 height 16
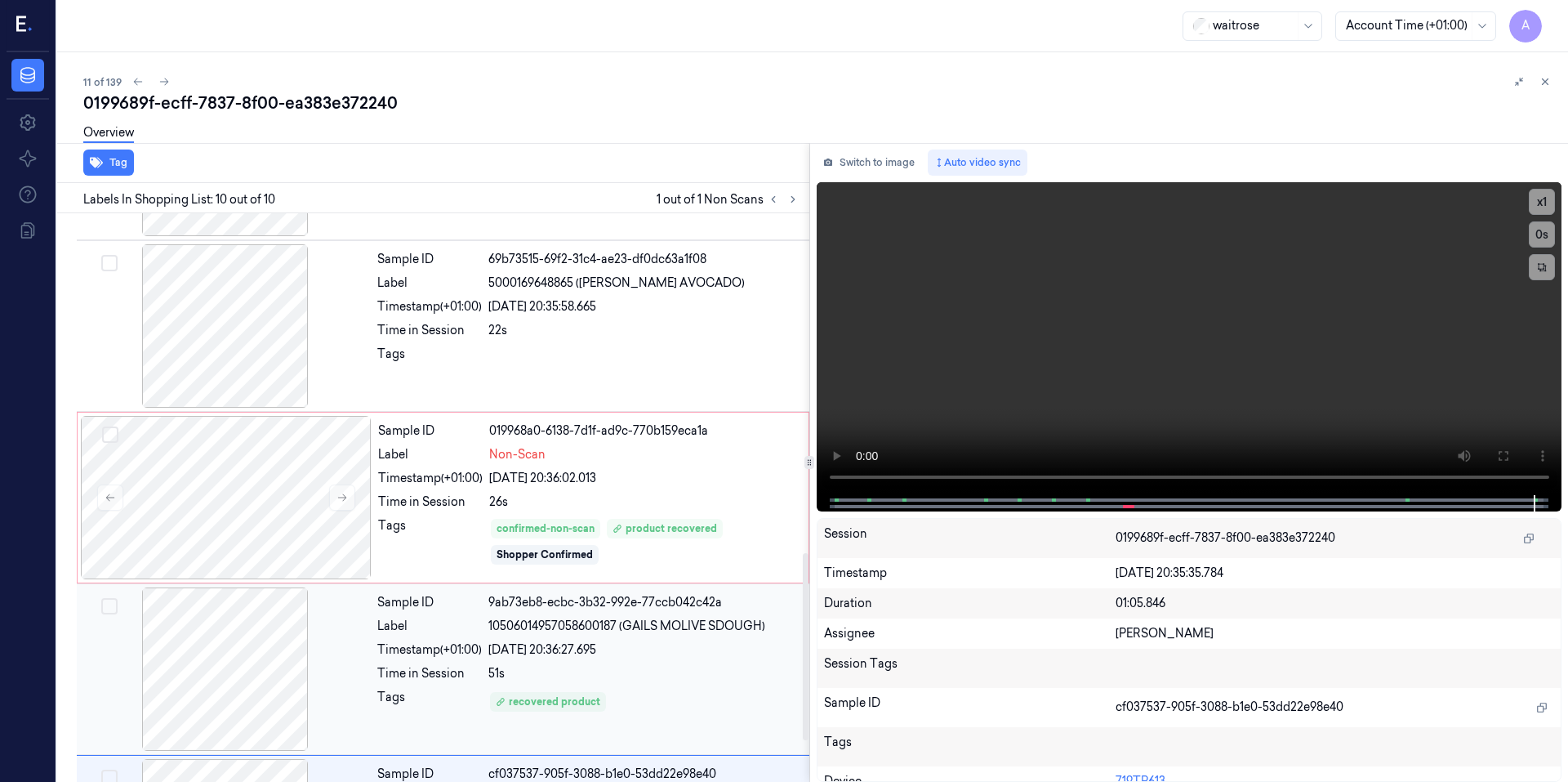
scroll to position [1152, 0]
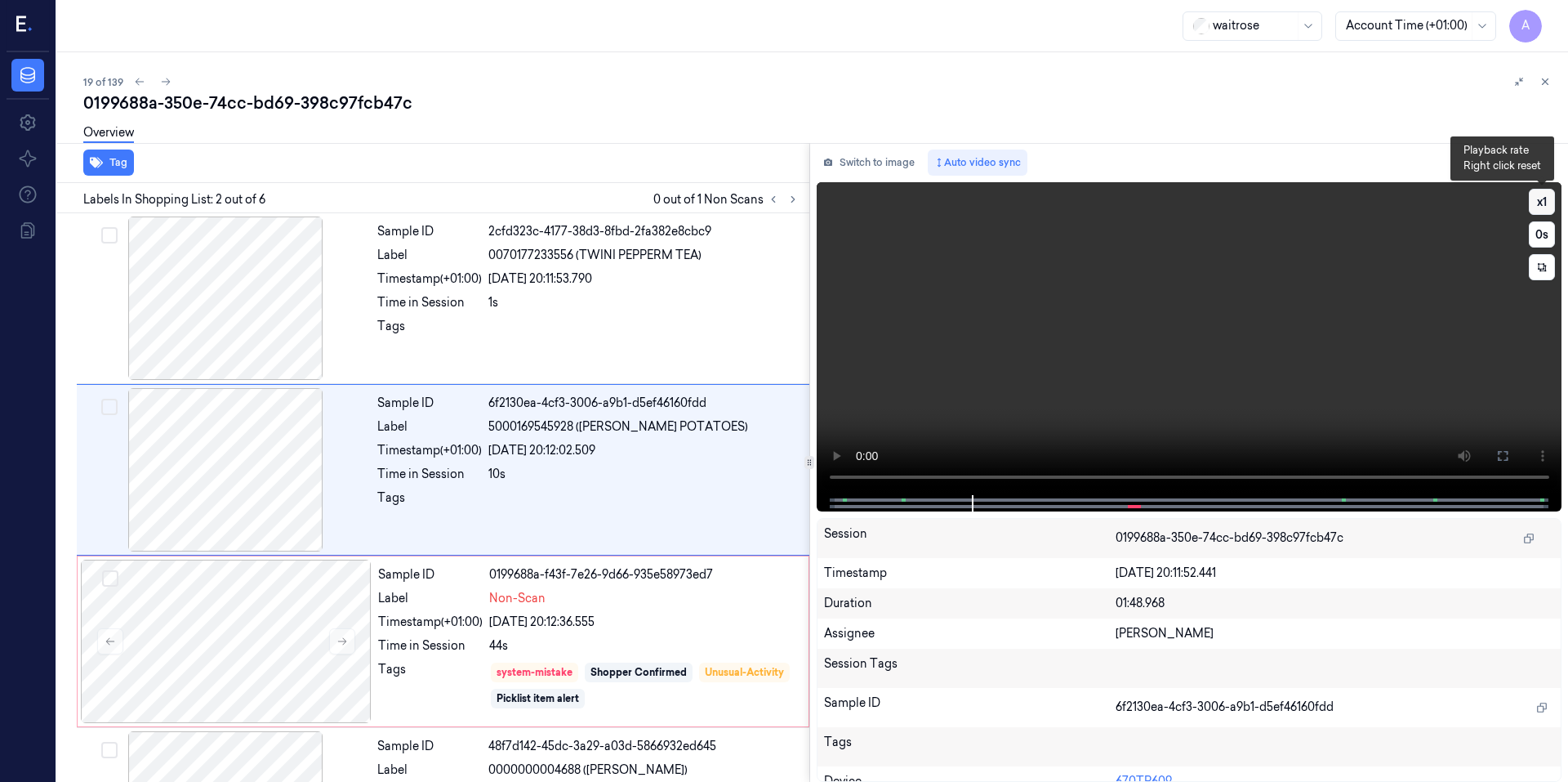
click at [1543, 203] on button "x 1" at bounding box center [1541, 202] width 26 height 26
click at [1543, 203] on button "x 2" at bounding box center [1541, 202] width 26 height 26
click at [1250, 404] on video at bounding box center [1189, 338] width 746 height 312
click at [1111, 417] on video at bounding box center [1189, 338] width 746 height 312
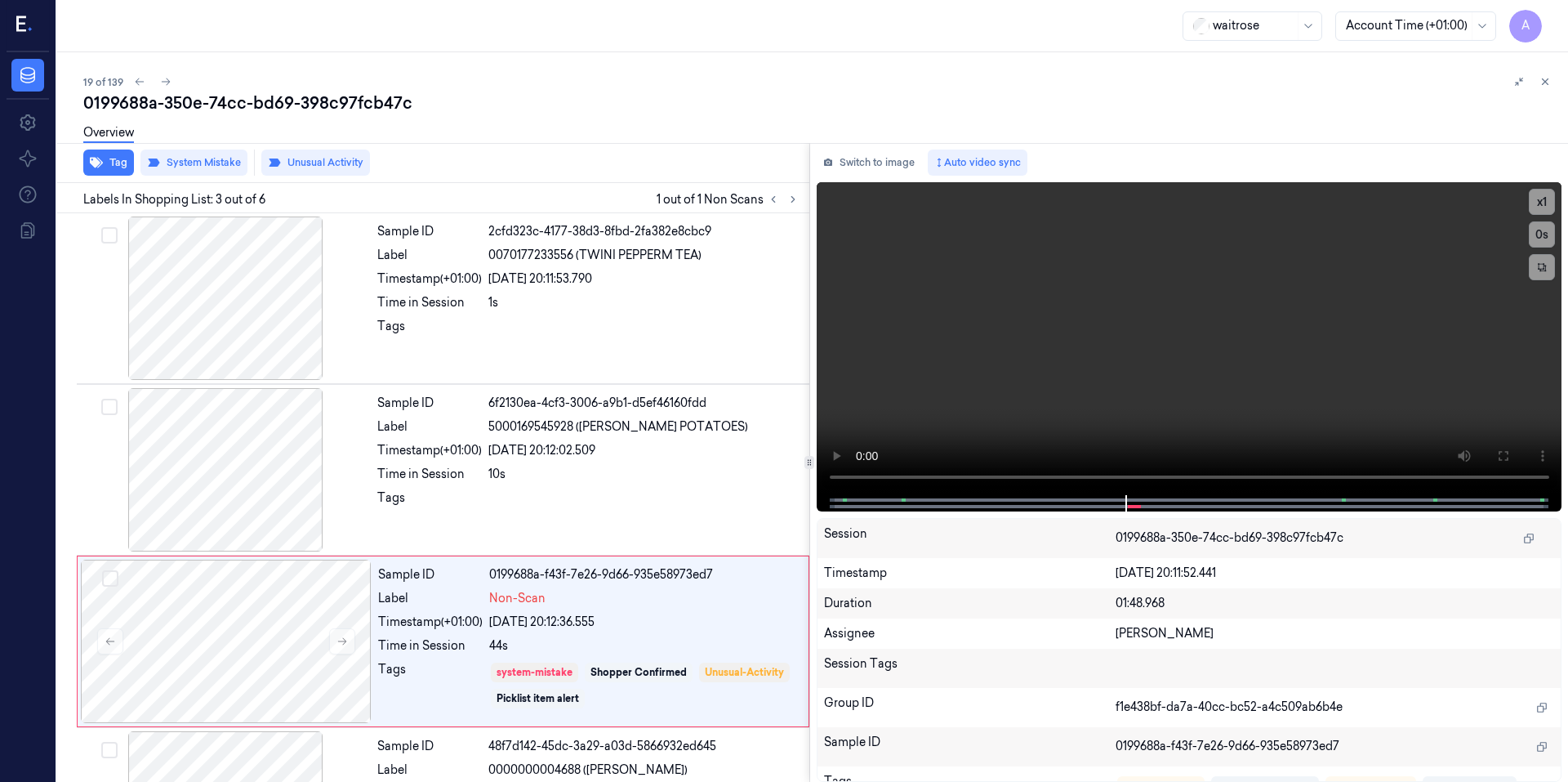
scroll to position [143, 0]
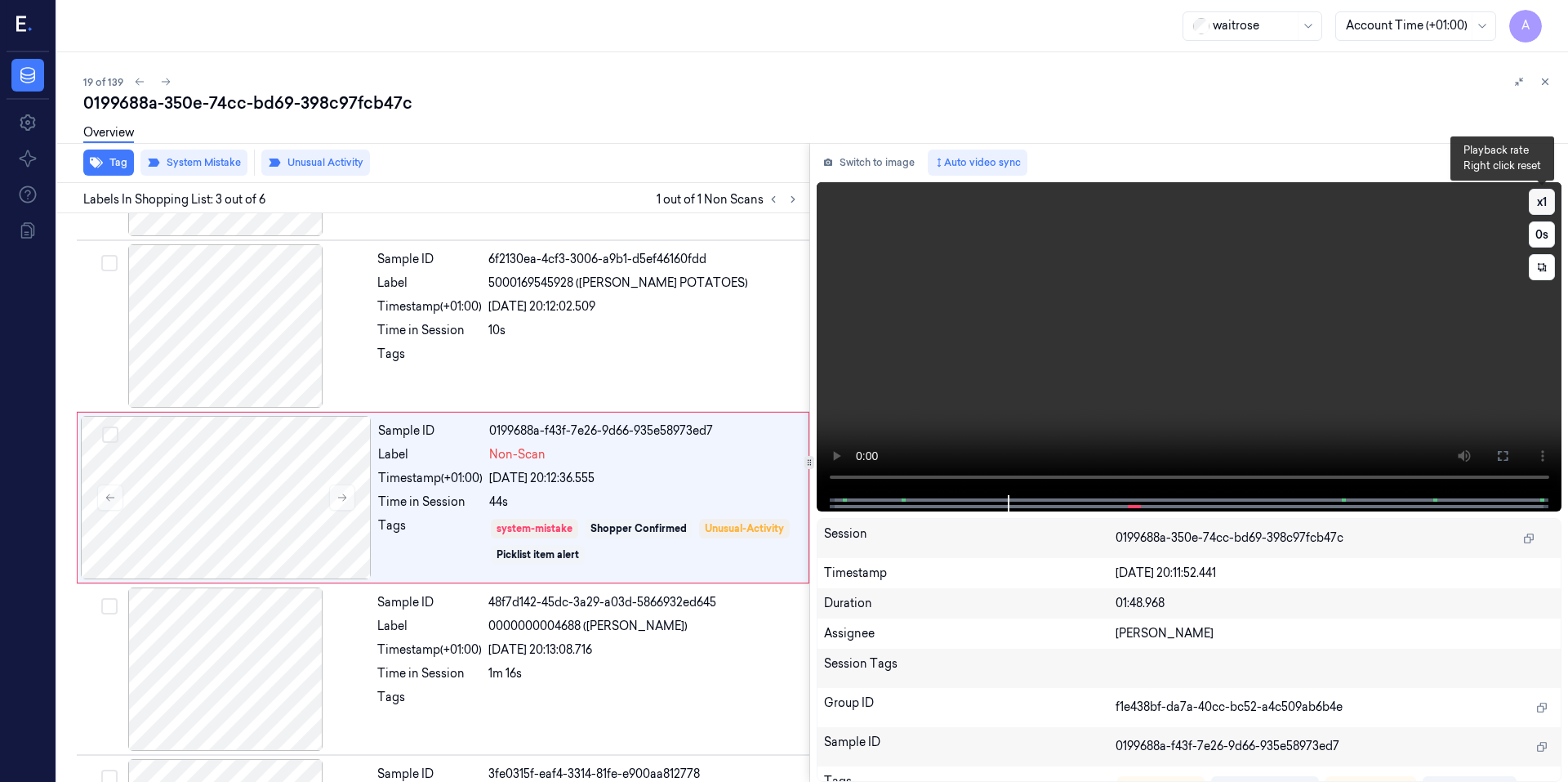
click at [1533, 204] on button "x 1" at bounding box center [1541, 202] width 26 height 26
click at [1533, 204] on button "x 2" at bounding box center [1541, 202] width 26 height 26
click at [1546, 206] on button "x 1" at bounding box center [1541, 202] width 26 height 26
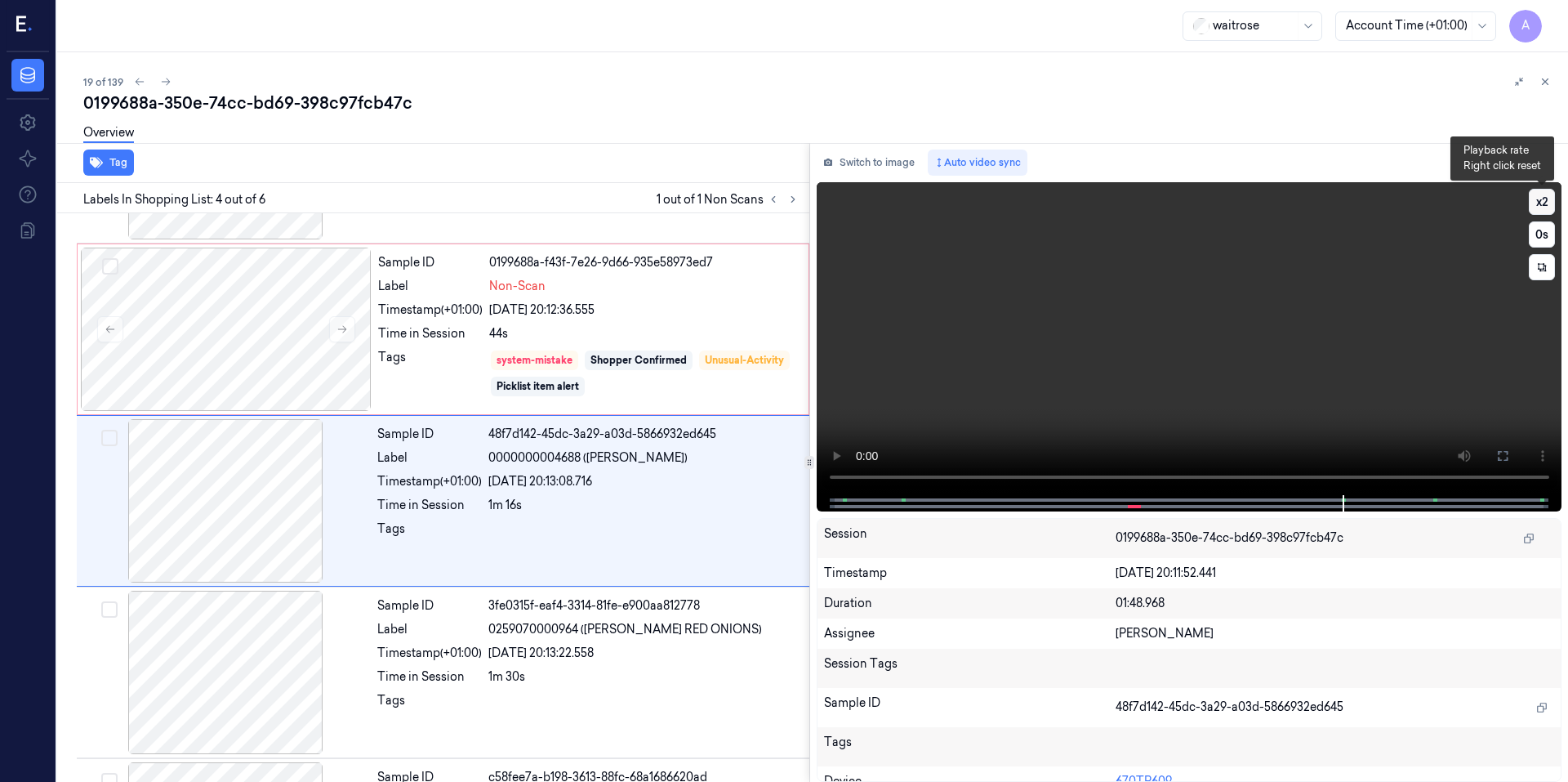
scroll to position [315, 0]
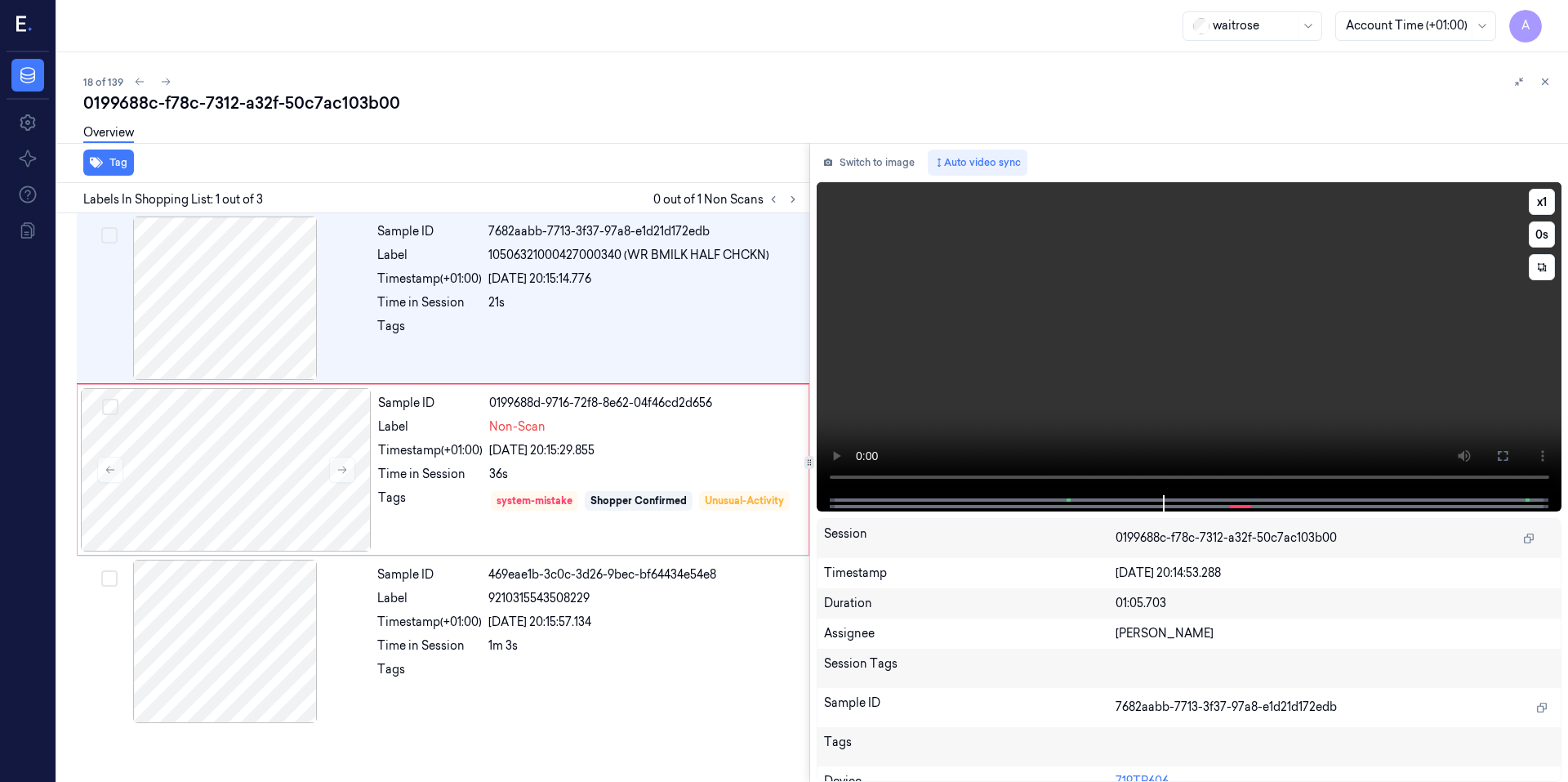
click at [1230, 364] on video at bounding box center [1189, 338] width 746 height 312
click at [1109, 369] on video at bounding box center [1189, 338] width 746 height 312
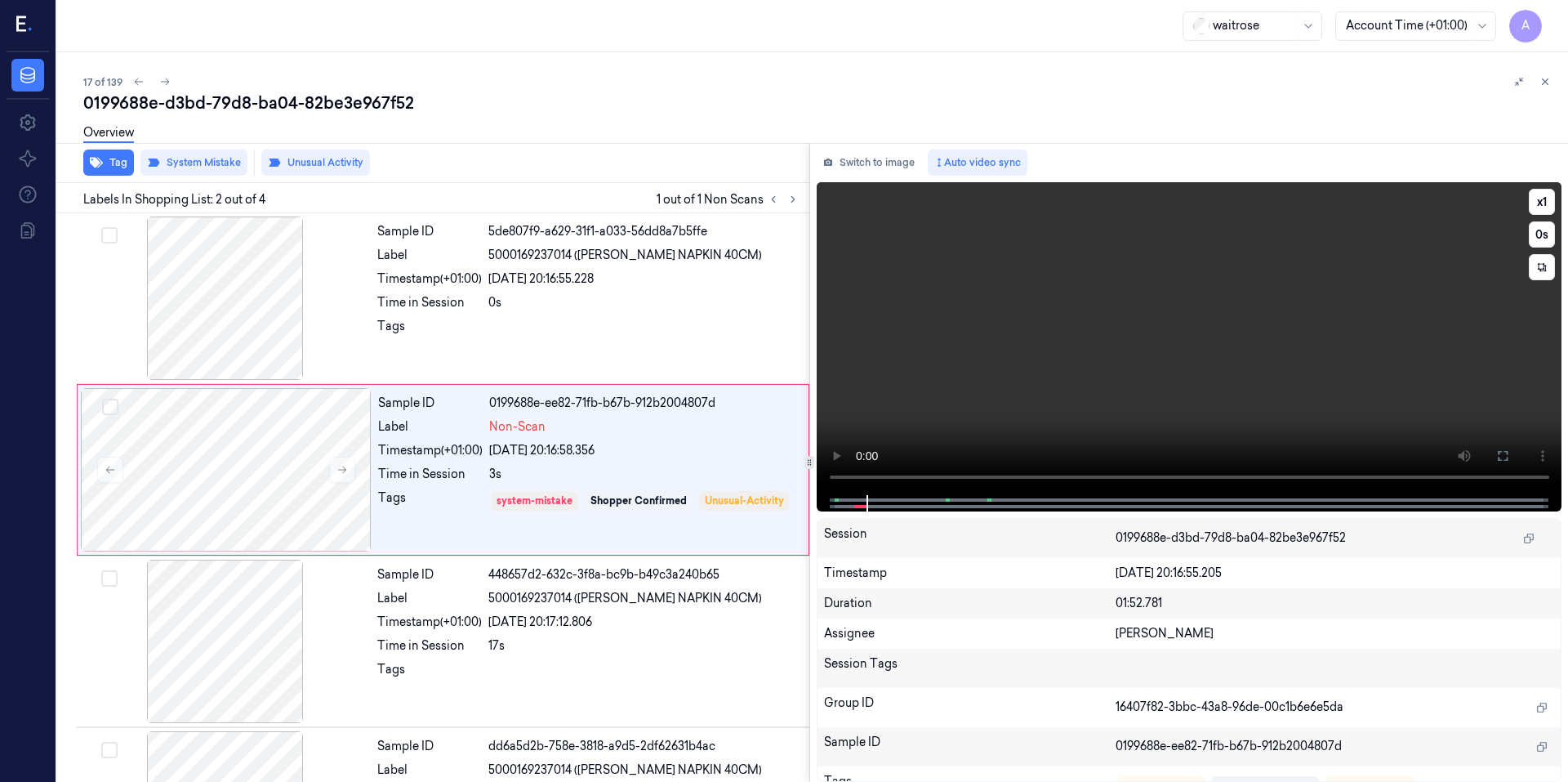
click at [1123, 344] on video at bounding box center [1189, 338] width 746 height 312
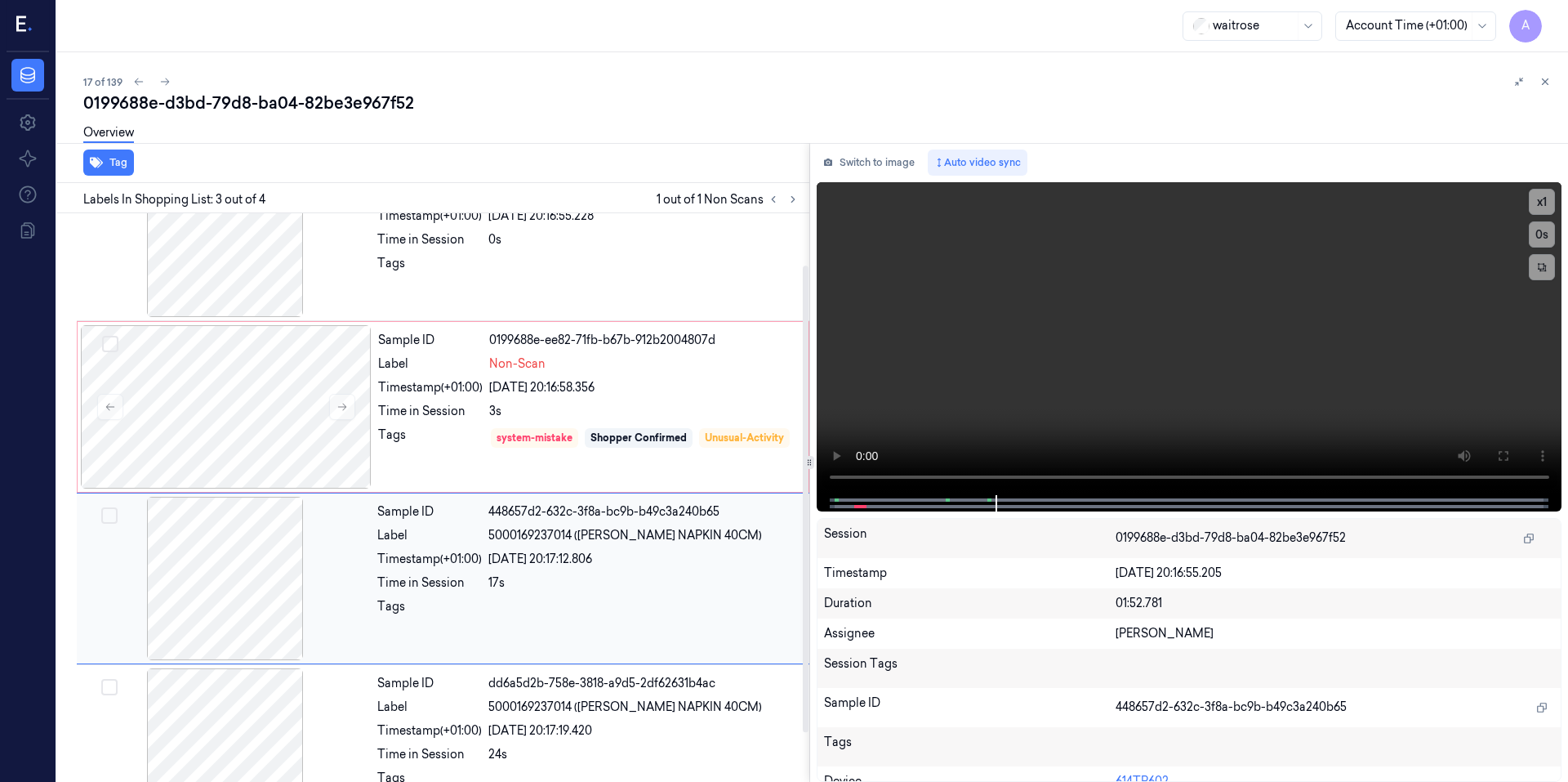
scroll to position [123, 0]
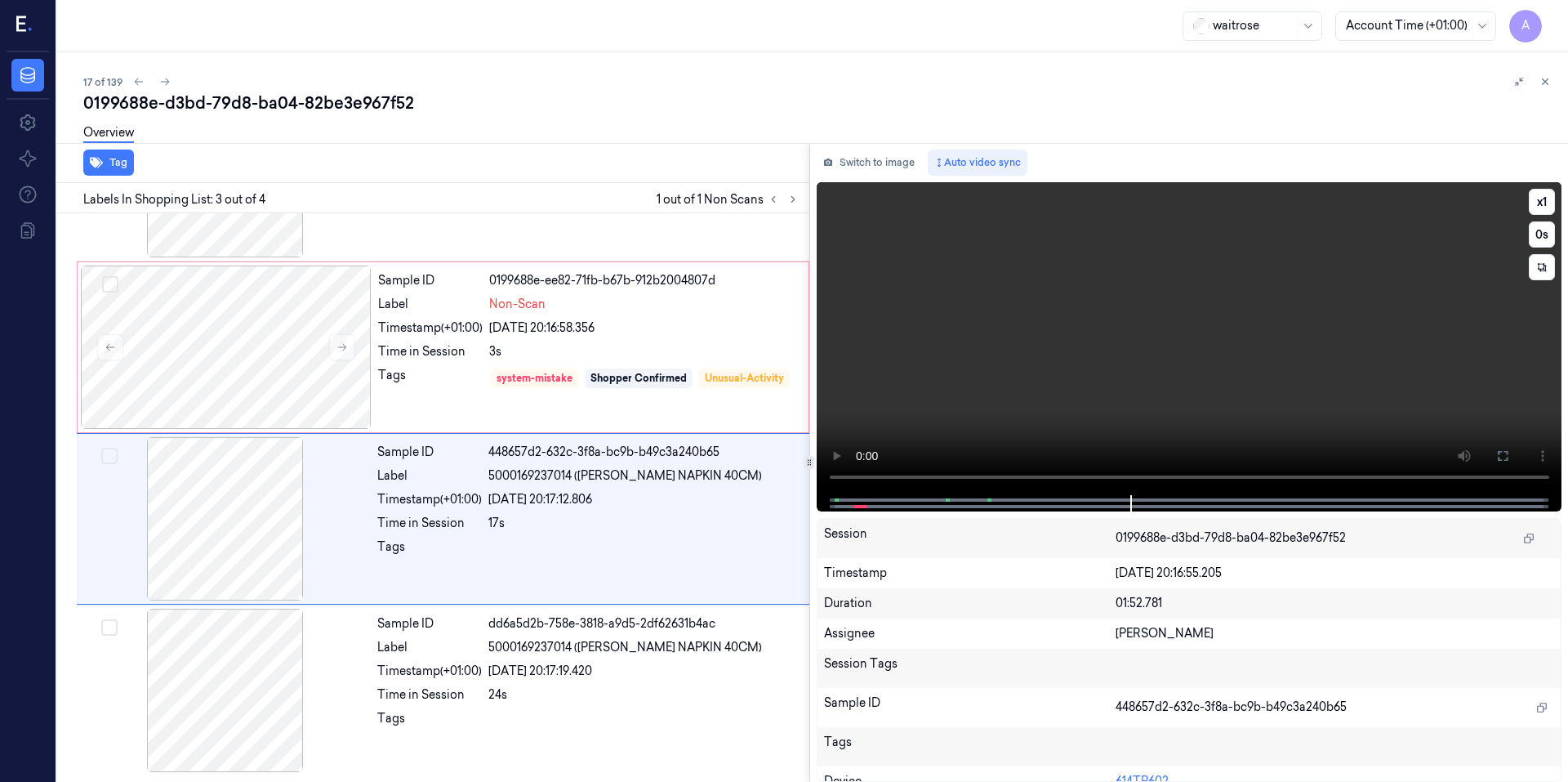
click at [1089, 381] on video at bounding box center [1189, 338] width 746 height 312
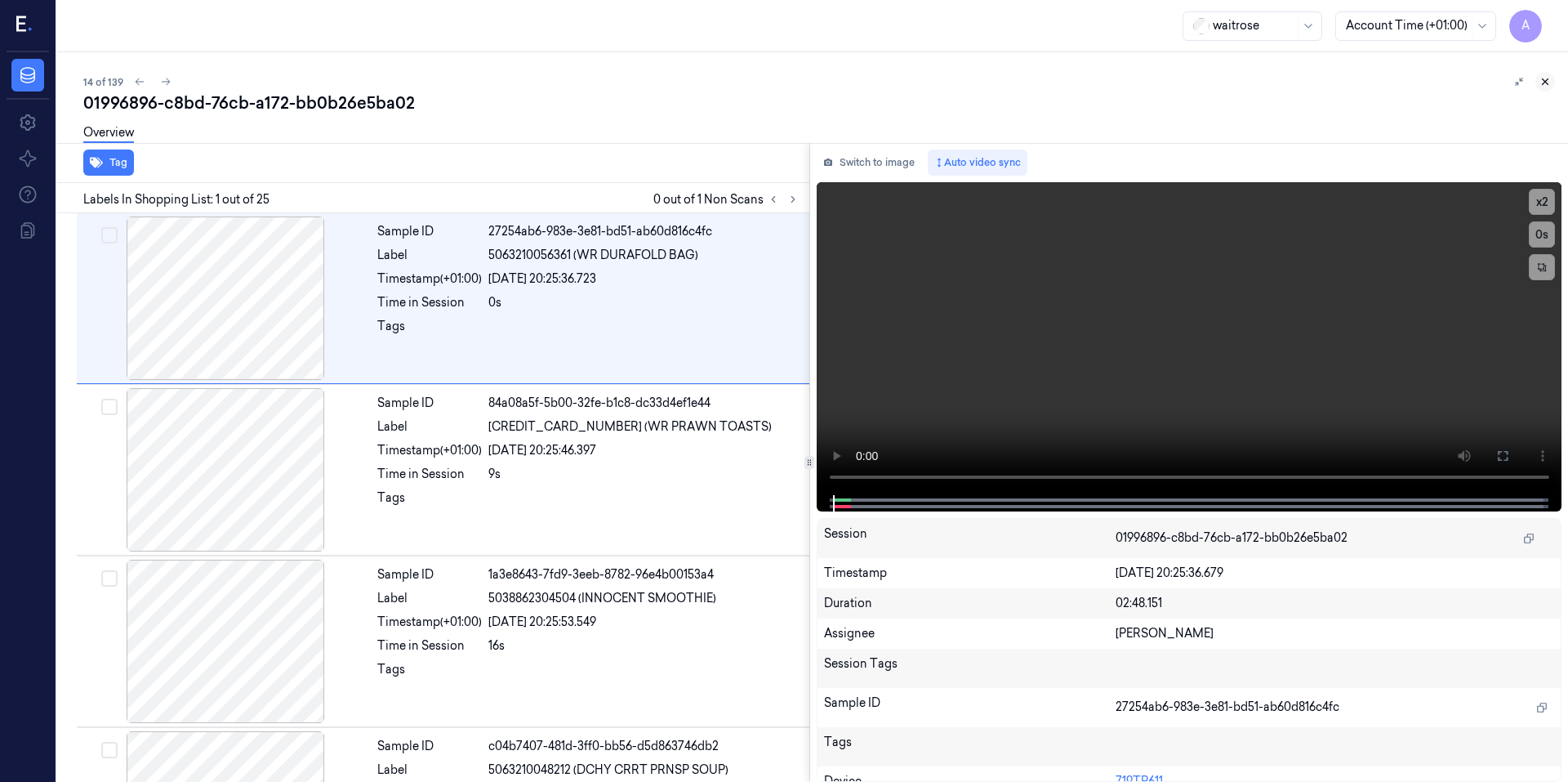
click at [1545, 83] on icon at bounding box center [1544, 81] width 11 height 11
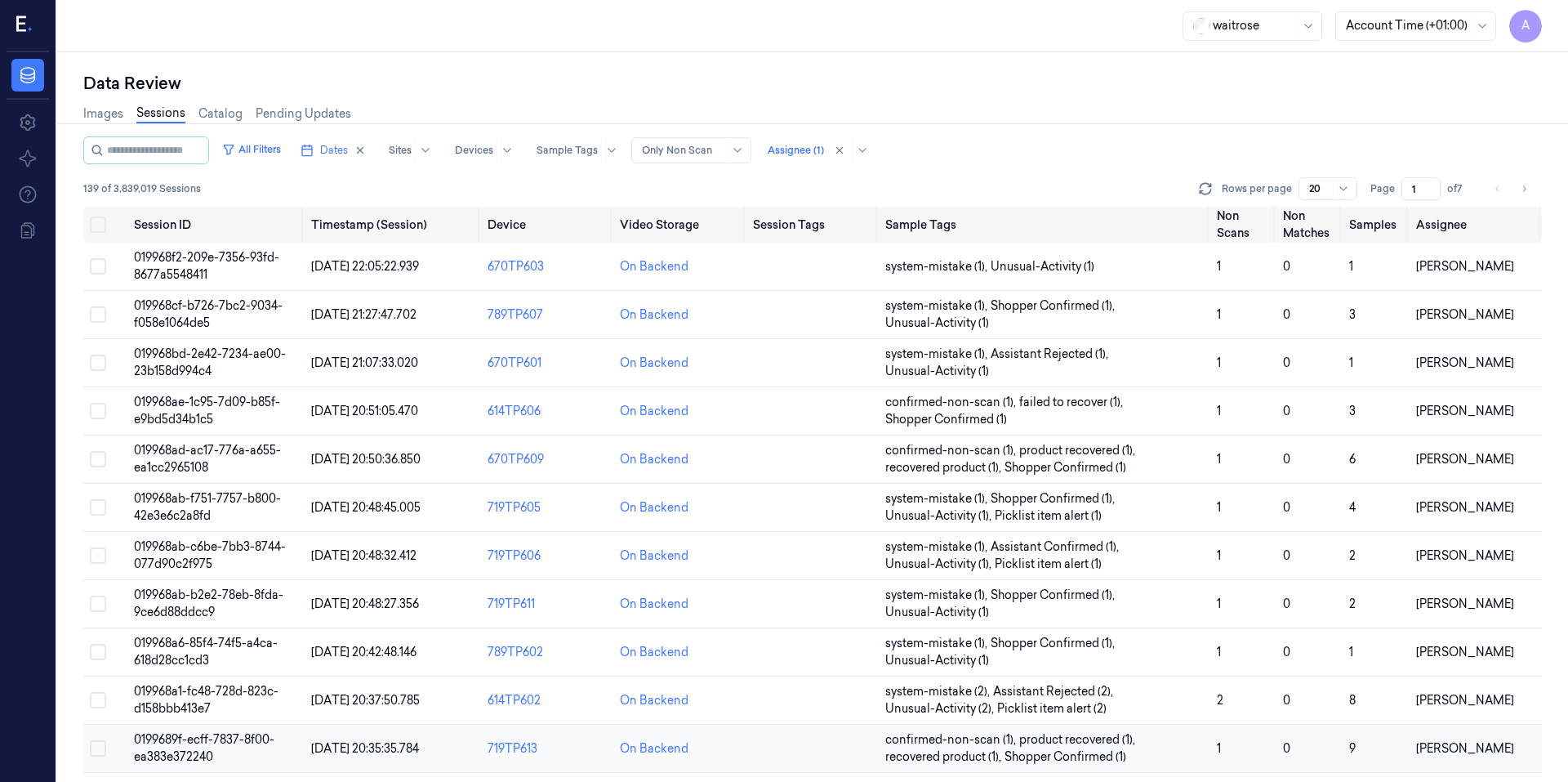
scroll to position [437, 0]
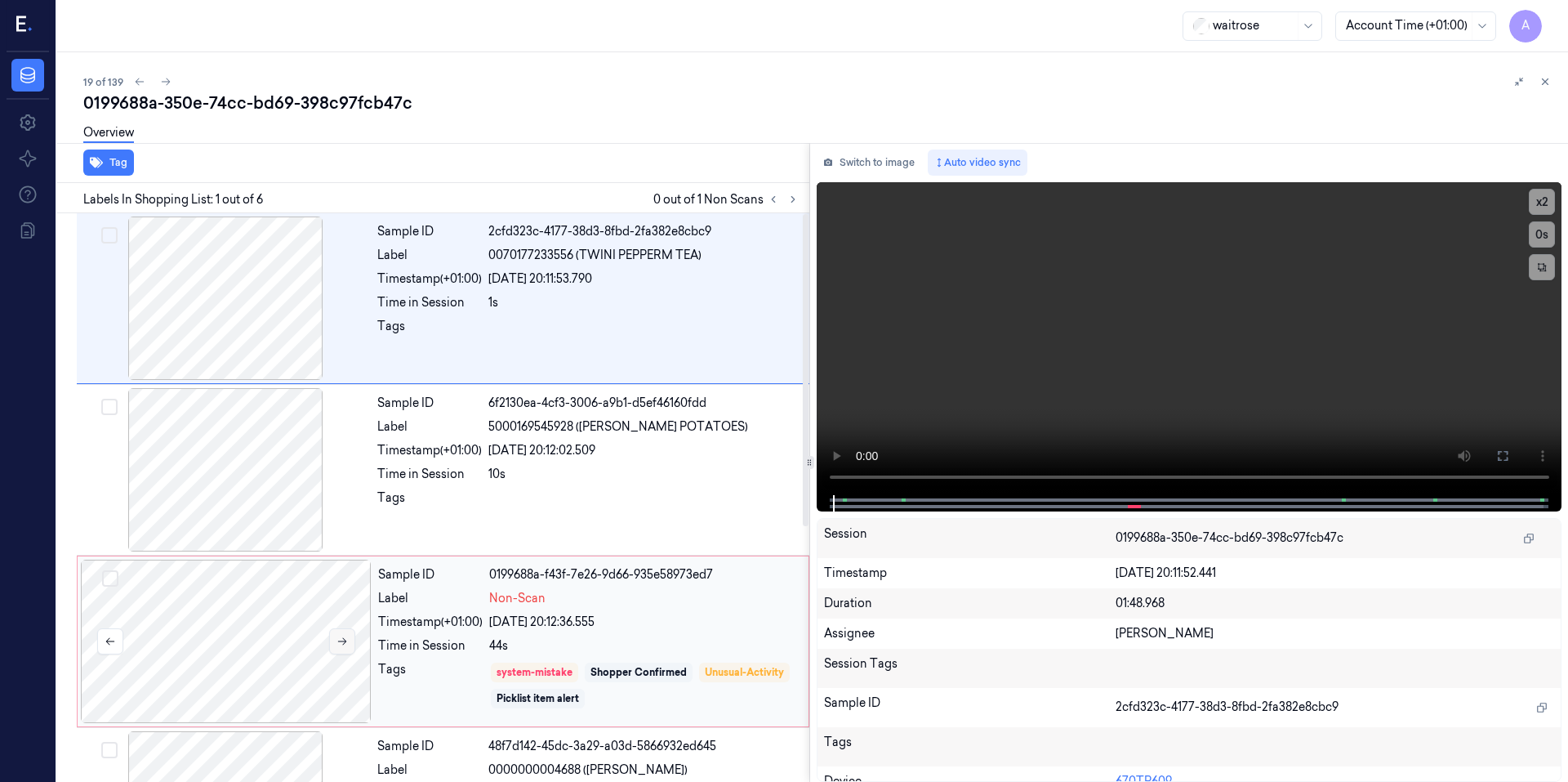
click at [336, 643] on icon at bounding box center [342, 640] width 11 height 11
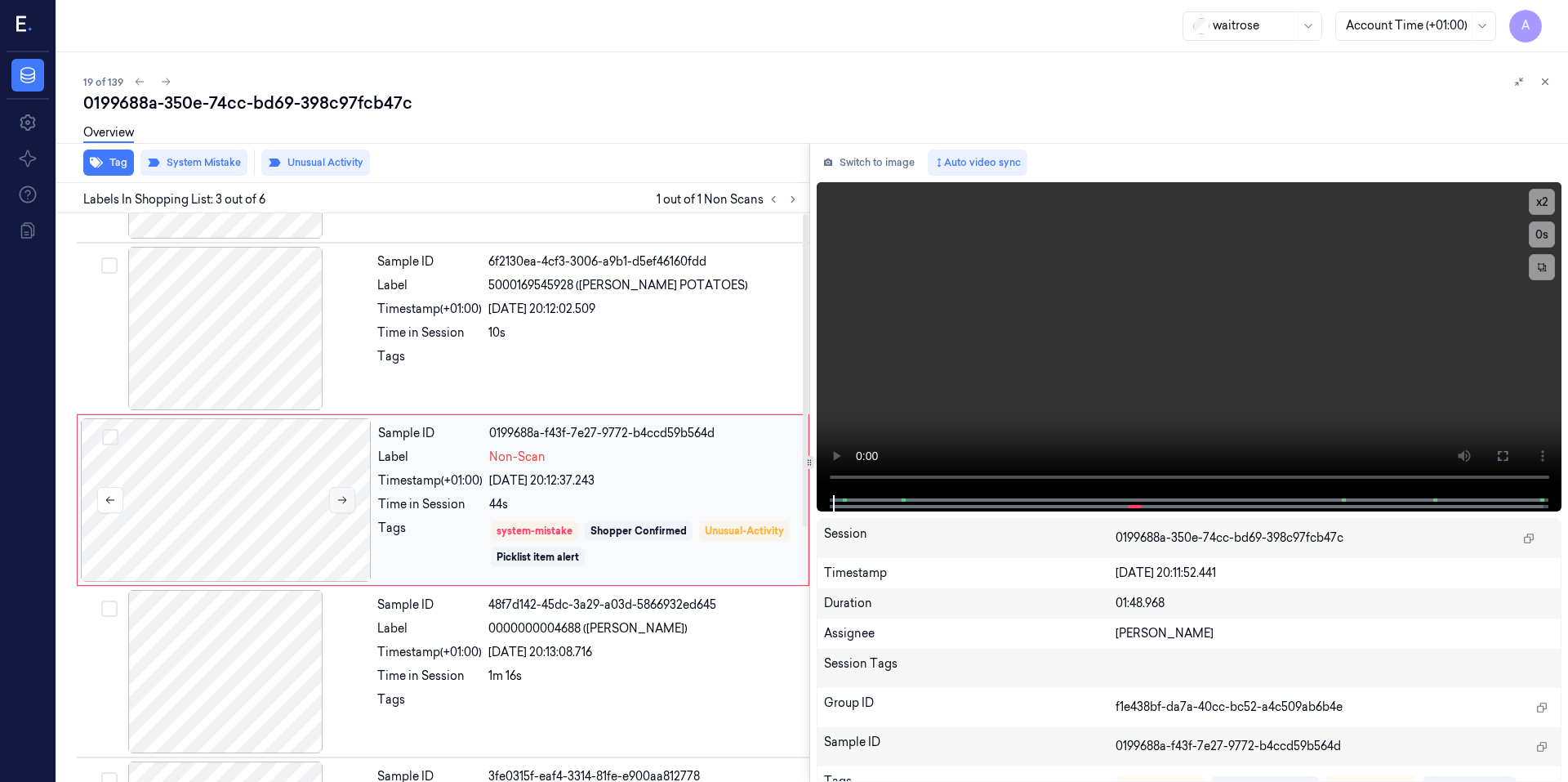
click at [336, 643] on div at bounding box center [225, 671] width 291 height 163
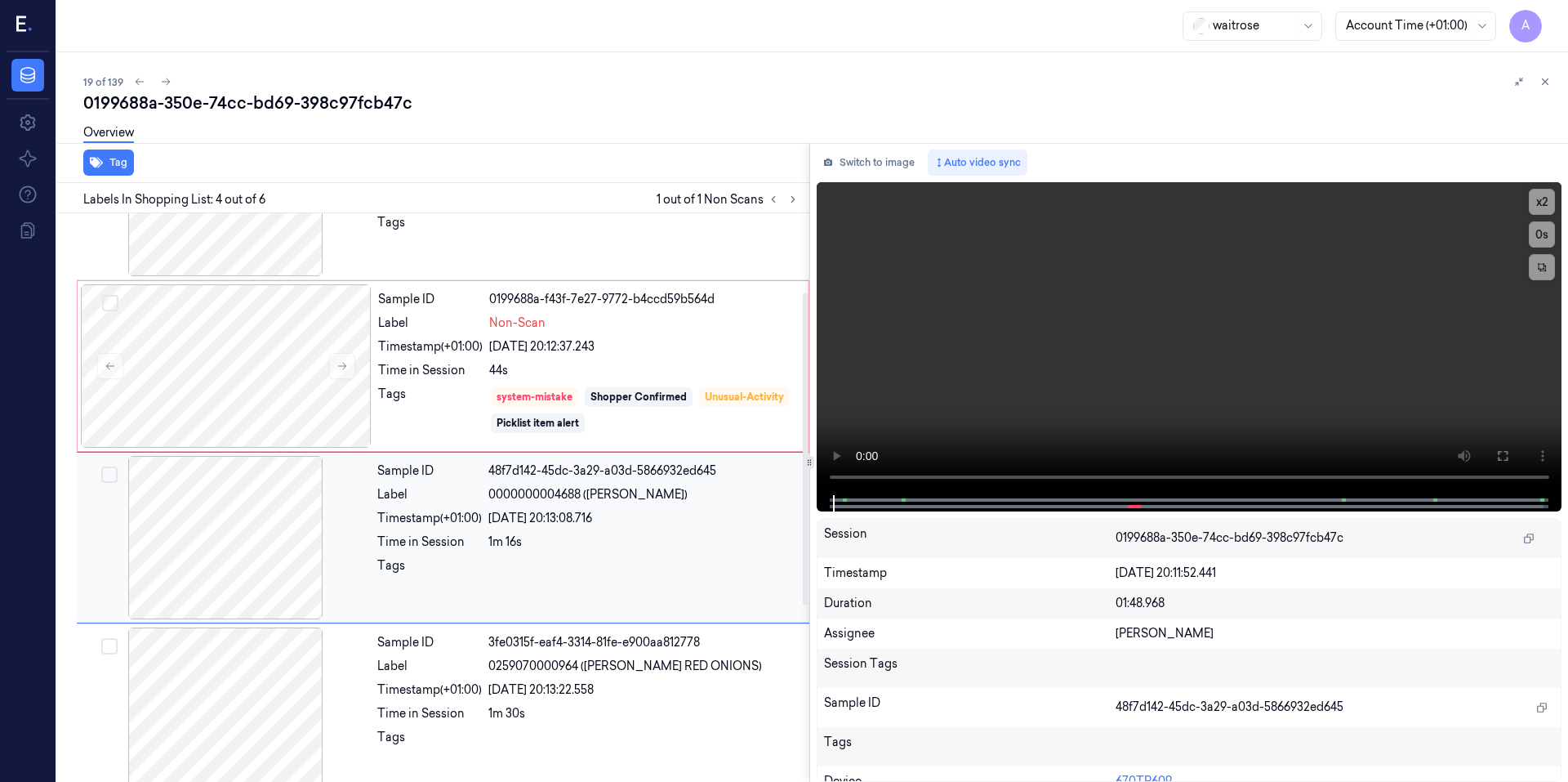
click at [336, 643] on div "Sample ID 2cfd323c-4177-38d3-8fbd-2fa382e8cbc9 Label 0070177233556 (TWINI PEPPE…" at bounding box center [430, 455] width 759 height 1034
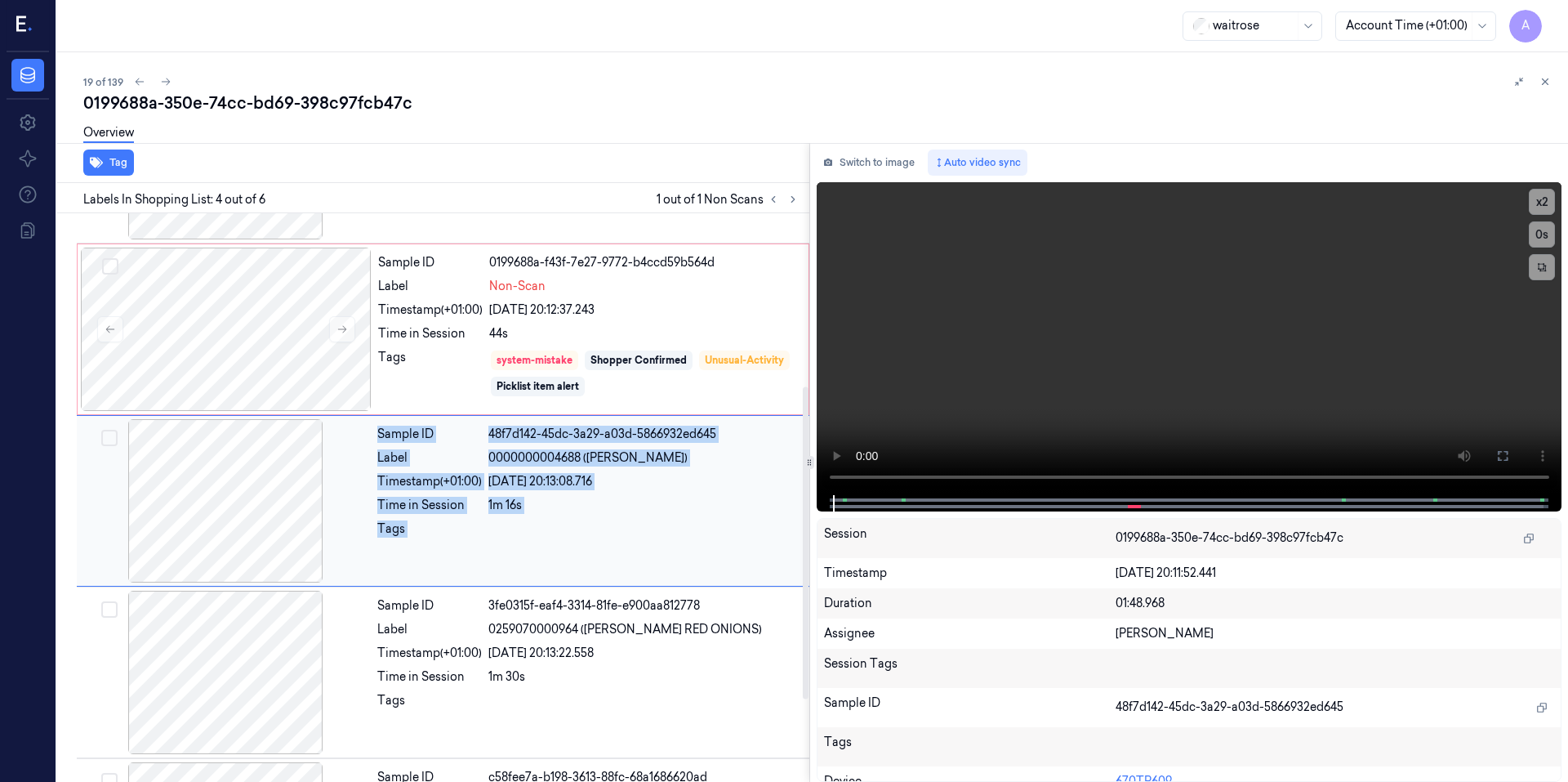
scroll to position [315, 0]
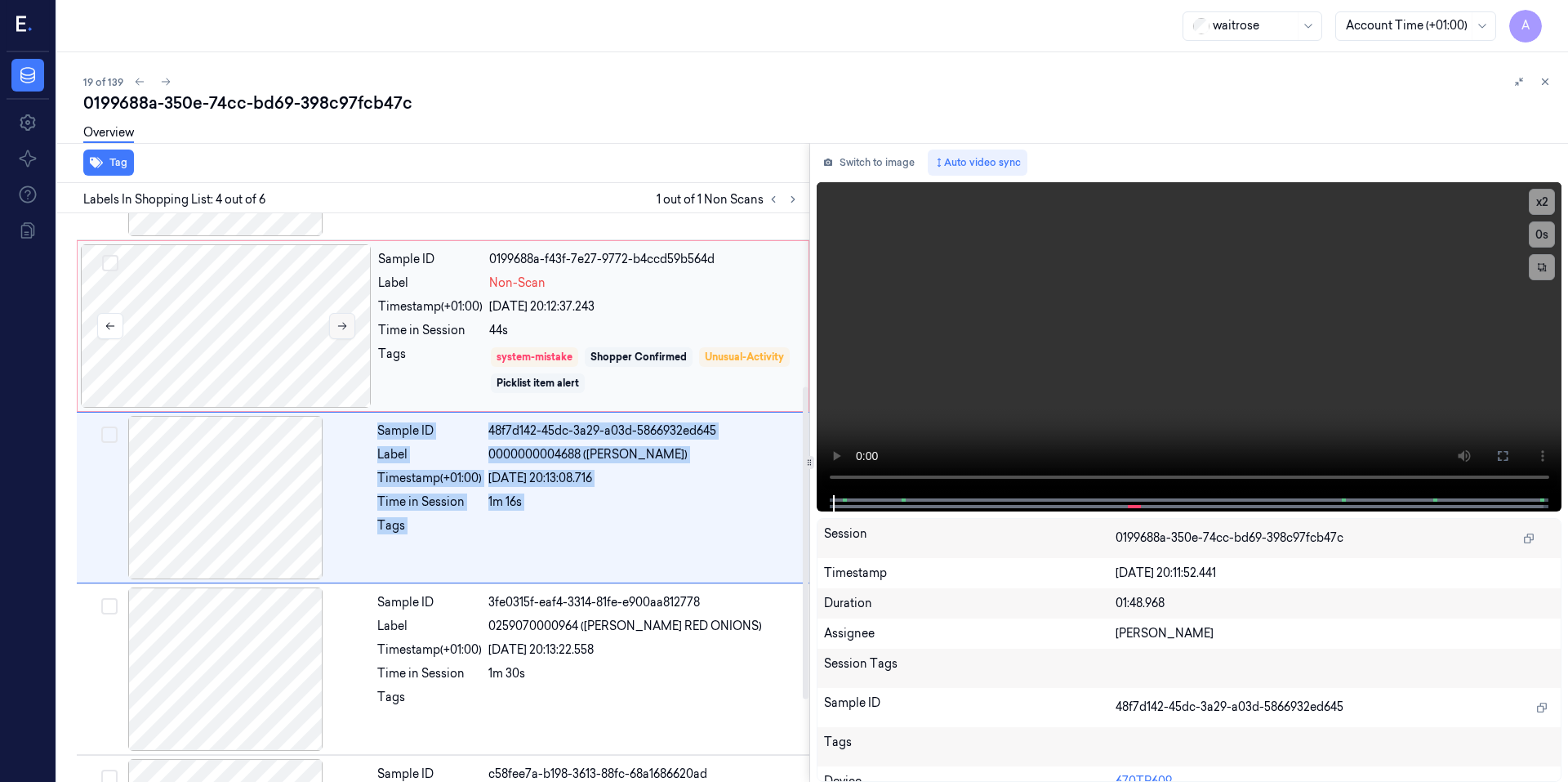
click at [349, 325] on button at bounding box center [342, 325] width 26 height 26
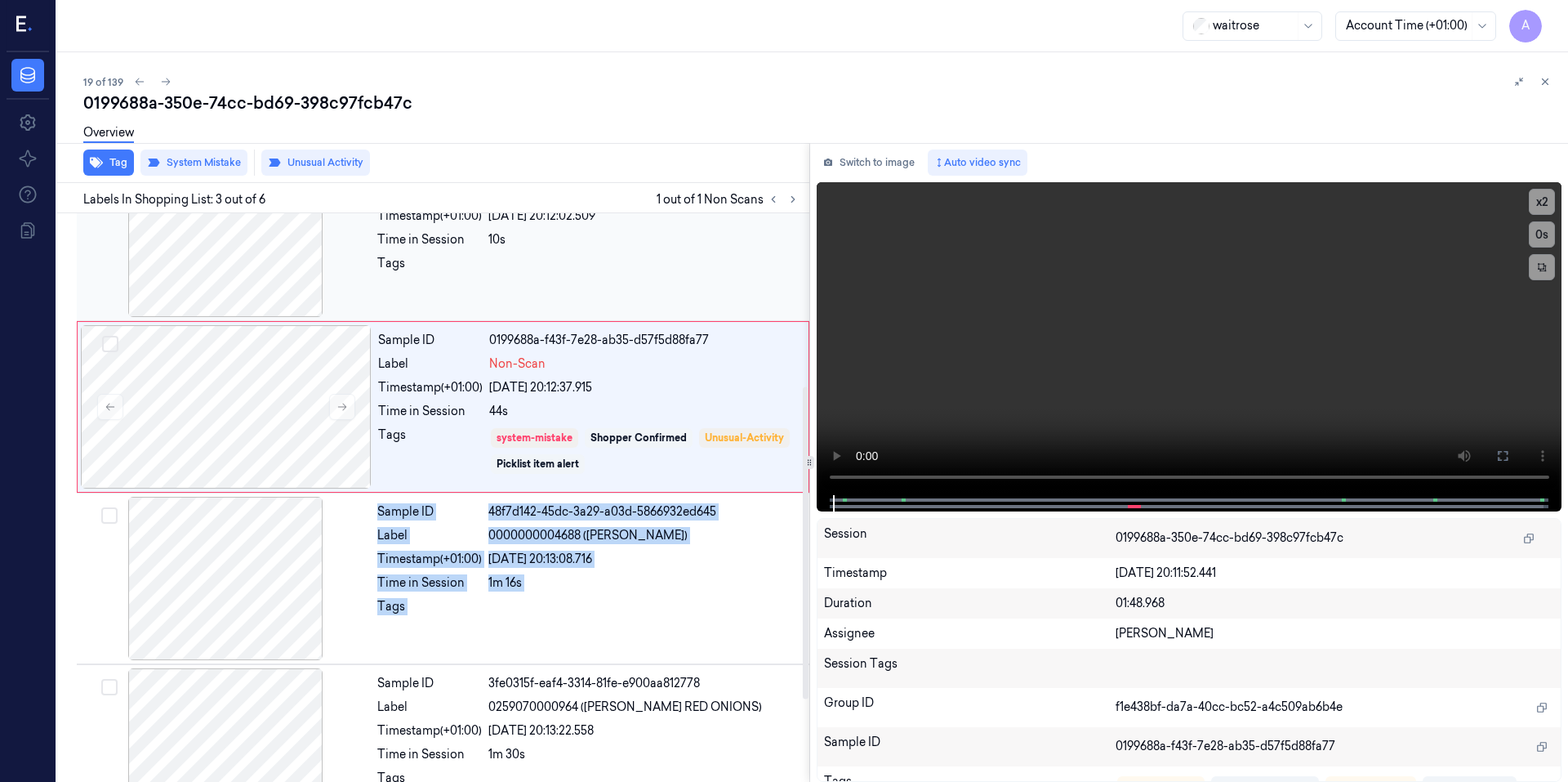
scroll to position [143, 0]
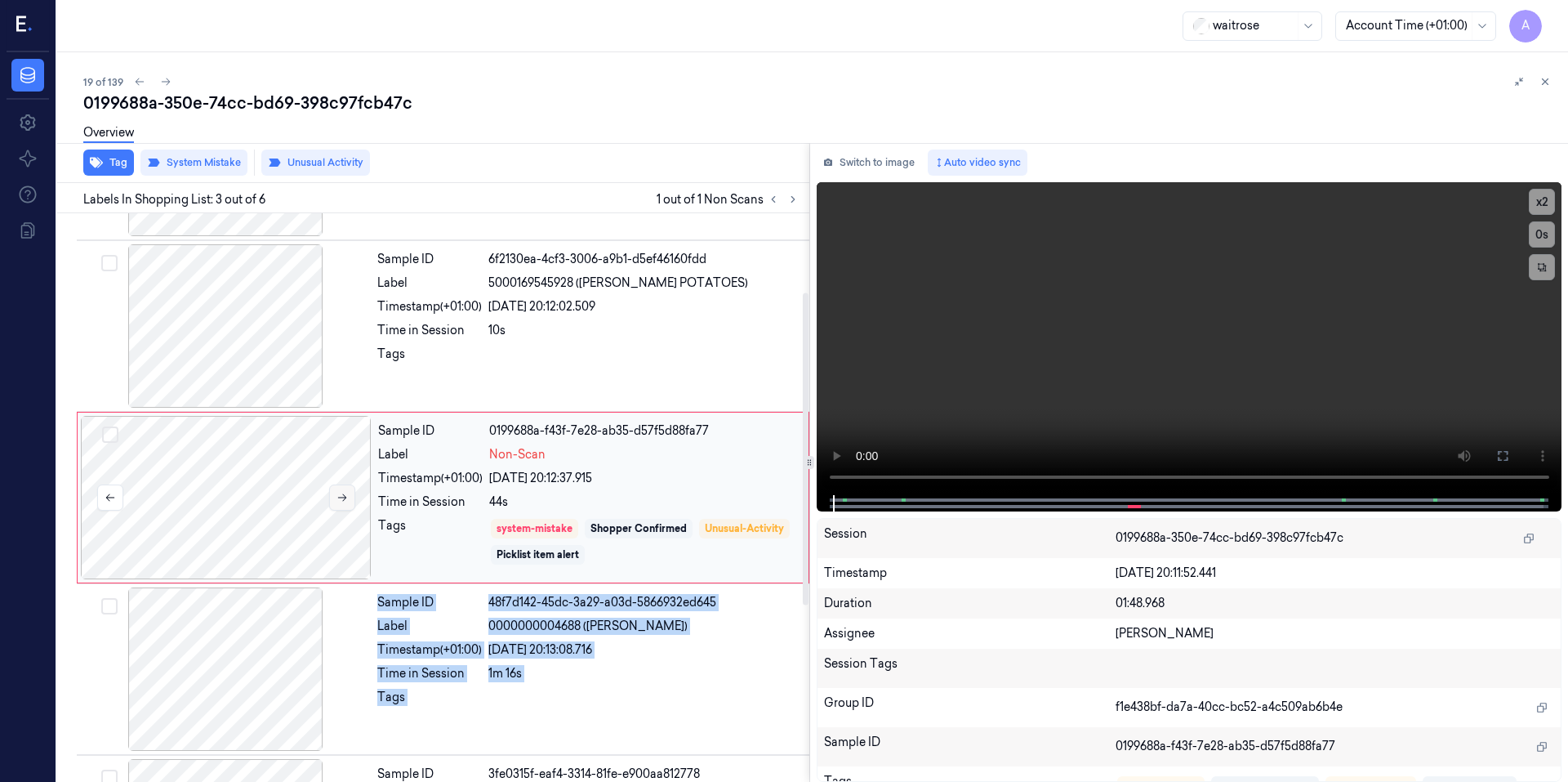
click at [334, 501] on button at bounding box center [342, 497] width 26 height 26
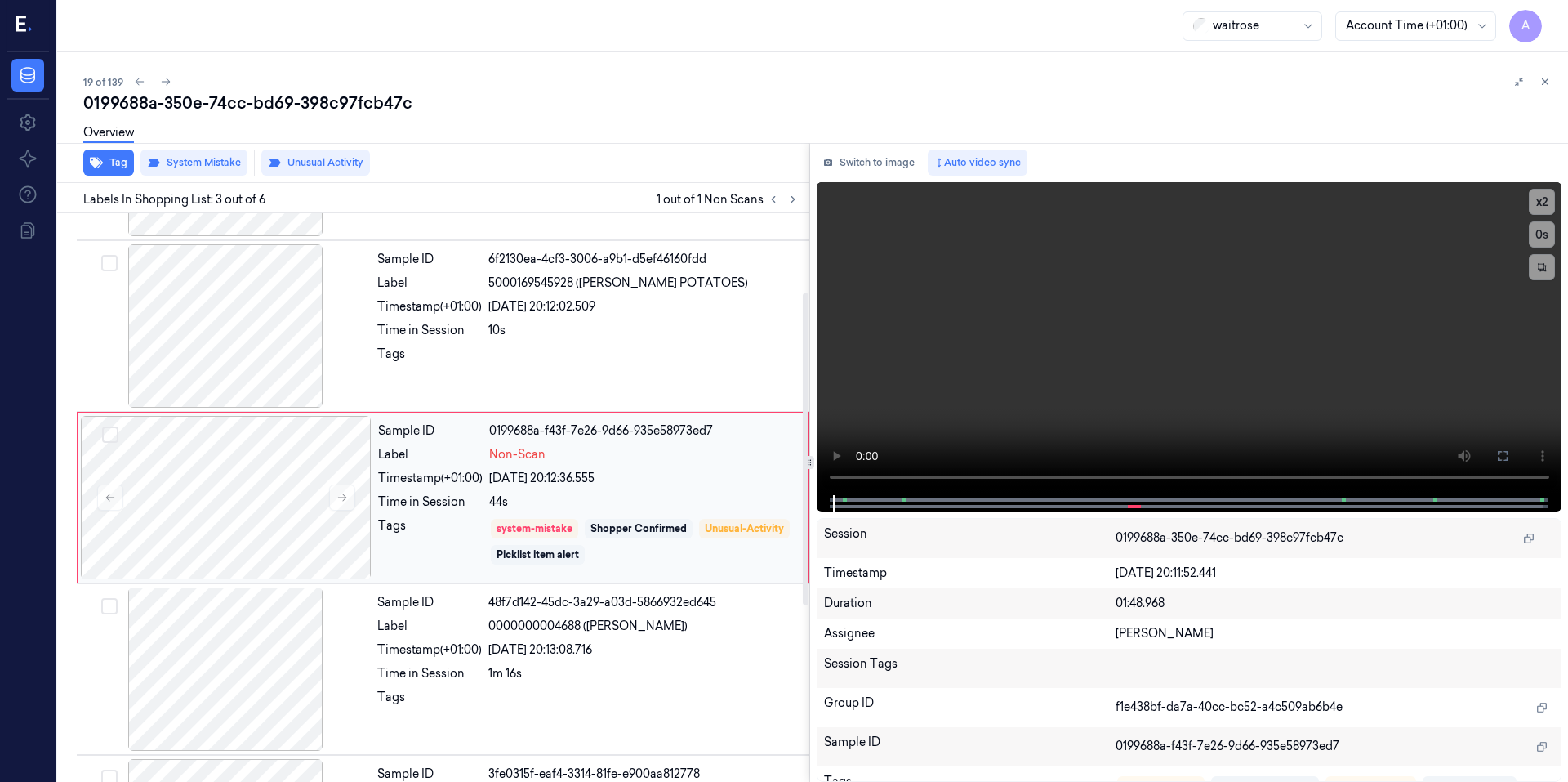
click at [717, 486] on div "[DATE] 20:12:36.555" at bounding box center [644, 478] width 310 height 17
click at [343, 499] on icon at bounding box center [342, 497] width 11 height 11
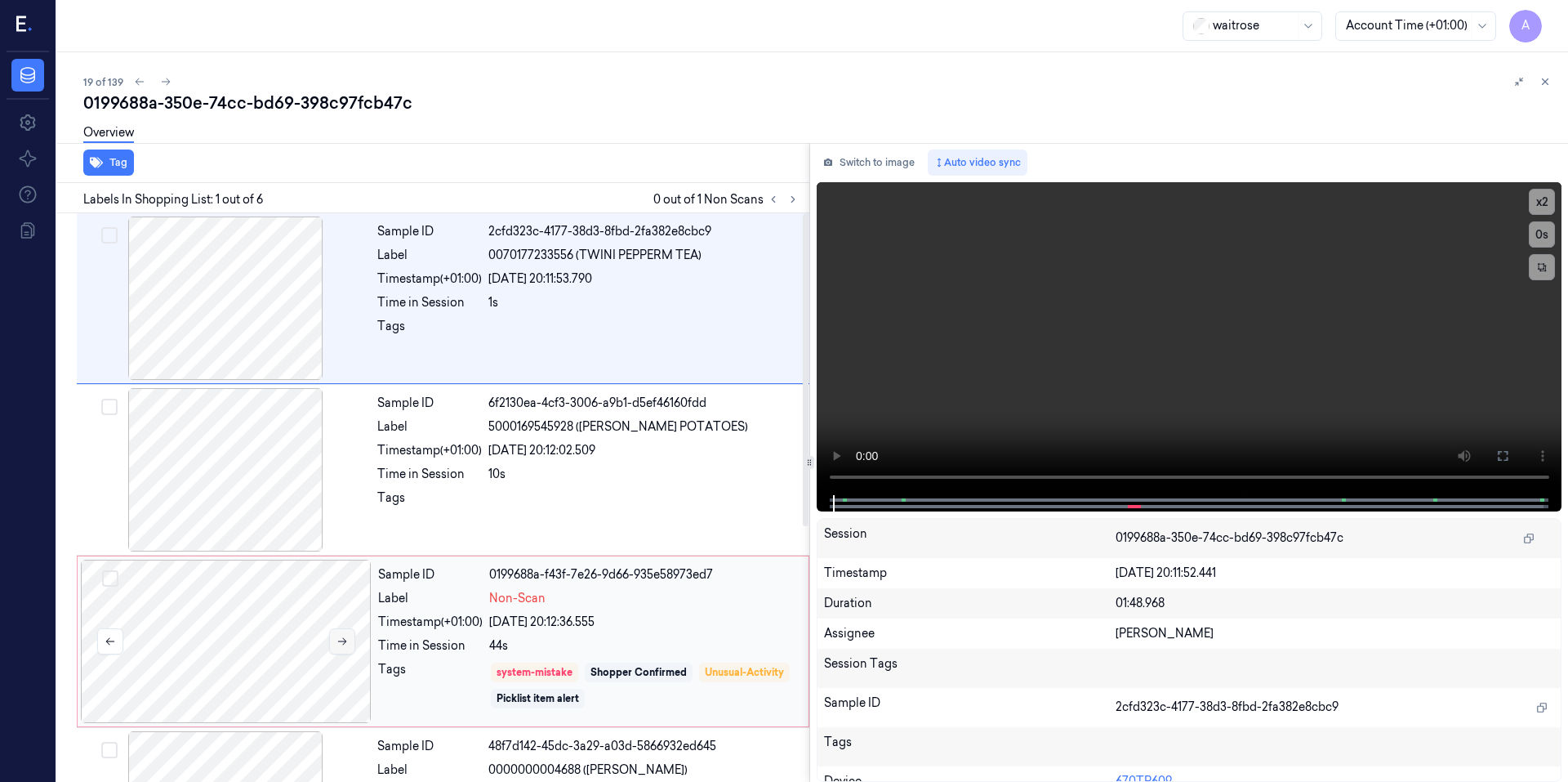
click at [340, 646] on icon at bounding box center [342, 640] width 11 height 11
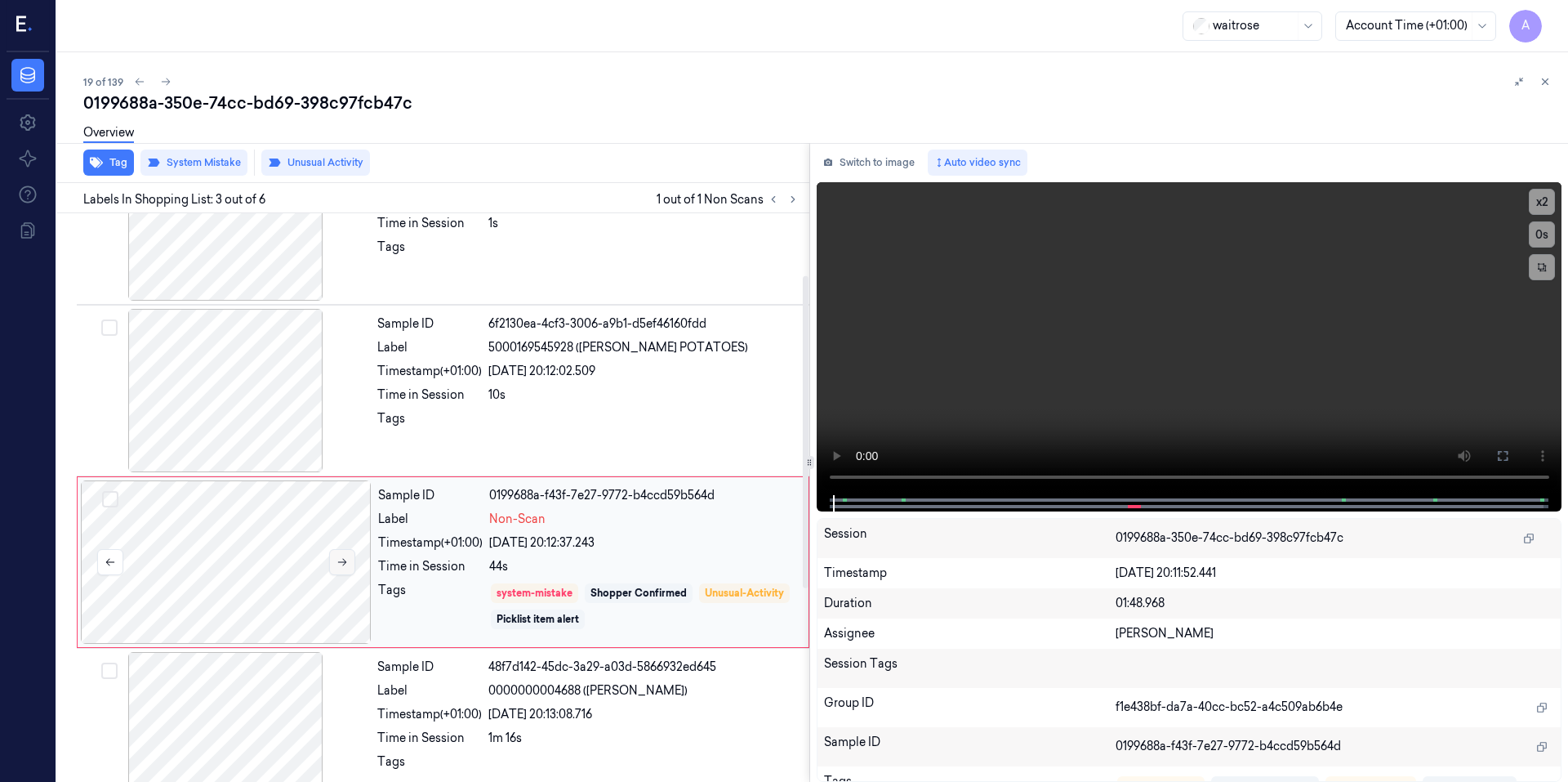
scroll to position [143, 0]
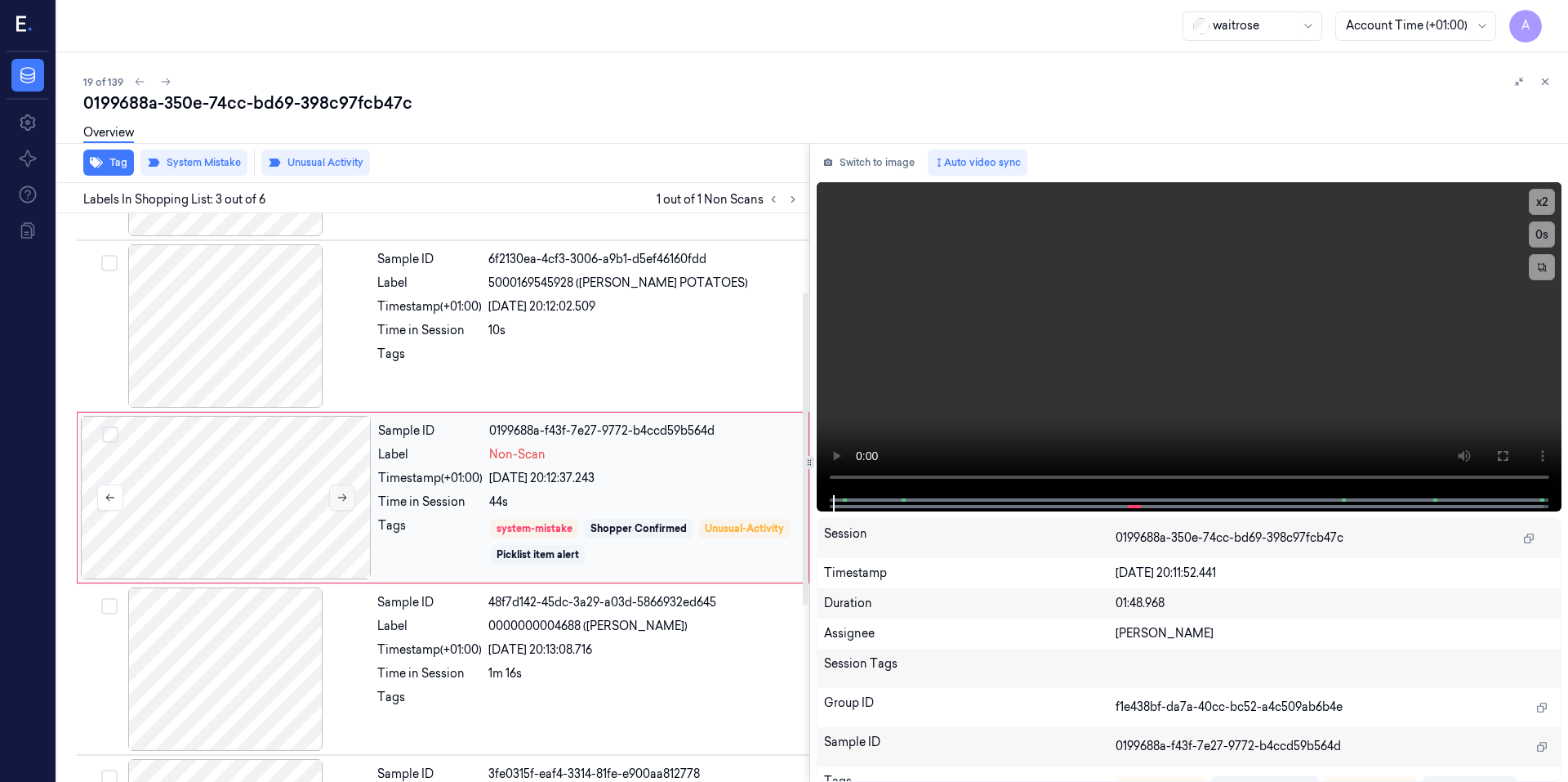
click at [341, 493] on icon at bounding box center [342, 497] width 11 height 11
click at [339, 496] on icon at bounding box center [342, 497] width 11 height 11
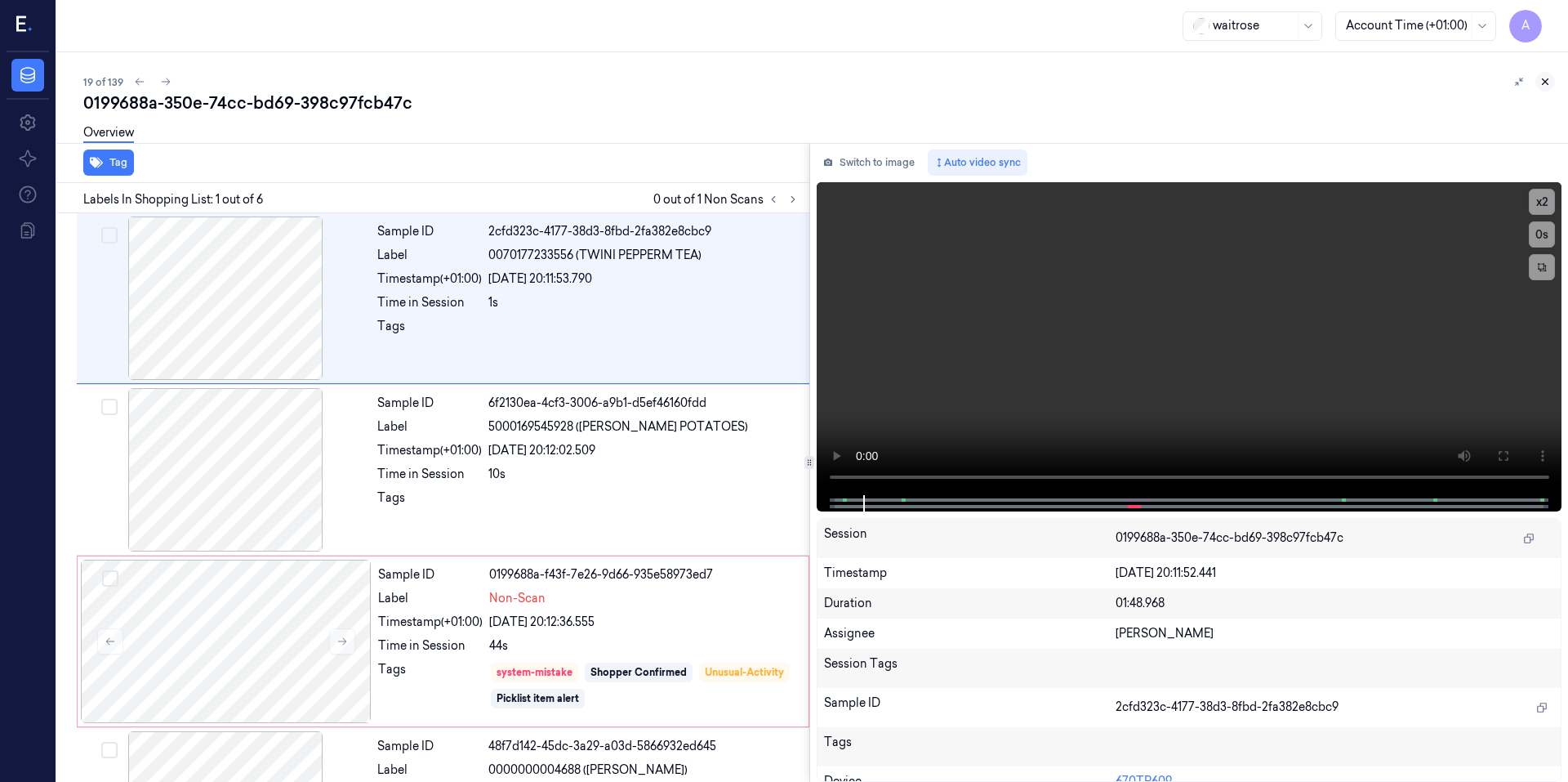
click at [1543, 76] on icon at bounding box center [1544, 81] width 11 height 11
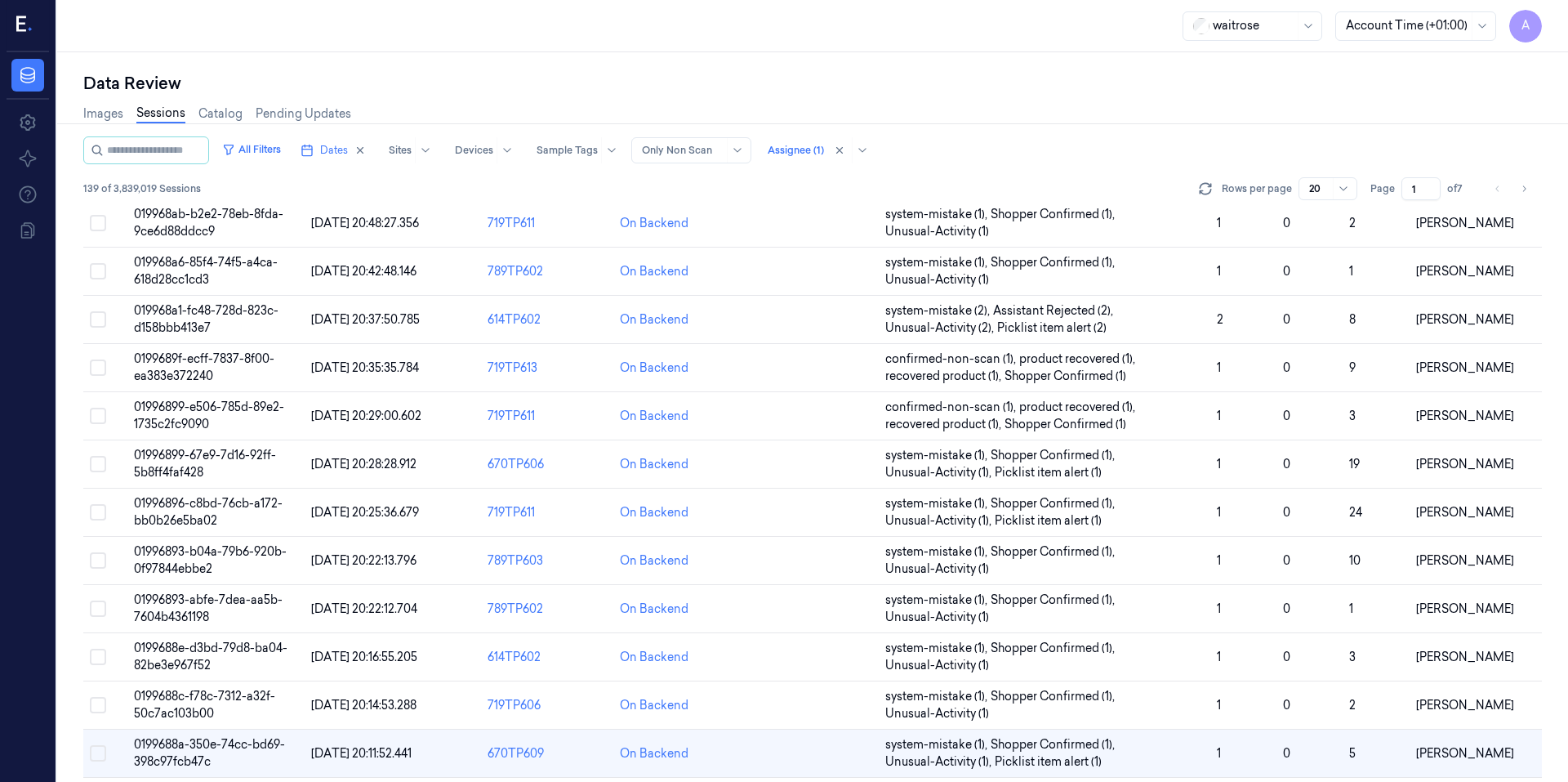
scroll to position [437, 0]
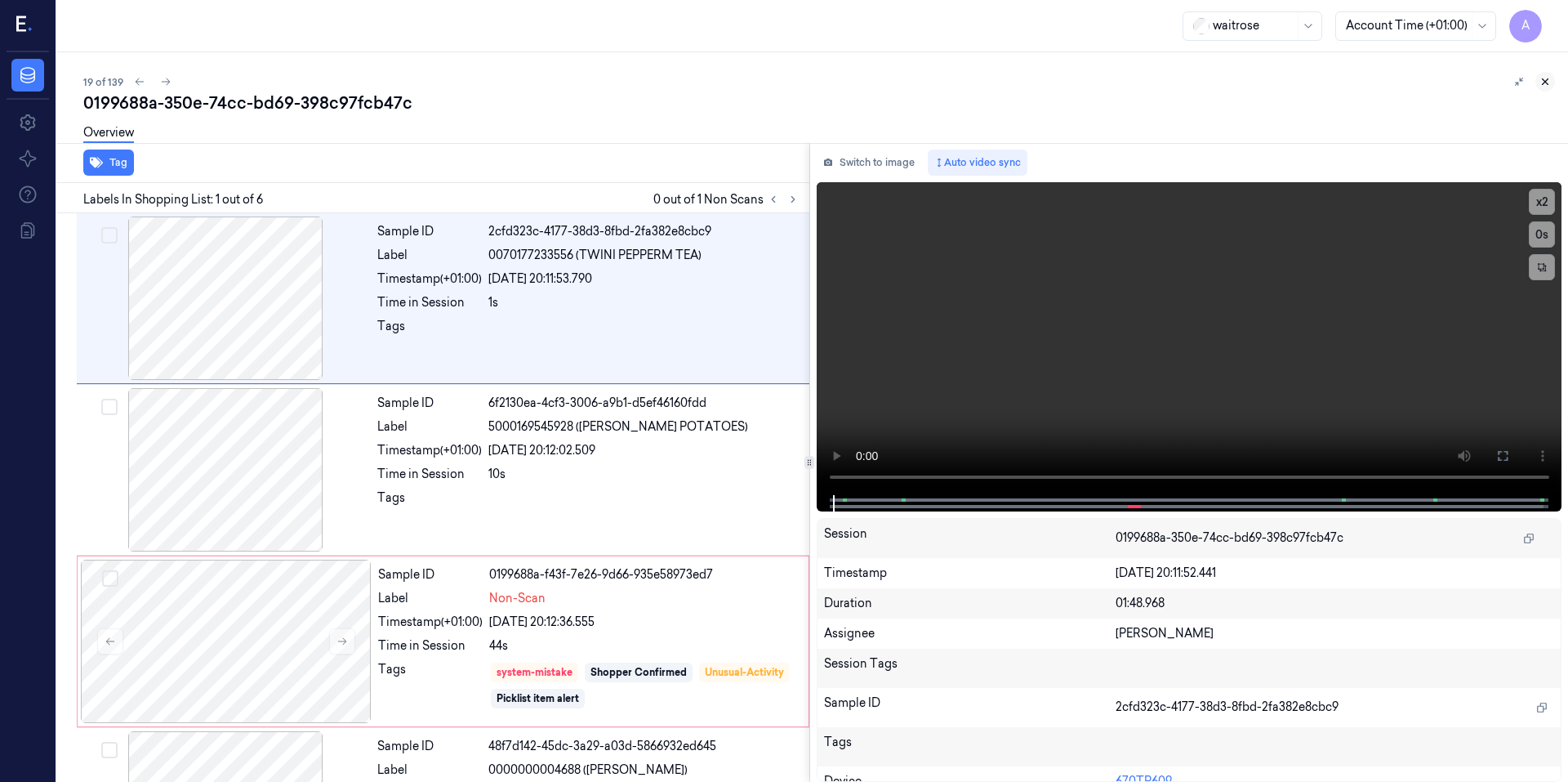
click at [1549, 80] on icon at bounding box center [1544, 81] width 11 height 11
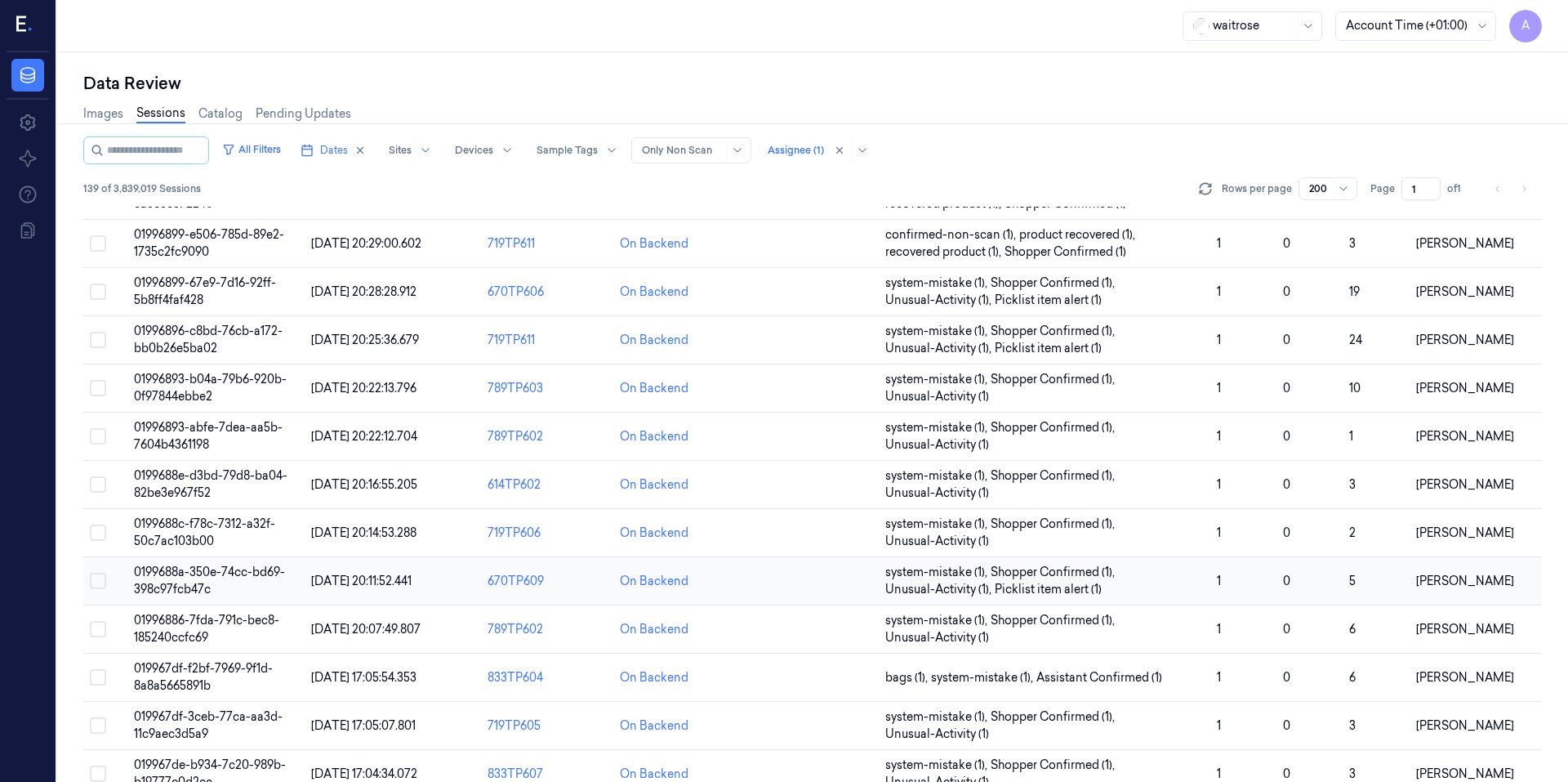
scroll to position [572, 0]
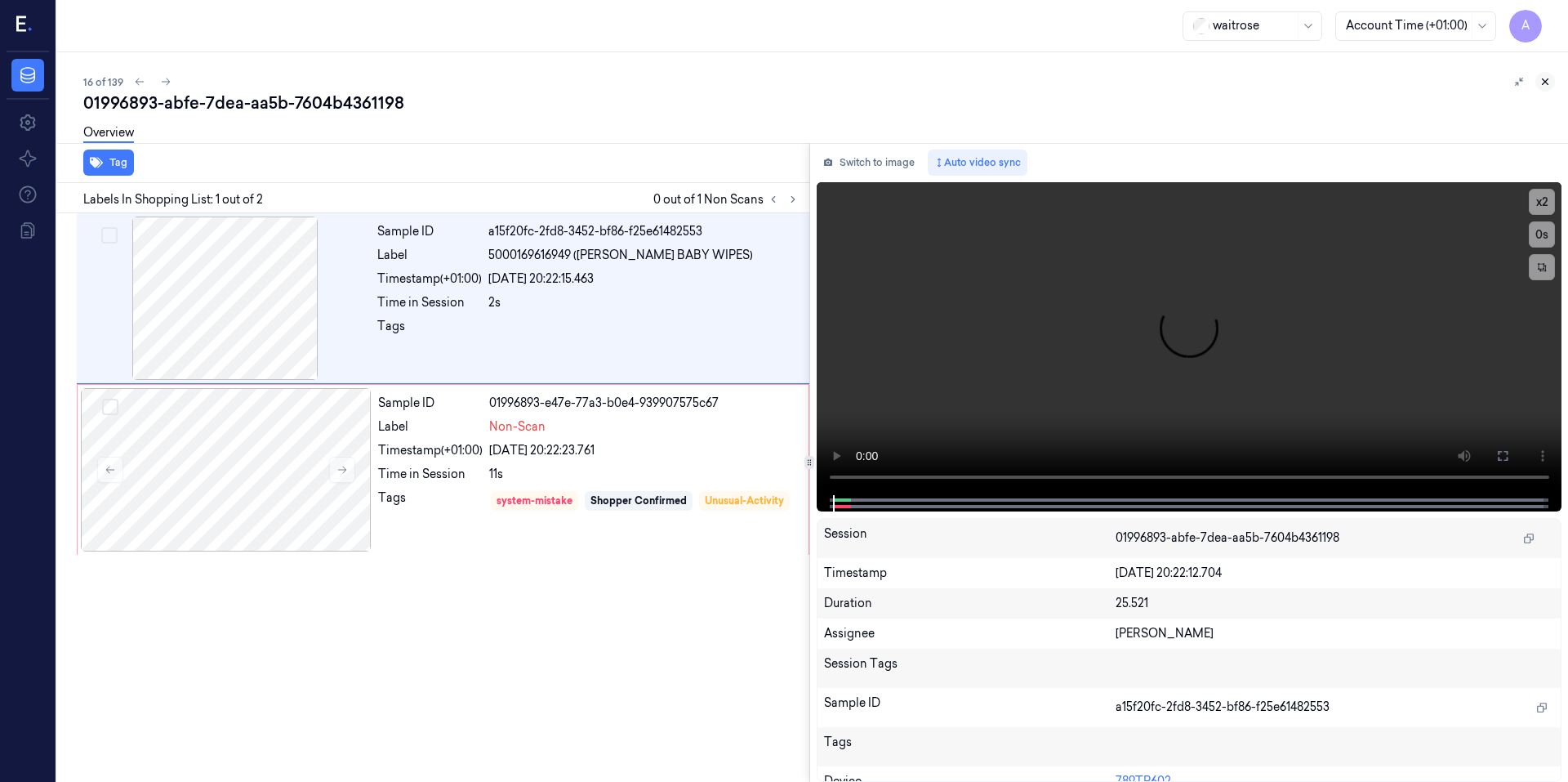
click at [1545, 84] on icon at bounding box center [1544, 81] width 11 height 11
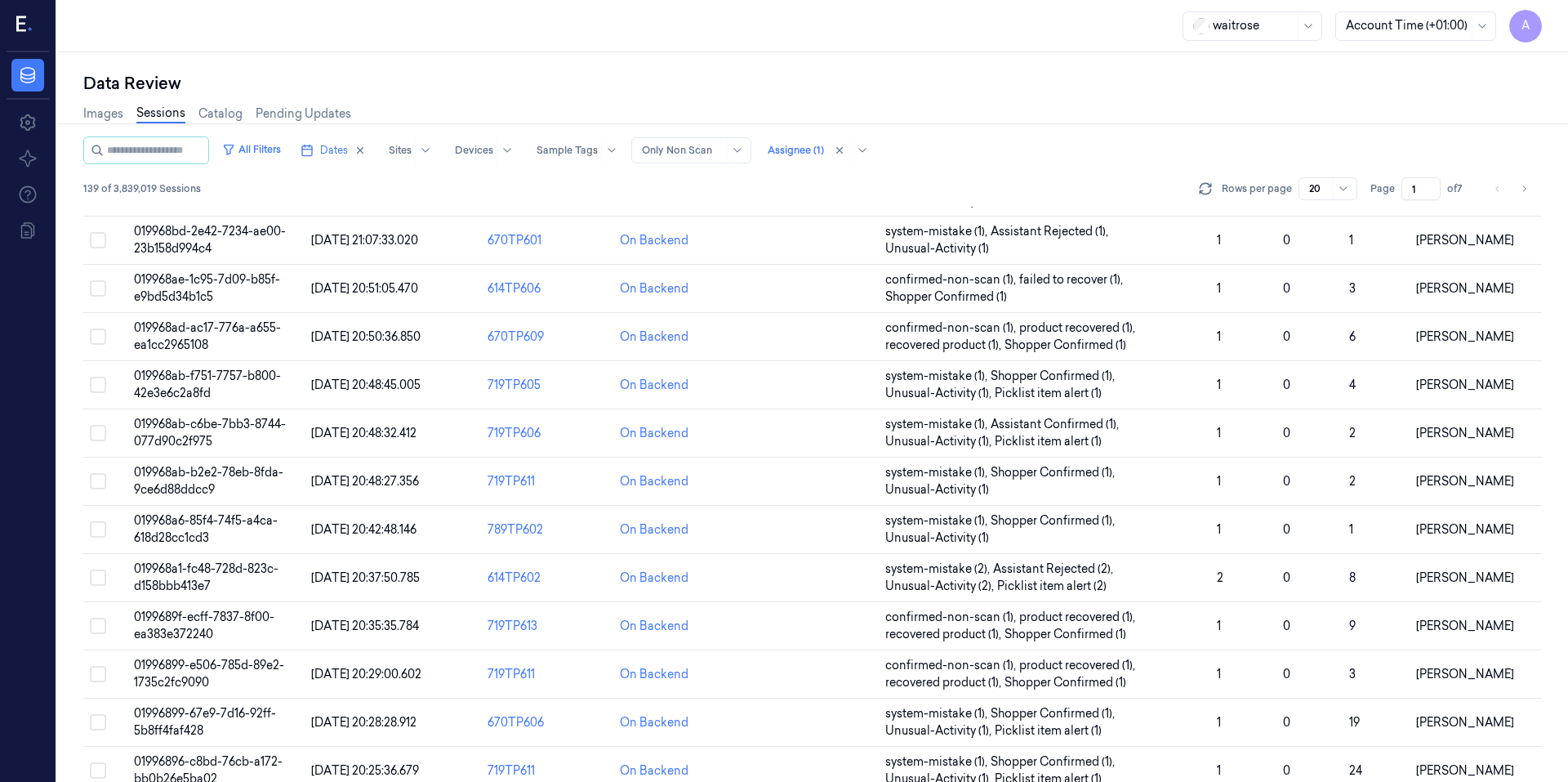
scroll to position [437, 0]
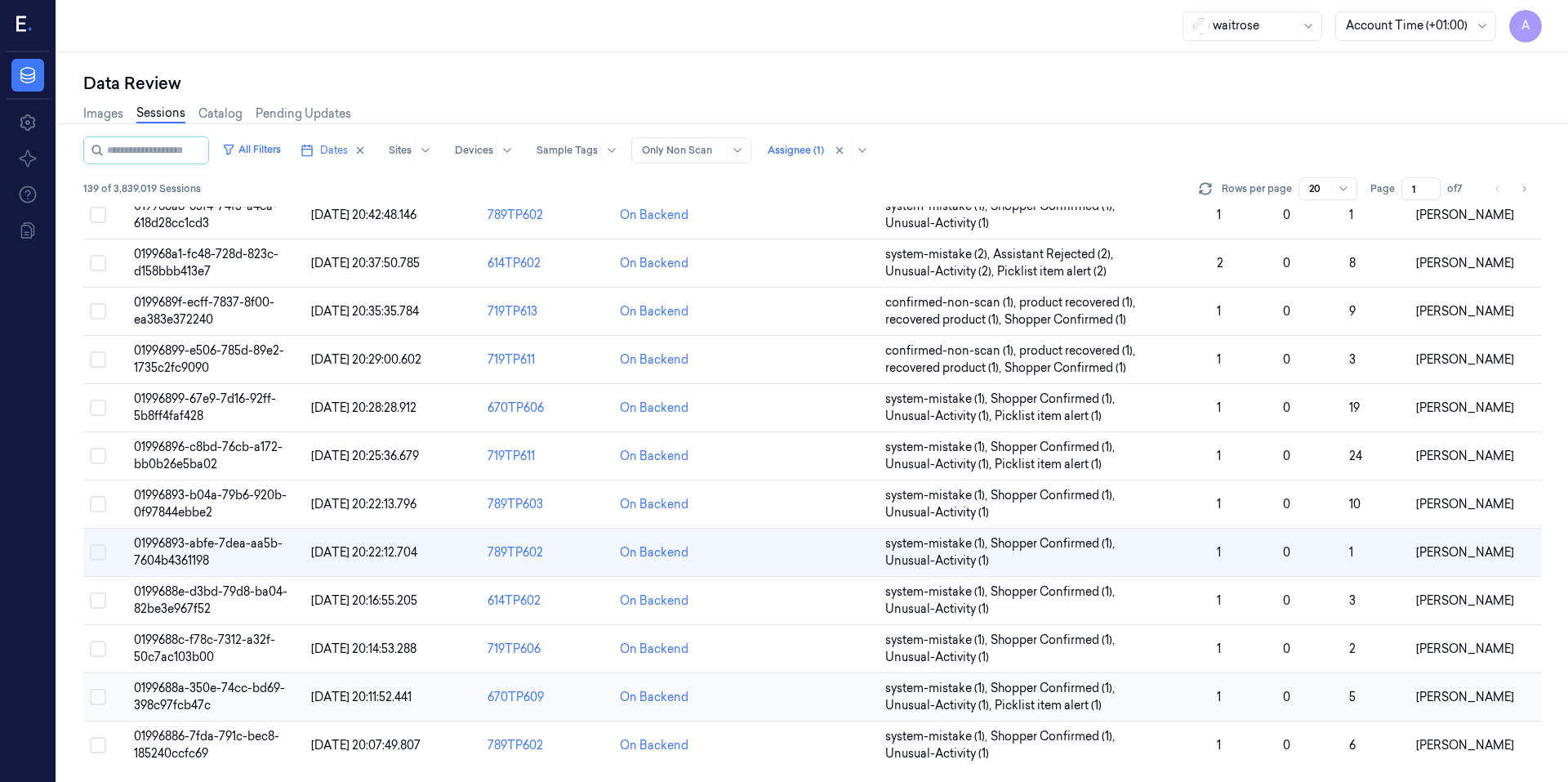
click at [190, 696] on td "0199688a-350e-74cc-bd69-398c97fcb47c" at bounding box center [215, 697] width 177 height 48
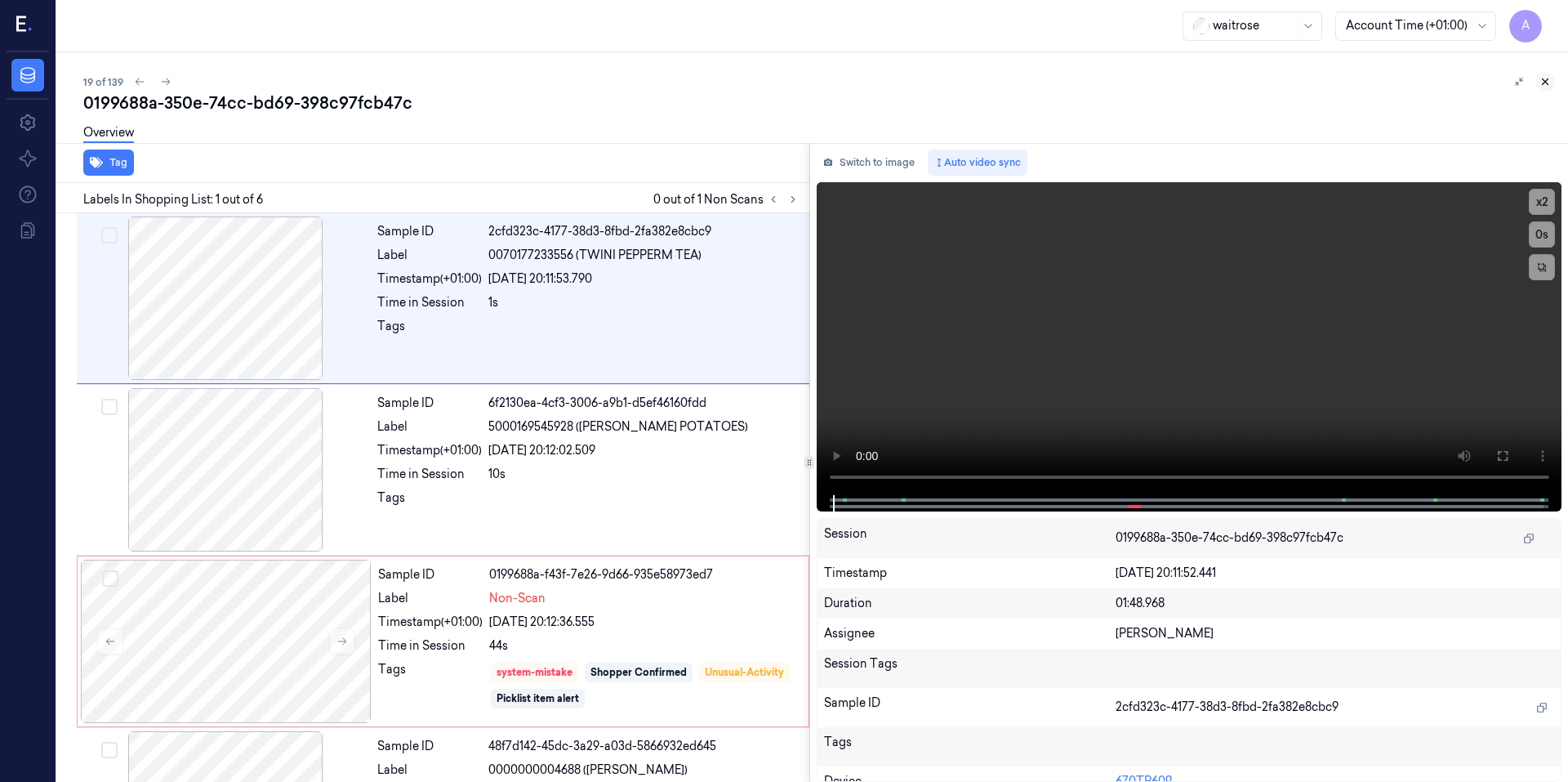
click at [1541, 80] on icon at bounding box center [1544, 81] width 11 height 11
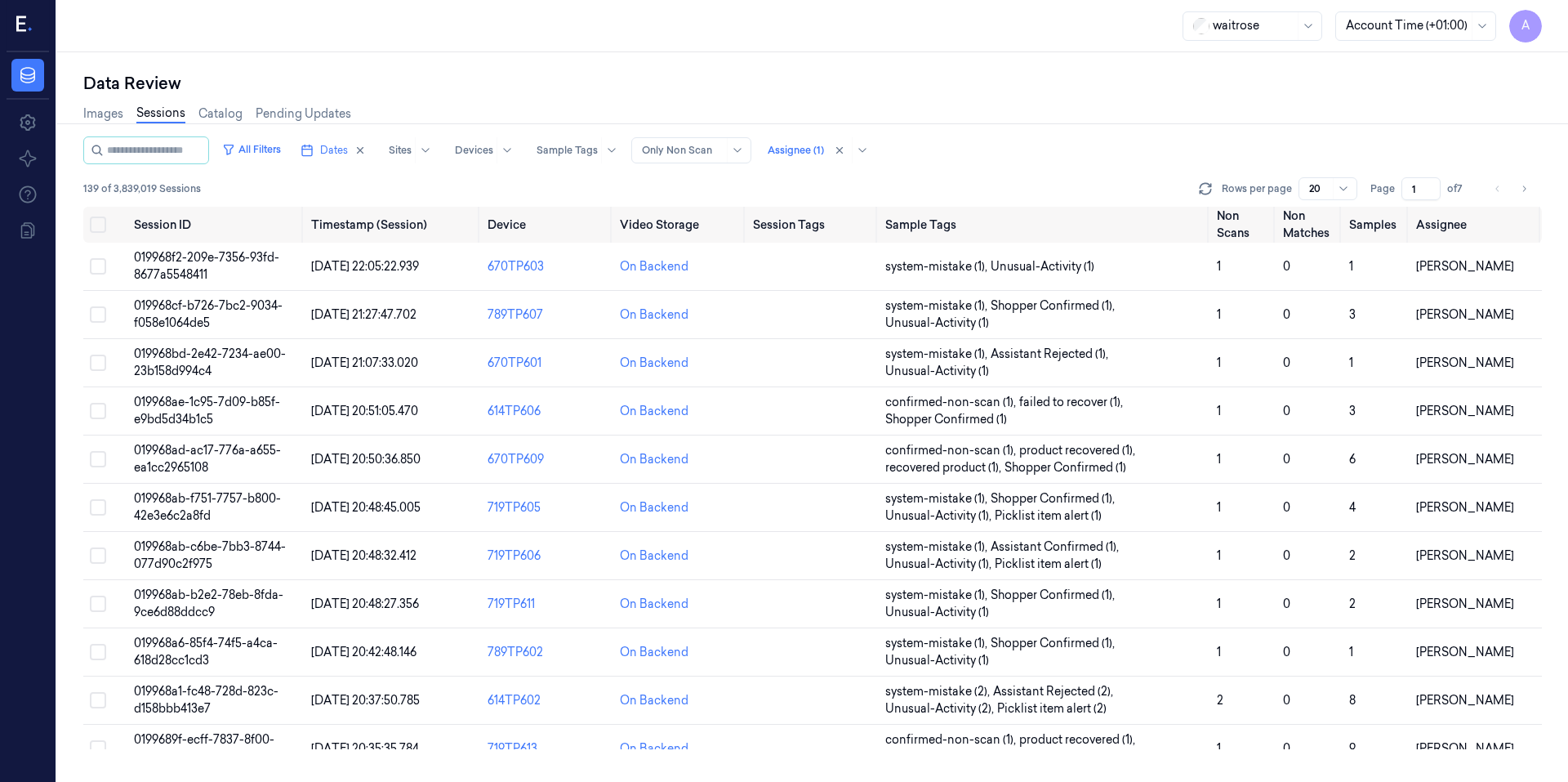
scroll to position [437, 0]
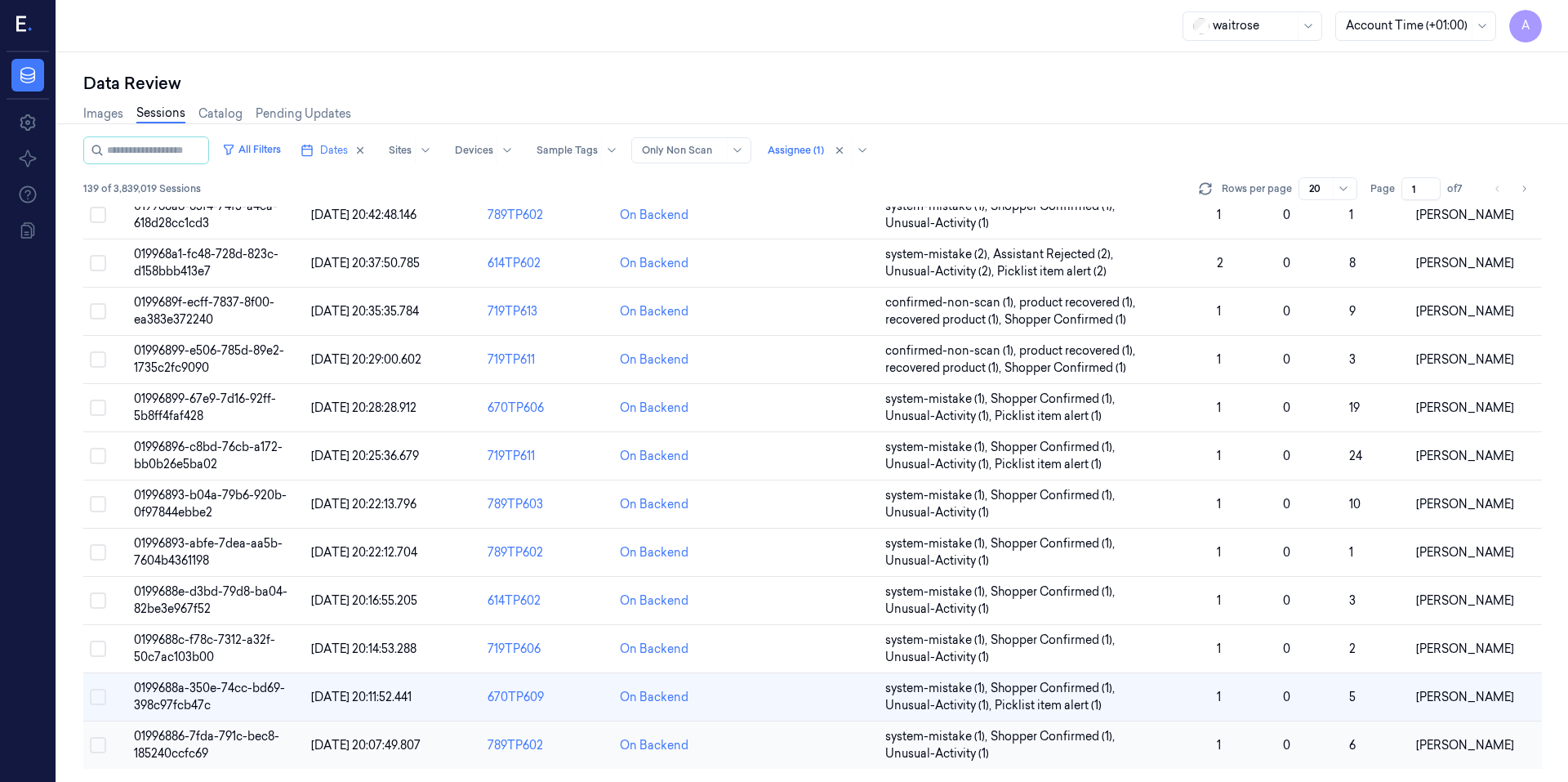
click at [176, 740] on span "01996886-7fda-791c-bec8-185240ccfc69" at bounding box center [206, 744] width 145 height 32
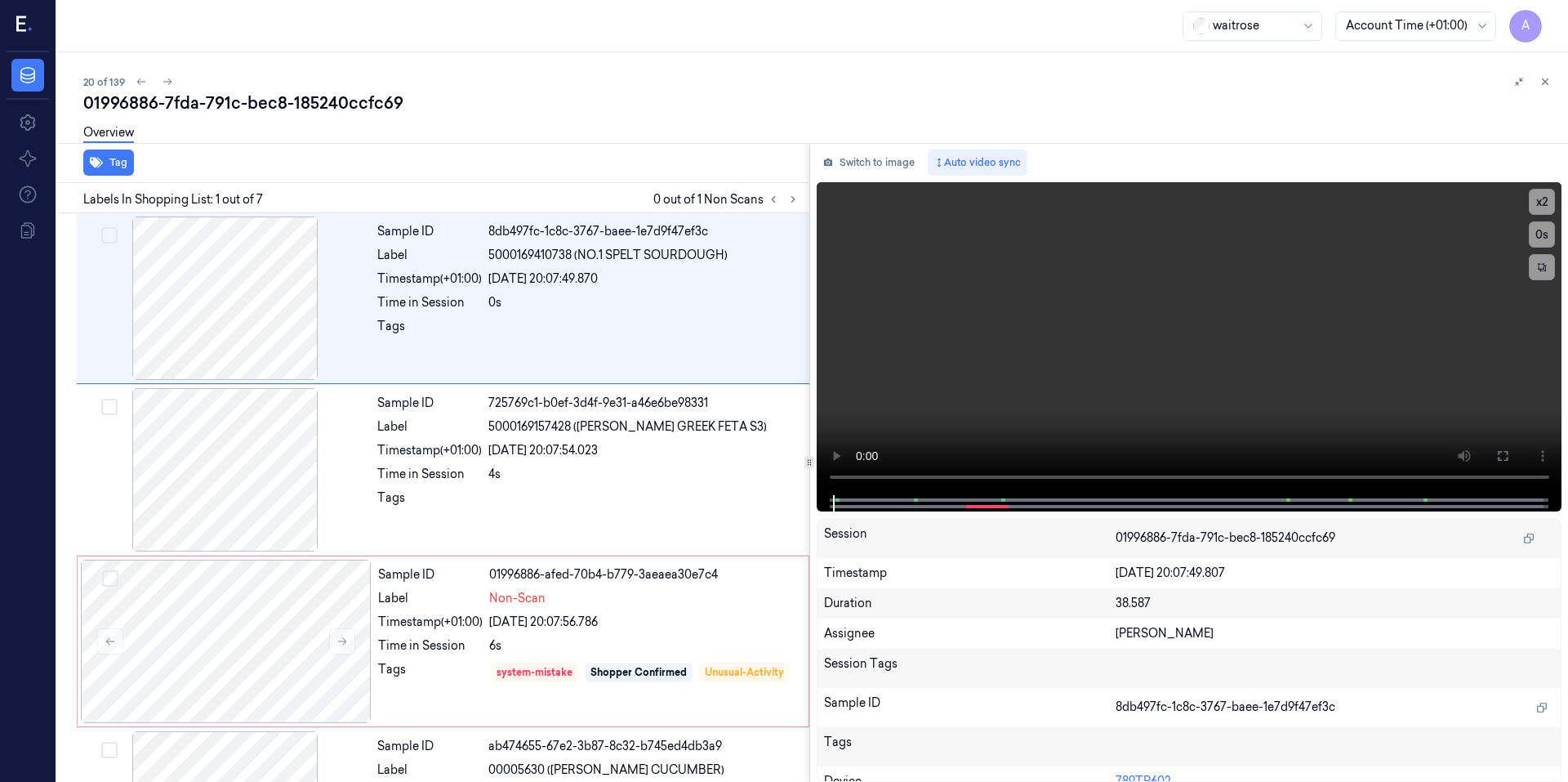
click at [690, 92] on div "01996886-7fda-791c-bec8-185240ccfc69" at bounding box center [819, 103] width 1471 height 23
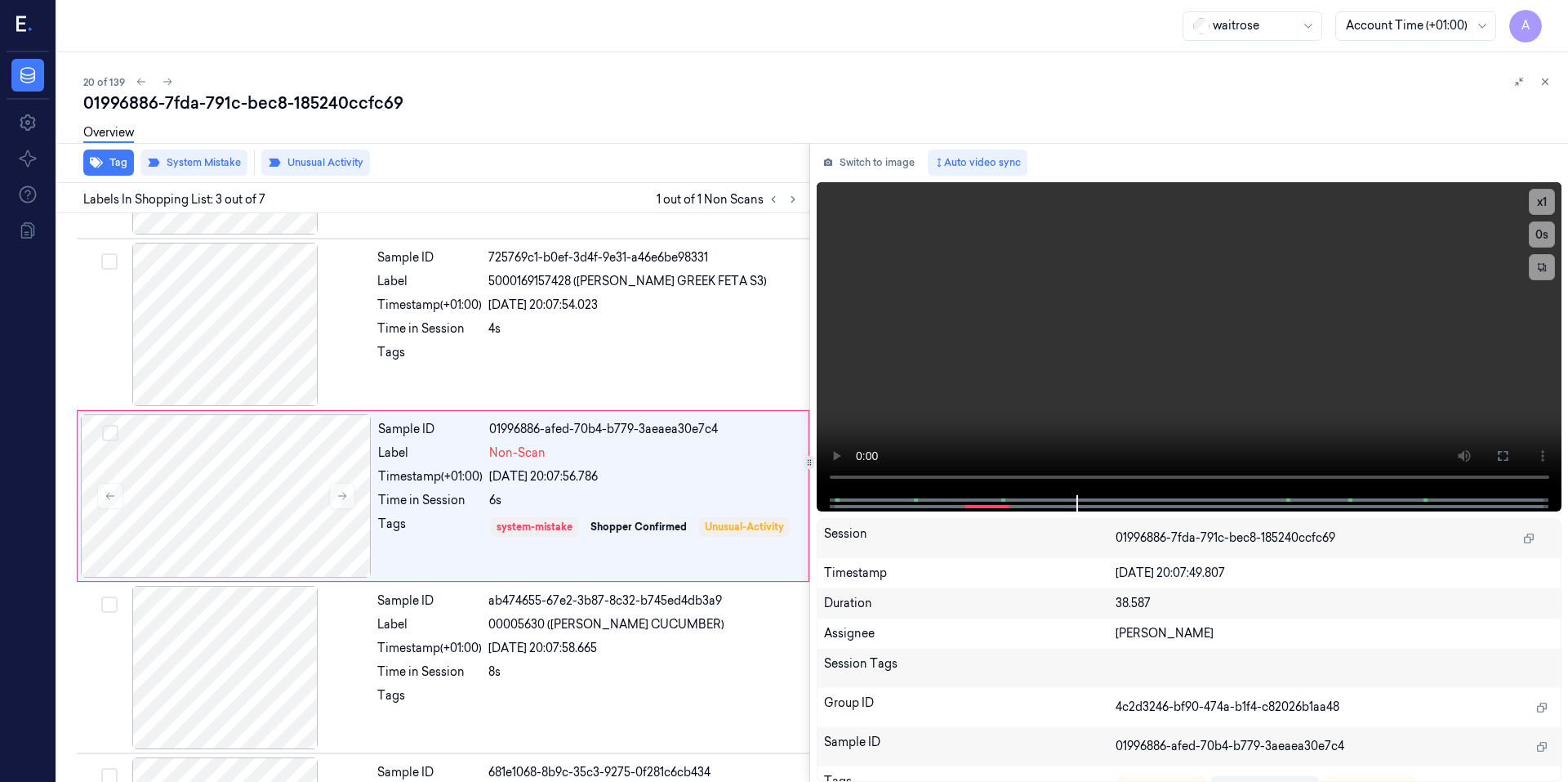
scroll to position [143, 0]
click at [1546, 79] on icon at bounding box center [1544, 81] width 11 height 11
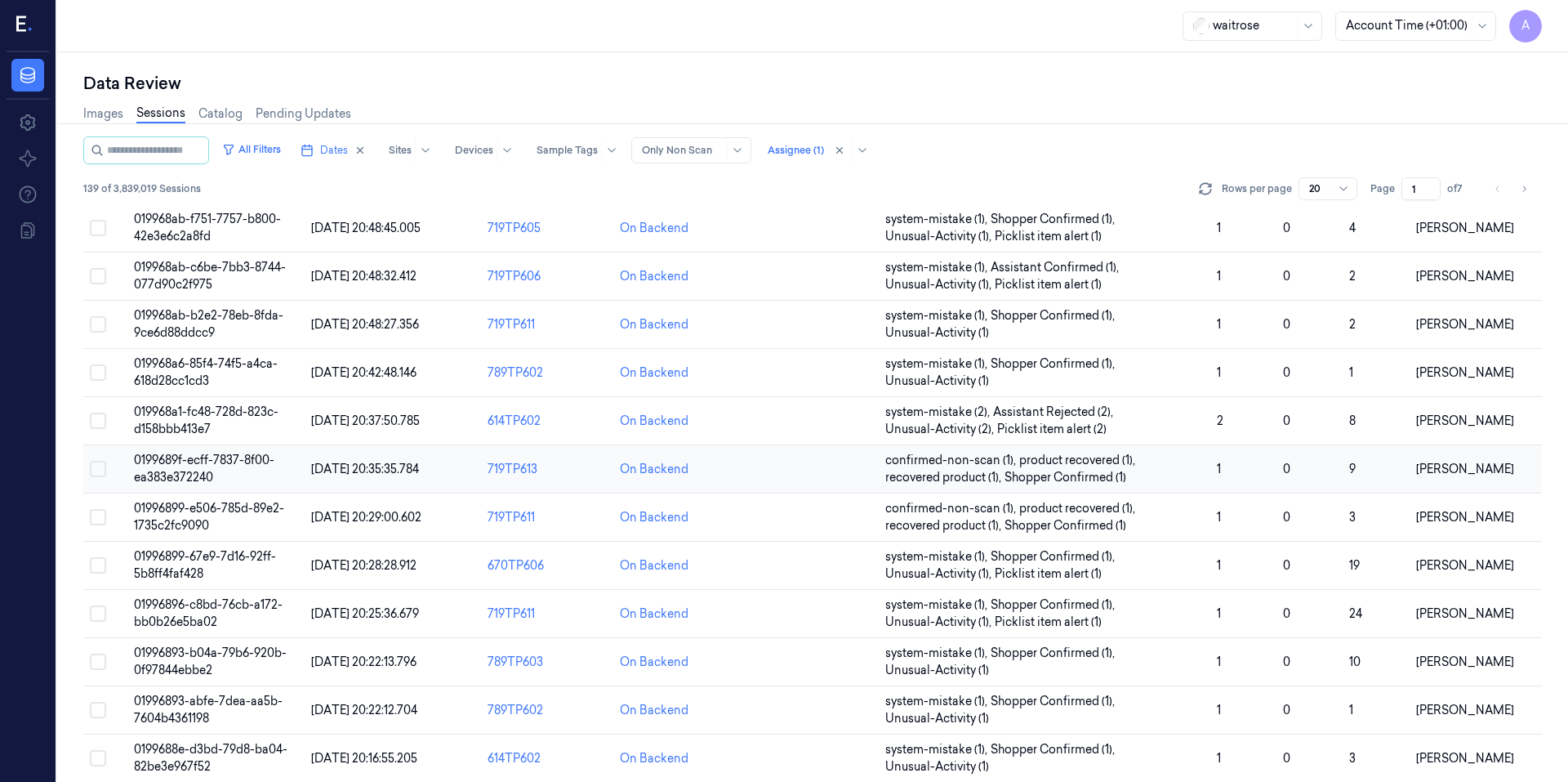
scroll to position [437, 0]
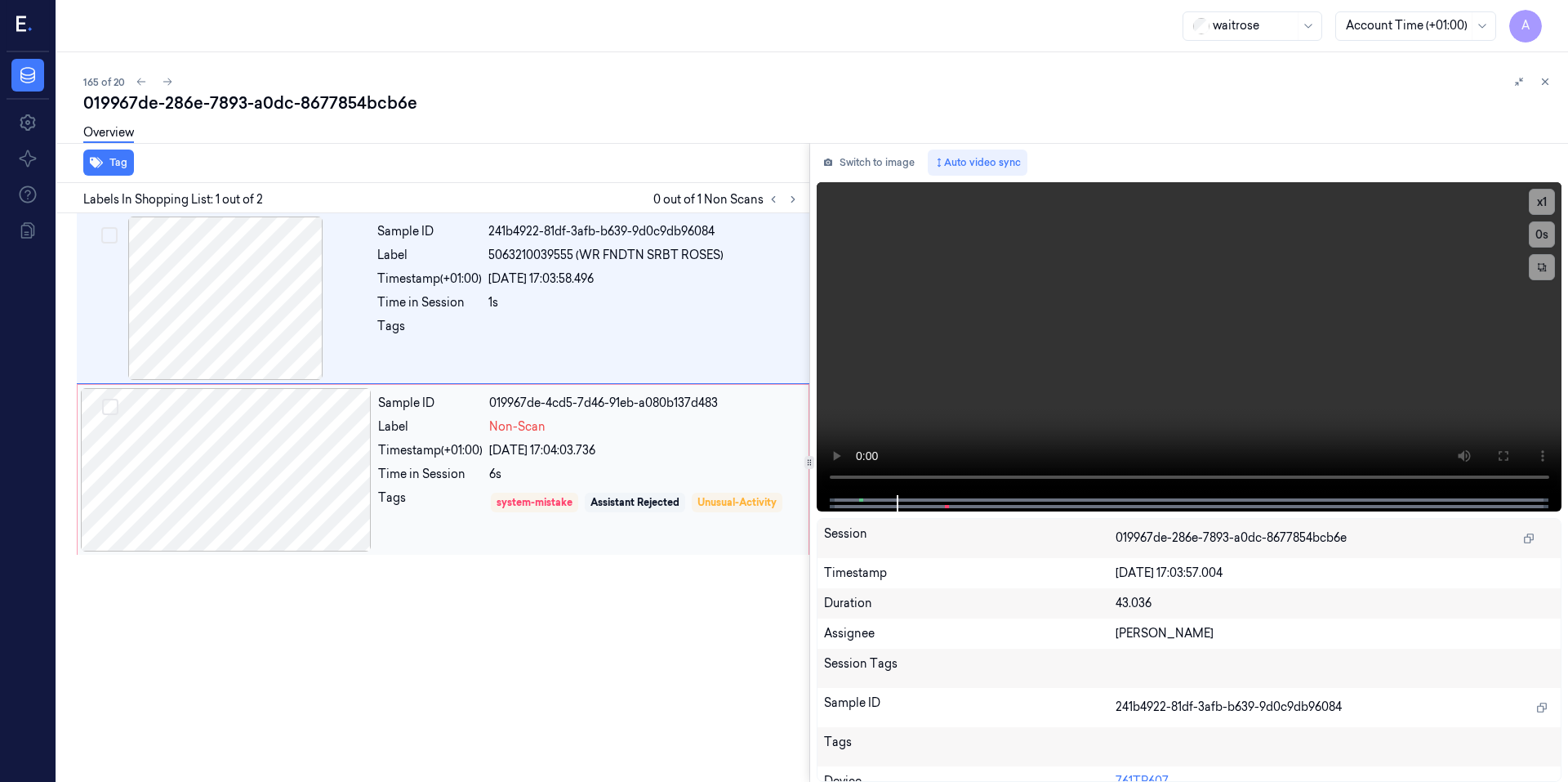
click at [363, 462] on div at bounding box center [226, 470] width 291 height 163
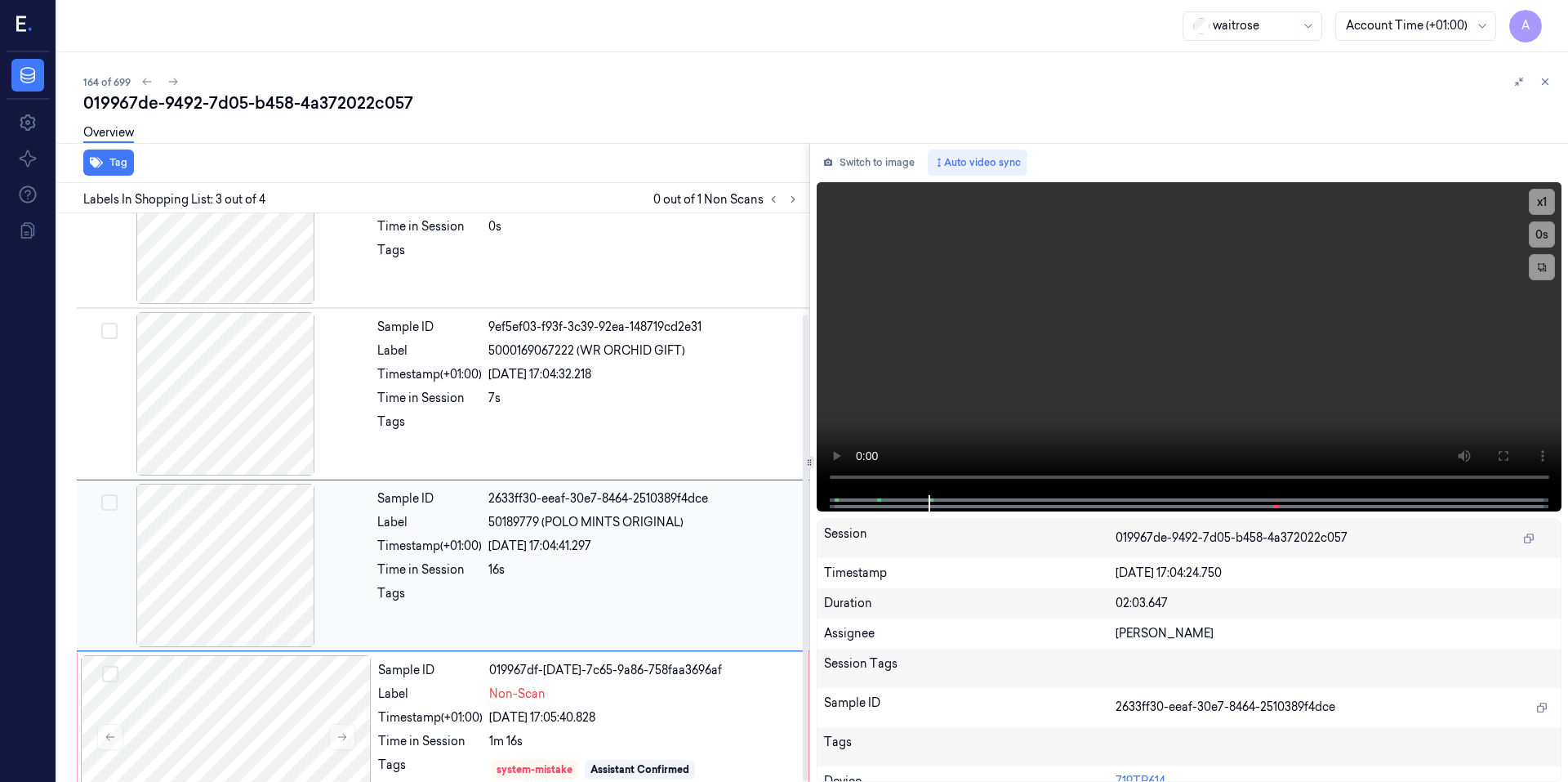
scroll to position [123, 0]
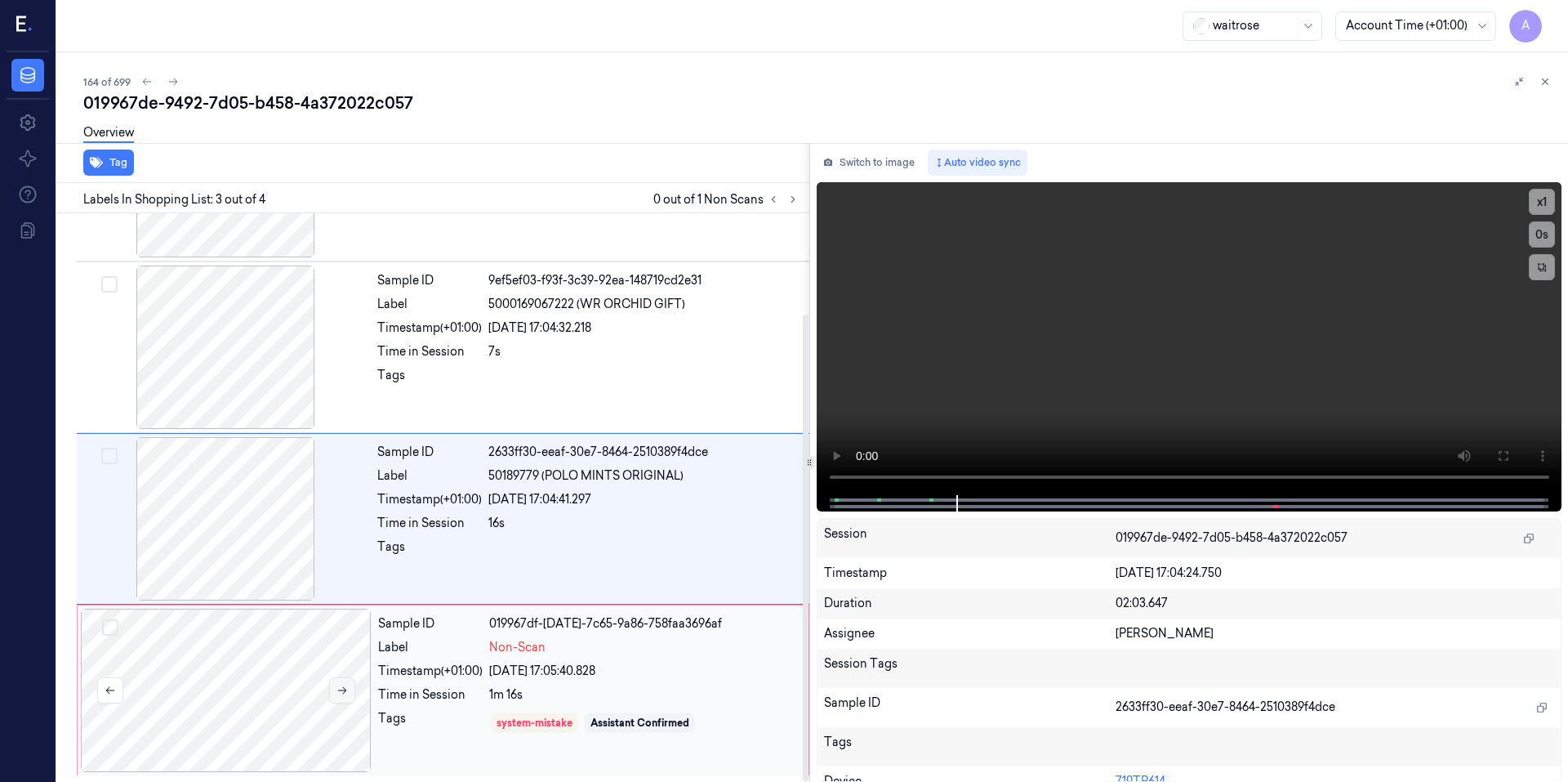
click at [339, 691] on icon at bounding box center [342, 689] width 11 height 11
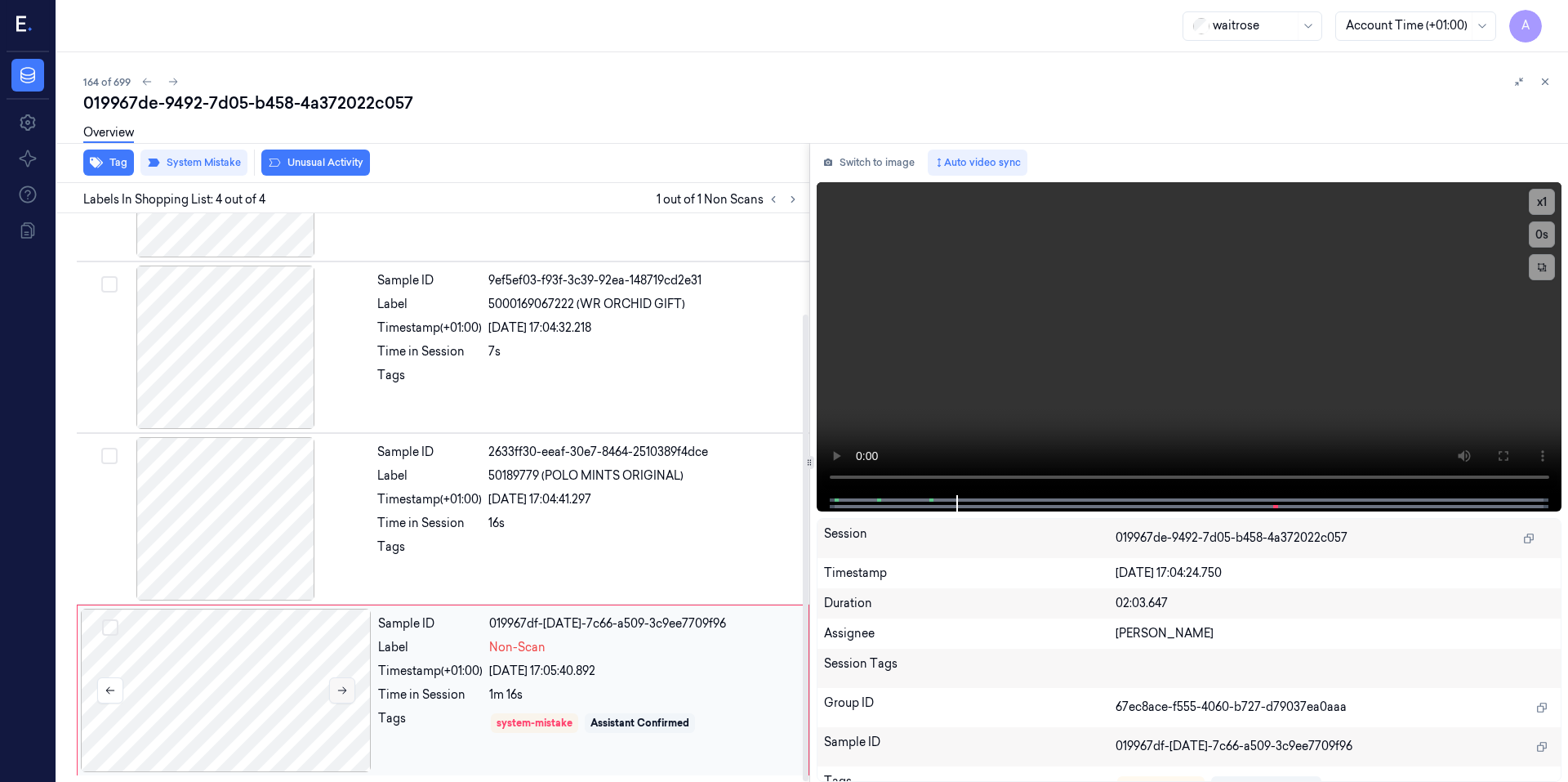
click at [339, 691] on icon at bounding box center [342, 689] width 11 height 11
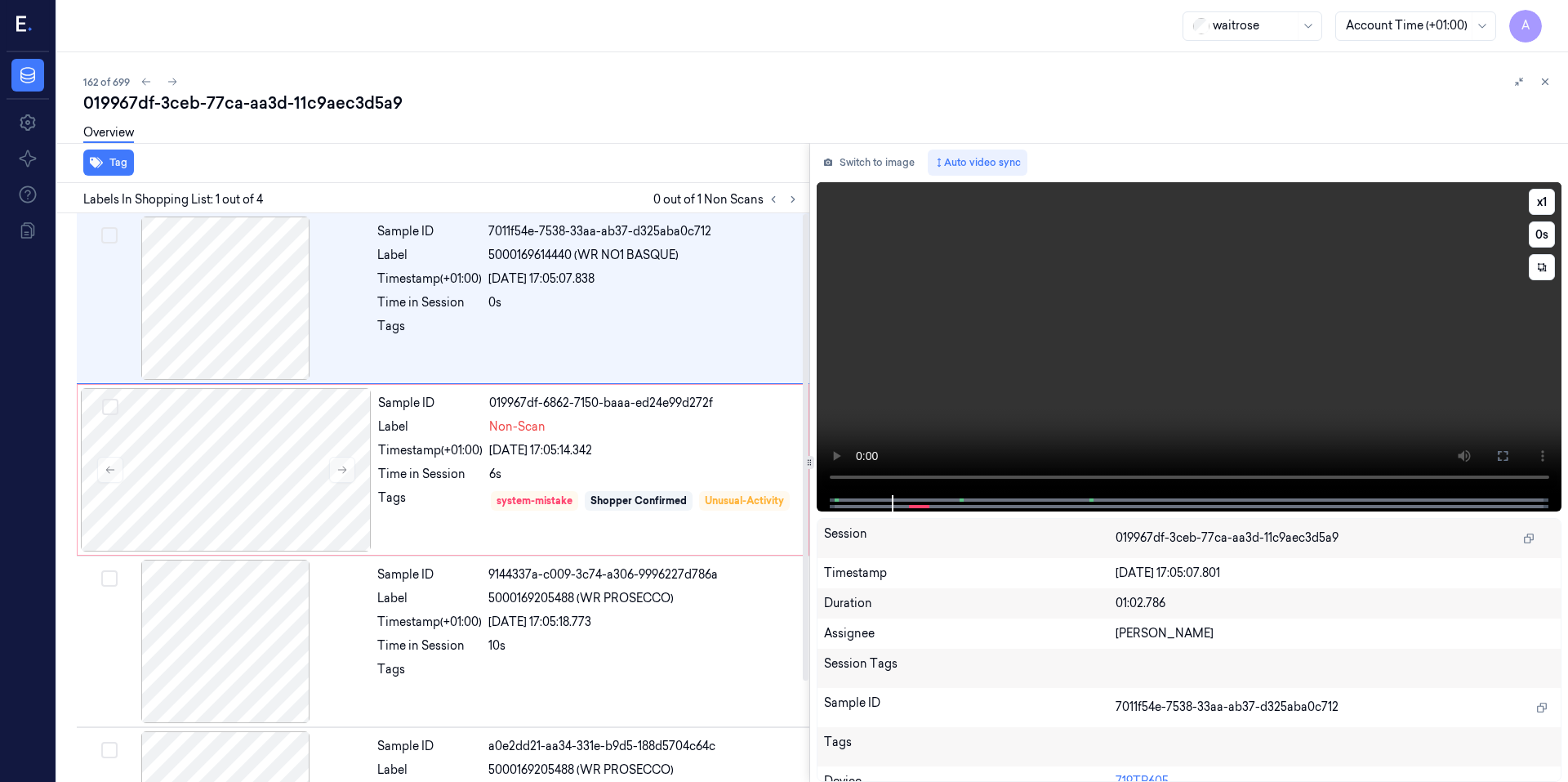
click at [1193, 400] on video at bounding box center [1189, 338] width 746 height 312
click at [1185, 361] on video at bounding box center [1189, 338] width 746 height 312
click at [1153, 330] on video at bounding box center [1189, 338] width 746 height 312
click at [1152, 341] on video at bounding box center [1189, 338] width 746 height 312
click at [1220, 330] on video at bounding box center [1189, 338] width 746 height 312
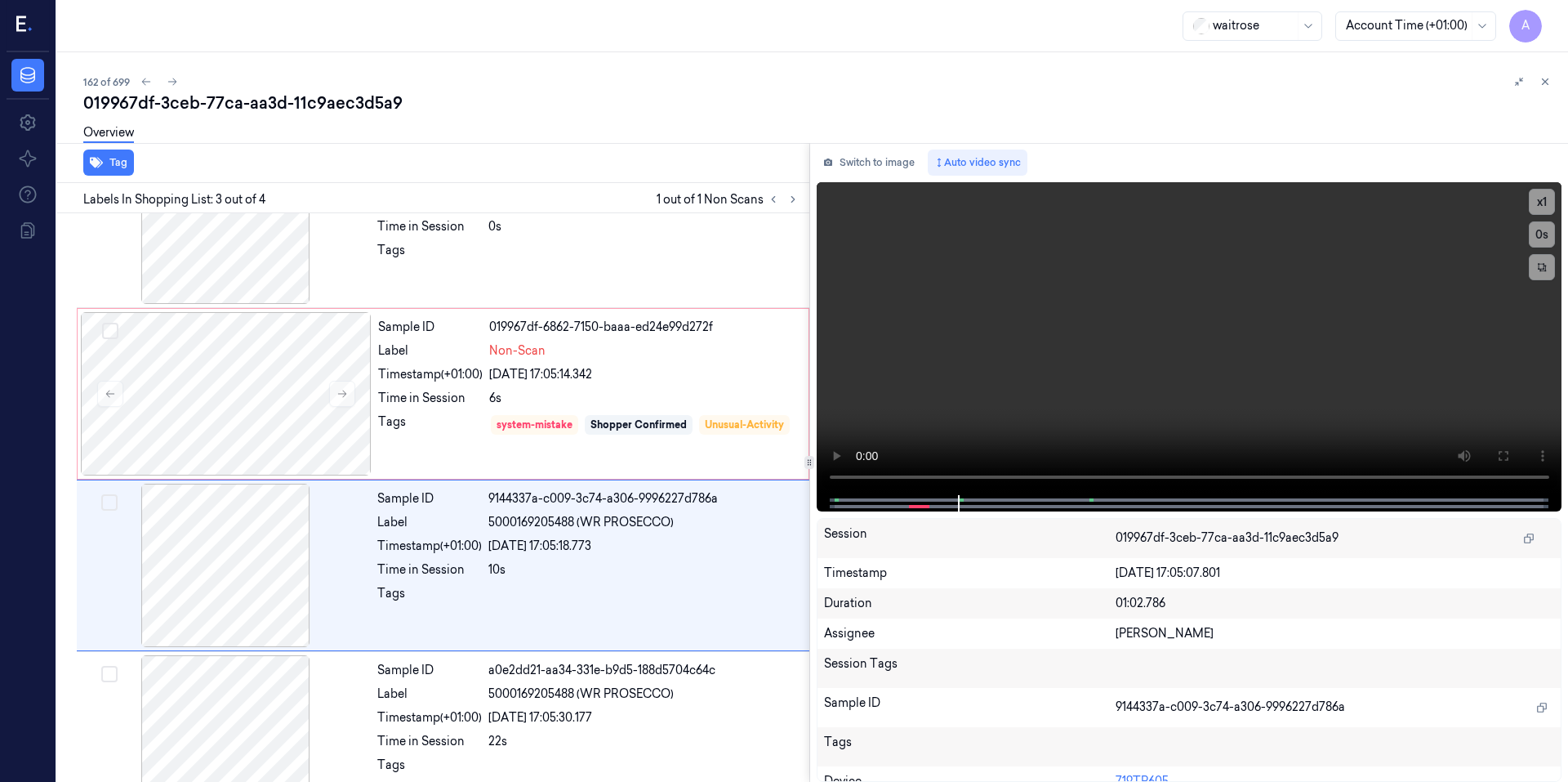
scroll to position [123, 0]
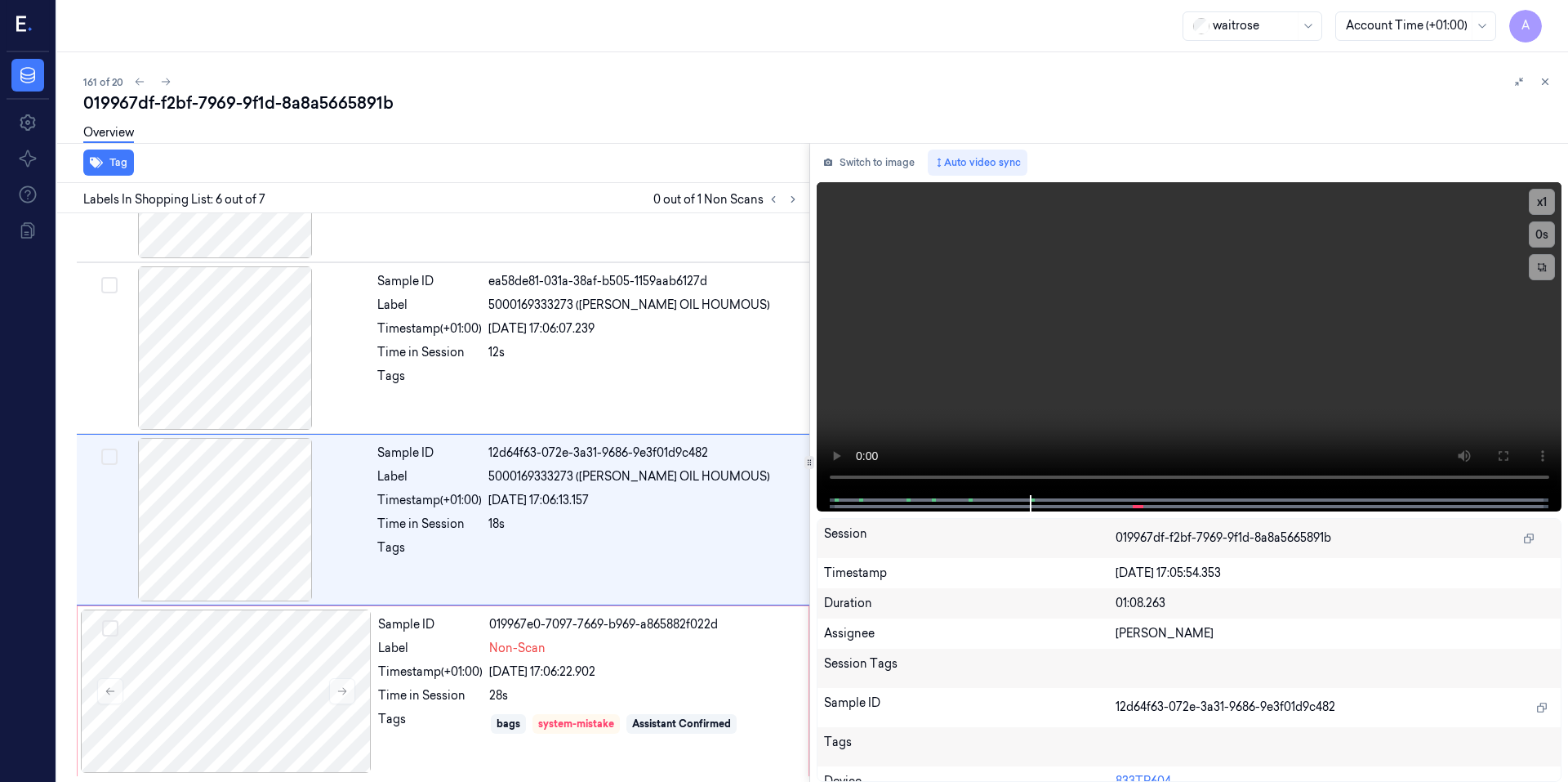
scroll to position [637, 0]
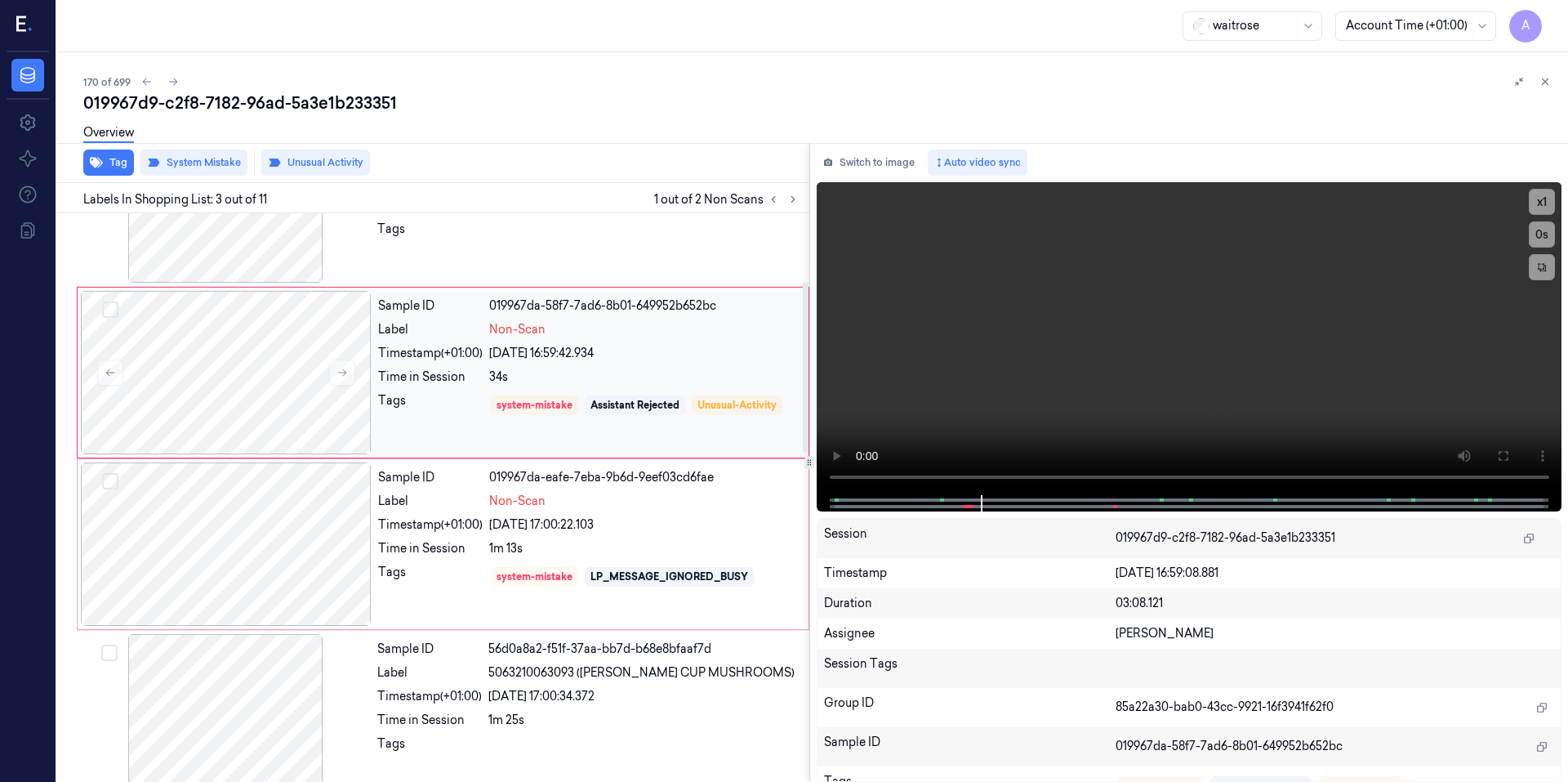
scroll to position [307, 0]
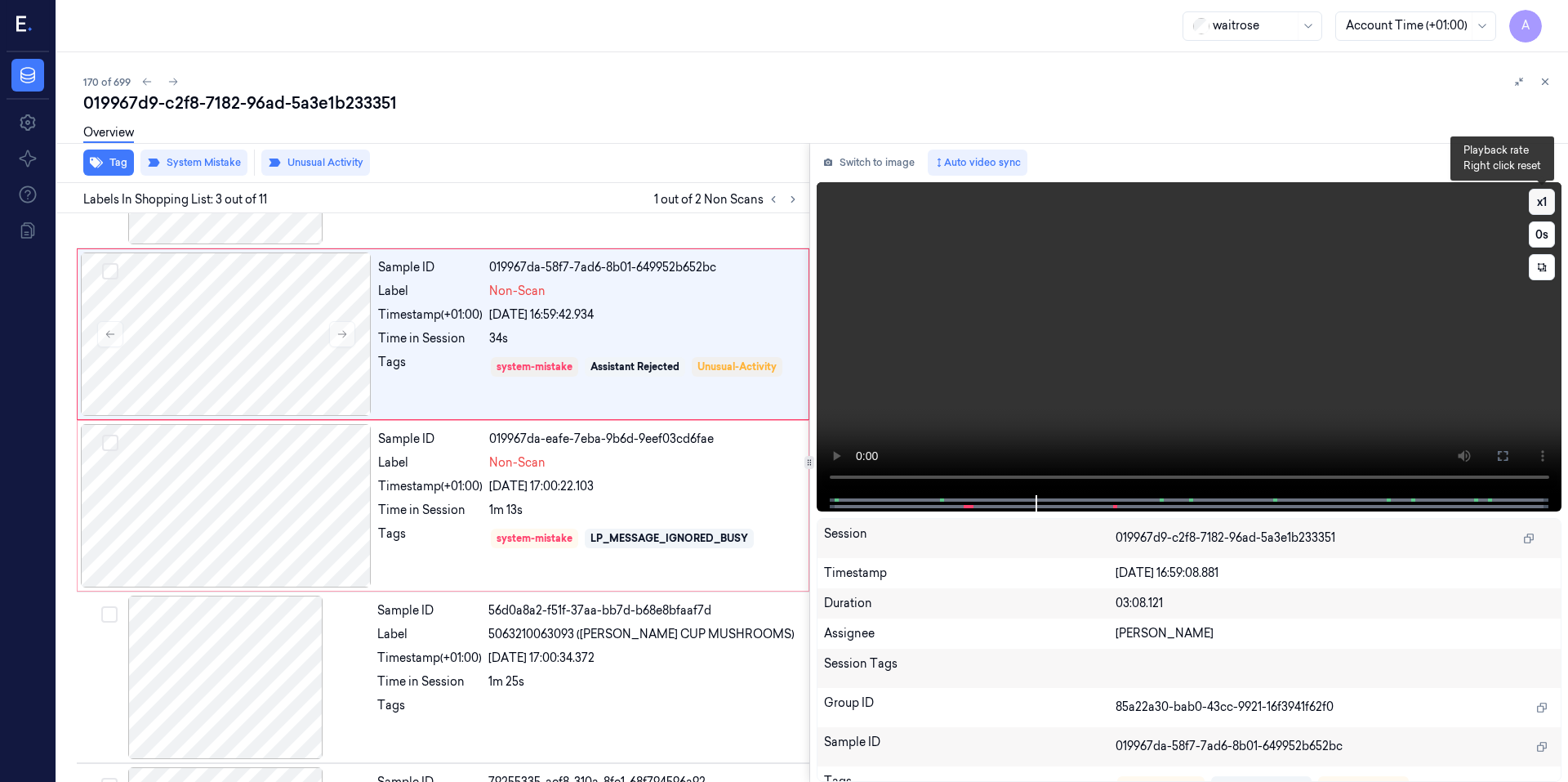
click at [1539, 202] on button "x 1" at bounding box center [1541, 202] width 26 height 26
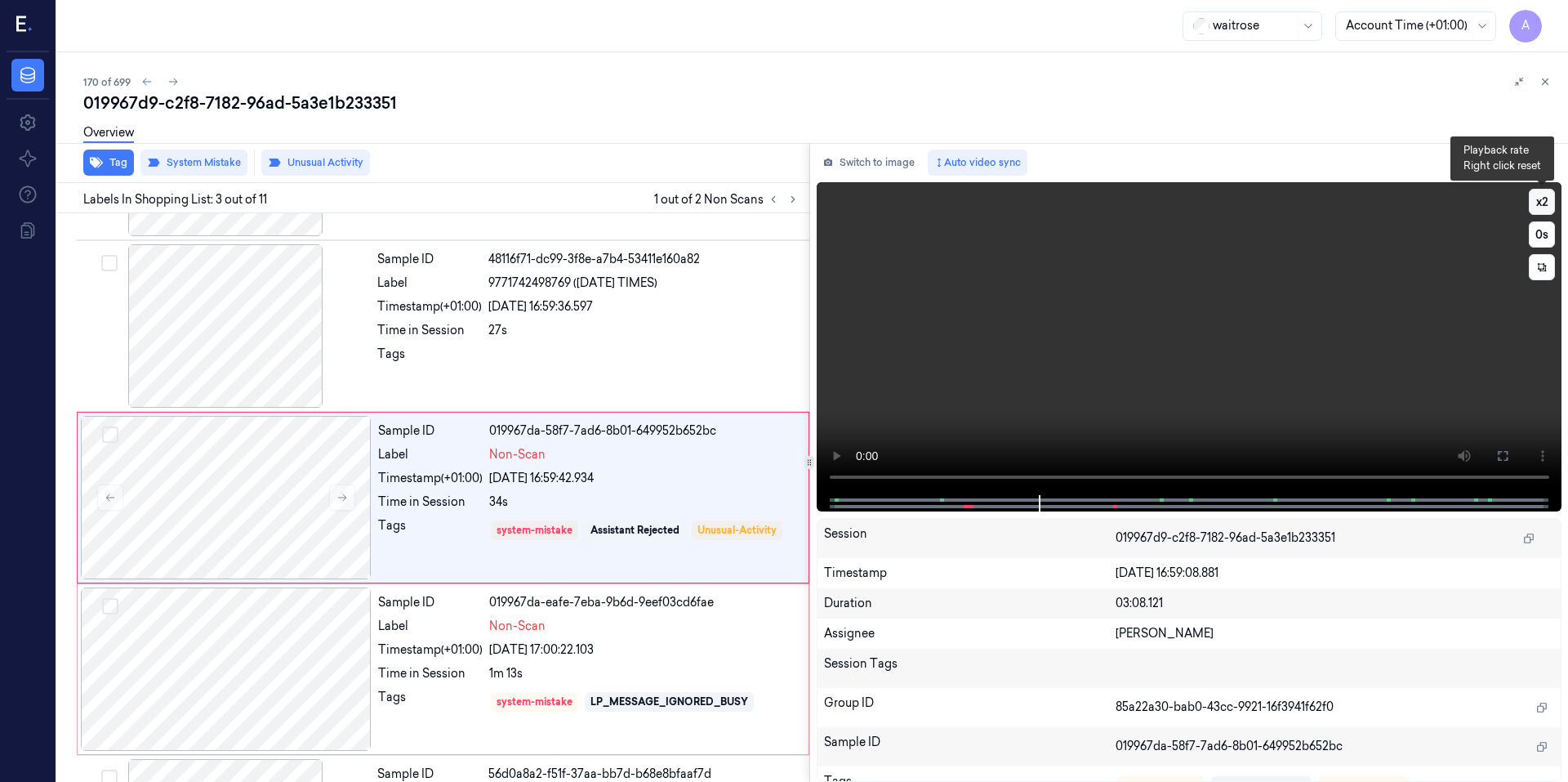
click at [1539, 202] on button "x 2" at bounding box center [1541, 202] width 26 height 26
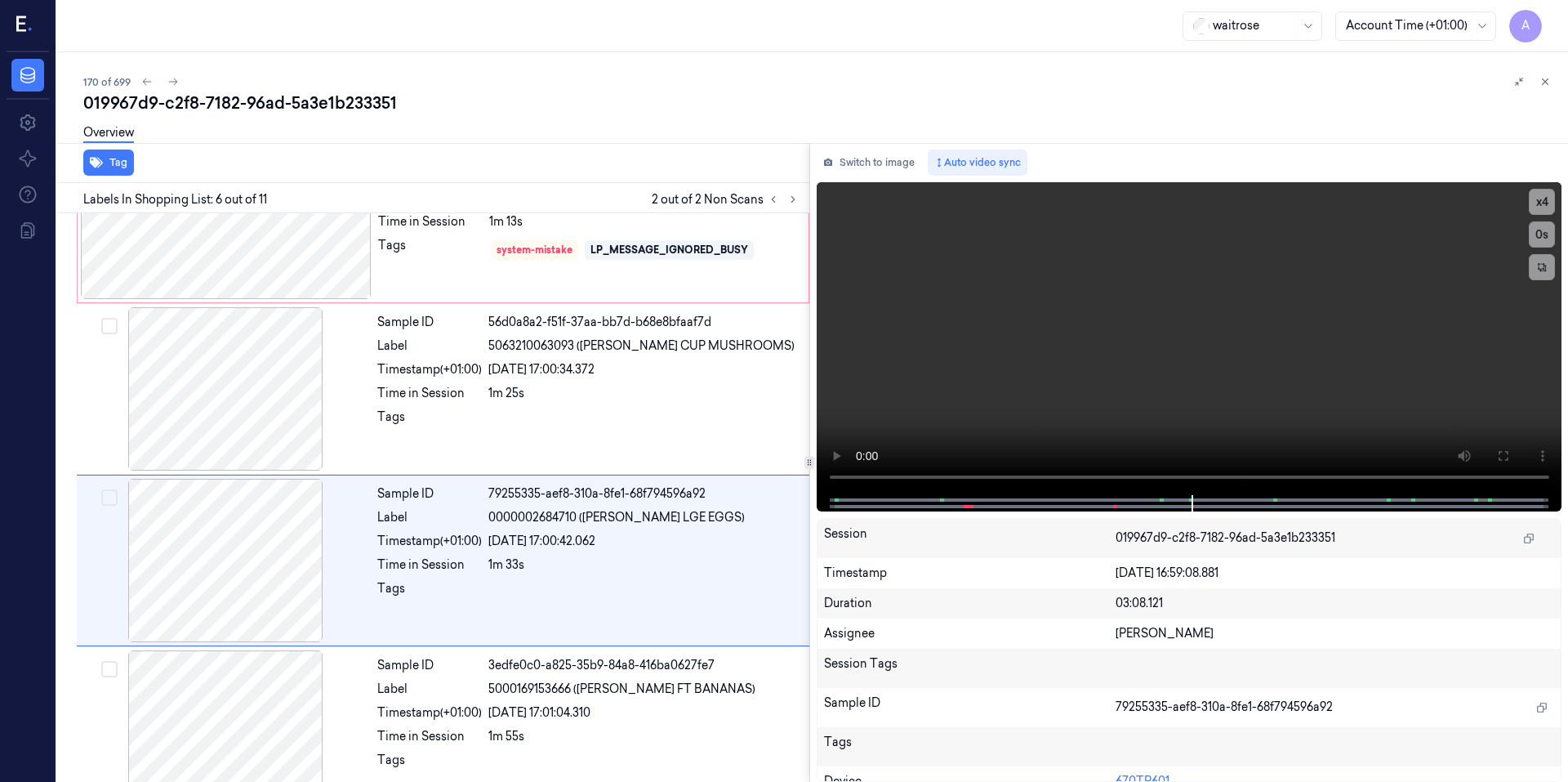
scroll to position [658, 0]
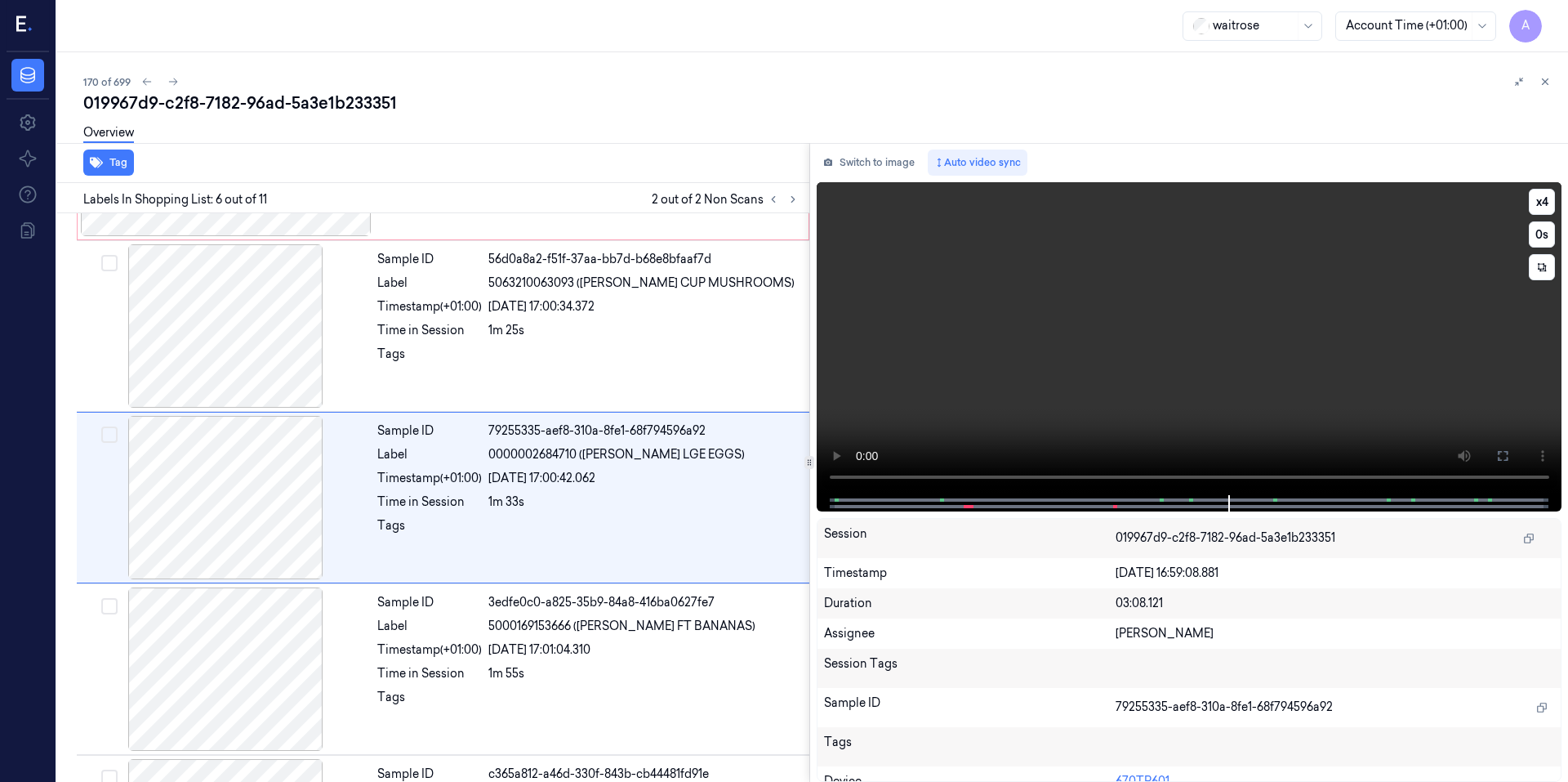
click at [1122, 411] on video at bounding box center [1189, 338] width 746 height 312
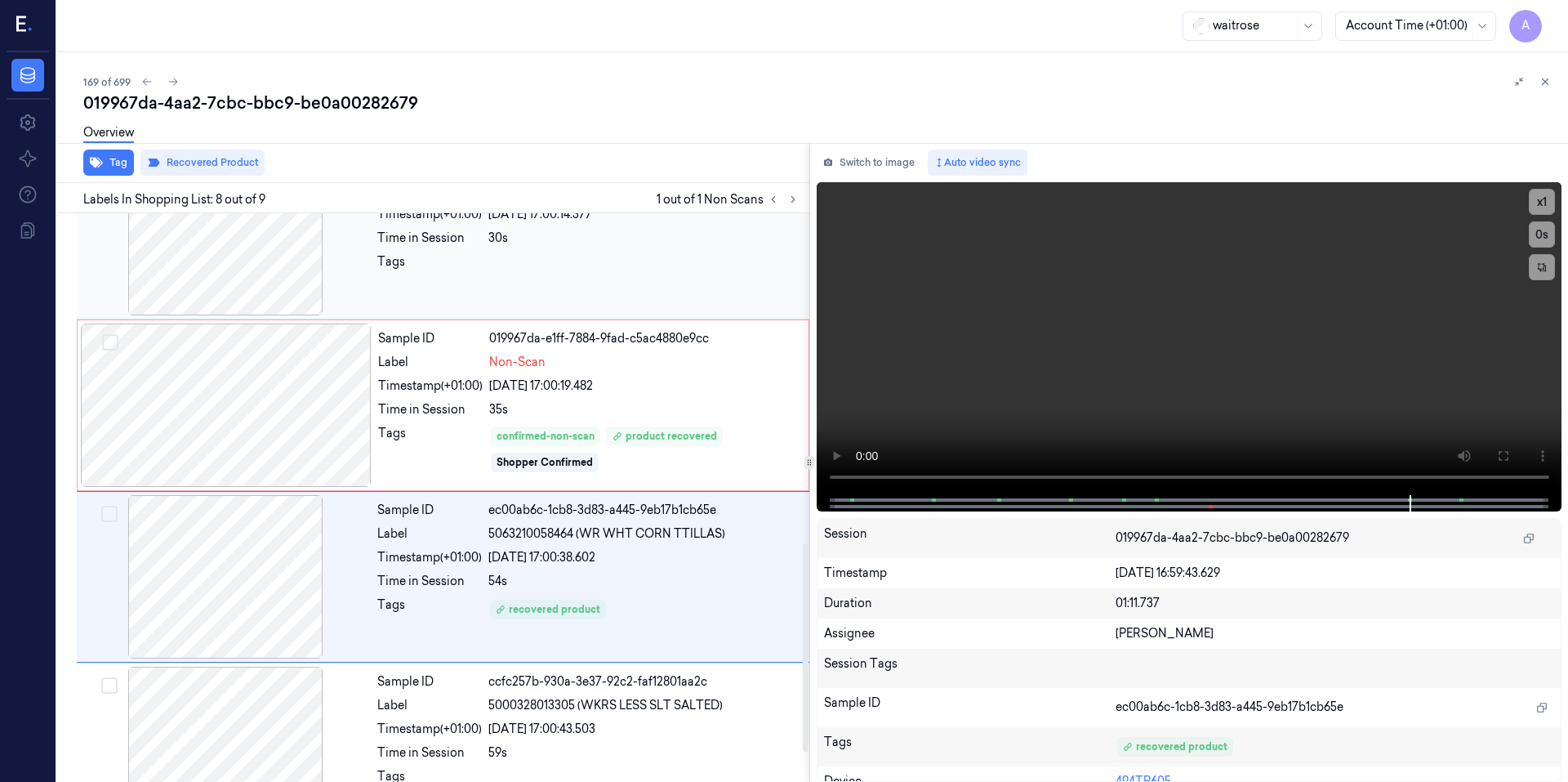
scroll to position [980, 0]
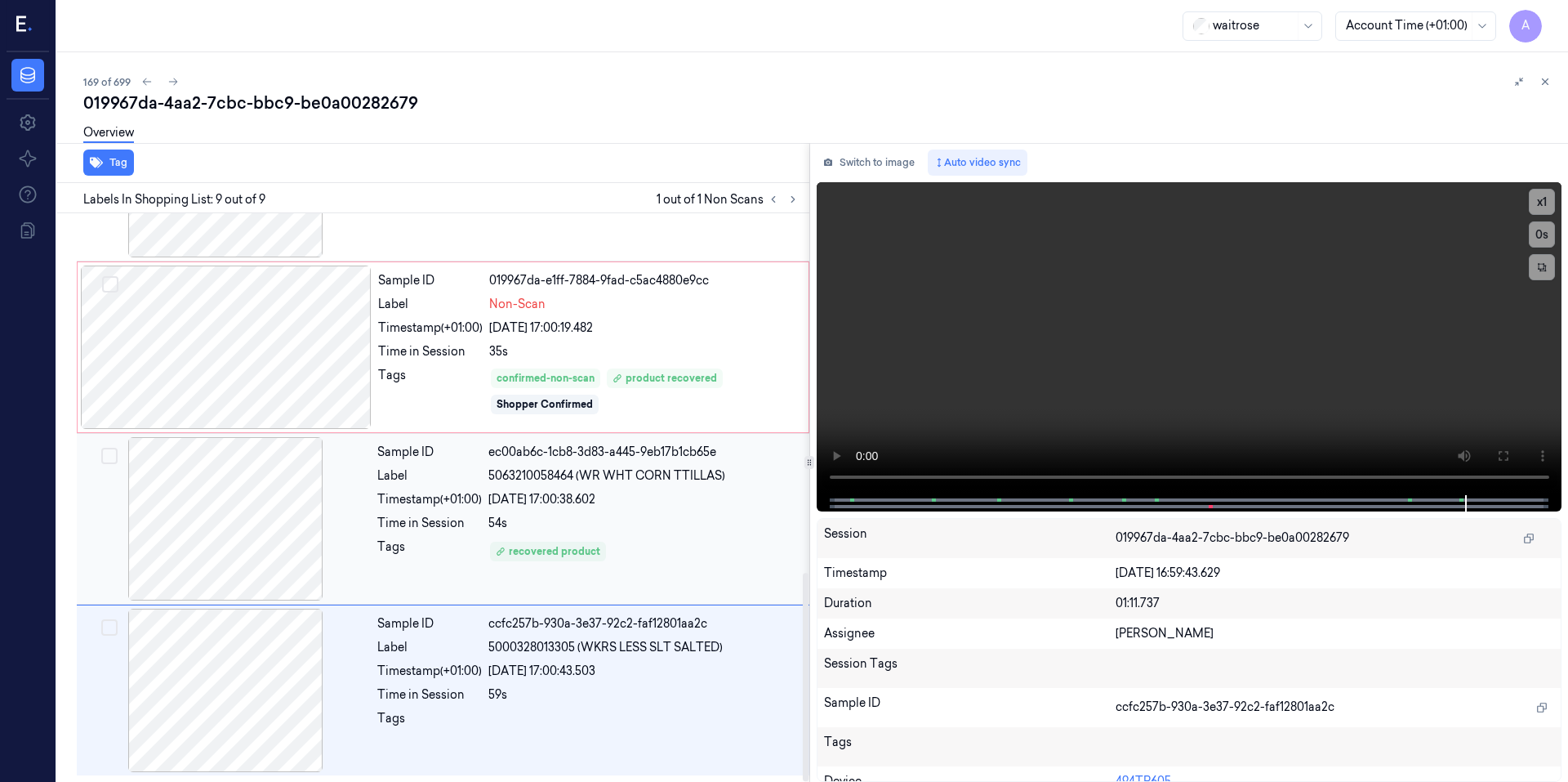
click at [677, 532] on div "Sample ID ec00ab6c-1cb8-3d83-a445-9eb17b1cb65e Label 5063210058464 (WR WHT CORN…" at bounding box center [588, 518] width 435 height 163
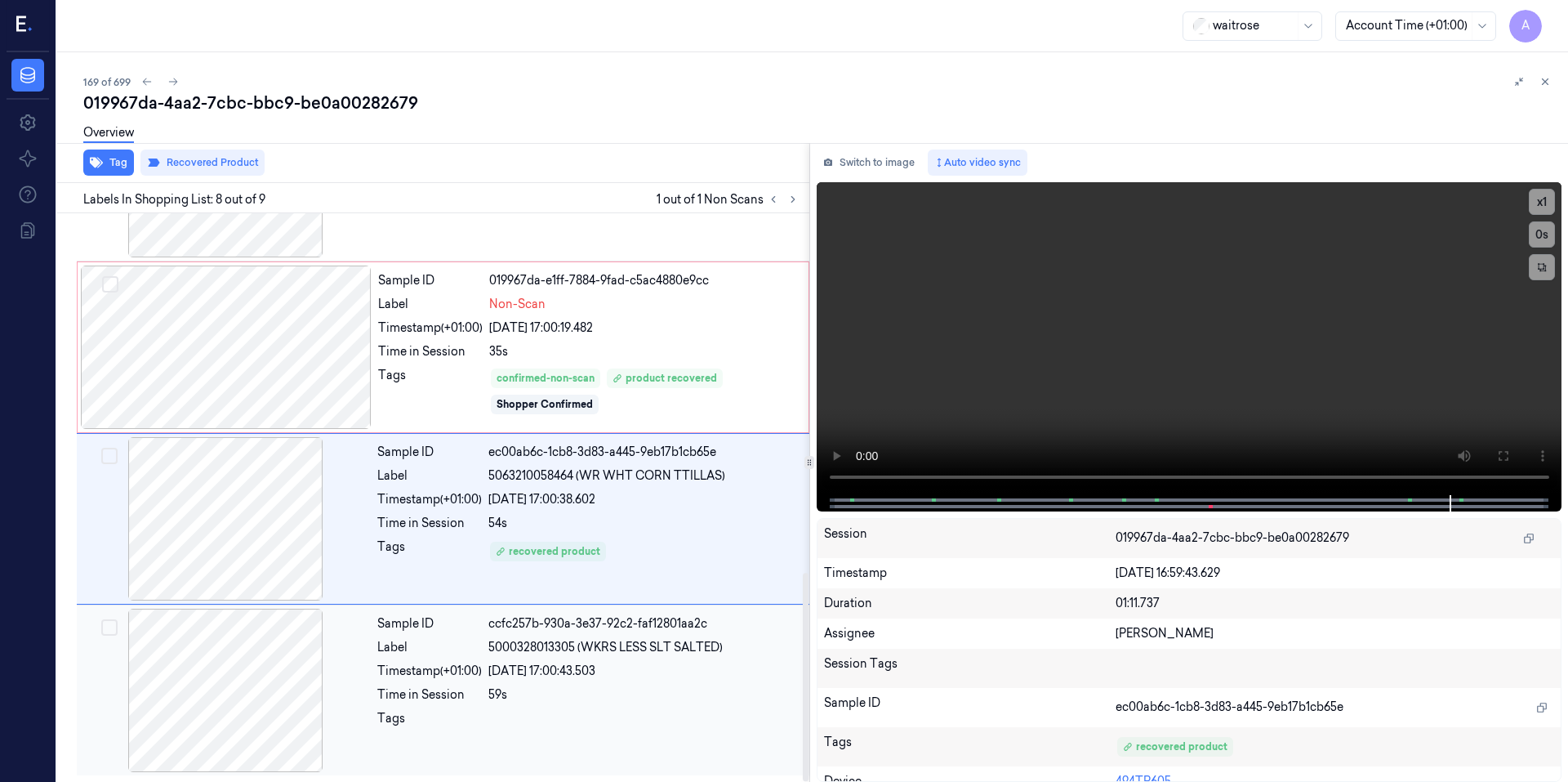
click at [657, 734] on div at bounding box center [644, 723] width 311 height 26
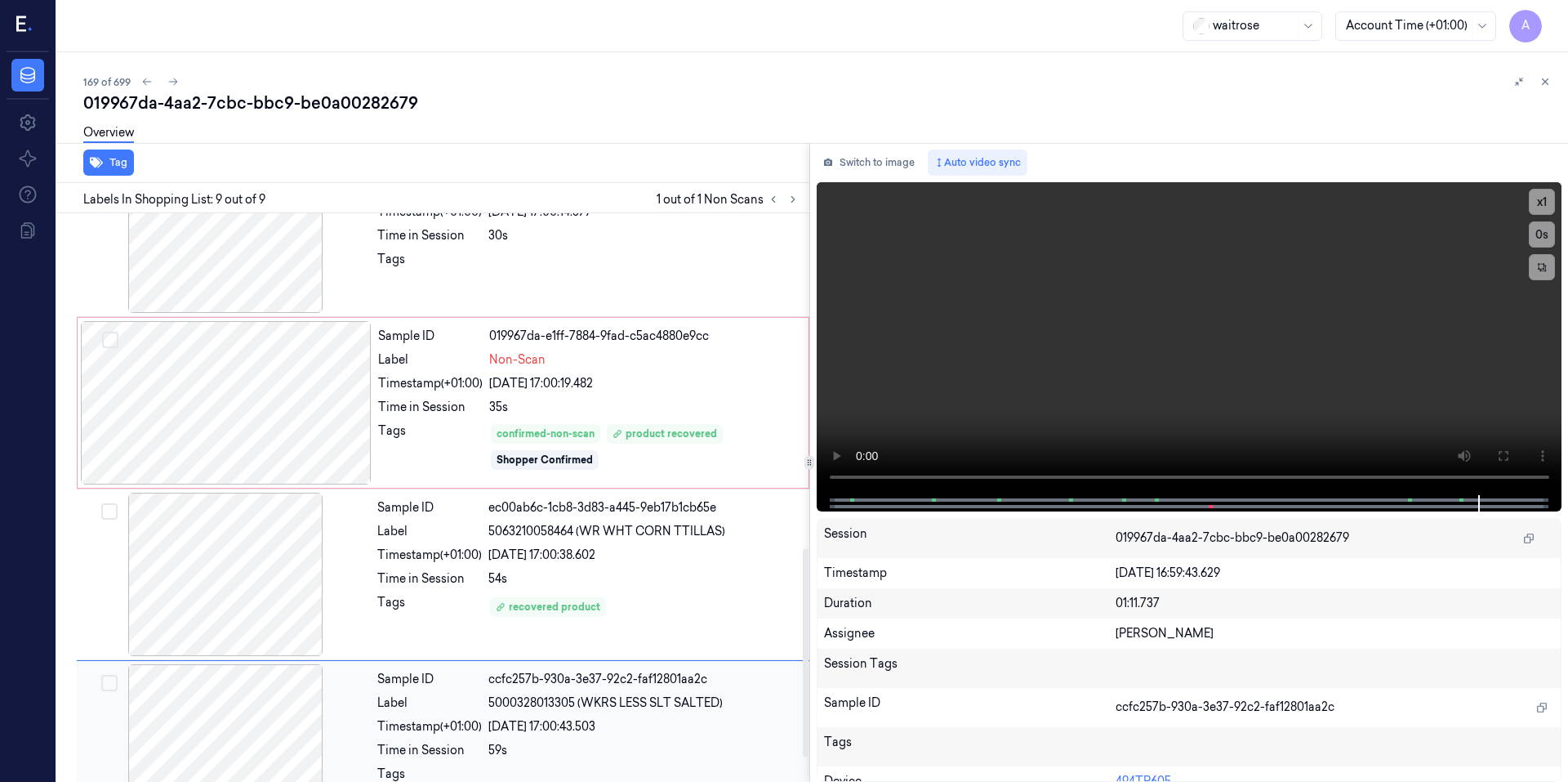
scroll to position [899, 0]
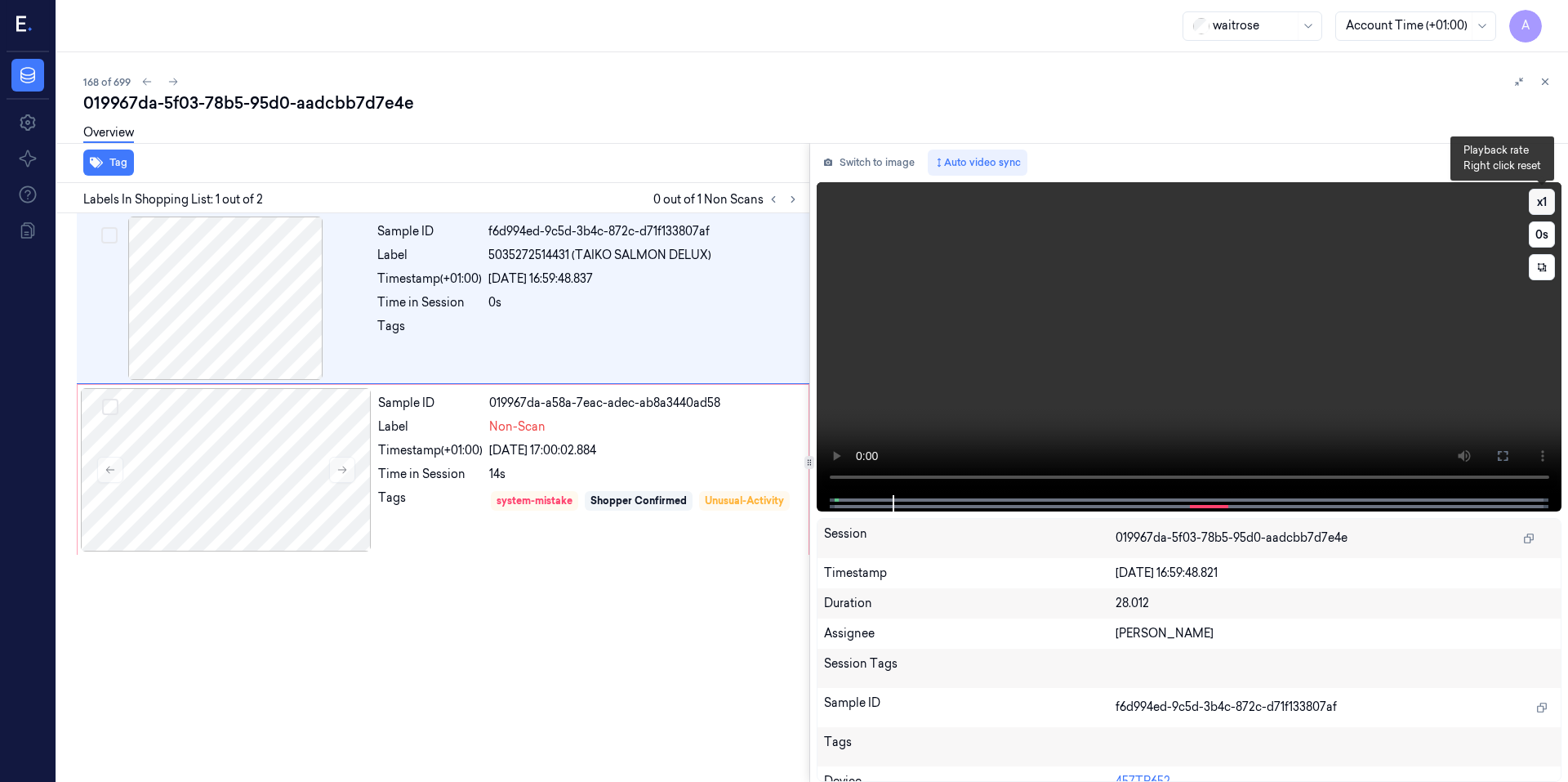
click at [1536, 203] on button "x 1" at bounding box center [1541, 202] width 26 height 26
click at [1536, 203] on button "x 2" at bounding box center [1541, 202] width 26 height 26
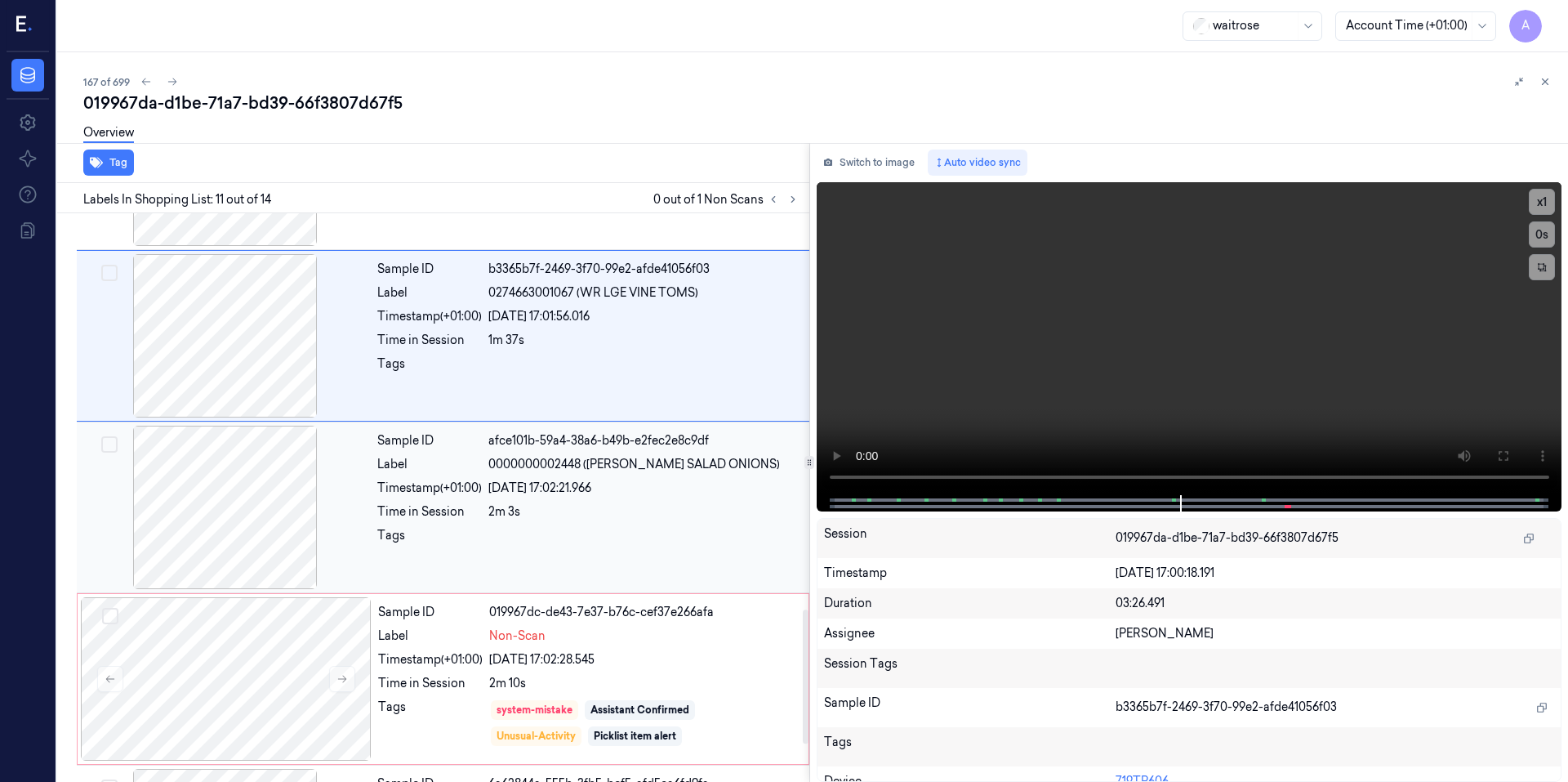
scroll to position [1679, 0]
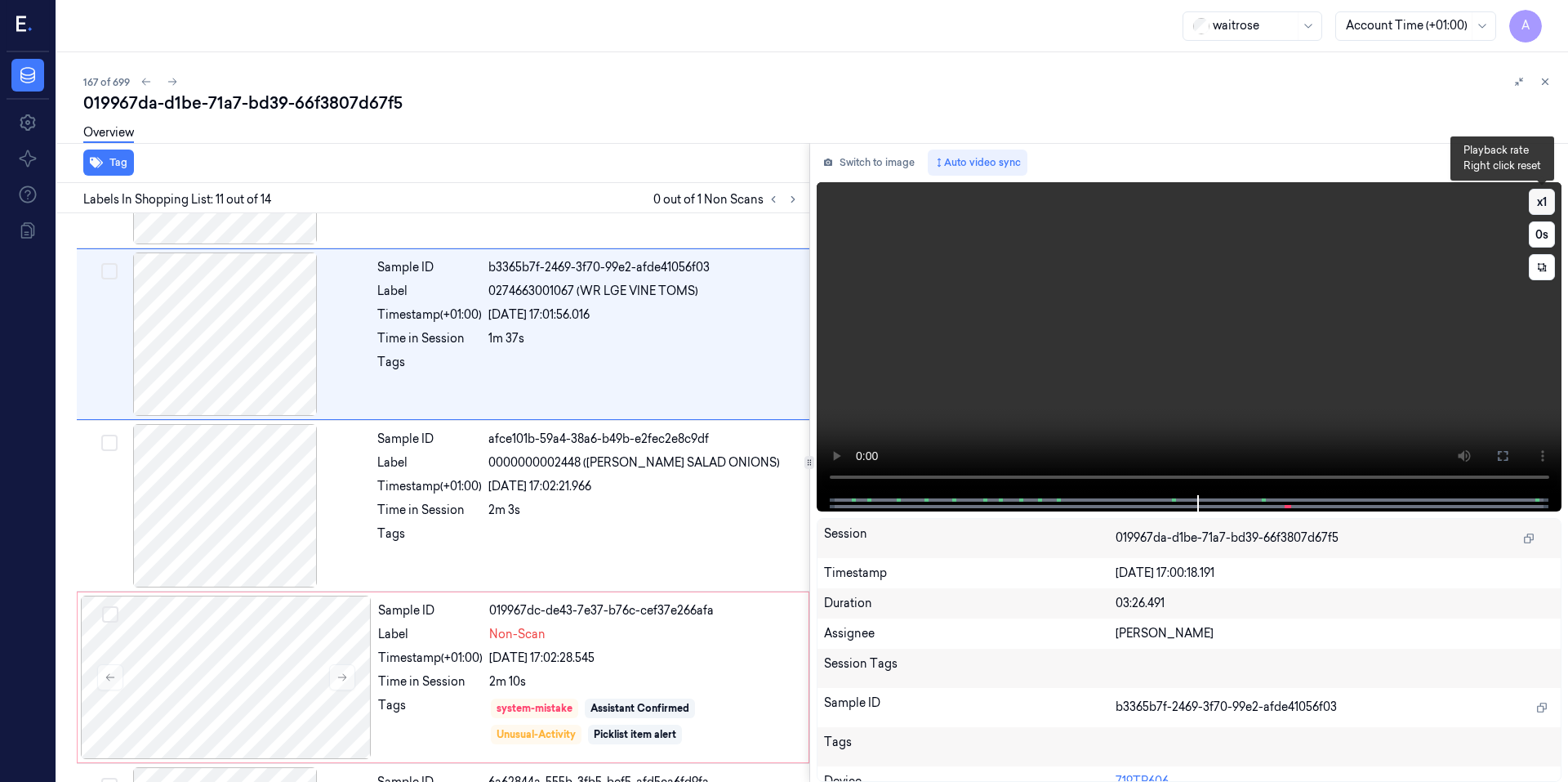
click at [1553, 201] on button "x 1" at bounding box center [1541, 202] width 26 height 26
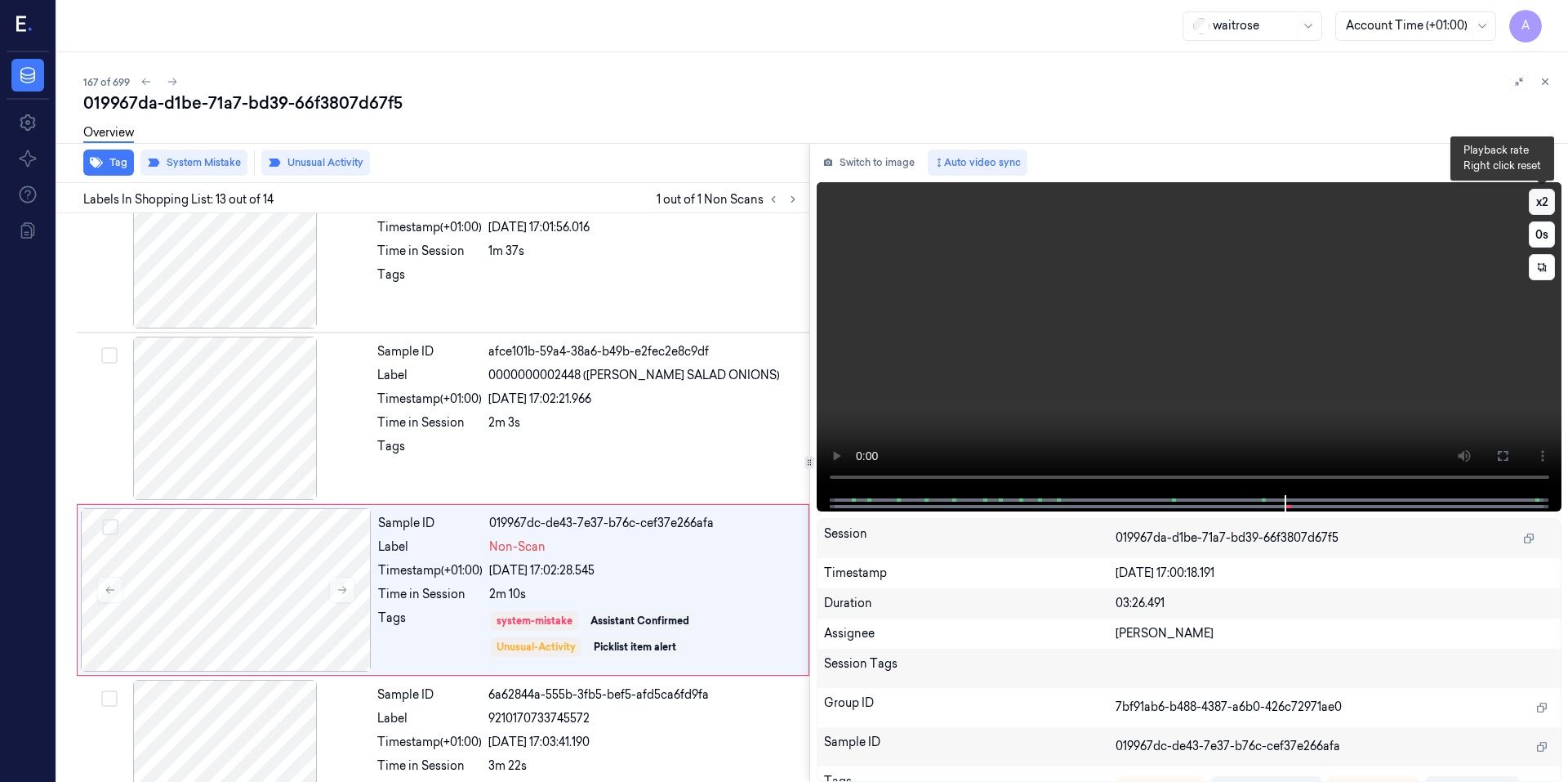
scroll to position [1838, 0]
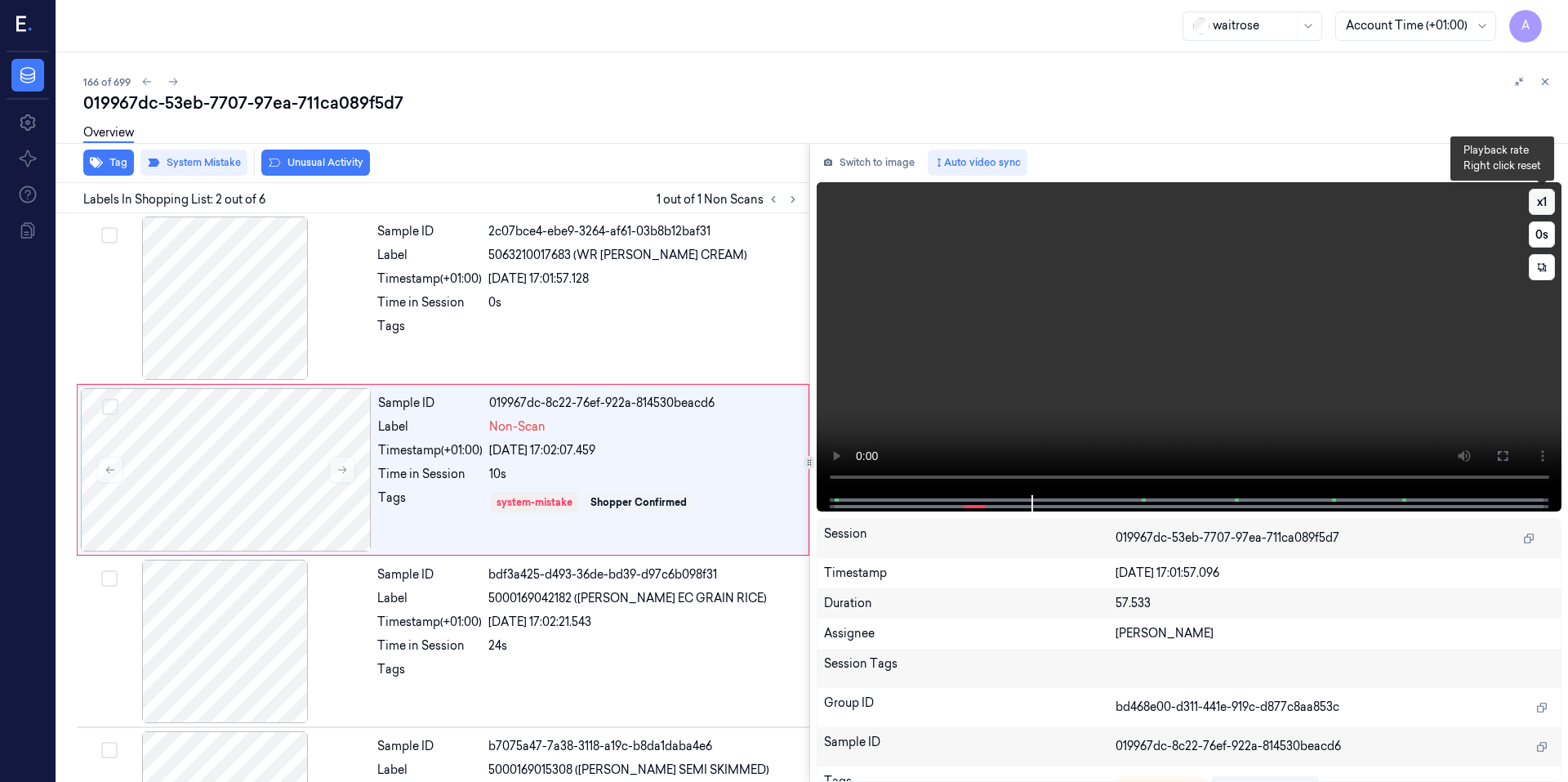
click at [1544, 203] on button "x 1" at bounding box center [1541, 202] width 26 height 26
click at [1544, 203] on button "x 2" at bounding box center [1541, 202] width 26 height 26
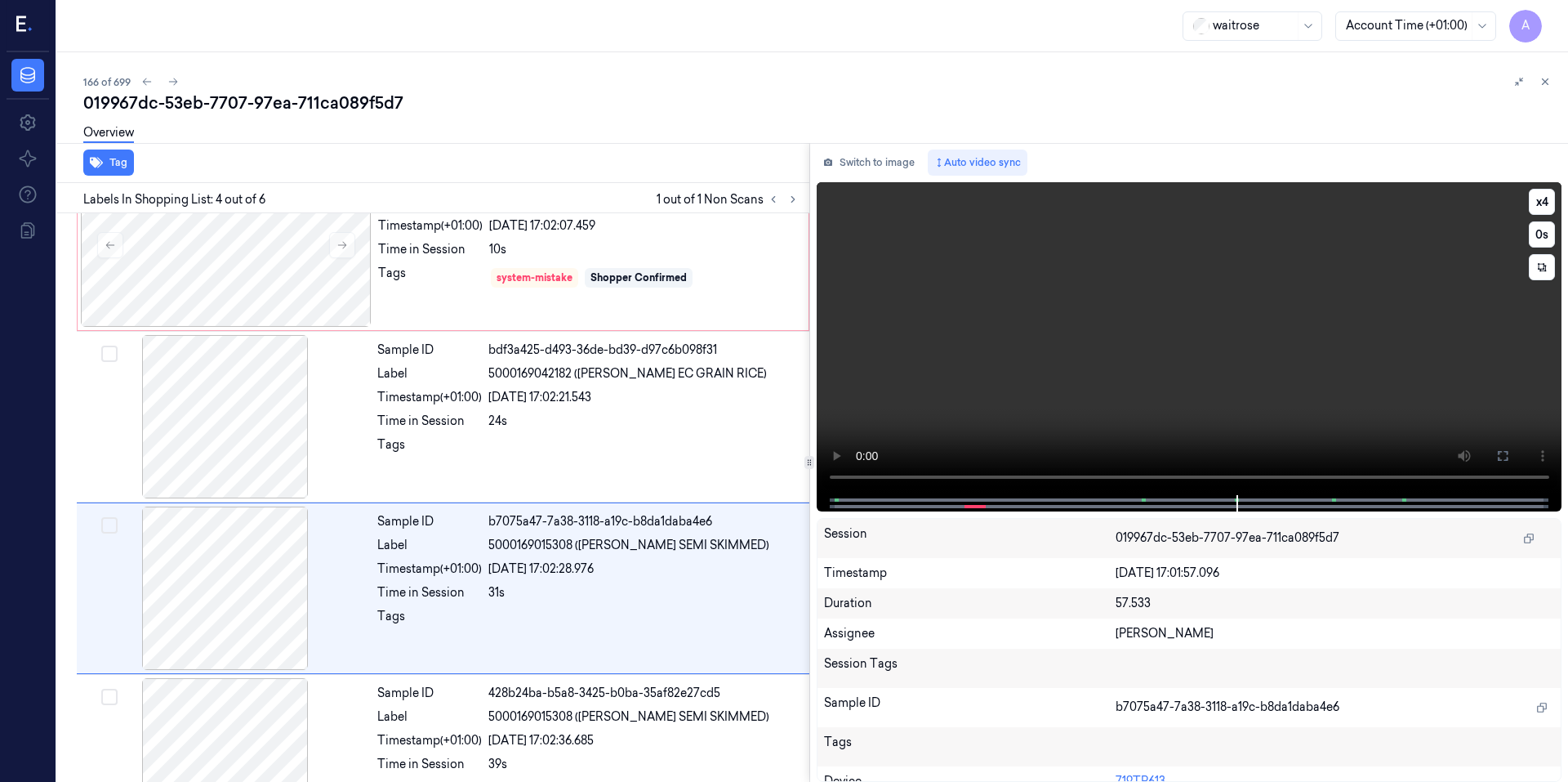
scroll to position [315, 0]
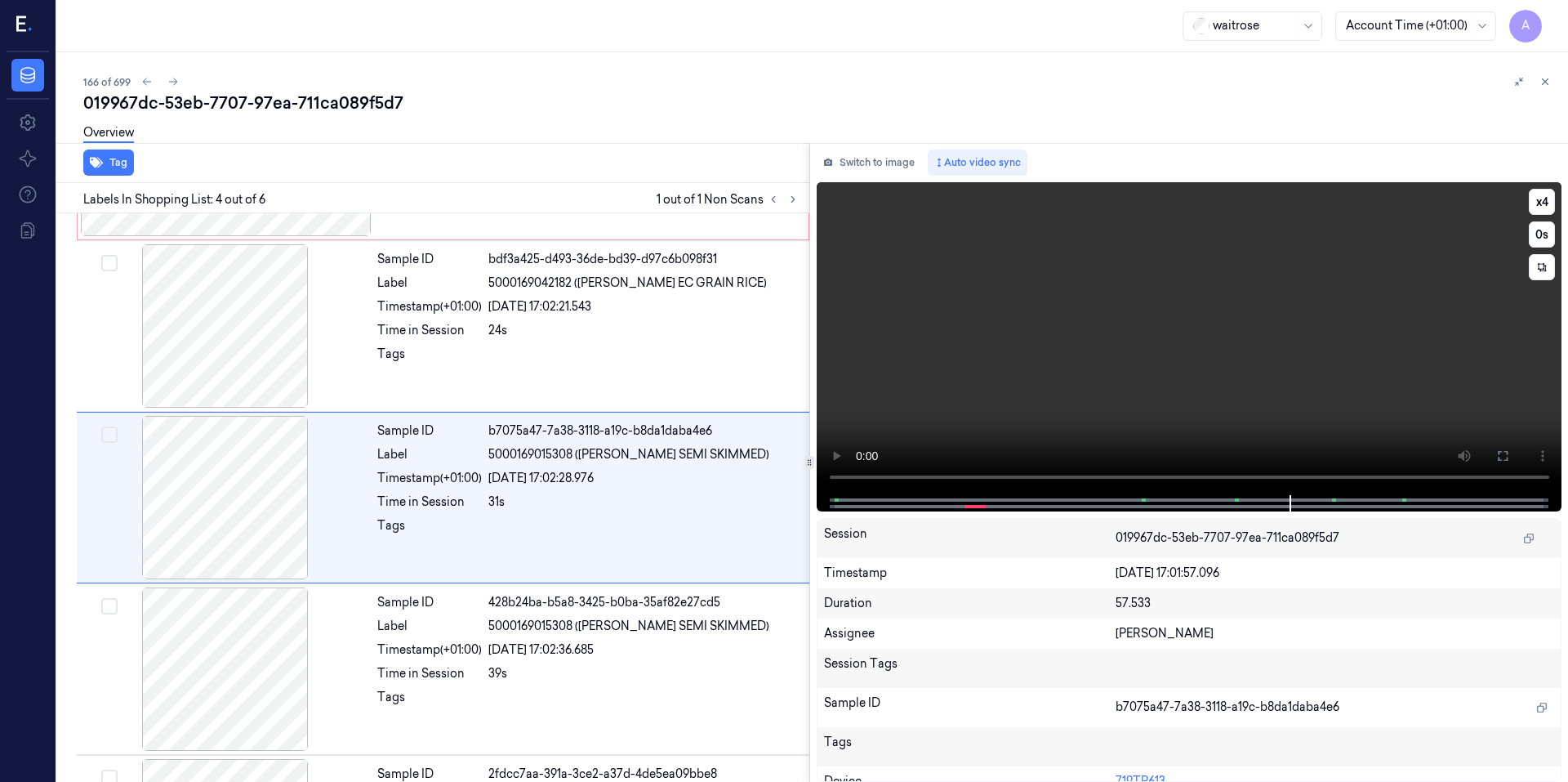
click at [1070, 369] on video at bounding box center [1189, 338] width 746 height 312
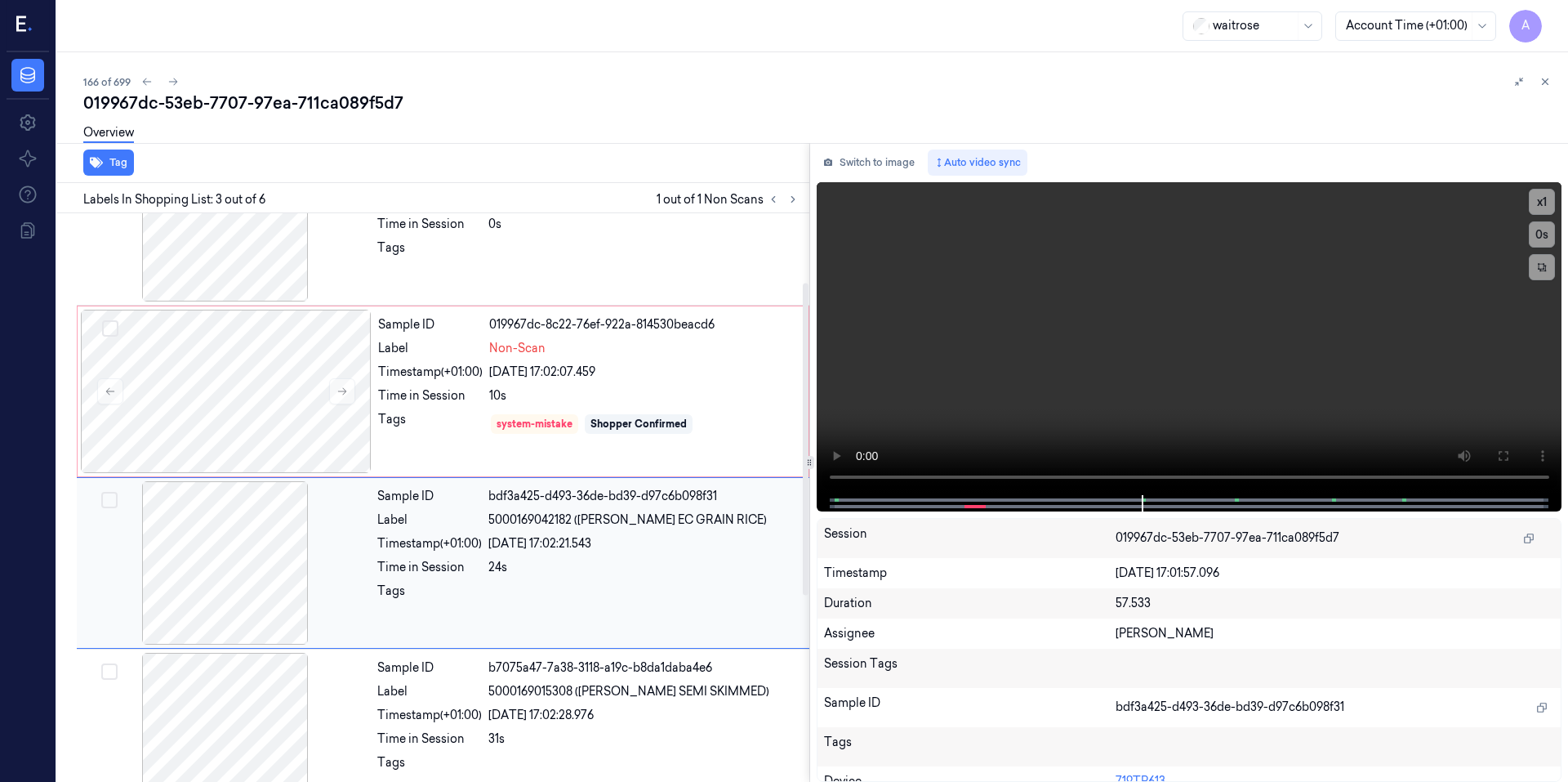
scroll to position [143, 0]
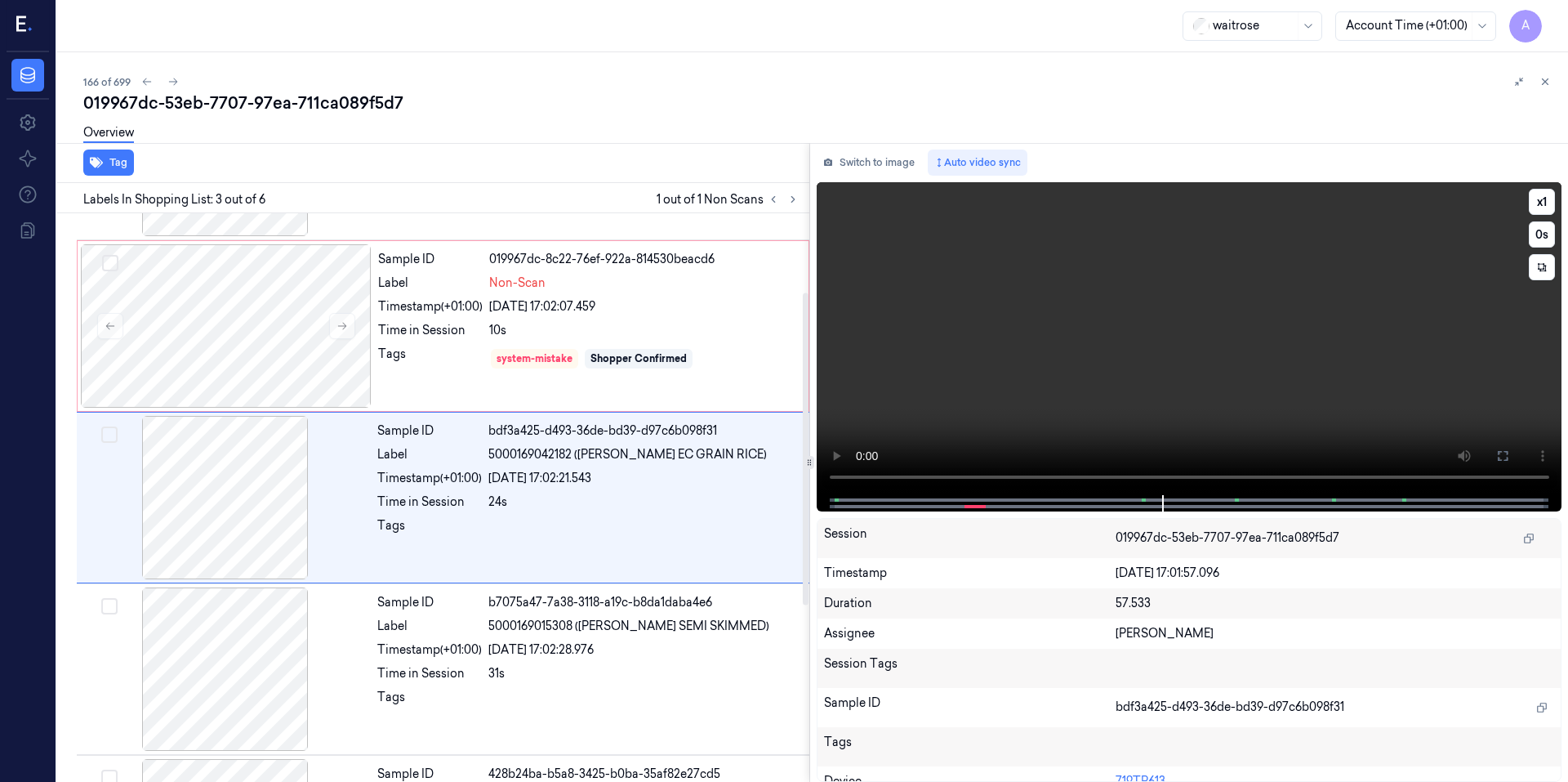
click at [1159, 374] on video at bounding box center [1189, 338] width 746 height 312
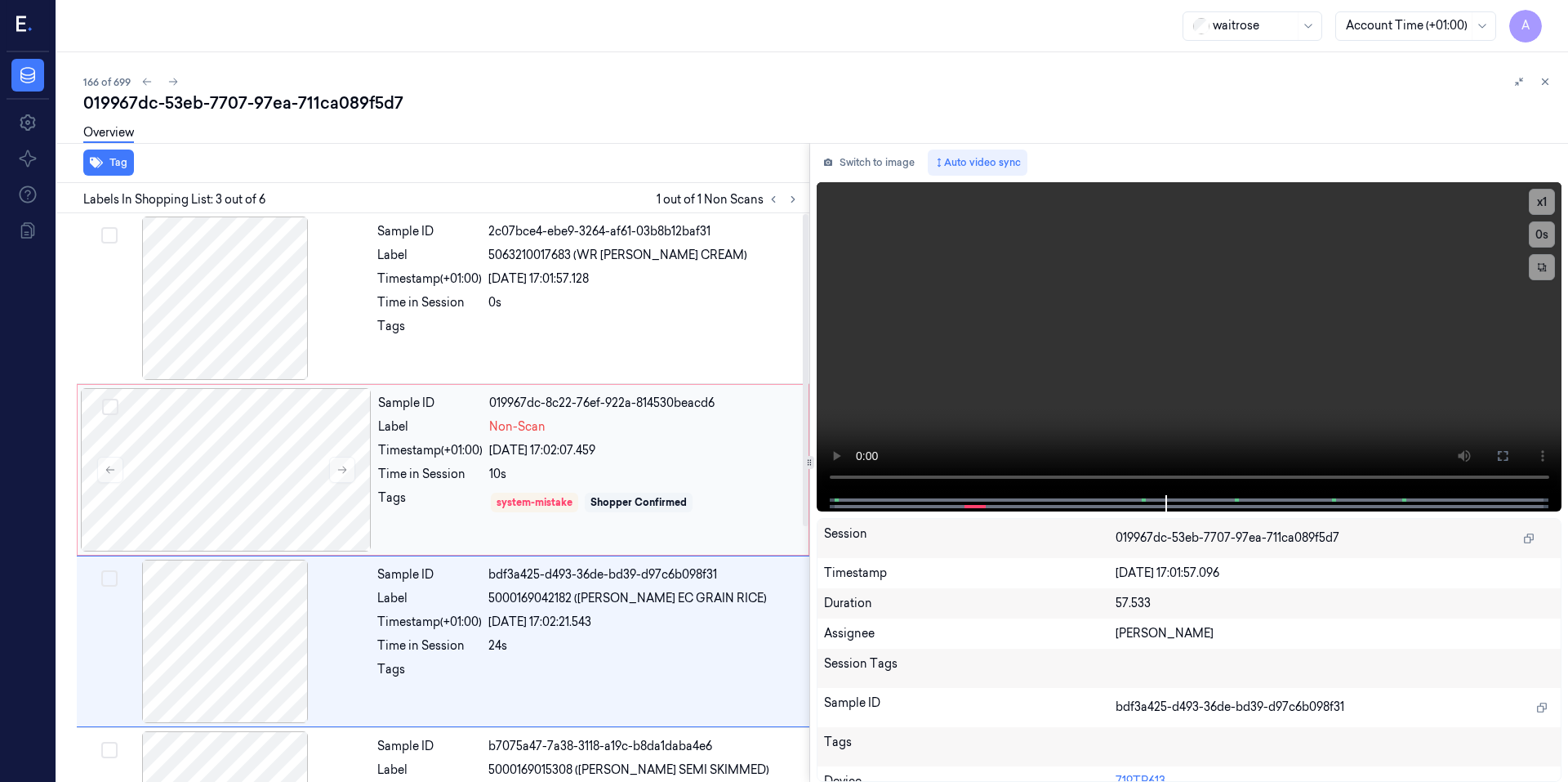
click at [631, 421] on div "Non-Scan" at bounding box center [644, 427] width 310 height 17
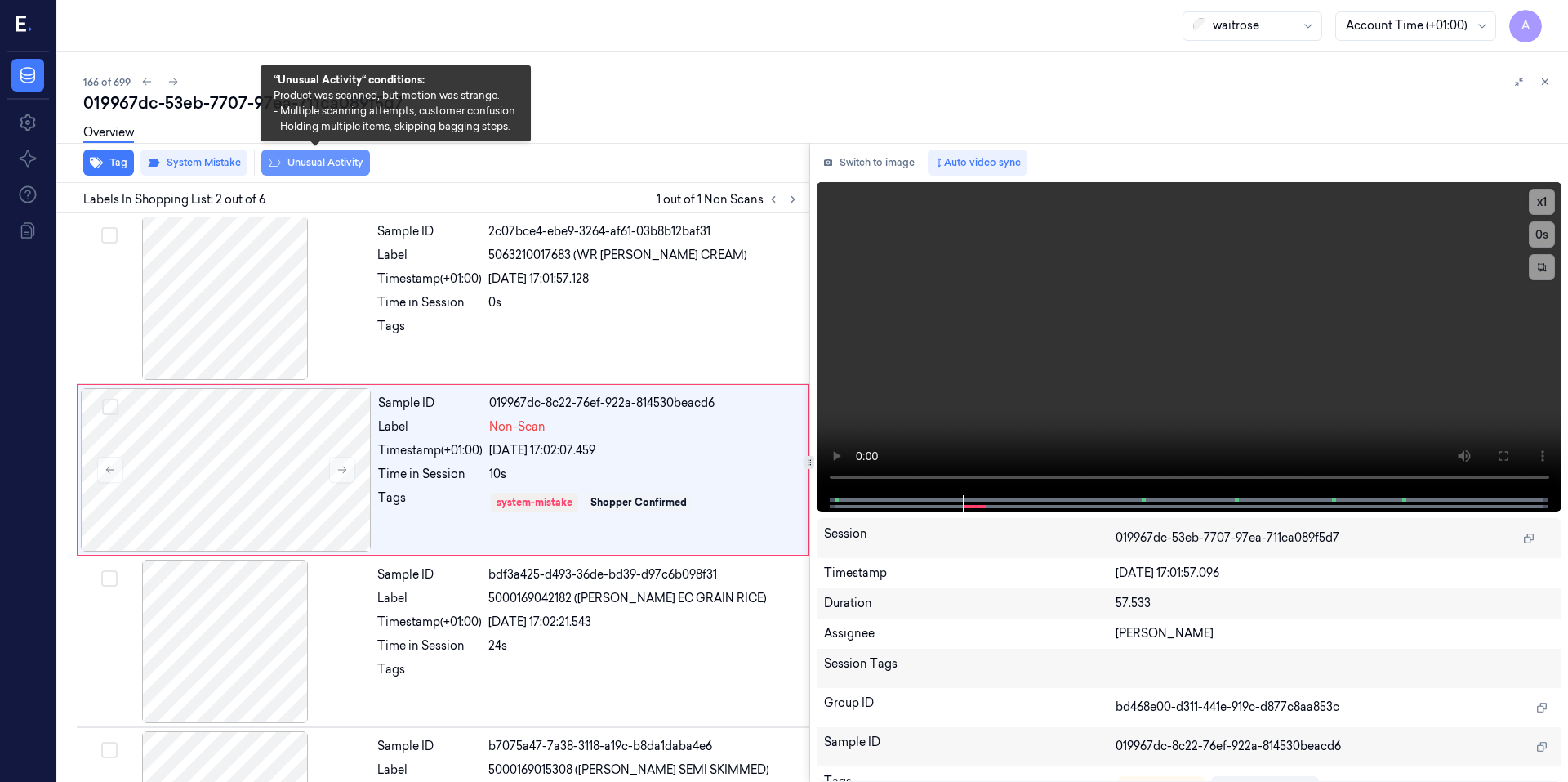
click at [300, 160] on button "Unusual Activity" at bounding box center [315, 162] width 109 height 26
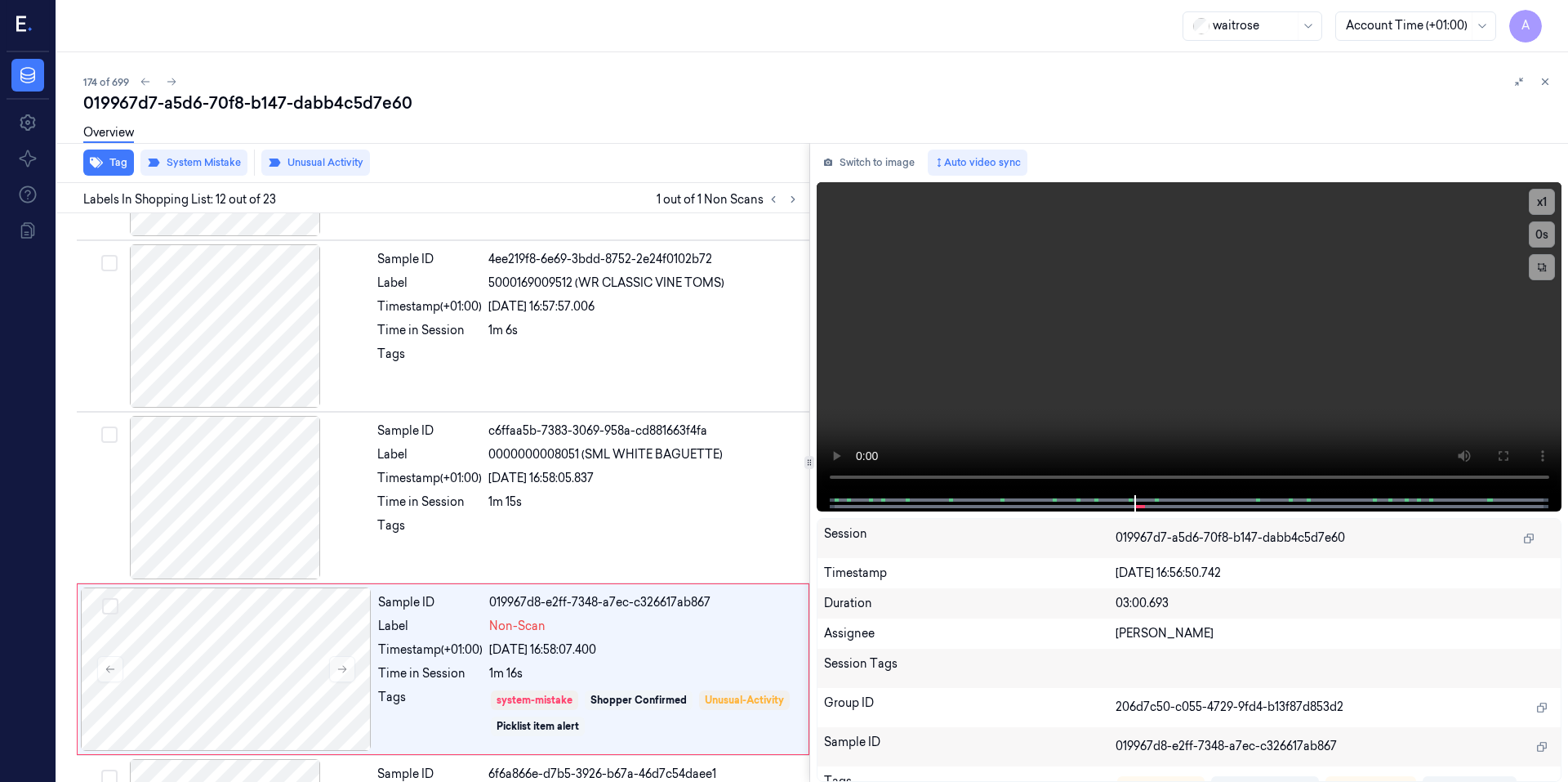
scroll to position [1688, 0]
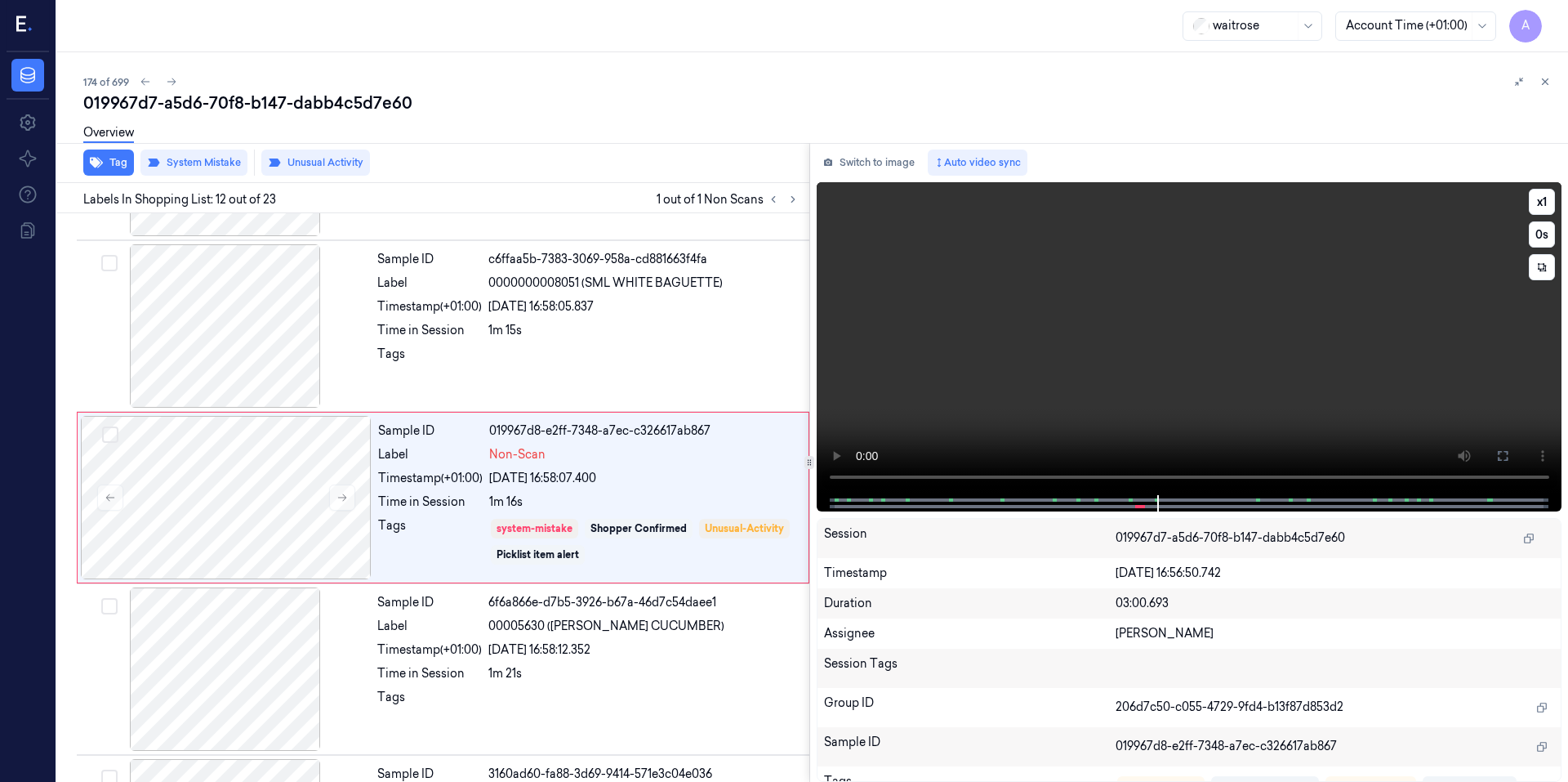
click at [1206, 351] on video at bounding box center [1189, 338] width 746 height 312
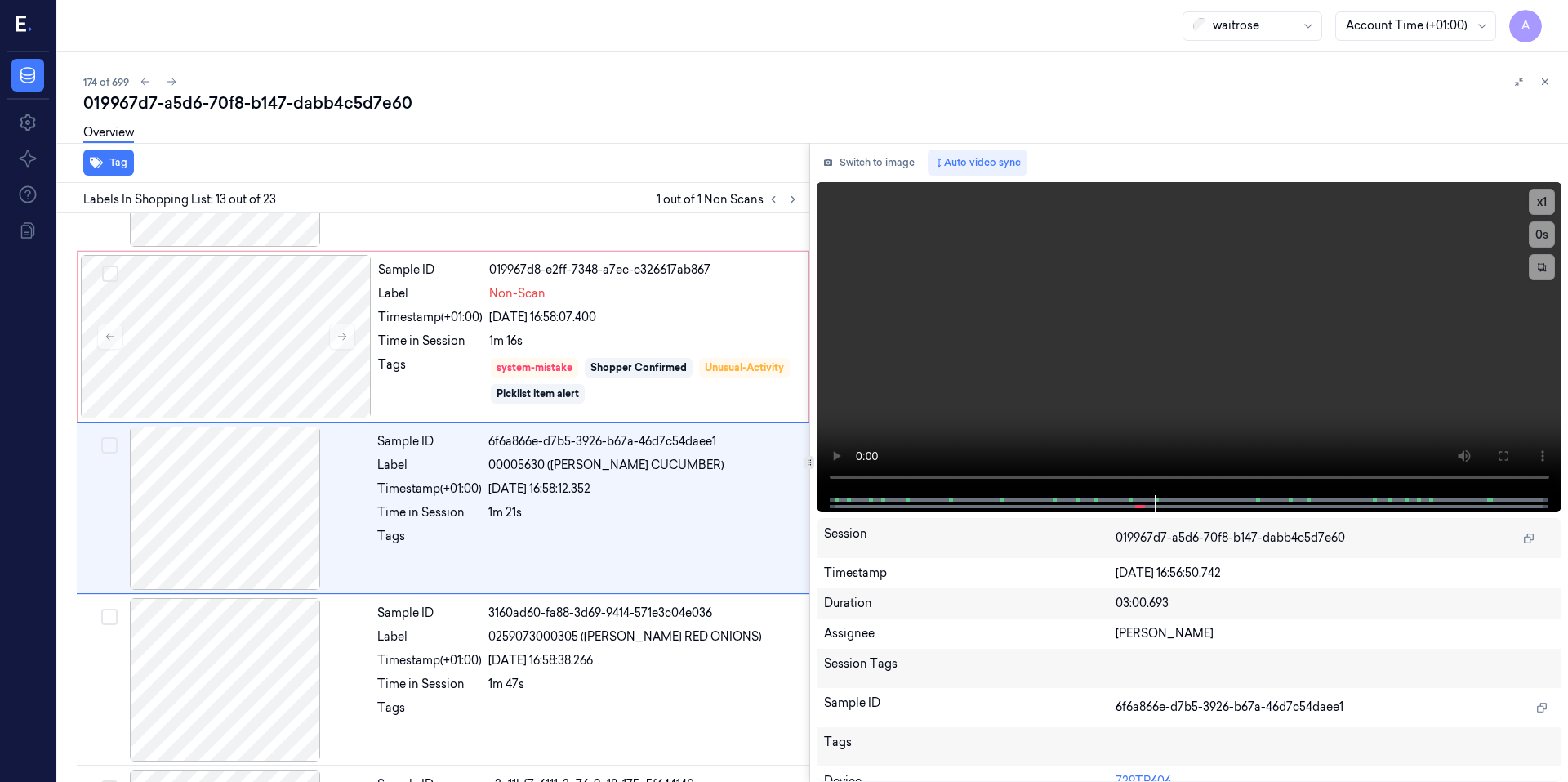
scroll to position [1858, 0]
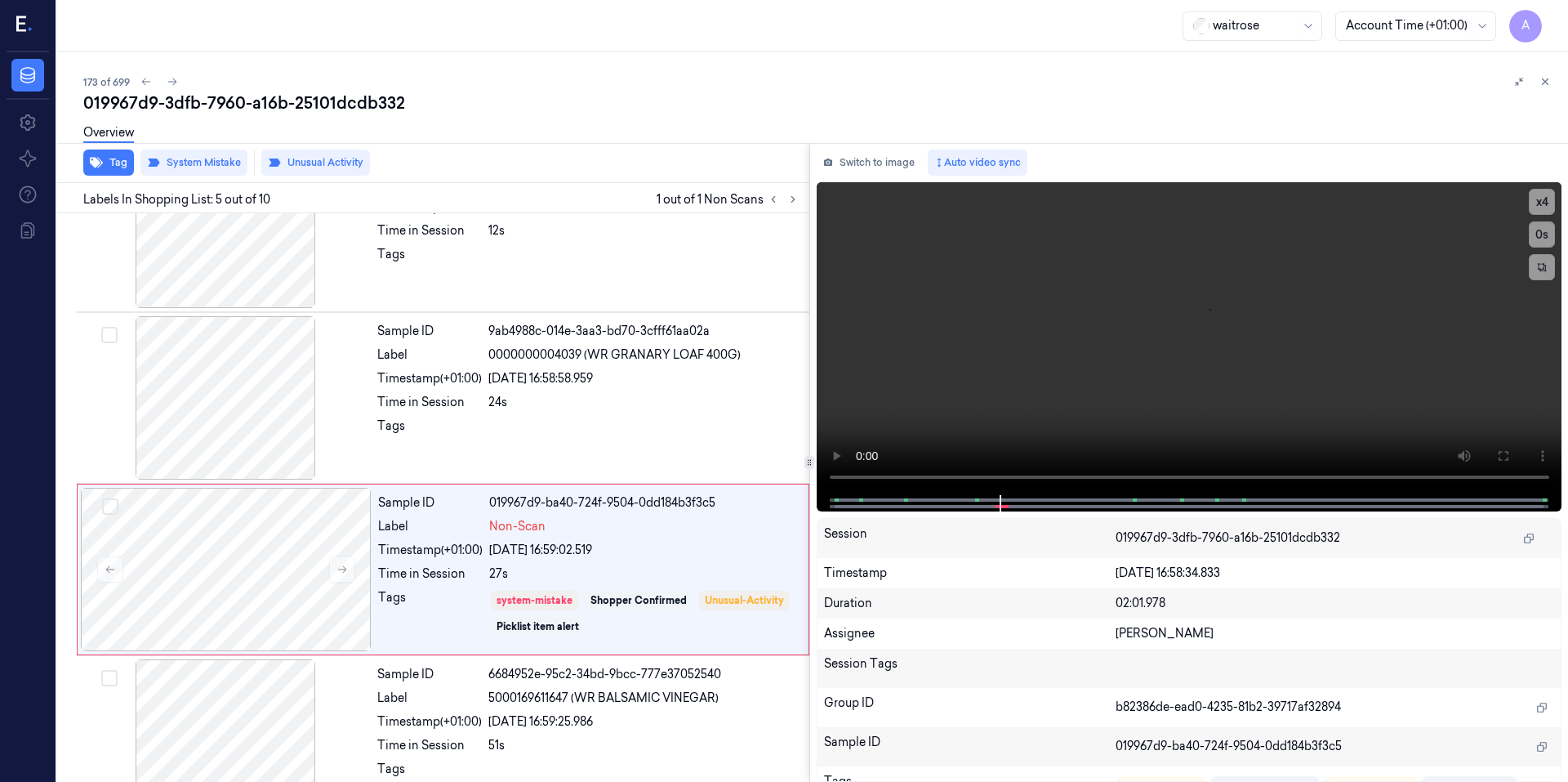
scroll to position [487, 0]
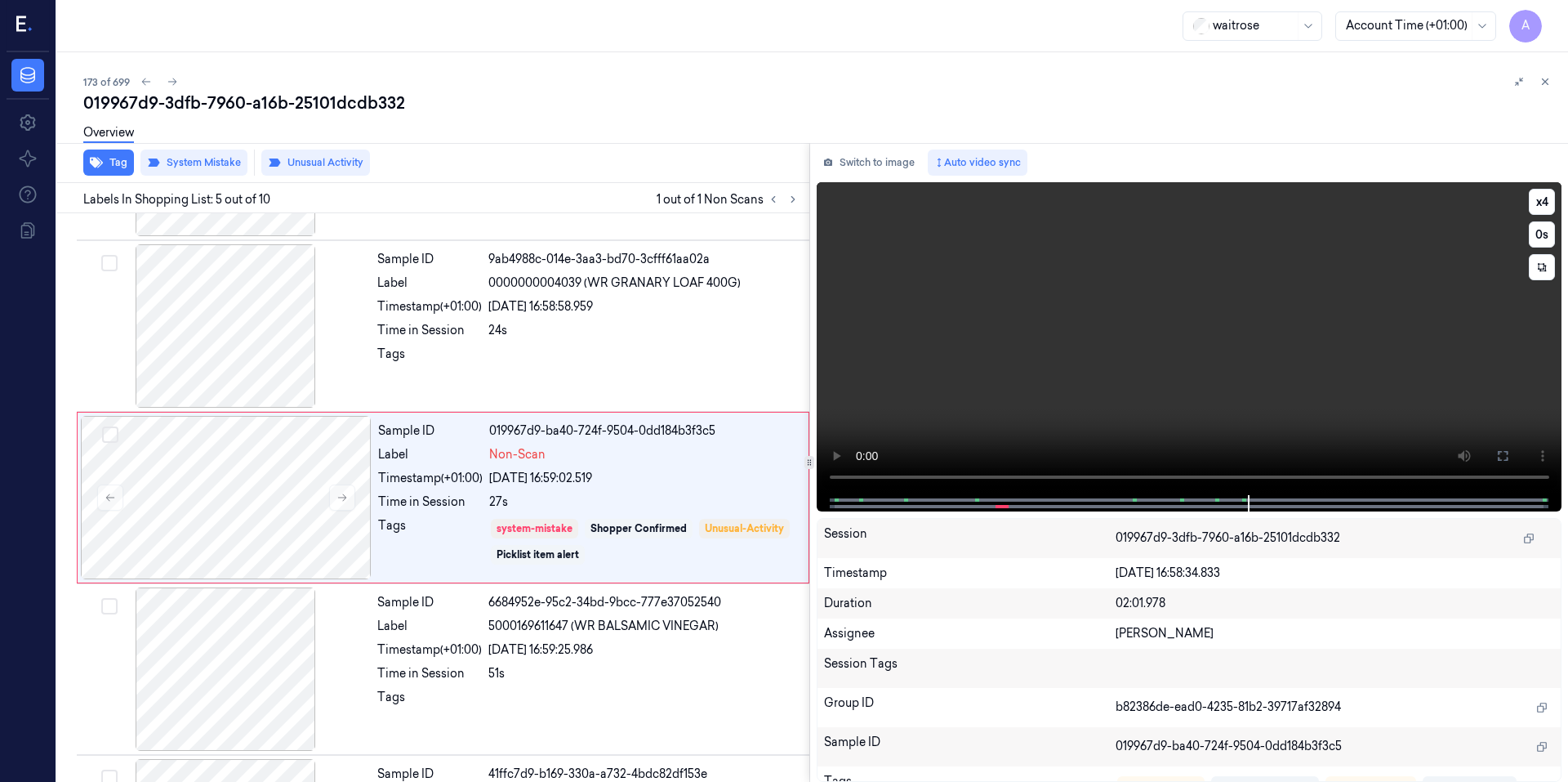
click at [1115, 302] on video at bounding box center [1189, 338] width 746 height 312
click at [334, 496] on button at bounding box center [342, 497] width 26 height 26
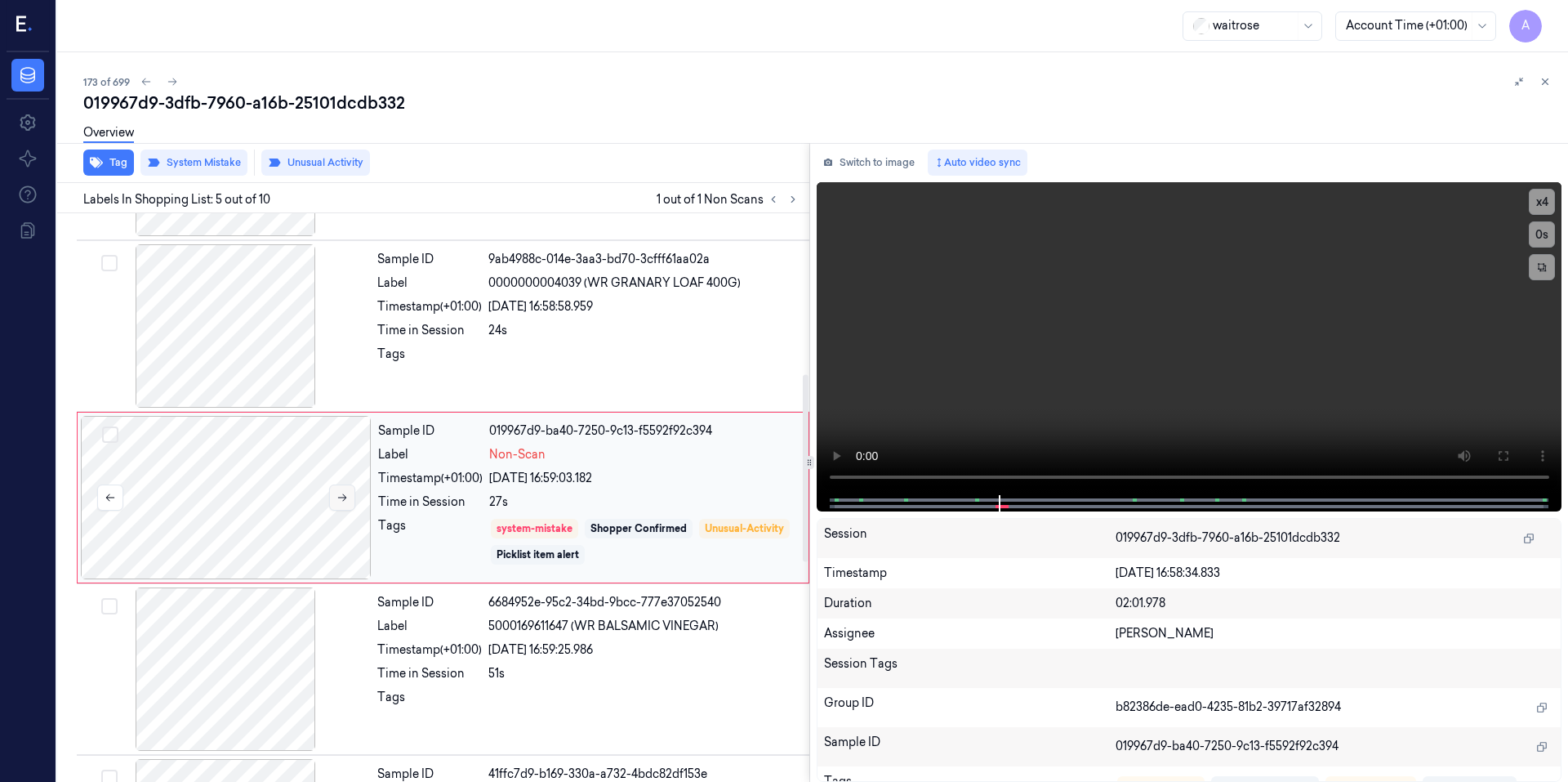
click at [334, 496] on button at bounding box center [342, 497] width 26 height 26
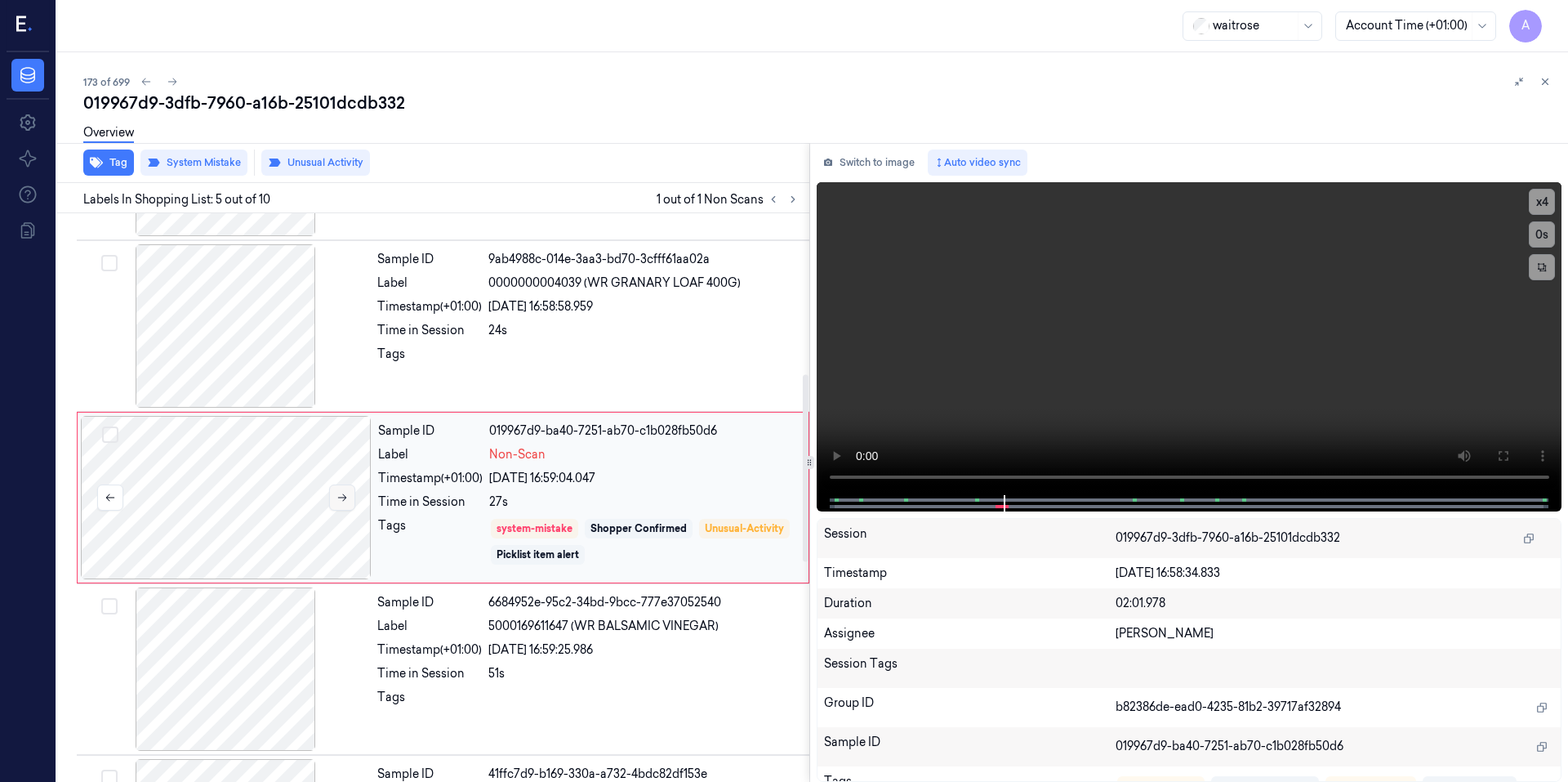
click at [334, 496] on button at bounding box center [342, 497] width 26 height 26
click at [342, 499] on icon at bounding box center [342, 497] width 11 height 11
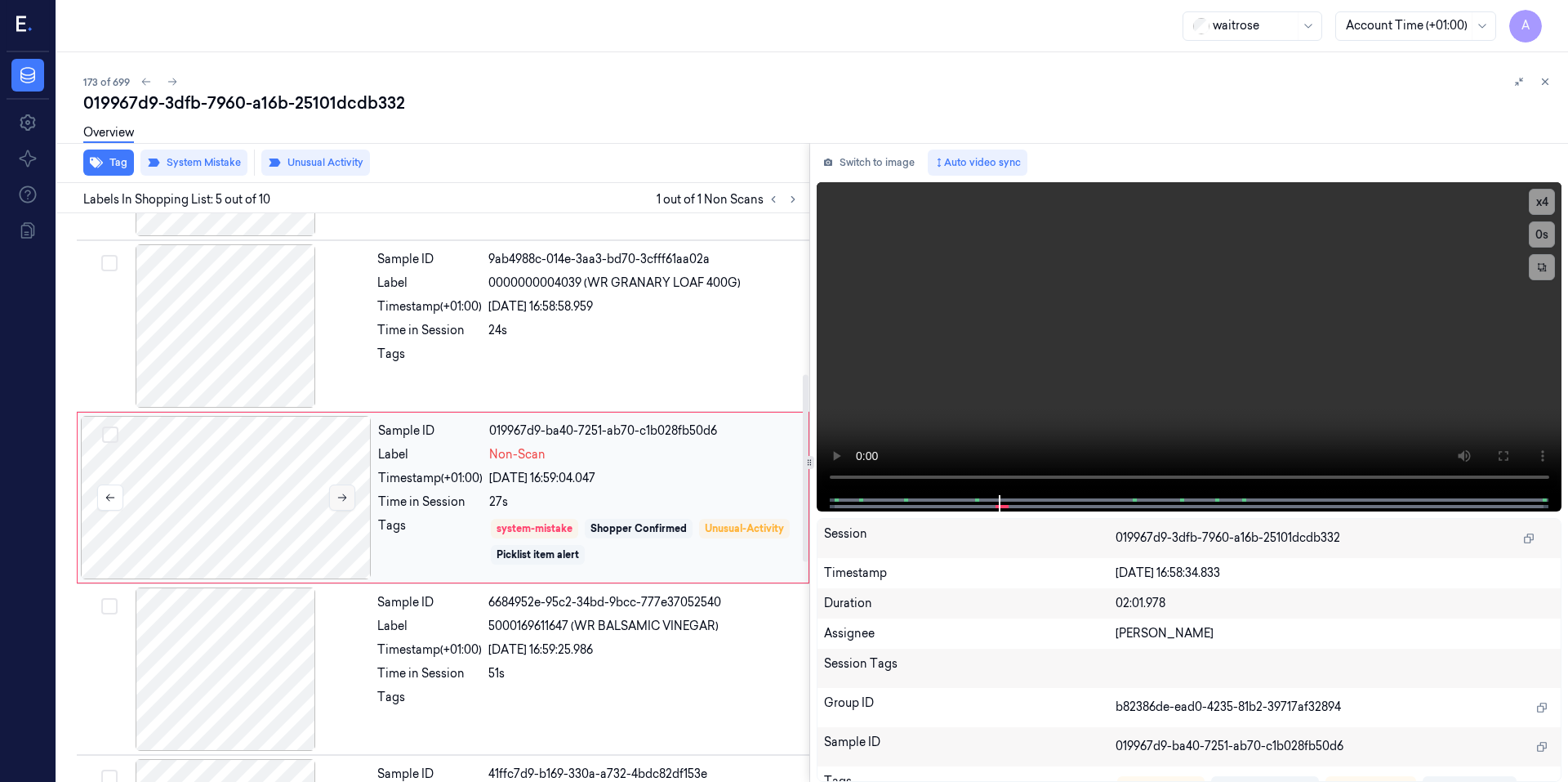
click at [342, 499] on icon at bounding box center [342, 497] width 11 height 11
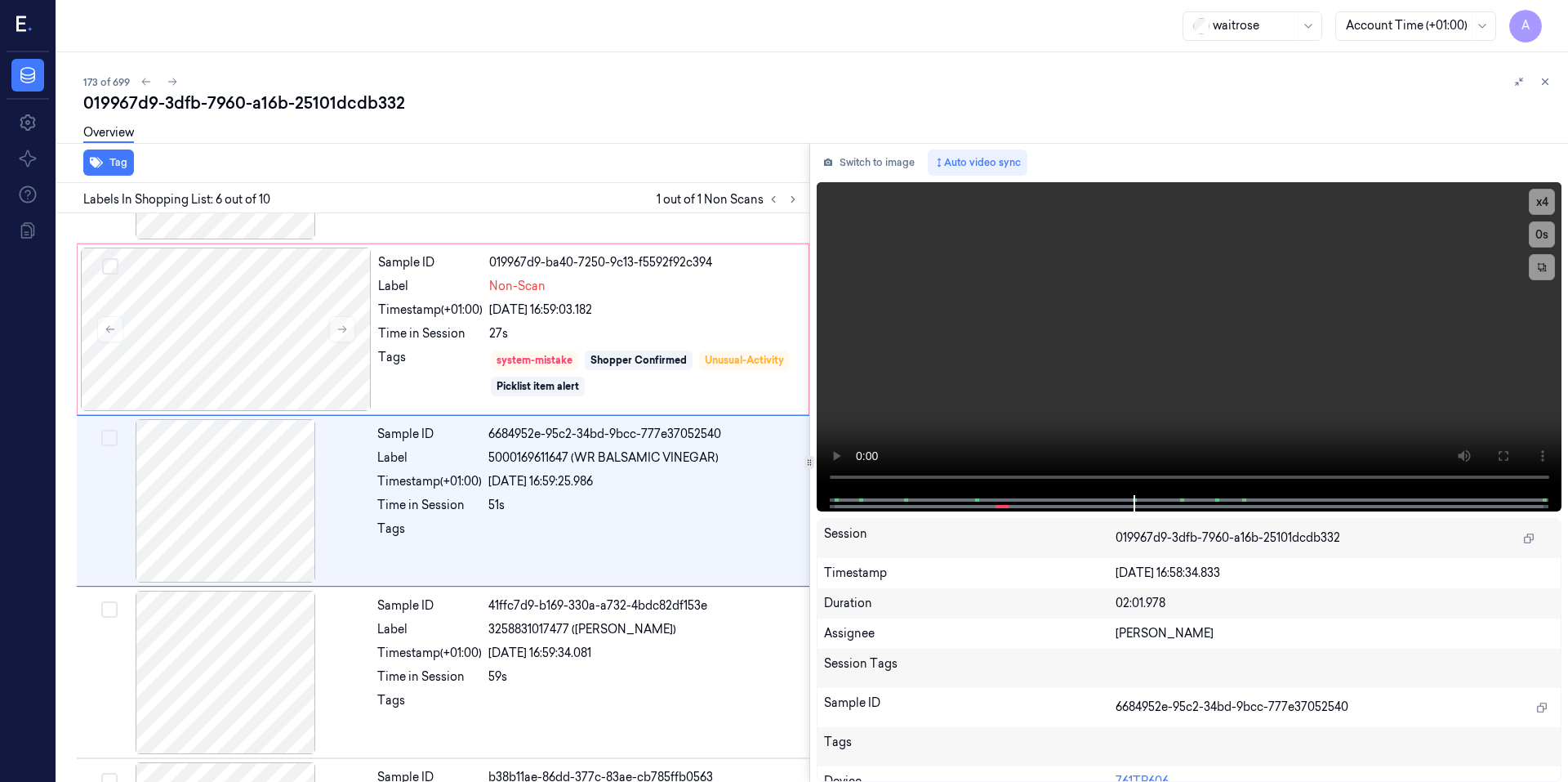
scroll to position [658, 0]
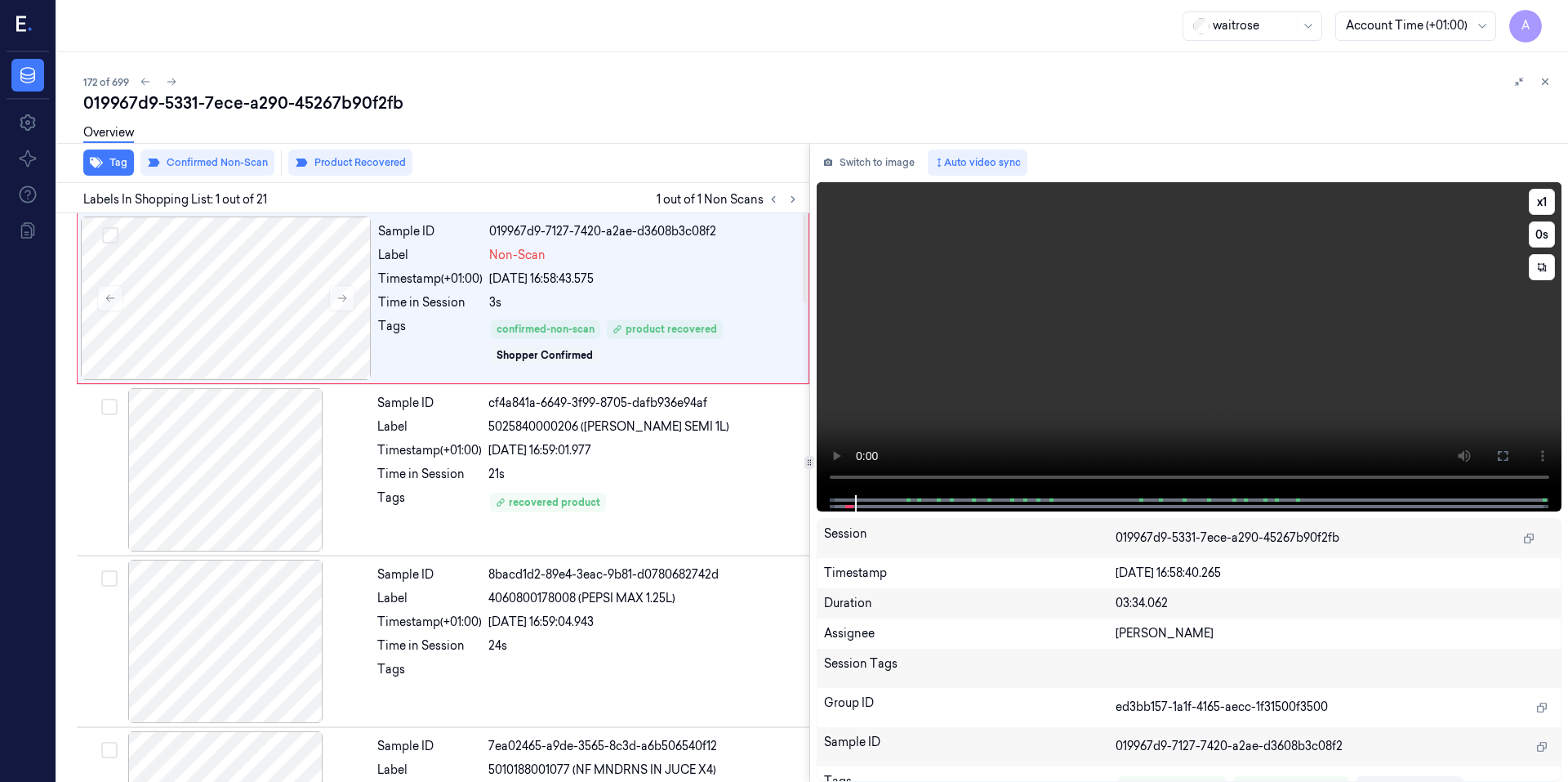
click at [1064, 417] on video at bounding box center [1189, 338] width 746 height 312
click at [1194, 378] on video at bounding box center [1189, 338] width 746 height 312
click at [1181, 322] on video at bounding box center [1189, 338] width 746 height 312
click at [1191, 339] on video at bounding box center [1189, 338] width 746 height 312
click at [1171, 352] on video at bounding box center [1189, 338] width 746 height 312
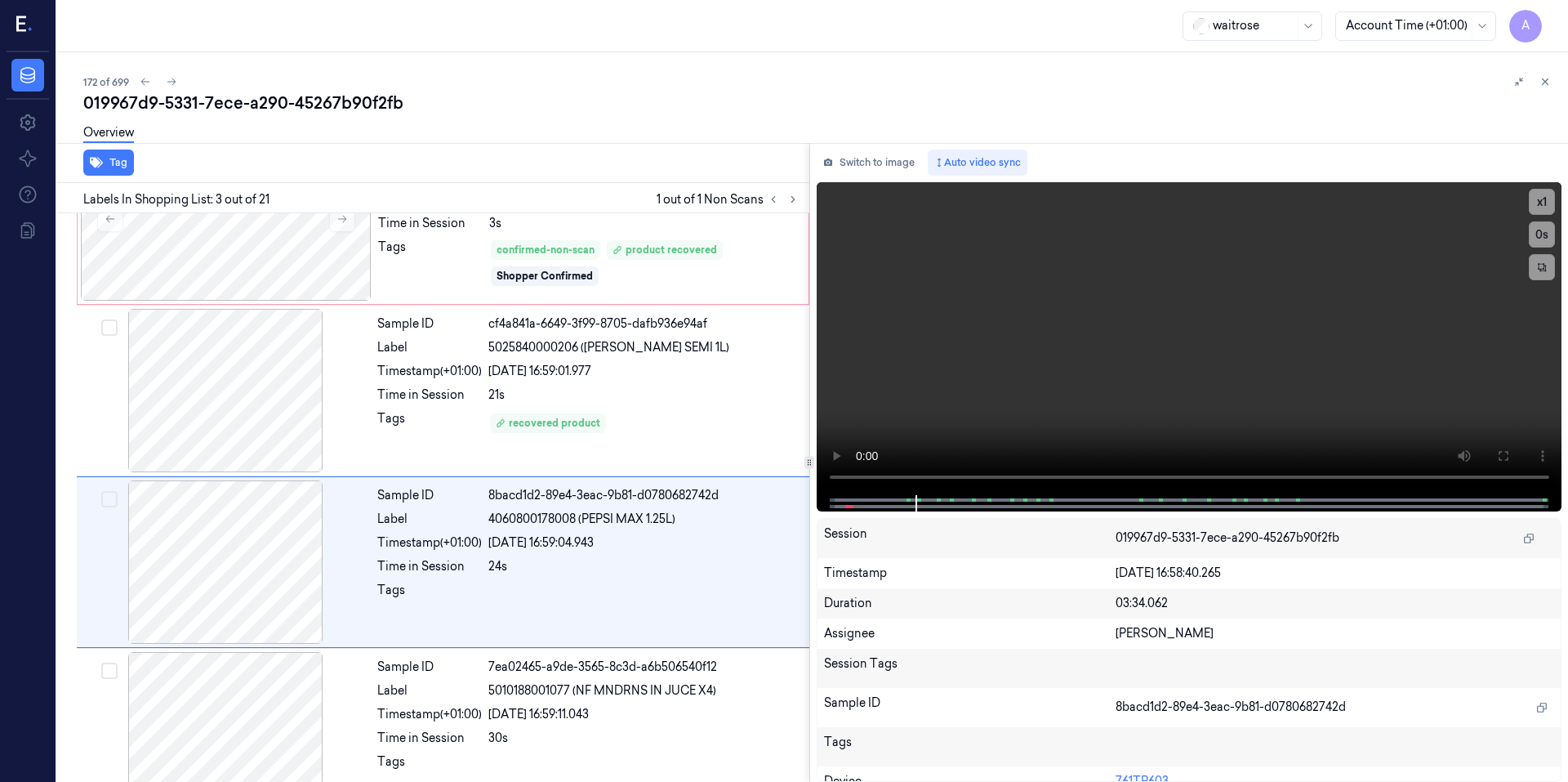
scroll to position [143, 0]
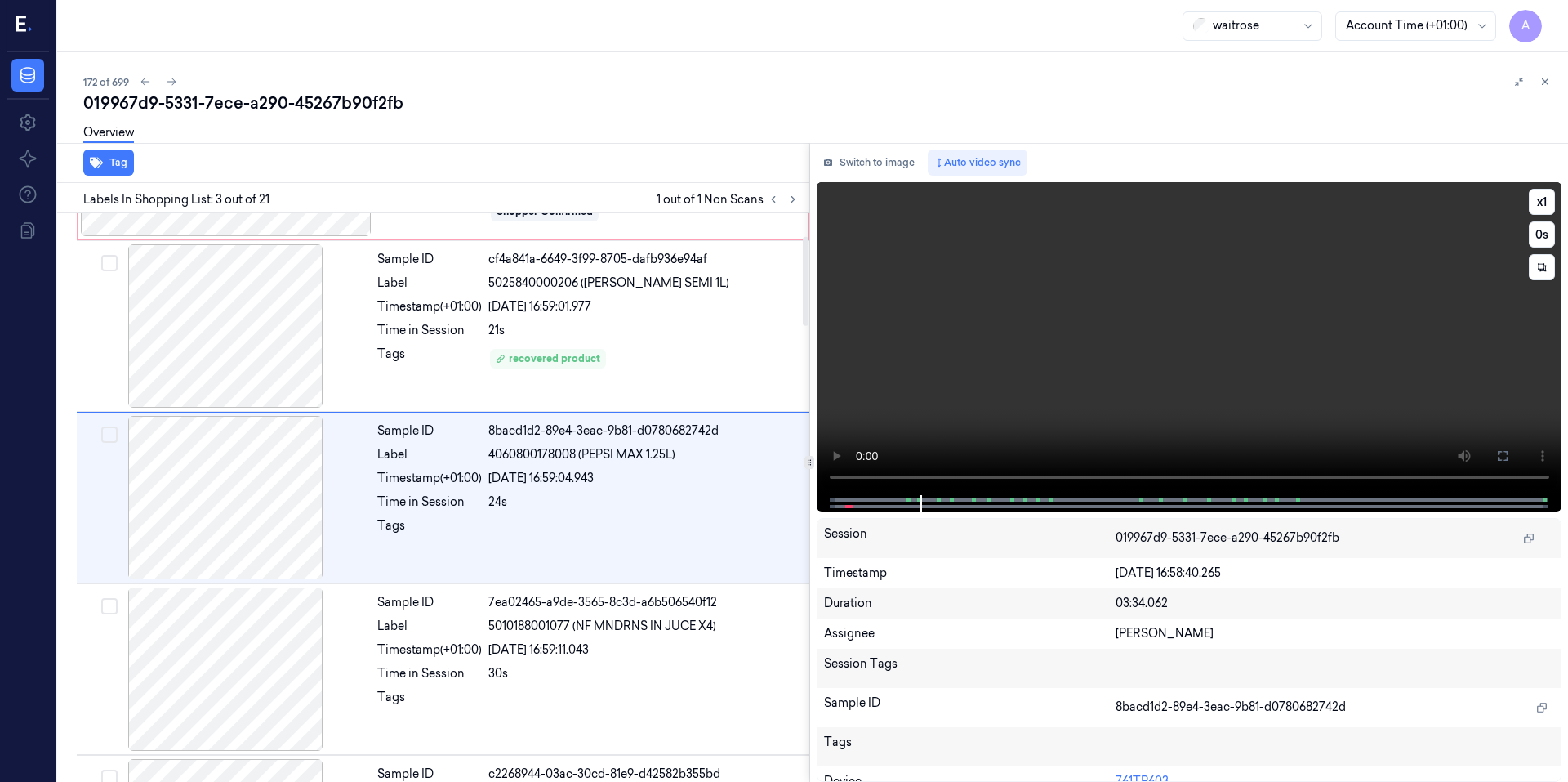
click at [1142, 295] on video at bounding box center [1189, 338] width 746 height 312
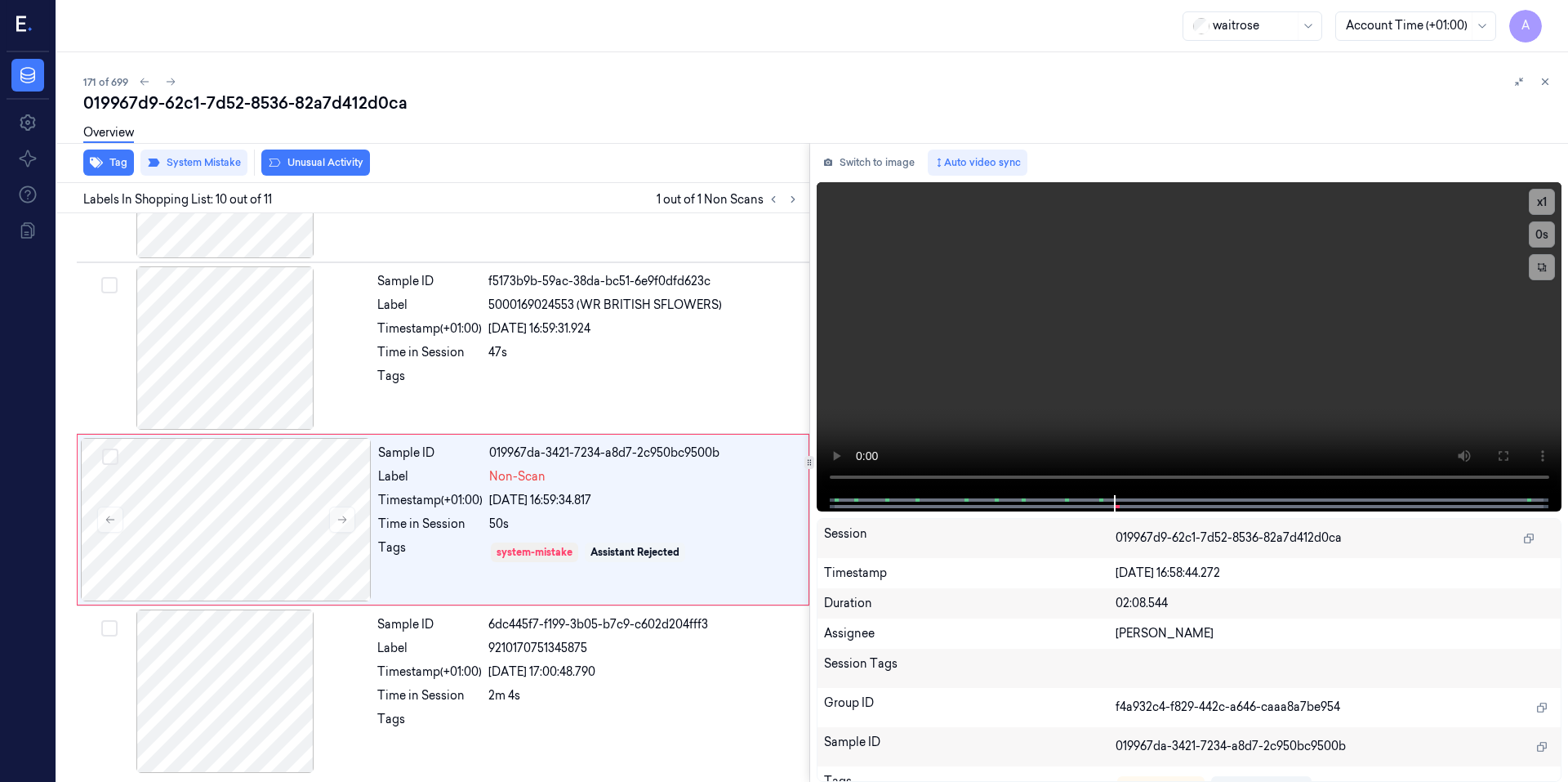
scroll to position [1323, 0]
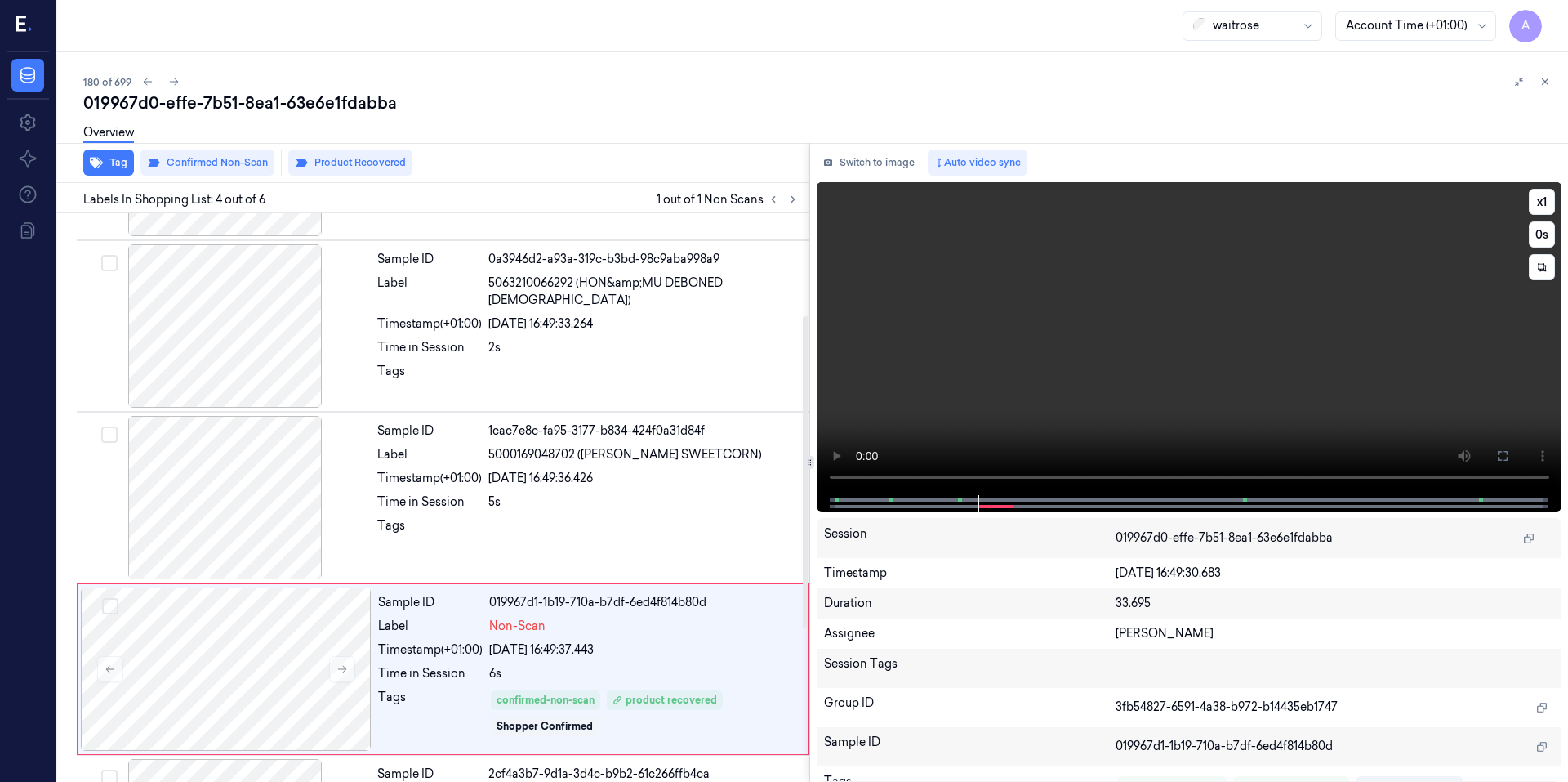
scroll to position [315, 0]
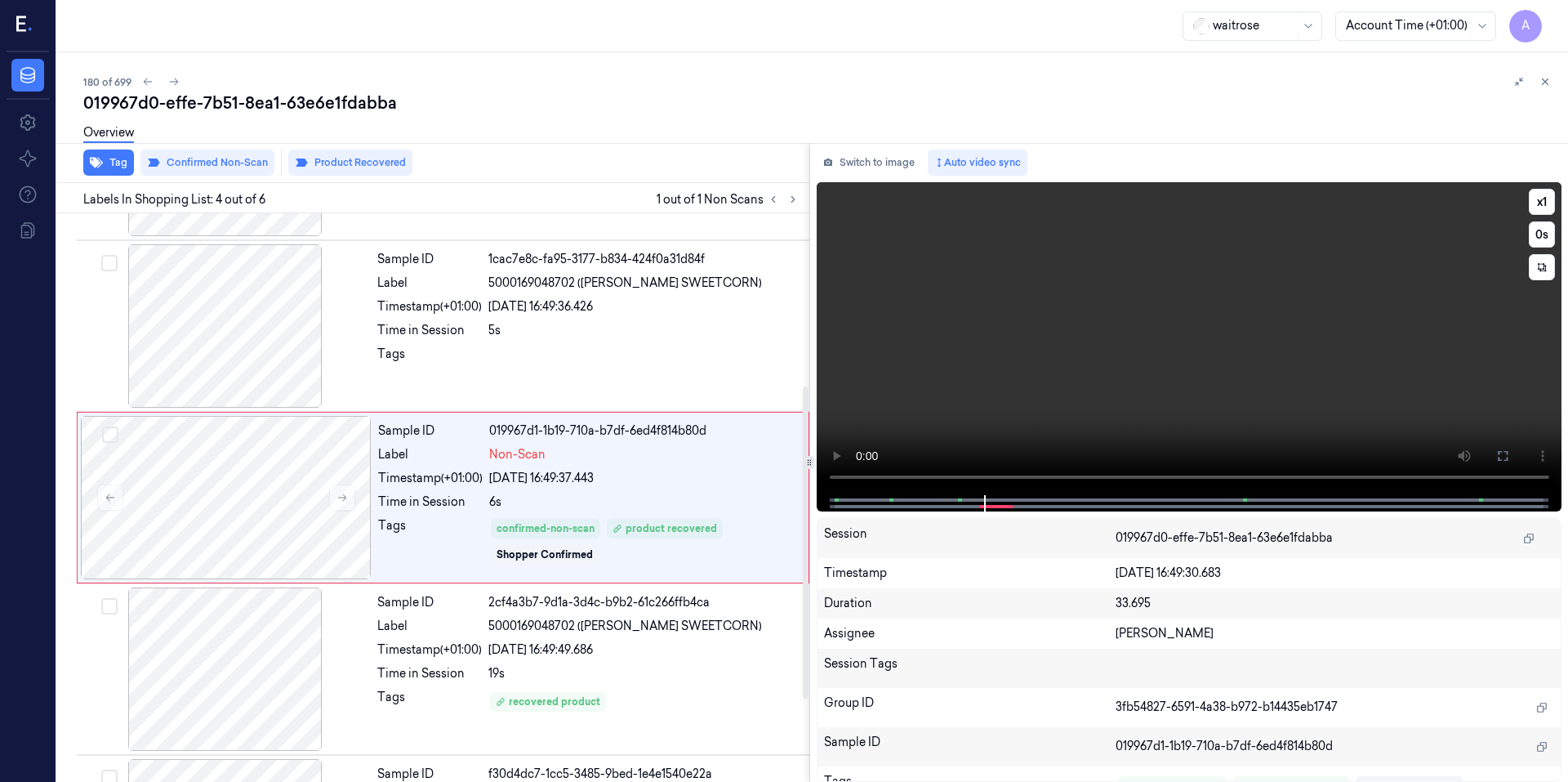
click at [1049, 409] on video at bounding box center [1189, 338] width 746 height 312
click at [1032, 418] on video at bounding box center [1189, 338] width 746 height 312
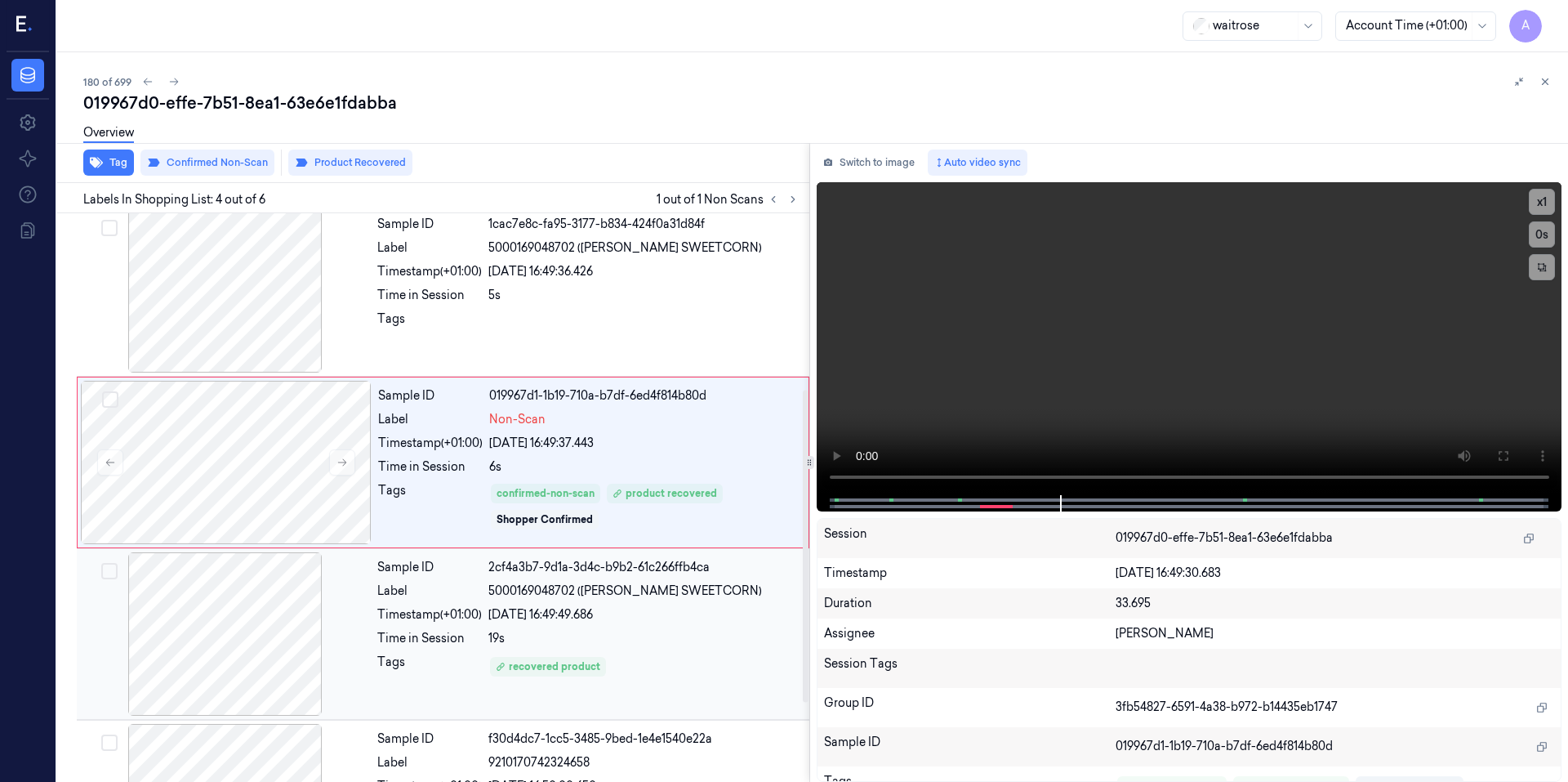
scroll to position [397, 0]
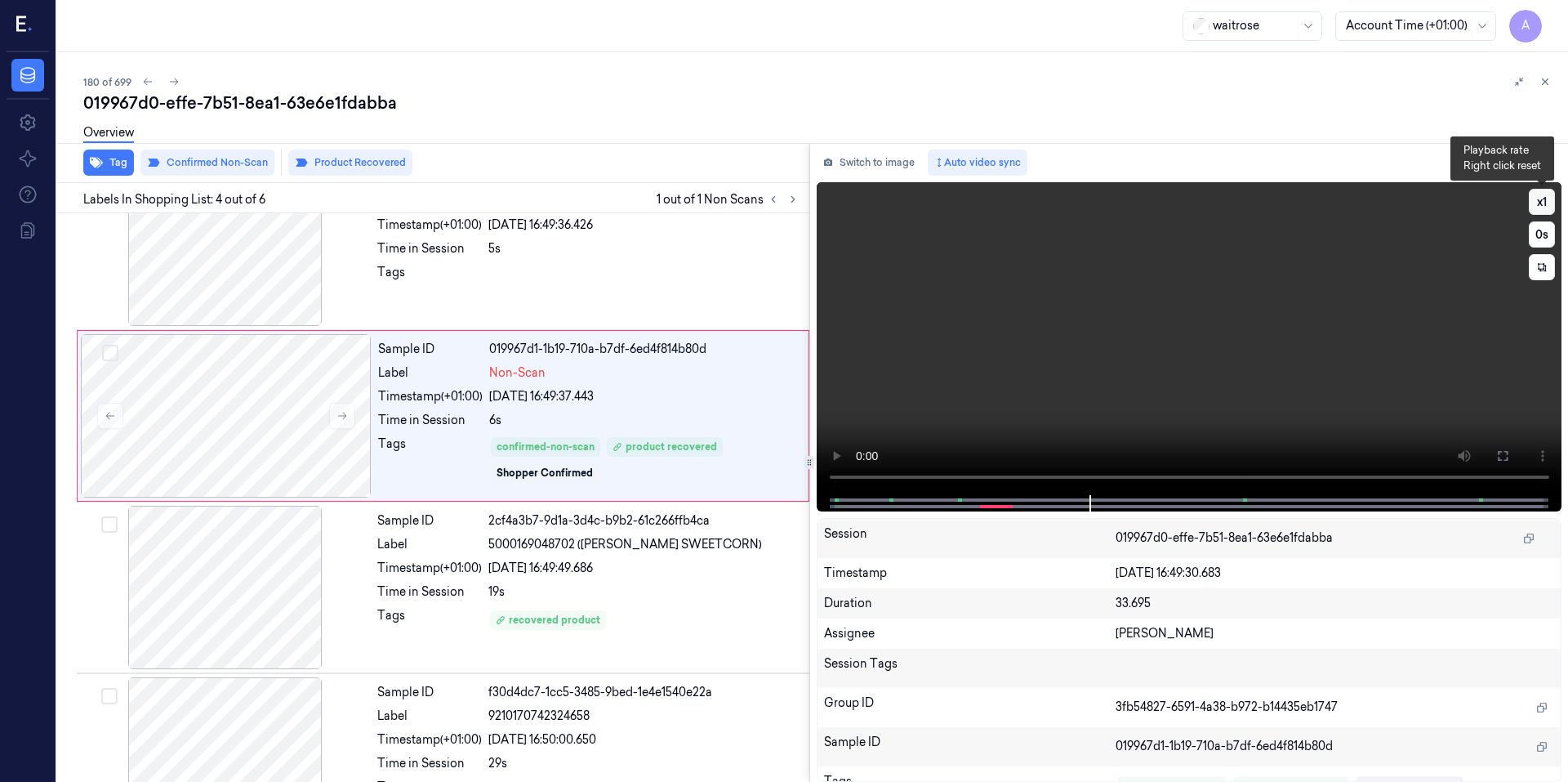
click at [1546, 197] on button "x 1" at bounding box center [1541, 202] width 26 height 26
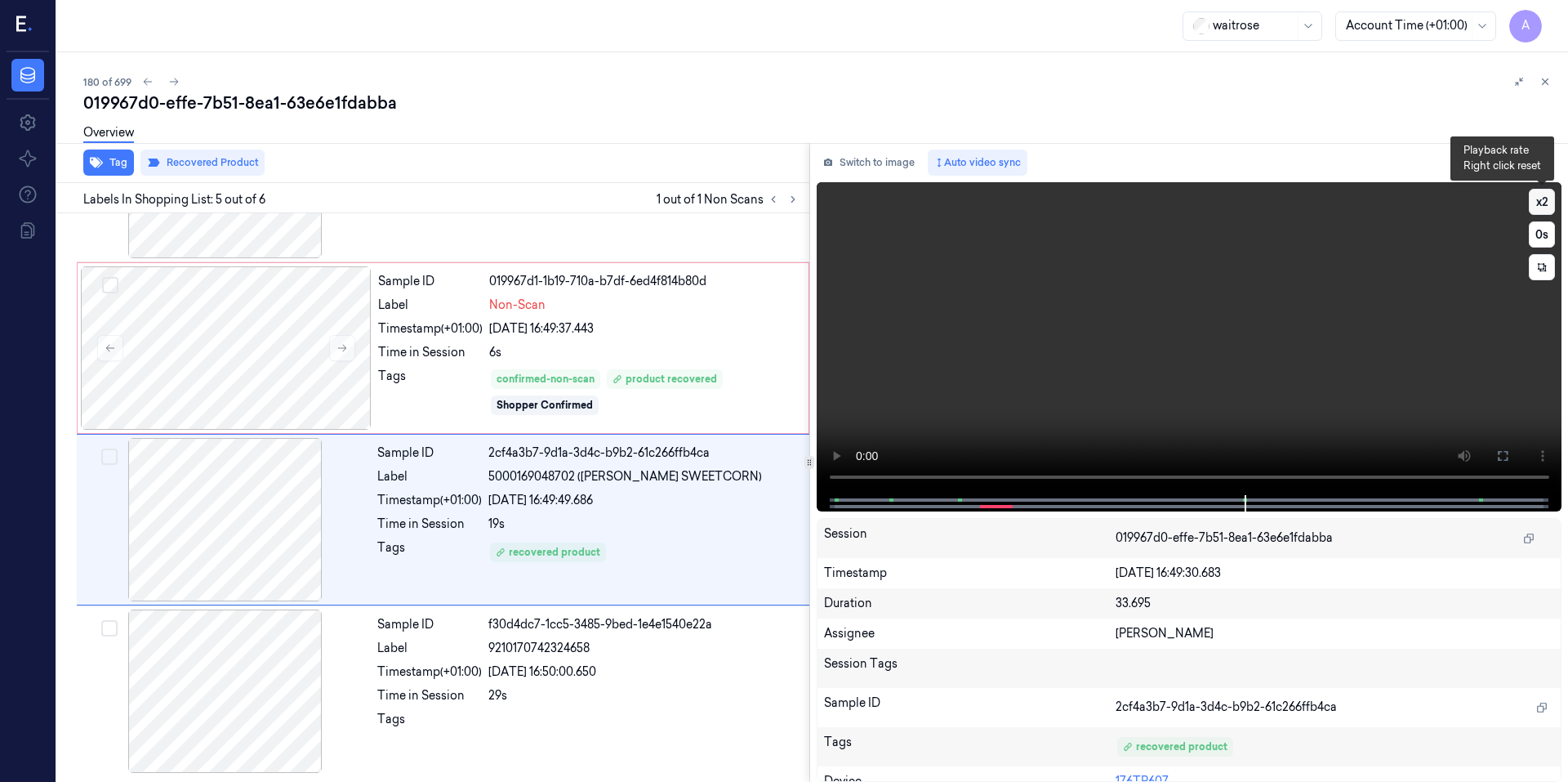
scroll to position [465, 0]
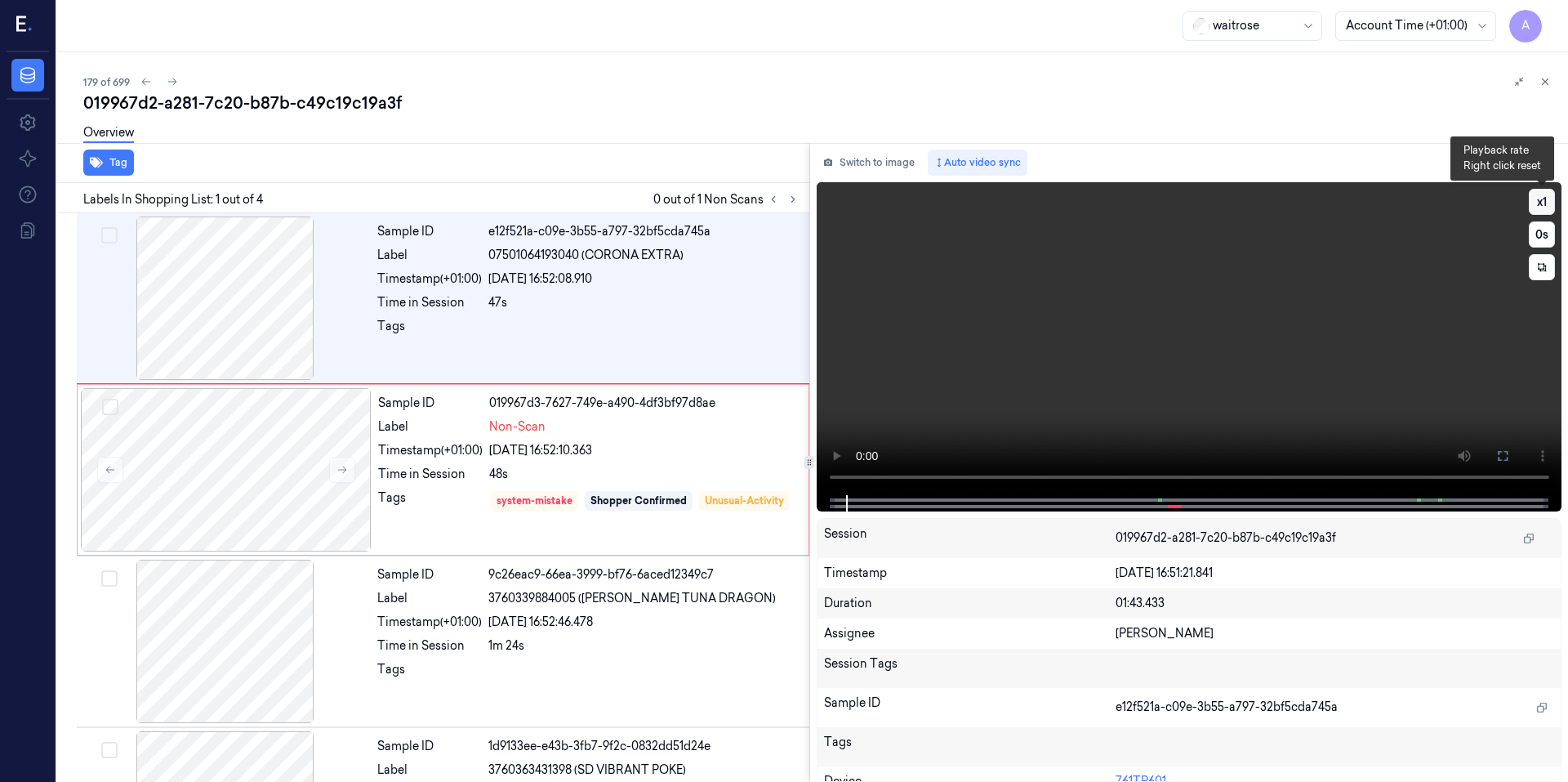
click at [1550, 206] on button "x 1" at bounding box center [1541, 202] width 26 height 26
click at [1550, 206] on button "x 2" at bounding box center [1541, 202] width 26 height 26
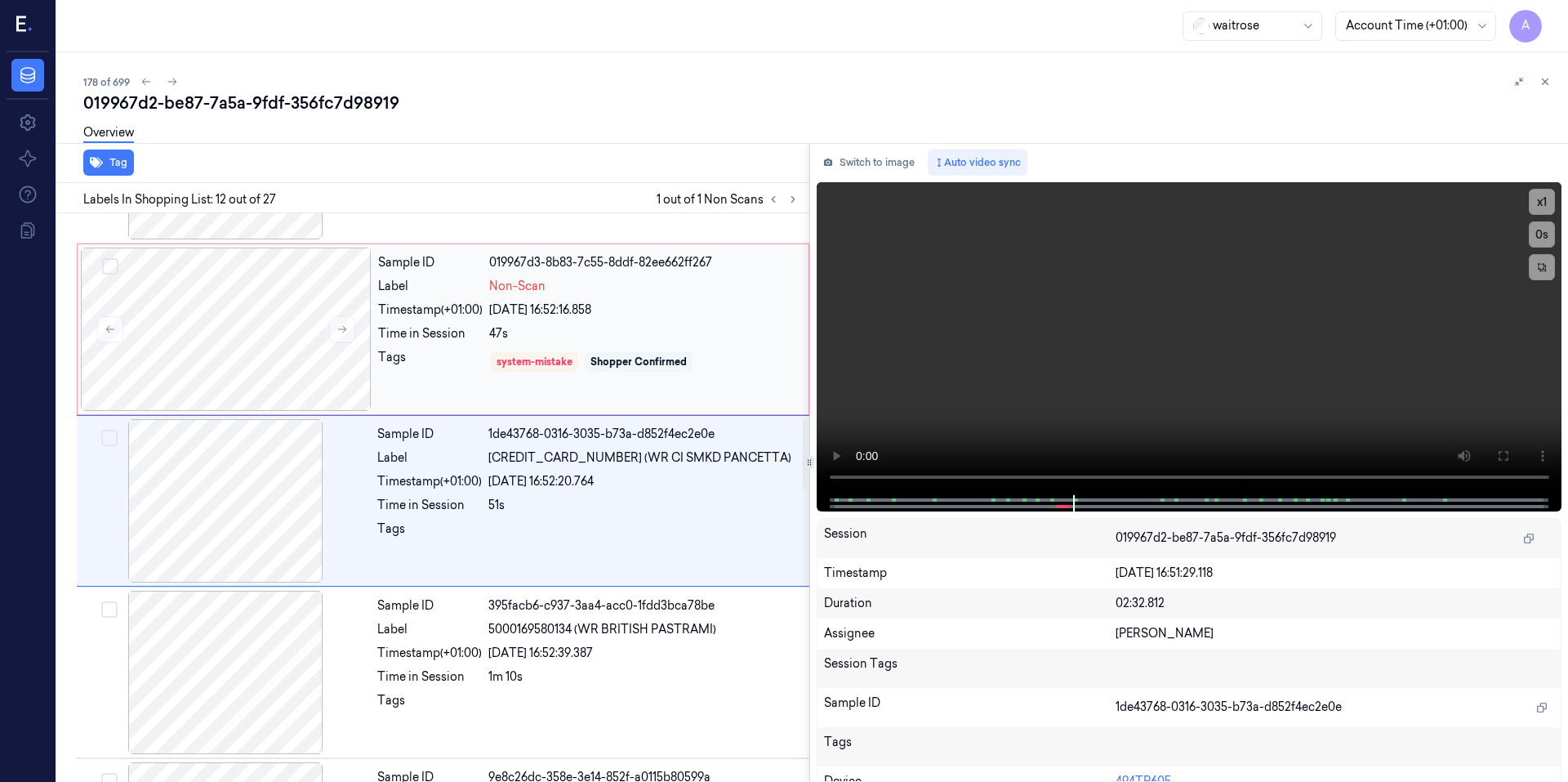
scroll to position [1688, 0]
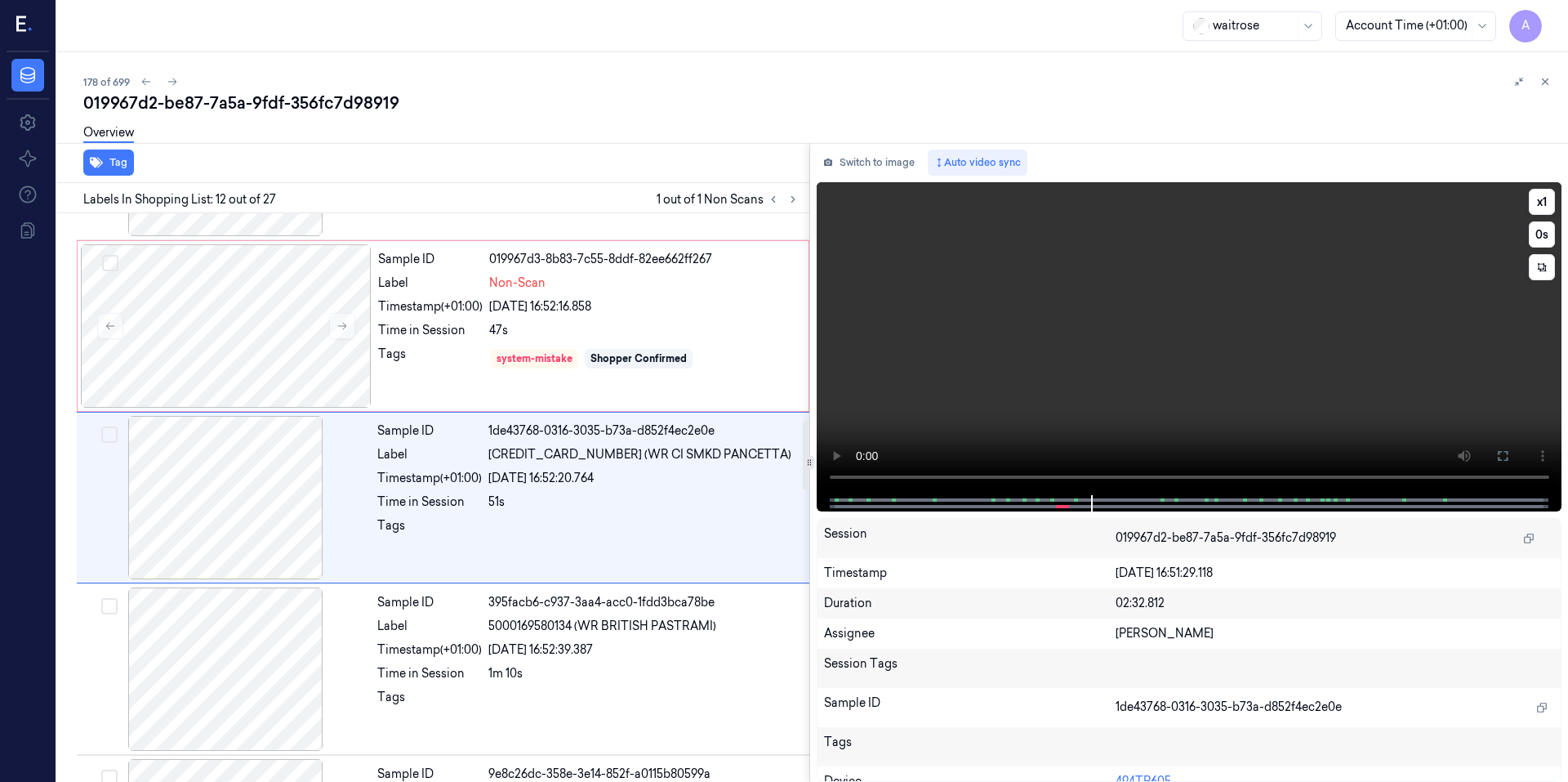
click at [1141, 311] on video at bounding box center [1189, 338] width 746 height 312
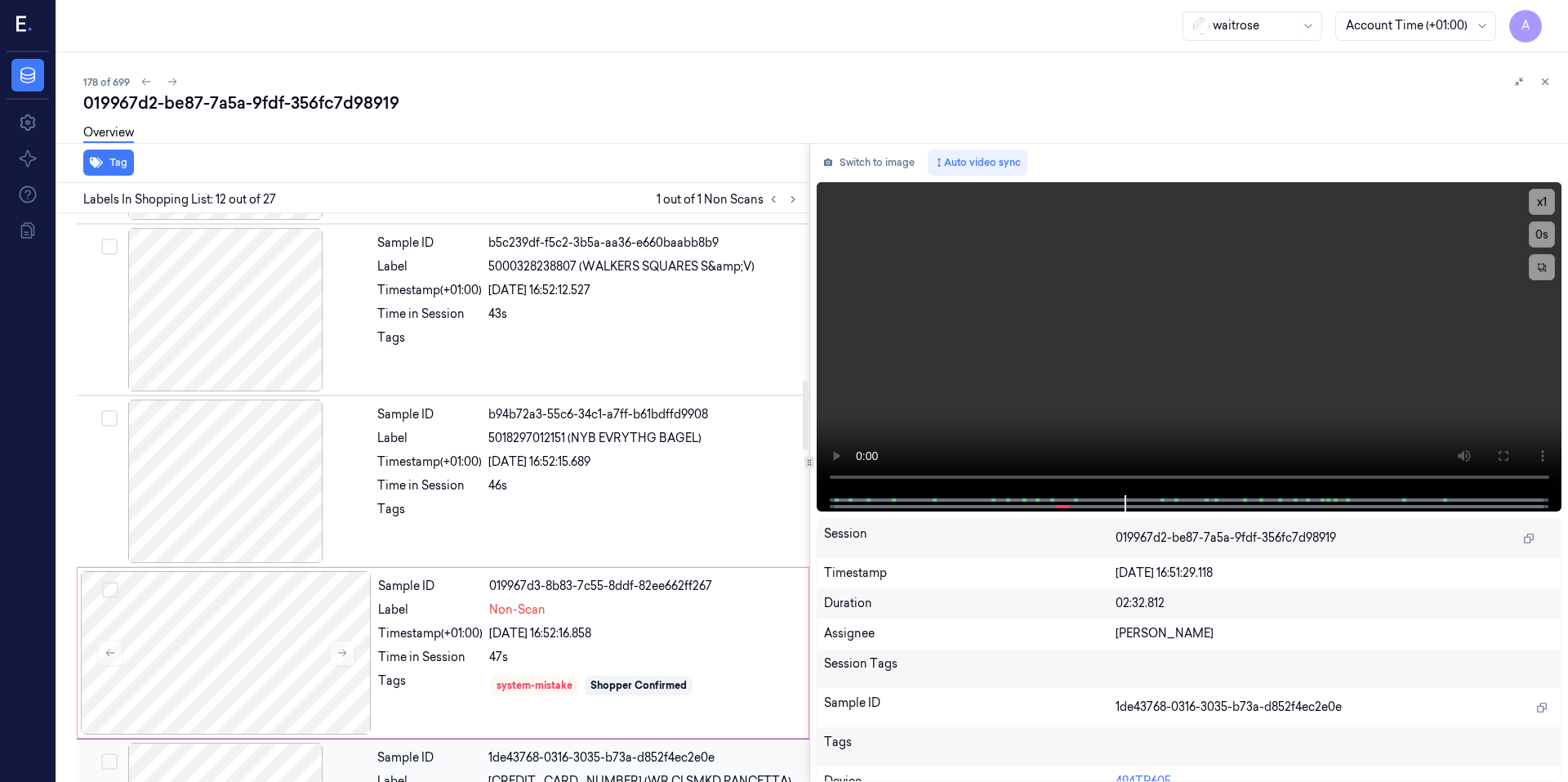
scroll to position [1279, 0]
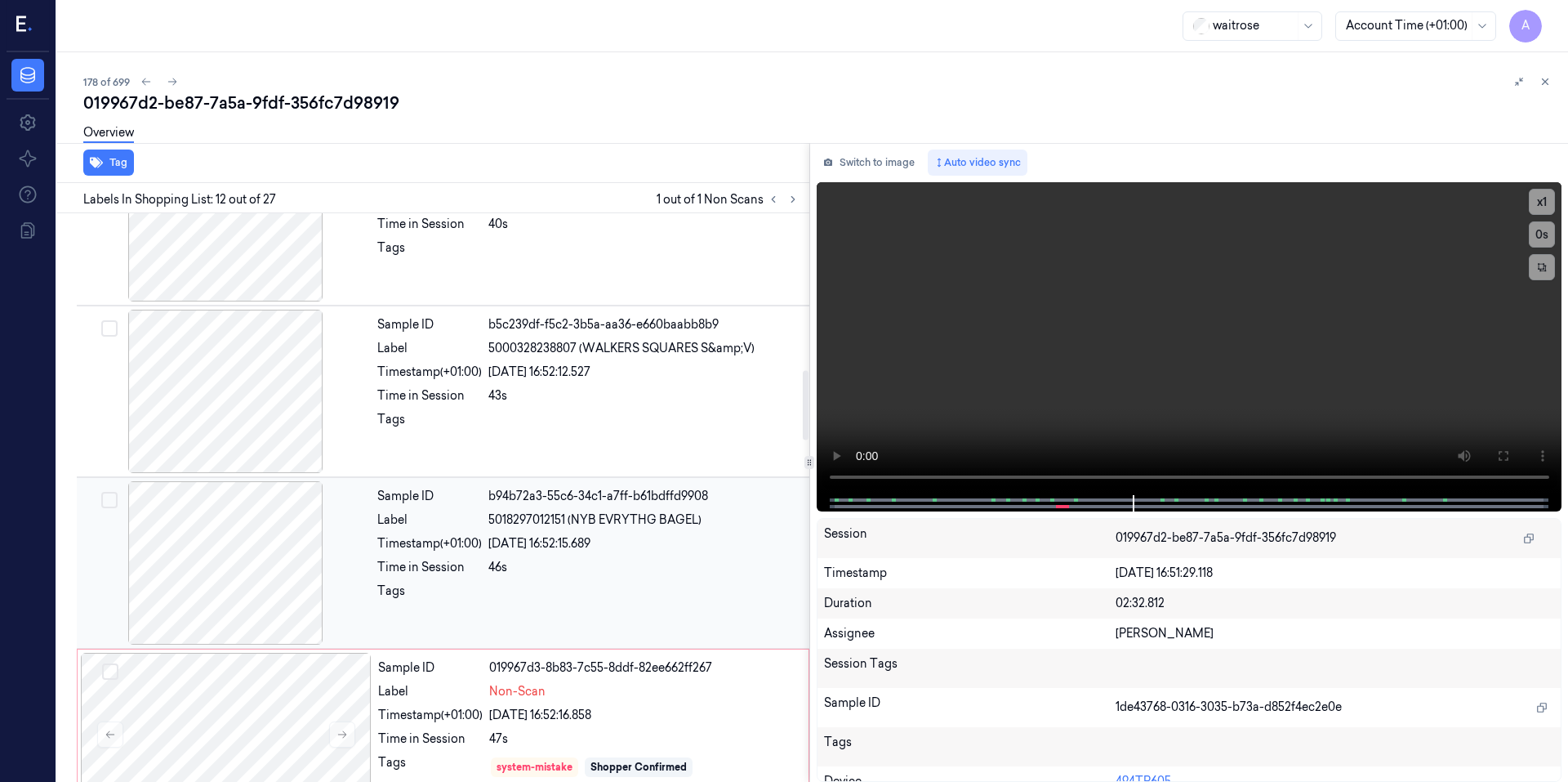
click at [596, 568] on div "46s" at bounding box center [644, 567] width 311 height 17
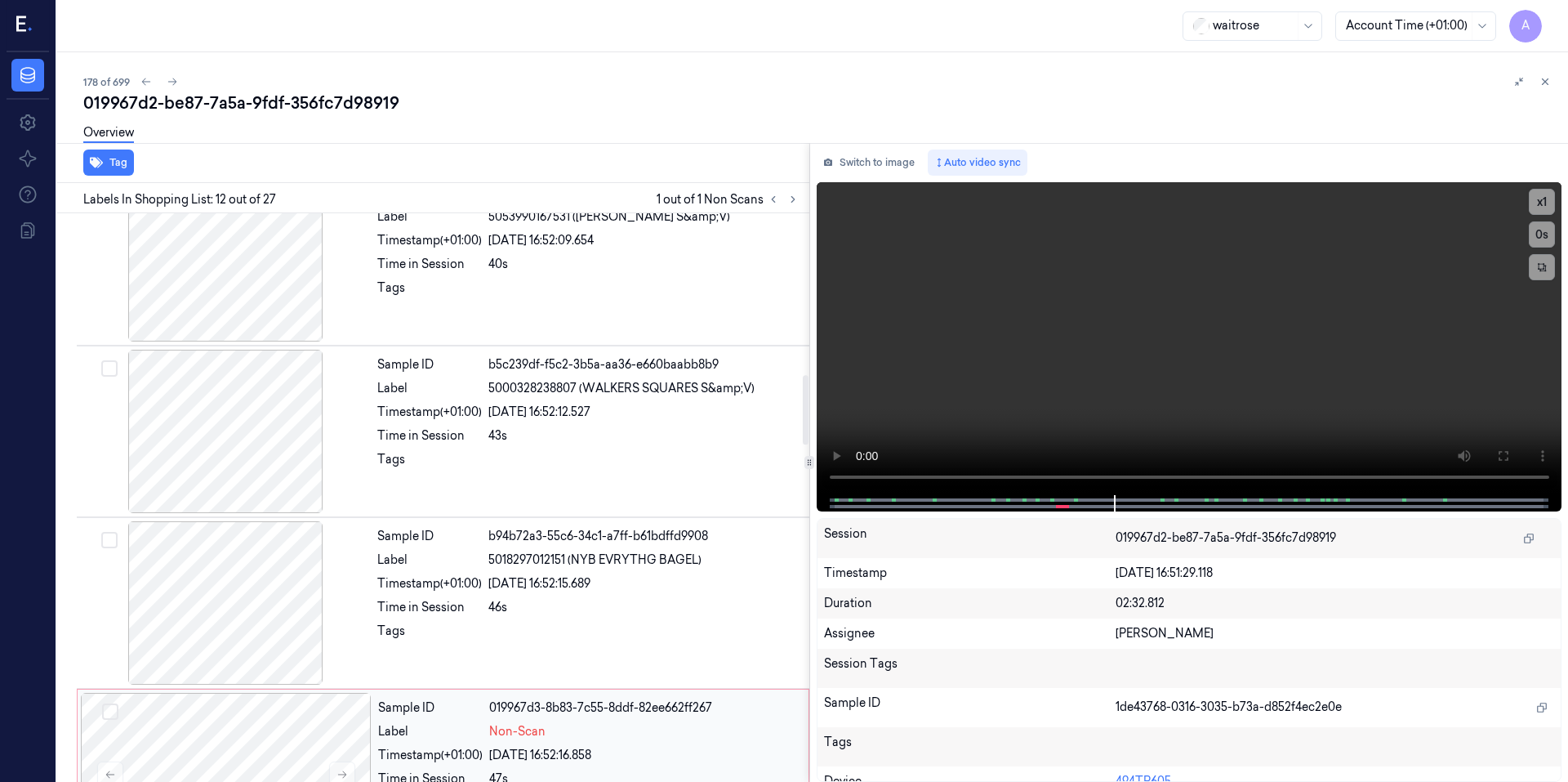
scroll to position [1197, 0]
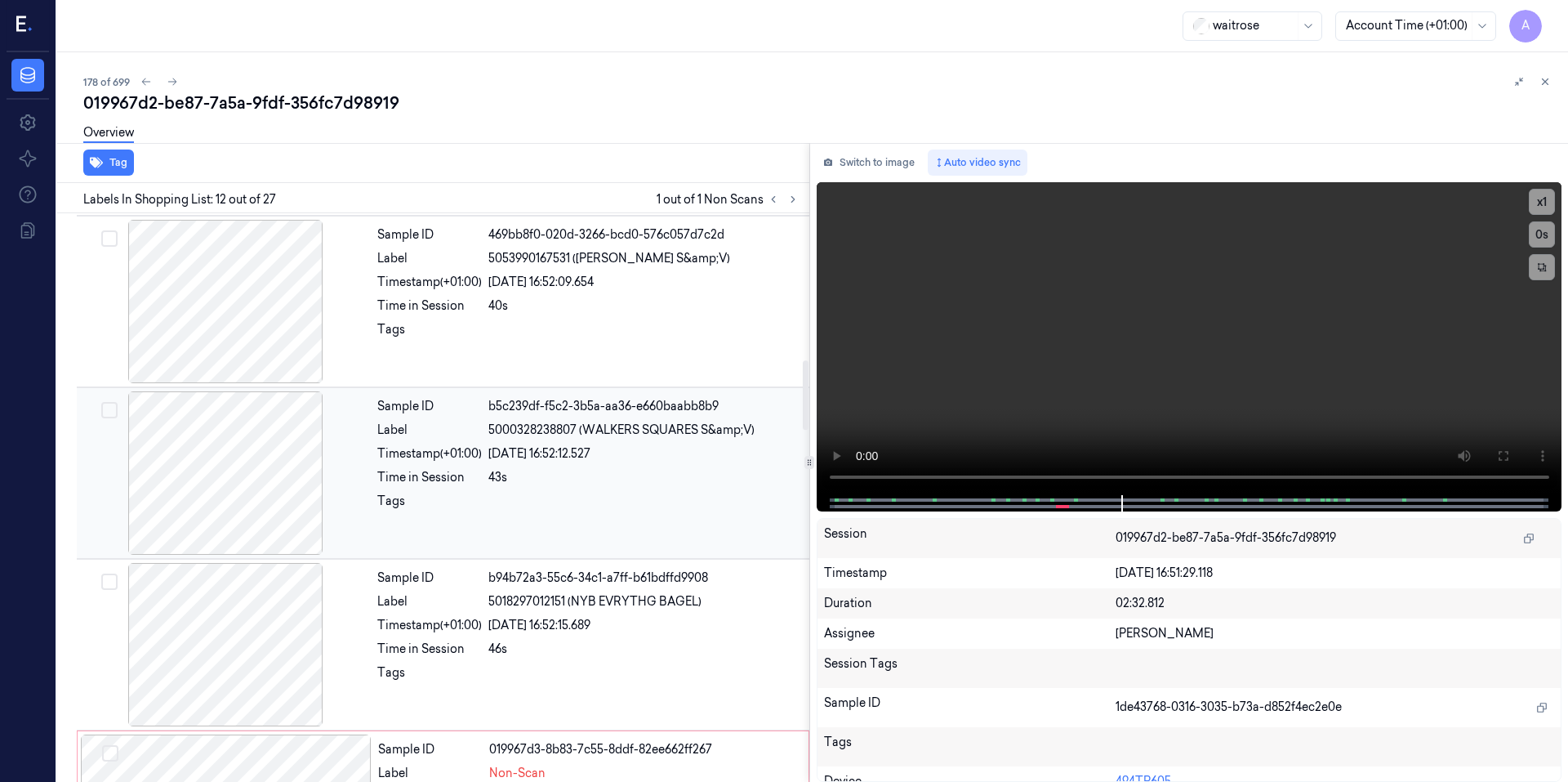
click at [602, 516] on div at bounding box center [644, 506] width 311 height 26
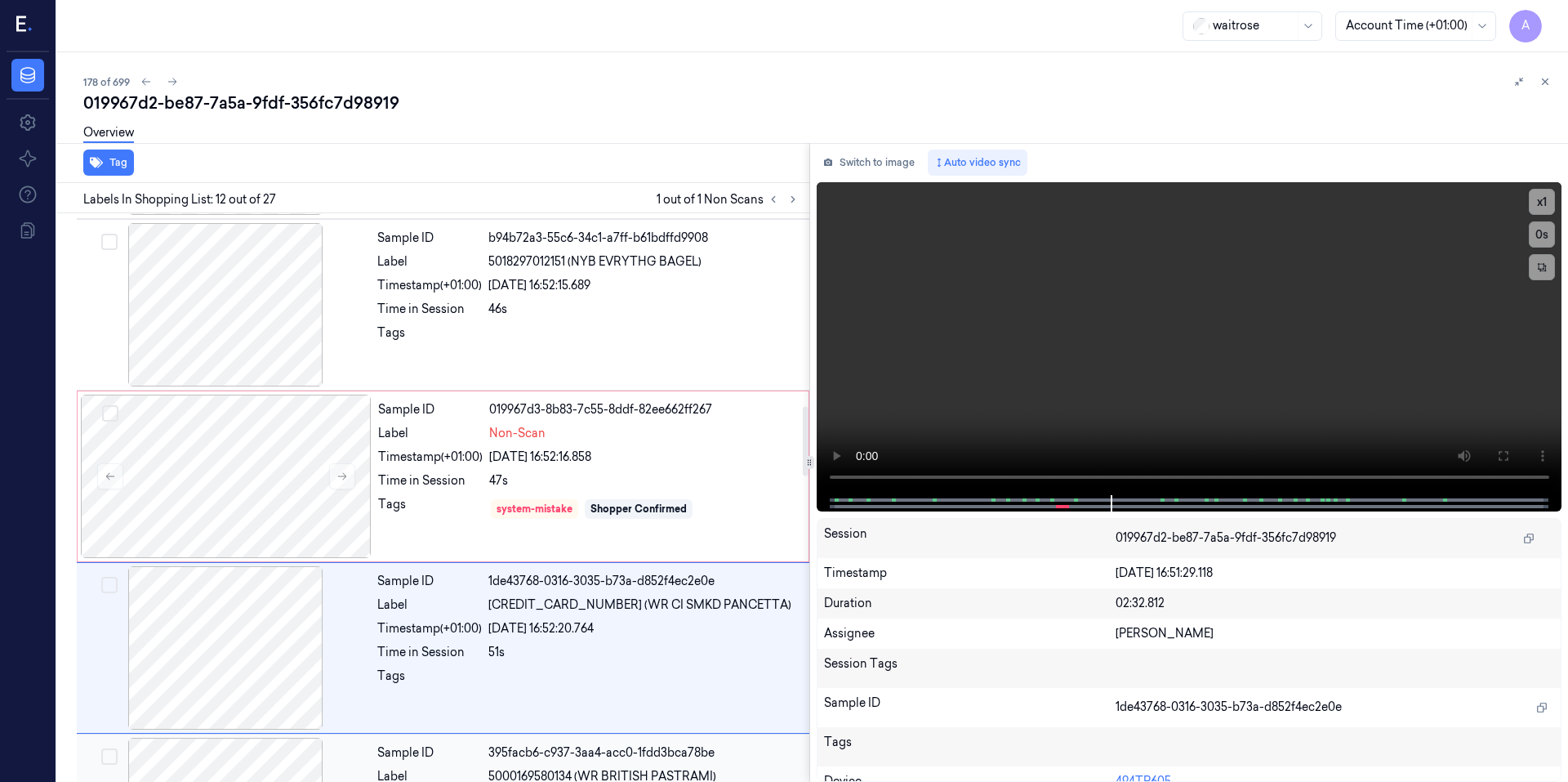
scroll to position [1524, 0]
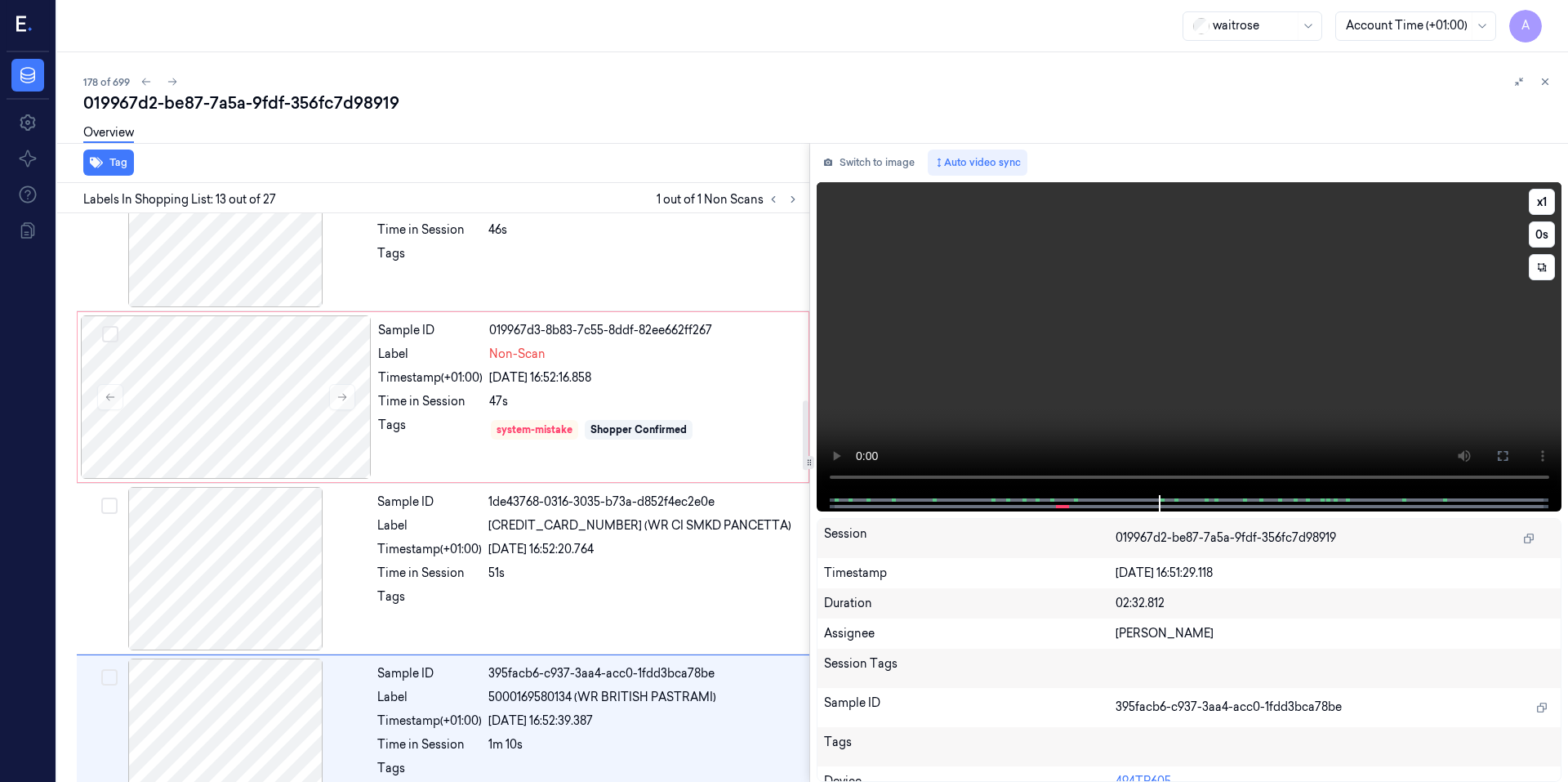
click at [1118, 373] on video at bounding box center [1189, 338] width 746 height 312
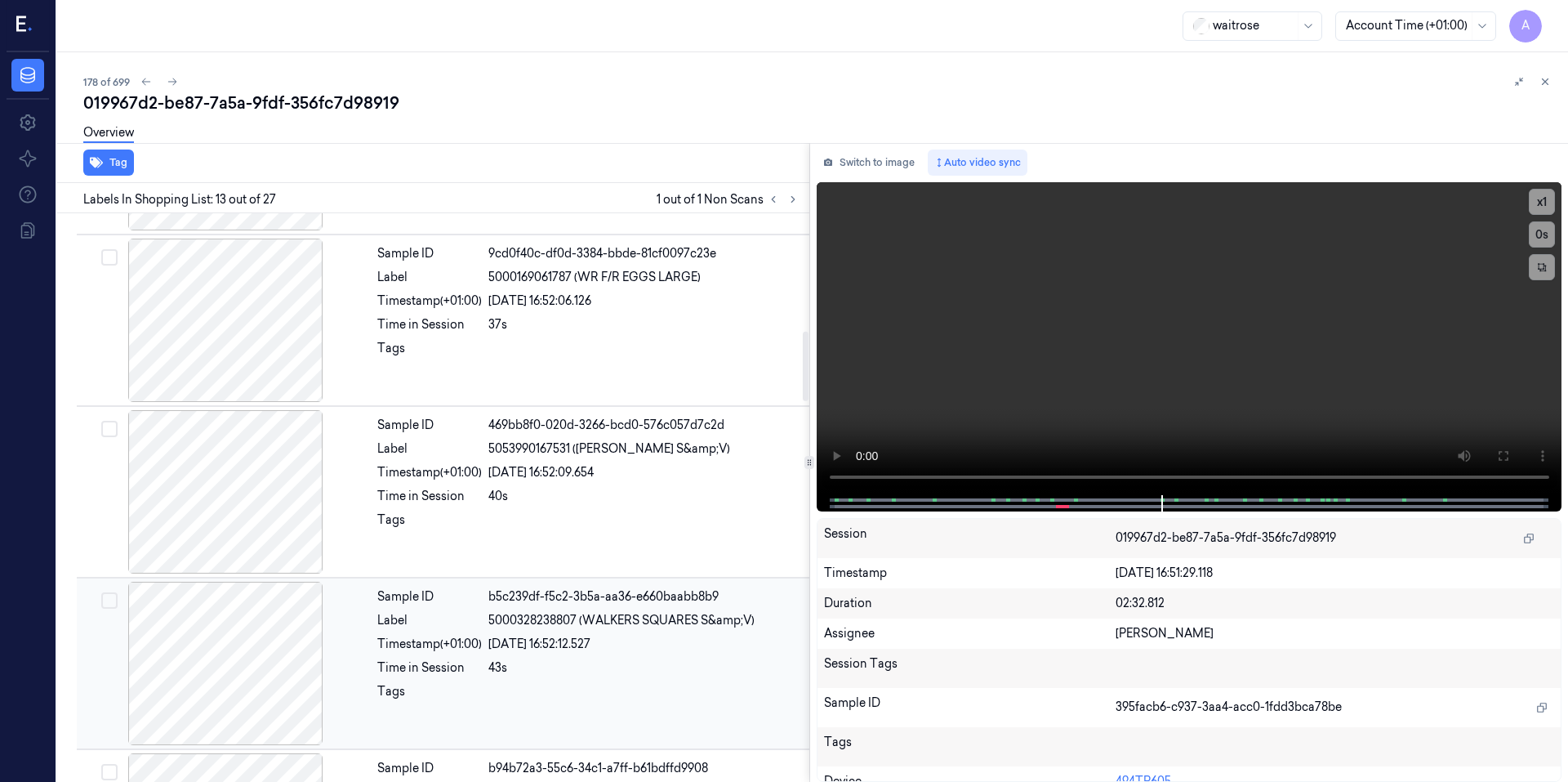
scroll to position [961, 0]
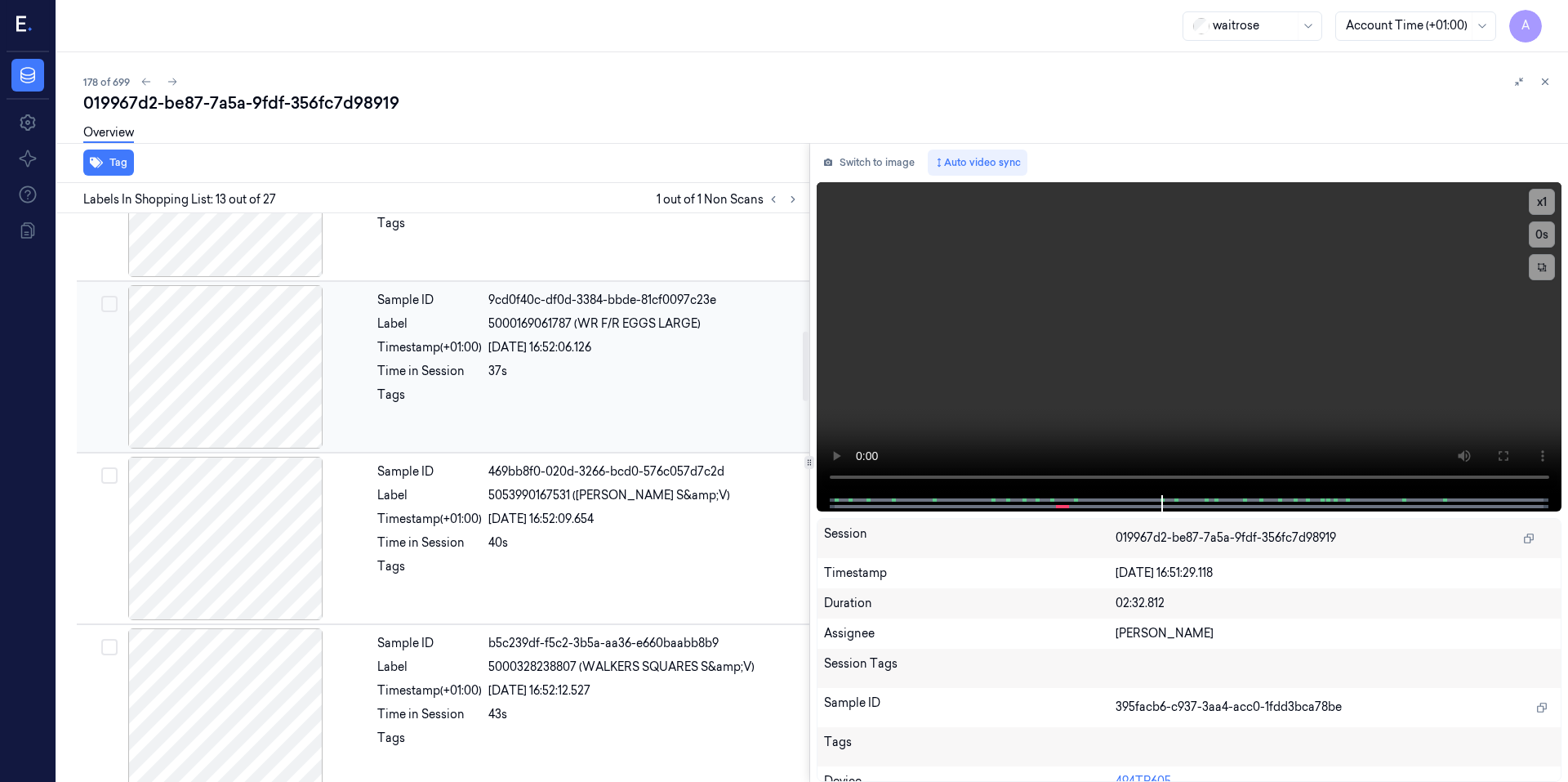
click at [614, 367] on div "37s" at bounding box center [644, 371] width 311 height 17
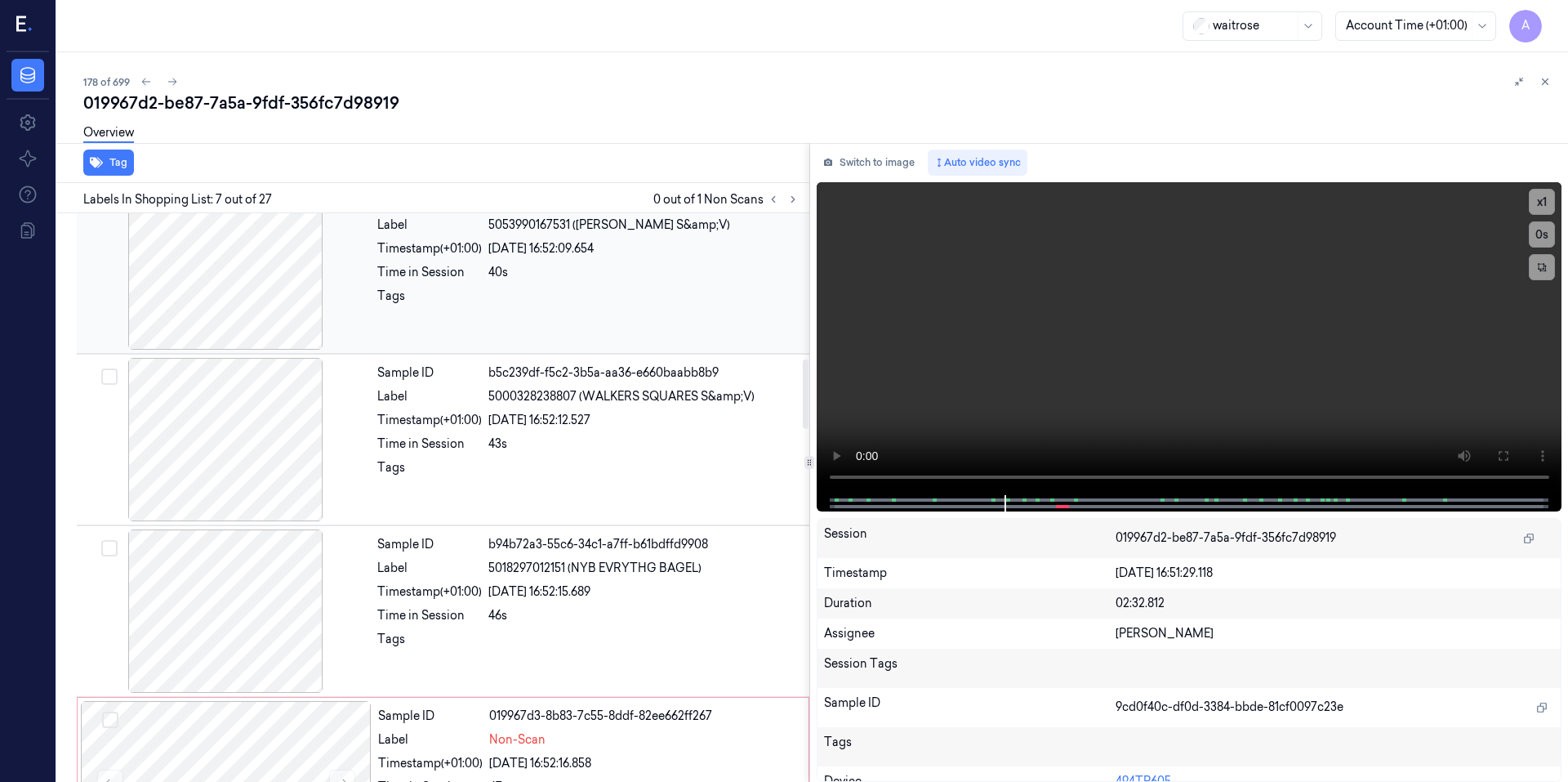
scroll to position [1238, 0]
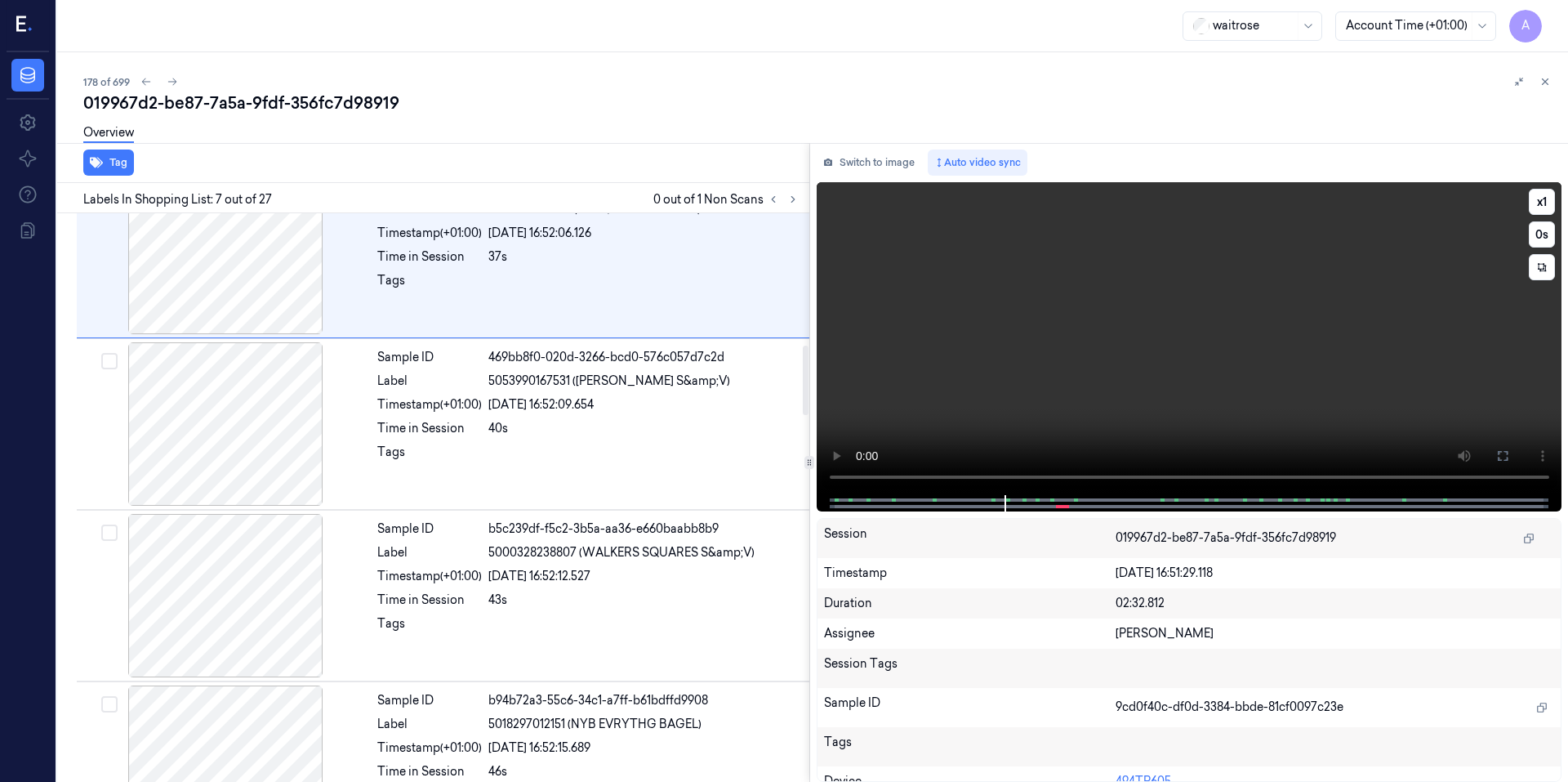
click at [1034, 379] on video at bounding box center [1189, 338] width 746 height 312
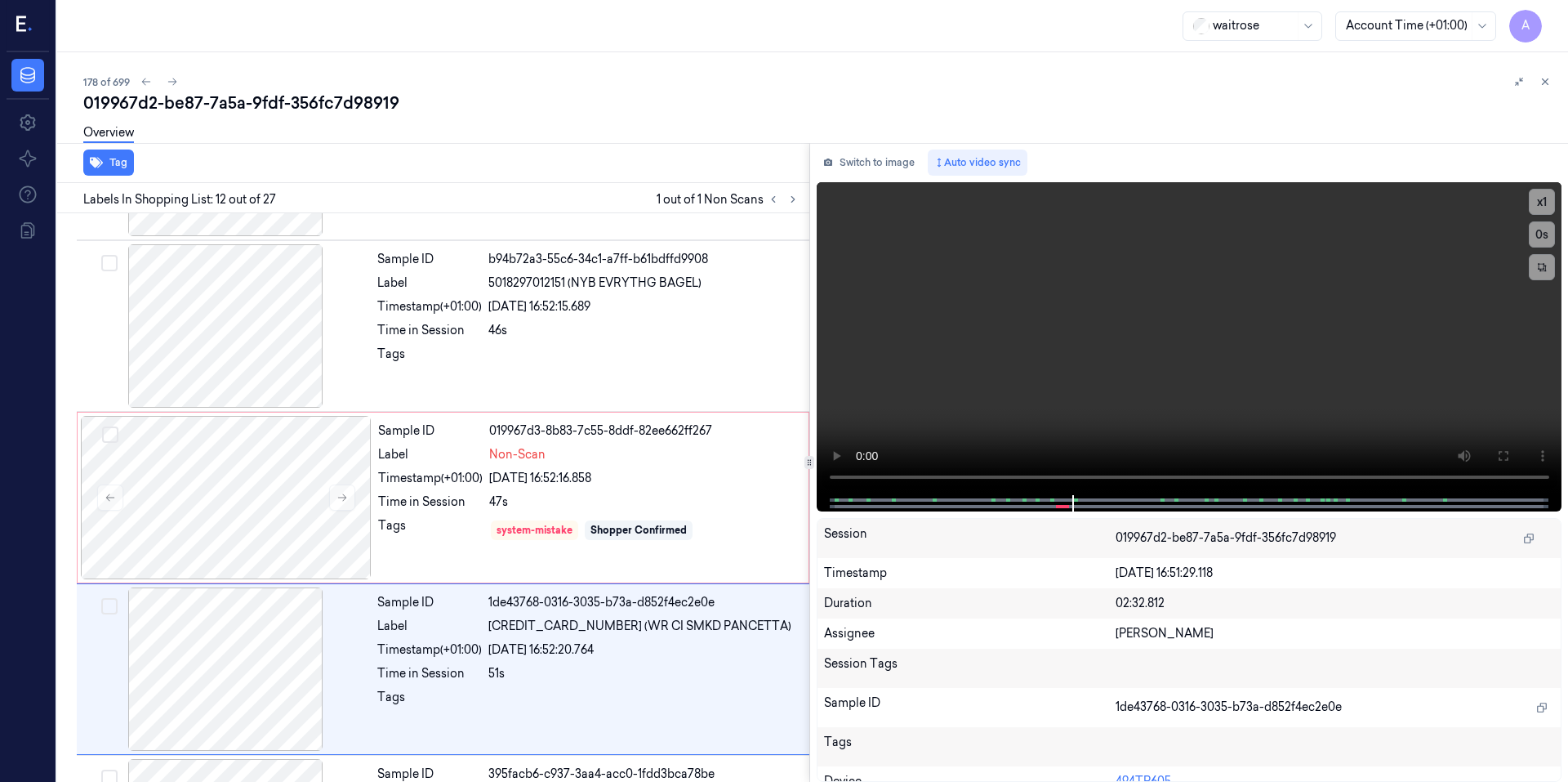
scroll to position [1688, 0]
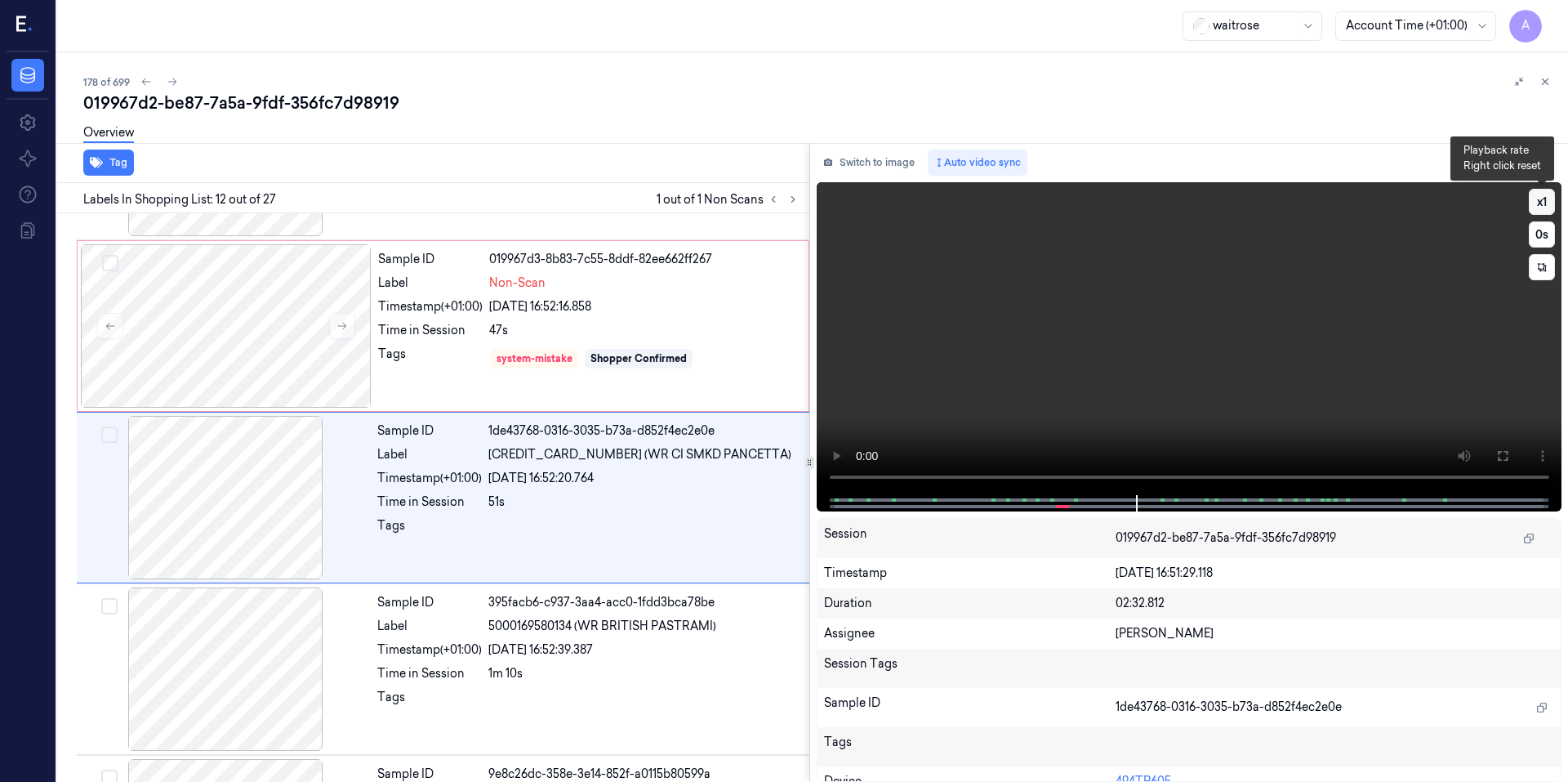
click at [1530, 209] on button "x 1" at bounding box center [1541, 202] width 26 height 26
click at [1530, 209] on button "x 2" at bounding box center [1541, 202] width 26 height 26
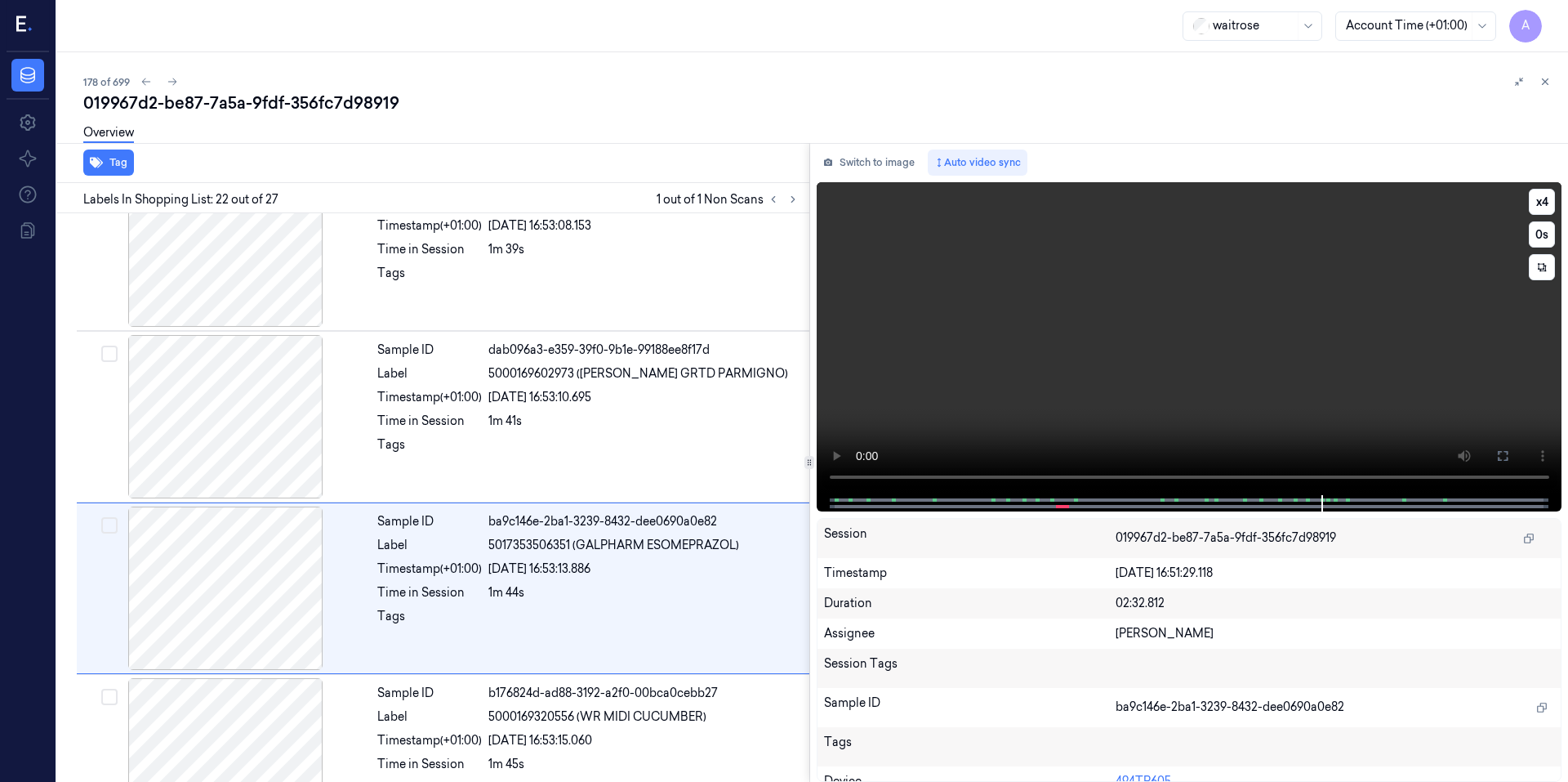
scroll to position [3403, 0]
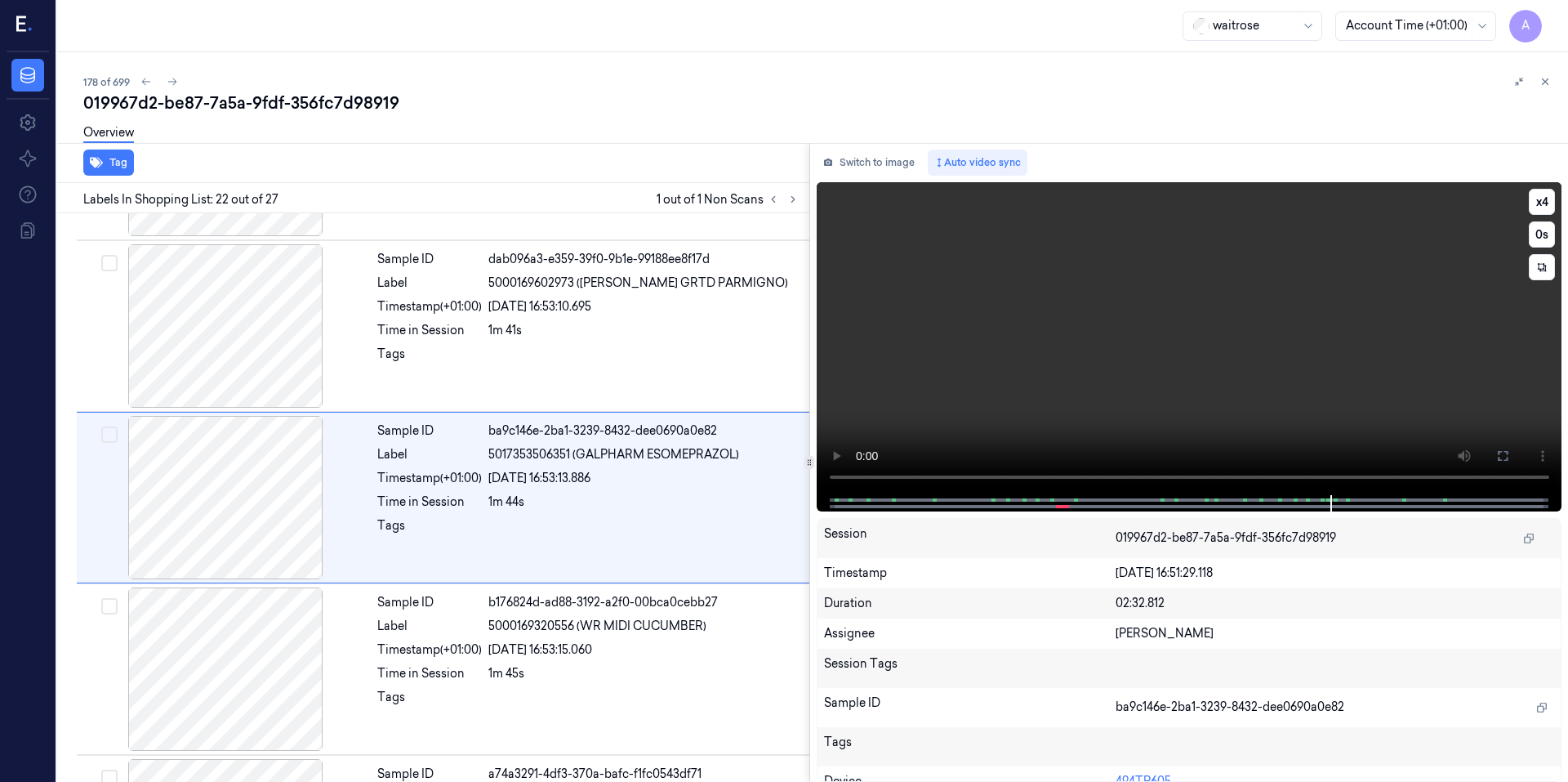
click at [1026, 306] on video at bounding box center [1189, 338] width 746 height 312
click at [1136, 322] on video at bounding box center [1189, 338] width 746 height 312
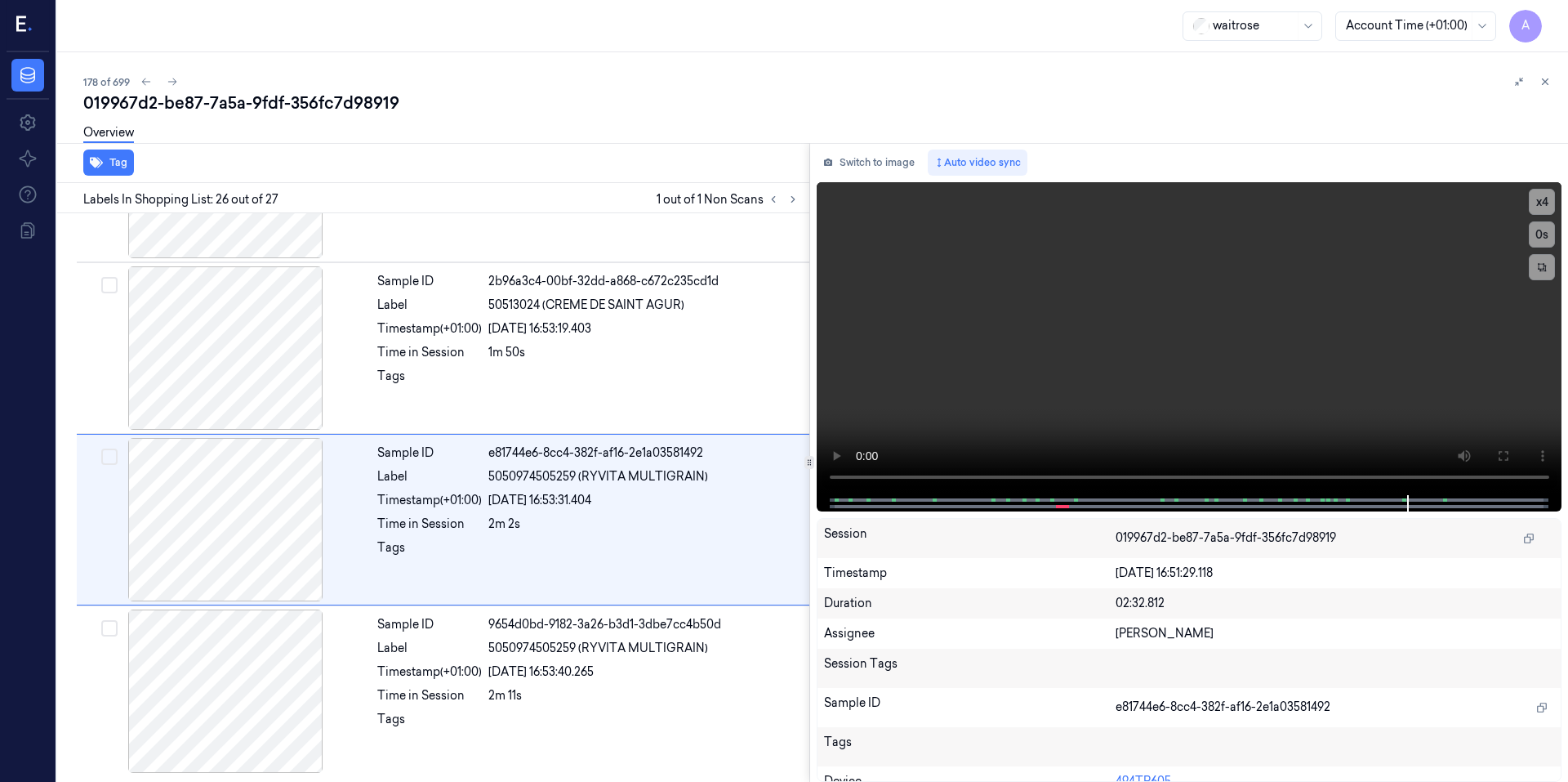
scroll to position [4067, 0]
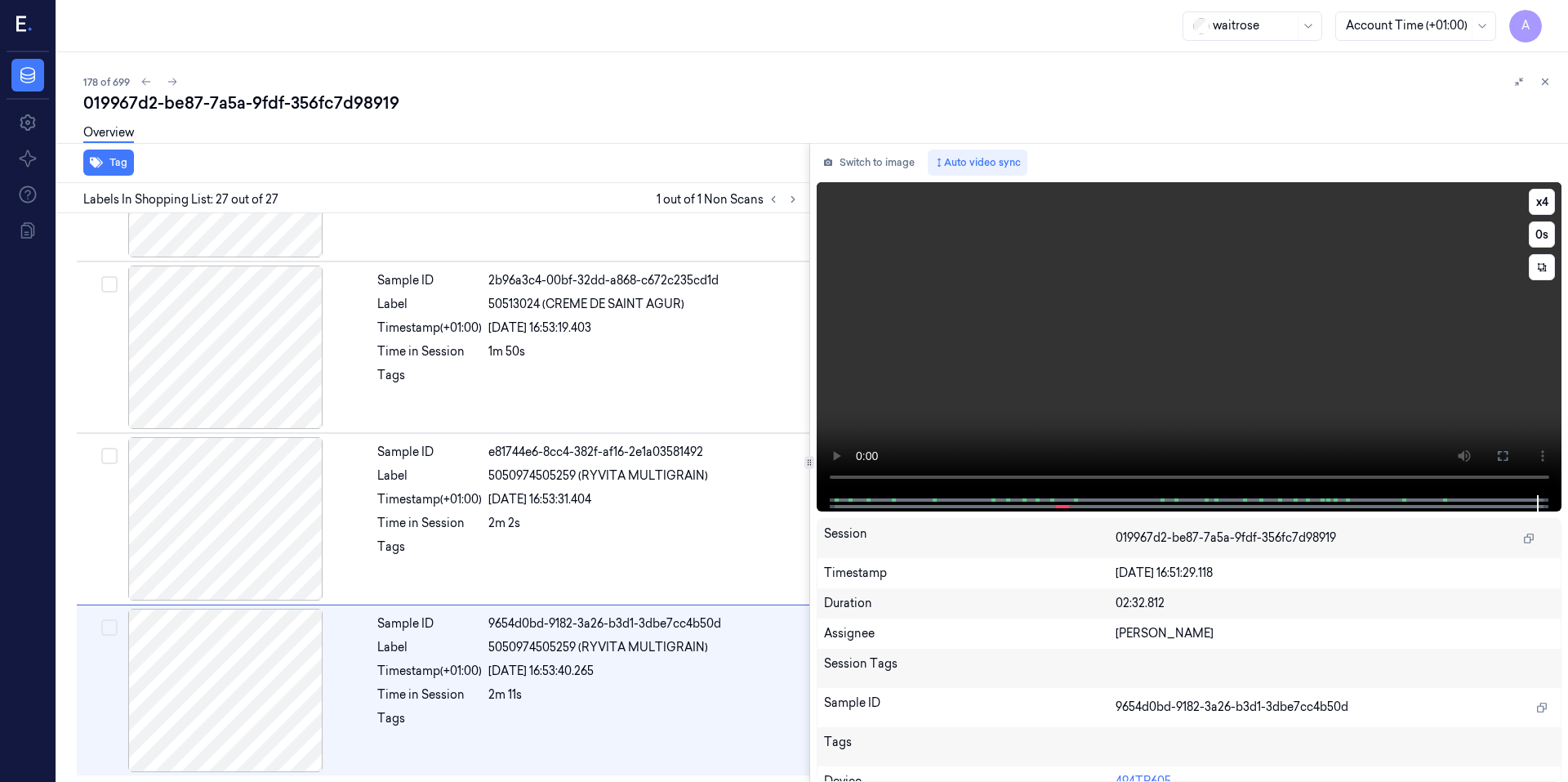
click at [1093, 389] on video at bounding box center [1189, 338] width 746 height 312
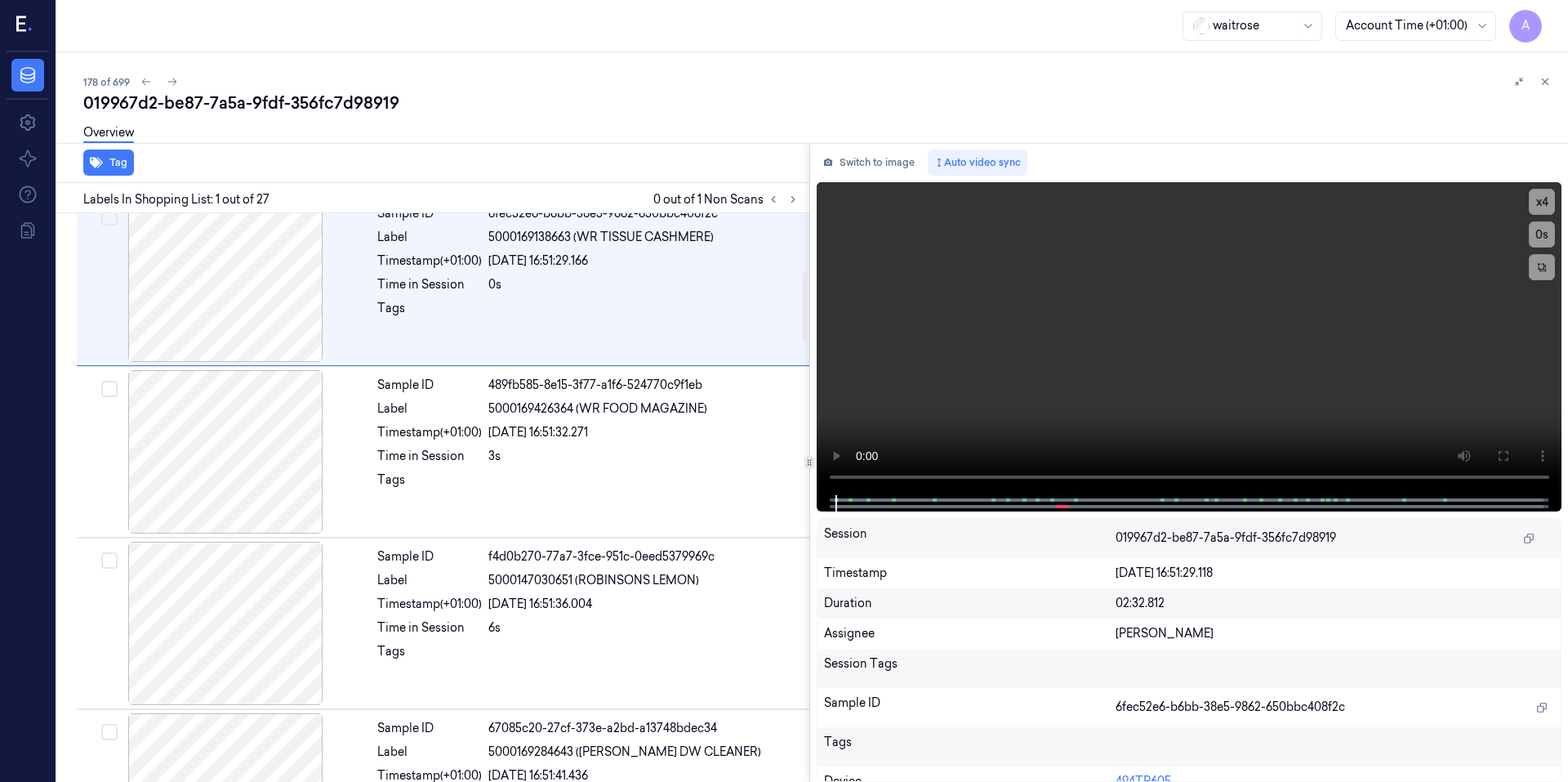
scroll to position [0, 0]
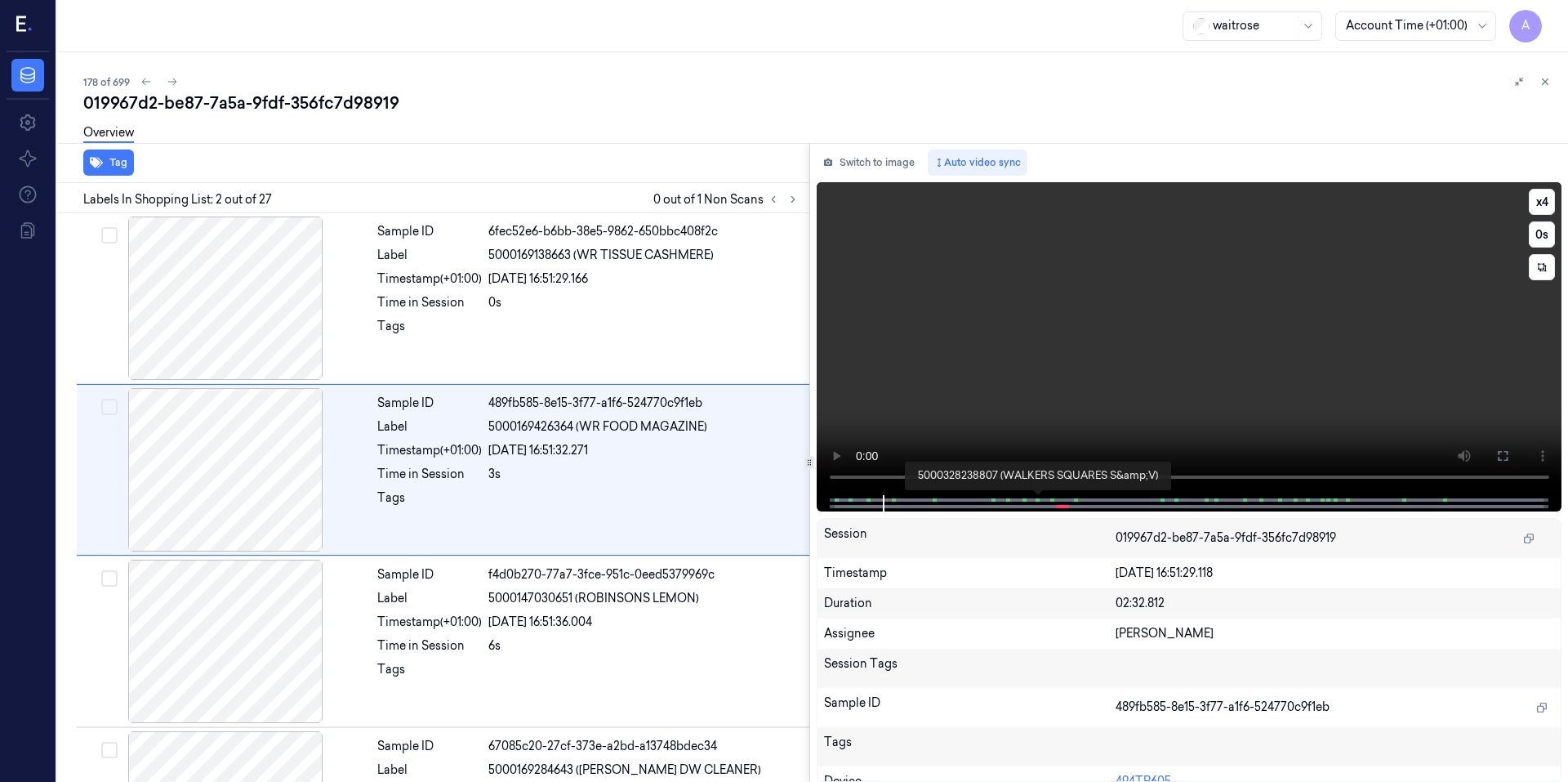
click at [1036, 498] on span at bounding box center [1036, 500] width 3 height 9
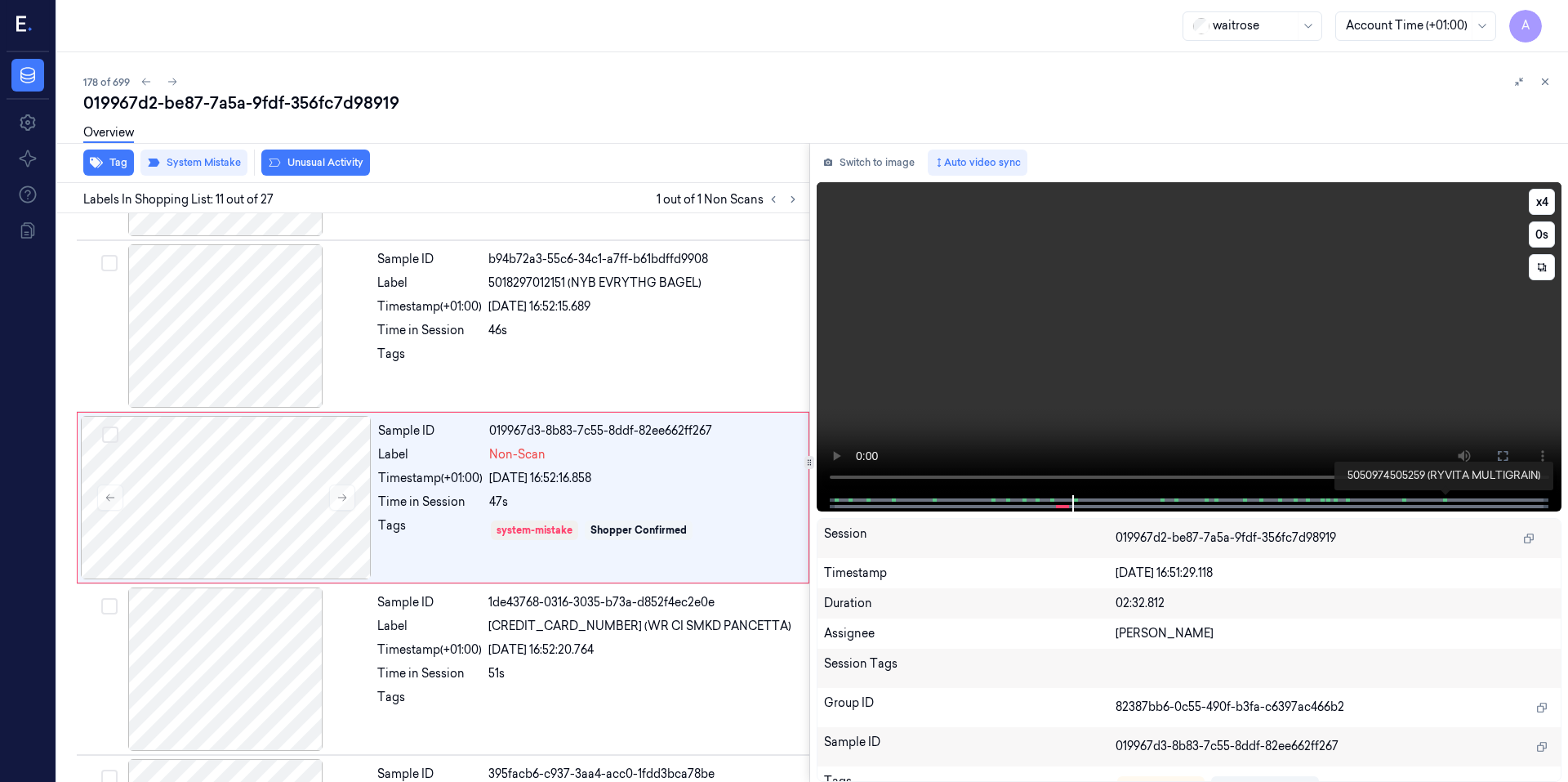
click at [1446, 501] on span at bounding box center [1445, 500] width 3 height 9
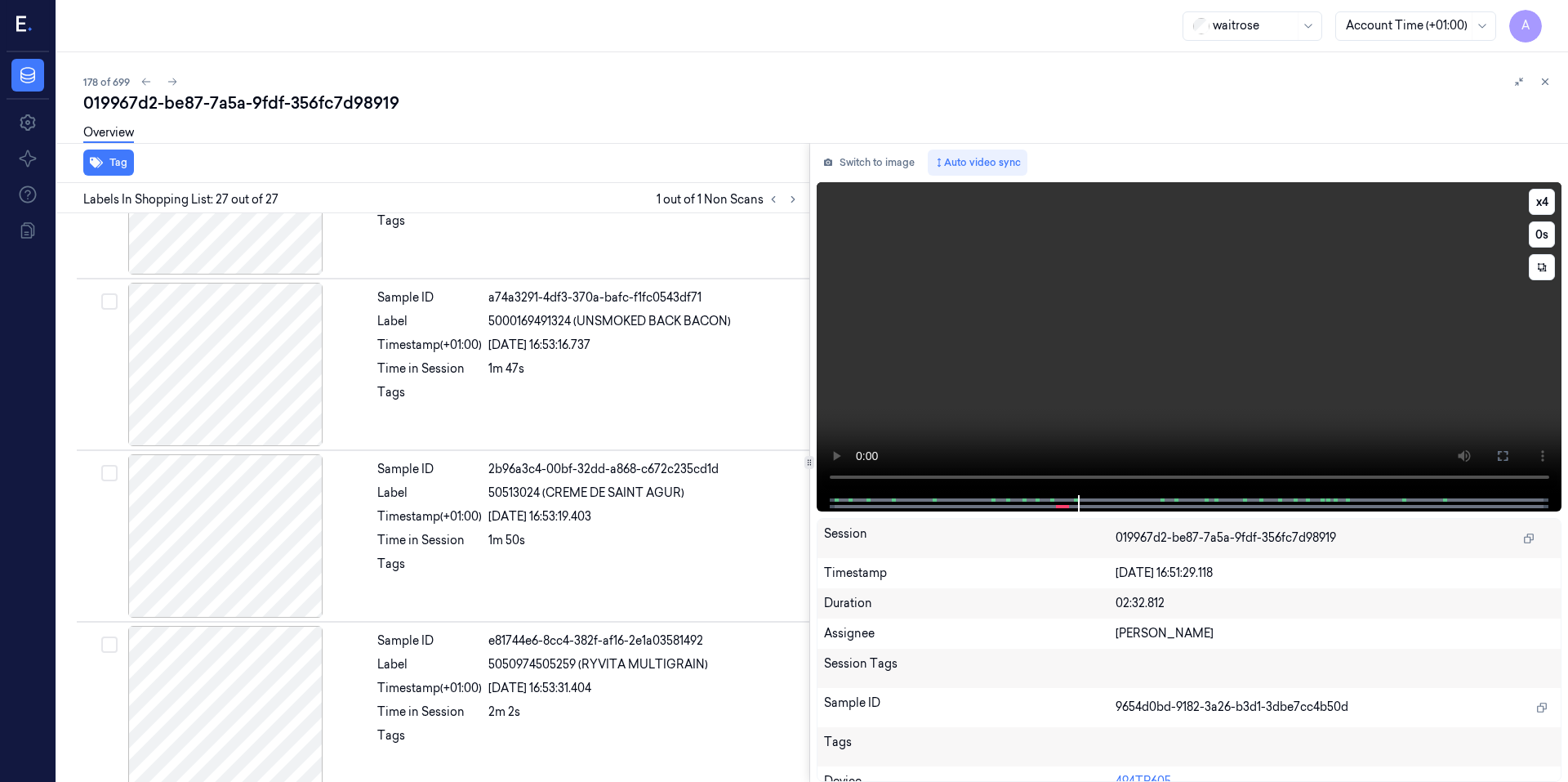
scroll to position [4067, 0]
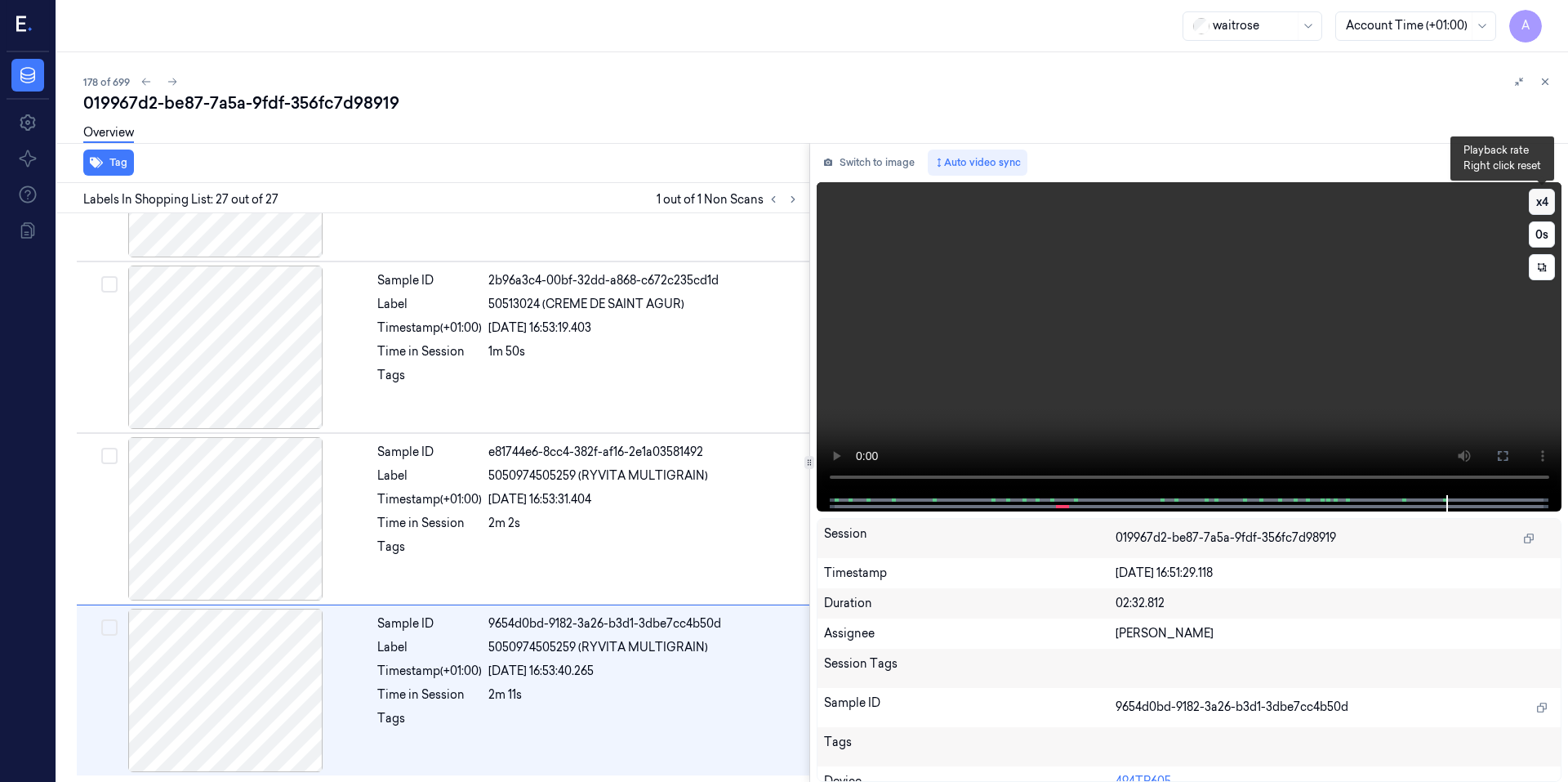
click at [1542, 203] on button "x 4" at bounding box center [1541, 202] width 26 height 26
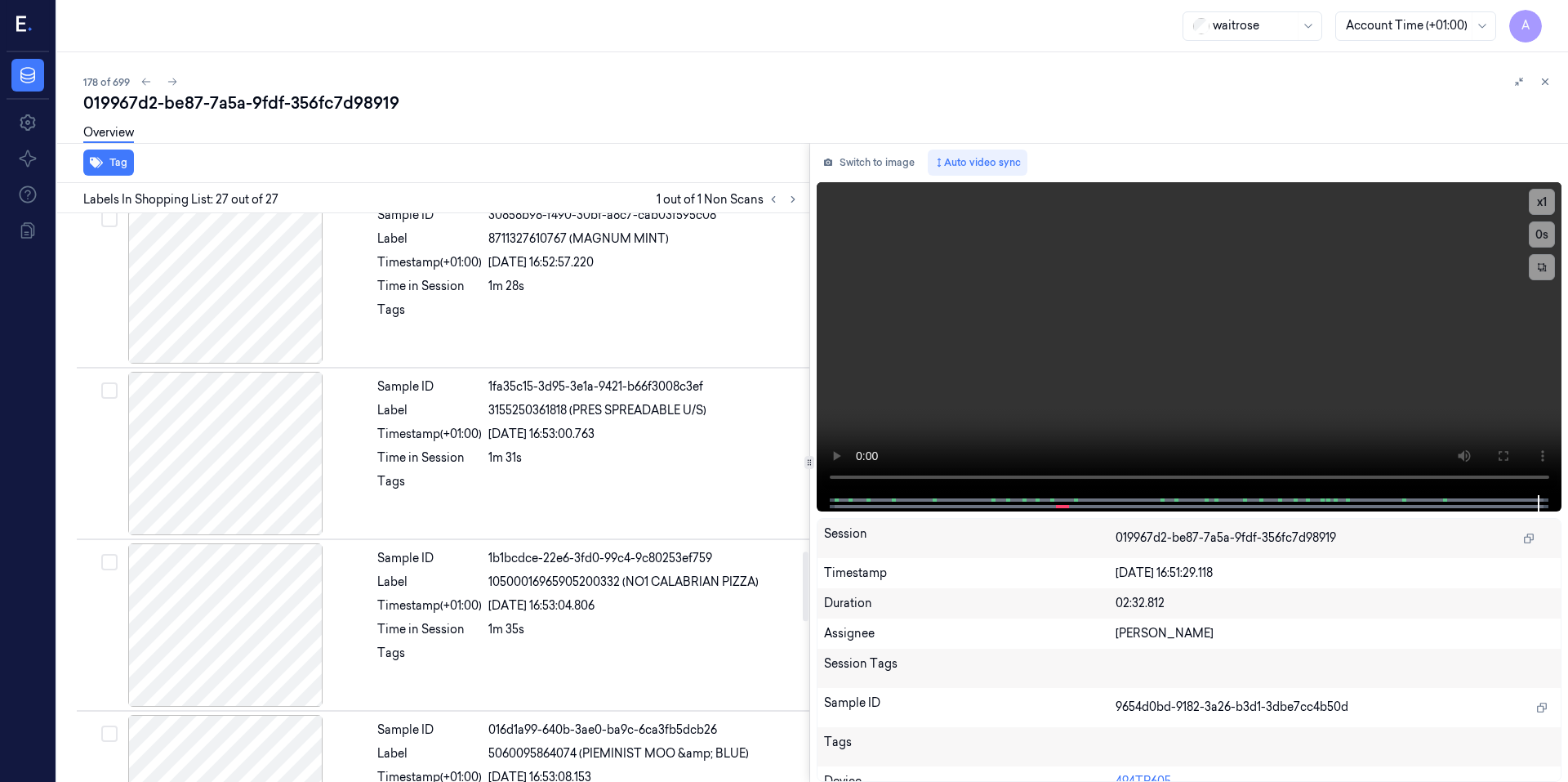
scroll to position [2434, 0]
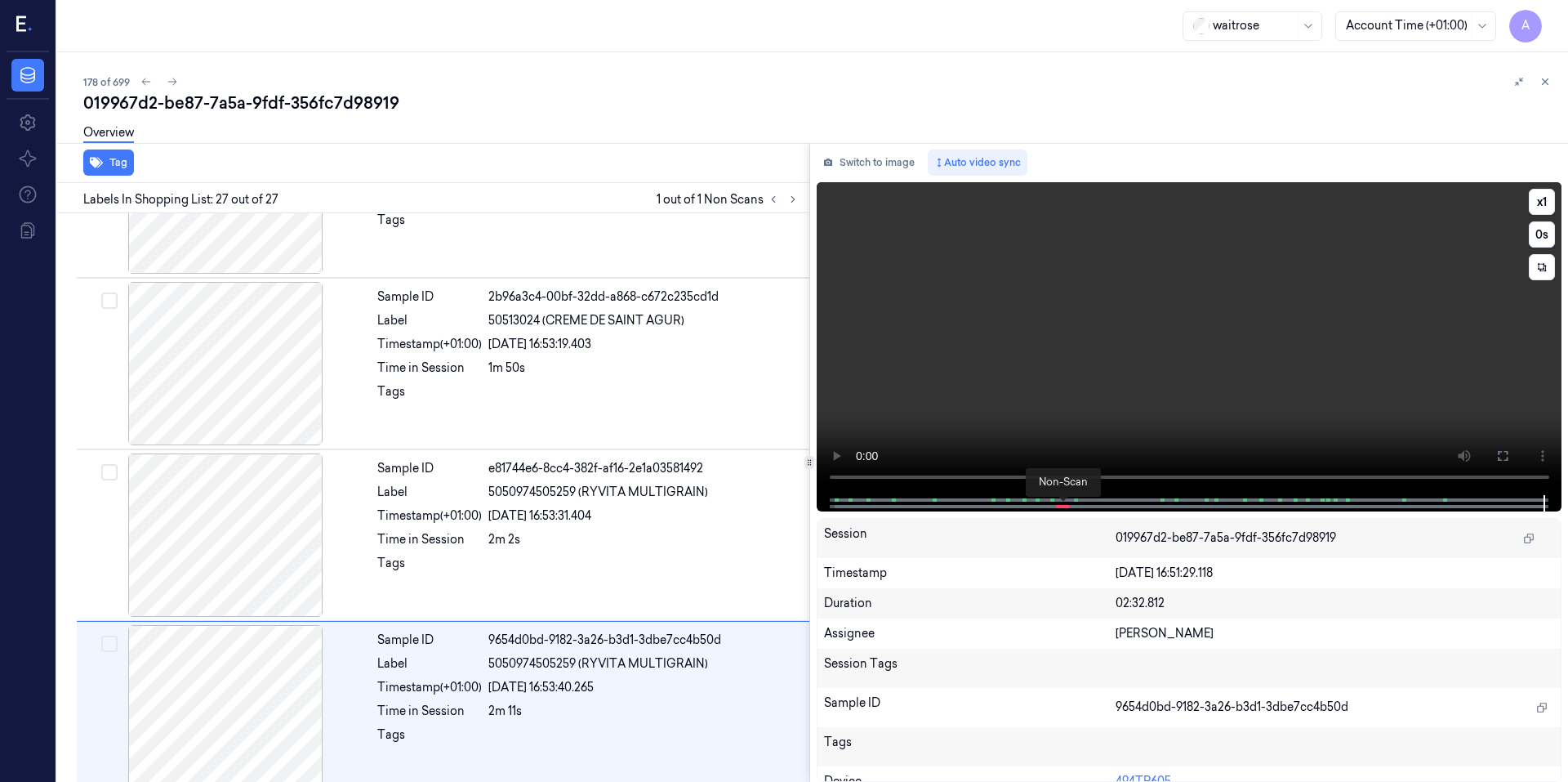
click at [1062, 506] on span at bounding box center [1062, 506] width 3 height 9
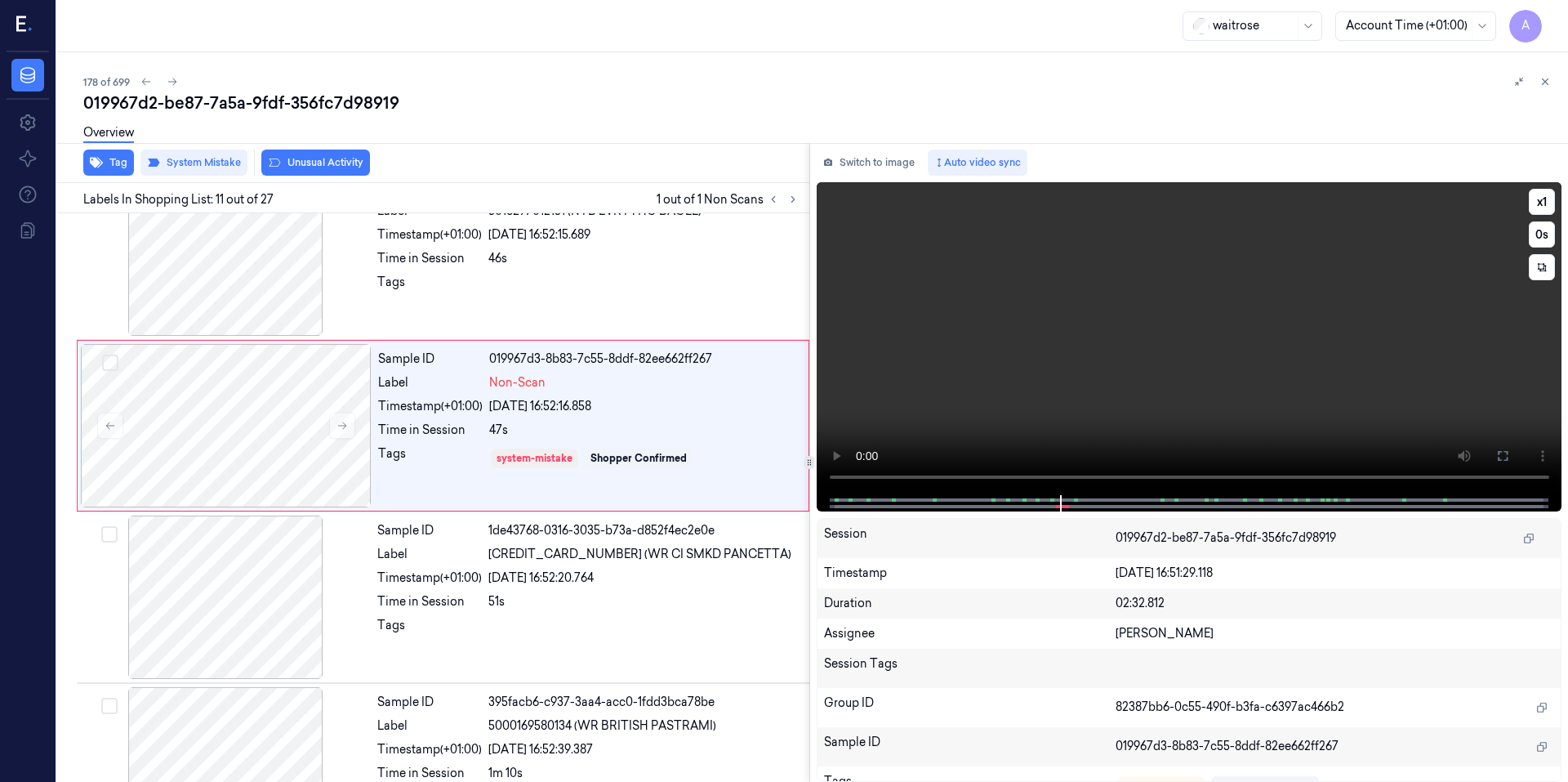
click at [1090, 379] on video at bounding box center [1189, 338] width 746 height 312
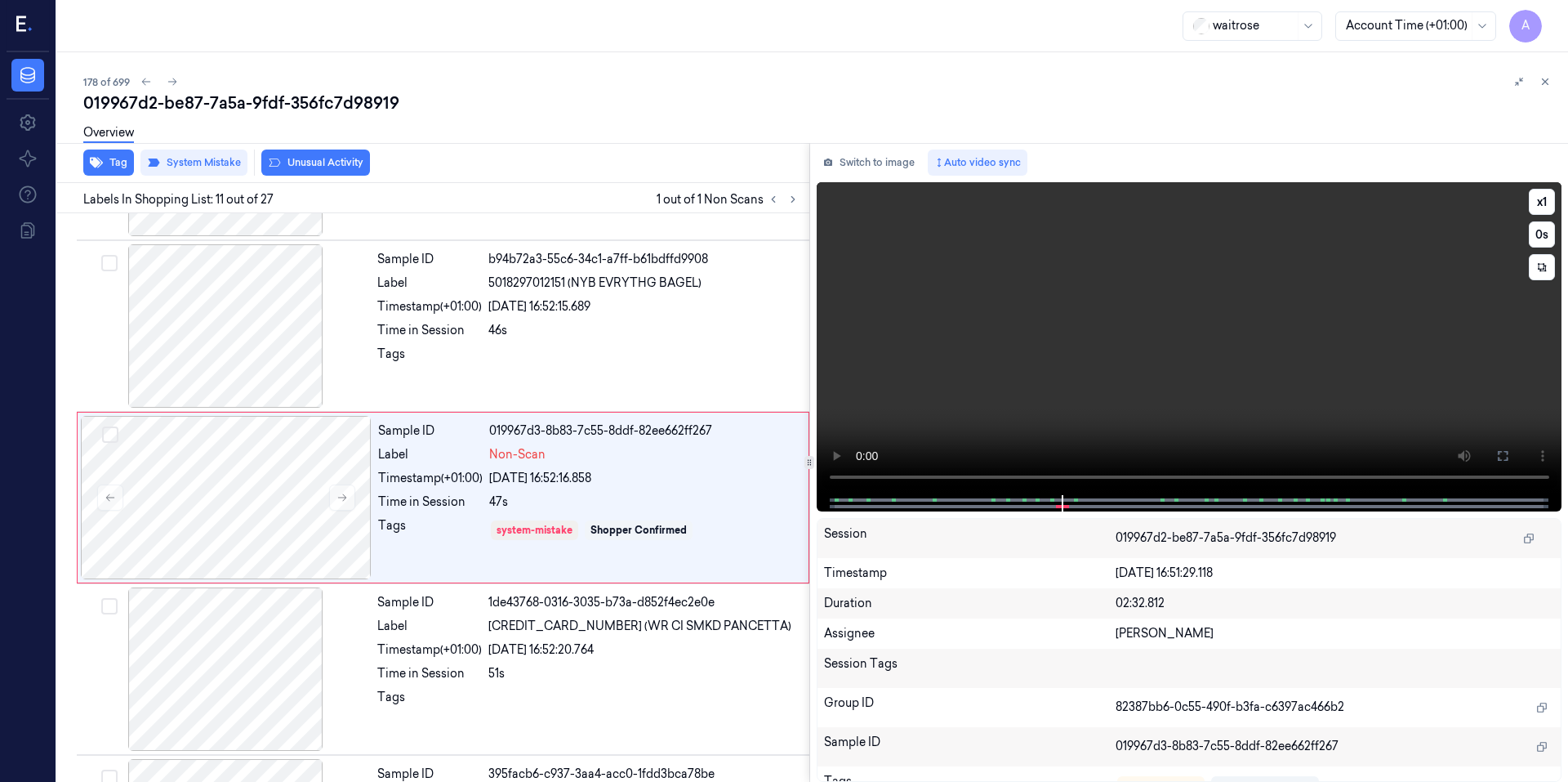
click at [1090, 379] on video at bounding box center [1189, 338] width 746 height 312
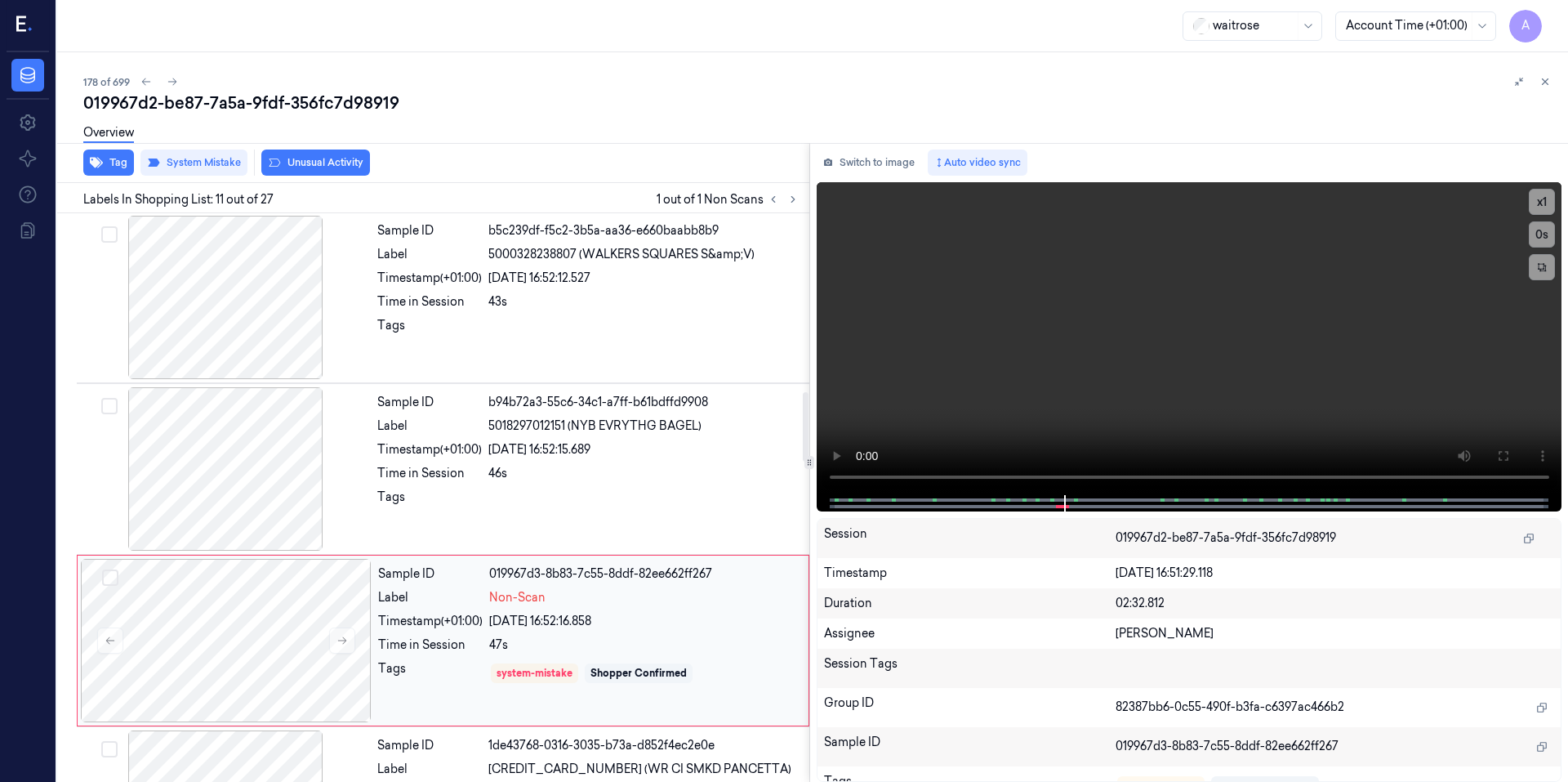
scroll to position [1353, 0]
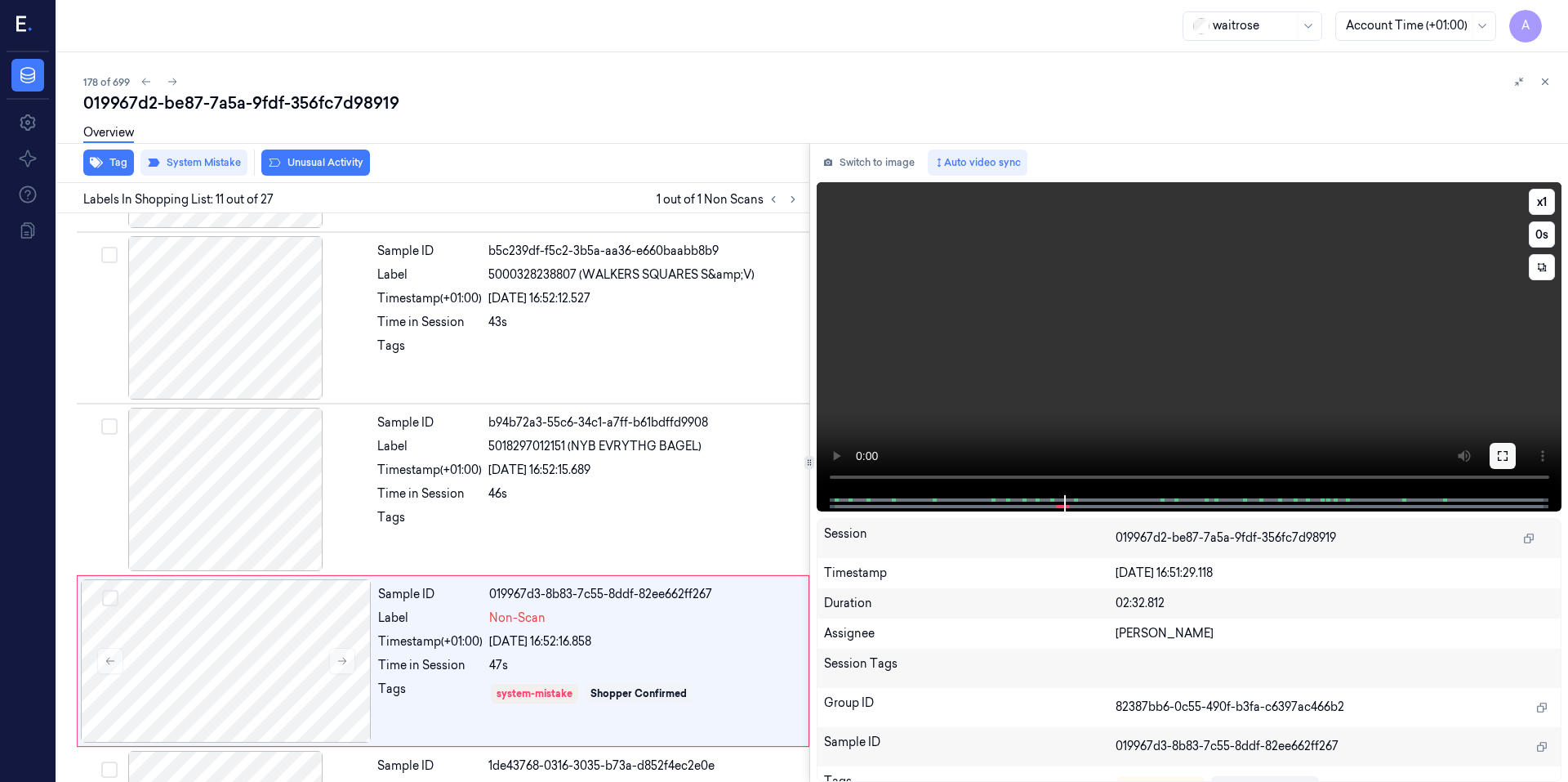
click at [1497, 458] on icon at bounding box center [1502, 455] width 13 height 13
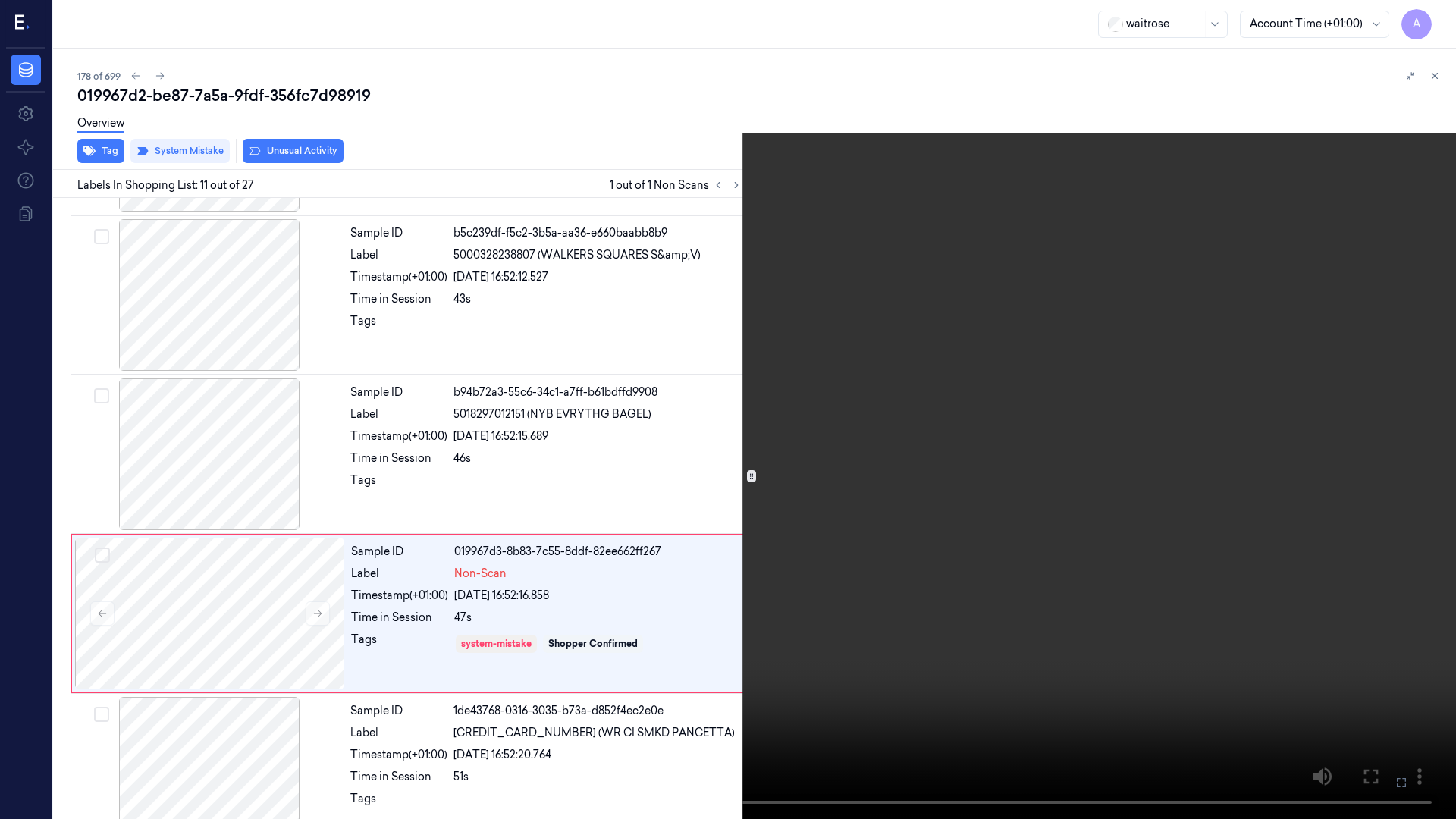
click at [0, 0] on icon at bounding box center [0, 0] width 0 height 0
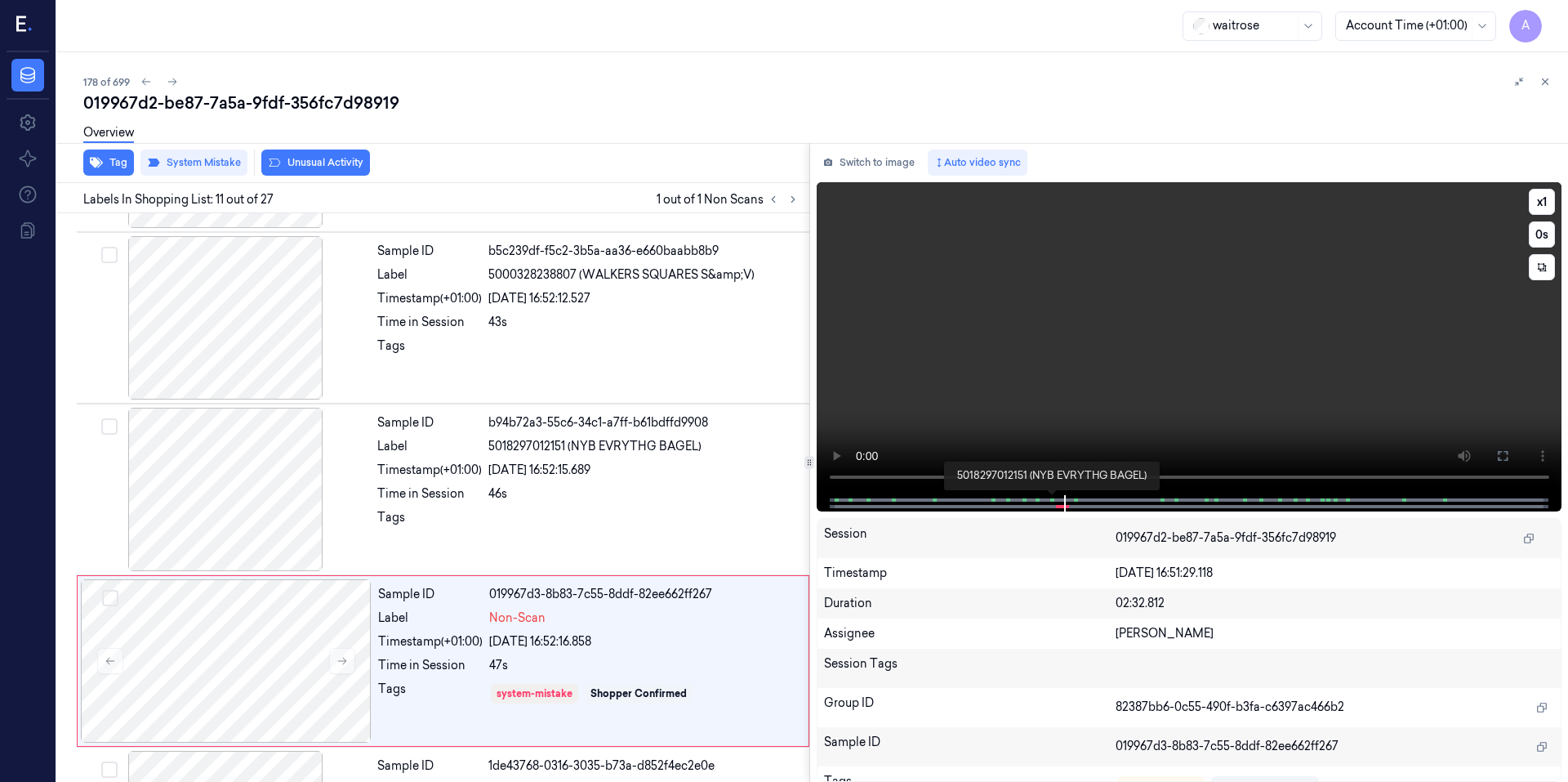
click at [1052, 500] on span at bounding box center [1053, 500] width 3 height 9
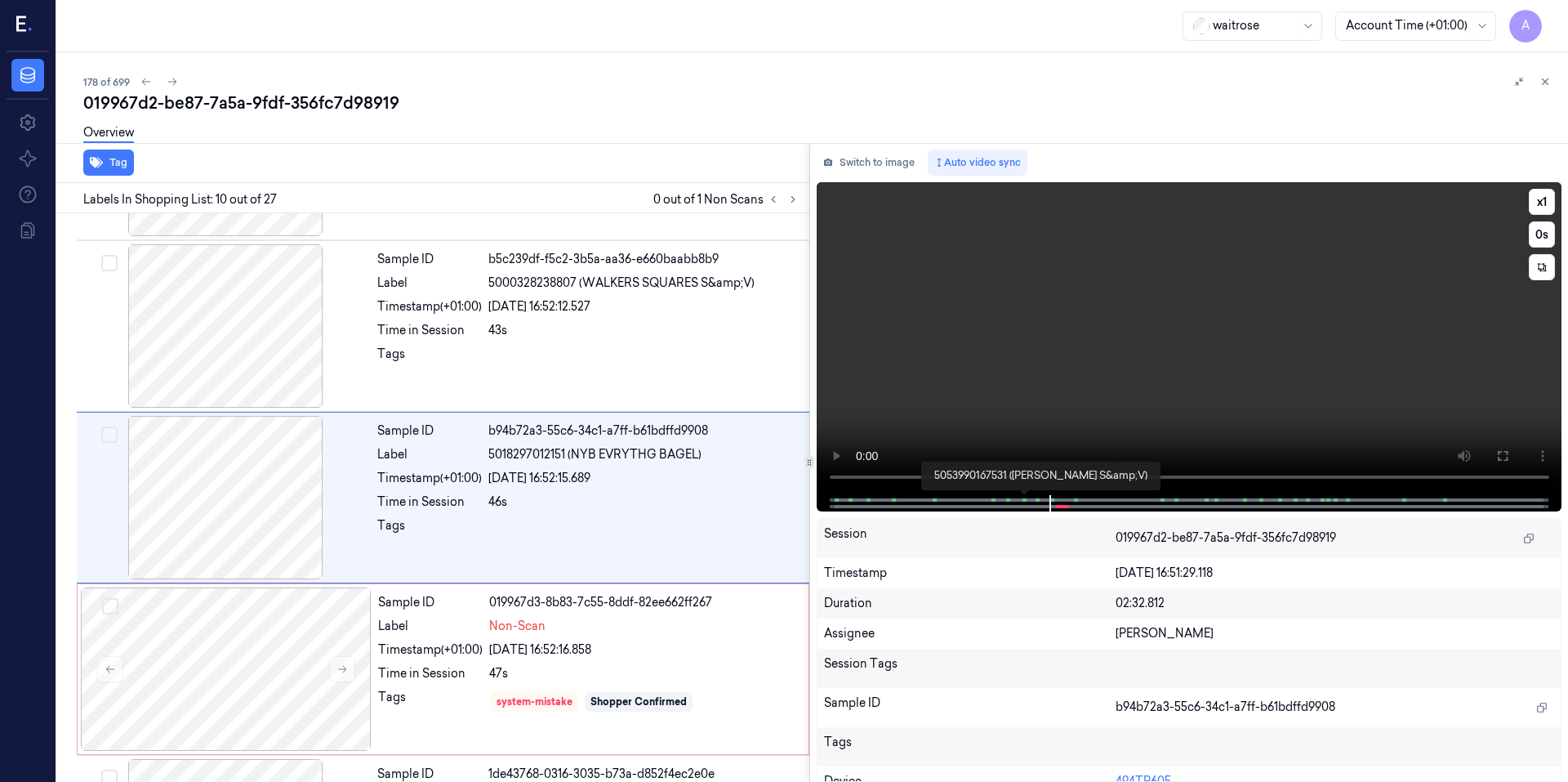
click at [1023, 500] on span at bounding box center [1023, 500] width 3 height 9
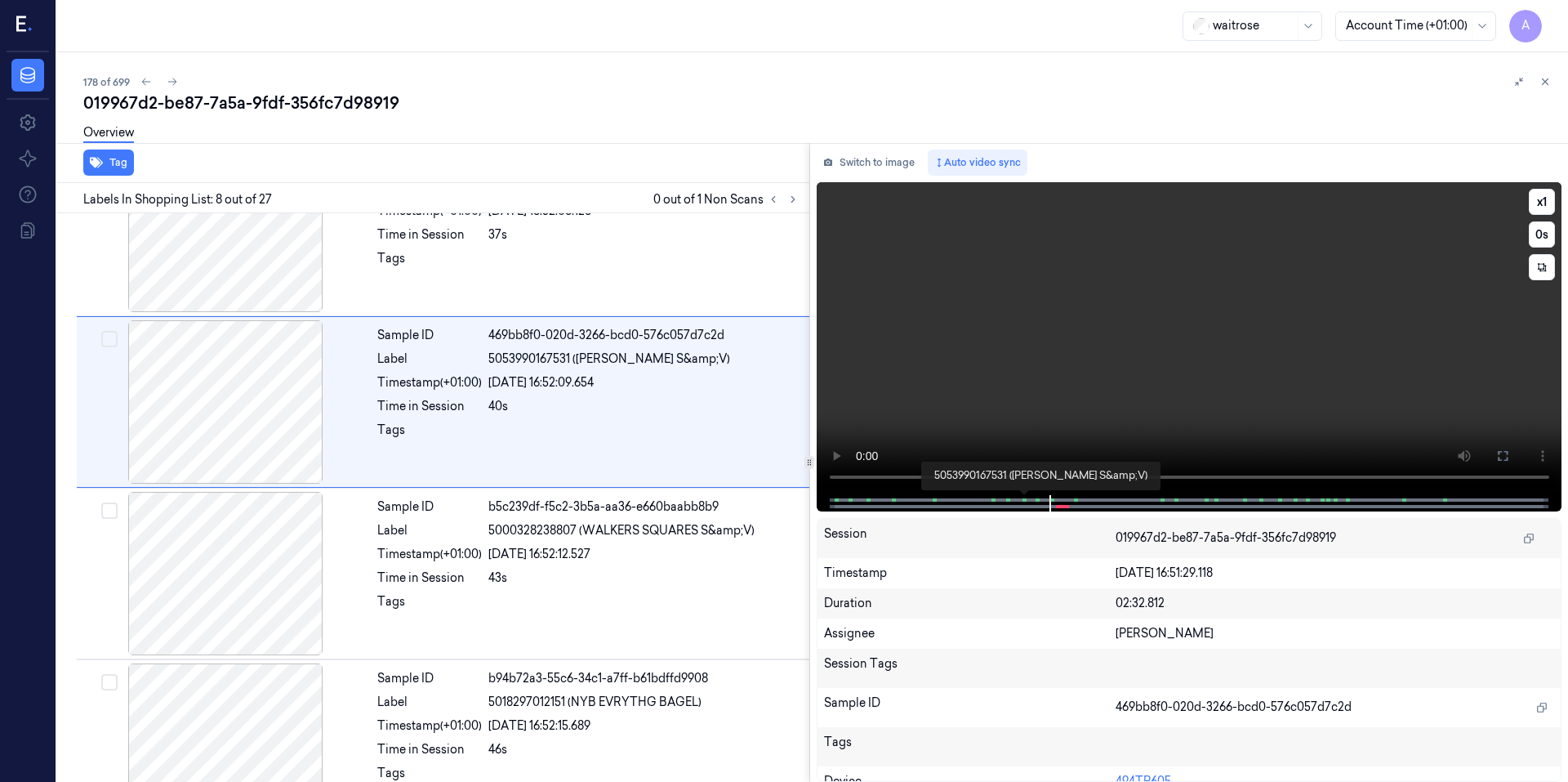
scroll to position [1001, 0]
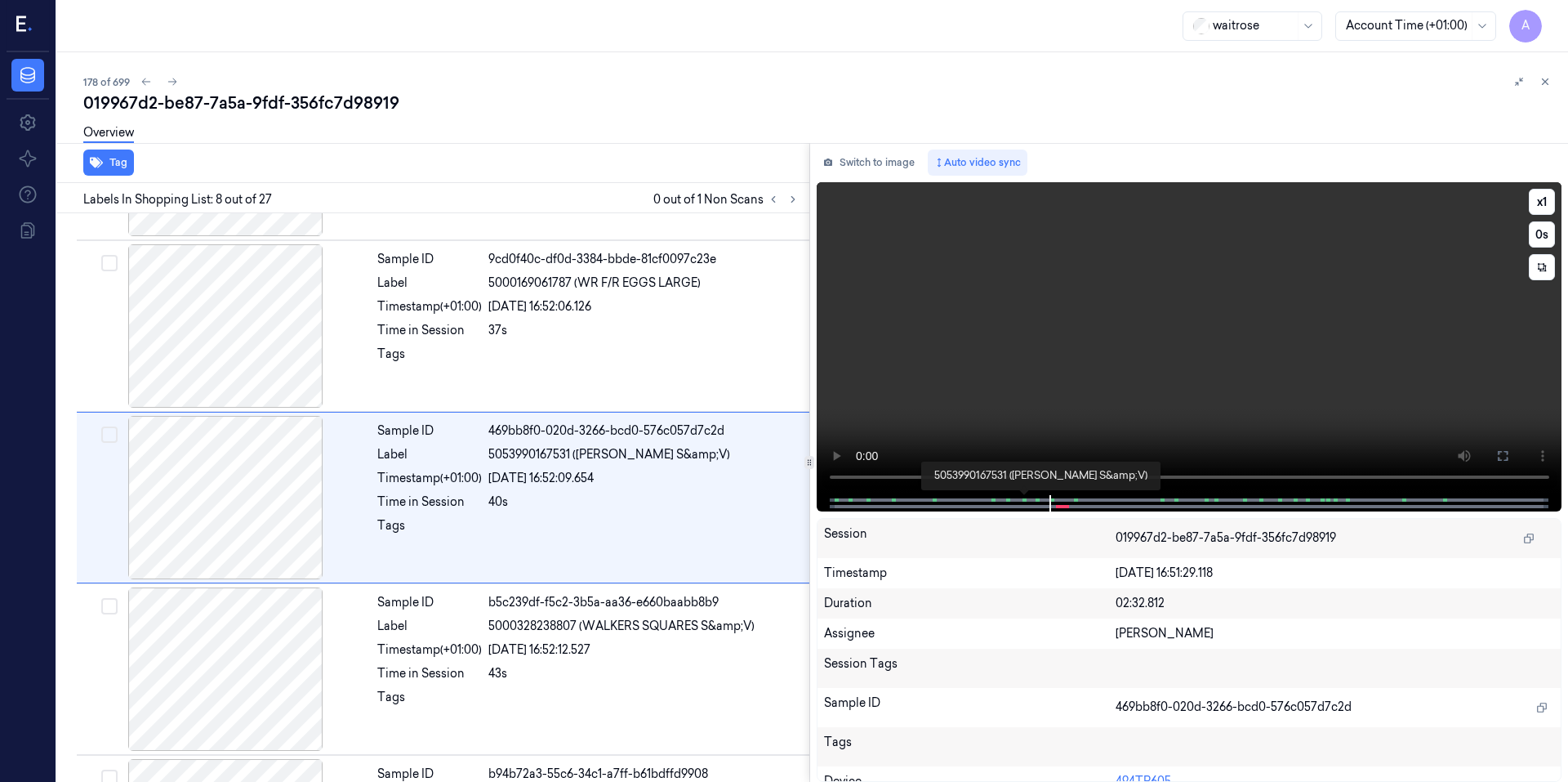
click at [1025, 496] on span at bounding box center [1025, 500] width 3 height 9
click at [1026, 500] on div at bounding box center [1188, 503] width 711 height 16
click at [1018, 426] on video at bounding box center [1189, 338] width 746 height 312
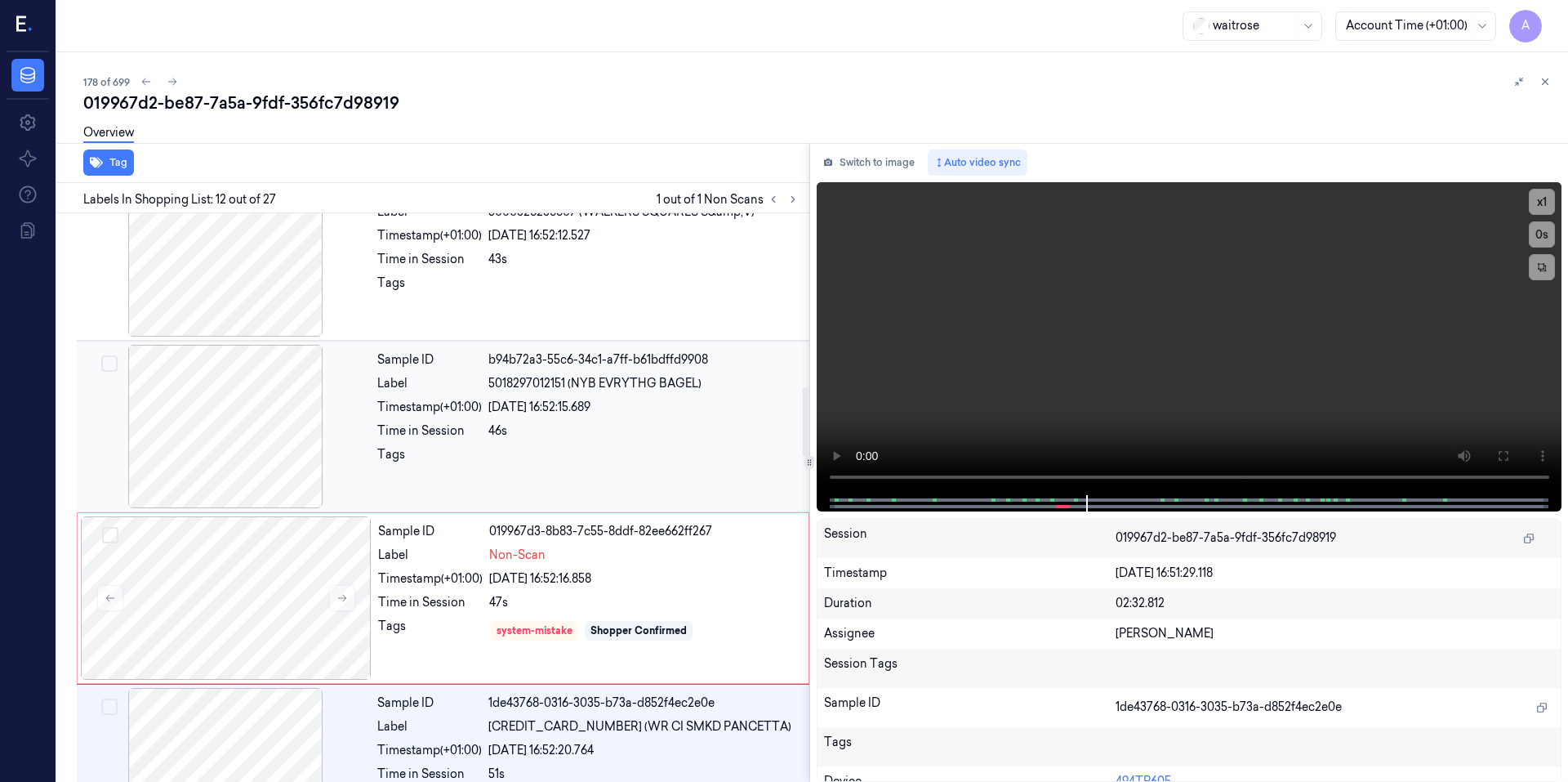
scroll to position [1197, 0]
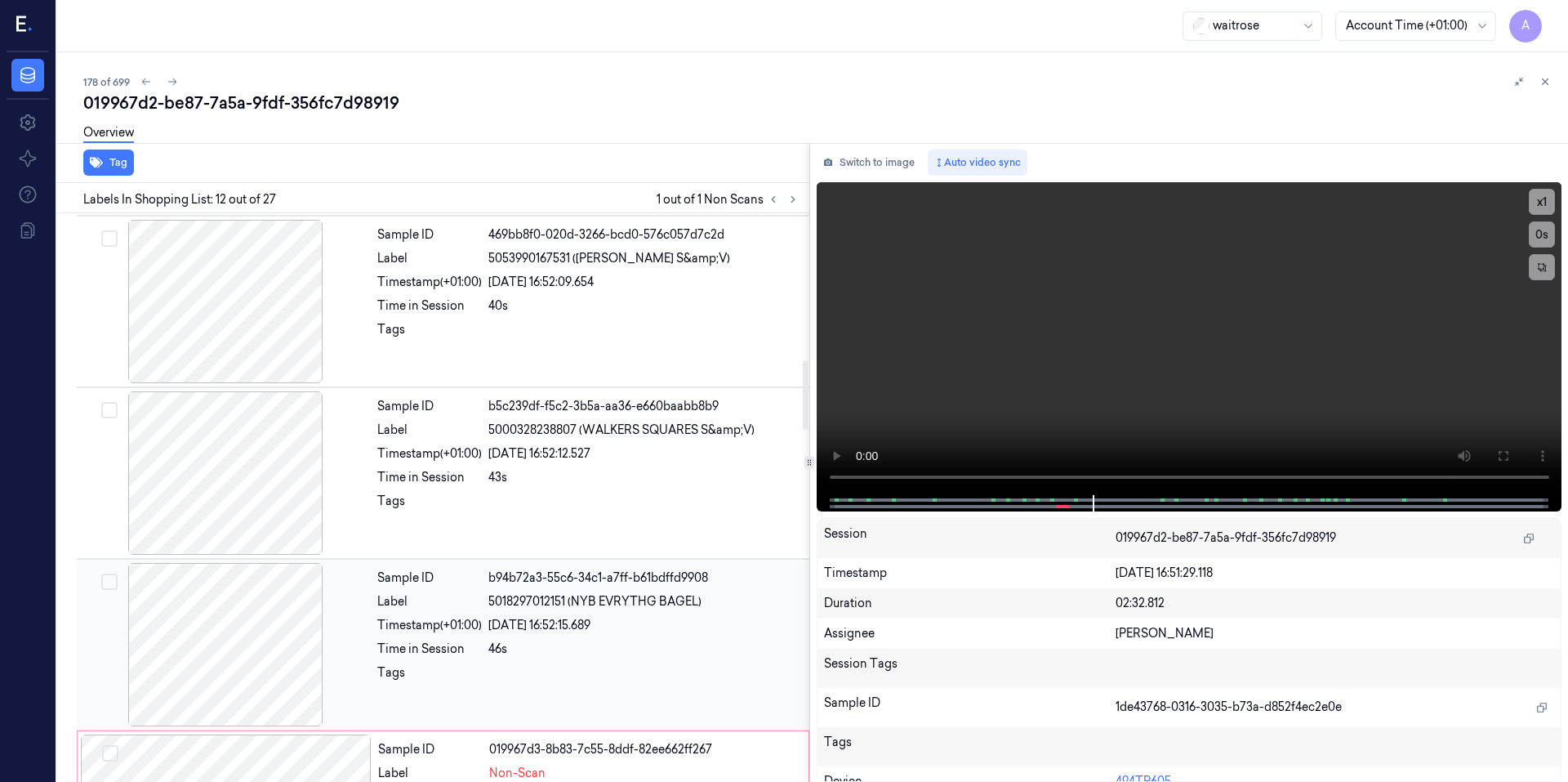
click at [606, 612] on div "Sample ID b94b72a3-55c6-34c1-a7ff-b61bdffd9908 Label 5018297012151 (NYB EVRYTHG…" at bounding box center [588, 645] width 435 height 163
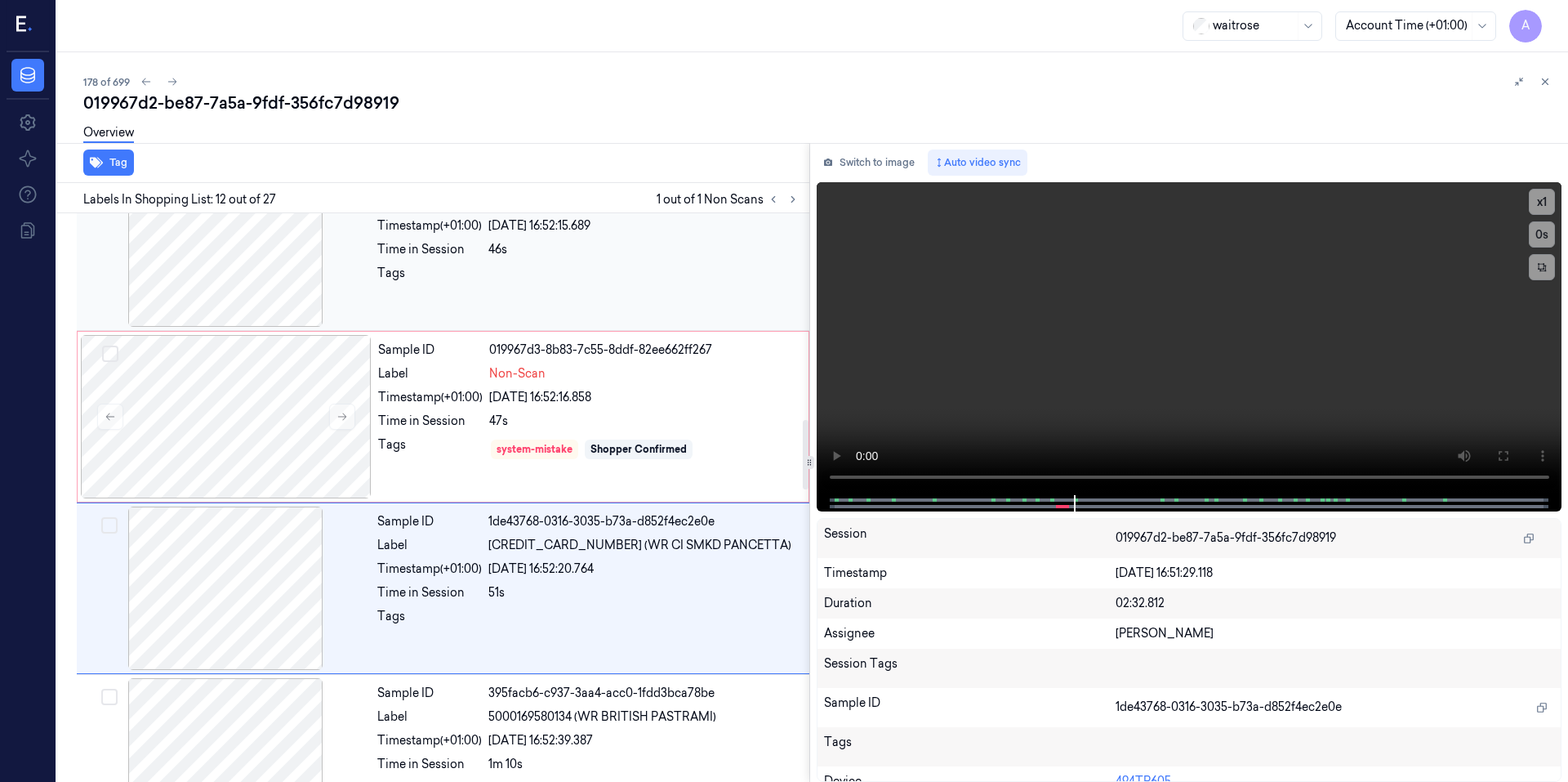
scroll to position [1688, 0]
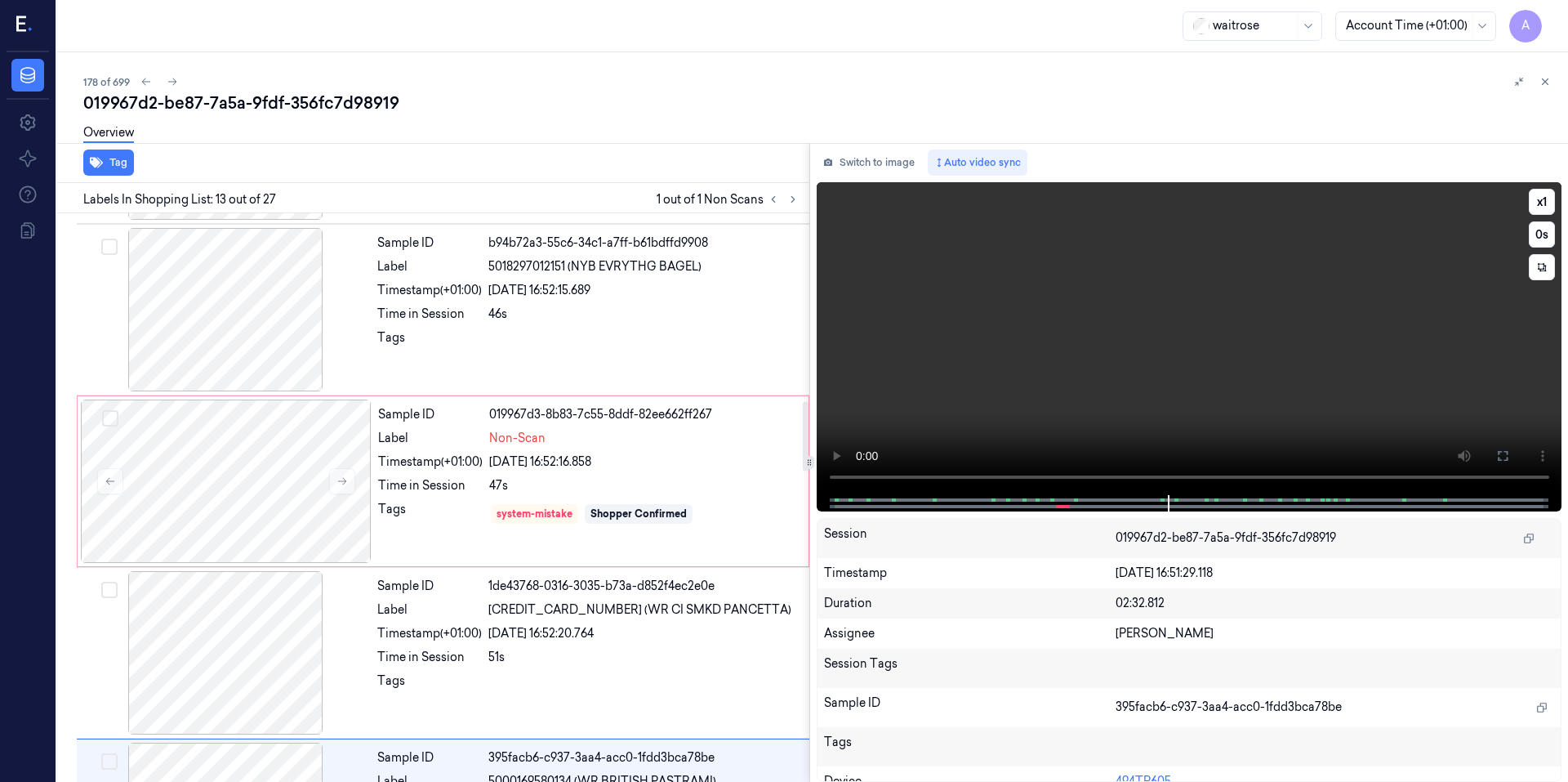
click at [1092, 397] on video at bounding box center [1189, 338] width 746 height 312
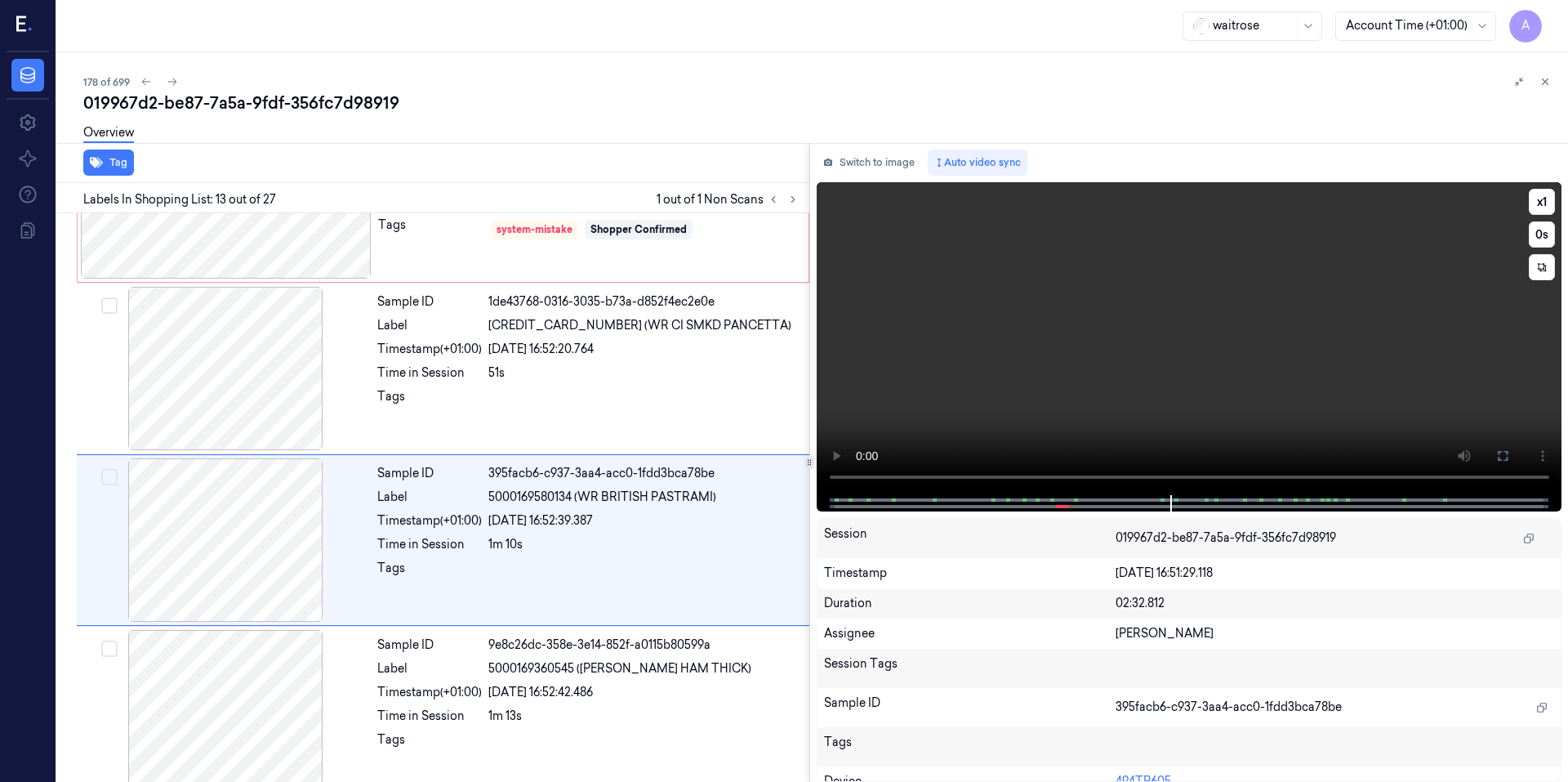
scroll to position [1858, 0]
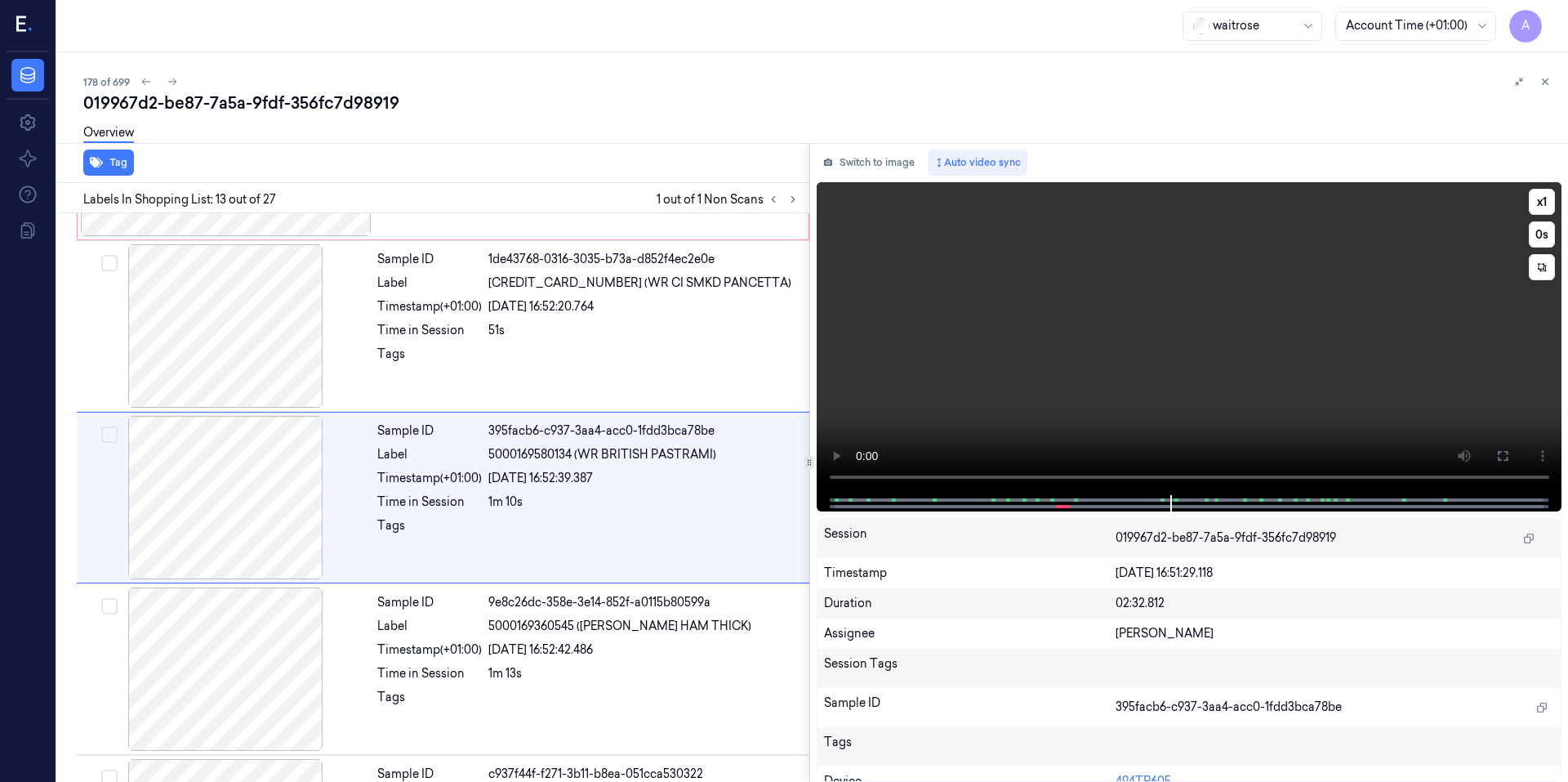
click at [1069, 506] on div at bounding box center [1188, 503] width 711 height 16
click at [1060, 506] on span at bounding box center [1062, 506] width 5 height 9
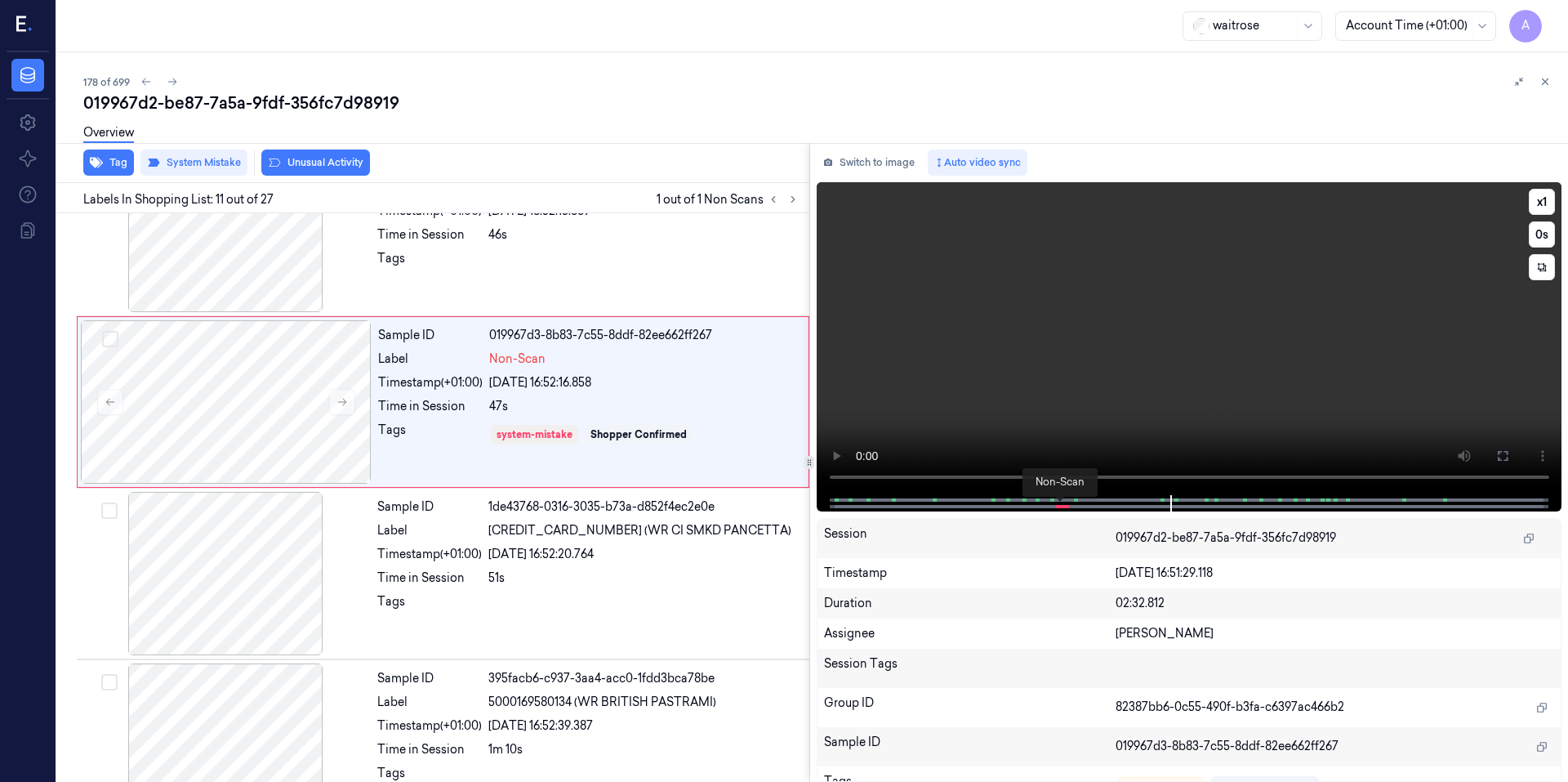
scroll to position [1516, 0]
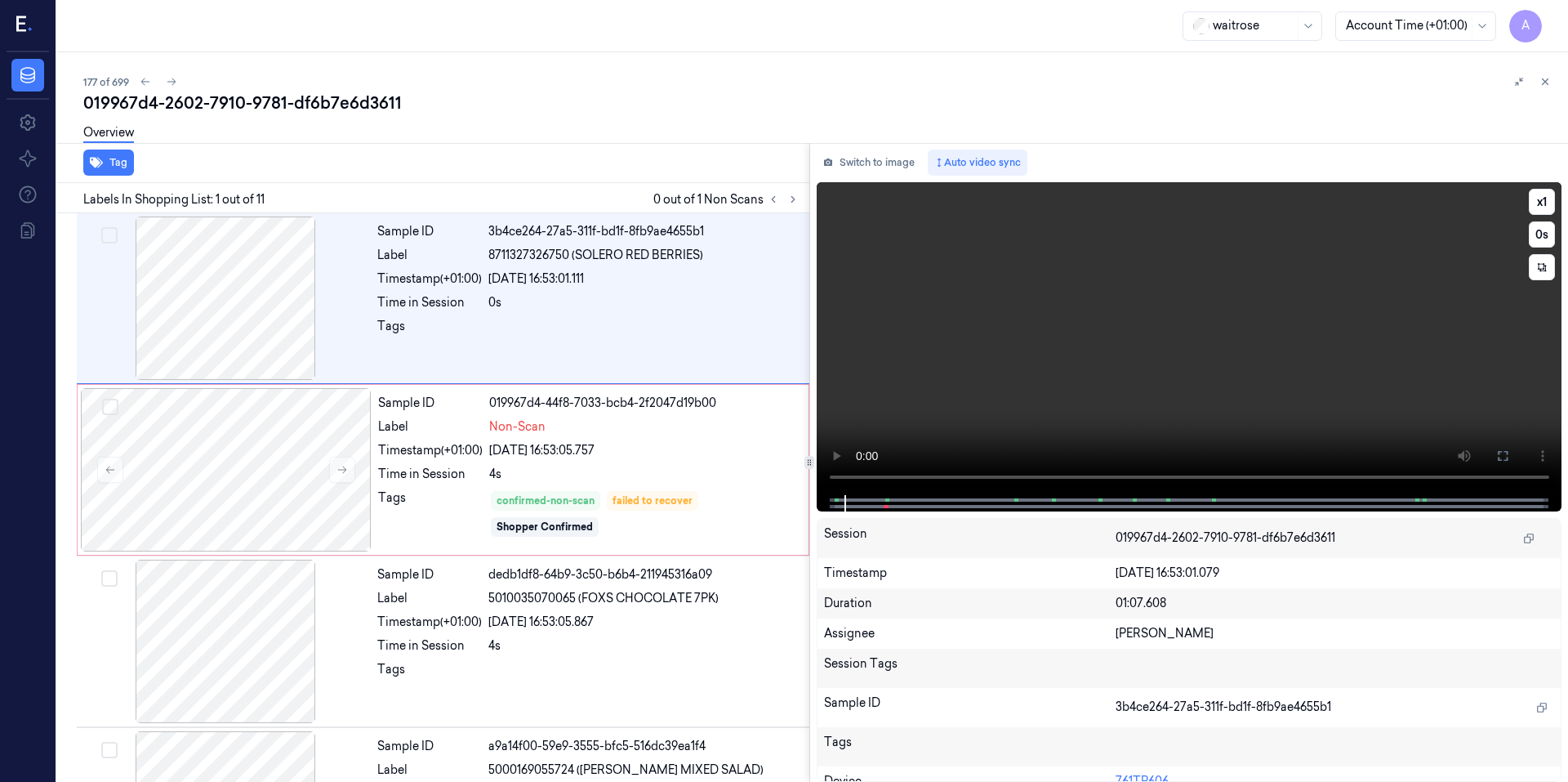
click at [1187, 376] on video at bounding box center [1189, 338] width 746 height 312
click at [1188, 375] on video at bounding box center [1189, 338] width 746 height 312
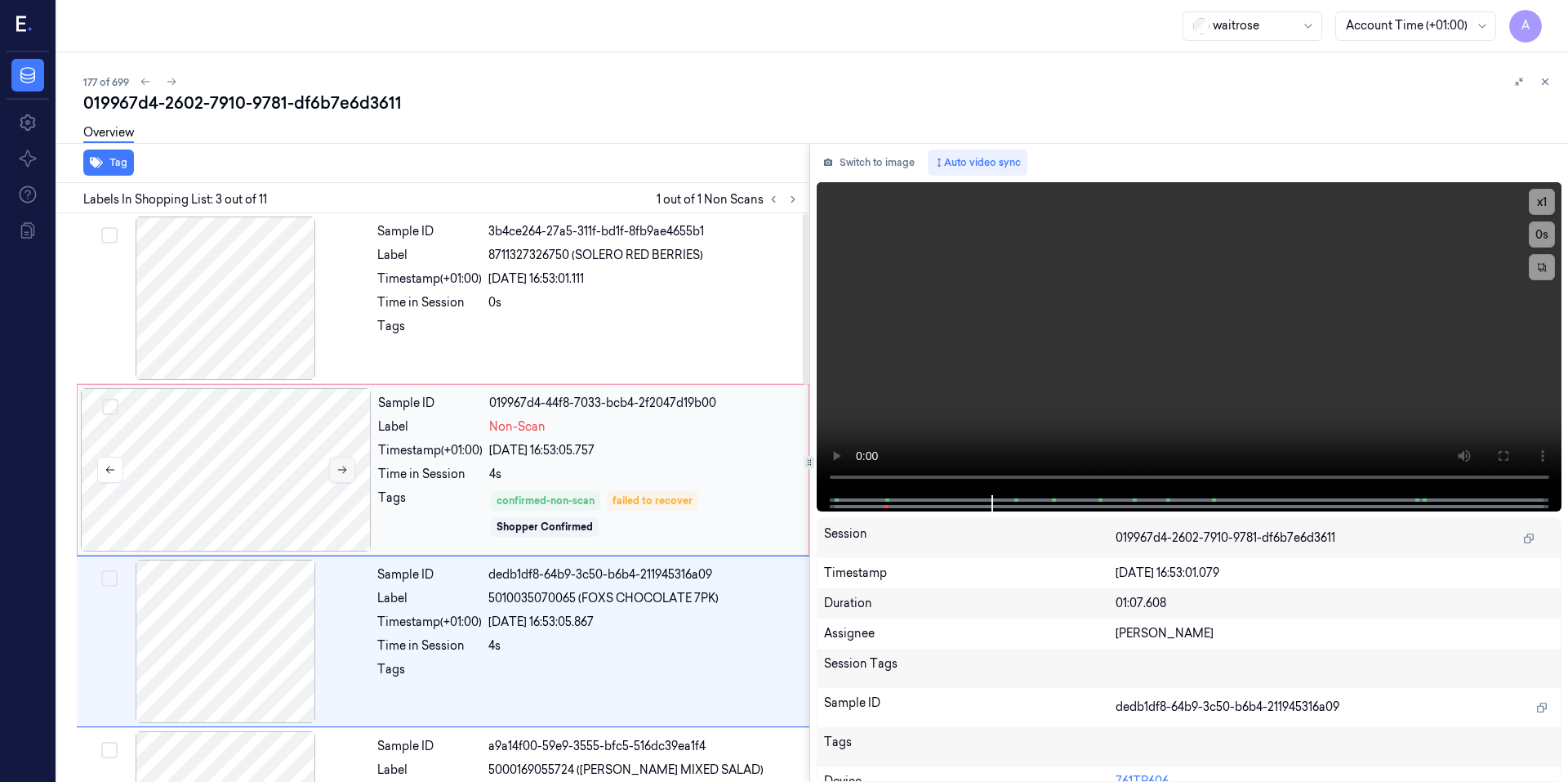
click at [340, 468] on icon at bounding box center [342, 469] width 11 height 11
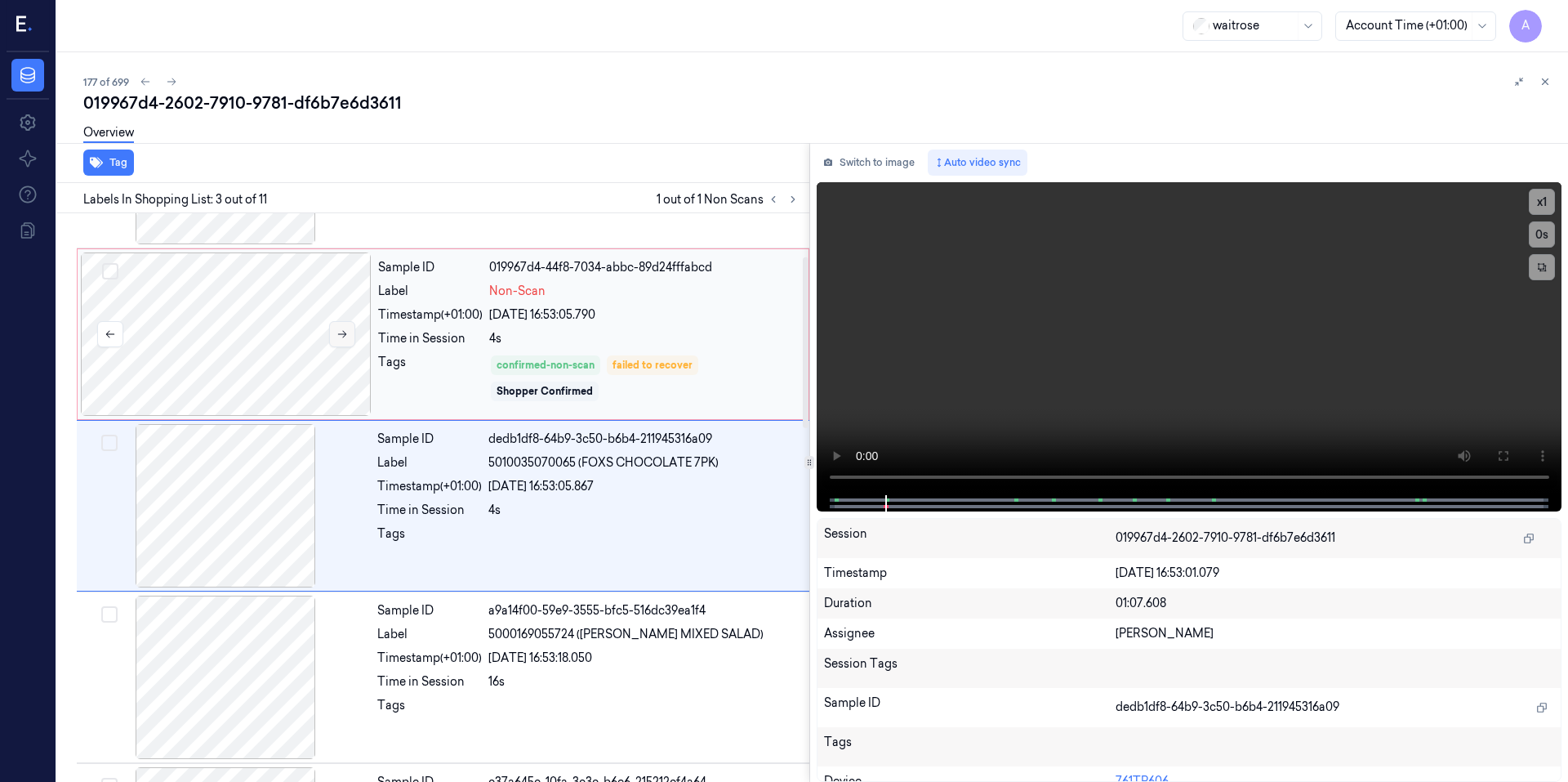
scroll to position [143, 0]
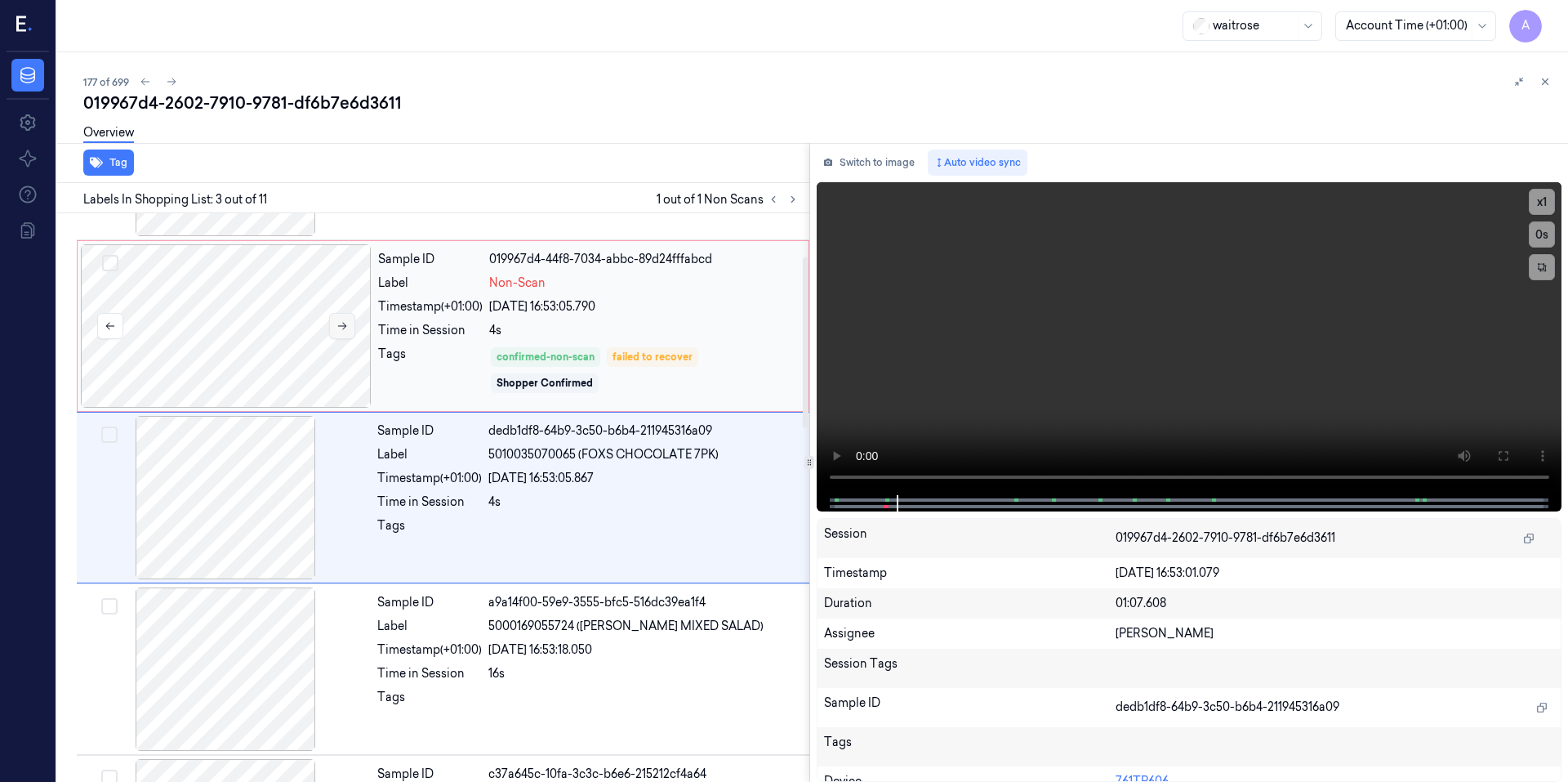
click at [334, 332] on button at bounding box center [342, 325] width 26 height 26
click at [338, 330] on icon at bounding box center [342, 325] width 11 height 11
click at [339, 328] on icon at bounding box center [342, 325] width 11 height 11
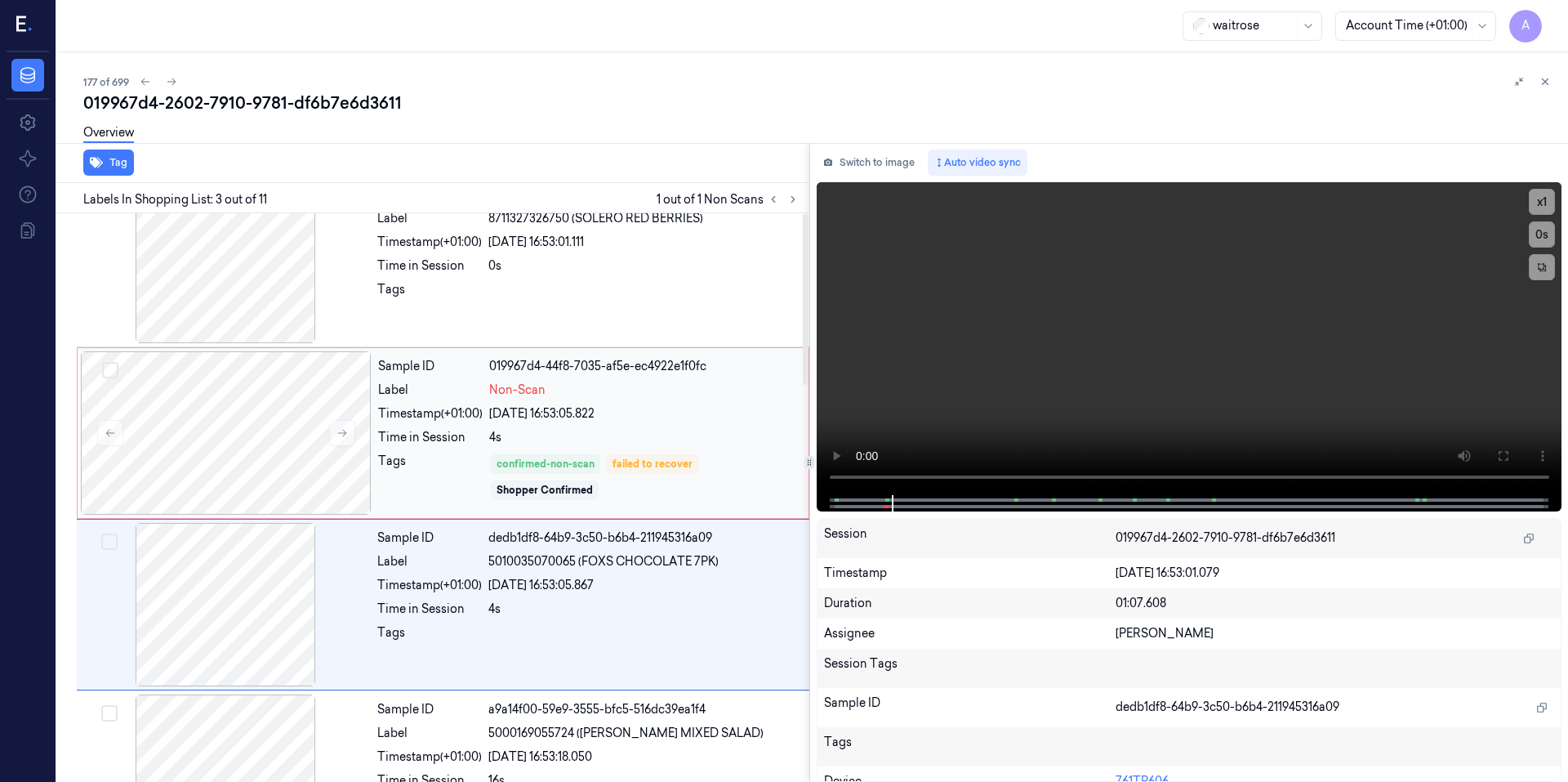
scroll to position [0, 0]
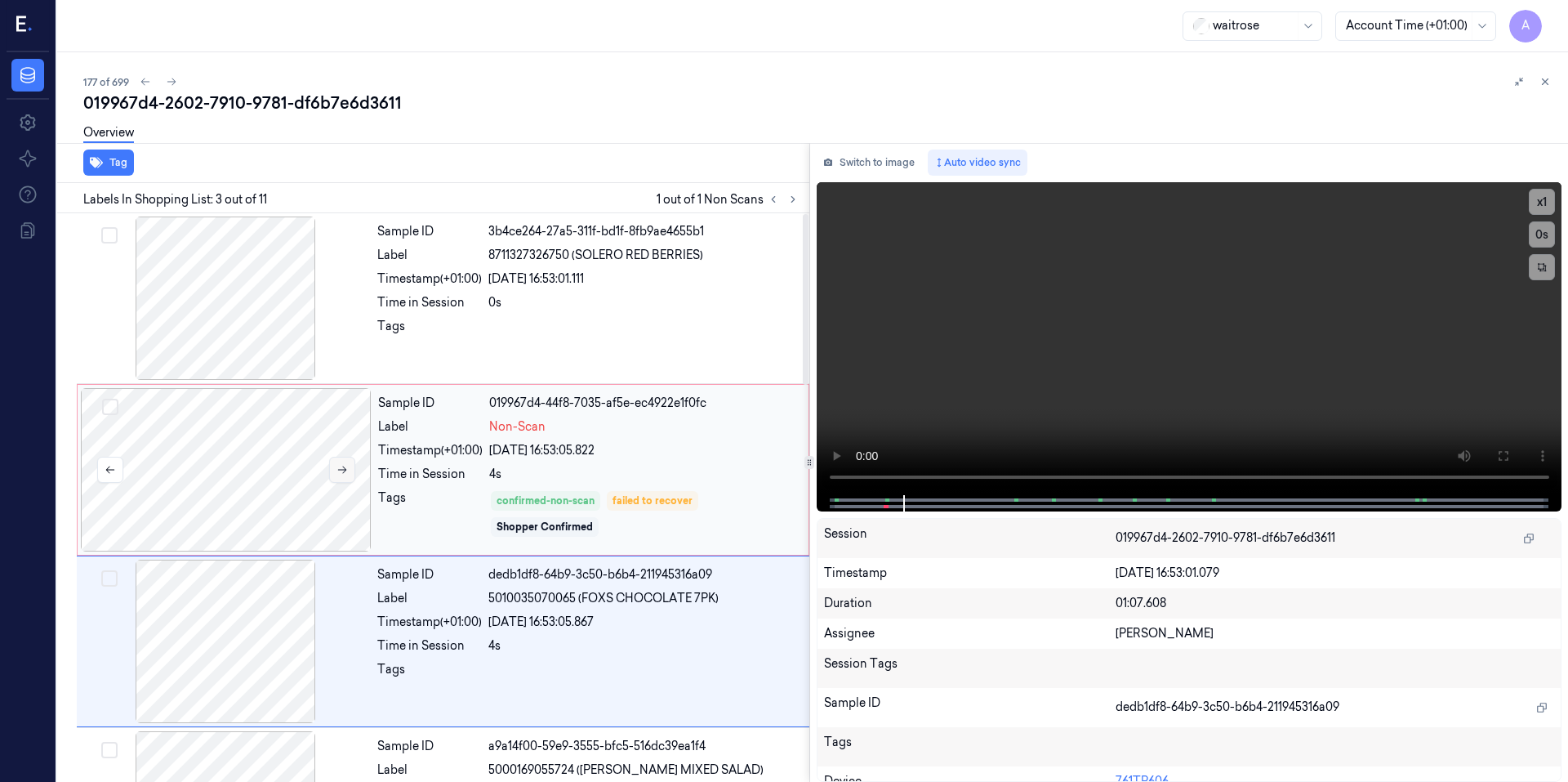
click at [341, 470] on icon at bounding box center [342, 470] width 9 height 8
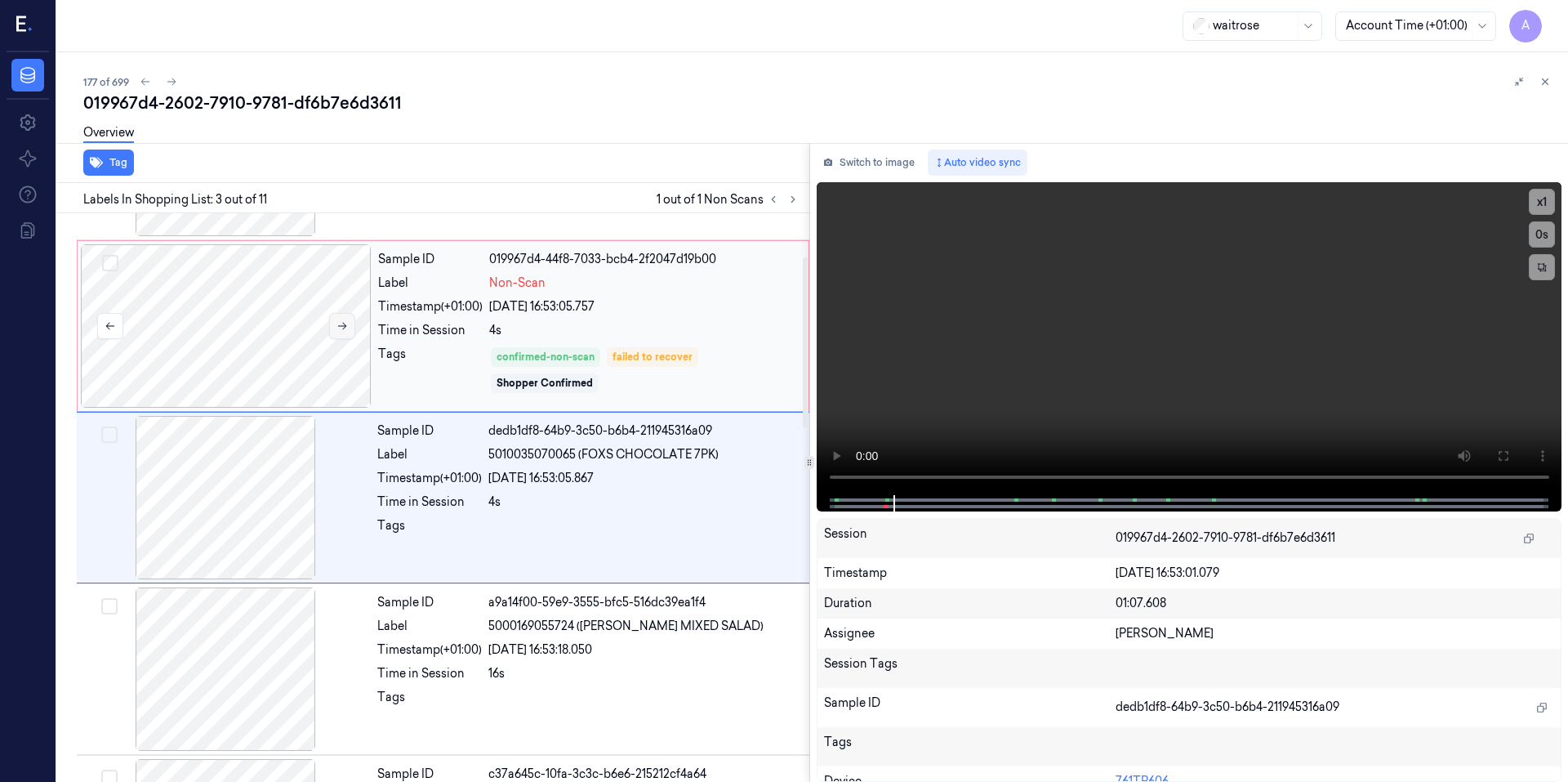
click at [344, 324] on icon at bounding box center [342, 325] width 11 height 11
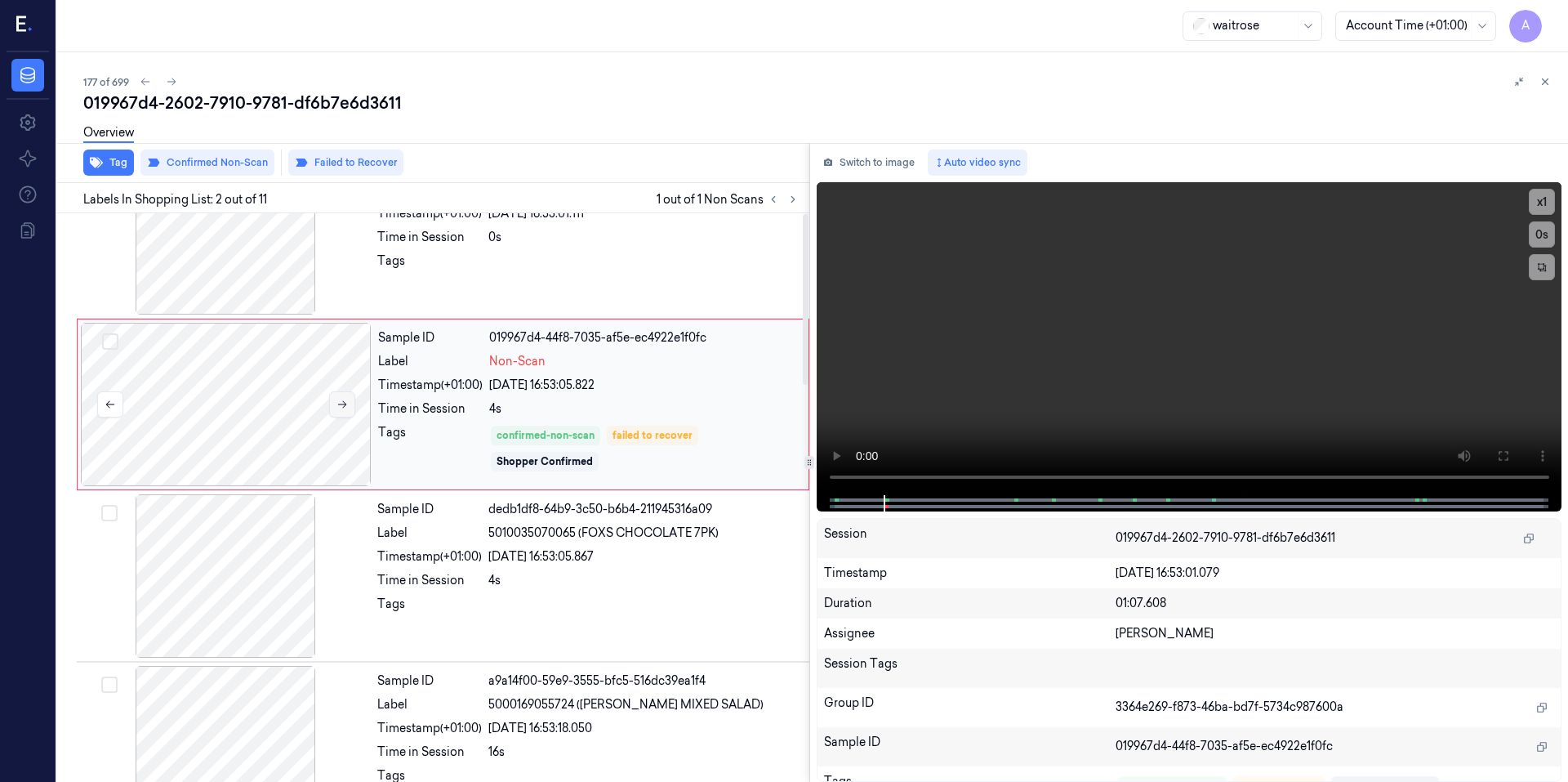
scroll to position [0, 0]
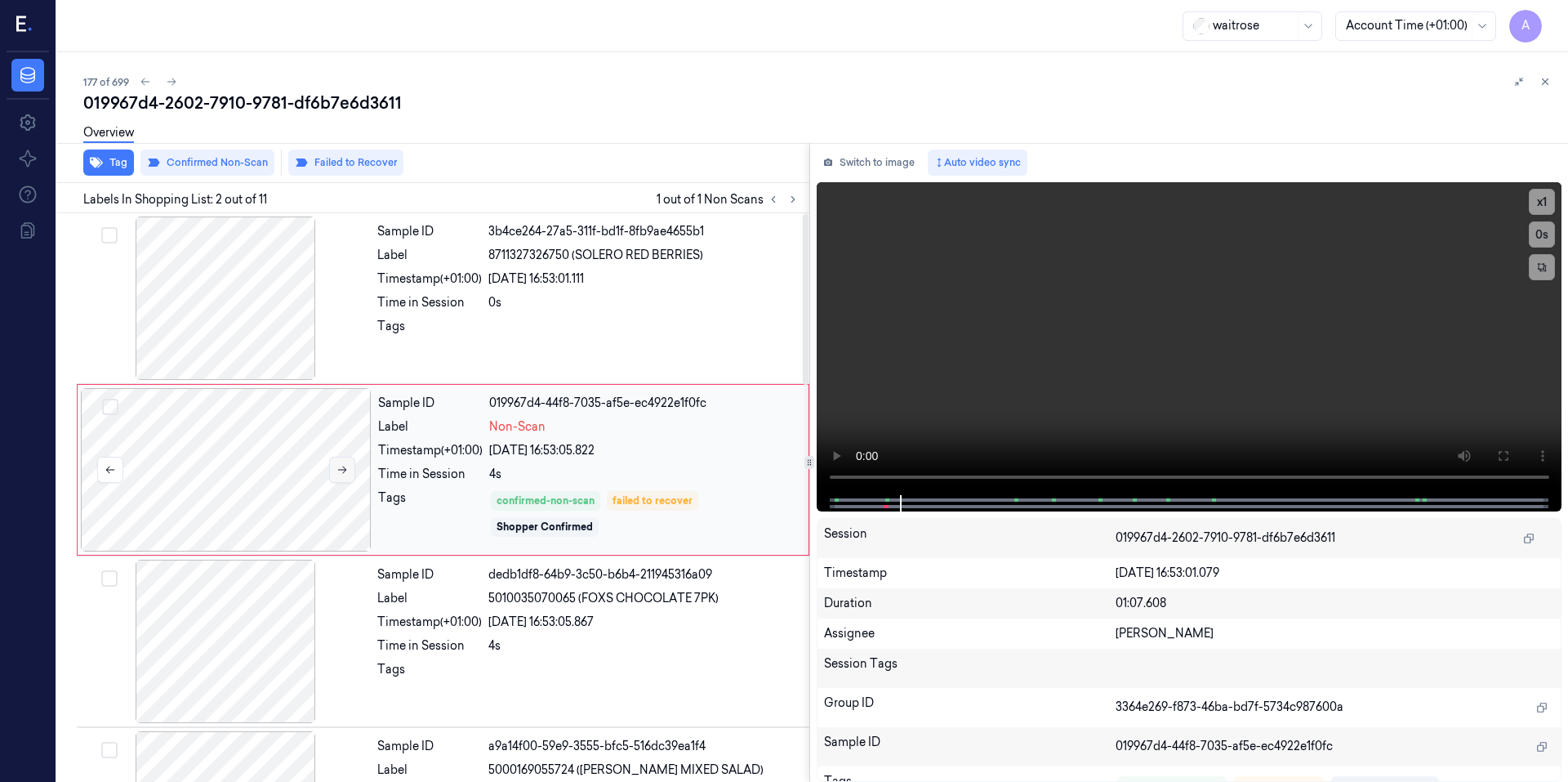
click at [336, 464] on icon at bounding box center [342, 469] width 11 height 11
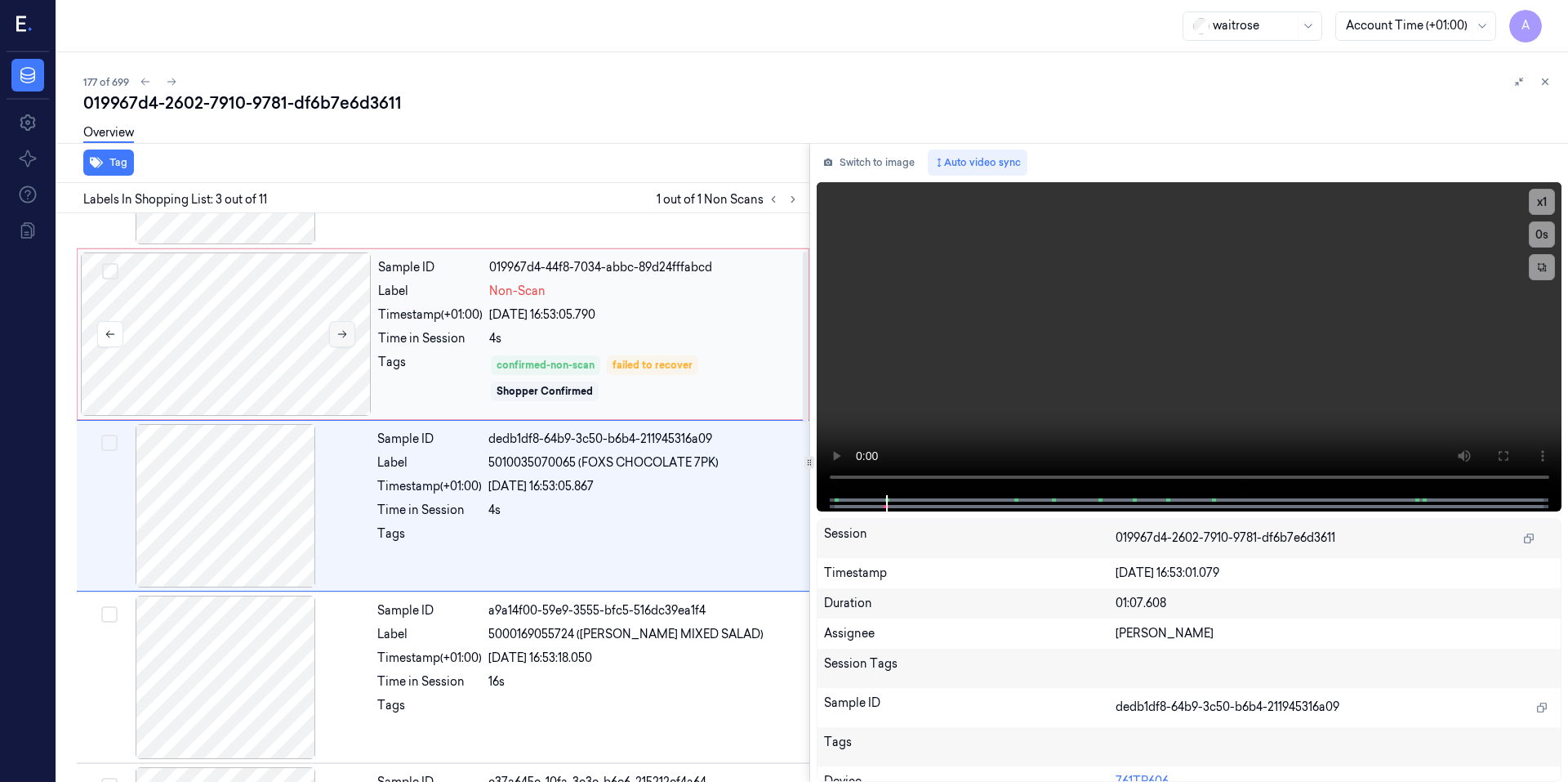
click at [336, 464] on div at bounding box center [225, 506] width 291 height 163
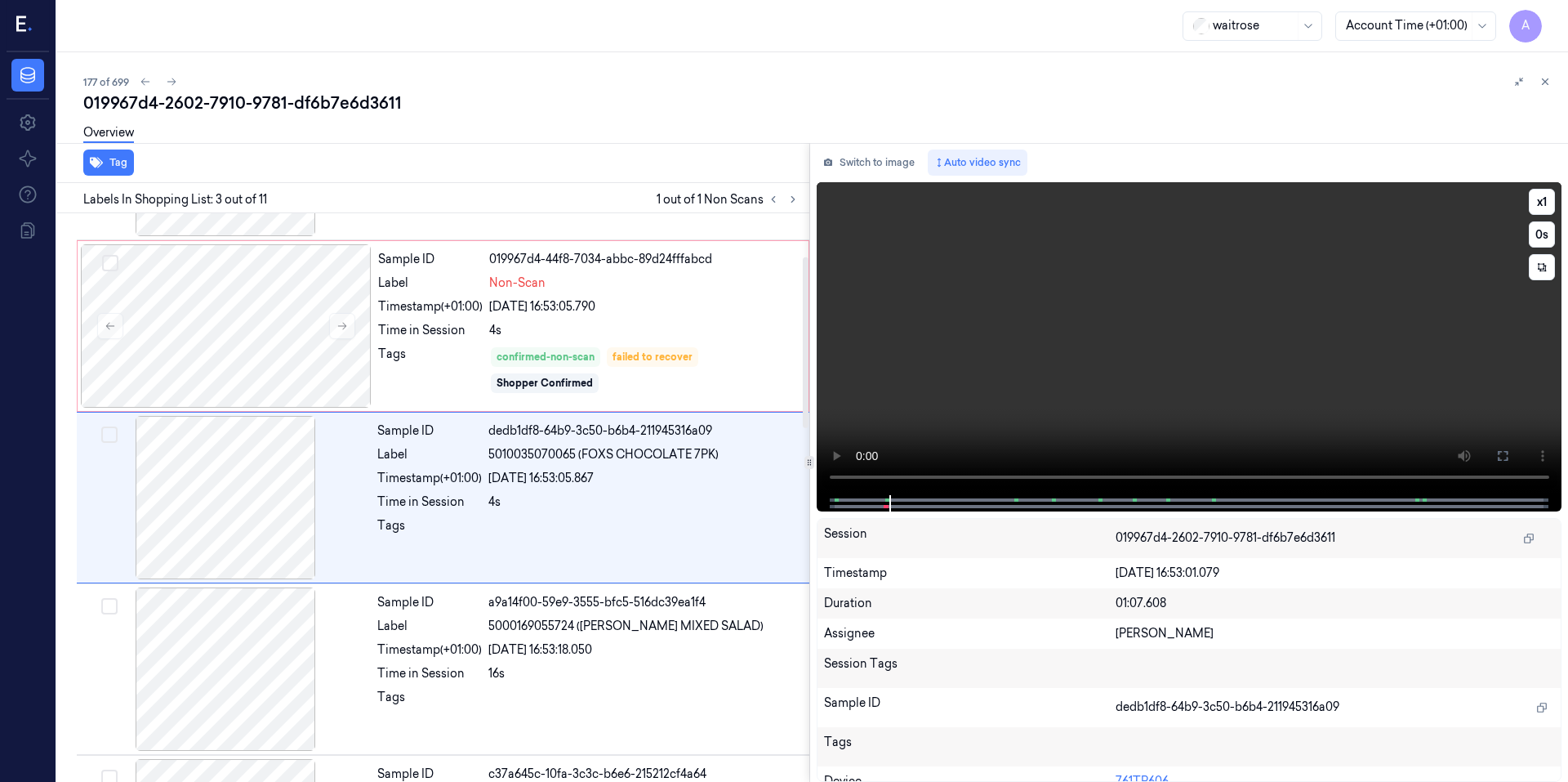
click at [1098, 415] on video at bounding box center [1189, 338] width 746 height 312
click at [346, 322] on icon at bounding box center [342, 325] width 11 height 11
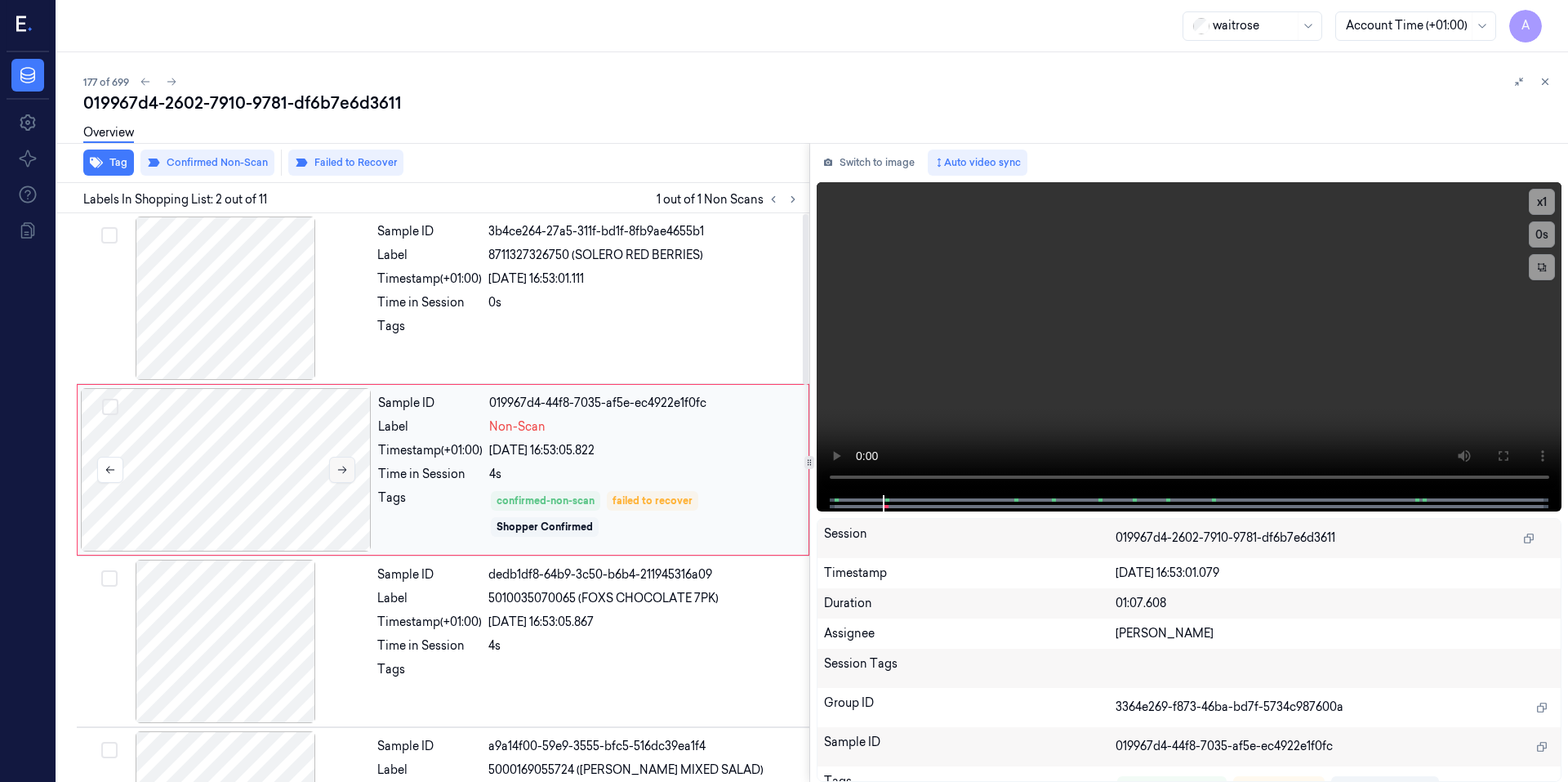
click at [335, 470] on button at bounding box center [342, 470] width 26 height 26
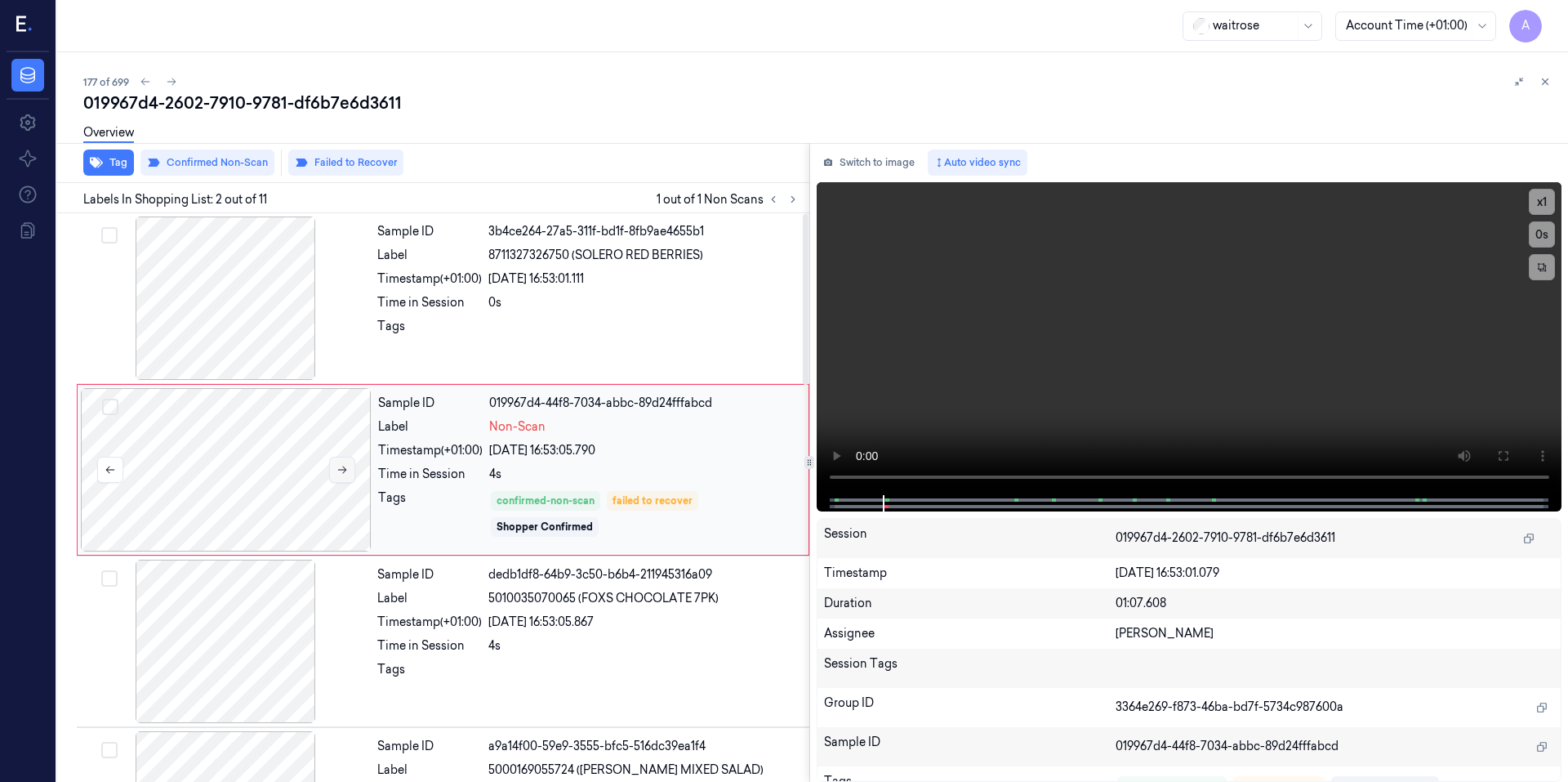
click at [335, 470] on button at bounding box center [342, 470] width 26 height 26
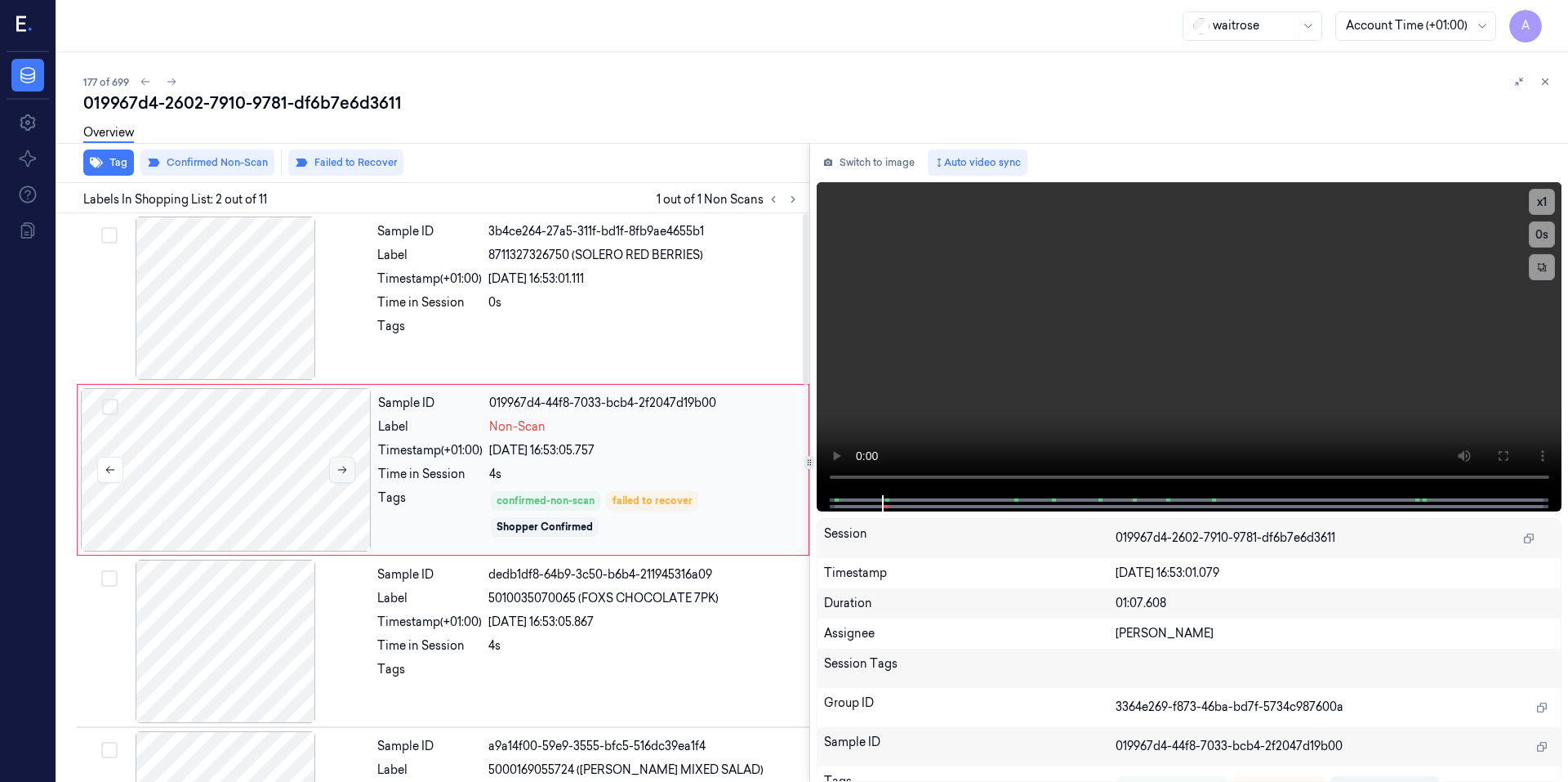
click at [335, 470] on button at bounding box center [342, 470] width 26 height 26
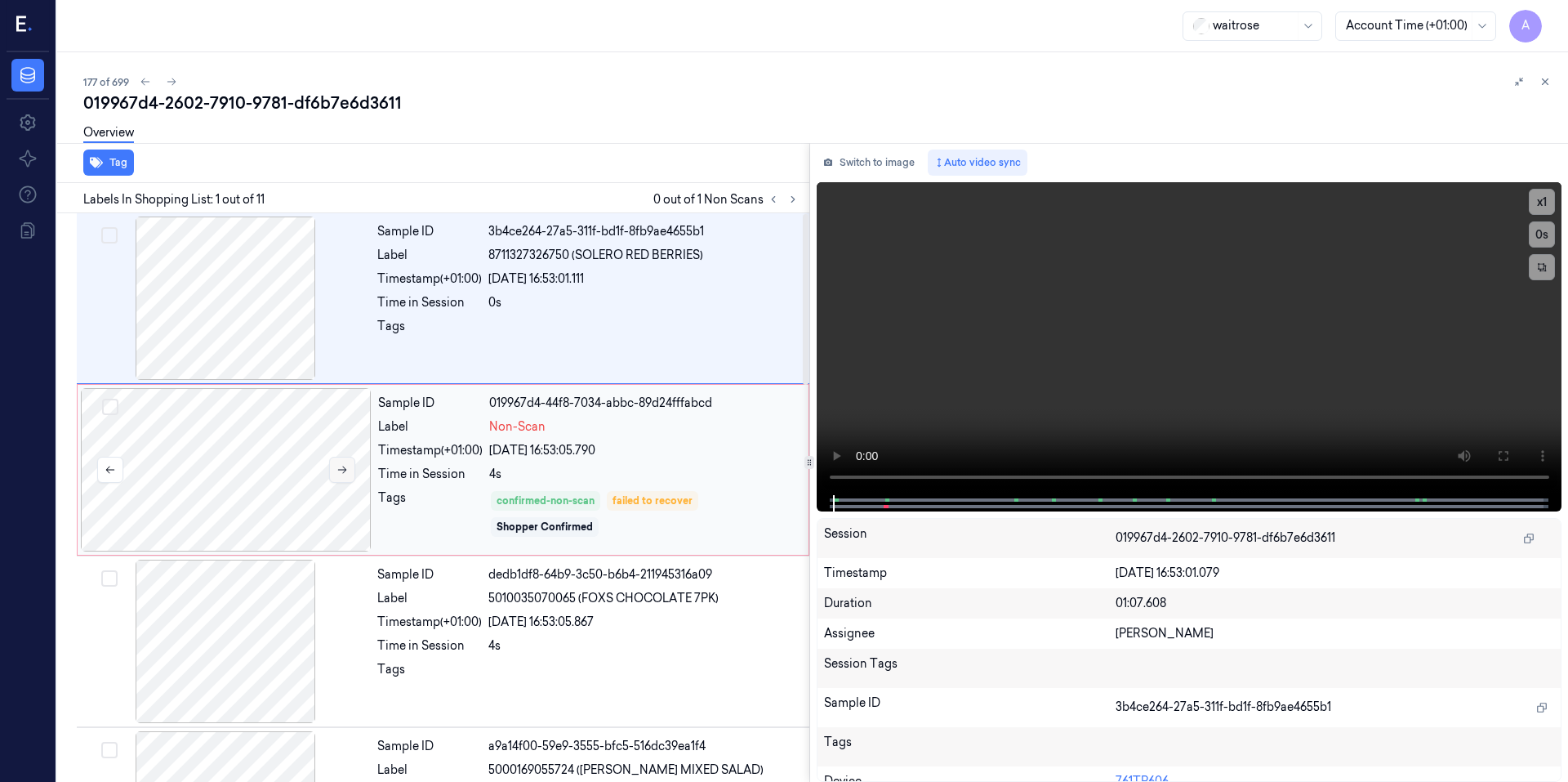
click at [345, 471] on icon at bounding box center [342, 470] width 9 height 8
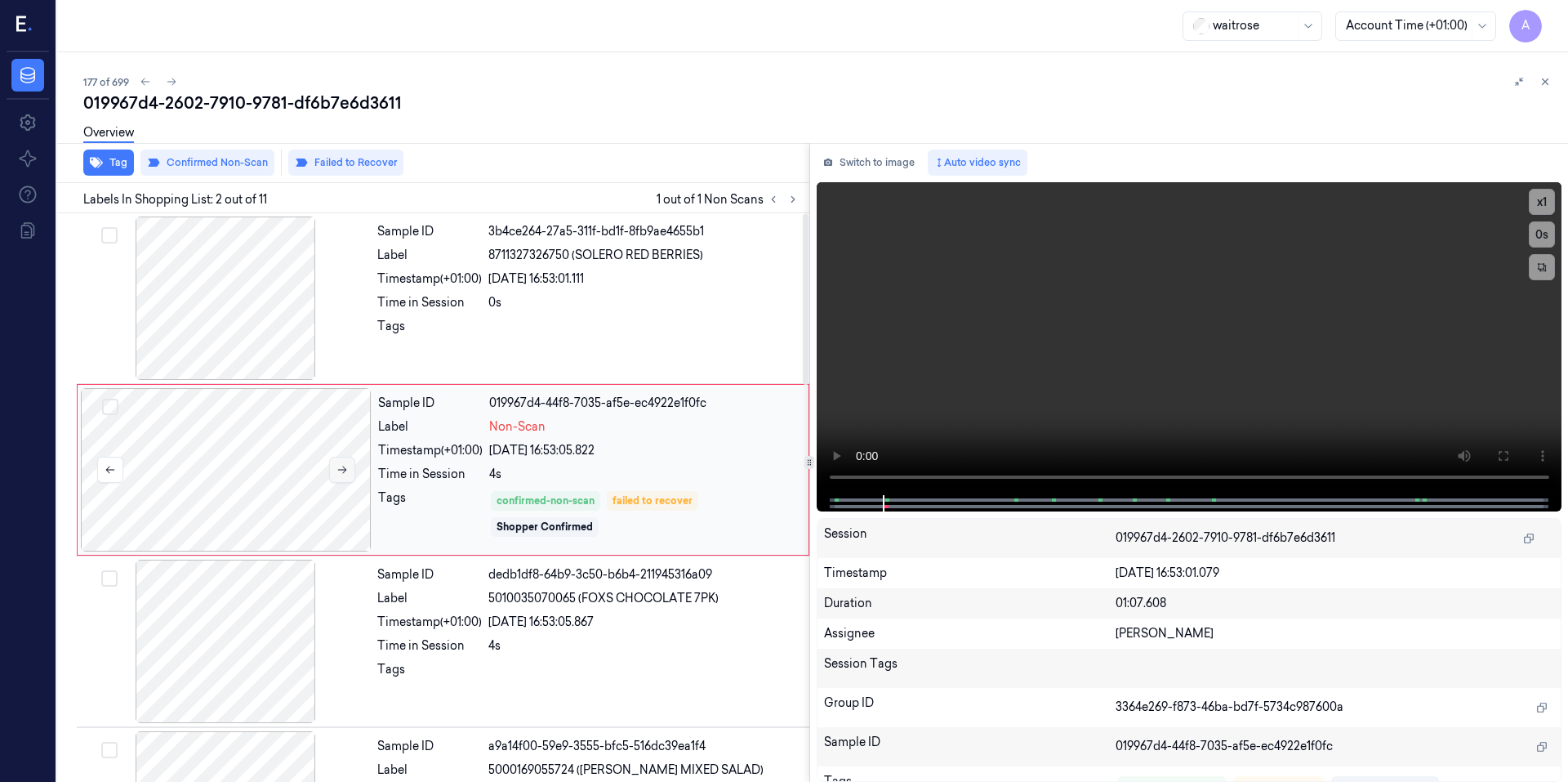
click at [345, 471] on icon at bounding box center [342, 470] width 9 height 8
click at [345, 472] on icon at bounding box center [342, 469] width 11 height 11
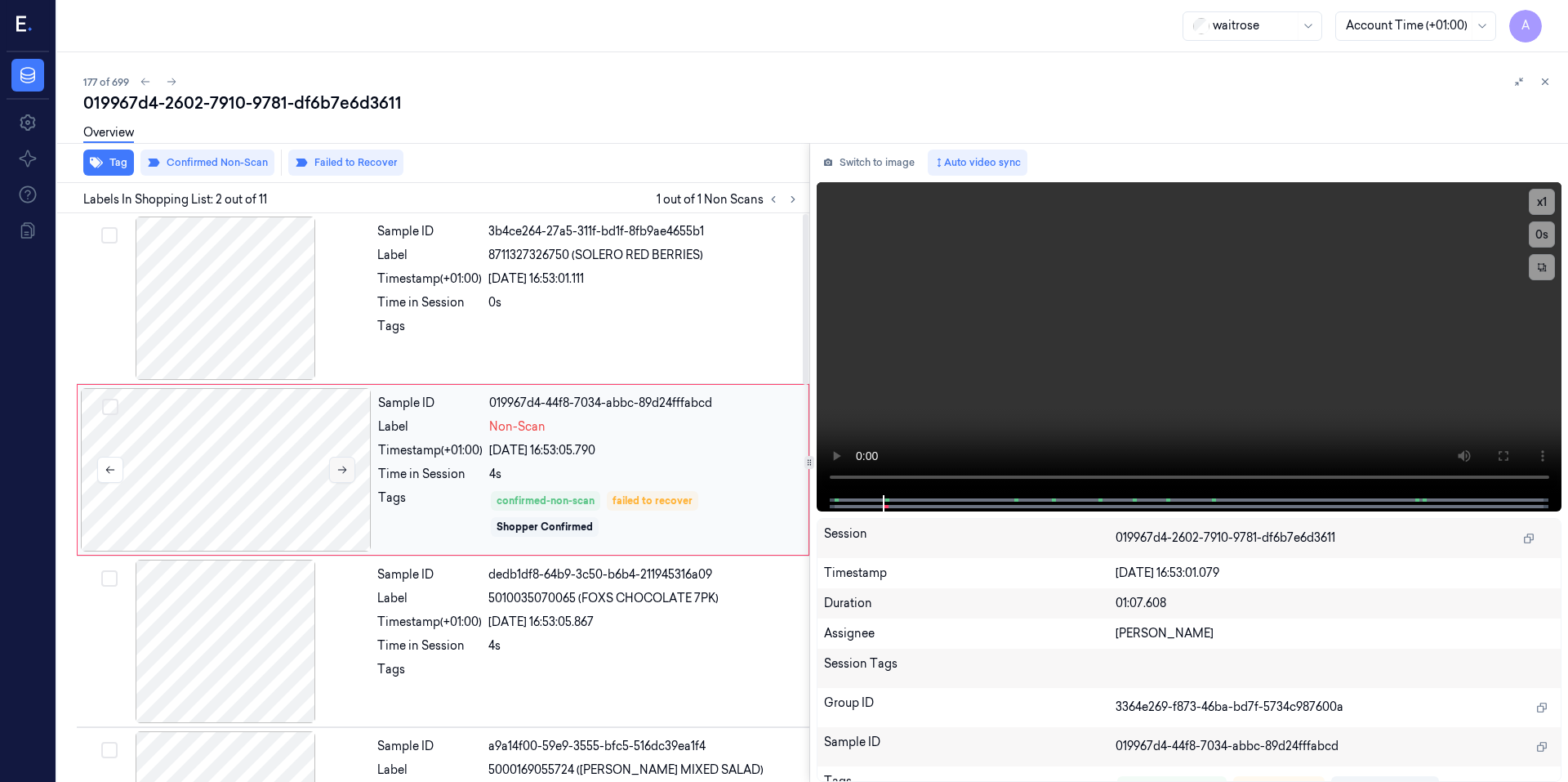
click at [345, 472] on icon at bounding box center [342, 469] width 11 height 11
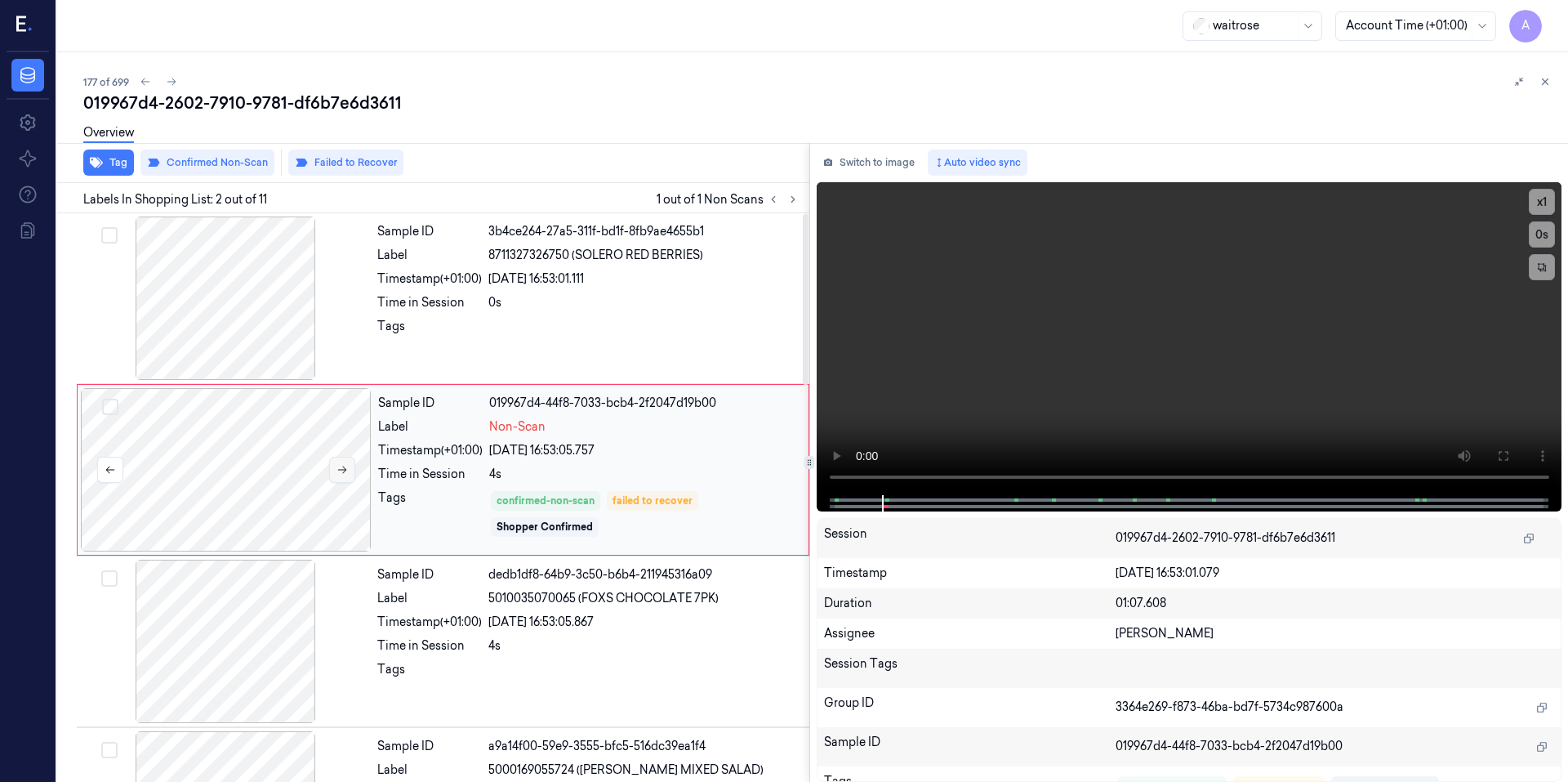
click at [345, 472] on icon at bounding box center [342, 469] width 11 height 11
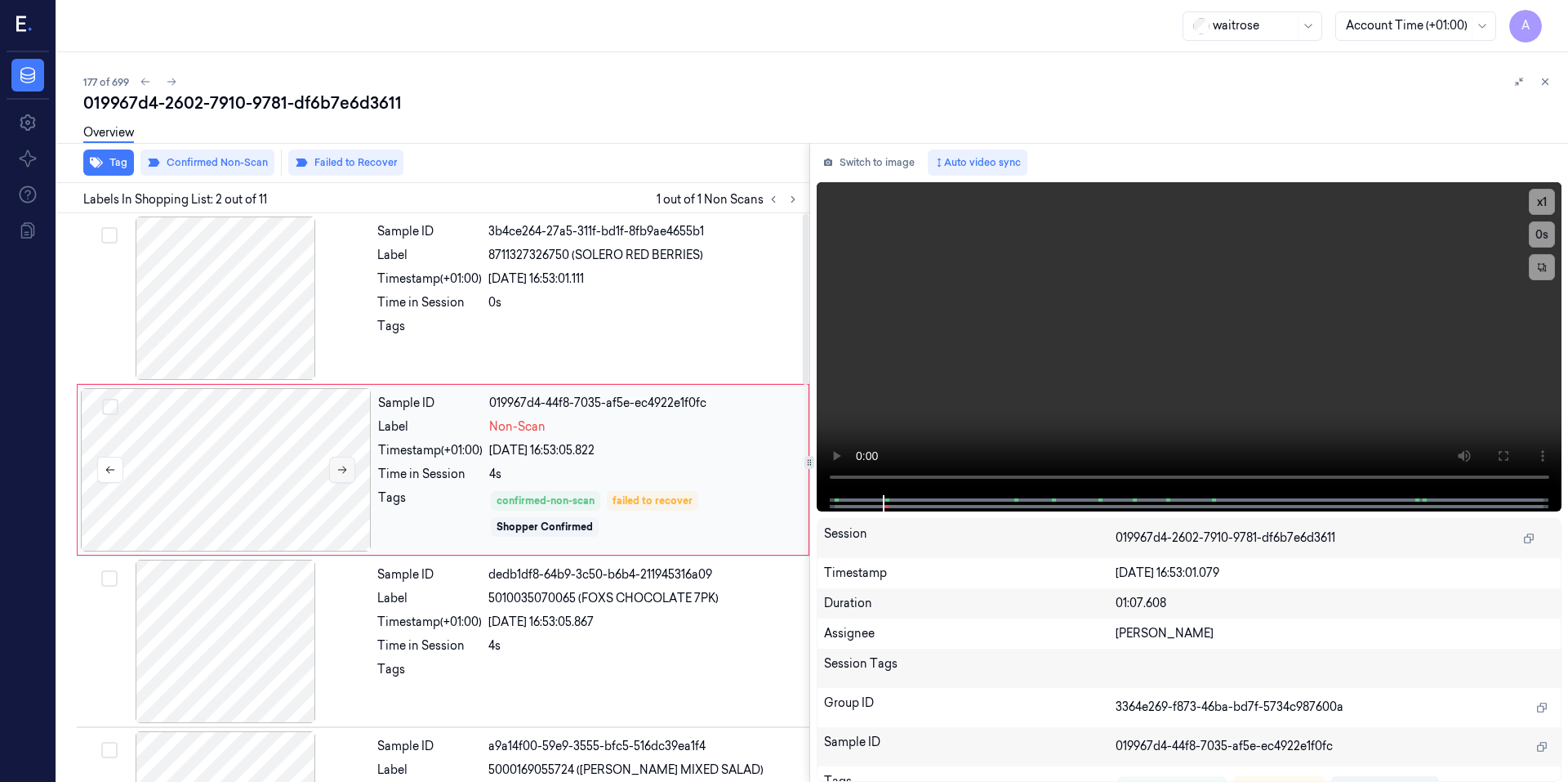
click at [345, 472] on icon at bounding box center [342, 469] width 11 height 11
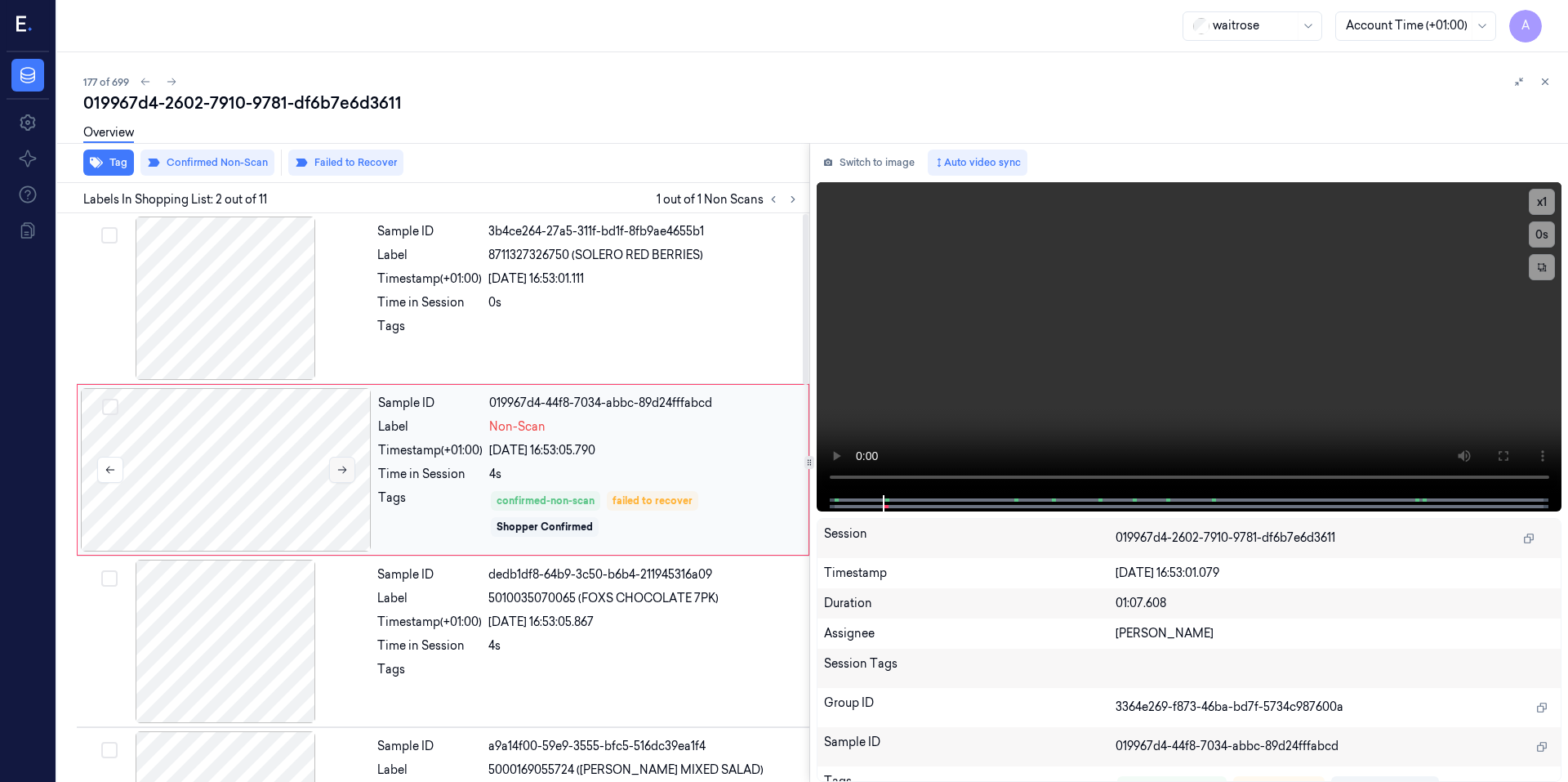
click at [345, 472] on icon at bounding box center [342, 469] width 11 height 11
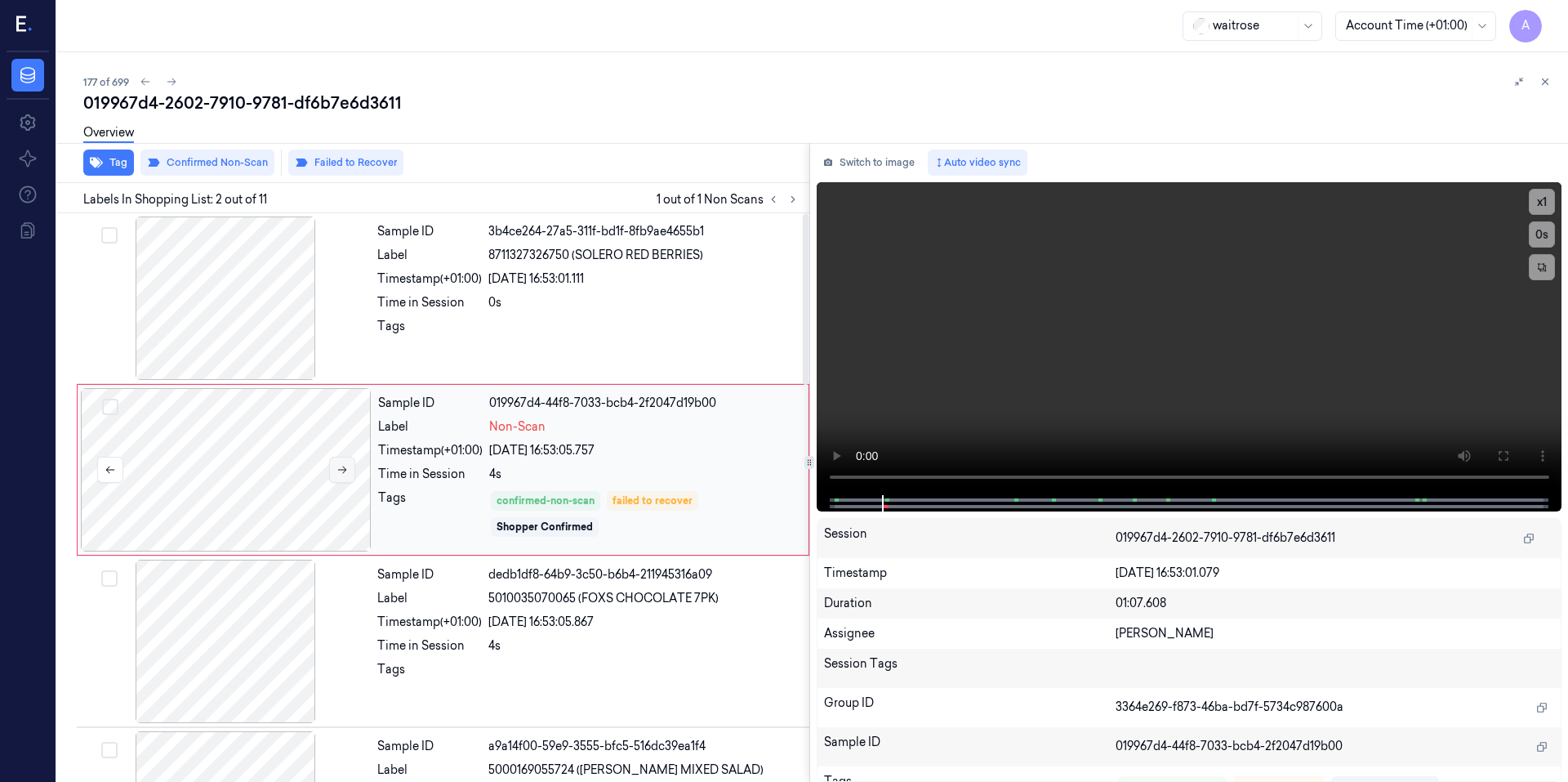
click at [345, 472] on icon at bounding box center [342, 469] width 11 height 11
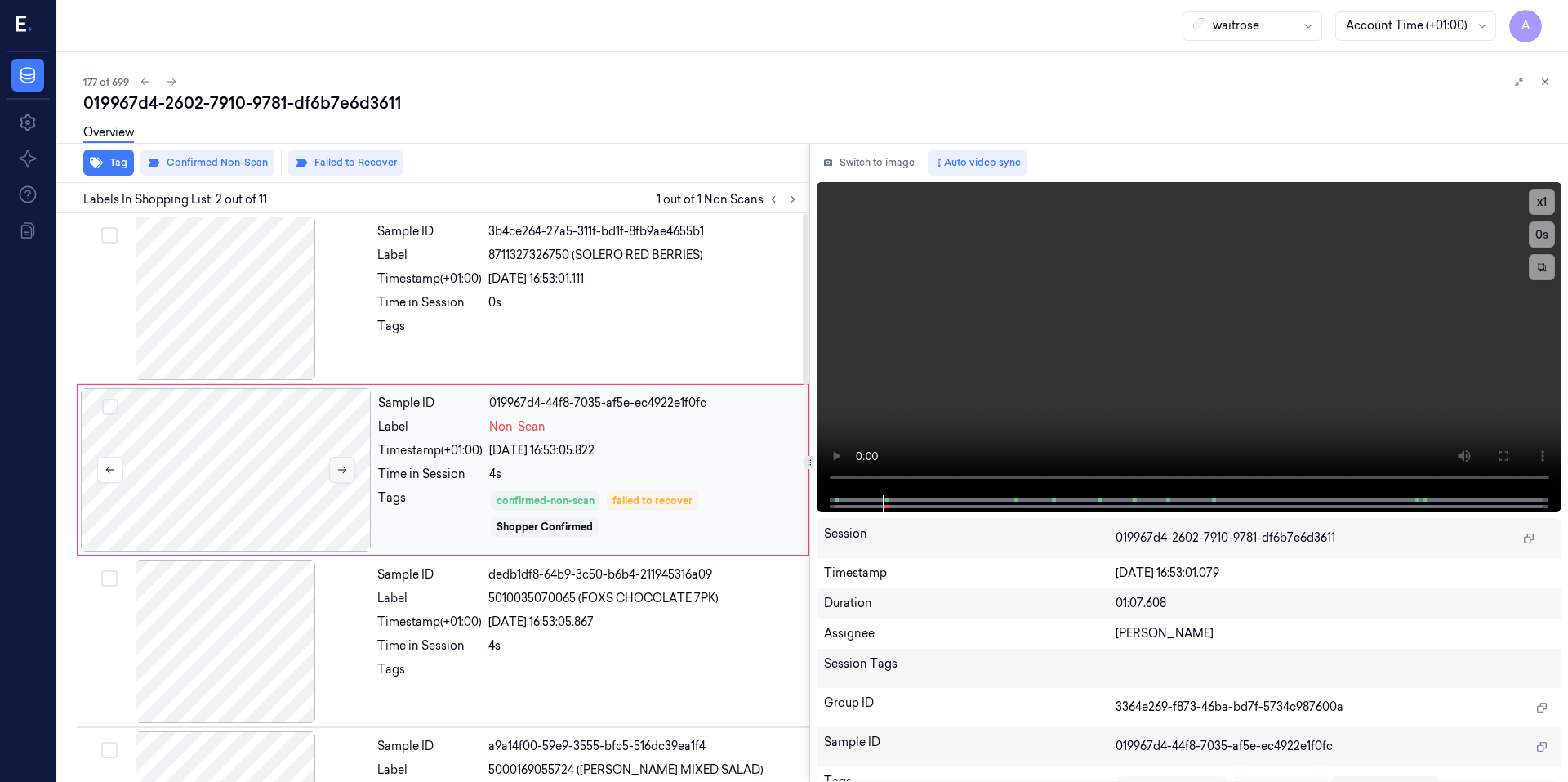
click at [345, 472] on icon at bounding box center [342, 469] width 11 height 11
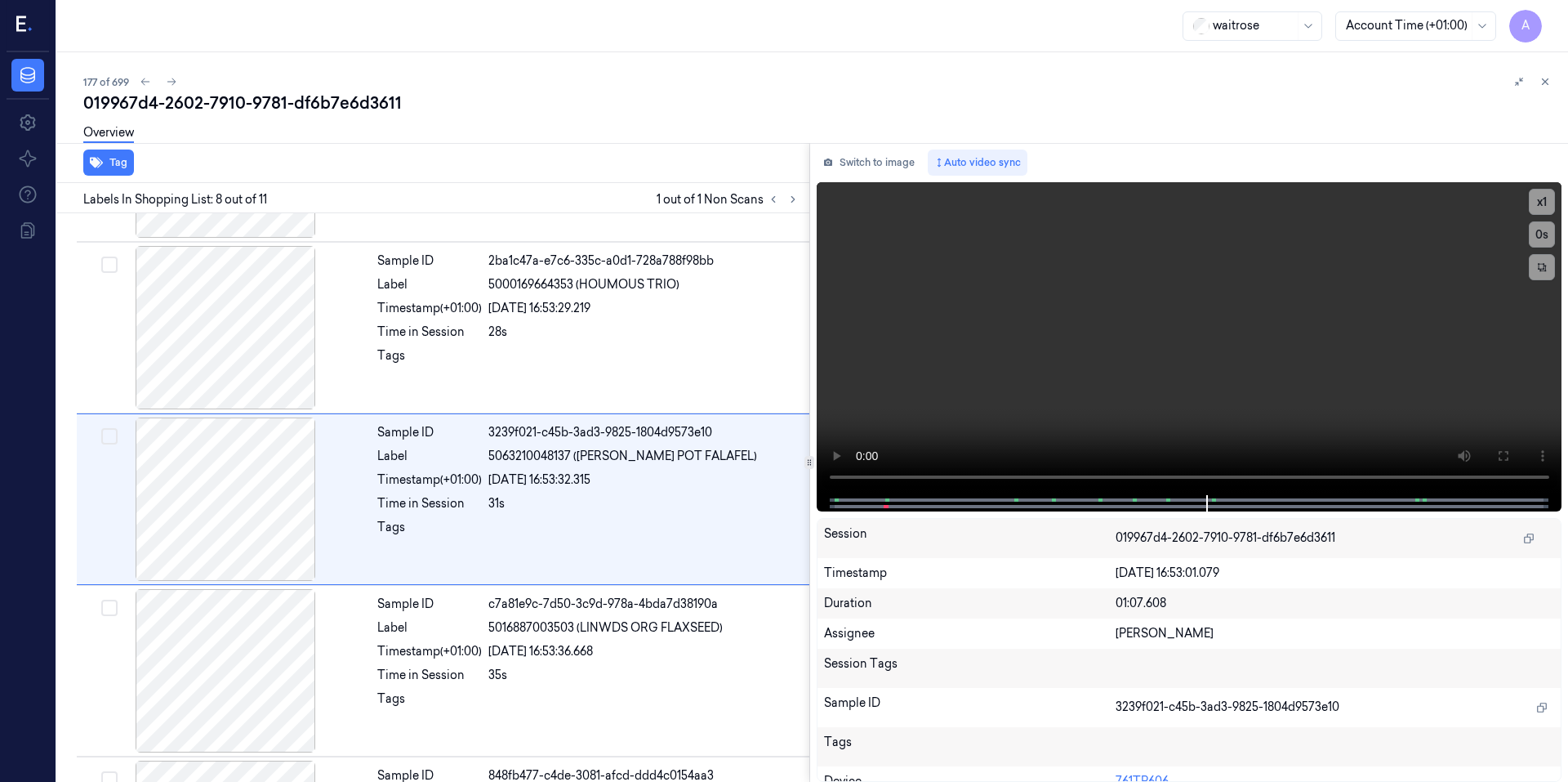
scroll to position [1001, 0]
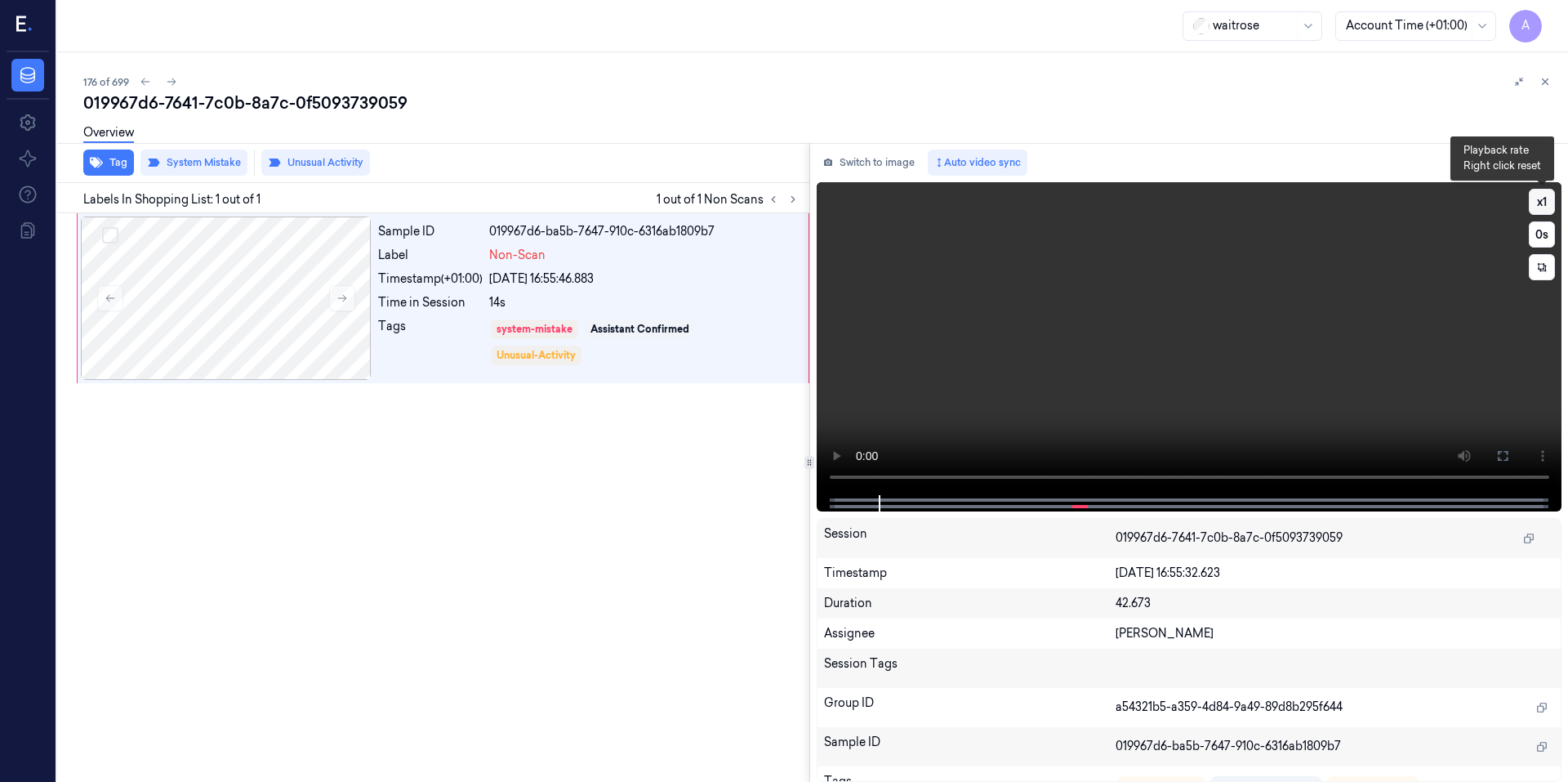
click at [1541, 199] on button "x 1" at bounding box center [1541, 202] width 26 height 26
click at [1541, 199] on button "x 2" at bounding box center [1541, 202] width 26 height 26
click at [1365, 384] on video at bounding box center [1189, 338] width 746 height 312
click at [1194, 399] on video at bounding box center [1189, 338] width 746 height 312
click at [1509, 462] on button at bounding box center [1502, 456] width 26 height 26
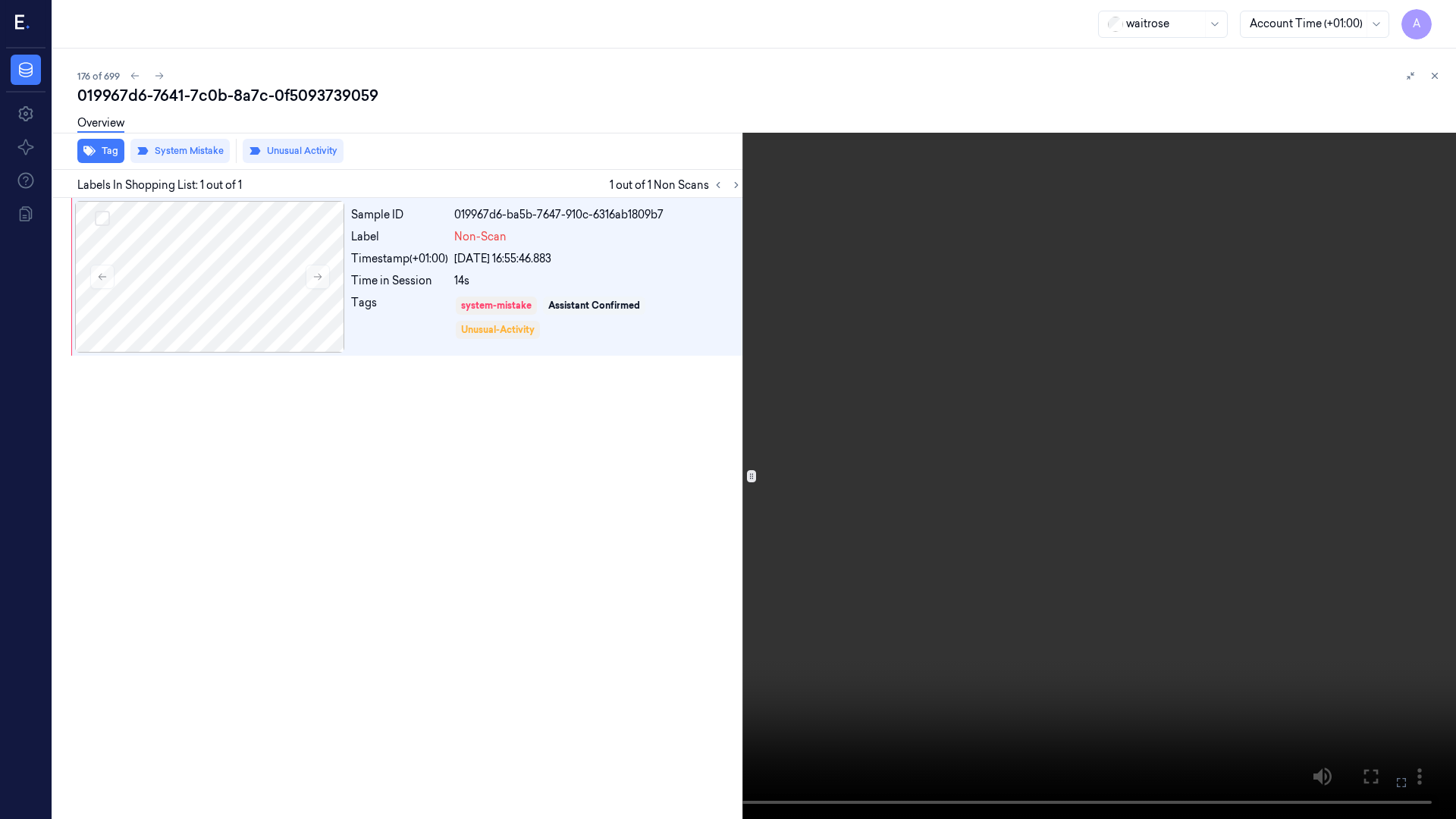
click at [1005, 695] on video at bounding box center [728, 410] width 1456 height 819
click at [0, 0] on icon at bounding box center [0, 0] width 0 height 0
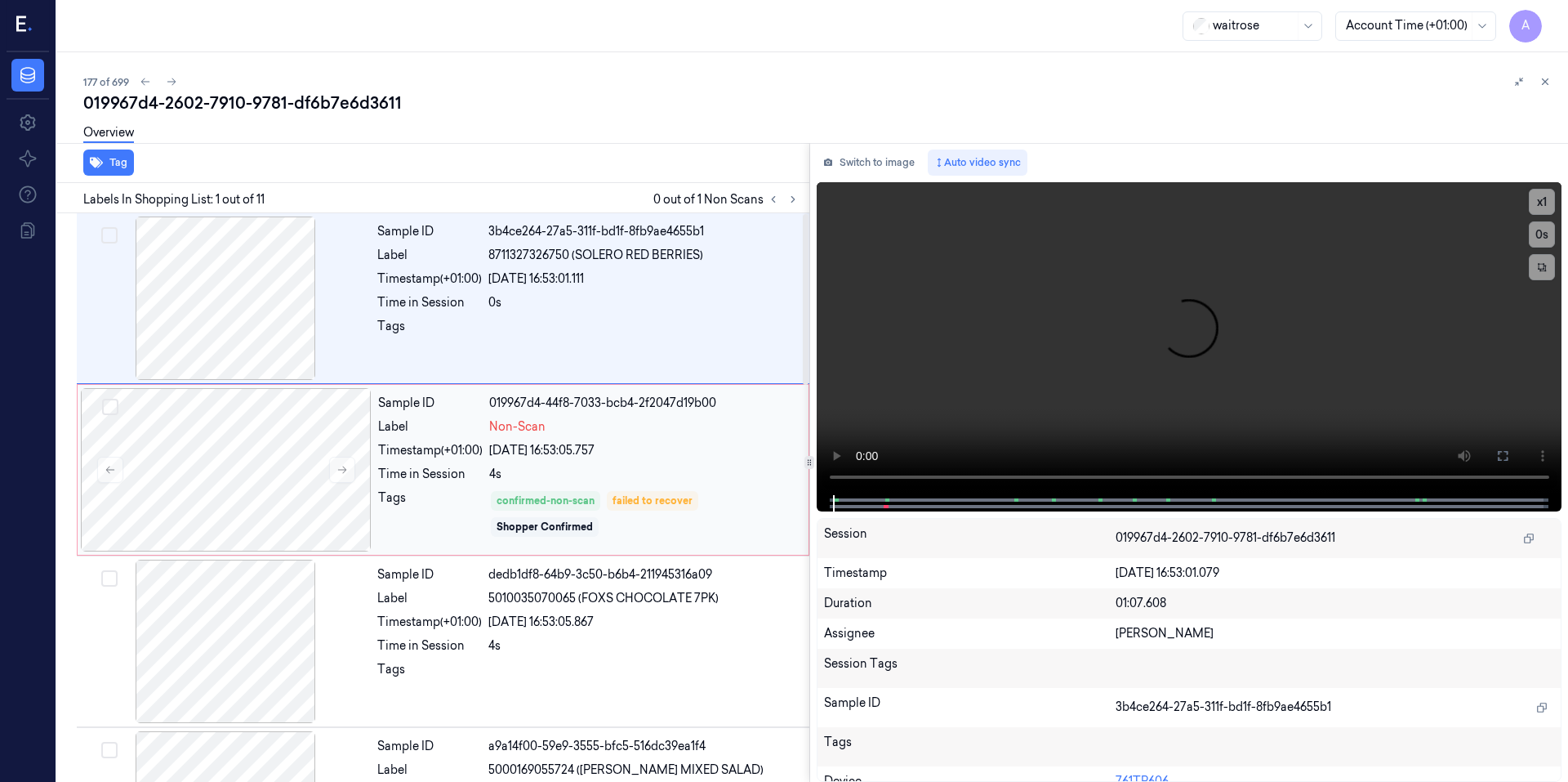
click at [585, 459] on div "Sample ID 019967d4-44f8-7033-bcb4-2f2047d19b00 Label Non-Scan Timestamp (+01:00…" at bounding box center [588, 470] width 433 height 163
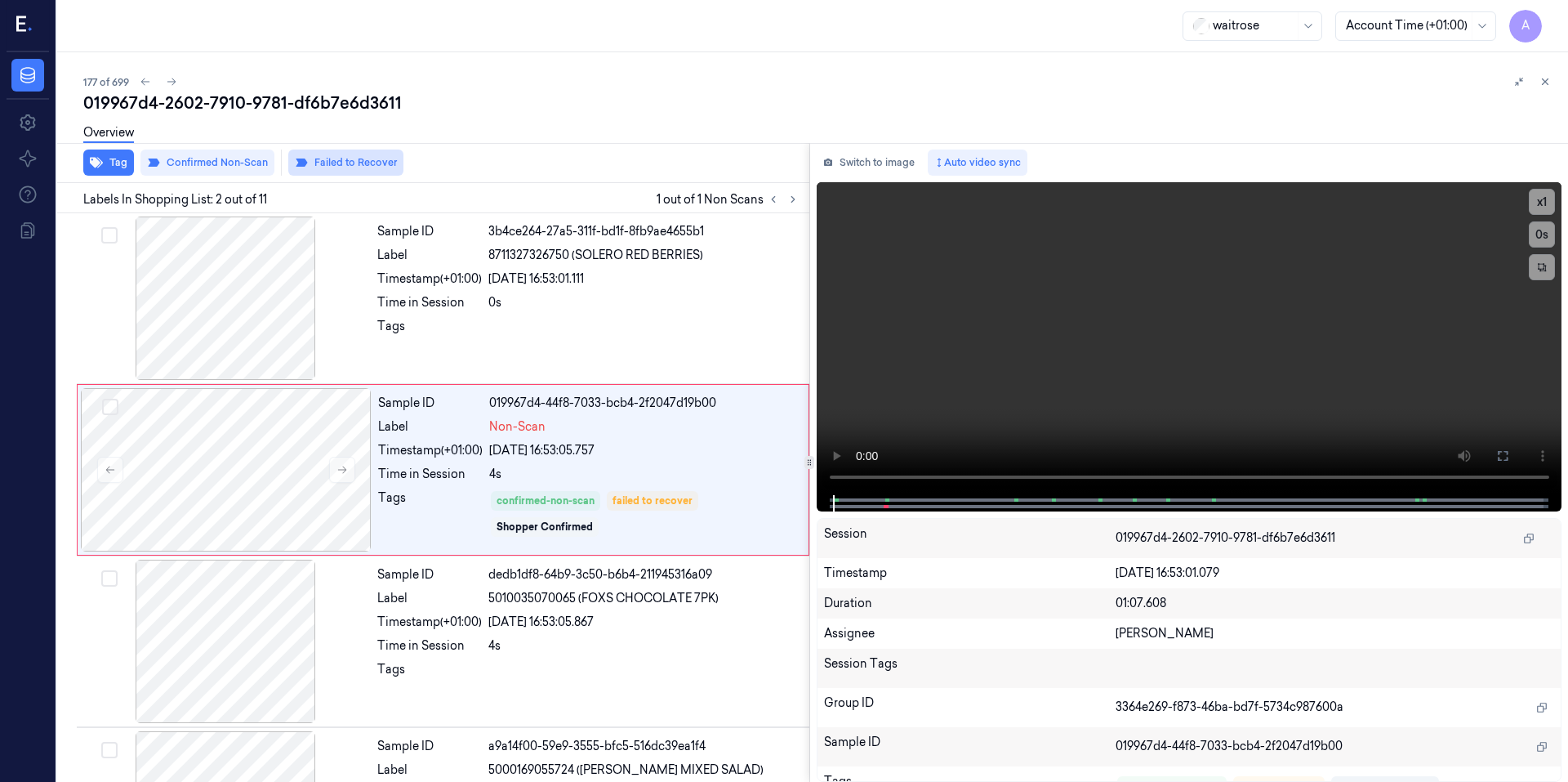
click at [331, 158] on button "Failed to Recover" at bounding box center [346, 162] width 115 height 26
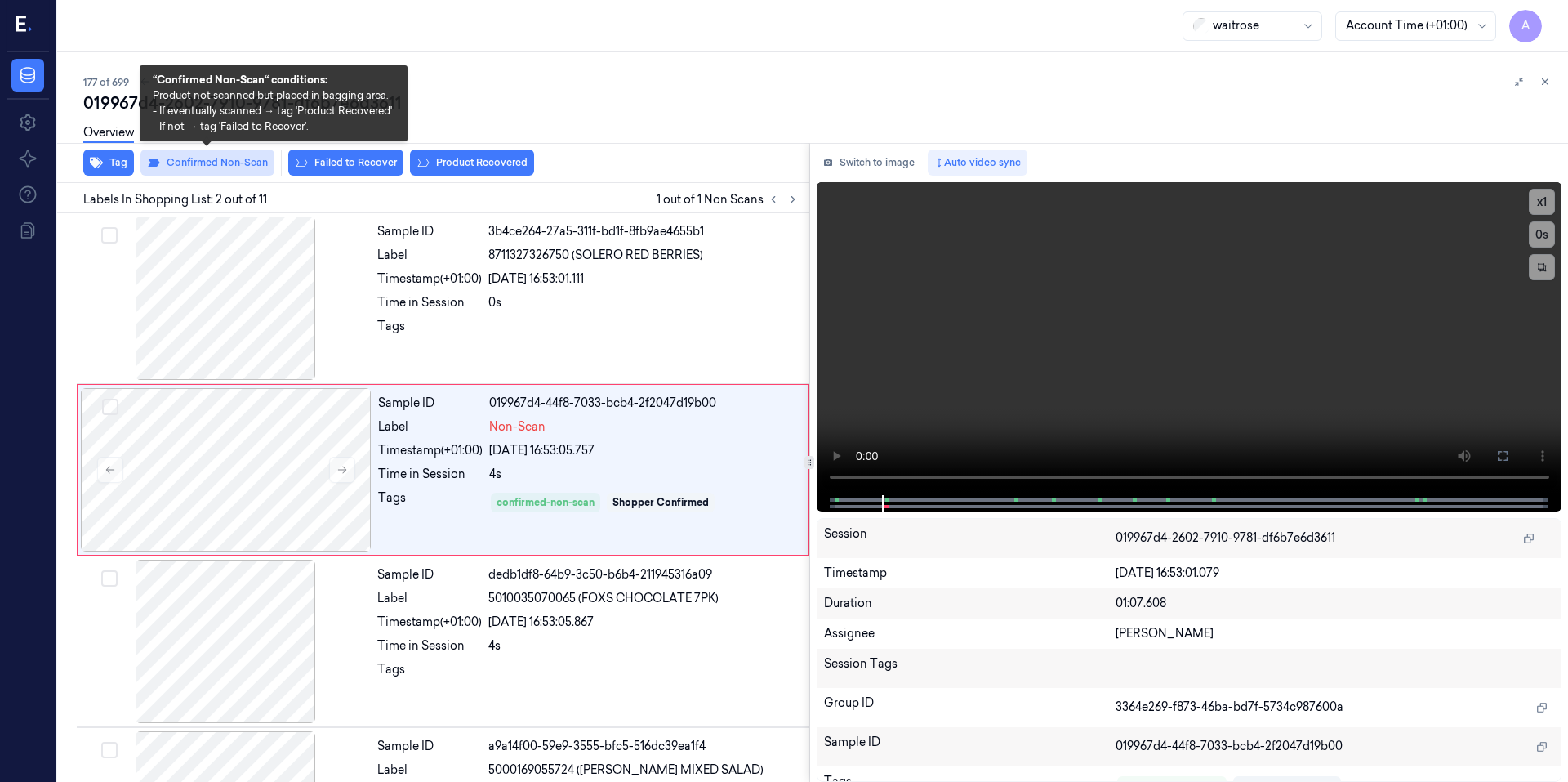
click at [207, 171] on button "Confirmed Non-Scan" at bounding box center [208, 162] width 134 height 26
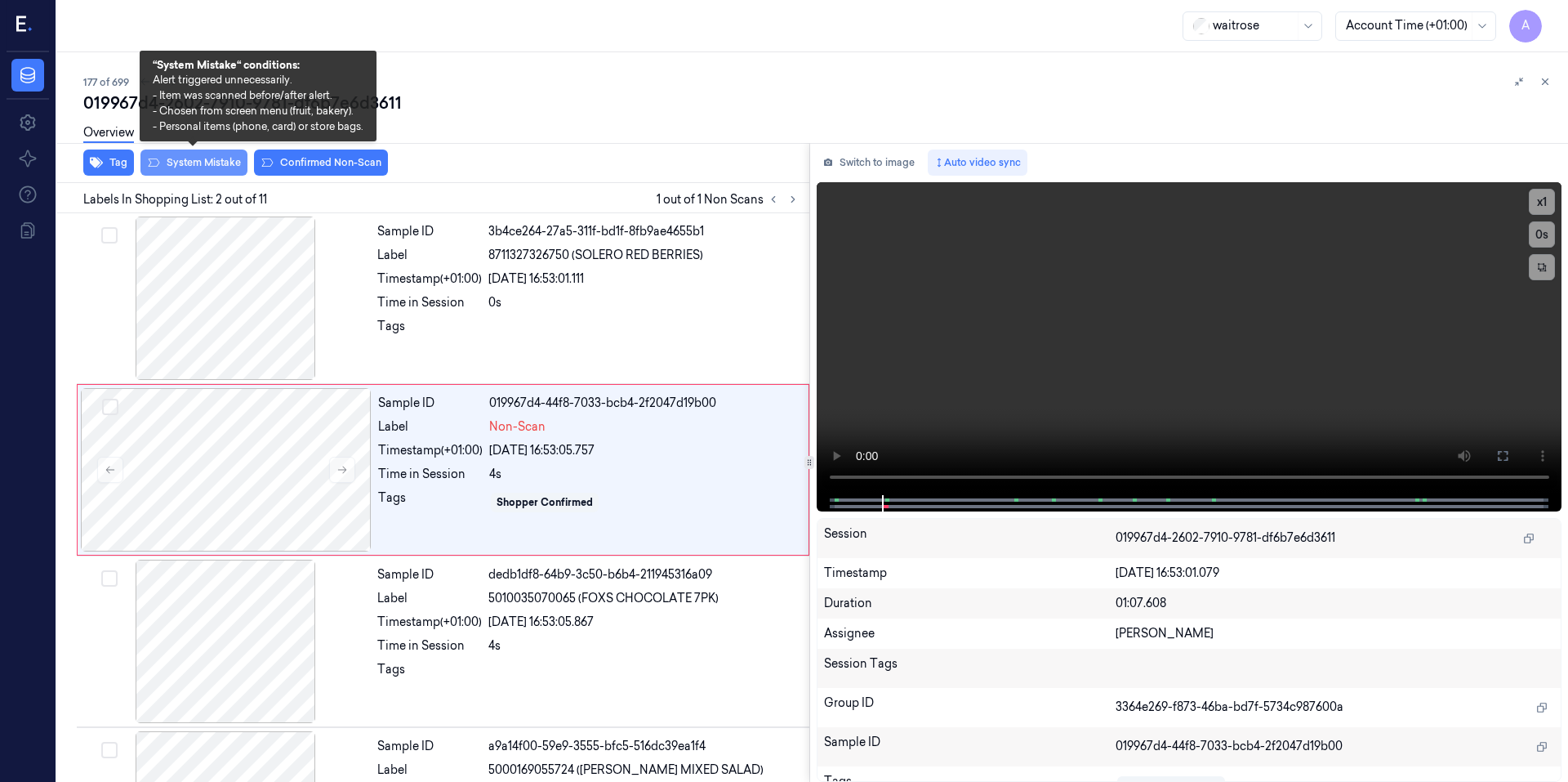
click at [204, 161] on button "System Mistake" at bounding box center [194, 162] width 107 height 26
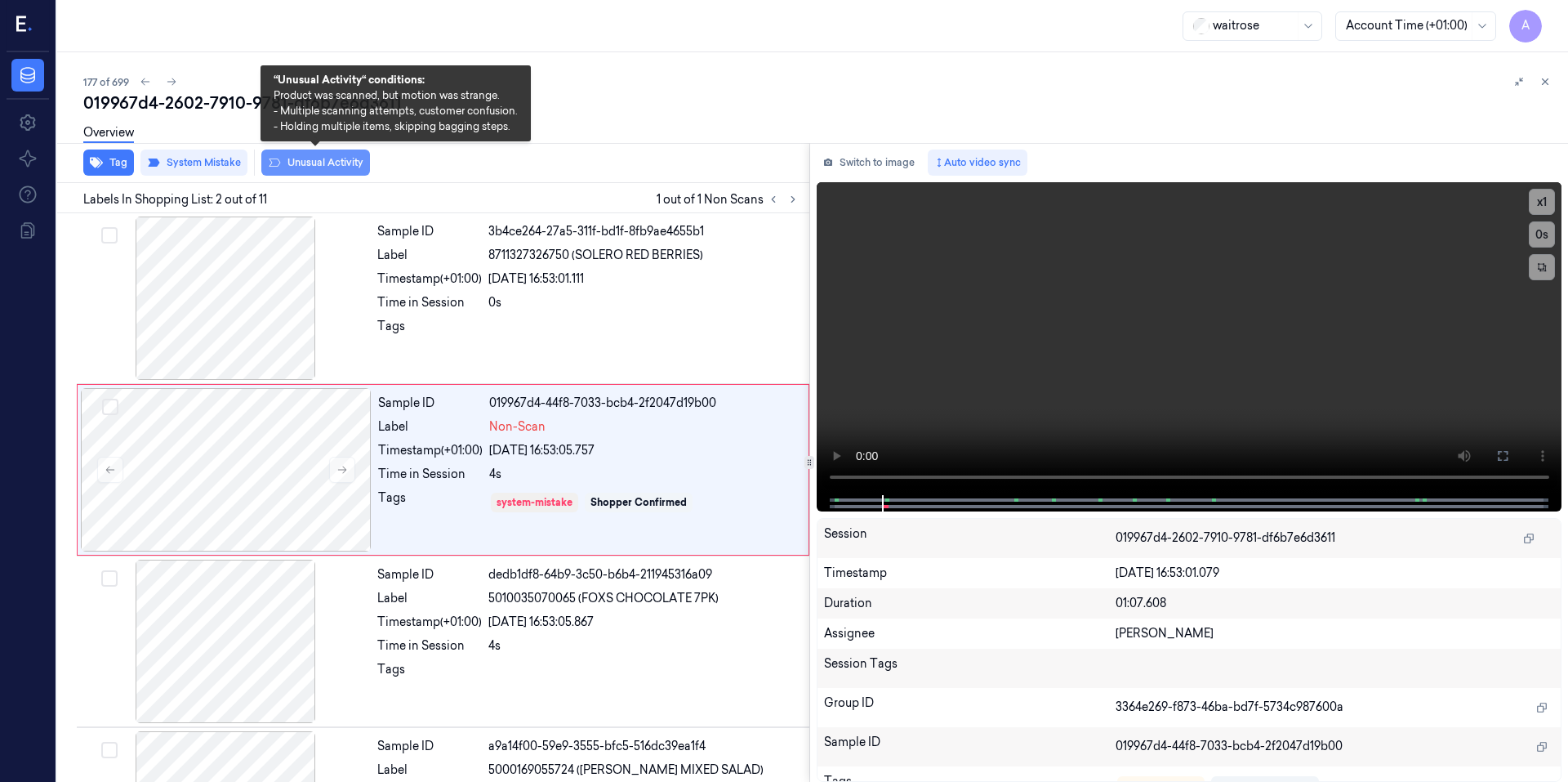
click at [324, 166] on button "Unusual Activity" at bounding box center [315, 162] width 109 height 26
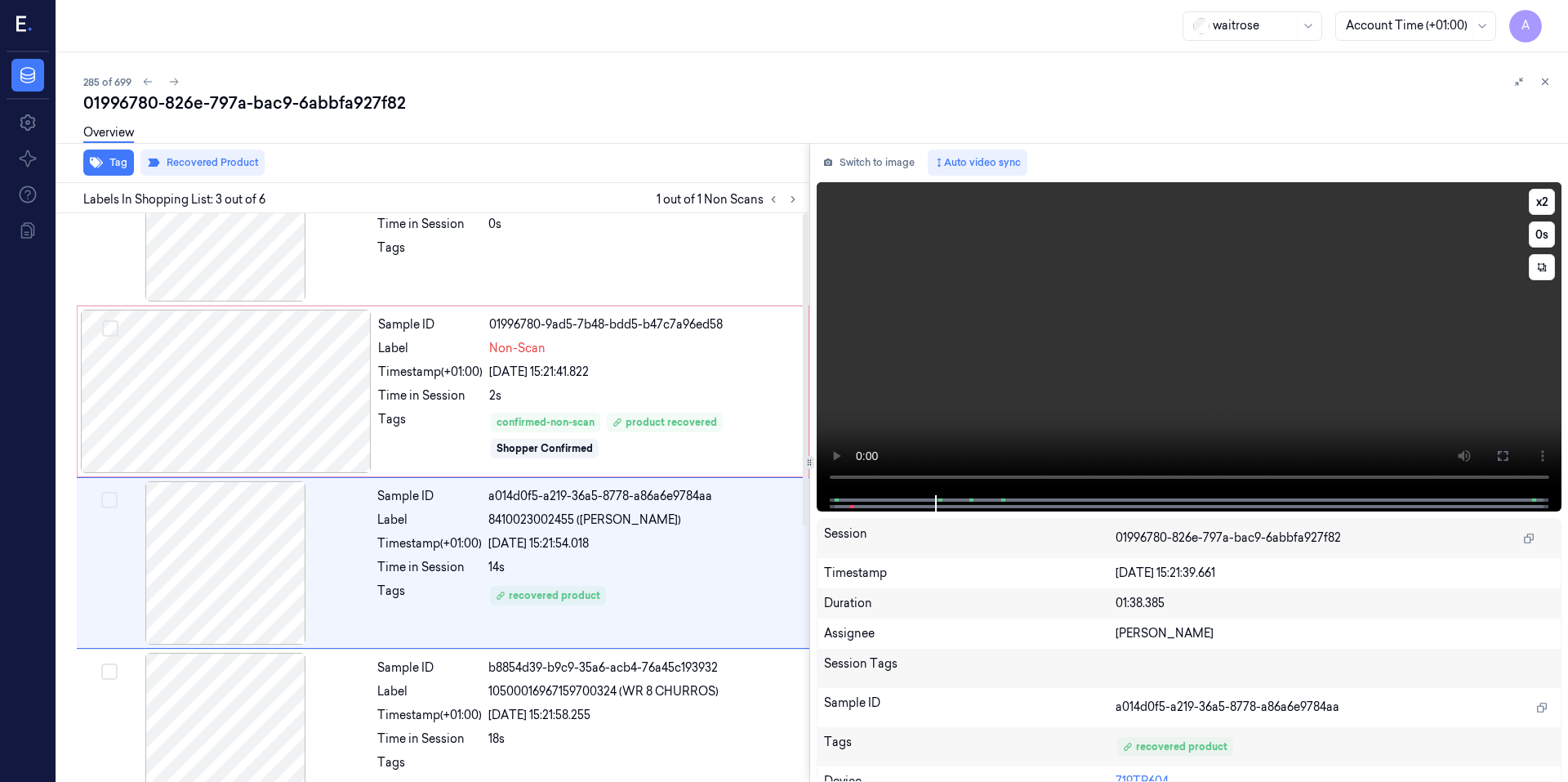
scroll to position [143, 0]
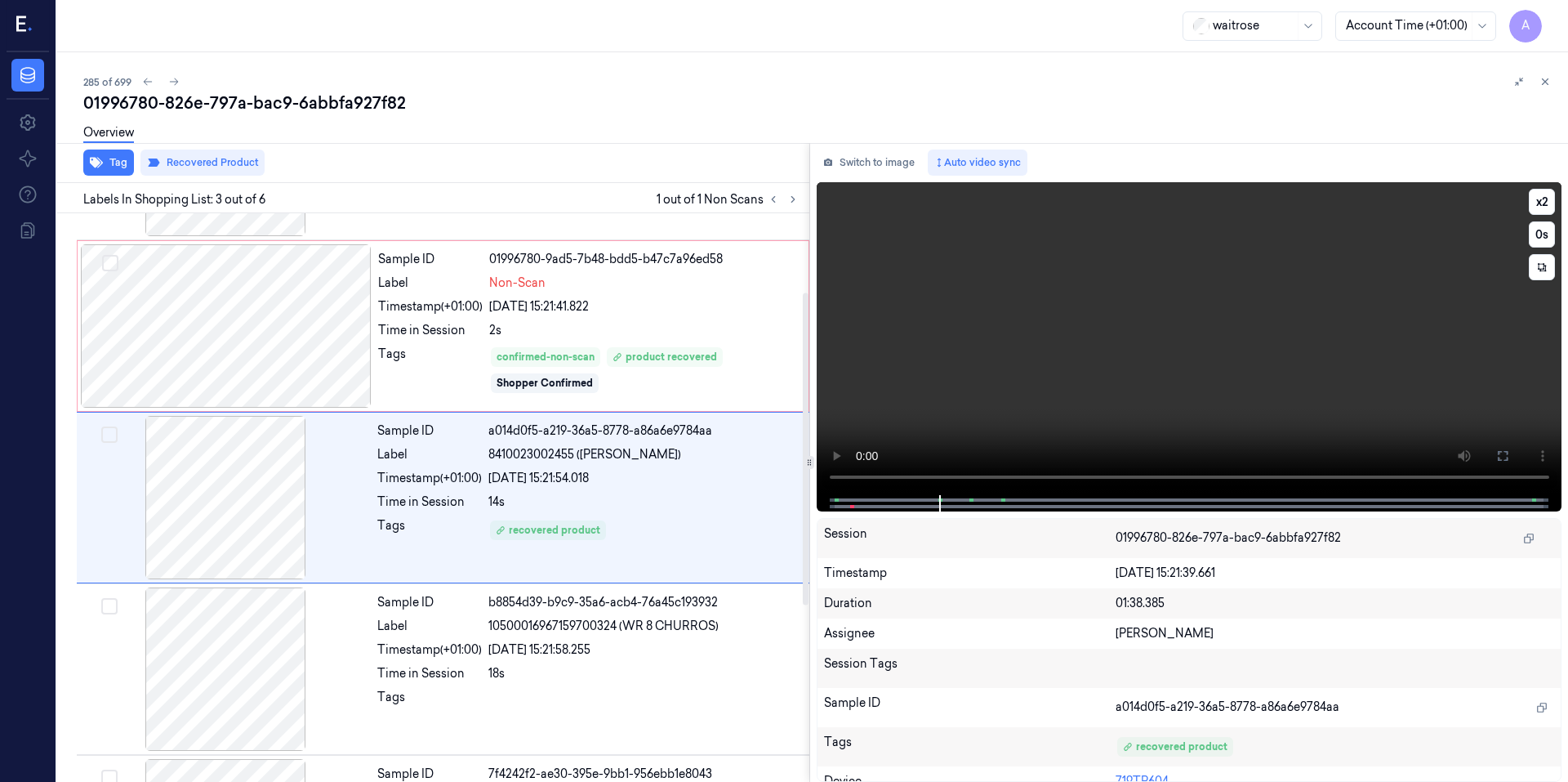
click at [1155, 397] on video at bounding box center [1189, 338] width 746 height 312
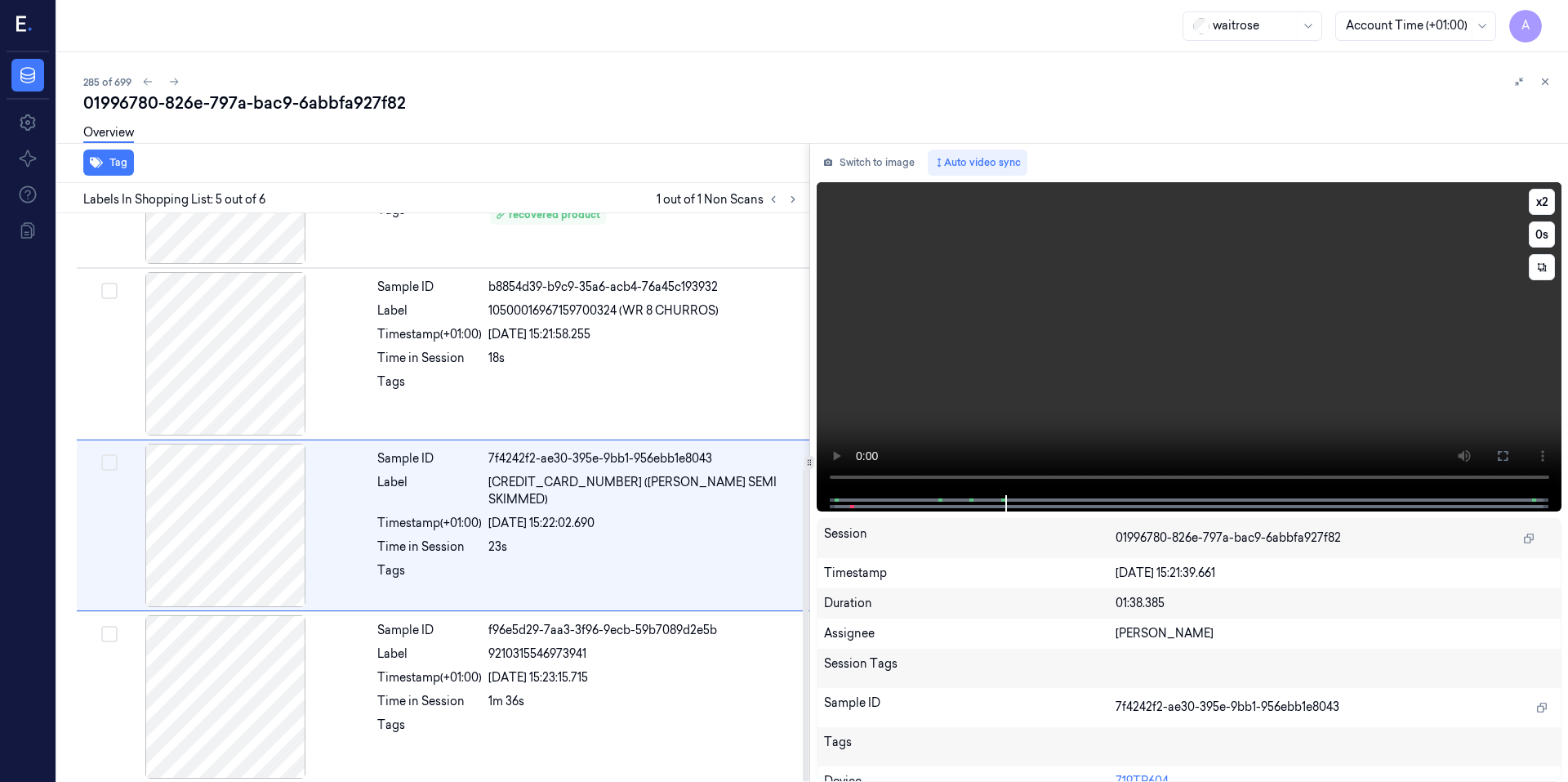
scroll to position [465, 0]
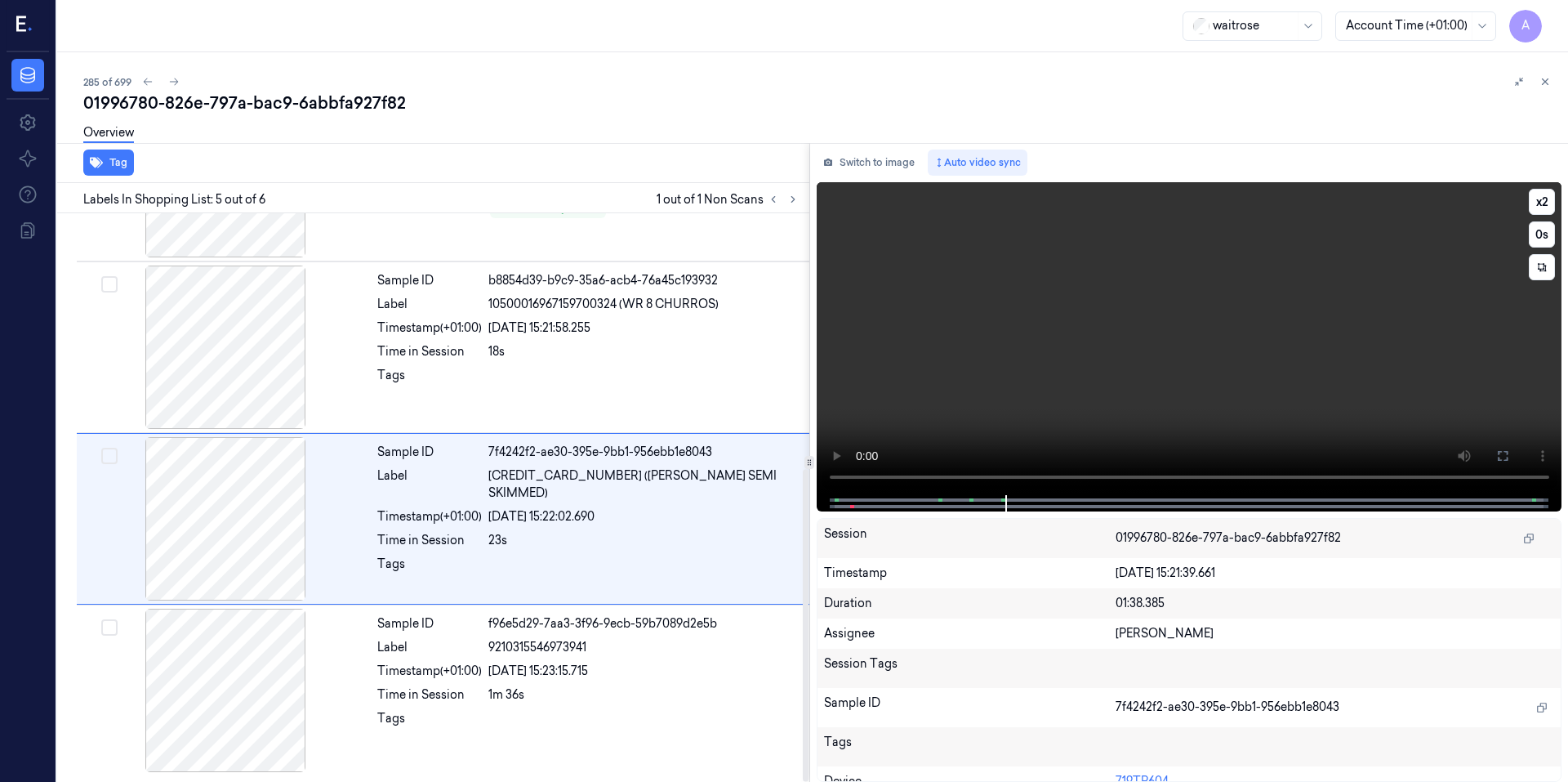
click at [1111, 375] on video at bounding box center [1189, 338] width 746 height 312
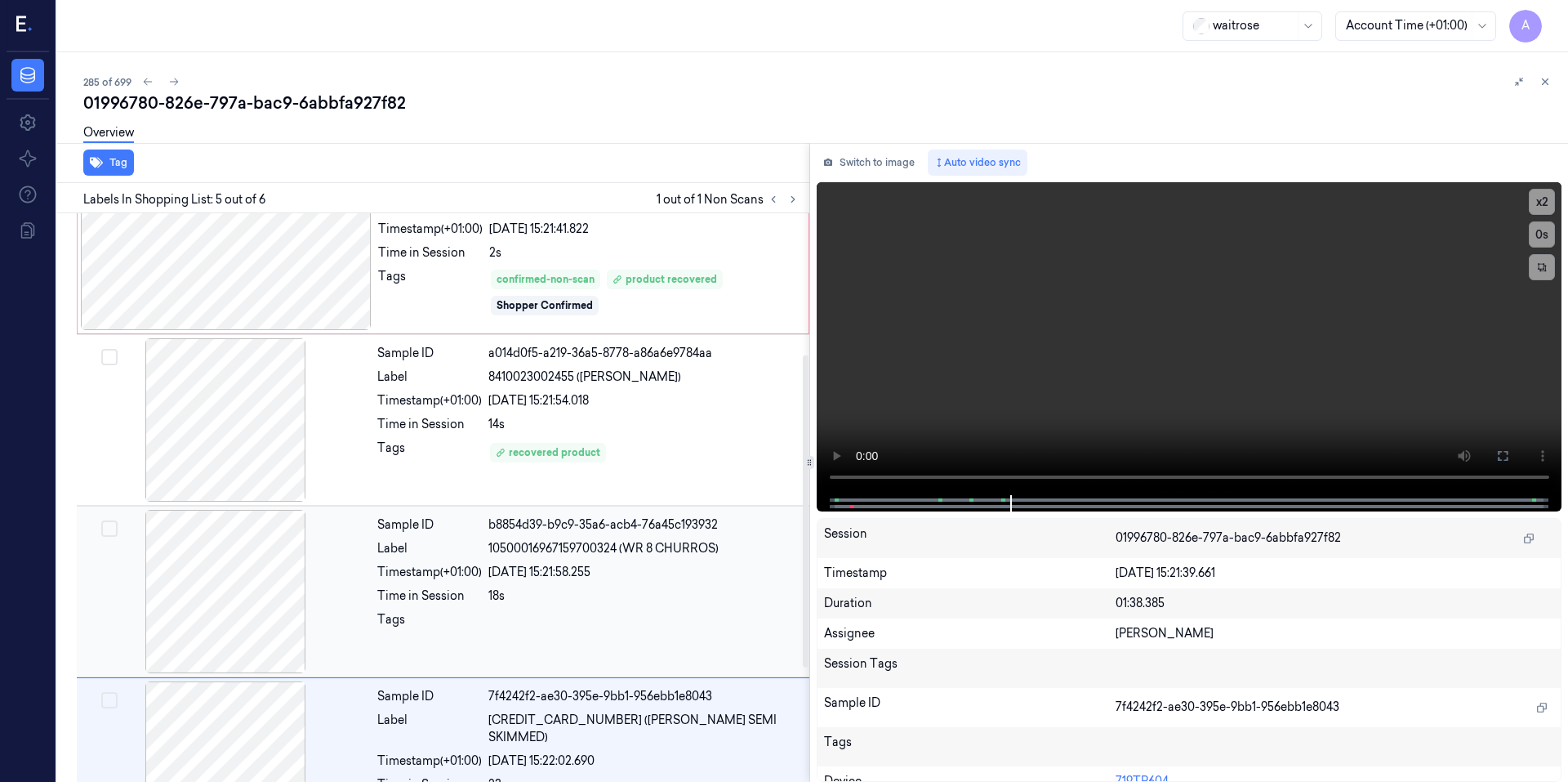
scroll to position [221, 0]
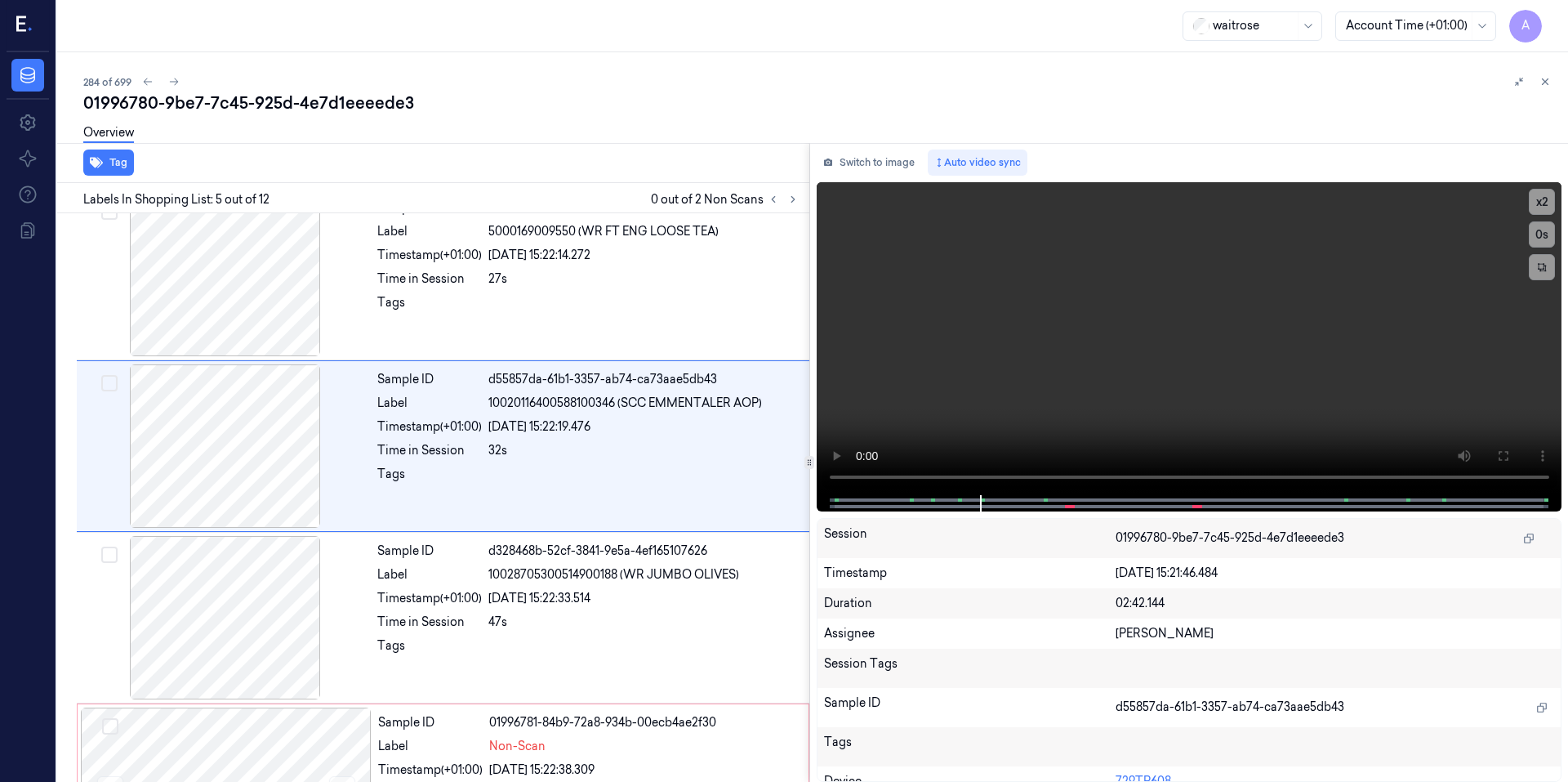
scroll to position [487, 0]
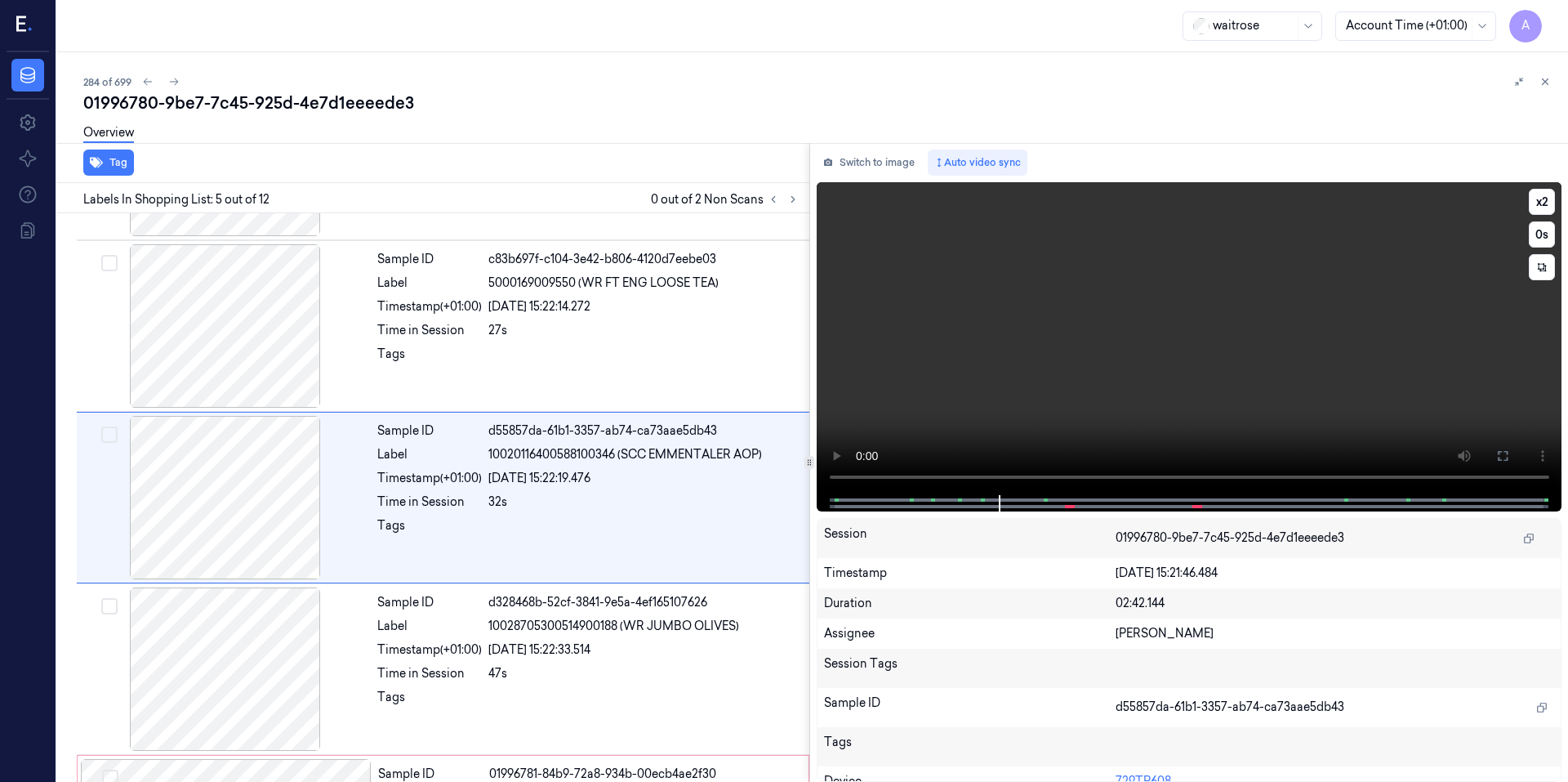
click at [1189, 395] on video at bounding box center [1189, 338] width 746 height 312
click at [1109, 390] on video at bounding box center [1189, 338] width 746 height 312
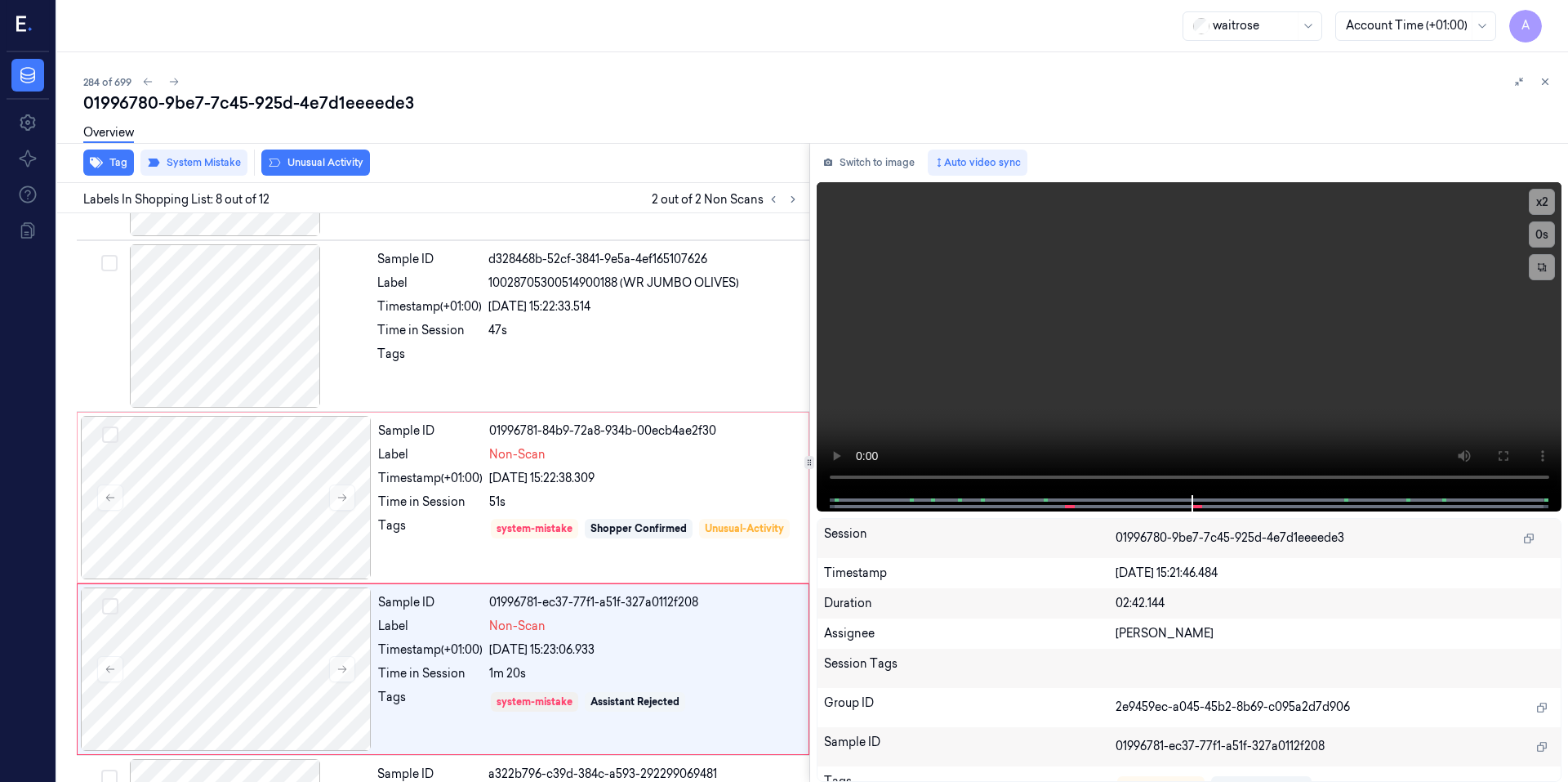
scroll to position [1001, 0]
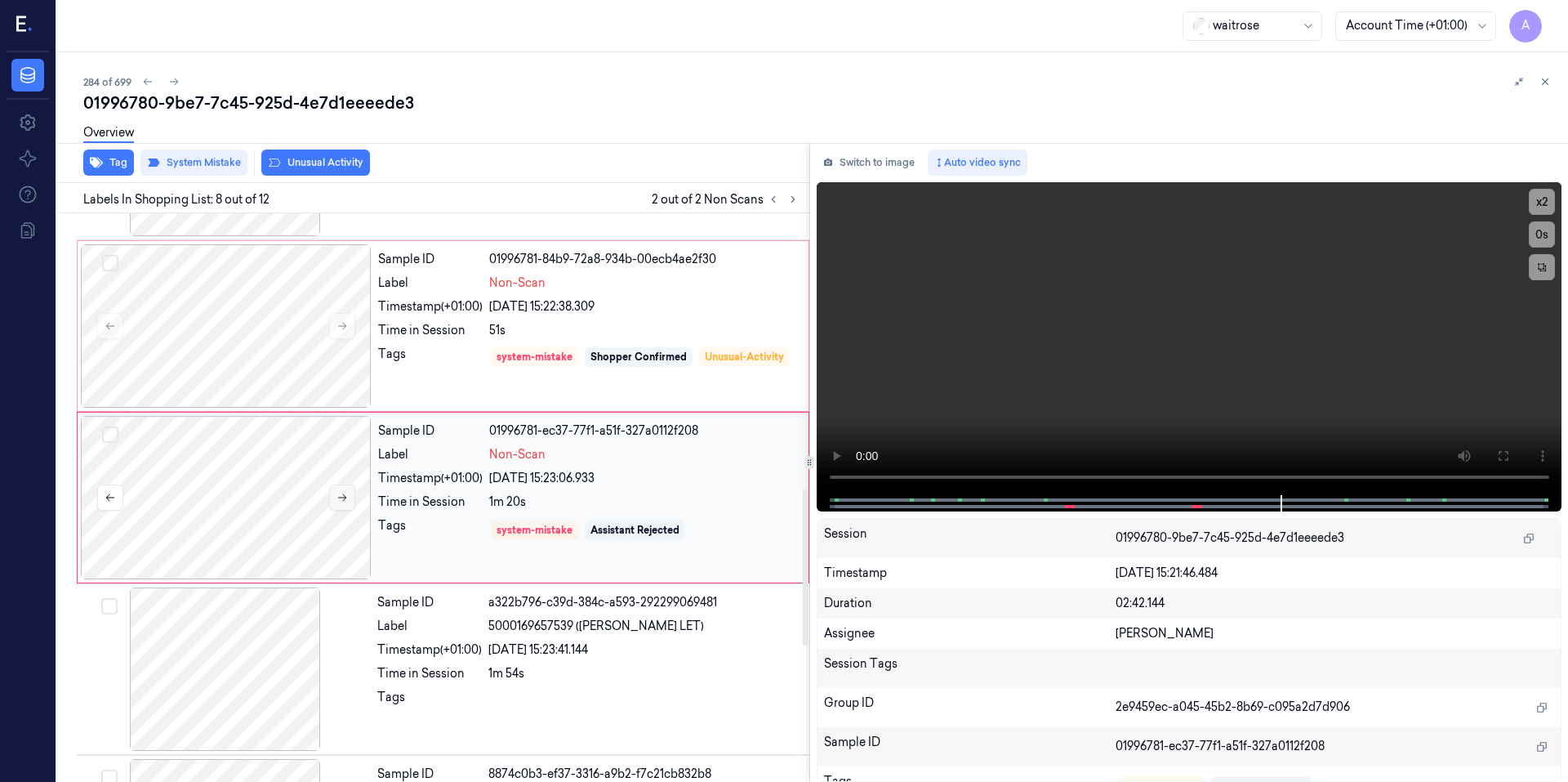
click at [339, 496] on icon at bounding box center [342, 497] width 11 height 11
click at [1198, 508] on span at bounding box center [1199, 506] width 3 height 9
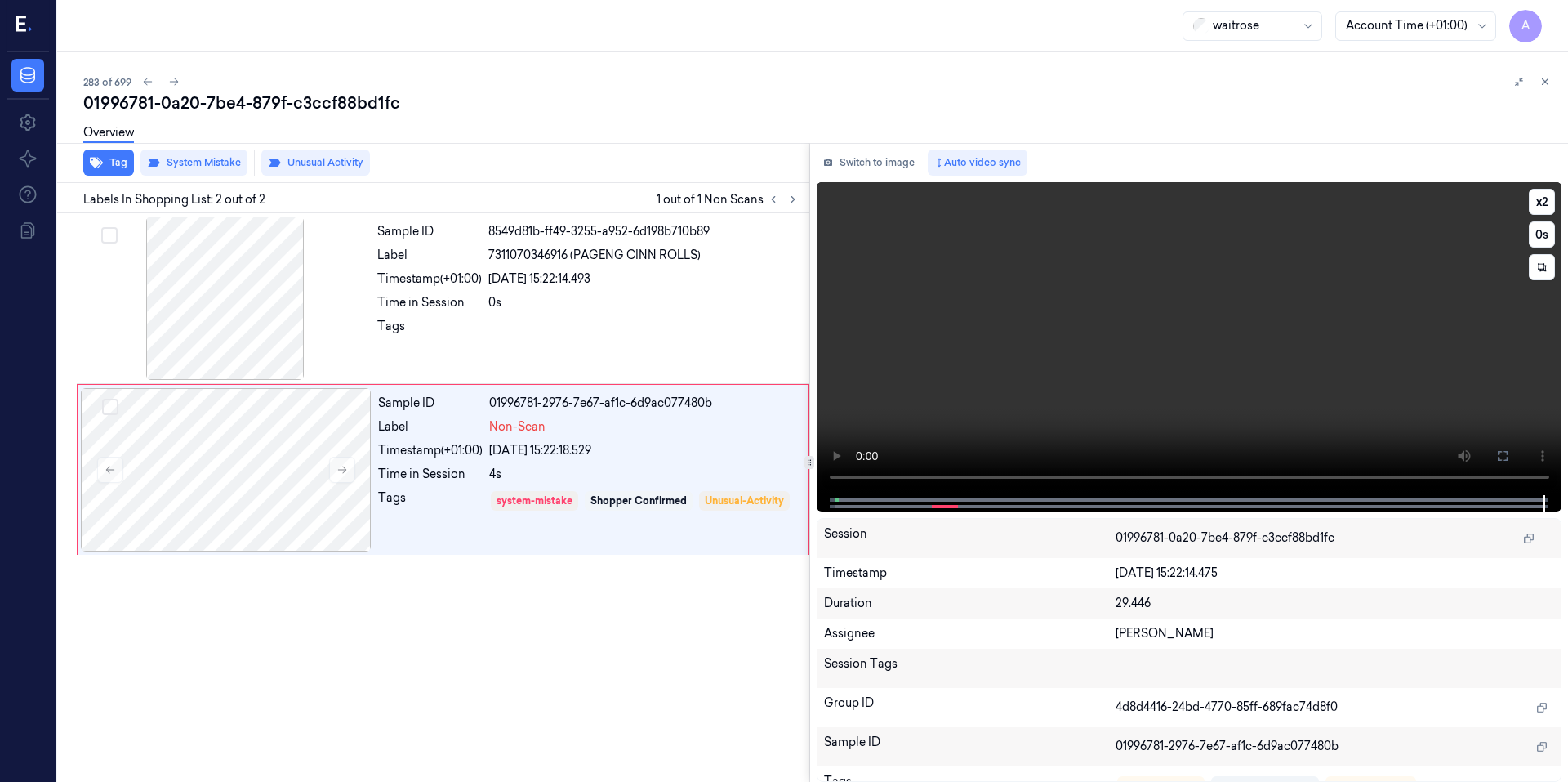
click at [1102, 353] on video at bounding box center [1189, 338] width 746 height 312
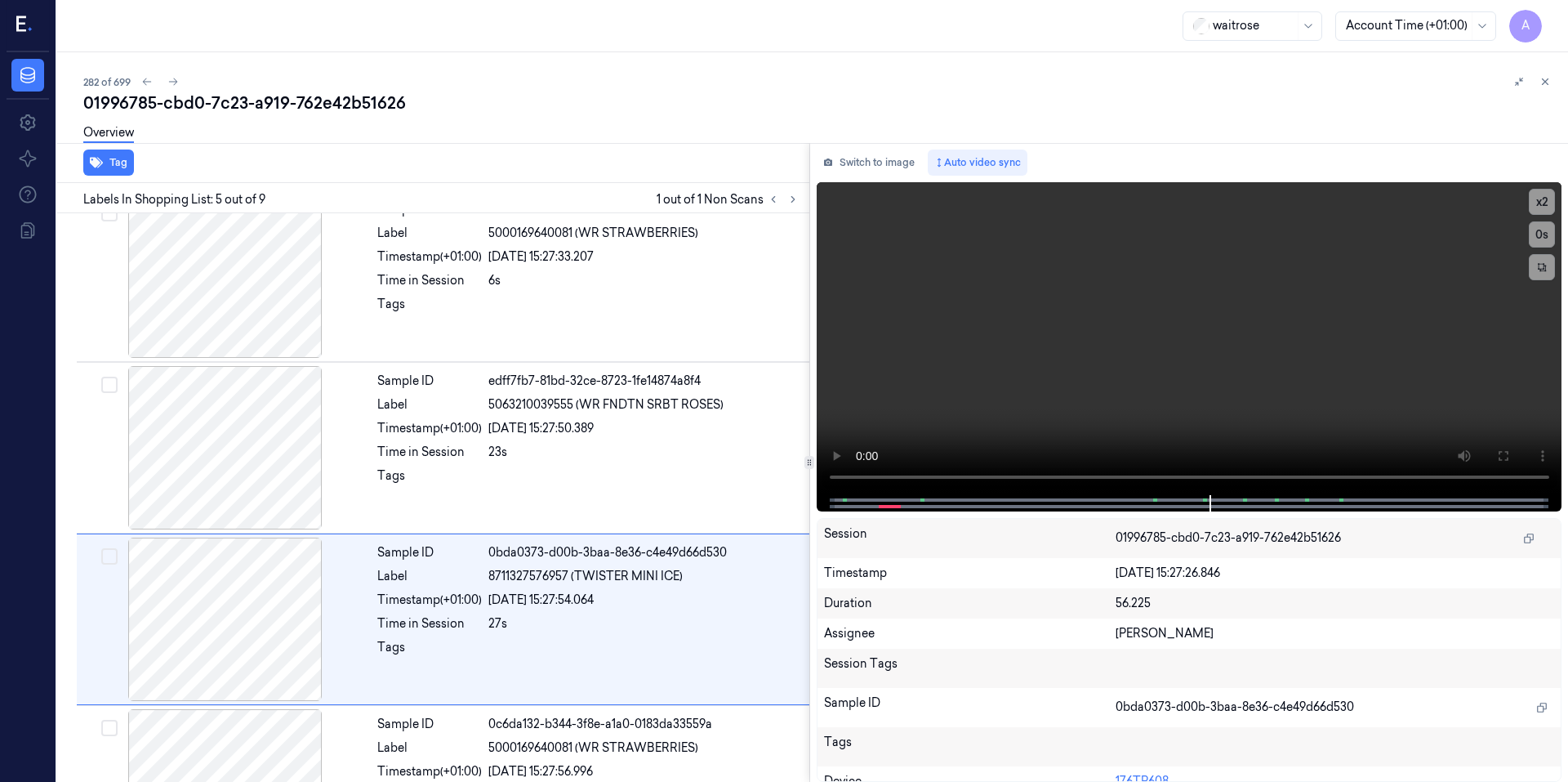
scroll to position [487, 0]
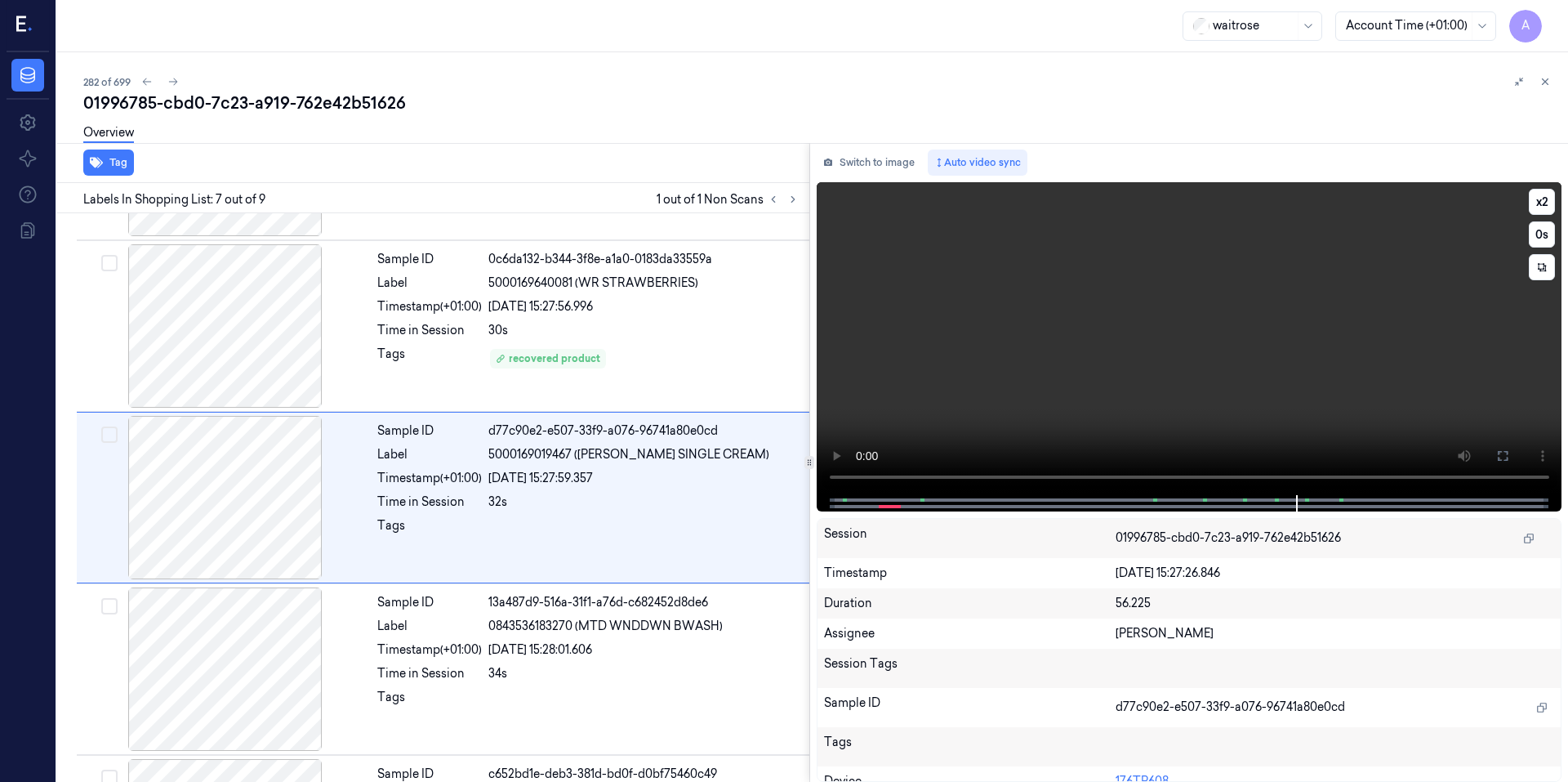
drag, startPoint x: 1185, startPoint y: 349, endPoint x: 1155, endPoint y: 359, distance: 31.6
click at [1155, 359] on video at bounding box center [1189, 338] width 746 height 312
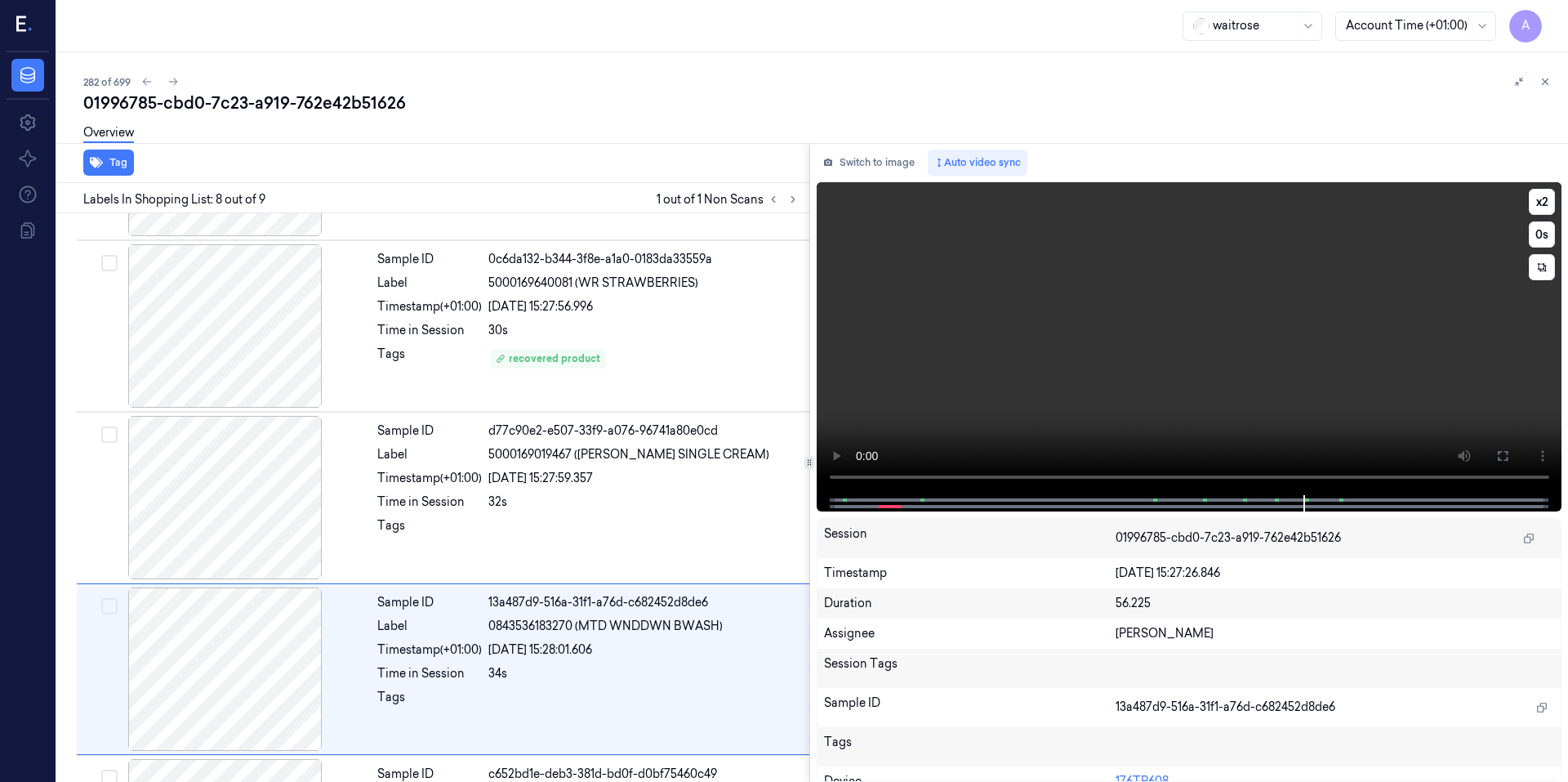
scroll to position [980, 0]
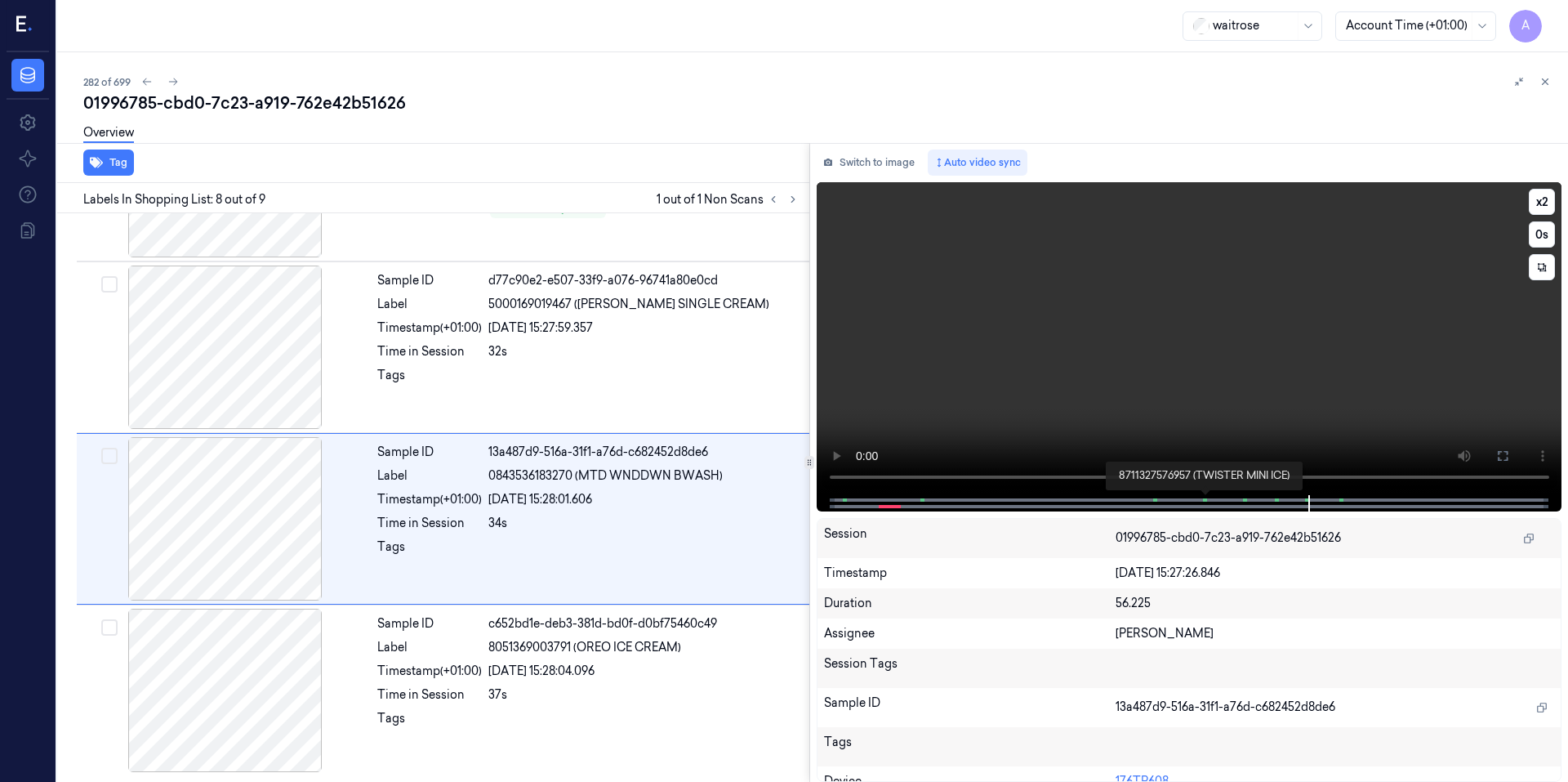
click at [1203, 498] on span at bounding box center [1203, 500] width 3 height 9
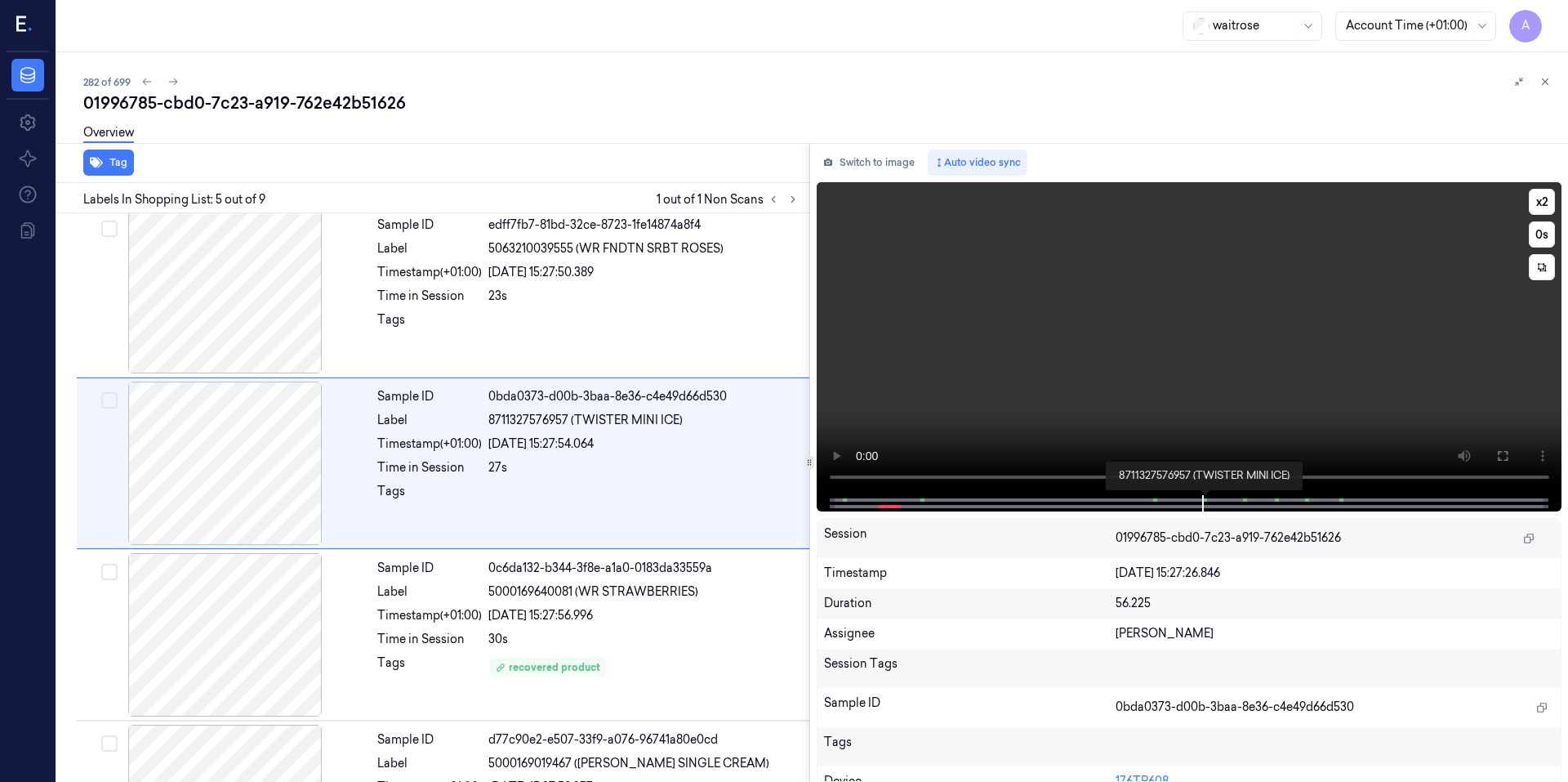
scroll to position [487, 0]
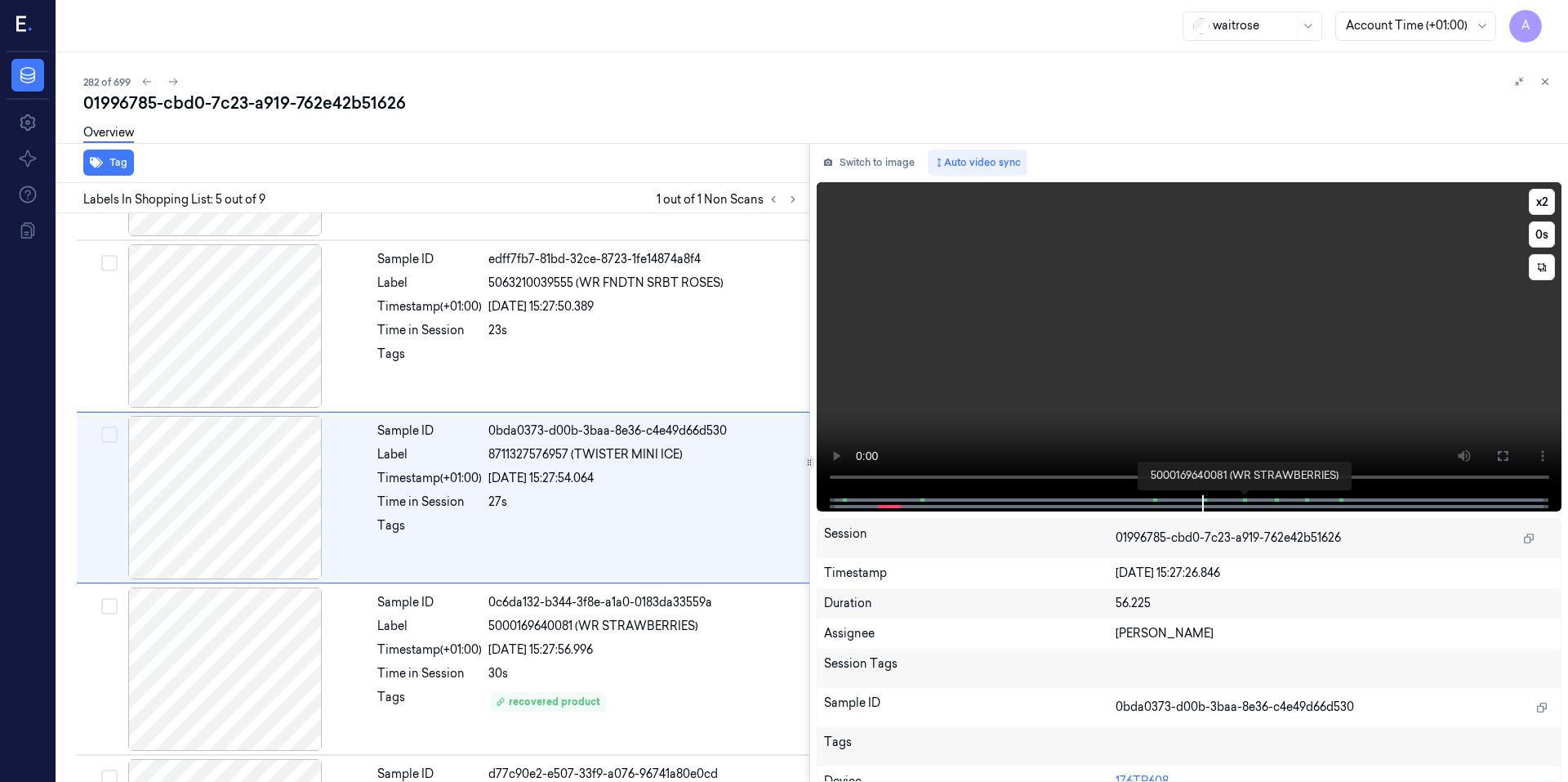
click at [1244, 496] on span at bounding box center [1245, 500] width 3 height 9
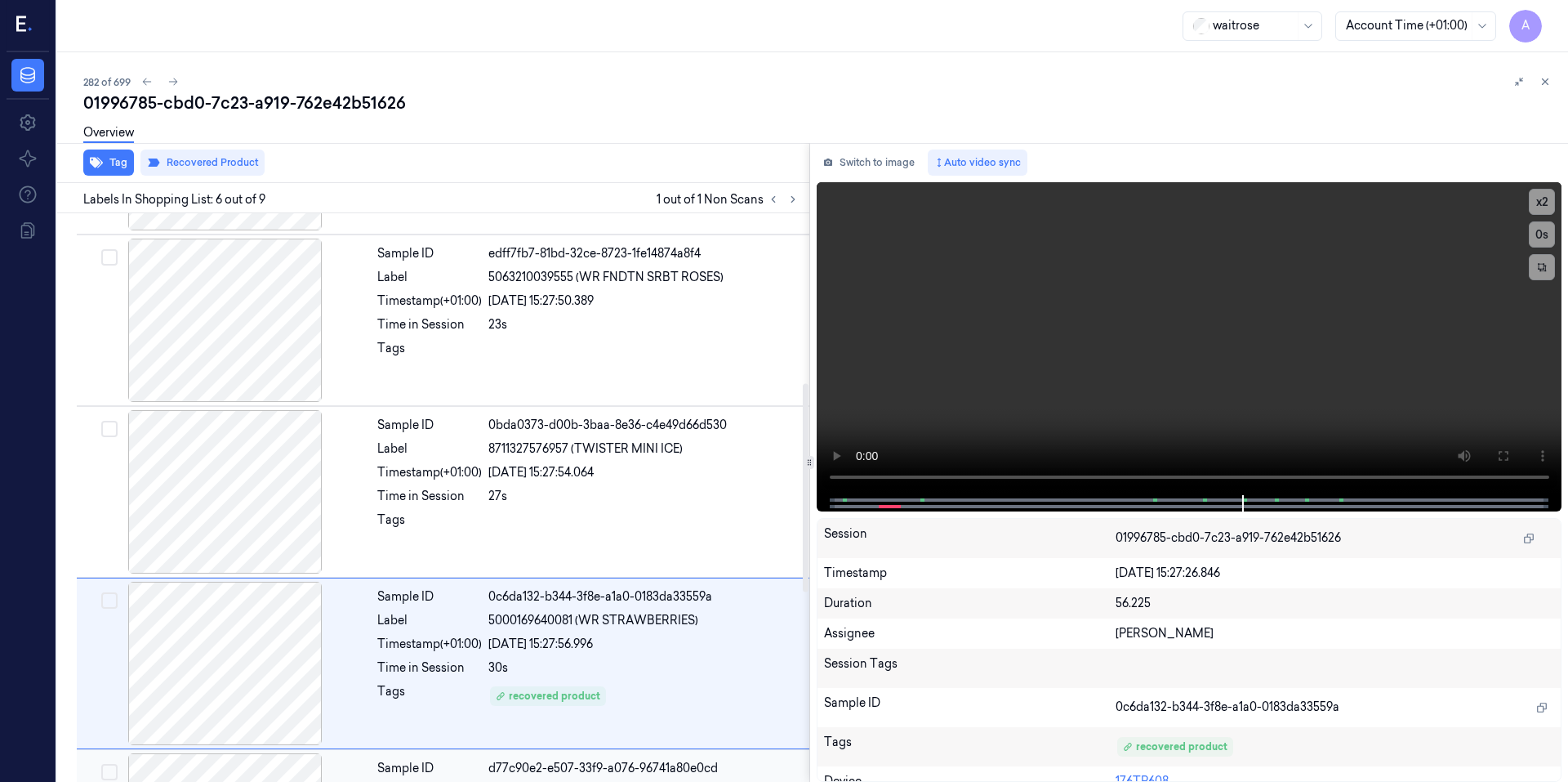
scroll to position [495, 0]
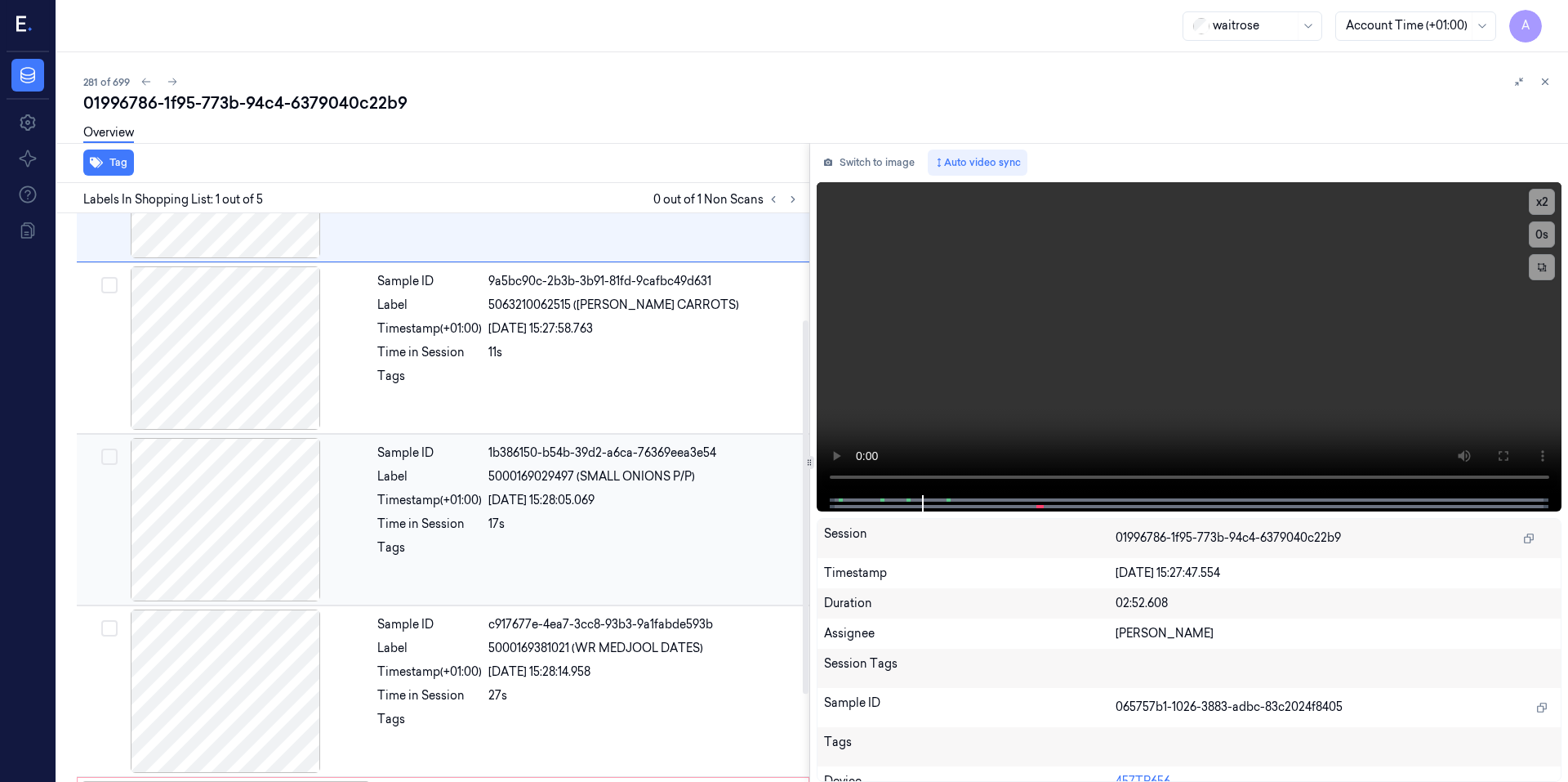
scroll to position [294, 0]
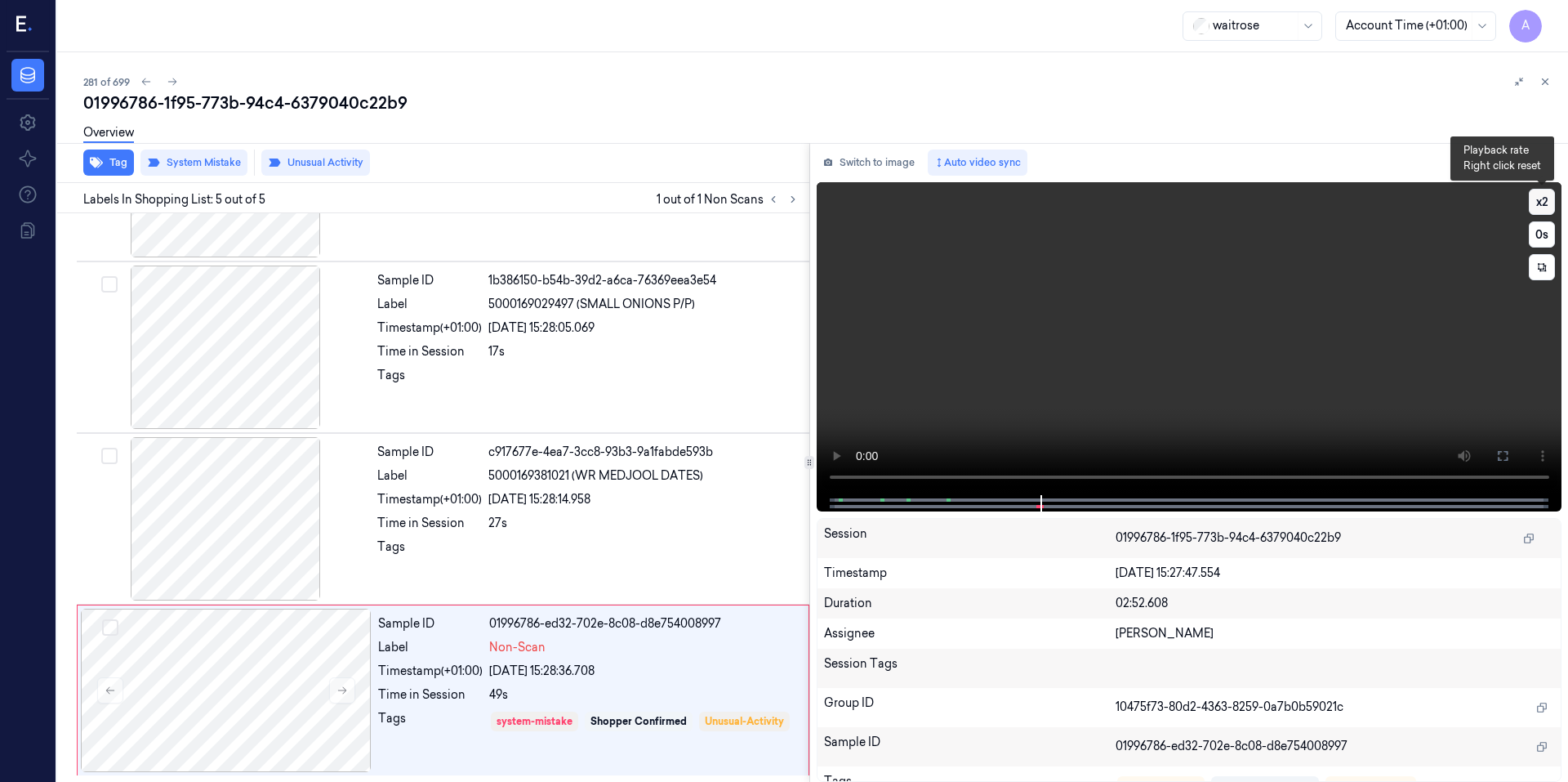
click at [1546, 195] on button "x 2" at bounding box center [1541, 202] width 26 height 26
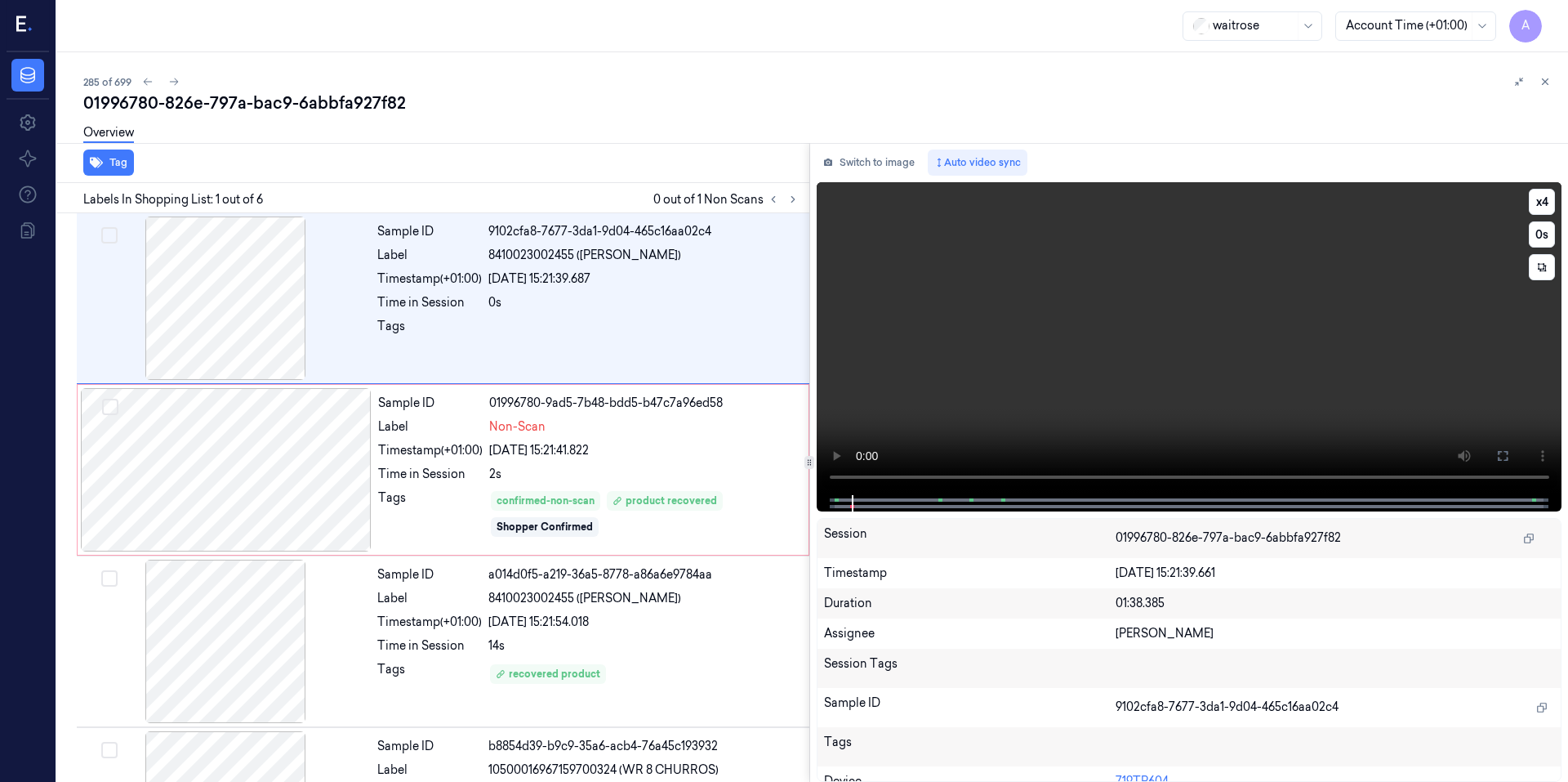
click at [1006, 369] on video at bounding box center [1189, 338] width 746 height 312
click at [25, 27] on icon at bounding box center [25, 25] width 17 height 25
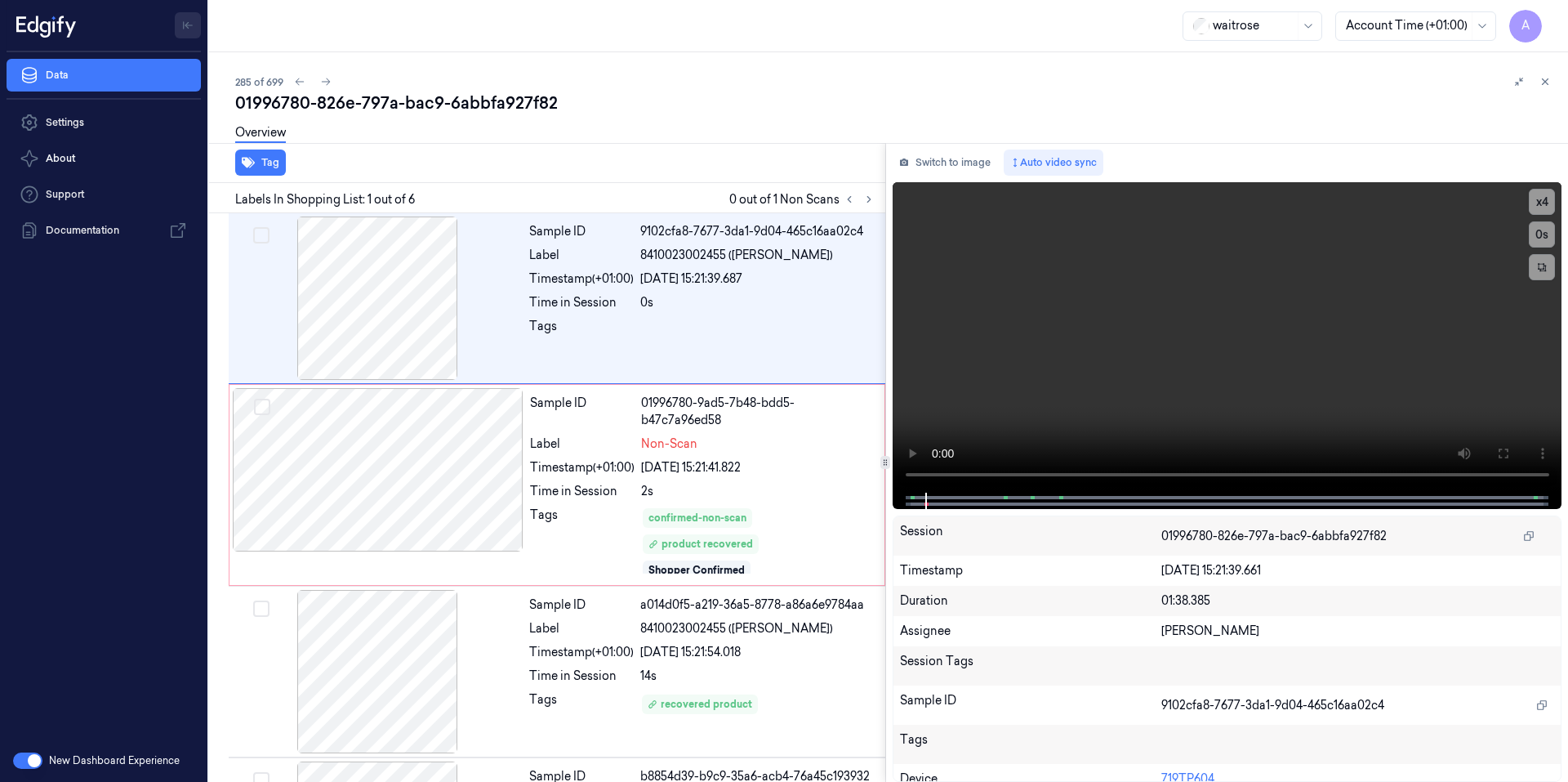
click at [191, 22] on icon "Toggle Navigation" at bounding box center [187, 25] width 11 height 11
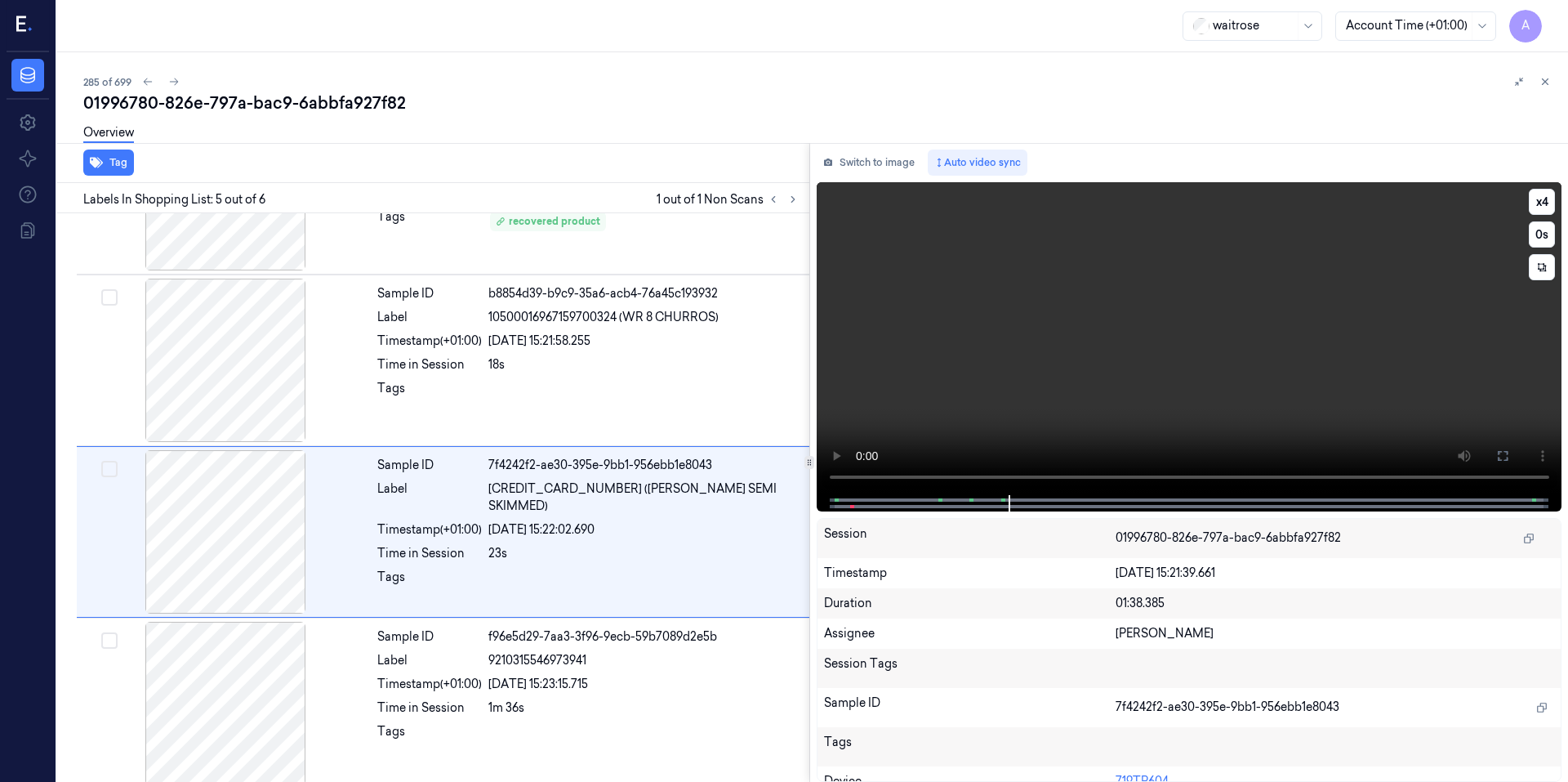
scroll to position [465, 0]
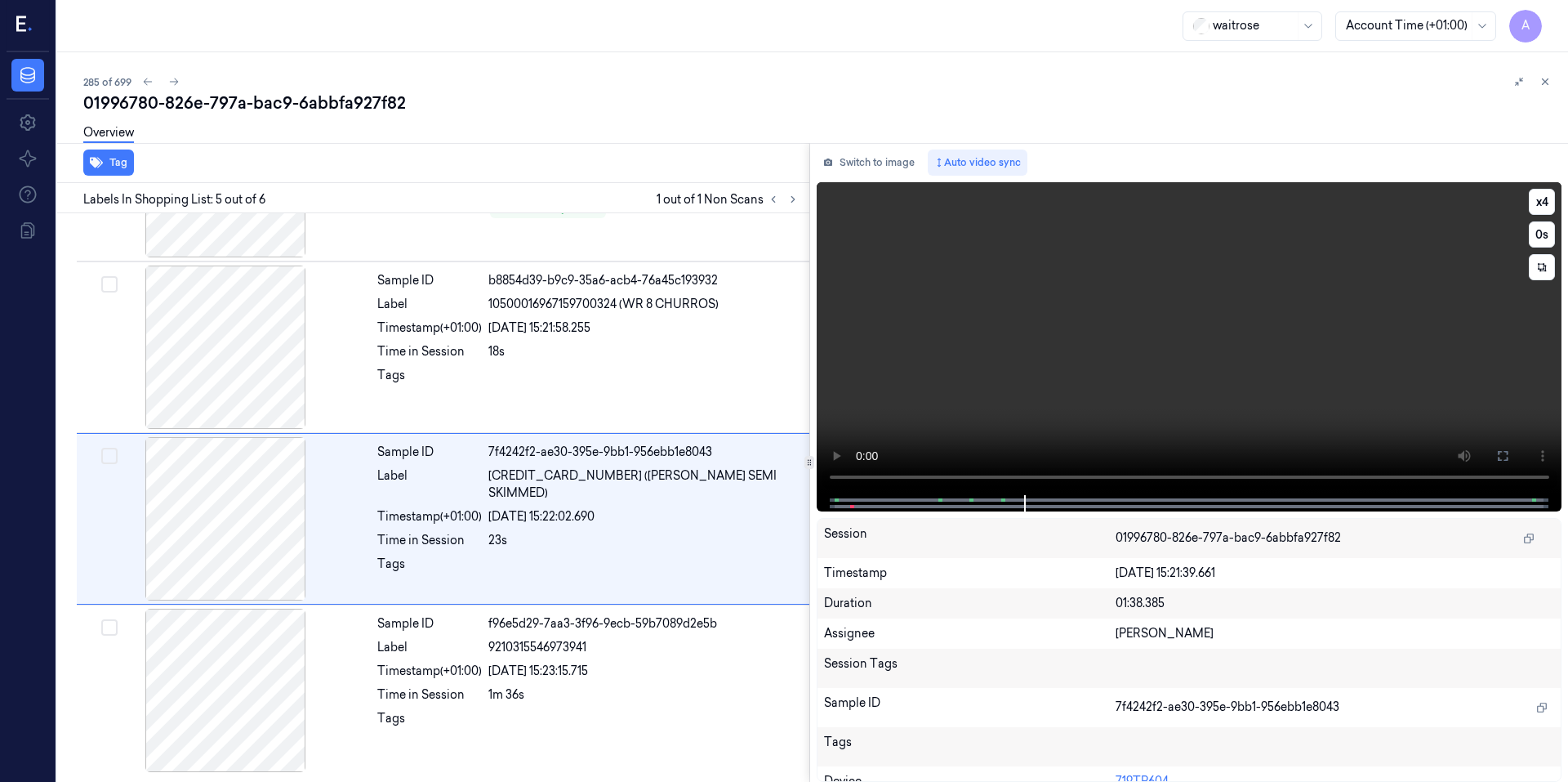
click at [1272, 343] on video at bounding box center [1189, 338] width 746 height 312
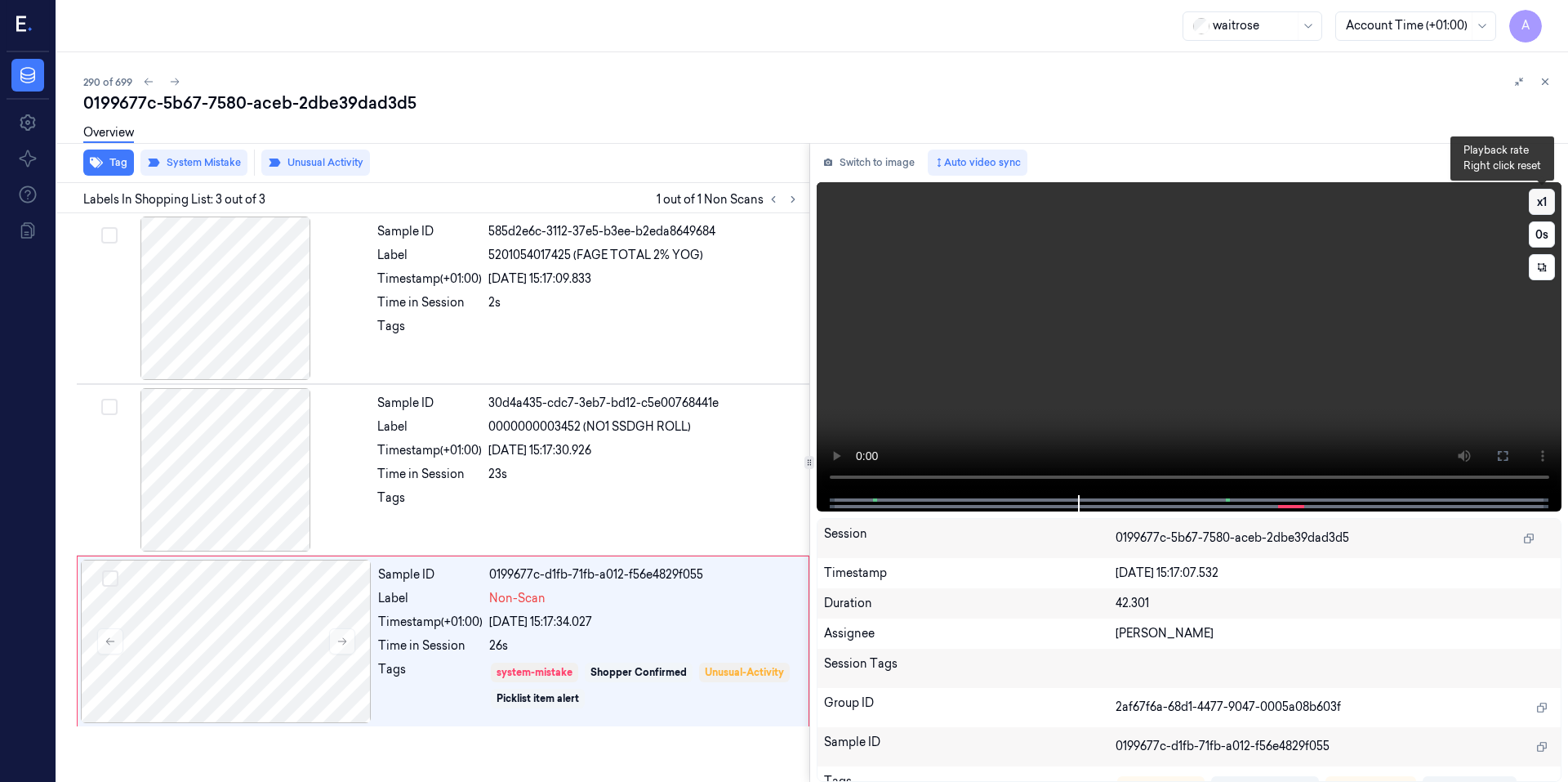
click at [1541, 200] on button "x 1" at bounding box center [1541, 202] width 26 height 26
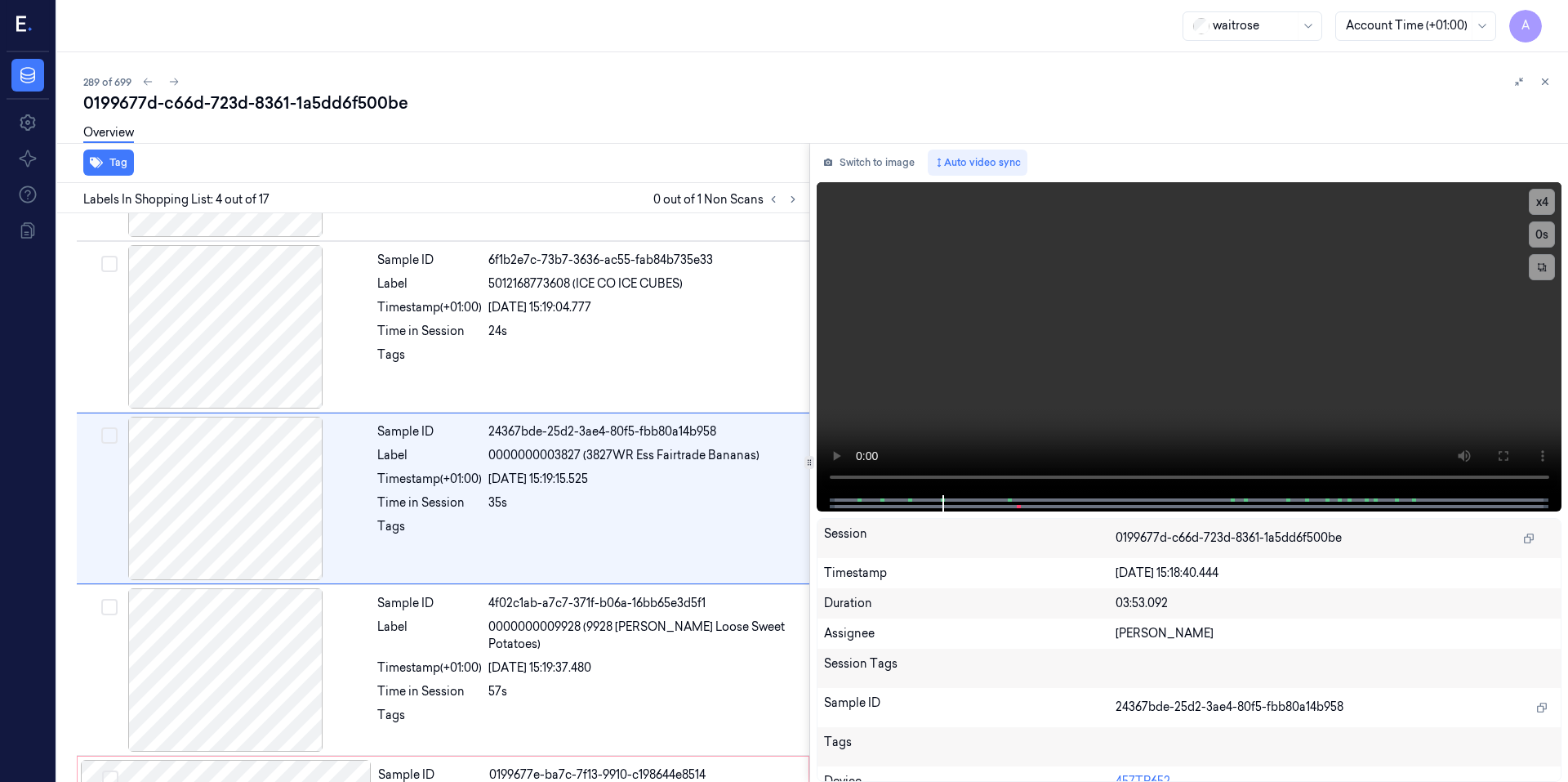
scroll to position [315, 0]
drag, startPoint x: 1525, startPoint y: 208, endPoint x: 1463, endPoint y: 197, distance: 63.0
click at [1463, 197] on video at bounding box center [1189, 338] width 746 height 312
click at [1242, 261] on video at bounding box center [1189, 338] width 746 height 312
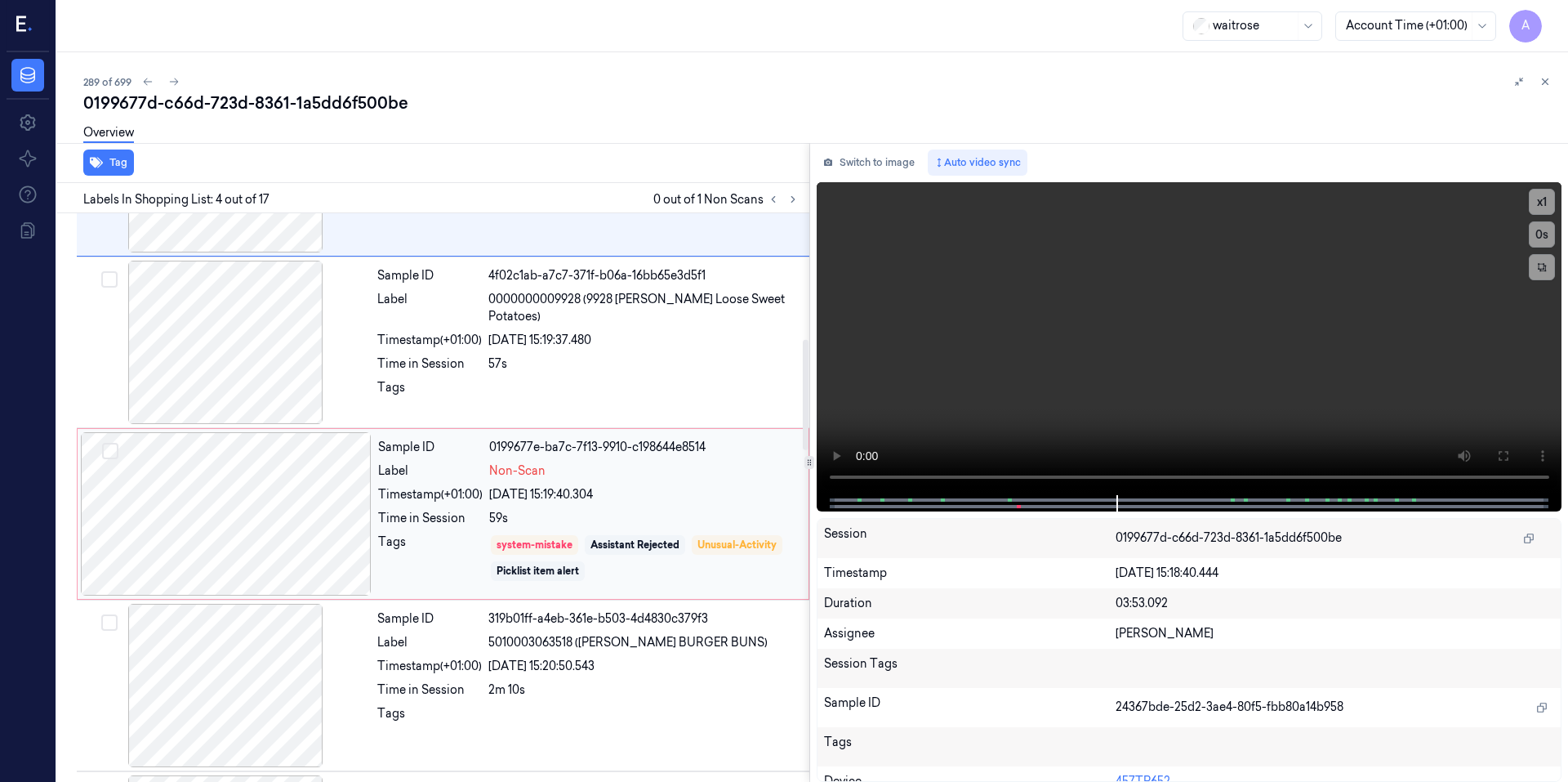
scroll to position [724, 0]
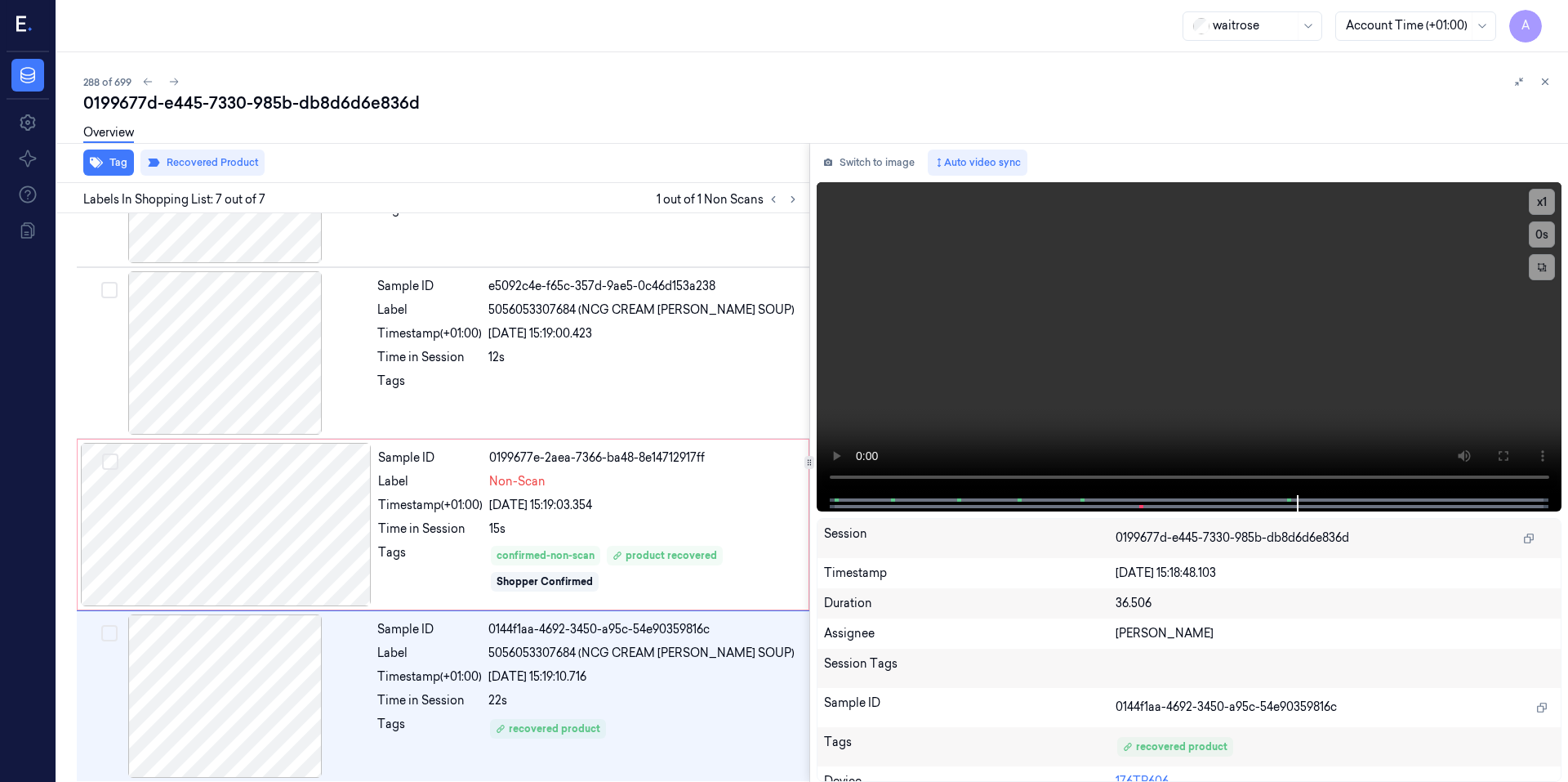
scroll to position [637, 0]
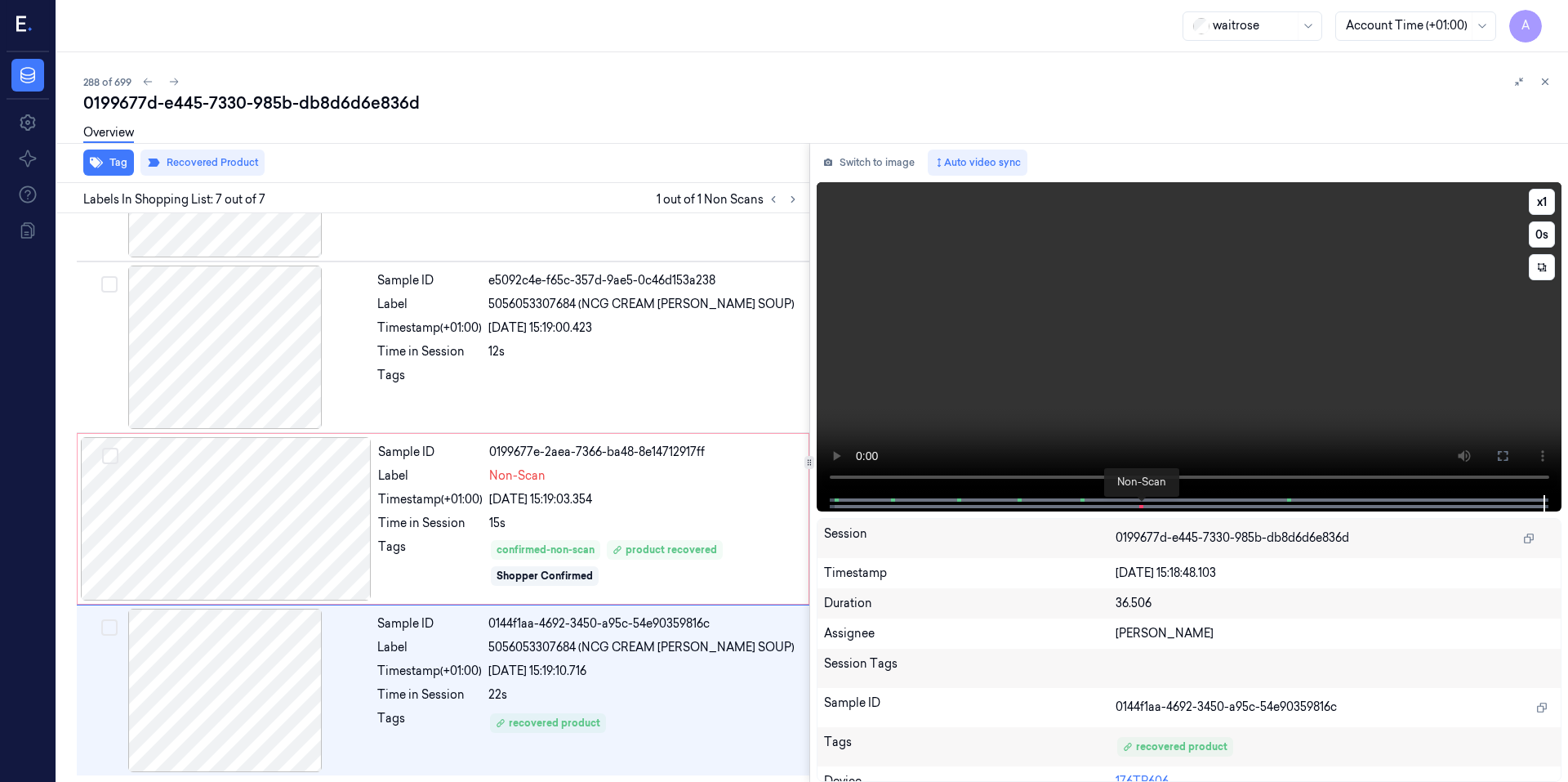
click at [1141, 505] on span at bounding box center [1142, 506] width 3 height 9
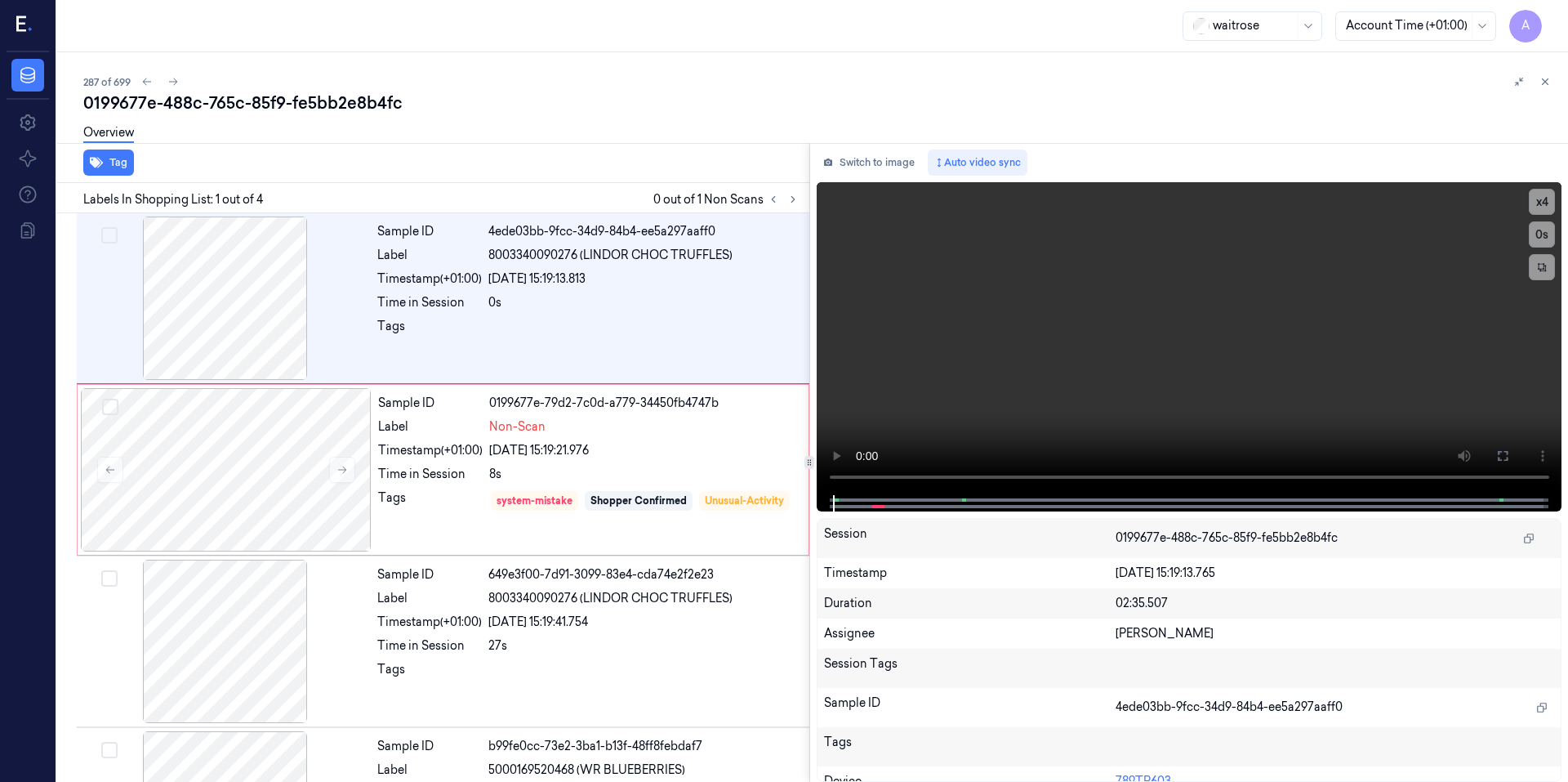
click at [33, 27] on icon at bounding box center [25, 25] width 17 height 25
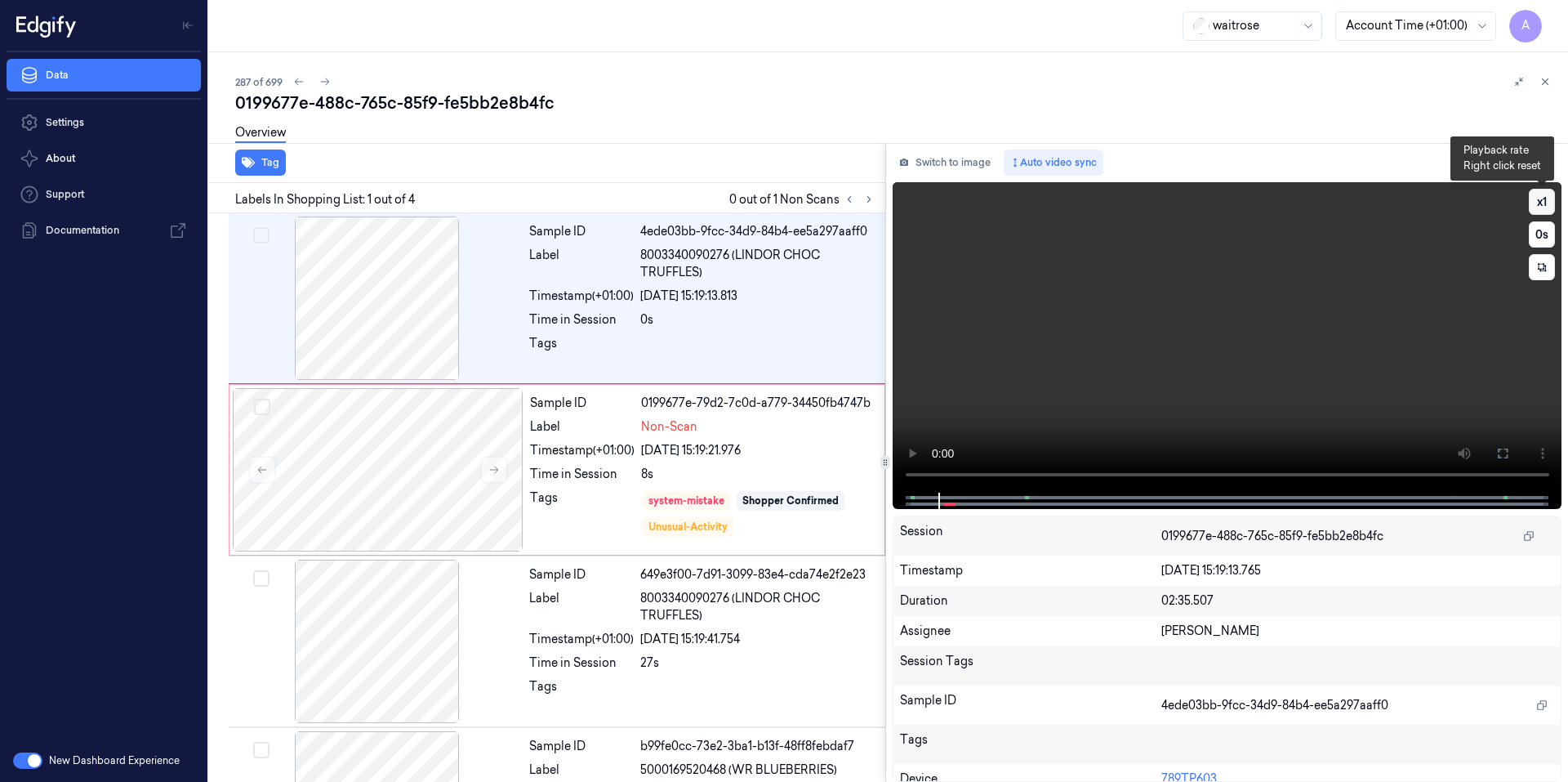
click at [1542, 205] on button "x 1" at bounding box center [1541, 202] width 26 height 26
click at [1542, 205] on button "x 2" at bounding box center [1541, 202] width 26 height 26
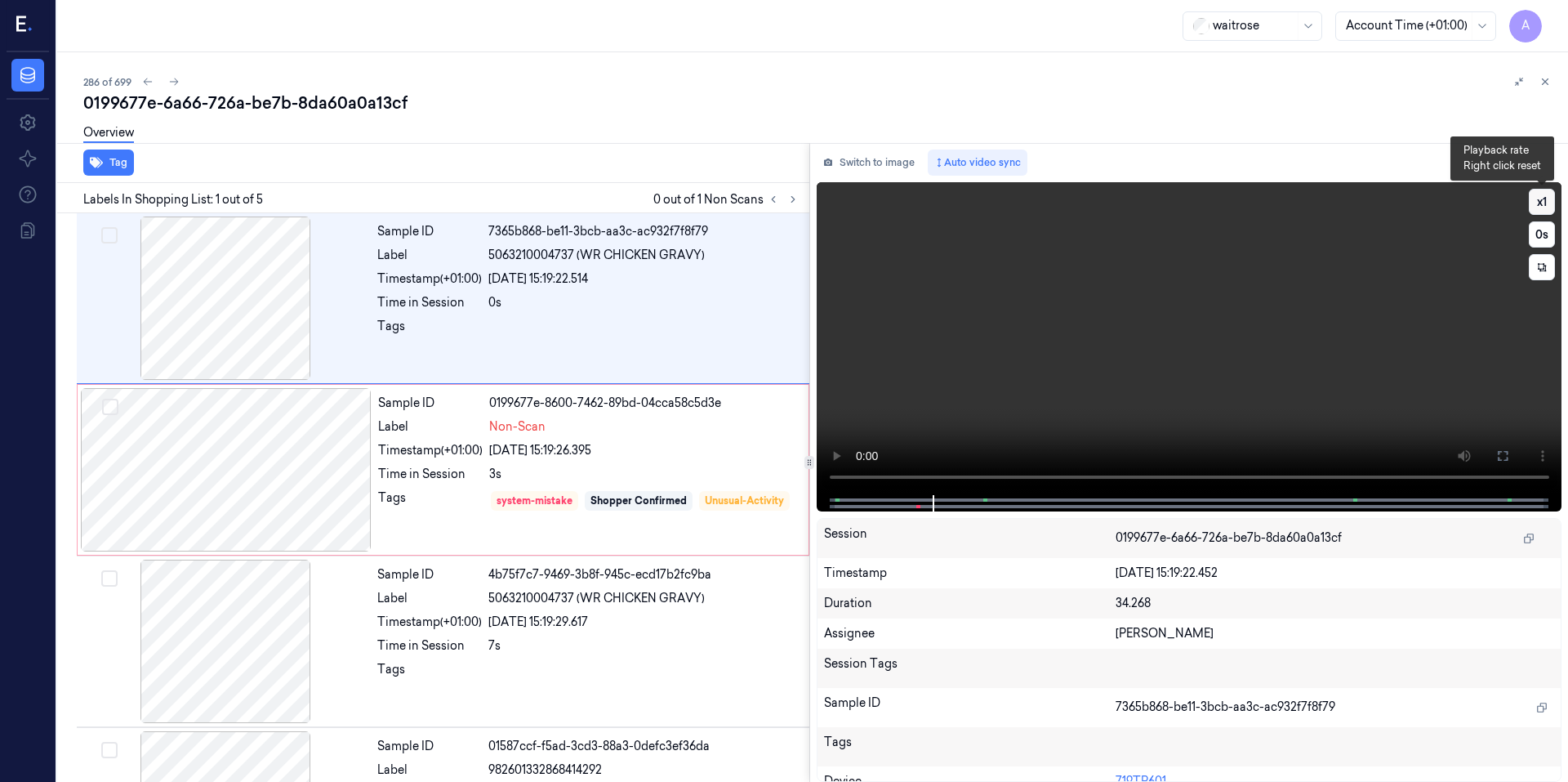
click at [1546, 209] on button "x 1" at bounding box center [1541, 202] width 26 height 26
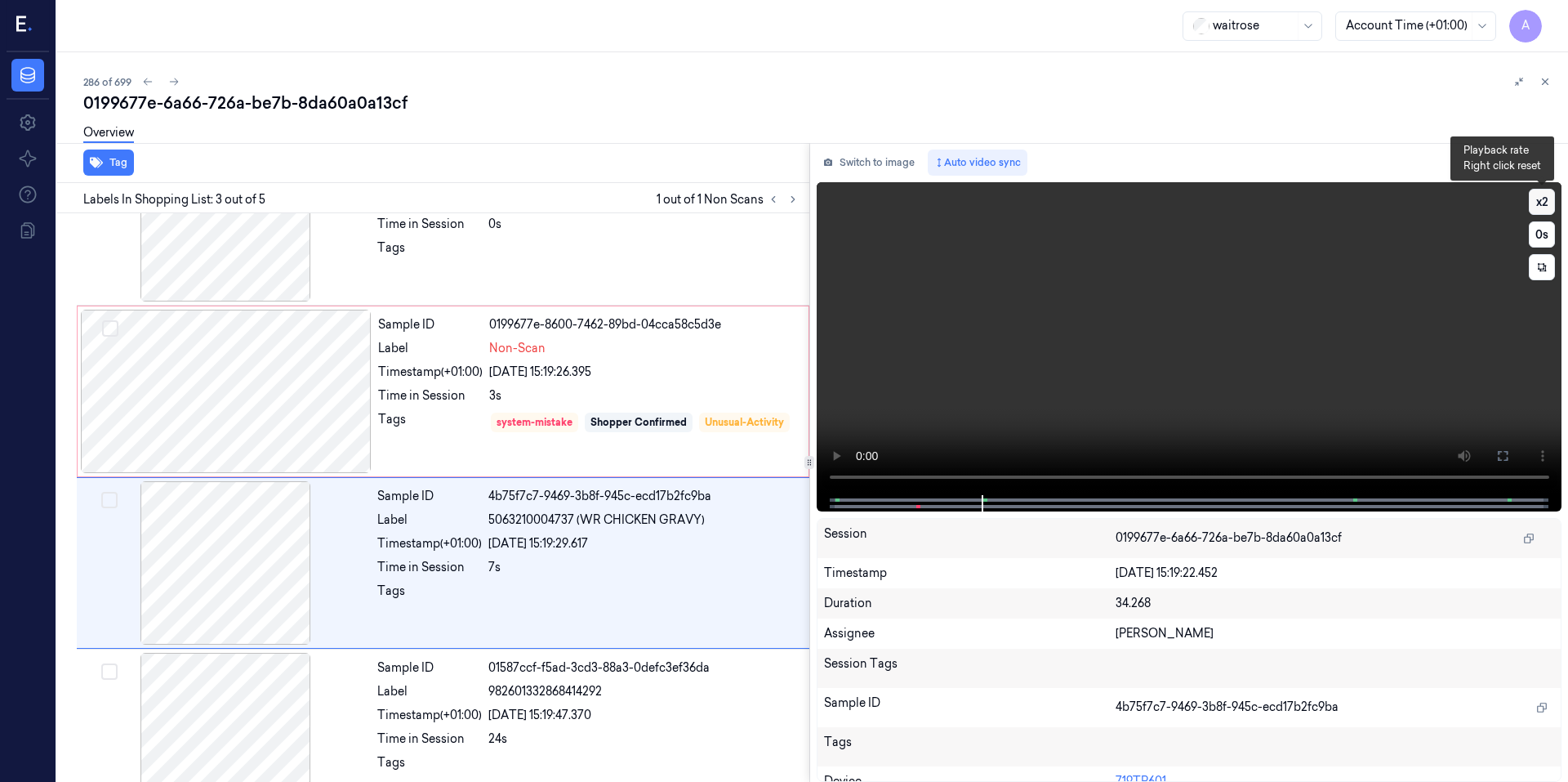
scroll to position [143, 0]
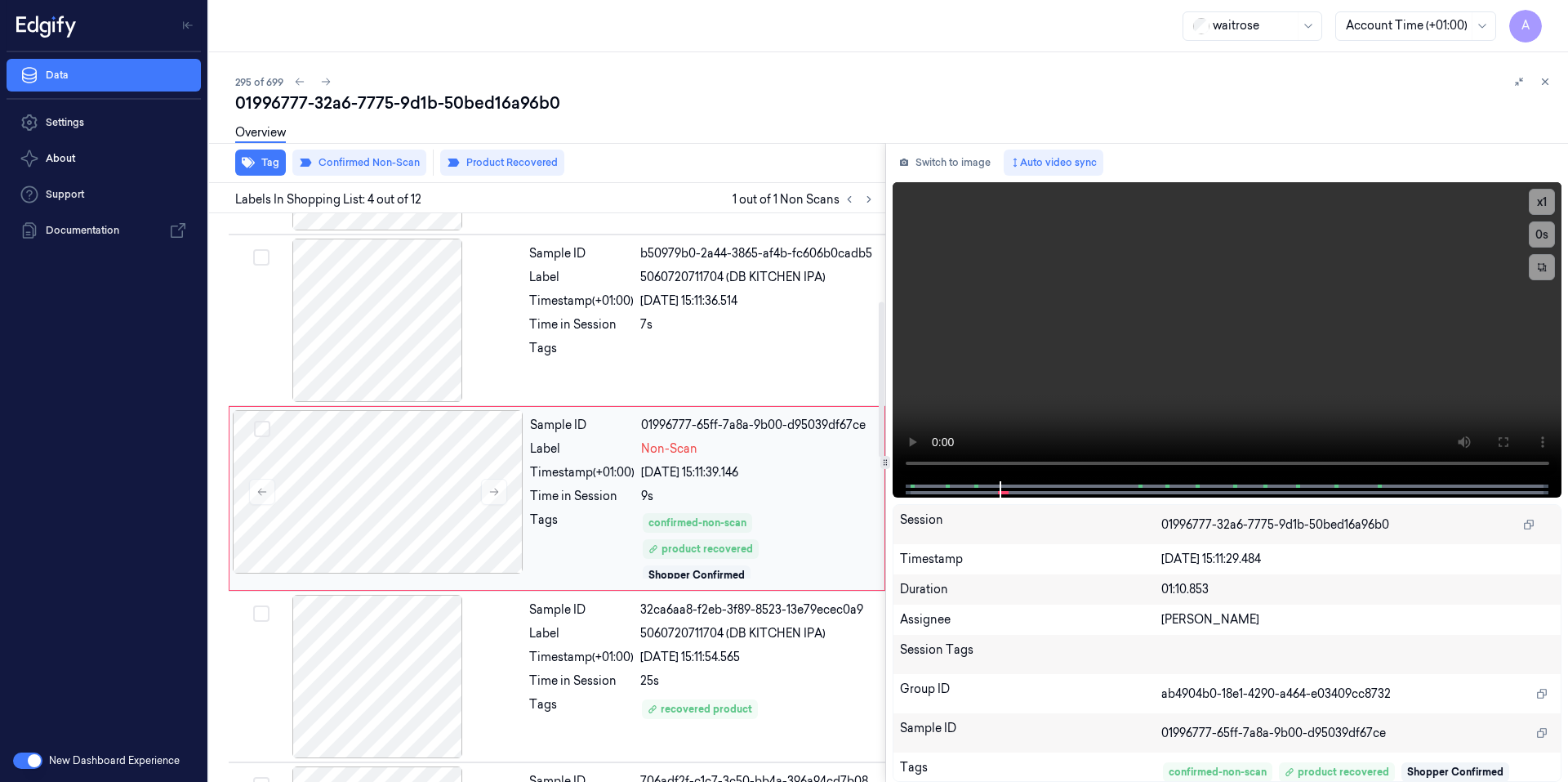
scroll to position [322, 0]
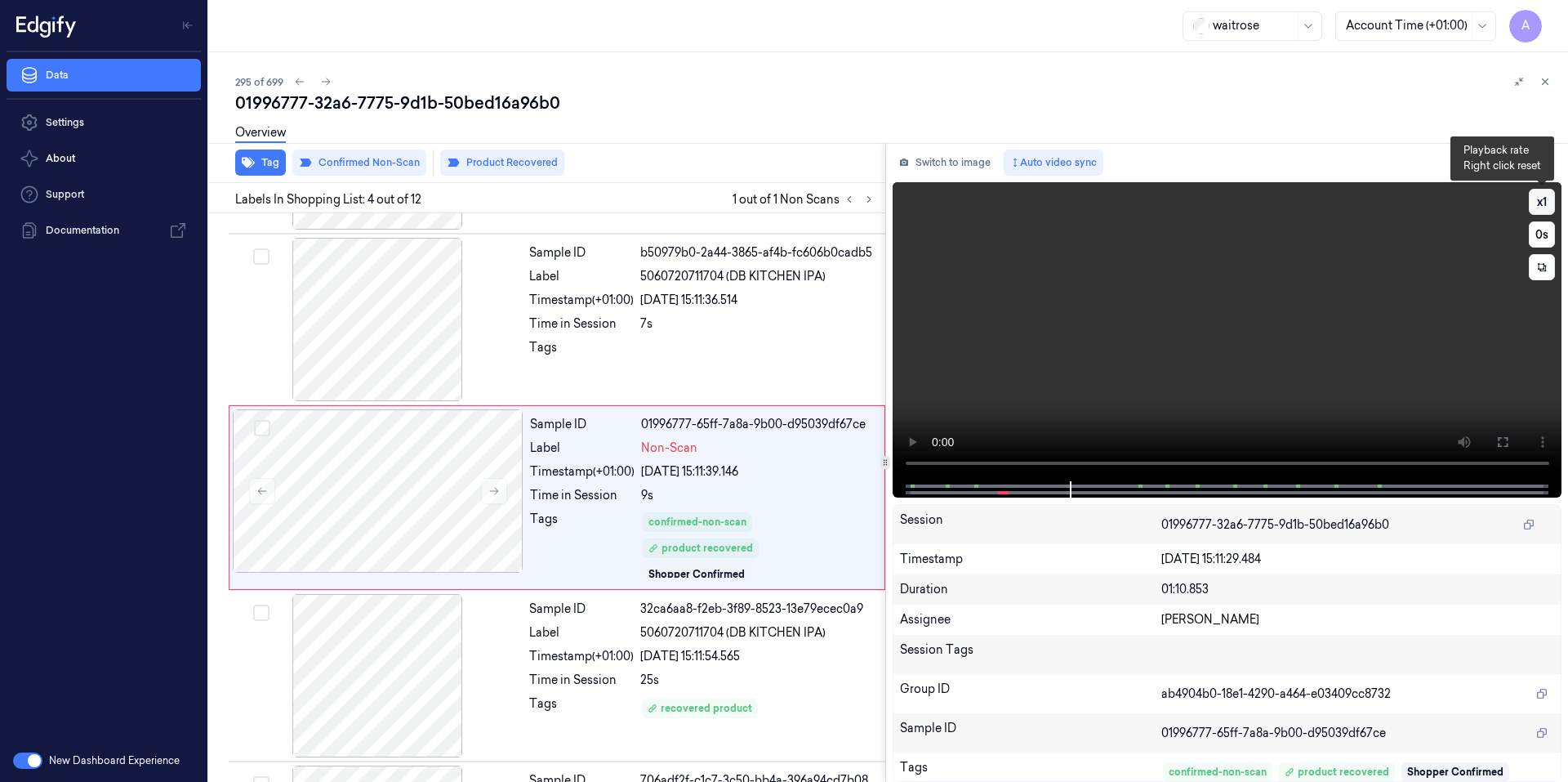
click at [1541, 193] on button "x 1" at bounding box center [1541, 202] width 26 height 26
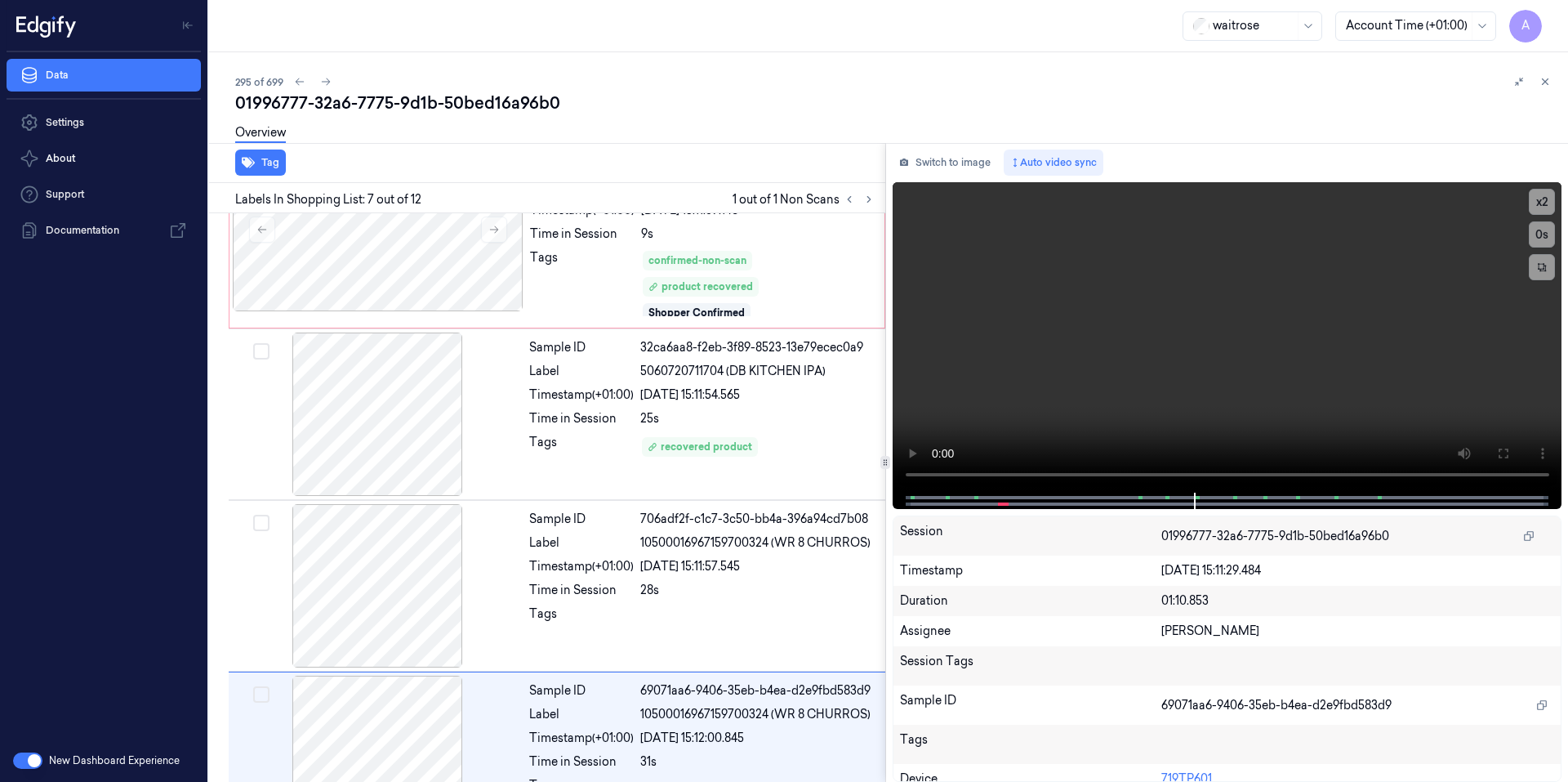
scroll to position [843, 0]
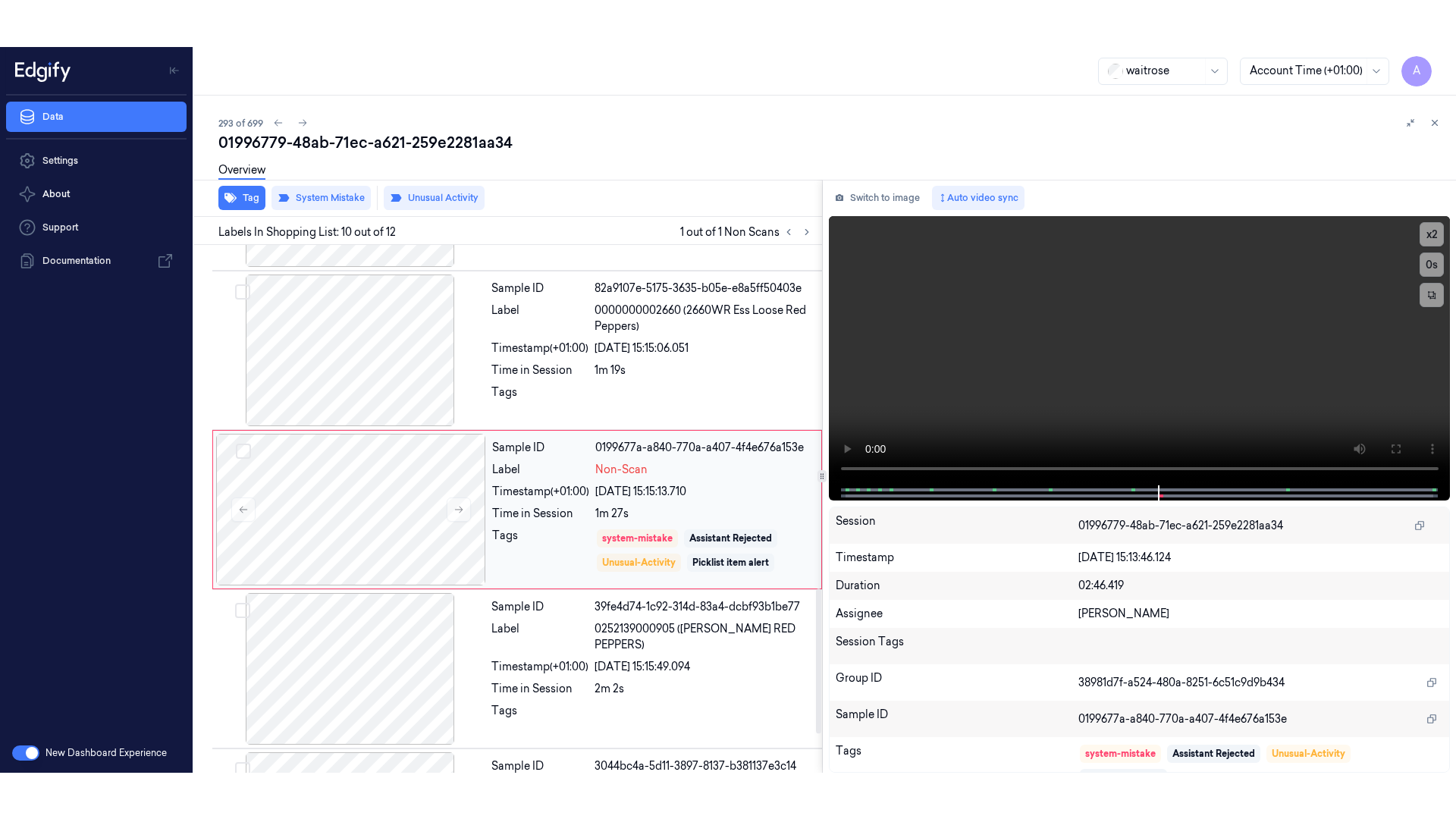
scroll to position [1248, 0]
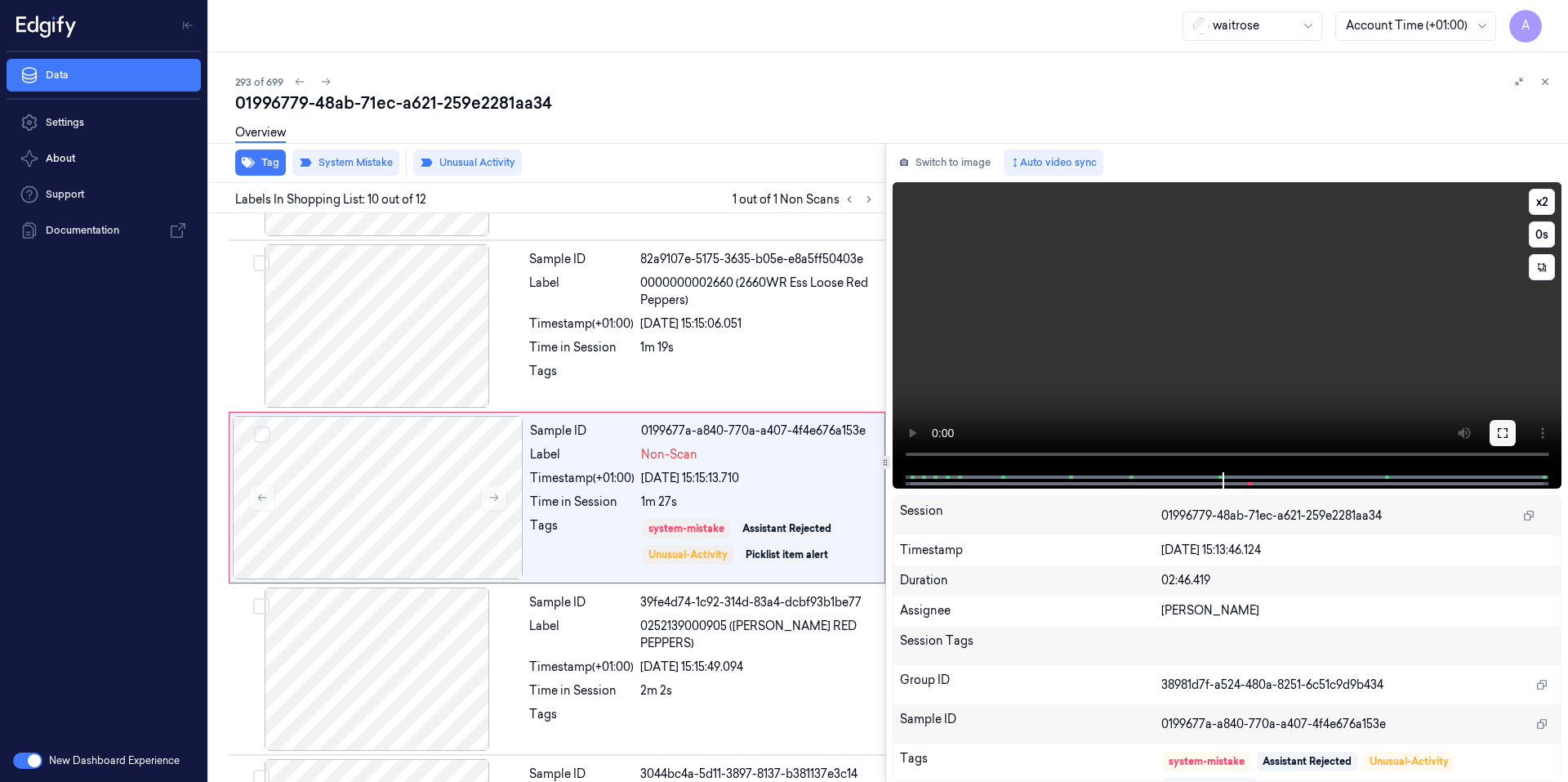
click at [1492, 434] on button at bounding box center [1502, 433] width 26 height 26
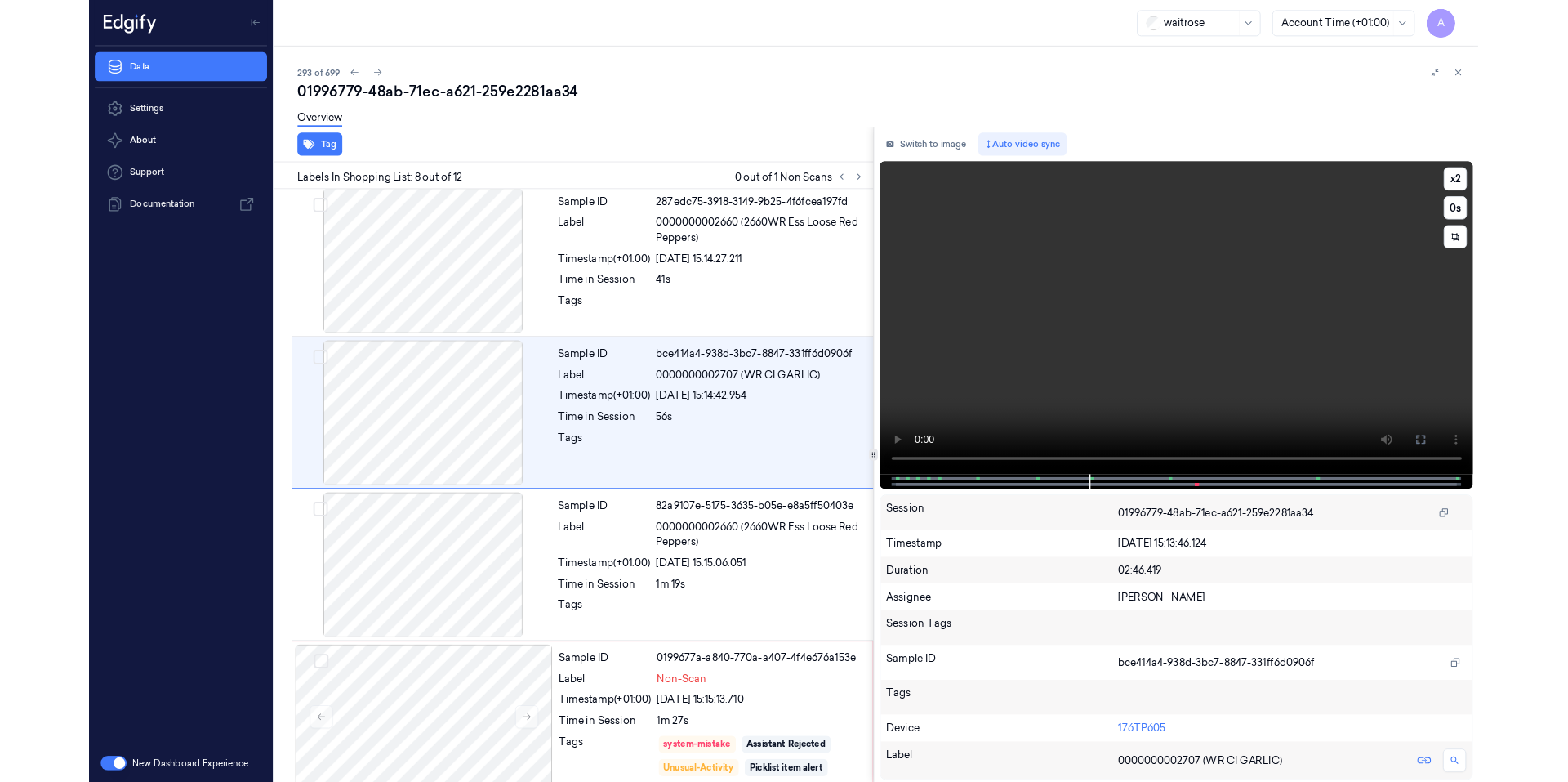
scroll to position [951, 0]
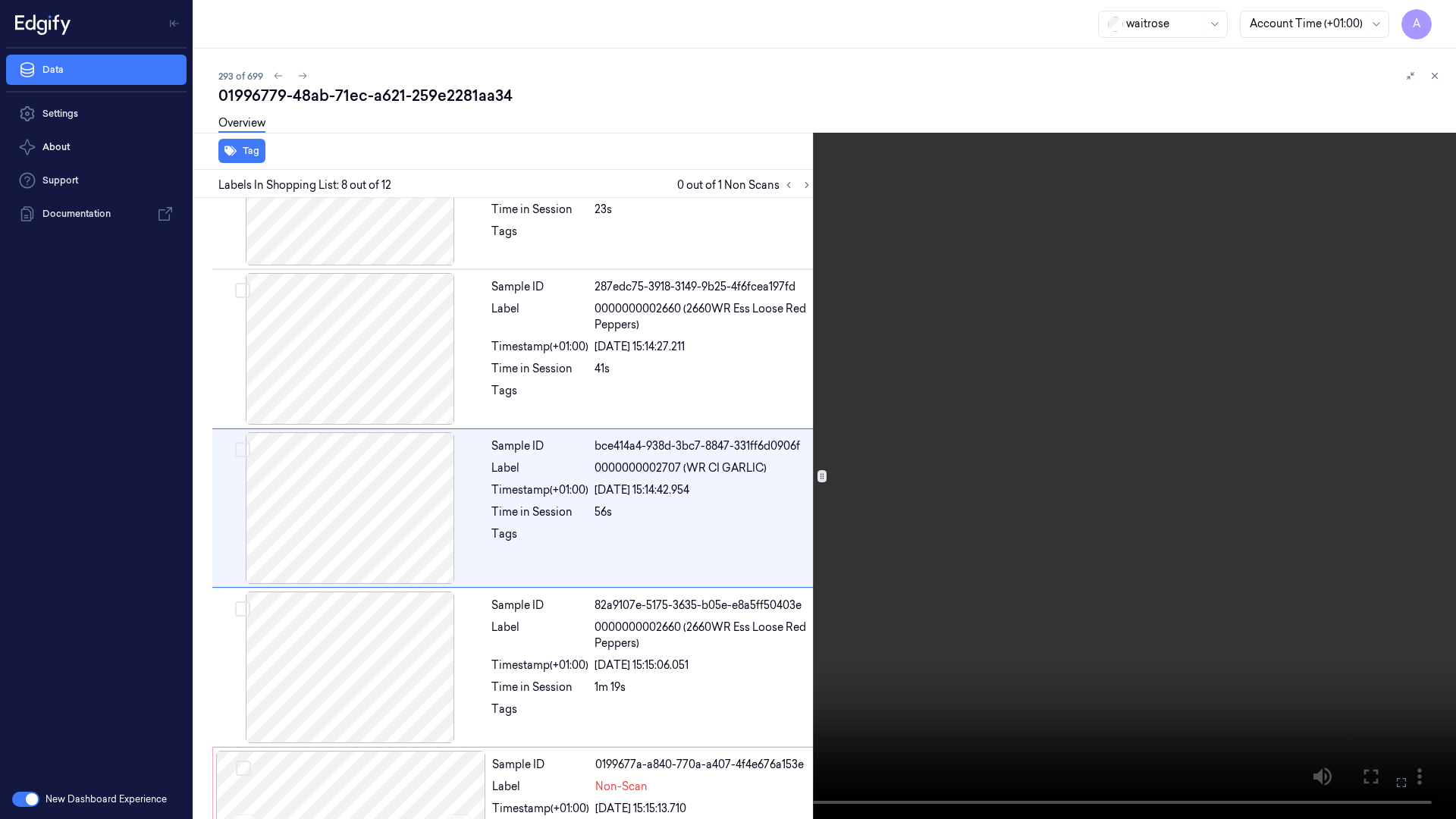
click at [1235, 450] on video at bounding box center [728, 410] width 1456 height 819
click at [935, 150] on video at bounding box center [728, 410] width 1456 height 819
click at [939, 391] on video at bounding box center [728, 410] width 1456 height 819
click at [0, 0] on icon at bounding box center [0, 0] width 0 height 0
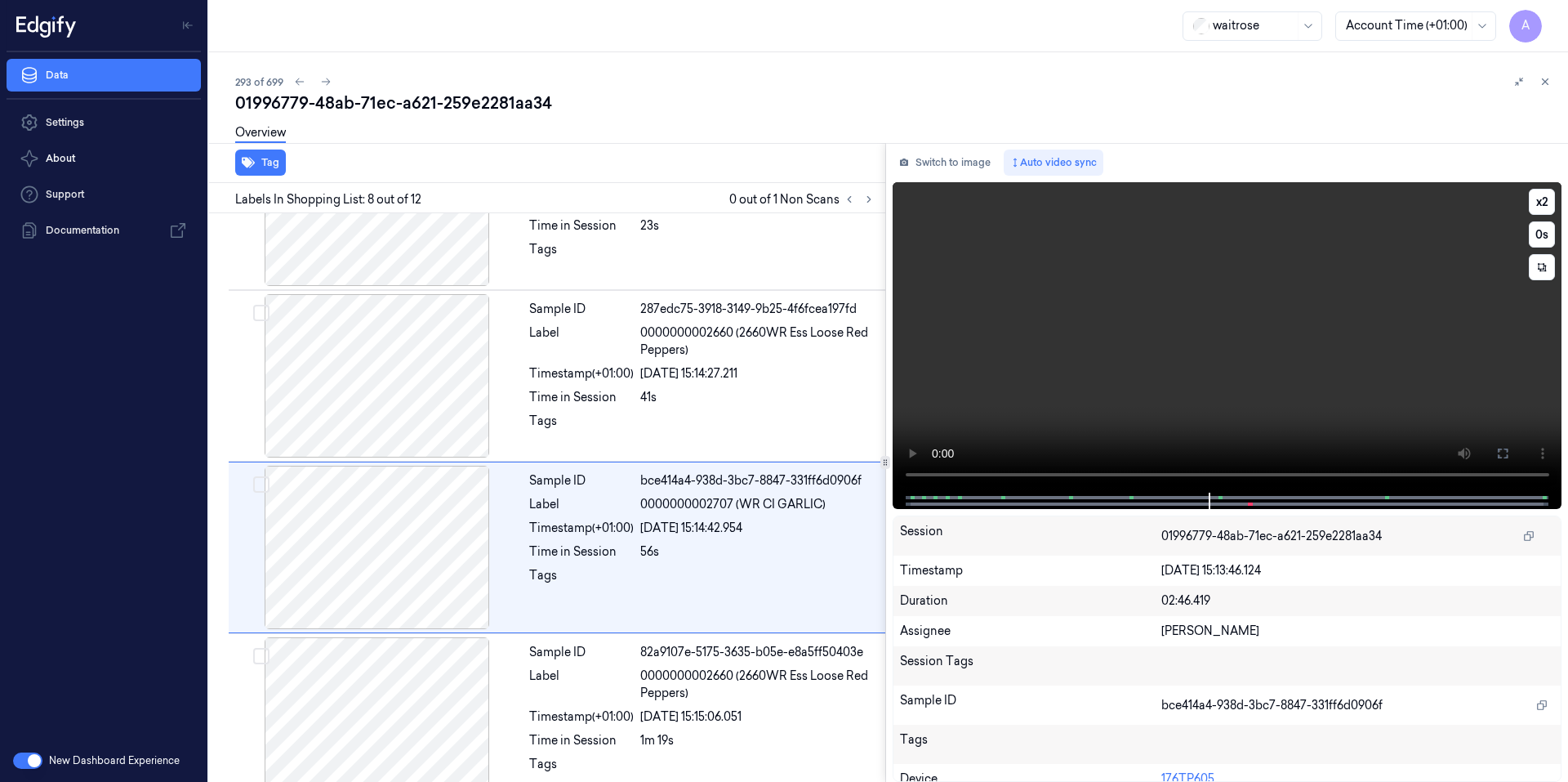
click at [1309, 367] on video at bounding box center [1227, 337] width 669 height 311
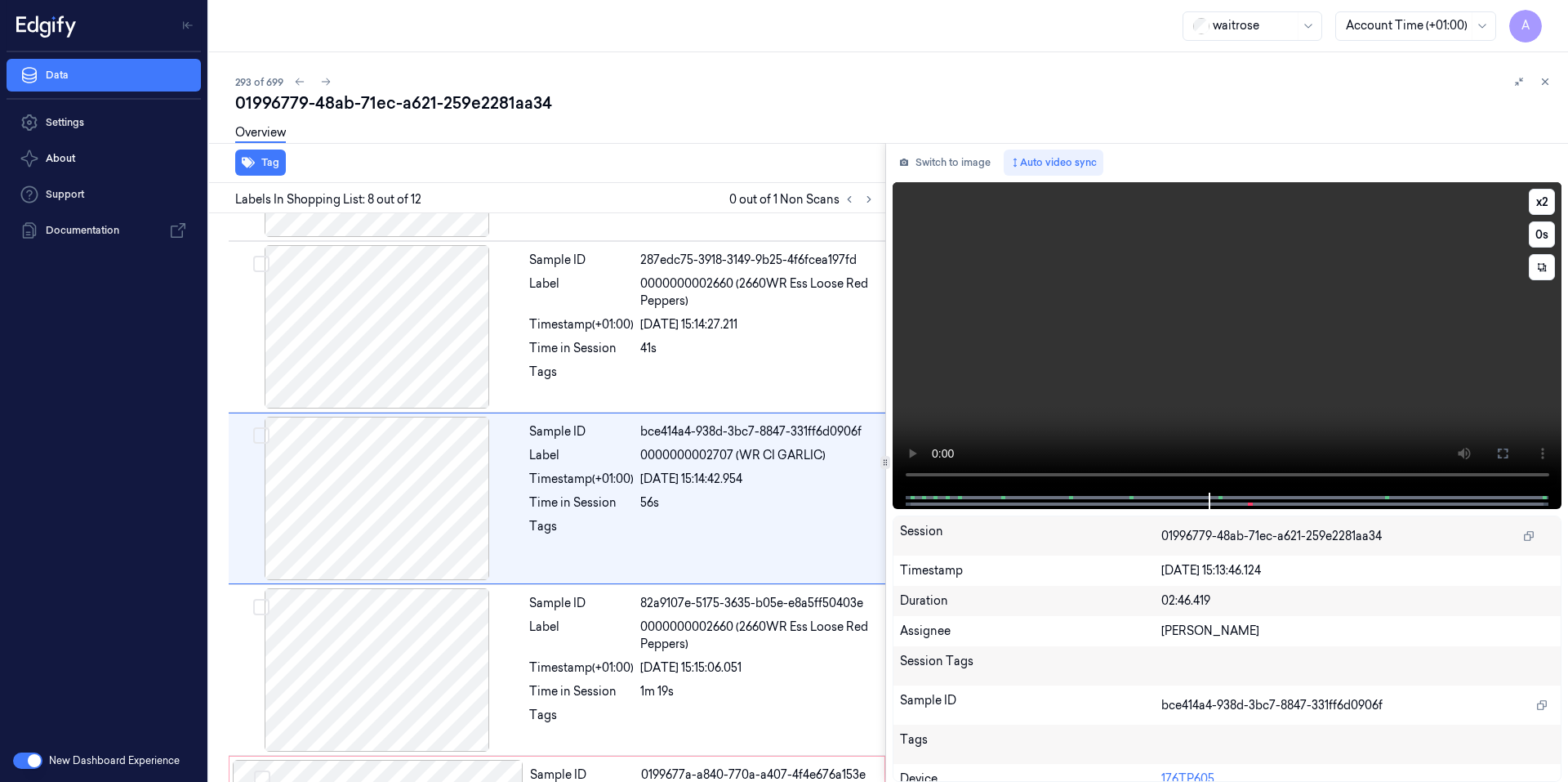
scroll to position [1001, 0]
click at [1270, 427] on video at bounding box center [1227, 337] width 669 height 311
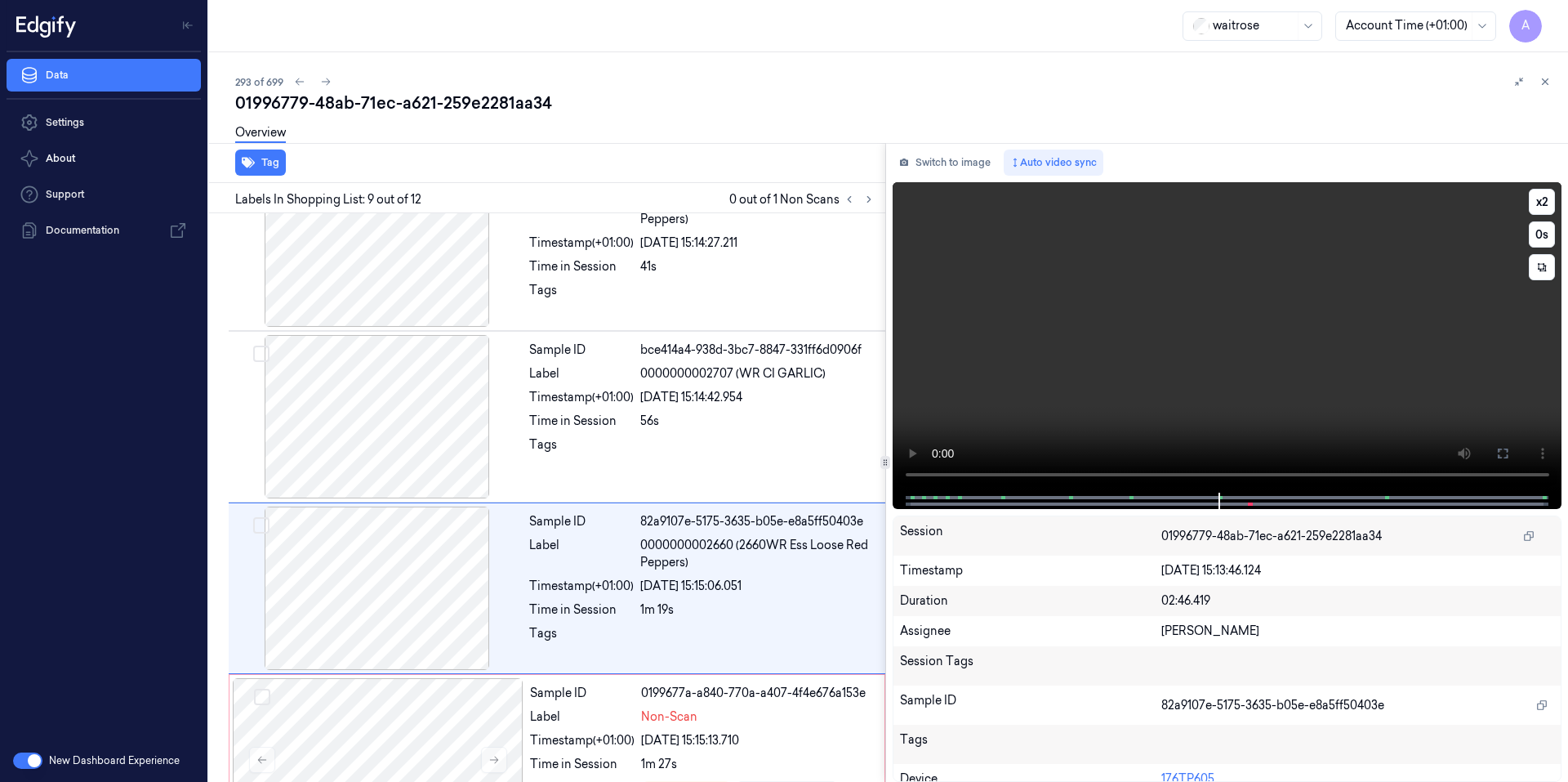
scroll to position [1173, 0]
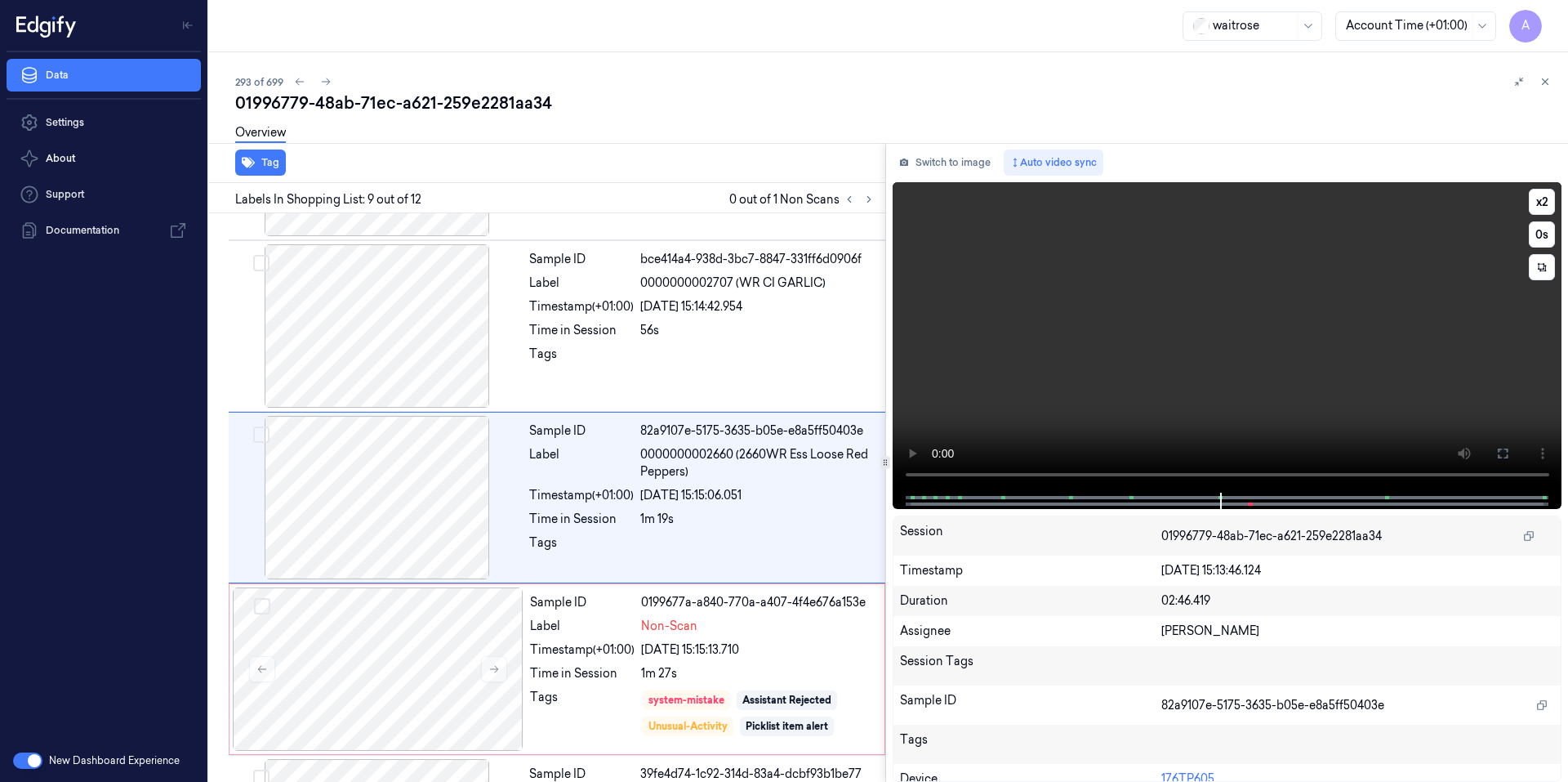
click at [1149, 429] on video at bounding box center [1227, 337] width 669 height 311
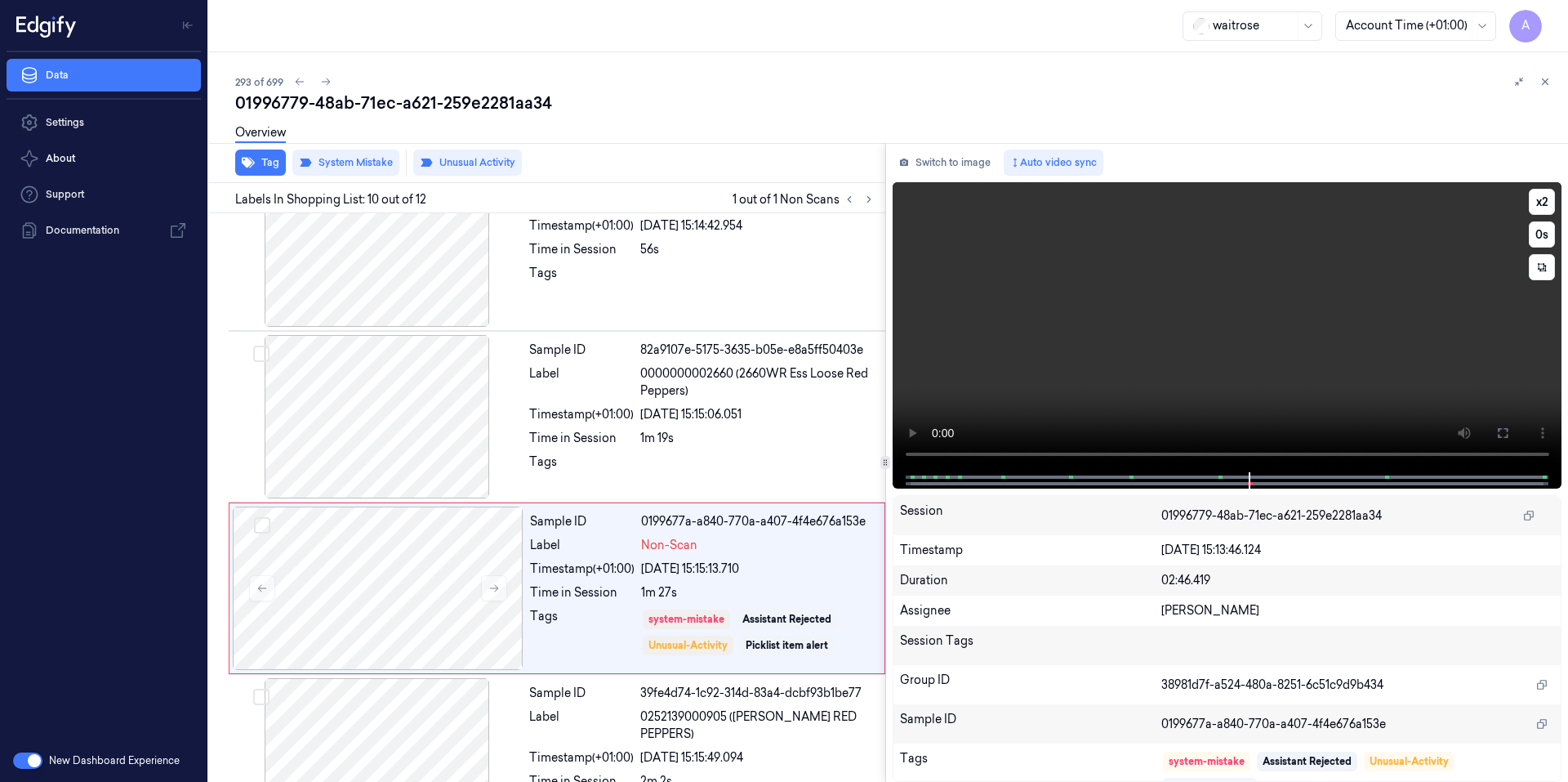
scroll to position [1344, 0]
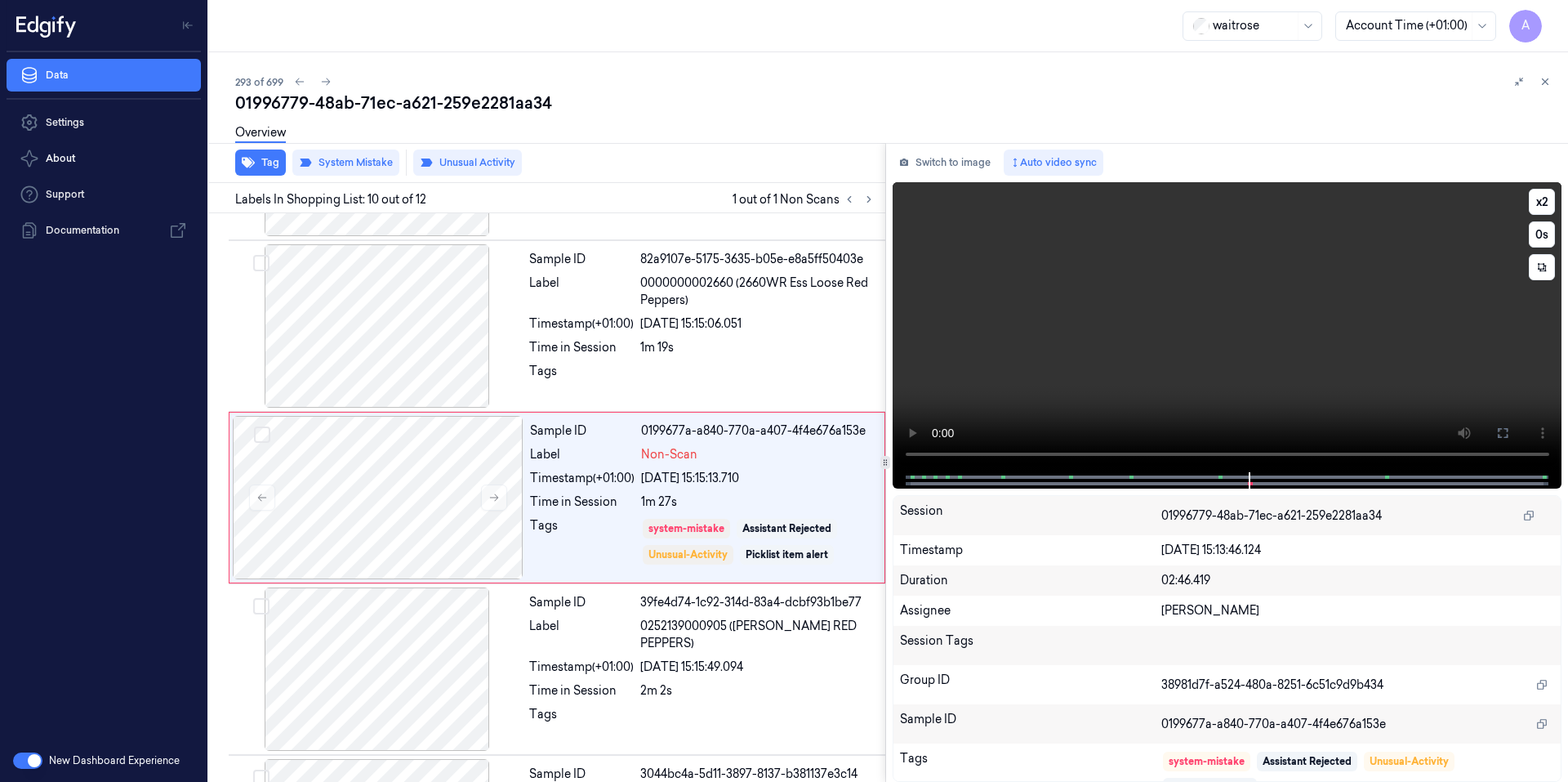
click at [1208, 346] on video at bounding box center [1227, 327] width 669 height 290
click at [1317, 373] on video at bounding box center [1227, 327] width 669 height 290
click at [1118, 402] on video at bounding box center [1227, 327] width 669 height 290
click at [1117, 403] on video at bounding box center [1227, 327] width 669 height 290
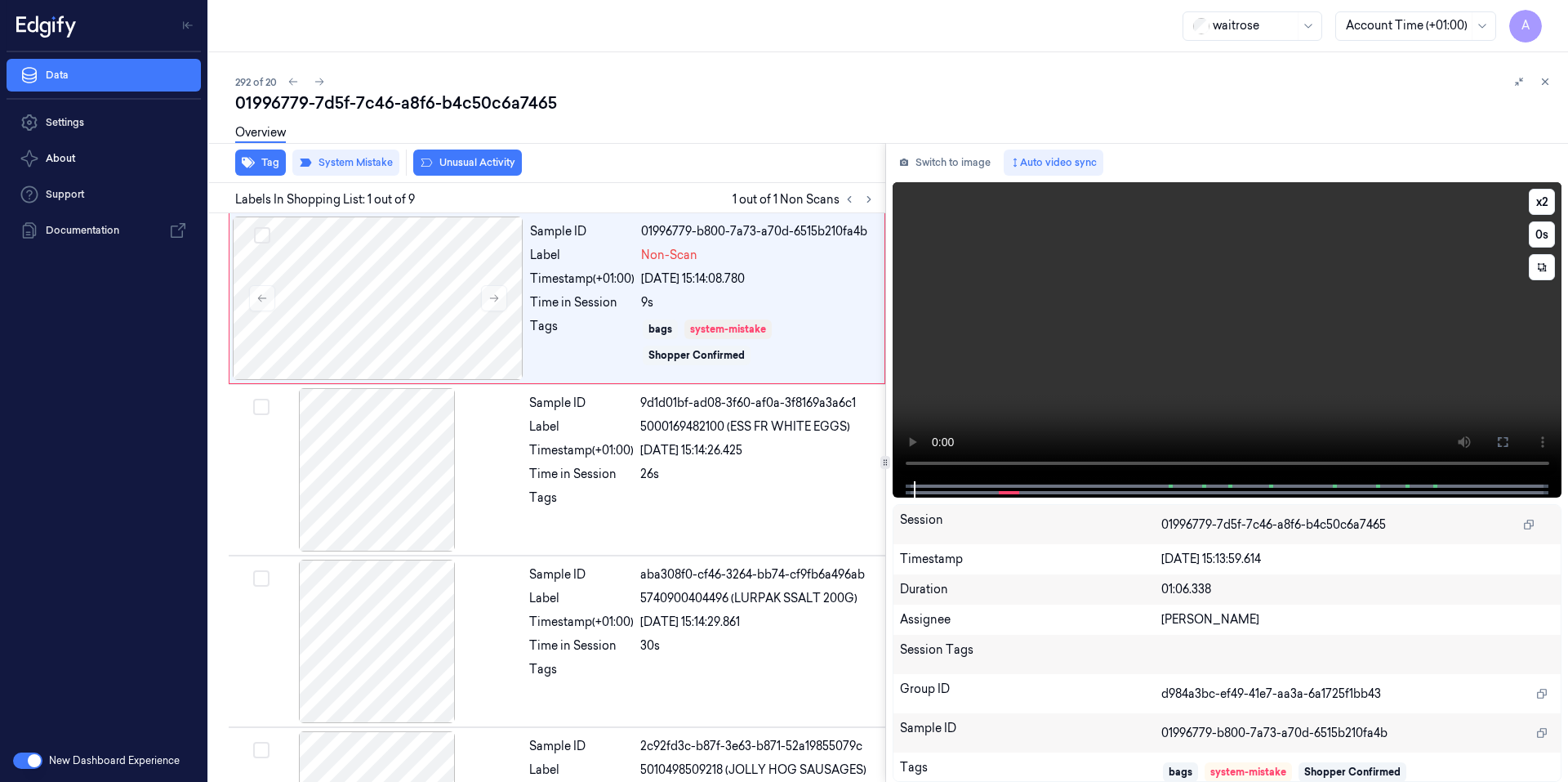
click at [1265, 329] on video at bounding box center [1227, 331] width 669 height 299
click at [1542, 201] on button "x 2" at bounding box center [1541, 202] width 26 height 26
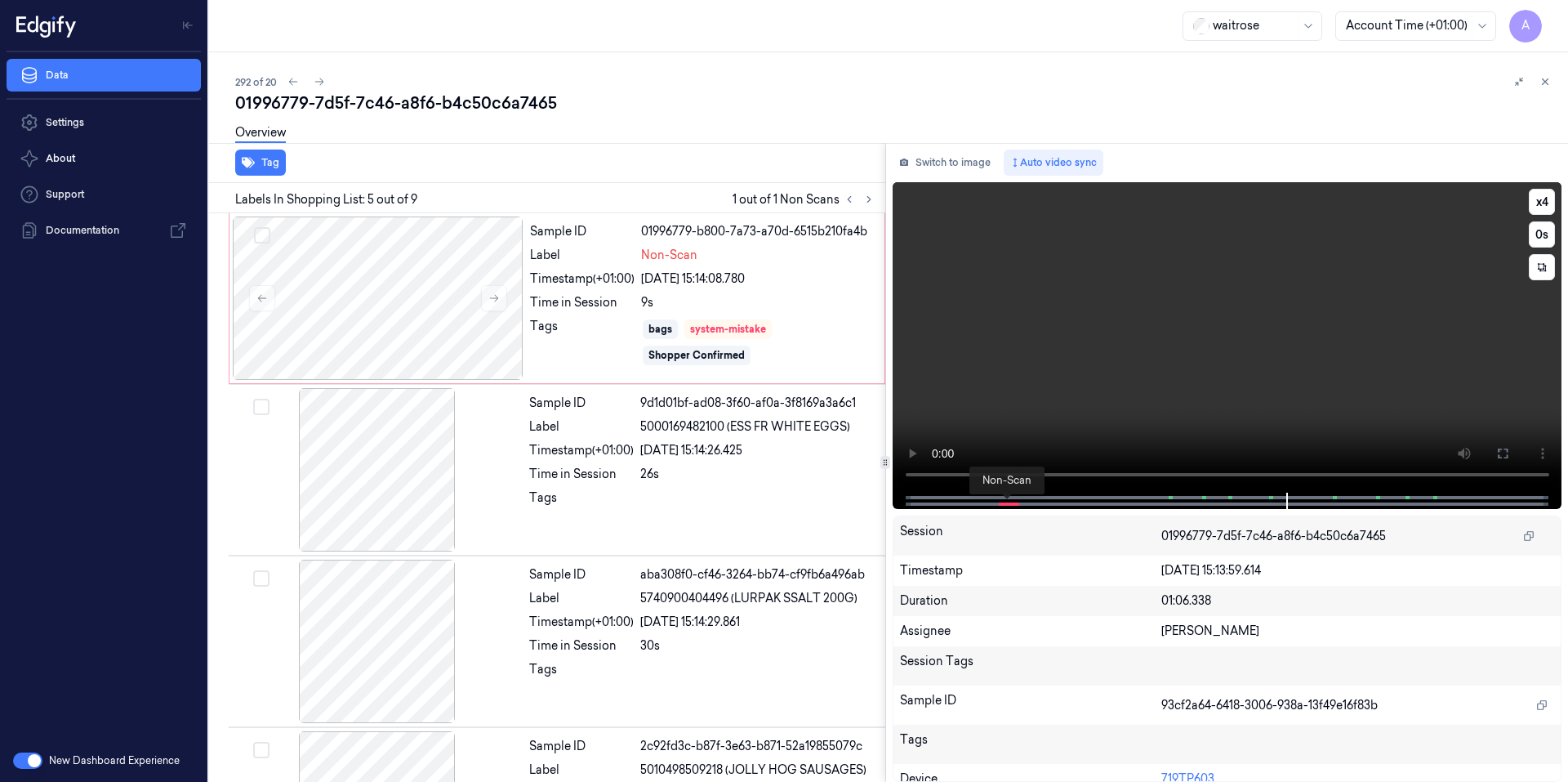
click at [1005, 502] on span at bounding box center [1006, 504] width 3 height 9
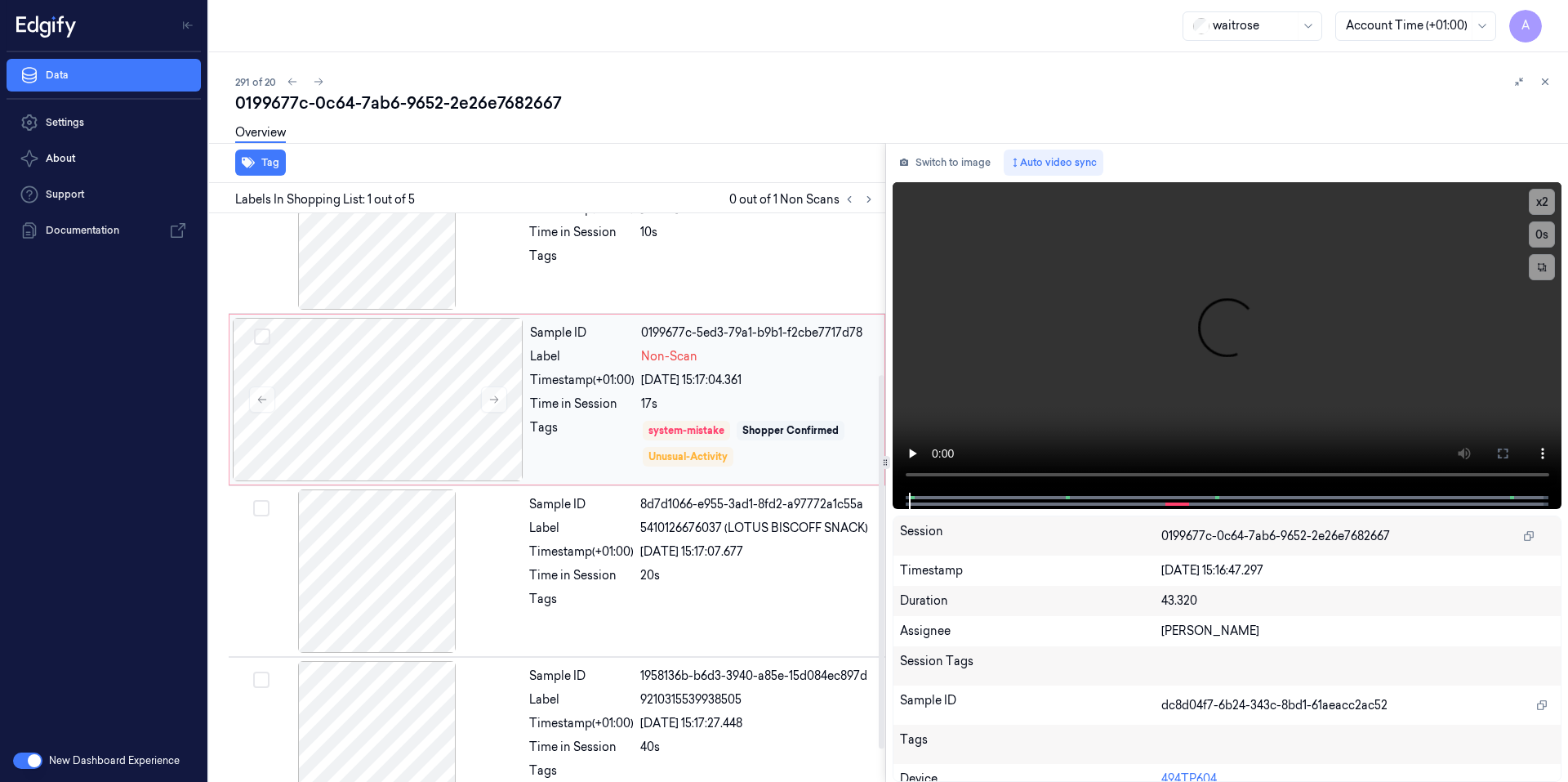
scroll to position [245, 0]
click at [493, 396] on icon at bounding box center [494, 397] width 9 height 8
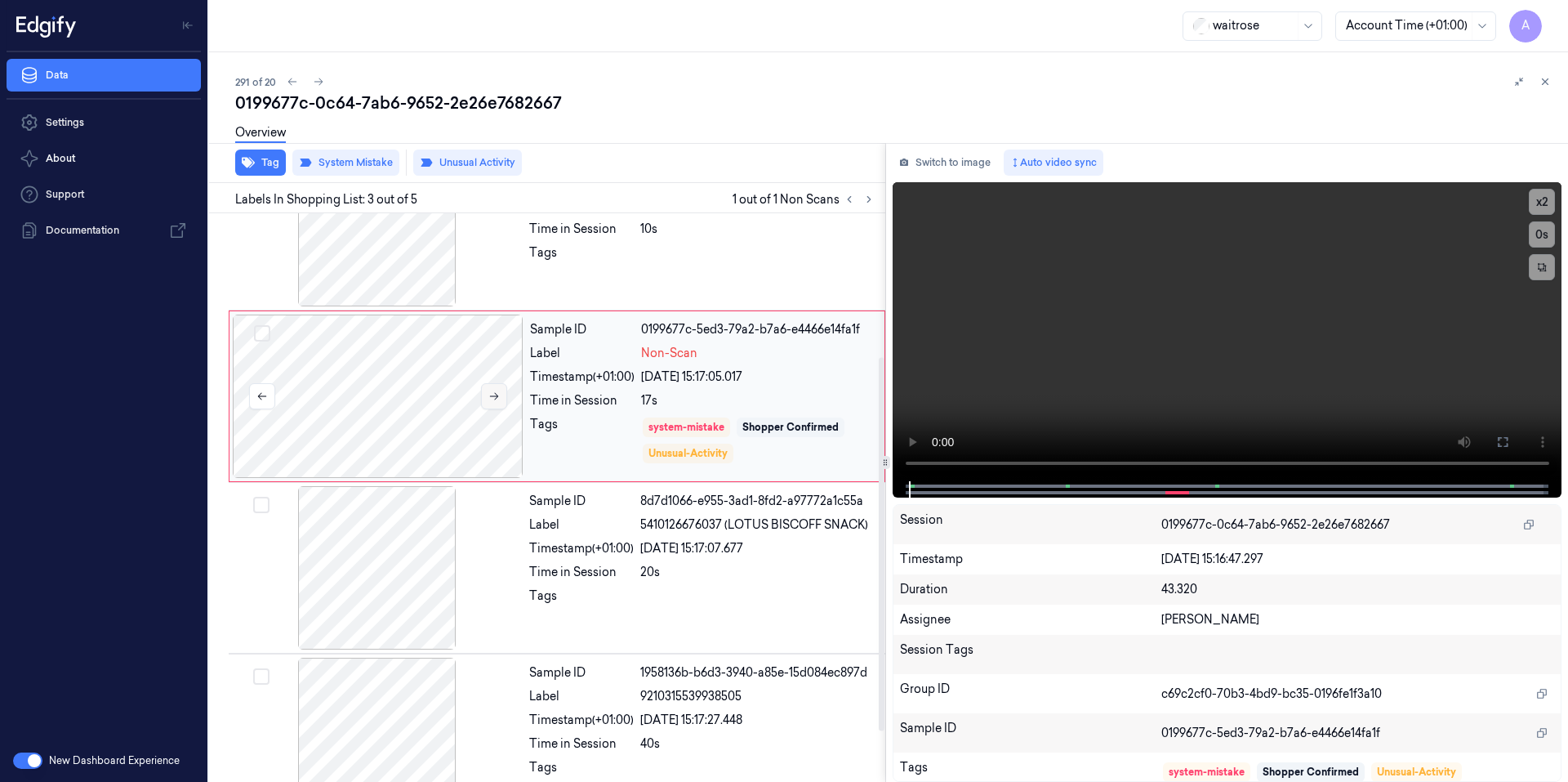
scroll to position [143, 0]
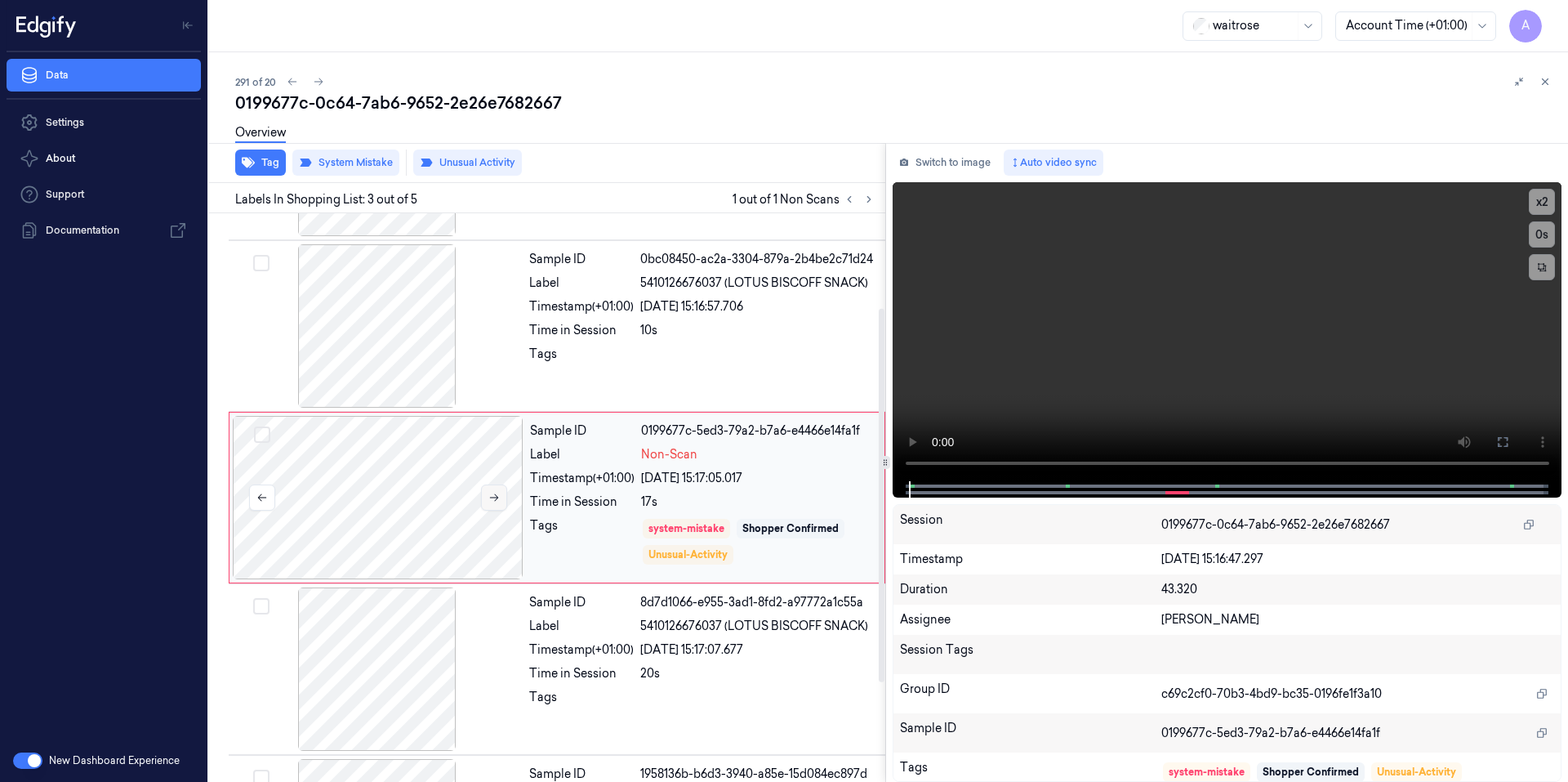
click at [489, 500] on icon at bounding box center [493, 497] width 11 height 11
click at [489, 490] on button at bounding box center [493, 497] width 26 height 26
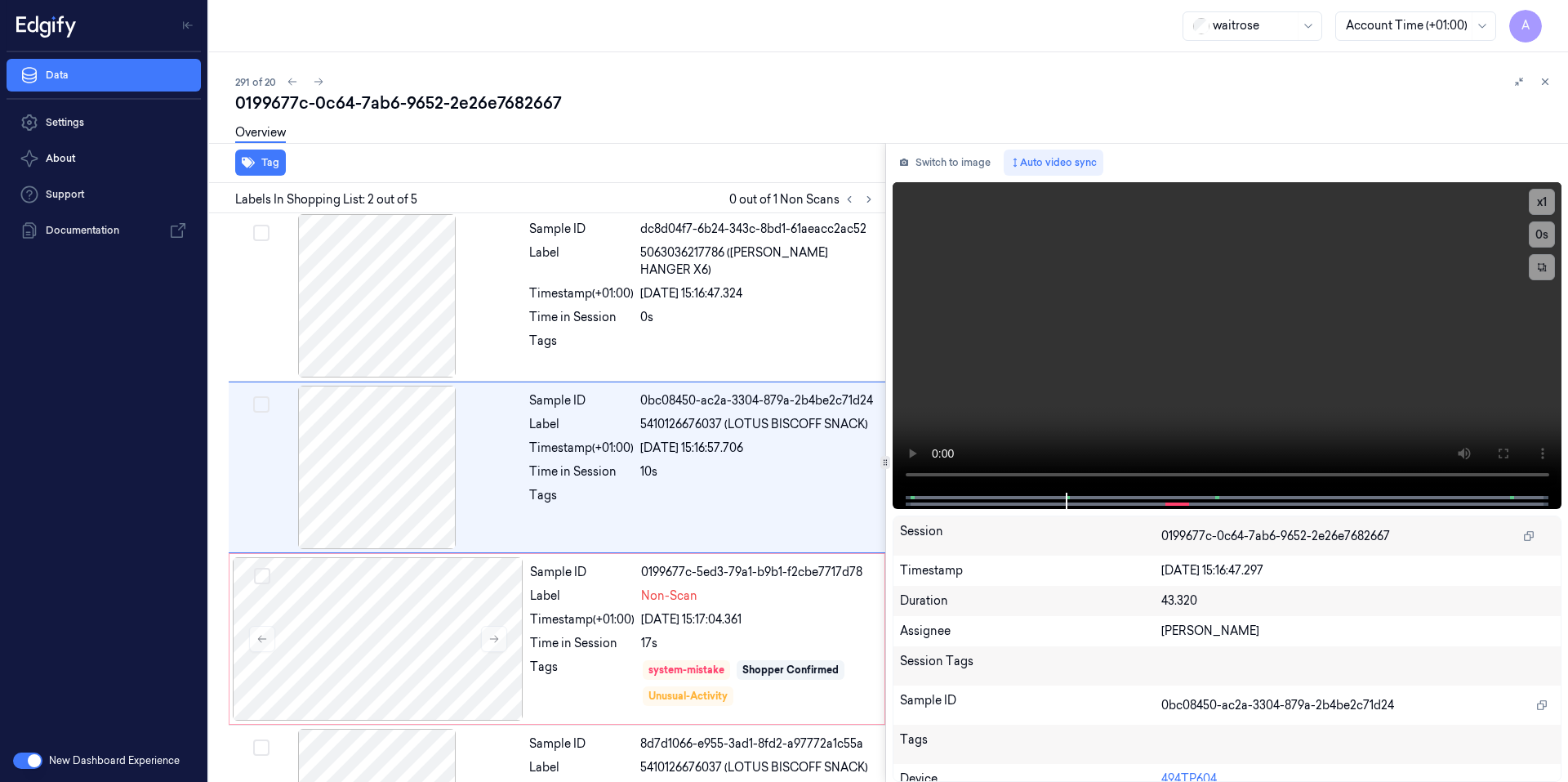
scroll to position [0, 0]
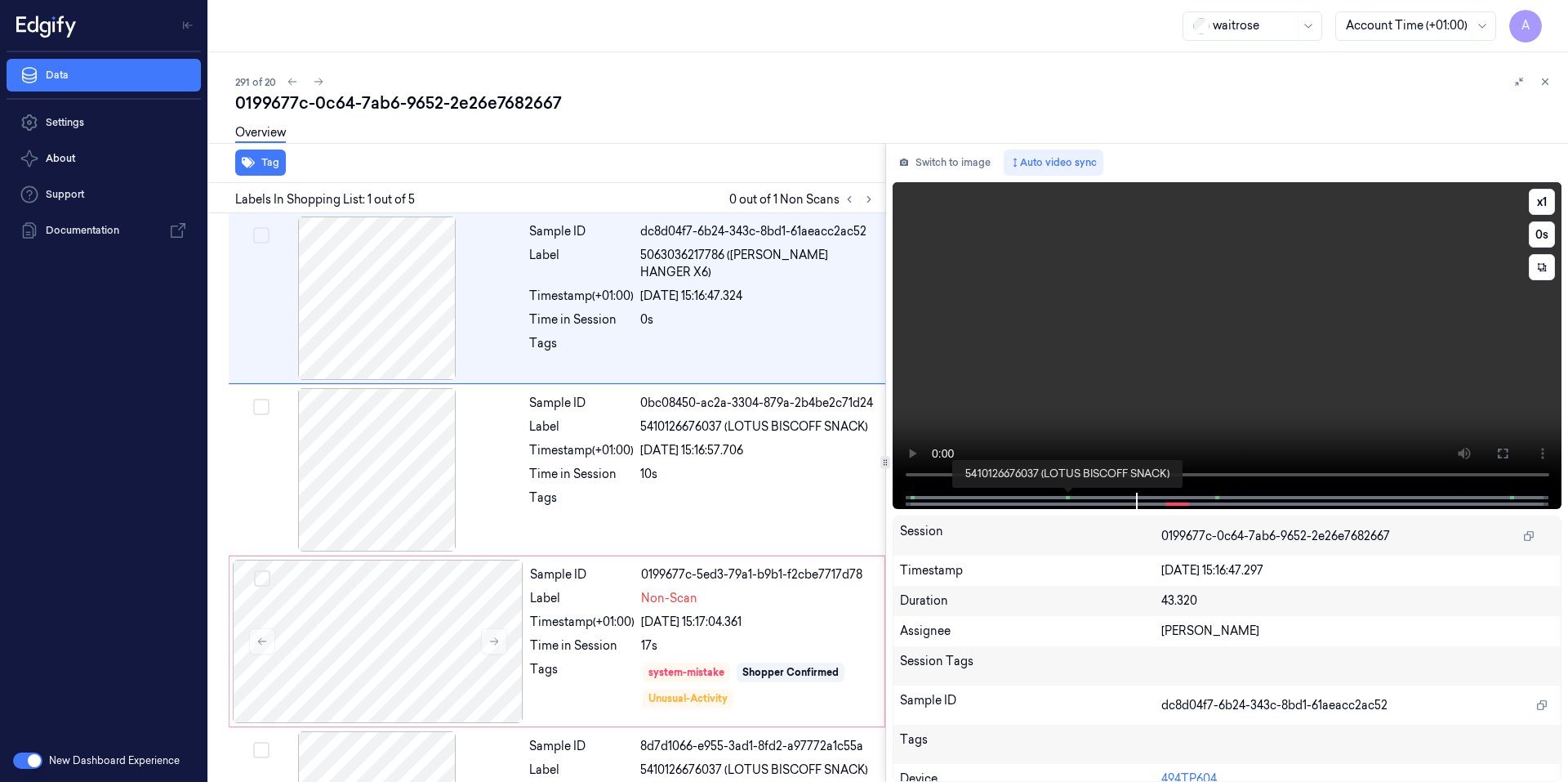
click at [1069, 496] on span at bounding box center [1069, 498] width 3 height 9
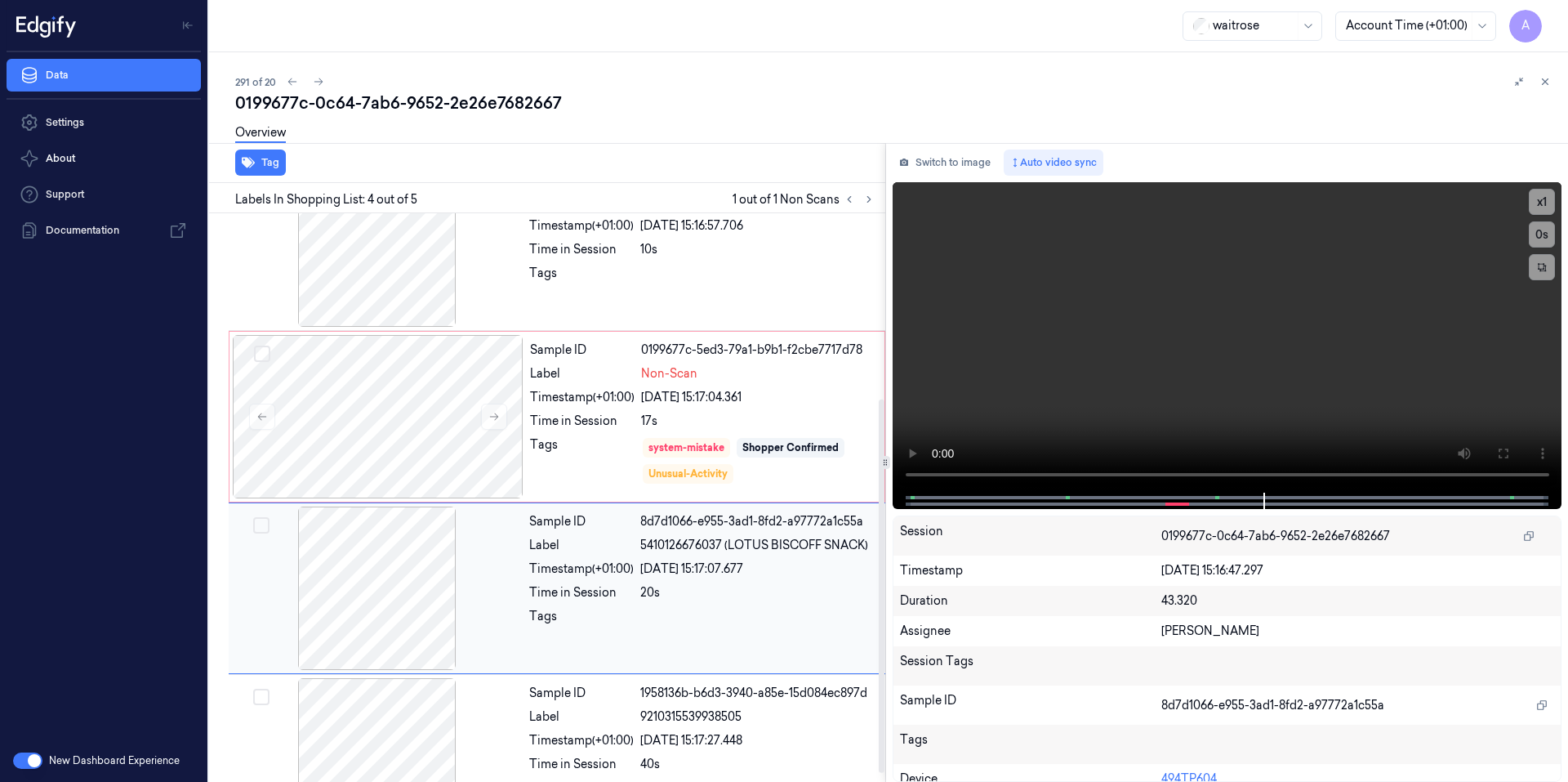
scroll to position [49, 0]
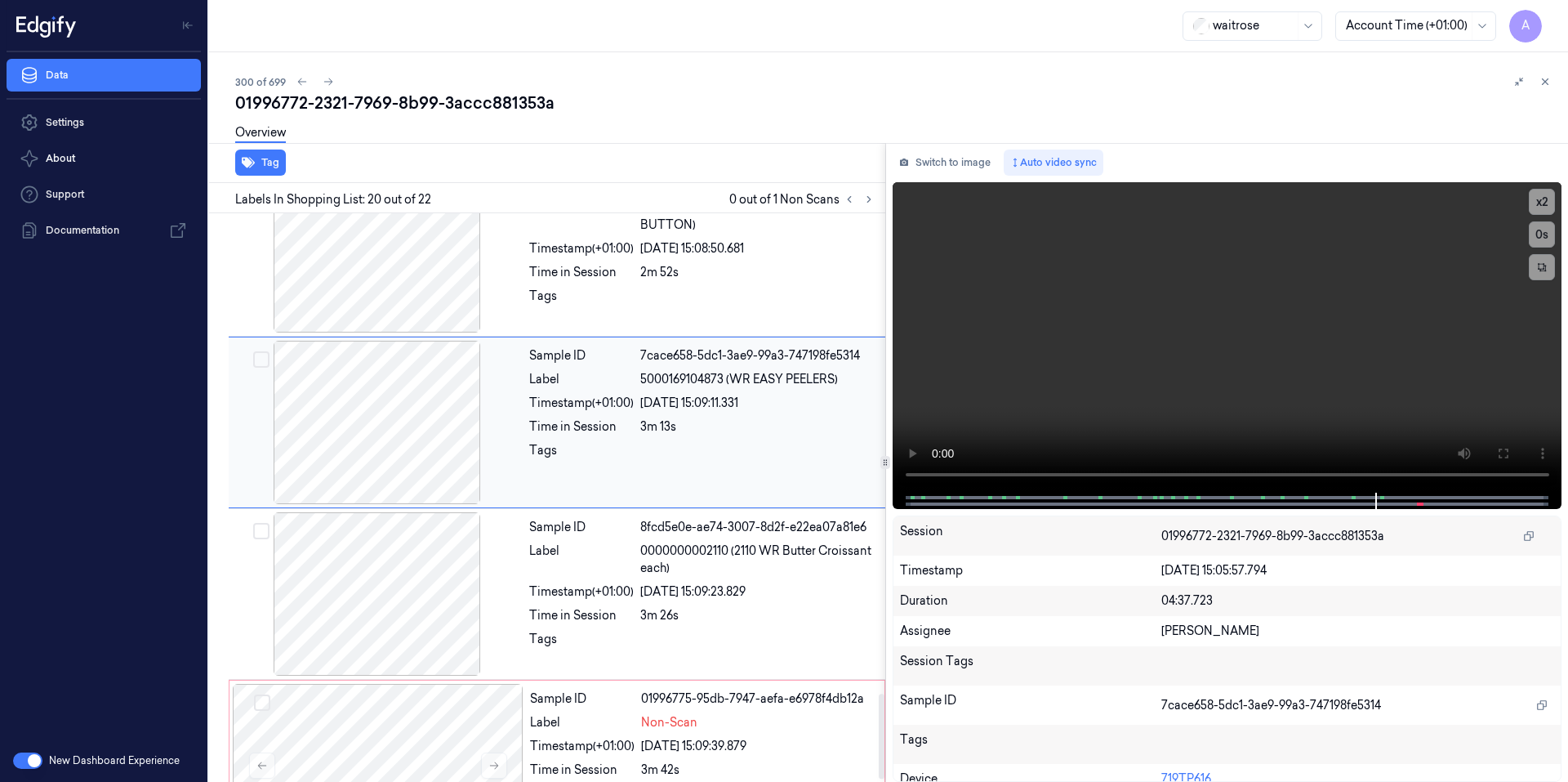
scroll to position [3210, 0]
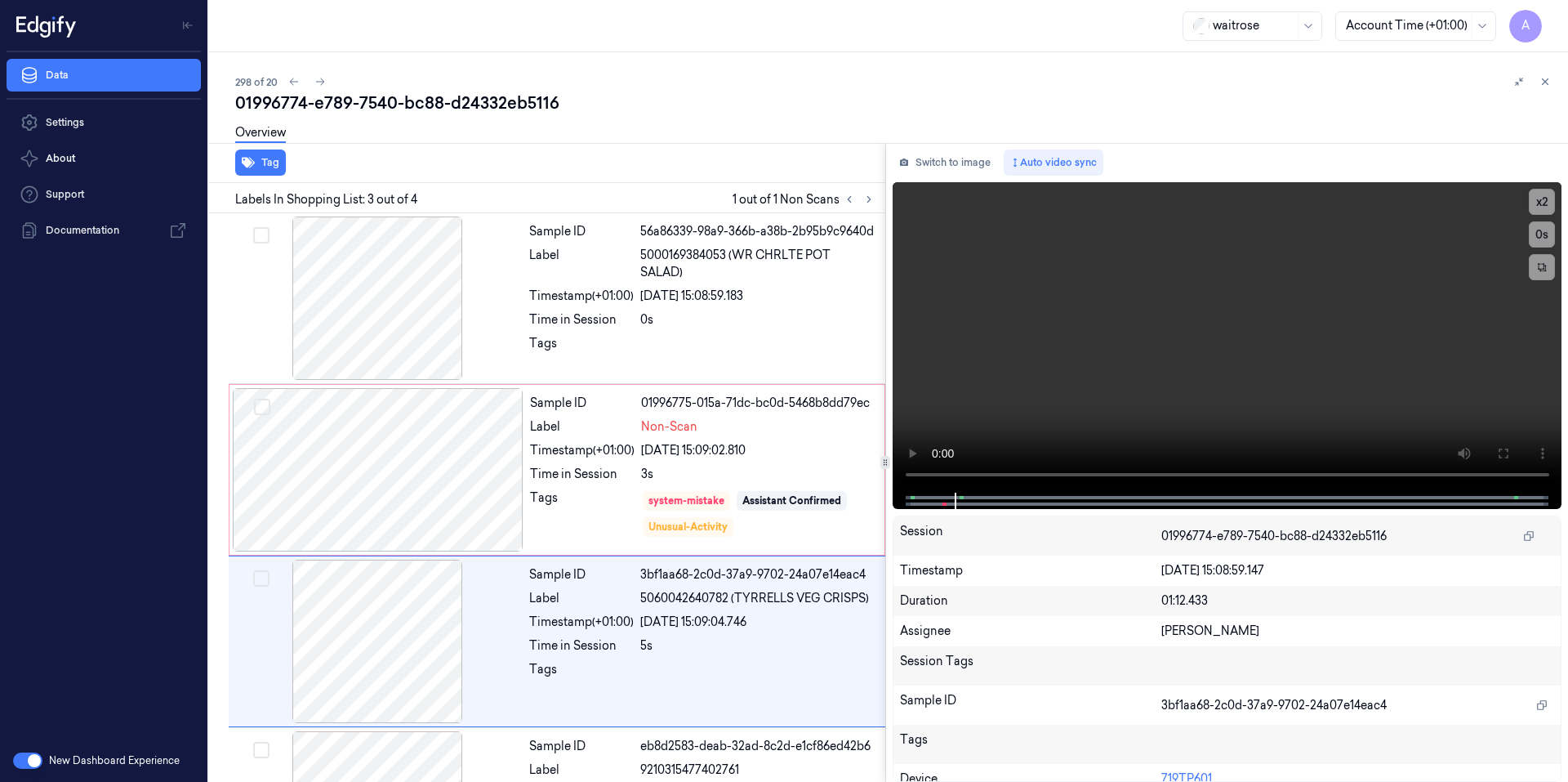
scroll to position [127, 0]
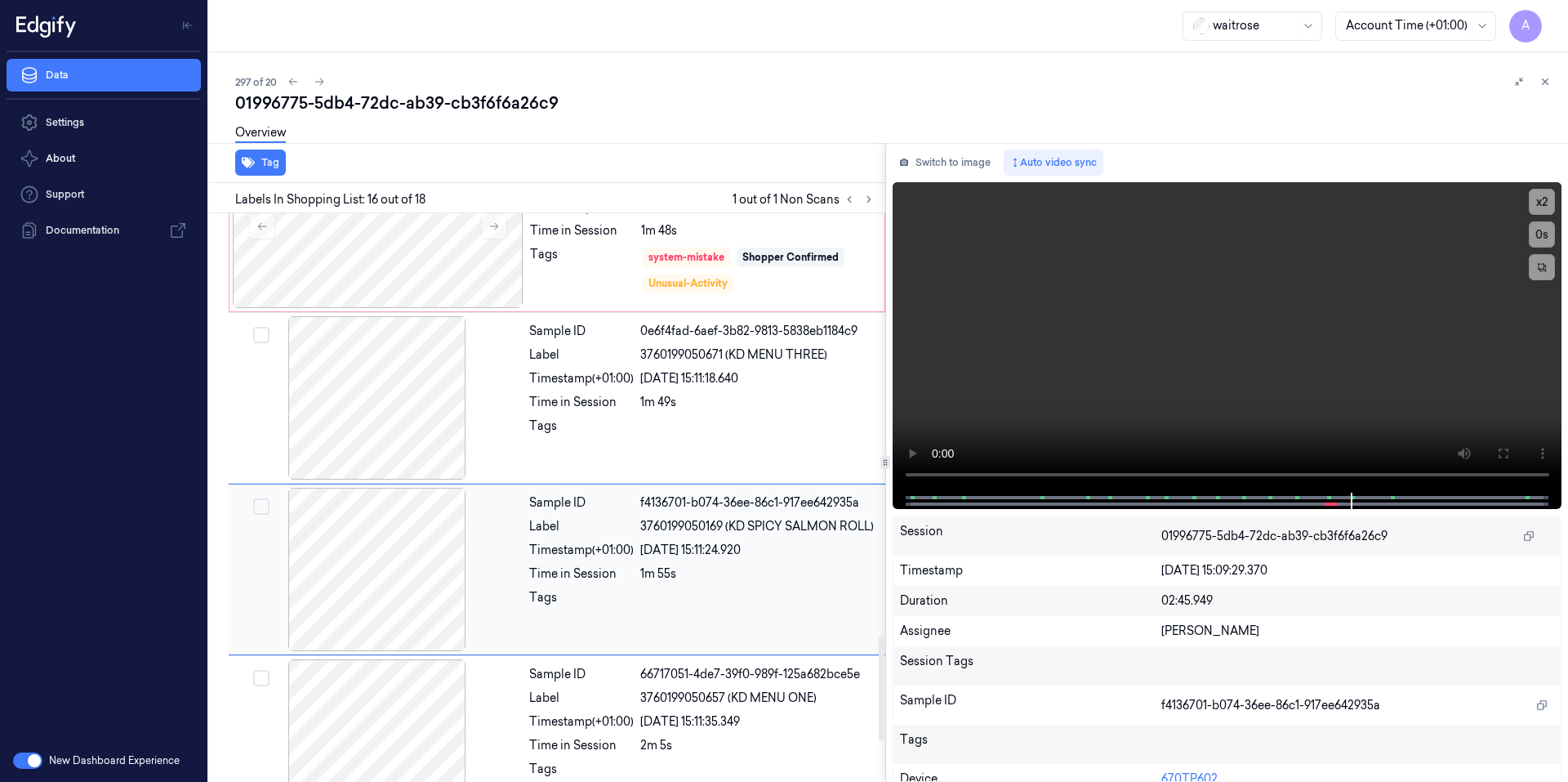
scroll to position [2373, 0]
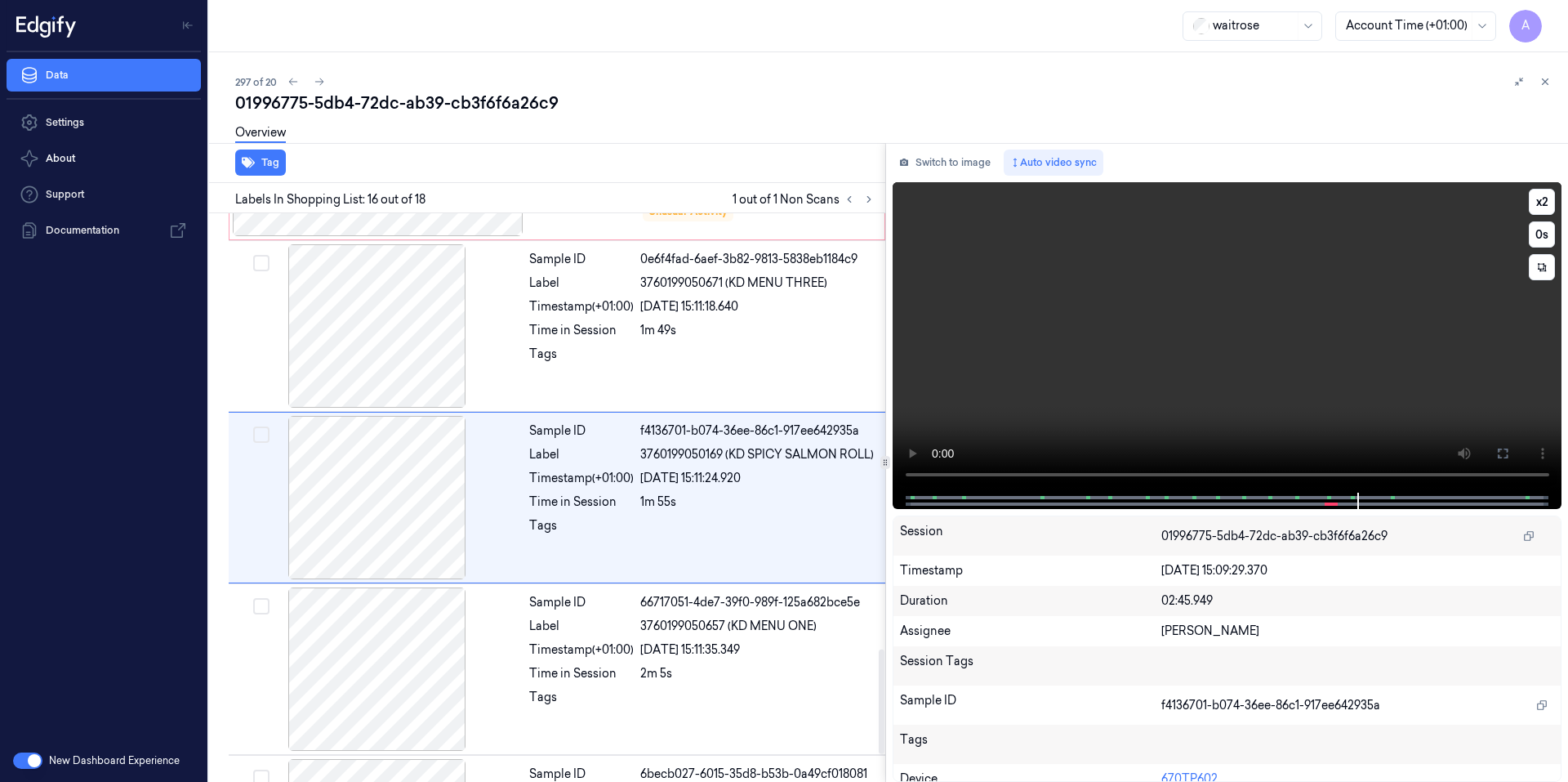
click at [1225, 373] on video at bounding box center [1227, 337] width 669 height 311
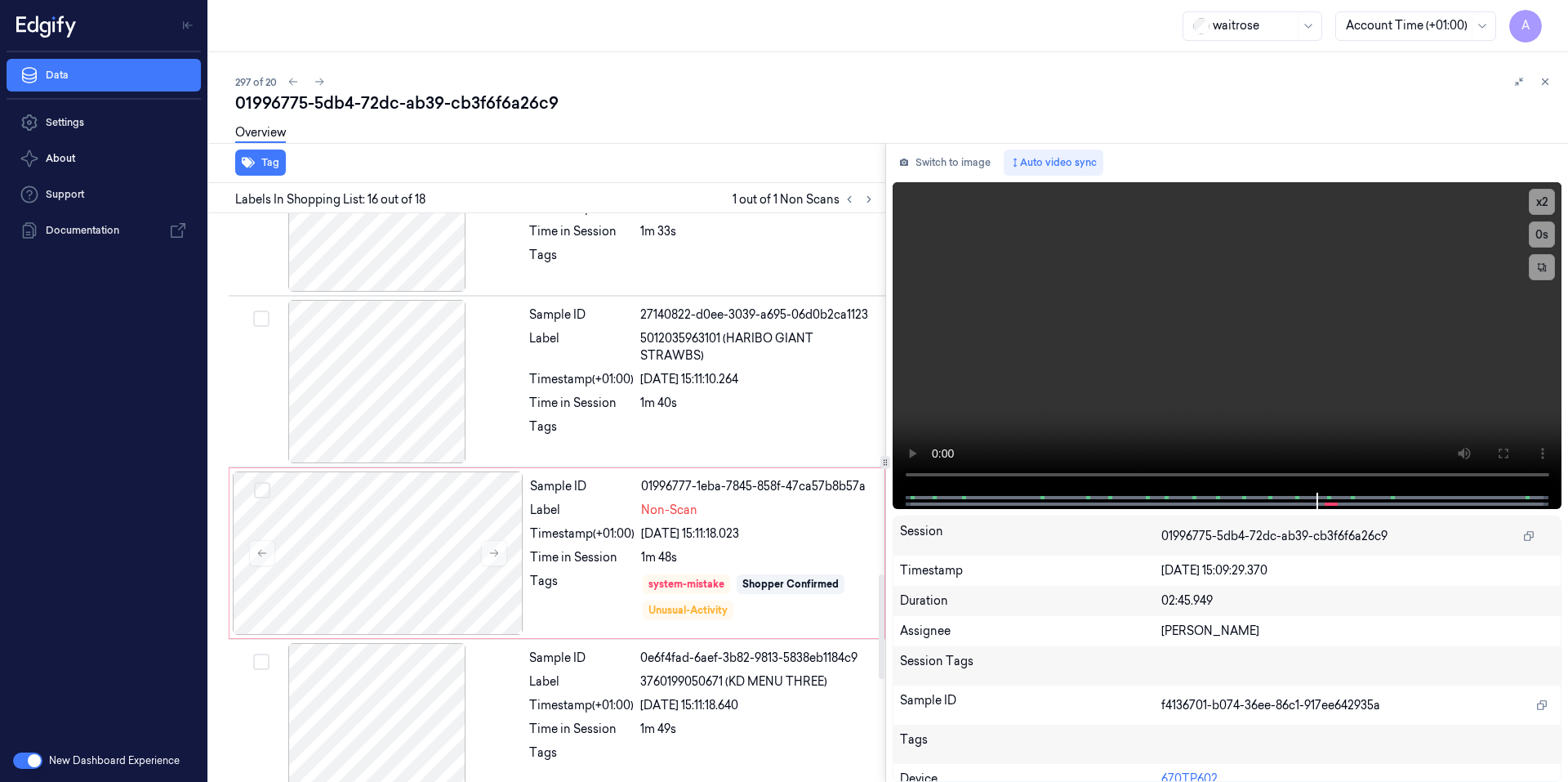
scroll to position [1965, 0]
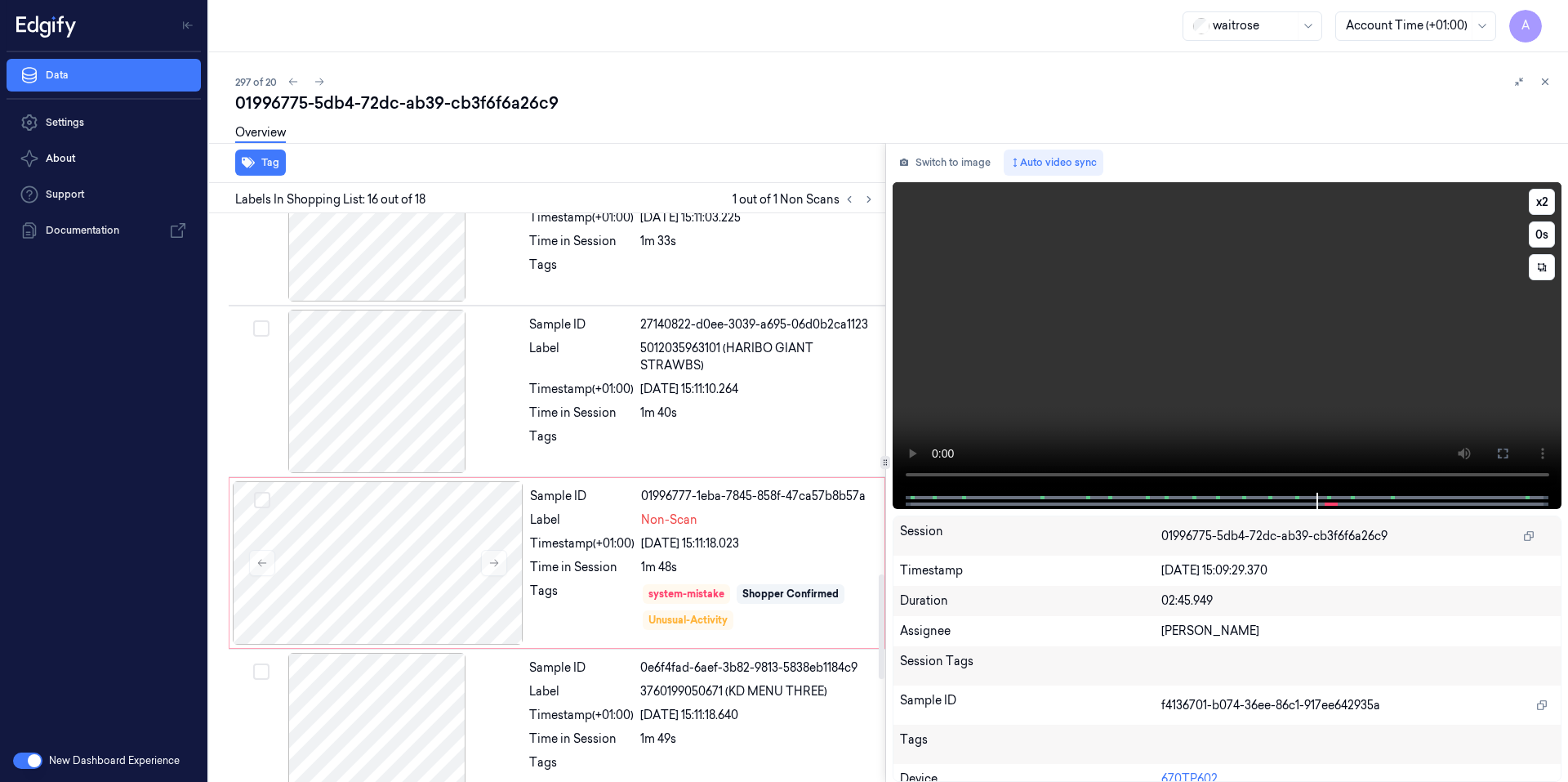
click at [1138, 341] on video at bounding box center [1227, 337] width 669 height 311
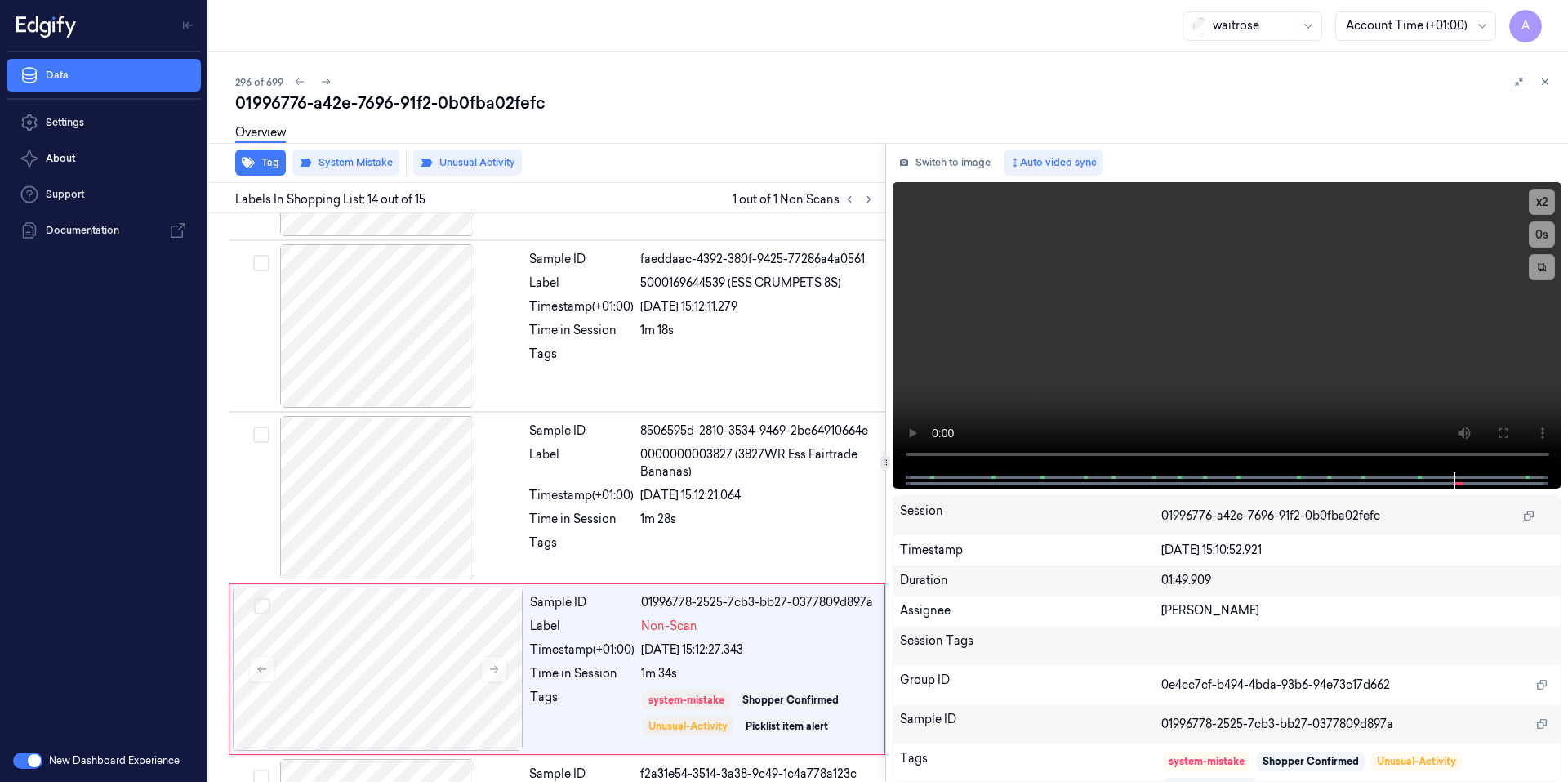
scroll to position [2010, 0]
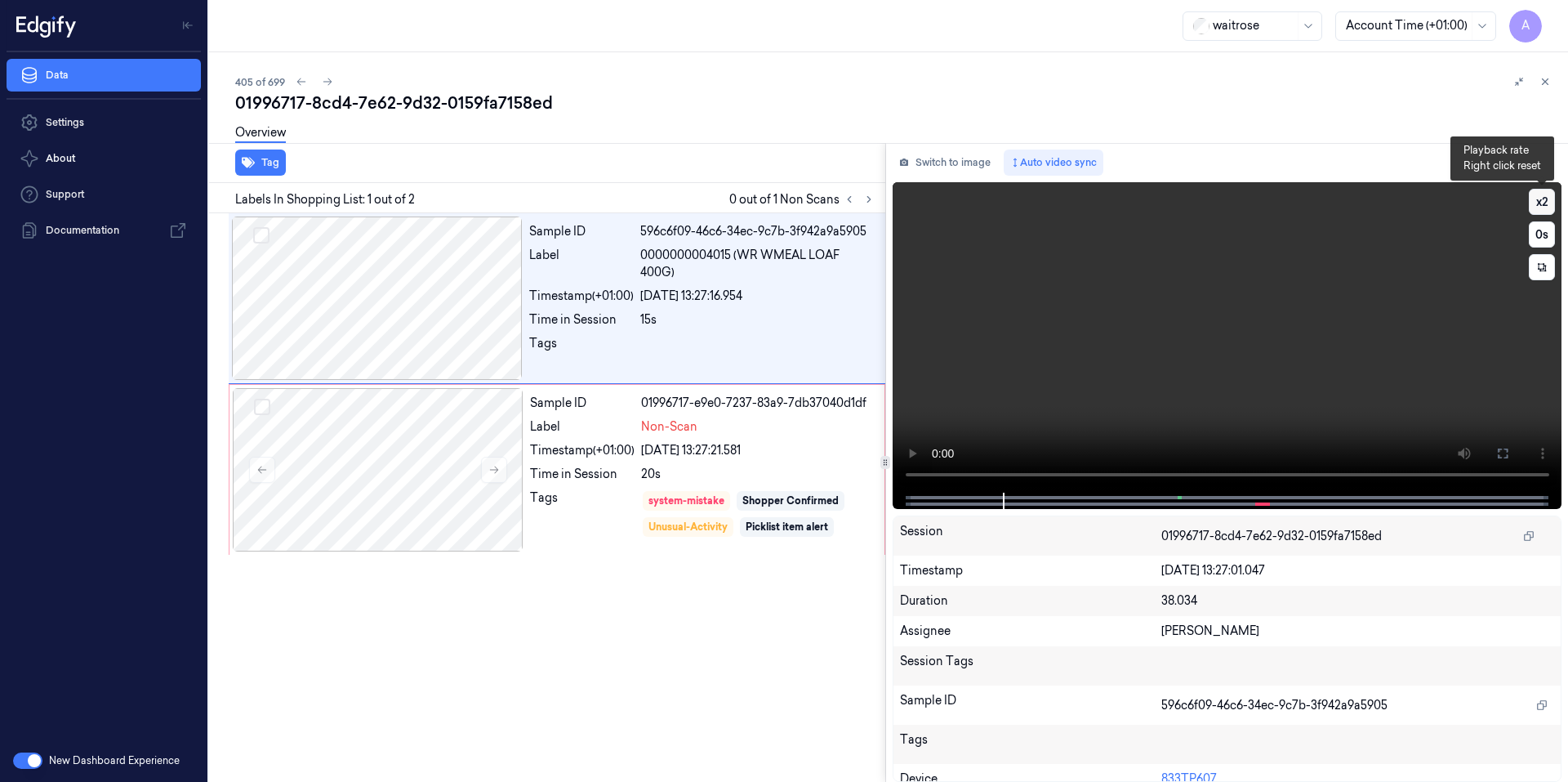
click at [1540, 197] on button "x 2" at bounding box center [1541, 202] width 26 height 26
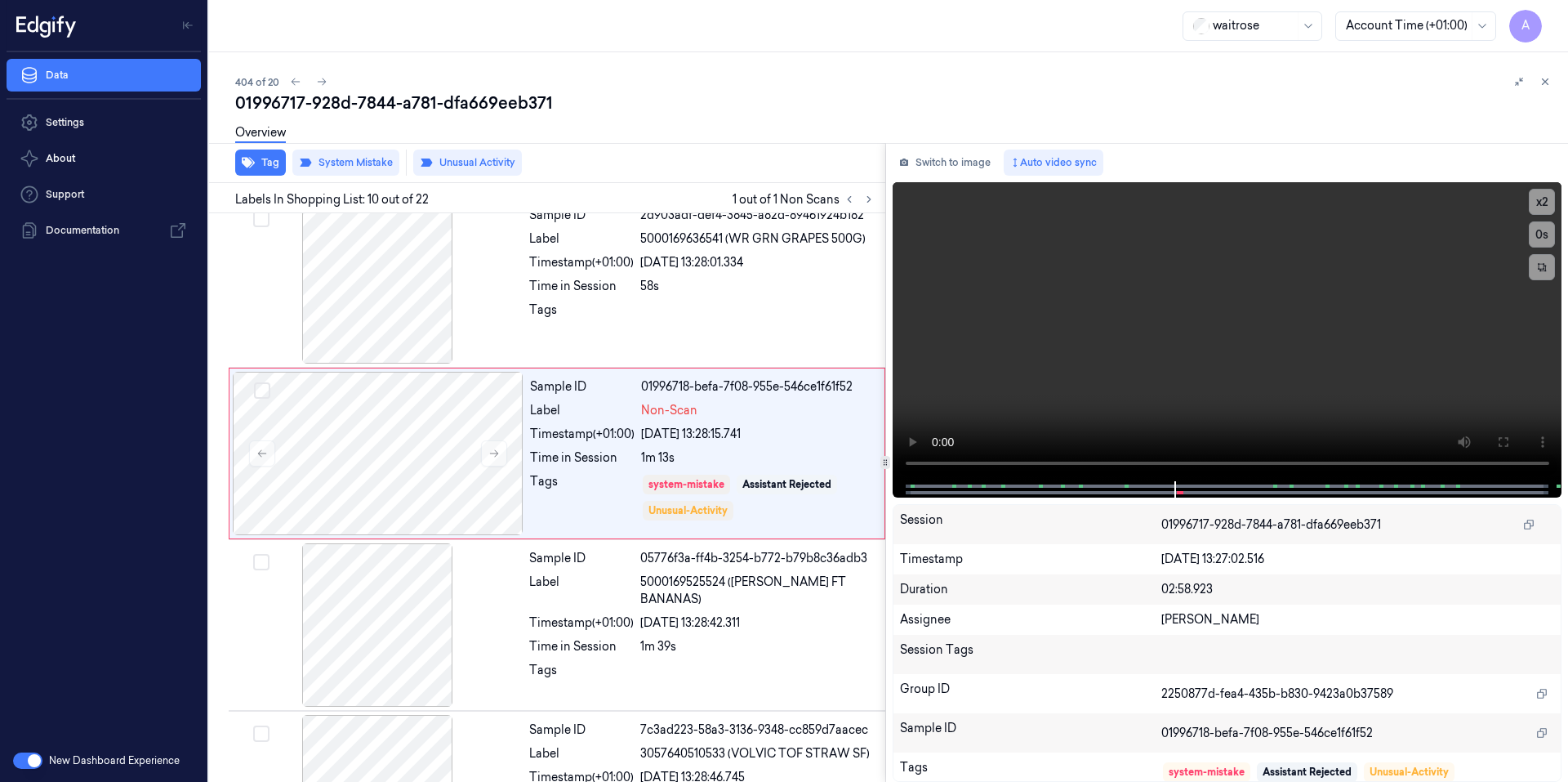
scroll to position [1344, 0]
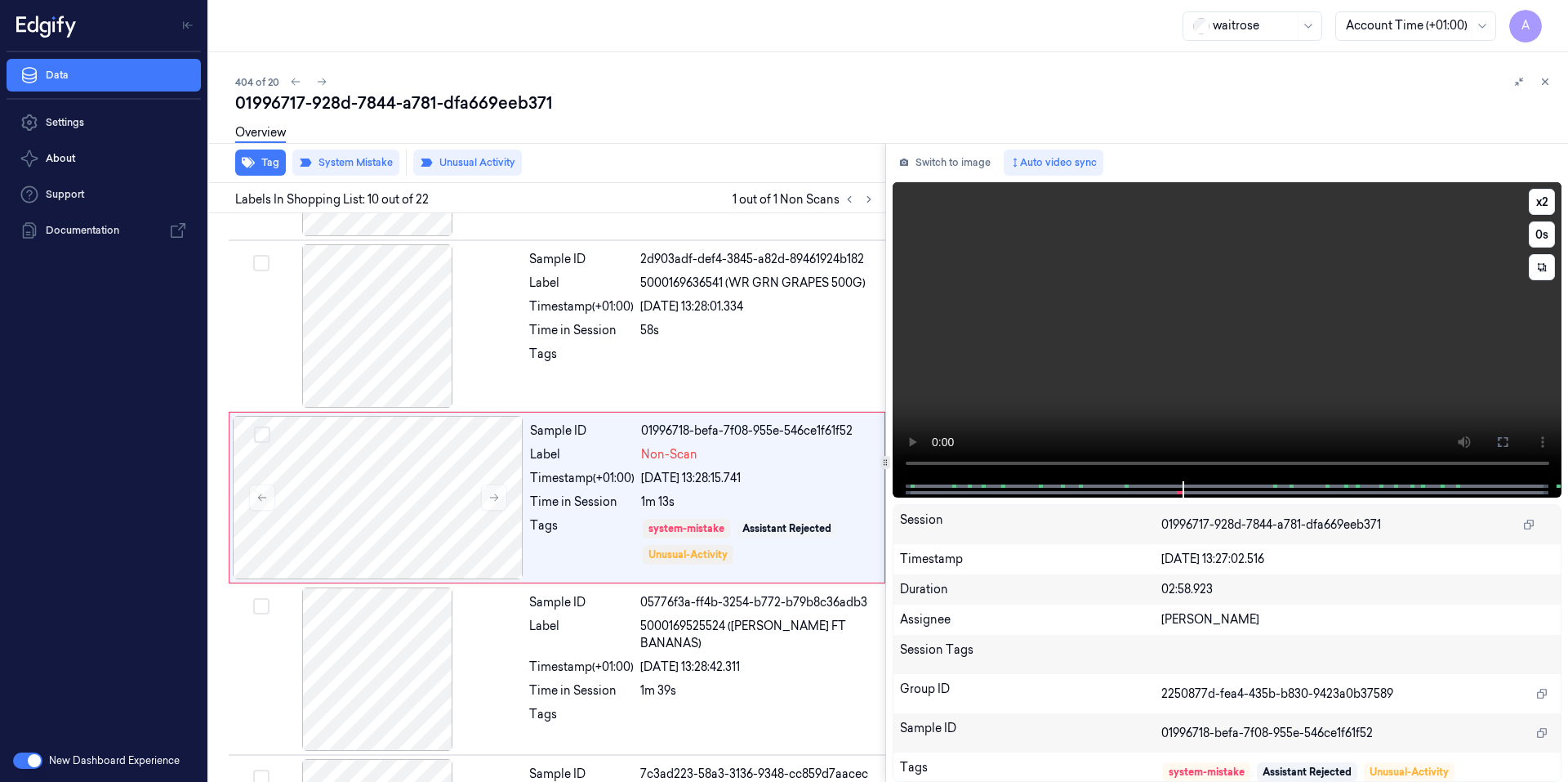
click at [1232, 370] on video at bounding box center [1227, 331] width 669 height 299
click at [1299, 326] on video at bounding box center [1227, 331] width 669 height 299
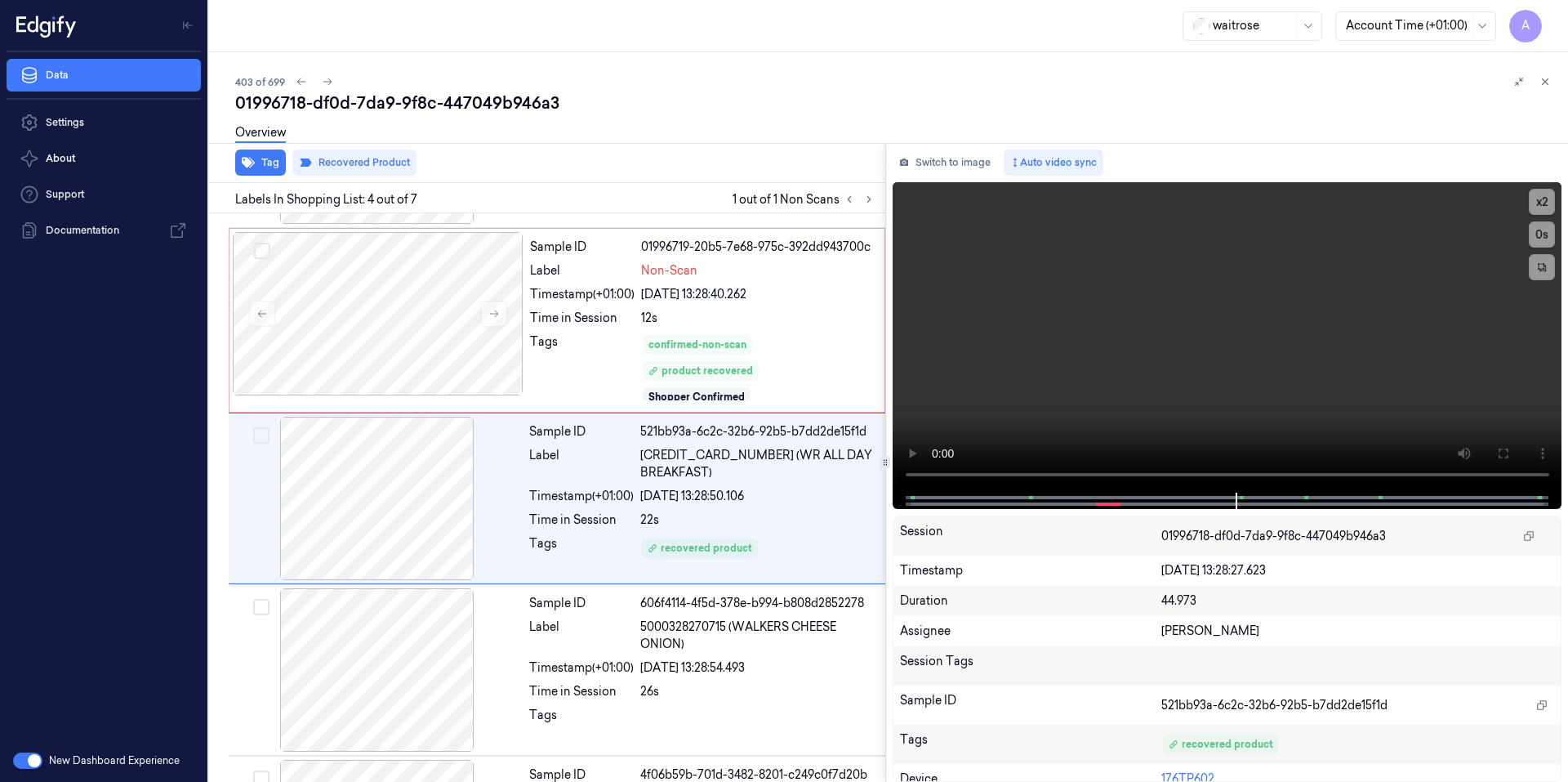
scroll to position [328, 0]
click at [1281, 390] on video at bounding box center [1227, 337] width 669 height 311
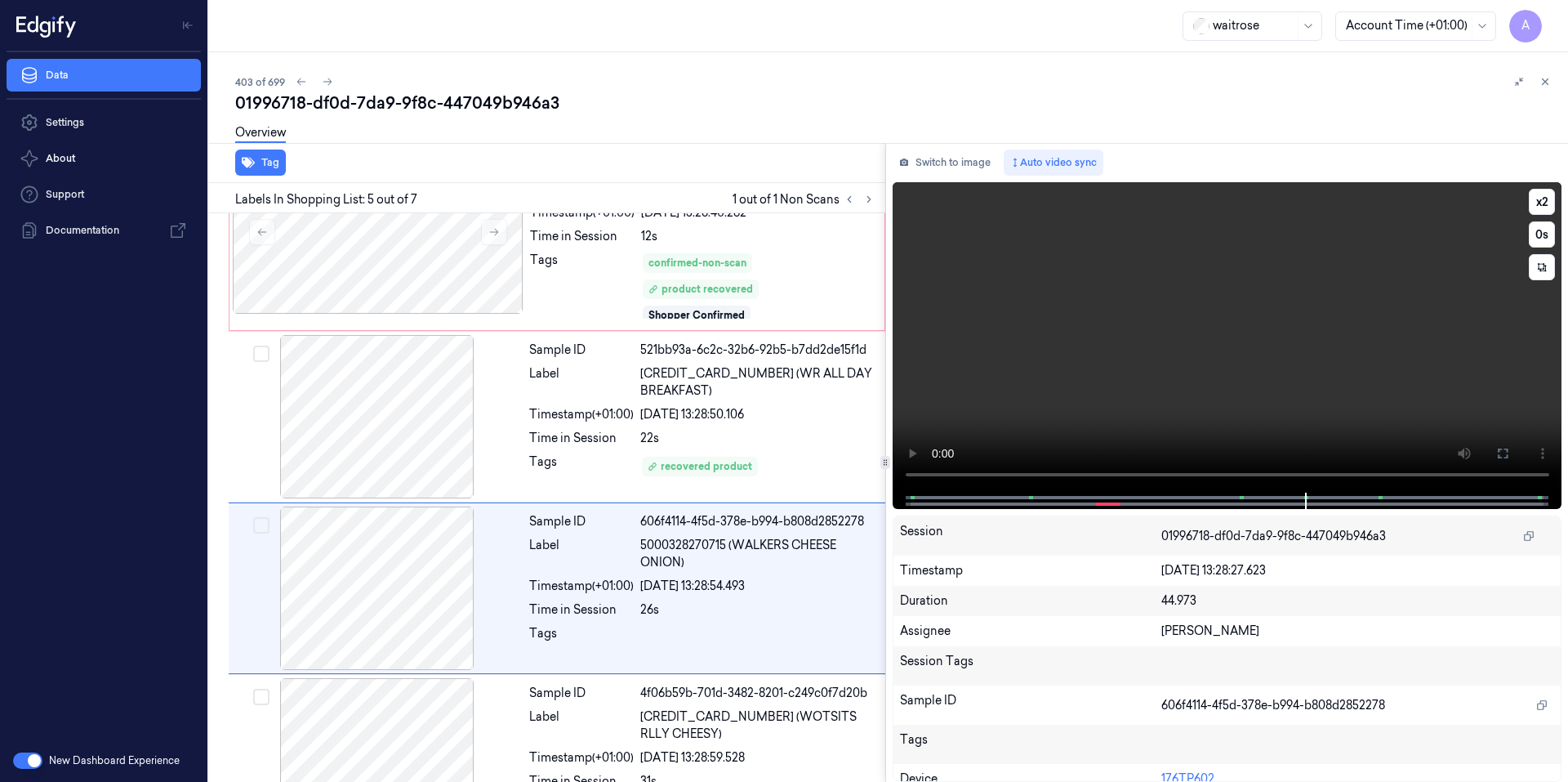
scroll to position [500, 0]
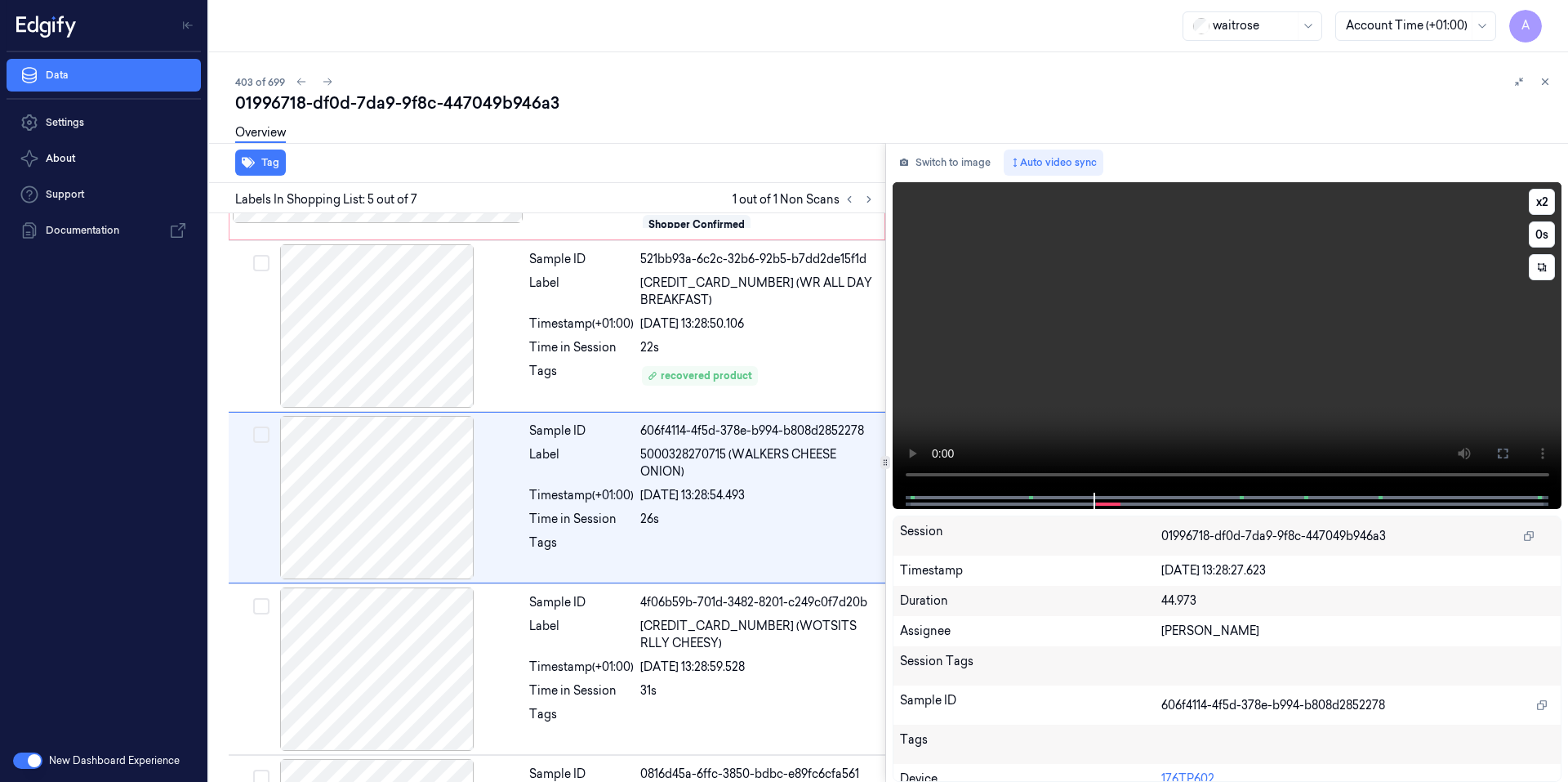
click at [1145, 416] on video at bounding box center [1227, 337] width 669 height 311
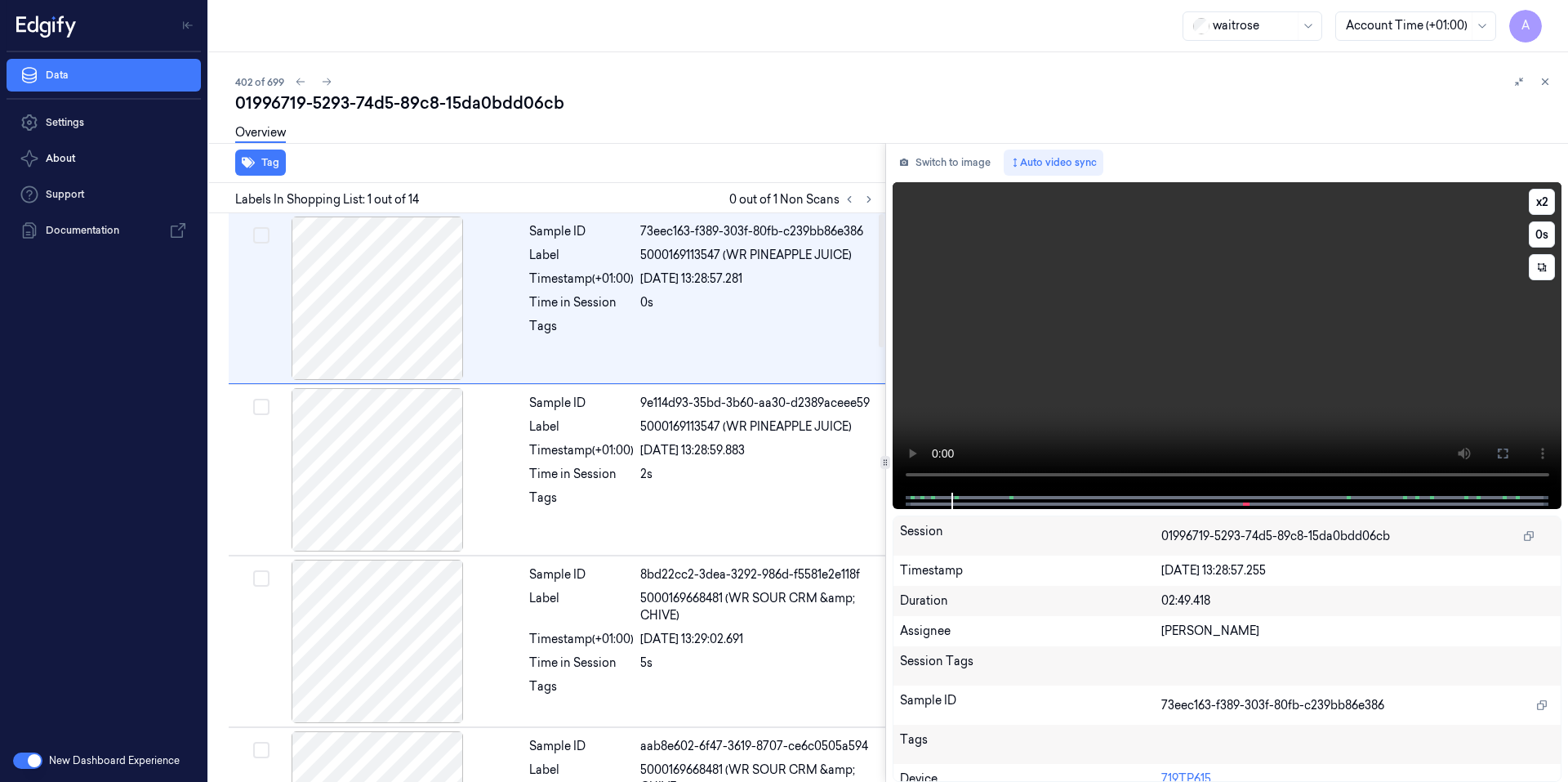
click at [1072, 381] on video at bounding box center [1227, 337] width 669 height 311
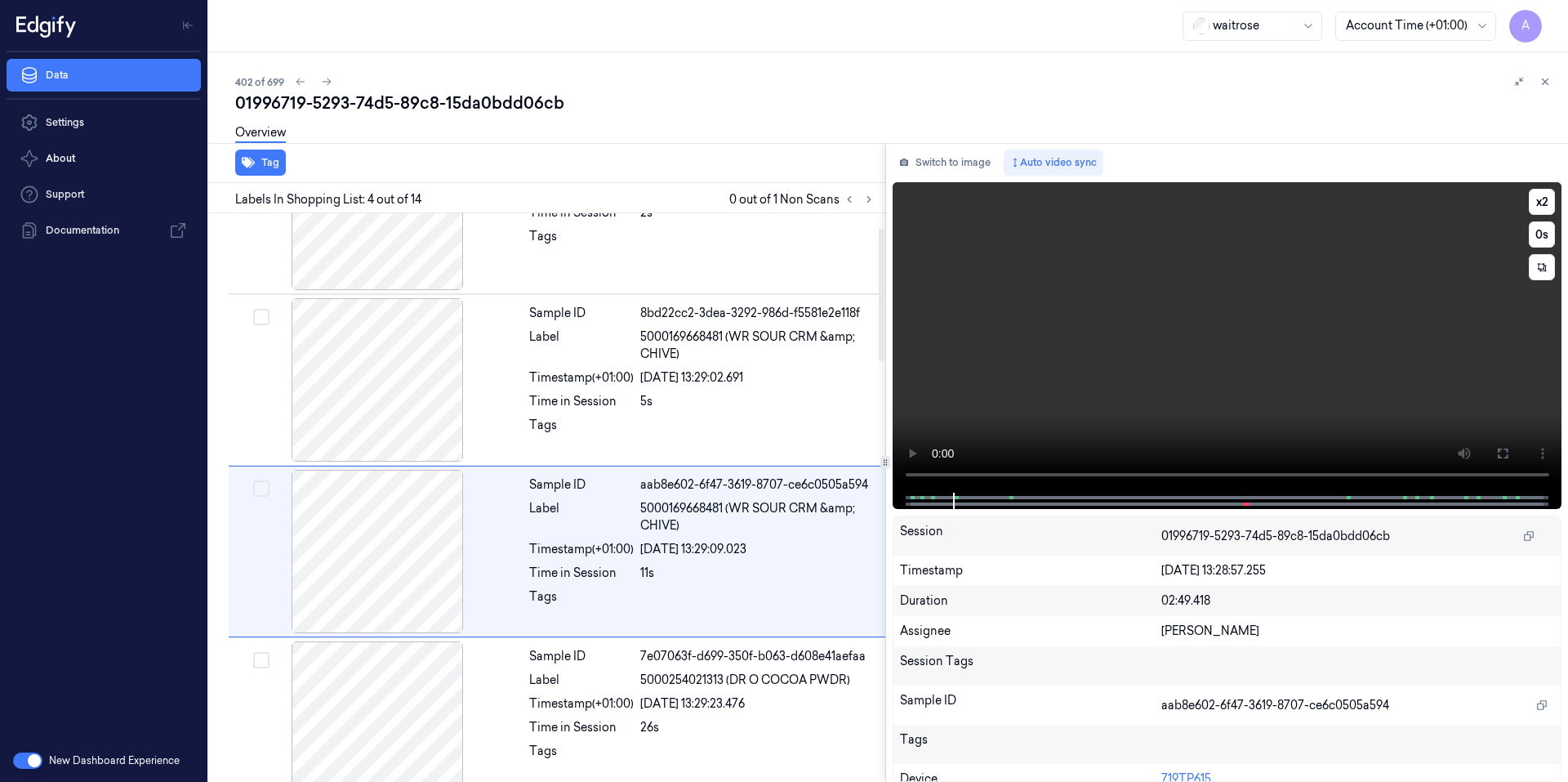
scroll to position [315, 0]
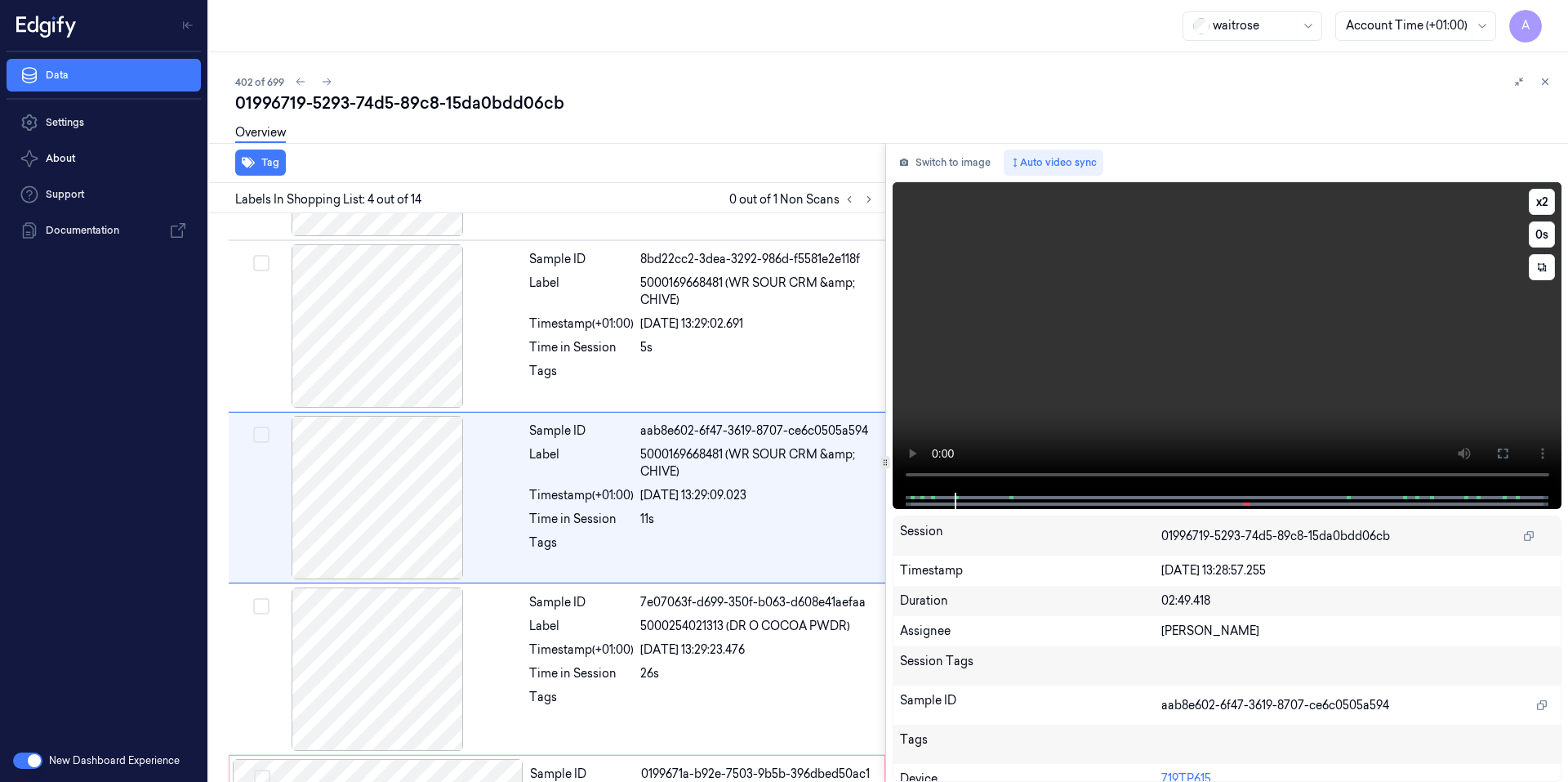
click at [1085, 351] on video at bounding box center [1227, 337] width 669 height 311
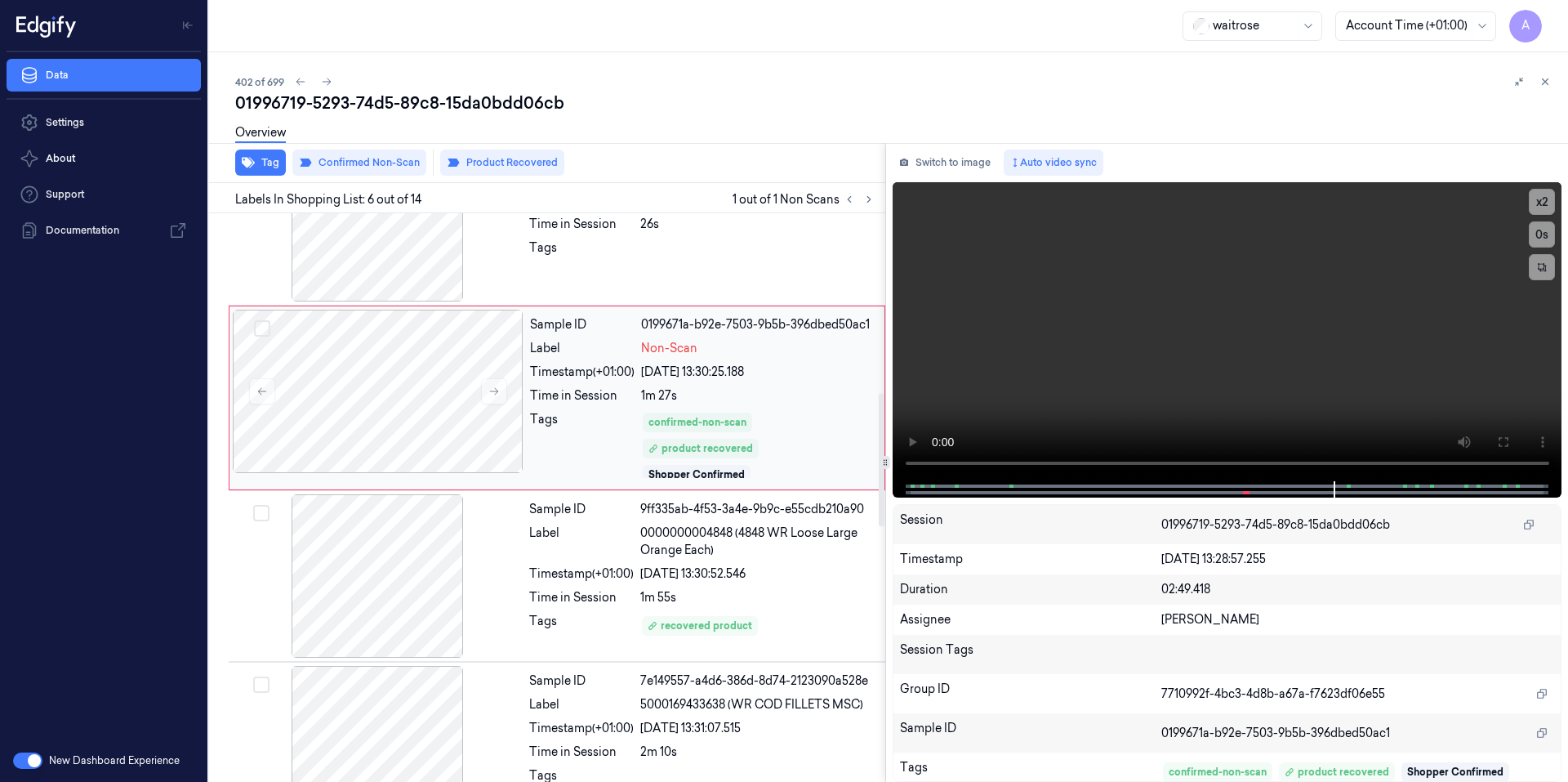
scroll to position [828, 0]
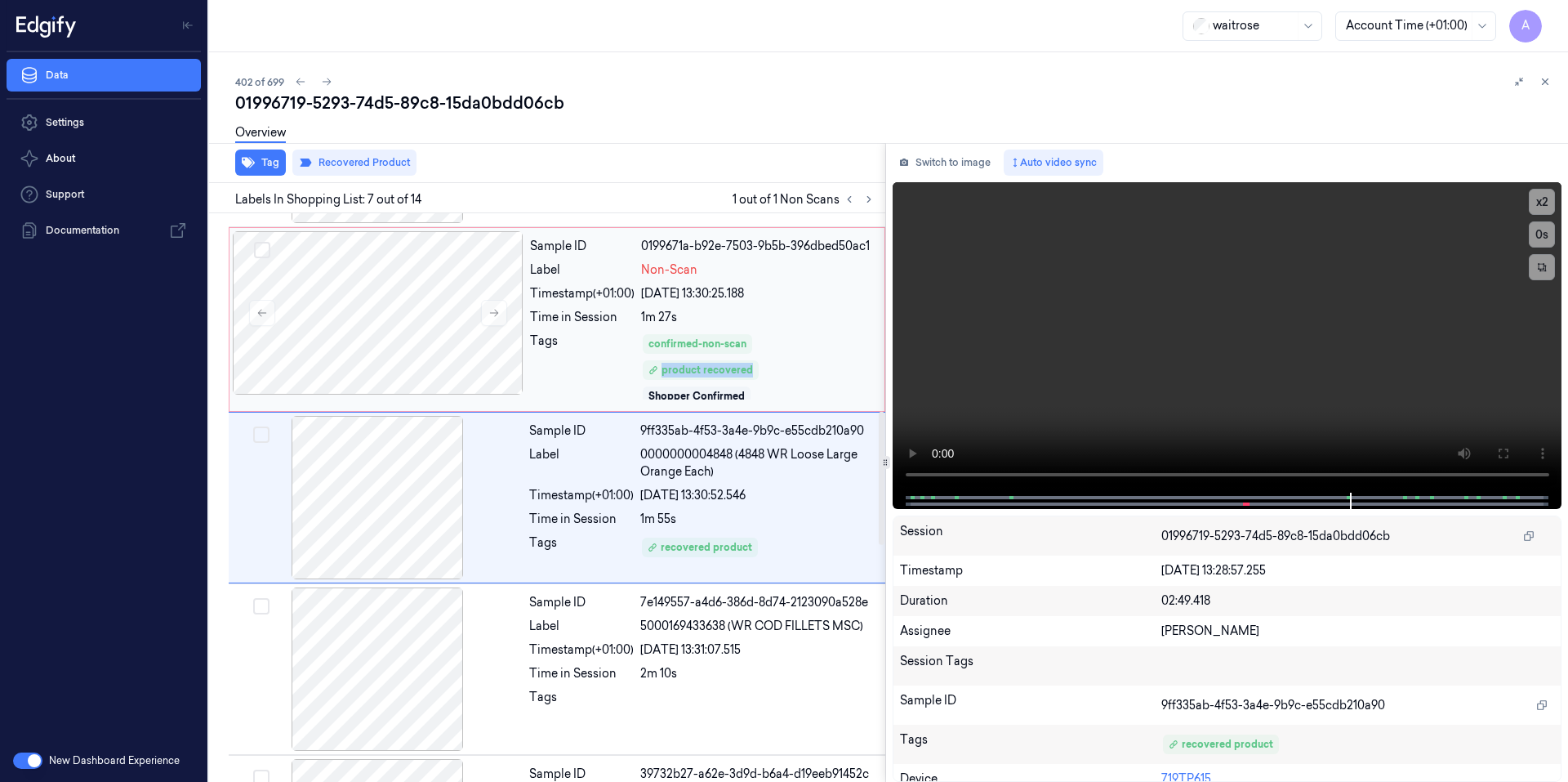
drag, startPoint x: 866, startPoint y: 389, endPoint x: 867, endPoint y: 401, distance: 12.0
click at [867, 401] on div "Sample ID 0199671a-b92e-7503-9b5b-396dbed50ac1 Label Non-Scan Timestamp (+01:00…" at bounding box center [702, 319] width 358 height 177
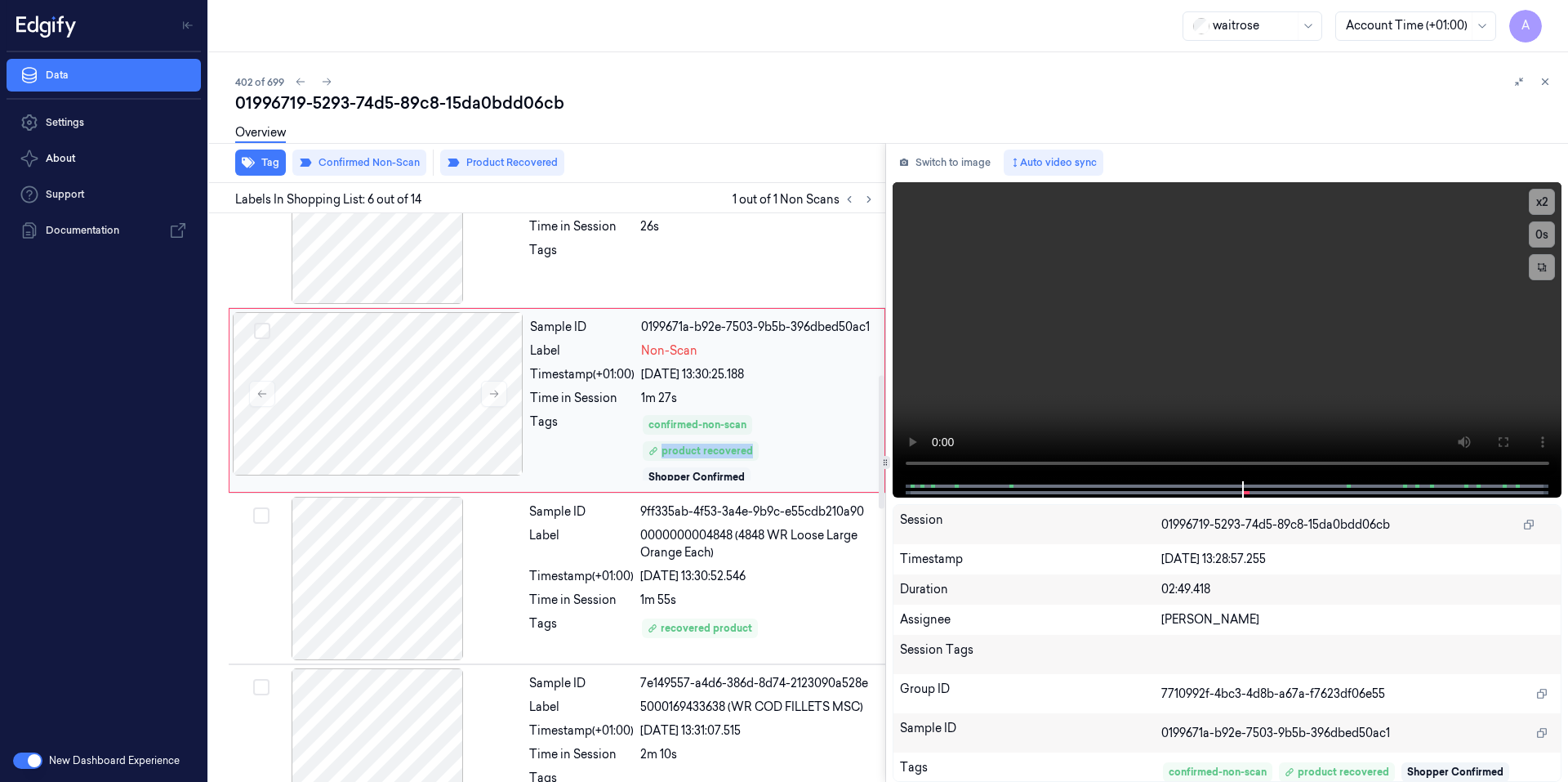
scroll to position [664, 0]
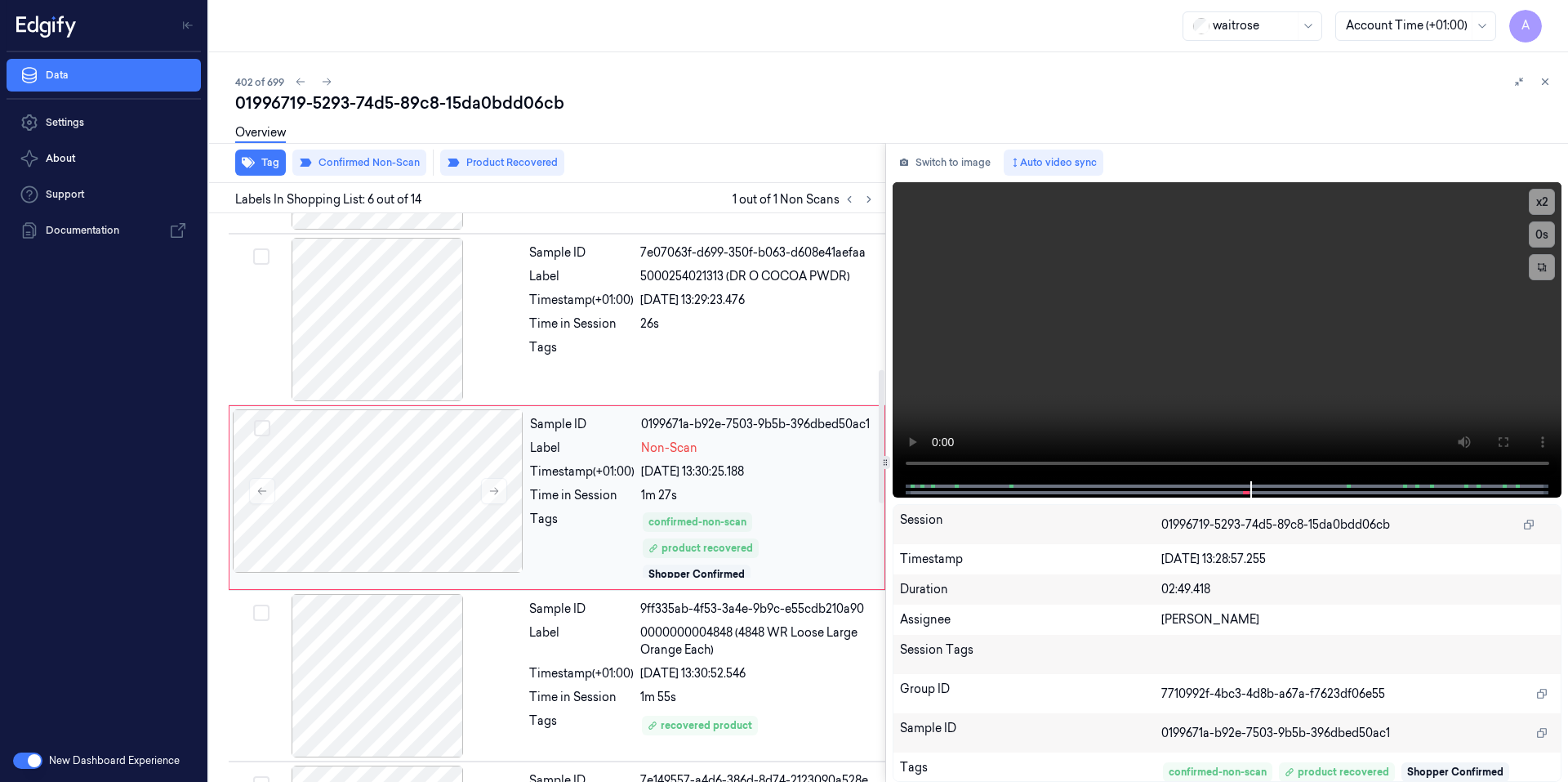
click at [782, 524] on div "confirmed-non-scan product recovered Shopper Confirmed" at bounding box center [758, 545] width 233 height 69
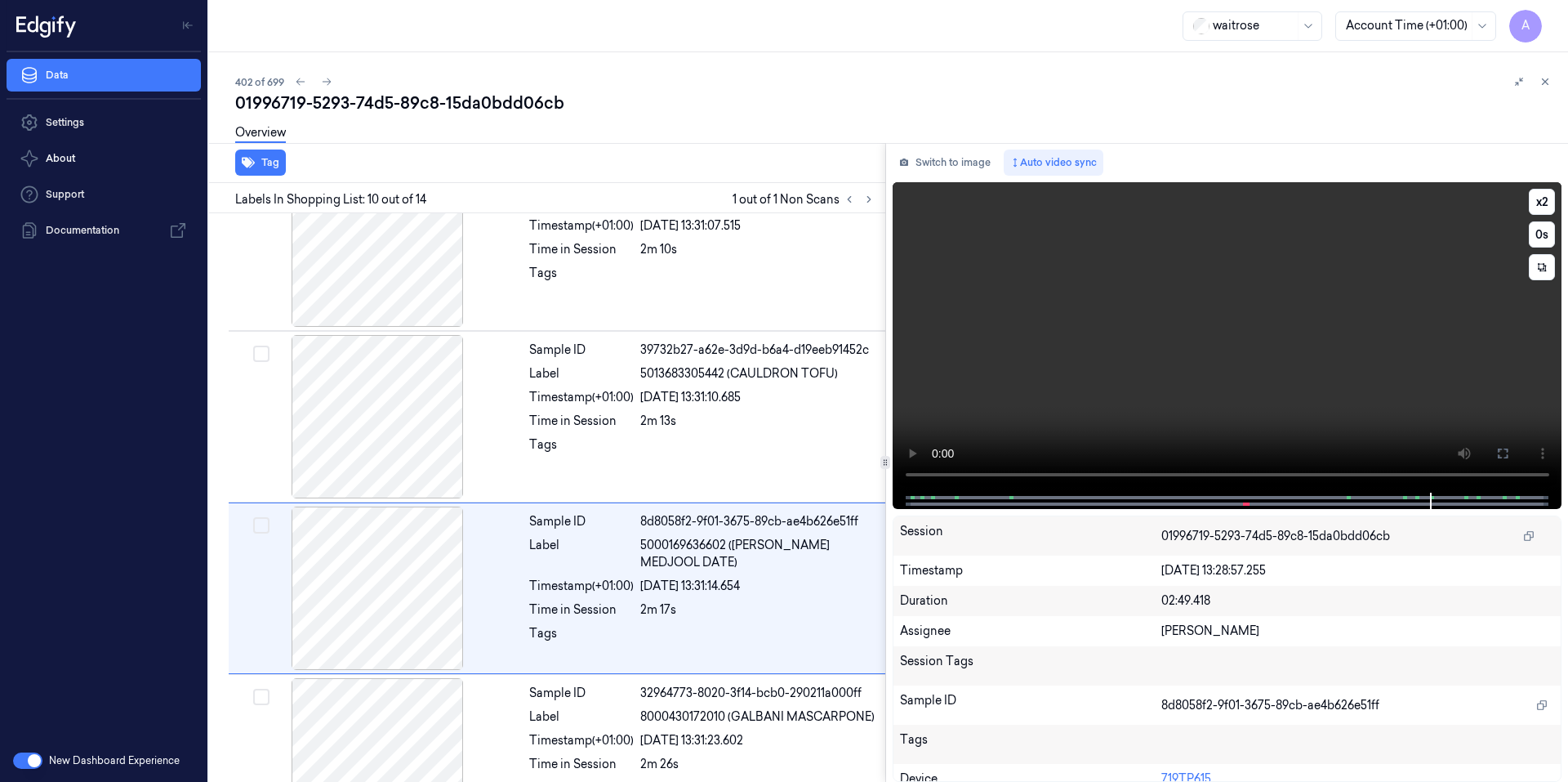
scroll to position [1357, 0]
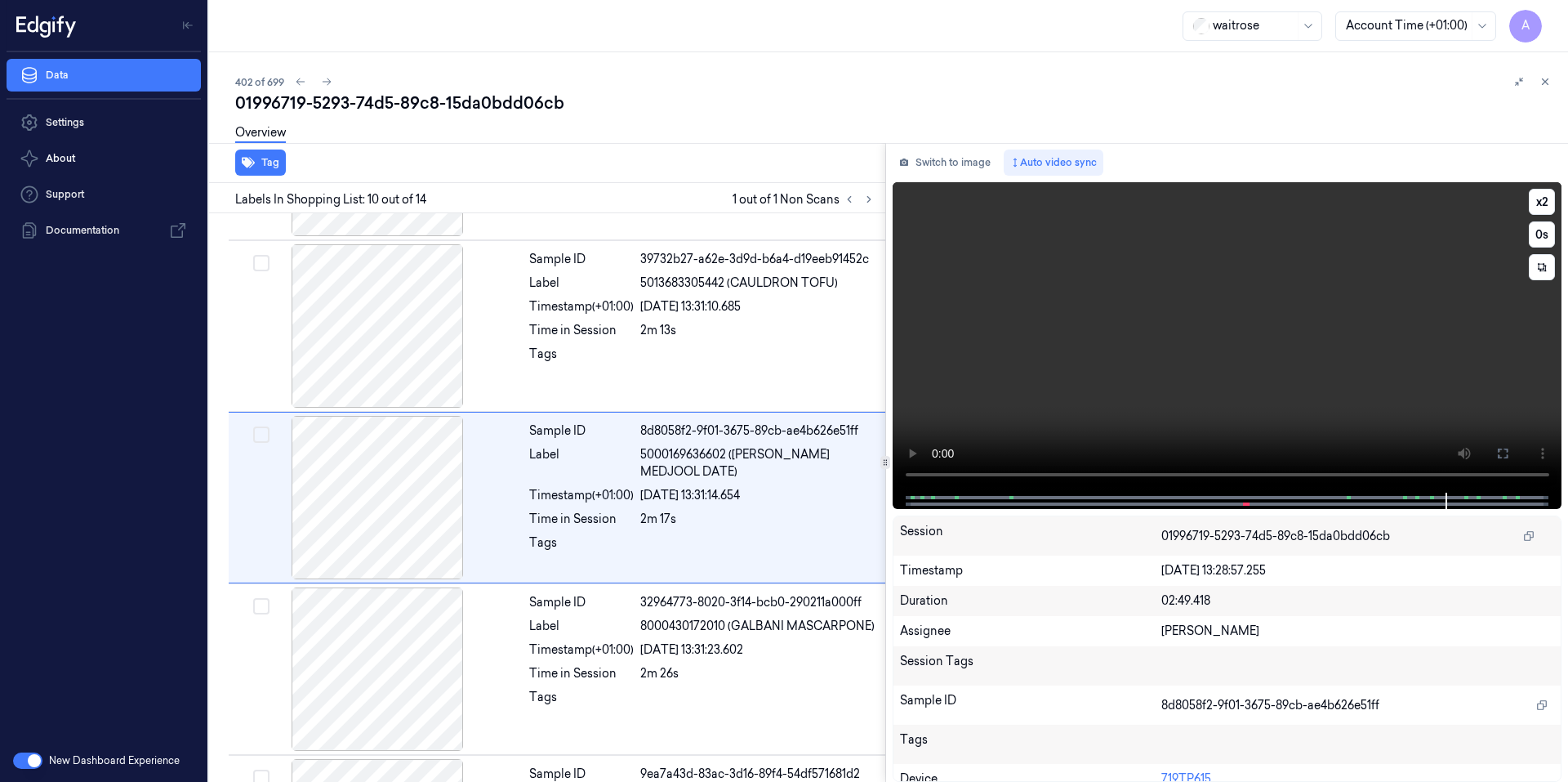
click at [1170, 424] on video at bounding box center [1227, 337] width 669 height 311
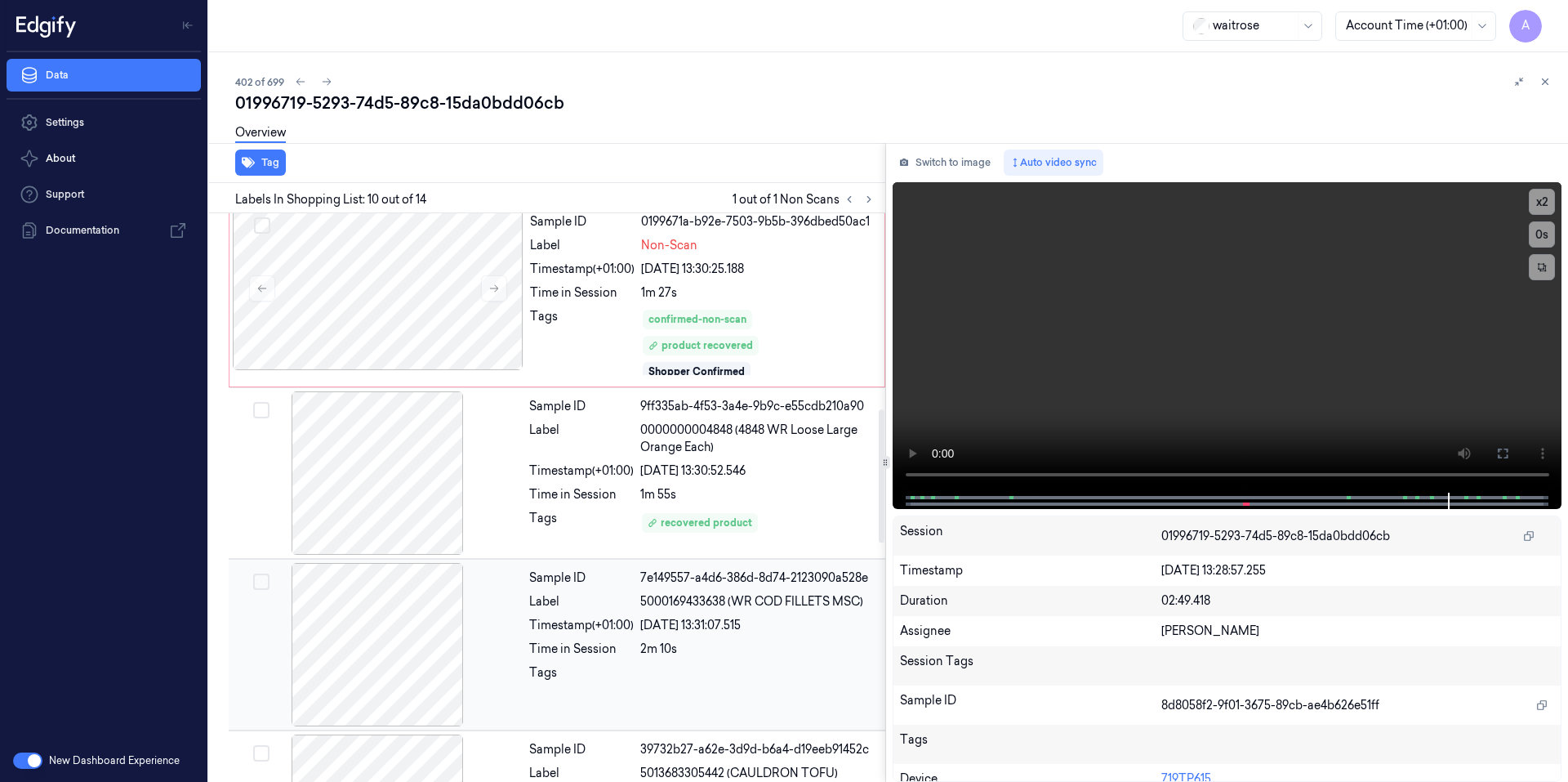
scroll to position [704, 0]
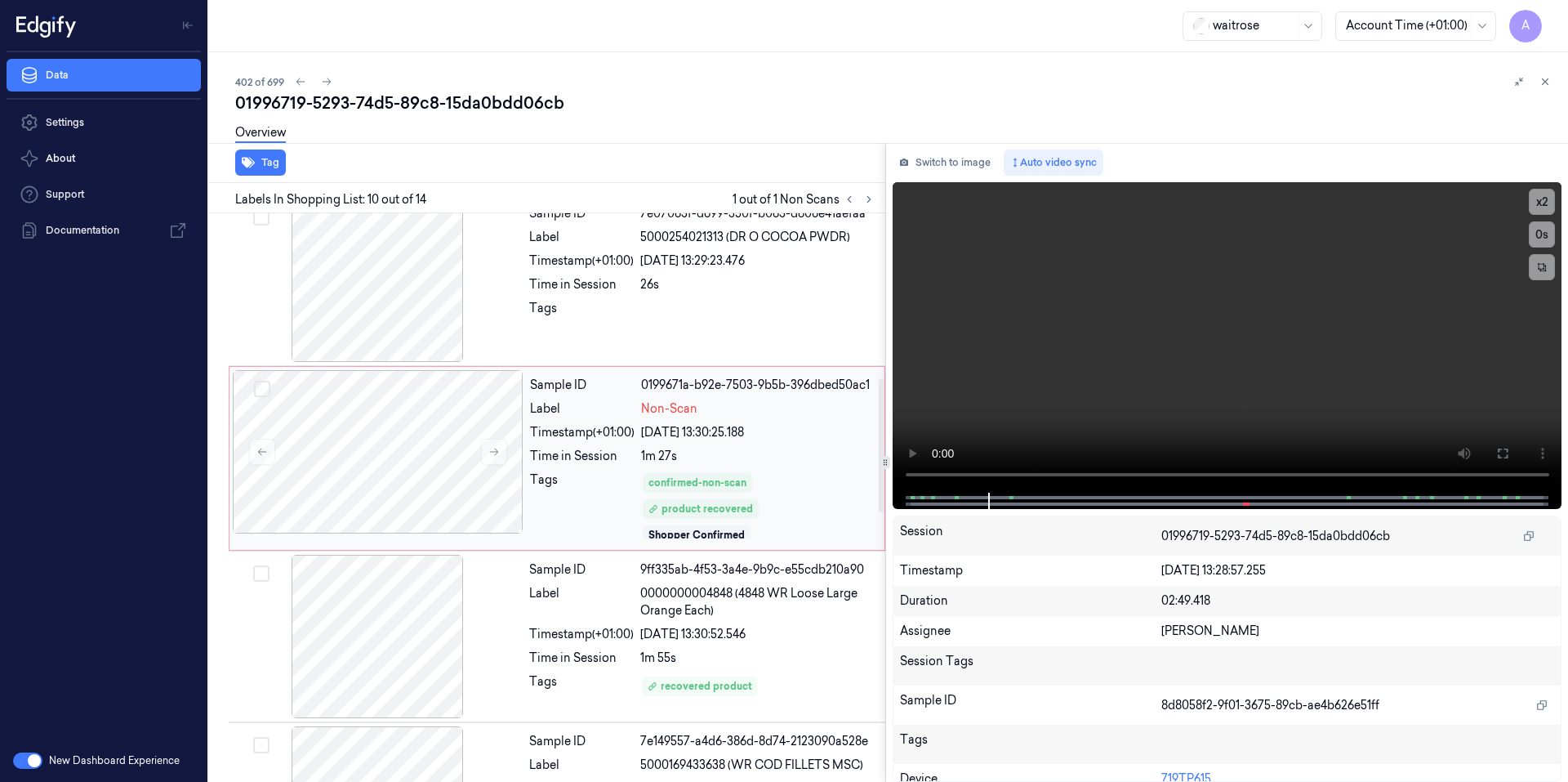
click at [823, 445] on div "Sample ID 0199671a-b92e-7503-9b5b-396dbed50ac1 Label Non-Scan Timestamp (+01:00…" at bounding box center [702, 458] width 358 height 177
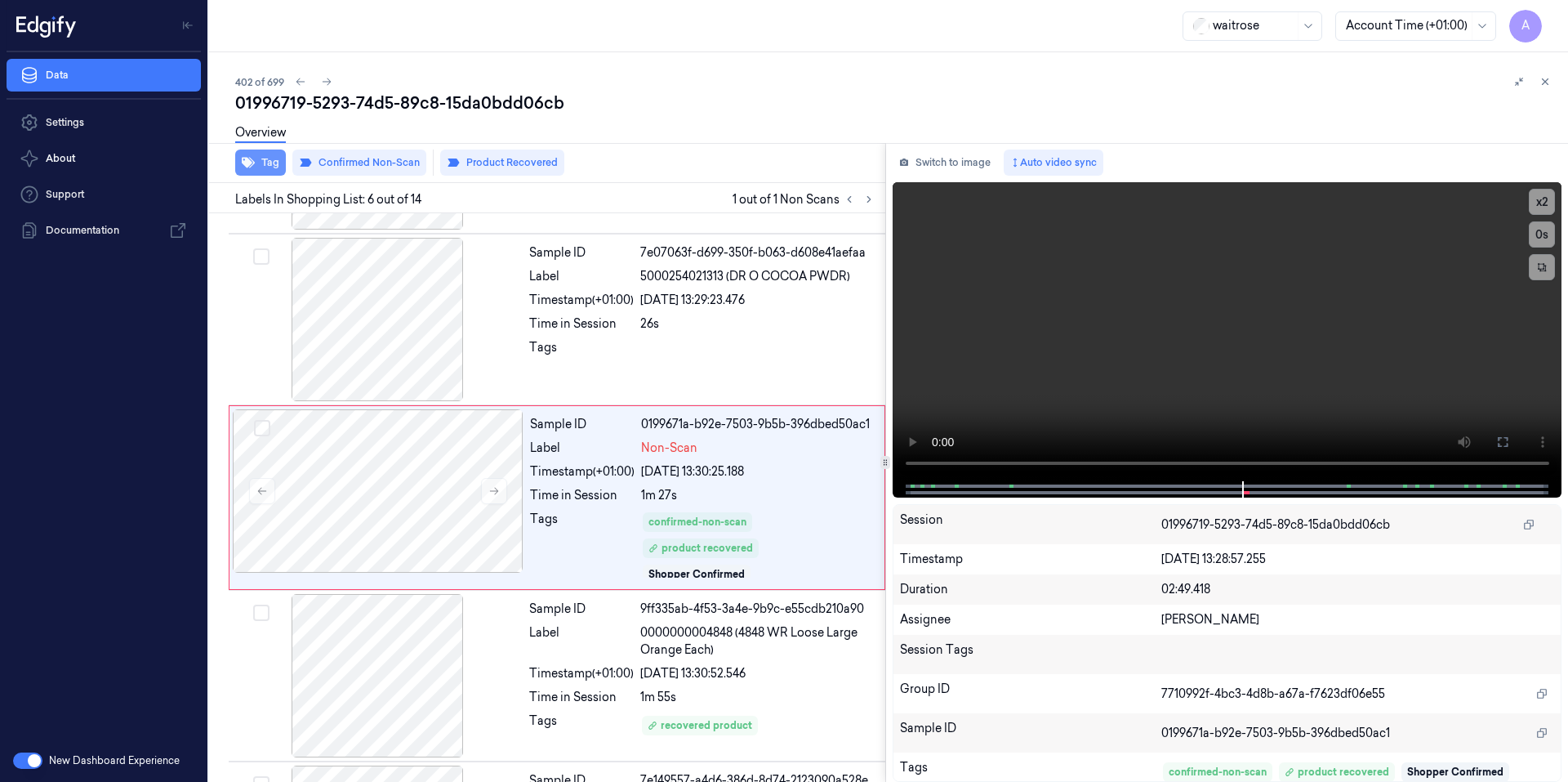
click at [255, 159] on button "Tag" at bounding box center [260, 162] width 51 height 26
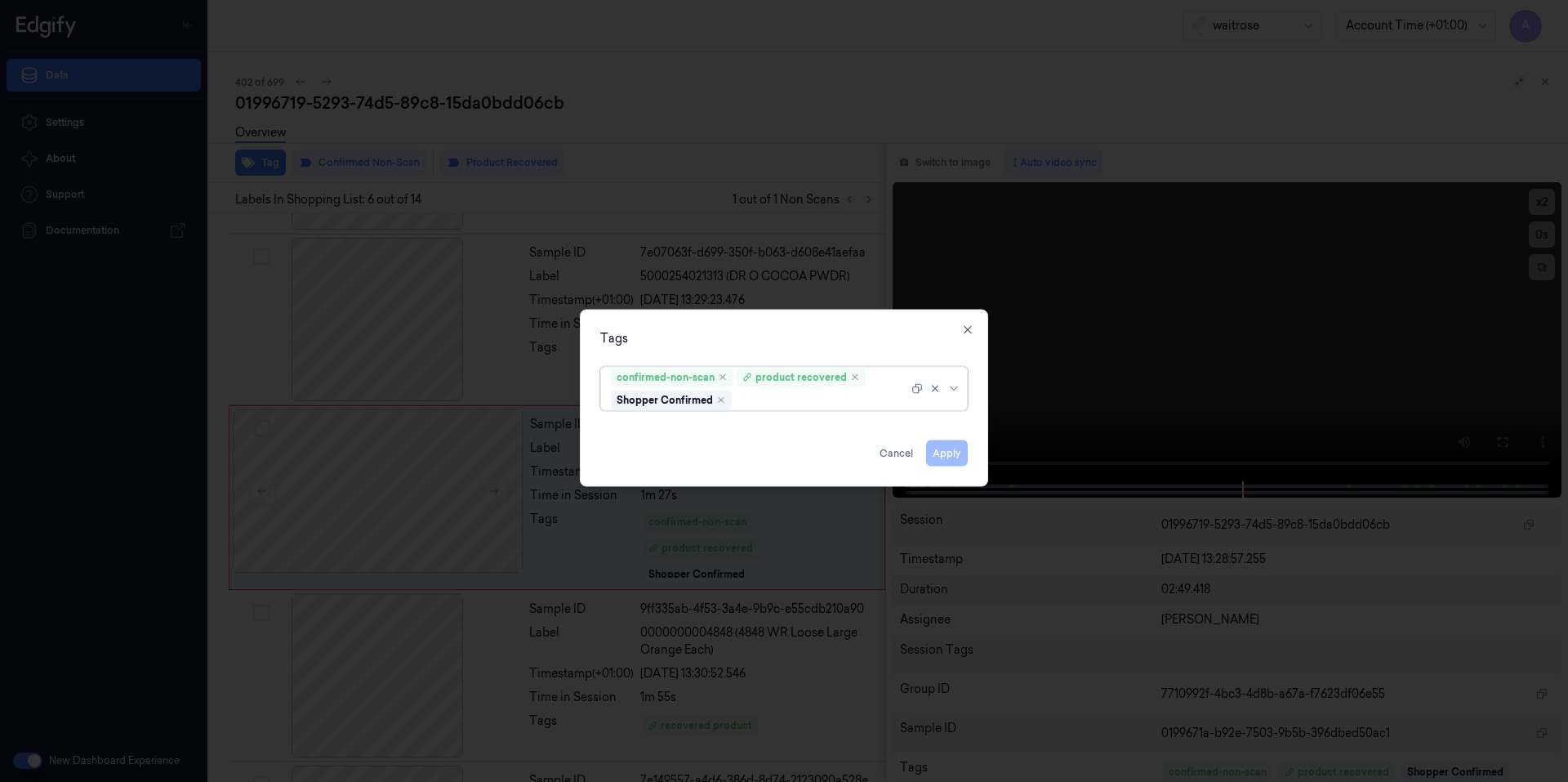
click at [762, 397] on div at bounding box center [821, 400] width 173 height 17
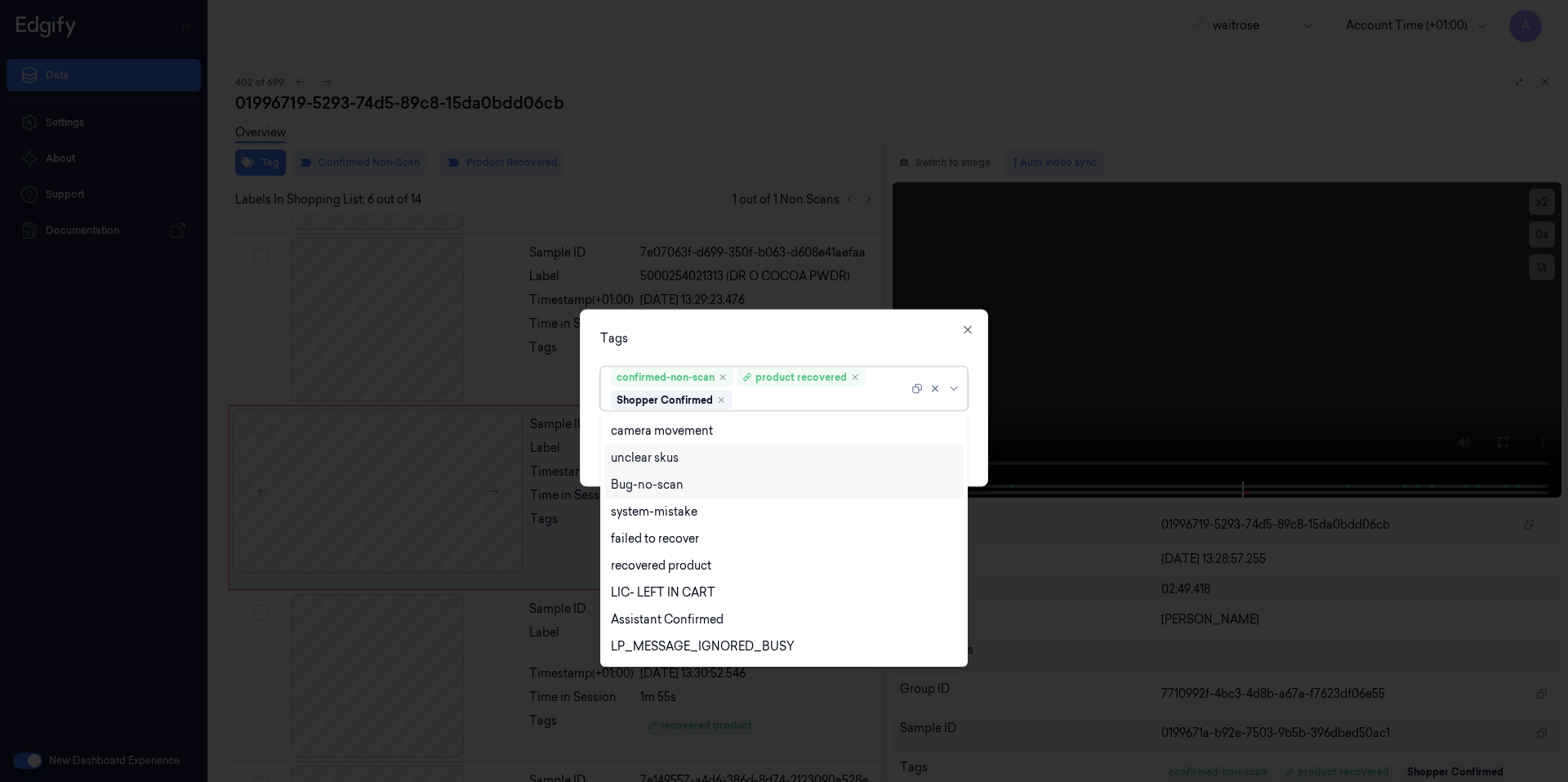
scroll to position [213, 0]
click at [634, 626] on div "Picklist item alert" at bounding box center [657, 622] width 94 height 17
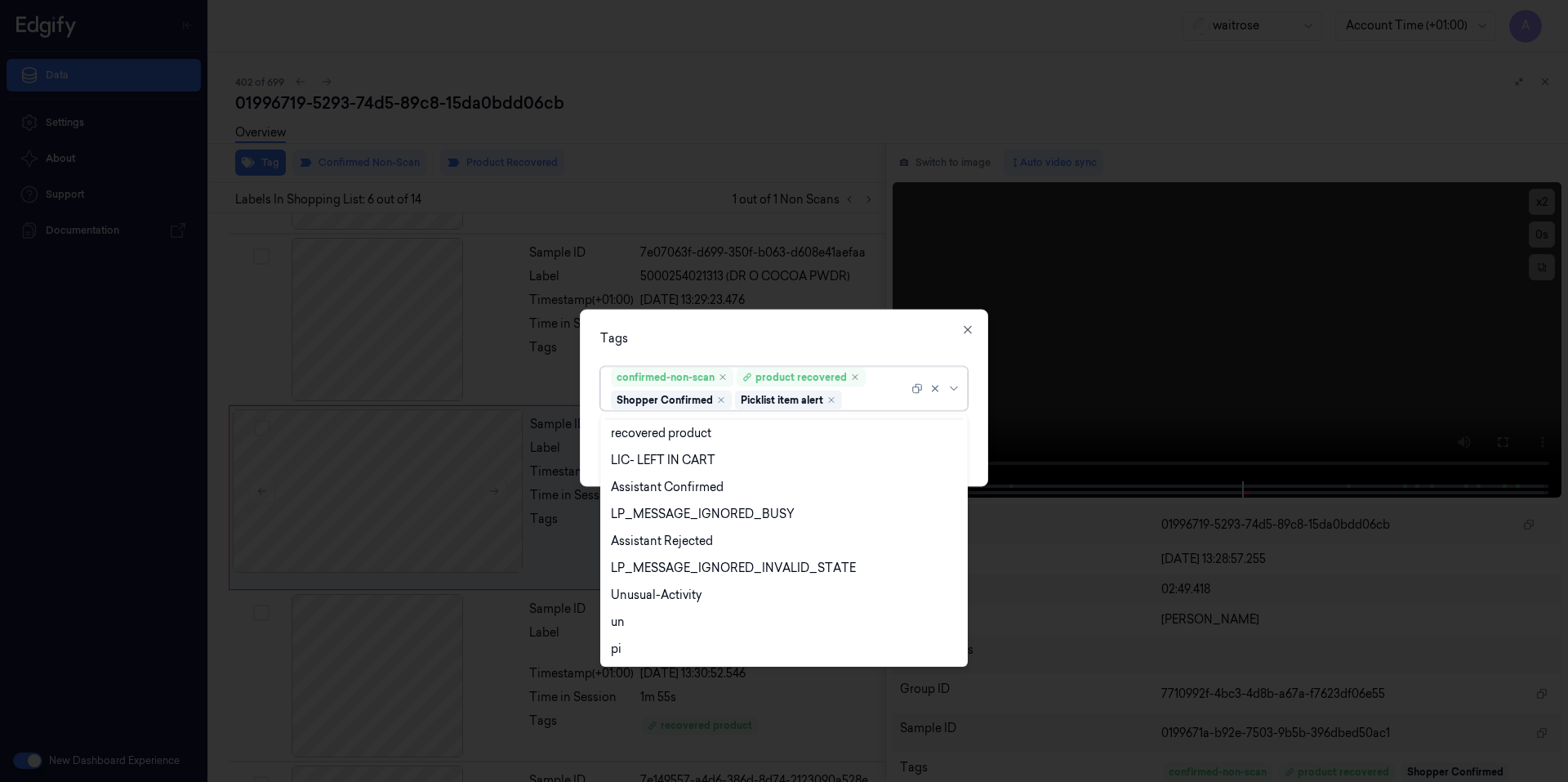
click at [885, 343] on div "Tags" at bounding box center [784, 337] width 367 height 17
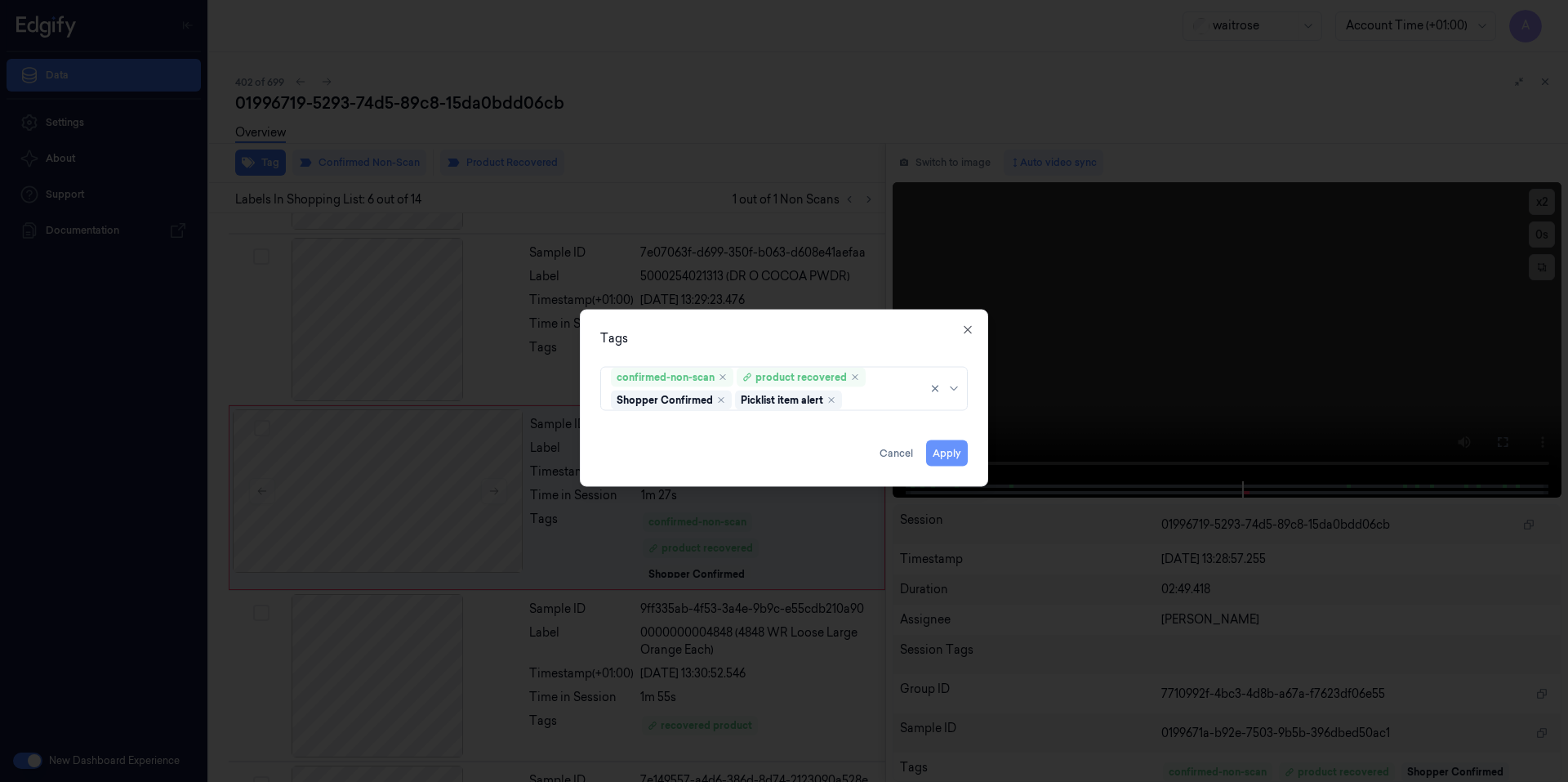
click at [949, 456] on button "Apply" at bounding box center [947, 452] width 42 height 26
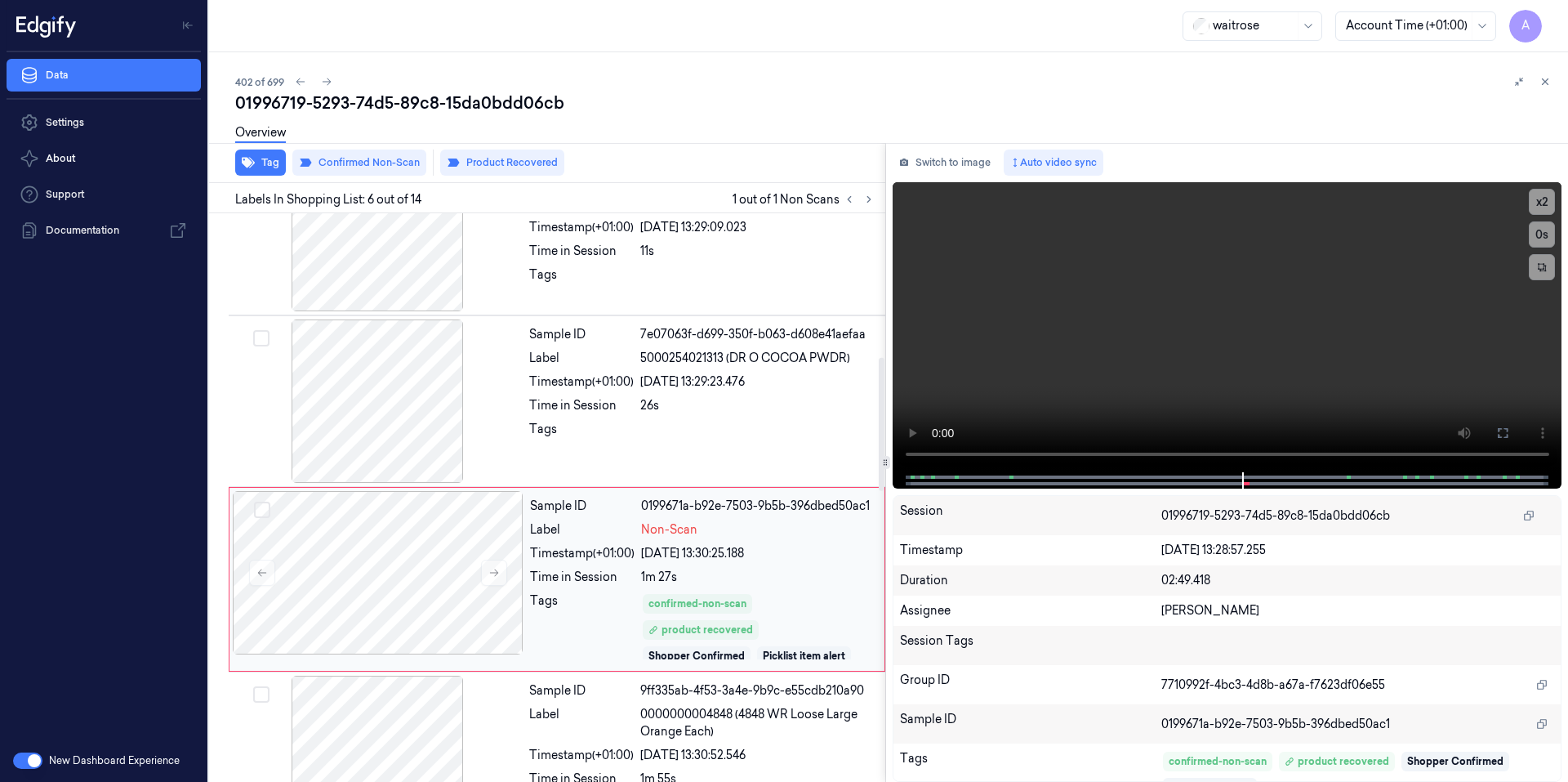
scroll to position [664, 0]
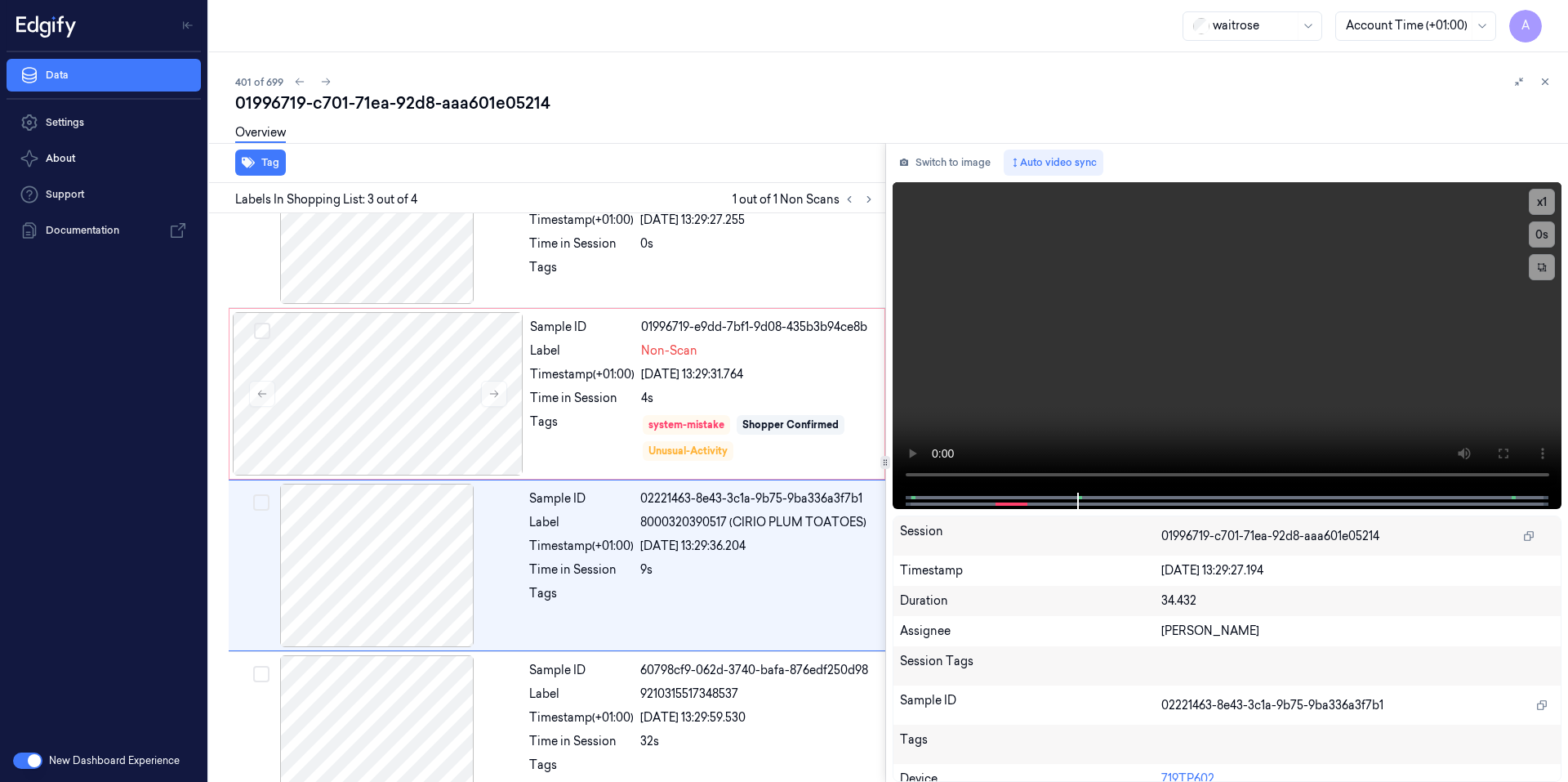
scroll to position [123, 0]
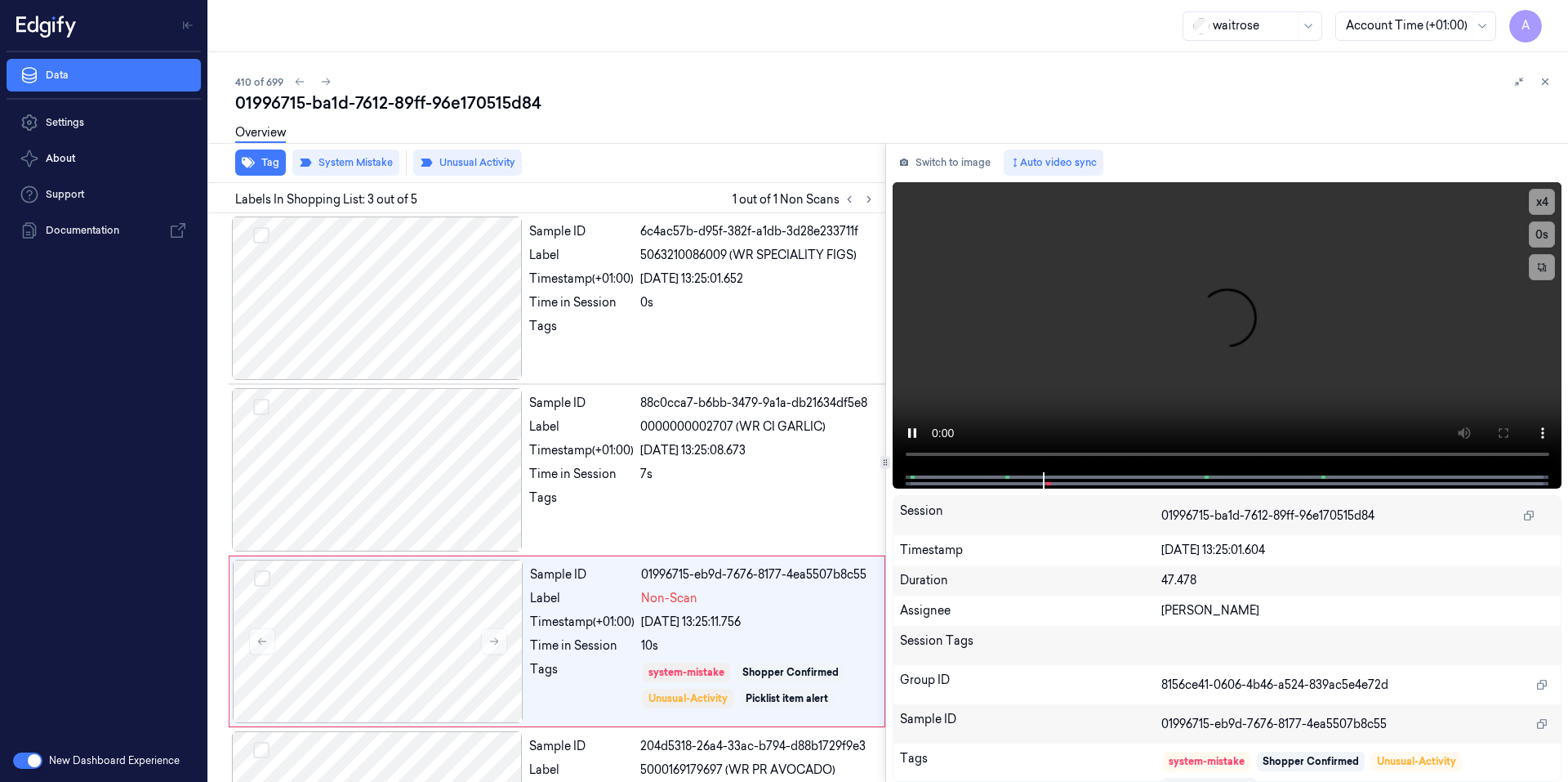
scroll to position [143, 0]
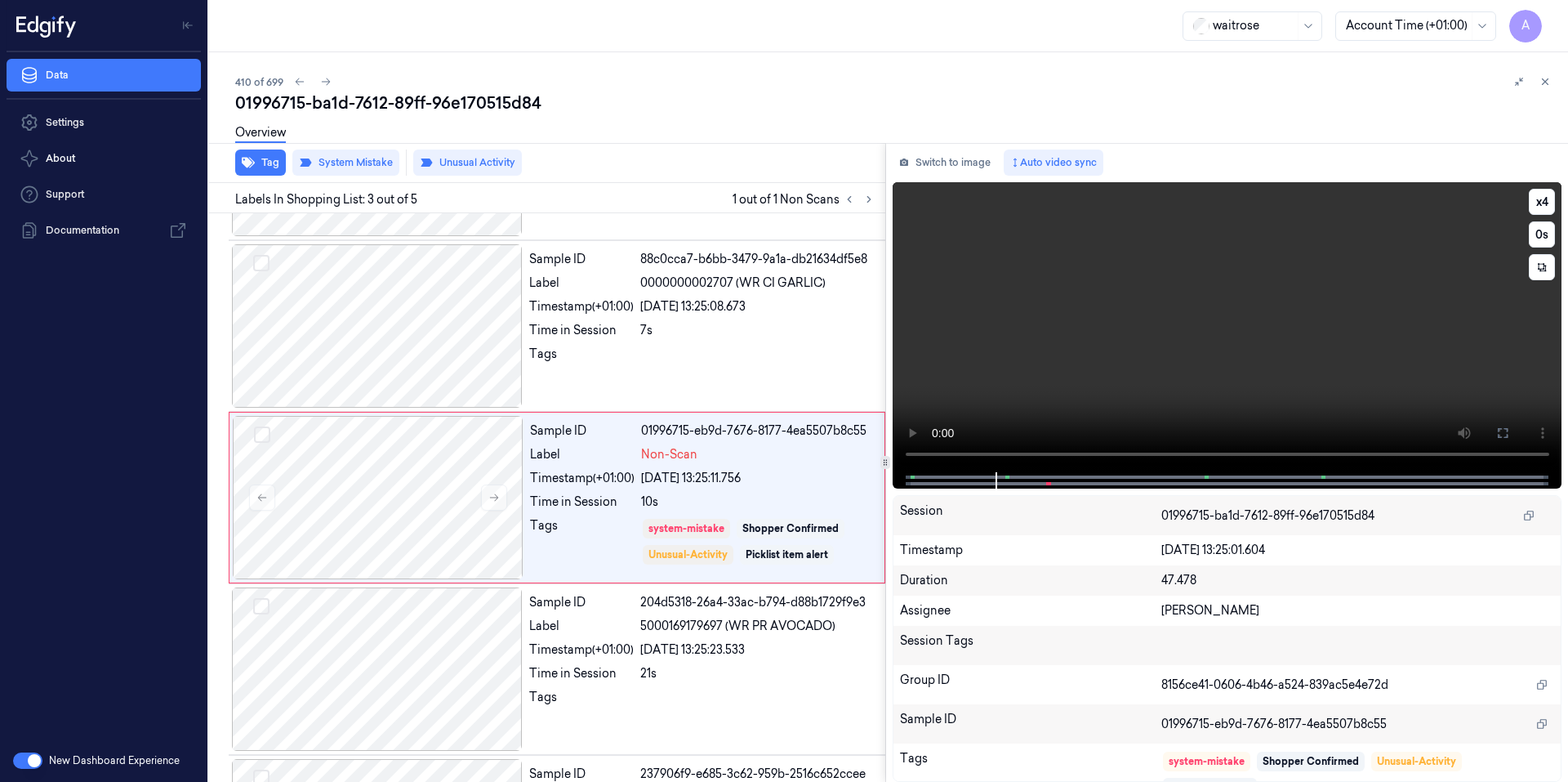
click at [1124, 286] on video at bounding box center [1227, 327] width 669 height 290
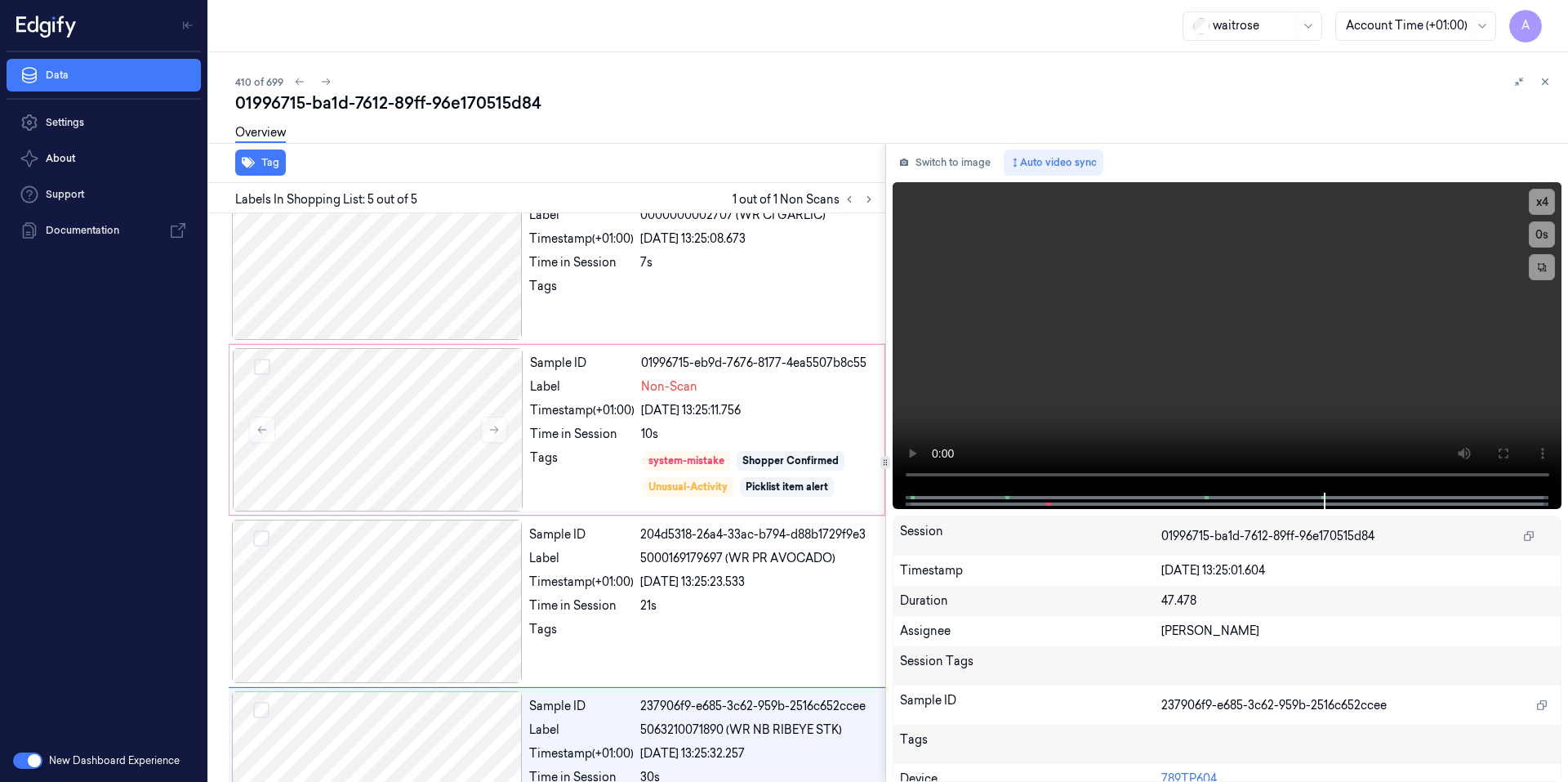
scroll to position [294, 0]
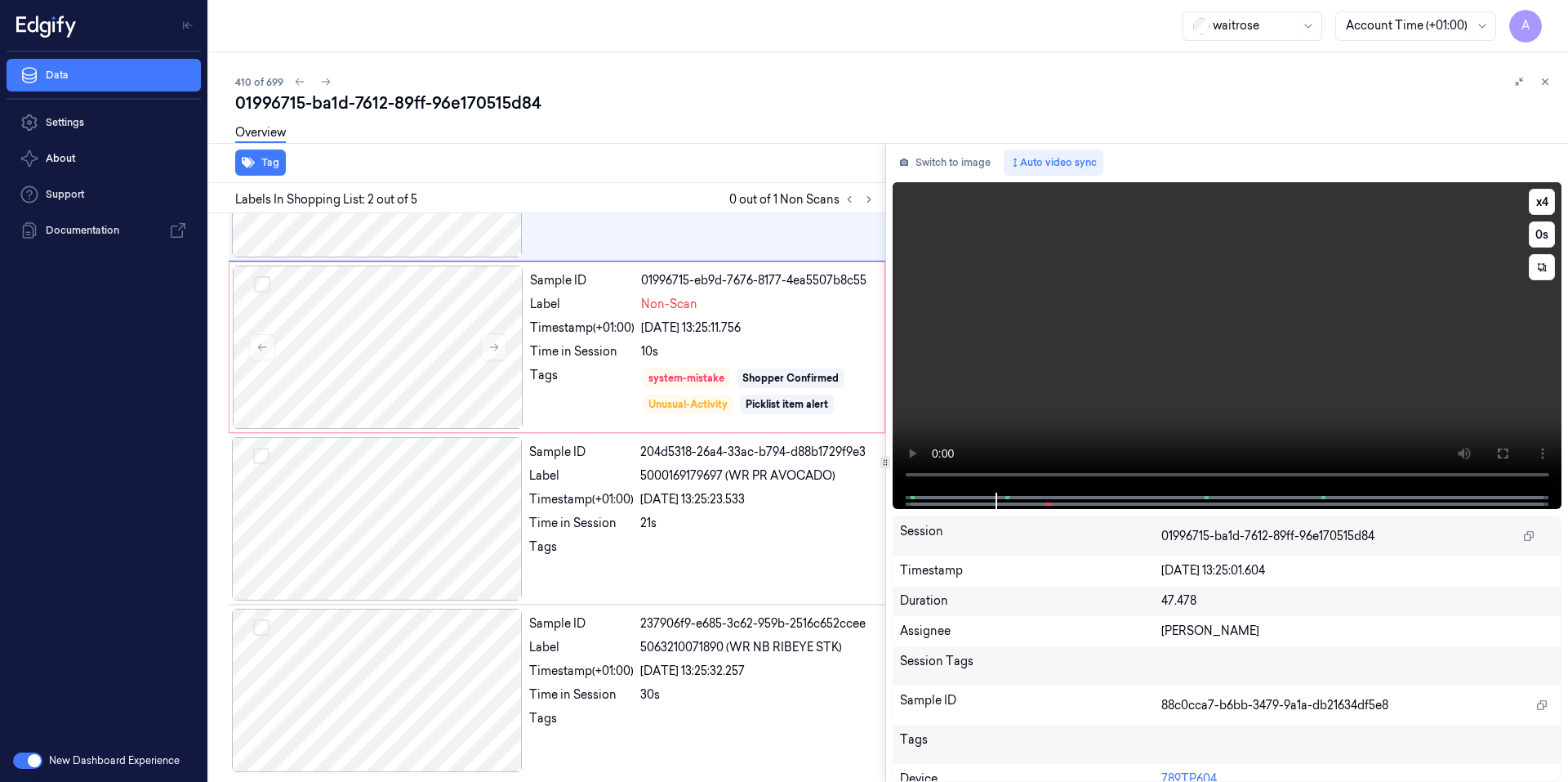
click at [1026, 363] on video at bounding box center [1227, 337] width 669 height 311
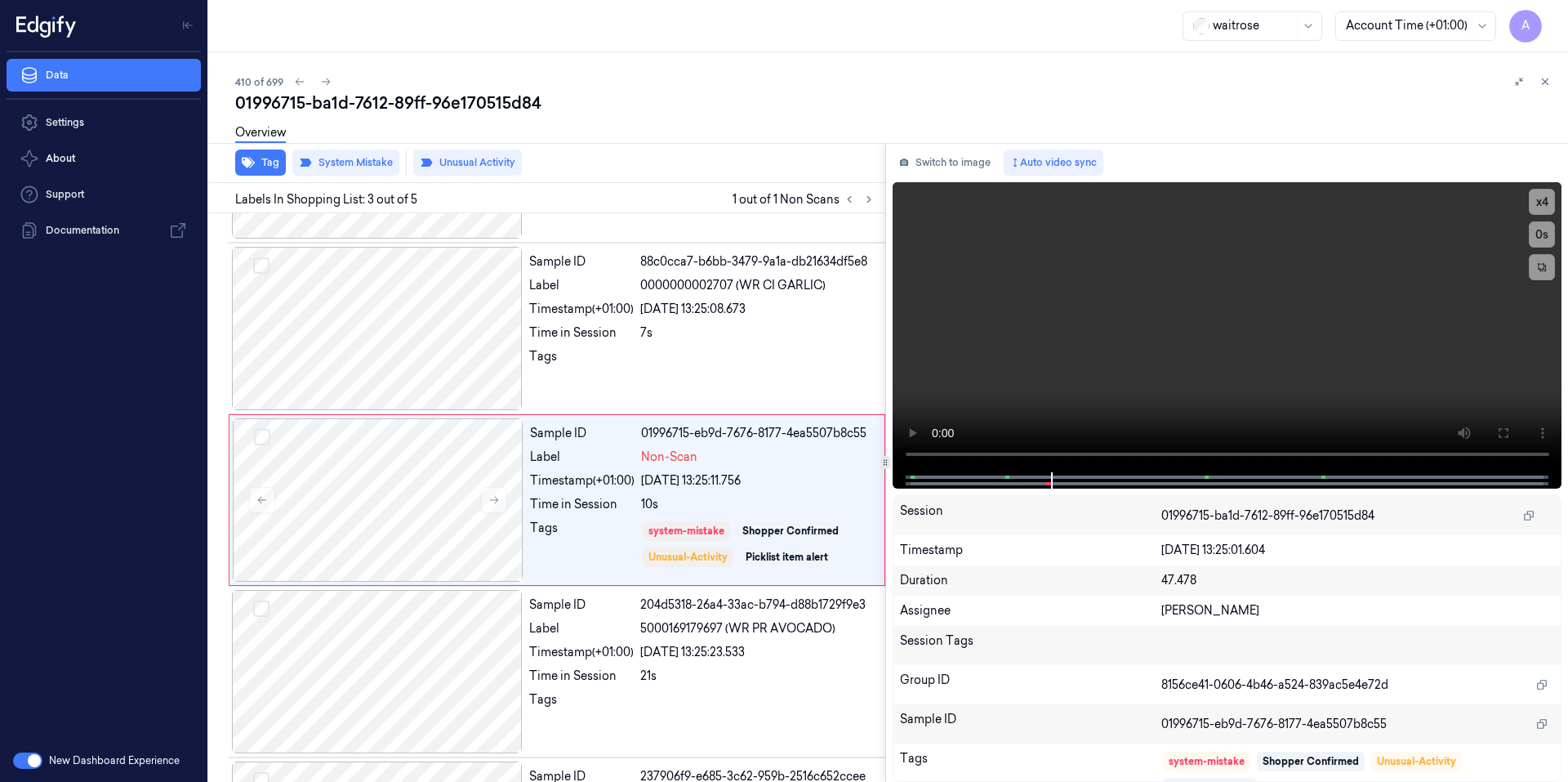
scroll to position [143, 0]
click at [1202, 374] on video at bounding box center [1227, 327] width 669 height 290
click at [1221, 382] on video at bounding box center [1227, 327] width 669 height 290
click at [1147, 399] on video at bounding box center [1227, 327] width 669 height 290
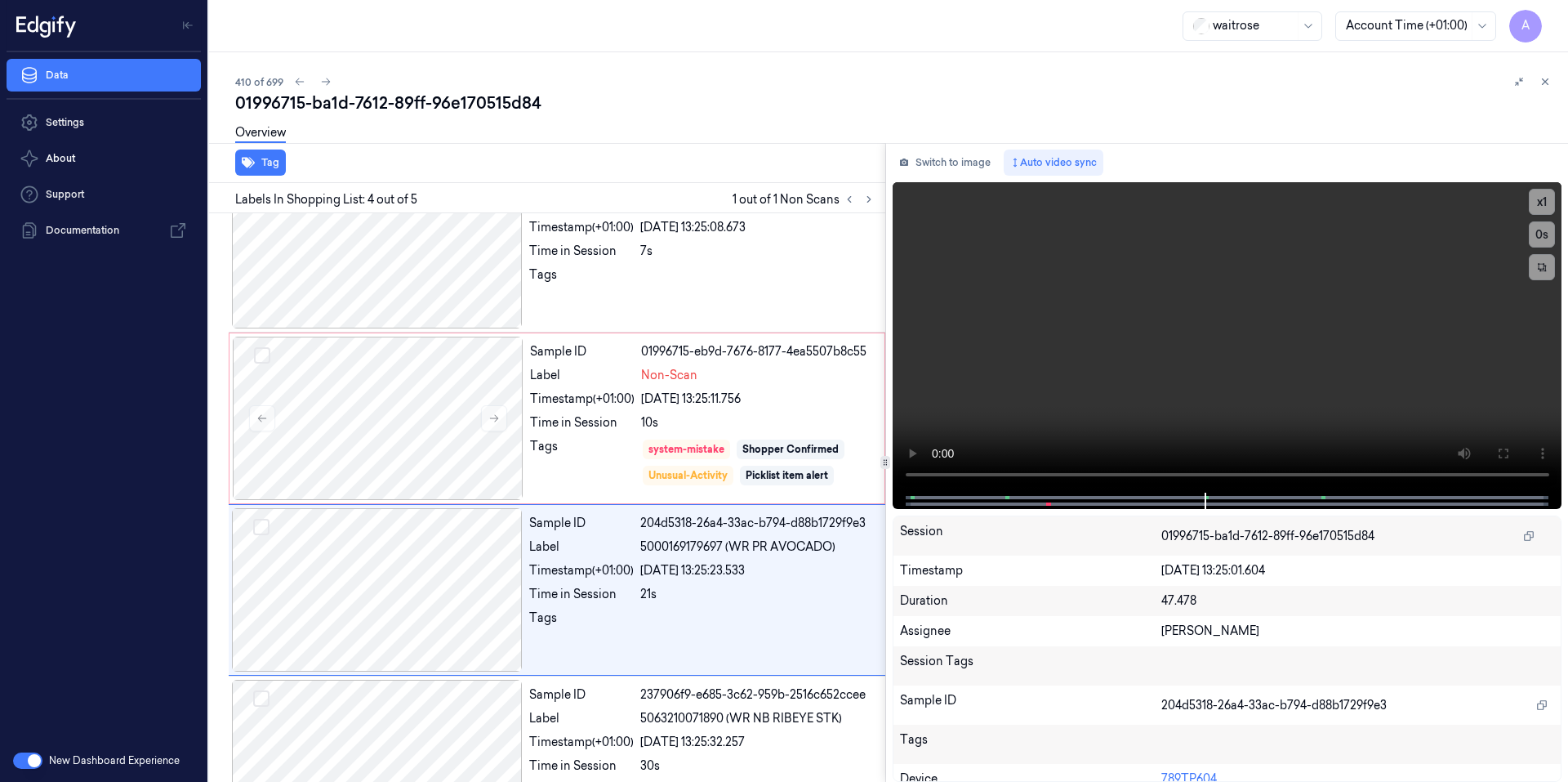
scroll to position [294, 0]
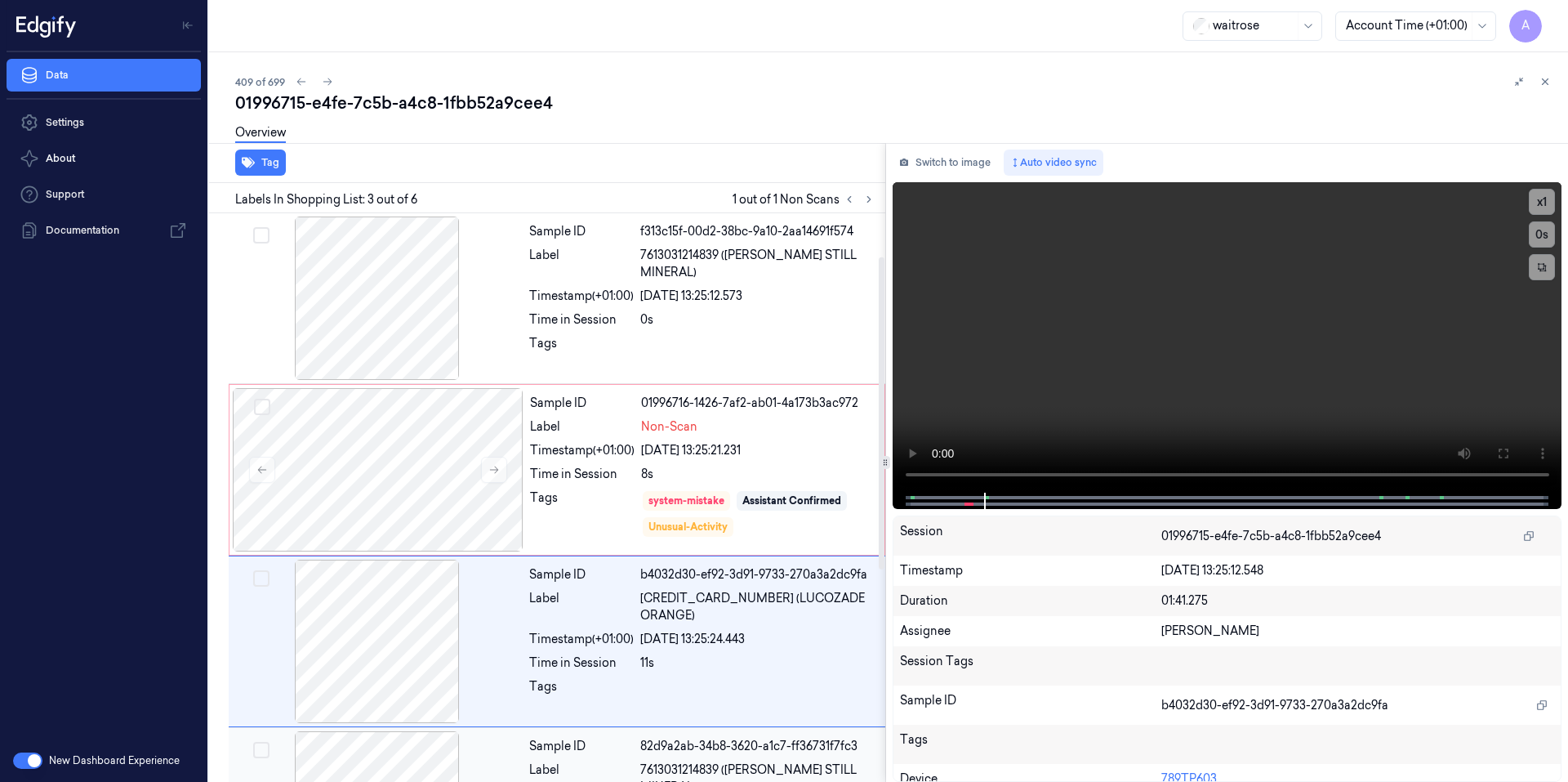
scroll to position [143, 0]
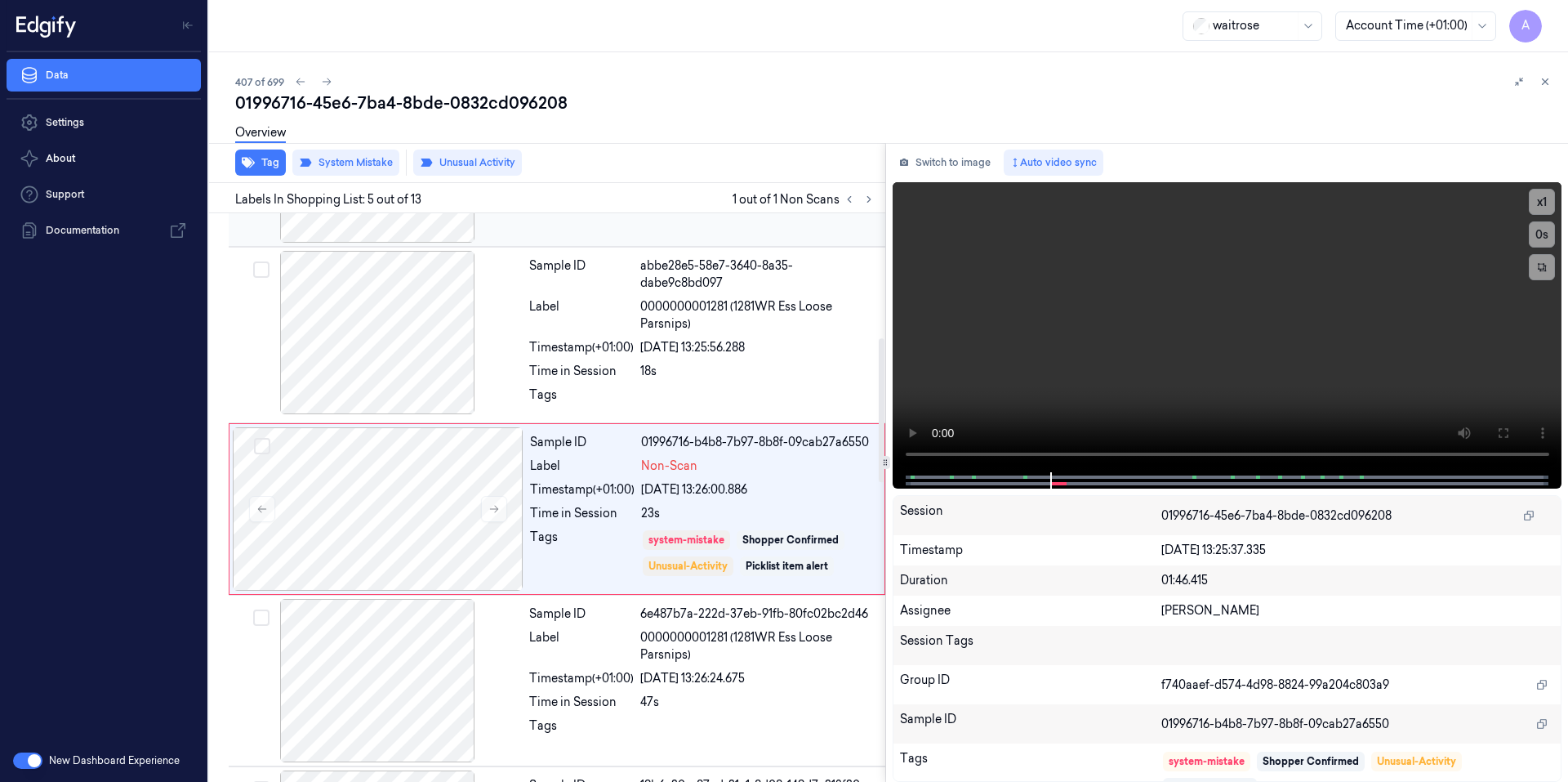
scroll to position [492, 0]
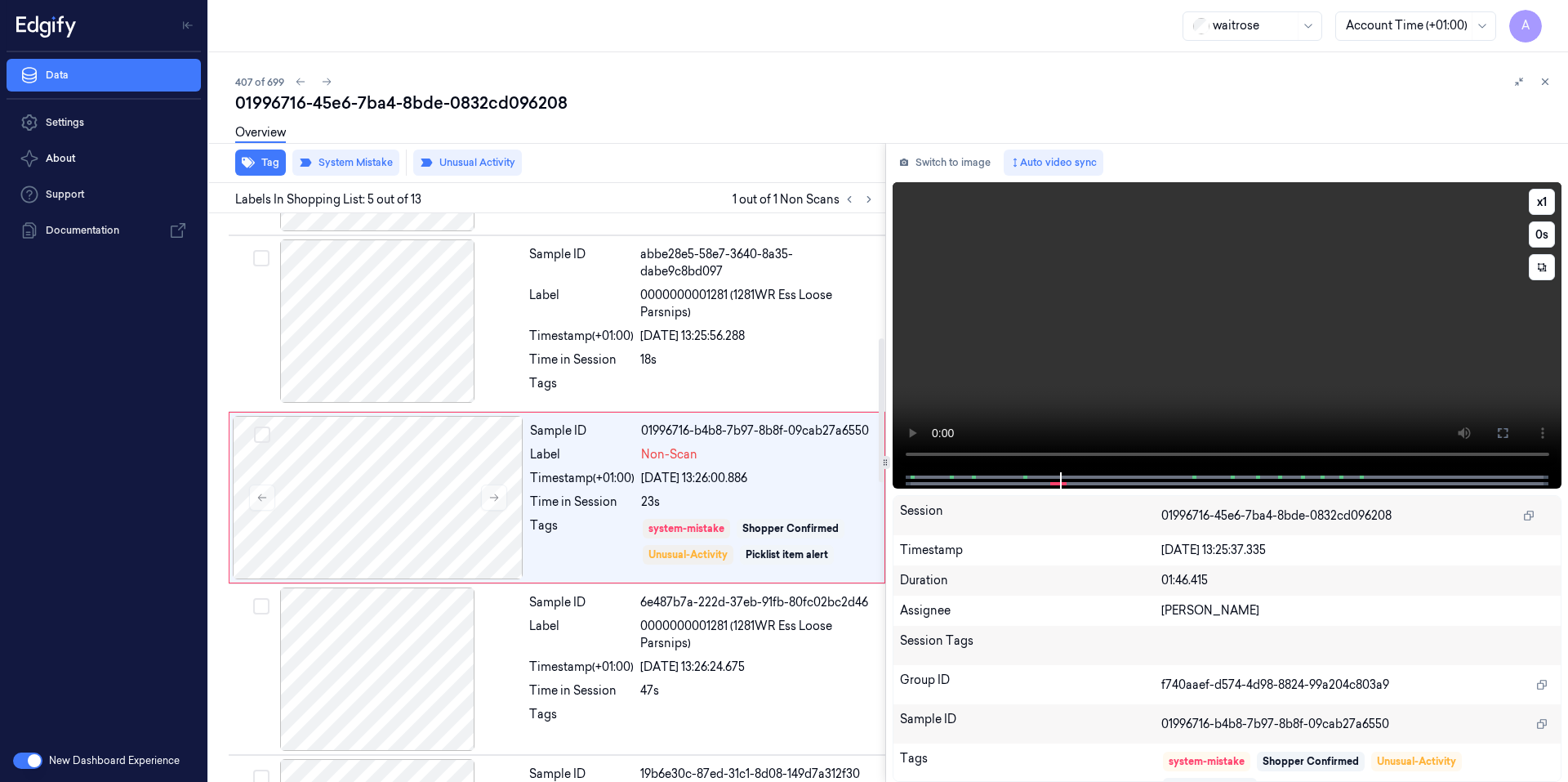
click at [1165, 298] on video at bounding box center [1227, 327] width 669 height 290
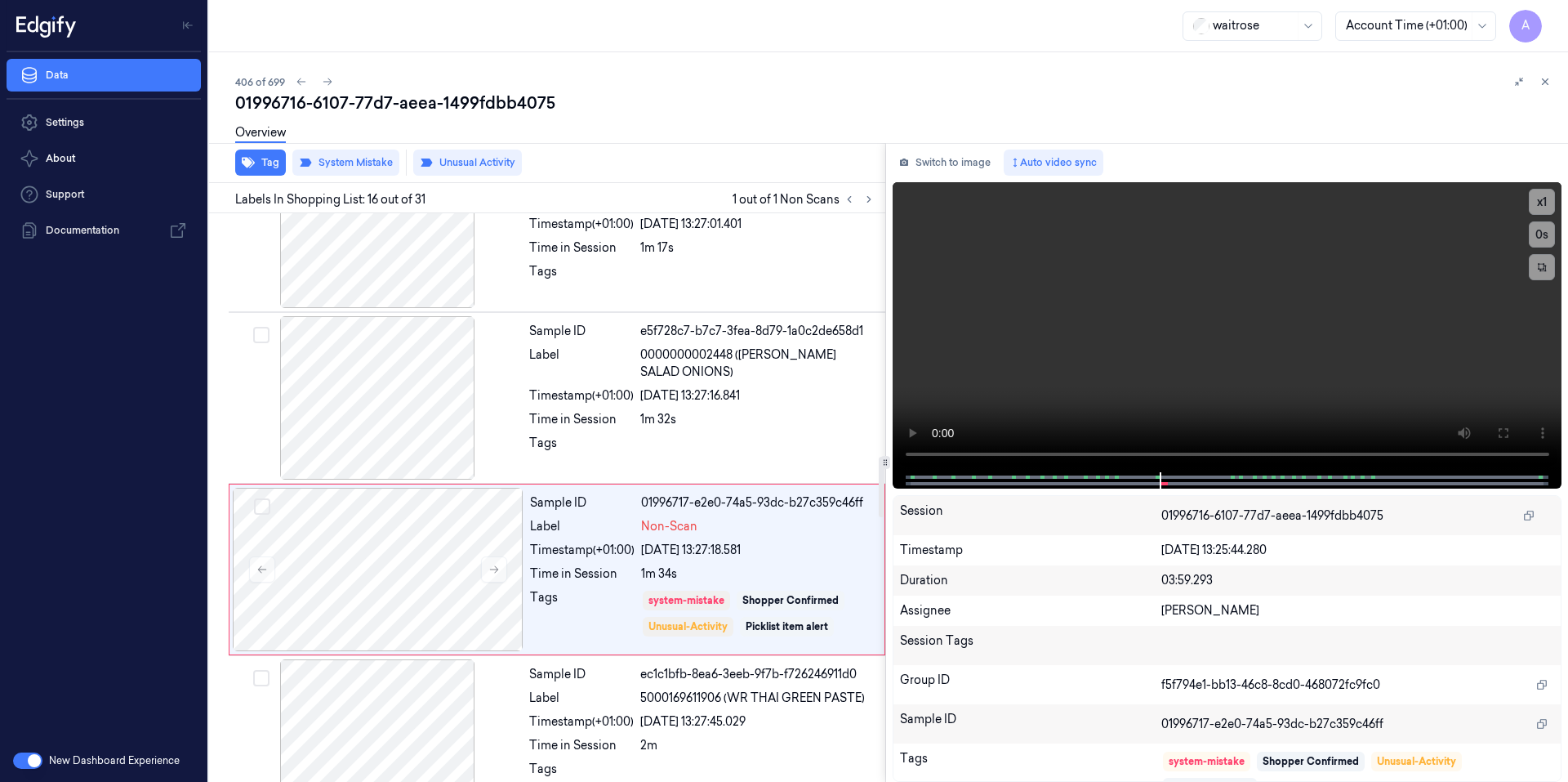
scroll to position [2373, 0]
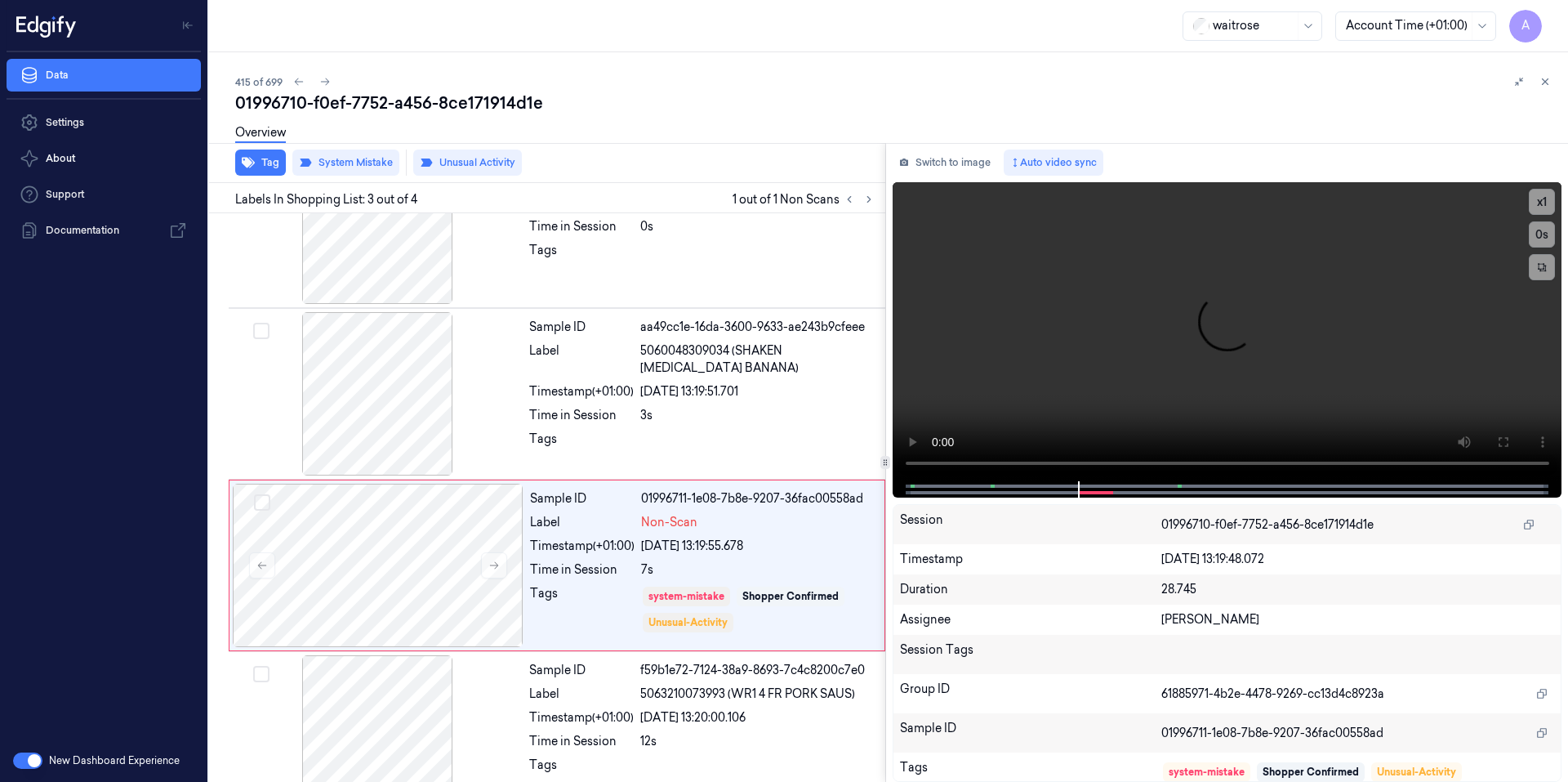
scroll to position [123, 0]
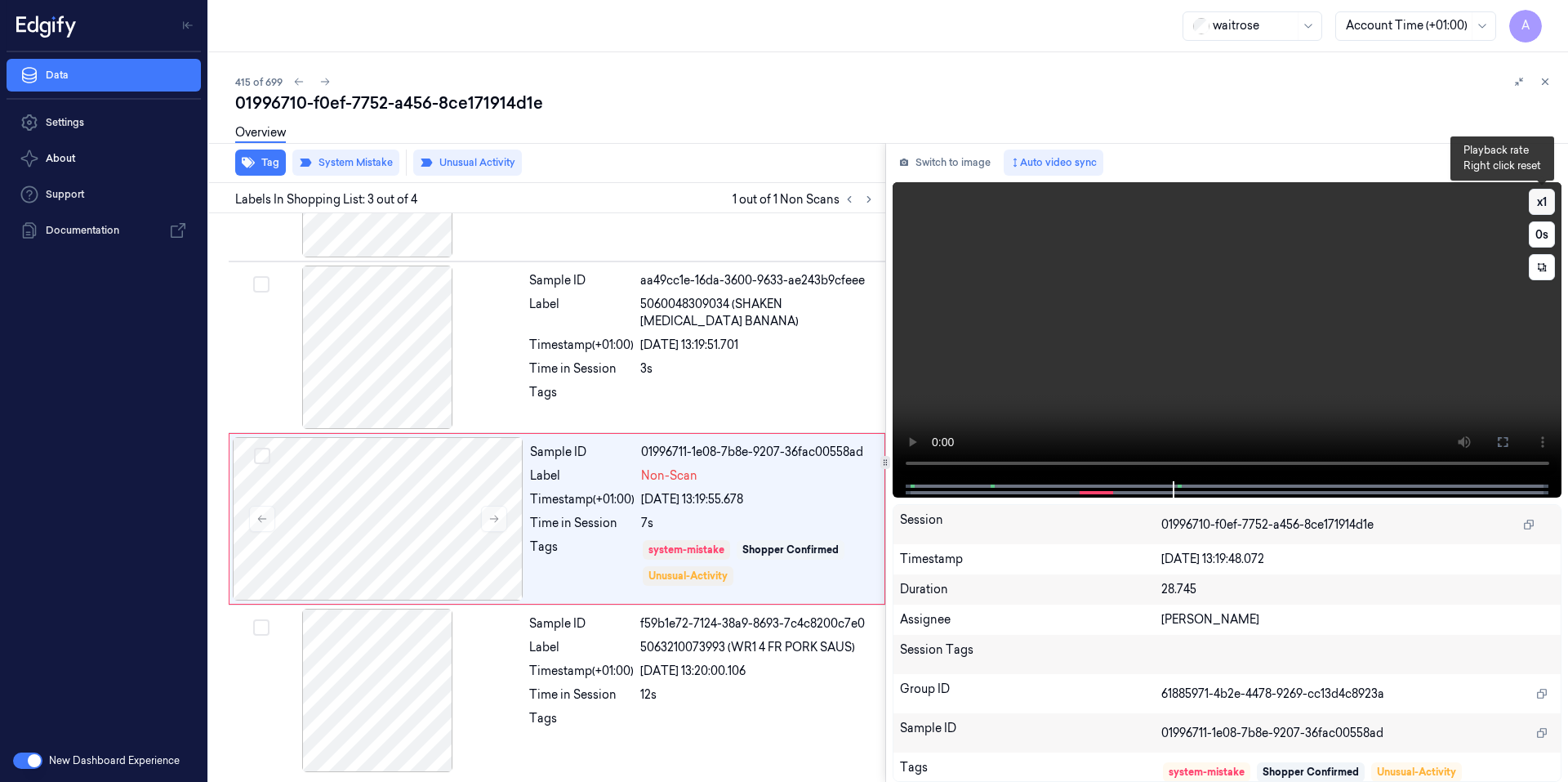
click at [1542, 189] on button "x 1" at bounding box center [1541, 202] width 26 height 26
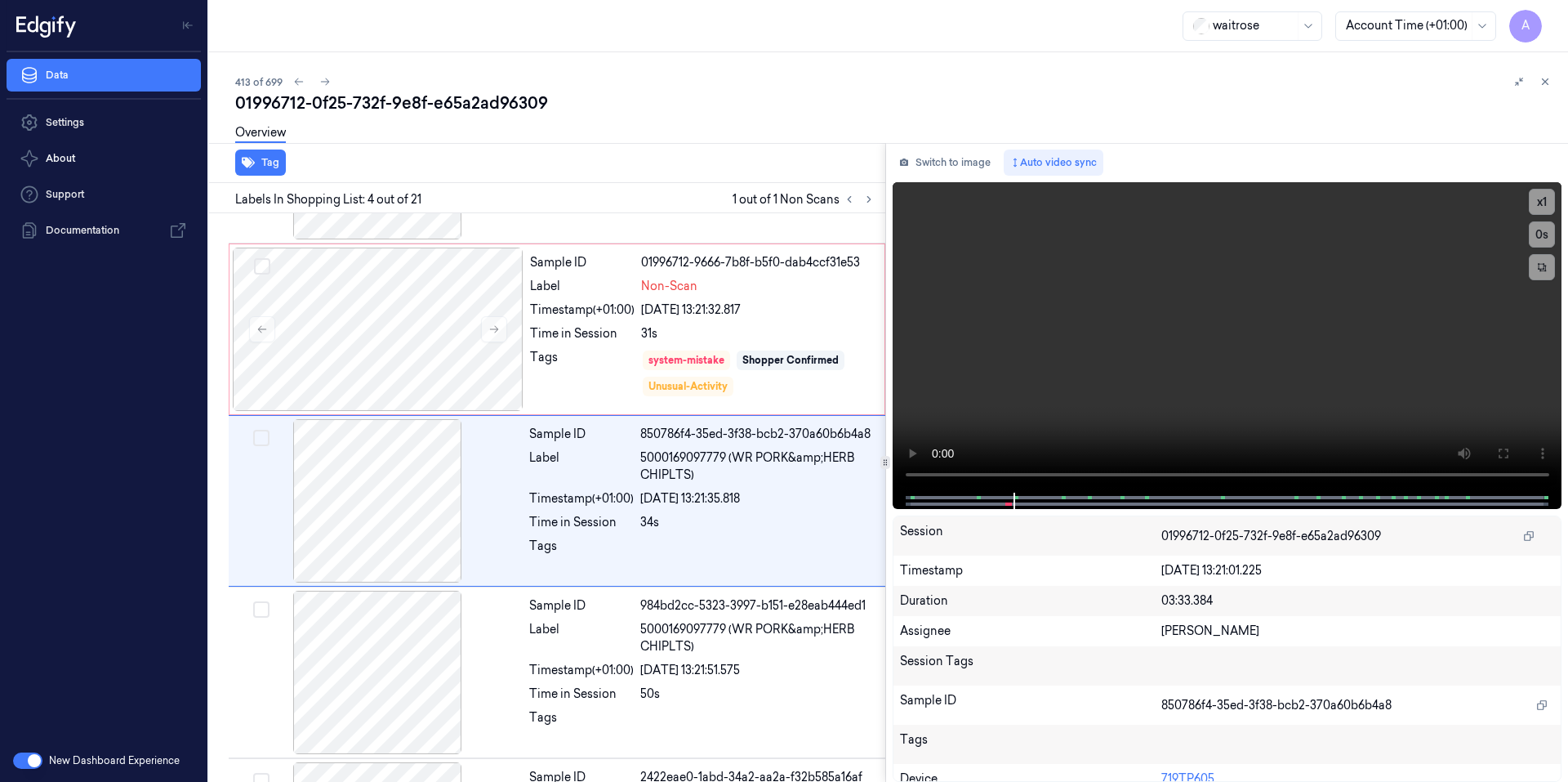
scroll to position [315, 0]
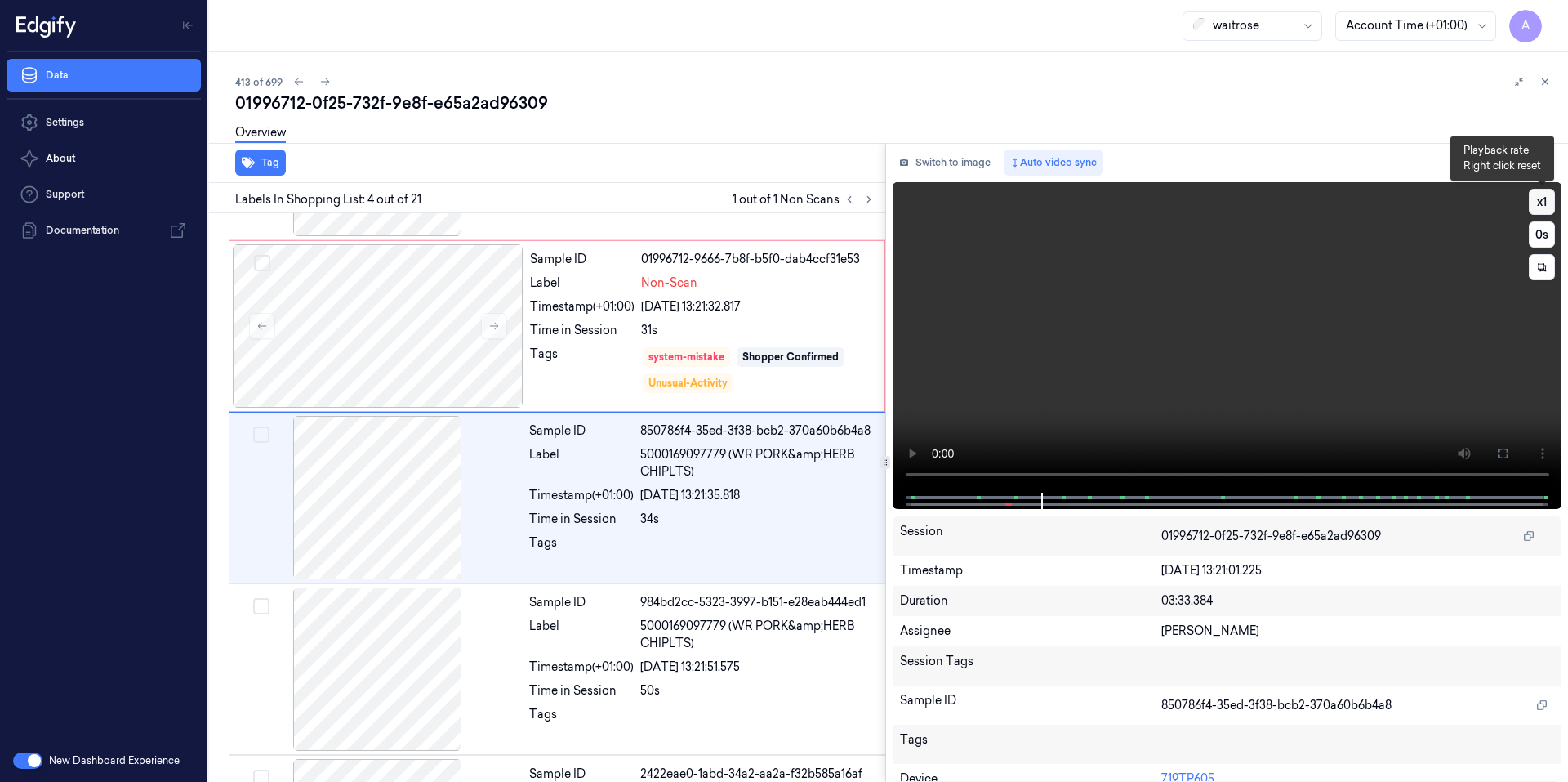
click at [1544, 202] on button "x 1" at bounding box center [1541, 202] width 26 height 26
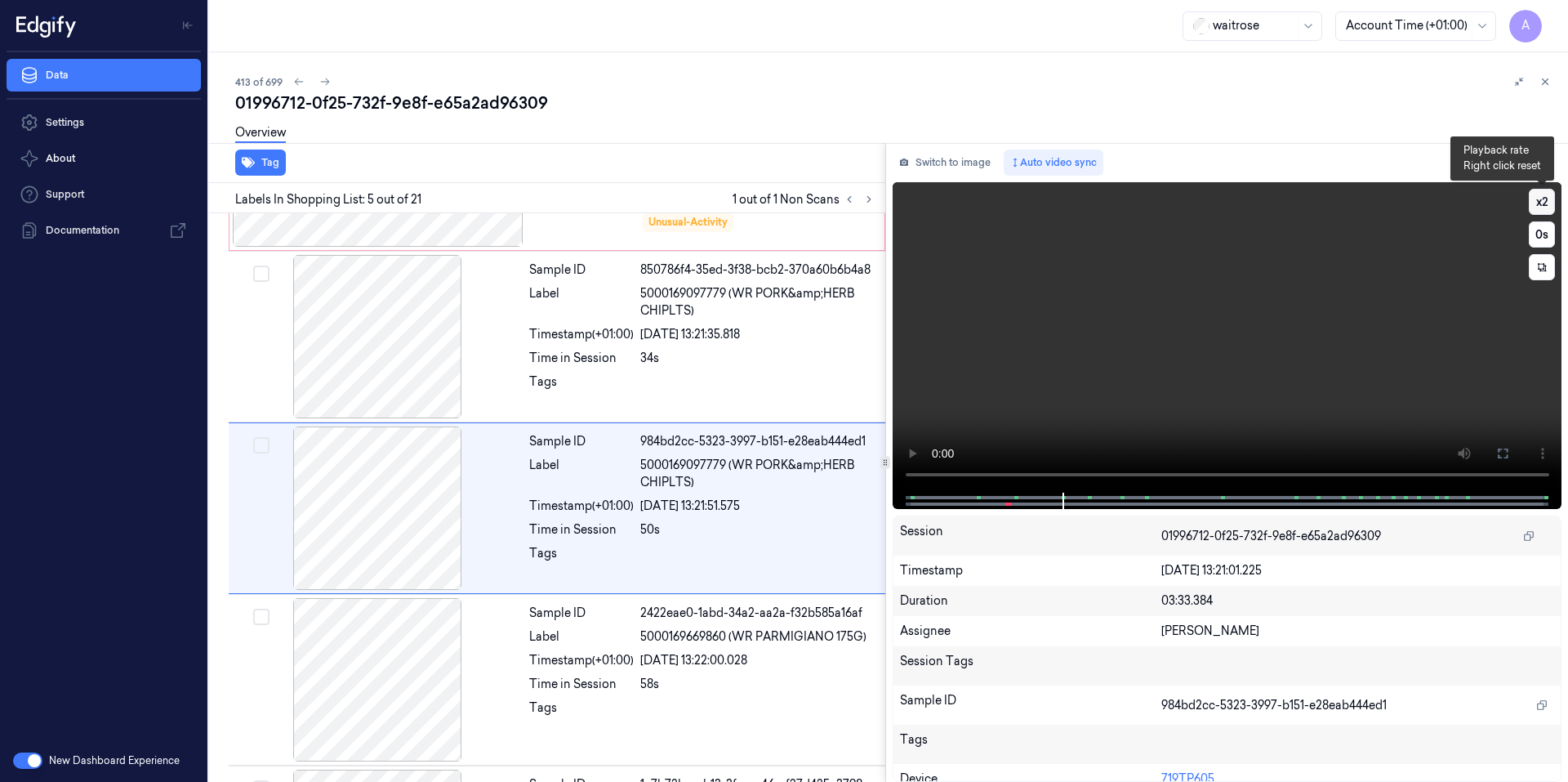
scroll to position [487, 0]
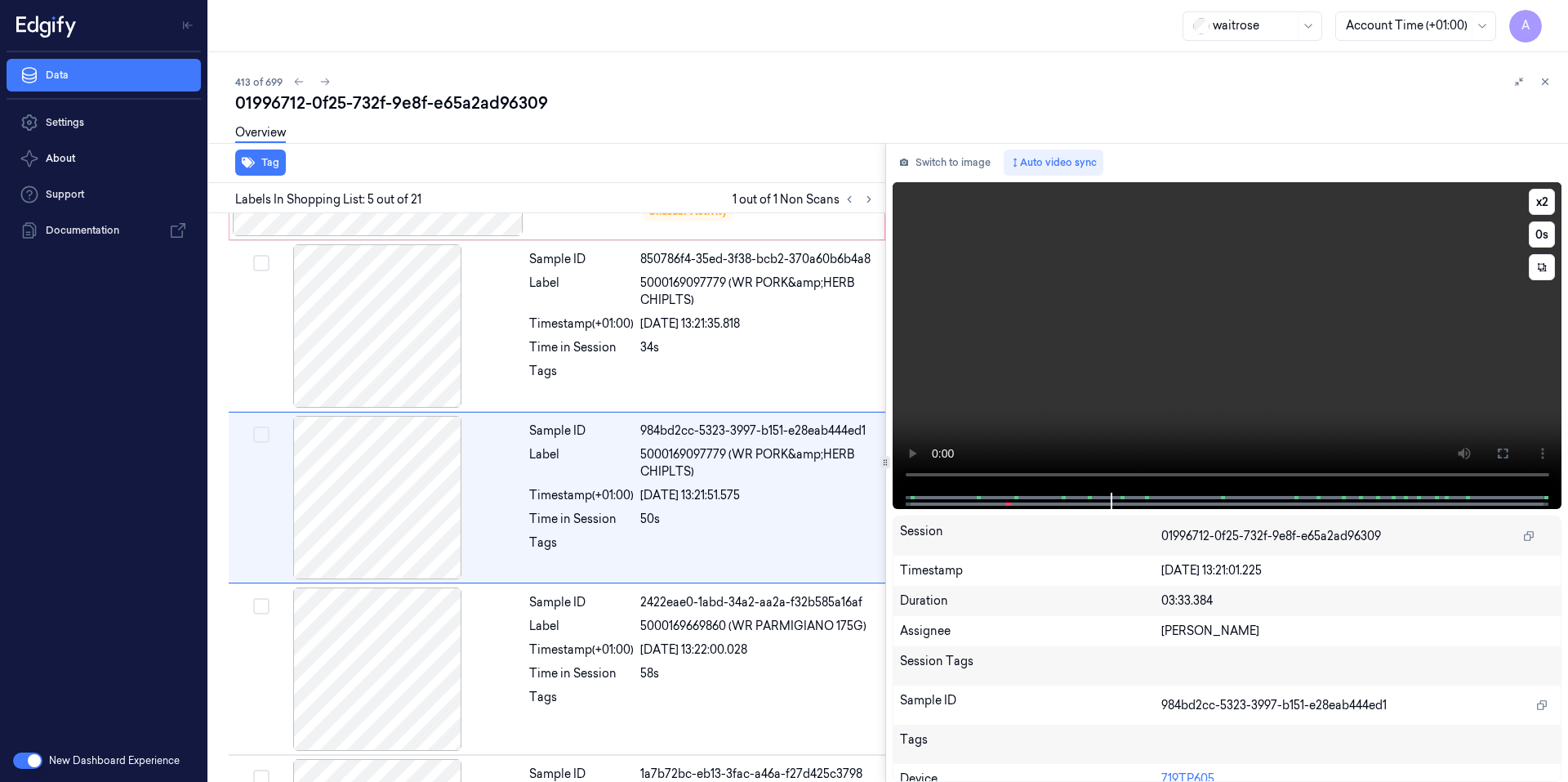
click at [1117, 354] on video at bounding box center [1227, 337] width 669 height 311
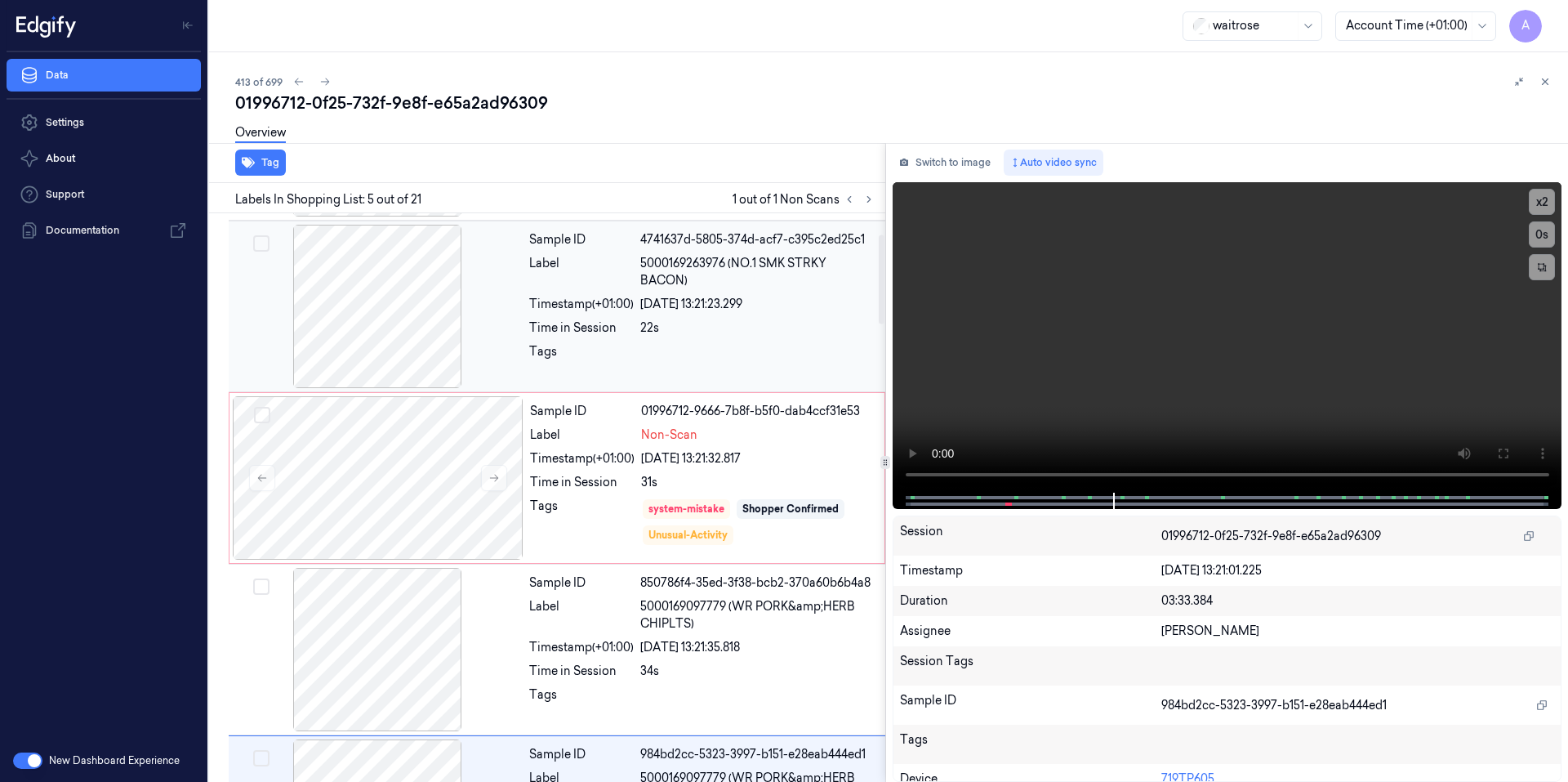
scroll to position [82, 0]
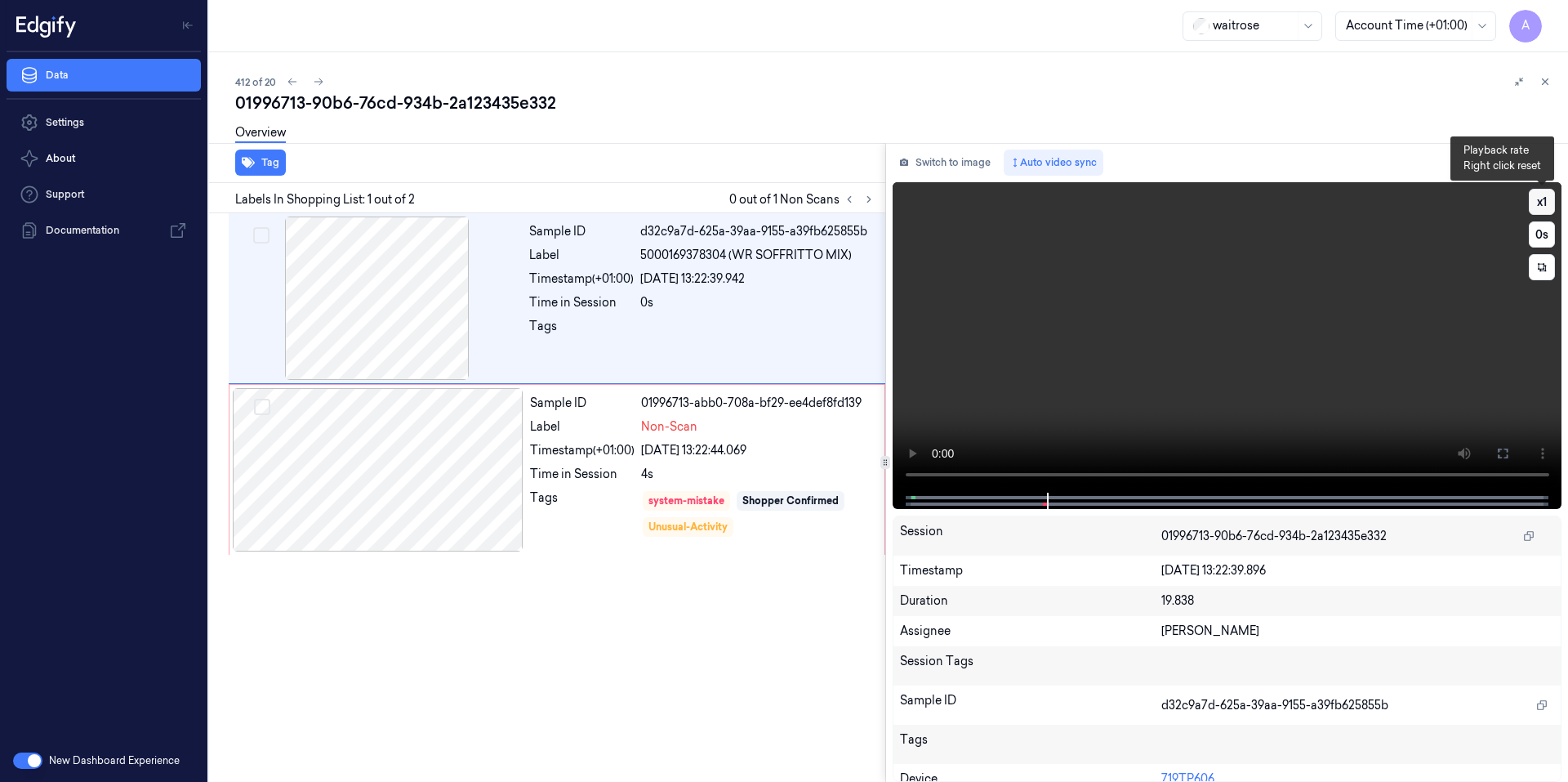
click at [1542, 203] on button "x 1" at bounding box center [1541, 202] width 26 height 26
click at [1542, 203] on button "x 2" at bounding box center [1541, 202] width 26 height 26
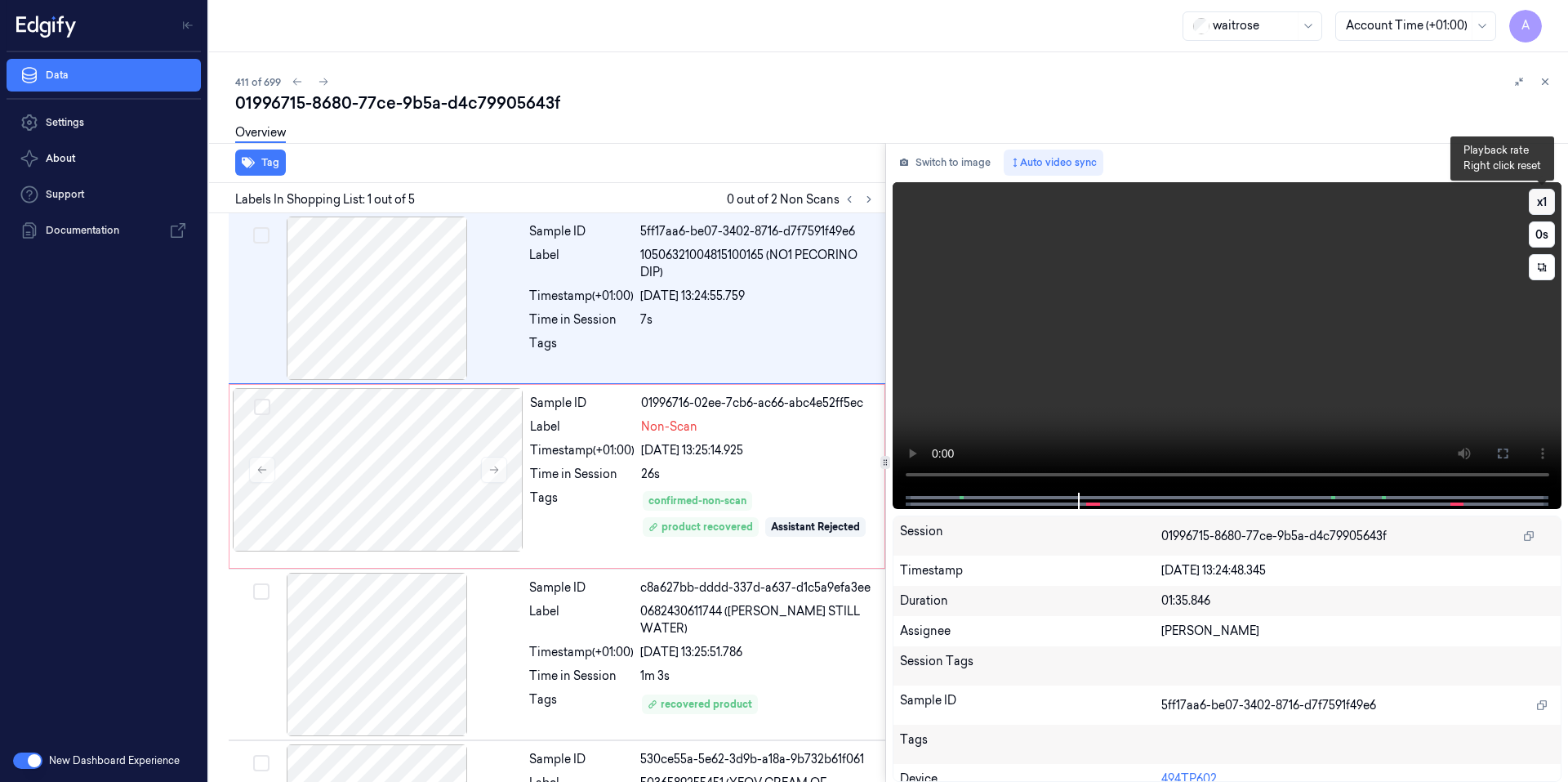
click at [1539, 197] on button "x 1" at bounding box center [1541, 202] width 26 height 26
click at [1539, 197] on button "x 2" at bounding box center [1541, 202] width 26 height 26
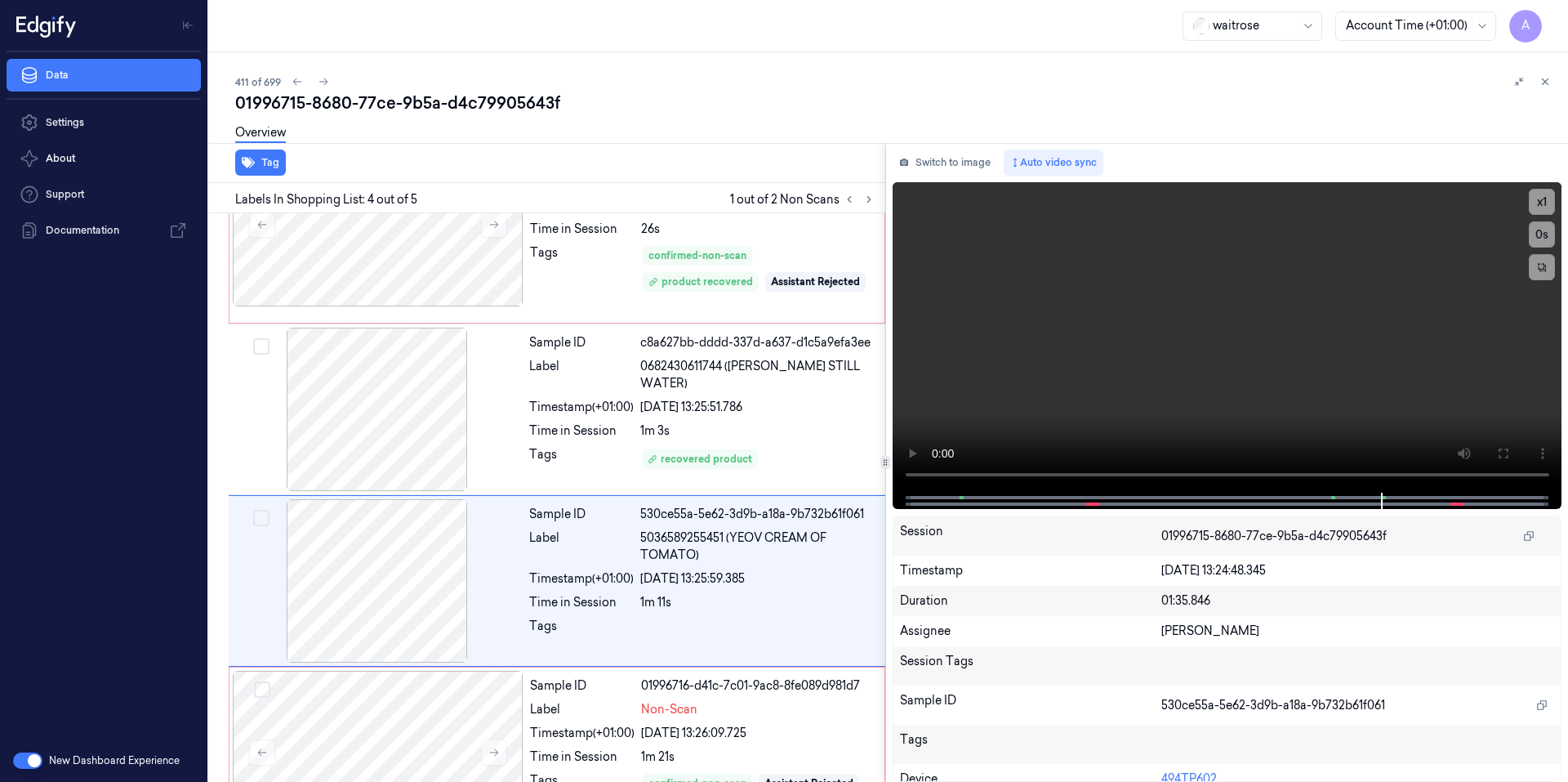
scroll to position [307, 0]
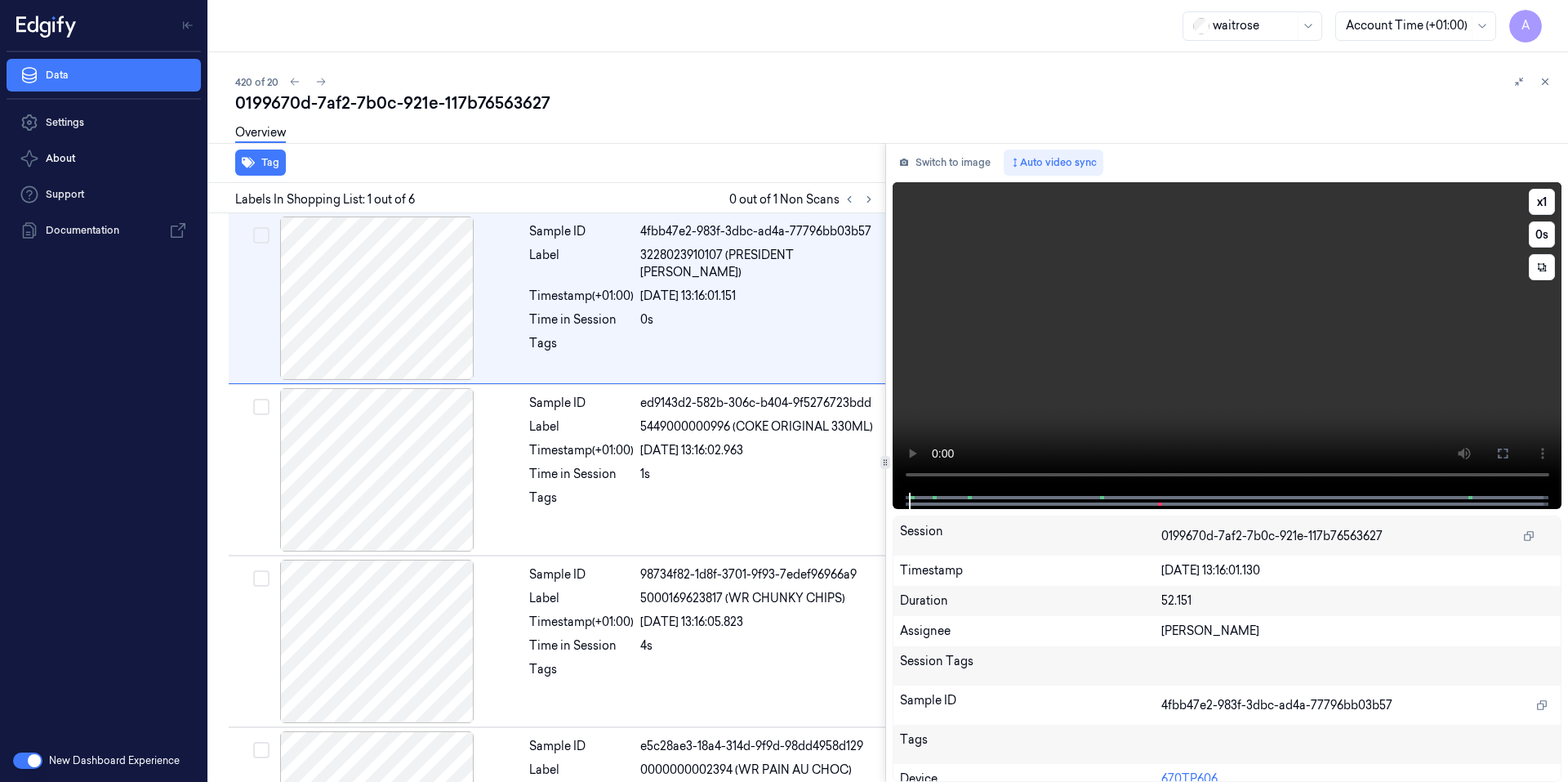
click at [1186, 403] on video at bounding box center [1227, 337] width 669 height 311
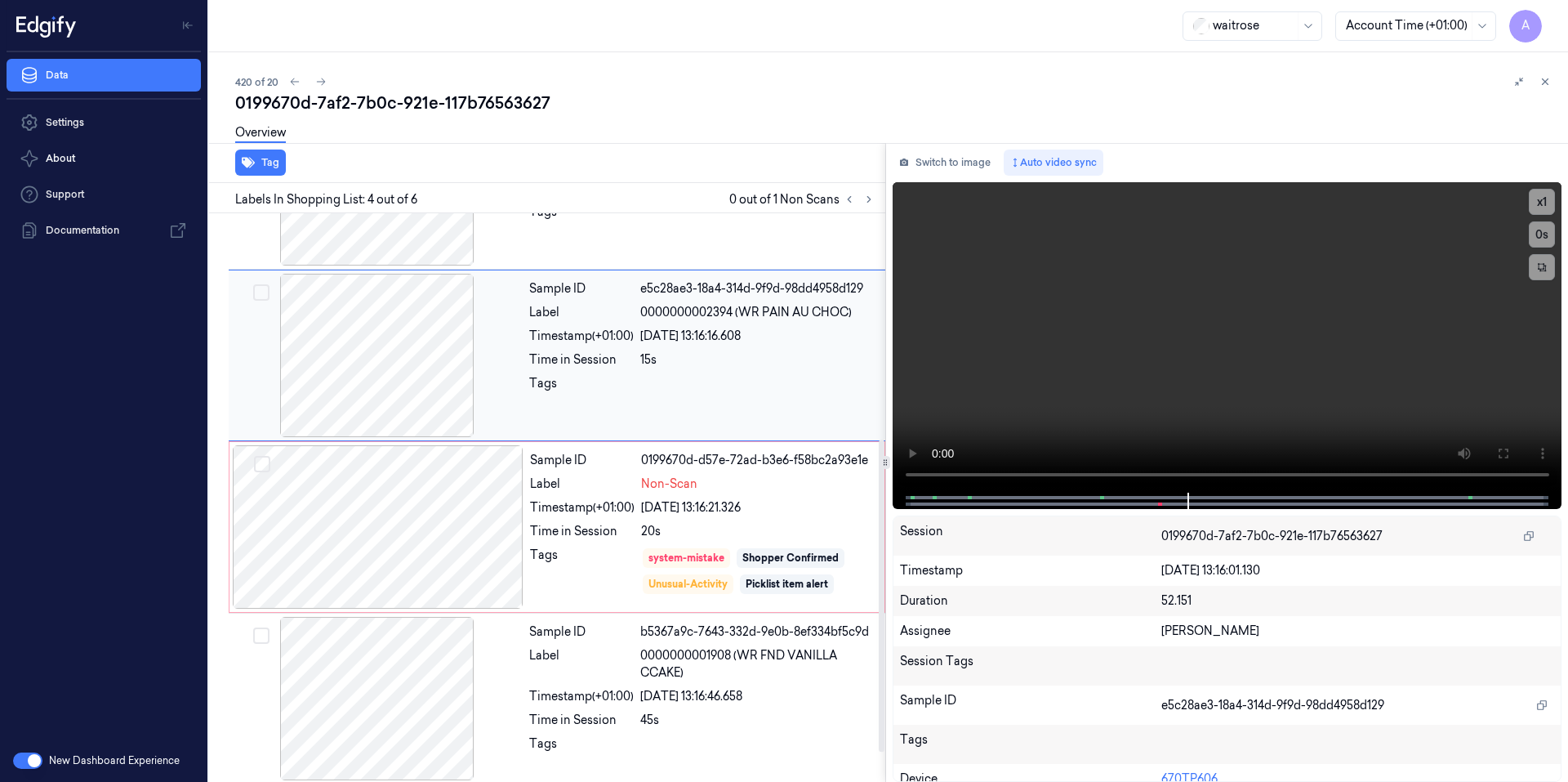
scroll to position [465, 0]
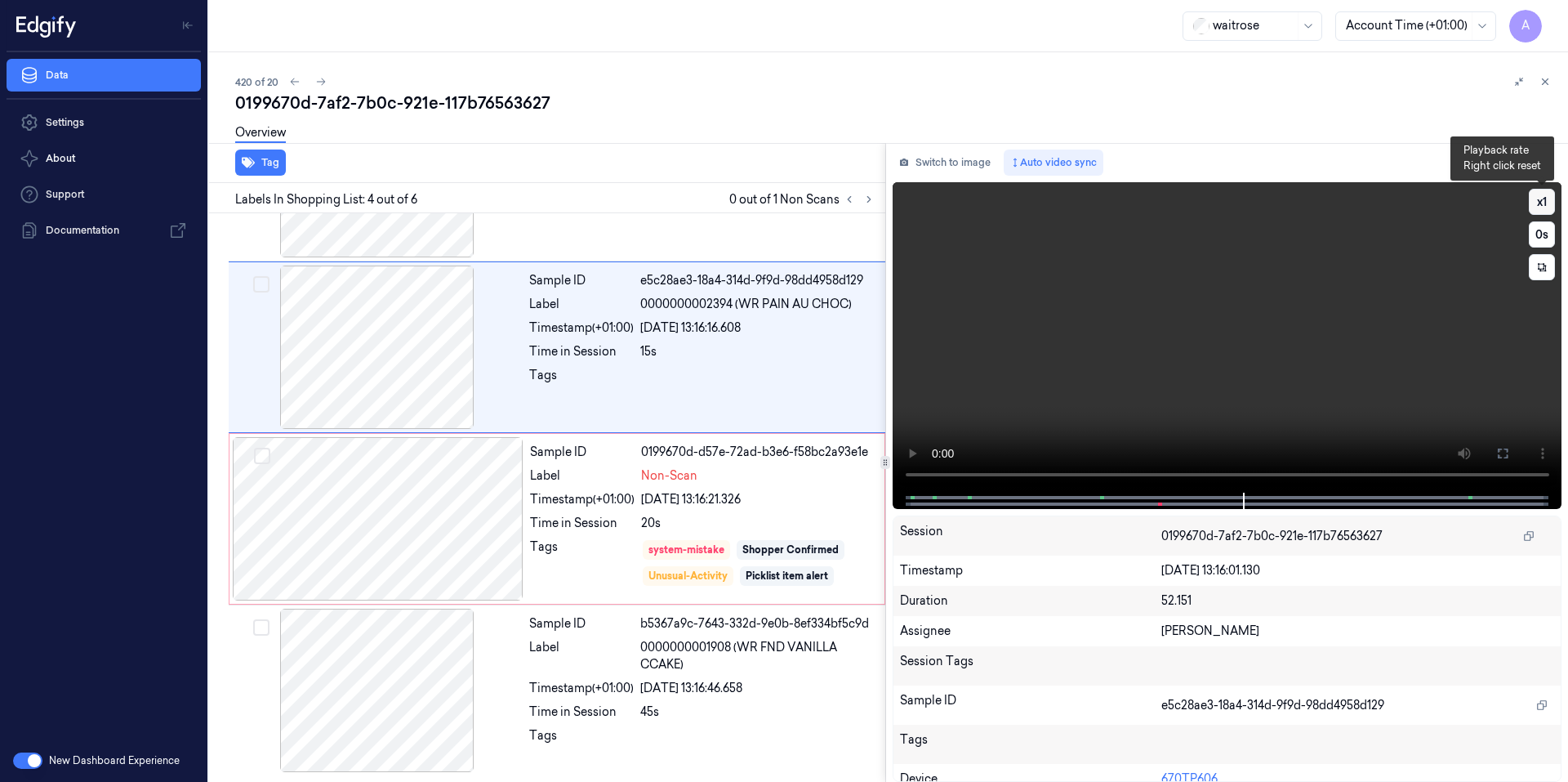
click at [1542, 207] on button "x 1" at bounding box center [1541, 202] width 26 height 26
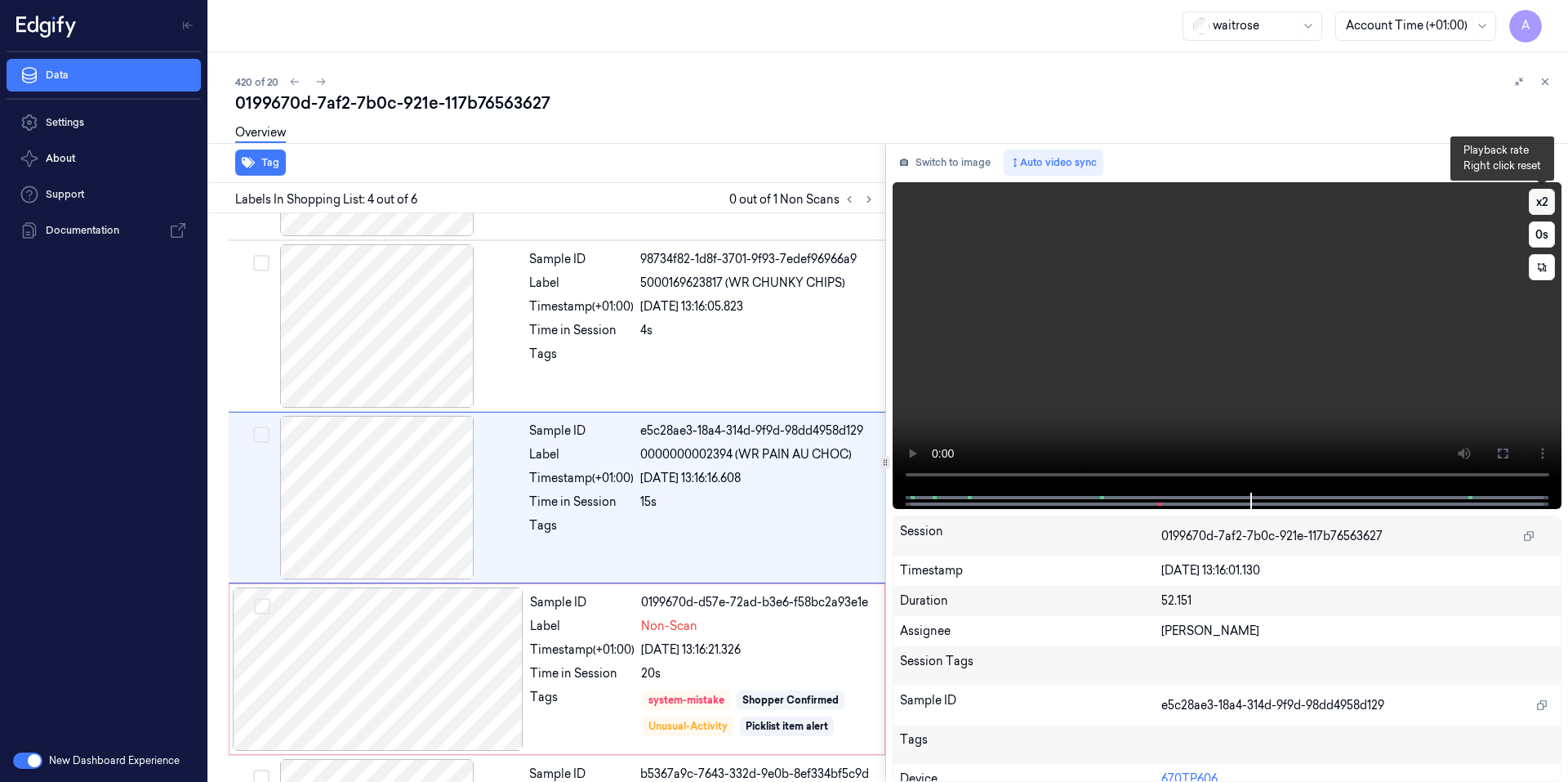
click at [1542, 207] on button "x 2" at bounding box center [1541, 202] width 26 height 26
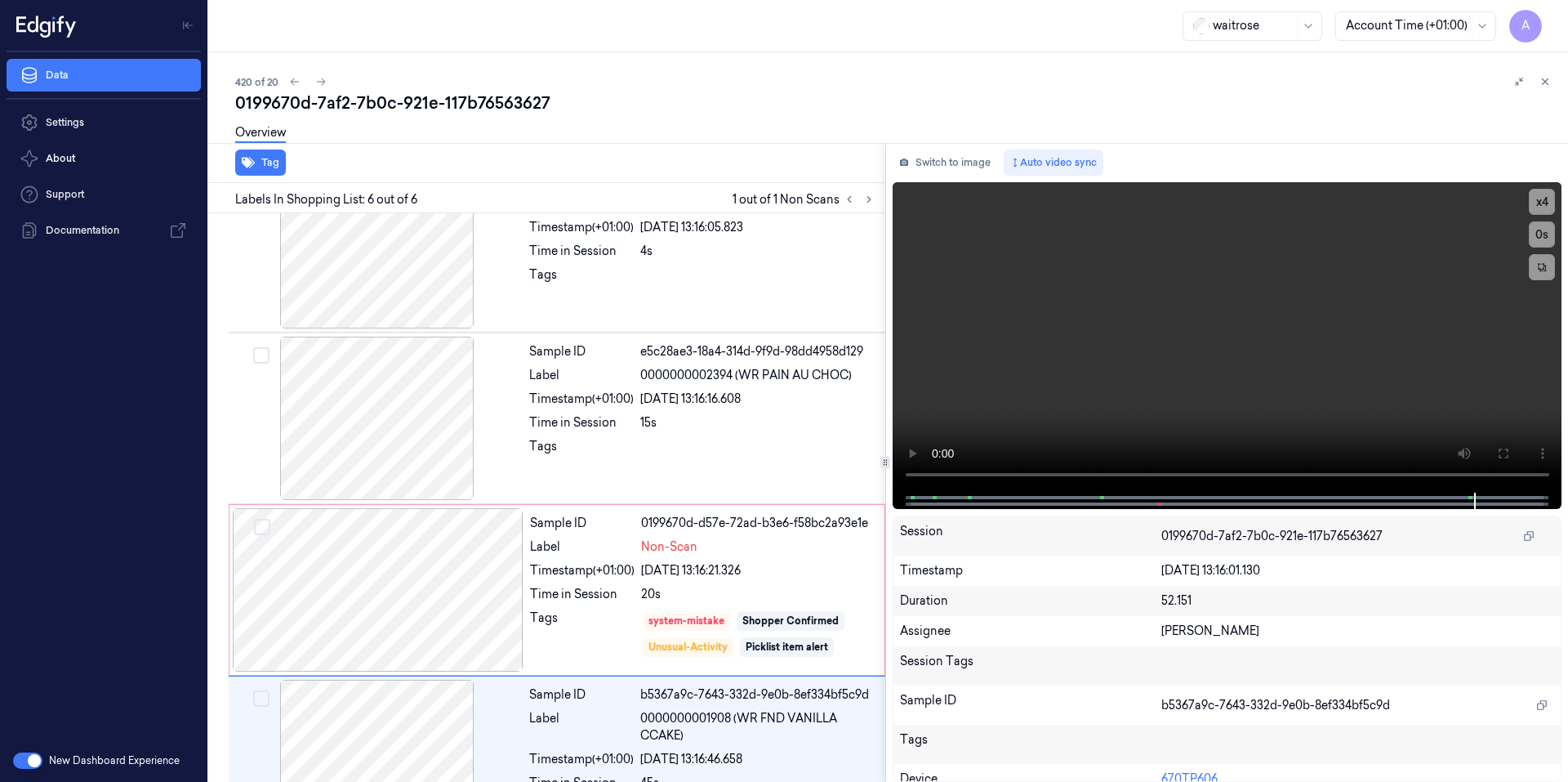
scroll to position [465, 0]
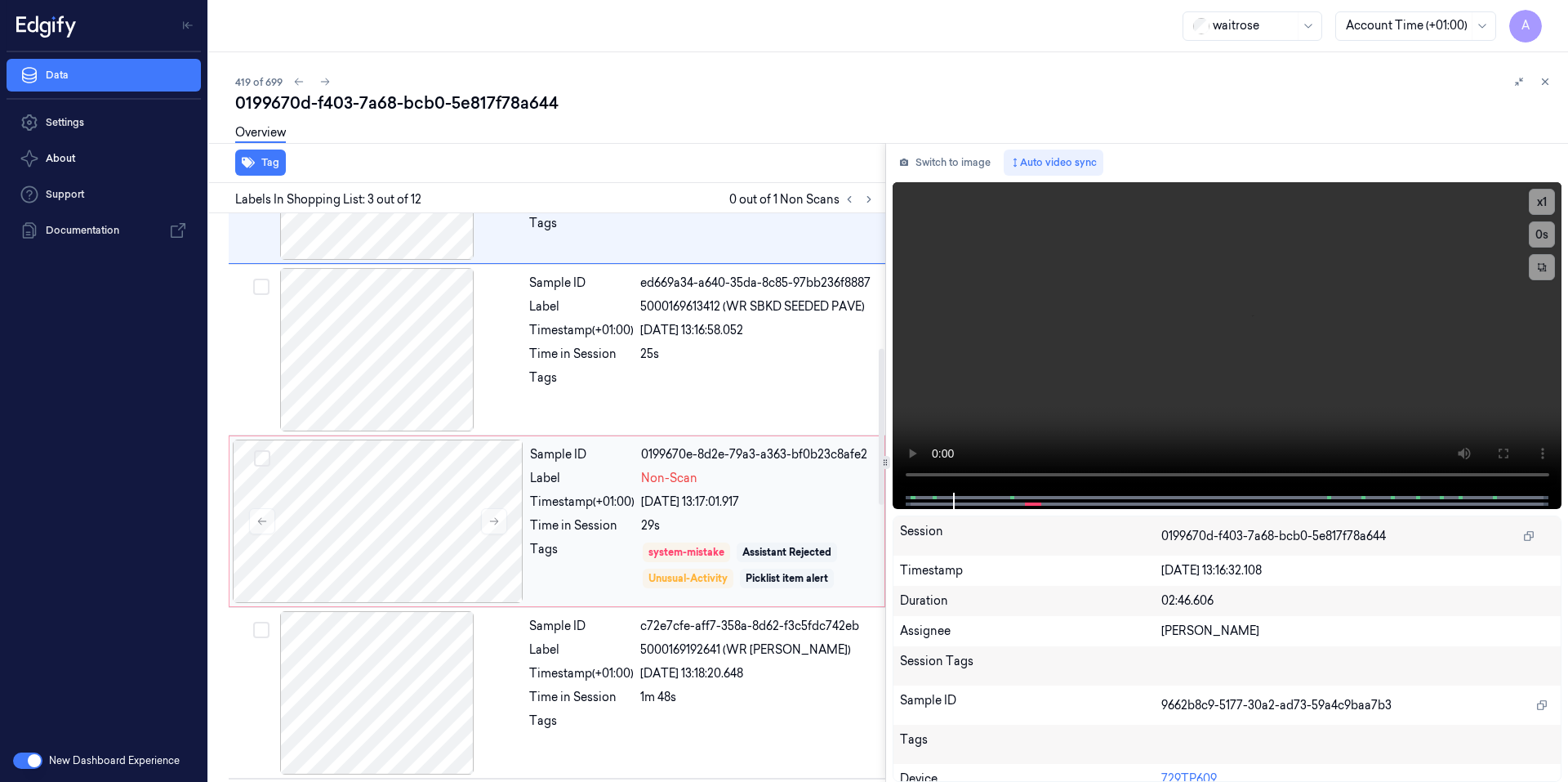
scroll to position [490, 0]
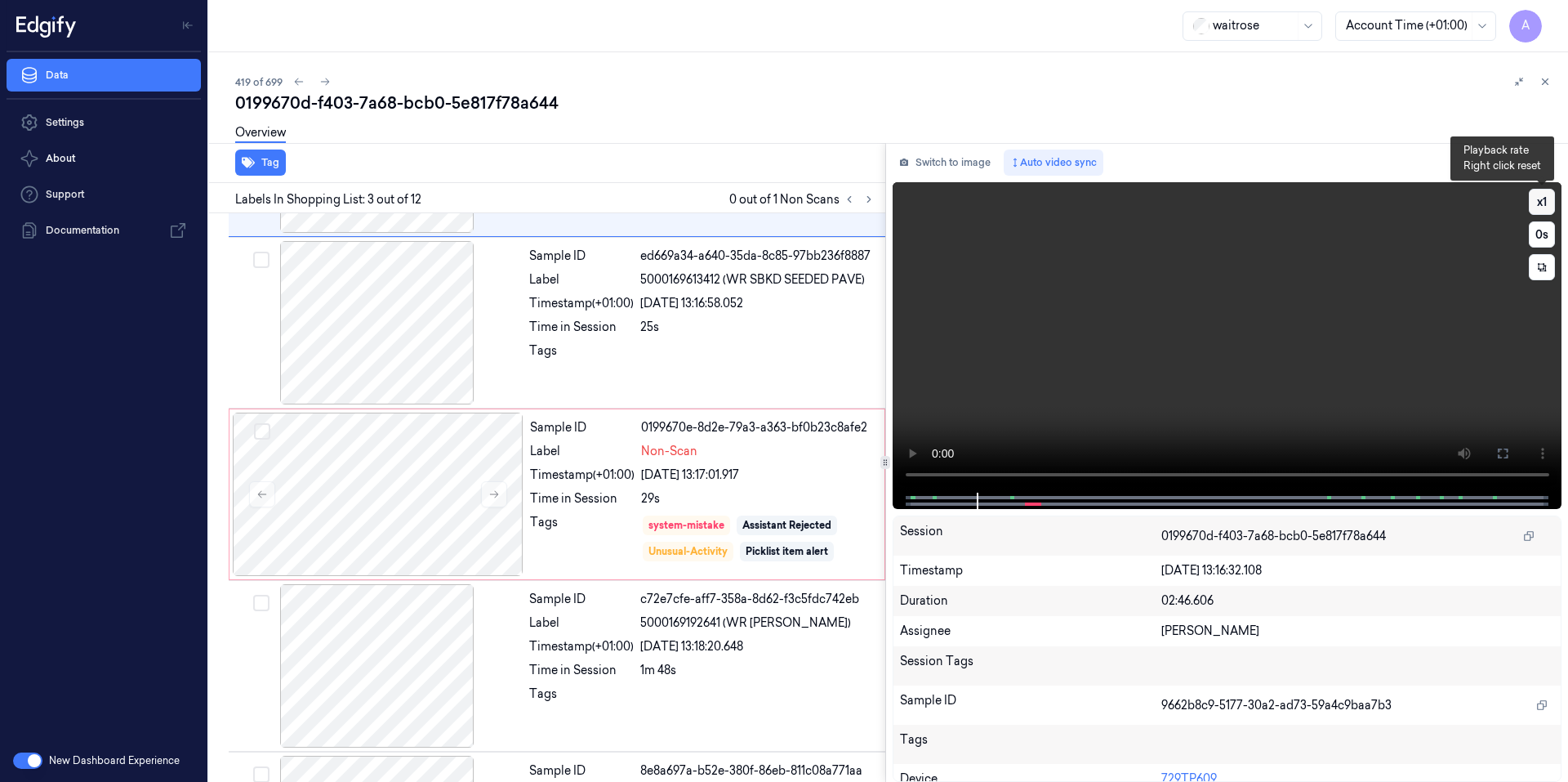
click at [1540, 193] on button "x 1" at bounding box center [1541, 202] width 26 height 26
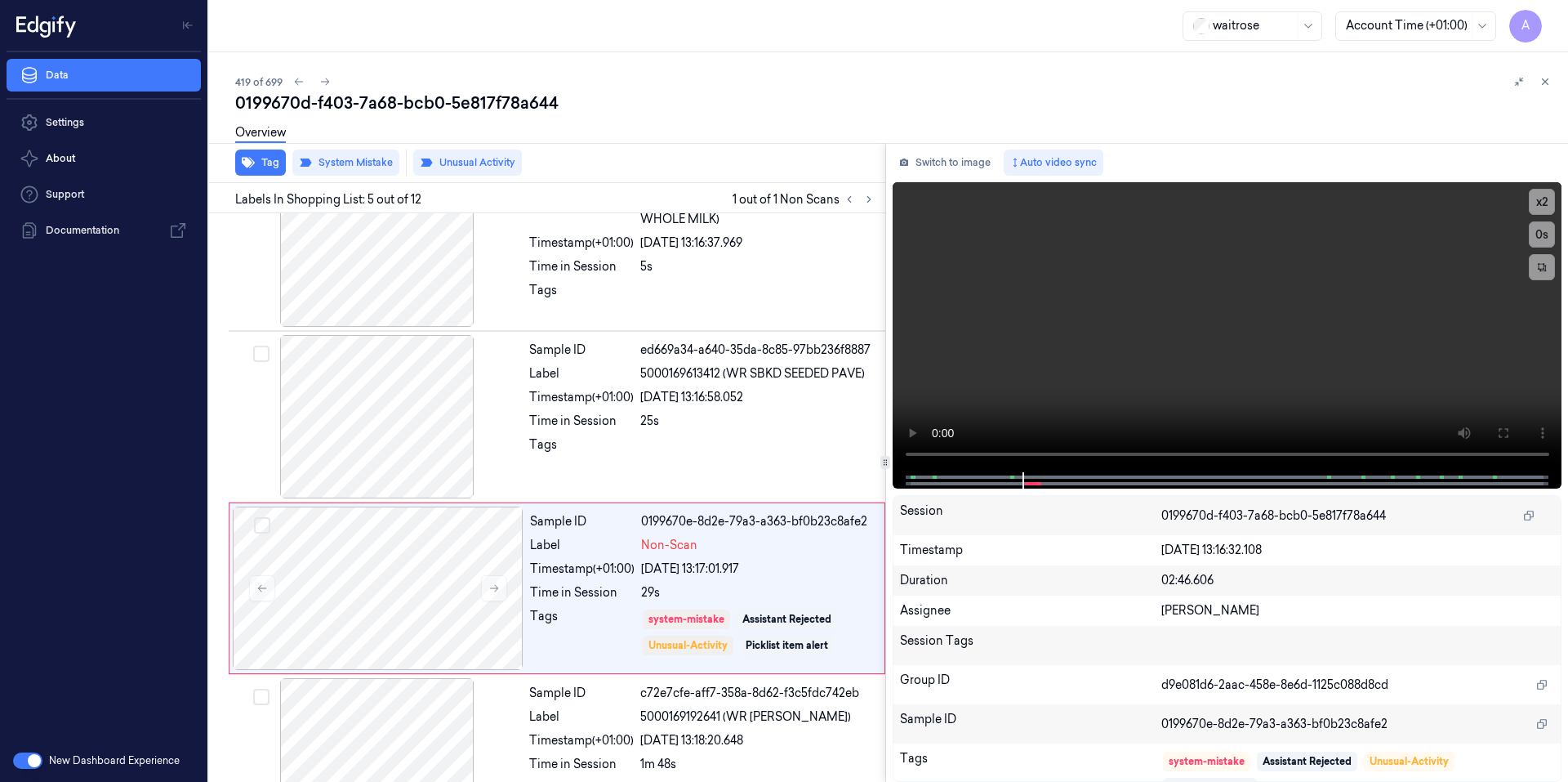
scroll to position [487, 0]
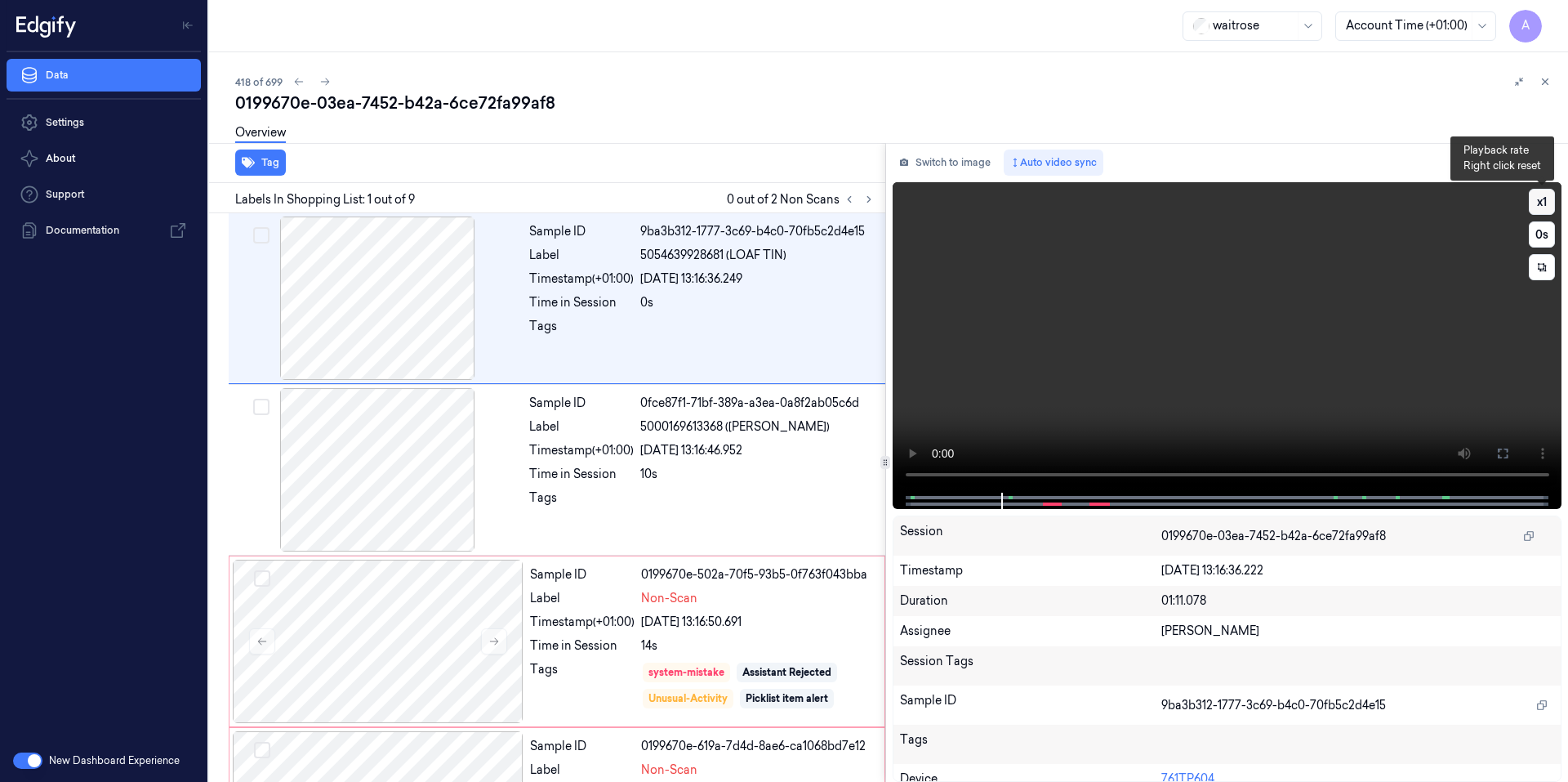
click at [1536, 201] on button "x 1" at bounding box center [1541, 202] width 26 height 26
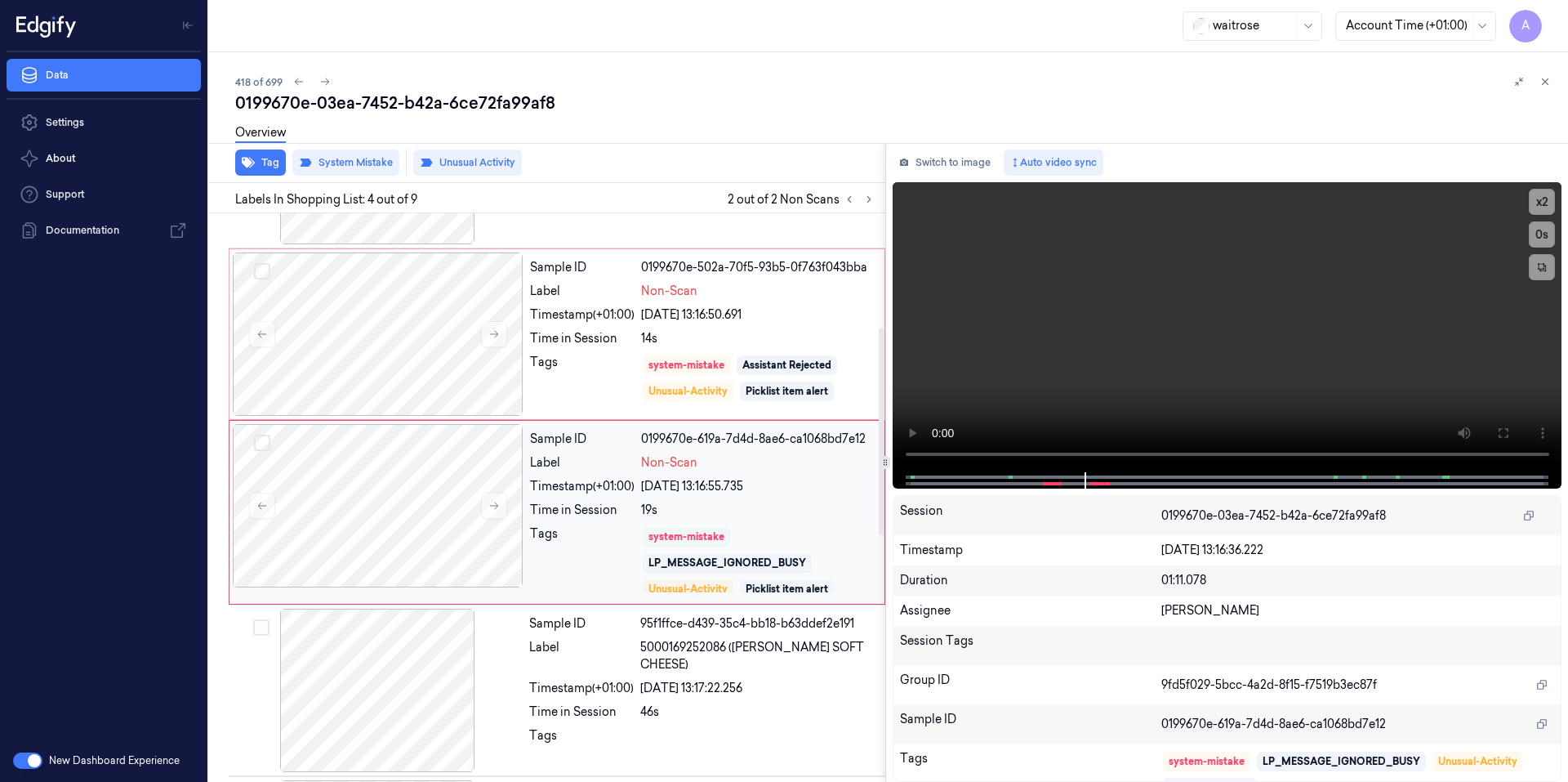
scroll to position [322, 0]
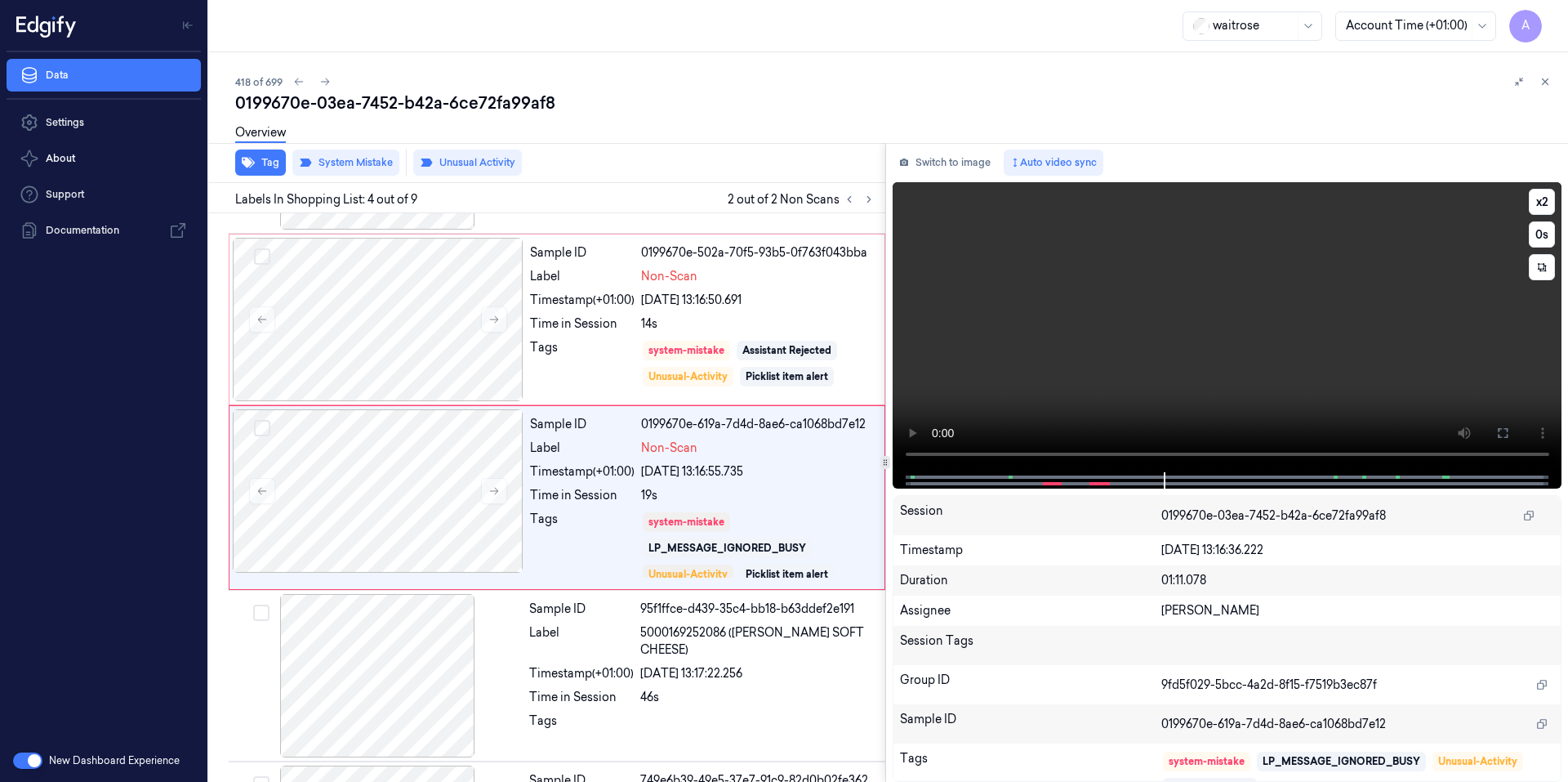
click at [1239, 393] on video at bounding box center [1227, 327] width 669 height 290
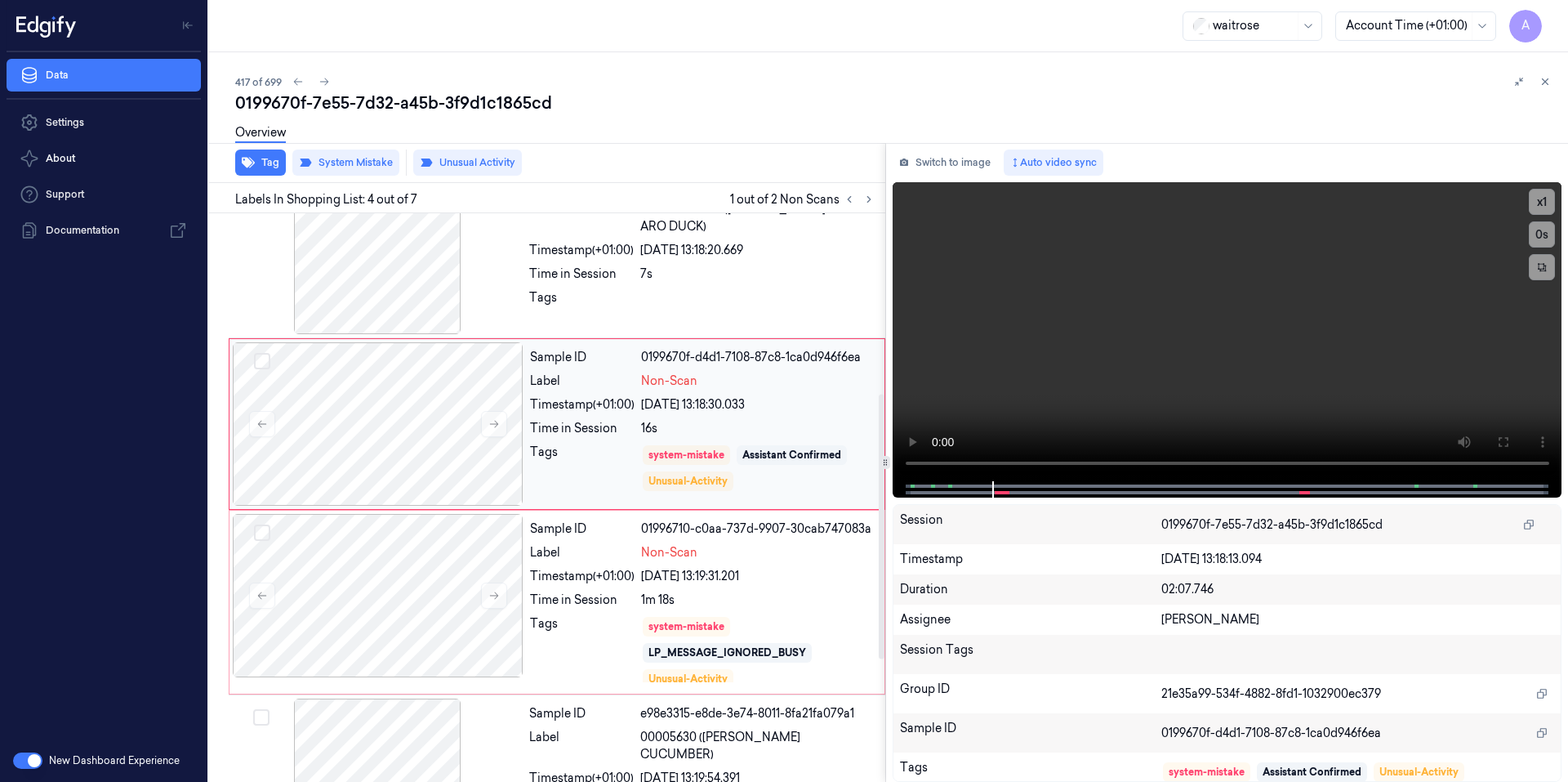
scroll to position [315, 0]
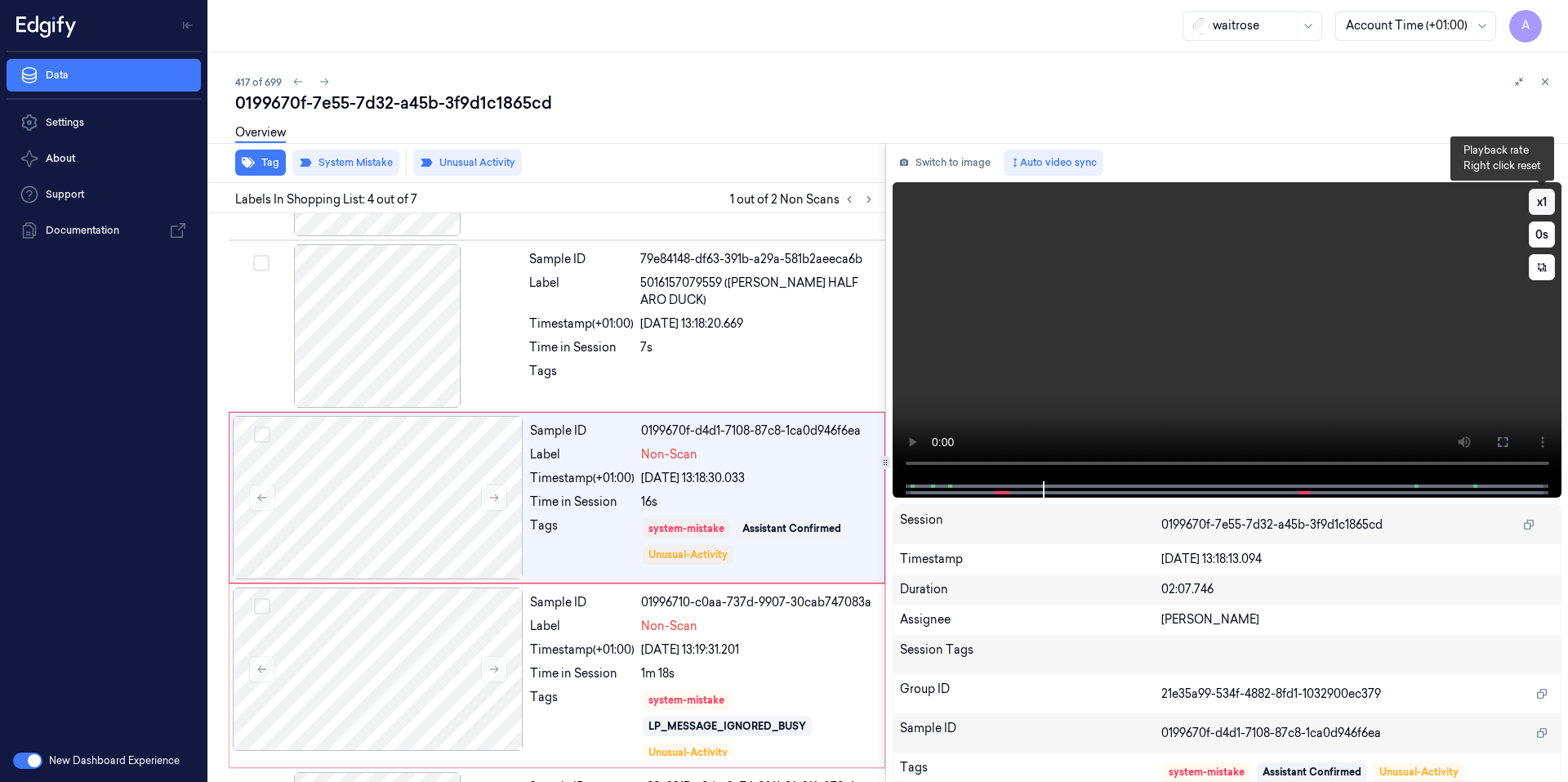
click at [1540, 196] on button "x 1" at bounding box center [1541, 202] width 26 height 26
click at [1540, 196] on button "x 2" at bounding box center [1541, 202] width 26 height 26
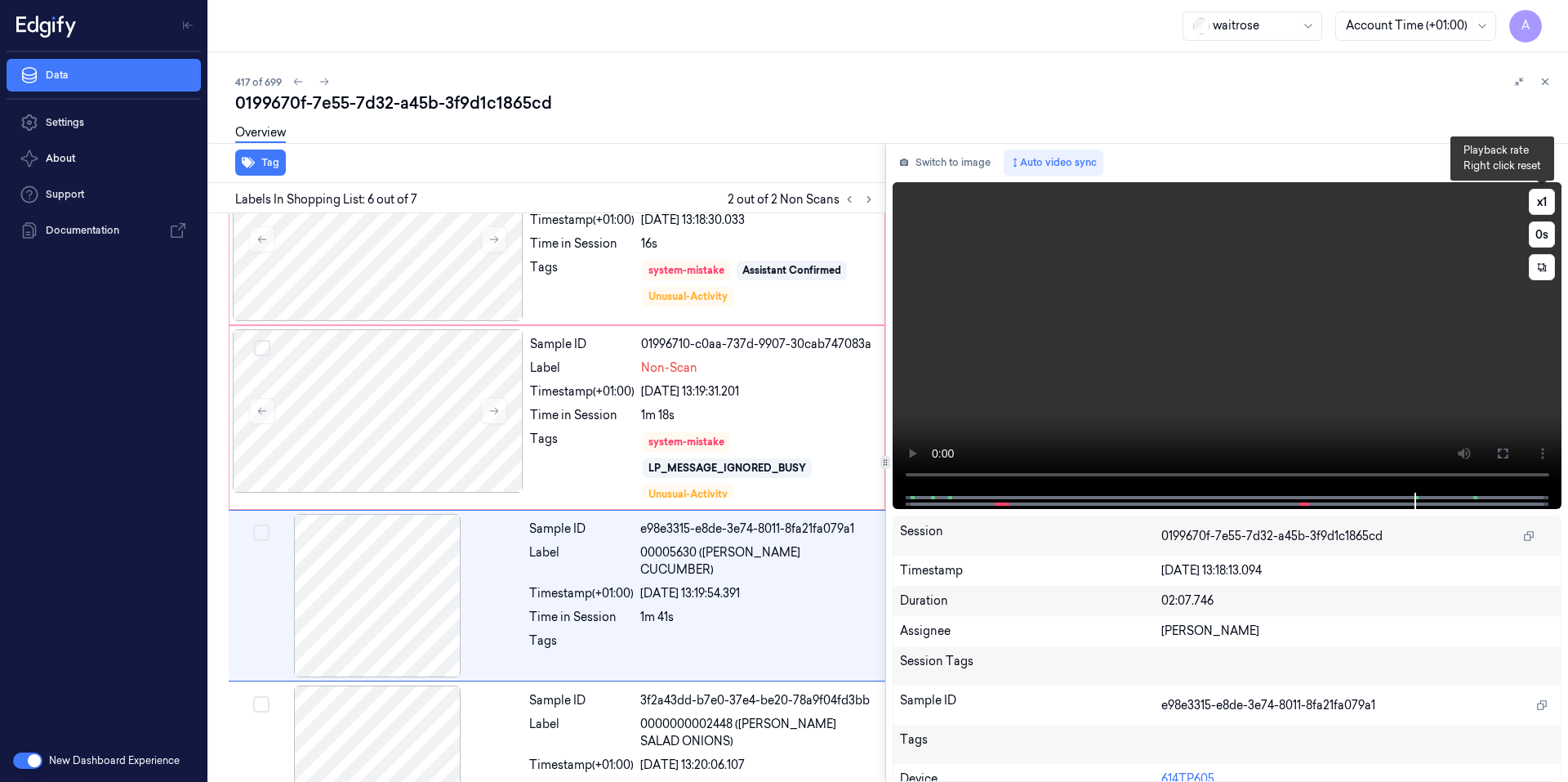
scroll to position [650, 0]
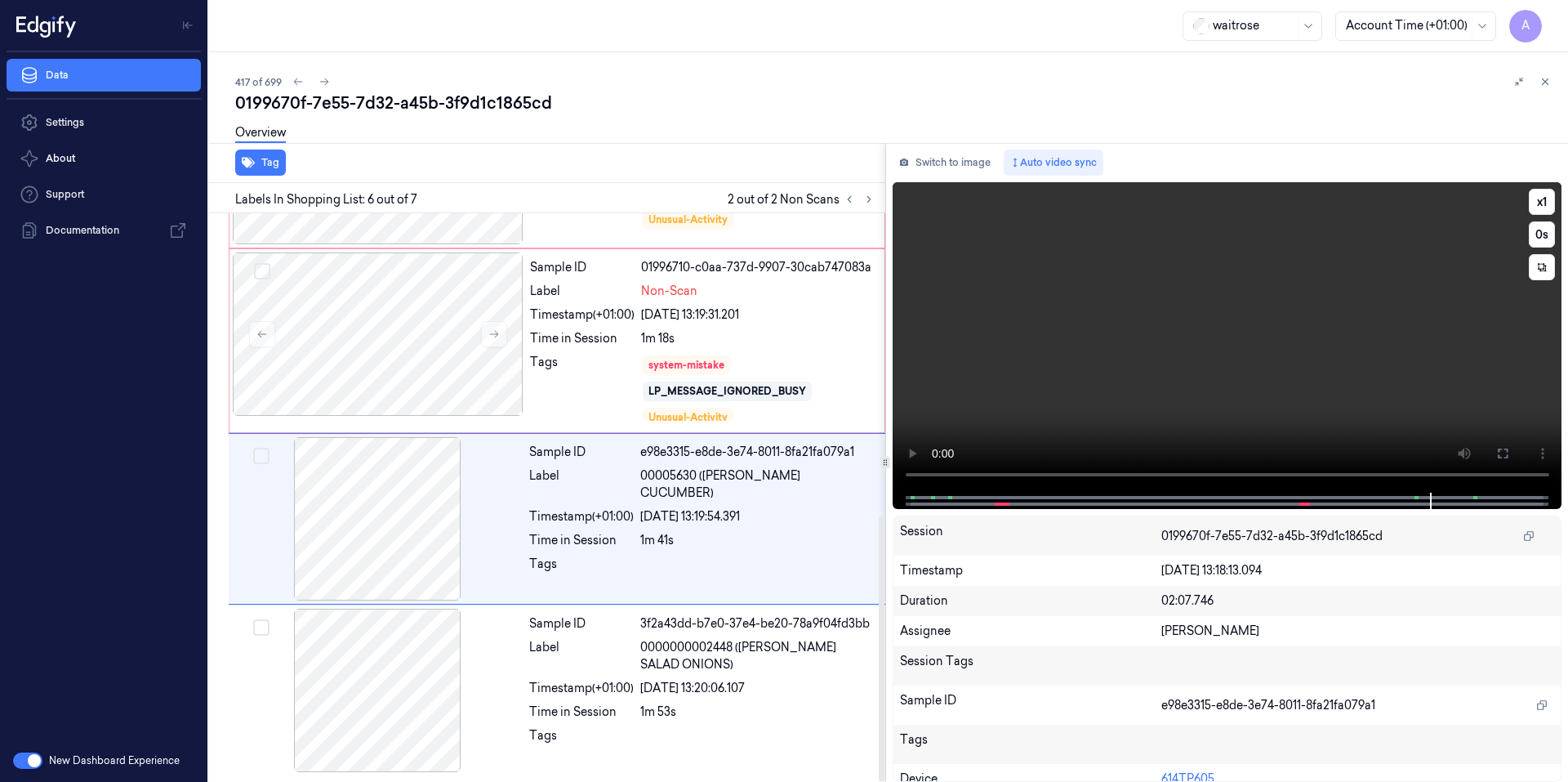
click at [1129, 429] on video at bounding box center [1227, 337] width 669 height 311
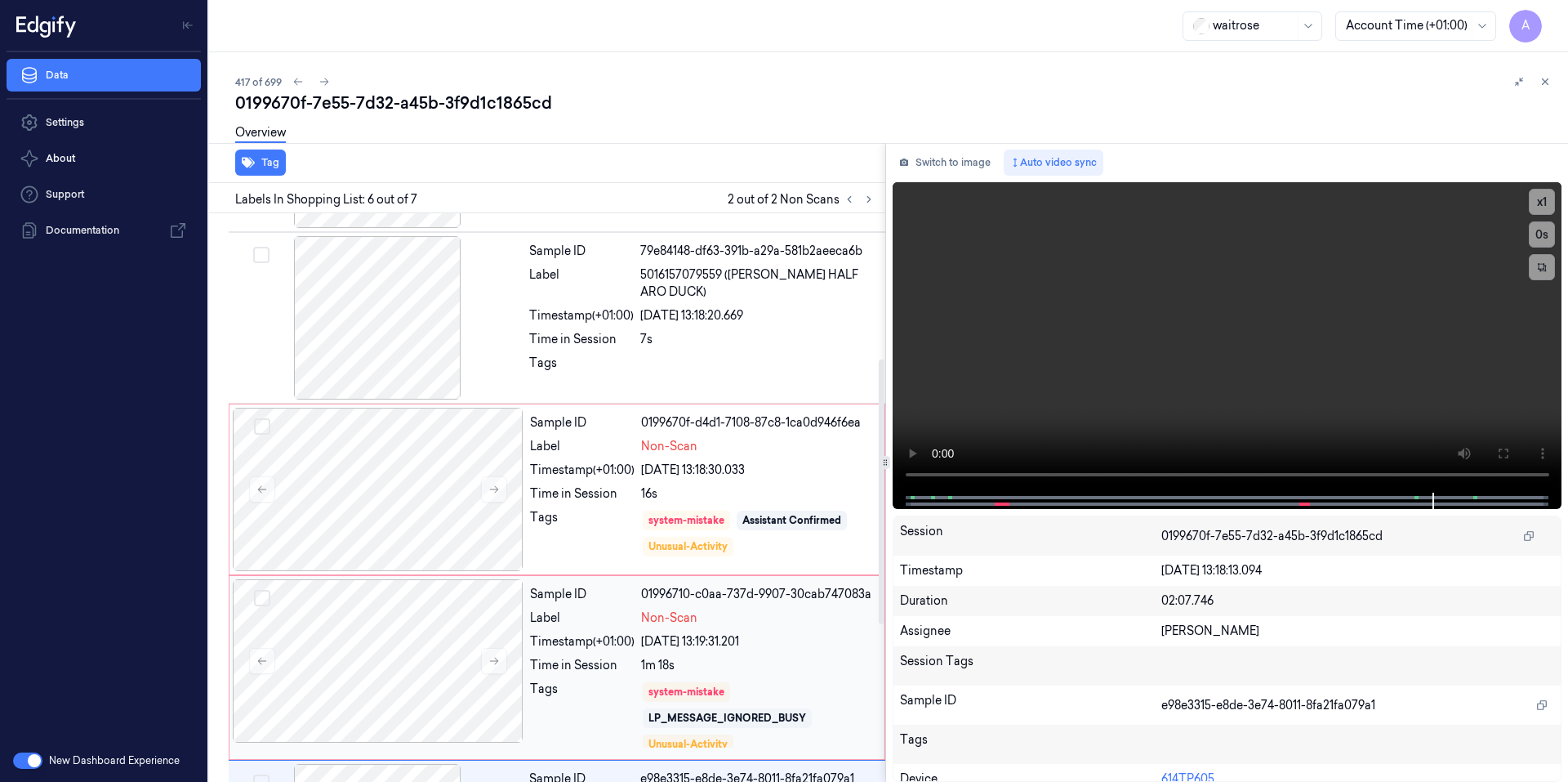
scroll to position [242, 0]
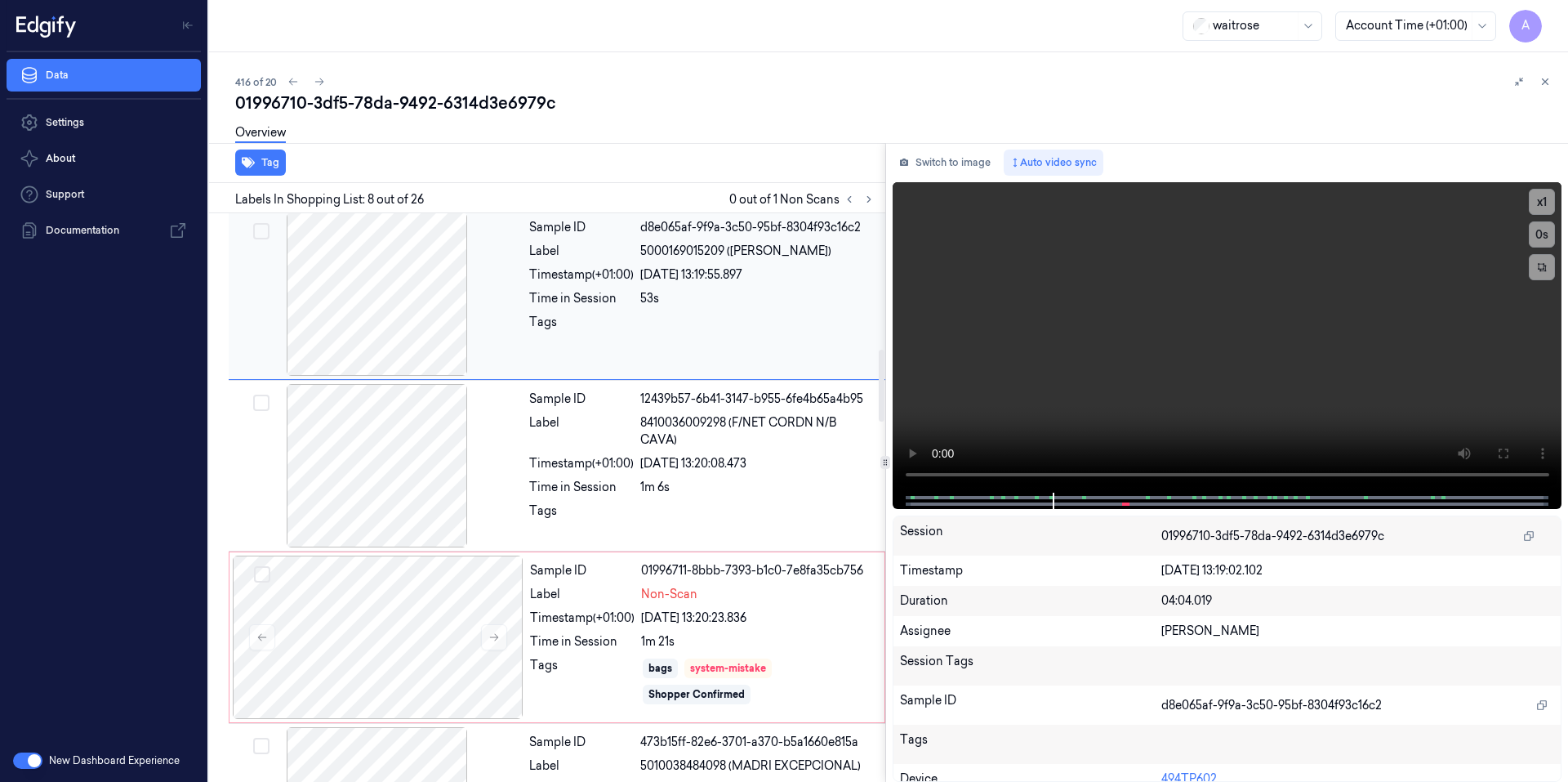
scroll to position [1246, 0]
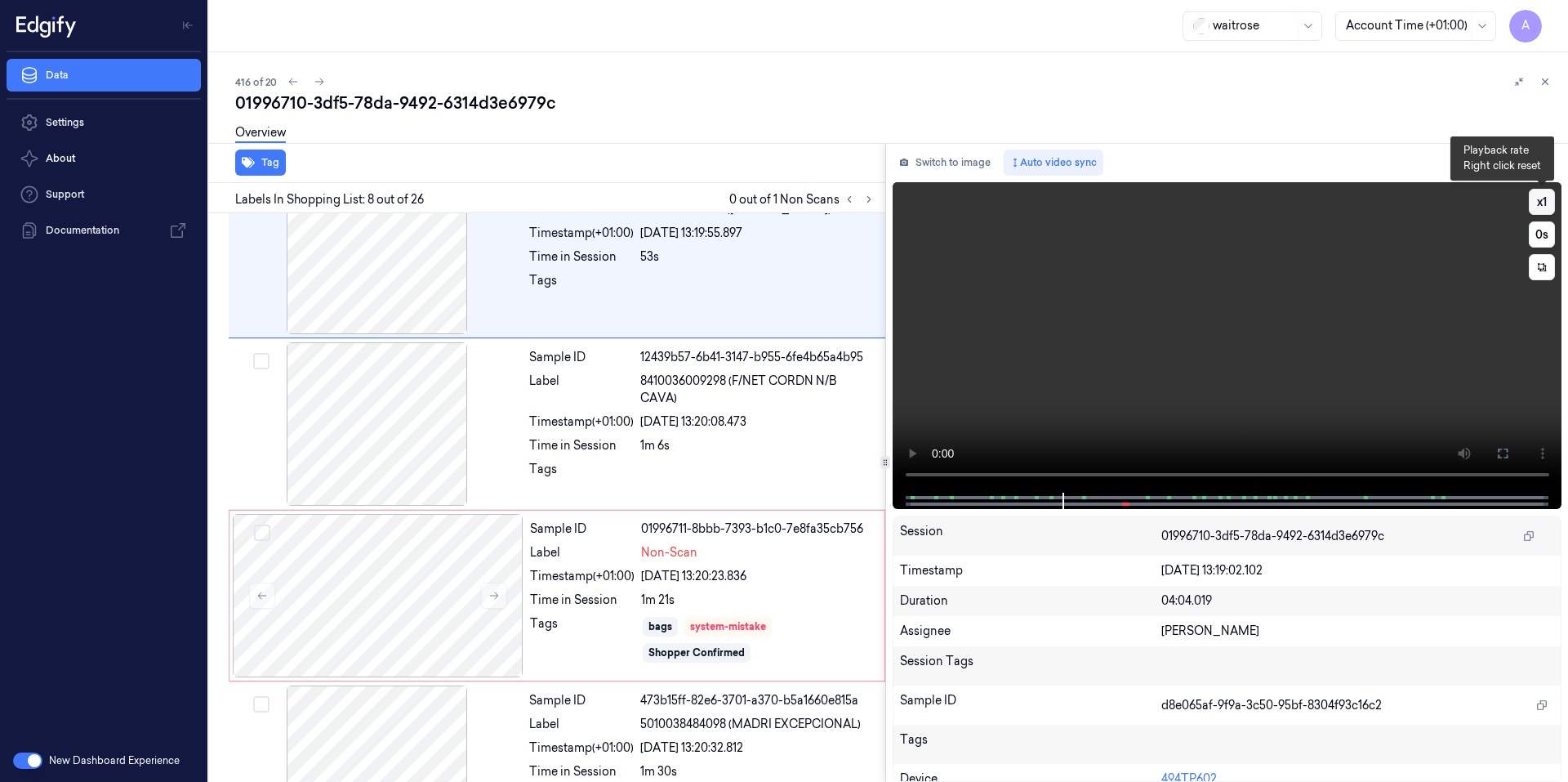
click at [1536, 200] on button "x 1" at bounding box center [1541, 202] width 26 height 26
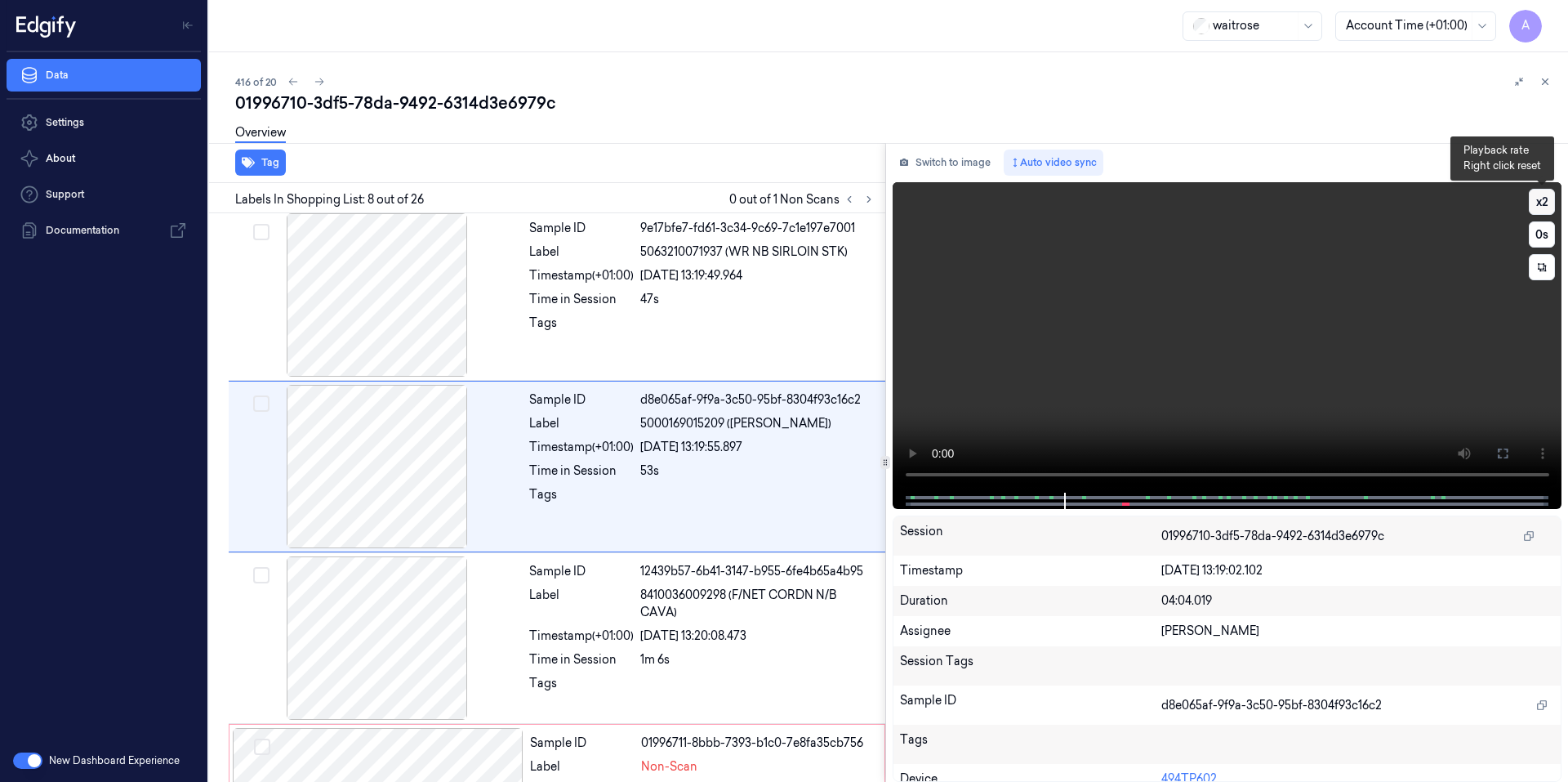
scroll to position [1001, 0]
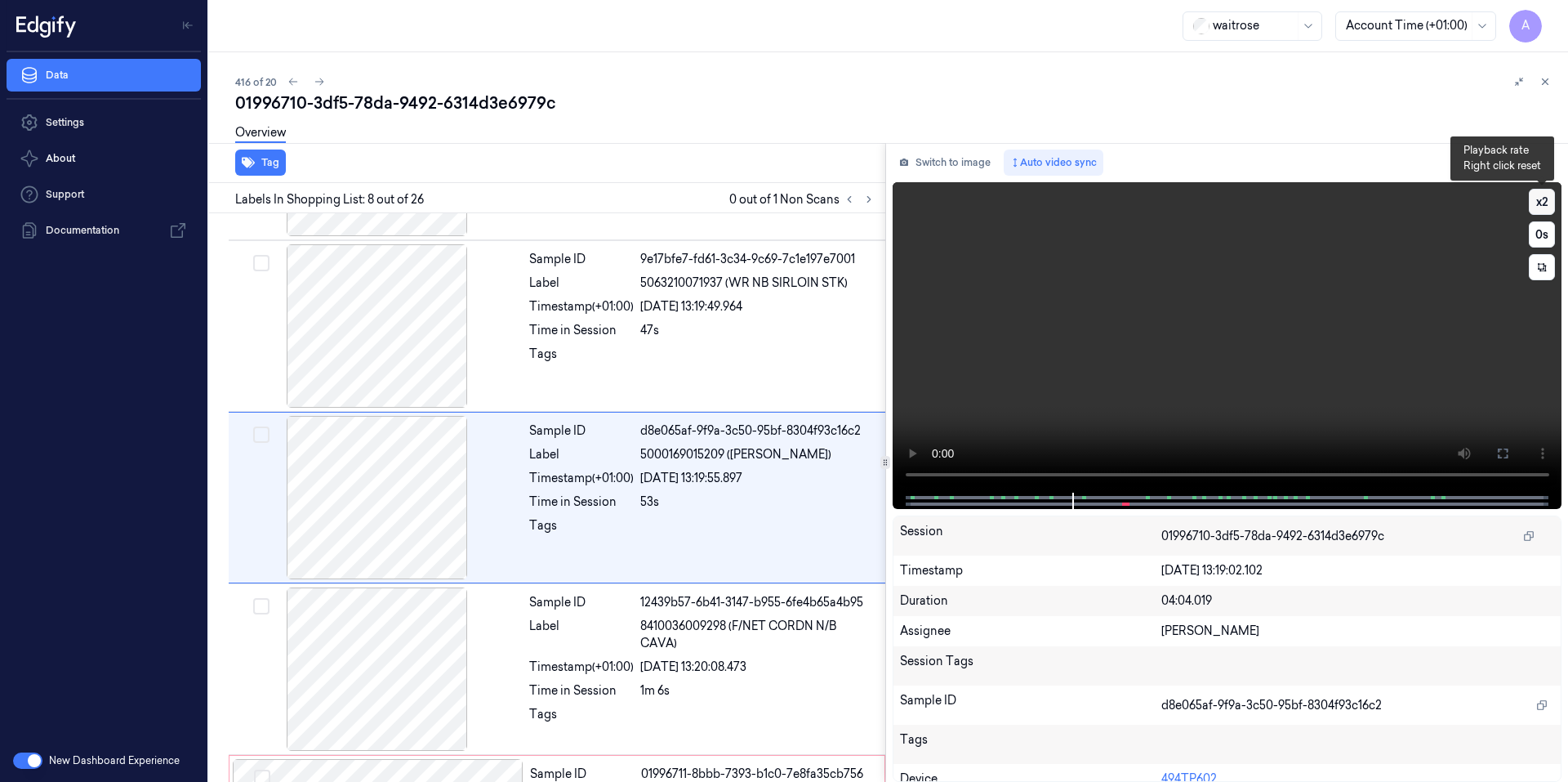
click at [1536, 200] on button "x 2" at bounding box center [1541, 202] width 26 height 26
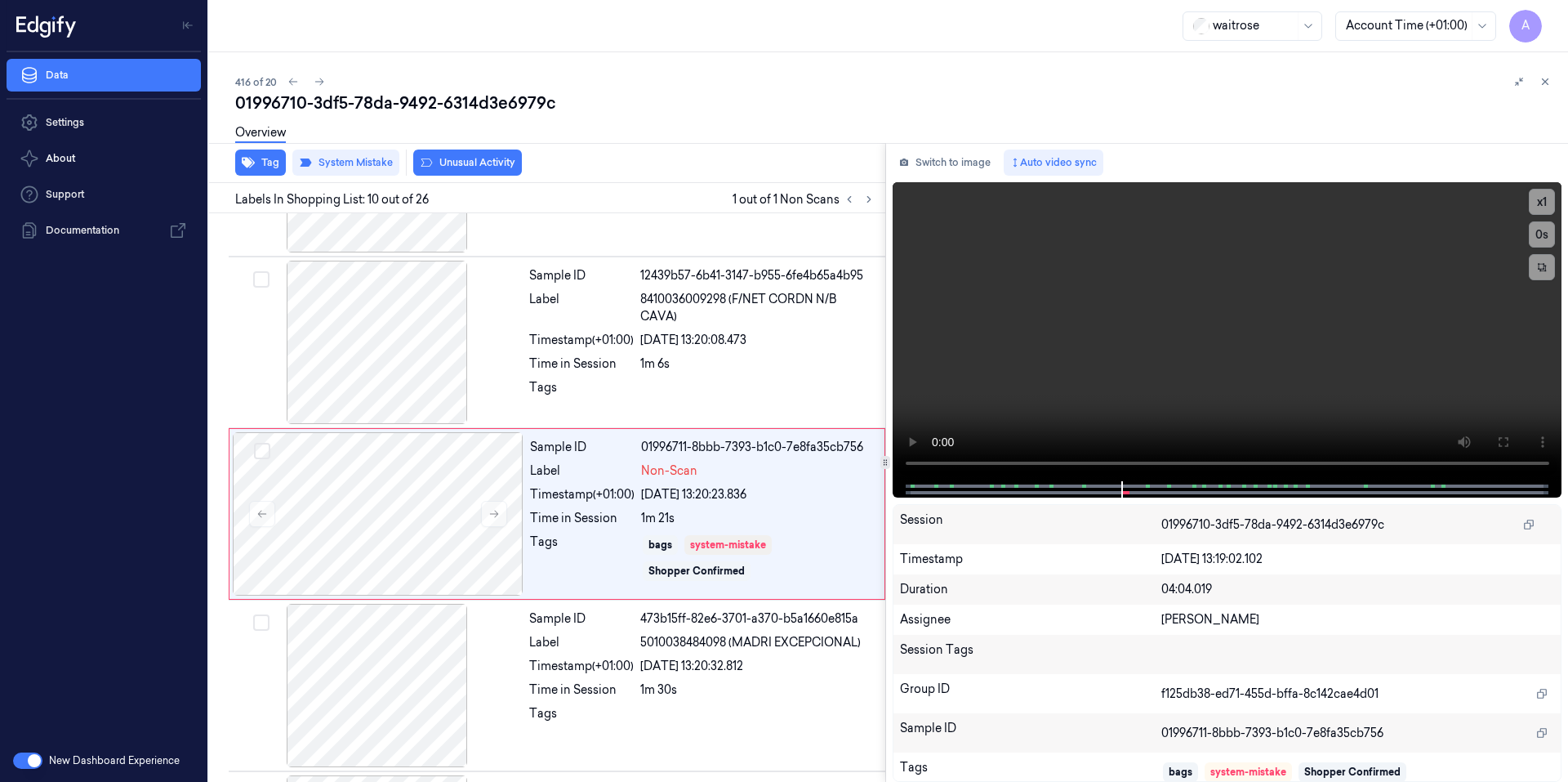
scroll to position [1344, 0]
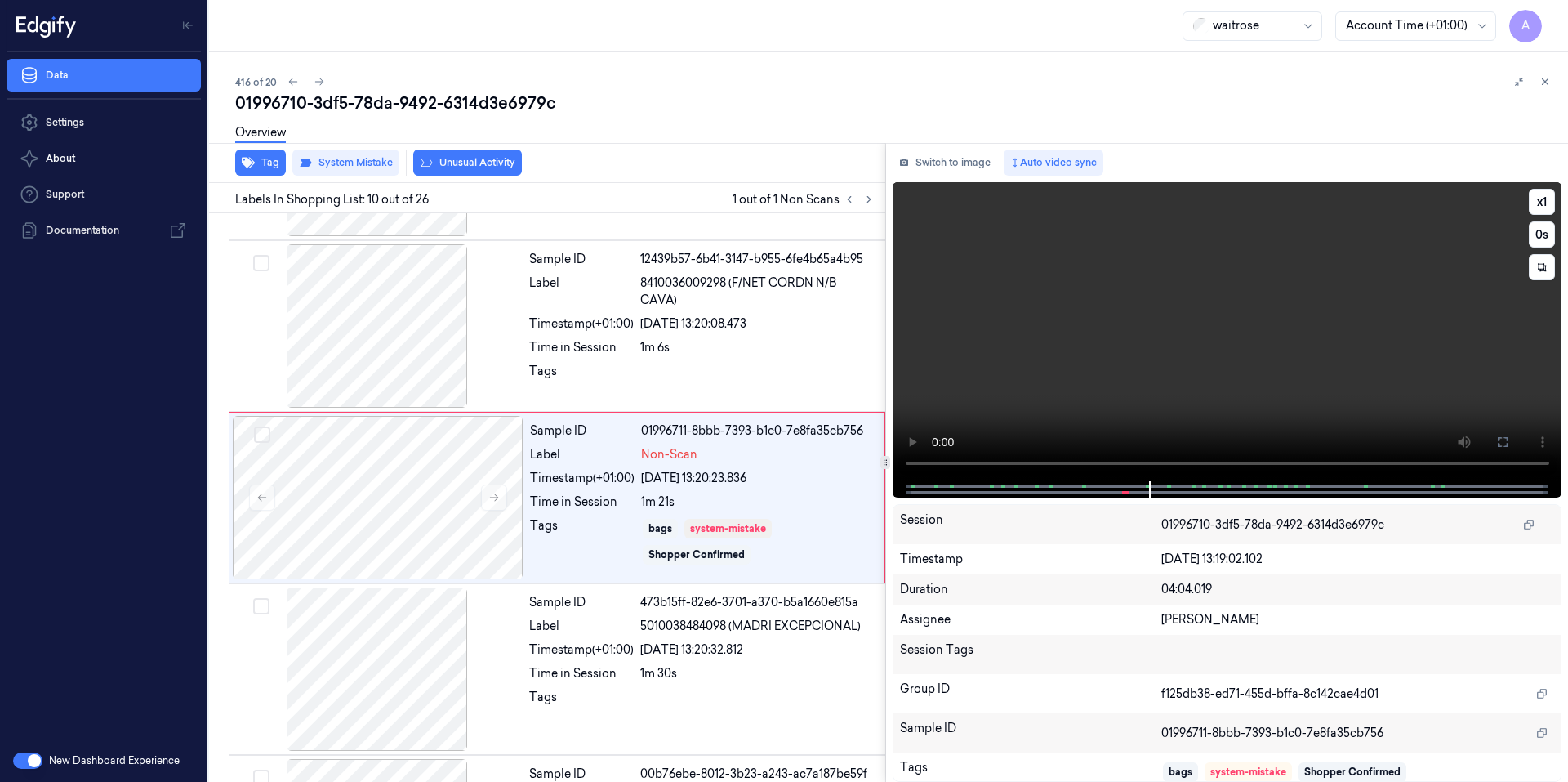
click at [1214, 419] on video at bounding box center [1227, 331] width 669 height 299
click at [1147, 416] on video at bounding box center [1227, 331] width 669 height 299
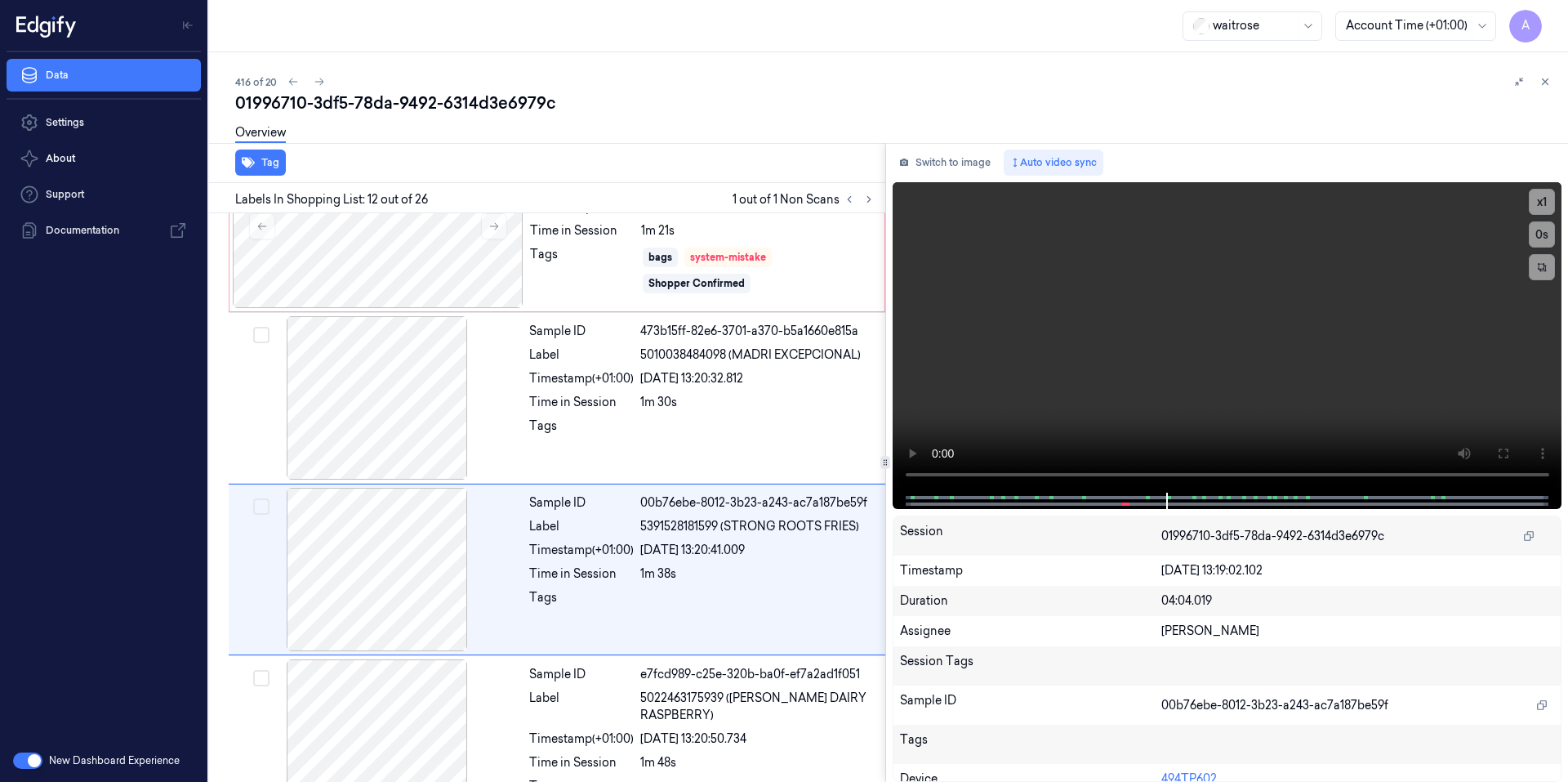
scroll to position [1688, 0]
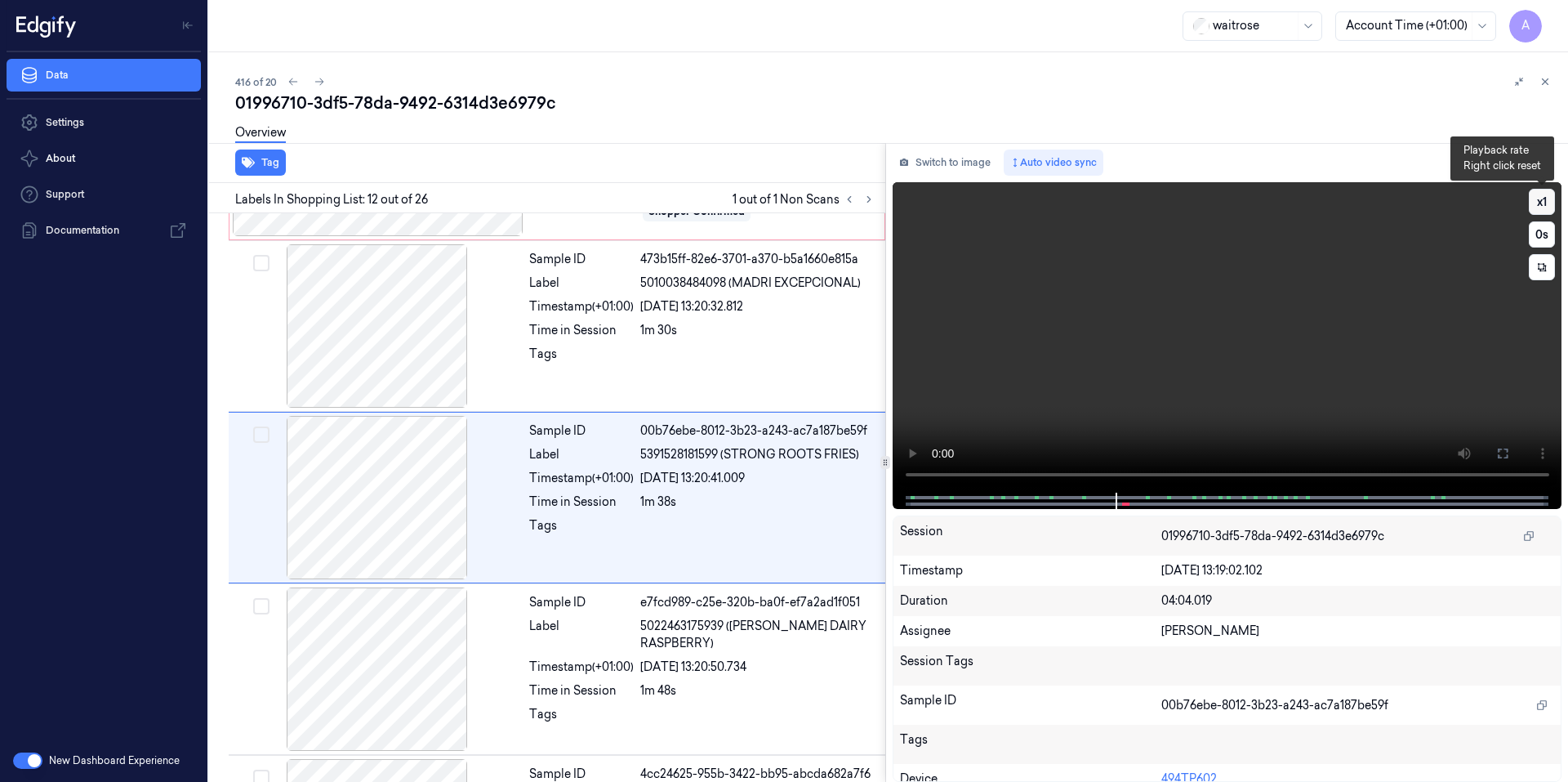
click at [1545, 207] on button "x 1" at bounding box center [1541, 202] width 26 height 26
click at [1545, 207] on button "x 2" at bounding box center [1541, 202] width 26 height 26
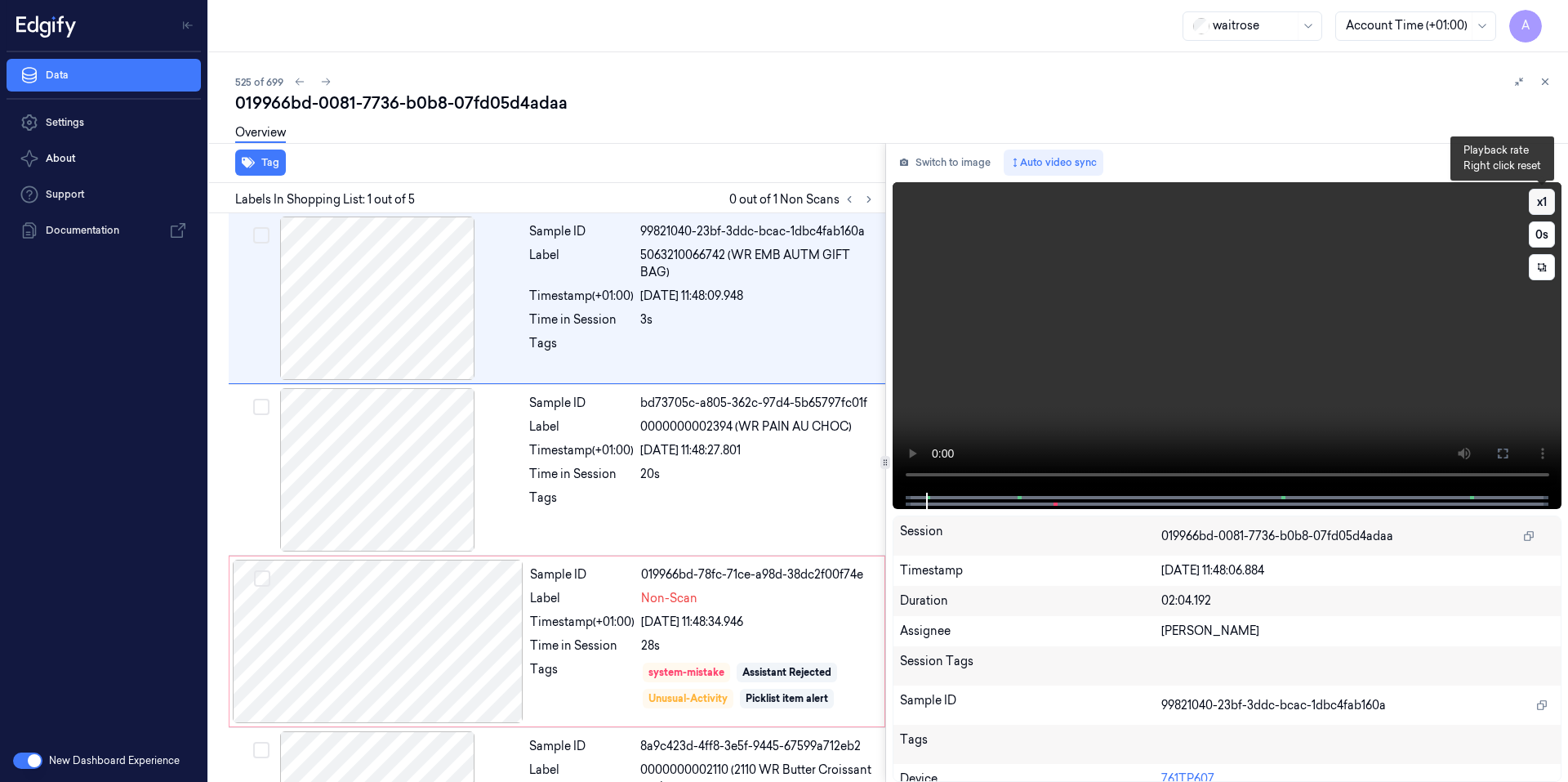
click at [1545, 202] on button "x 1" at bounding box center [1541, 202] width 26 height 26
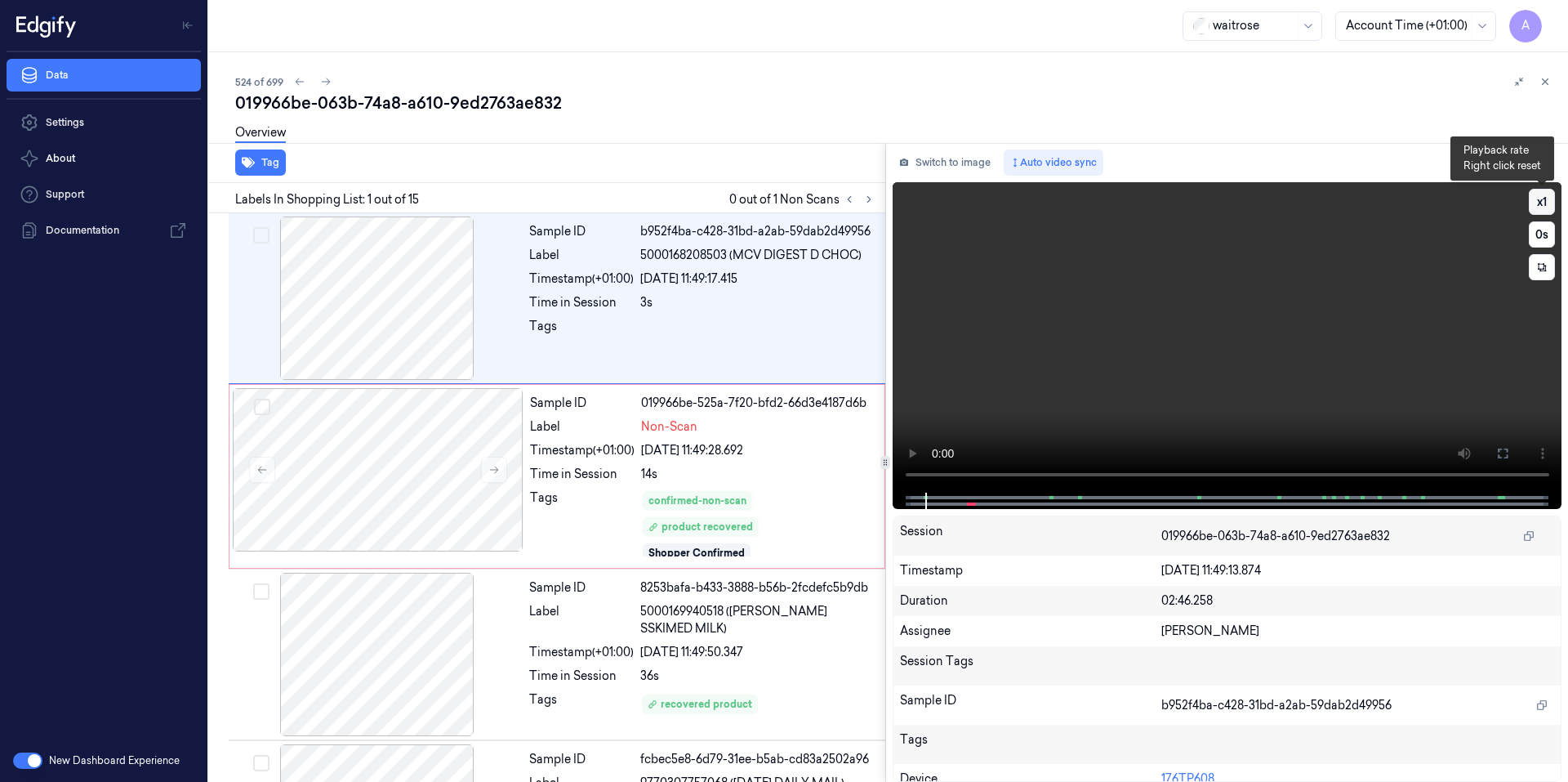
click at [1546, 194] on button "x 1" at bounding box center [1541, 202] width 26 height 26
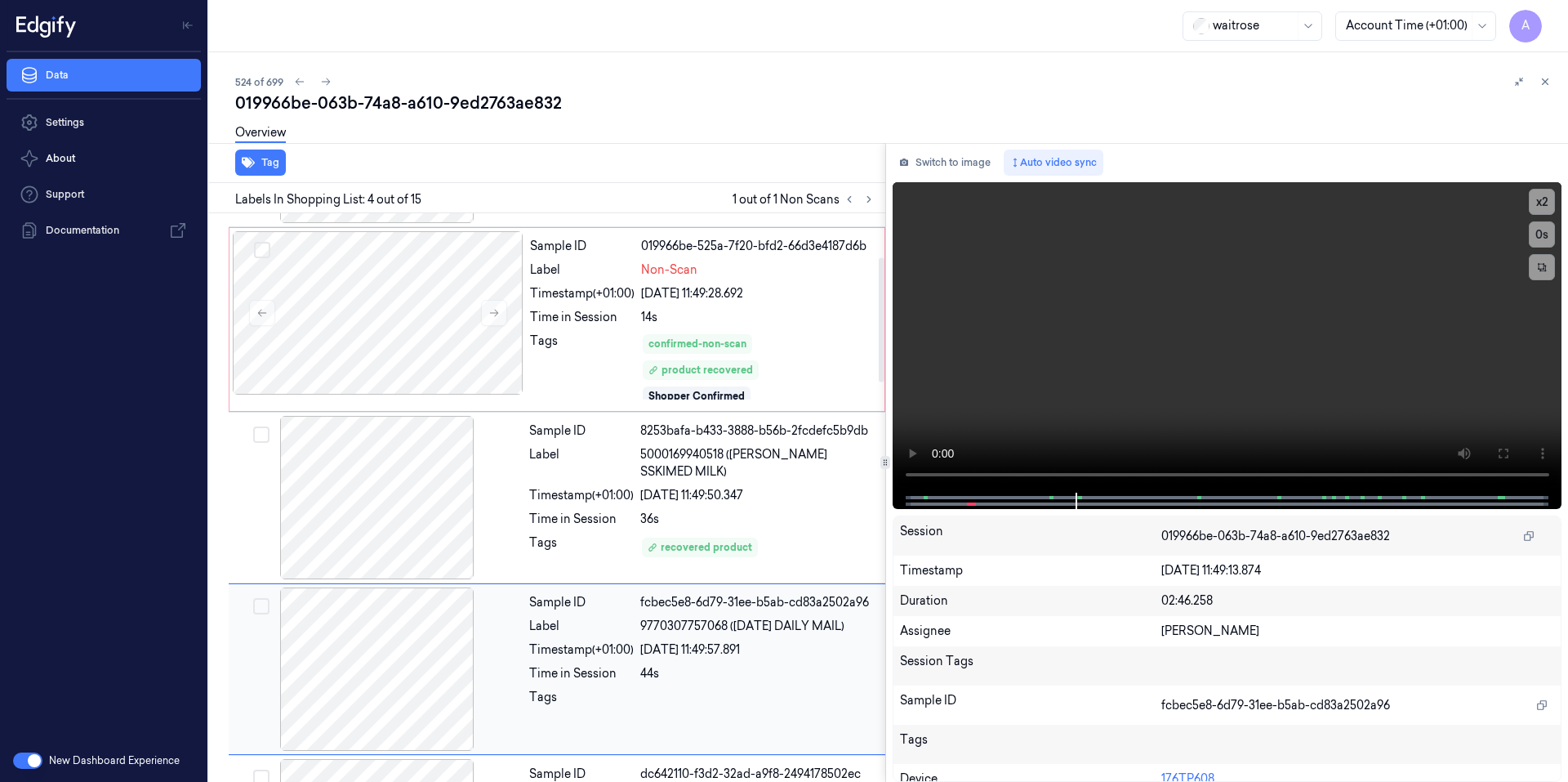
scroll to position [328, 0]
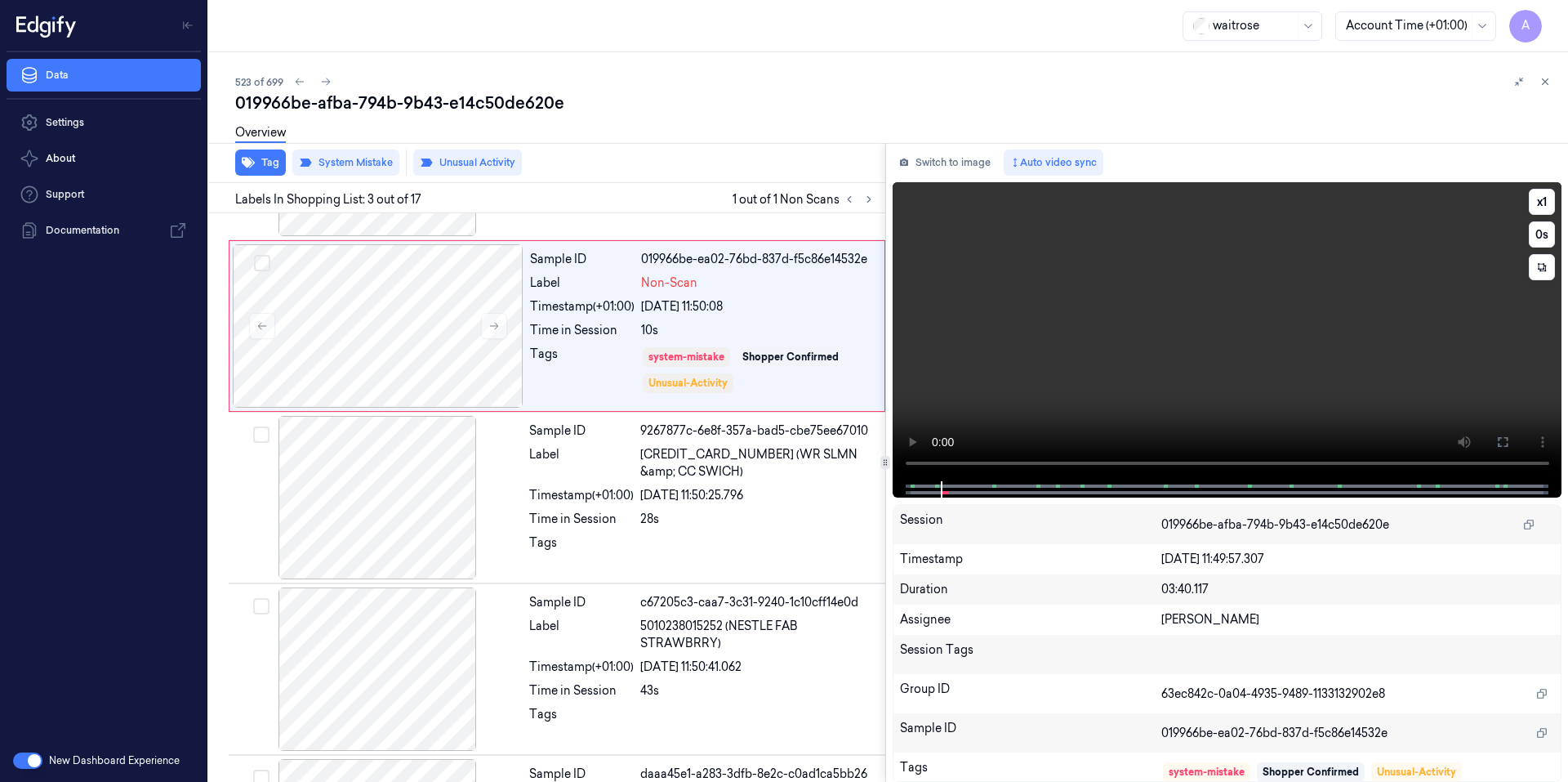
scroll to position [143, 0]
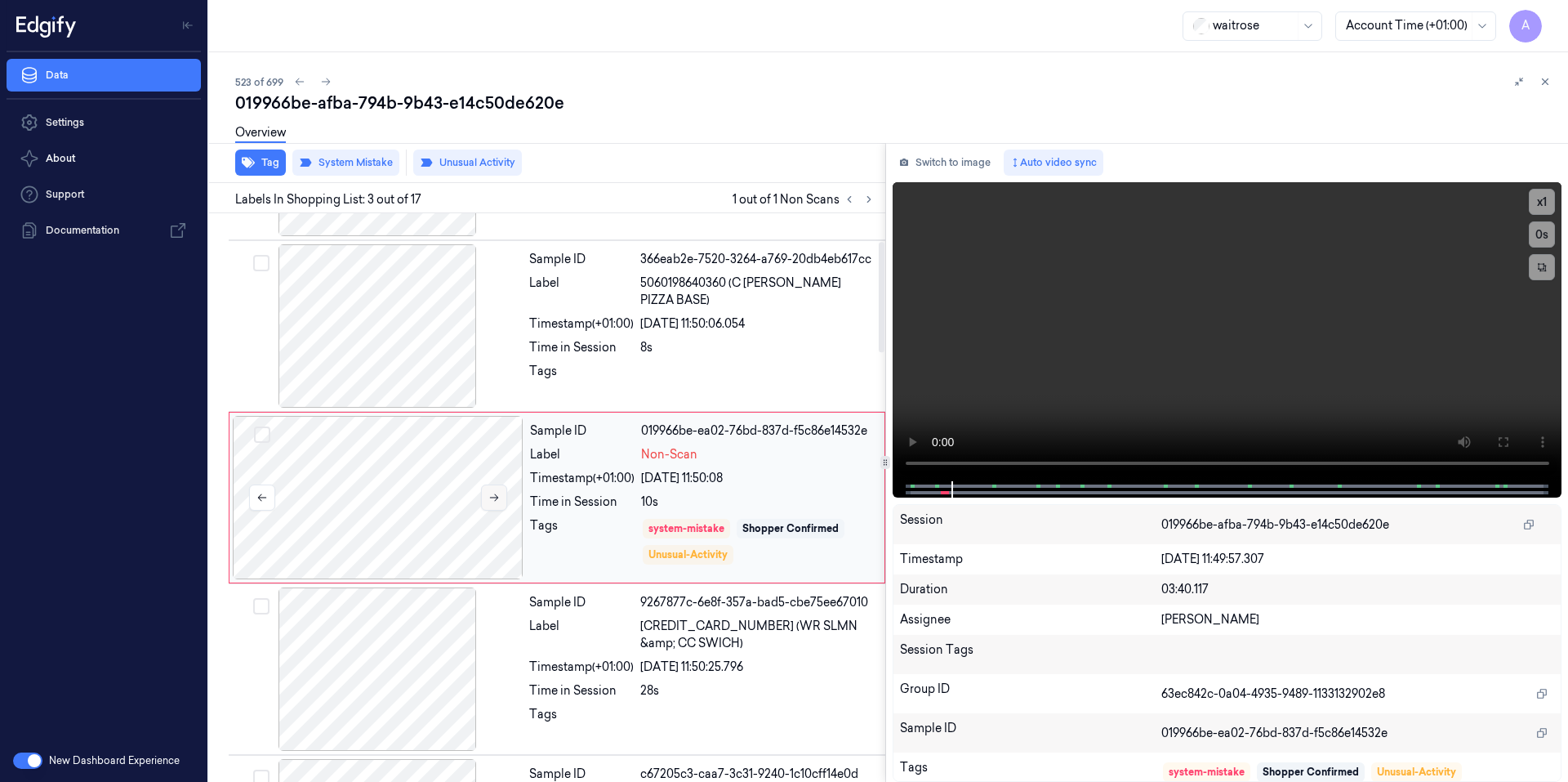
click at [495, 494] on icon at bounding box center [494, 498] width 9 height 8
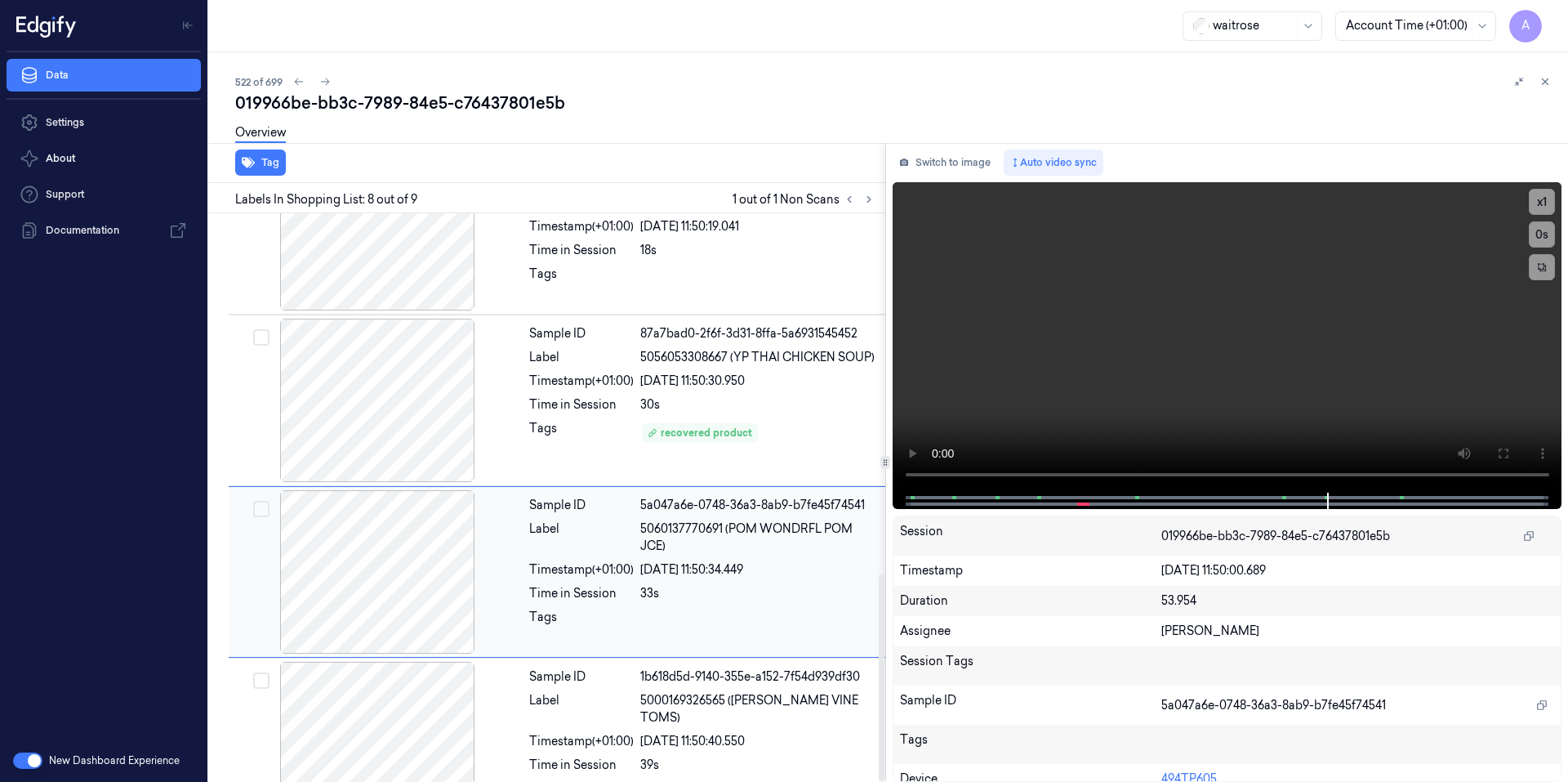
scroll to position [993, 0]
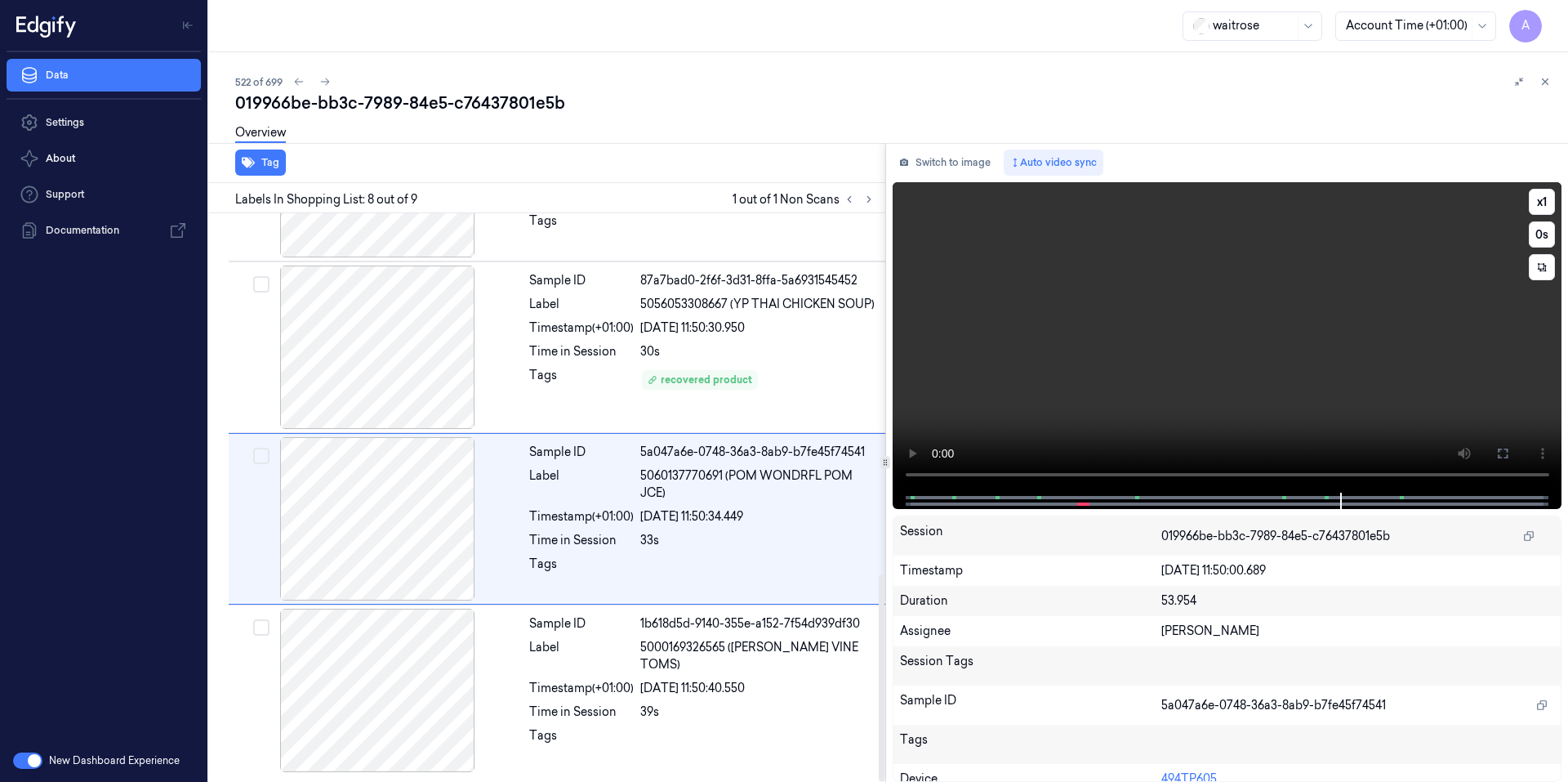
click at [1245, 382] on video at bounding box center [1227, 337] width 669 height 311
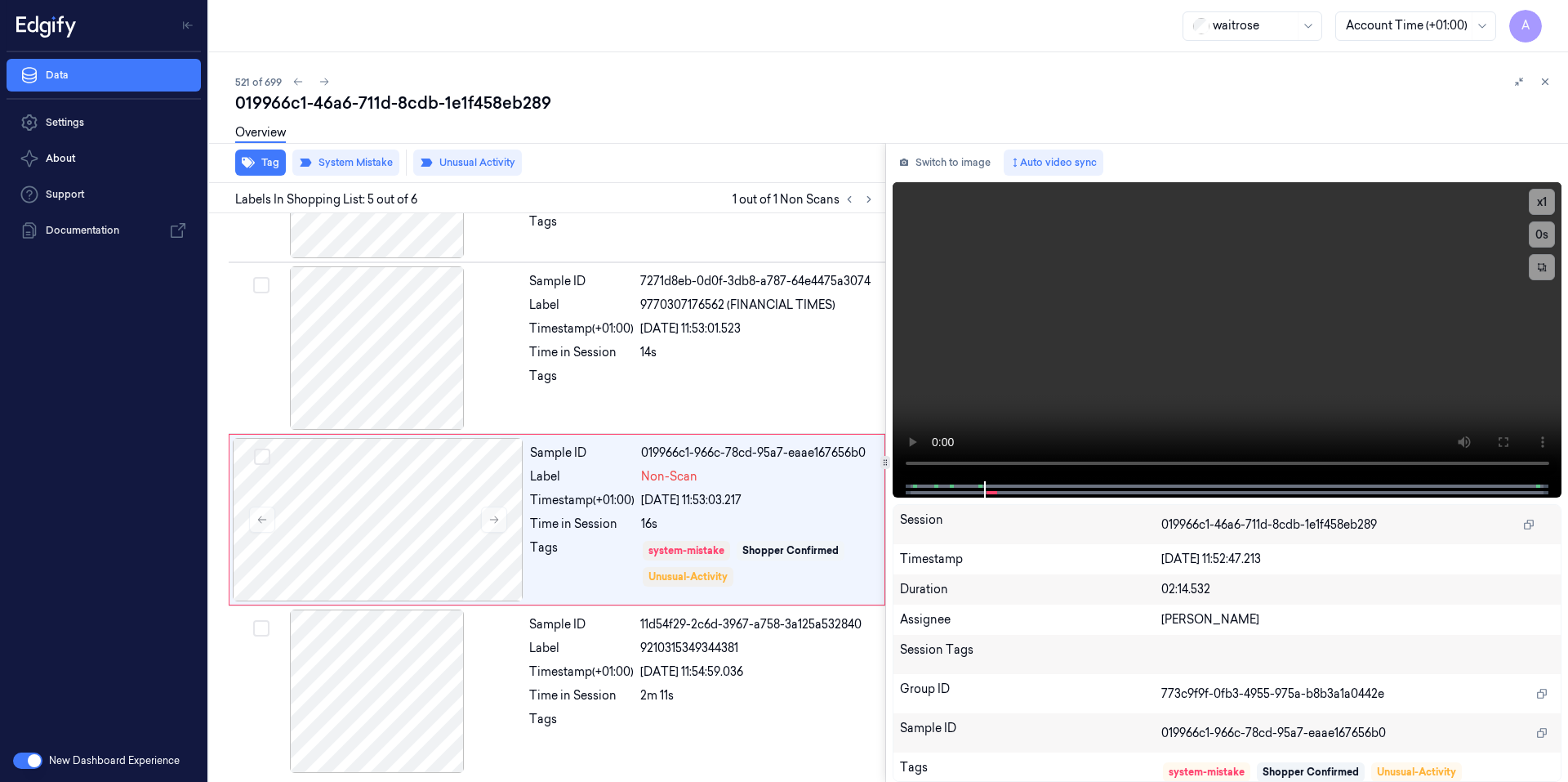
scroll to position [465, 0]
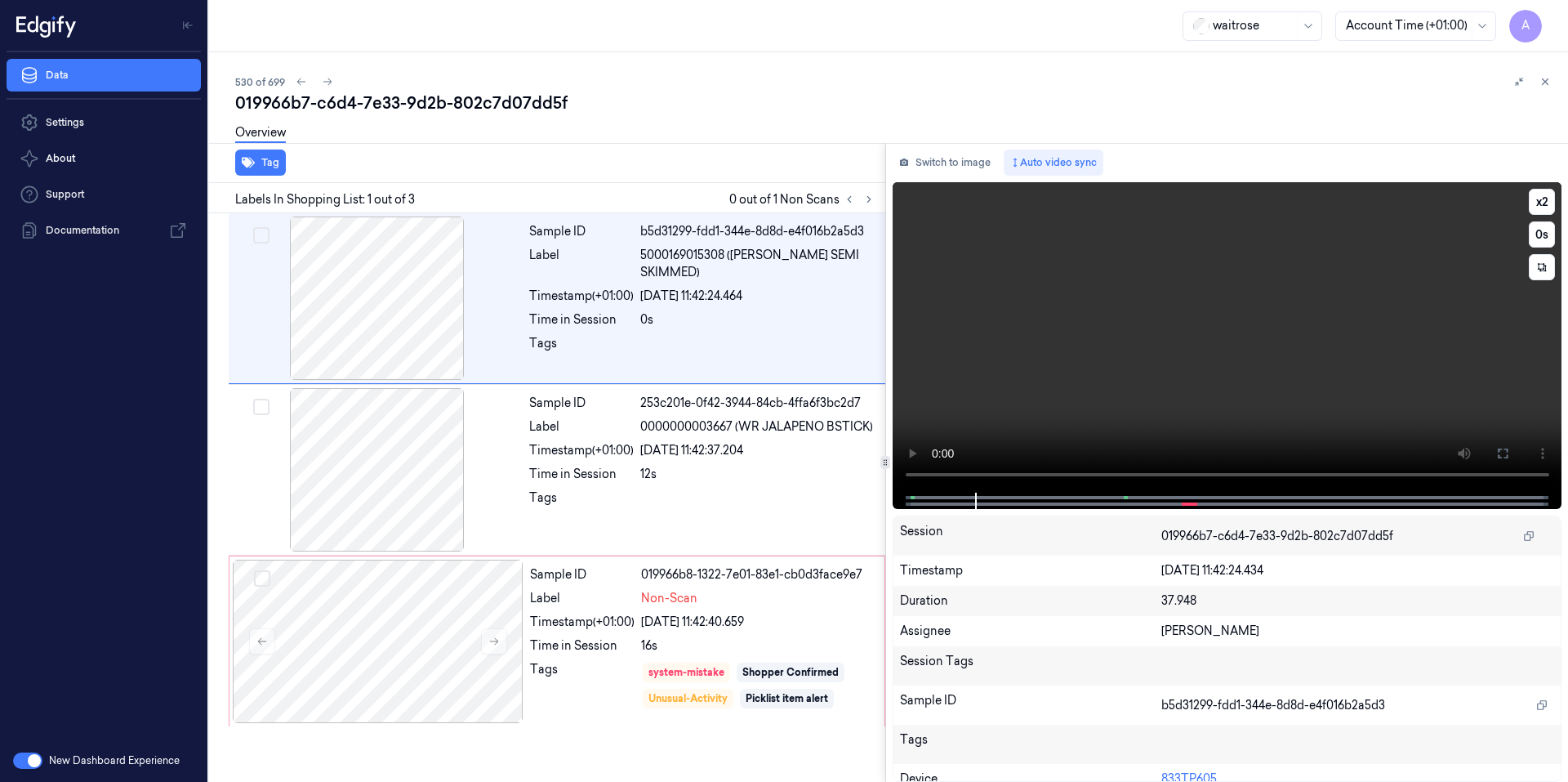
click at [1232, 329] on video at bounding box center [1227, 337] width 669 height 311
click at [1209, 346] on video at bounding box center [1227, 337] width 669 height 311
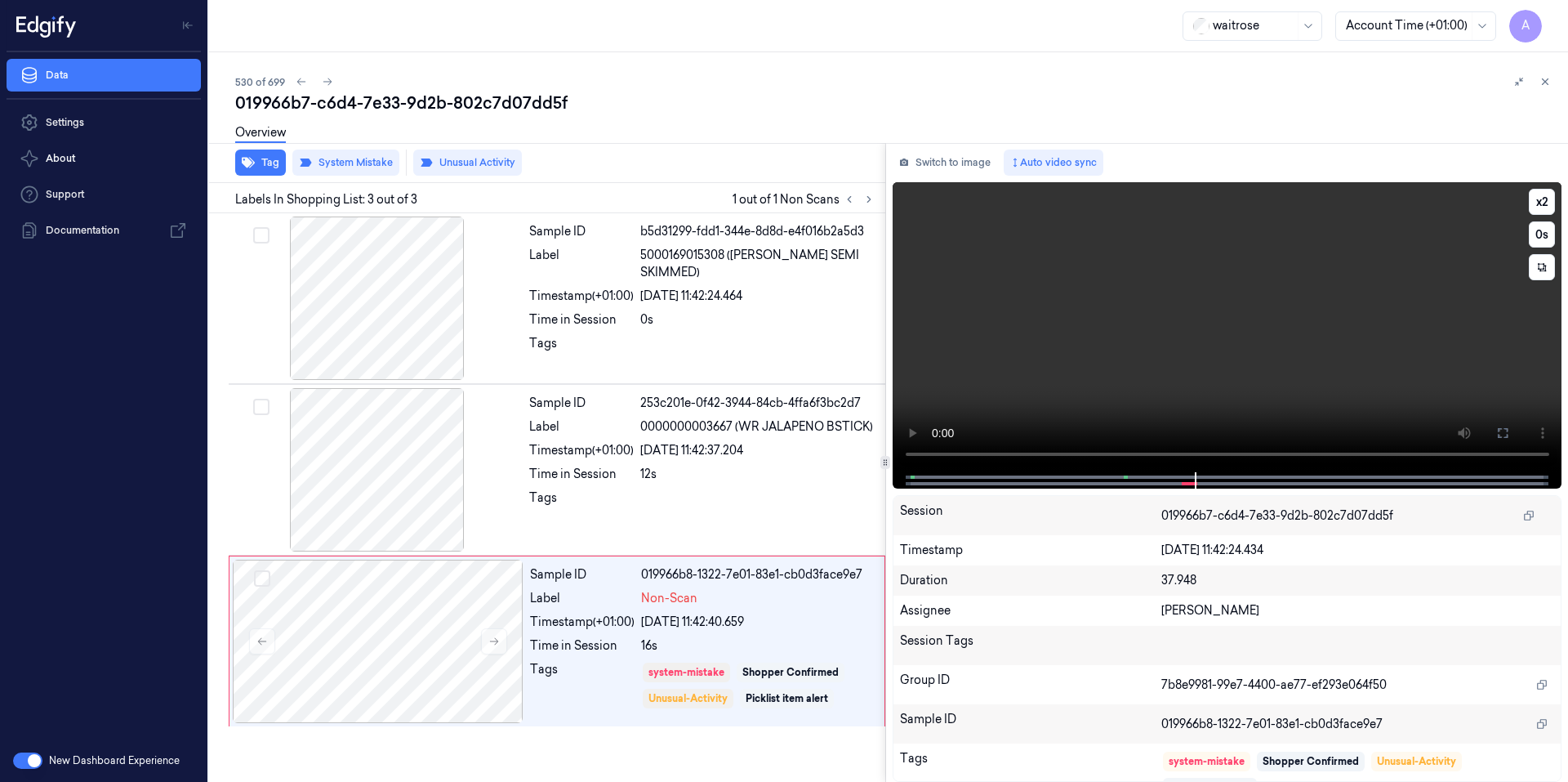
drag, startPoint x: 1068, startPoint y: 481, endPoint x: 978, endPoint y: 478, distance: 90.0
click at [978, 478] on div at bounding box center [1226, 480] width 635 height 16
click at [1185, 365] on video at bounding box center [1227, 327] width 669 height 290
click at [1202, 368] on video at bounding box center [1227, 327] width 669 height 290
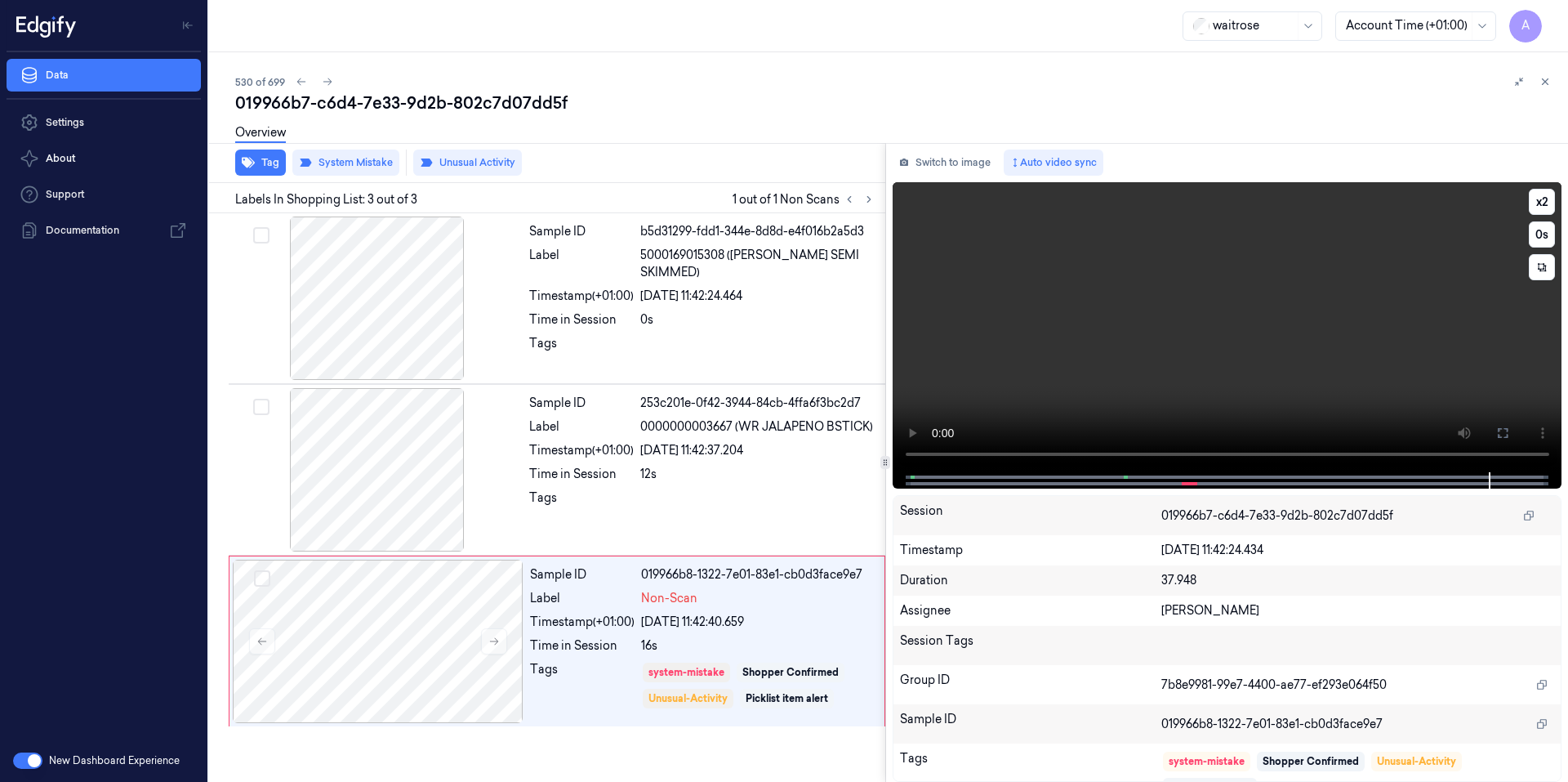
click at [1118, 388] on video at bounding box center [1227, 327] width 669 height 290
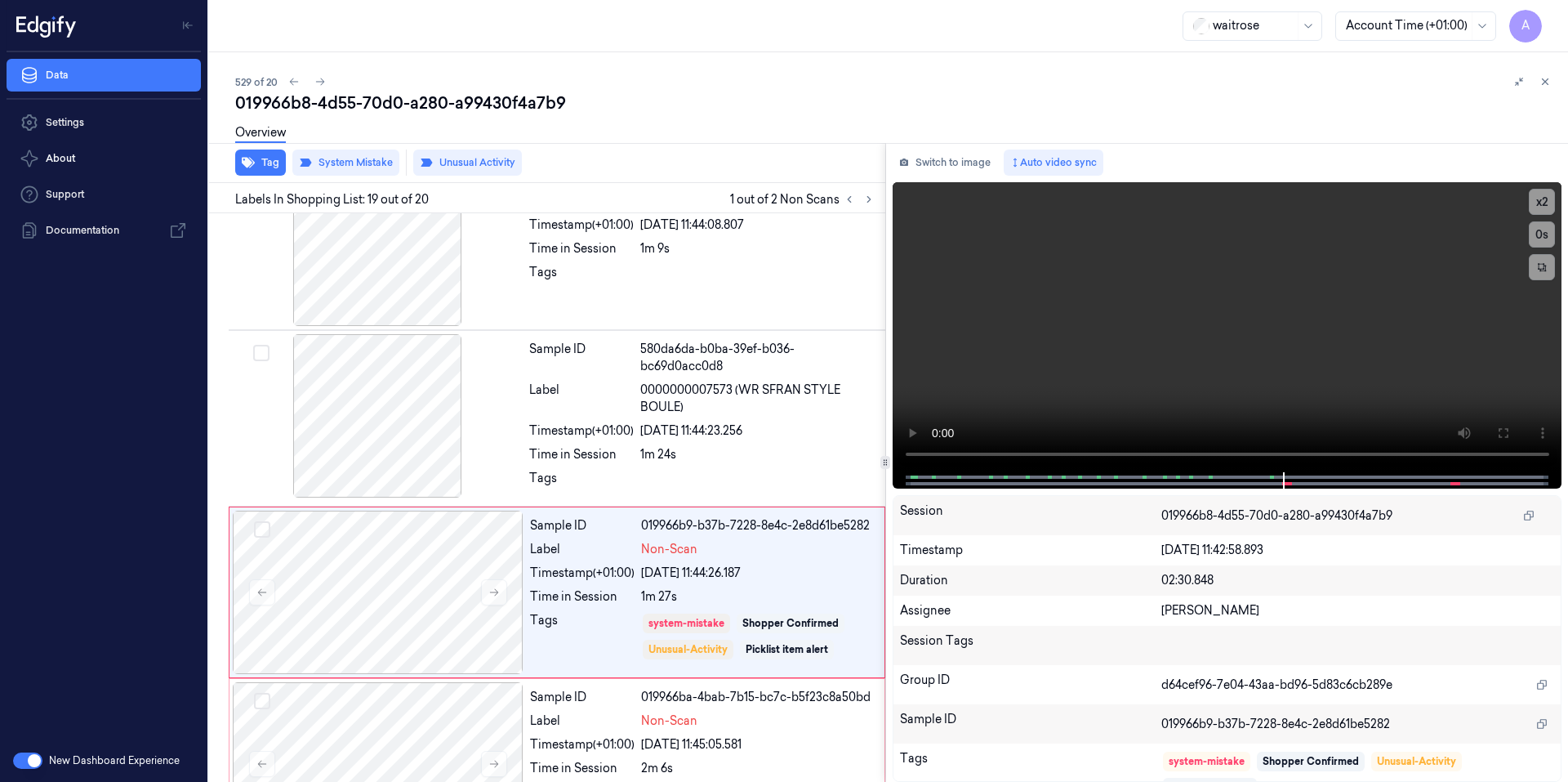
scroll to position [2871, 0]
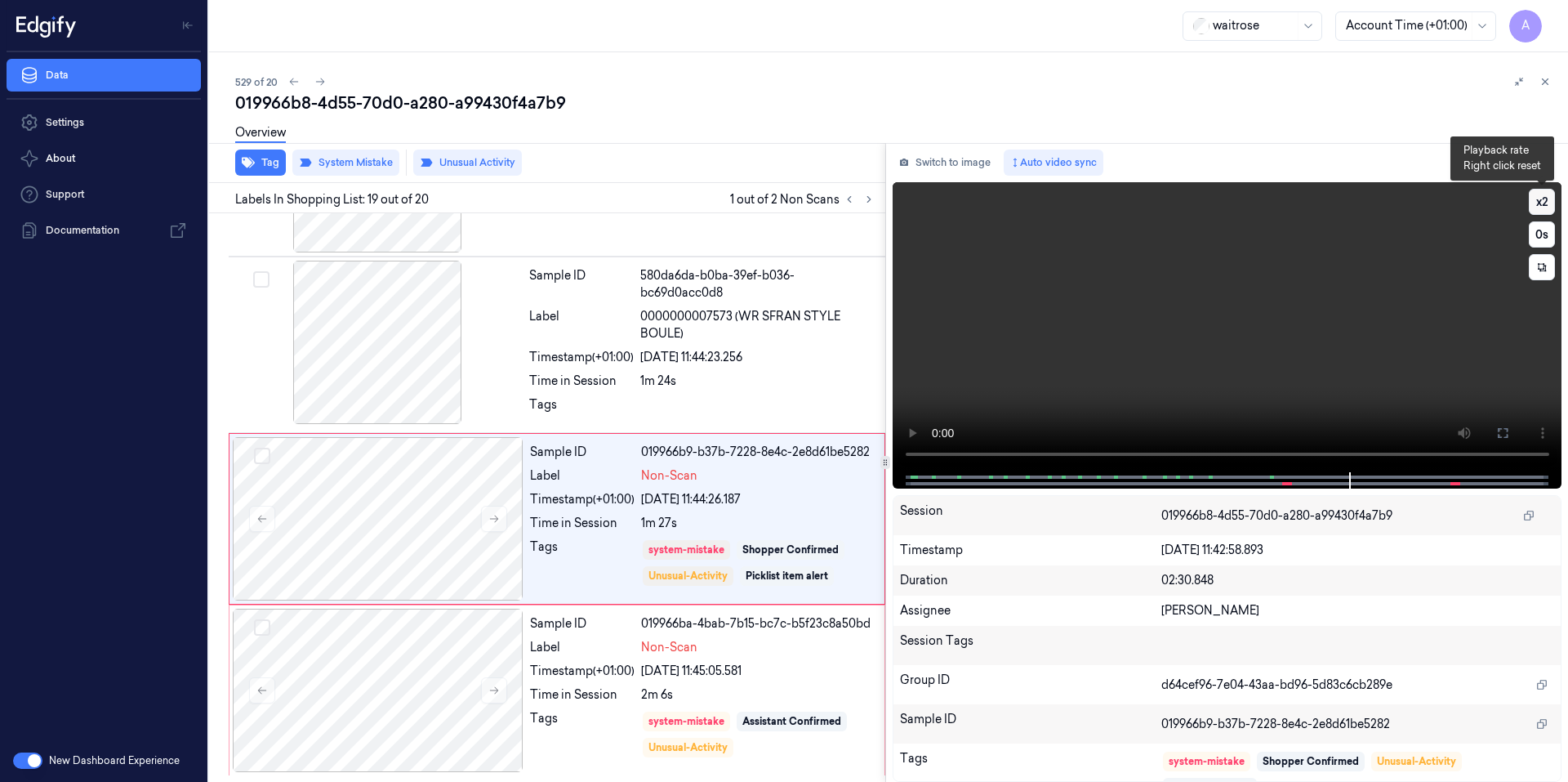
click at [1547, 202] on button "x 2" at bounding box center [1541, 202] width 26 height 26
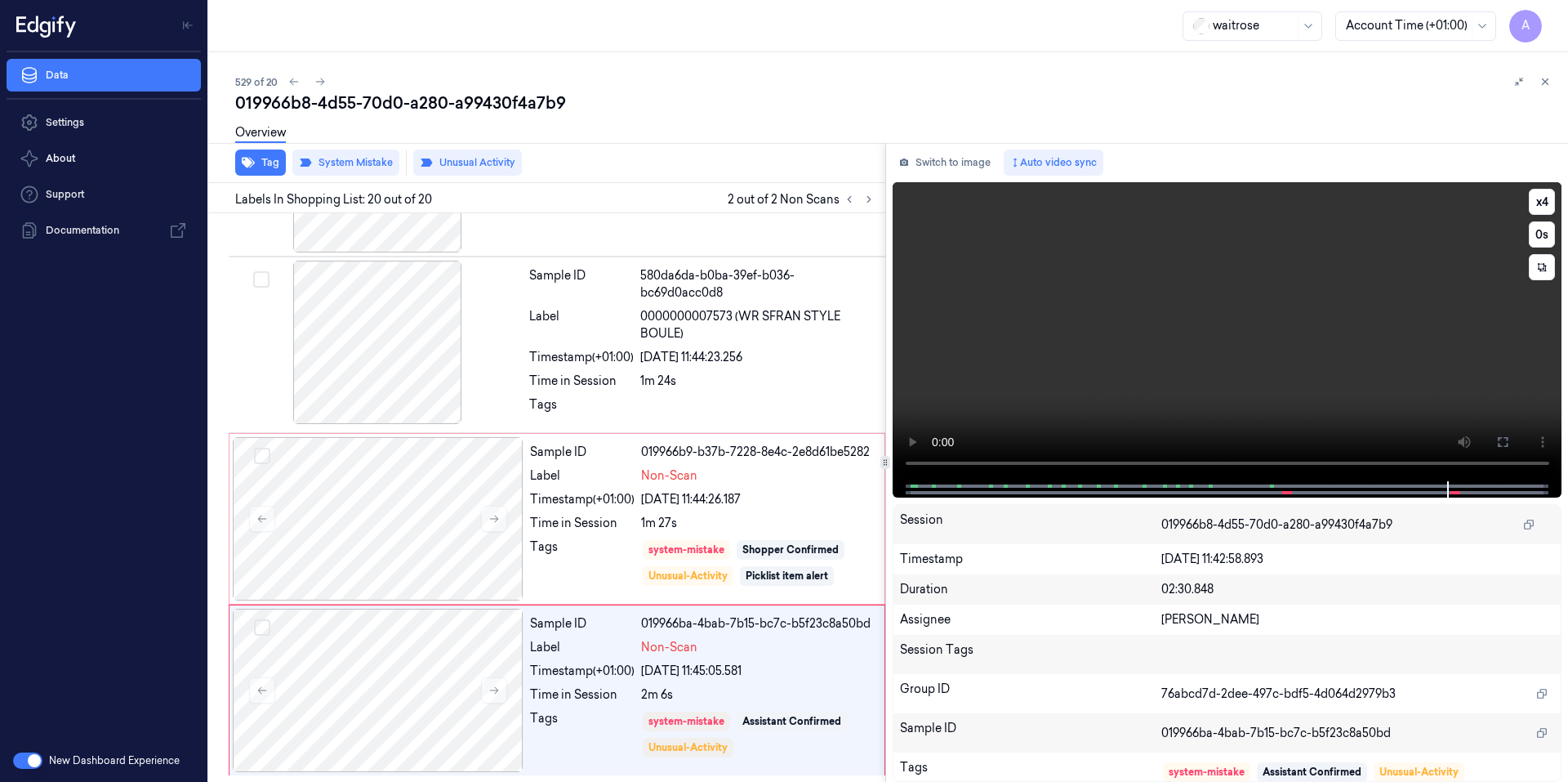
click at [1182, 348] on video at bounding box center [1227, 331] width 669 height 299
click at [1219, 351] on video at bounding box center [1227, 331] width 669 height 299
click at [792, 753] on div "system-mistake Assistant Confirmed Unusual-Activity" at bounding box center [758, 734] width 233 height 49
click at [267, 163] on button "Tag" at bounding box center [260, 162] width 51 height 26
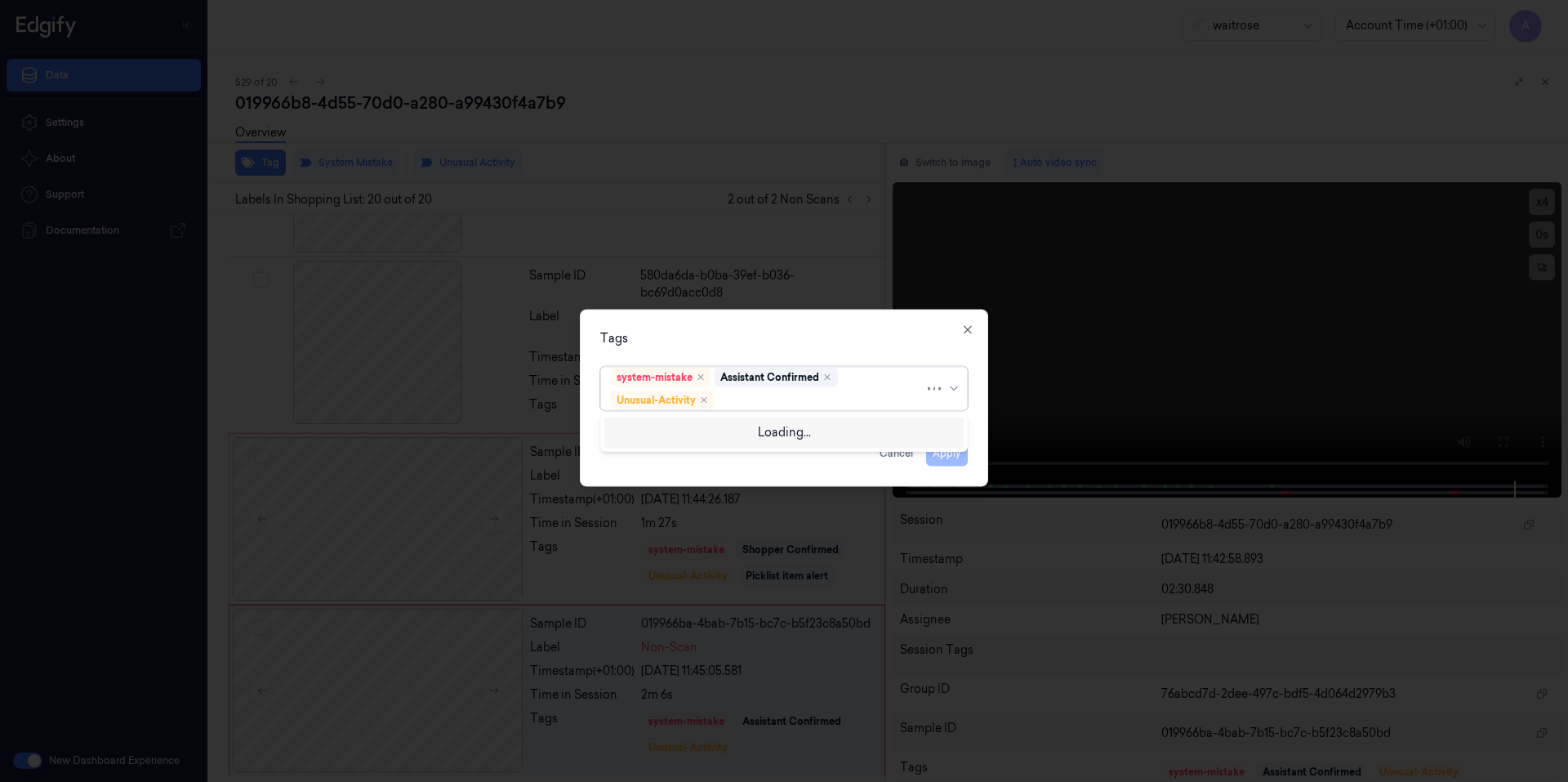
click at [757, 391] on div at bounding box center [820, 400] width 207 height 17
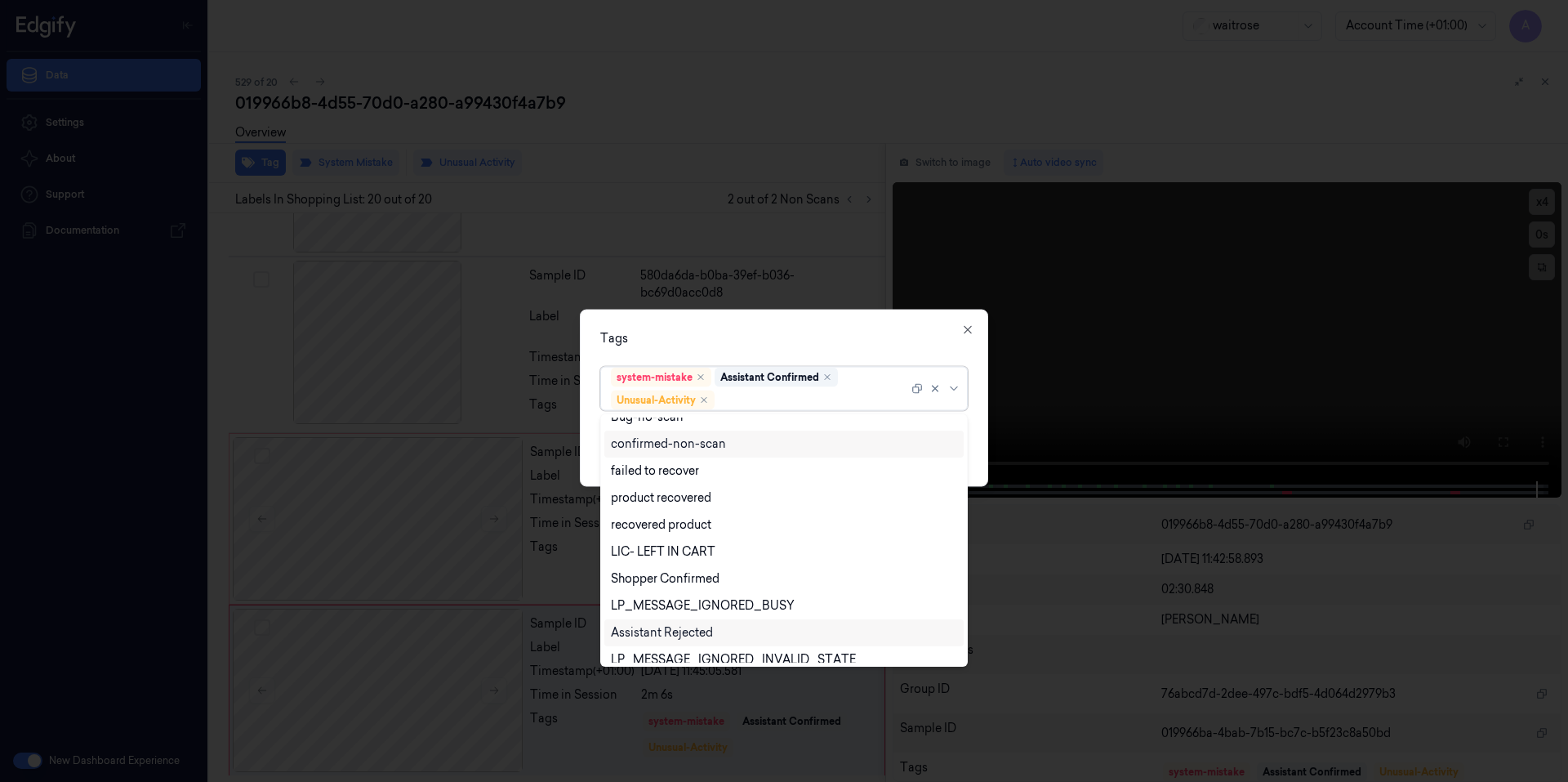
scroll to position [213, 0]
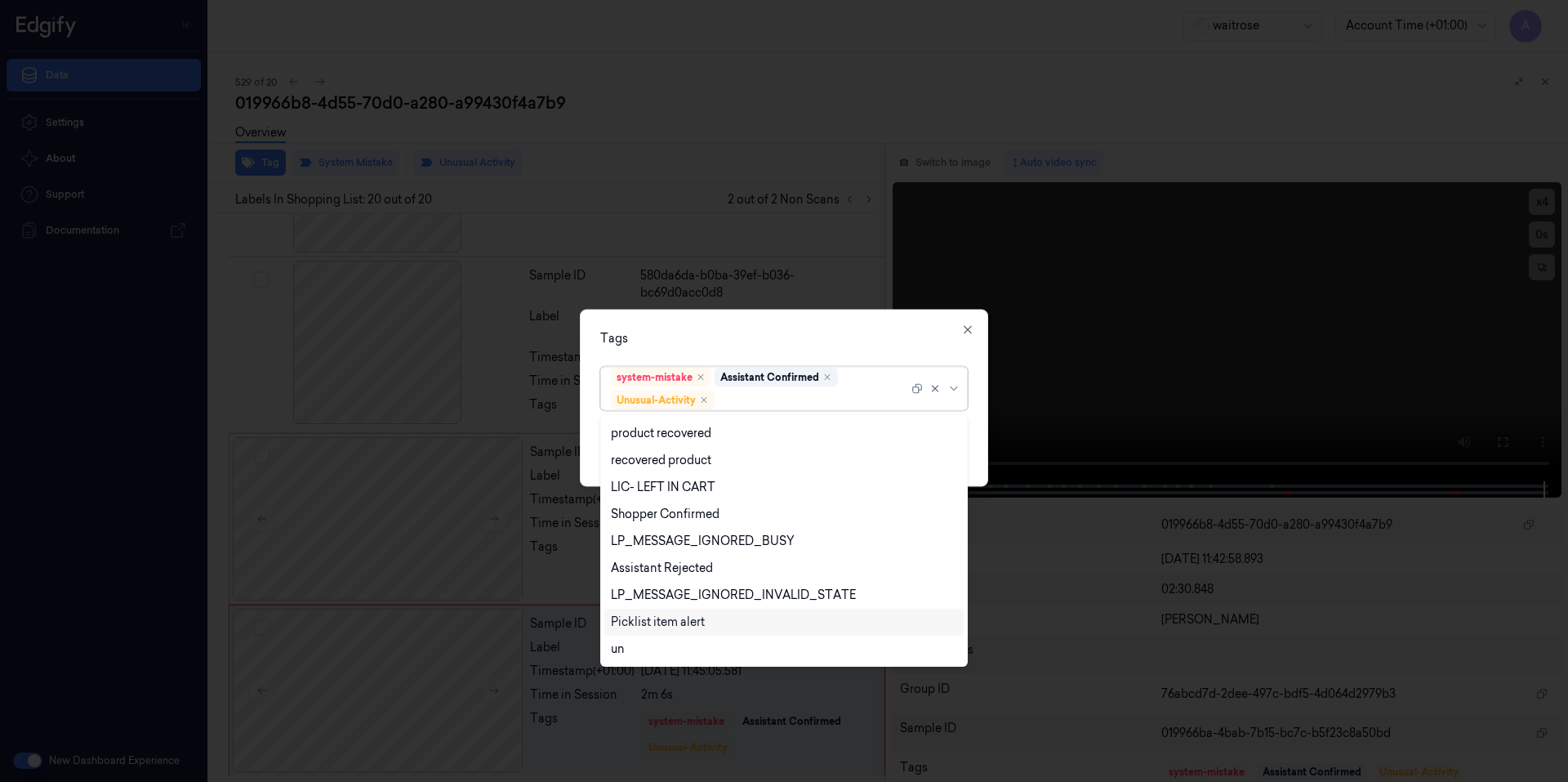
click at [639, 615] on div "Picklist item alert" at bounding box center [657, 622] width 94 height 17
click at [833, 318] on div "Tags option Picklist item alert, selected. 20 results available. Use Up and Dow…" at bounding box center [784, 397] width 409 height 177
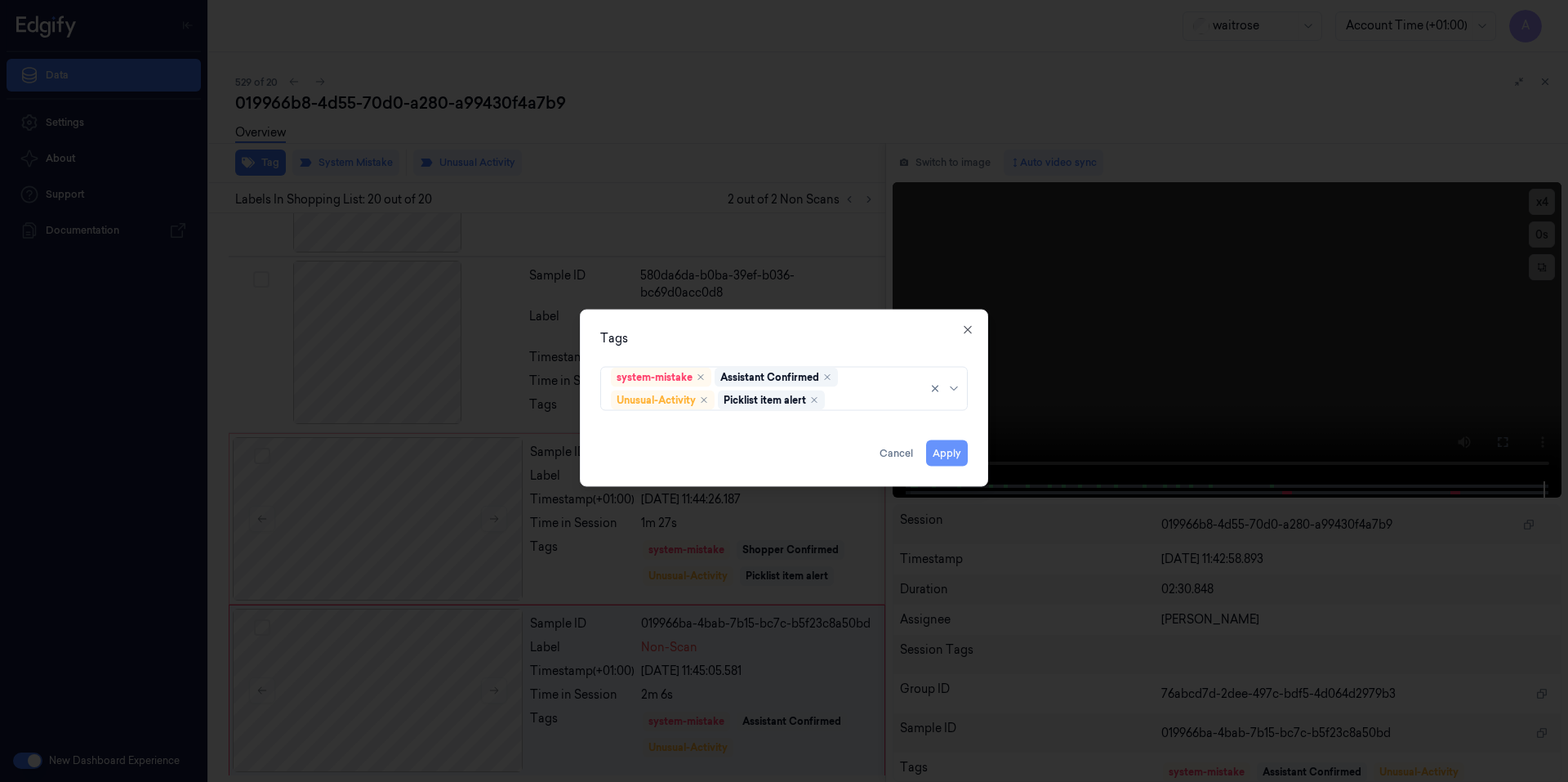
click at [946, 448] on button "Apply" at bounding box center [947, 452] width 42 height 26
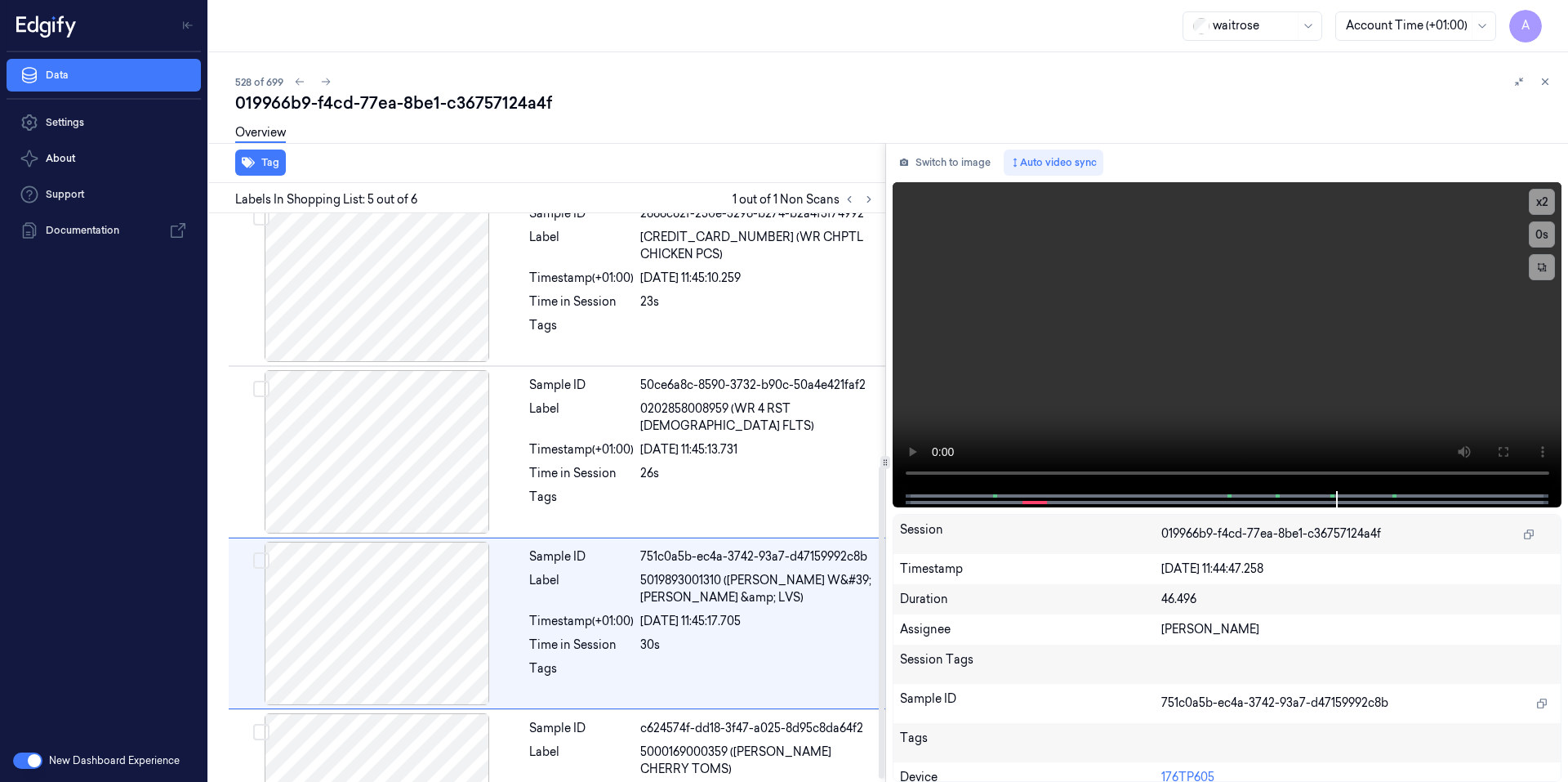
scroll to position [465, 0]
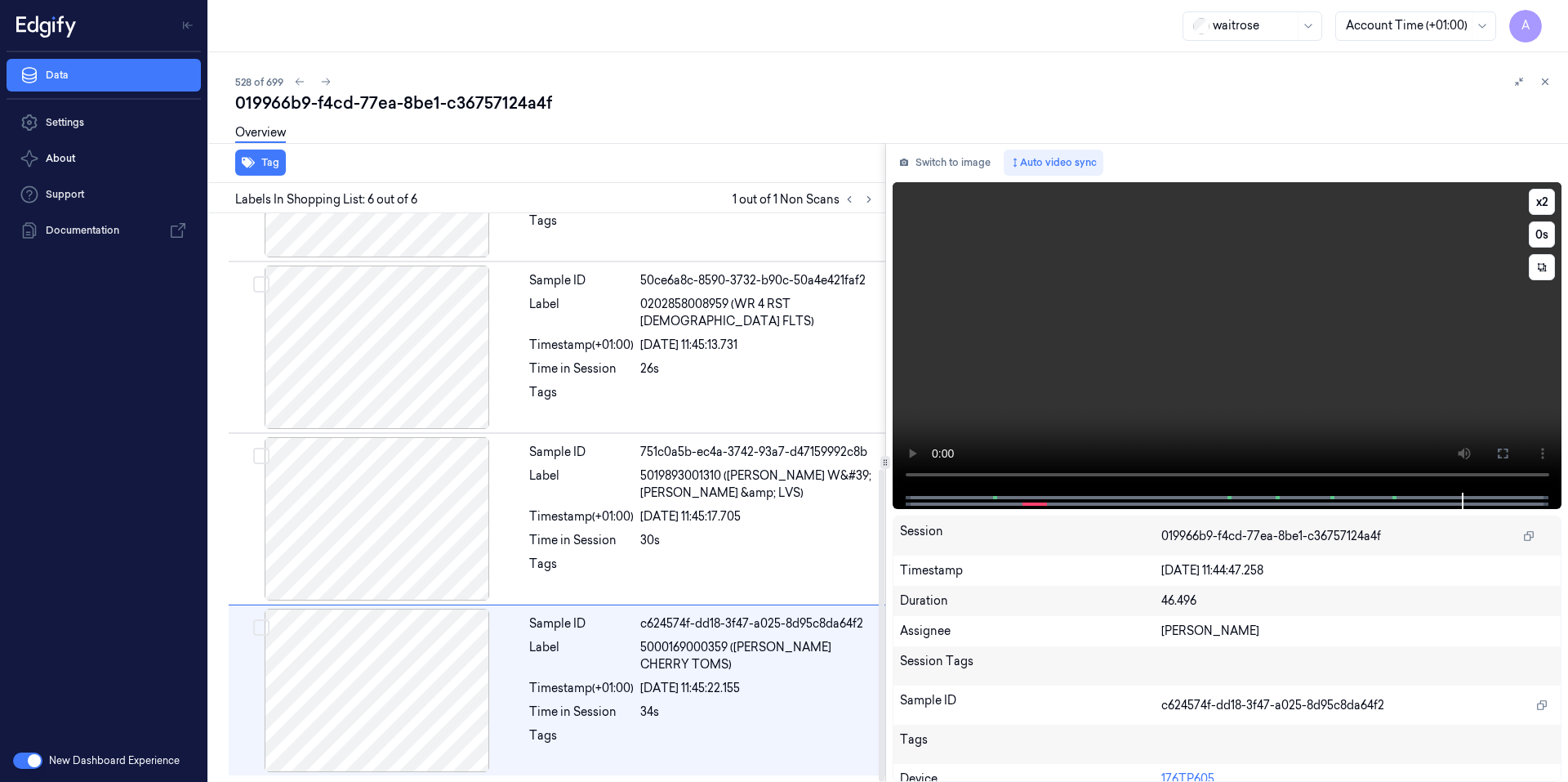
click at [1219, 336] on video at bounding box center [1227, 337] width 669 height 311
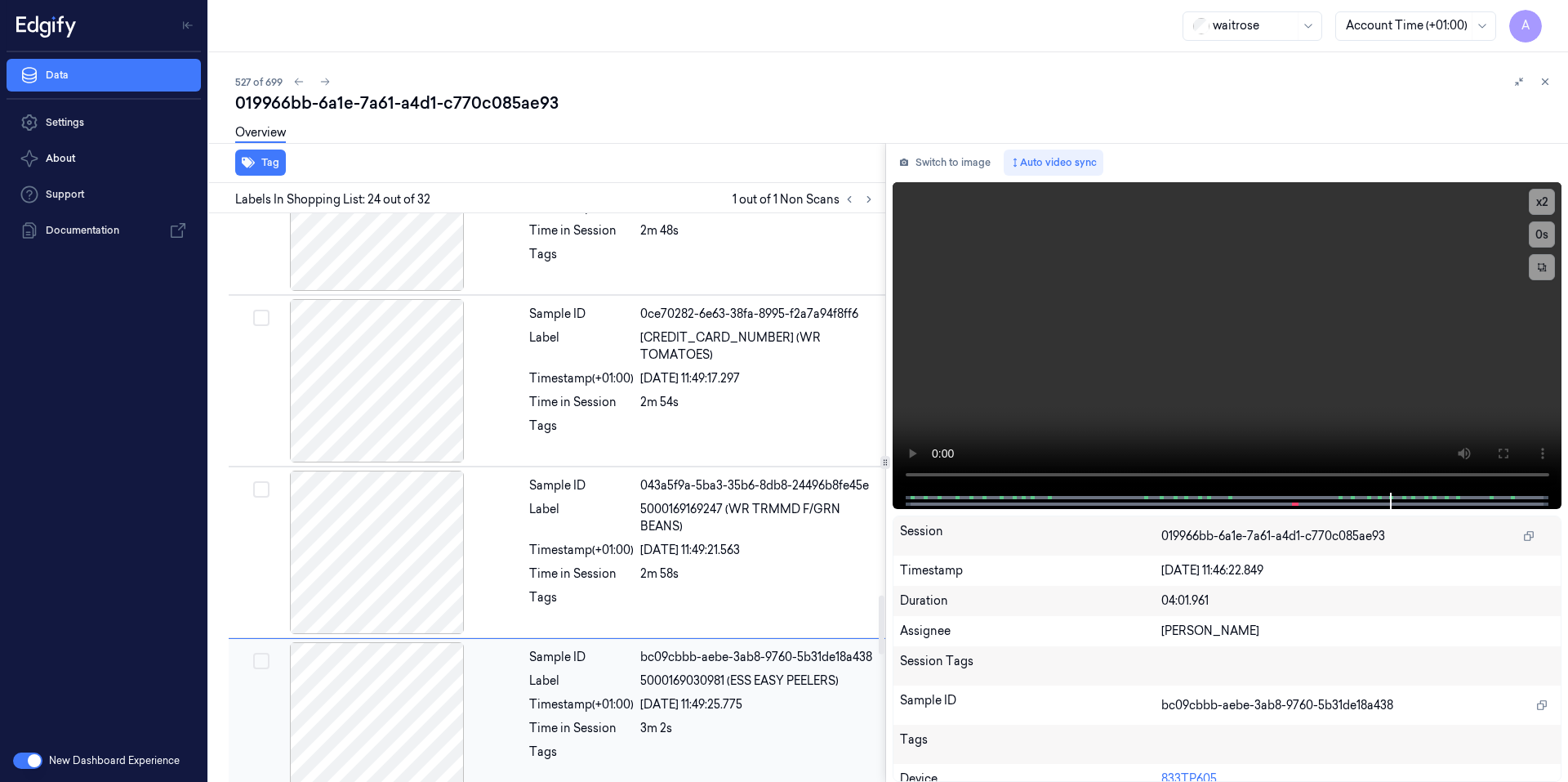
scroll to position [3759, 0]
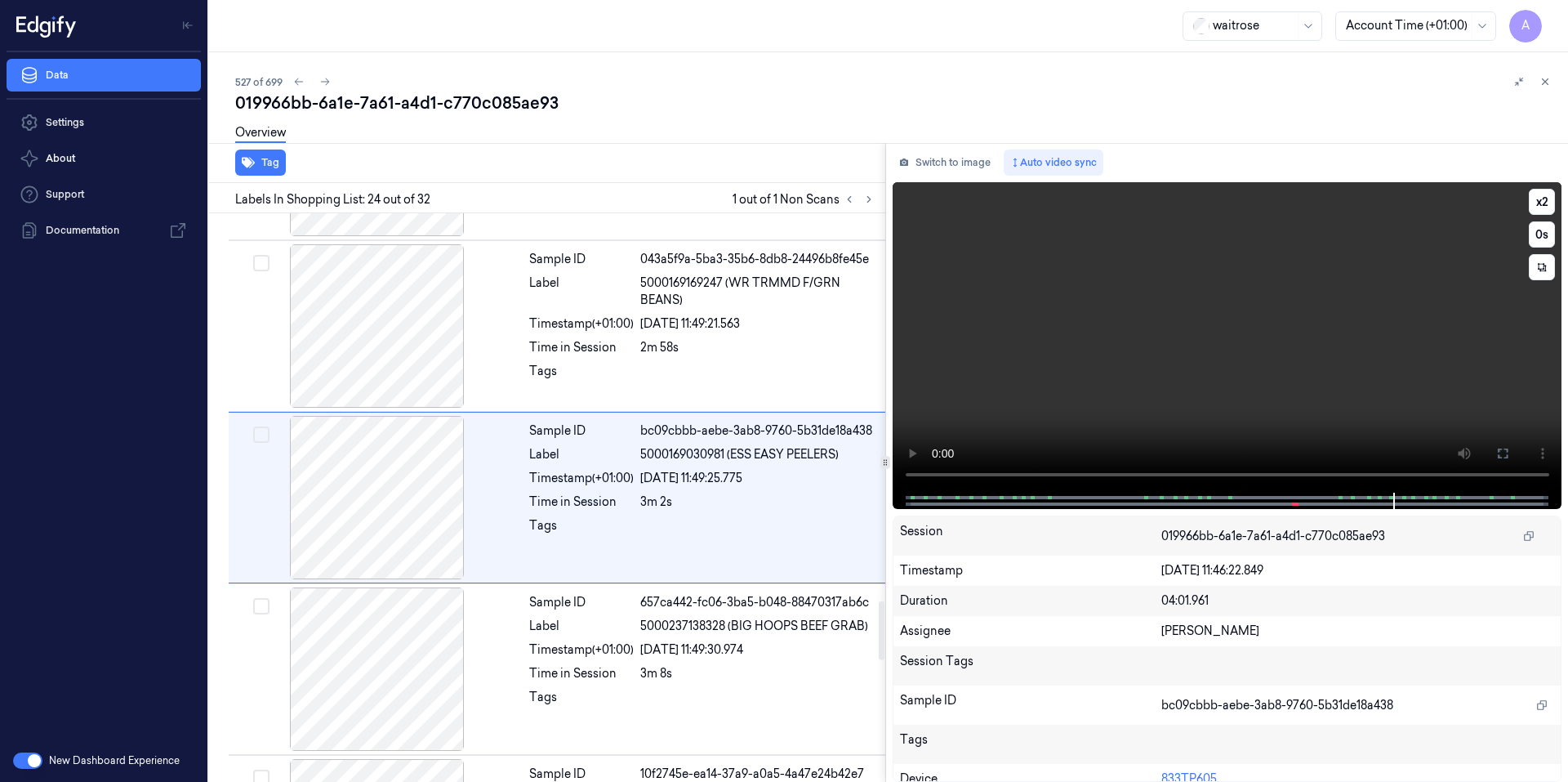
click at [1165, 385] on video at bounding box center [1227, 337] width 669 height 311
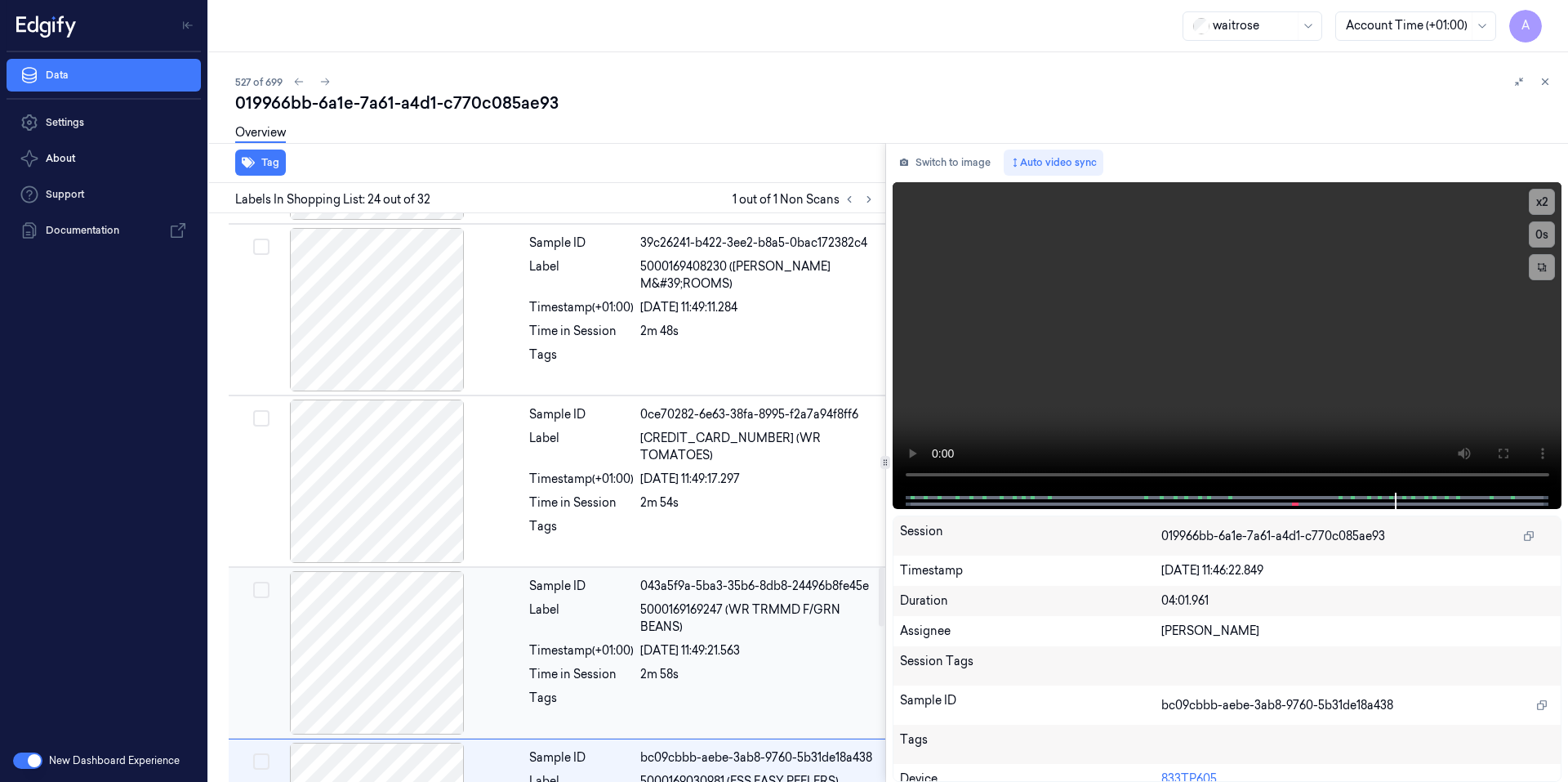
scroll to position [3023, 0]
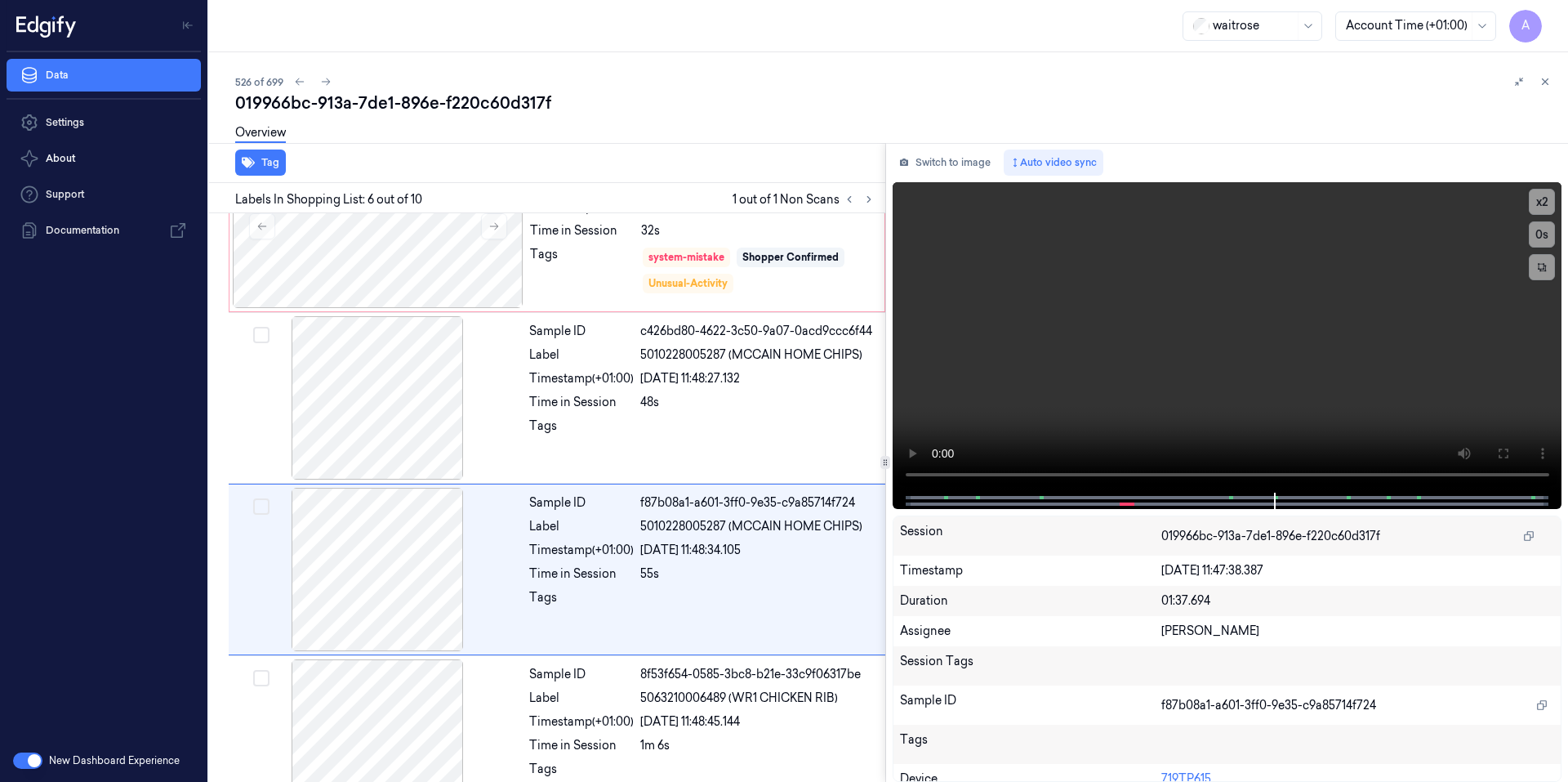
scroll to position [658, 0]
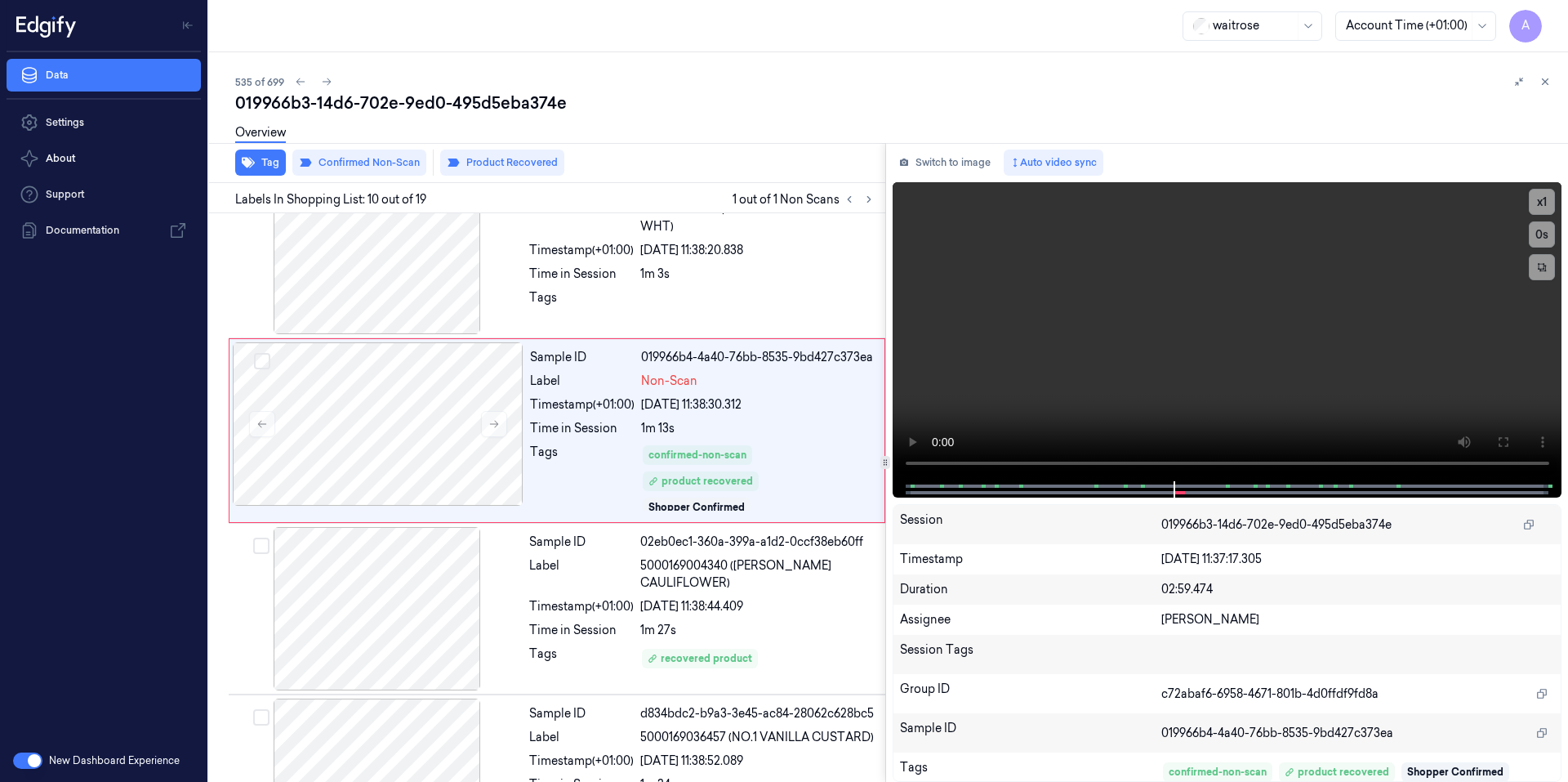
scroll to position [1351, 0]
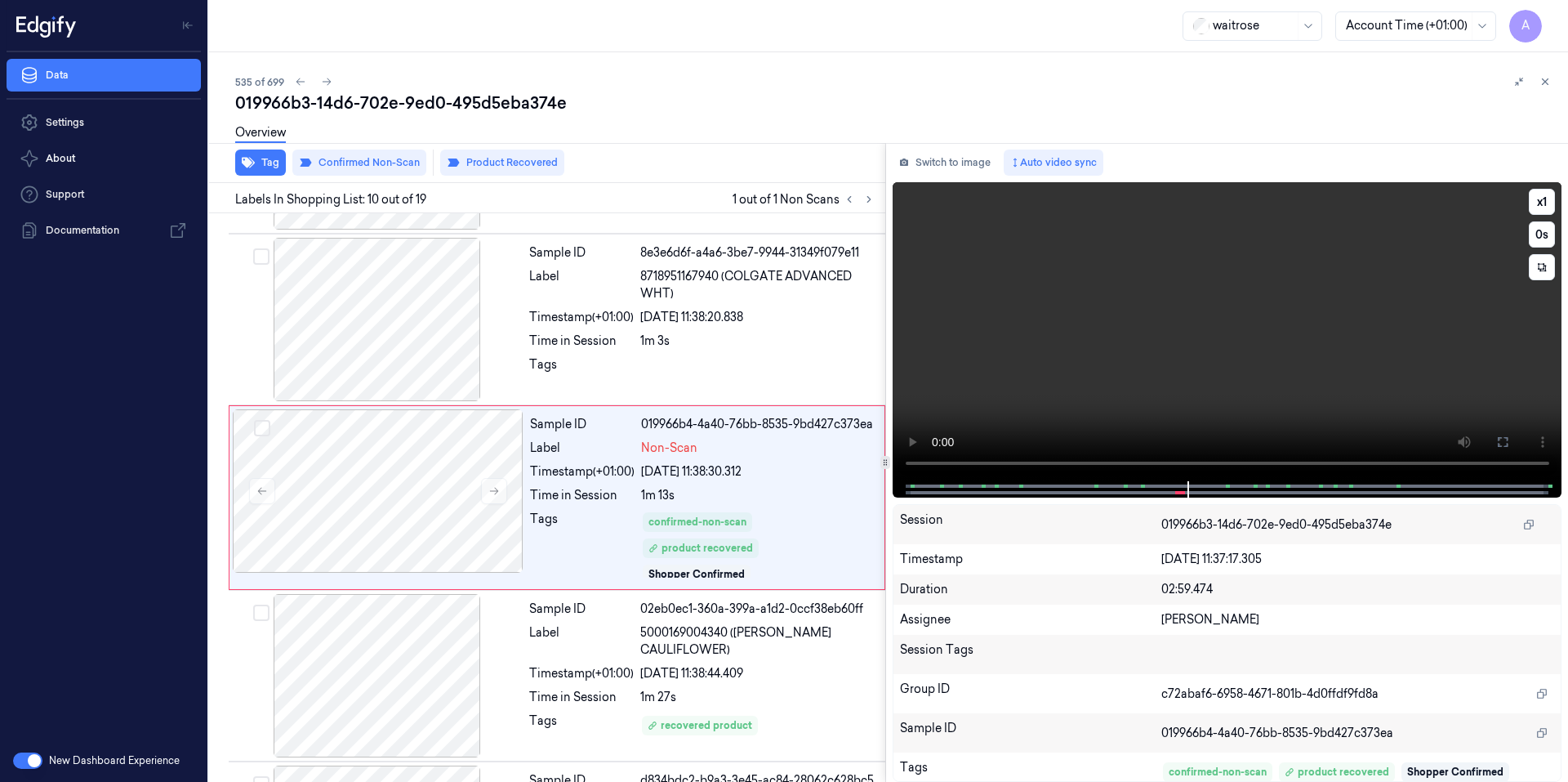
click at [1254, 379] on video at bounding box center [1227, 331] width 669 height 299
click at [1131, 420] on video at bounding box center [1227, 331] width 669 height 299
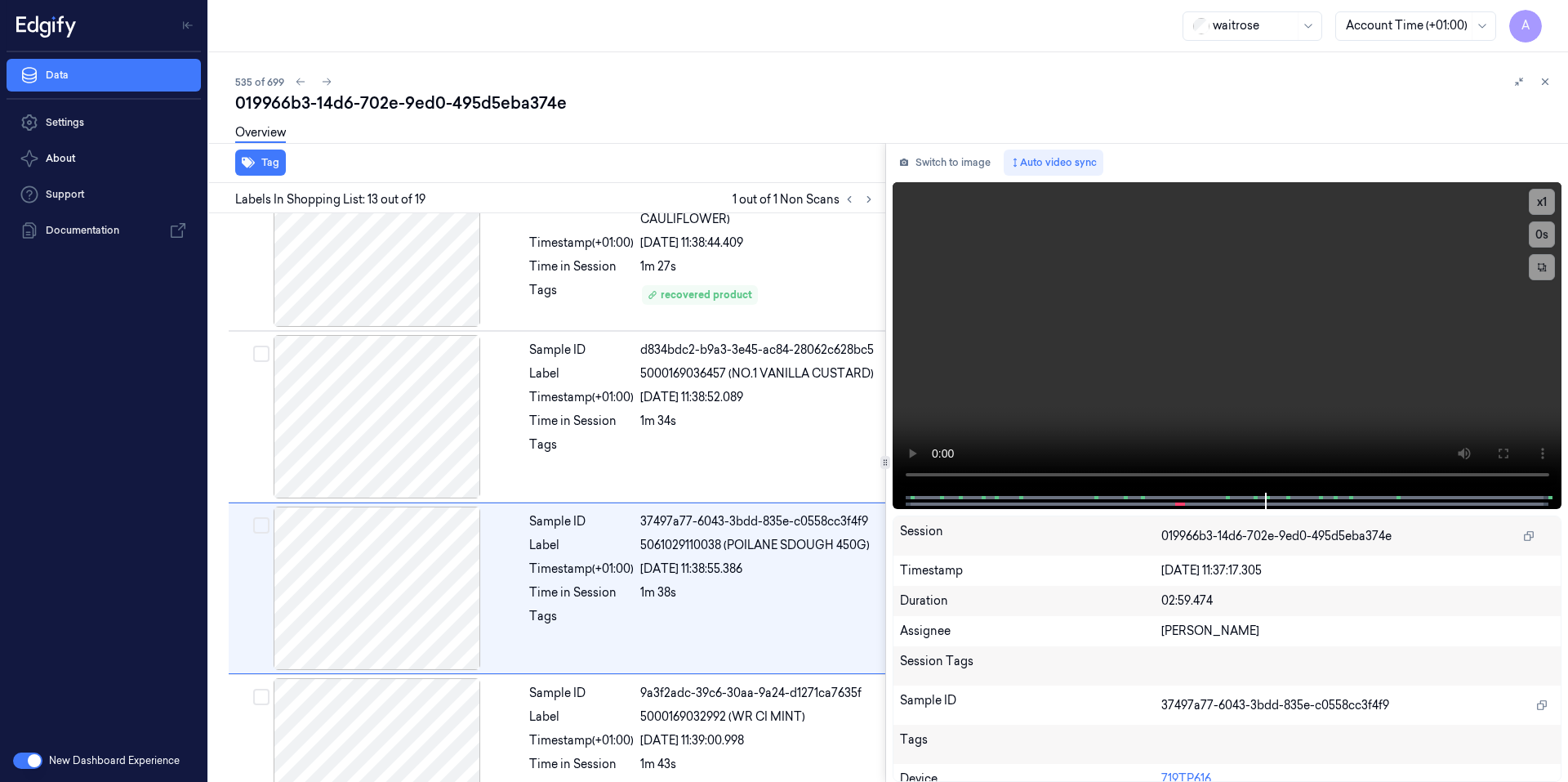
scroll to position [1872, 0]
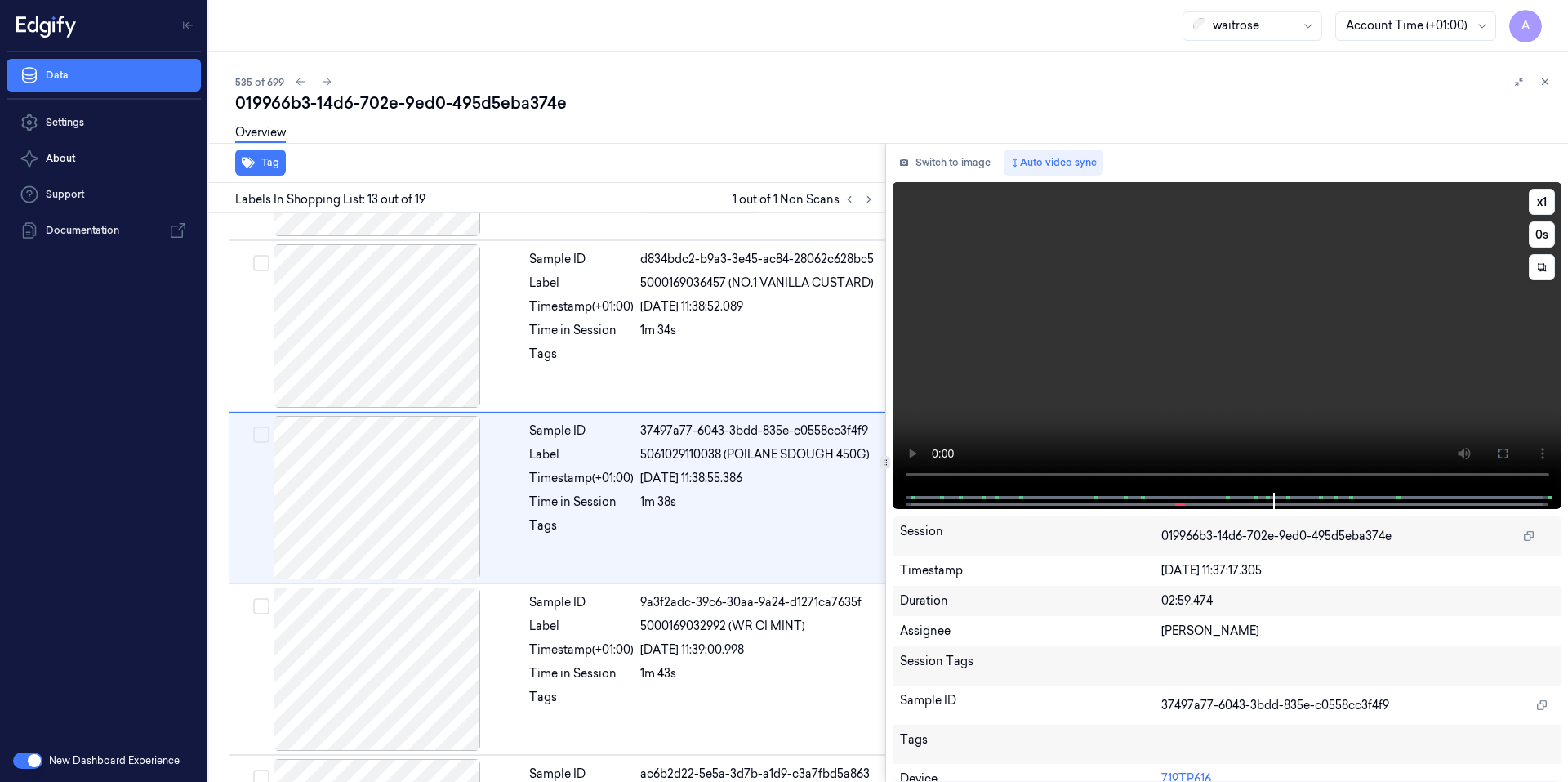
drag, startPoint x: 1240, startPoint y: 291, endPoint x: 1202, endPoint y: 312, distance: 43.4
click at [1240, 291] on video at bounding box center [1227, 337] width 669 height 311
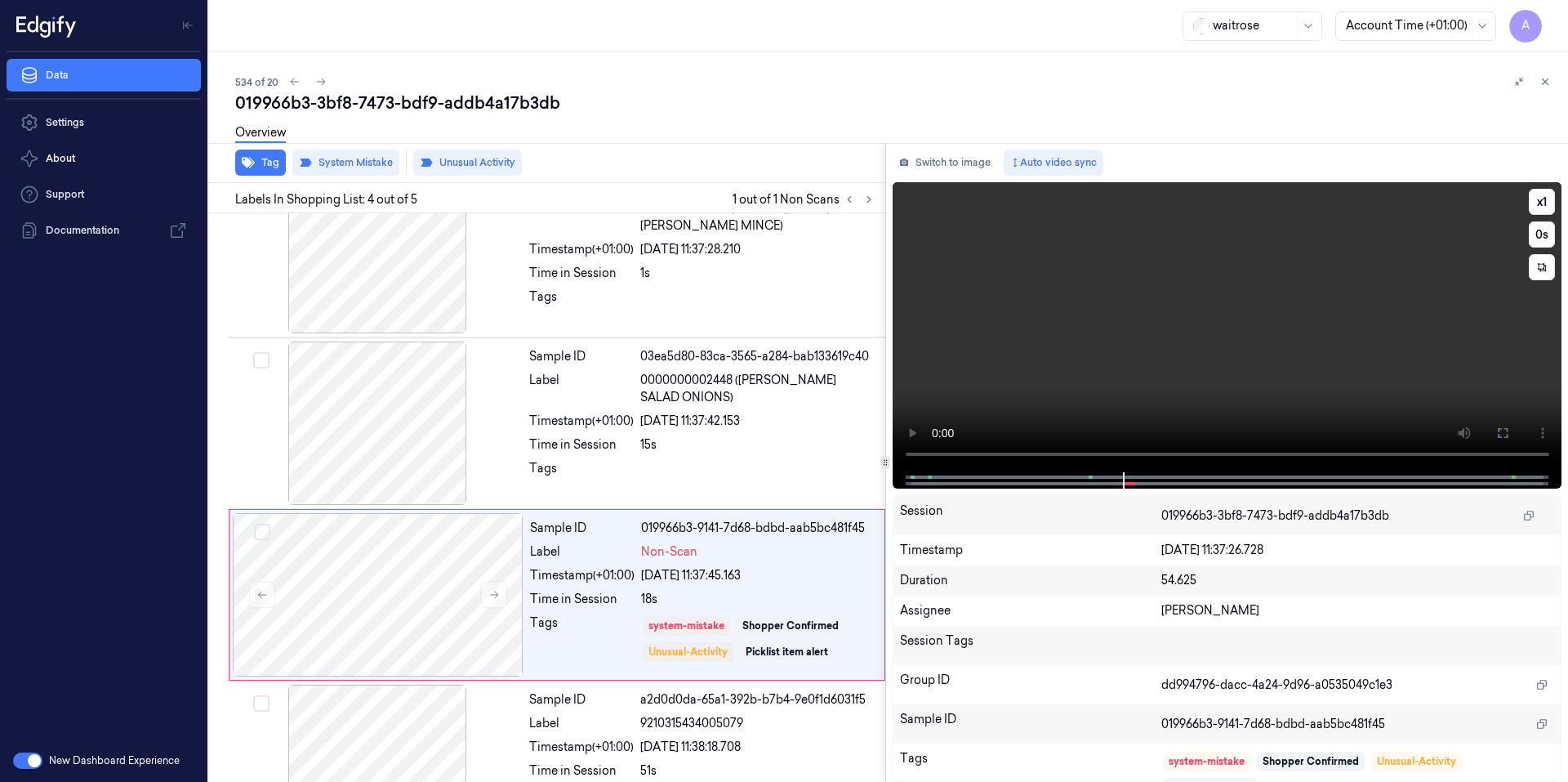
scroll to position [294, 0]
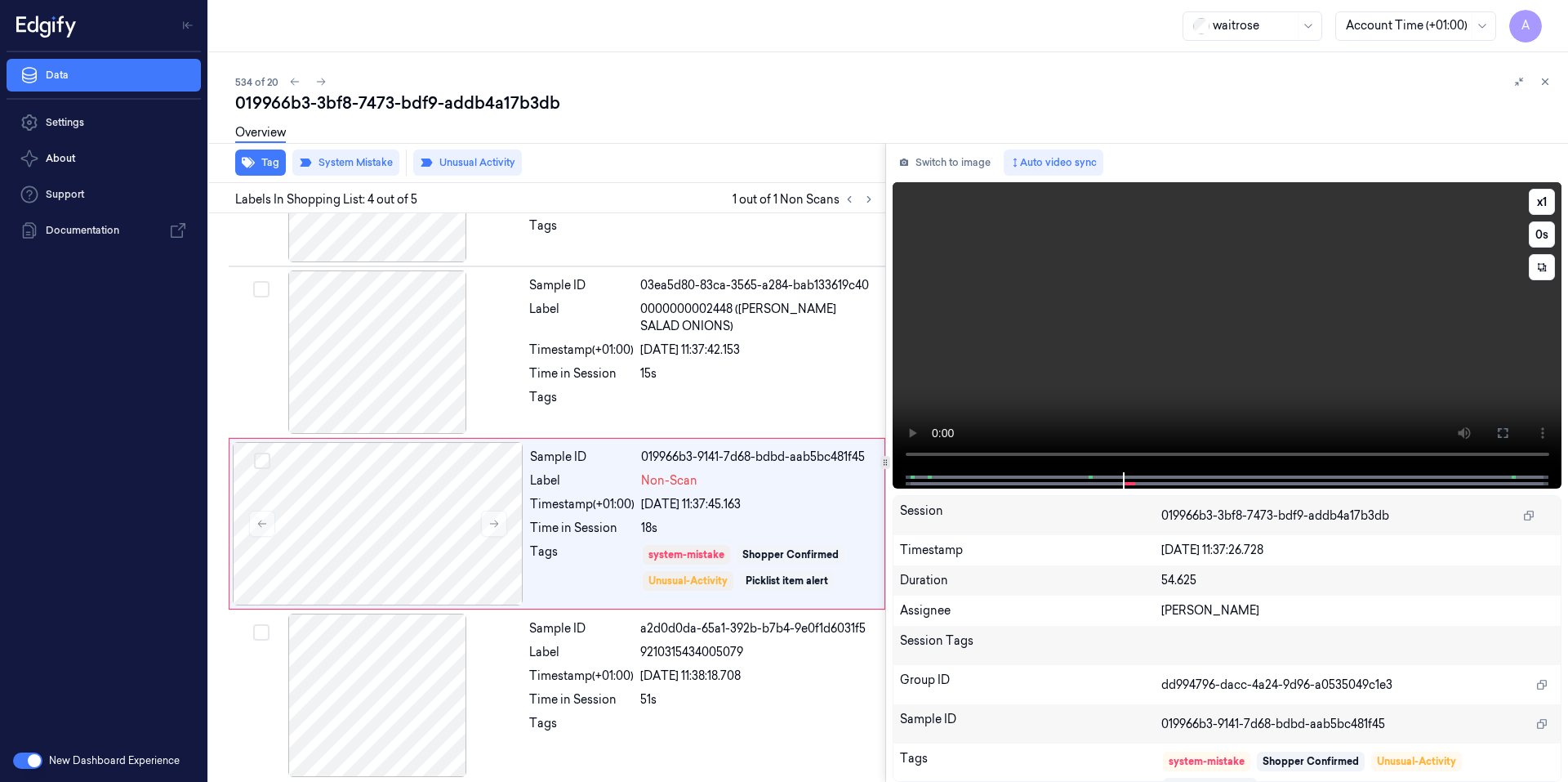
click at [1123, 376] on video at bounding box center [1227, 327] width 669 height 290
click at [1183, 401] on video at bounding box center [1227, 327] width 669 height 290
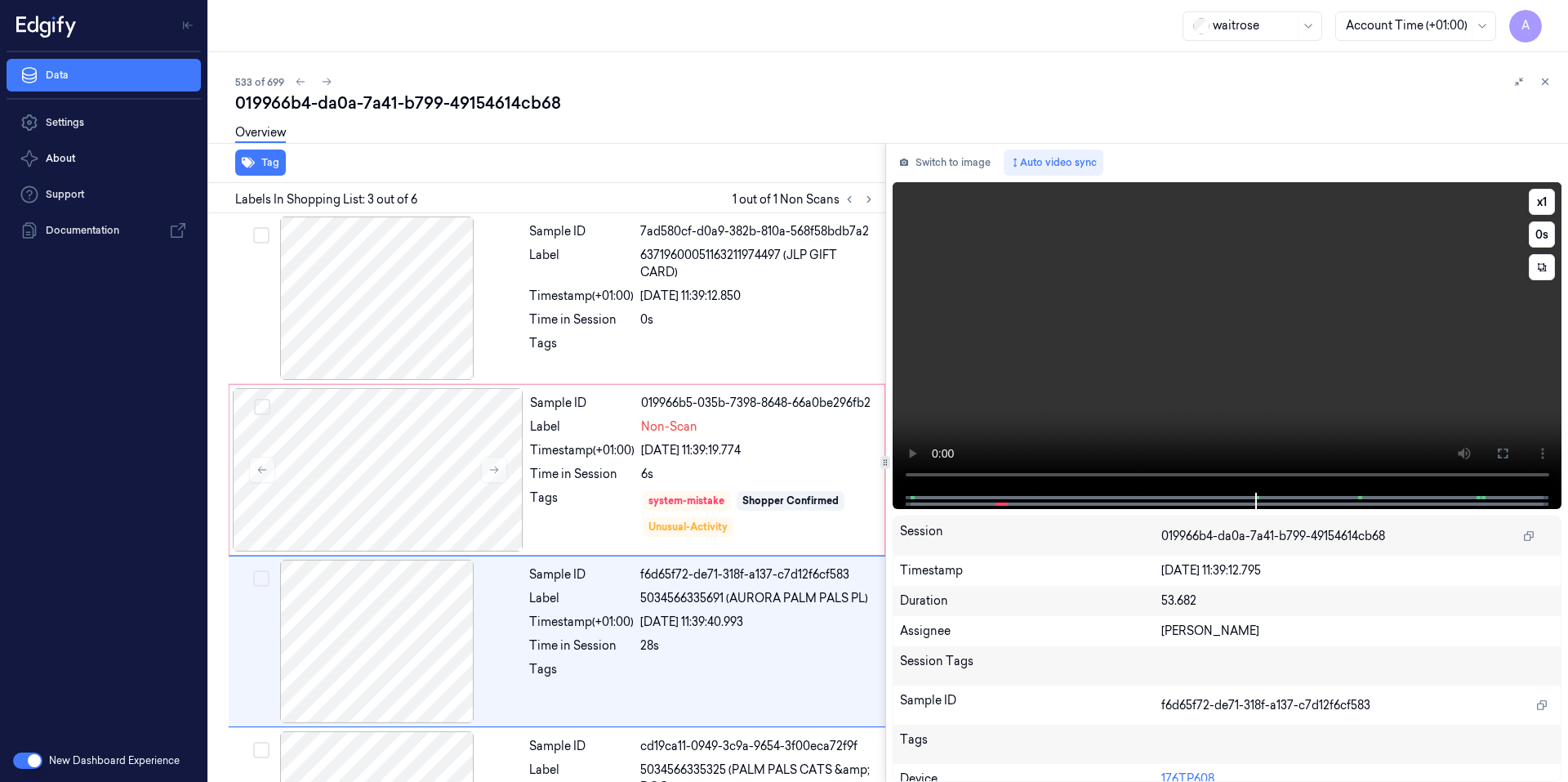
scroll to position [143, 0]
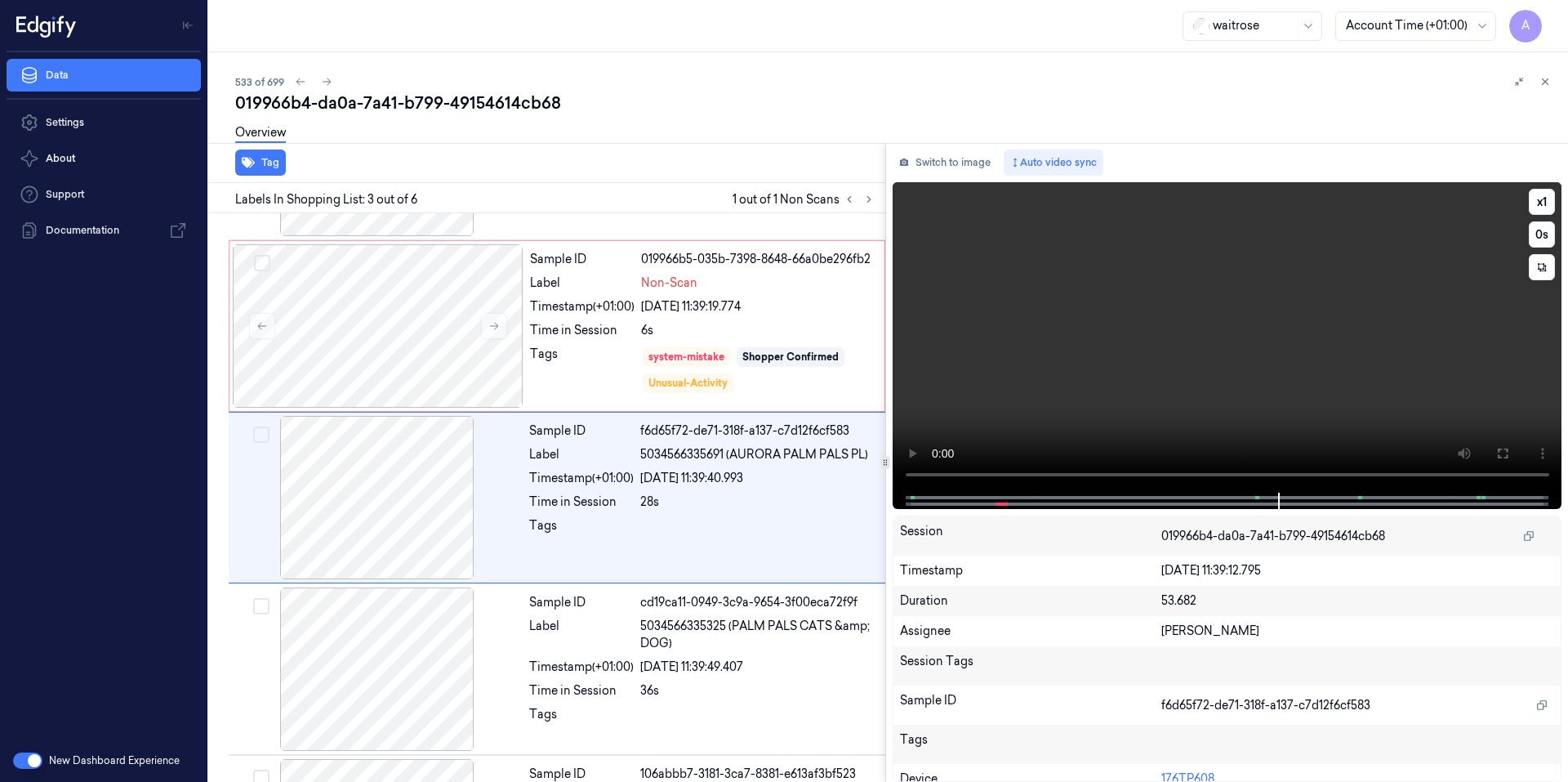
click at [1094, 325] on video at bounding box center [1227, 337] width 669 height 311
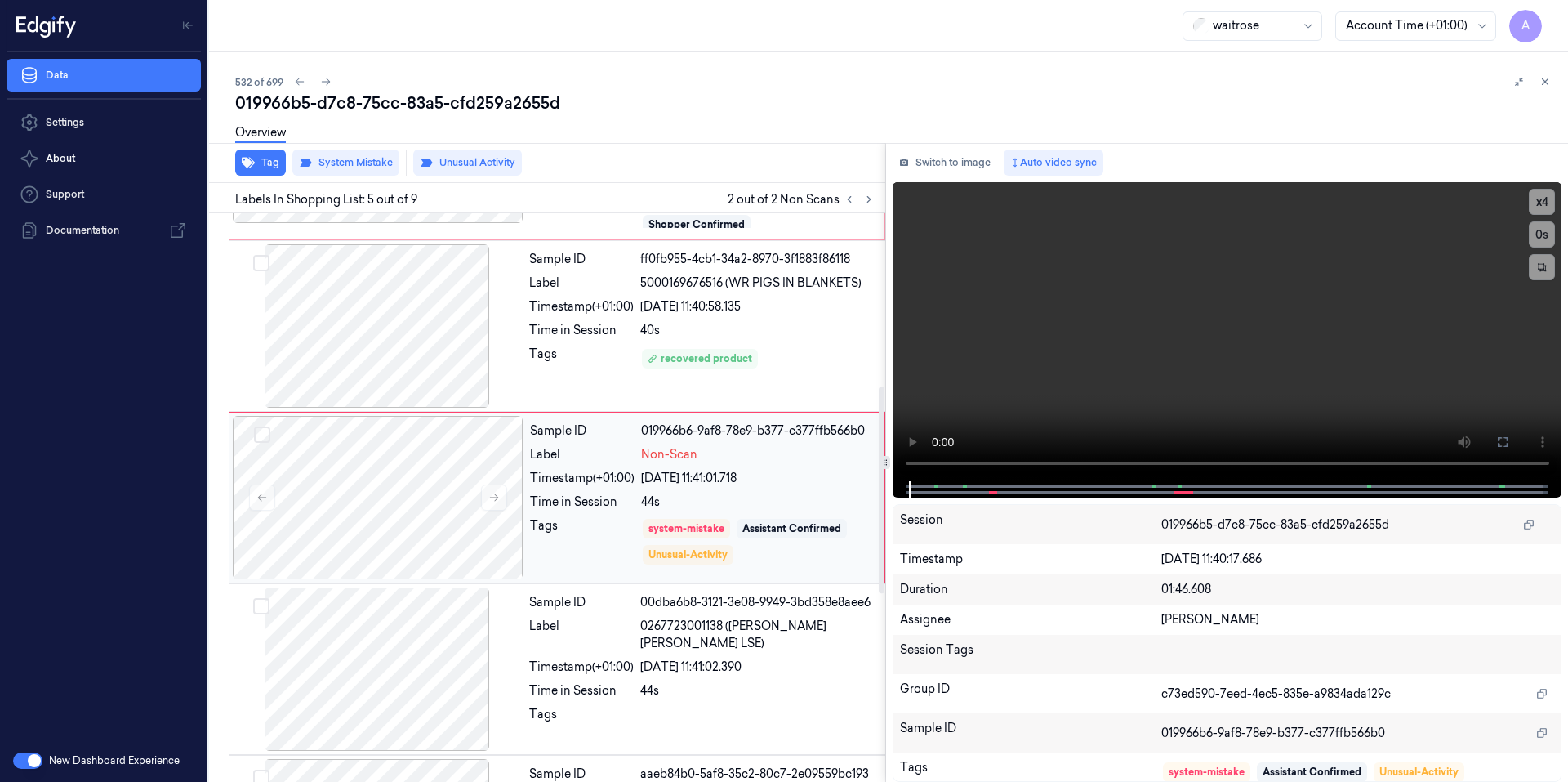
scroll to position [255, 0]
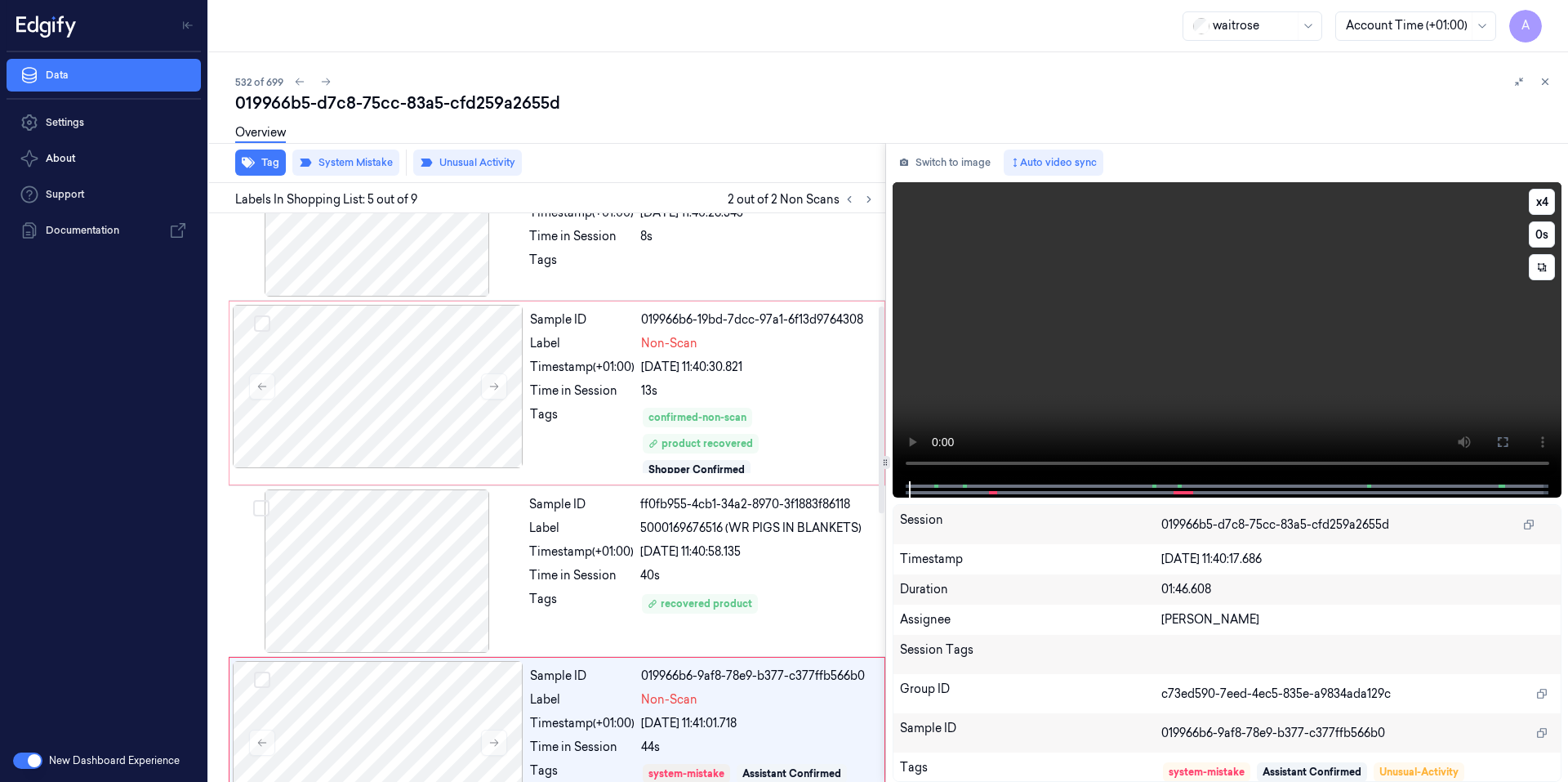
click at [1167, 365] on video at bounding box center [1227, 331] width 669 height 299
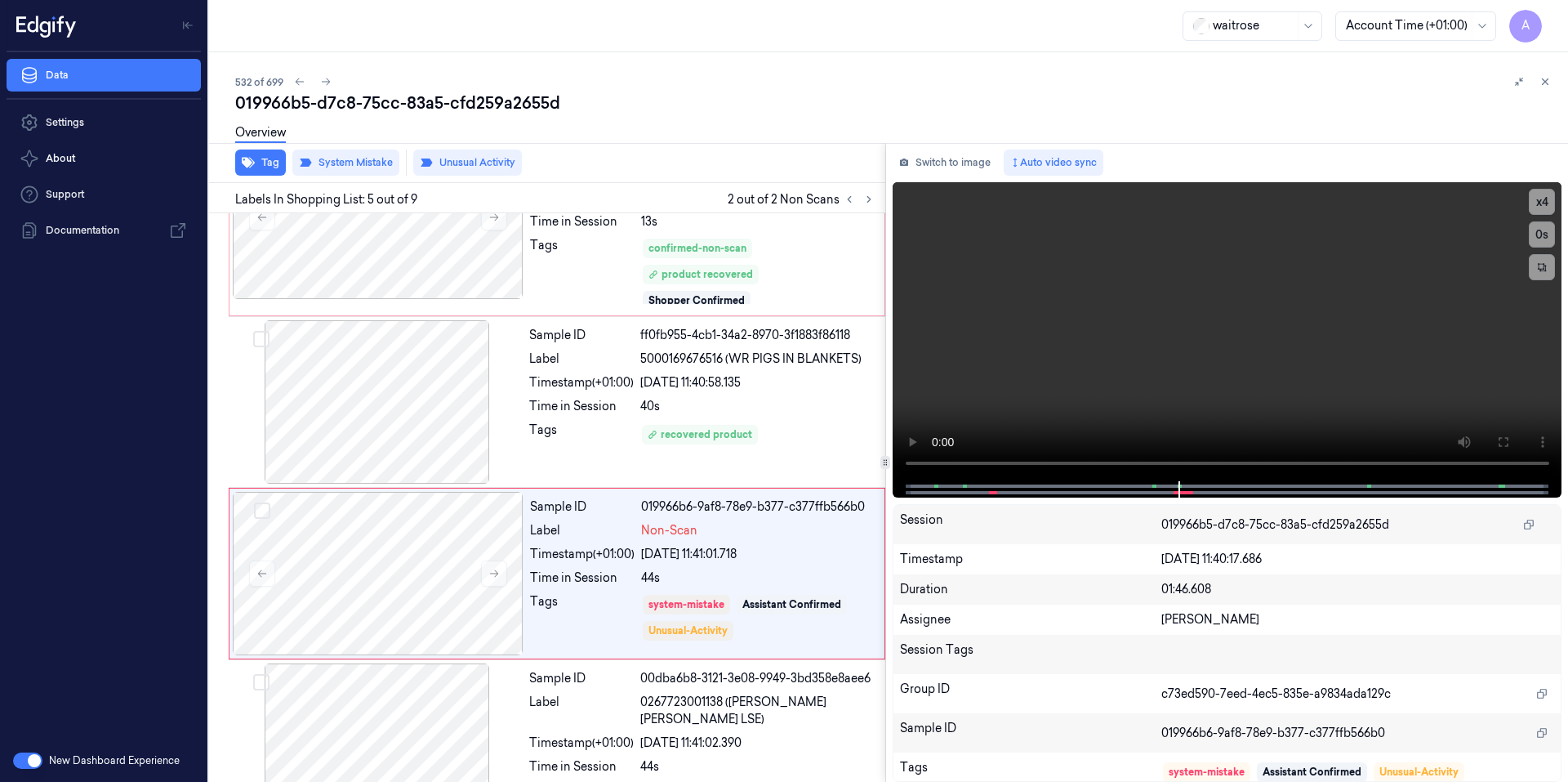
scroll to position [500, 0]
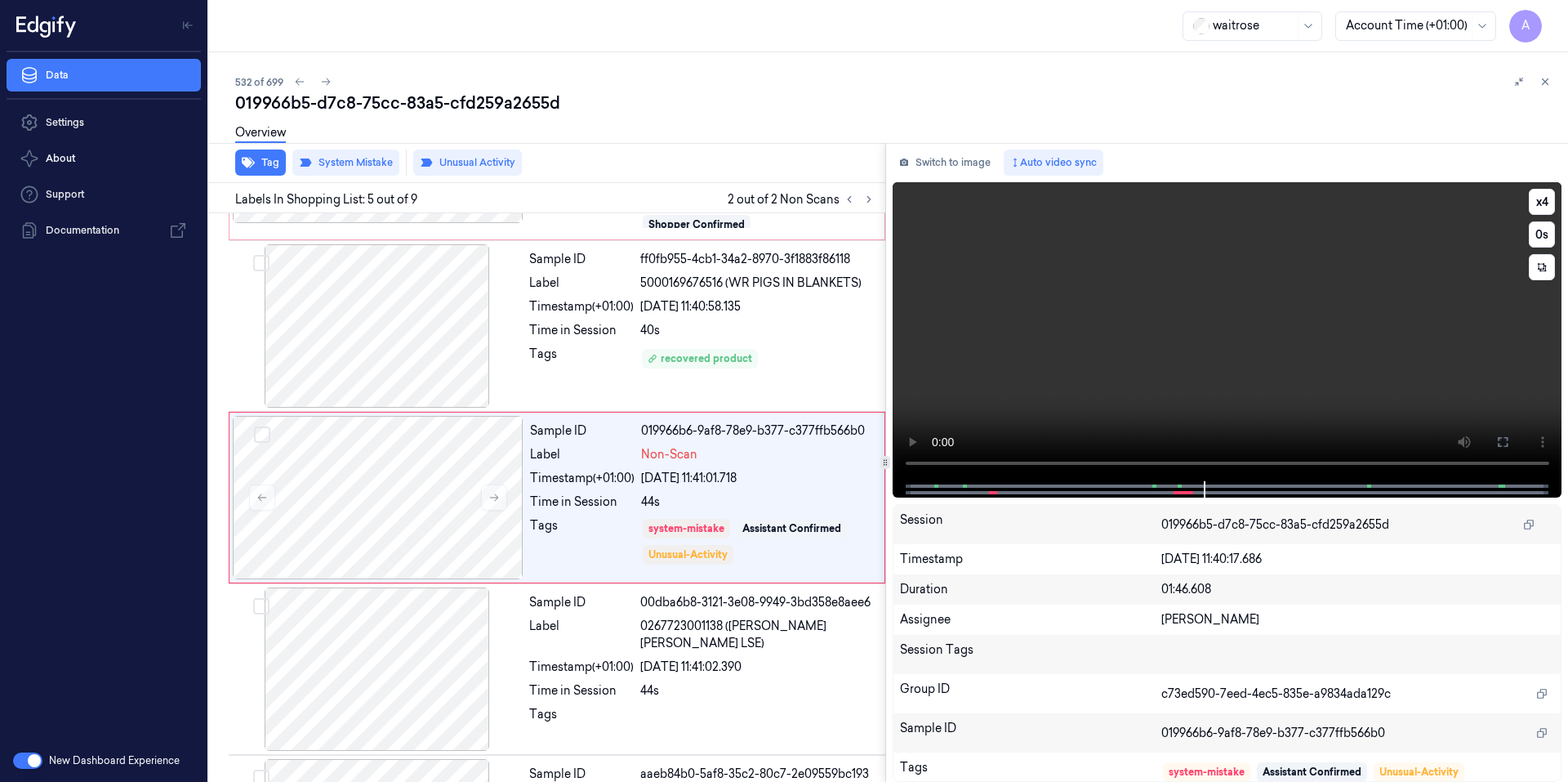
click at [1152, 421] on video at bounding box center [1227, 331] width 669 height 299
click at [1248, 379] on video at bounding box center [1227, 331] width 669 height 299
click at [1288, 301] on video at bounding box center [1227, 331] width 669 height 299
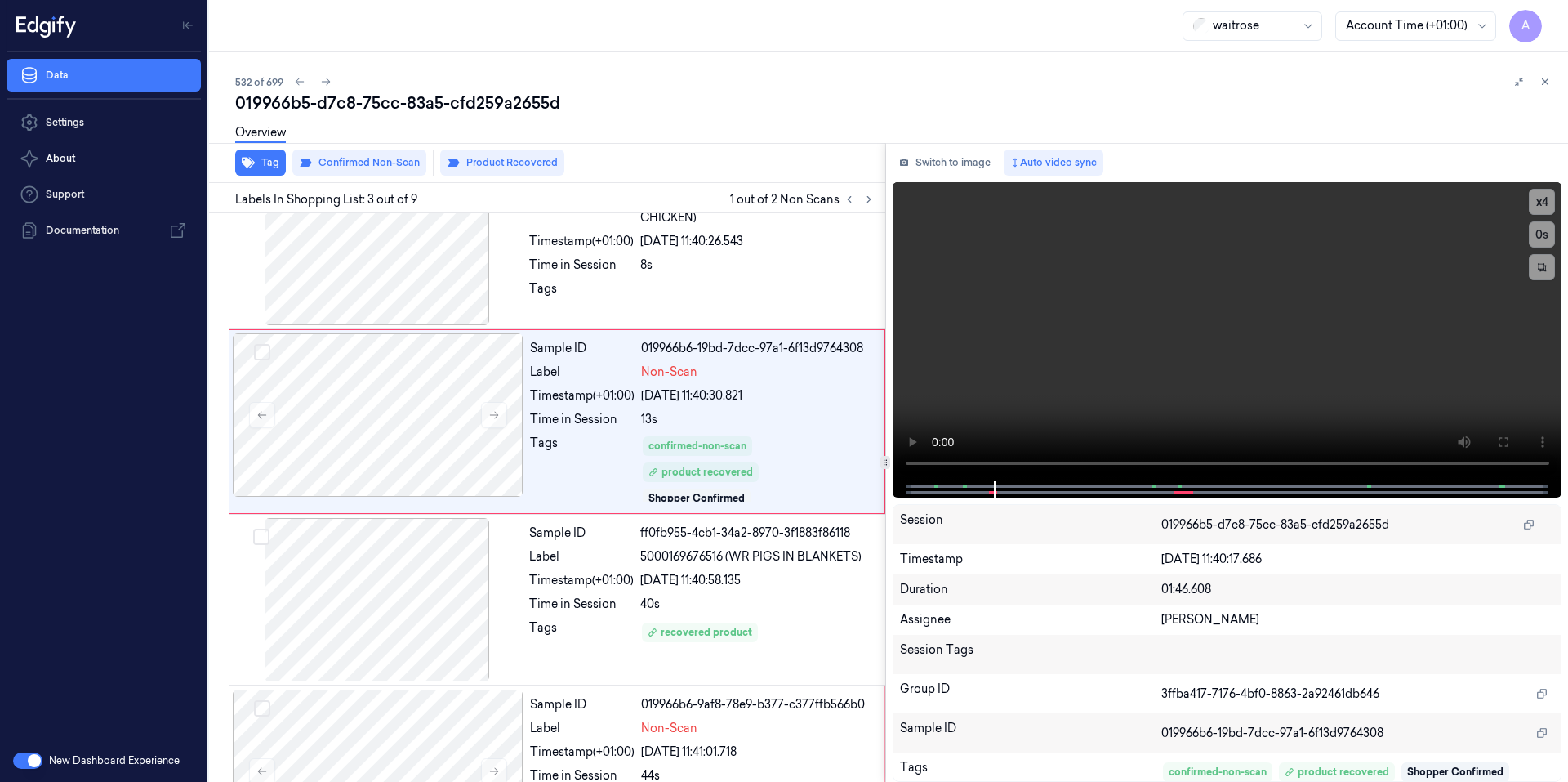
scroll to position [150, 0]
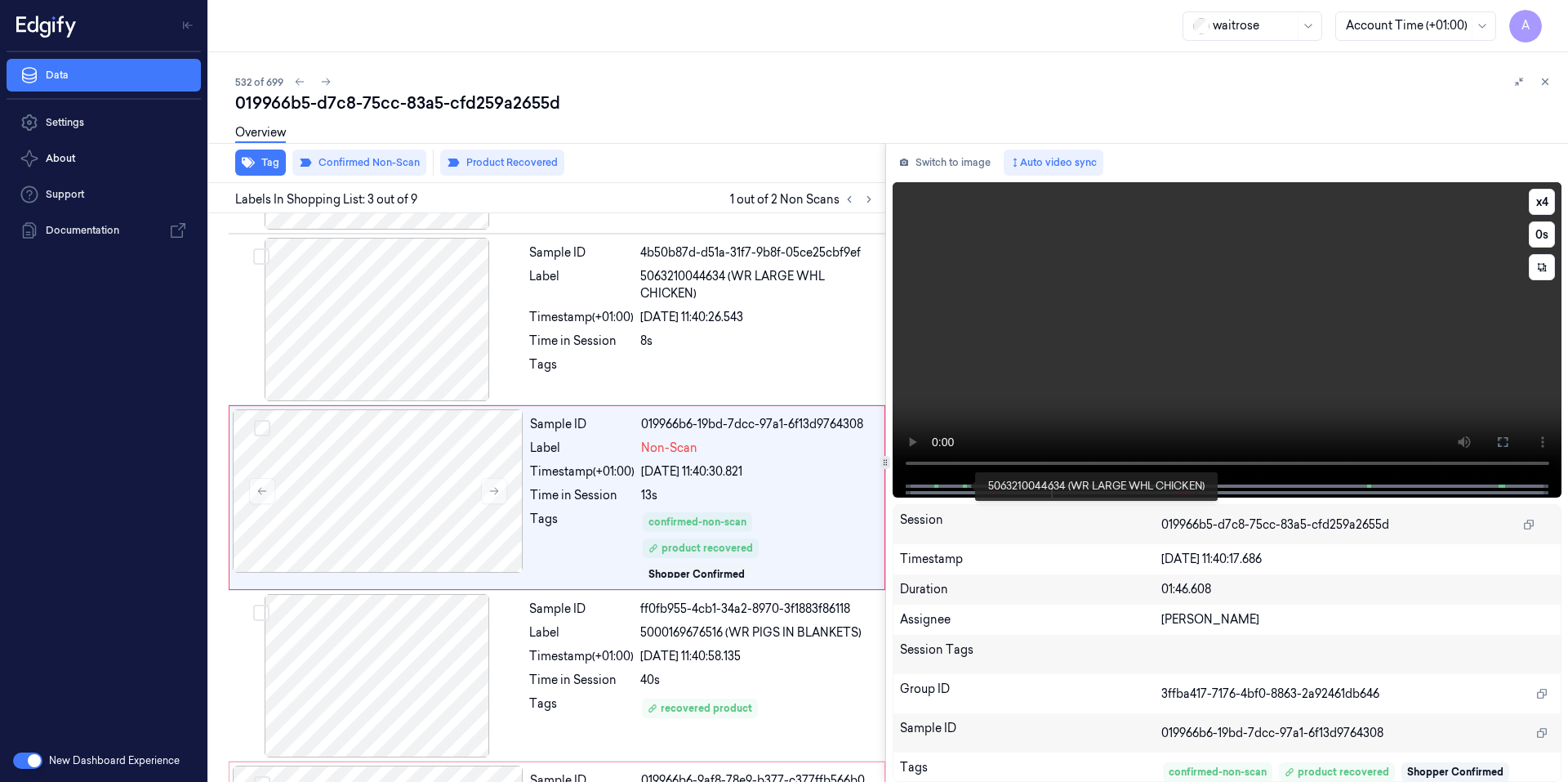
click at [964, 489] on span at bounding box center [964, 486] width 3 height 9
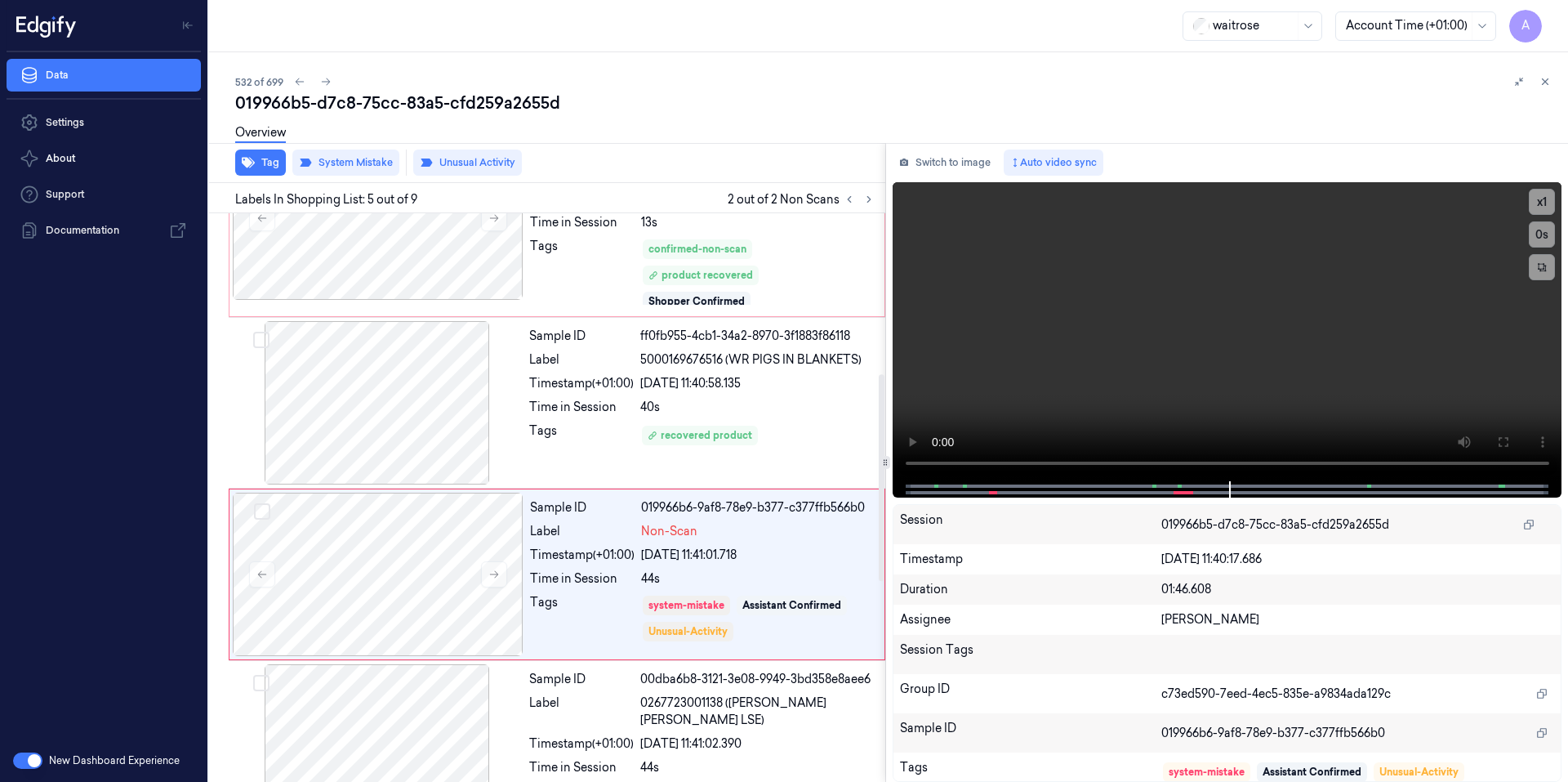
scroll to position [500, 0]
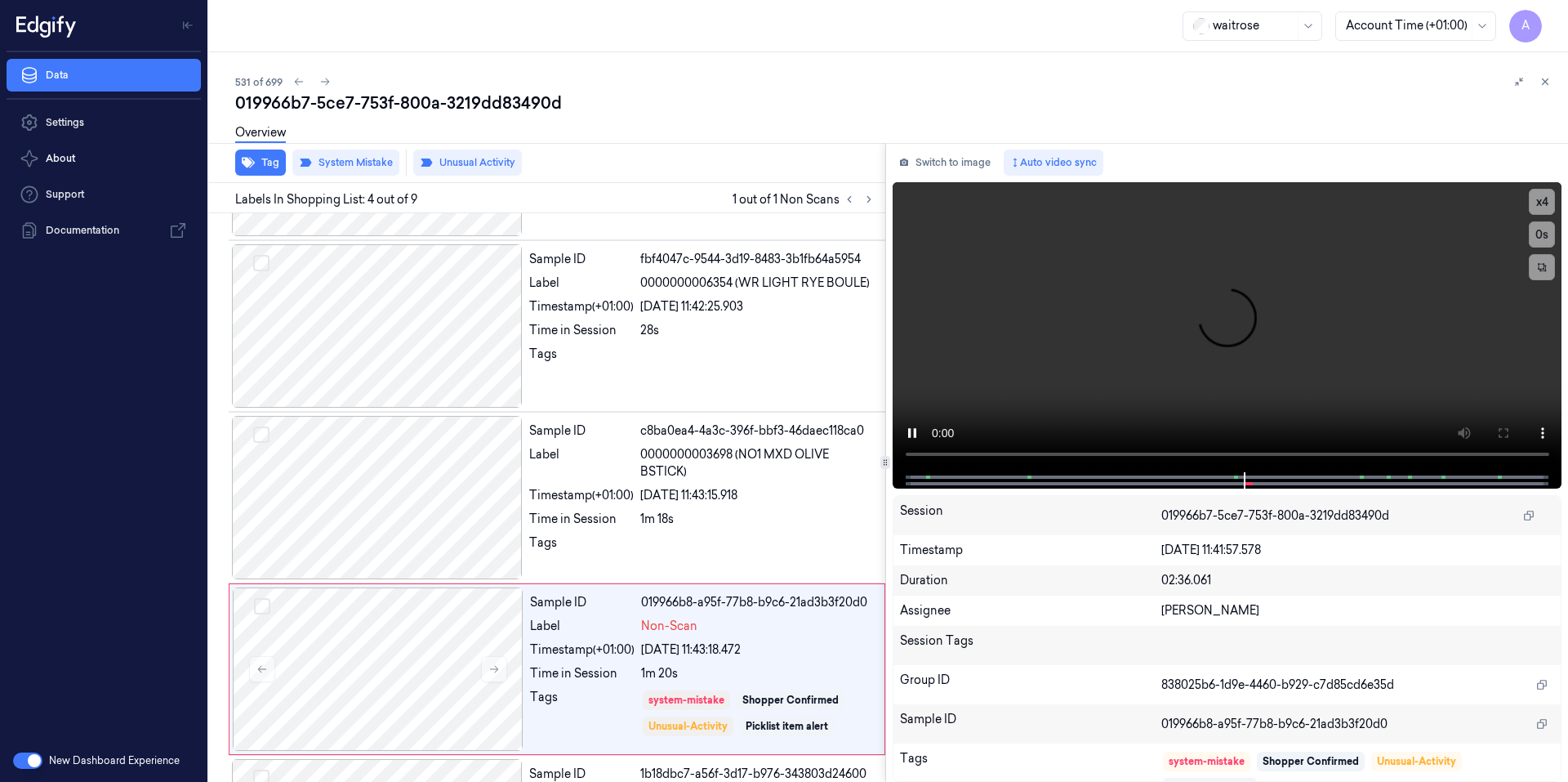
scroll to position [315, 0]
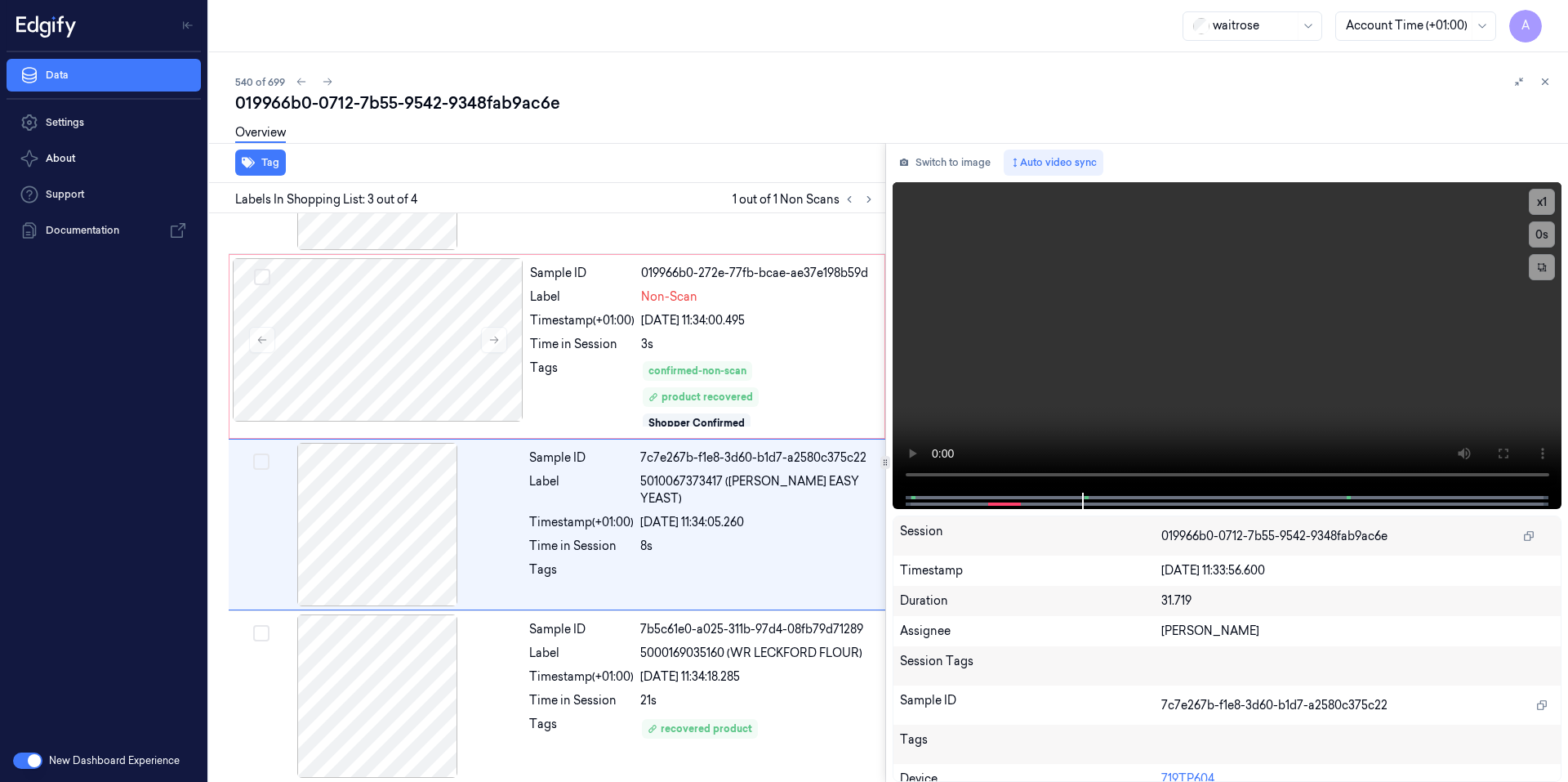
scroll to position [136, 0]
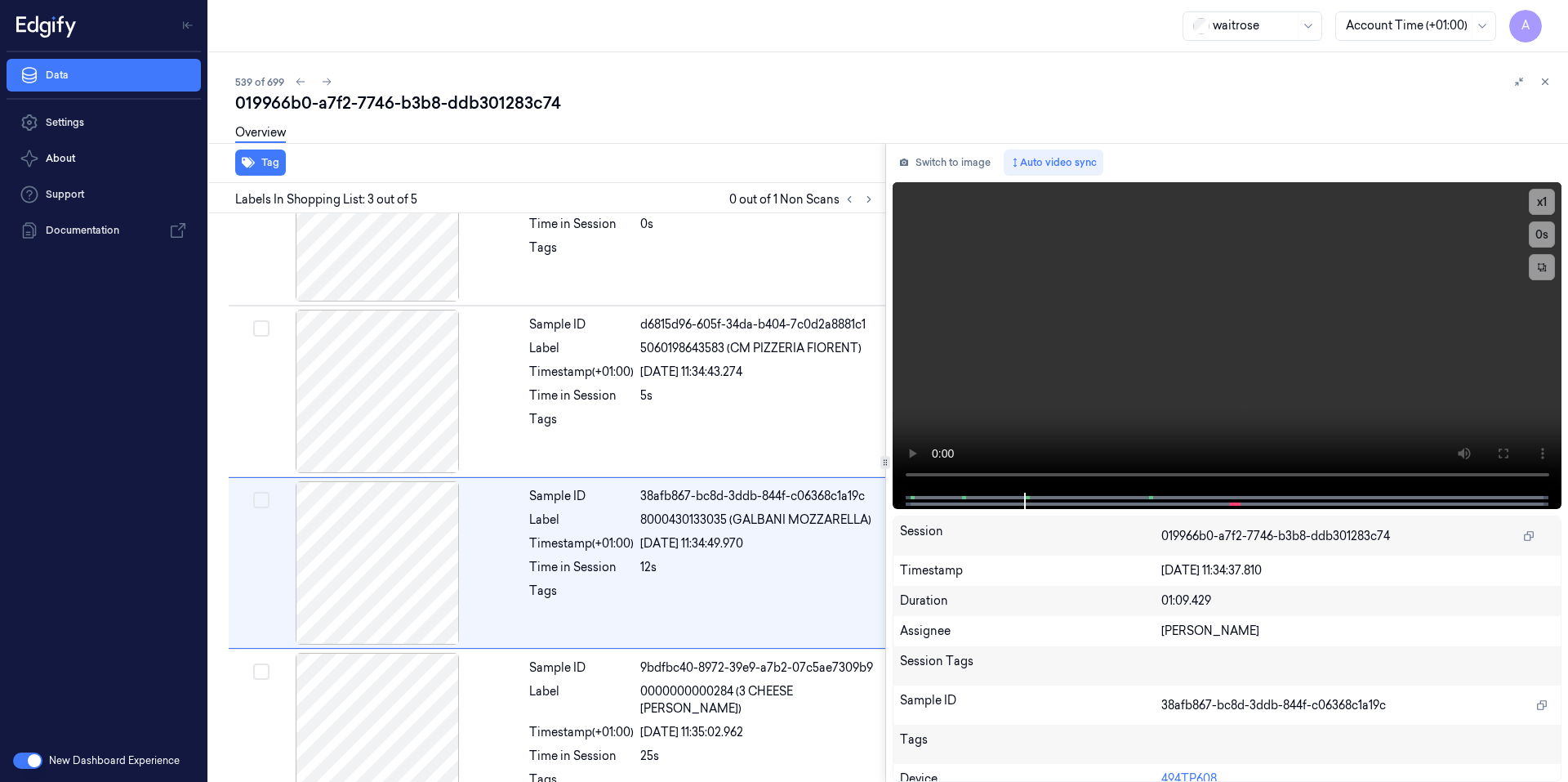
scroll to position [143, 0]
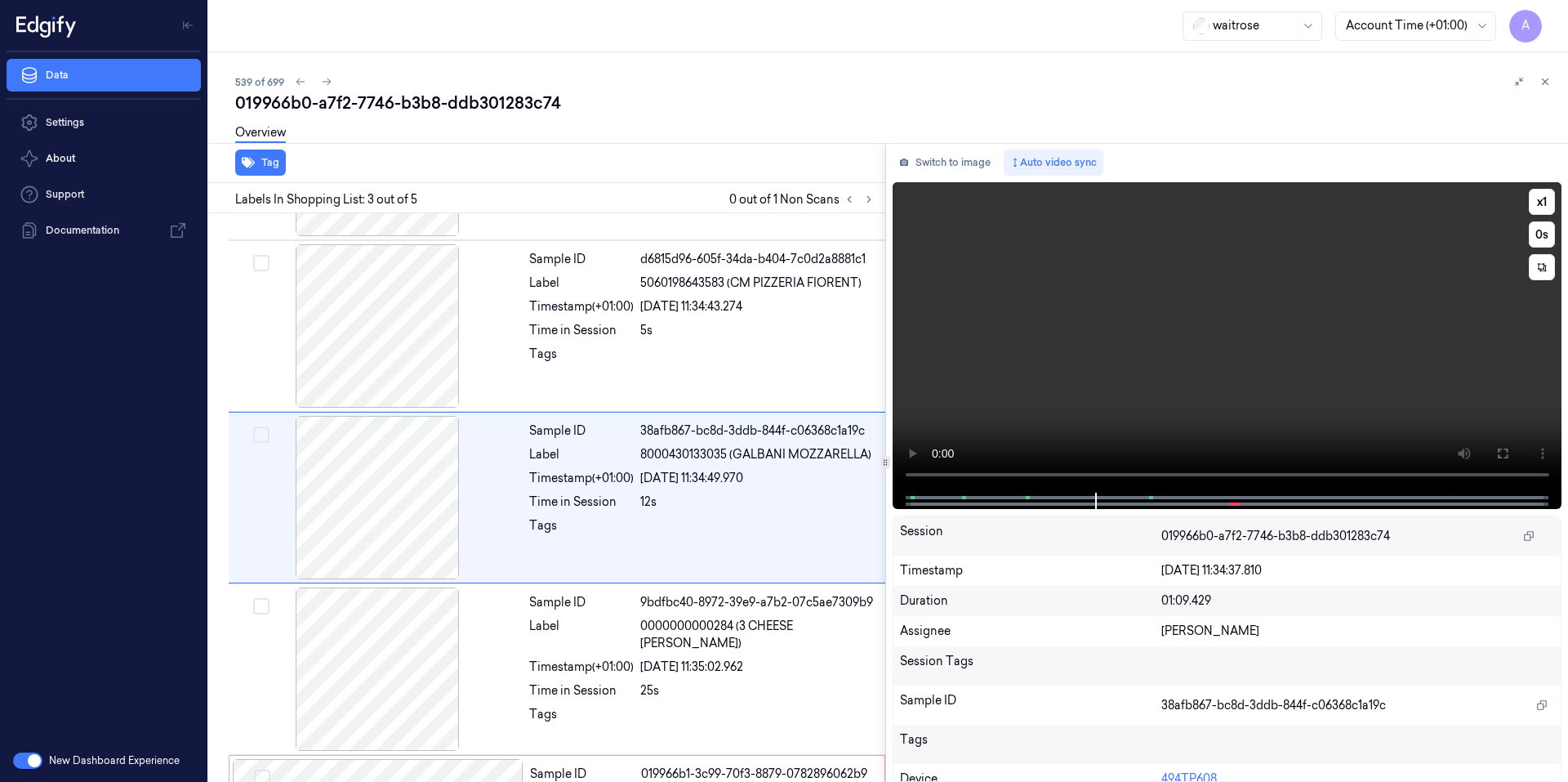
click at [1261, 378] on video at bounding box center [1227, 337] width 669 height 311
click at [1153, 376] on video at bounding box center [1227, 337] width 669 height 311
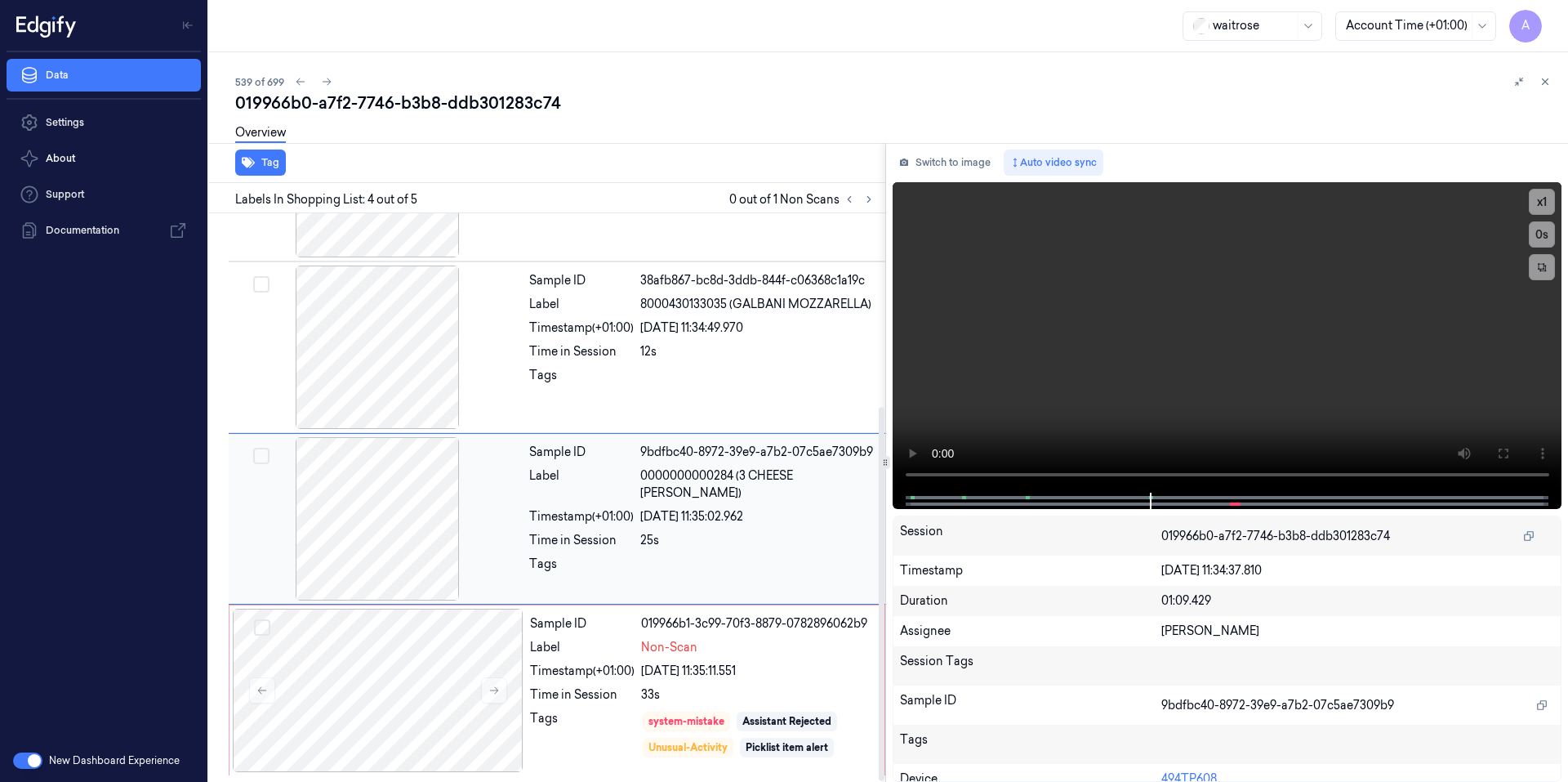
scroll to position [294, 0]
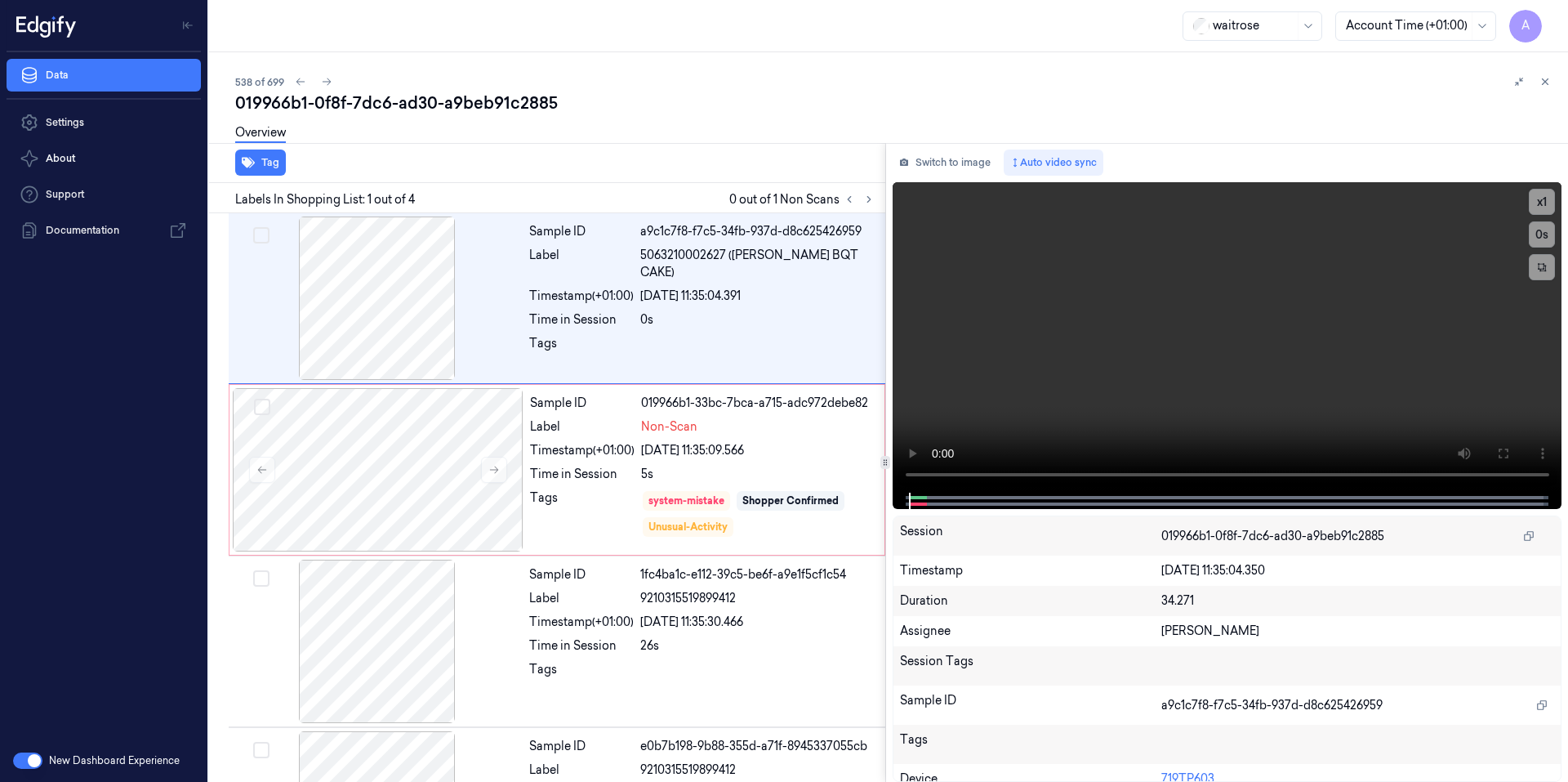
click at [821, 42] on div "waitrose Account Time (+01:00) A" at bounding box center [888, 26] width 1359 height 52
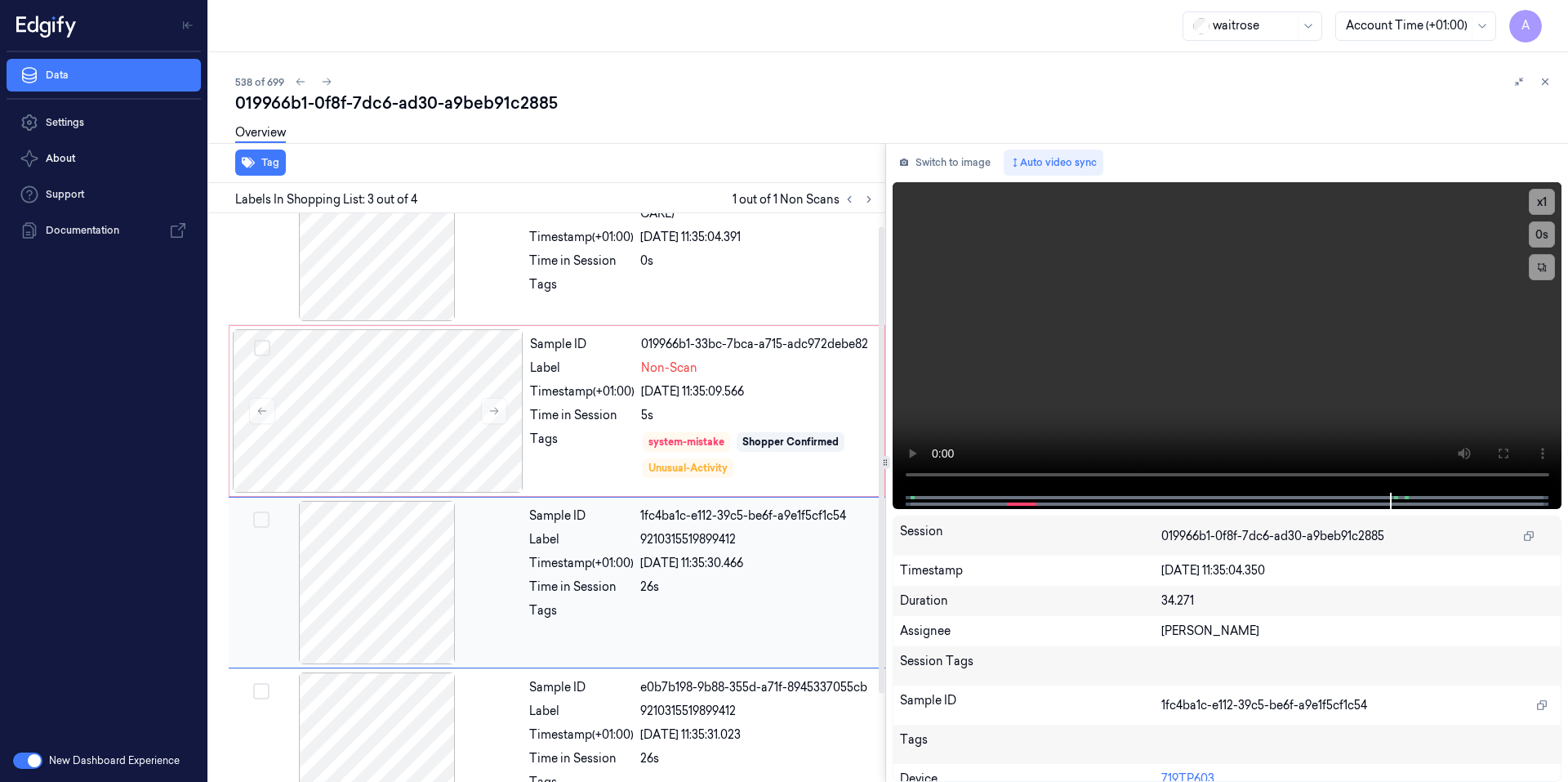
scroll to position [123, 0]
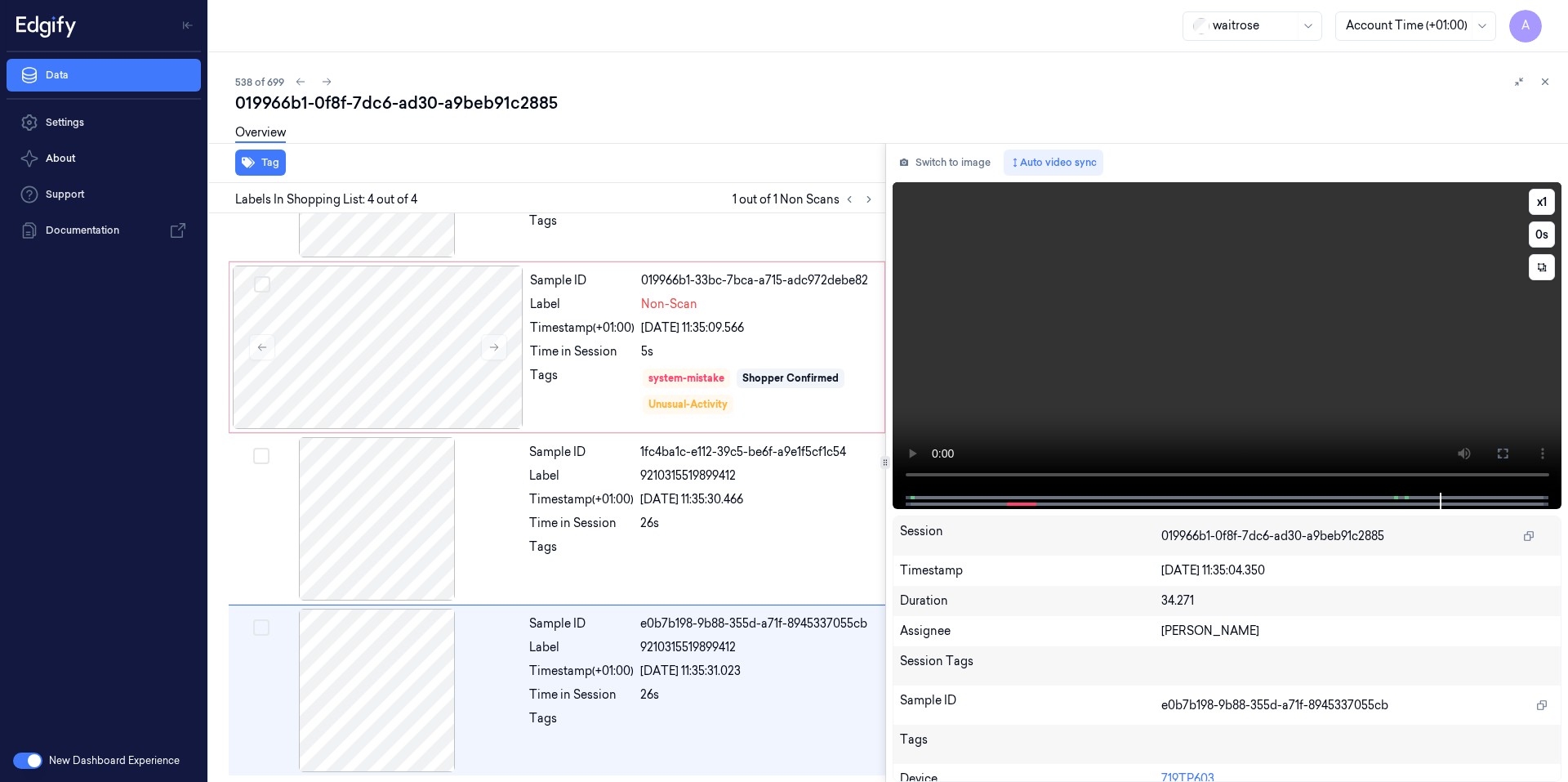
click at [1034, 403] on video at bounding box center [1227, 337] width 669 height 311
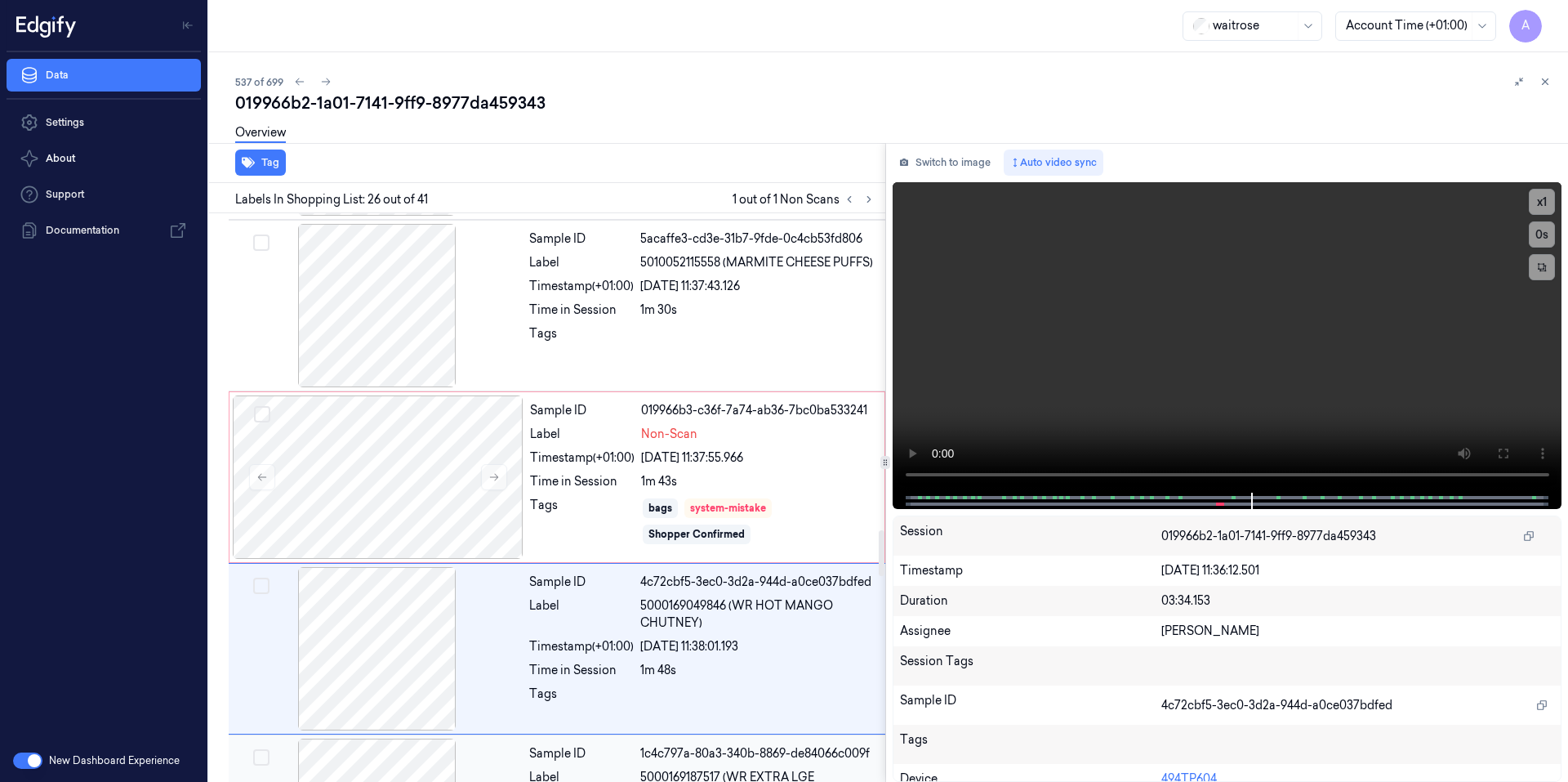
scroll to position [3925, 0]
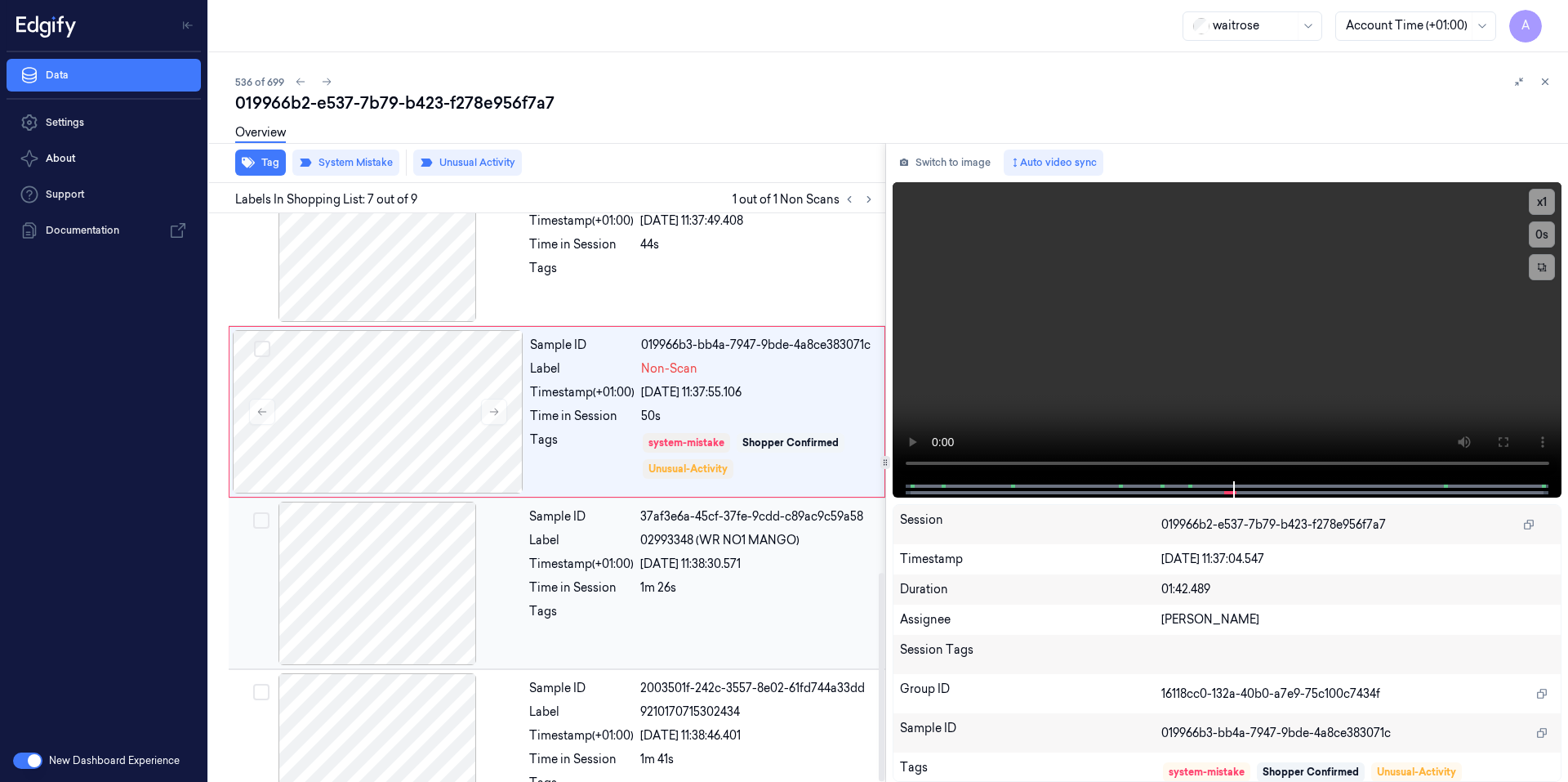
scroll to position [980, 0]
